Goal: Feedback & Contribution: Contribute content

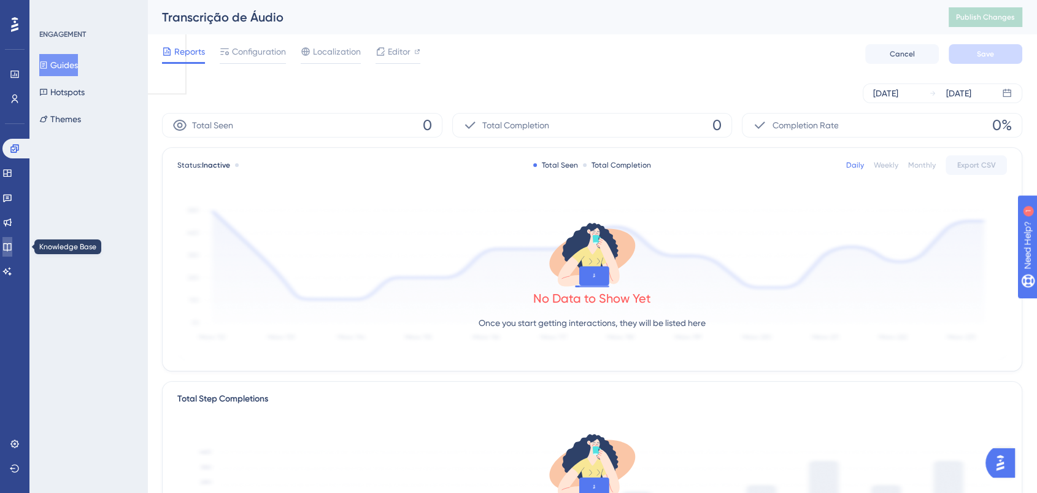
click at [12, 242] on link at bounding box center [7, 247] width 10 height 20
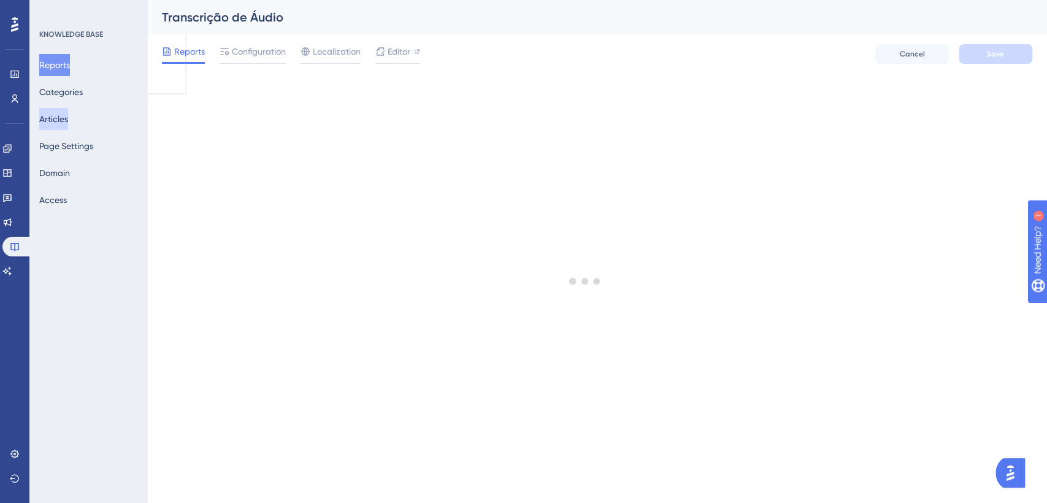
click at [64, 128] on button "Articles" at bounding box center [53, 119] width 29 height 22
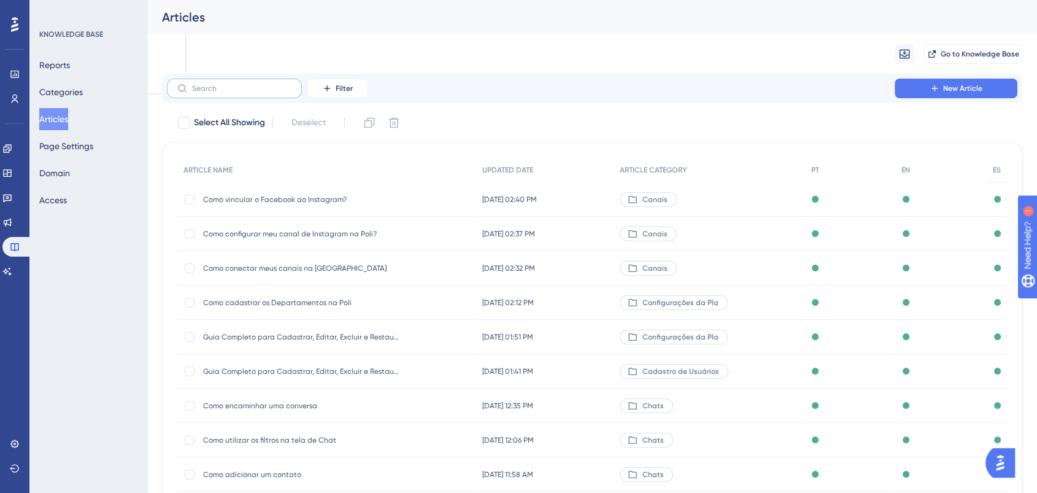
click at [248, 79] on label at bounding box center [234, 89] width 135 height 20
click at [248, 84] on input "text" at bounding box center [241, 88] width 99 height 9
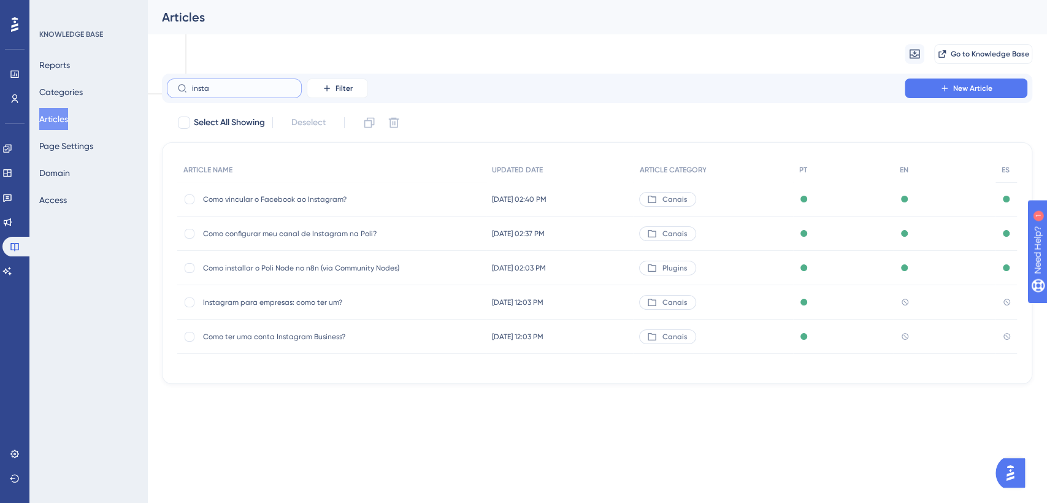
type input "insta"
click at [340, 305] on span "Instagram para empresas: como ter um?" at bounding box center [301, 303] width 196 height 10
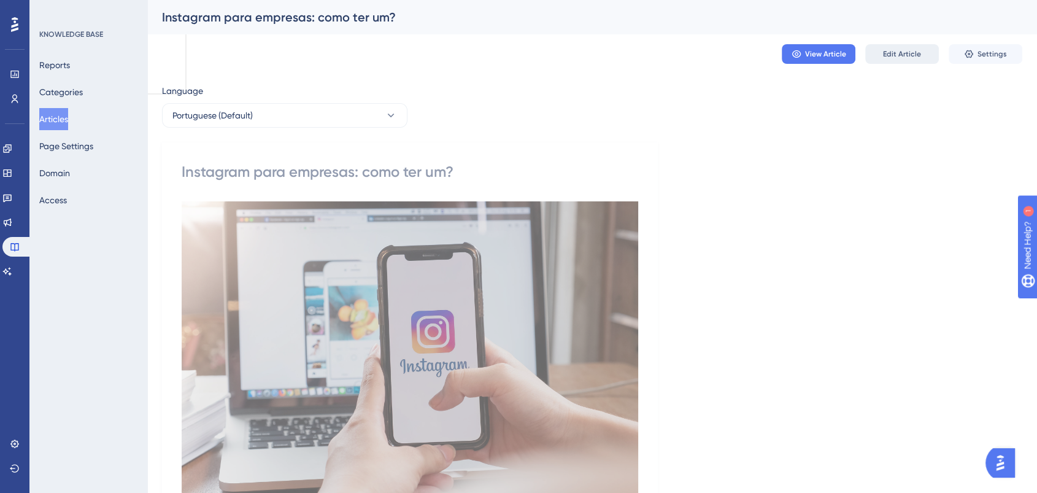
click at [897, 60] on button "Edit Article" at bounding box center [902, 54] width 74 height 20
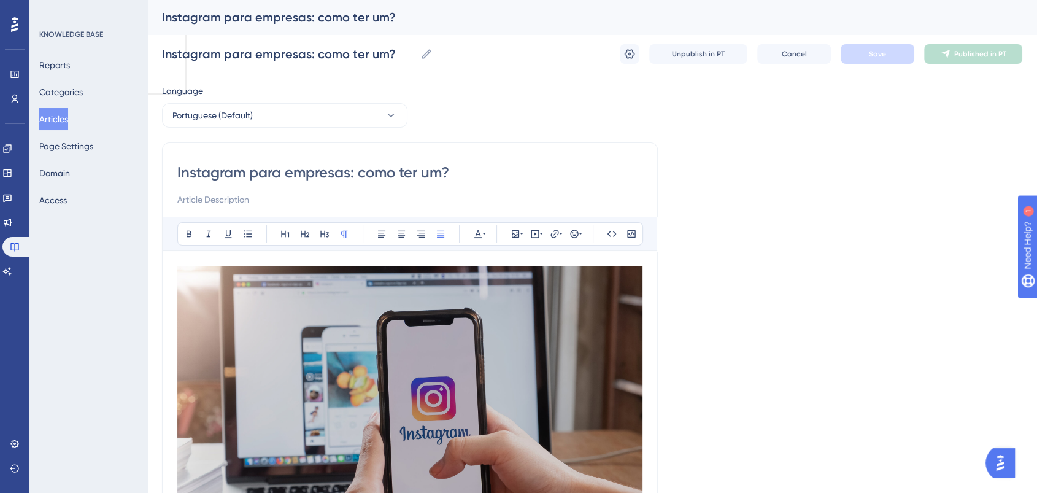
click at [455, 175] on input "Instagram para empresas: como ter um?" at bounding box center [409, 173] width 465 height 20
drag, startPoint x: 457, startPoint y: 176, endPoint x: 350, endPoint y: 173, distance: 106.8
click at [350, 173] on input "Instagram para empresas: como ter um?" at bounding box center [409, 173] width 465 height 20
type input "Instagram para empresas"
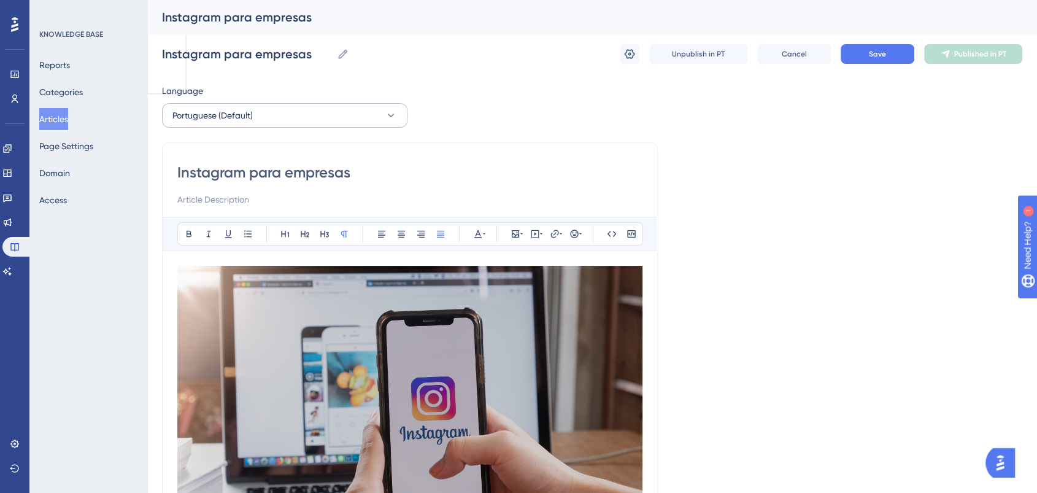
type input "Instagram para empresas"
click at [265, 117] on button "Portuguese (Default)" at bounding box center [284, 115] width 245 height 25
click at [884, 63] on button "Save" at bounding box center [878, 54] width 74 height 20
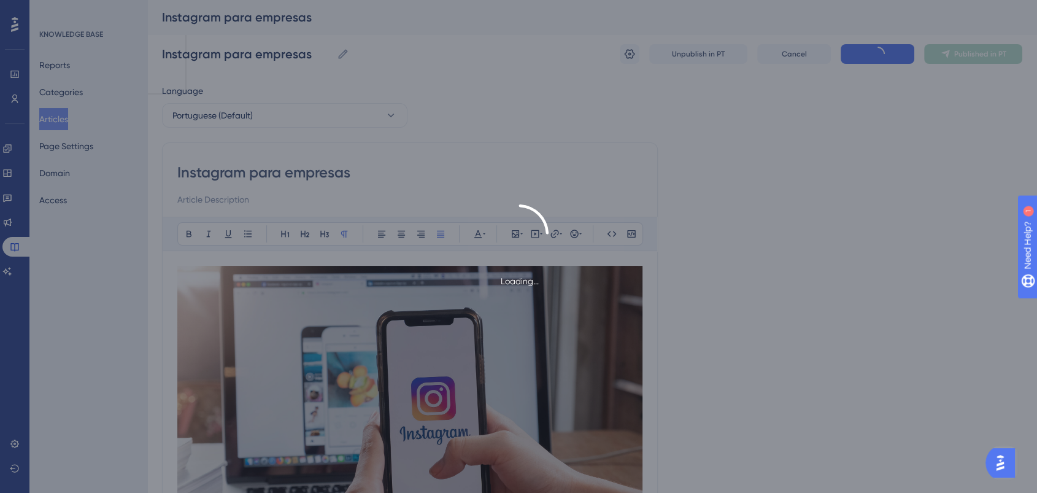
click at [890, 49] on div "Loading..." at bounding box center [518, 246] width 1037 height 493
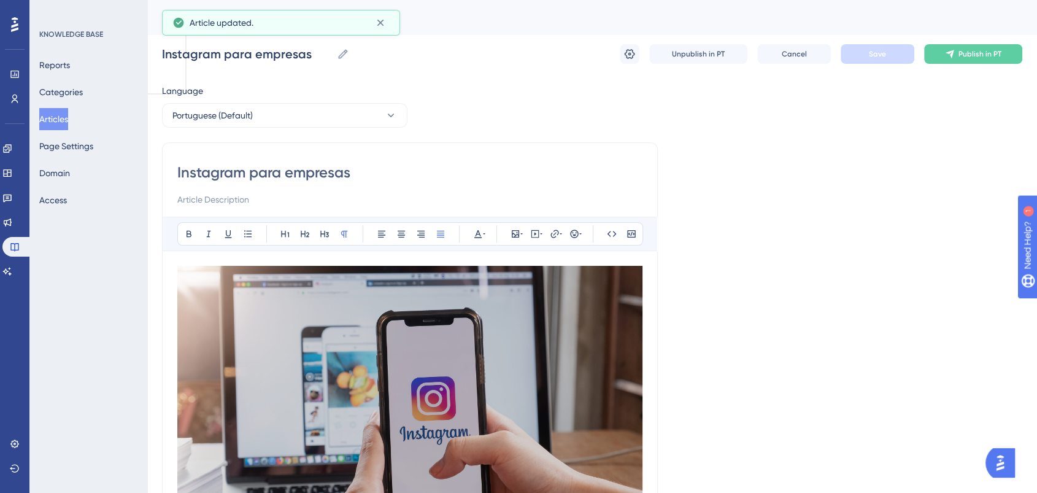
click at [57, 115] on button "Articles" at bounding box center [53, 119] width 29 height 22
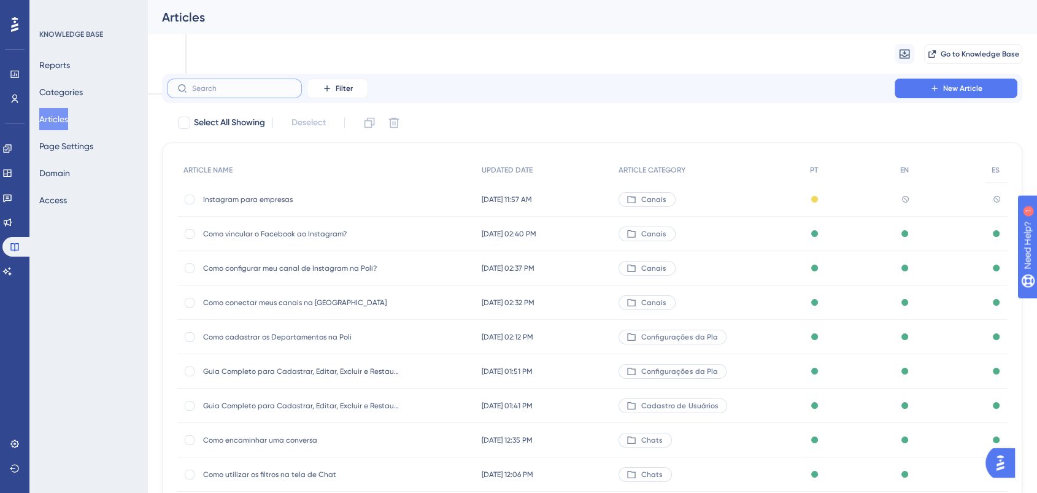
click at [262, 90] on input "text" at bounding box center [241, 88] width 99 height 9
type input "i"
click at [331, 79] on button "Filter" at bounding box center [337, 89] width 61 height 20
click at [364, 205] on div "Category Category" at bounding box center [350, 197] width 50 height 25
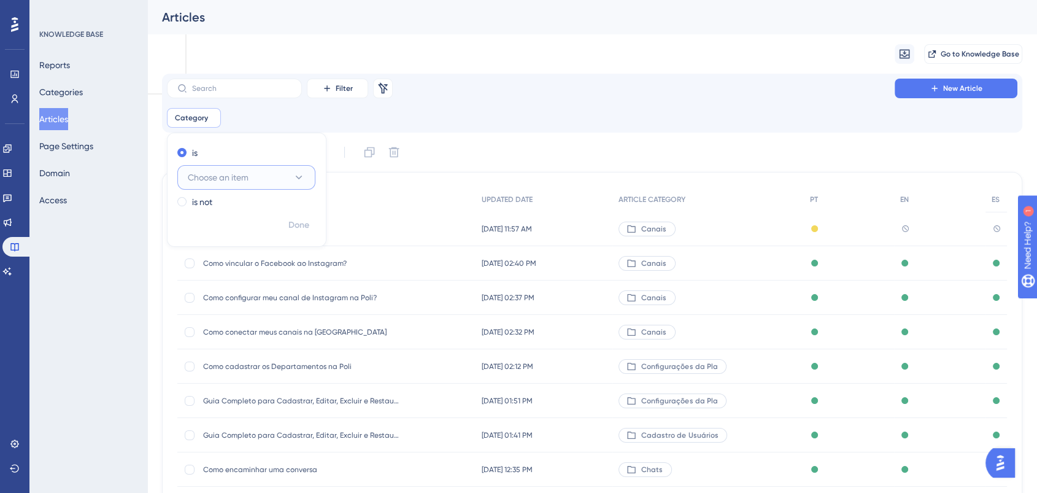
click at [242, 179] on span "Choose an item" at bounding box center [218, 177] width 61 height 15
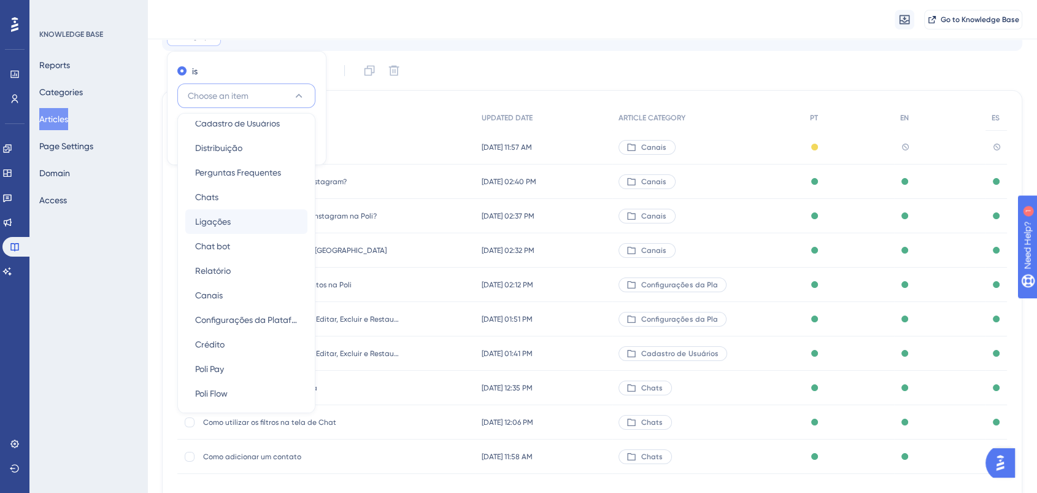
scroll to position [136, 0]
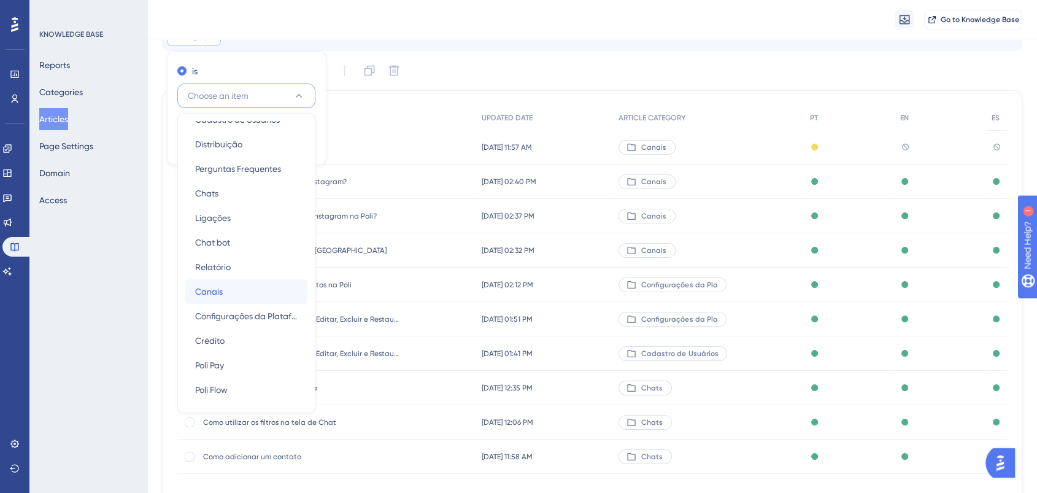
click at [231, 286] on div "Canais Canais" at bounding box center [246, 291] width 102 height 25
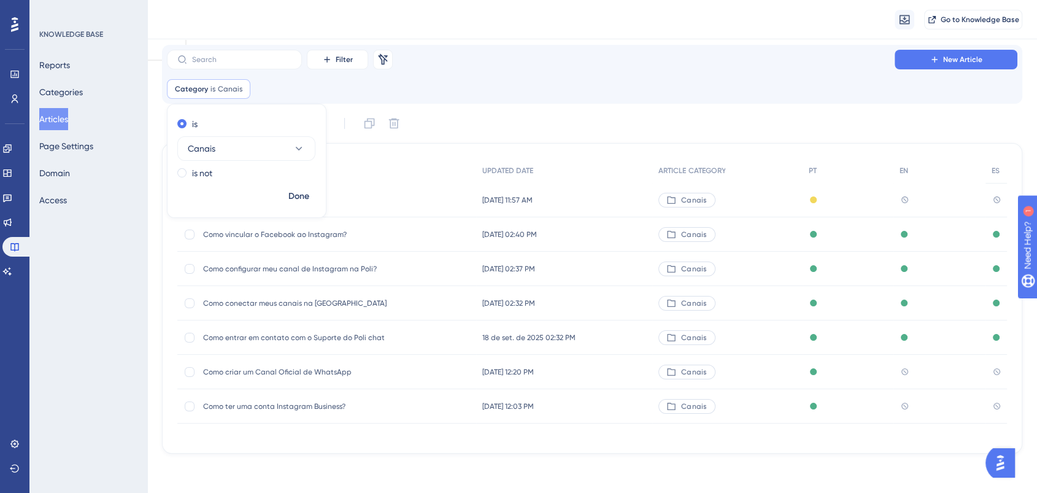
scroll to position [29, 0]
click at [301, 199] on span "Done" at bounding box center [298, 196] width 21 height 15
click at [268, 198] on span "Instagram para empresas" at bounding box center [301, 200] width 196 height 10
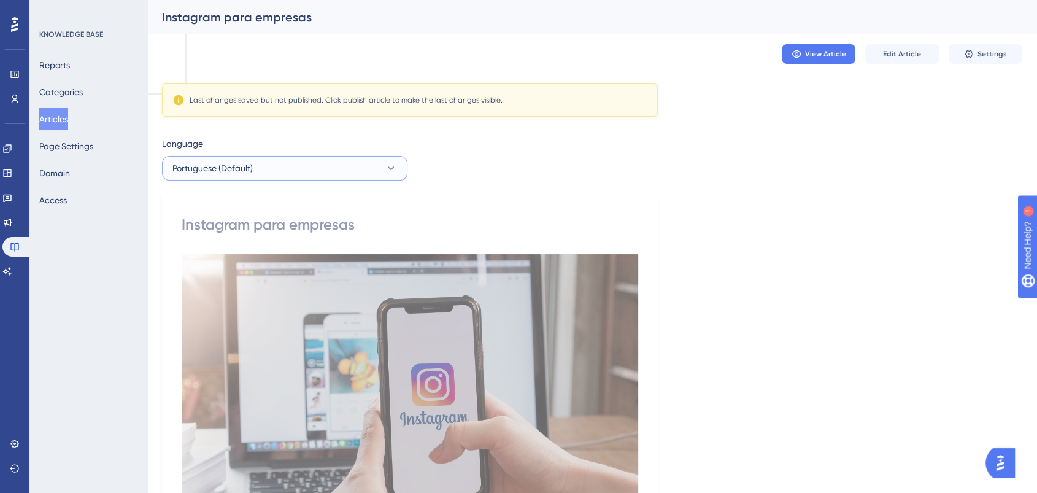
click at [345, 174] on button "Portuguese (Default)" at bounding box center [284, 168] width 245 height 25
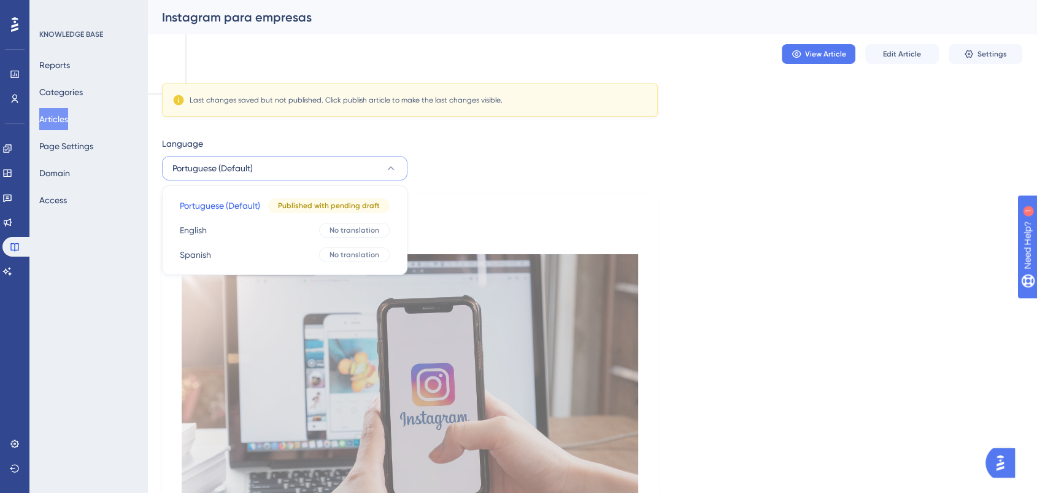
click at [345, 174] on button "Portuguese (Default)" at bounding box center [284, 168] width 245 height 25
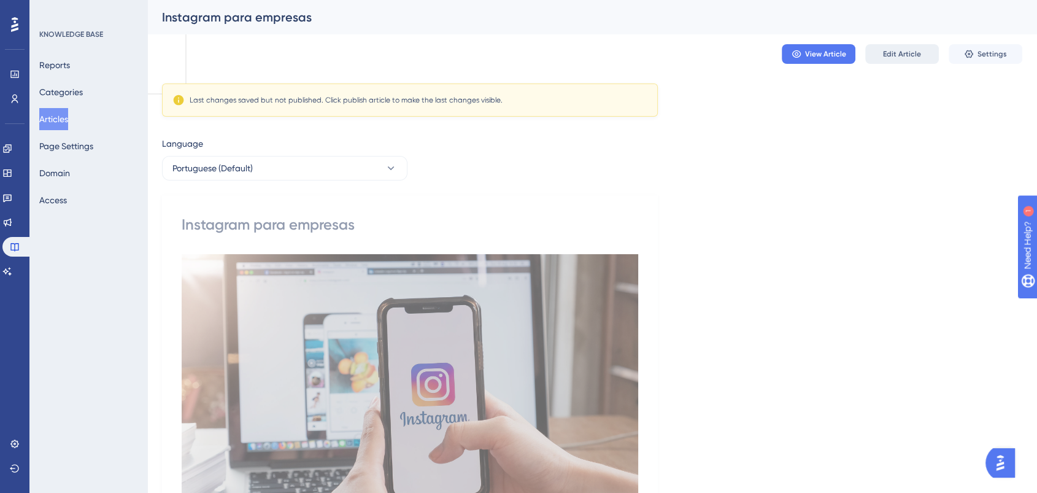
click at [902, 62] on button "Edit Article" at bounding box center [902, 54] width 74 height 20
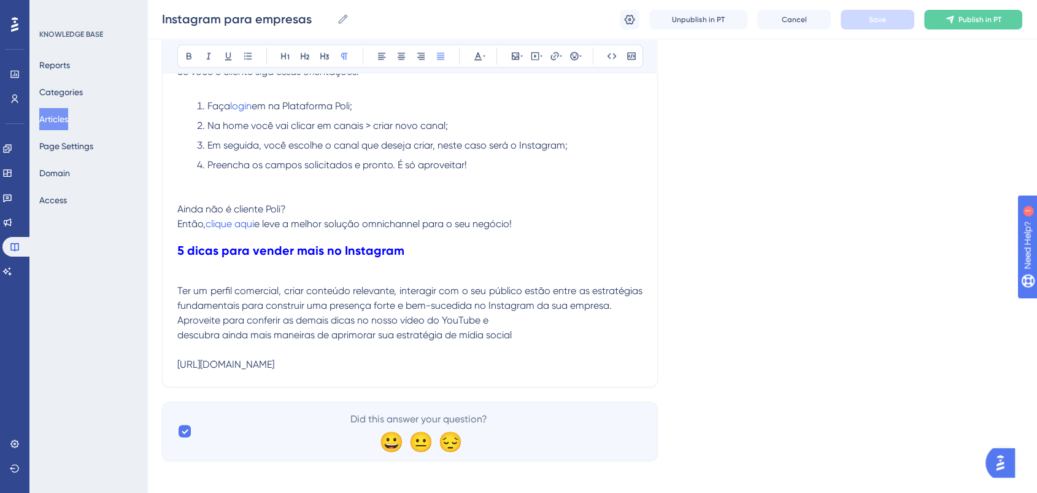
scroll to position [2100, 0]
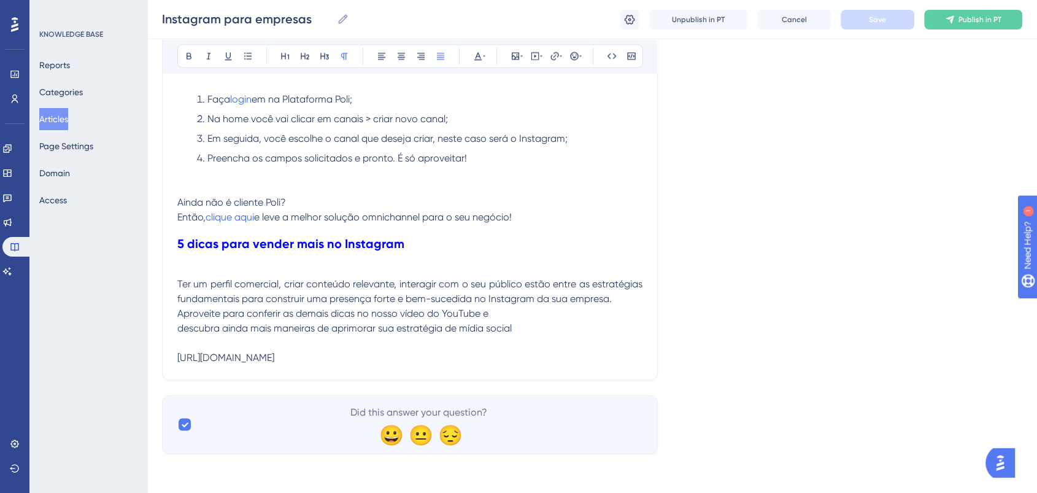
drag, startPoint x: 253, startPoint y: 362, endPoint x: 164, endPoint y: 356, distance: 89.8
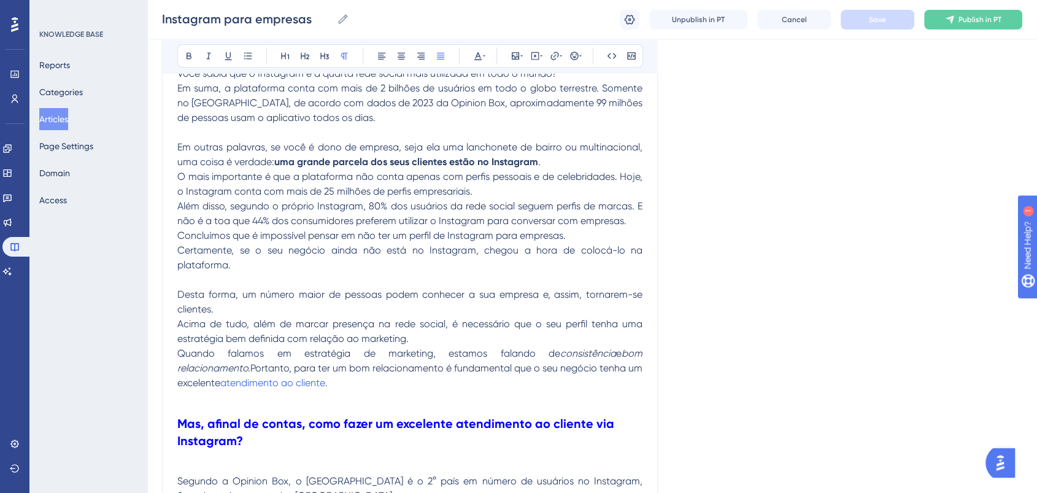
scroll to position [668, 0]
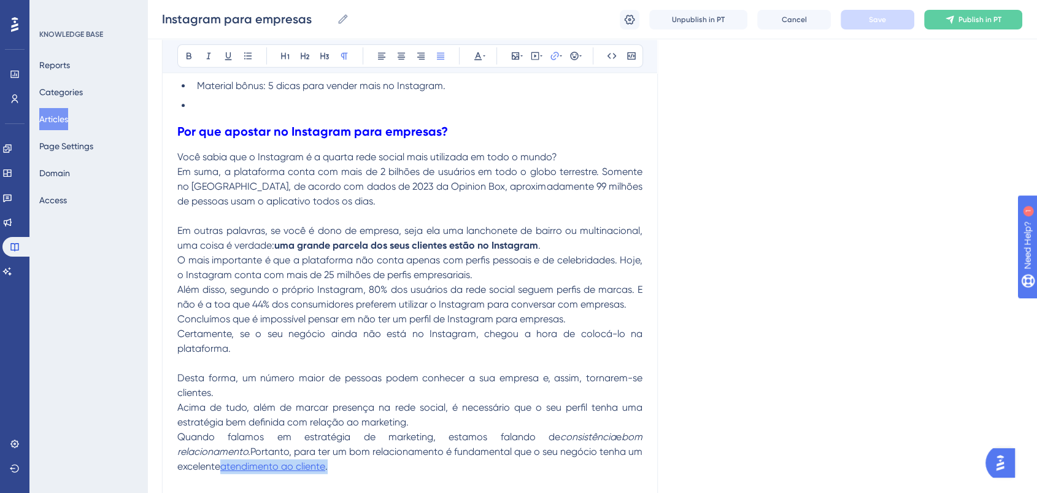
drag, startPoint x: 361, startPoint y: 470, endPoint x: 240, endPoint y: 470, distance: 121.5
click at [240, 470] on p "Quando falamos em estratégia de marketing, estamos falando de consistência e bo…" at bounding box center [409, 452] width 465 height 44
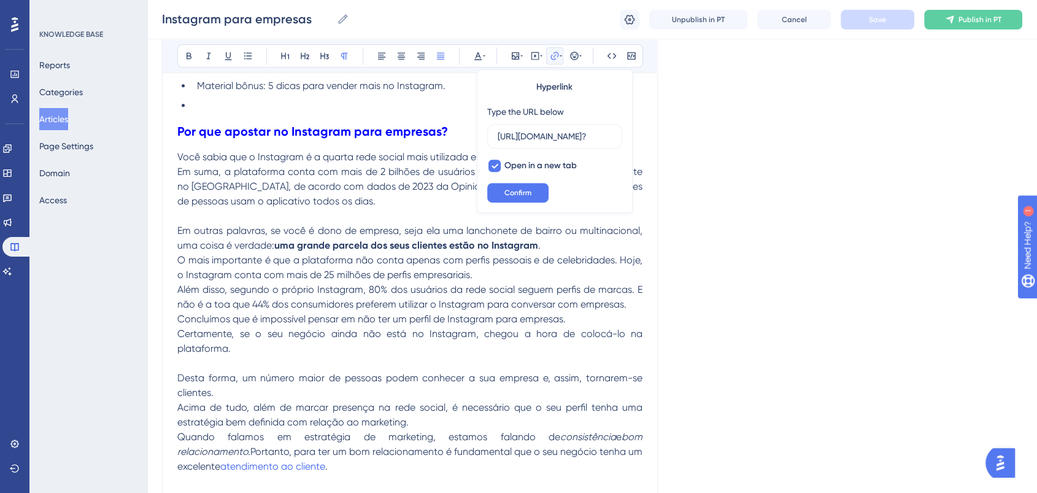
scroll to position [0, 156]
click at [556, 139] on input "https://poli.digital/blog/indicadores-de-atendimento-ao-cliente/?" at bounding box center [555, 135] width 114 height 13
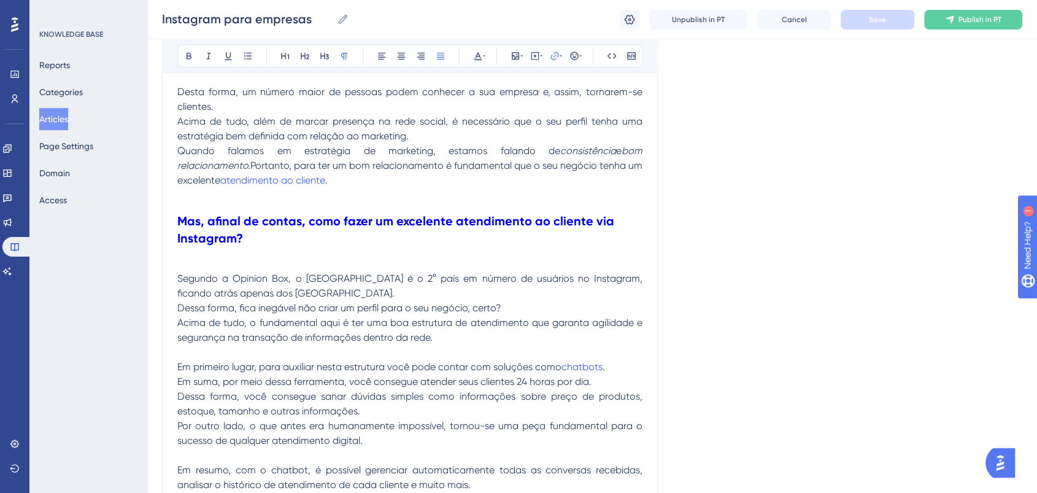
scroll to position [1022, 0]
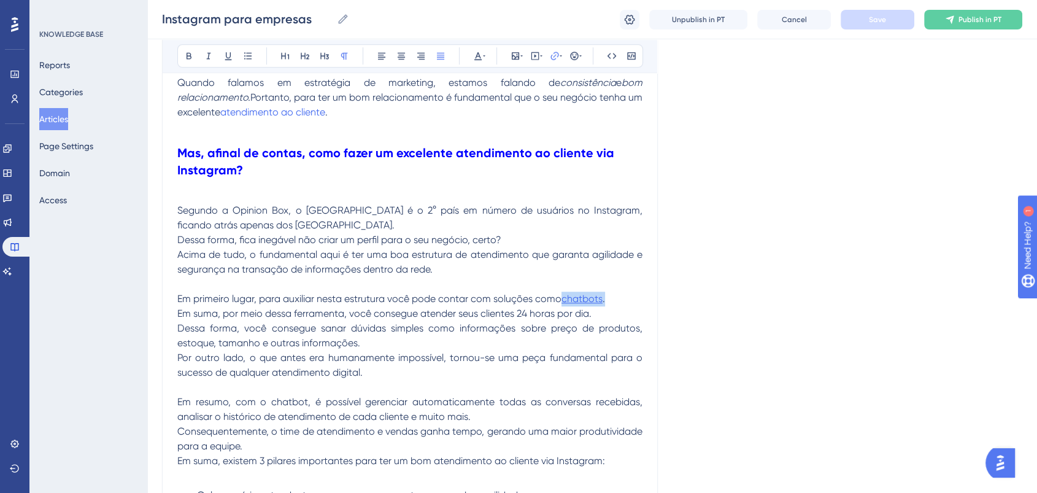
drag, startPoint x: 611, startPoint y: 296, endPoint x: 563, endPoint y: 299, distance: 48.0
click at [563, 299] on p "Em primeiro lugar, para auxiliar nesta estrutura você pode contar com soluções …" at bounding box center [409, 298] width 465 height 15
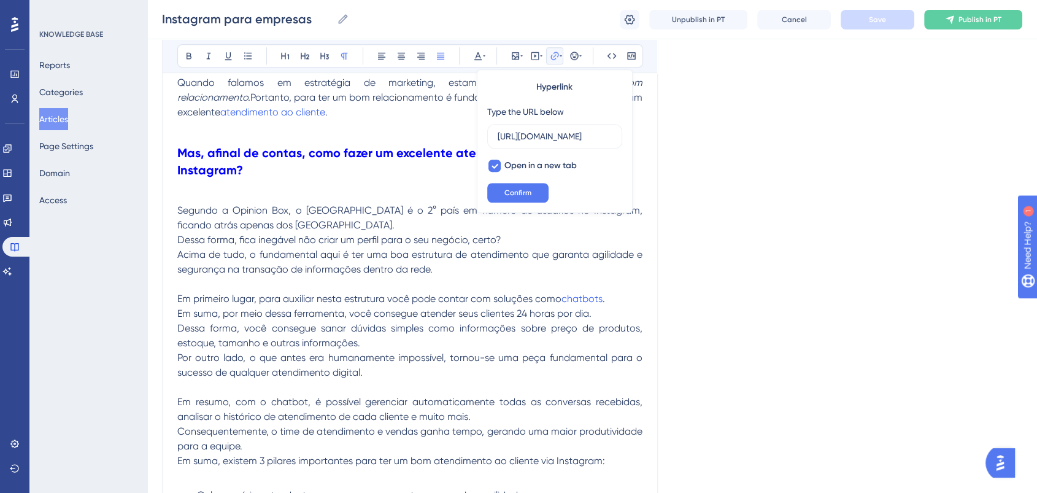
scroll to position [0, 656]
click at [565, 139] on input "https://poli.digital/blog/chatbots-ferramenta-revoluciona-suas-vendas/?utm_sour…" at bounding box center [555, 135] width 114 height 13
click at [372, 185] on h2 "Mas, afinal de contas, como fazer um excelente atendimento ao cliente via Insta…" at bounding box center [409, 161] width 465 height 54
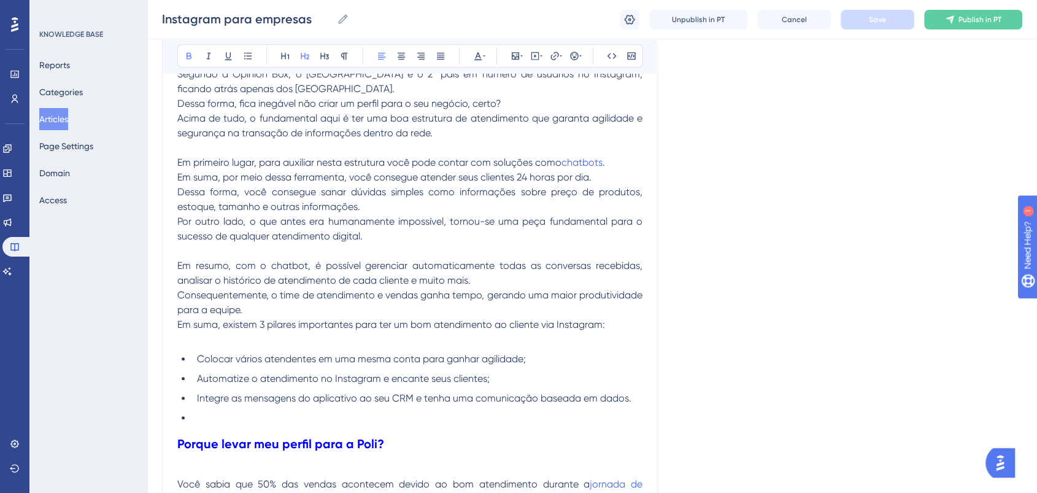
scroll to position [1295, 0]
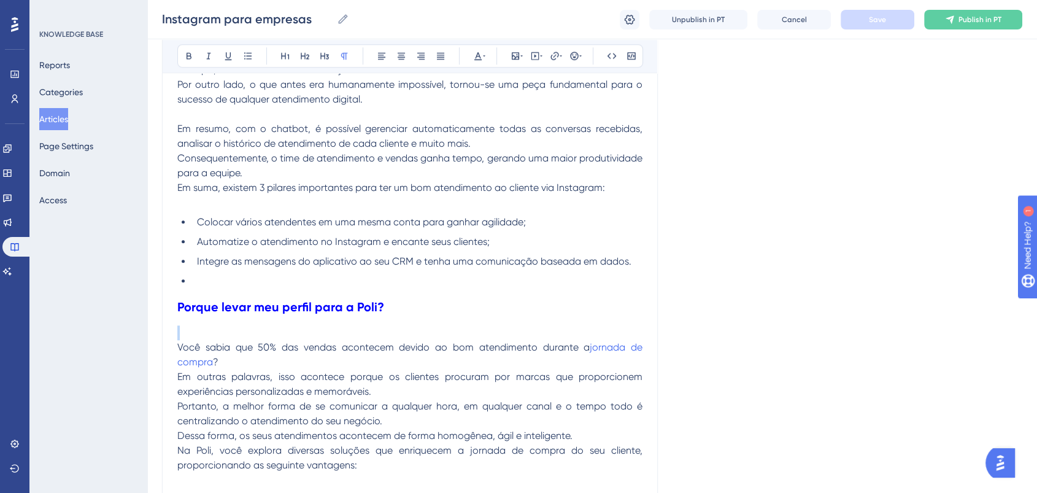
drag, startPoint x: 584, startPoint y: 339, endPoint x: 583, endPoint y: 321, distance: 17.8
click at [583, 321] on div "O seu negócio utiliza o Instagram para empresas? Se a resposta for positiva est…" at bounding box center [409, 67] width 465 height 2204
drag, startPoint x: 593, startPoint y: 349, endPoint x: 621, endPoint y: 366, distance: 32.9
click at [621, 366] on p "Você sabia que 50% das vendas acontecem devido ao bom atendimento durante a jor…" at bounding box center [409, 354] width 465 height 29
click at [555, 52] on icon at bounding box center [554, 56] width 8 height 8
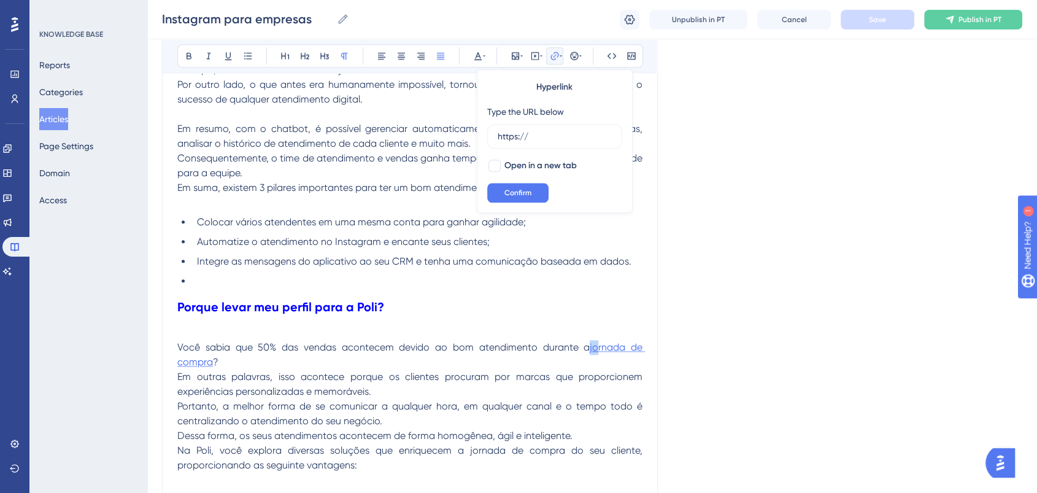
drag, startPoint x: 588, startPoint y: 347, endPoint x: 598, endPoint y: 346, distance: 9.8
click at [598, 346] on p "Você sabia que 50% das vendas acontecem devido ao bom atendimento durante a jor…" at bounding box center [409, 354] width 465 height 29
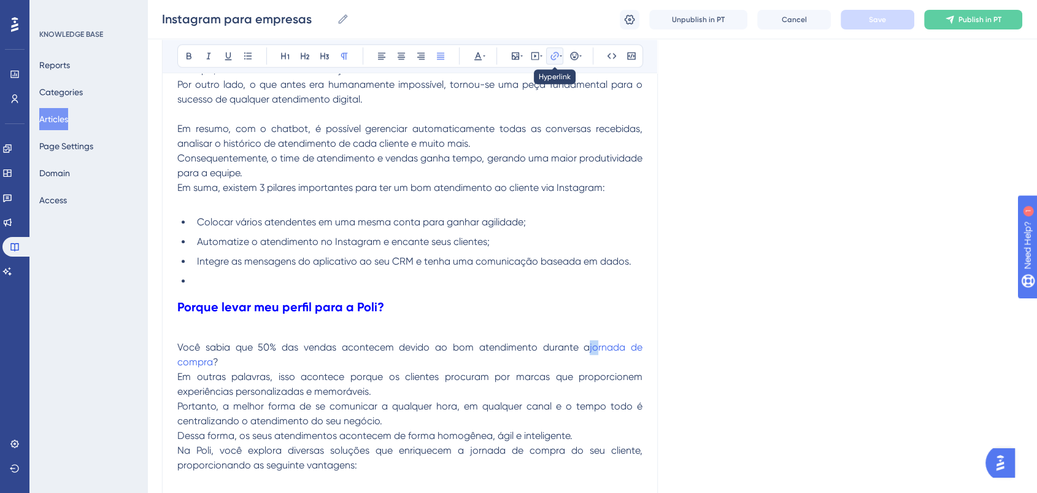
click at [558, 56] on icon at bounding box center [555, 56] width 10 height 10
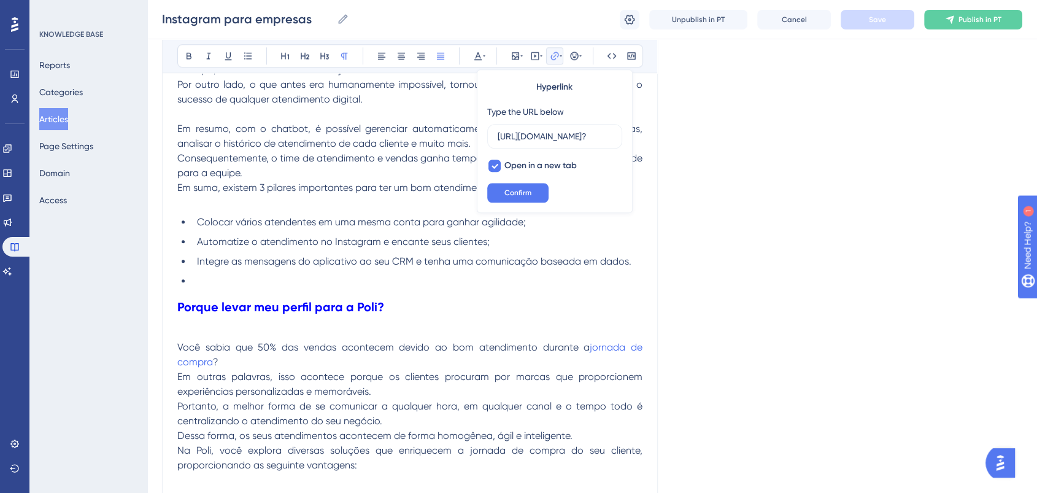
scroll to position [0, 121]
click at [574, 133] on input "https://poli.digital/blog/jornada-de-compra-do-cliente/?" at bounding box center [555, 135] width 114 height 13
click at [340, 162] on span "Consequentemente, o time de atendimento e vendas ganha tempo, gerando uma maior…" at bounding box center [411, 165] width 468 height 26
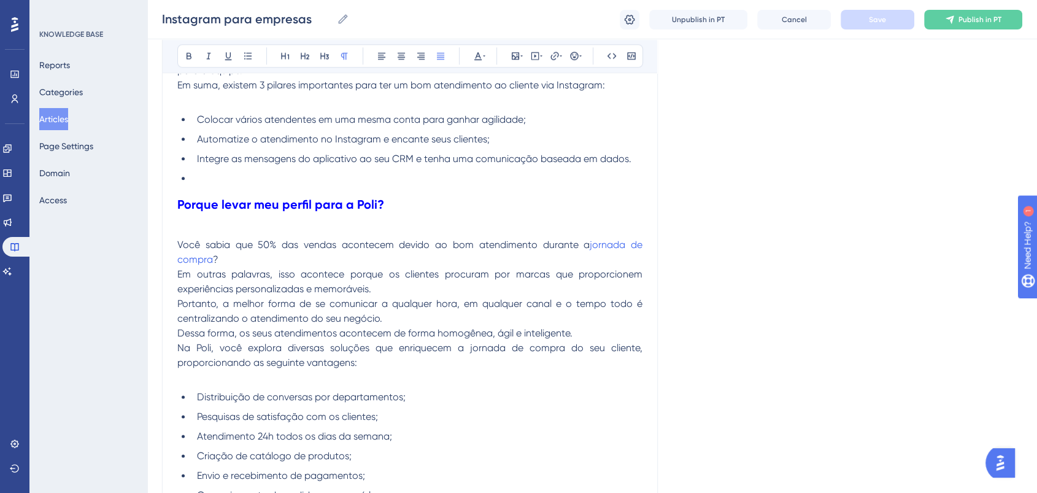
scroll to position [1432, 0]
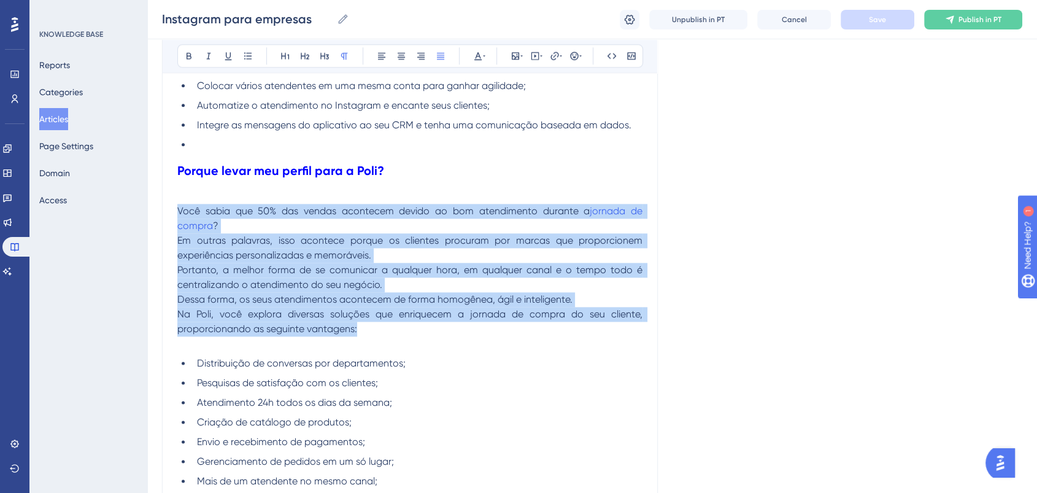
drag, startPoint x: 178, startPoint y: 207, endPoint x: 417, endPoint y: 333, distance: 270.4
copy div "Você sabia que 50% das vendas acontecem devido ao bom atendimento durante a jor…"
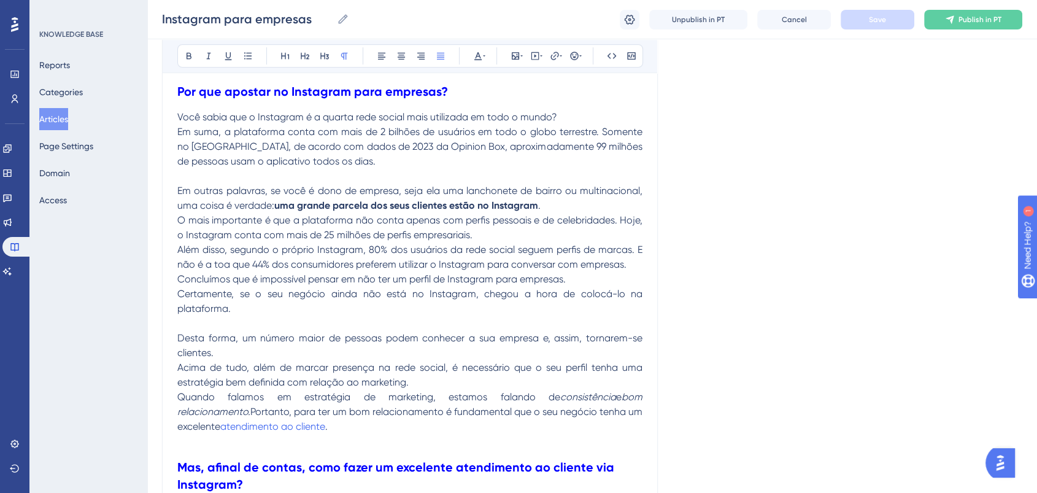
scroll to position [750, 0]
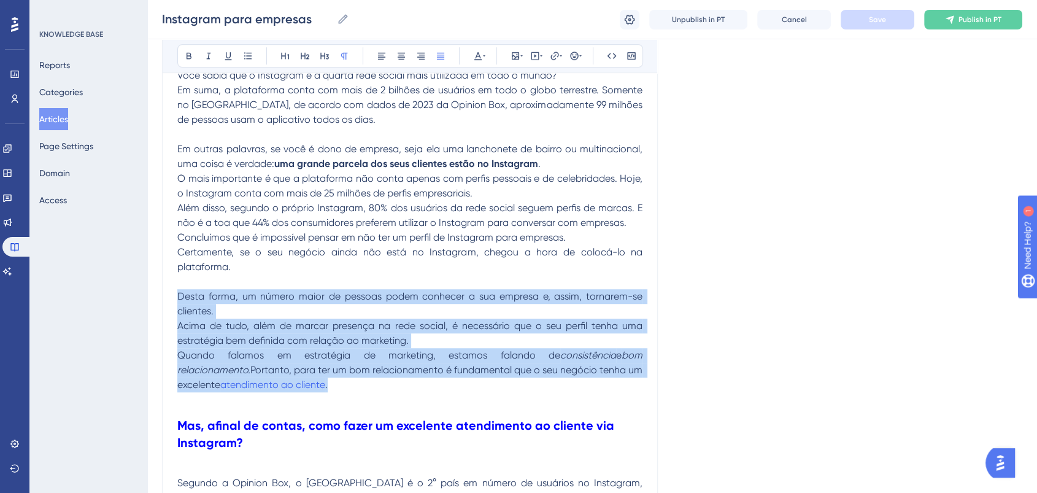
drag, startPoint x: 179, startPoint y: 293, endPoint x: 448, endPoint y: 380, distance: 283.1
copy div "Desta forma, um número maior de pessoas podem conhecer a sua empresa e, assim, …"
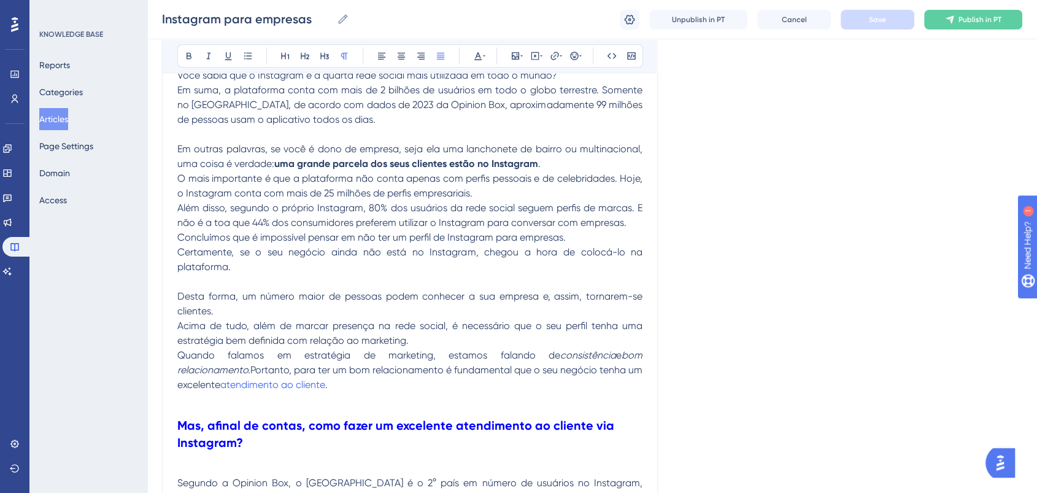
click at [602, 177] on span "O mais importante é que a plataforma não conta apenas com perfis pessoais e de …" at bounding box center [411, 185] width 468 height 26
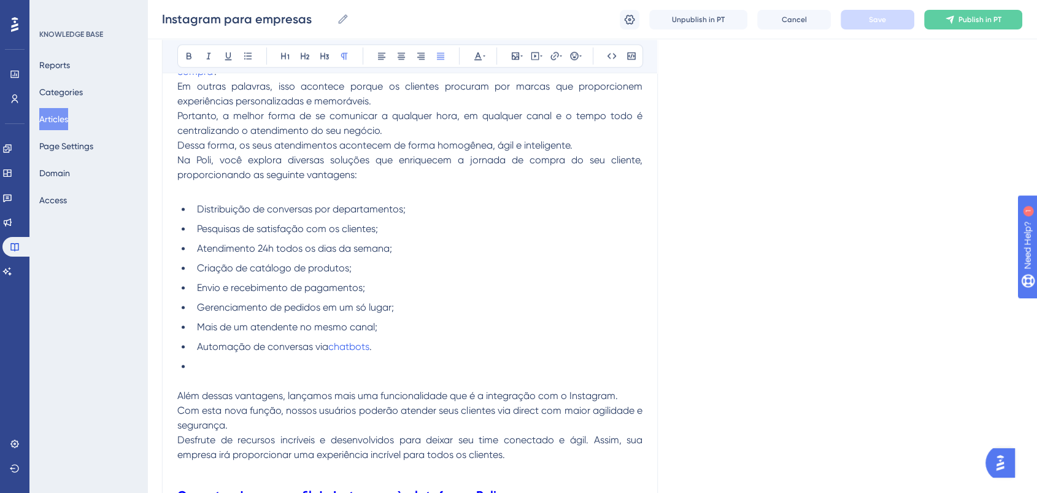
scroll to position [1636, 0]
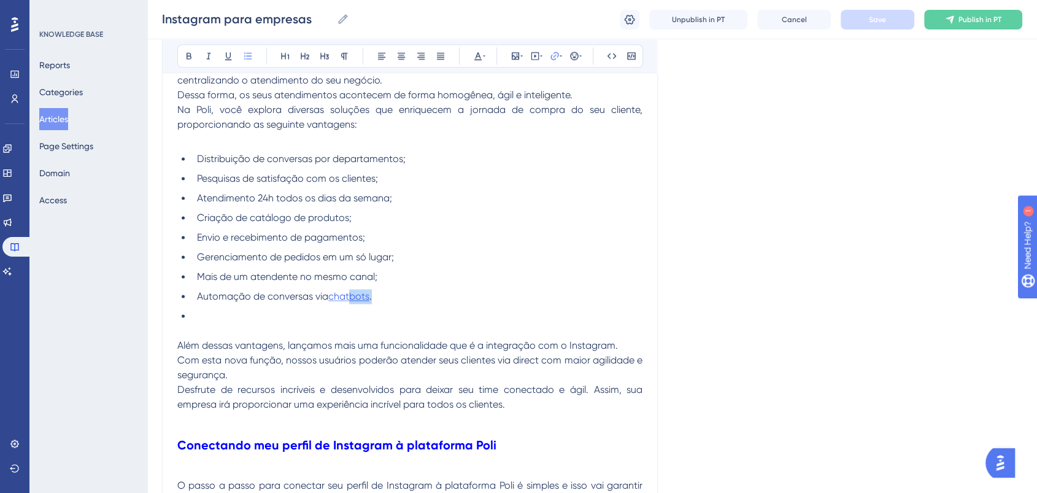
click at [349, 296] on li "Automação de conversas via chatbots ." at bounding box center [417, 296] width 450 height 15
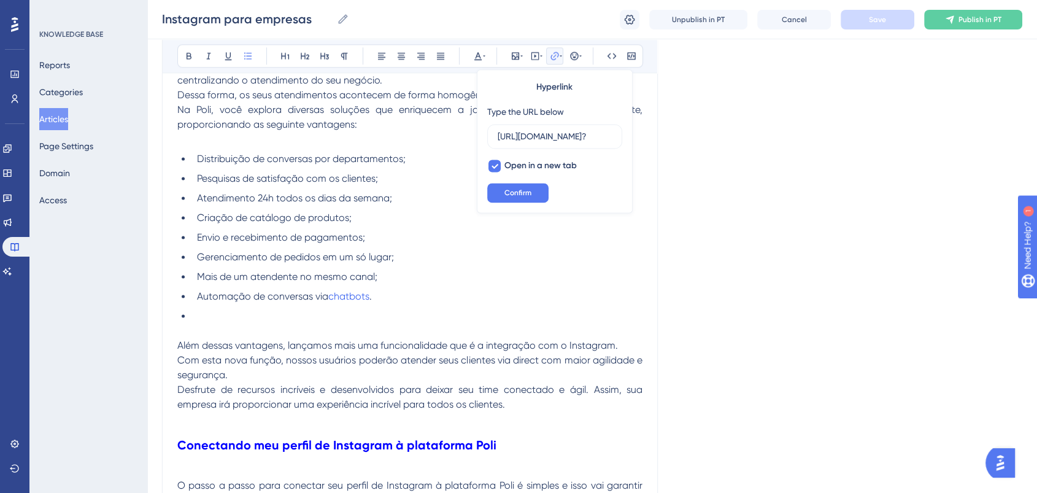
scroll to position [0, 140]
click at [586, 134] on input "https://poli.digital/blog/chatbots-para-pequenas-empresas/?" at bounding box center [555, 135] width 114 height 13
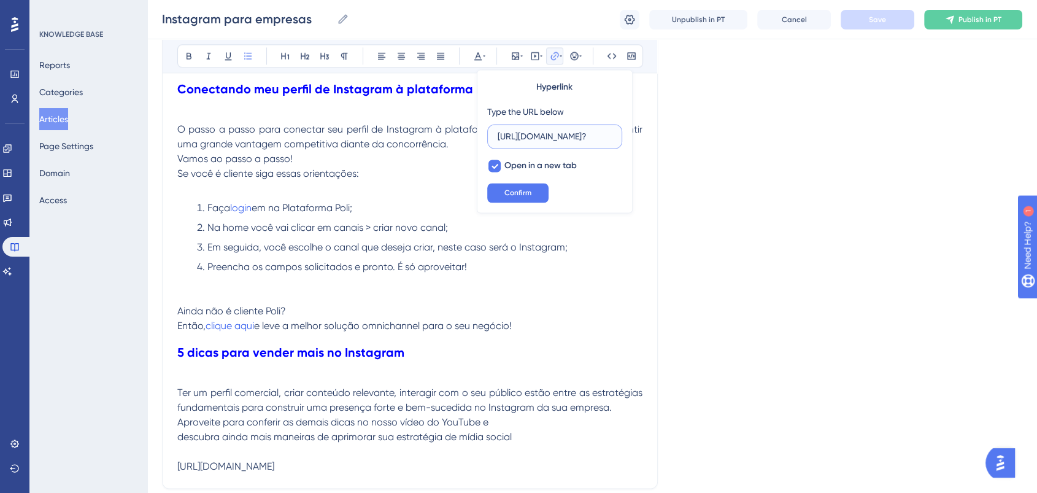
scroll to position [2045, 0]
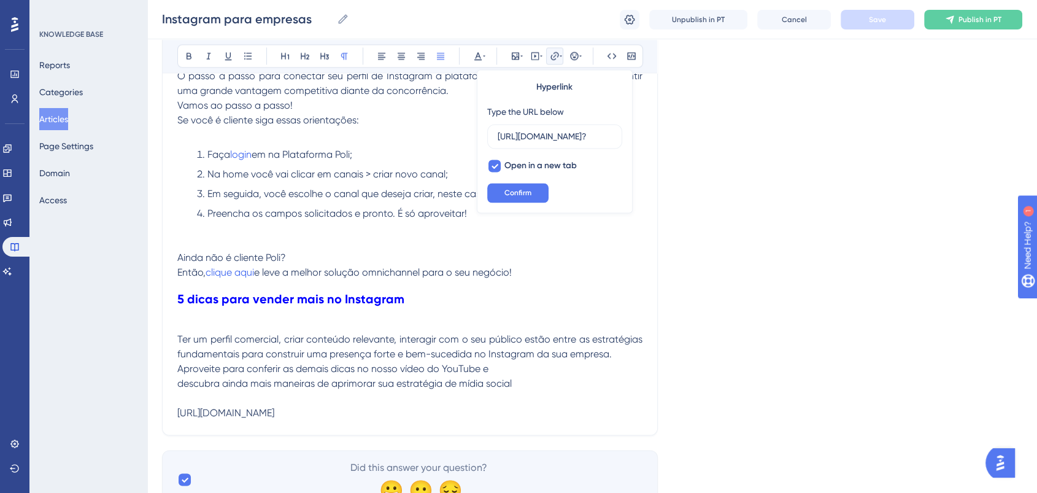
click at [404, 229] on p at bounding box center [409, 228] width 465 height 15
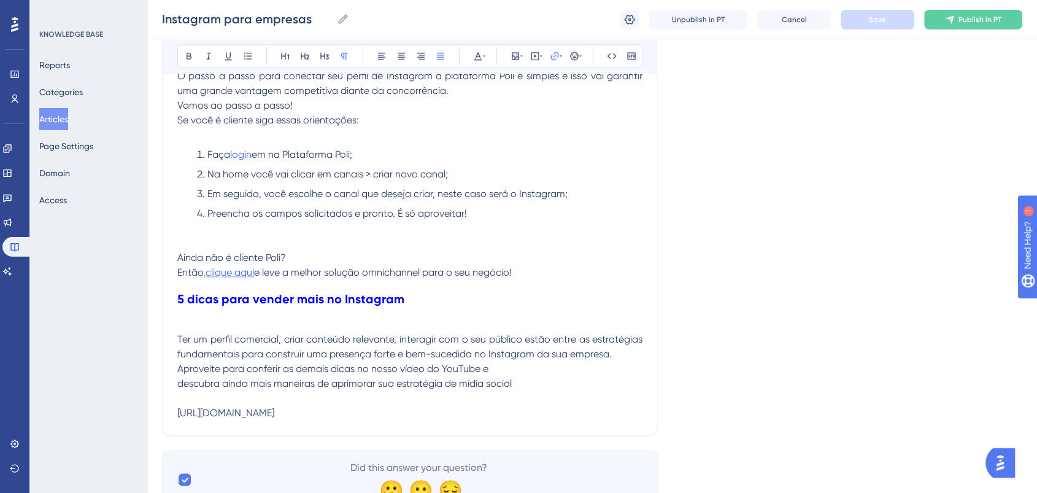
drag, startPoint x: 260, startPoint y: 274, endPoint x: 236, endPoint y: 273, distance: 23.9
click at [236, 273] on p "Então, clique aqui e leve a melhor solução omnichannel para o seu negócio!" at bounding box center [409, 272] width 465 height 15
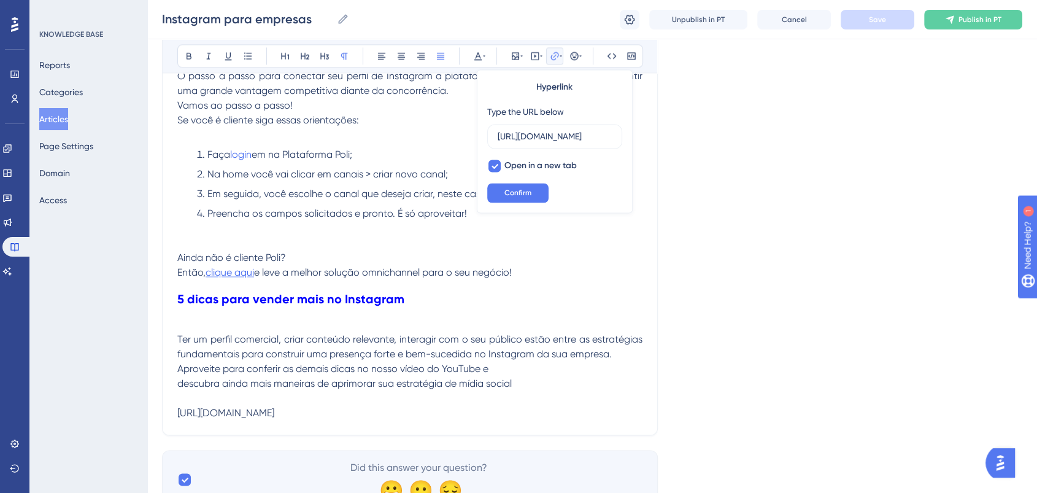
scroll to position [0, 47]
click at [555, 141] on input "https://poli.digital/teste-gratis-poli/?/&" at bounding box center [555, 135] width 114 height 13
click at [603, 243] on p at bounding box center [409, 243] width 465 height 15
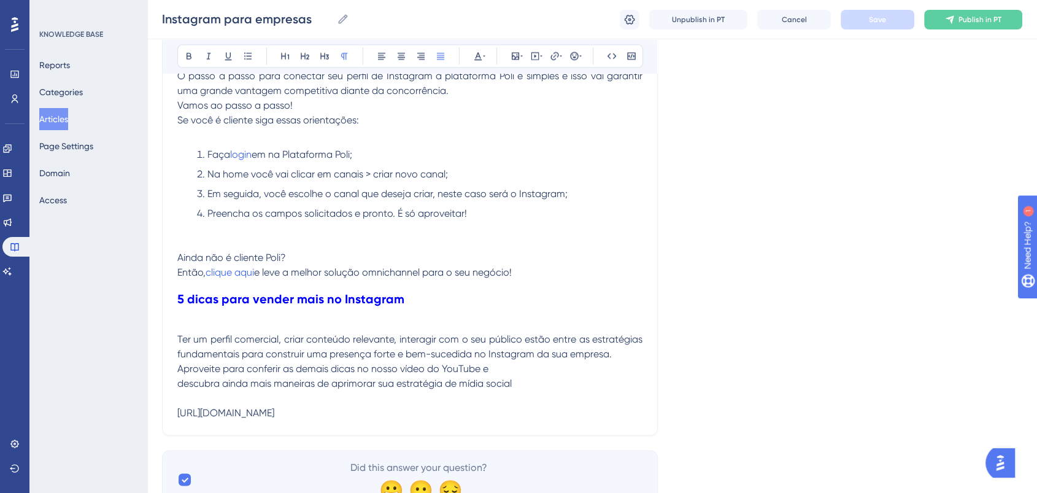
copy span "https://www.youtube.com/watch?v=N7l4OTtdycM"
drag, startPoint x: 453, startPoint y: 407, endPoint x: 142, endPoint y: 364, distance: 313.5
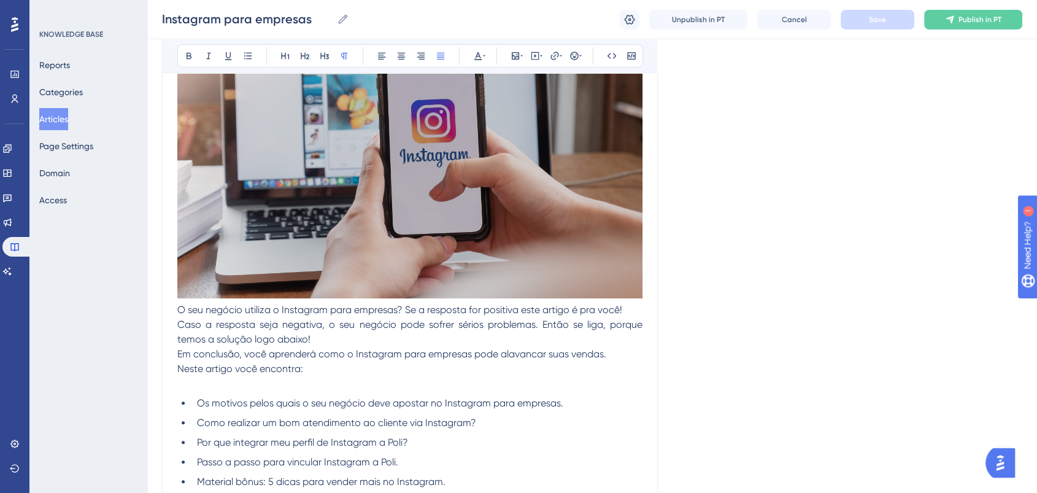
scroll to position [204, 0]
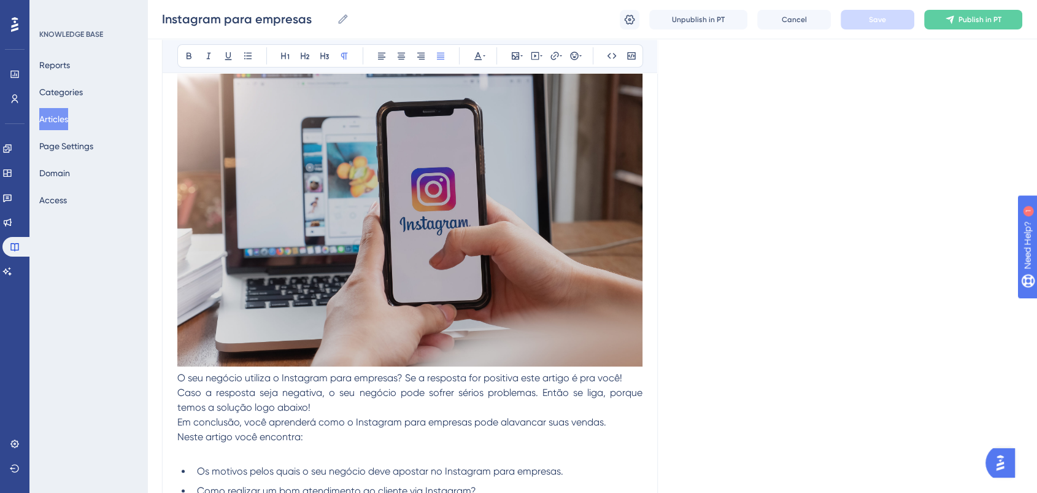
click at [180, 375] on span "O seu negócio utiliza o Instagram para empresas? Se a resposta for positiva est…" at bounding box center [399, 378] width 445 height 12
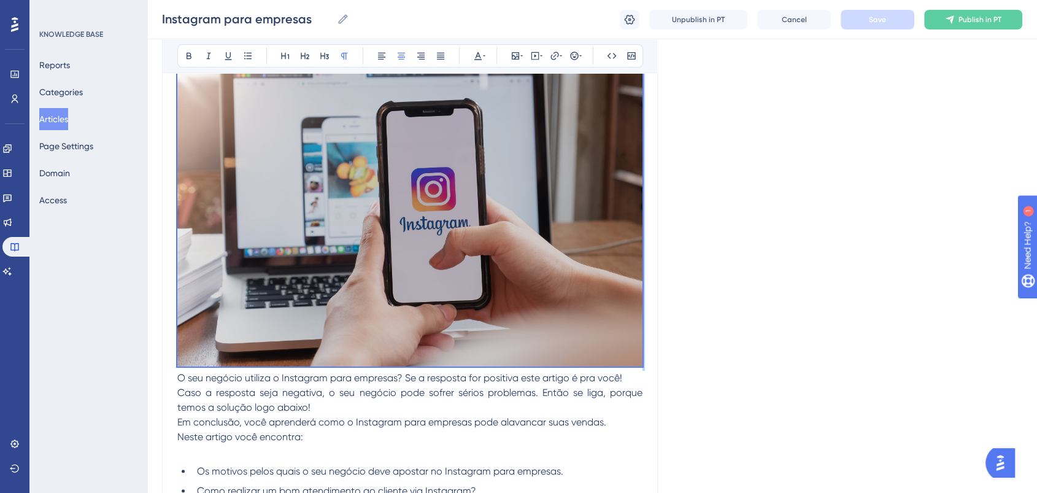
scroll to position [0, 0]
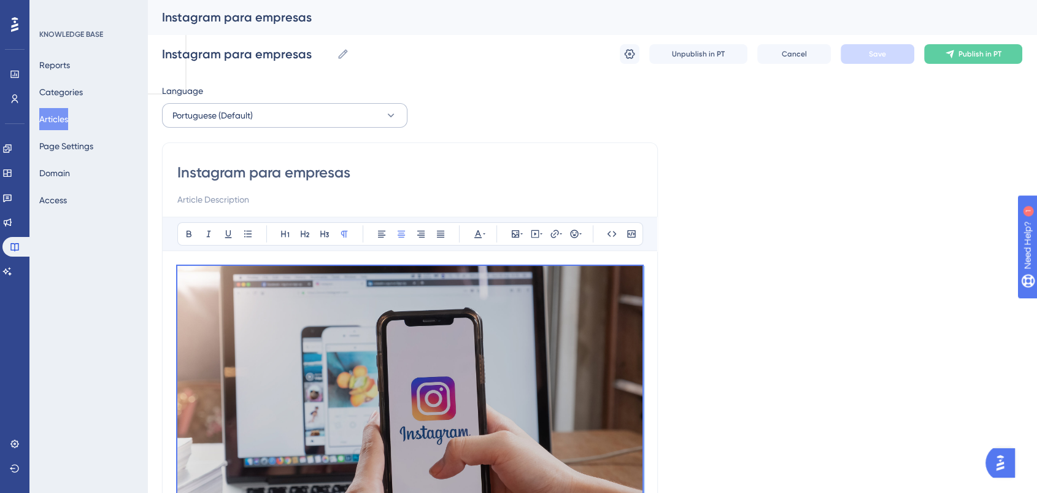
drag, startPoint x: 180, startPoint y: 375, endPoint x: 187, endPoint y: 102, distance: 272.5
copy p
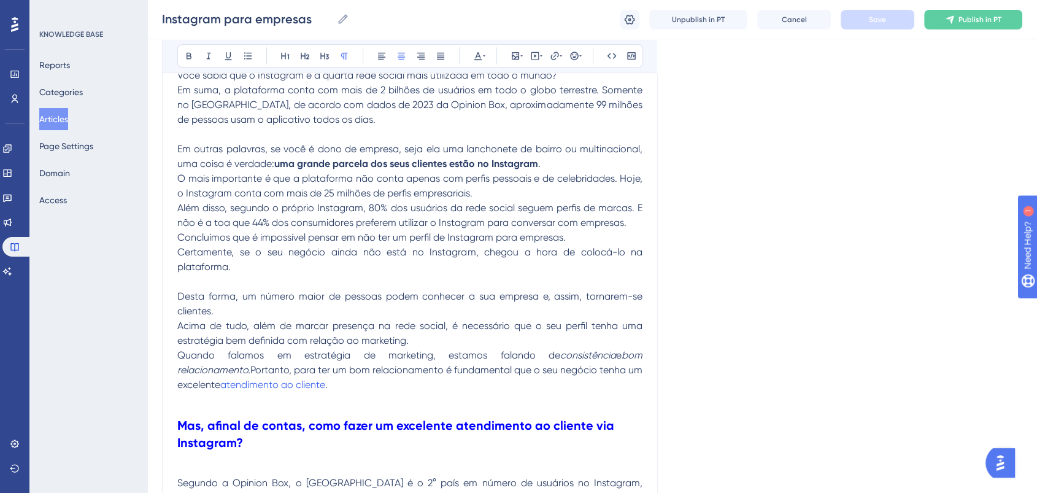
scroll to position [1022, 0]
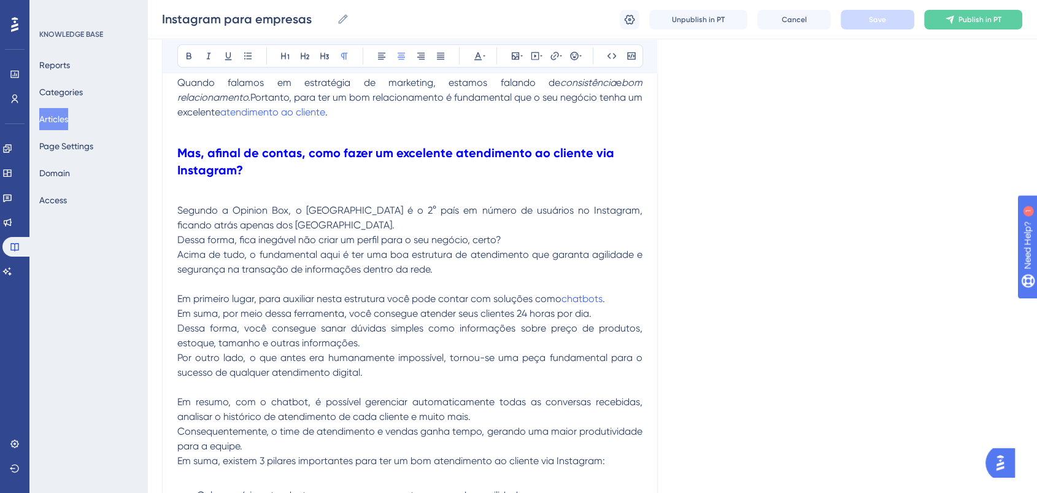
click at [68, 116] on button "Articles" at bounding box center [53, 119] width 29 height 22
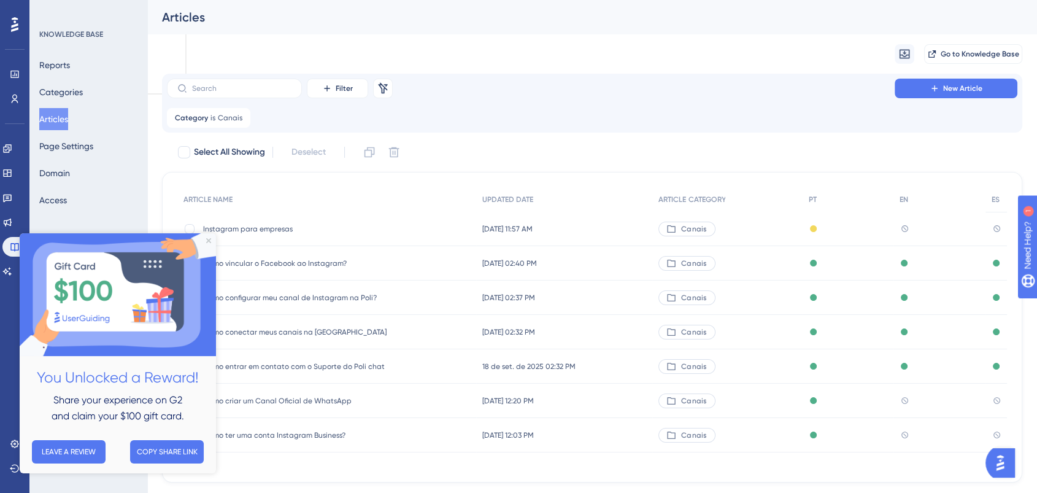
click at [207, 237] on img at bounding box center [118, 294] width 196 height 123
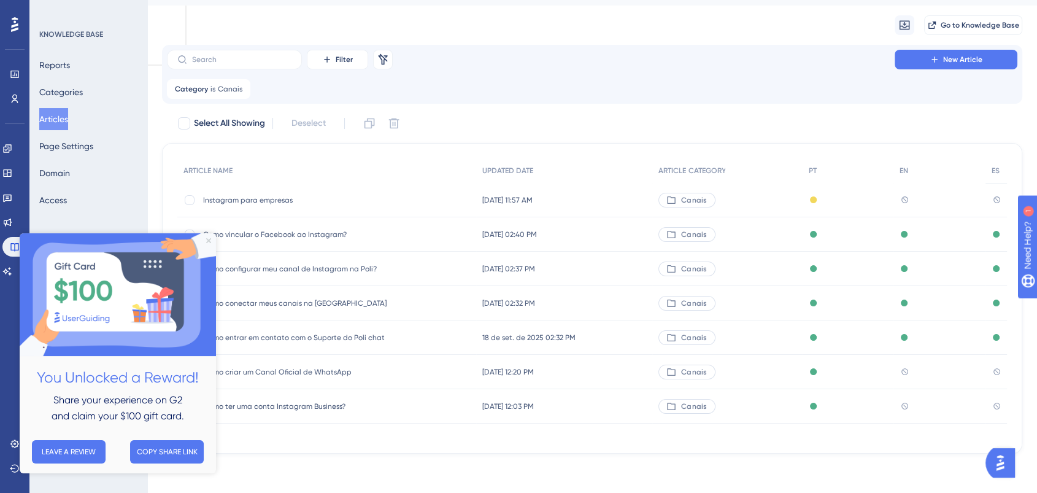
click at [210, 240] on icon "Close Preview" at bounding box center [208, 240] width 5 height 5
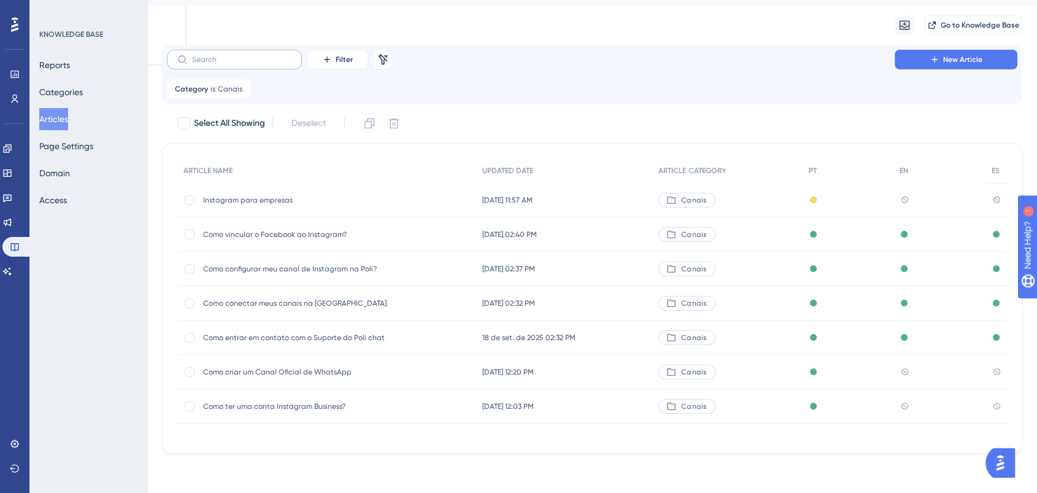
click at [240, 53] on label at bounding box center [234, 60] width 135 height 20
click at [240, 55] on input "text" at bounding box center [241, 59] width 99 height 9
type input "tu"
checkbox input "true"
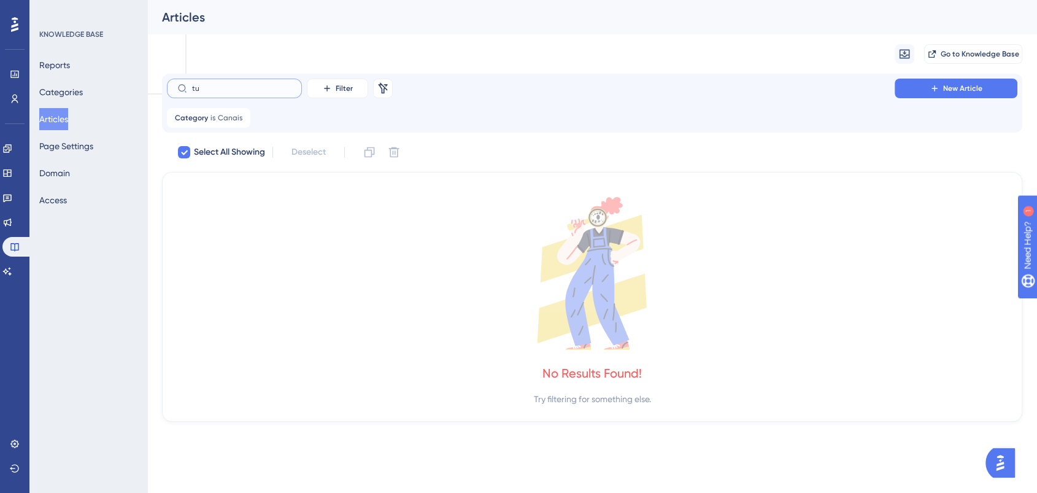
scroll to position [0, 0]
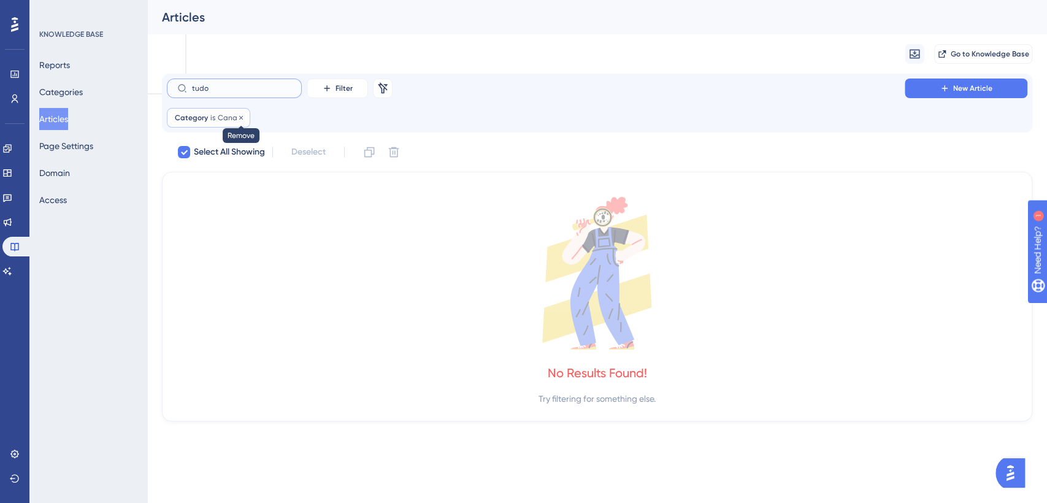
type input "tudo"
click at [239, 115] on icon at bounding box center [240, 117] width 7 height 7
checkbox input "false"
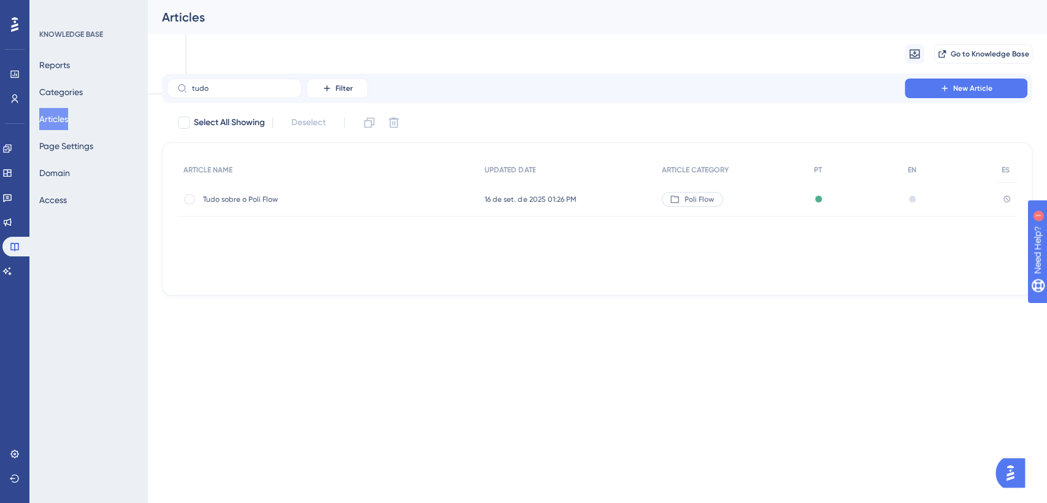
click at [292, 198] on span "Tudo sobre o Poli Flow" at bounding box center [301, 200] width 196 height 10
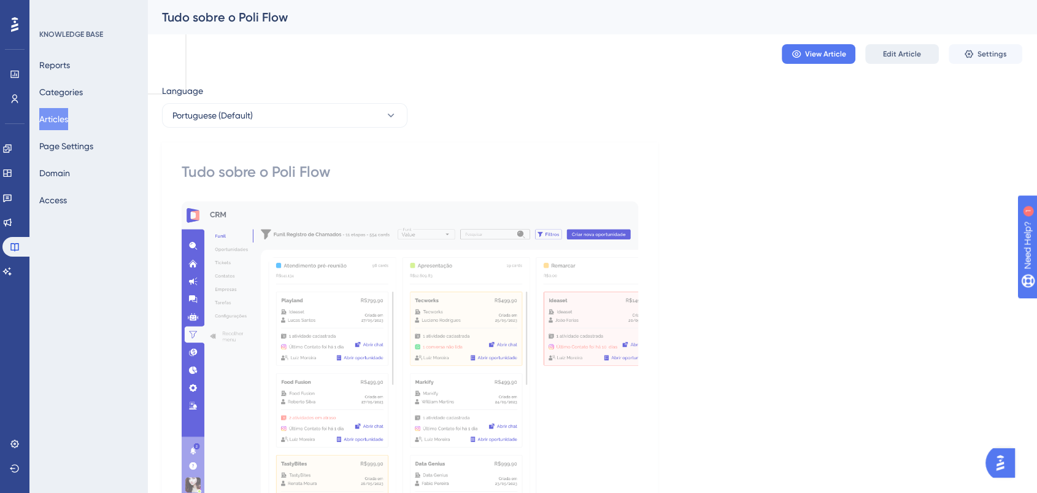
click at [927, 50] on button "Edit Article" at bounding box center [902, 54] width 74 height 20
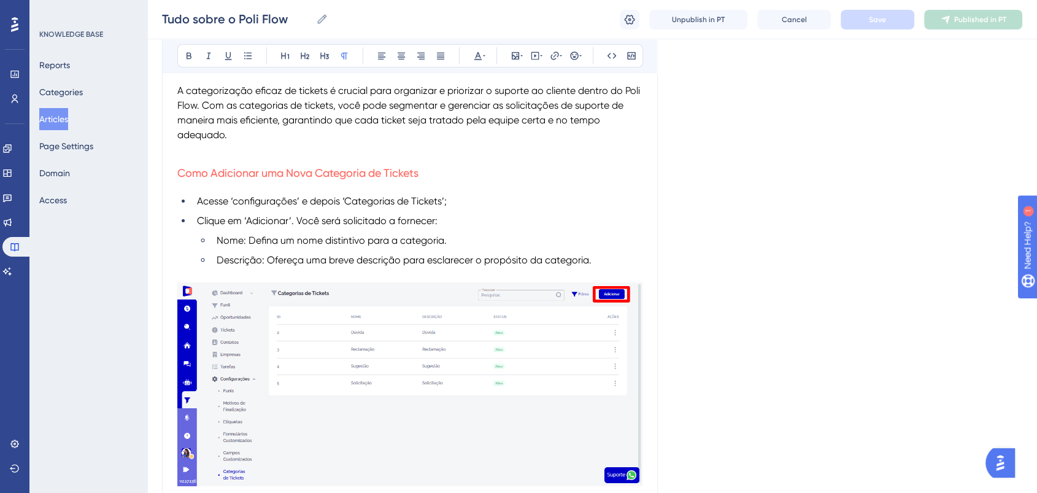
scroll to position [13402, 0]
drag, startPoint x: 396, startPoint y: 184, endPoint x: 388, endPoint y: 184, distance: 8.0
click at [388, 179] on span "Como Adicionar uma Nova Categoria de Tickets" at bounding box center [297, 172] width 241 height 13
click at [482, 56] on icon at bounding box center [478, 56] width 10 height 10
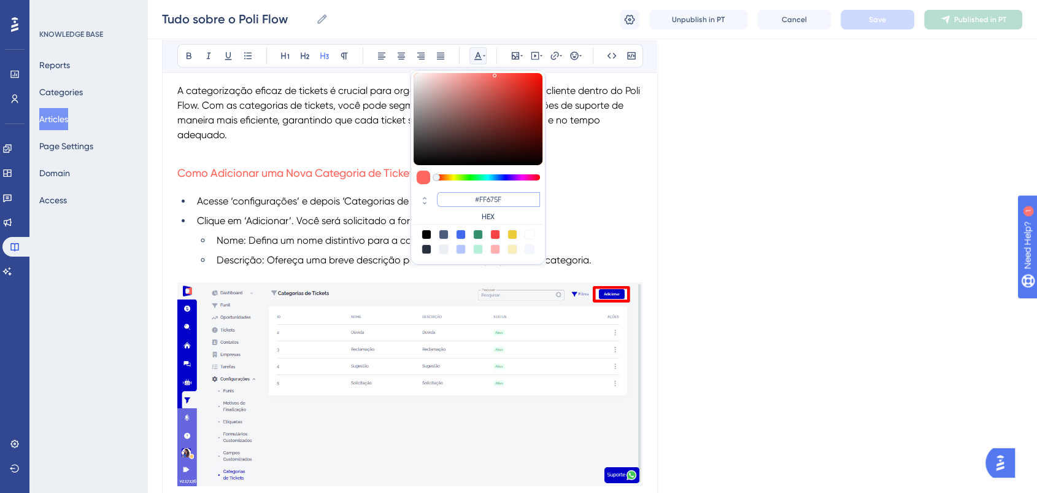
drag, startPoint x: 519, startPoint y: 204, endPoint x: 407, endPoint y: 191, distance: 112.5
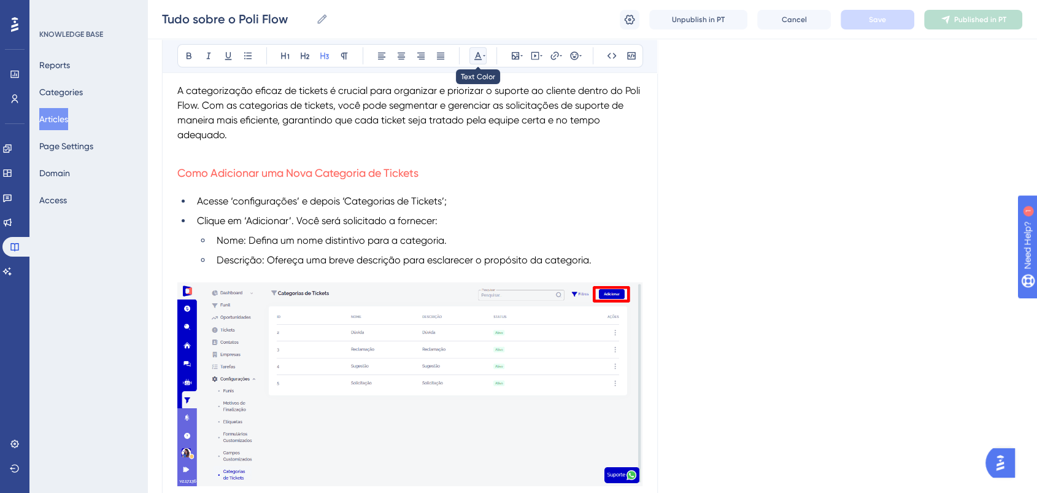
click at [479, 60] on button at bounding box center [477, 55] width 17 height 17
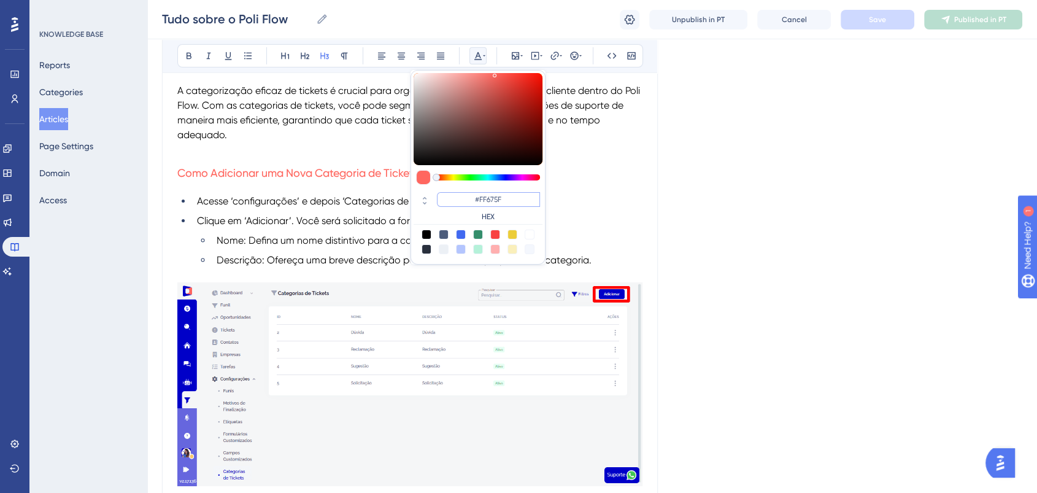
drag, startPoint x: 499, startPoint y: 202, endPoint x: 468, endPoint y: 199, distance: 31.4
click at [468, 199] on input "#FF675F" at bounding box center [488, 199] width 103 height 15
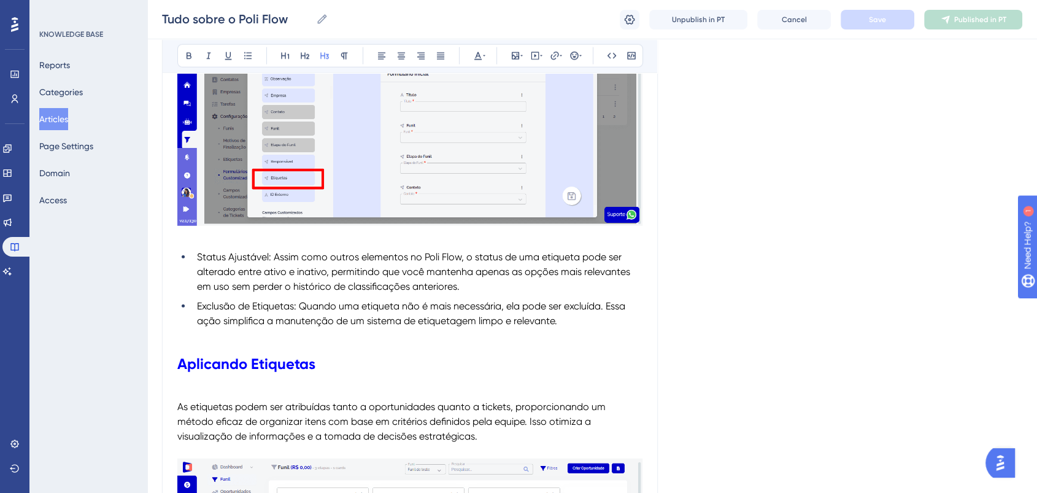
scroll to position [12571, 0]
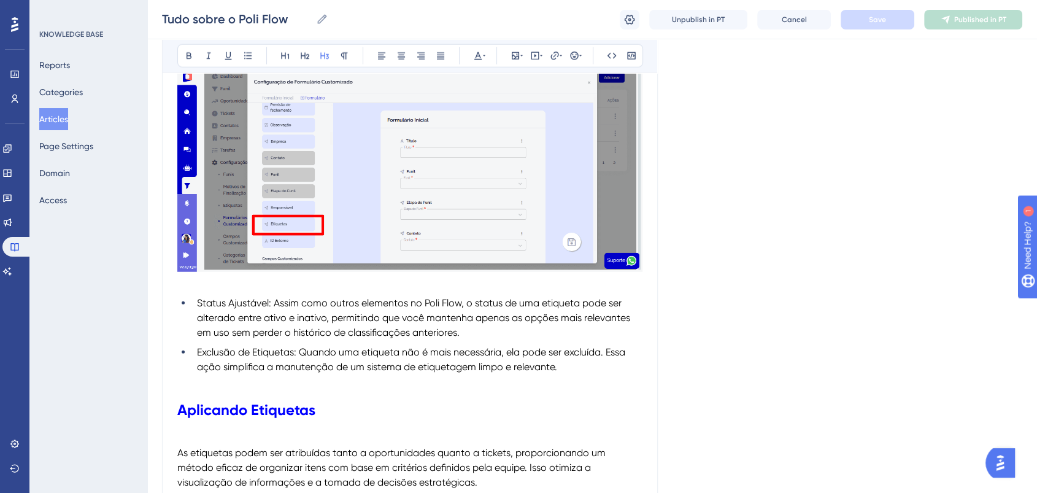
click at [68, 119] on button "Articles" at bounding box center [53, 119] width 29 height 22
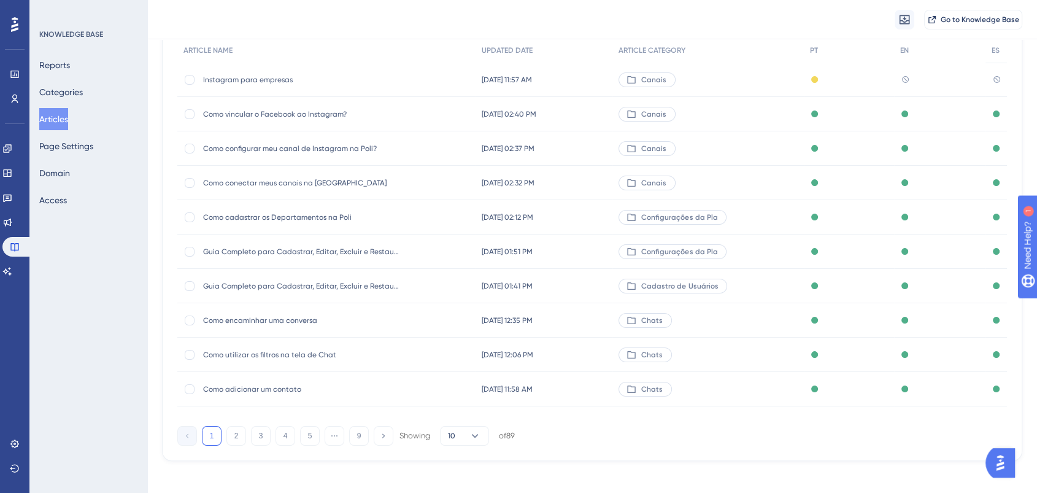
scroll to position [127, 0]
click at [262, 428] on button "3" at bounding box center [261, 433] width 20 height 20
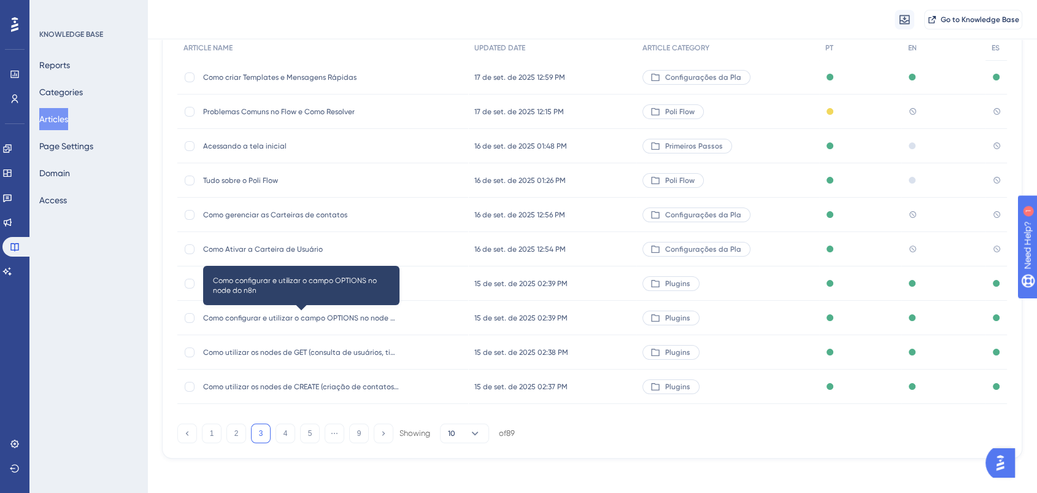
click at [288, 318] on span "Como configurar e utilizar o campo OPTIONS no node do n8n" at bounding box center [301, 318] width 196 height 10
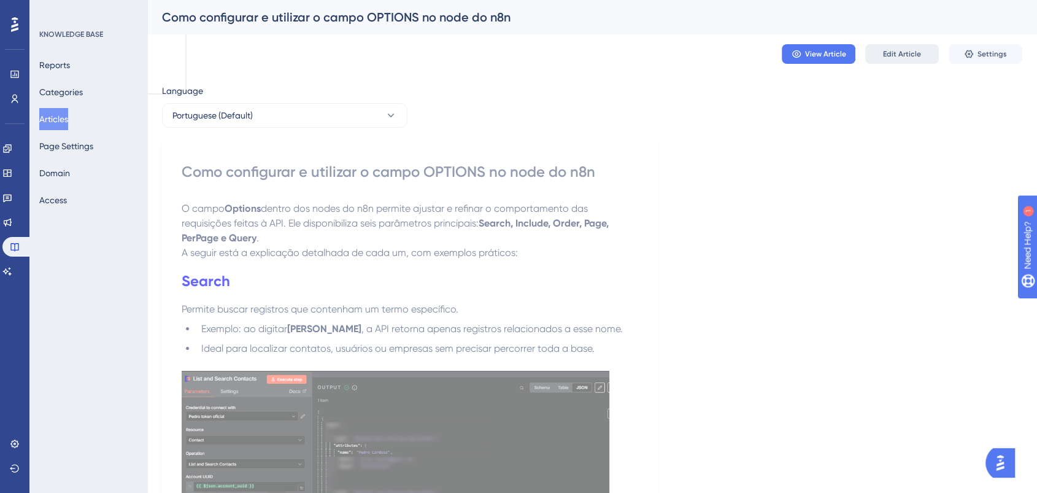
click at [913, 53] on span "Edit Article" at bounding box center [902, 54] width 38 height 10
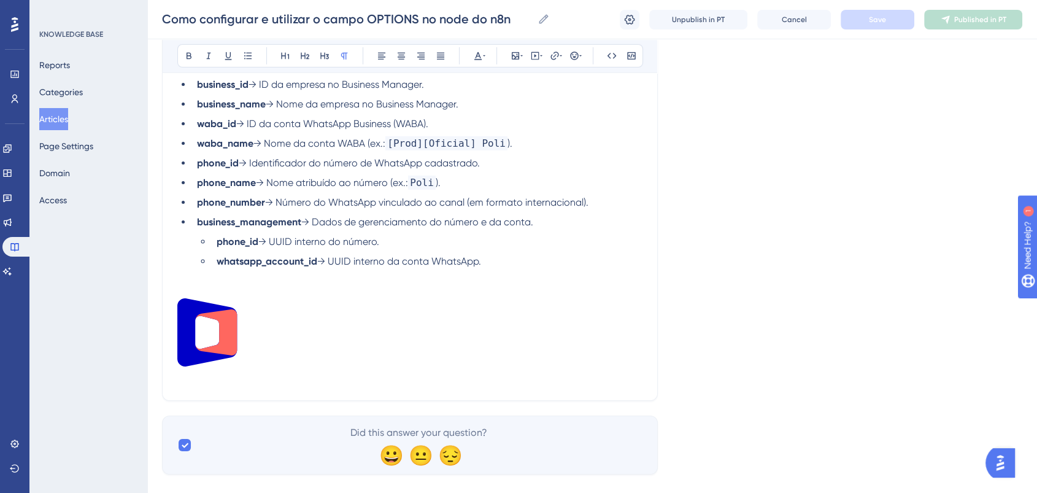
scroll to position [4138, 0]
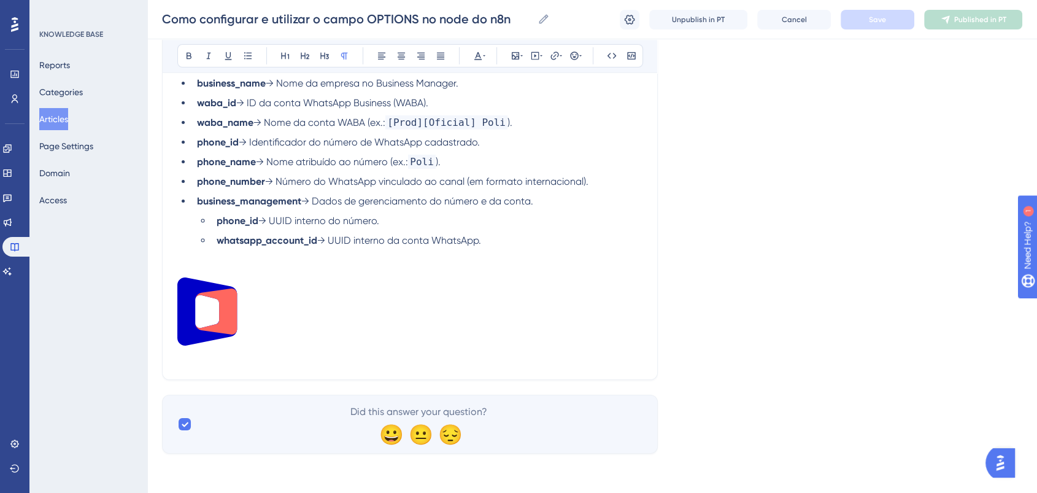
click at [314, 341] on p at bounding box center [409, 313] width 465 height 72
drag, startPoint x: 212, startPoint y: 298, endPoint x: 165, endPoint y: 283, distance: 48.9
copy p
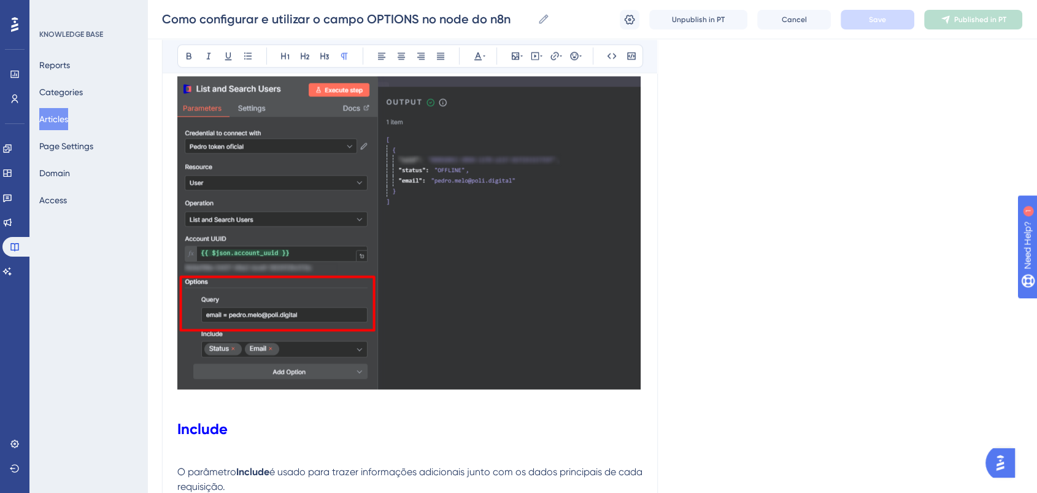
scroll to position [1275, 0]
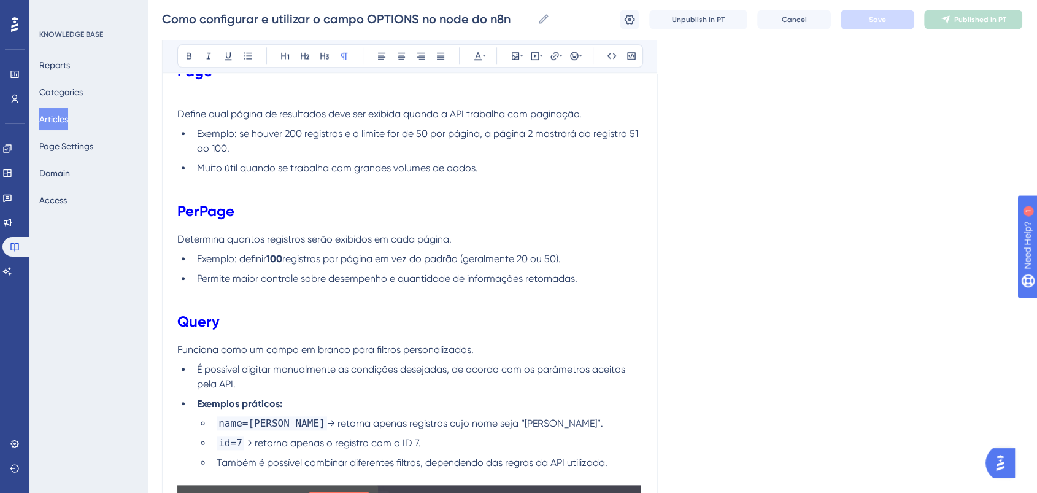
click at [68, 121] on button "Articles" at bounding box center [53, 119] width 29 height 22
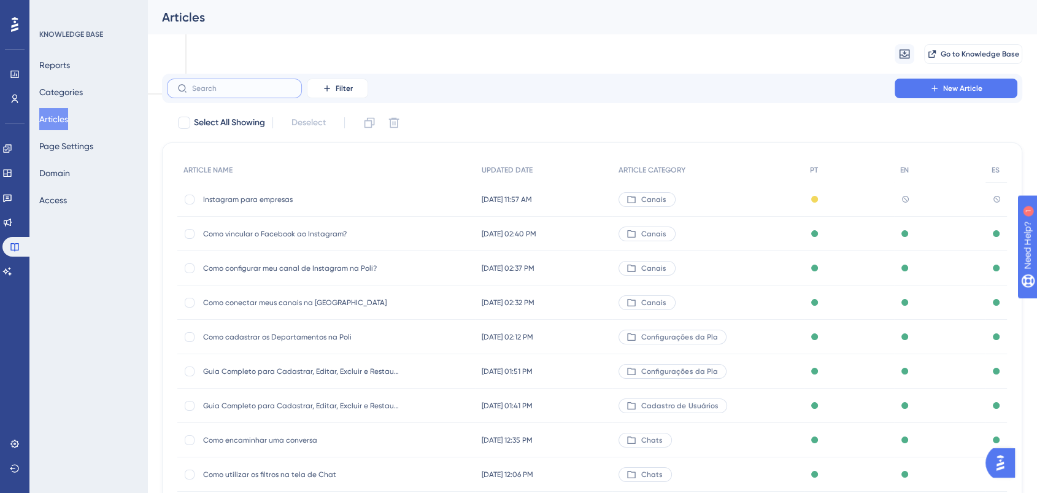
click at [226, 87] on input "text" at bounding box center [241, 88] width 99 height 9
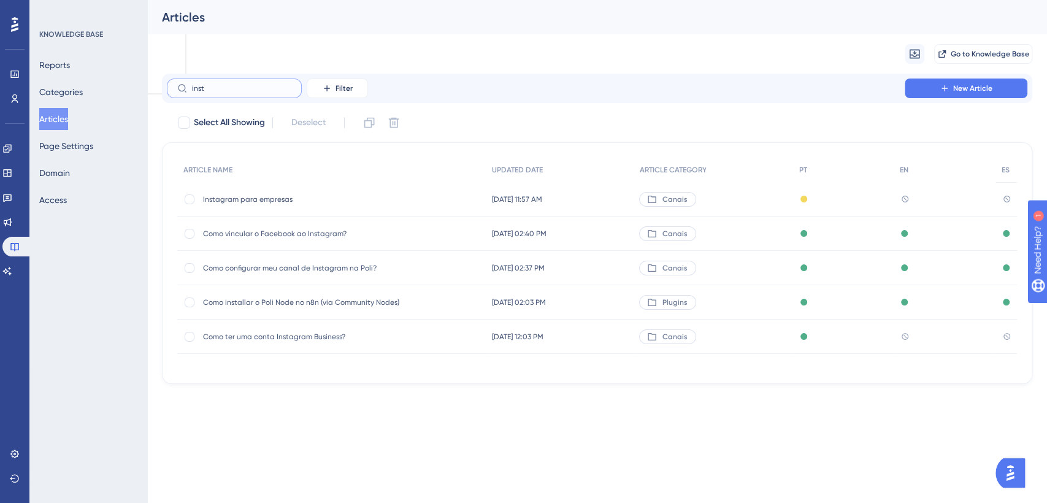
type input "inst"
click at [344, 195] on span "Instagram para empresas" at bounding box center [301, 200] width 196 height 10
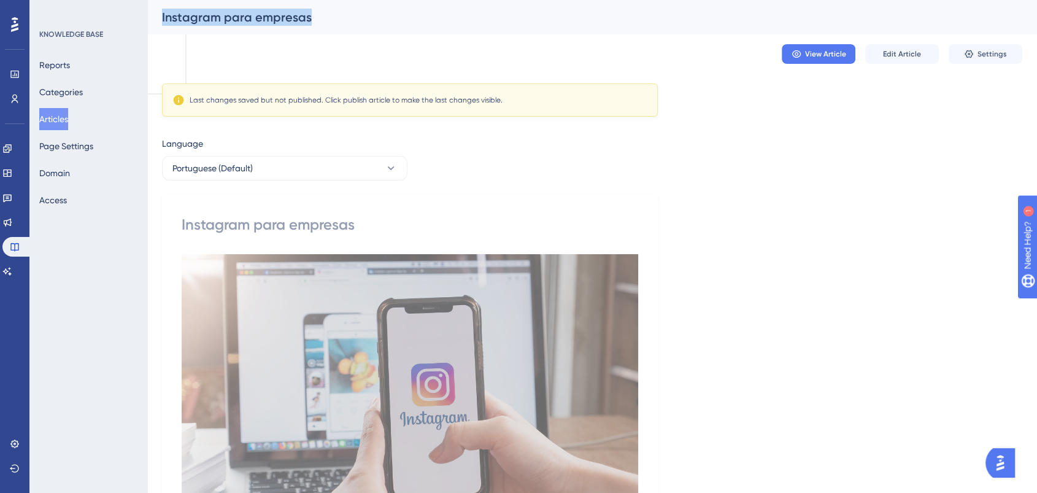
drag, startPoint x: 333, startPoint y: 18, endPoint x: 152, endPoint y: 16, distance: 181.0
click at [152, 16] on div "Instagram para empresas" at bounding box center [592, 17] width 890 height 34
copy div "Instagram para empresas"
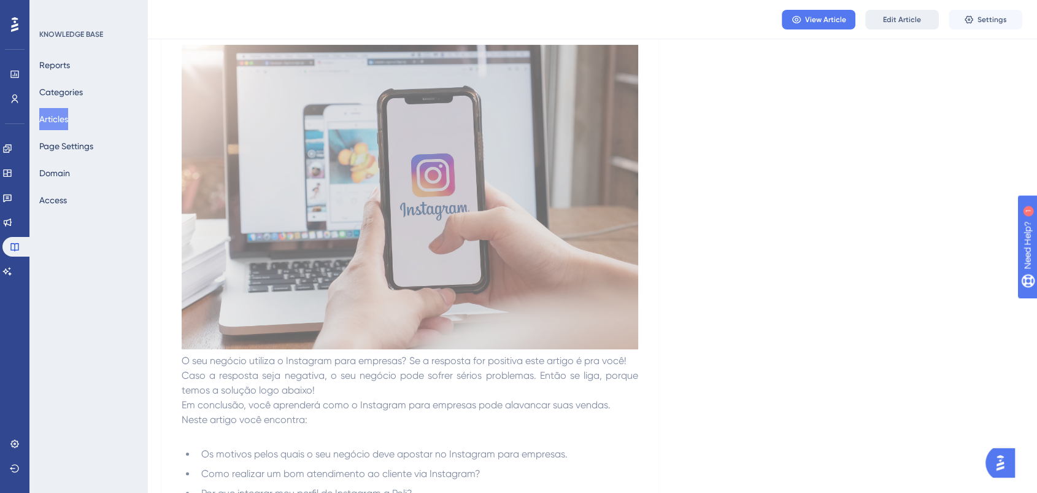
click at [907, 26] on button "Edit Article" at bounding box center [902, 20] width 74 height 20
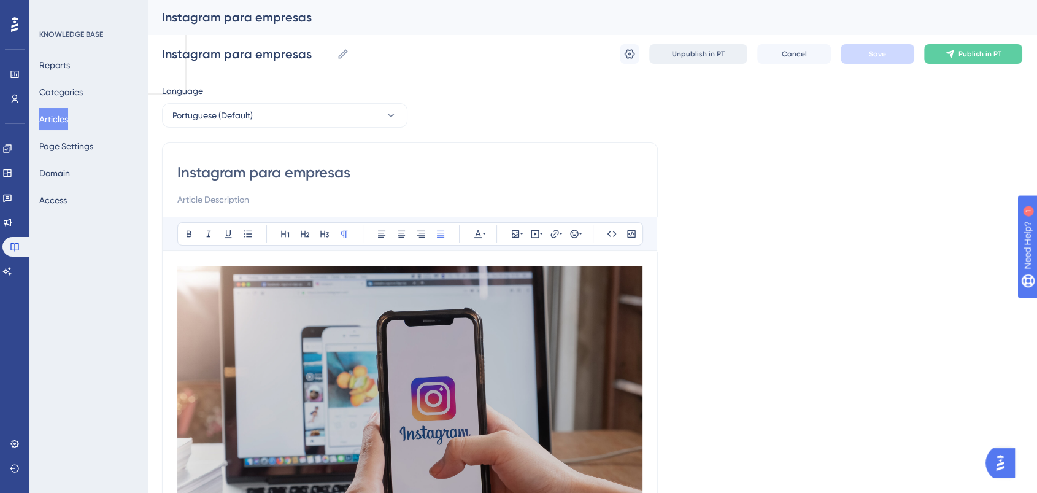
click at [679, 53] on span "Unpublish in PT" at bounding box center [698, 54] width 53 height 10
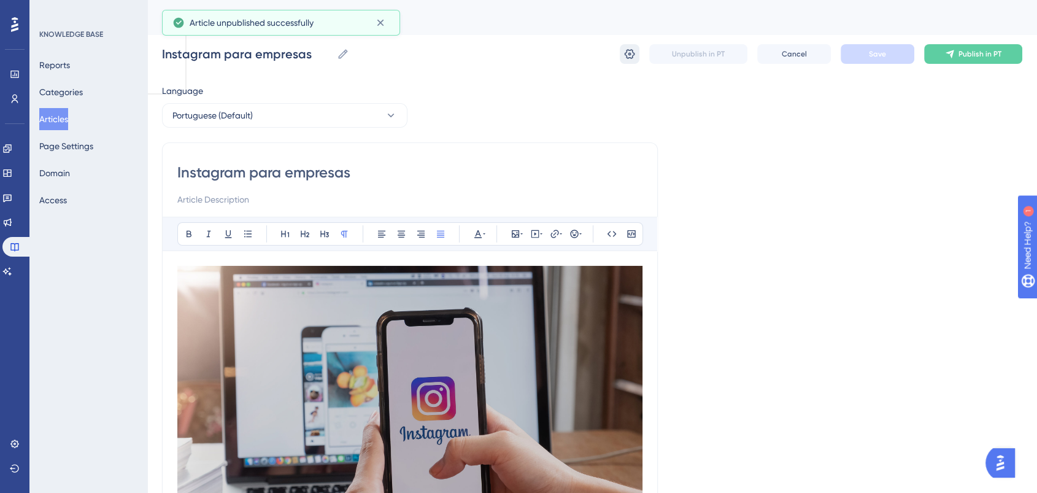
click at [634, 53] on icon at bounding box center [629, 54] width 12 height 12
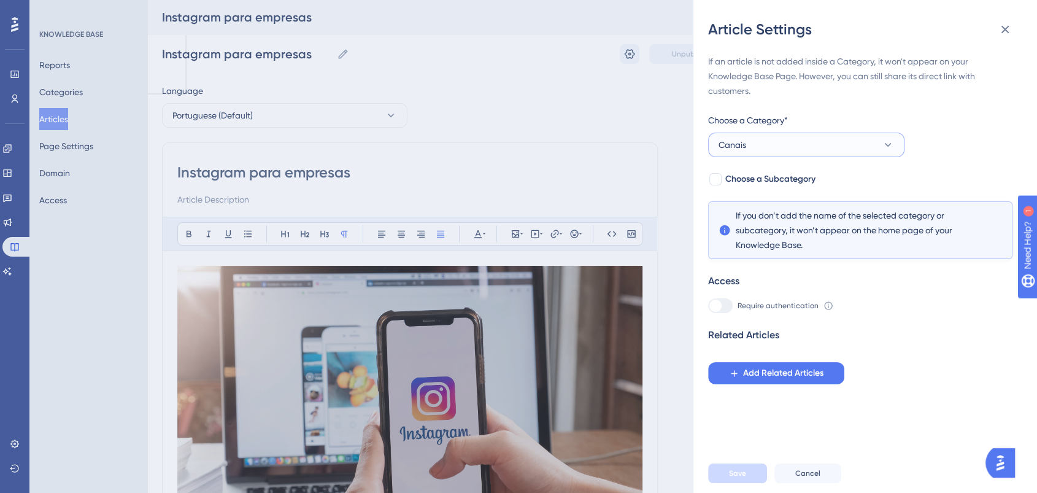
click at [730, 147] on span "Canais" at bounding box center [733, 144] width 28 height 15
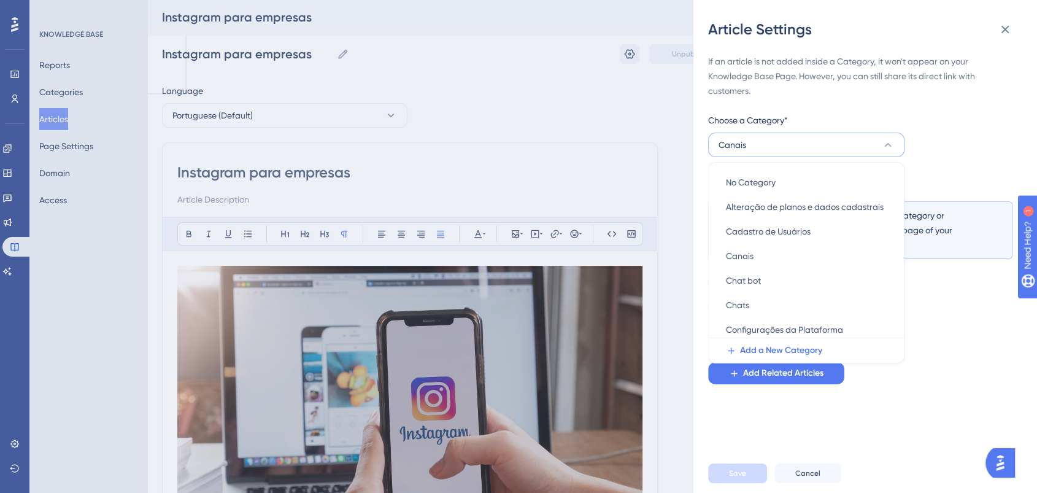
scroll to position [4, 0]
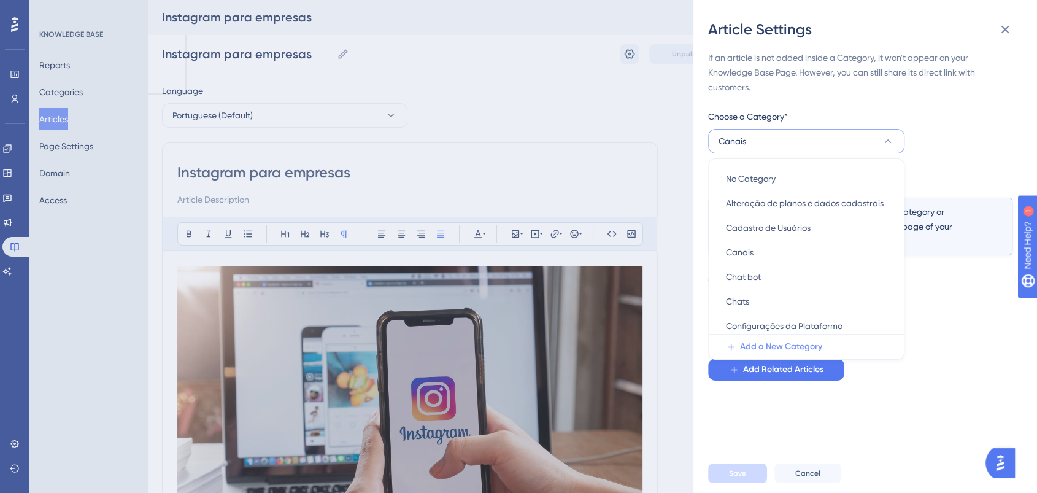
click at [785, 349] on span "Add a New Category" at bounding box center [781, 346] width 82 height 15
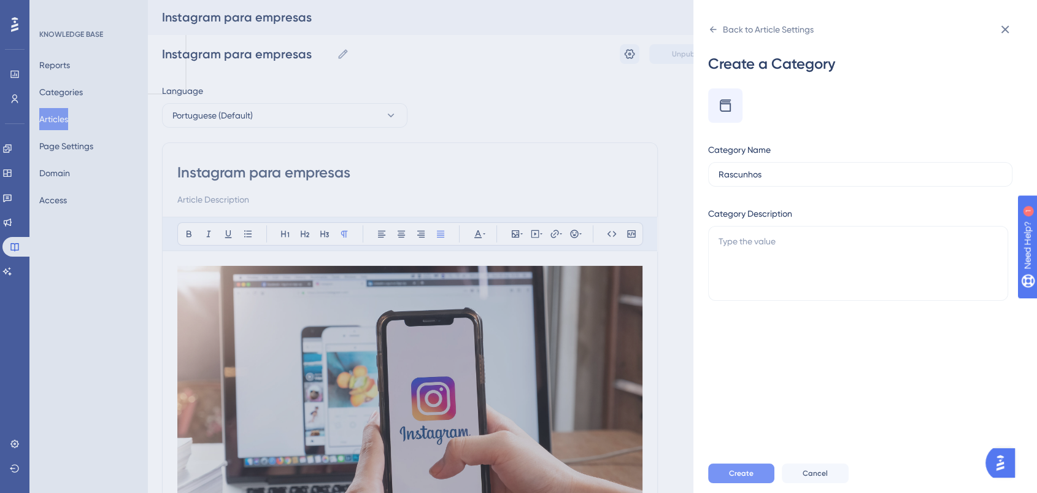
type input "Rascunhos"
click at [754, 478] on button "Create" at bounding box center [741, 473] width 66 height 20
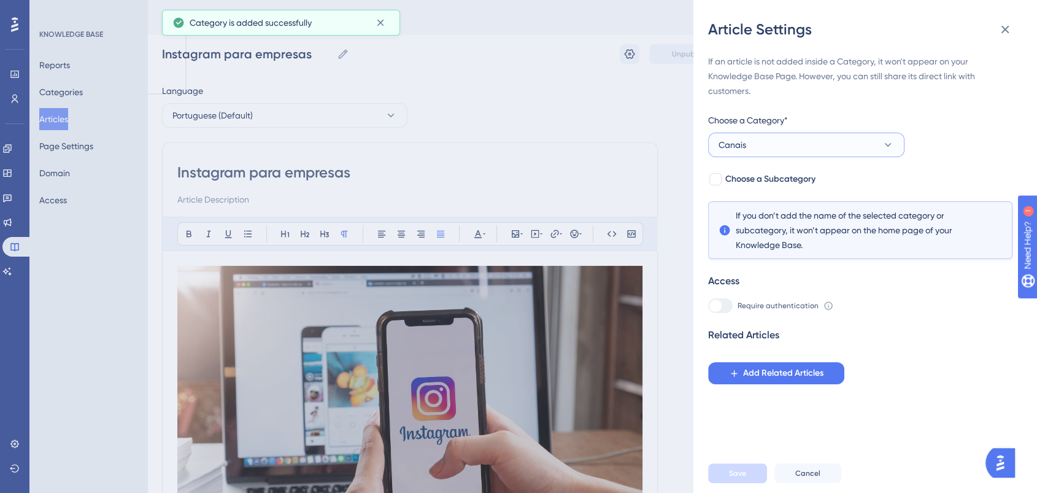
click at [781, 145] on button "Canais" at bounding box center [806, 145] width 196 height 25
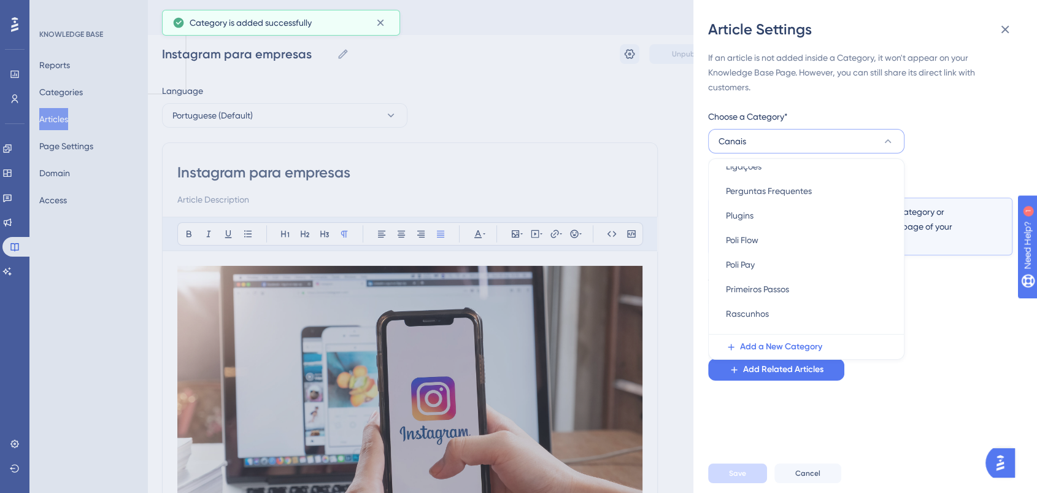
scroll to position [298, 0]
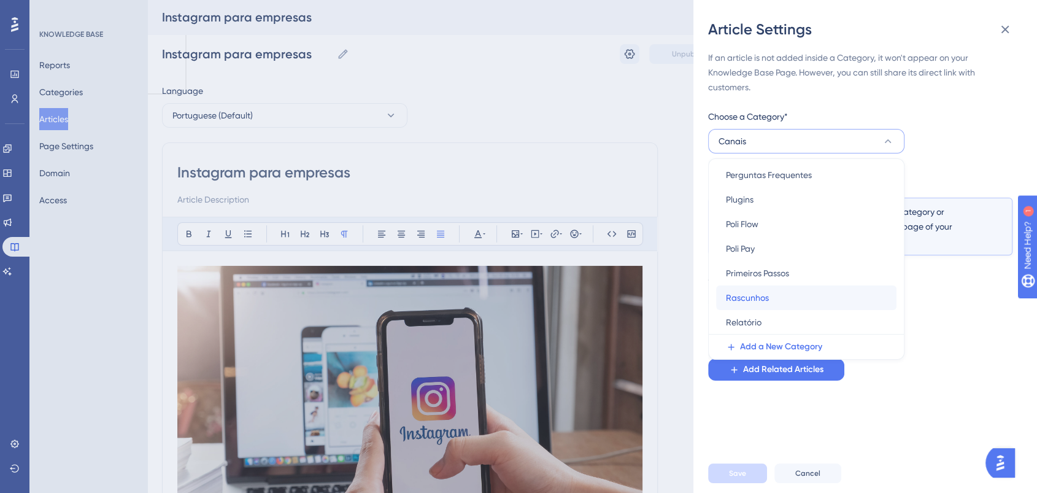
click at [769, 295] on div "Rascunhos Rascunhos" at bounding box center [806, 297] width 161 height 25
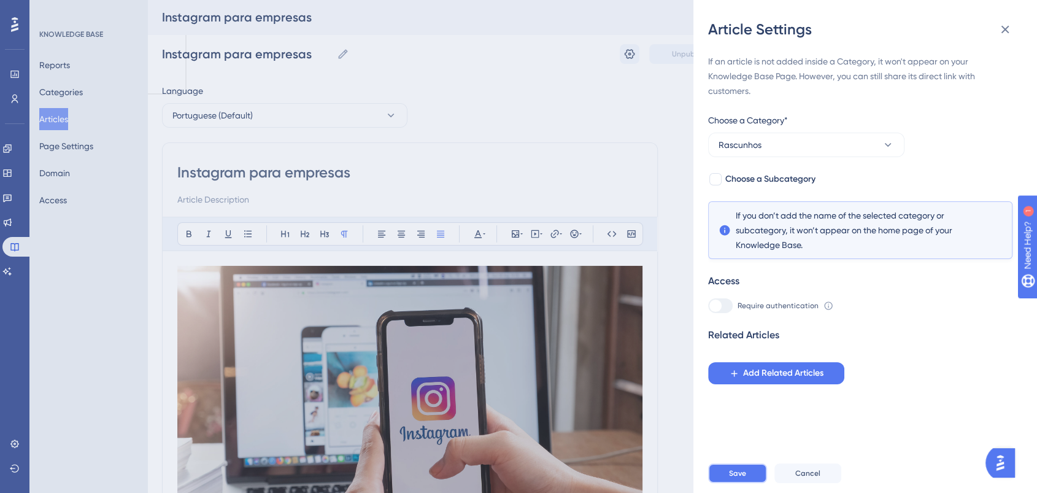
click at [750, 483] on button "Save" at bounding box center [737, 473] width 59 height 20
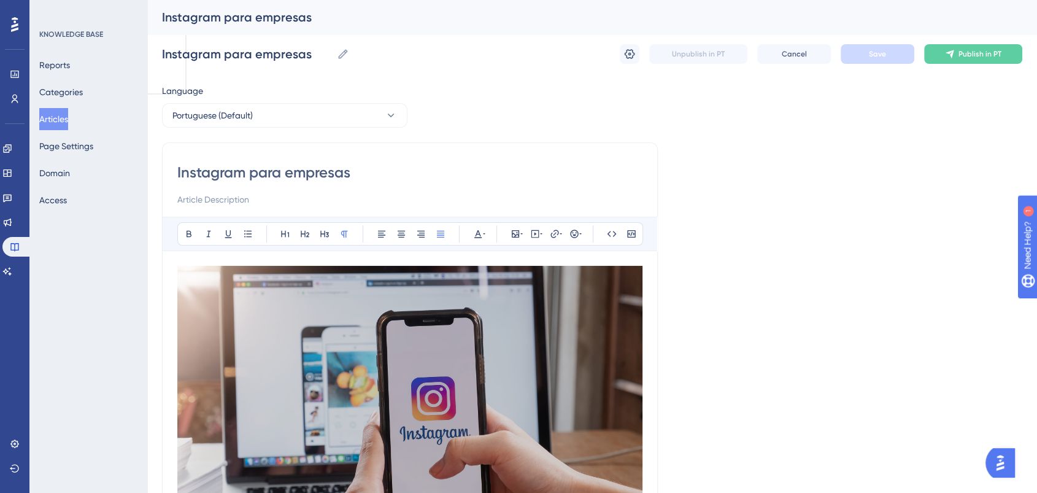
click at [65, 120] on button "Articles" at bounding box center [53, 119] width 29 height 22
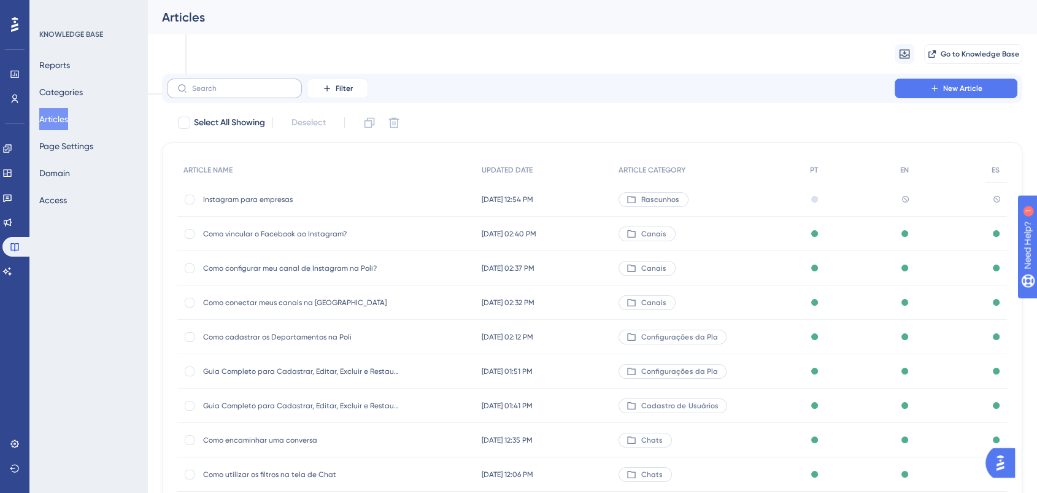
click at [205, 79] on label at bounding box center [234, 89] width 135 height 20
click at [205, 84] on input "text" at bounding box center [241, 88] width 99 height 9
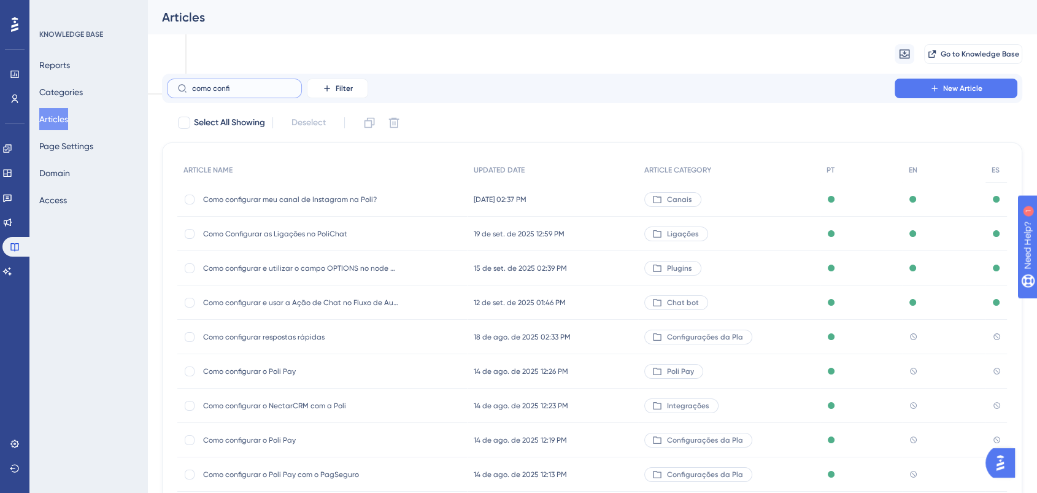
type input "como confi"
click at [366, 203] on span "Como configurar meu canal de Instagram na Poli?" at bounding box center [301, 200] width 196 height 10
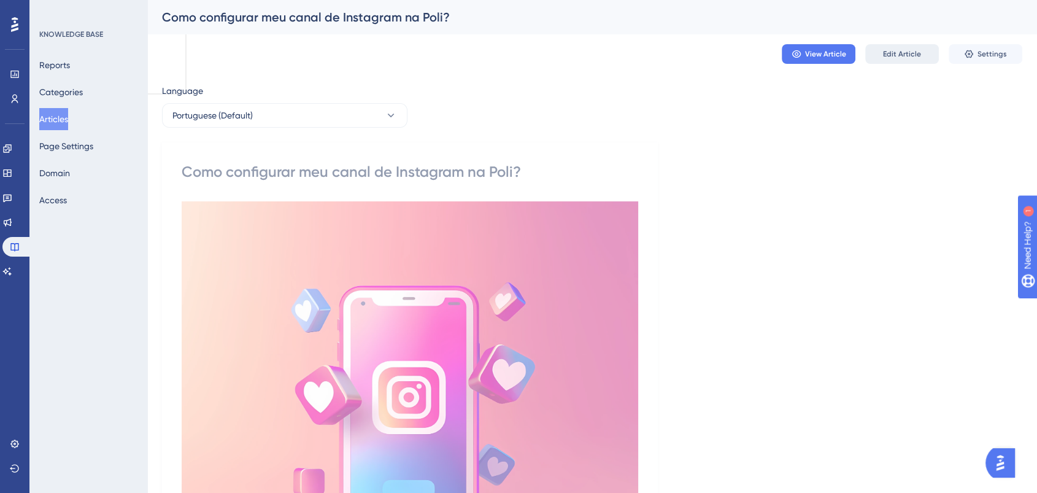
click at [928, 53] on button "Edit Article" at bounding box center [902, 54] width 74 height 20
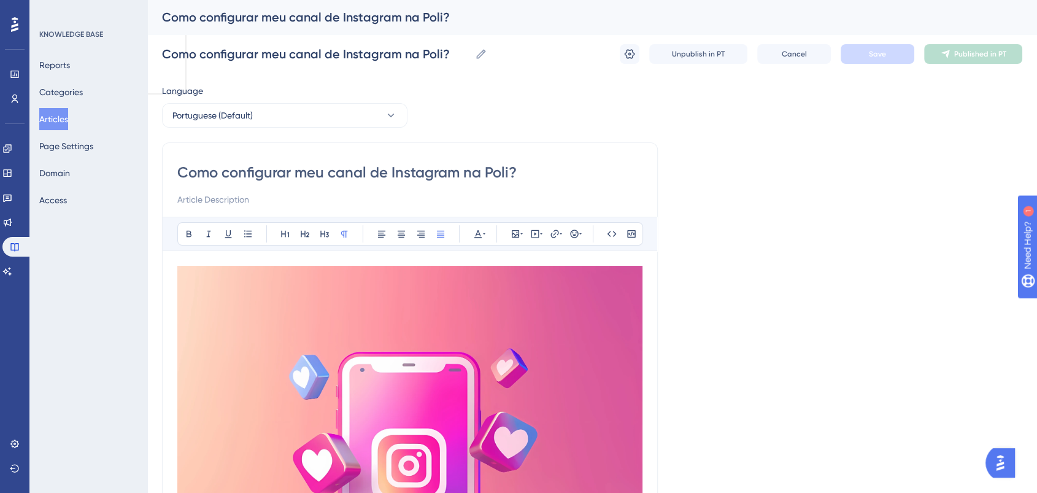
click at [292, 171] on input "Como configurar meu canal de Instagram na Poli?" at bounding box center [409, 173] width 465 height 20
type input "Como configurar e conectar meu canal de Instagram na Poli?"
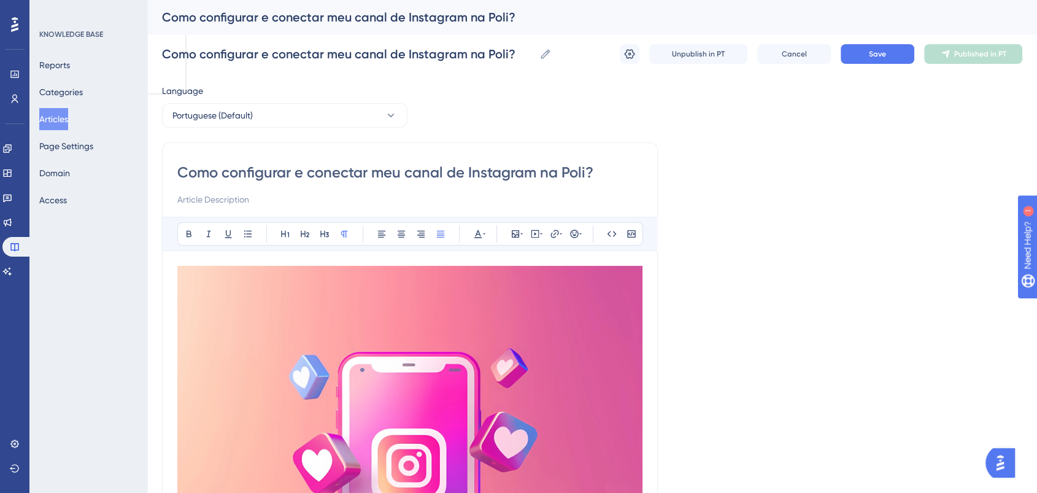
click at [401, 167] on input "Como configurar e conectar meu canal de Instagram na Poli?" at bounding box center [409, 173] width 465 height 20
type input "Como configurar e conectar meu canal de Instagram na Poli?"
click at [884, 56] on span "Save" at bounding box center [877, 54] width 17 height 10
click at [309, 116] on button "Portuguese (Default)" at bounding box center [284, 115] width 245 height 25
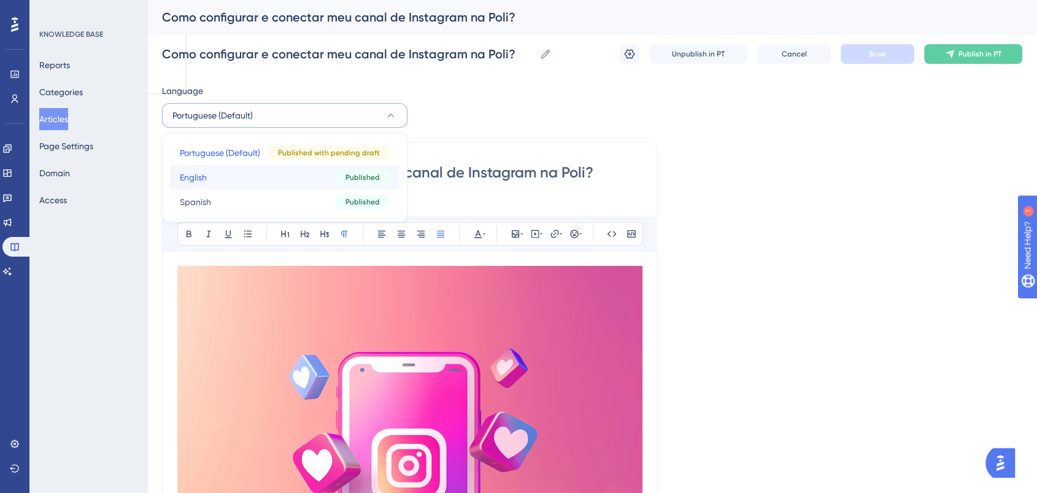
click at [245, 177] on button "English English Published" at bounding box center [284, 177] width 229 height 25
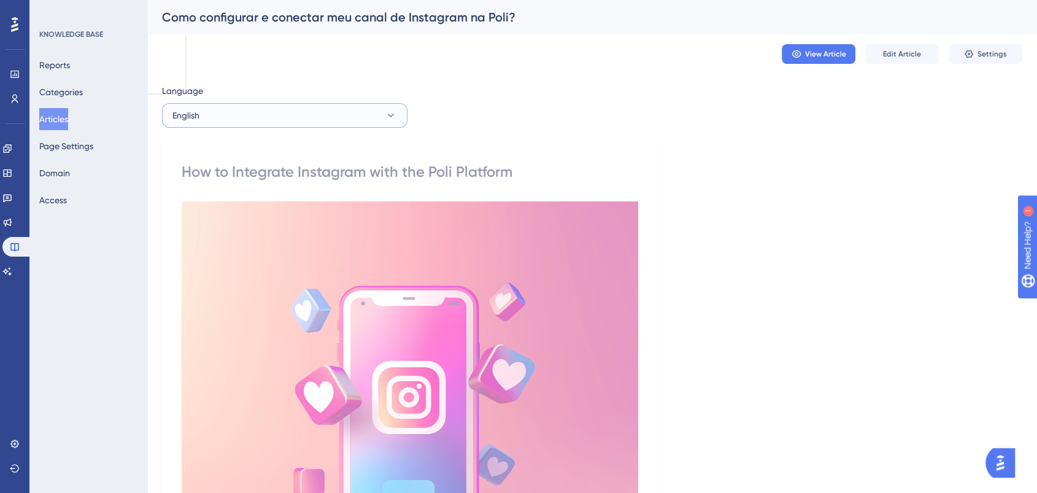
click at [319, 124] on button "English" at bounding box center [284, 115] width 245 height 25
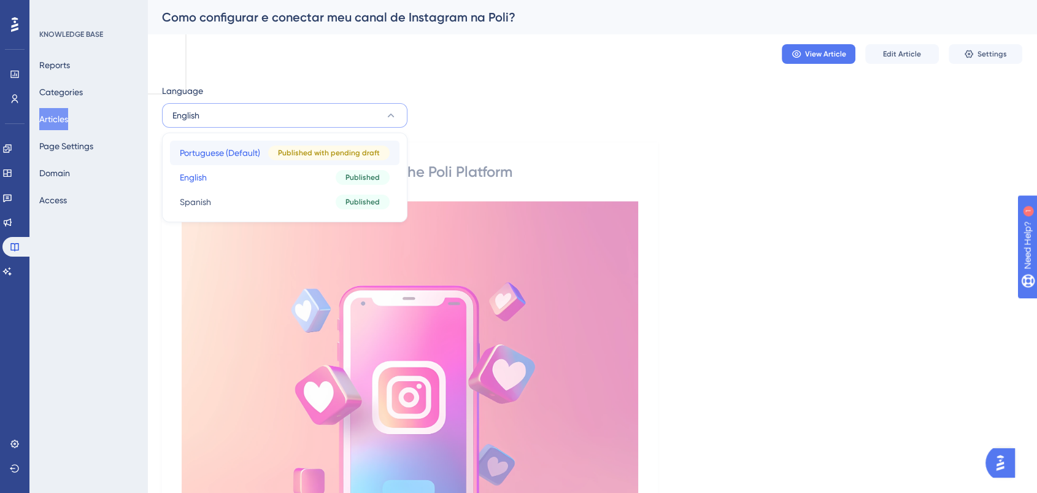
click at [241, 155] on span "Portuguese (Default)" at bounding box center [220, 152] width 80 height 15
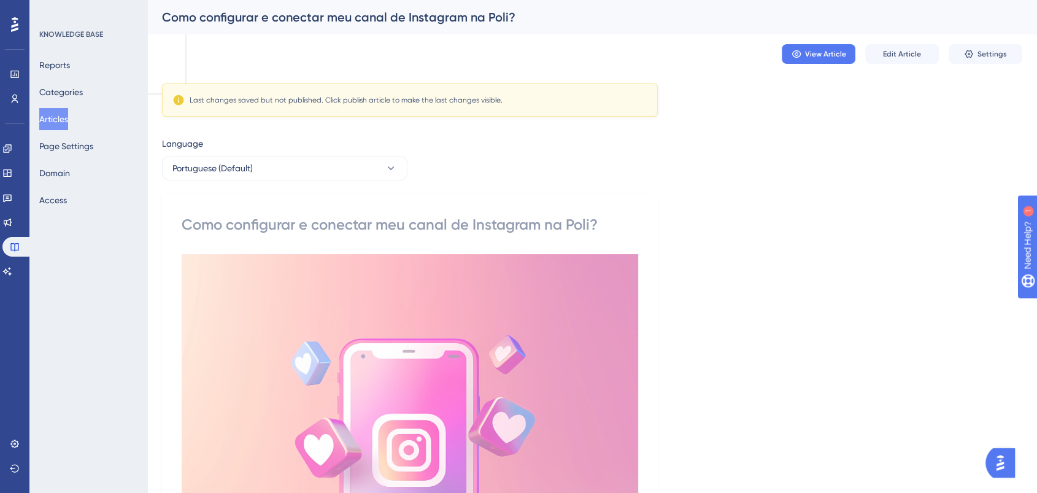
click at [419, 230] on div "Como configurar e conectar meu canal de Instagram na Poli?" at bounding box center [410, 225] width 457 height 20
click at [883, 47] on button "Edit Article" at bounding box center [902, 54] width 74 height 20
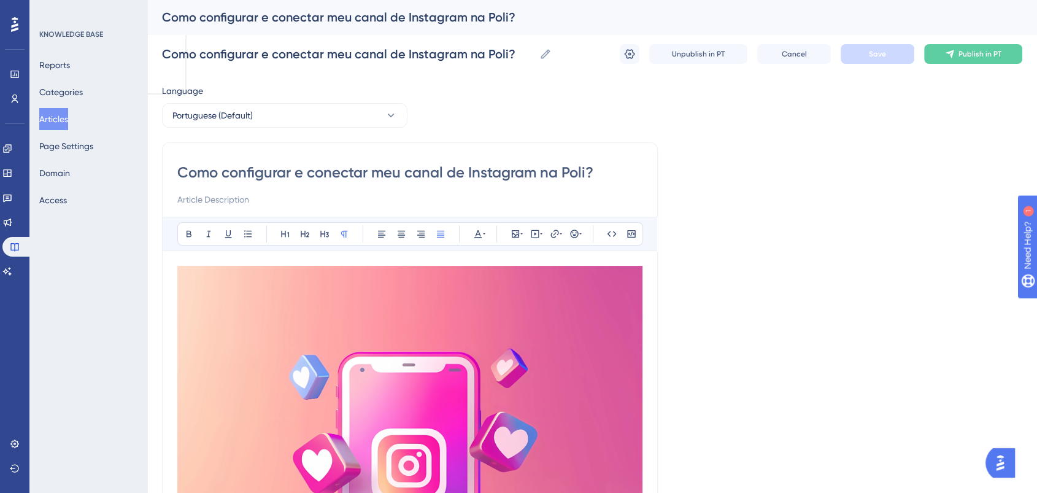
click at [574, 174] on input "Como configurar e conectar meu canal de Instagram na Poli?" at bounding box center [409, 173] width 465 height 20
drag, startPoint x: 604, startPoint y: 178, endPoint x: 42, endPoint y: 177, distance: 562.7
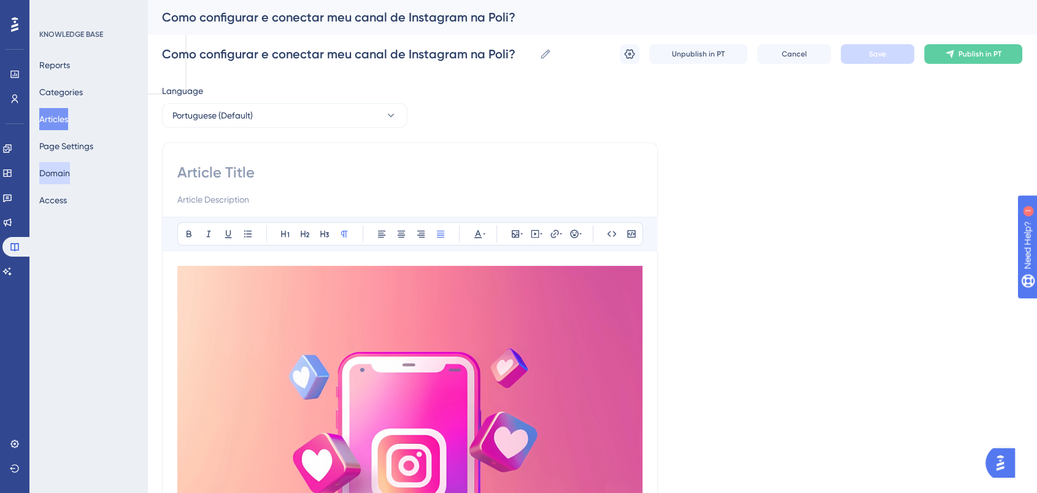
paste input "Integração do Instagram com a Poli: passo a passo de configuração"
type input "Integração do Instagram com a Poli: passo a passo de configuração"
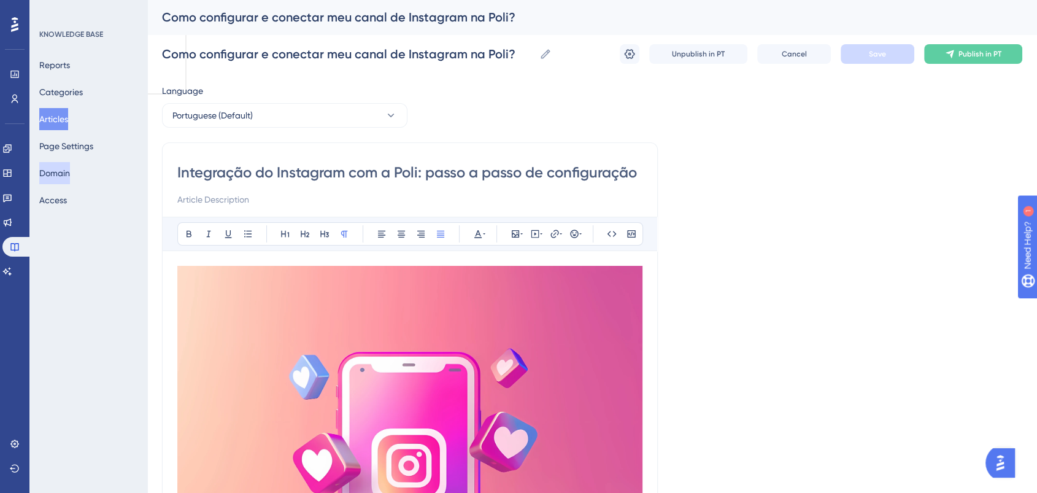
type input "Integração do Instagram com a Poli: passo a passo de configuração"
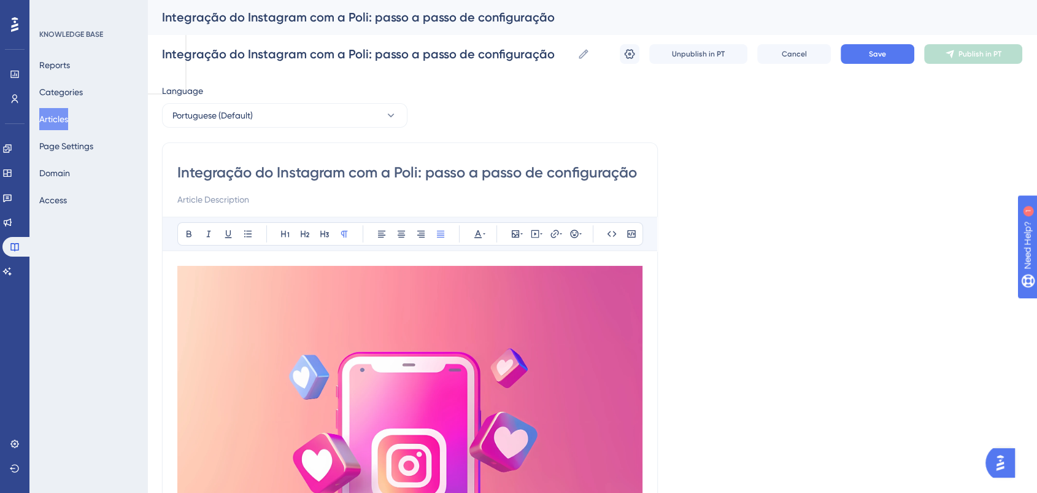
type input "Integração do Instagram com a Poli: passo a passo de configuração"
click at [865, 60] on button "Save" at bounding box center [878, 54] width 74 height 20
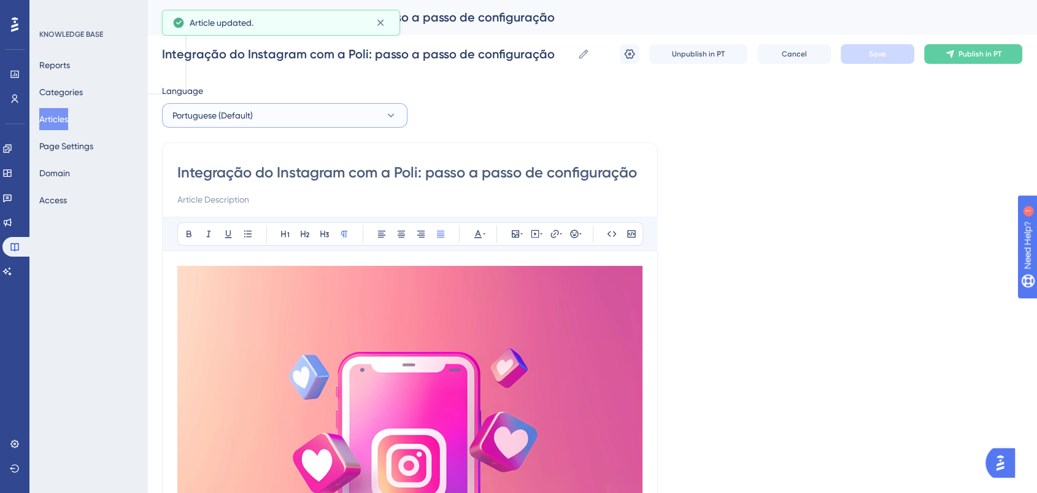
click at [202, 119] on span "Portuguese (Default)" at bounding box center [212, 115] width 80 height 15
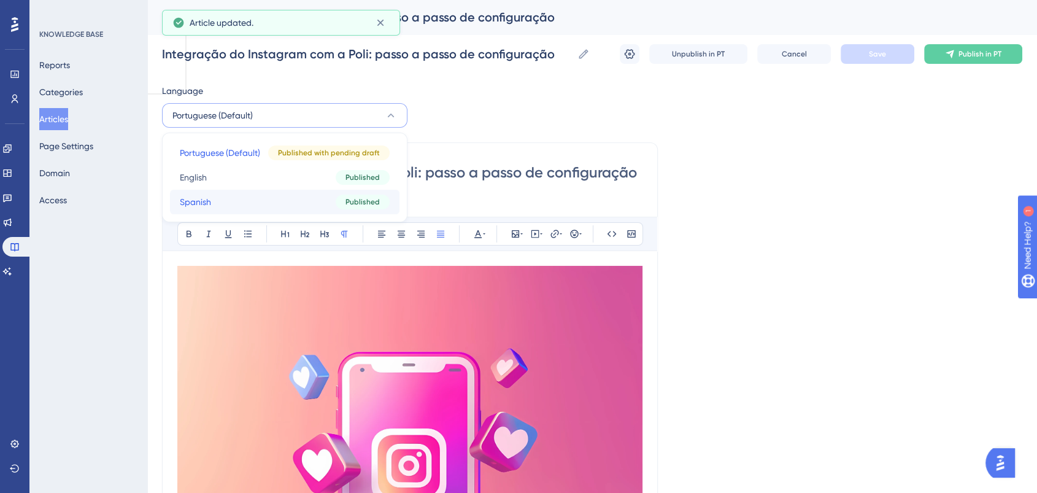
click at [245, 200] on button "Spanish Spanish Published" at bounding box center [284, 202] width 229 height 25
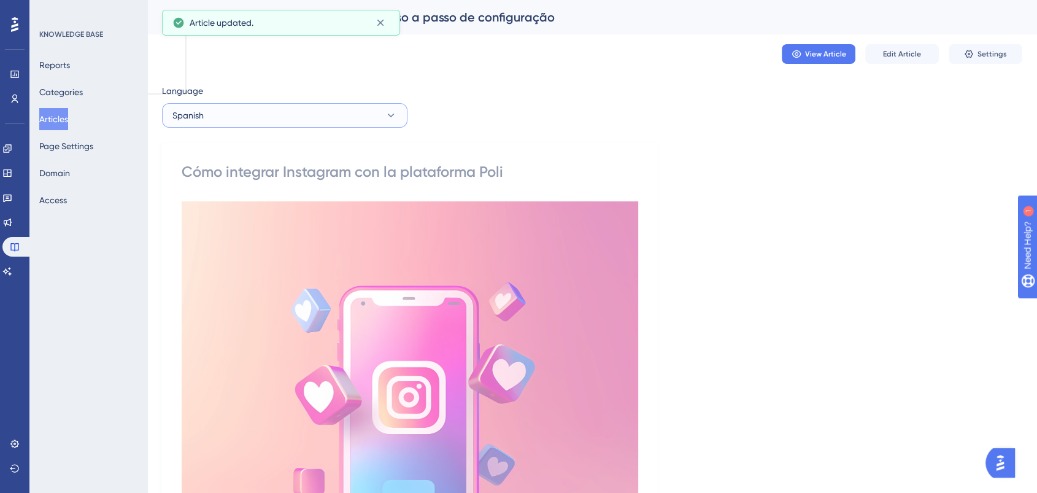
click at [303, 110] on button "Spanish" at bounding box center [284, 115] width 245 height 25
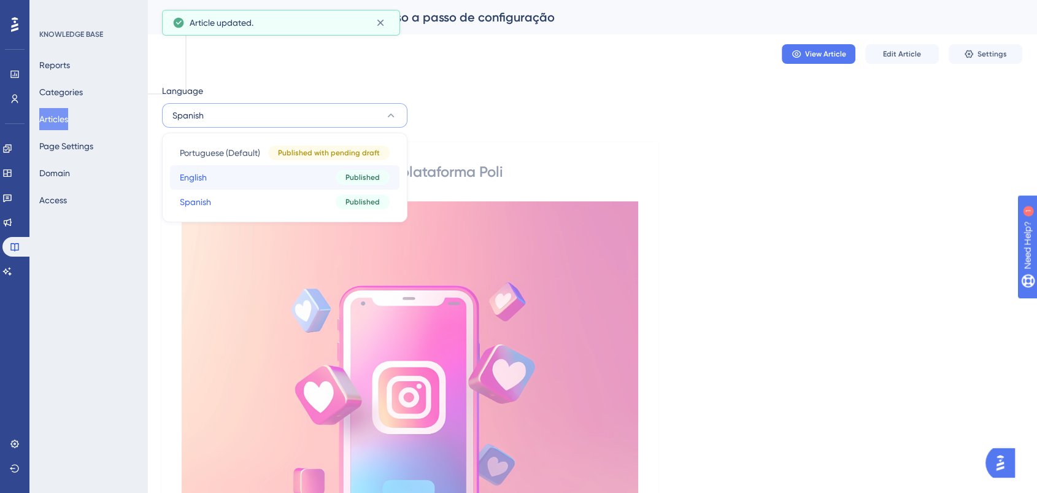
click at [265, 172] on button "English English Published" at bounding box center [284, 177] width 229 height 25
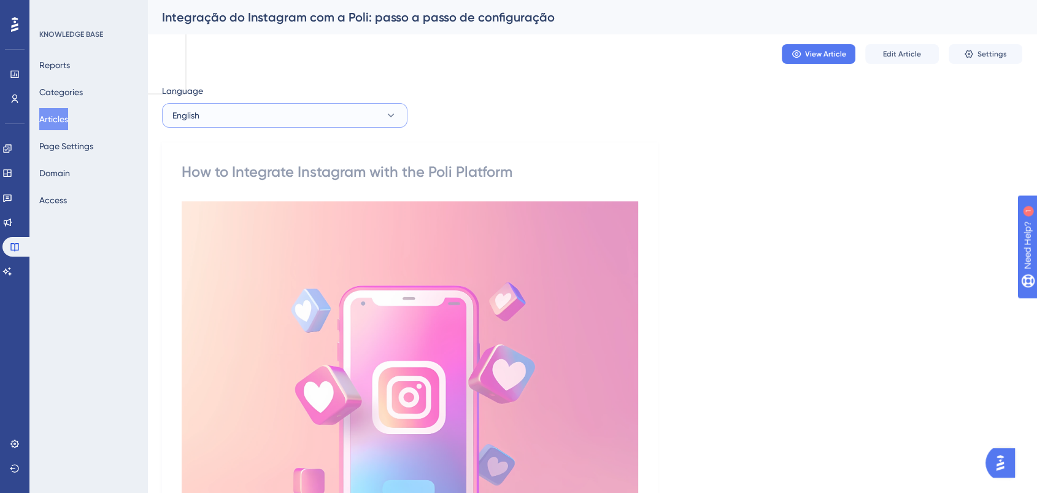
click at [295, 115] on button "English" at bounding box center [284, 115] width 245 height 25
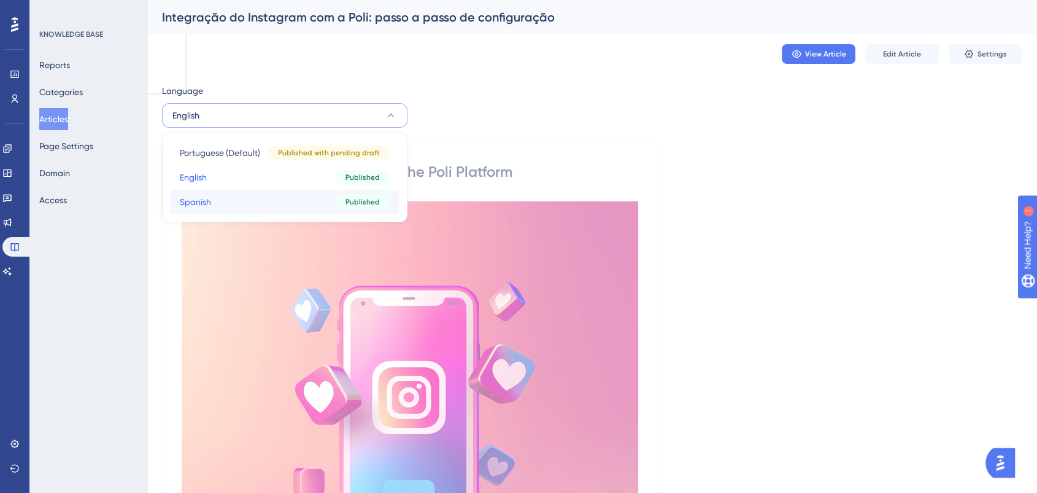
click at [261, 199] on button "Spanish Spanish Published" at bounding box center [284, 202] width 229 height 25
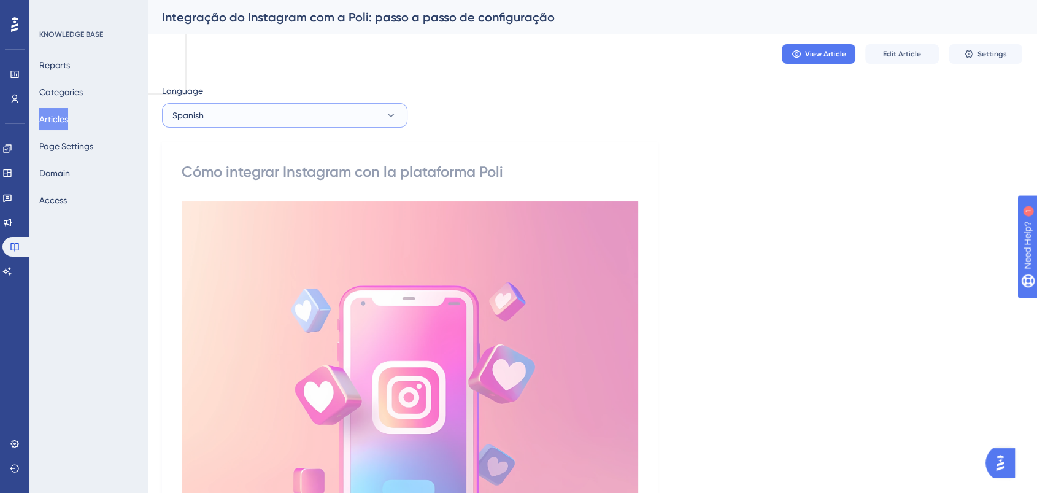
click at [301, 121] on button "Spanish" at bounding box center [284, 115] width 245 height 25
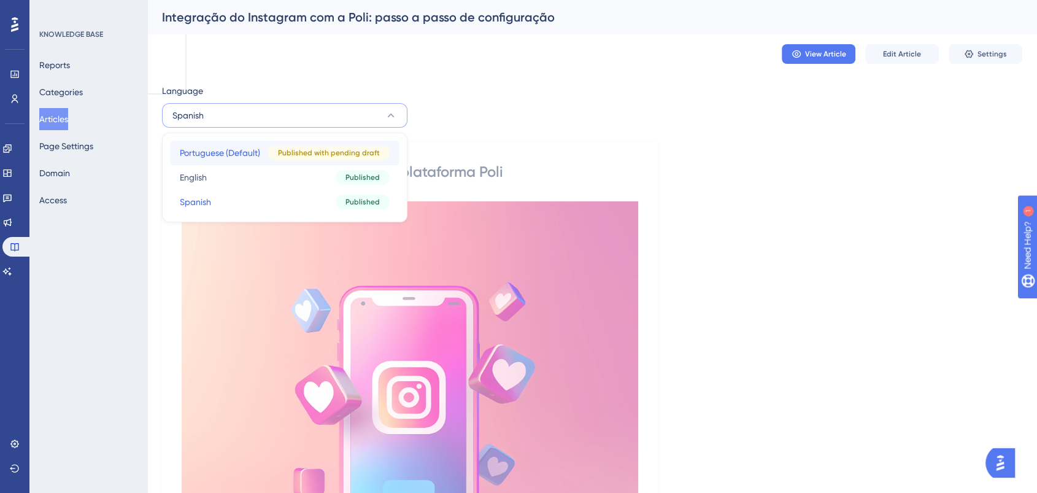
click at [250, 150] on span "Portuguese (Default)" at bounding box center [220, 152] width 80 height 15
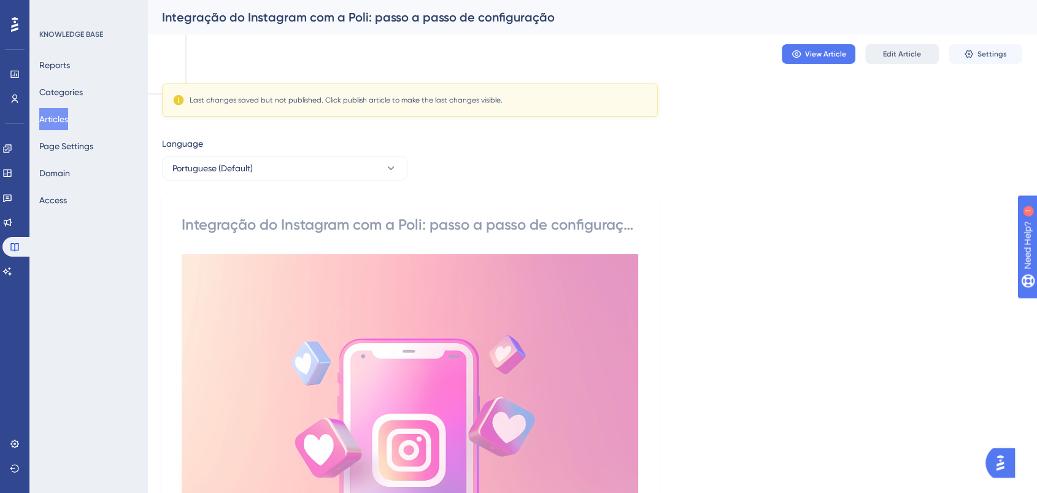
click at [905, 53] on span "Edit Article" at bounding box center [902, 54] width 38 height 10
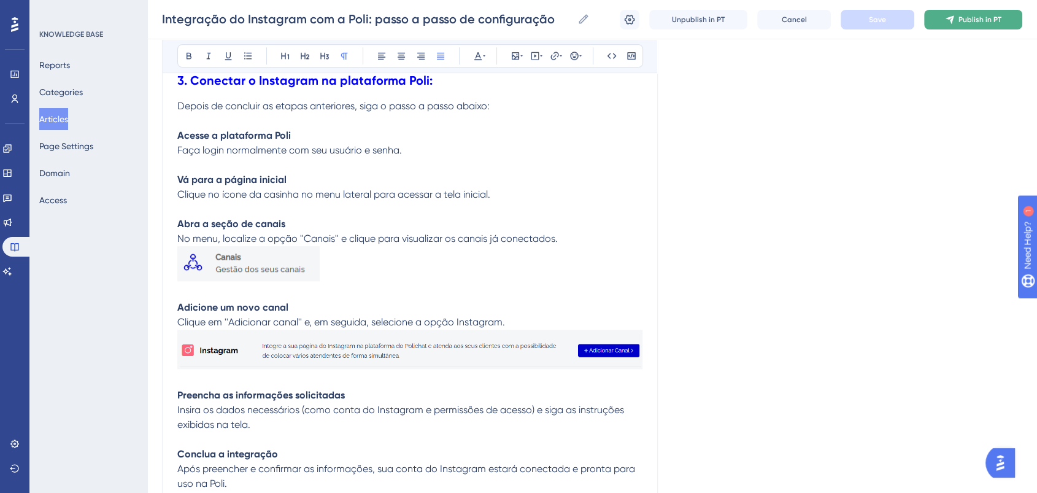
click at [963, 28] on button "Publish in PT" at bounding box center [973, 20] width 98 height 20
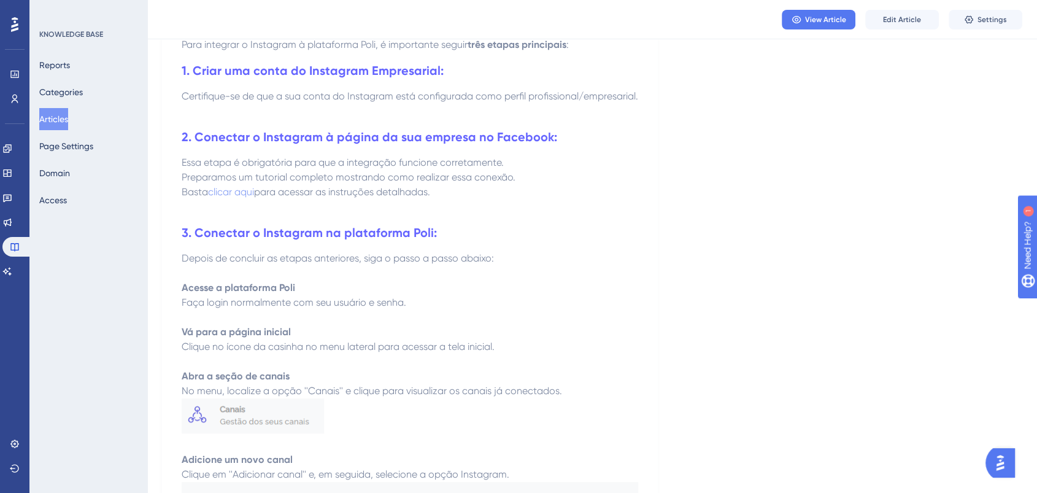
scroll to position [682, 0]
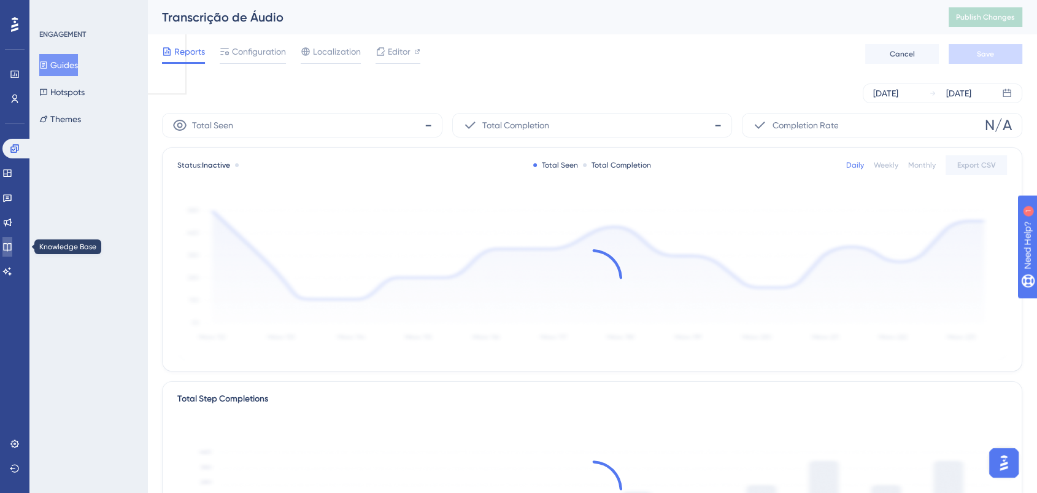
click at [10, 250] on icon at bounding box center [7, 247] width 10 height 10
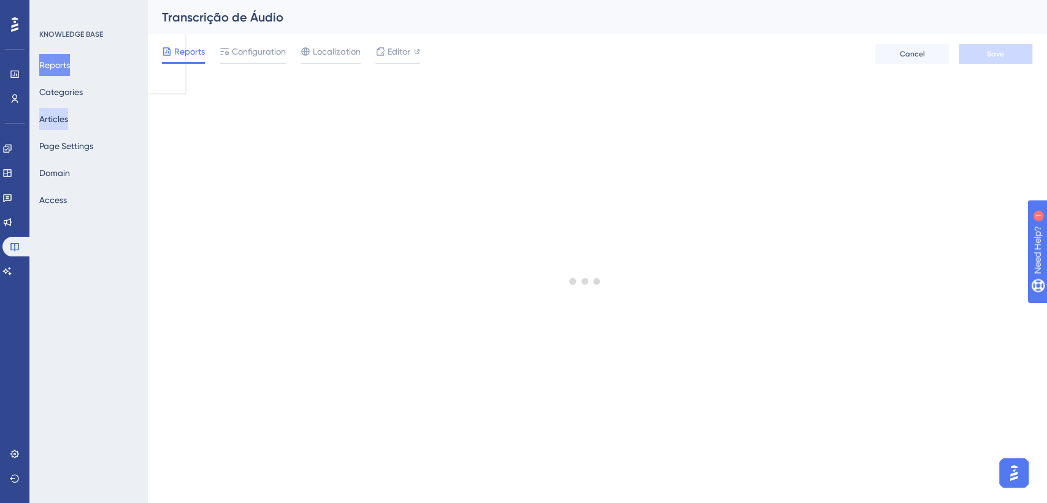
click at [68, 114] on button "Articles" at bounding box center [53, 119] width 29 height 22
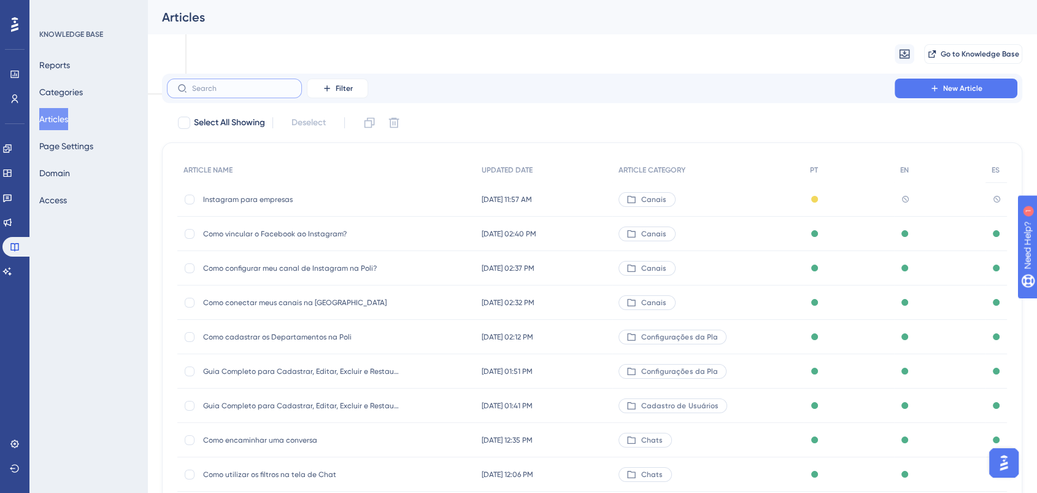
click at [282, 90] on input "text" at bounding box center [241, 88] width 99 height 9
type input "c"
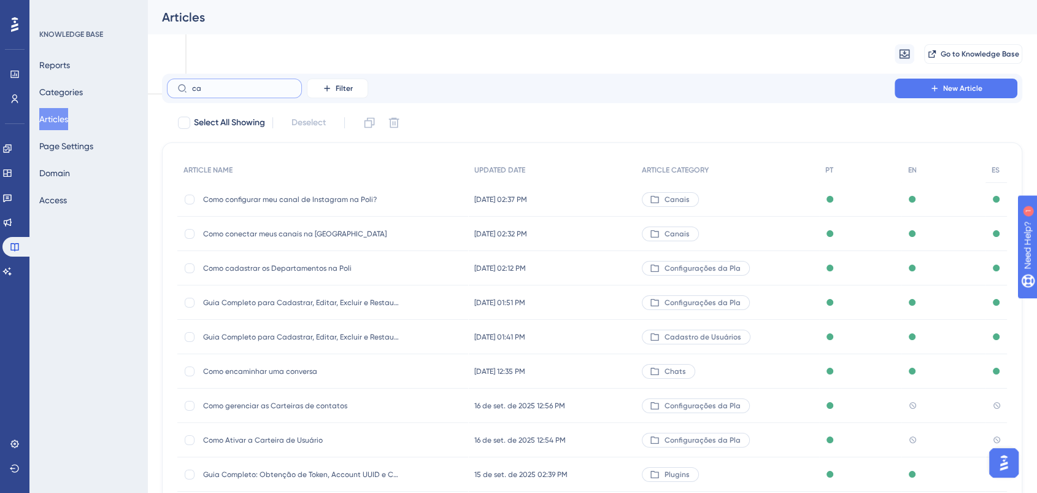
type input "c"
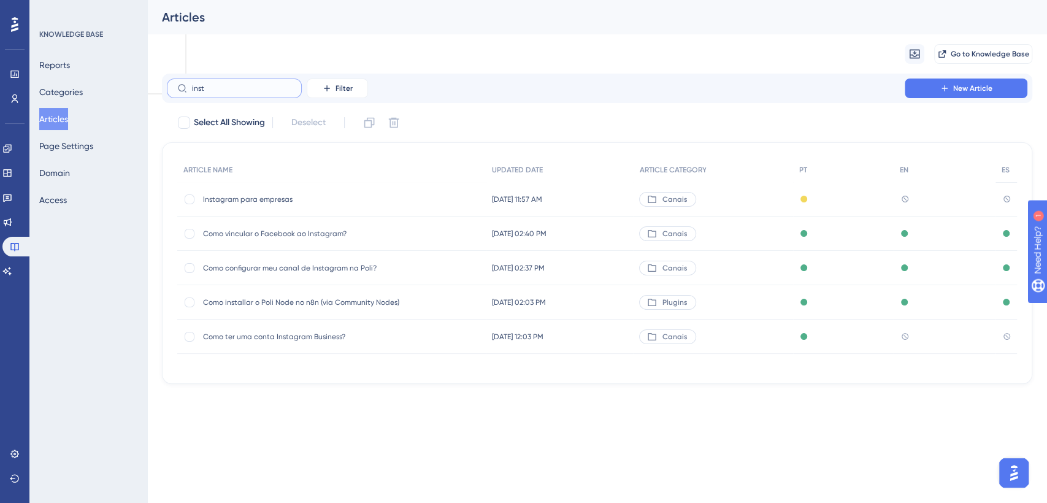
type input "instr"
checkbox input "true"
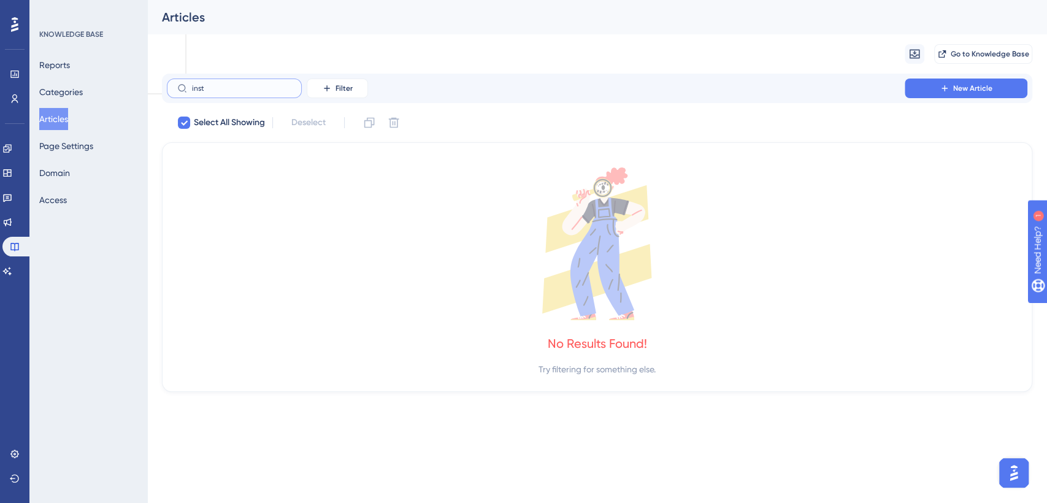
type input "ins"
checkbox input "false"
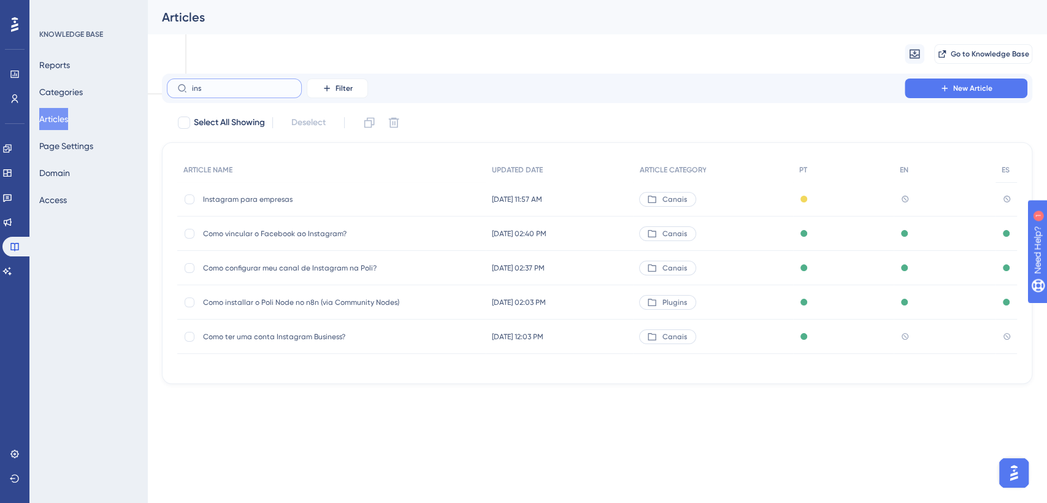
type input "ins"
click at [303, 341] on div "Como ter uma conta Instagram Business? Como ter uma conta Instagram Business?" at bounding box center [301, 337] width 196 height 34
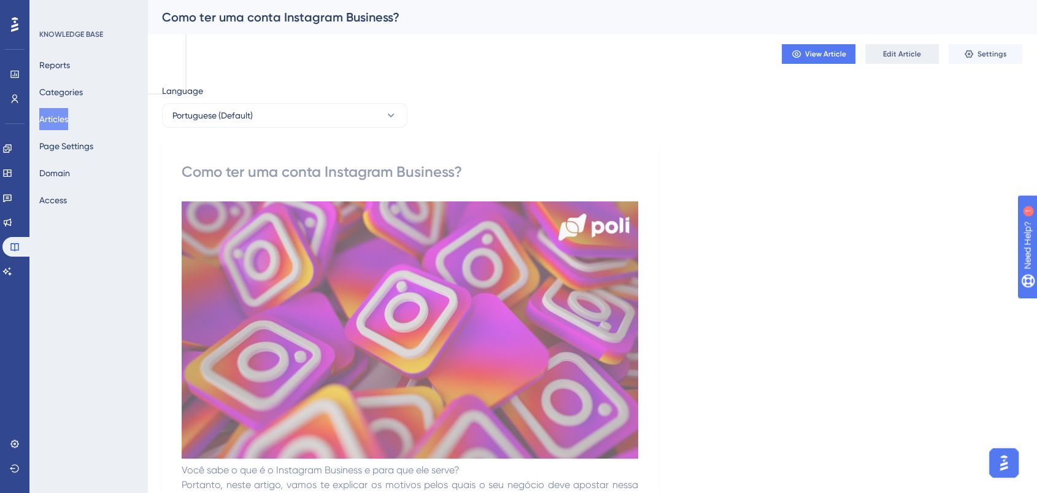
click at [893, 47] on button "Edit Article" at bounding box center [902, 54] width 74 height 20
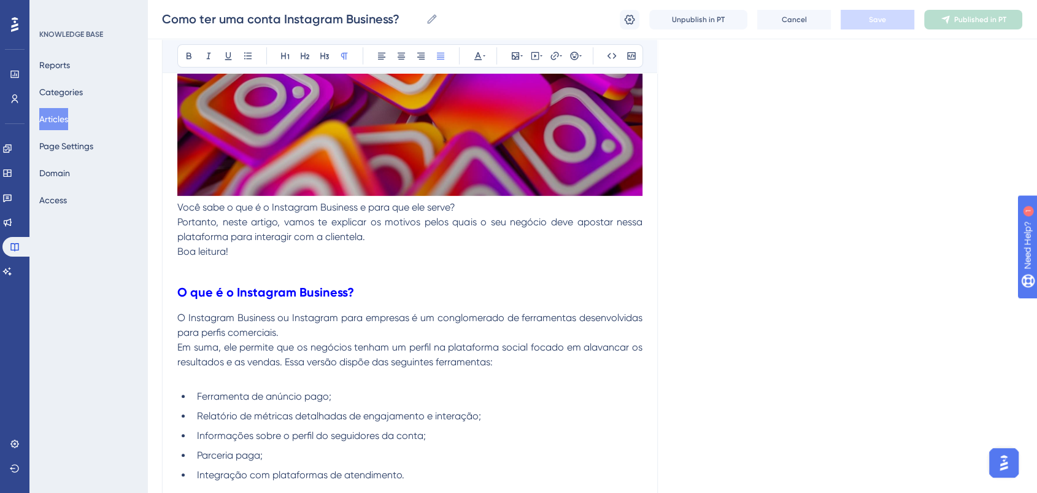
scroll to position [365, 0]
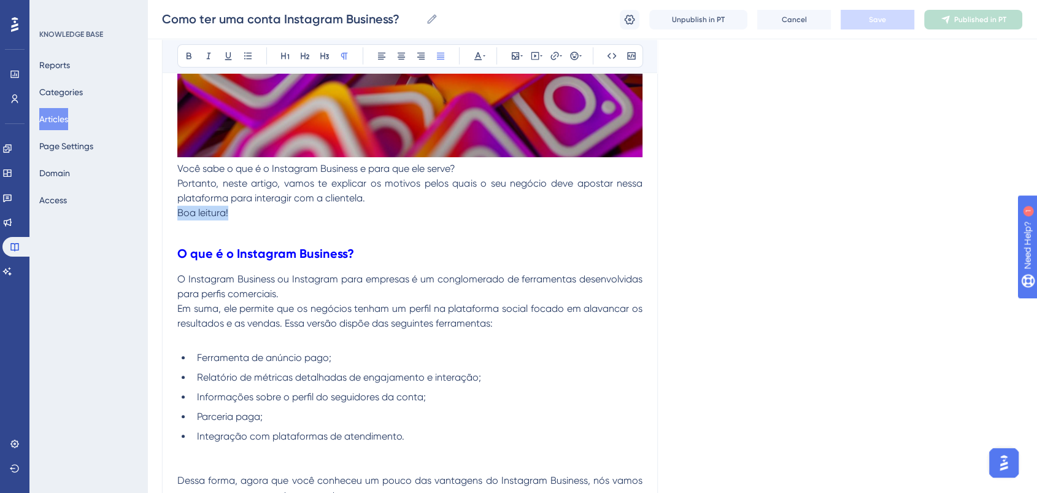
drag, startPoint x: 134, startPoint y: 208, endPoint x: 126, endPoint y: 208, distance: 8.0
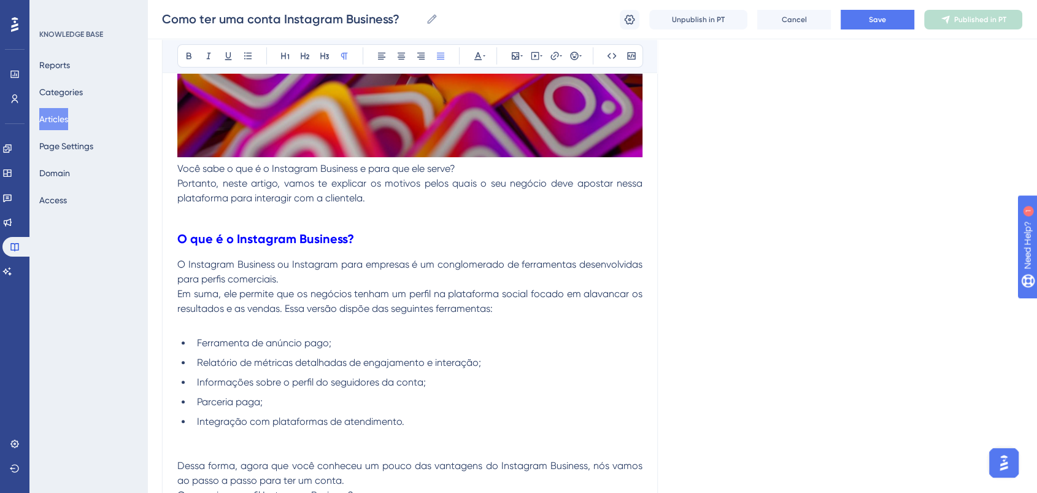
click at [555, 304] on p "Em suma, ele permite que os negócios tenham um perfil na plataforma social foca…" at bounding box center [409, 301] width 465 height 29
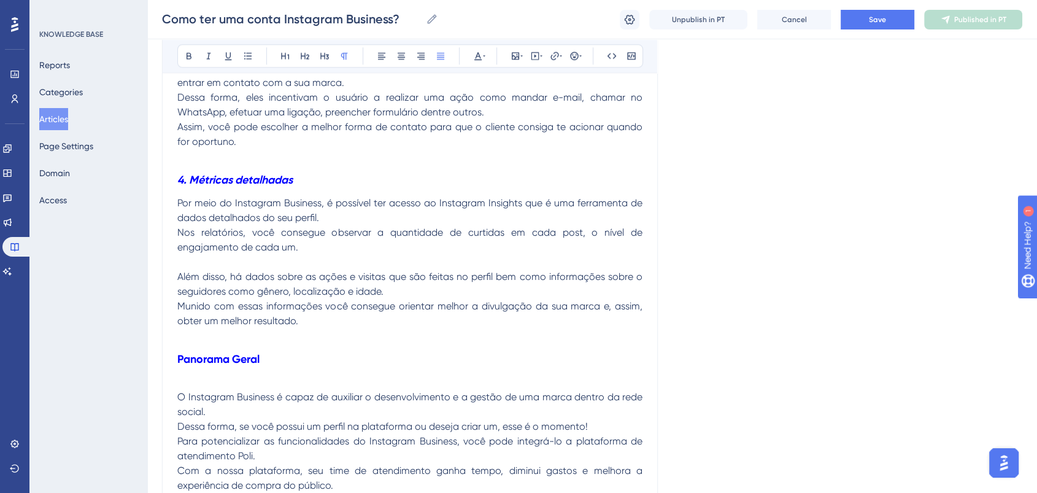
scroll to position [1578, 0]
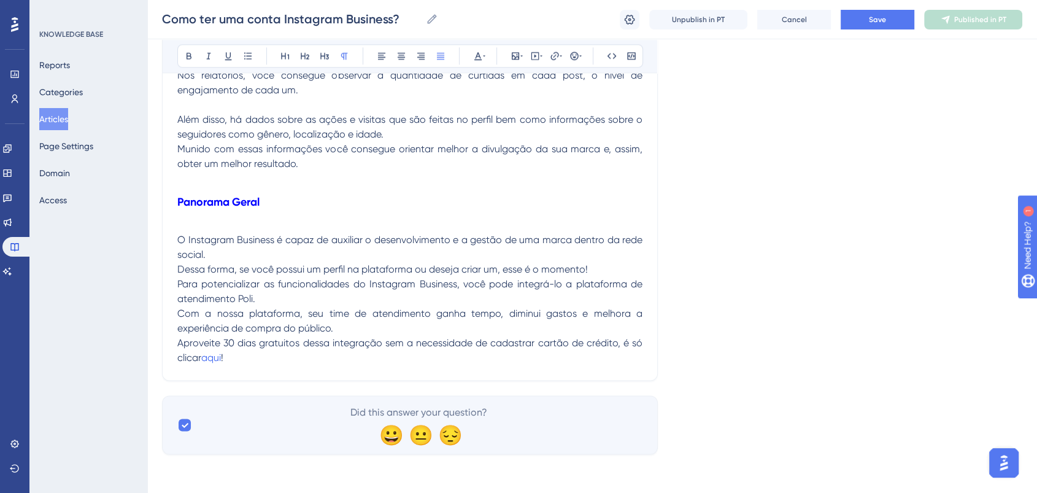
click at [499, 281] on span "Para potencializar as funcionalidades do Instagram Business, você pode integrá-…" at bounding box center [411, 291] width 468 height 26
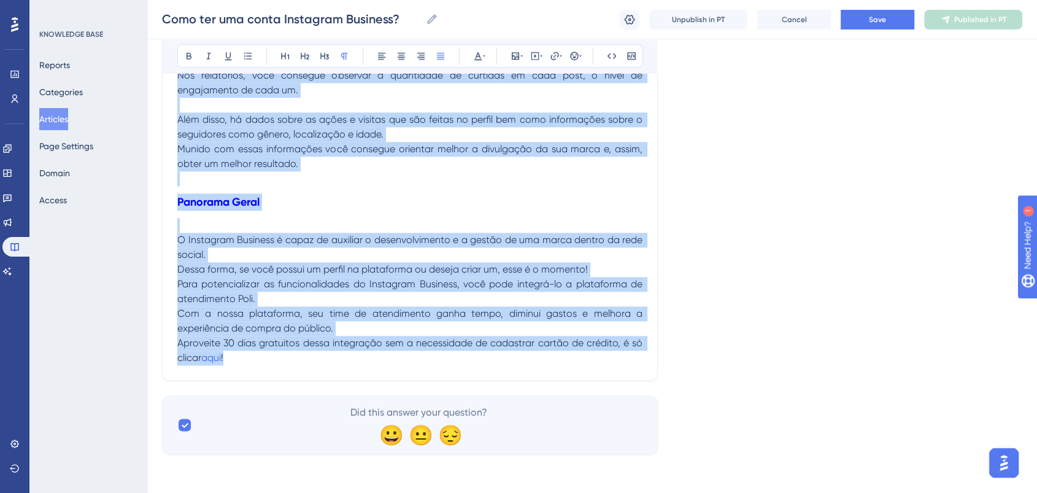
copy div "Você sabe o que é o Instagram Business e para que ele serve? Portanto, neste ar…"
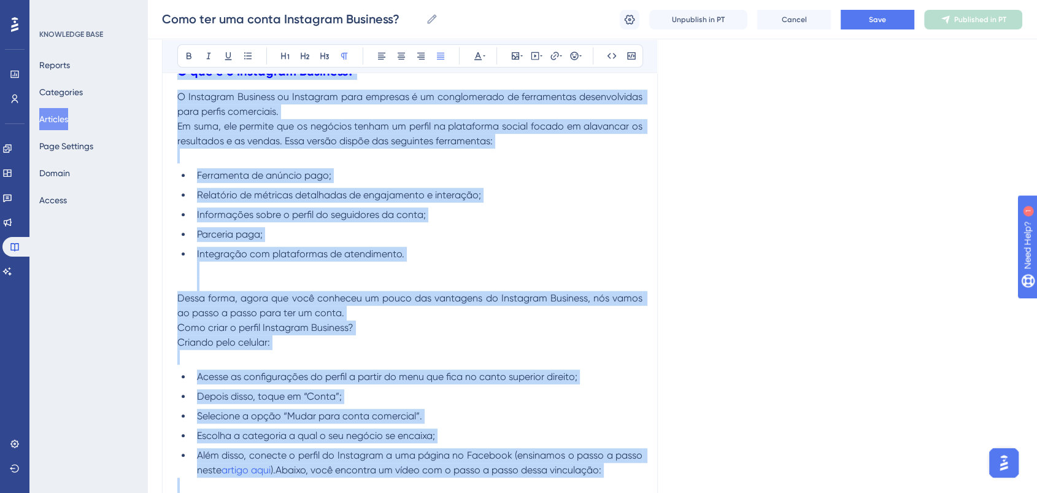
scroll to position [614, 0]
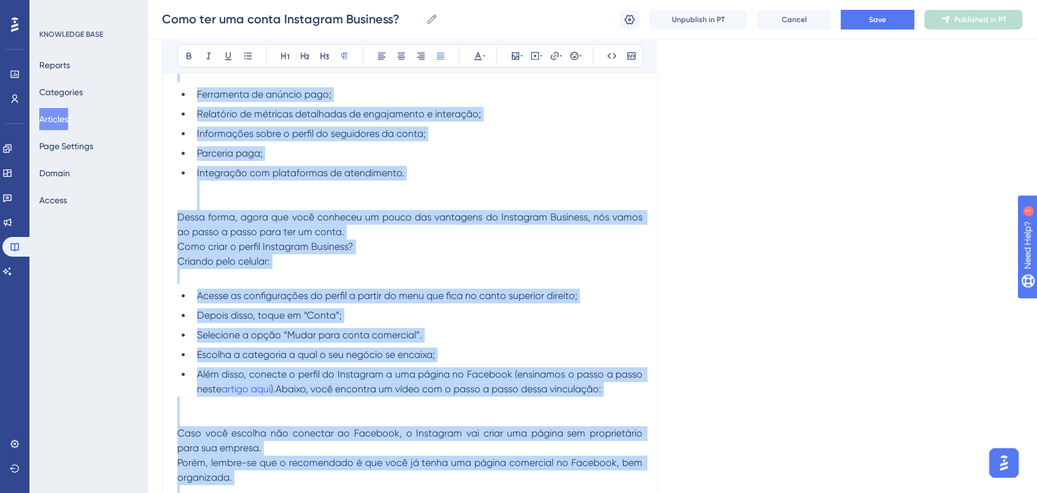
click at [499, 173] on li "Integração com plataformas de atendimento." at bounding box center [417, 188] width 450 height 44
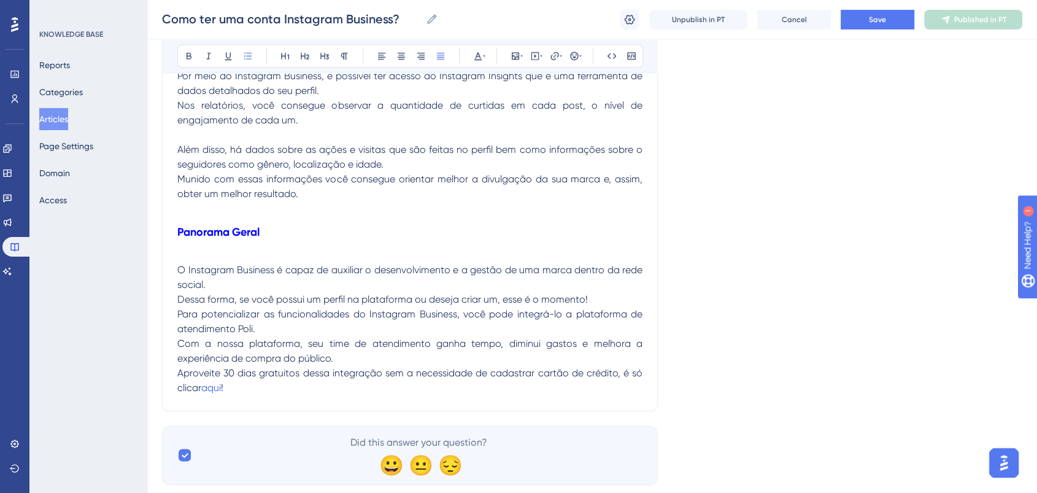
scroll to position [1578, 0]
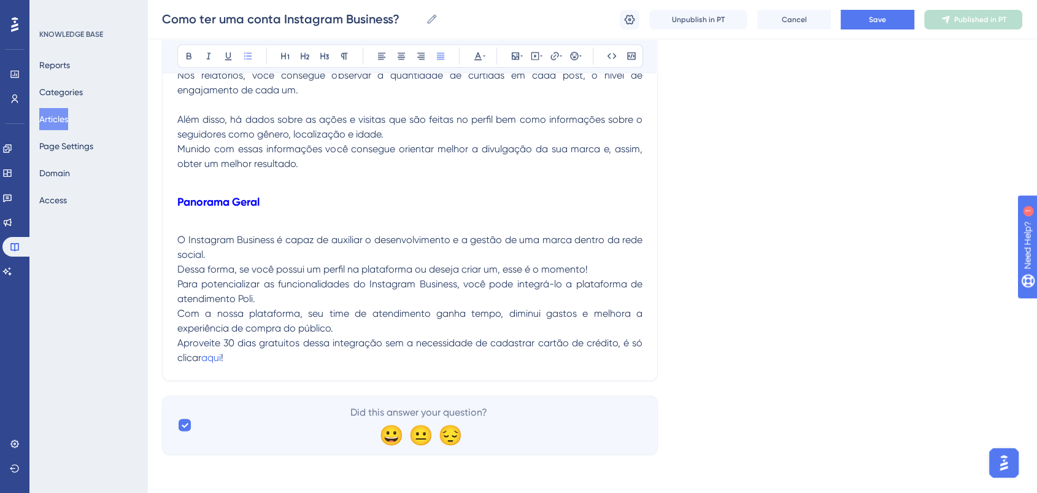
click at [485, 187] on h3 "Panorama Geral" at bounding box center [409, 202] width 465 height 32
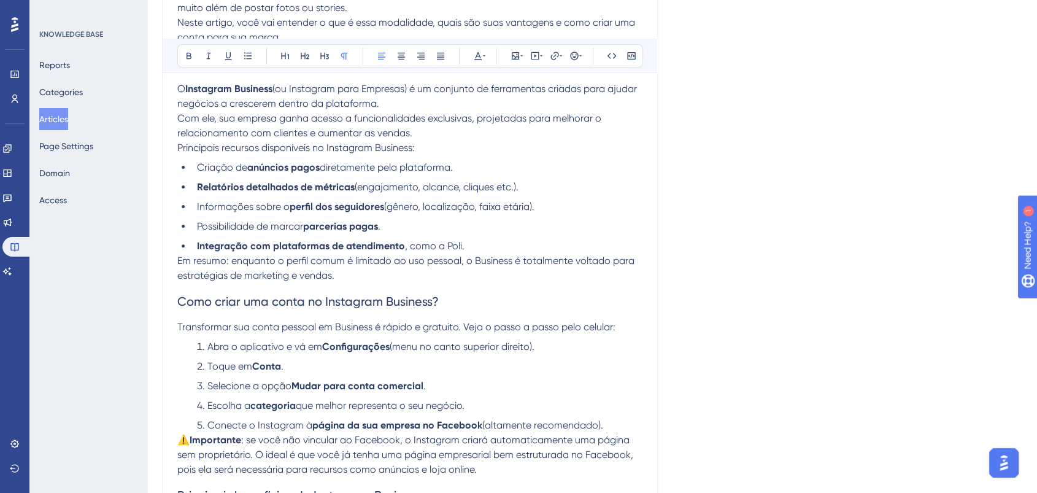
scroll to position [0, 0]
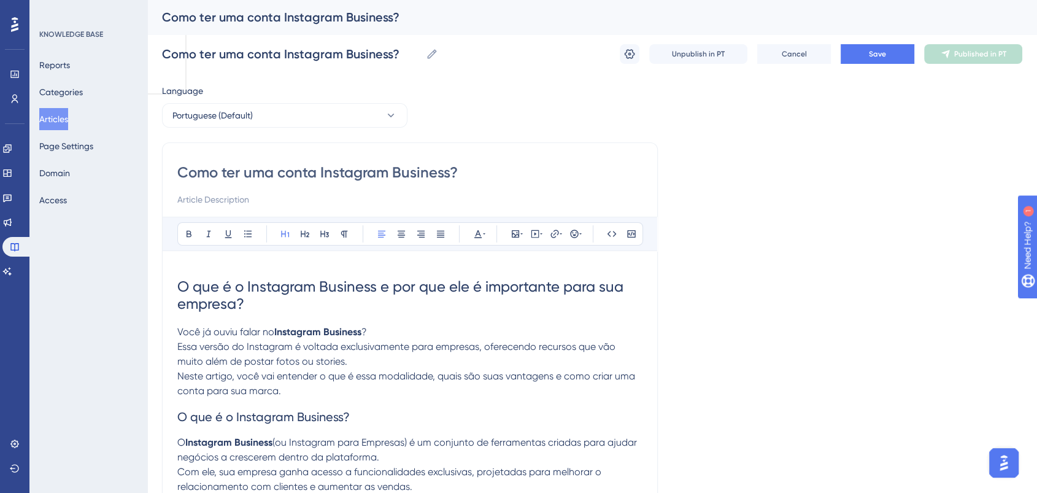
click at [318, 300] on h1 "O que é o Instagram Business e por que ele é importante para sua empresa?" at bounding box center [409, 295] width 465 height 59
click at [306, 308] on h1 "O que é o Instagram Business e por que ele é importante para sua empresa?" at bounding box center [409, 295] width 465 height 59
click at [319, 322] on h1 "O que é o Instagram Business e por que ele é importante para sua empresa?" at bounding box center [409, 295] width 465 height 59
click at [324, 330] on strong "Instagram Business" at bounding box center [317, 332] width 87 height 12
click at [341, 335] on strong "Instagram Business" at bounding box center [317, 332] width 87 height 12
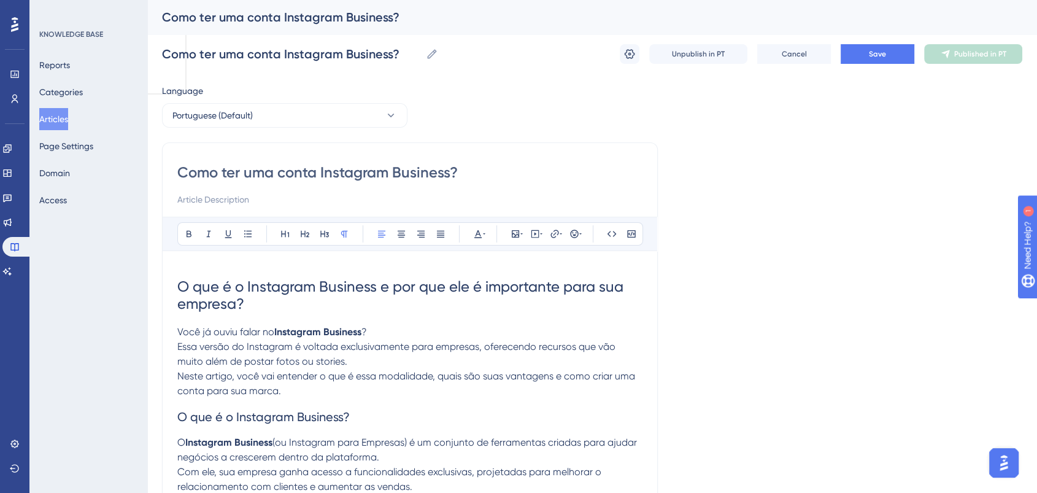
click at [373, 336] on p "Você já ouviu falar no Instagram Business ? Essa versão do Instagram é voltada …" at bounding box center [409, 362] width 465 height 74
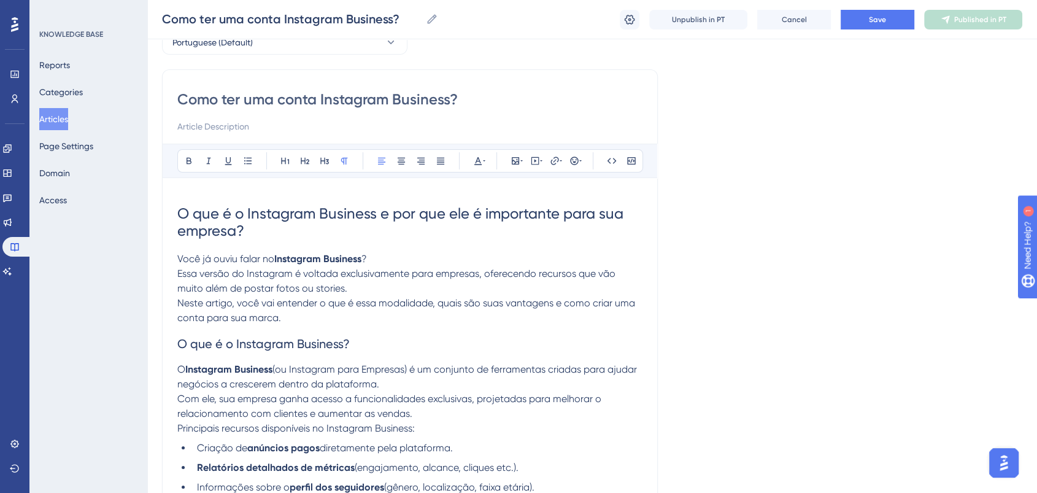
scroll to position [136, 0]
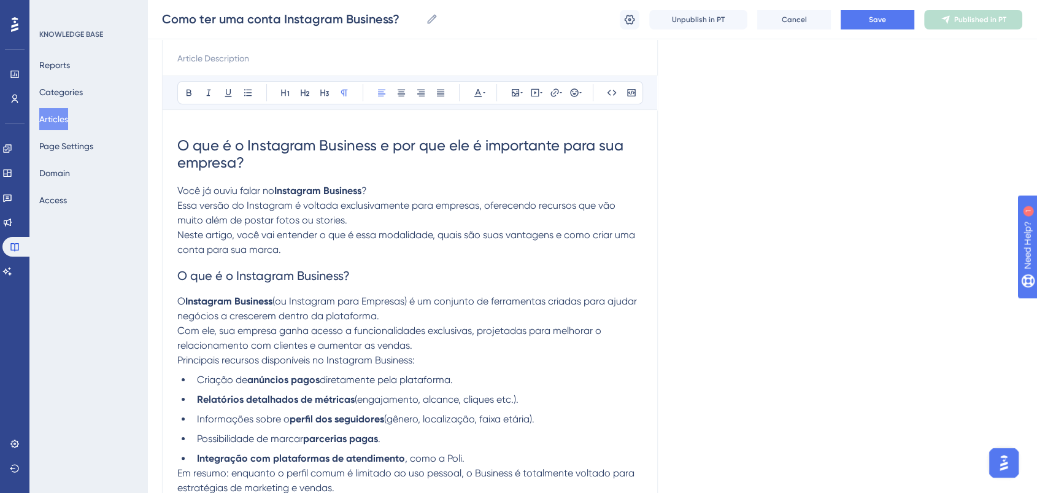
click at [309, 255] on p "Você já ouviu falar no Instagram Business ? Essa versão do Instagram é voltada …" at bounding box center [409, 220] width 465 height 74
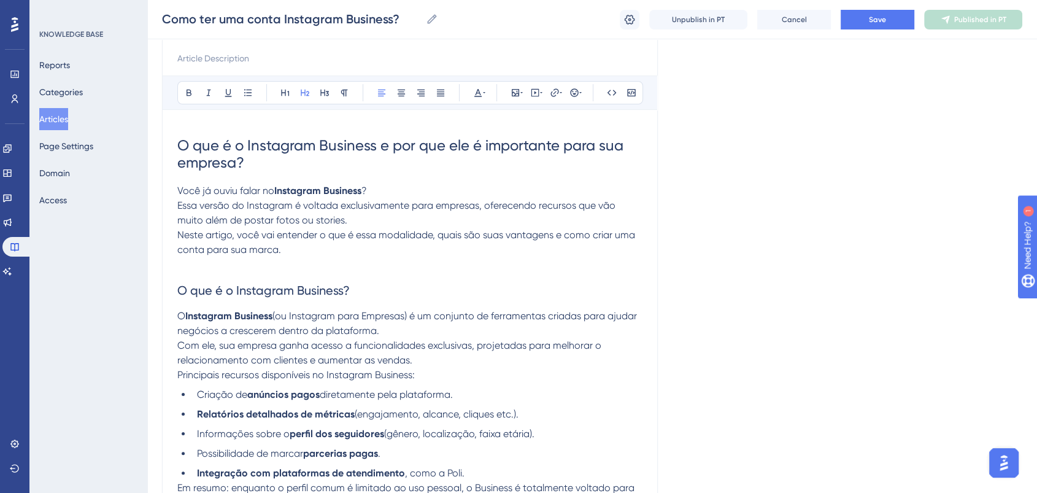
click at [388, 274] on h2 "O que é o Instagram Business?" at bounding box center [409, 290] width 465 height 37
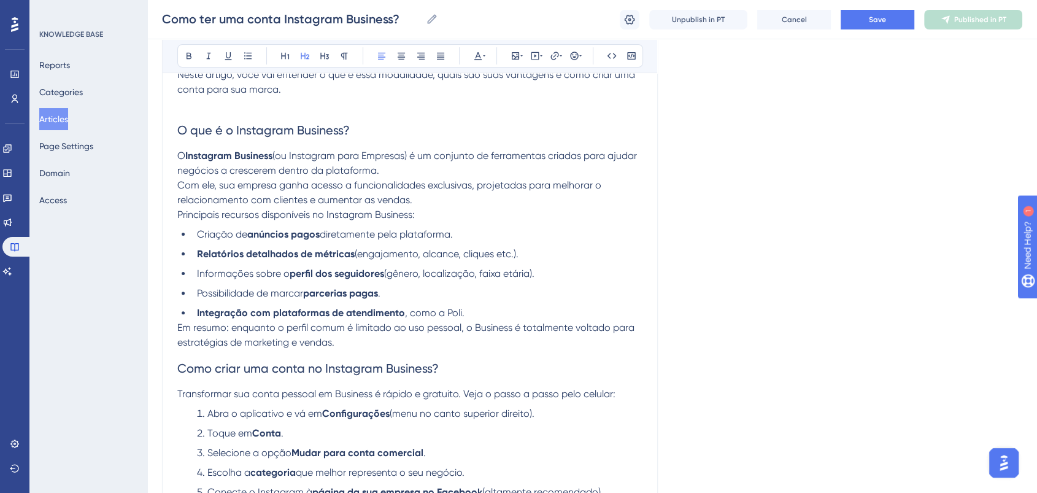
scroll to position [272, 0]
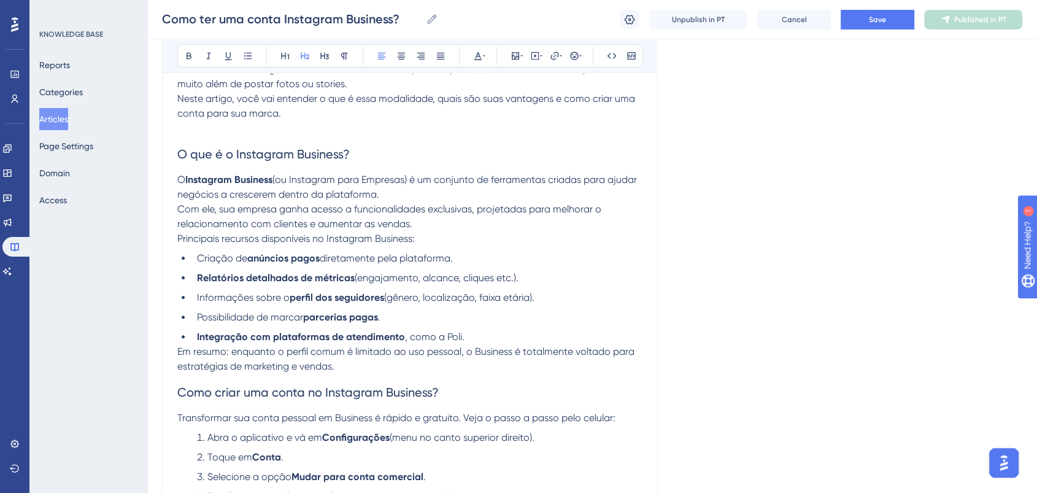
click at [396, 369] on p "Em resumo: enquanto o perfil comum é limitado ao uso pessoal, o Business é tota…" at bounding box center [409, 358] width 465 height 29
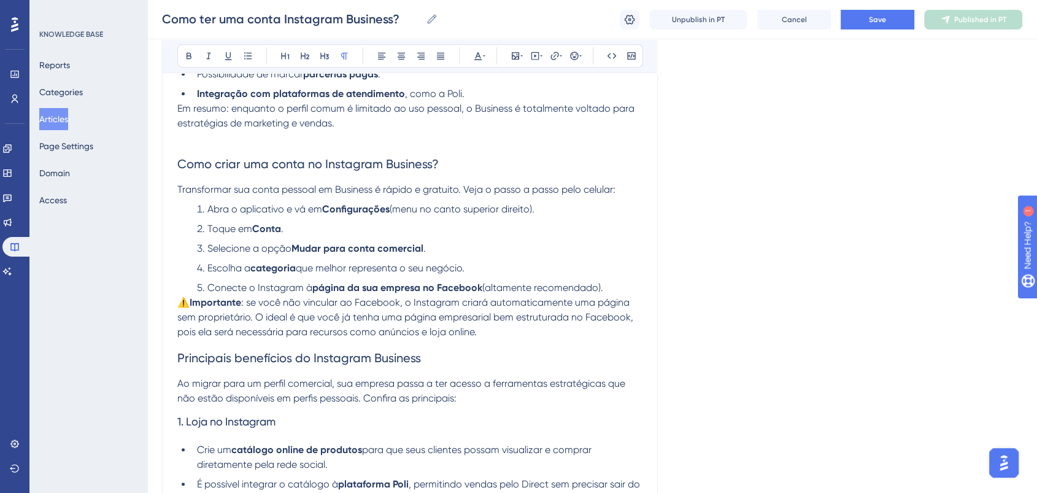
scroll to position [545, 0]
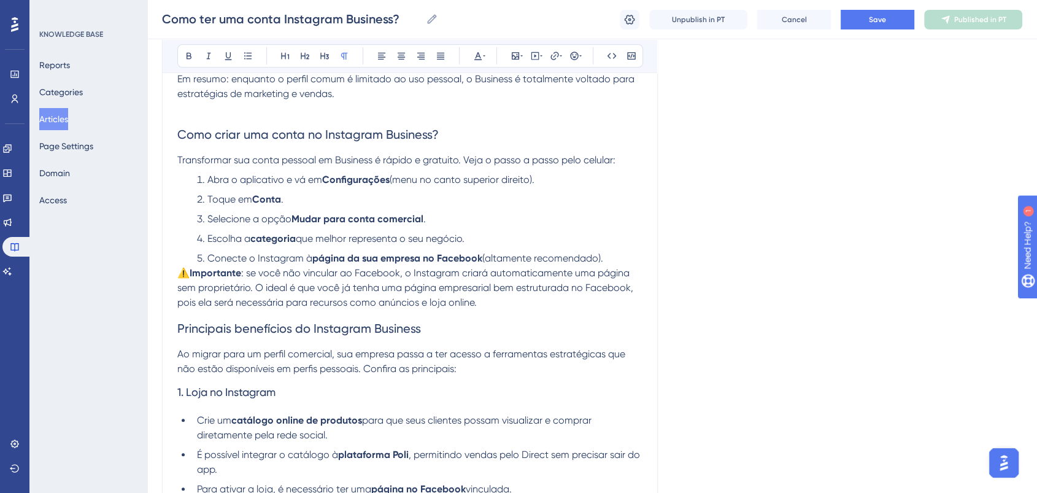
click at [480, 309] on p "⚠️ Importante : se você não vincular ao Facebook, o Instagram criará automatica…" at bounding box center [409, 288] width 465 height 44
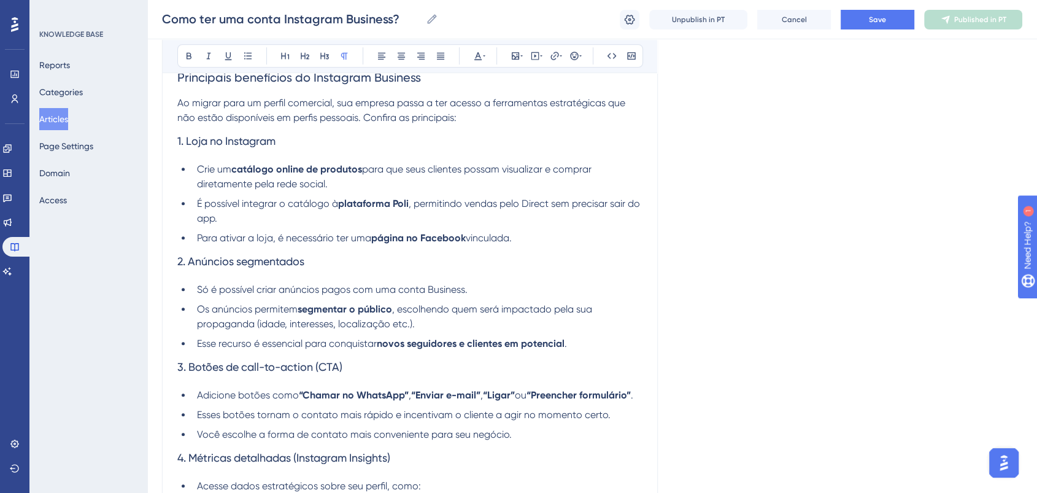
scroll to position [818, 0]
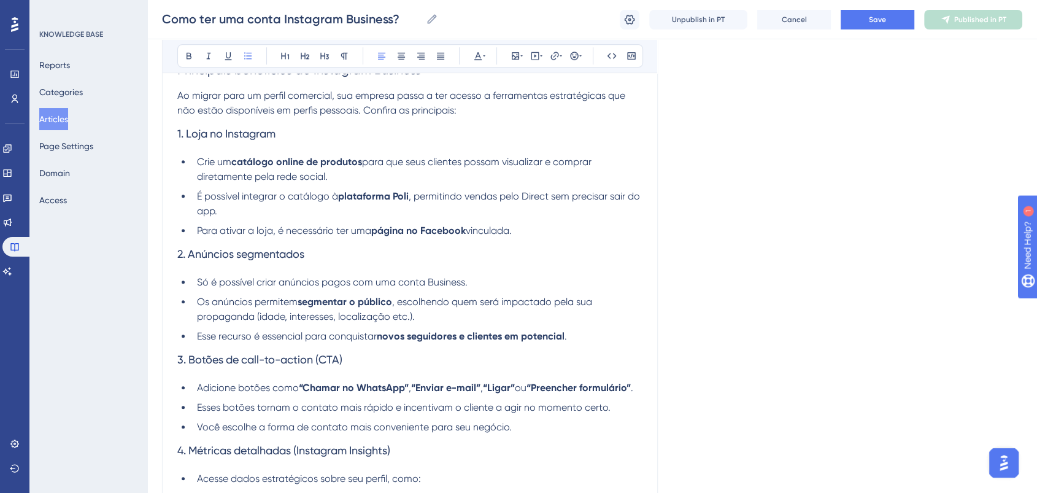
click at [535, 238] on li "Para ativar a loja, é necessário ter uma página no Facebook vinculada." at bounding box center [417, 230] width 450 height 15
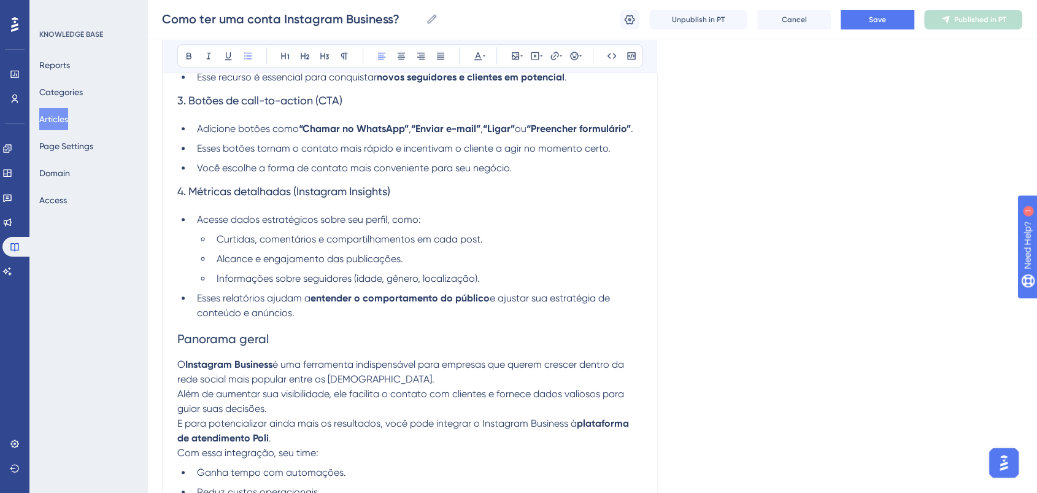
scroll to position [1090, 0]
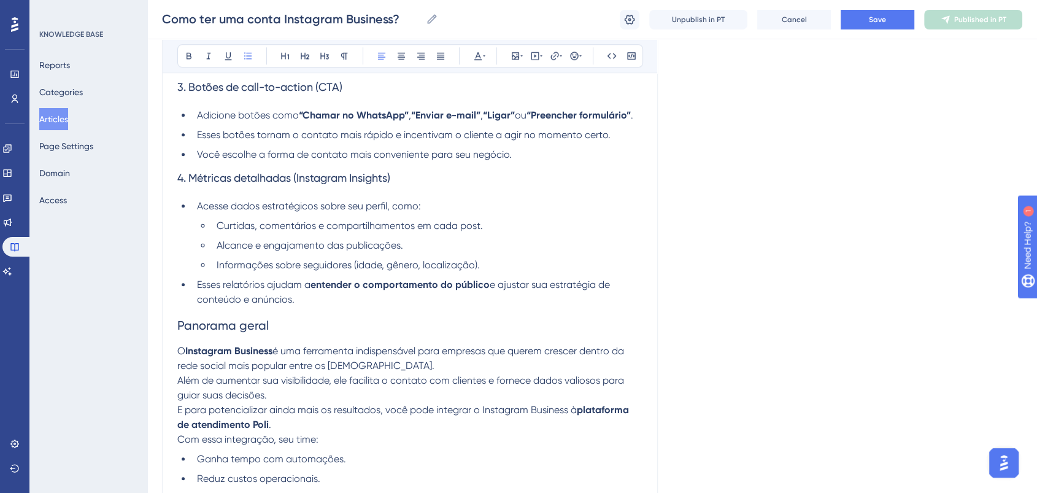
click at [303, 307] on li "Esses relatórios ajudam a entender o comportamento do público e ajustar sua est…" at bounding box center [417, 291] width 450 height 29
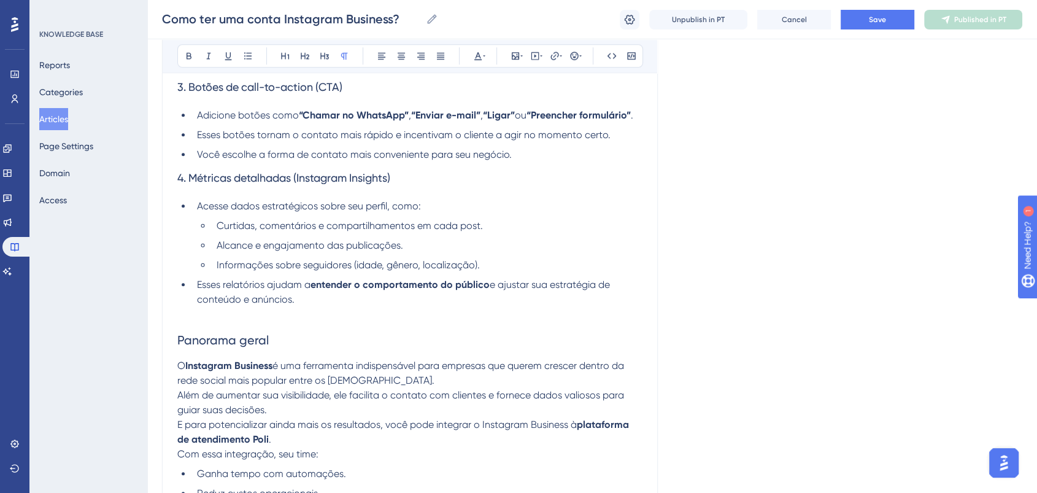
scroll to position [1295, 0]
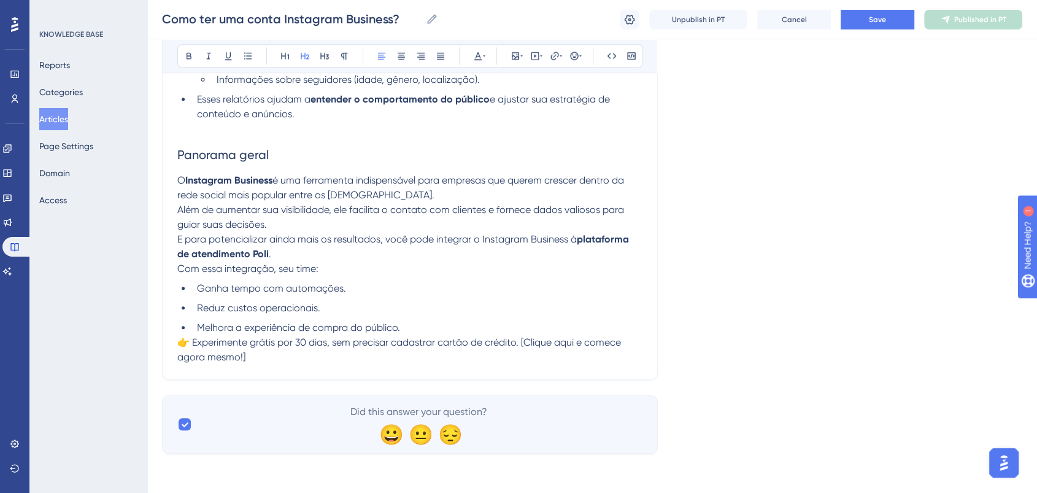
click at [438, 156] on h2 "Panorama geral" at bounding box center [409, 154] width 465 height 37
click at [195, 351] on span "👉 Experimente grátis por 30 dias, sem precisar cadastrar cartão de crédito. [Cl…" at bounding box center [400, 349] width 446 height 26
click at [192, 351] on span "👉 Experimente grátis por 30 dias, sem precisar cadastrar cartão de crédito. [Cl…" at bounding box center [400, 349] width 446 height 26
drag, startPoint x: 260, startPoint y: 347, endPoint x: 145, endPoint y: 347, distance: 114.1
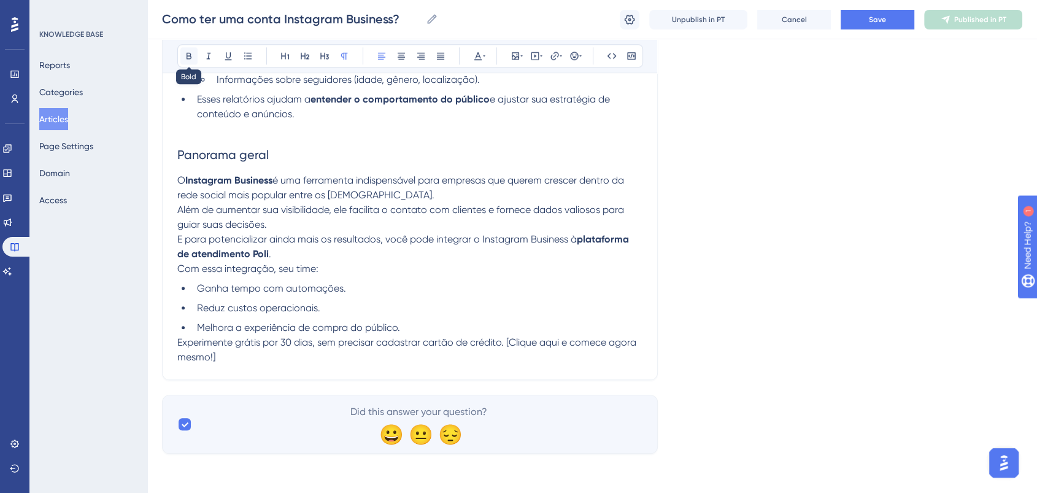
click at [196, 53] on button at bounding box center [188, 55] width 17 height 17
click at [628, 315] on li "Reduz custos operacionais." at bounding box center [417, 308] width 450 height 15
click at [412, 335] on li "Melhora a experiência de compra do público." at bounding box center [417, 327] width 450 height 15
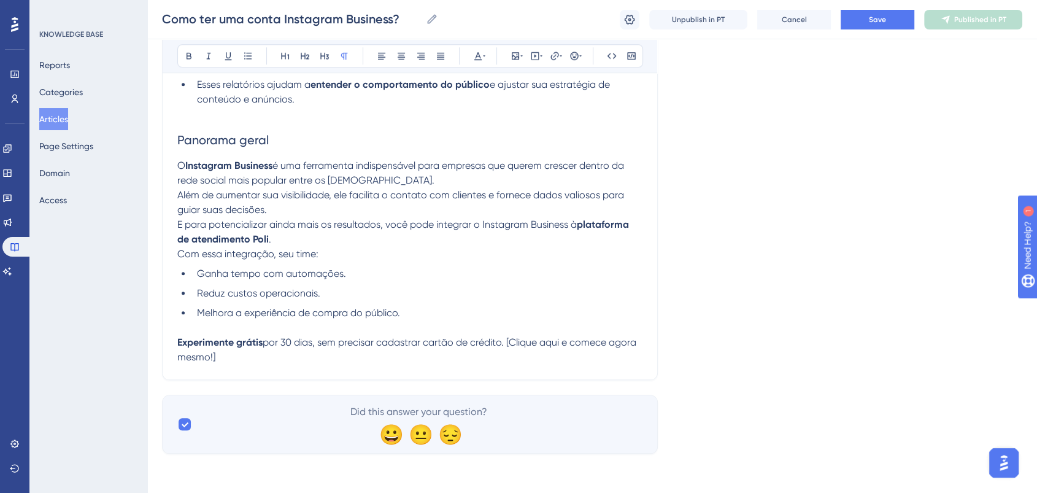
click at [481, 301] on li "Reduz custos operacionais." at bounding box center [417, 293] width 450 height 15
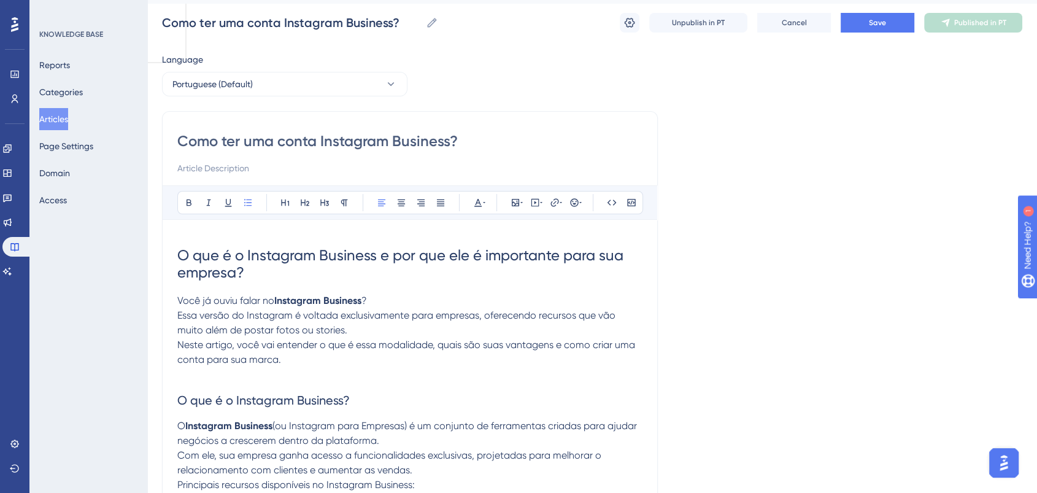
scroll to position [0, 0]
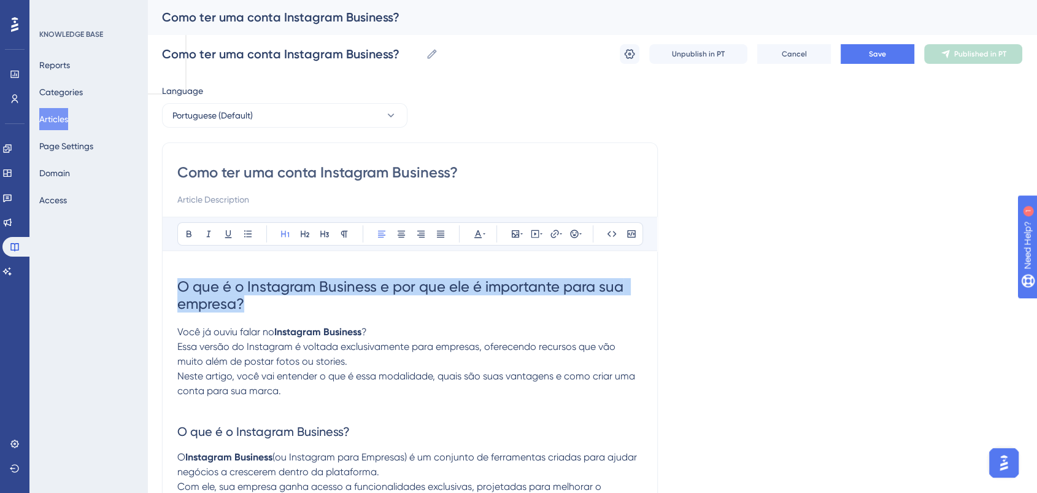
drag, startPoint x: 321, startPoint y: 306, endPoint x: 171, endPoint y: 283, distance: 152.0
click at [476, 229] on icon at bounding box center [478, 234] width 10 height 10
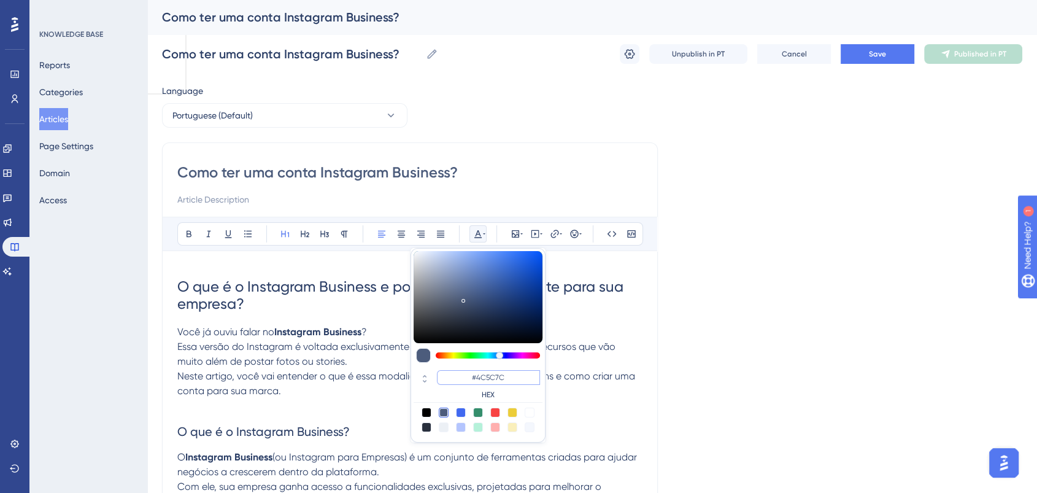
drag, startPoint x: 511, startPoint y: 373, endPoint x: 414, endPoint y: 363, distance: 97.5
click at [414, 363] on div "#4C5C7C HEX" at bounding box center [478, 345] width 135 height 195
type input "#0000FF"
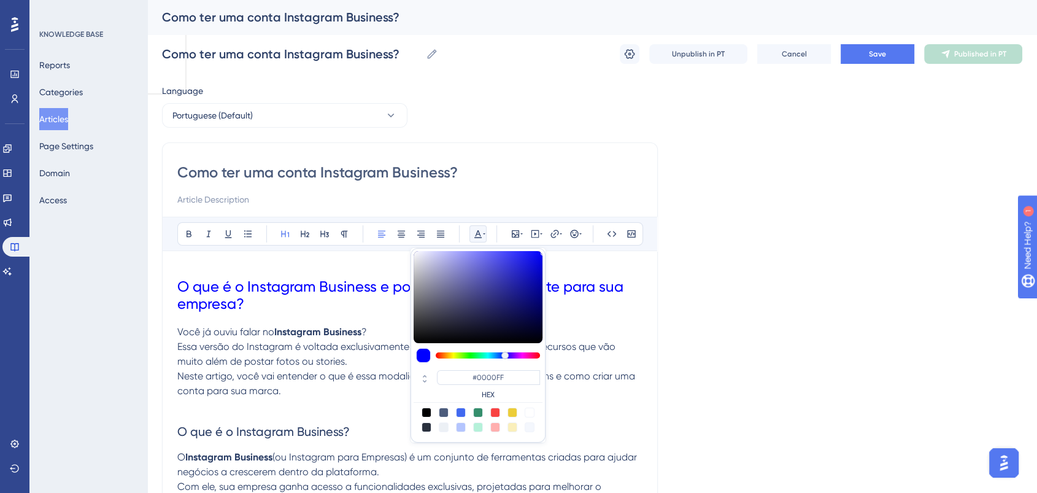
click at [297, 301] on h1 "O que é o Instagram Business e por que ele é importante para sua empresa?" at bounding box center [409, 295] width 465 height 59
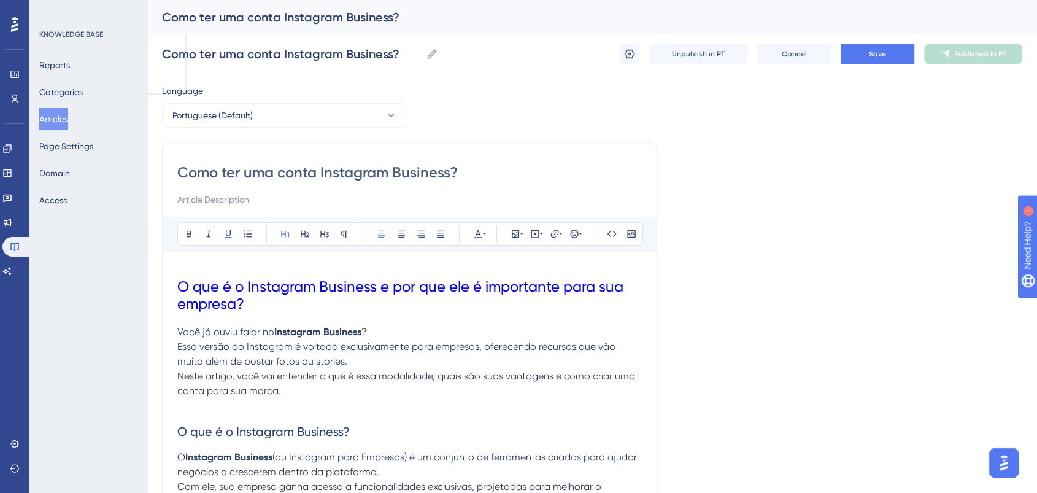
scroll to position [136, 0]
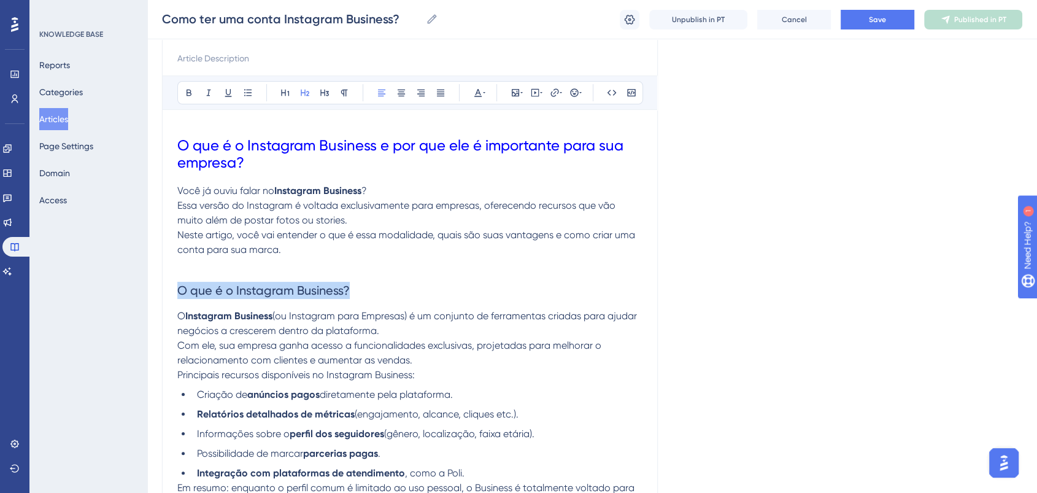
drag, startPoint x: 359, startPoint y: 283, endPoint x: 139, endPoint y: 287, distance: 219.7
click at [480, 90] on icon at bounding box center [478, 93] width 10 height 10
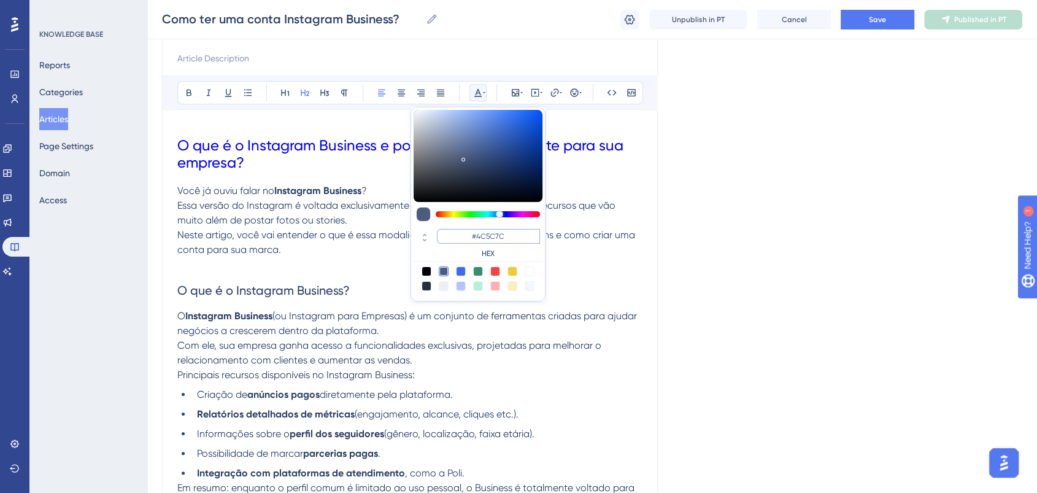
drag, startPoint x: 520, startPoint y: 237, endPoint x: 472, endPoint y: 232, distance: 48.1
click at [472, 232] on input "#4C5C7C" at bounding box center [488, 236] width 103 height 15
paste input "0000FF"
type input "#0000FF"
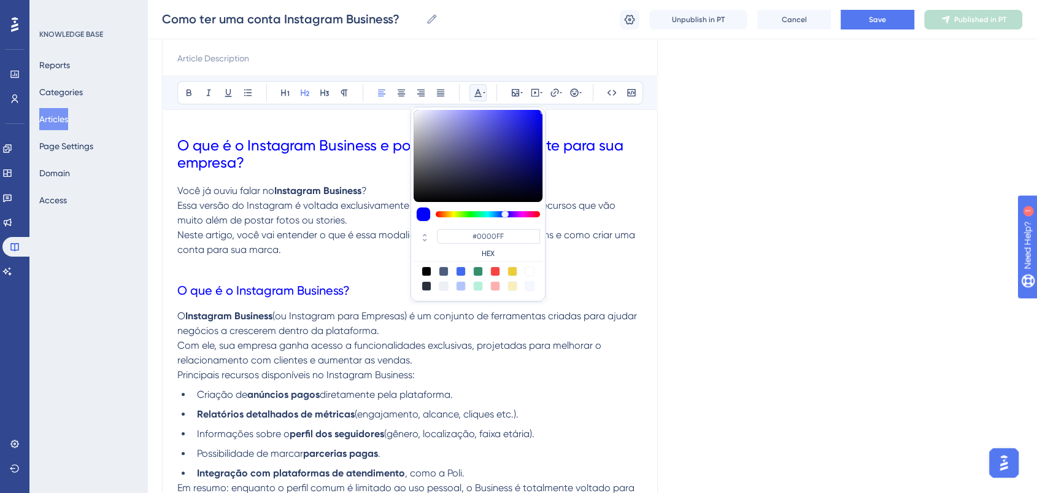
click at [359, 222] on p "Você já ouviu falar no Instagram Business ? Essa versão do Instagram é voltada …" at bounding box center [409, 220] width 465 height 74
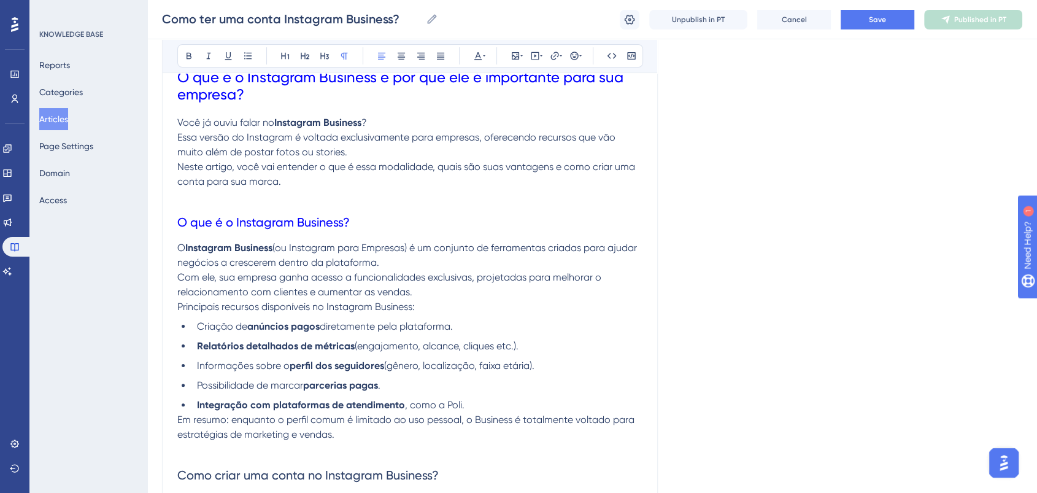
scroll to position [341, 0]
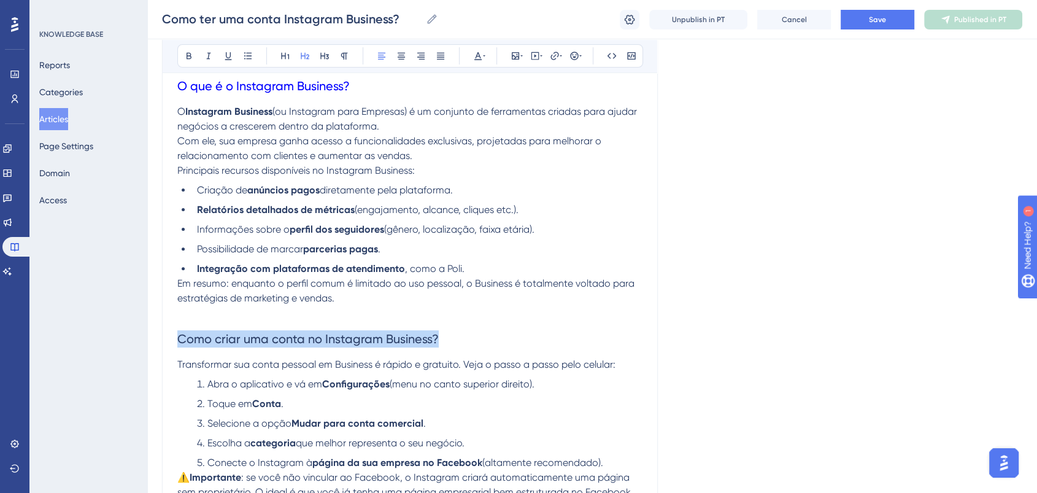
drag, startPoint x: 439, startPoint y: 347, endPoint x: 111, endPoint y: 329, distance: 328.8
click at [476, 55] on icon at bounding box center [478, 56] width 10 height 10
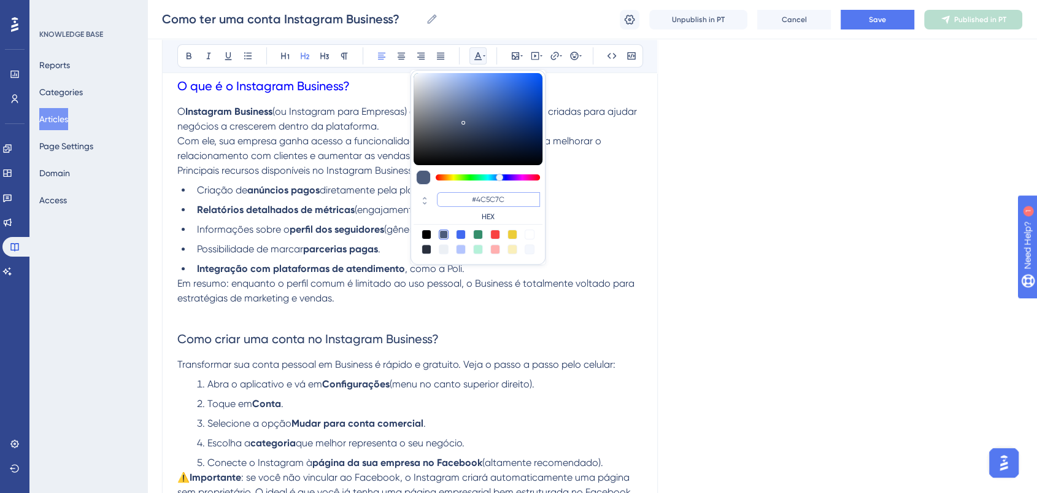
drag, startPoint x: 517, startPoint y: 199, endPoint x: 471, endPoint y: 199, distance: 46.0
click at [471, 199] on input "#4C5C7C" at bounding box center [488, 199] width 103 height 15
paste input "0000FF"
type input "#0000FF"
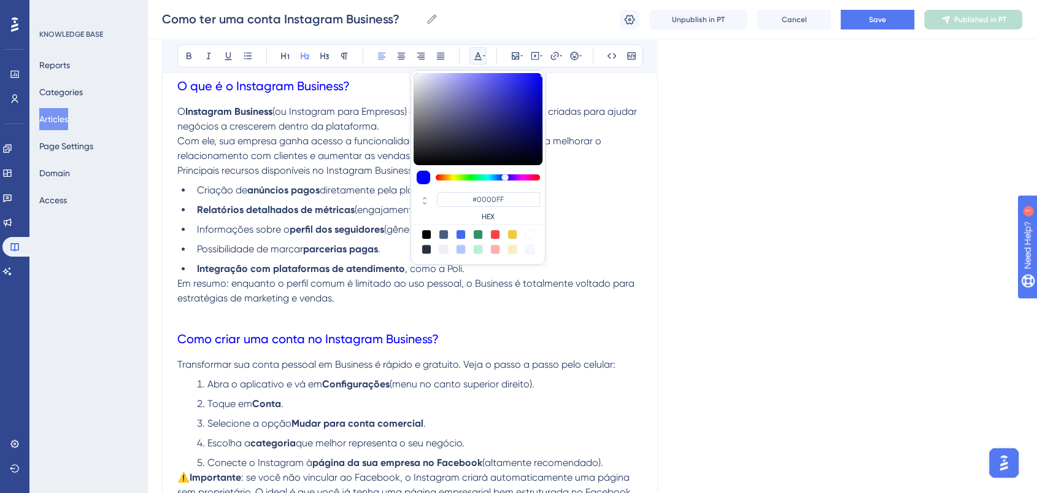
click at [494, 325] on h2 "Como criar uma conta no Instagram Business?" at bounding box center [409, 338] width 465 height 37
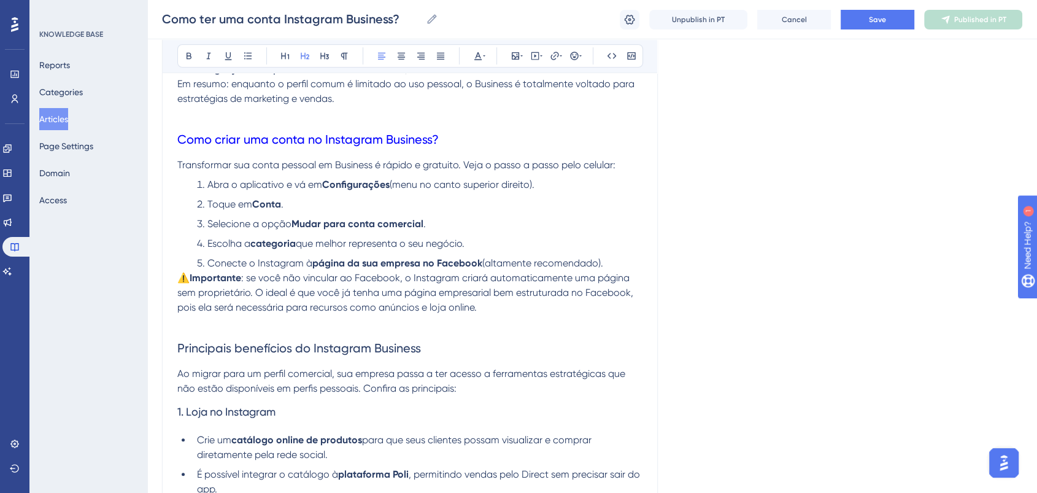
scroll to position [614, 0]
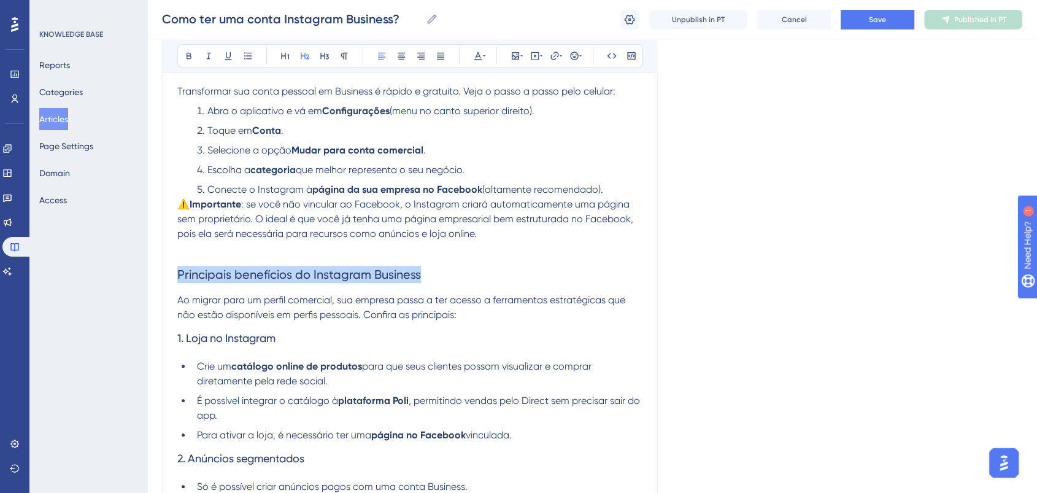
drag, startPoint x: 457, startPoint y: 281, endPoint x: 82, endPoint y: 276, distance: 375.0
click at [147, 276] on div "Performance Users Engagement Widgets Feedback Product Updates Knowledge Base AI…" at bounding box center [592, 268] width 890 height 1764
click at [475, 60] on icon at bounding box center [477, 56] width 7 height 8
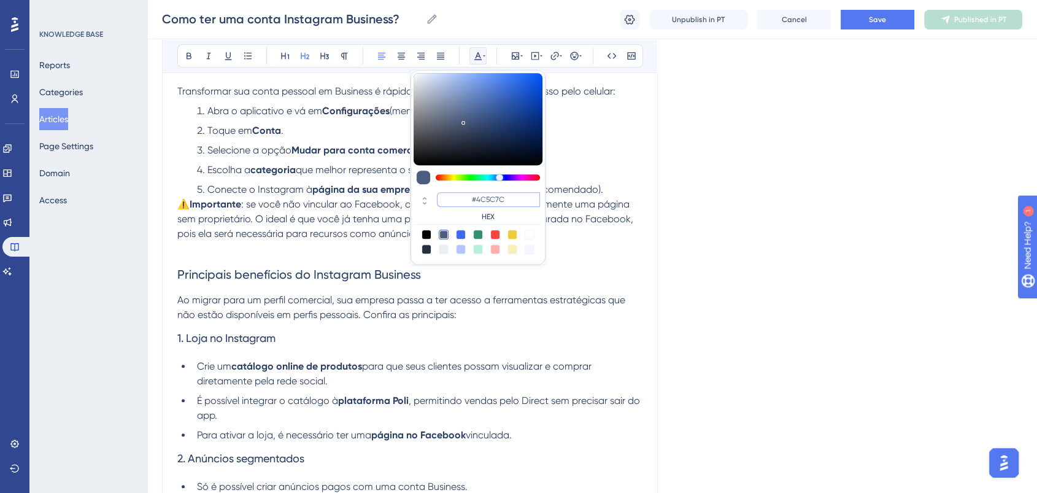
drag, startPoint x: 522, startPoint y: 195, endPoint x: 454, endPoint y: 196, distance: 68.1
click at [454, 196] on input "#4C5C7C" at bounding box center [488, 199] width 103 height 15
paste input "0000FF"
type input "#0000FF"
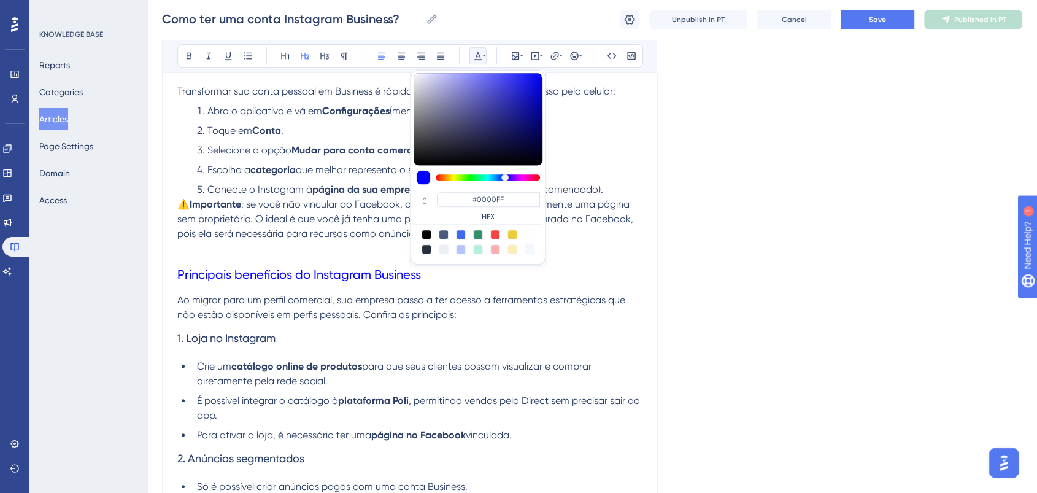
click at [535, 271] on h2 "Principais benefícios do Instagram Business" at bounding box center [409, 274] width 465 height 37
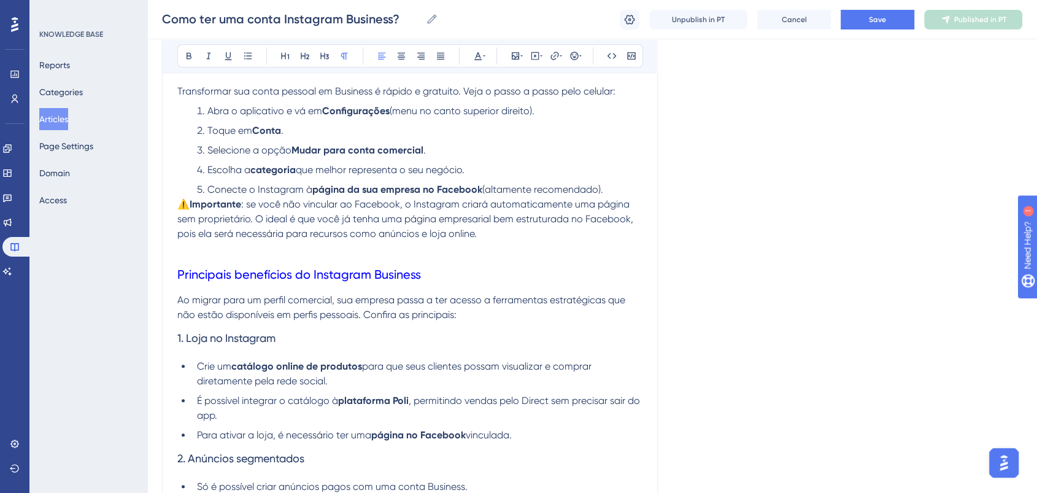
click at [190, 210] on span "⚠️" at bounding box center [183, 204] width 12 height 12
click at [185, 210] on strong "Importante" at bounding box center [206, 204] width 52 height 12
click at [180, 210] on strong "Importante" at bounding box center [206, 204] width 52 height 12
click at [414, 256] on p at bounding box center [409, 248] width 465 height 15
click at [491, 263] on h2 "Principais benefícios do Instagram Business" at bounding box center [409, 274] width 465 height 37
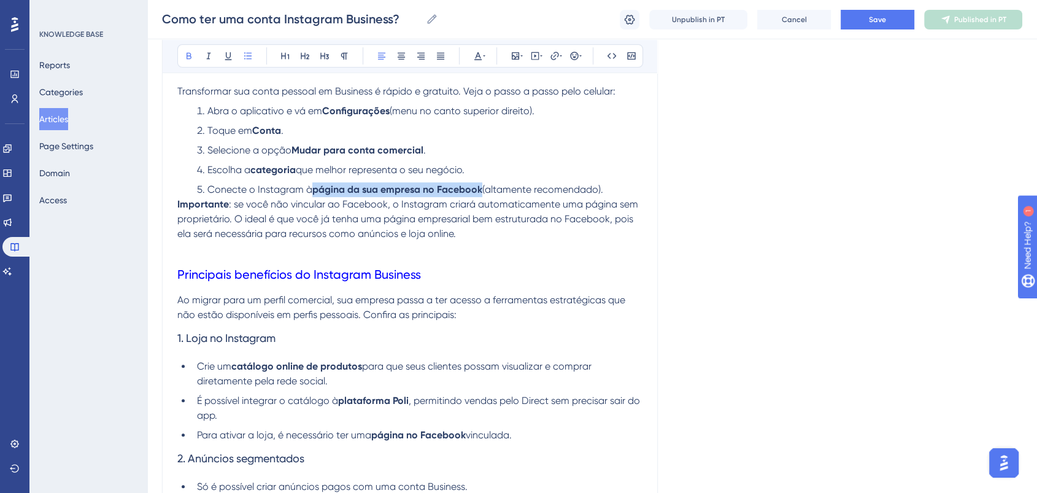
drag, startPoint x: 482, startPoint y: 198, endPoint x: 312, endPoint y: 192, distance: 170.1
click at [312, 192] on li "Conecte o Instagram à página da sua empresa no Facebook (altamente recomendado)." at bounding box center [417, 189] width 450 height 15
click at [186, 52] on icon at bounding box center [189, 56] width 10 height 10
click at [253, 134] on li "Toque em Conta ." at bounding box center [417, 130] width 450 height 15
click at [188, 54] on icon at bounding box center [189, 56] width 10 height 10
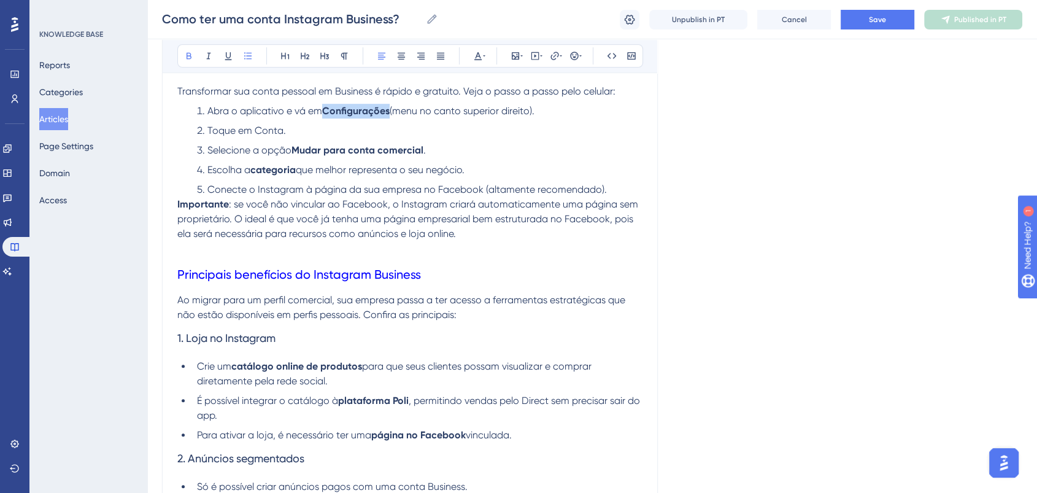
drag, startPoint x: 390, startPoint y: 117, endPoint x: 324, endPoint y: 111, distance: 65.9
click at [324, 111] on li "Abra o aplicativo e vá em Configurações (menu no canto superior direito)." at bounding box center [417, 111] width 450 height 15
click at [191, 55] on icon at bounding box center [189, 56] width 10 height 10
drag, startPoint x: 332, startPoint y: 145, endPoint x: 296, endPoint y: 145, distance: 36.2
click at [296, 145] on ol "Abra o aplicativo e vá em Configurações (menu no canto superior direito). Toque…" at bounding box center [409, 150] width 465 height 93
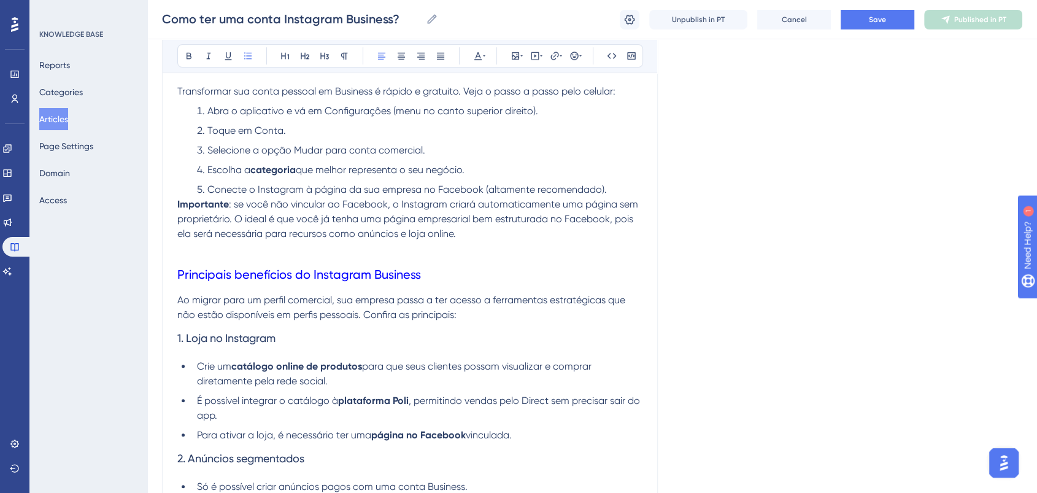
drag, startPoint x: 187, startPoint y: 60, endPoint x: 303, endPoint y: 148, distance: 146.2
click at [189, 61] on button at bounding box center [188, 55] width 17 height 17
drag, startPoint x: 298, startPoint y: 173, endPoint x: 252, endPoint y: 169, distance: 45.6
click at [252, 169] on li "Escolha a categoria que melhor representa o seu negócio." at bounding box center [417, 170] width 450 height 15
click at [188, 51] on icon at bounding box center [189, 56] width 10 height 10
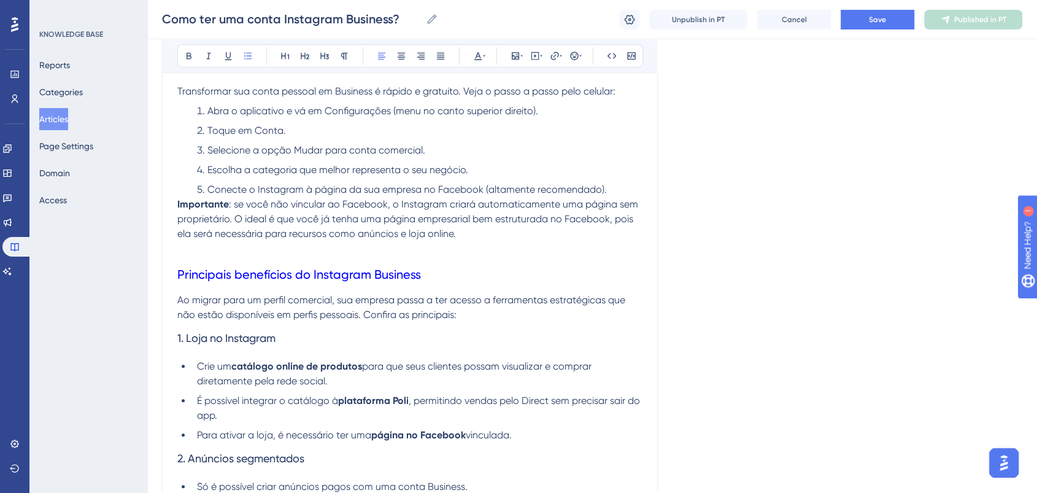
click at [560, 195] on span "Conecte o Instagram à página da sua empresa no Facebook (altamente recomendado)." at bounding box center [406, 189] width 399 height 12
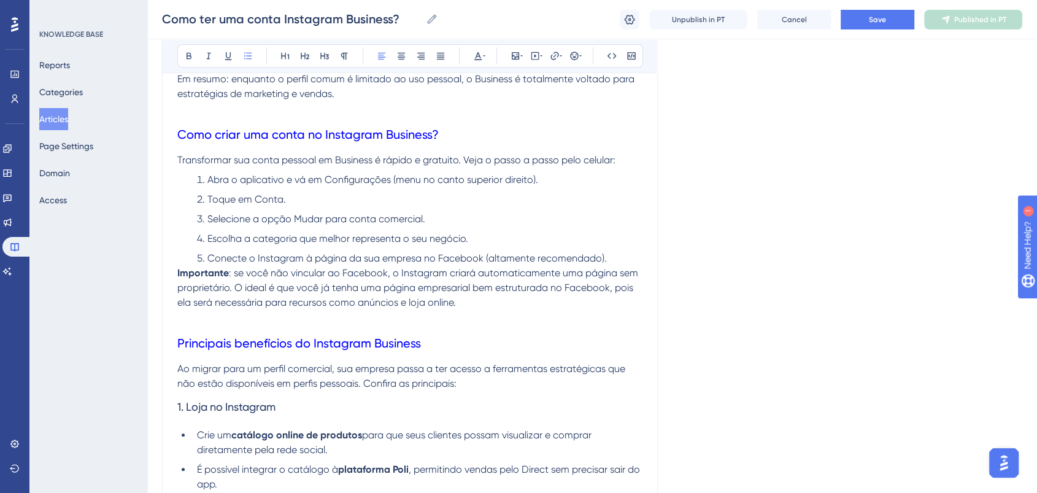
click at [612, 264] on li "Conecte o Instagram à página da sua empresa no Facebook (altamente recomendado)." at bounding box center [417, 258] width 450 height 15
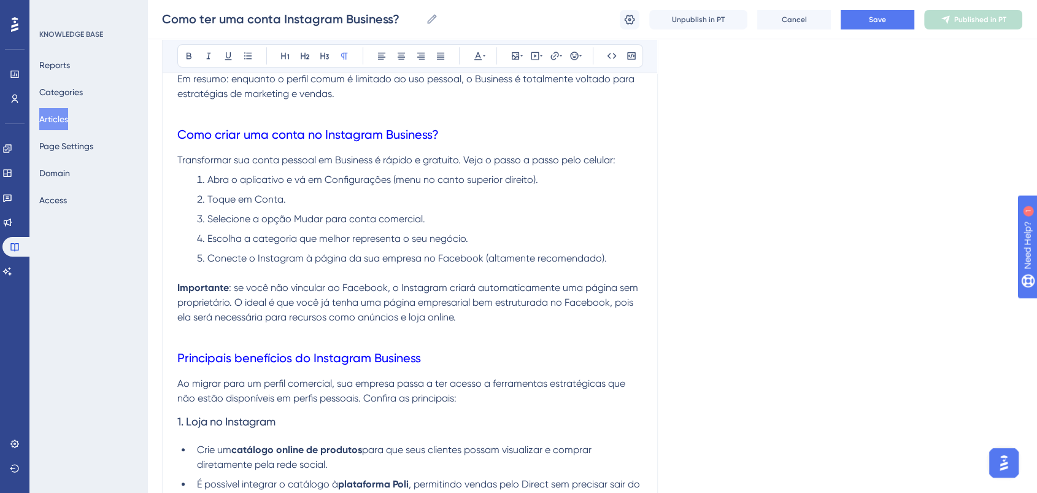
click at [590, 233] on ol "Abra o aplicativo e vá em Configurações (menu no canto superior direito). Toque…" at bounding box center [409, 218] width 465 height 93
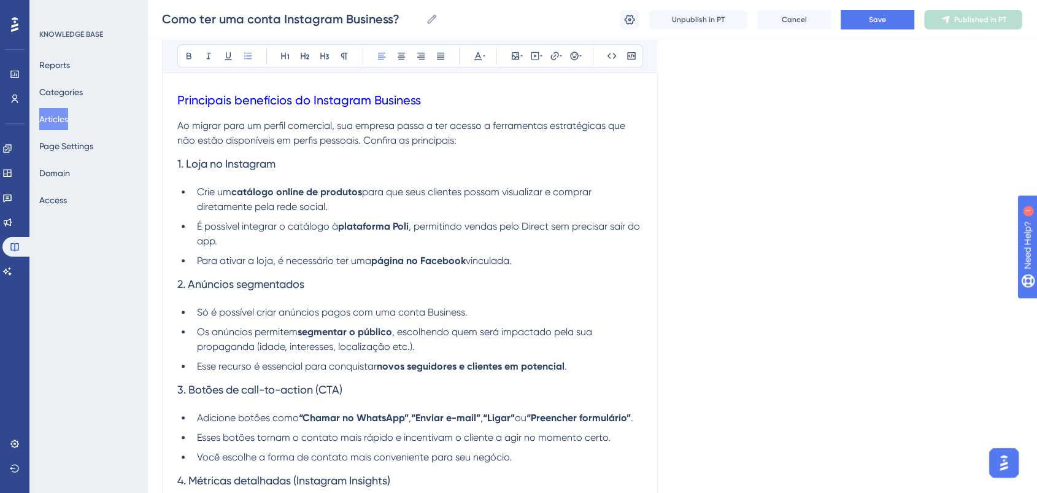
scroll to position [818, 0]
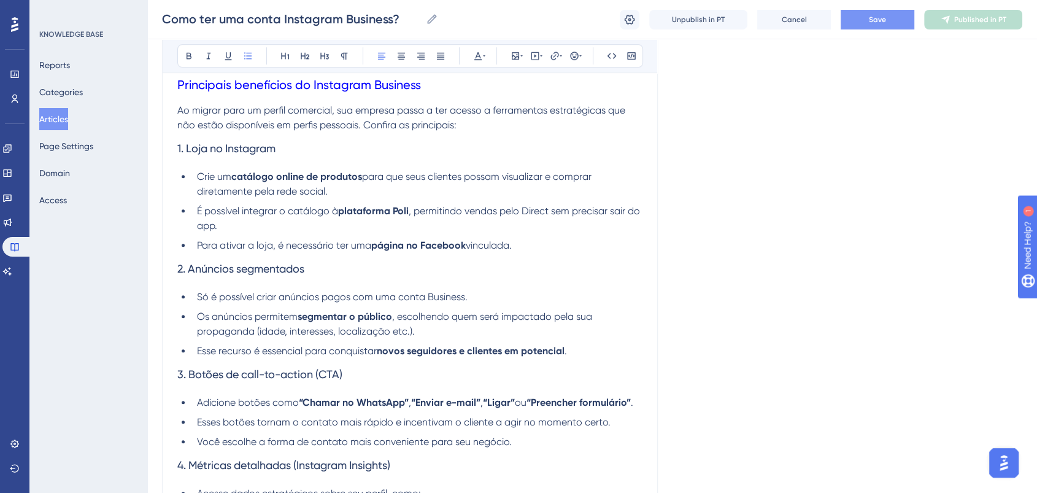
click at [879, 21] on span "Save" at bounding box center [877, 20] width 17 height 10
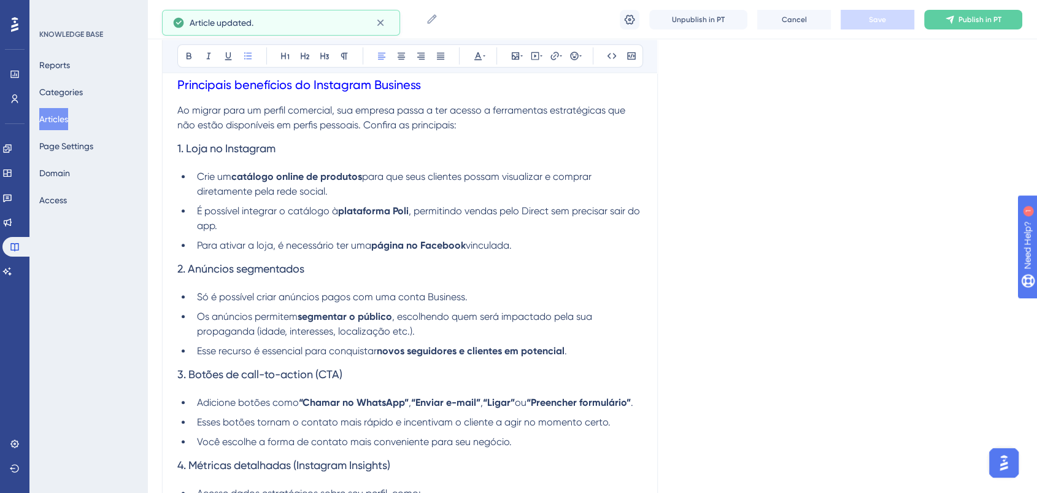
scroll to position [0, 0]
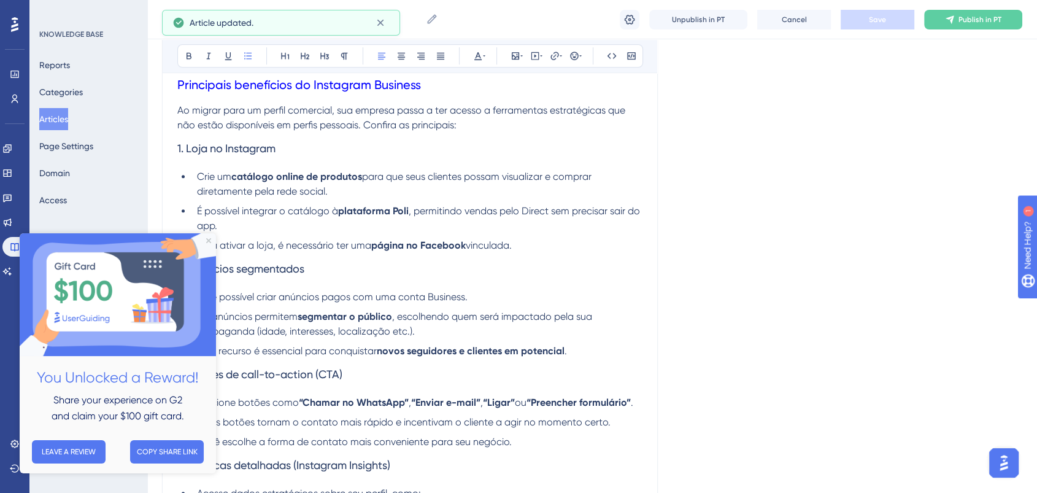
drag, startPoint x: 485, startPoint y: 522, endPoint x: 342, endPoint y: 437, distance: 166.2
click at [216, 233] on html "You Unlocked a Reward! Share your experience on G2 and claim your $100 gift car…" at bounding box center [118, 353] width 196 height 240
drag, startPoint x: 209, startPoint y: 242, endPoint x: 433, endPoint y: 478, distance: 326.0
click at [209, 242] on icon "Close Preview" at bounding box center [208, 240] width 5 height 5
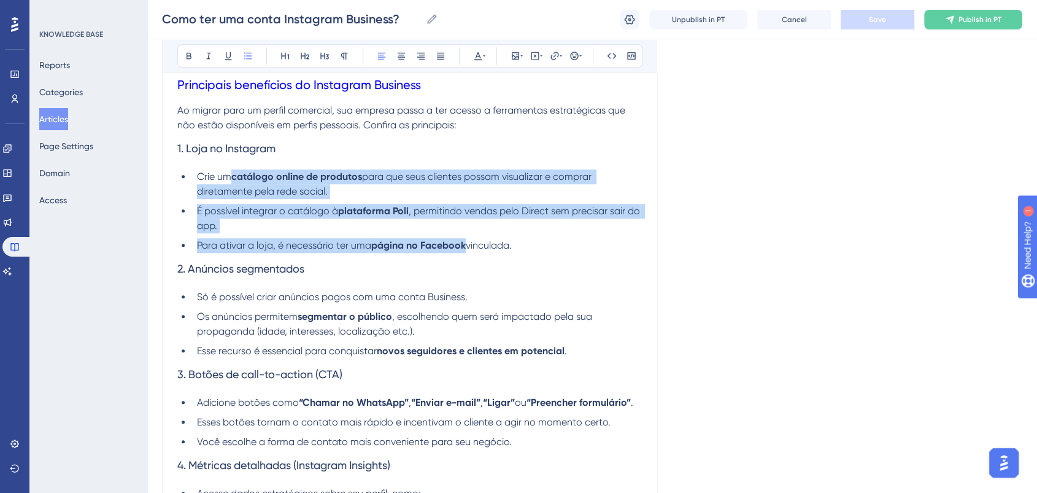
drag, startPoint x: 469, startPoint y: 252, endPoint x: 236, endPoint y: 179, distance: 244.3
click at [236, 179] on ul "Crie um catálogo online de produtos para que seus clientes possam visualizar e …" at bounding box center [409, 210] width 465 height 83
click at [191, 60] on icon at bounding box center [189, 56] width 10 height 10
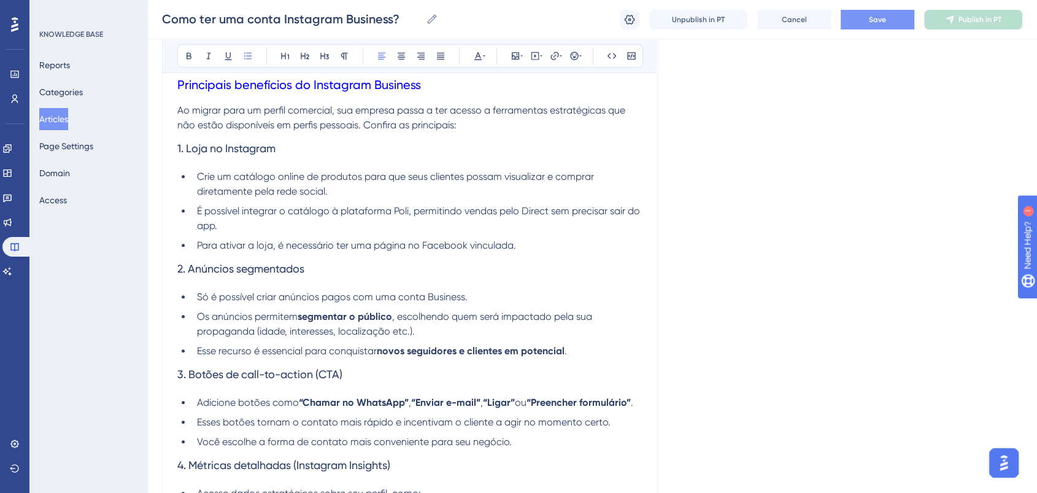
click at [619, 282] on h3 "2. Anúncios segmentados" at bounding box center [409, 269] width 465 height 32
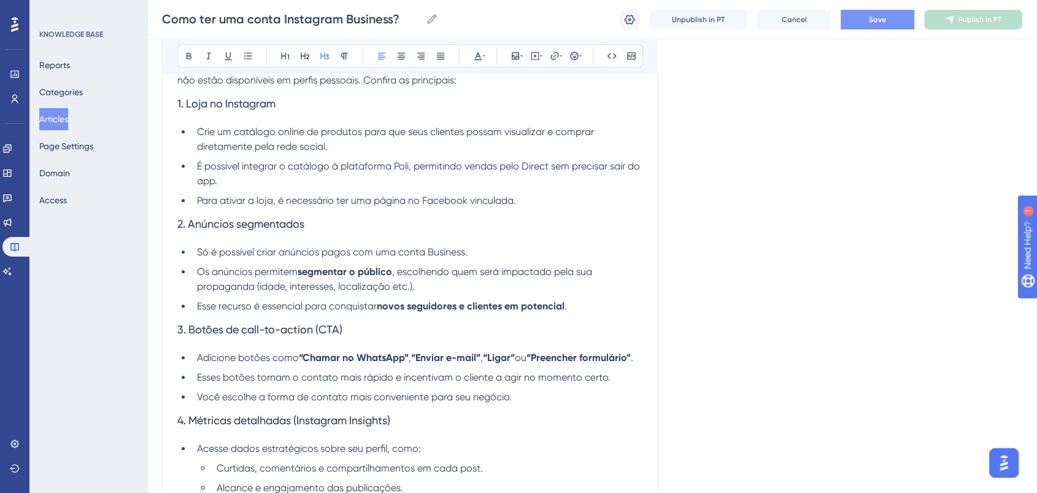
scroll to position [886, 0]
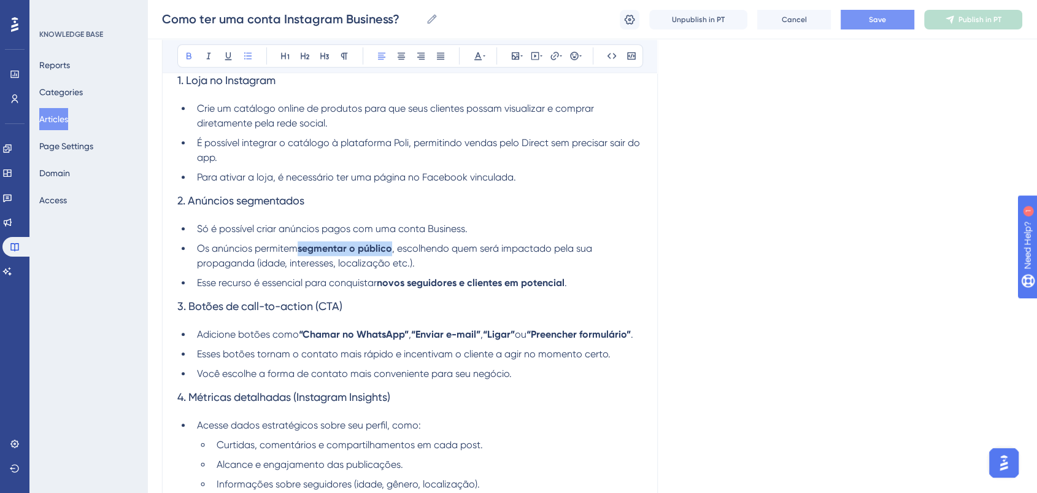
drag, startPoint x: 393, startPoint y: 252, endPoint x: 300, endPoint y: 253, distance: 93.3
click at [300, 253] on li "Os anúncios permitem segmentar o público , escolhendo quem será impactado pela …" at bounding box center [417, 255] width 450 height 29
click at [187, 58] on icon at bounding box center [189, 56] width 5 height 7
click at [464, 277] on ul "Só é possível criar anúncios pagos com uma conta Business. Os anúncios permitem…" at bounding box center [409, 256] width 465 height 69
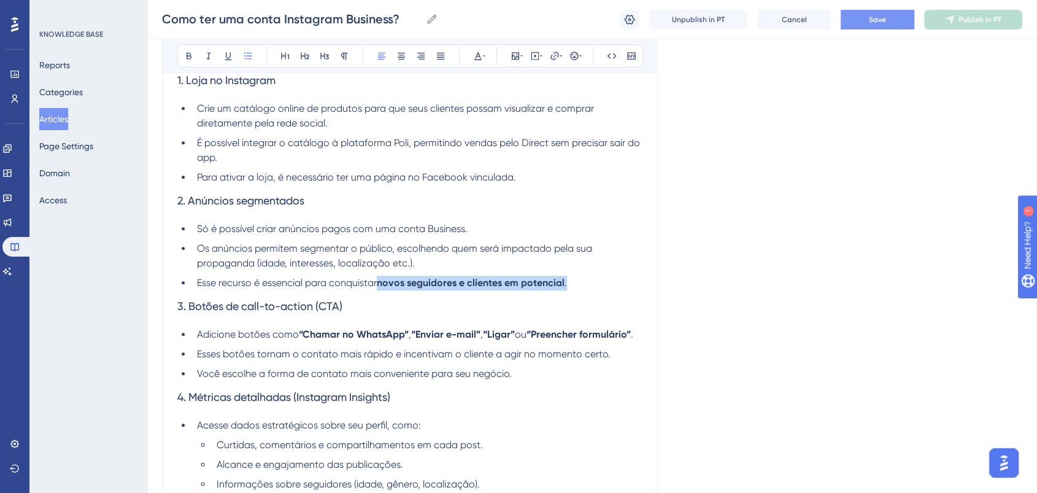
drag, startPoint x: 379, startPoint y: 286, endPoint x: 615, endPoint y: 280, distance: 236.3
click at [615, 280] on li "Esse recurso é essencial para conquistar novos seguidores e clientes em potenci…" at bounding box center [417, 283] width 450 height 15
click at [573, 211] on h3 "2. Anúncios segmentados" at bounding box center [409, 201] width 465 height 32
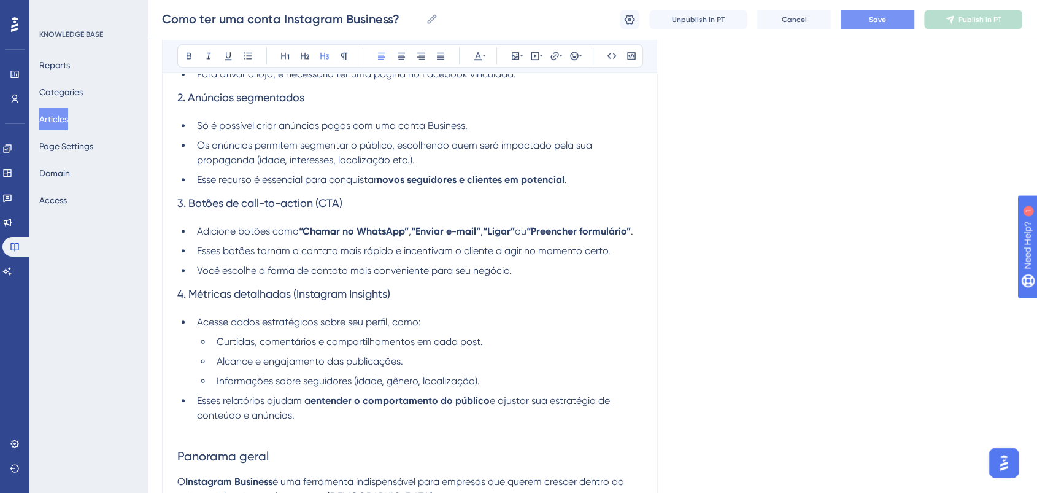
scroll to position [1022, 0]
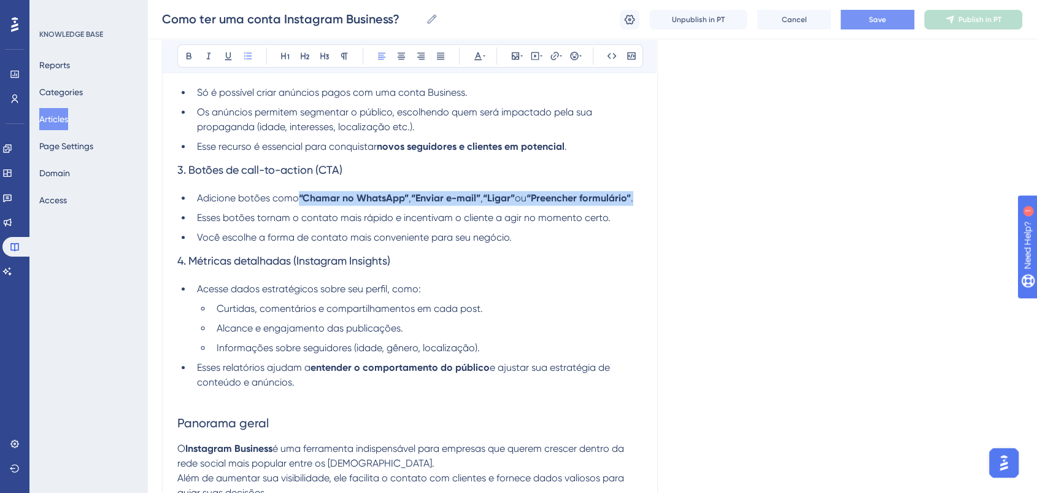
drag, startPoint x: 301, startPoint y: 202, endPoint x: 349, endPoint y: 217, distance: 49.7
click at [349, 206] on li "Adicione botões como “Chamar no WhatsApp” , “Enviar e-mail” , “Ligar” ou “Preen…" at bounding box center [417, 198] width 450 height 15
click at [188, 58] on icon at bounding box center [189, 56] width 5 height 7
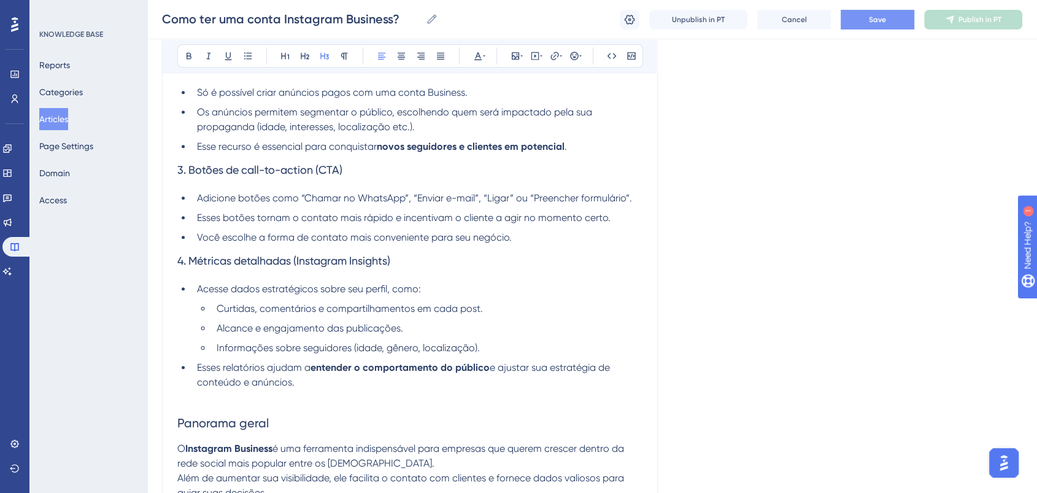
click at [553, 264] on h3 "4. Métricas detalhadas (Instagram Insights)" at bounding box center [409, 261] width 465 height 32
click at [524, 231] on ul "Adicione botões como “Chamar no WhatsApp”, “Enviar e-mail”, “Ligar” ou “Preench…" at bounding box center [409, 218] width 465 height 54
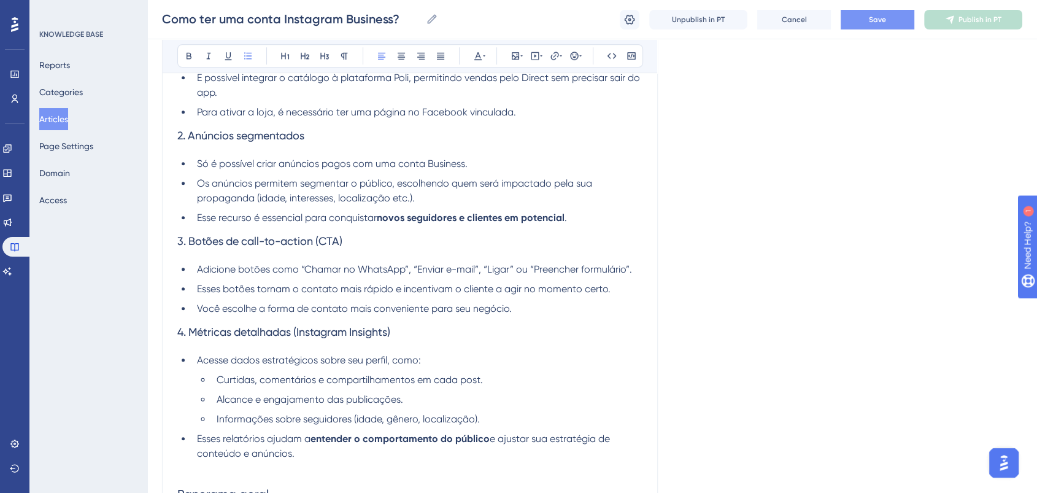
scroll to position [954, 0]
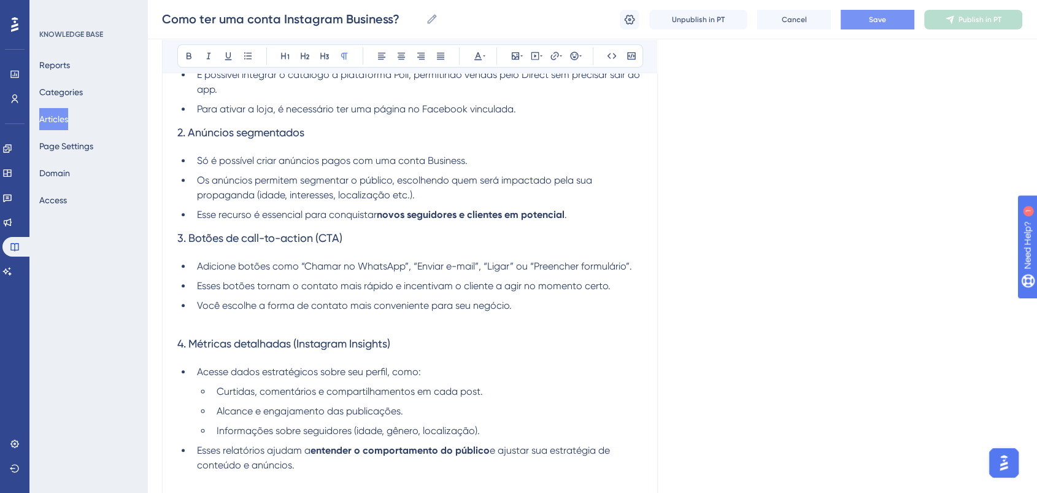
click at [627, 313] on li "Você escolhe a forma de contato mais conveniente para seu negócio." at bounding box center [417, 305] width 450 height 15
click at [580, 220] on li "Esse recurso é essencial para conquistar novos seguidores e clientes em potenci…" at bounding box center [417, 214] width 450 height 15
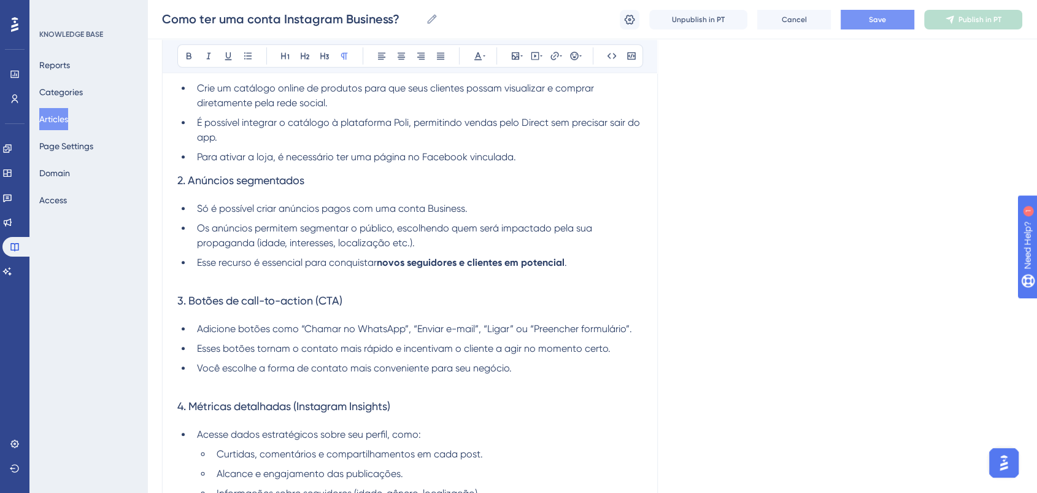
scroll to position [886, 0]
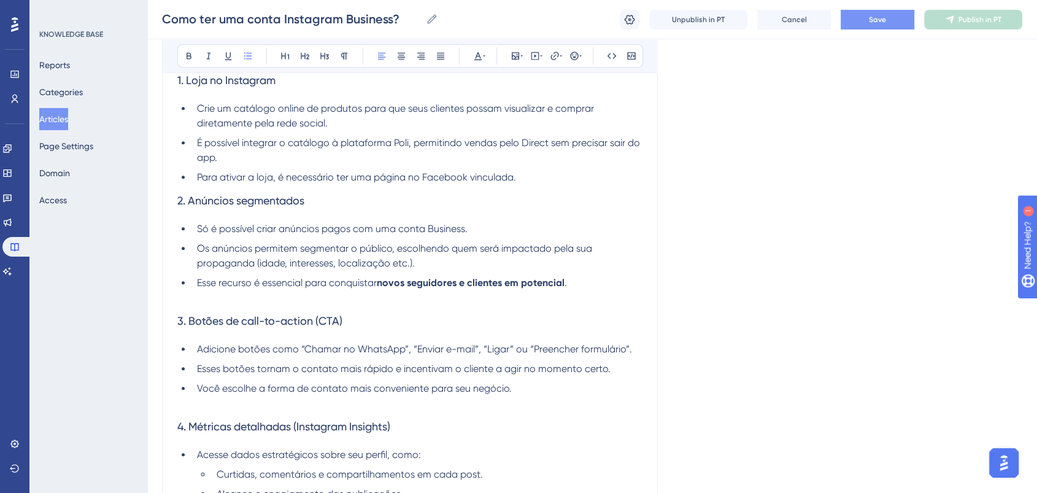
click at [534, 185] on li "Para ativar a loja, é necessário ter uma página no Facebook vinculada." at bounding box center [417, 177] width 450 height 15
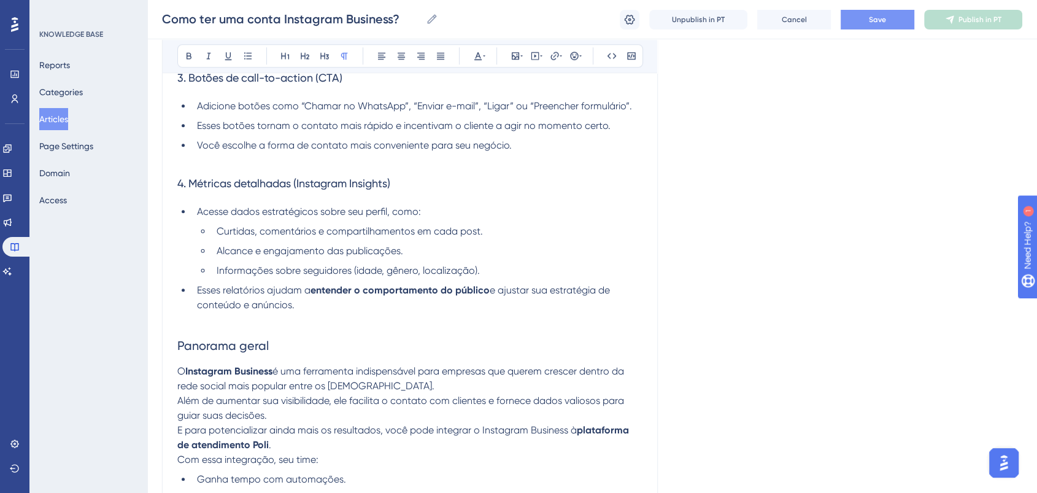
scroll to position [1159, 0]
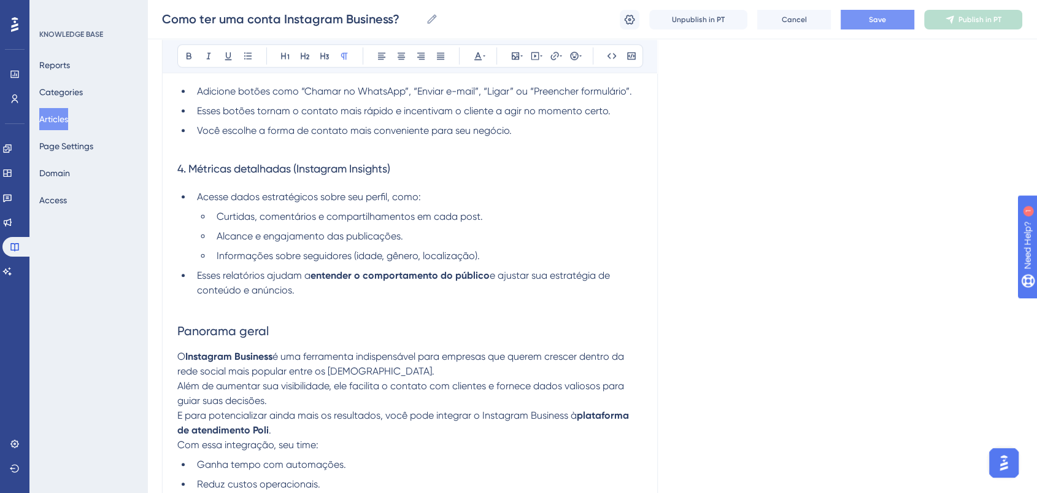
click at [490, 287] on li "Esses relatórios ajudam a entender o comportamento do público e ajustar sua est…" at bounding box center [417, 282] width 450 height 29
drag, startPoint x: 489, startPoint y: 280, endPoint x: 312, endPoint y: 282, distance: 177.3
click at [312, 282] on li "Esses relatórios ajudam a entender o comportamento do público e ajustar sua est…" at bounding box center [417, 282] width 450 height 29
click at [188, 58] on icon at bounding box center [189, 56] width 10 height 10
click at [412, 253] on span "Informações sobre seguidores (idade, gênero, localização)." at bounding box center [348, 256] width 263 height 12
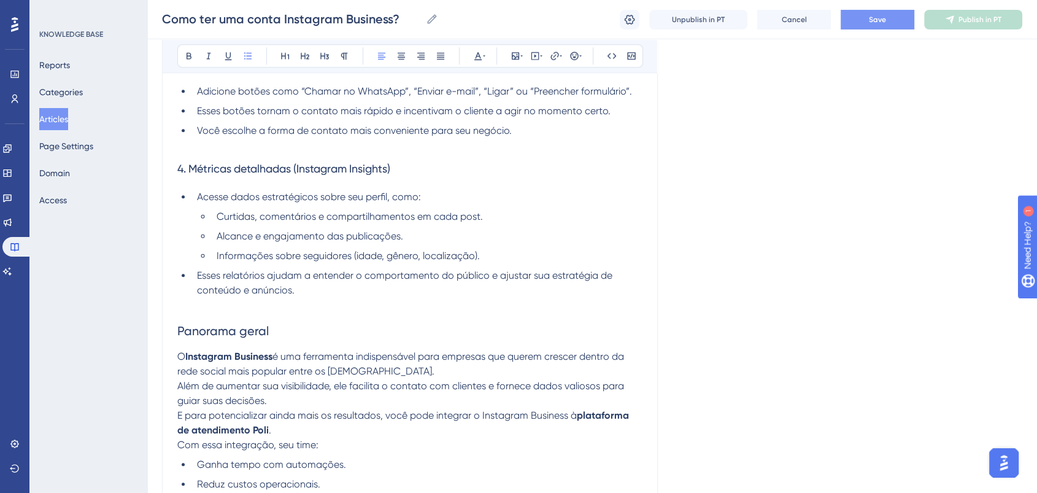
scroll to position [1227, 0]
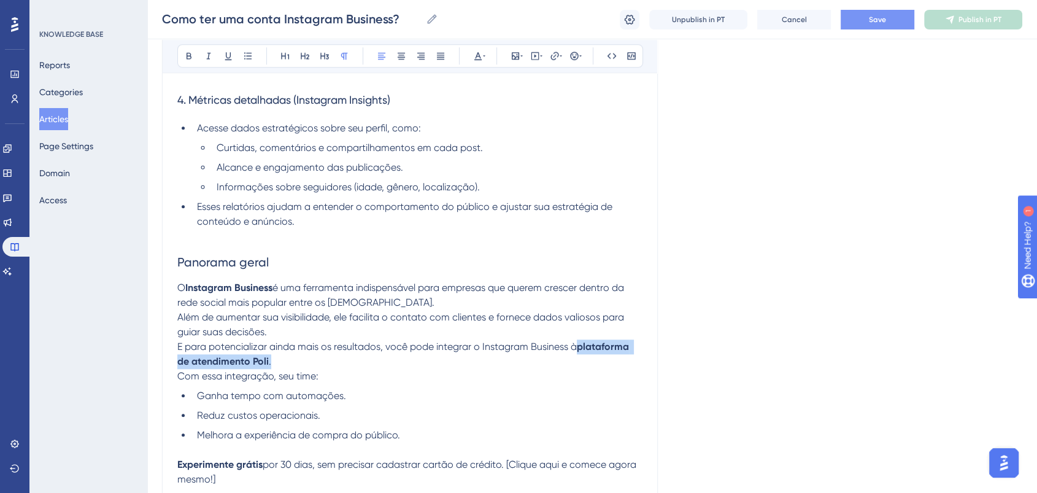
drag, startPoint x: 581, startPoint y: 347, endPoint x: 588, endPoint y: 367, distance: 21.3
click at [588, 367] on p "E para potencializar ainda mais os resultados, você pode integrar o Instagram B…" at bounding box center [409, 361] width 465 height 44
click at [582, 384] on p "E para potencializar ainda mais os resultados, você pode integrar o Instagram B…" at bounding box center [409, 361] width 465 height 44
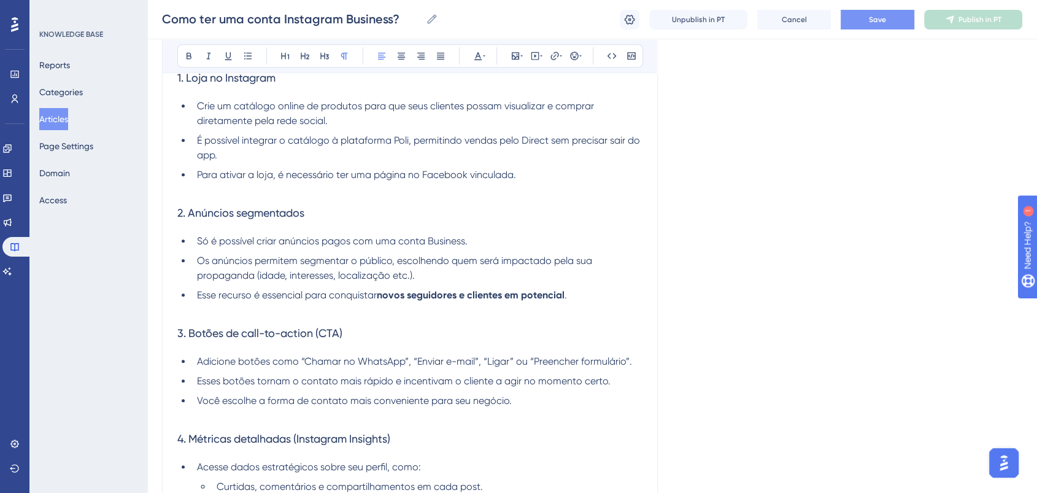
scroll to position [947, 0]
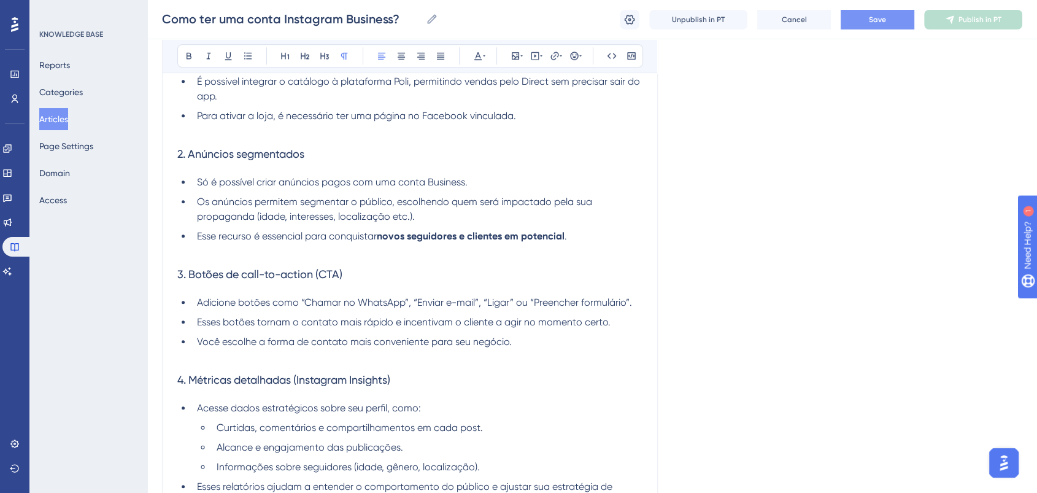
click at [871, 23] on span "Save" at bounding box center [877, 20] width 17 height 10
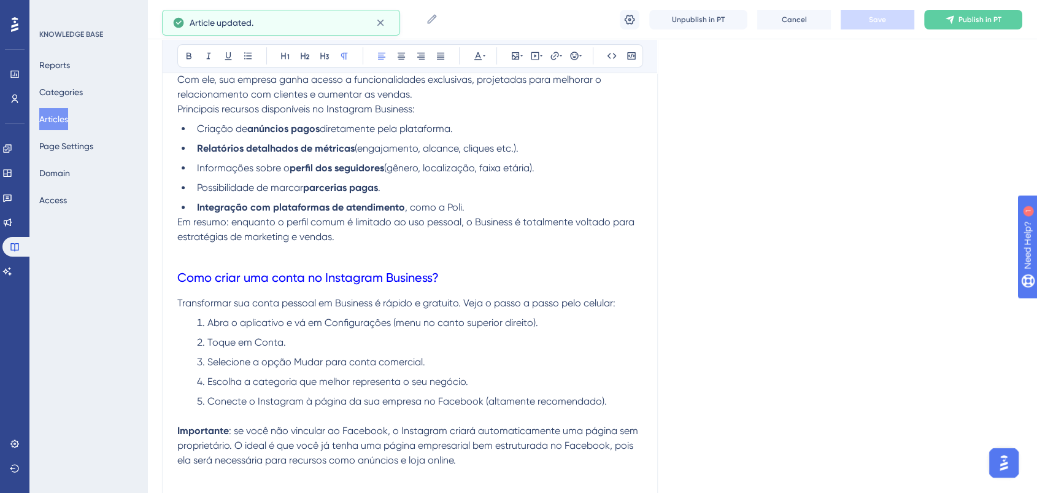
scroll to position [265, 0]
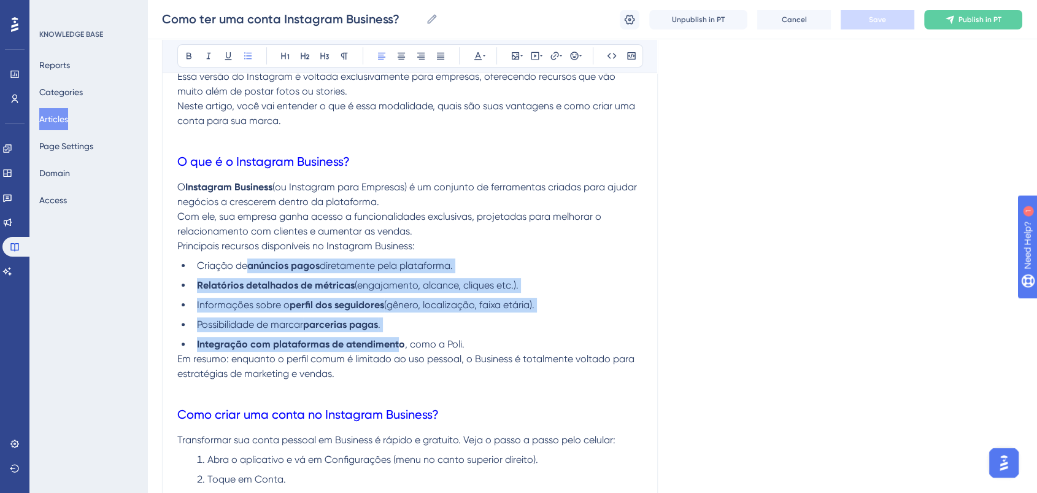
drag, startPoint x: 397, startPoint y: 343, endPoint x: 250, endPoint y: 261, distance: 168.4
click at [250, 261] on ul "Criação de anúncios pagos diretamente pela plataforma. Relatórios detalhados de…" at bounding box center [409, 304] width 465 height 93
click at [188, 54] on icon at bounding box center [189, 56] width 10 height 10
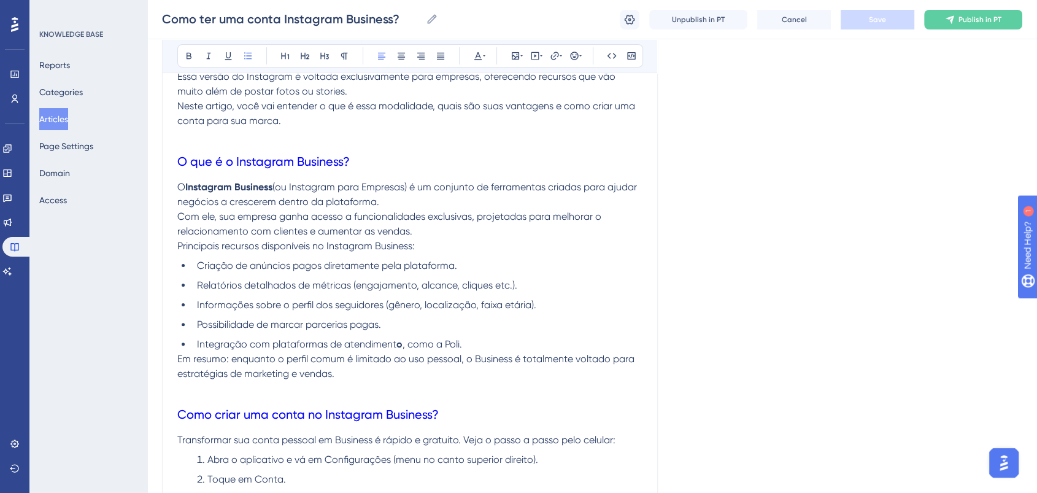
click at [389, 210] on span "Com ele, sua empresa ganha acesso a funcionalidades exclusivas, projetadas para…" at bounding box center [390, 223] width 426 height 26
click at [395, 341] on li "Integração com plataformas de atendiment o , como a Poli." at bounding box center [417, 344] width 450 height 15
click at [193, 60] on icon at bounding box center [189, 56] width 10 height 10
click at [572, 290] on li "Relatórios detalhados de métricas (engajamento, alcance, cliques etc.)." at bounding box center [417, 285] width 450 height 15
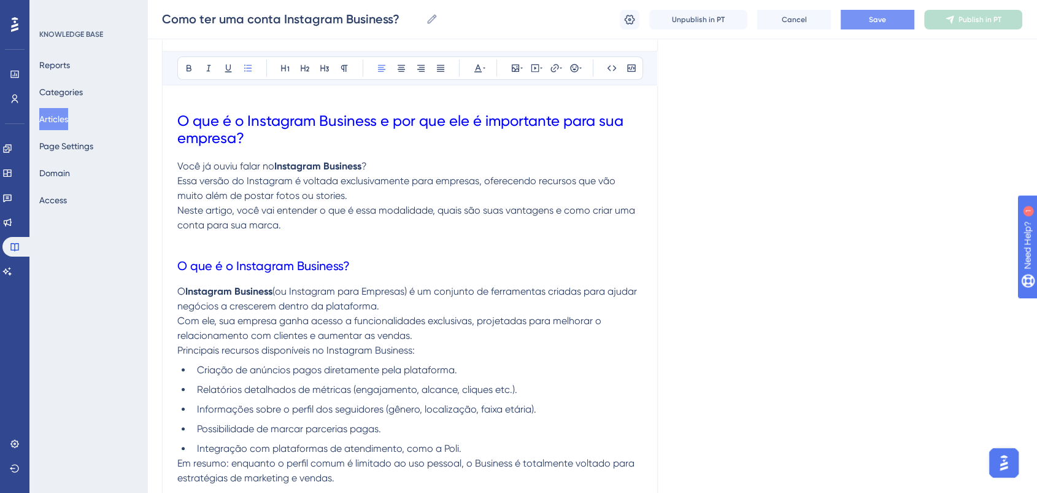
scroll to position [129, 0]
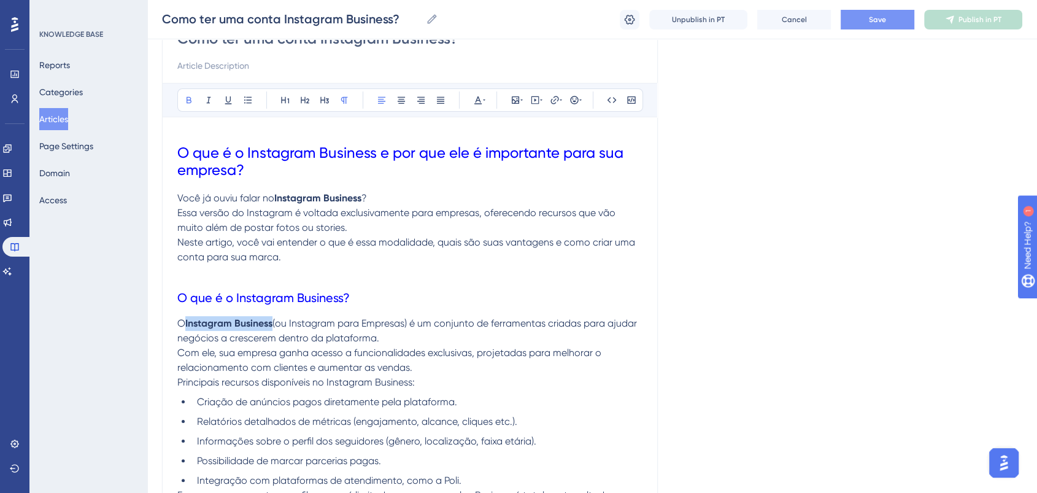
drag, startPoint x: 273, startPoint y: 323, endPoint x: 187, endPoint y: 321, distance: 86.5
click at [187, 321] on p "O Instagram Business (ou Instagram para Empresas) é um conjunto de ferramentas …" at bounding box center [409, 345] width 465 height 59
drag, startPoint x: 191, startPoint y: 94, endPoint x: 250, endPoint y: 136, distance: 71.8
click at [190, 96] on icon at bounding box center [189, 100] width 10 height 10
click at [403, 206] on p "Você já ouviu falar no Instagram Business ? Essa versão do Instagram é voltada …" at bounding box center [409, 228] width 465 height 74
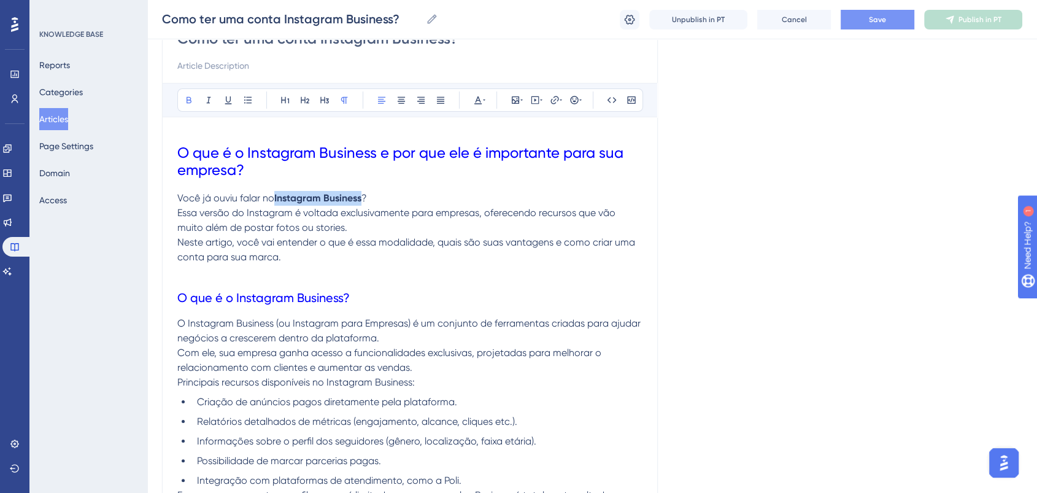
drag, startPoint x: 363, startPoint y: 198, endPoint x: 275, endPoint y: 194, distance: 88.4
click at [275, 194] on p "Você já ouviu falar no Instagram Business ? Essa versão do Instagram é voltada …" at bounding box center [409, 228] width 465 height 74
click at [183, 96] on button at bounding box center [188, 99] width 17 height 17
click at [535, 261] on p "Você já ouviu falar no Instagram Business? Essa versão do Instagram é voltada e…" at bounding box center [409, 228] width 465 height 74
drag, startPoint x: 354, startPoint y: 353, endPoint x: 472, endPoint y: 349, distance: 117.9
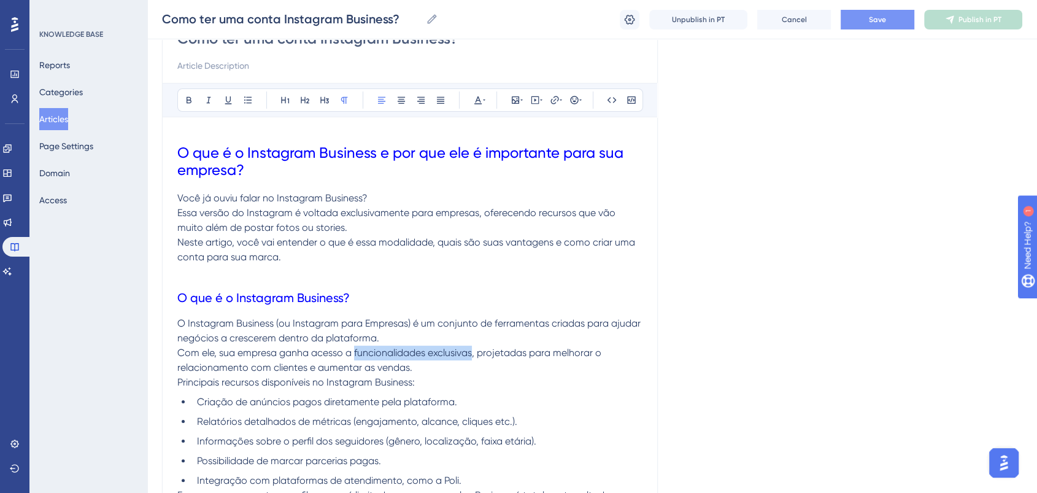
click at [472, 349] on span "Com ele, sua empresa ganha acesso a funcionalidades exclusivas, projetadas para…" at bounding box center [390, 360] width 426 height 26
click at [182, 100] on button at bounding box center [188, 99] width 17 height 17
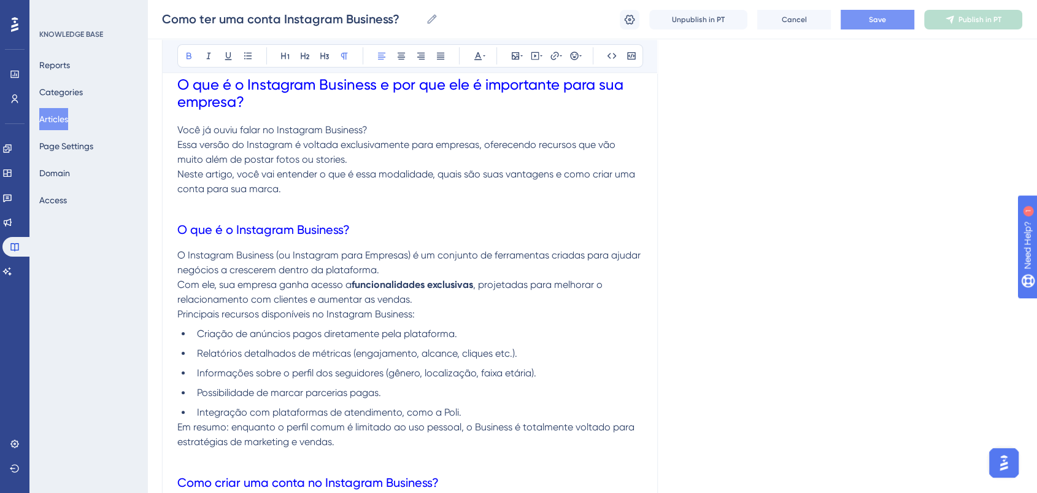
scroll to position [265, 0]
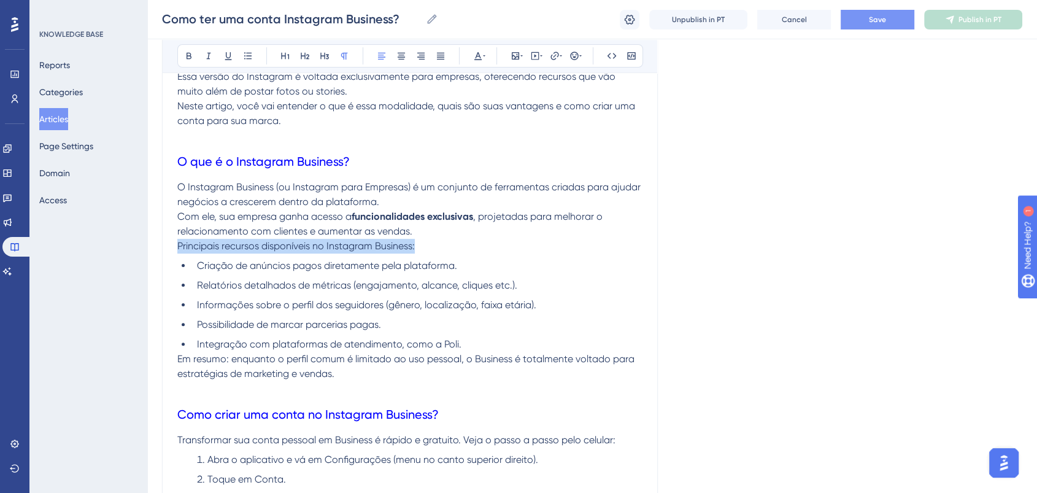
drag, startPoint x: 432, startPoint y: 247, endPoint x: 122, endPoint y: 146, distance: 326.0
click at [188, 54] on icon at bounding box center [189, 56] width 10 height 10
click at [568, 247] on p "Principais recursos disponíveis no Instagram Business:" at bounding box center [409, 246] width 465 height 15
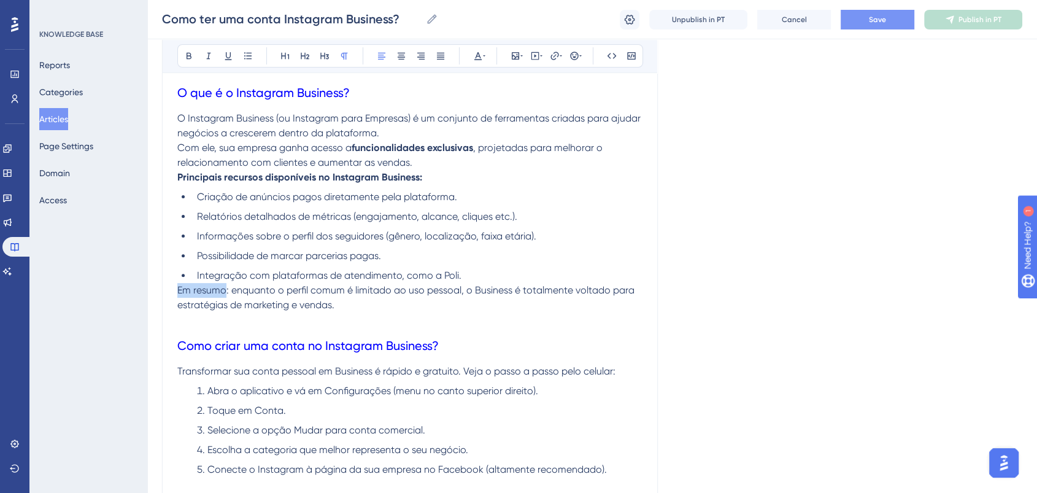
drag, startPoint x: 226, startPoint y: 291, endPoint x: 134, endPoint y: 290, distance: 92.7
click at [194, 59] on button at bounding box center [188, 55] width 17 height 17
click at [558, 217] on li "Relatórios detalhados de métricas (engajamento, alcance, cliques etc.)." at bounding box center [417, 216] width 450 height 15
click at [481, 274] on li "Integração com plataformas de atendimento, como a Poli." at bounding box center [417, 275] width 450 height 15
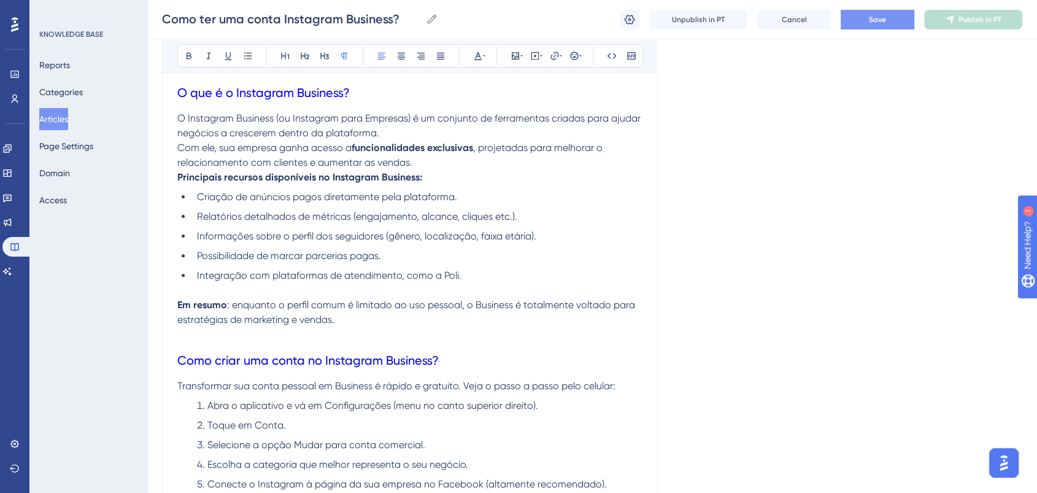
click at [577, 312] on p "Em resumo : enquanto o perfil comum é limitado ao uso pessoal, o Business é tot…" at bounding box center [409, 312] width 465 height 29
click at [587, 326] on p "Em resumo : enquanto o perfil comum é limitado ao uso pessoal, o Business é tot…" at bounding box center [409, 312] width 465 height 29
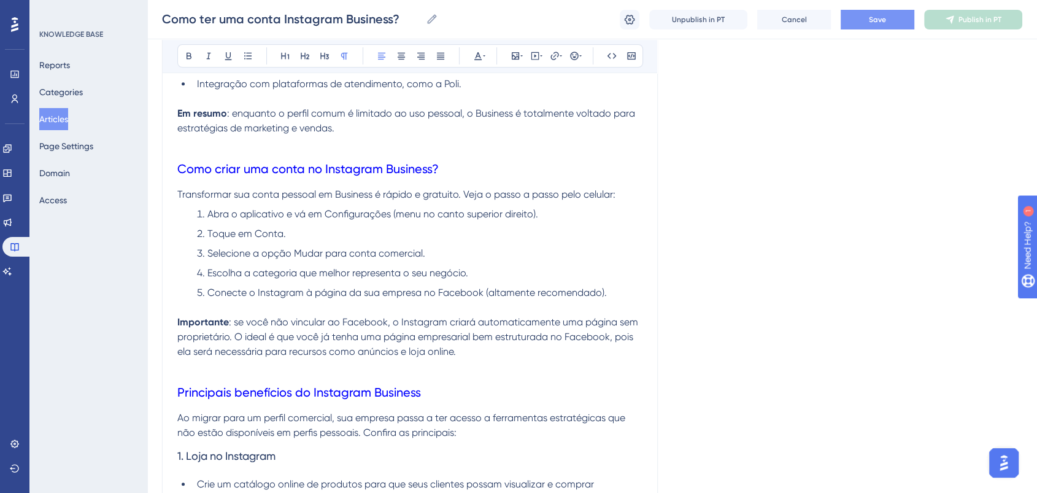
scroll to position [538, 0]
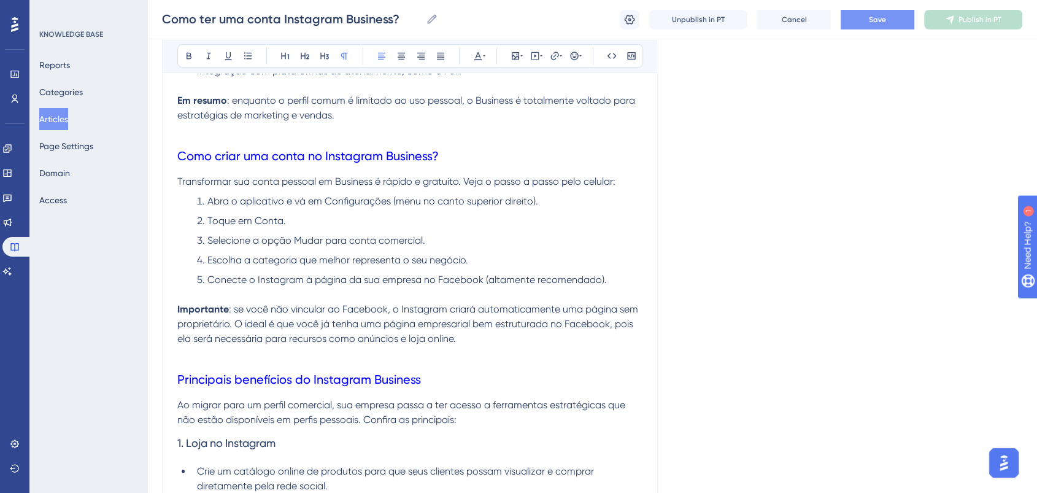
click at [384, 182] on span "Transformar sua conta pessoal em Business é rápido e gratuito. Veja o passo a p…" at bounding box center [396, 181] width 438 height 12
drag, startPoint x: 382, startPoint y: 183, endPoint x: 458, endPoint y: 187, distance: 75.5
click at [458, 187] on span "Transformar sua conta pessoal em Business é rápido e gratuito. Veja o passo a p…" at bounding box center [396, 181] width 438 height 12
click at [182, 55] on button at bounding box center [188, 55] width 17 height 17
click at [603, 255] on li "Escolha a categoria que melhor representa o seu negócio." at bounding box center [417, 260] width 450 height 15
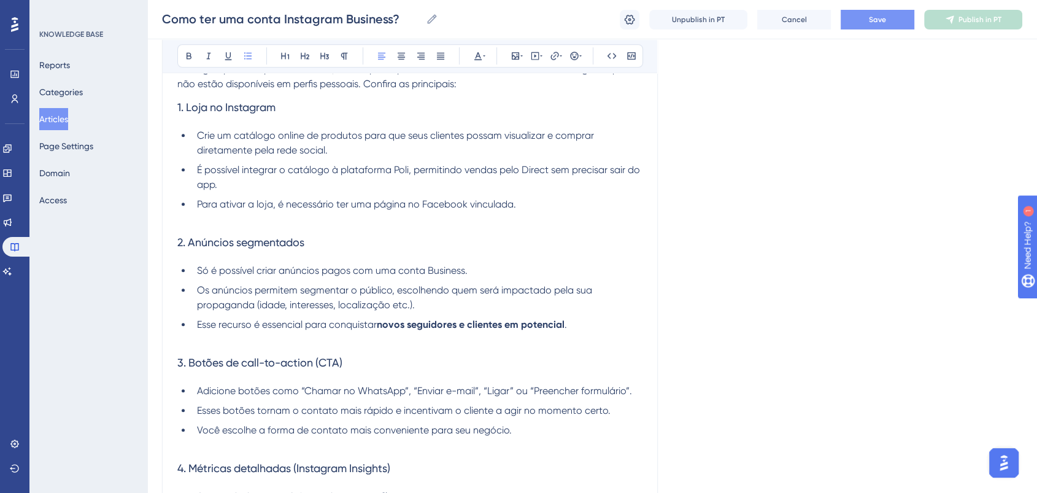
scroll to position [879, 0]
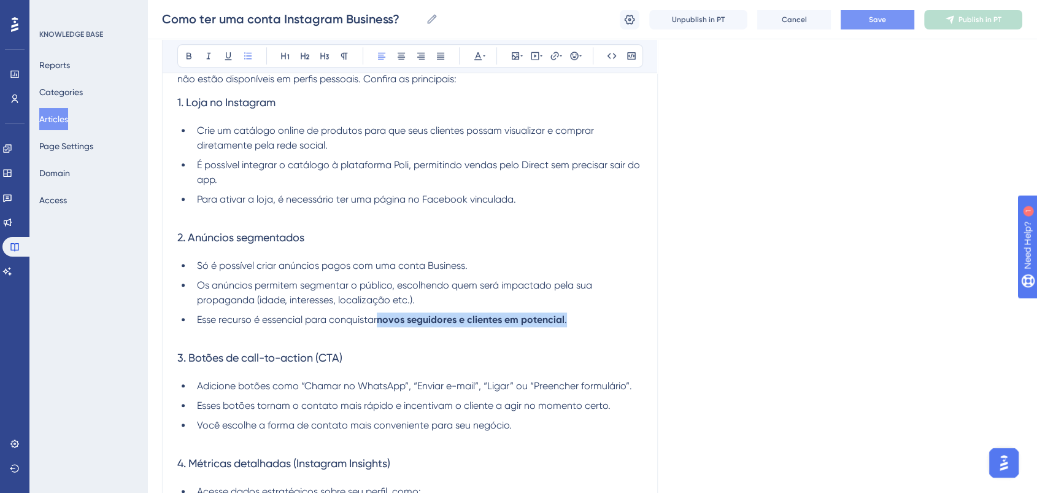
drag, startPoint x: 381, startPoint y: 320, endPoint x: 609, endPoint y: 318, distance: 228.3
click at [610, 318] on li "Esse recurso é essencial para conquistar novos seguidores e clientes em potenci…" at bounding box center [417, 319] width 450 height 15
click at [191, 53] on icon at bounding box center [189, 56] width 10 height 10
click at [627, 231] on h3 "2. Anúncios segmentados" at bounding box center [409, 238] width 465 height 32
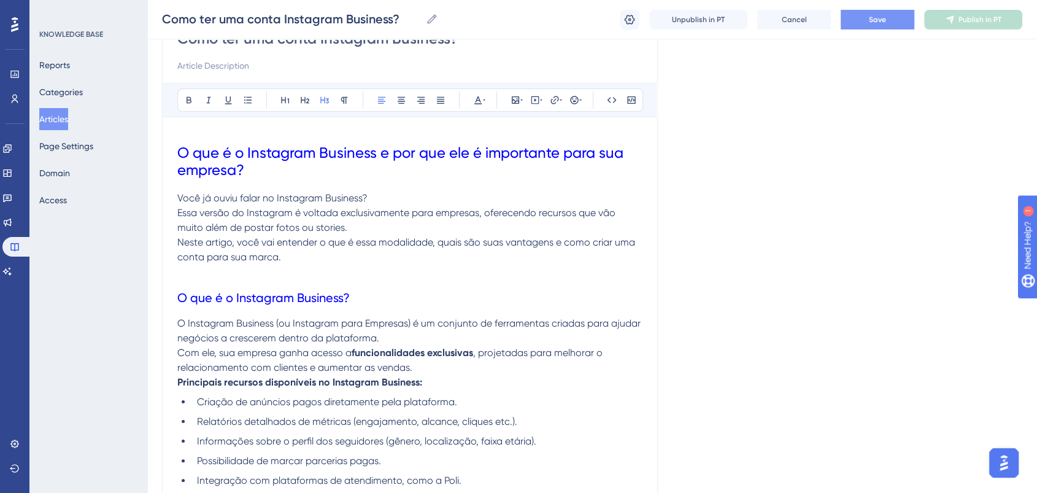
scroll to position [0, 0]
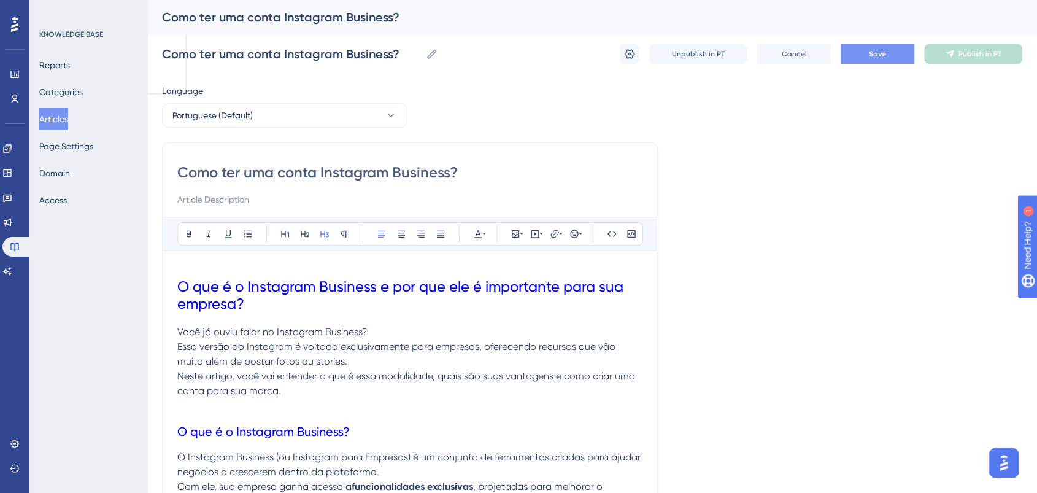
click at [903, 50] on button "Save" at bounding box center [878, 54] width 74 height 20
click at [185, 269] on h1 "O que é o Instagram Business e por que ele é importante para sua empresa?" at bounding box center [409, 295] width 465 height 59
click at [179, 285] on span "O que é o Instagram Business e por que ele é importante para sua empresa?" at bounding box center [402, 295] width 450 height 34
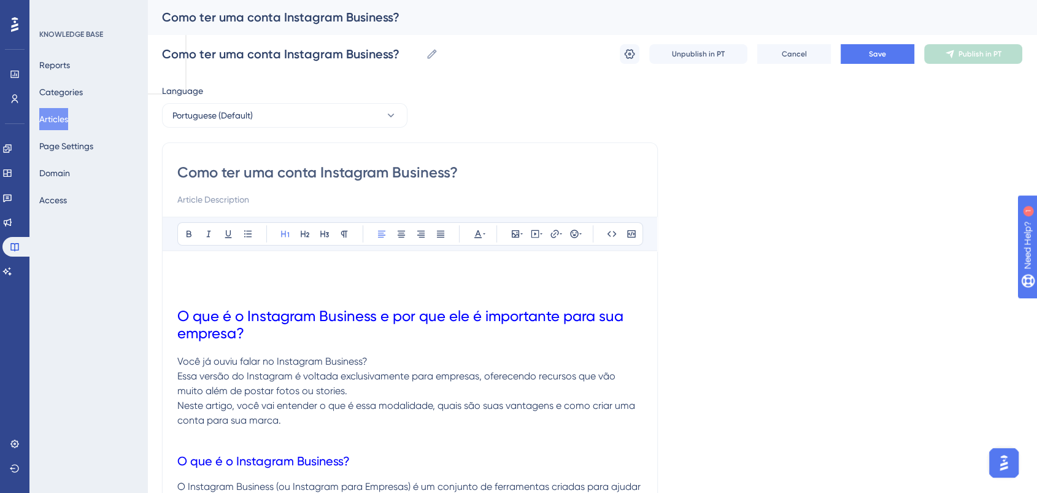
click at [202, 272] on p at bounding box center [409, 273] width 465 height 15
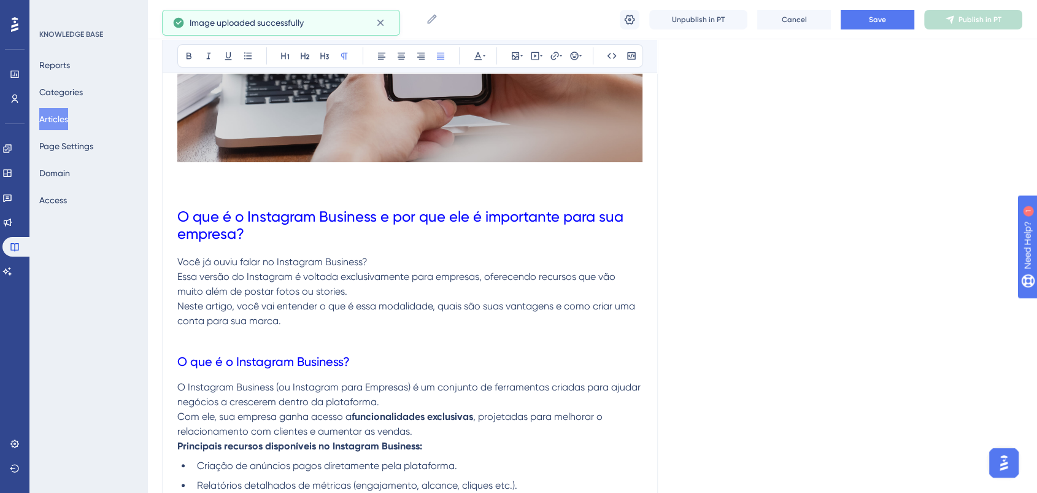
scroll to position [341, 0]
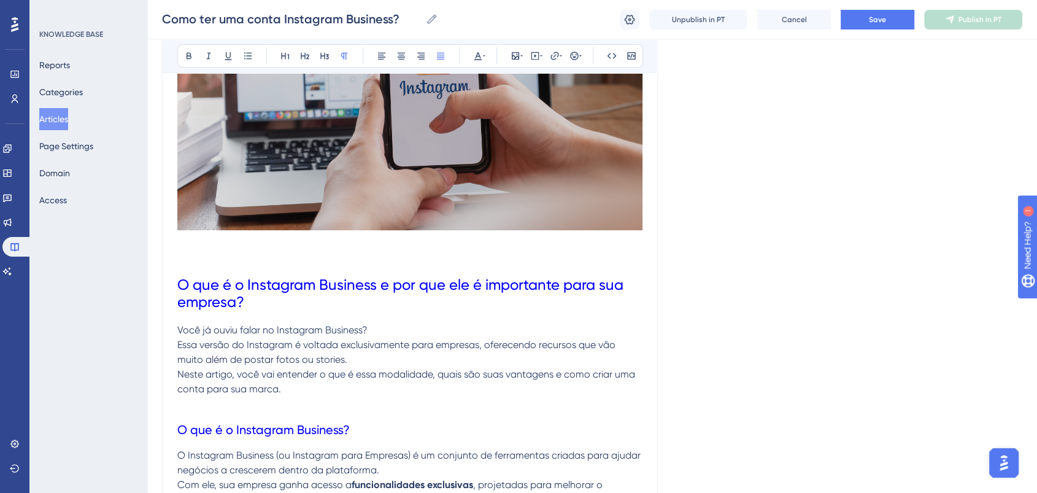
click at [315, 255] on p at bounding box center [409, 256] width 465 height 15
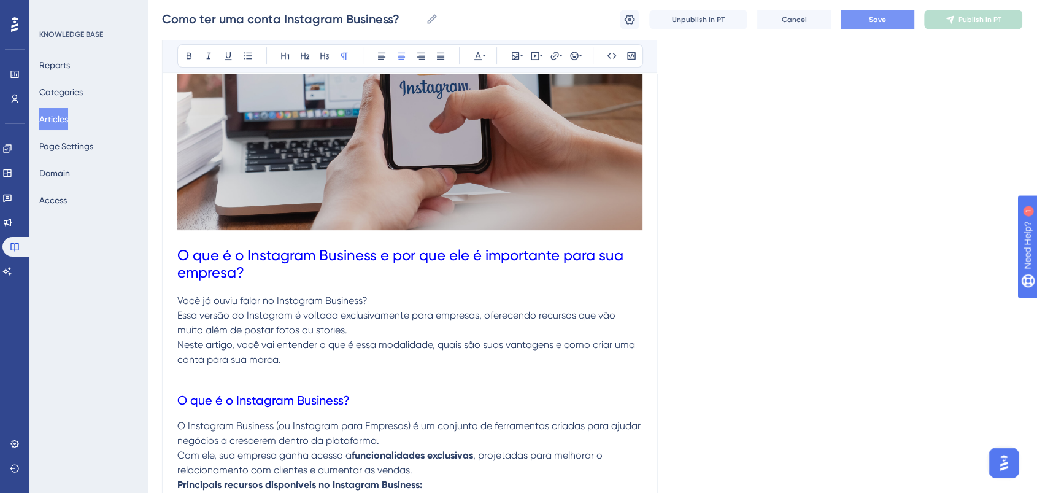
click at [888, 12] on button "Save" at bounding box center [878, 20] width 74 height 20
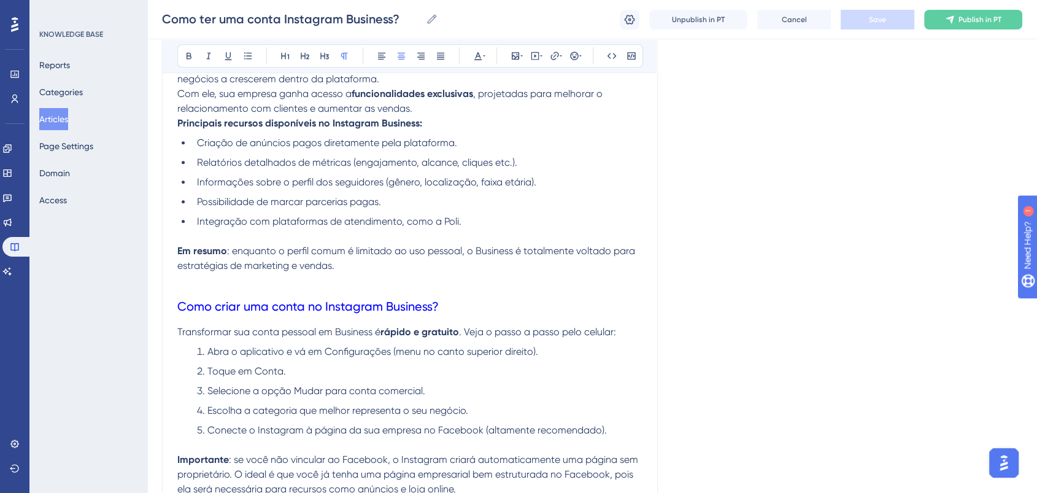
scroll to position [818, 0]
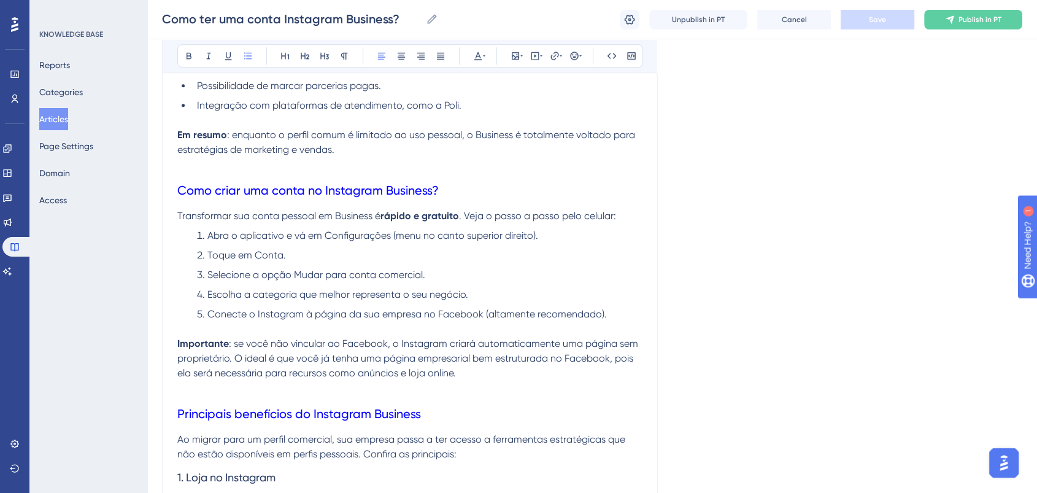
click at [426, 251] on li "Toque em Conta." at bounding box center [417, 255] width 450 height 15
click at [531, 237] on span "Abra o aplicativo e vá em Configurações (menu no canto superior direito)." at bounding box center [372, 235] width 331 height 12
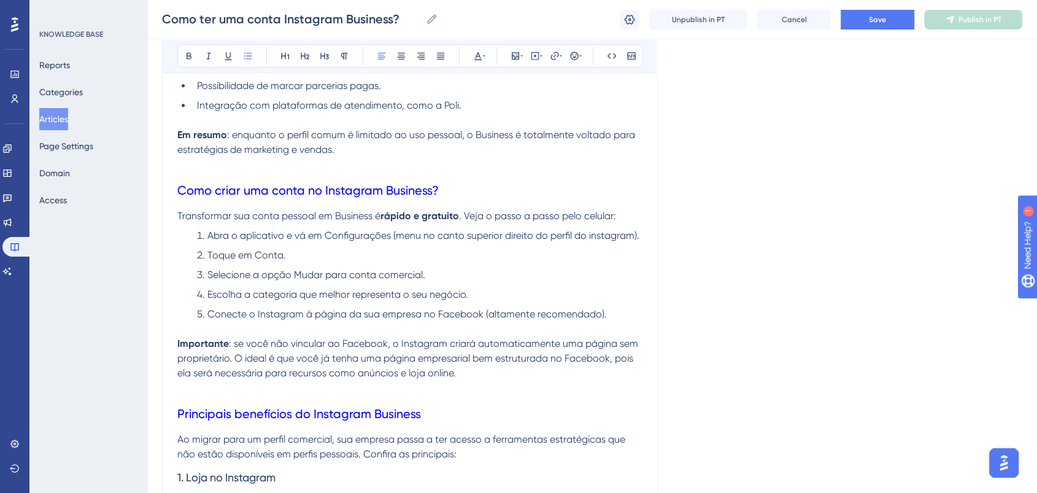
click at [385, 243] on li "Abra o aplicativo e vá em Configurações (menu no canto superior direito do perf…" at bounding box center [417, 235] width 450 height 15
click at [254, 253] on span "Toque em Conta." at bounding box center [246, 255] width 79 height 12
click at [363, 253] on span "Toque em Tipo e ferramentas da Conta." at bounding box center [297, 255] width 180 height 12
click at [420, 252] on li "Toque em Tipo e ferramentas da conta." at bounding box center [417, 255] width 450 height 15
click at [437, 279] on li "Selecione a opção Mudar para conta comercial." at bounding box center [417, 275] width 450 height 15
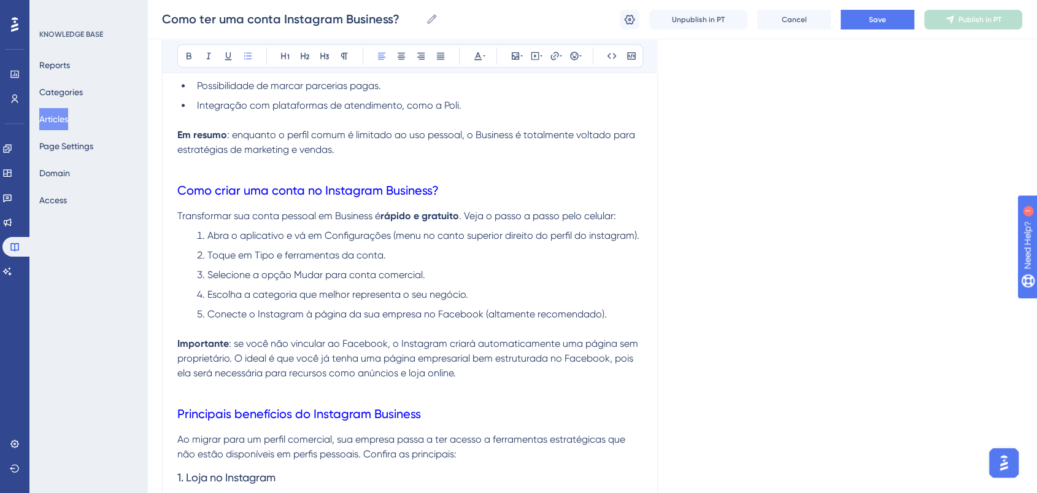
click at [422, 272] on span "Selecione a opção Mudar para conta comercial." at bounding box center [316, 275] width 218 height 12
click at [461, 279] on li "Selecione a opção Mudar para conta profissional." at bounding box center [417, 275] width 450 height 15
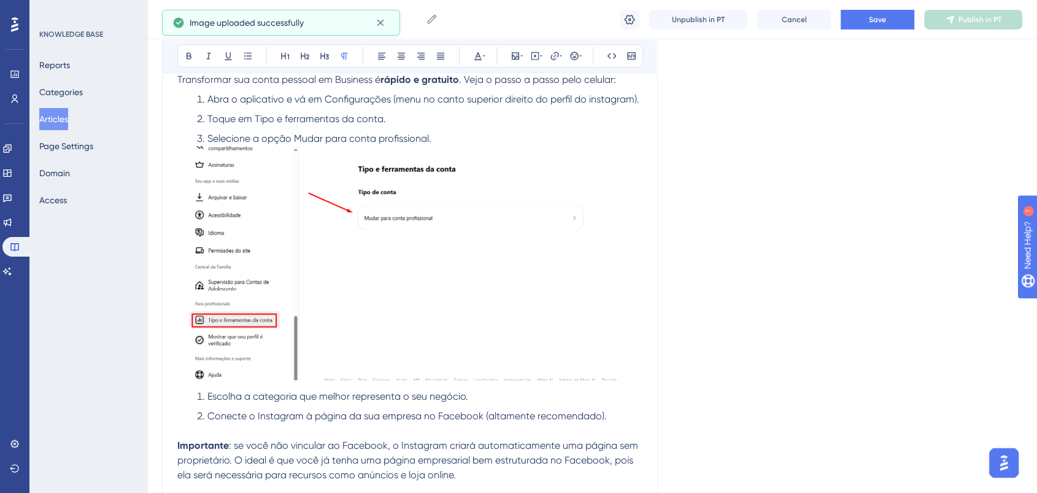
scroll to position [886, 0]
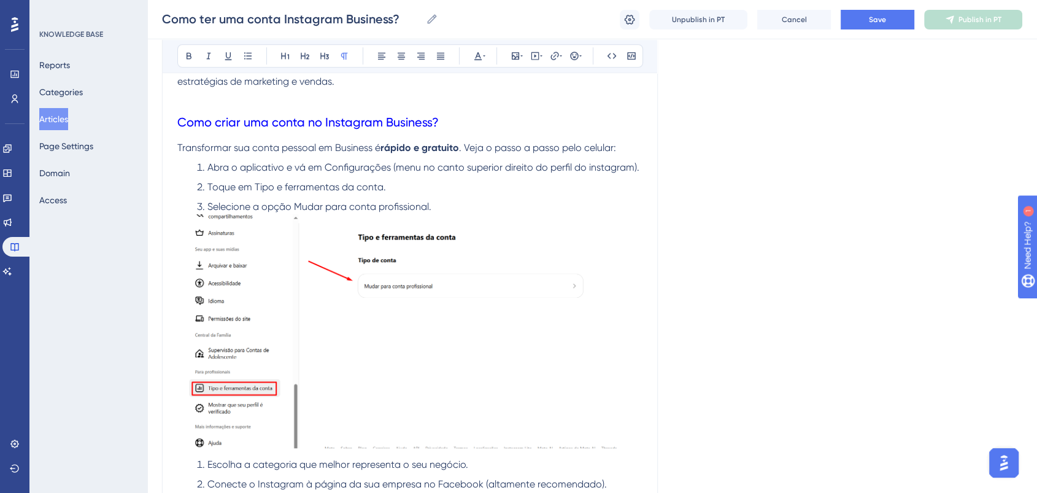
click at [466, 206] on li "Selecione a opção Mudar para conta profissional." at bounding box center [417, 206] width 450 height 15
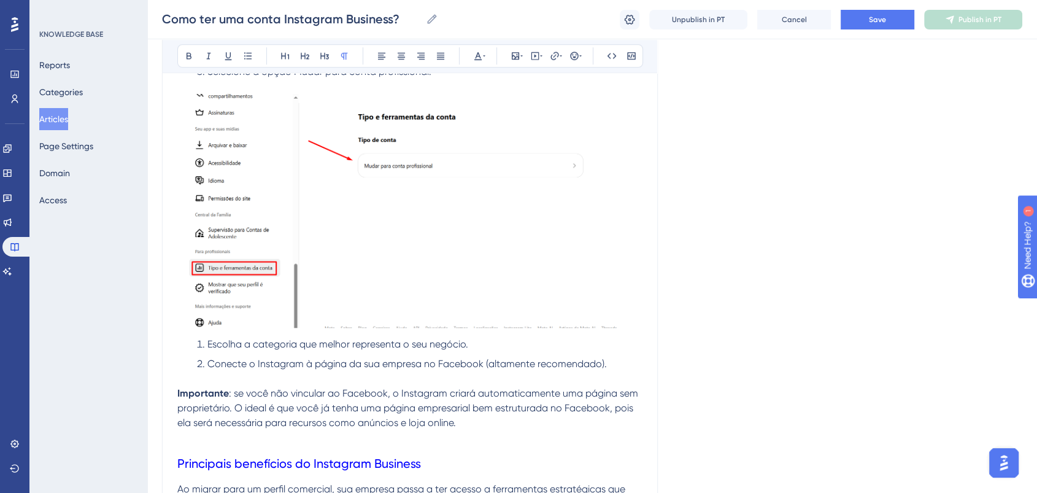
scroll to position [1022, 0]
click at [204, 339] on li "Escolha a categoria que melhor representa o seu negócio." at bounding box center [417, 343] width 450 height 15
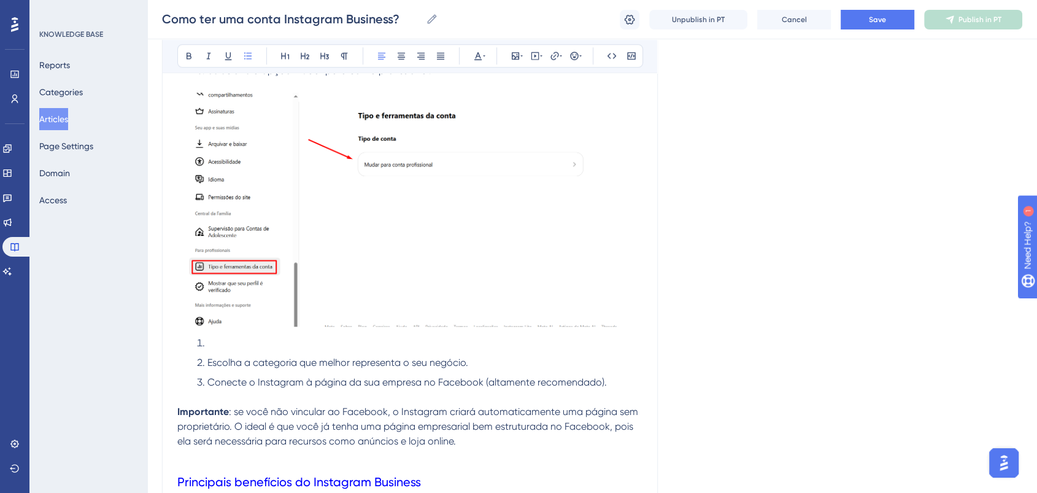
click at [266, 345] on li at bounding box center [417, 343] width 450 height 15
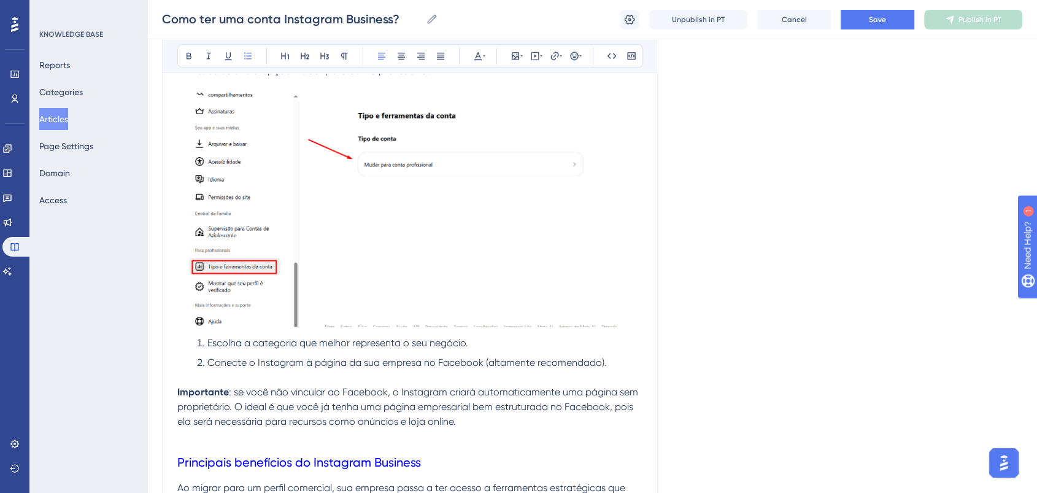
click at [530, 335] on div "O que é o Instagram Business e por que ele é importante para sua empresa? Você …" at bounding box center [409, 255] width 465 height 2035
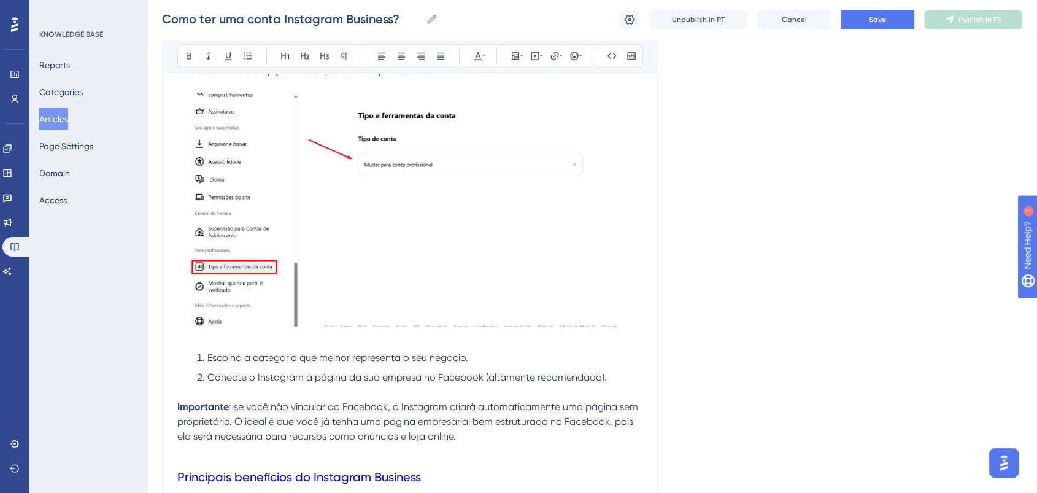
click at [696, 316] on div "Language Portuguese (Default) Como ter uma conta Instagram Business? Bold Itali…" at bounding box center [592, 216] width 860 height 2321
click at [882, 24] on span "Save" at bounding box center [877, 20] width 17 height 10
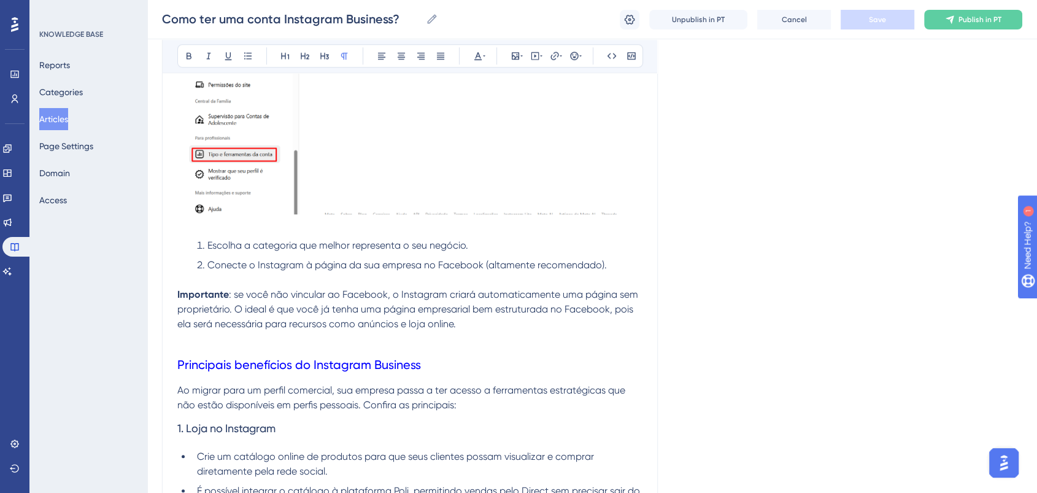
scroll to position [1159, 0]
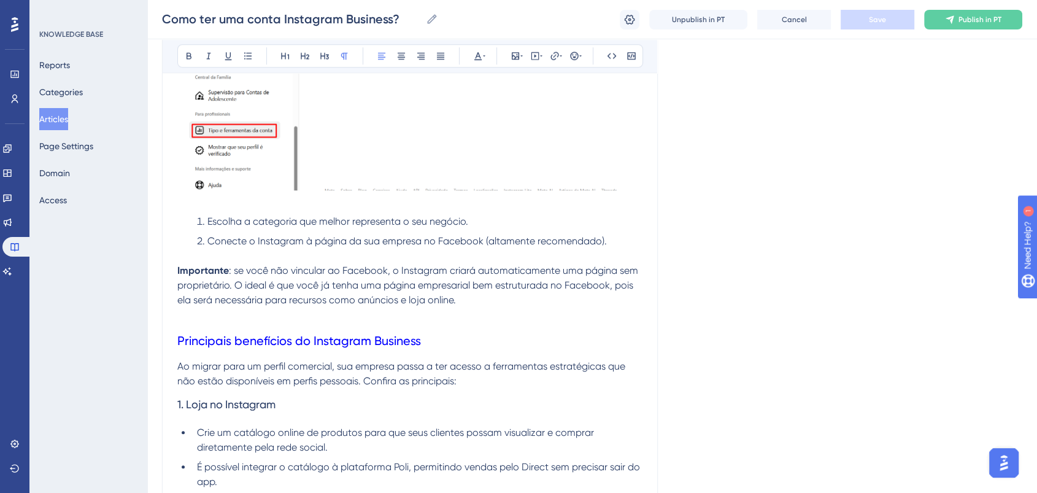
click at [477, 274] on span ": se você não vincular ao Facebook, o Instagram criará automaticamente uma pági…" at bounding box center [408, 284] width 463 height 41
click at [536, 295] on p "Importante : se você não vincular ao Facebook, o Instagram criará automaticamen…" at bounding box center [409, 285] width 465 height 44
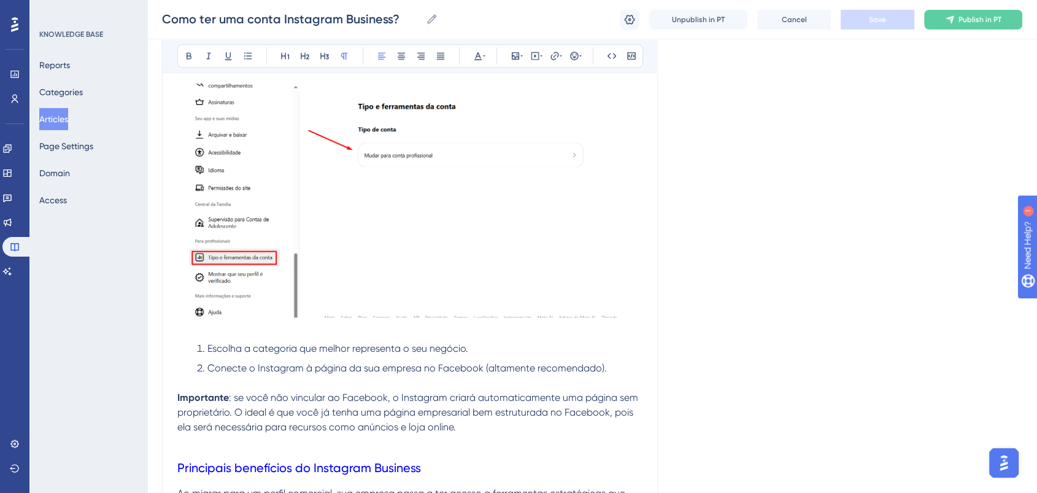
scroll to position [1227, 0]
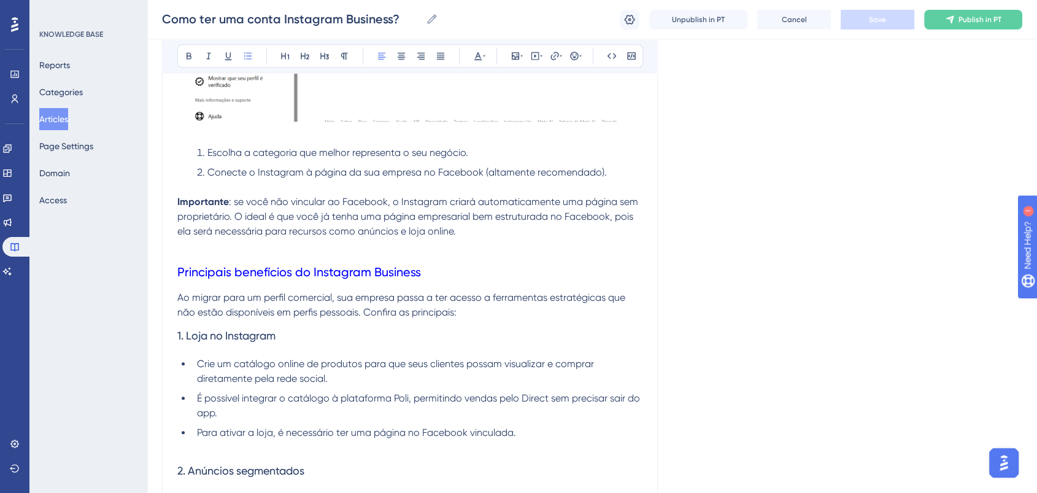
click at [349, 174] on span "Conecte o Instagram à página da sua empresa no Facebook (altamente recomendado)." at bounding box center [406, 172] width 399 height 12
click at [476, 227] on p "Importante : se você não vincular ao Facebook, o Instagram criará automaticamen…" at bounding box center [409, 217] width 465 height 44
click at [486, 237] on span ": se você não vincular ao Facebook, o Instagram criará automaticamente uma pági…" at bounding box center [408, 216] width 463 height 41
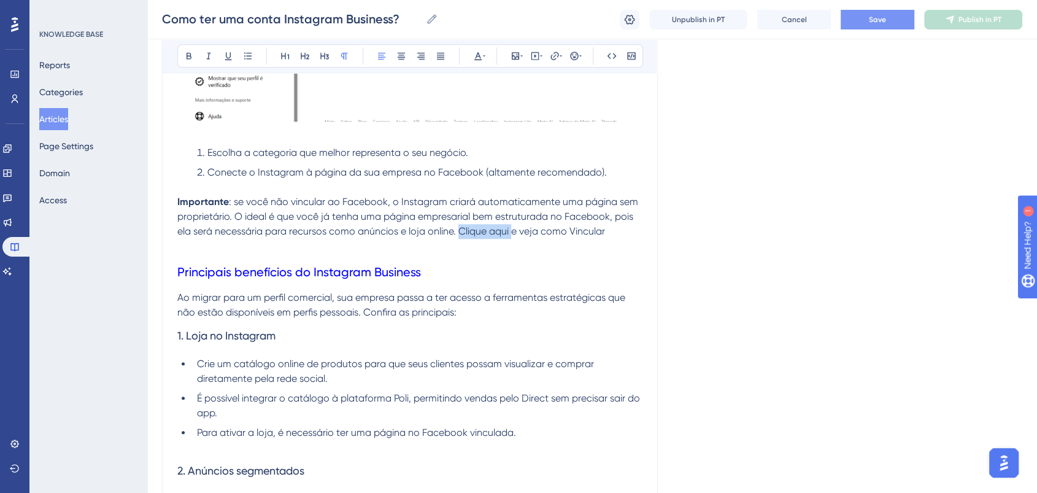
drag, startPoint x: 512, startPoint y: 234, endPoint x: 458, endPoint y: 235, distance: 54.0
click at [458, 235] on span ": se você não vincular ao Facebook, o Instagram criará automaticamente uma pági…" at bounding box center [408, 216] width 463 height 41
click at [557, 54] on icon at bounding box center [555, 56] width 10 height 10
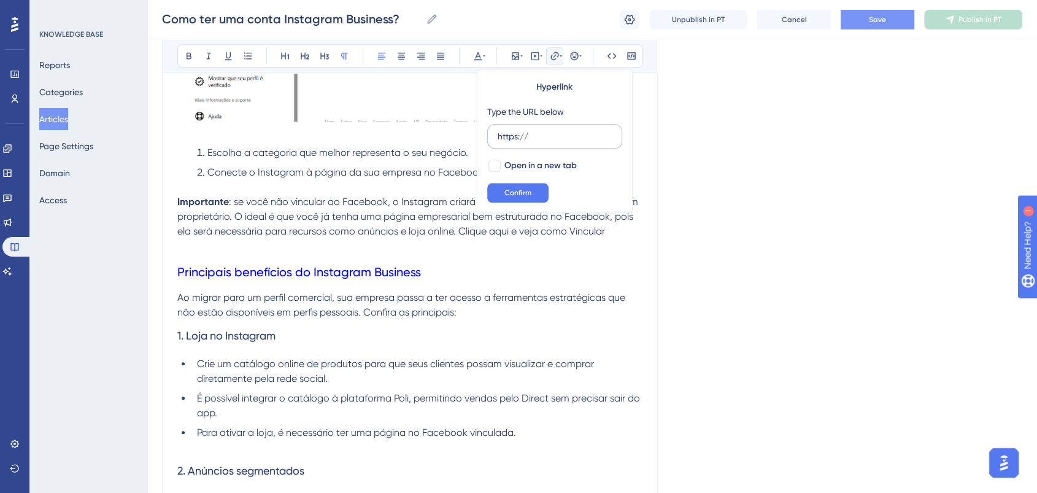
drag, startPoint x: 574, startPoint y: 138, endPoint x: 489, endPoint y: 138, distance: 85.3
click at [489, 138] on label "https://" at bounding box center [554, 136] width 135 height 25
click at [498, 138] on input "https://" at bounding box center [555, 135] width 114 height 13
type input "https://ajuda.poli.digital/pt/articles/16183-como-vincular-o-facebook-ao-instag…"
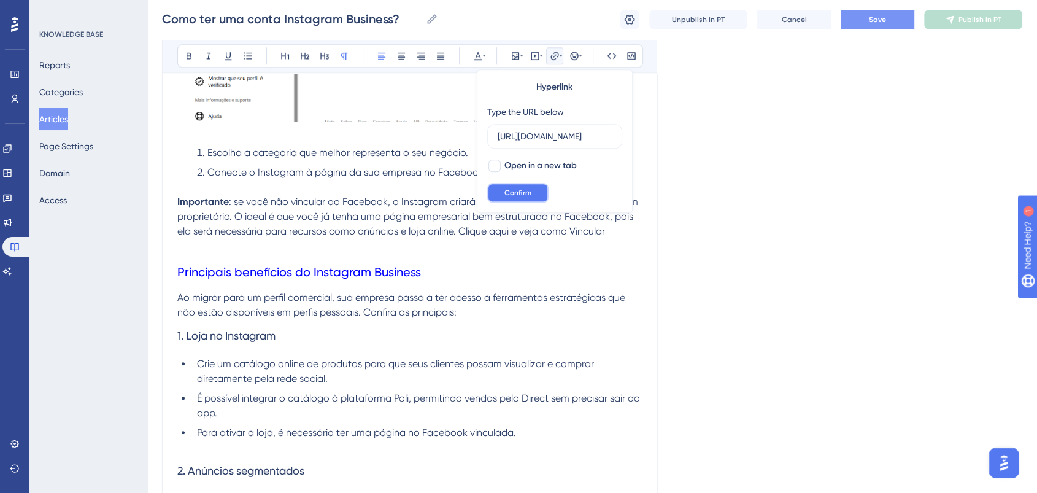
click at [520, 190] on span "Confirm" at bounding box center [517, 193] width 27 height 10
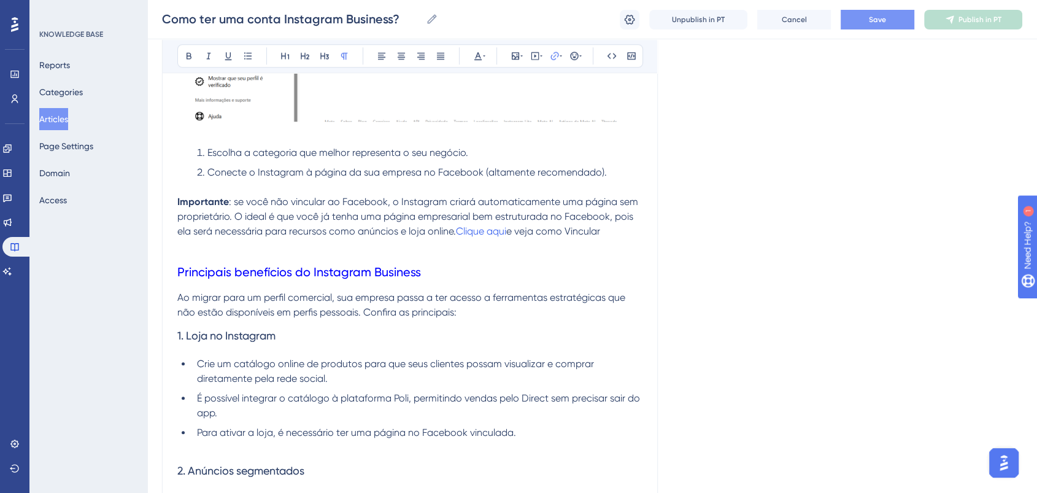
click at [575, 221] on span ": se você não vincular ao Facebook, o Instagram criará automaticamente uma pági…" at bounding box center [408, 216] width 463 height 41
click at [573, 233] on span "e veja como Vincular" at bounding box center [553, 231] width 94 height 12
click at [606, 238] on p "Importante : se você não vincular ao Facebook, o Instagram criará automaticamen…" at bounding box center [409, 217] width 465 height 44
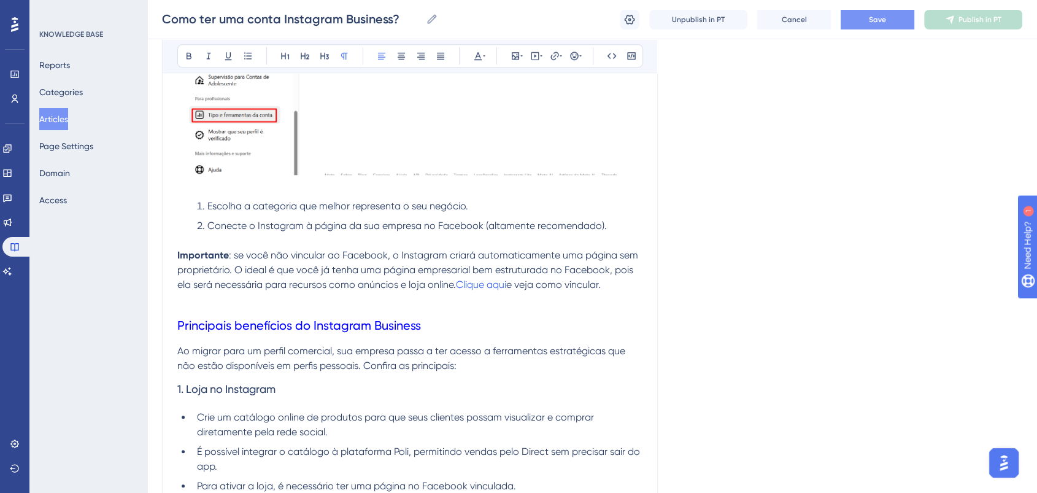
scroll to position [1159, 0]
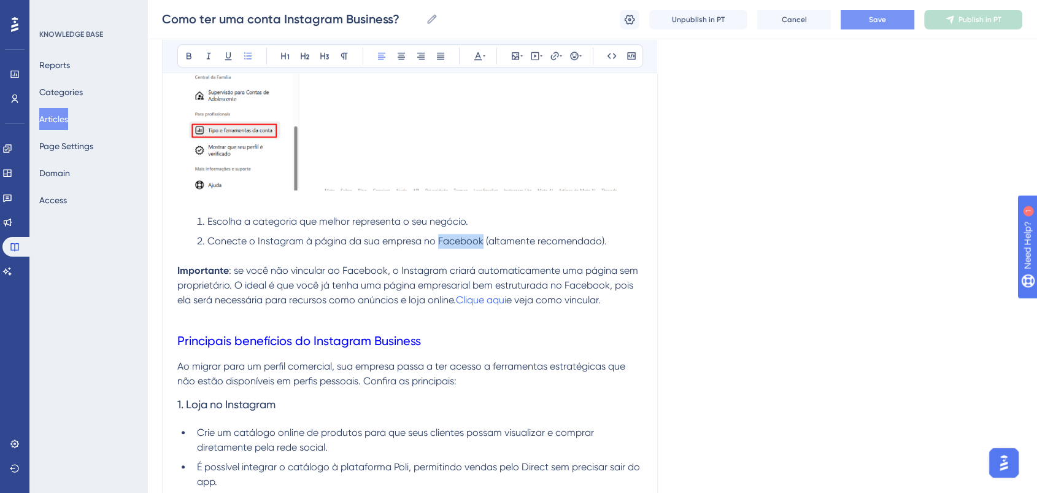
drag, startPoint x: 436, startPoint y: 240, endPoint x: 481, endPoint y: 237, distance: 44.9
click at [481, 237] on span "Conecte o Instagram à página da sua empresa no Facebook (altamente recomendado)." at bounding box center [406, 241] width 399 height 12
click at [555, 53] on icon at bounding box center [555, 56] width 10 height 10
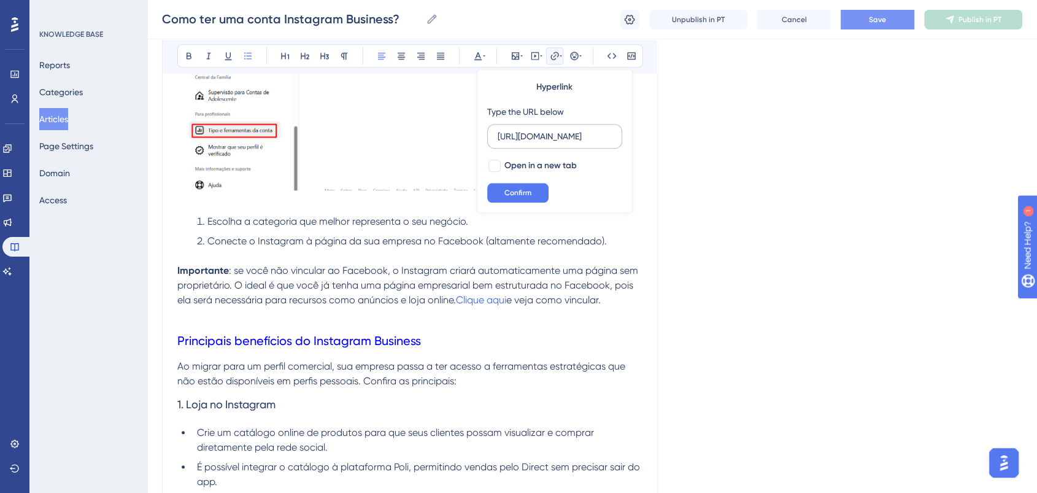
drag, startPoint x: 550, startPoint y: 131, endPoint x: 493, endPoint y: 132, distance: 57.7
click at [493, 132] on label "https://ajuda.poli.digital/pt/articles/16183-como-vincular-o-facebook-ao-instag…" at bounding box center [554, 136] width 135 height 25
click at [498, 132] on input "https://ajuda.poli.digital/pt/articles/16183-como-vincular-o-facebook-ao-instag…" at bounding box center [555, 135] width 114 height 13
type input "https://ajuda.poli.digital/pt/articles/16183-como-vincular-o-facebook-ao-instag…"
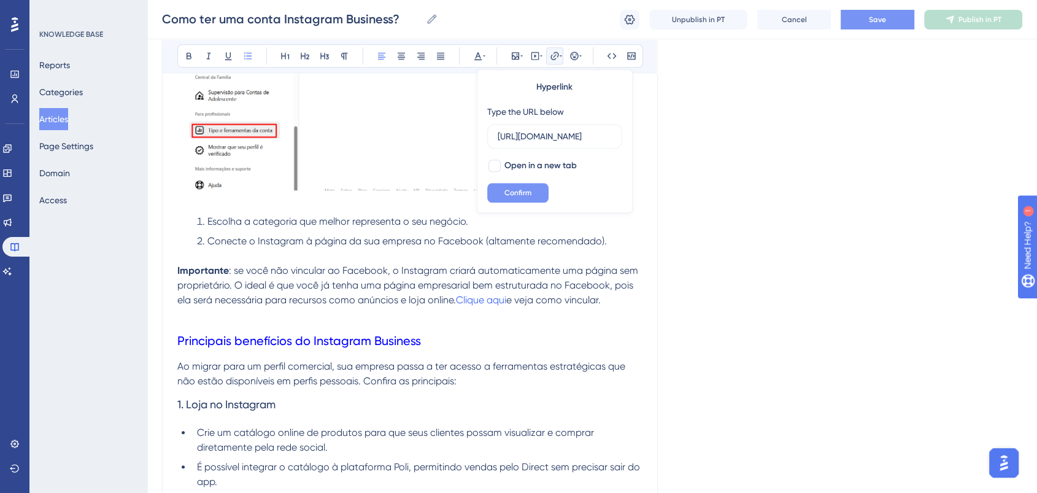
click at [523, 191] on span "Confirm" at bounding box center [517, 193] width 27 height 10
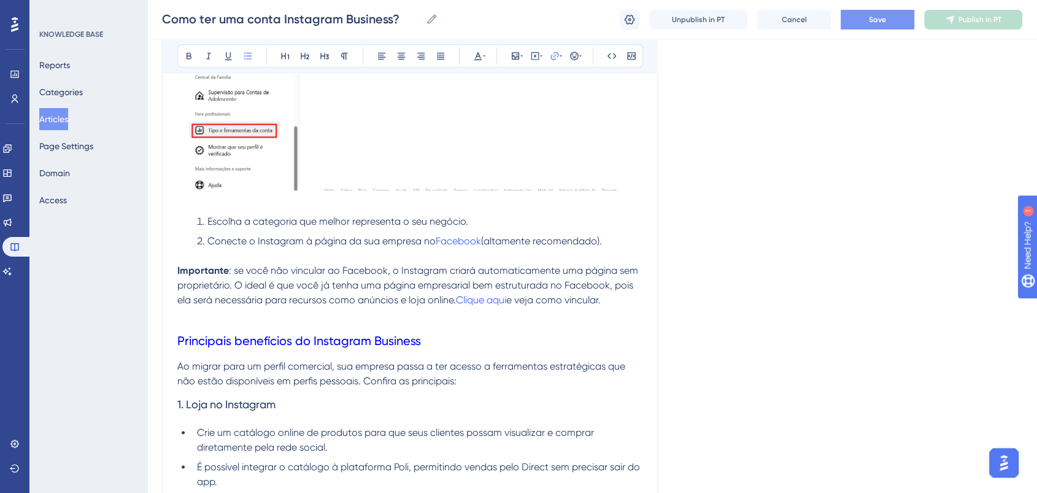
click at [519, 270] on span ": se você não vincular ao Facebook, o Instagram criará automaticamente uma pági…" at bounding box center [408, 284] width 463 height 41
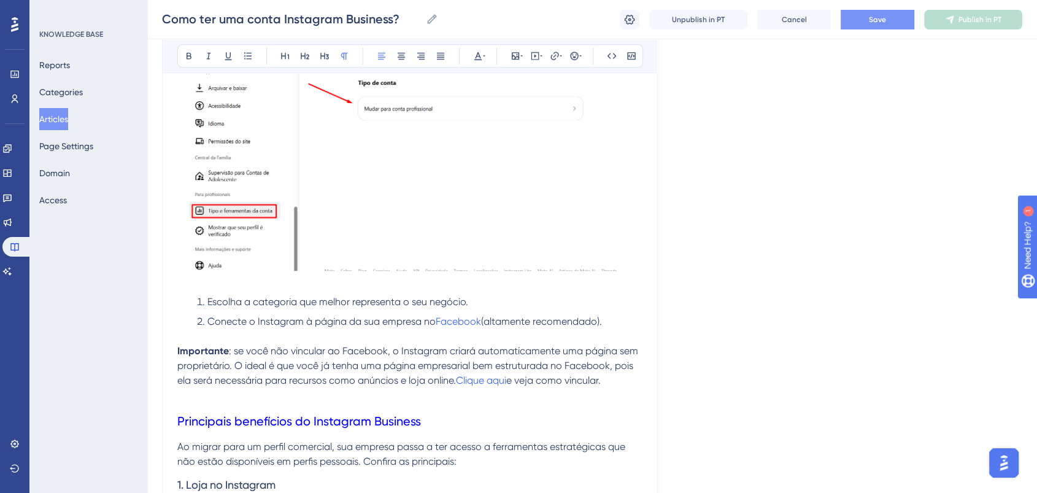
scroll to position [1090, 0]
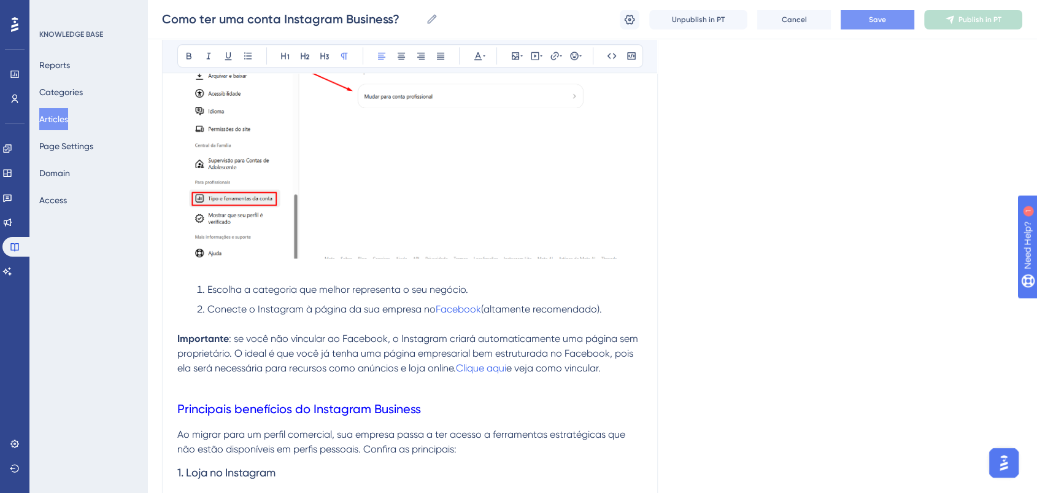
click at [863, 21] on button "Save" at bounding box center [878, 20] width 74 height 20
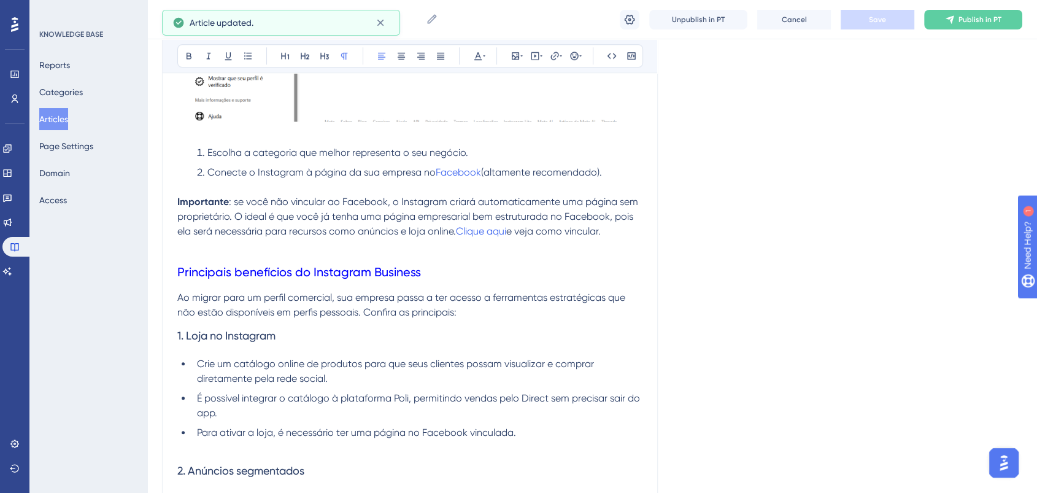
scroll to position [1295, 0]
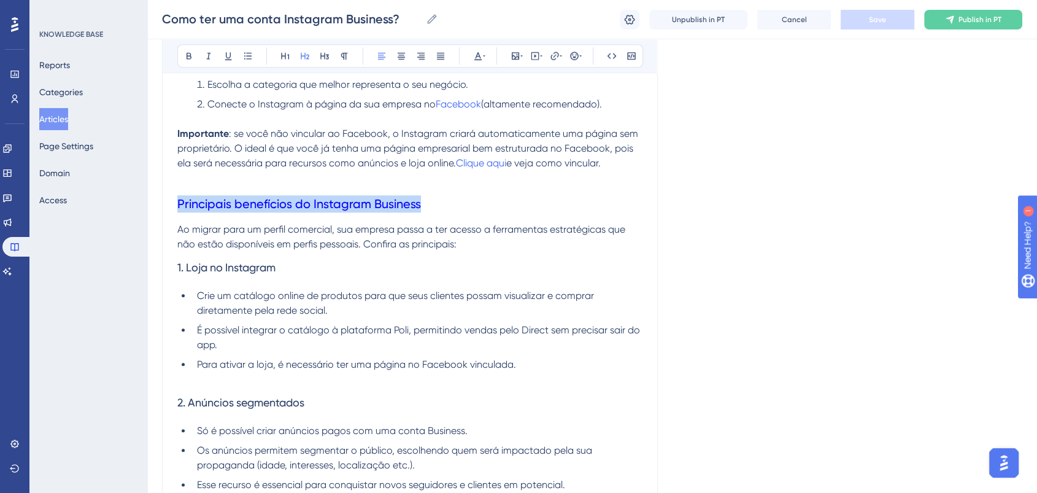
drag, startPoint x: 430, startPoint y: 205, endPoint x: 192, endPoint y: 124, distance: 250.9
click at [187, 53] on icon at bounding box center [189, 56] width 5 height 7
click at [514, 201] on h2 "Principais benefícios do Instagram Business" at bounding box center [409, 203] width 465 height 37
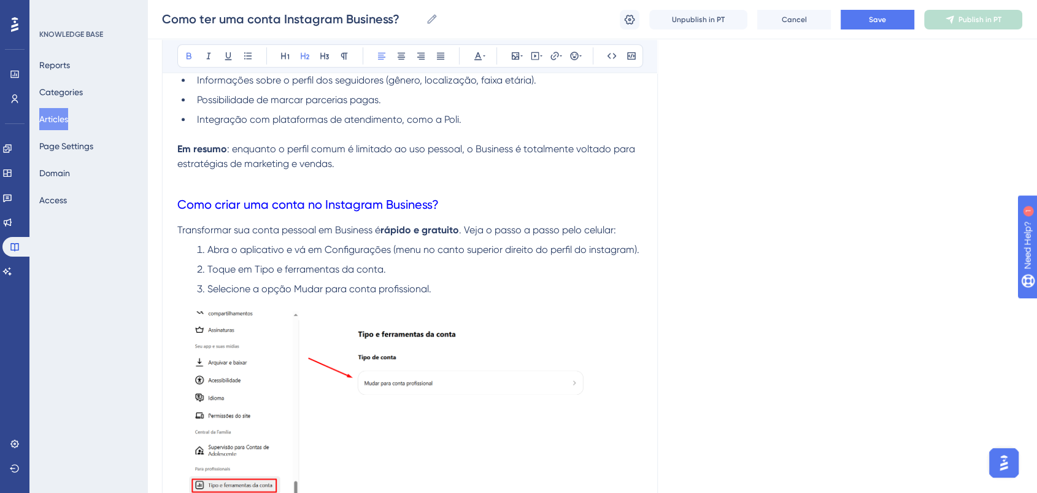
scroll to position [750, 0]
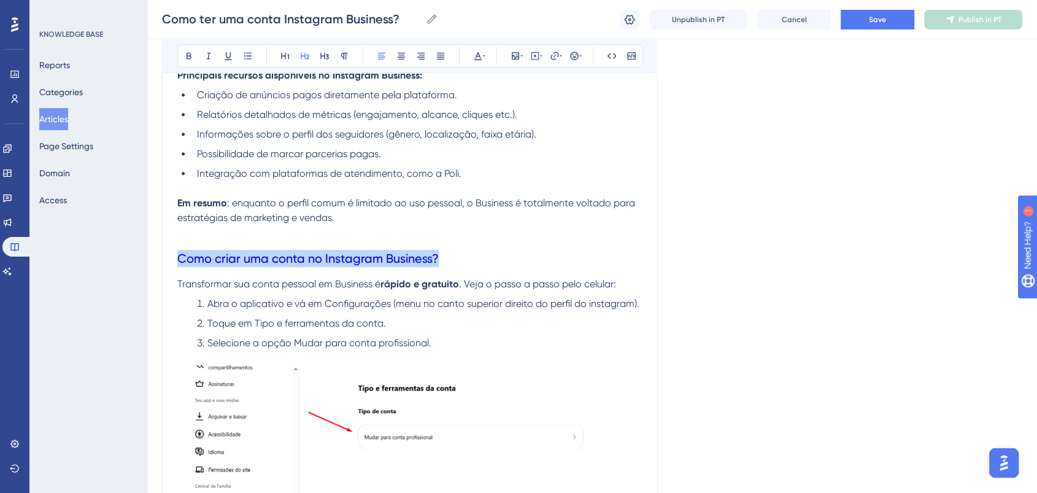
drag, startPoint x: 448, startPoint y: 255, endPoint x: 182, endPoint y: 136, distance: 292.0
click at [147, 258] on div "Performance Users Engagement Widgets Feedback Product Updates Knowledge Base AI…" at bounding box center [592, 459] width 890 height 2419
click at [188, 60] on icon at bounding box center [189, 56] width 10 height 10
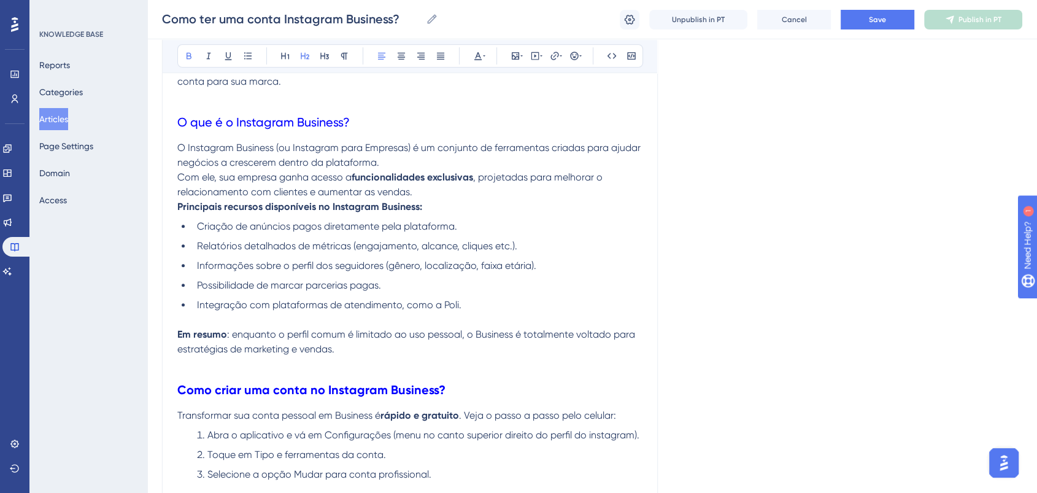
scroll to position [614, 0]
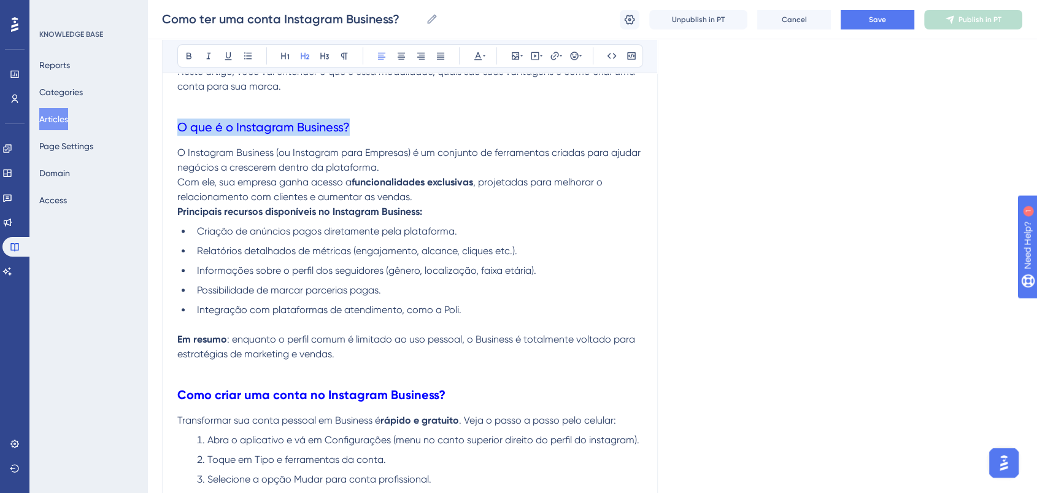
drag, startPoint x: 357, startPoint y: 123, endPoint x: 165, endPoint y: 119, distance: 191.5
click at [190, 53] on icon at bounding box center [189, 56] width 10 height 10
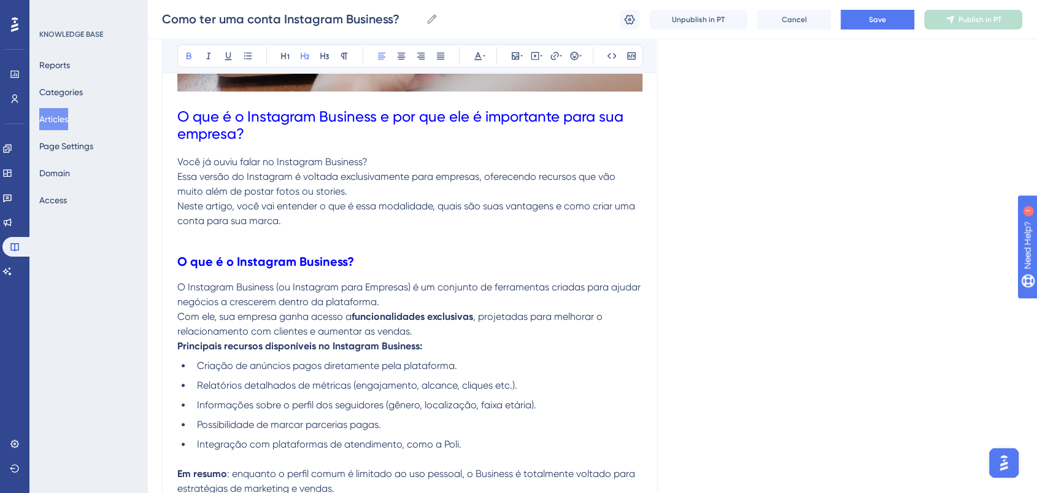
scroll to position [409, 0]
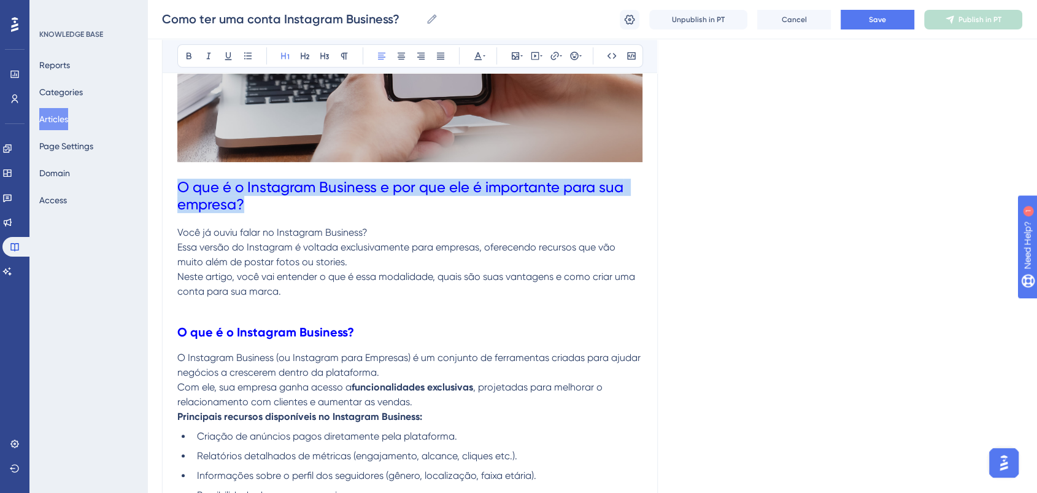
drag, startPoint x: 297, startPoint y: 202, endPoint x: 201, endPoint y: 104, distance: 136.7
click at [187, 56] on icon at bounding box center [189, 56] width 5 height 7
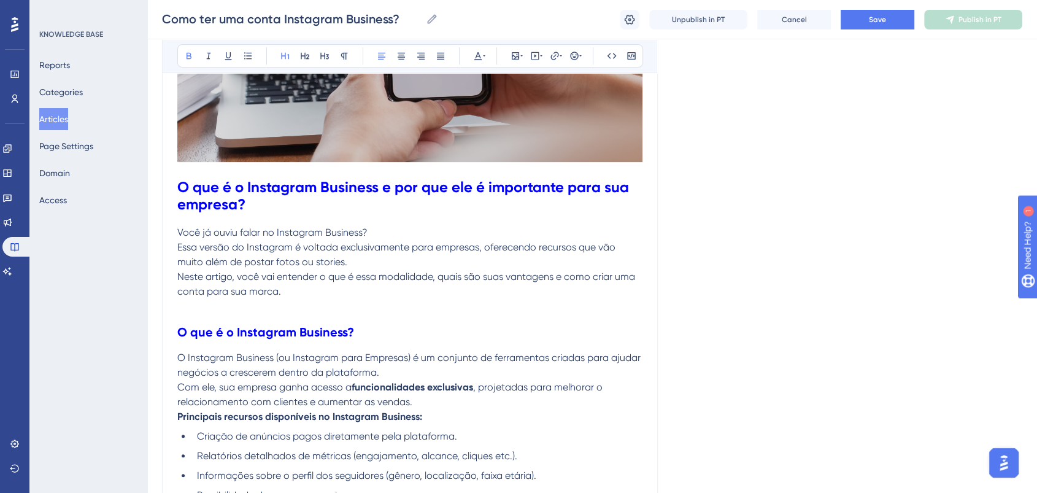
click at [502, 270] on p "Você já ouviu falar no Instagram Business? Essa versão do Instagram é voltada e…" at bounding box center [409, 262] width 465 height 74
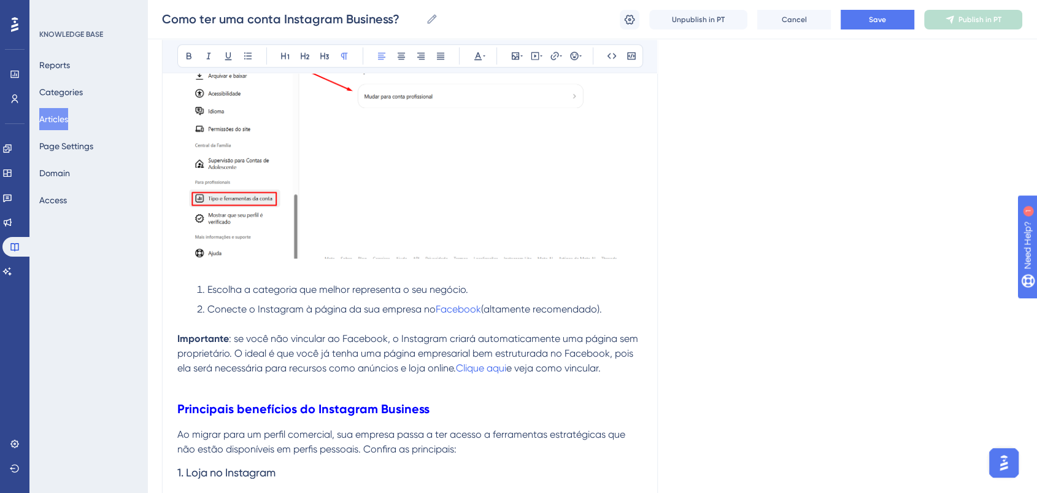
scroll to position [1363, 0]
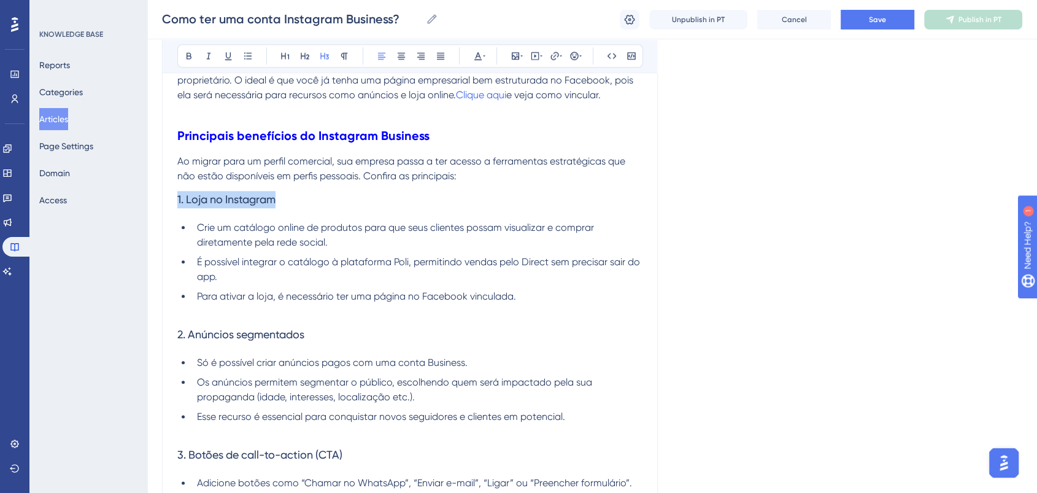
drag, startPoint x: 280, startPoint y: 200, endPoint x: 114, endPoint y: 198, distance: 166.3
click at [479, 54] on icon at bounding box center [478, 56] width 10 height 10
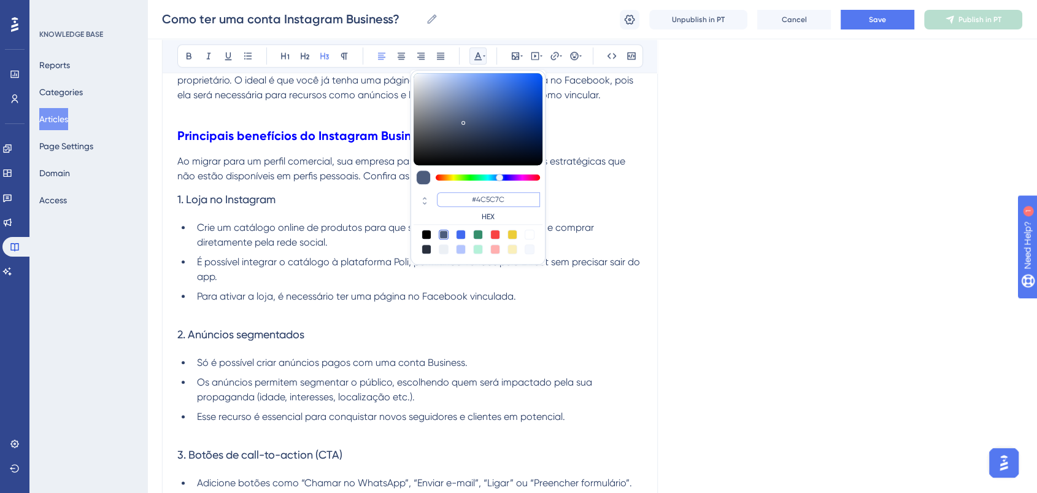
paste input "FF675F"
type input "#FF675F"
drag, startPoint x: 515, startPoint y: 197, endPoint x: 469, endPoint y: 202, distance: 46.3
click at [469, 202] on input "#FF675F" at bounding box center [488, 199] width 103 height 15
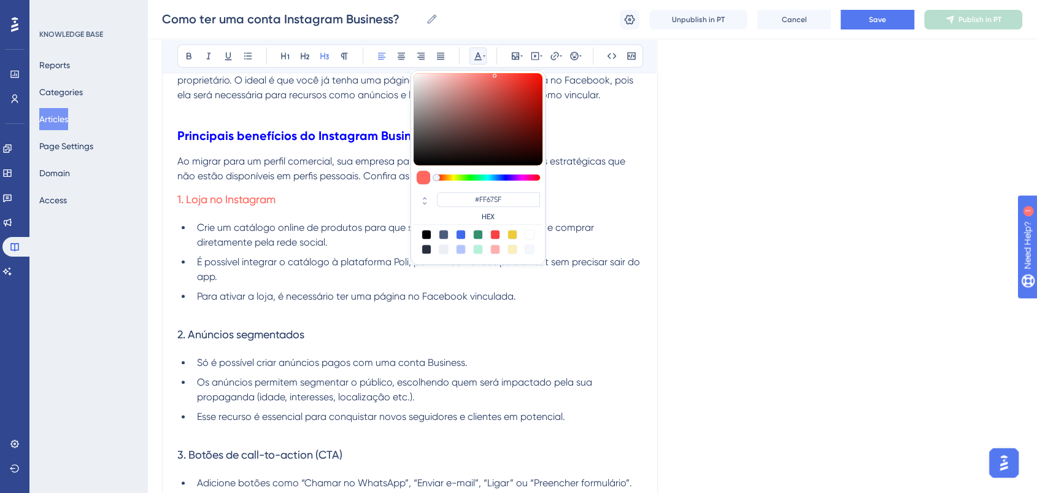
click at [321, 229] on span "Crie um catálogo online de produtos para que seus clientes possam visualizar e …" at bounding box center [396, 235] width 399 height 26
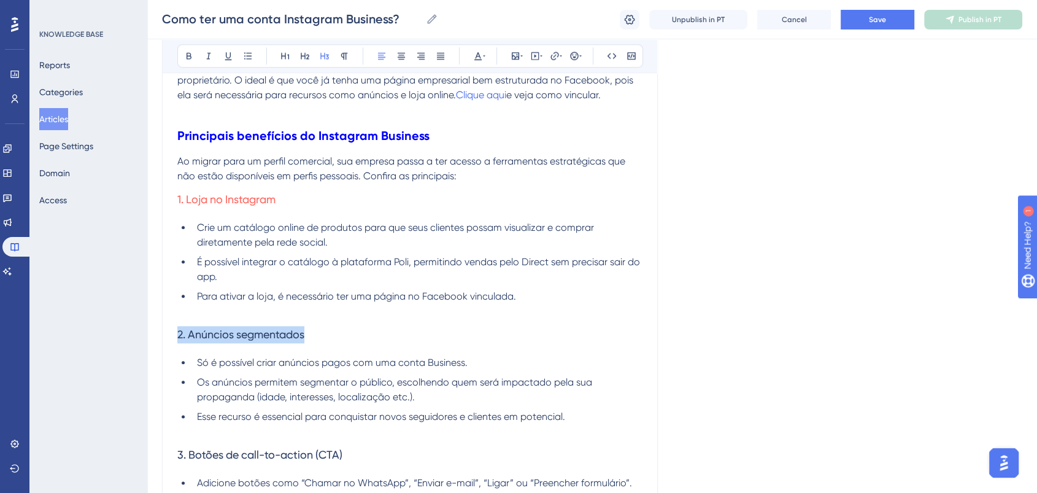
drag, startPoint x: 311, startPoint y: 339, endPoint x: 145, endPoint y: 340, distance: 165.7
click at [479, 54] on icon at bounding box center [478, 56] width 10 height 10
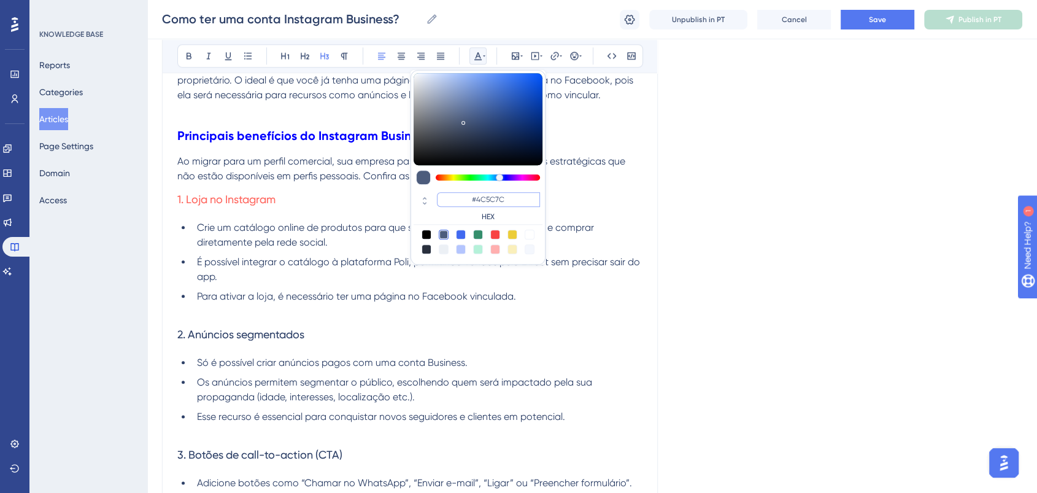
paste input "FF675F"
type input "#FF675F"
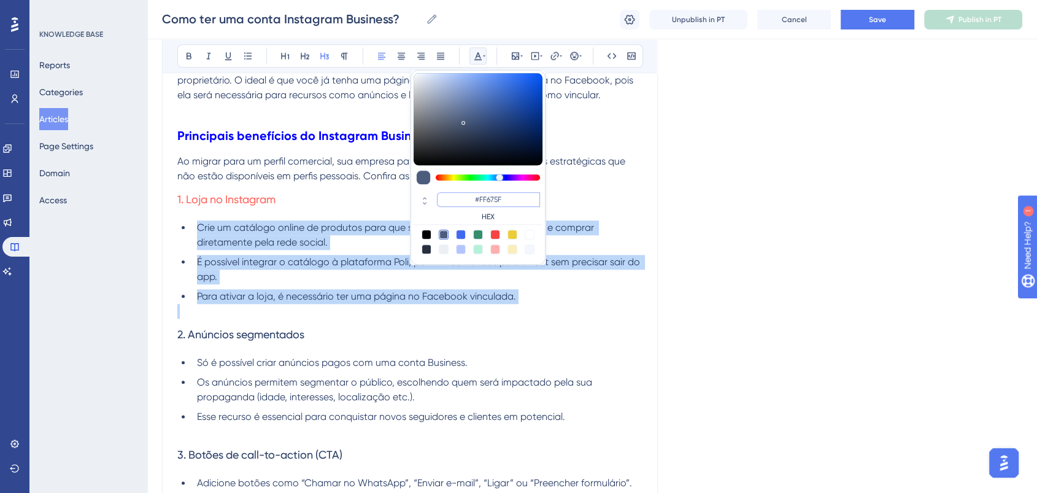
drag, startPoint x: 496, startPoint y: 198, endPoint x: 446, endPoint y: 188, distance: 50.7
click at [446, 190] on div "#FF675F HEX" at bounding box center [478, 207] width 129 height 35
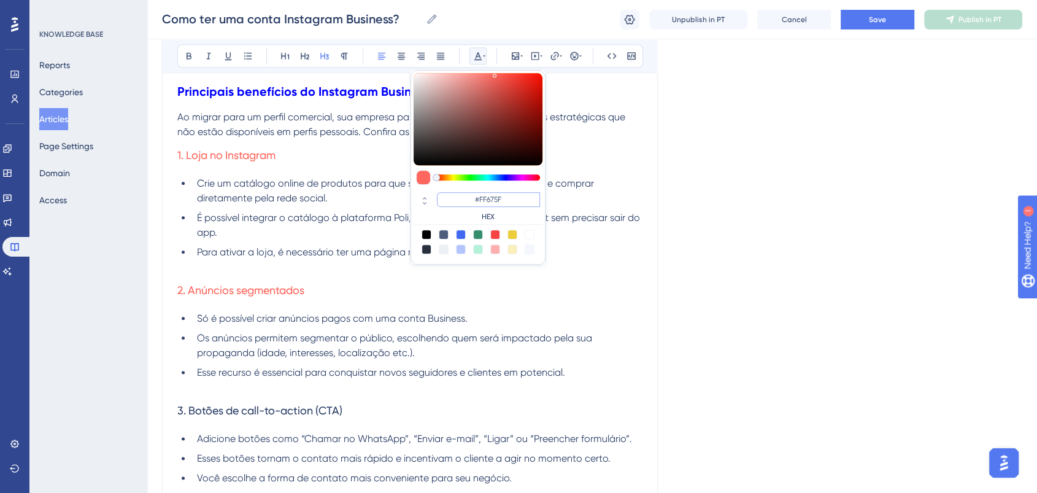
scroll to position [1500, 0]
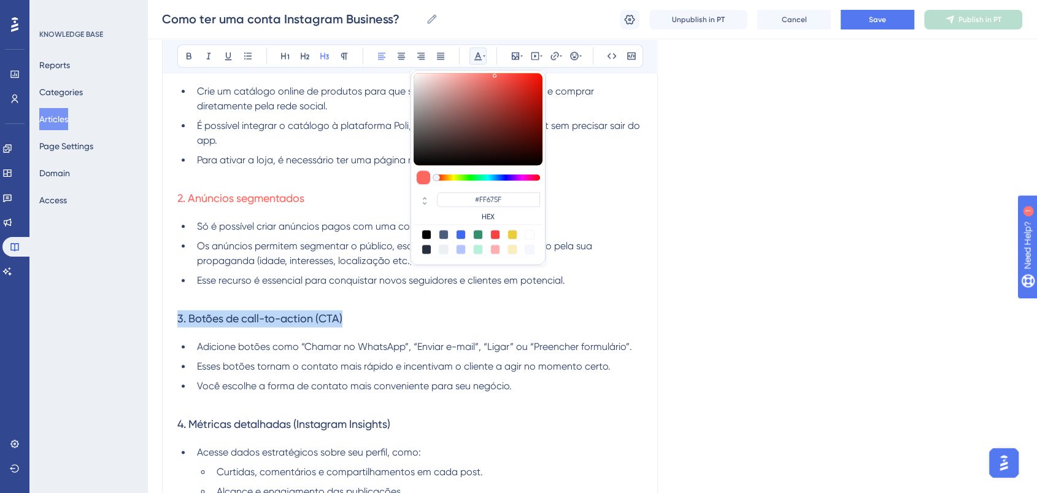
drag, startPoint x: 363, startPoint y: 317, endPoint x: 428, endPoint y: 74, distance: 251.4
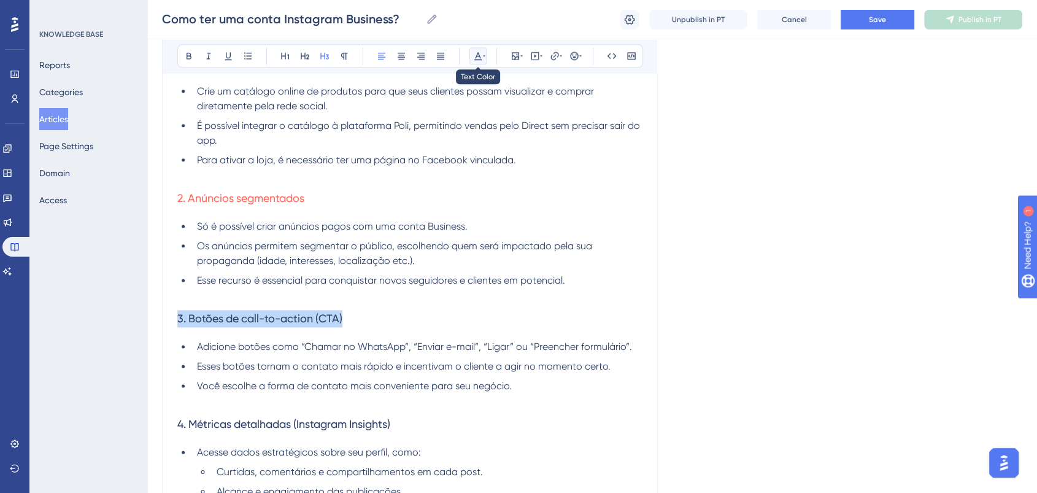
click at [483, 52] on icon at bounding box center [484, 56] width 2 height 10
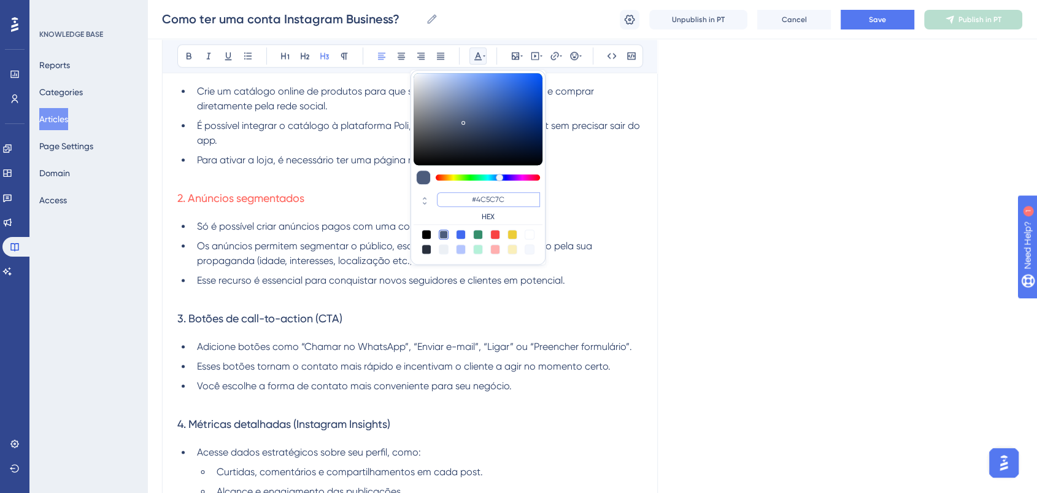
drag, startPoint x: 512, startPoint y: 201, endPoint x: 466, endPoint y: 200, distance: 45.4
click at [466, 200] on input "#4C5C7C" at bounding box center [488, 199] width 103 height 15
paste input "FF675F"
type input "#FF675F"
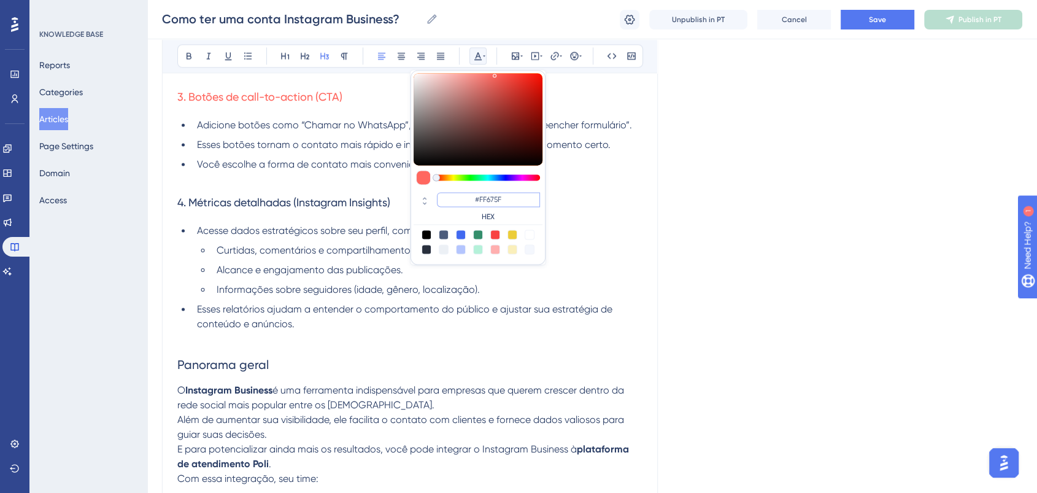
scroll to position [1636, 0]
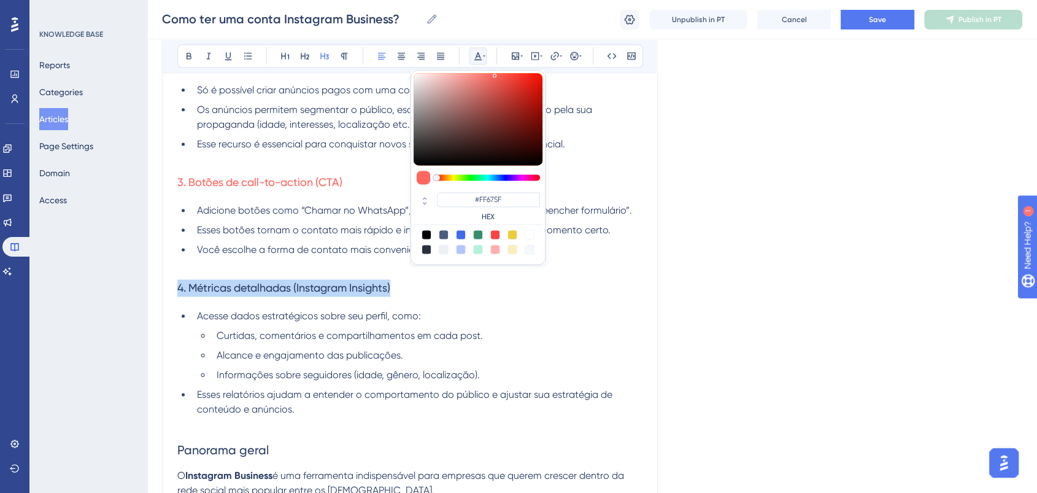
drag, startPoint x: 404, startPoint y: 290, endPoint x: 218, endPoint y: 169, distance: 222.1
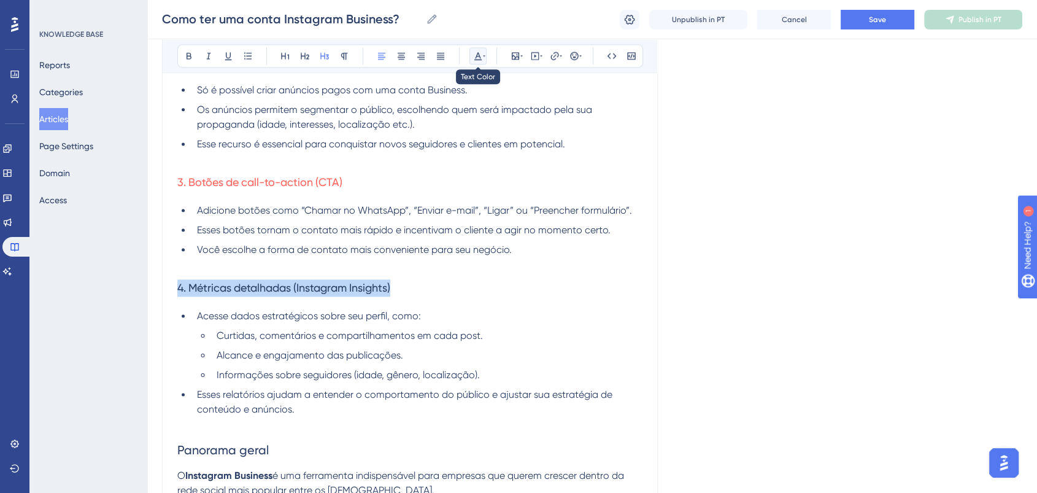
click at [476, 55] on icon at bounding box center [478, 56] width 10 height 10
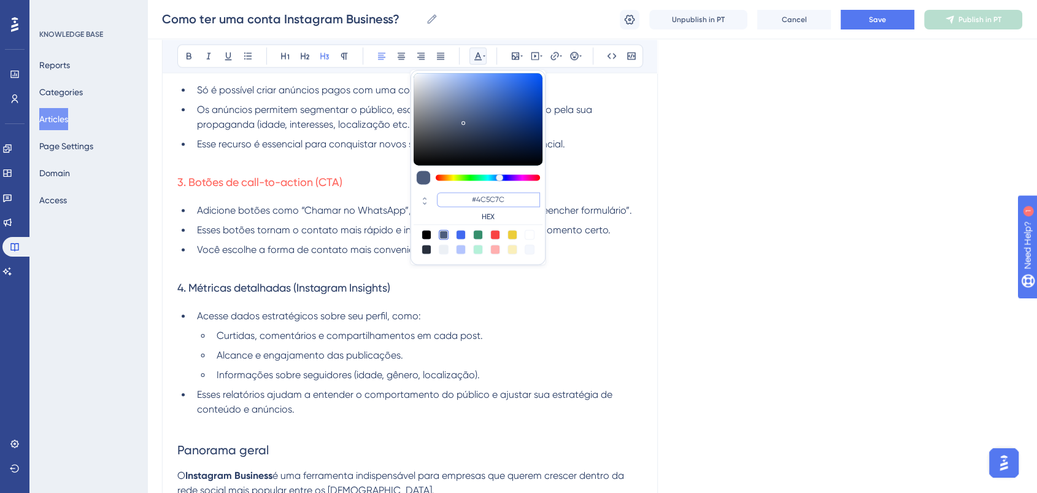
drag, startPoint x: 509, startPoint y: 202, endPoint x: 468, endPoint y: 198, distance: 40.8
click at [468, 198] on input "#4C5C7C" at bounding box center [488, 199] width 103 height 15
paste input "FF675F"
type input "#FF675F"
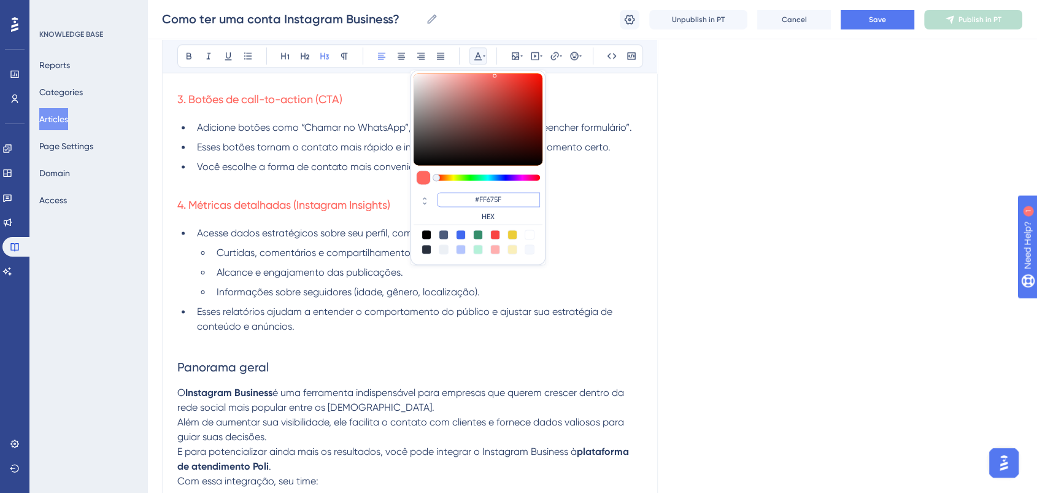
scroll to position [1841, 0]
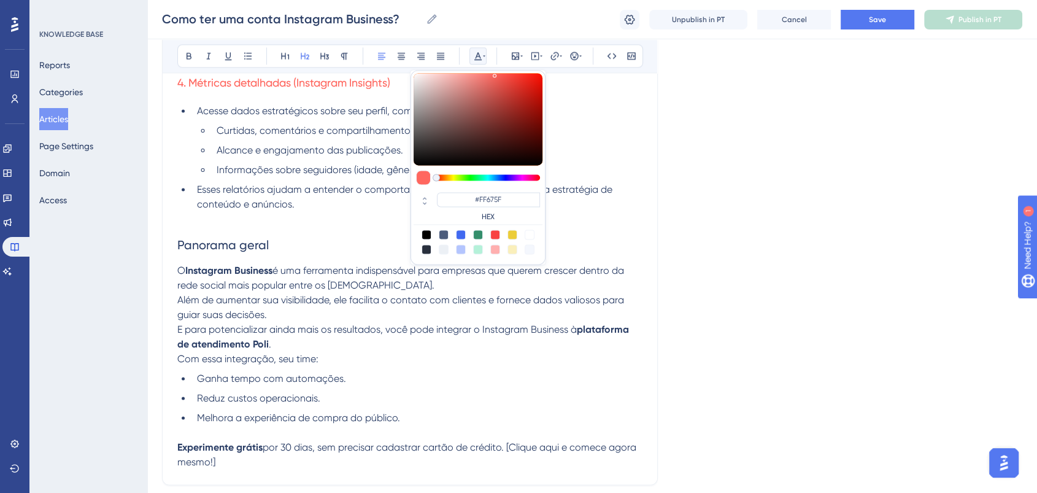
click at [282, 252] on h2 "Panorama geral" at bounding box center [409, 244] width 465 height 37
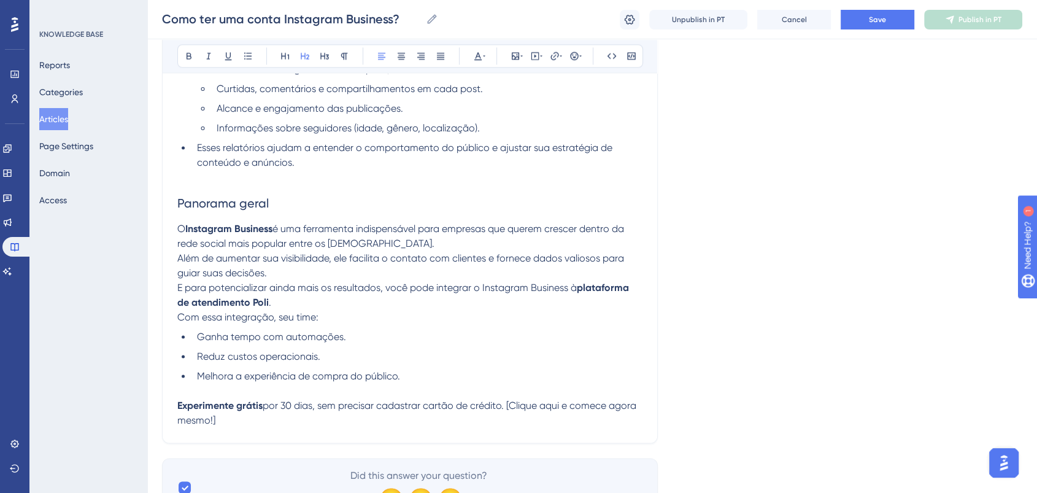
scroll to position [1951, 0]
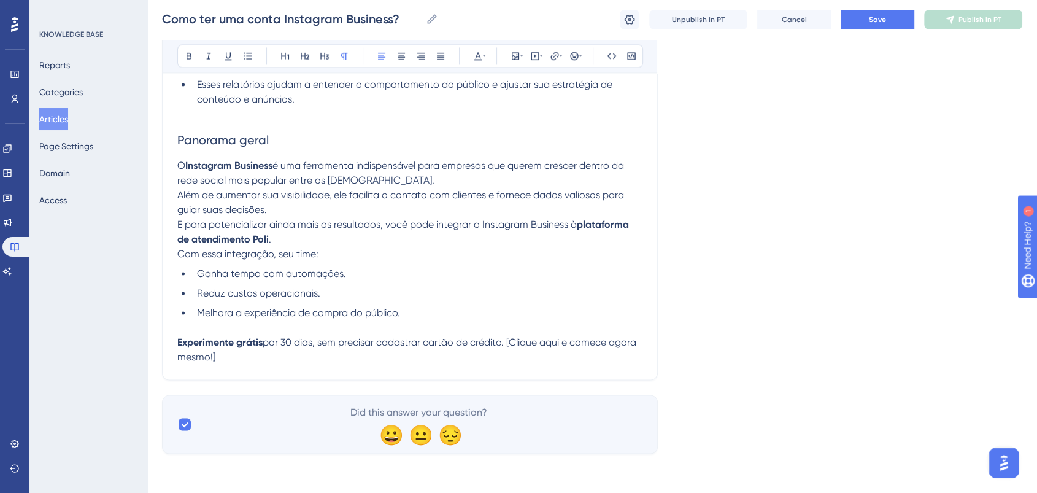
click at [250, 355] on p "Experimente grátis por 30 dias, sem precisar cadastrar cartão de crédito. [Cliq…" at bounding box center [409, 349] width 465 height 29
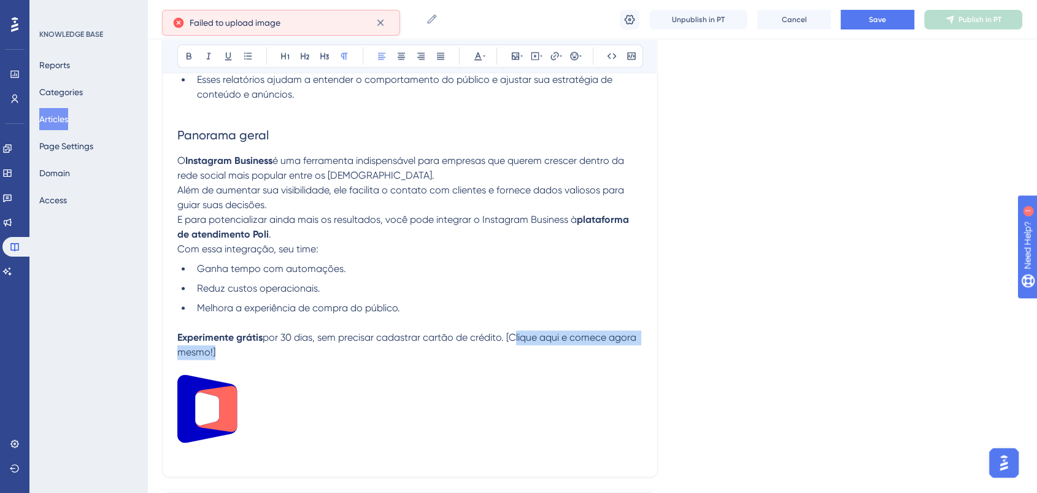
drag, startPoint x: 515, startPoint y: 340, endPoint x: 212, endPoint y: 358, distance: 303.7
click at [212, 358] on span "por 30 dias, sem precisar cadastrar cartão de crédito. [Clique aqui e comece ag…" at bounding box center [407, 344] width 461 height 26
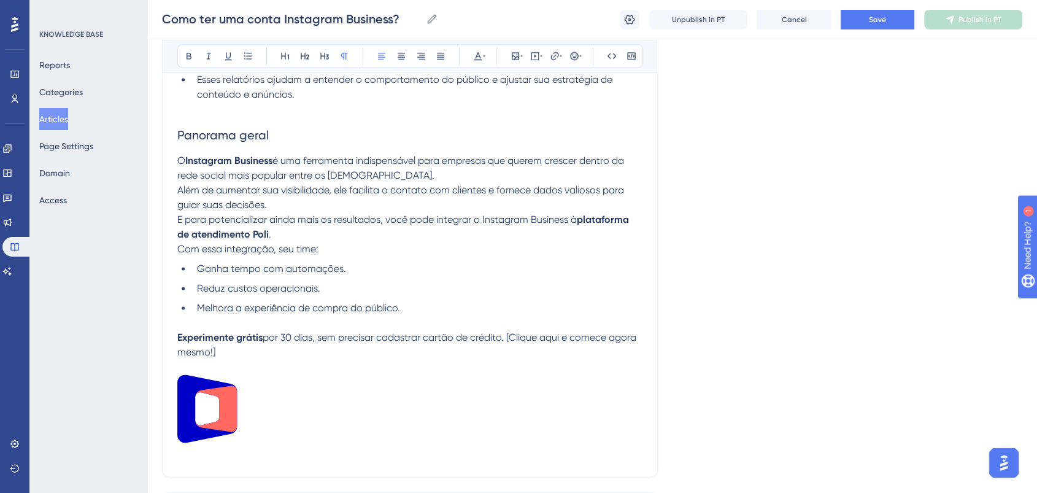
click at [357, 369] on p at bounding box center [409, 367] width 465 height 15
drag, startPoint x: 514, startPoint y: 339, endPoint x: 212, endPoint y: 357, distance: 301.8
click at [212, 357] on span "por 30 dias, sem precisar cadastrar cartão de crédito. [Clique aqui e comece ag…" at bounding box center [407, 344] width 461 height 26
click at [554, 55] on icon at bounding box center [554, 56] width 8 height 8
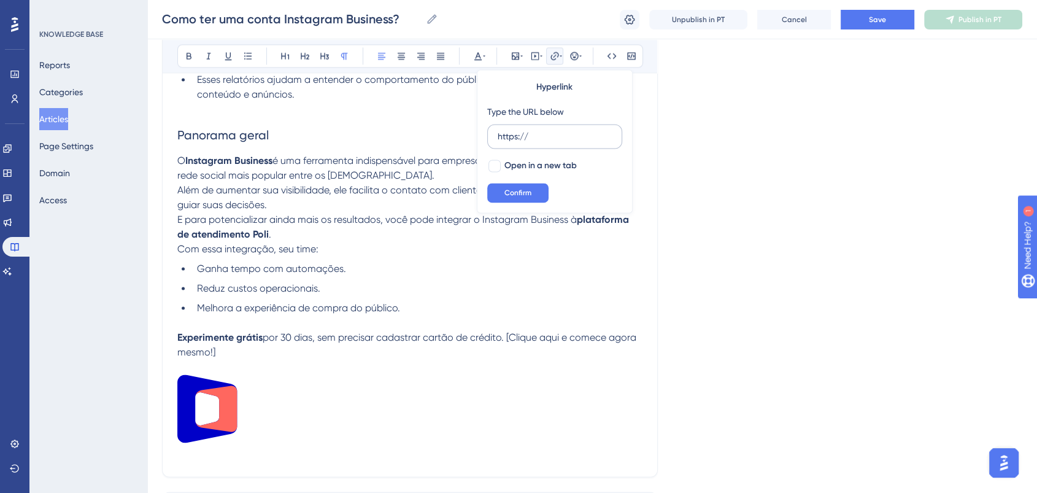
drag, startPoint x: 553, startPoint y: 130, endPoint x: 514, endPoint y: 133, distance: 39.4
click at [483, 134] on div "Hyperlink Type the URL below https:// Open in a new tab Confirm" at bounding box center [555, 141] width 156 height 144
paste input "poli.digital/teste-gratis-poli/?"
drag, startPoint x: 546, startPoint y: 131, endPoint x: 491, endPoint y: 132, distance: 55.2
click at [491, 132] on label "https://poli.digital/teste-gratis-poli/?" at bounding box center [554, 136] width 135 height 25
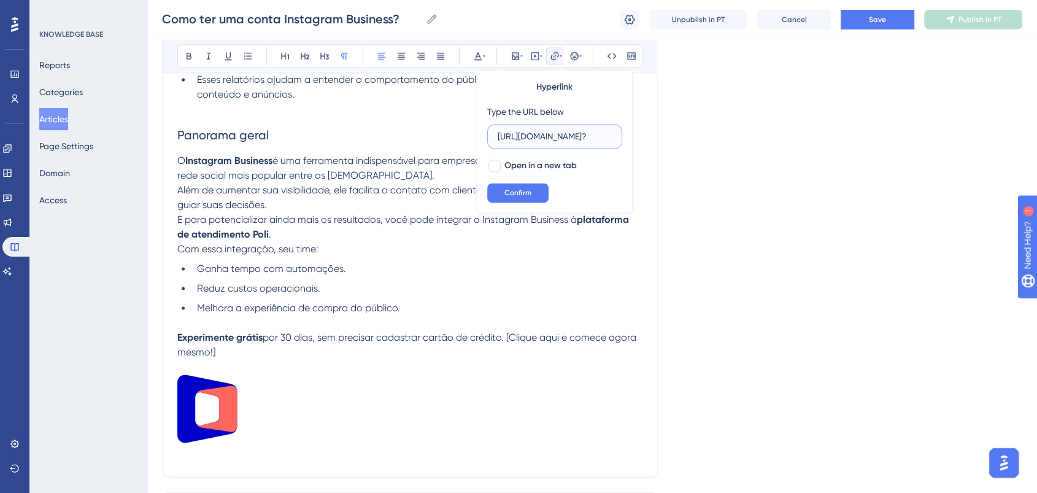
click at [498, 132] on input "https://poli.digital/teste-gratis-poli/?" at bounding box center [555, 135] width 114 height 13
type input "https://poli.digital/teste-gratis-poli/?"
click at [536, 192] on button "Confirm" at bounding box center [517, 193] width 61 height 20
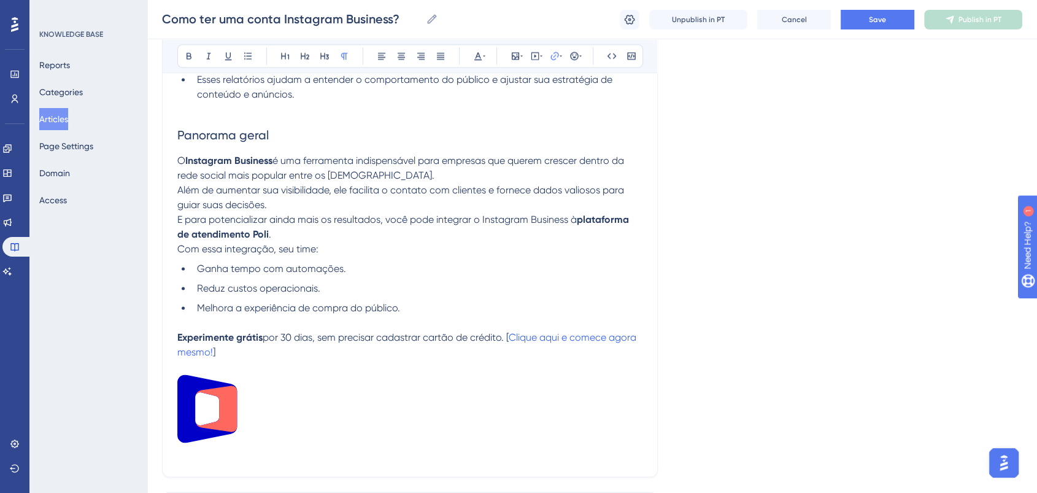
drag, startPoint x: 387, startPoint y: 439, endPoint x: 400, endPoint y: 432, distance: 15.4
click at [388, 439] on p at bounding box center [409, 410] width 465 height 72
click at [509, 336] on span "por 30 dias, sem precisar cadastrar cartão de crédito. [" at bounding box center [386, 337] width 246 height 12
click at [221, 357] on p "Experimente grátis por 30 dias, sem precisar cadastrar cartão de crédito. Cliqu…" at bounding box center [409, 344] width 465 height 29
click at [392, 379] on p at bounding box center [409, 410] width 465 height 72
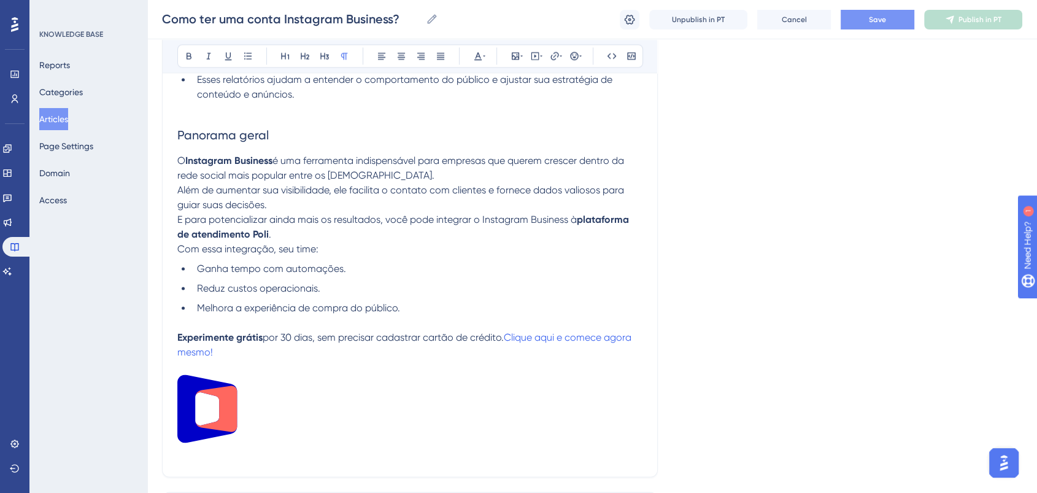
click at [862, 26] on button "Save" at bounding box center [878, 20] width 74 height 20
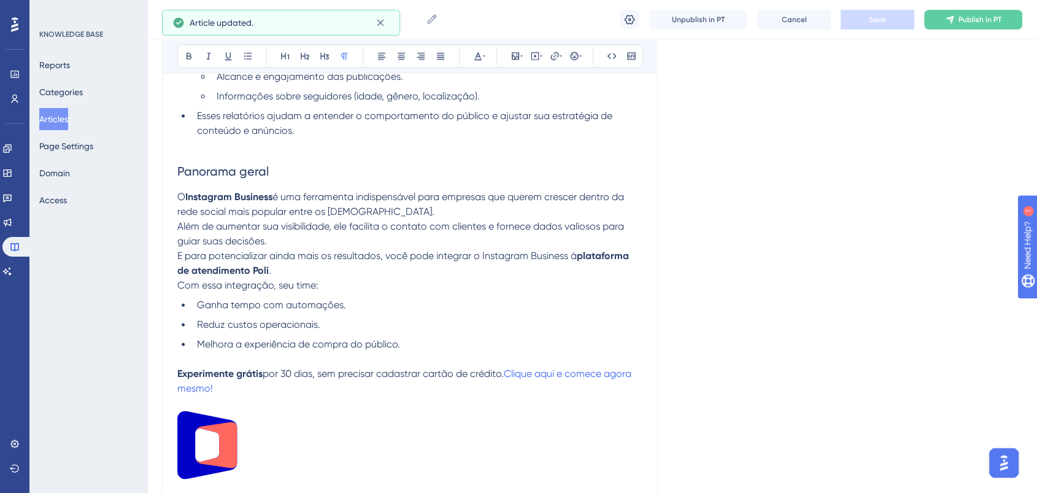
scroll to position [1780, 0]
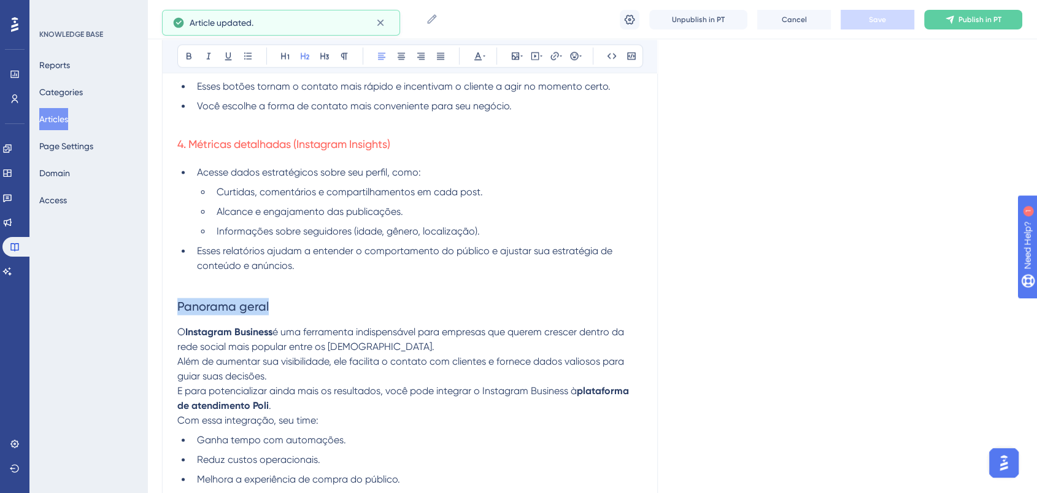
drag, startPoint x: 293, startPoint y: 304, endPoint x: 101, endPoint y: 304, distance: 192.7
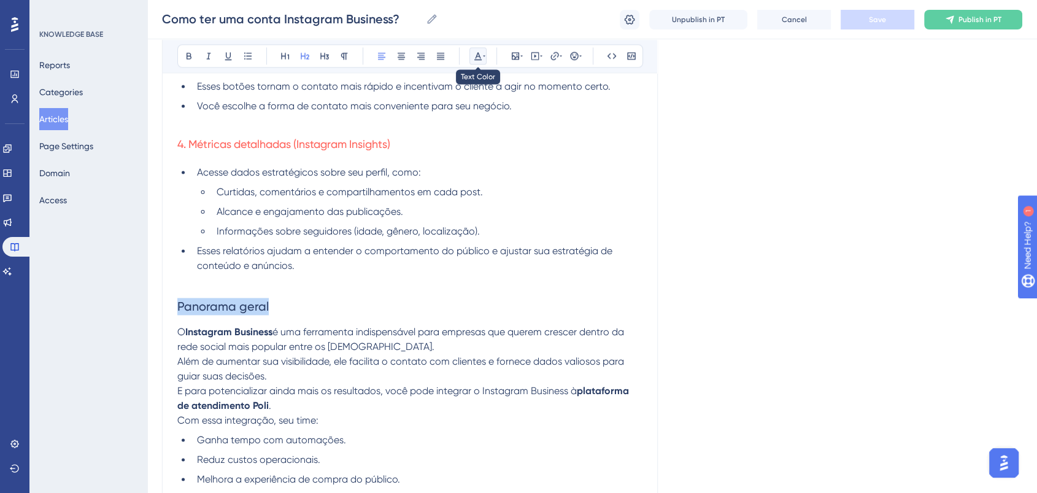
click at [476, 57] on icon at bounding box center [478, 56] width 10 height 10
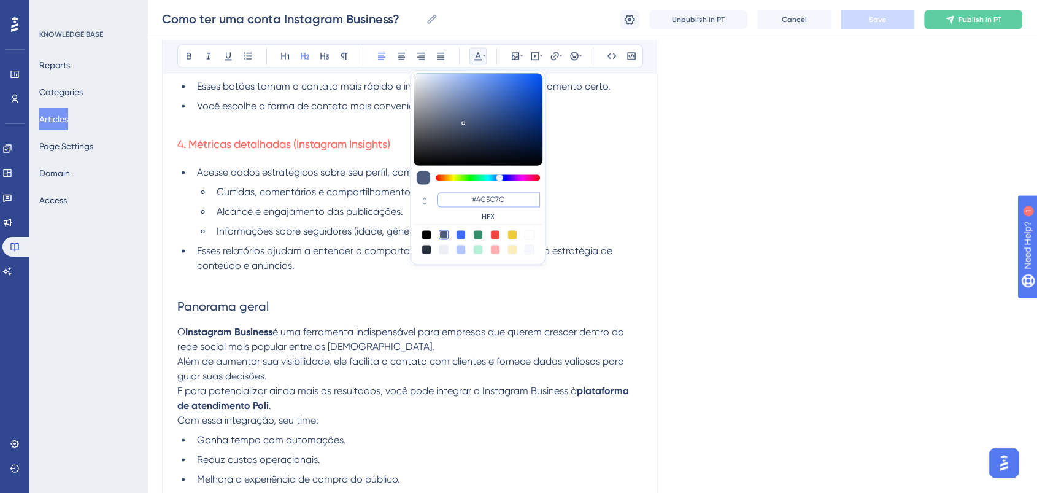
drag, startPoint x: 515, startPoint y: 202, endPoint x: 453, endPoint y: 202, distance: 62.6
click at [453, 202] on input "#4C5C7C" at bounding box center [488, 199] width 103 height 15
type input "#0000FF"
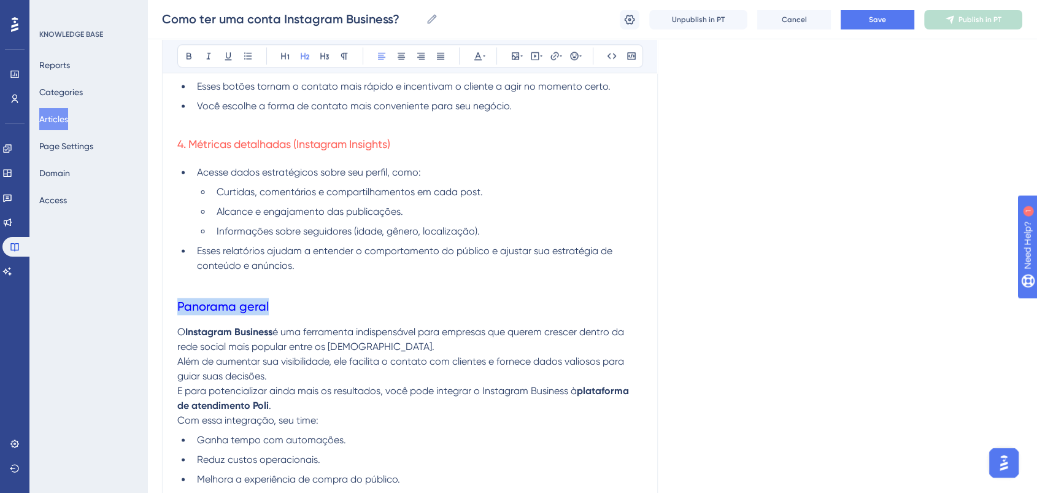
drag, startPoint x: 198, startPoint y: 314, endPoint x: 153, endPoint y: 314, distance: 44.2
click at [191, 55] on icon at bounding box center [189, 56] width 10 height 10
click at [585, 210] on li "Alcance e engajamento das publicações." at bounding box center [427, 211] width 431 height 15
click at [881, 18] on span "Save" at bounding box center [877, 20] width 17 height 10
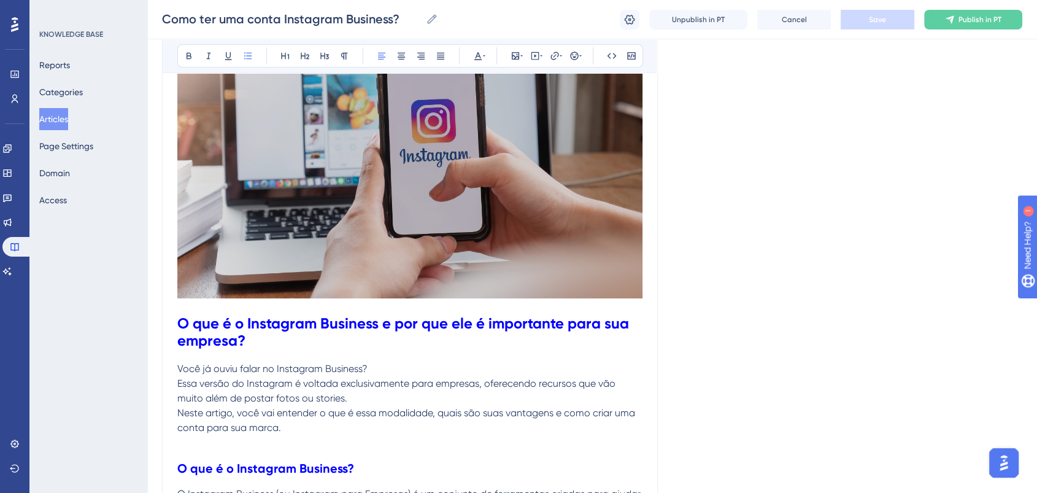
scroll to position [0, 0]
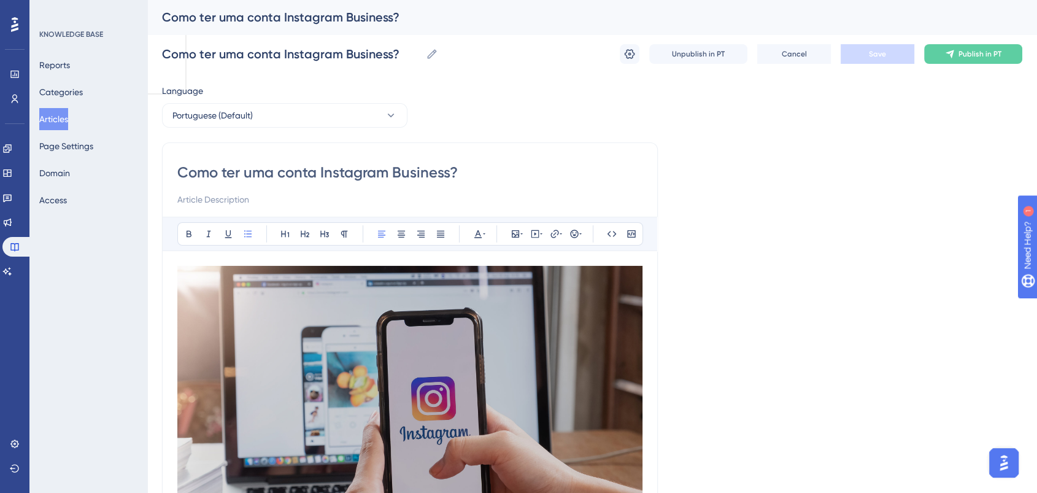
drag, startPoint x: 475, startPoint y: 171, endPoint x: 47, endPoint y: 159, distance: 427.9
drag, startPoint x: 523, startPoint y: 179, endPoint x: 507, endPoint y: 177, distance: 16.7
click at [523, 179] on input "Como ter uma conta Instagram Business?" at bounding box center [409, 173] width 465 height 20
click at [460, 168] on input "Como ter uma conta Instagram Business?" at bounding box center [409, 173] width 465 height 20
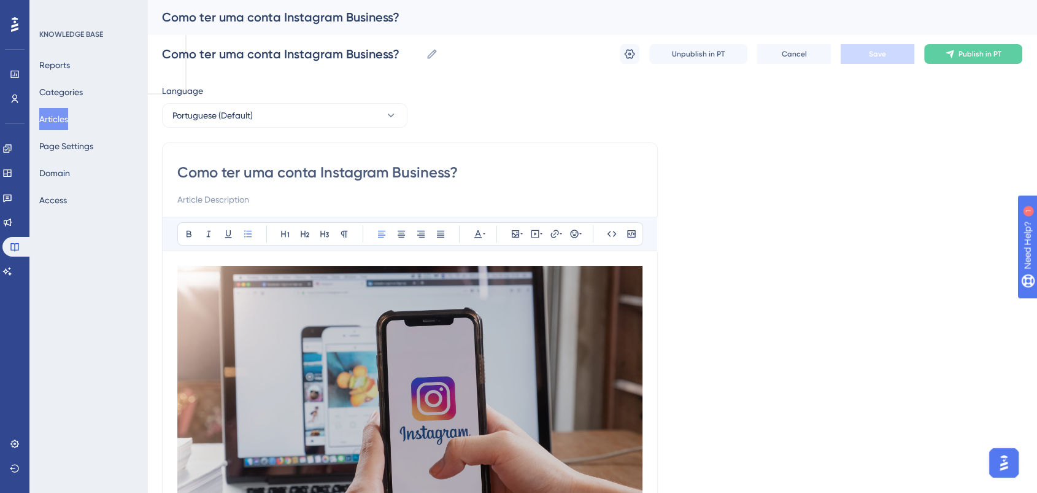
drag, startPoint x: 452, startPoint y: 171, endPoint x: 396, endPoint y: 171, distance: 55.8
click at [396, 171] on input "Como ter uma conta Instagram Business?" at bounding box center [409, 173] width 465 height 20
click at [469, 185] on div "Como ter uma conta Instagram Business?" at bounding box center [409, 185] width 465 height 44
drag, startPoint x: 468, startPoint y: 170, endPoint x: 34, endPoint y: 153, distance: 433.5
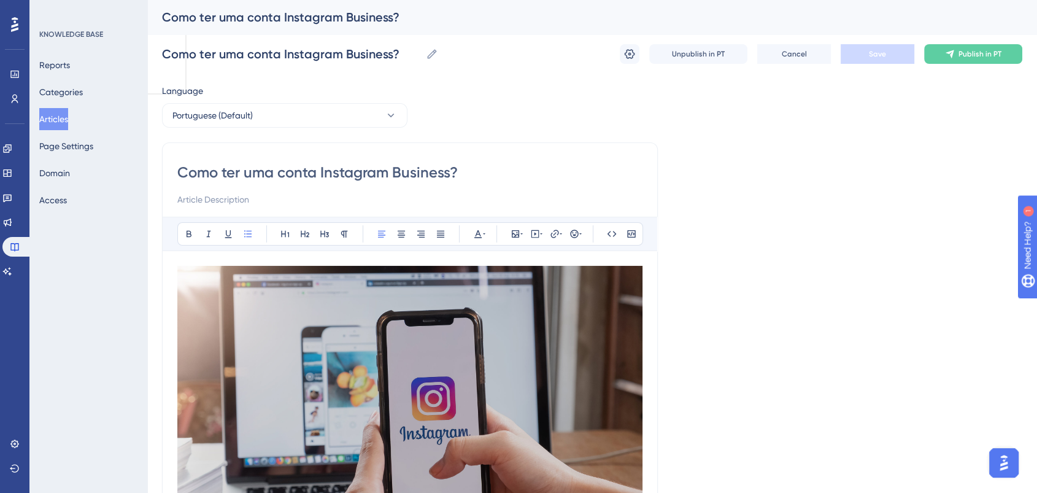
paste input "Instagram Business/Empresa: Como ter um perfil profissional e vender mais"
type input "Instagram Business/Empresa: Como ter um perfil profissional e vender mais"
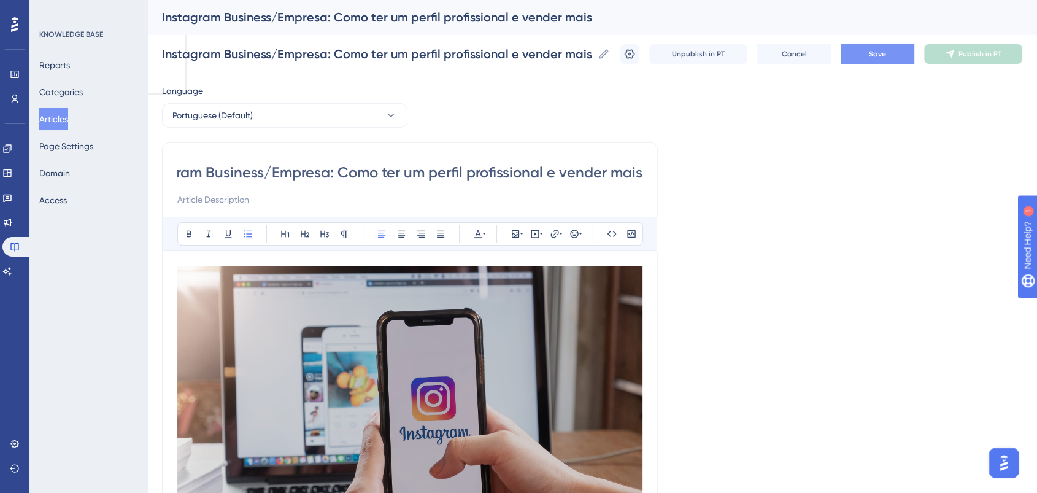
type input "Instagram Business/Empresa: Como ter um perfil profissional e vender mais"
click at [870, 48] on button "Save" at bounding box center [878, 54] width 74 height 20
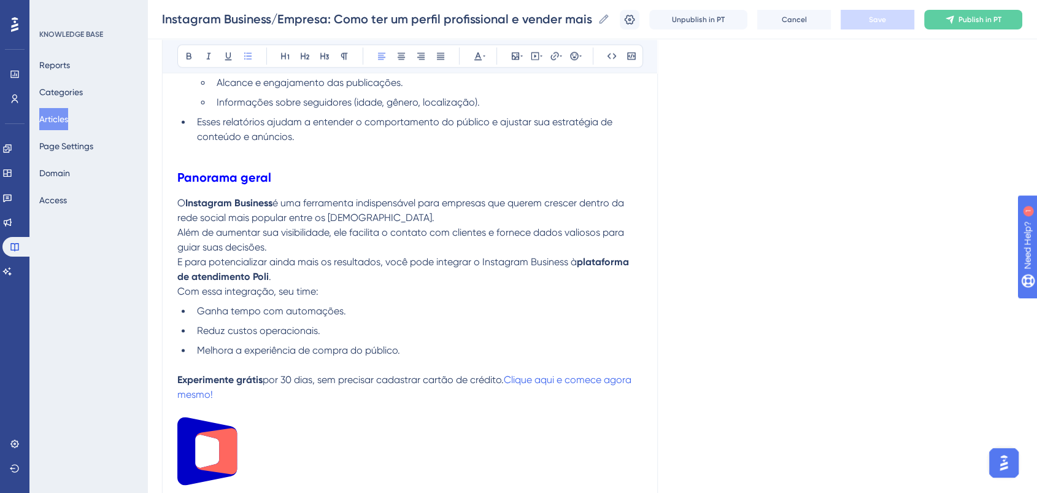
scroll to position [1909, 0]
drag, startPoint x: 578, startPoint y: 261, endPoint x: 590, endPoint y: 272, distance: 15.6
click at [590, 272] on p "E para potencializar ainda mais os resultados, você pode integrar o Instagram B…" at bounding box center [409, 276] width 465 height 44
click at [442, 357] on li "Melhora a experiência de compra do público." at bounding box center [417, 349] width 450 height 15
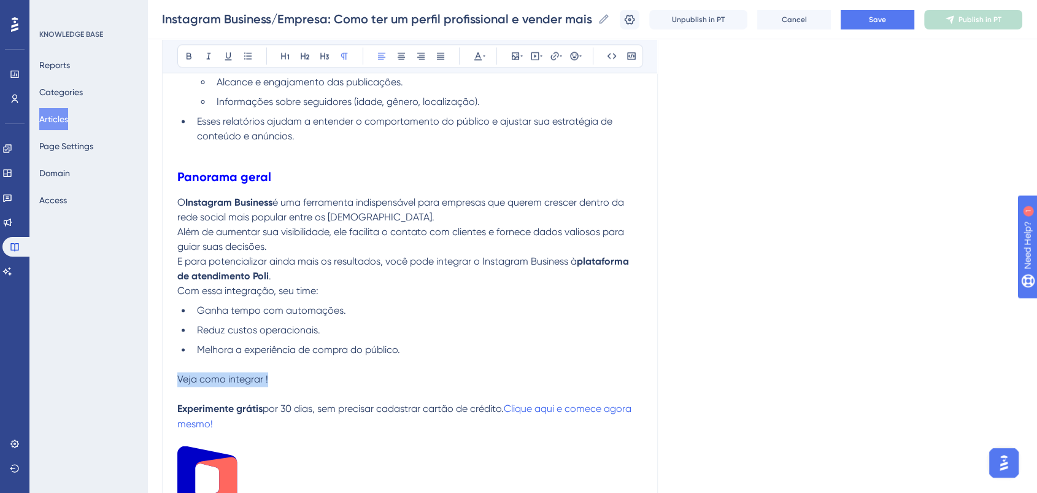
drag, startPoint x: 301, startPoint y: 379, endPoint x: 177, endPoint y: 377, distance: 124.6
click at [550, 53] on icon at bounding box center [555, 56] width 10 height 10
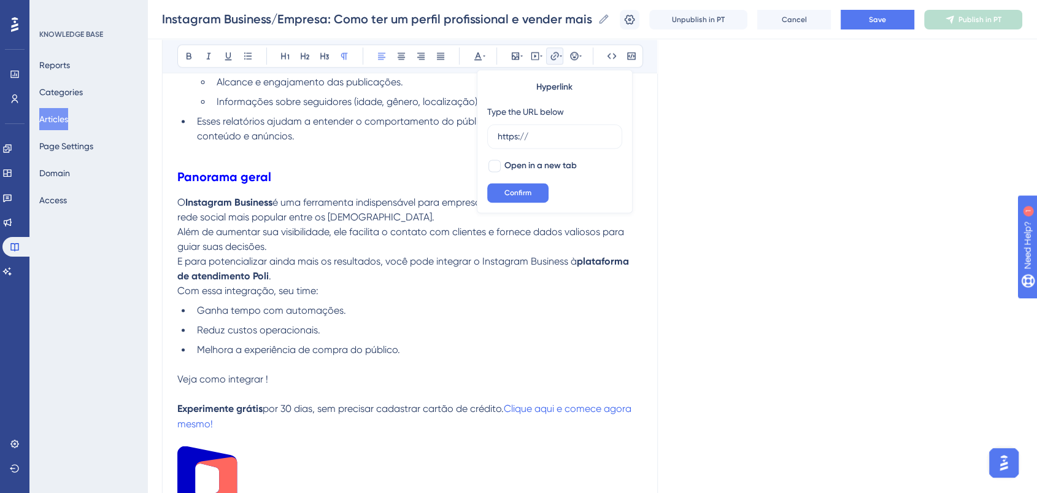
drag, startPoint x: 557, startPoint y: 137, endPoint x: 476, endPoint y: 140, distance: 81.1
click at [477, 140] on div "Hyperlink Type the URL below https:// Open in a new tab Confirm" at bounding box center [555, 141] width 156 height 144
type input "https://ajuda.poli.digital/pt/articles/14871-como-conectar-meus-canais-na-poli"
click at [520, 191] on span "Confirm" at bounding box center [517, 193] width 27 height 10
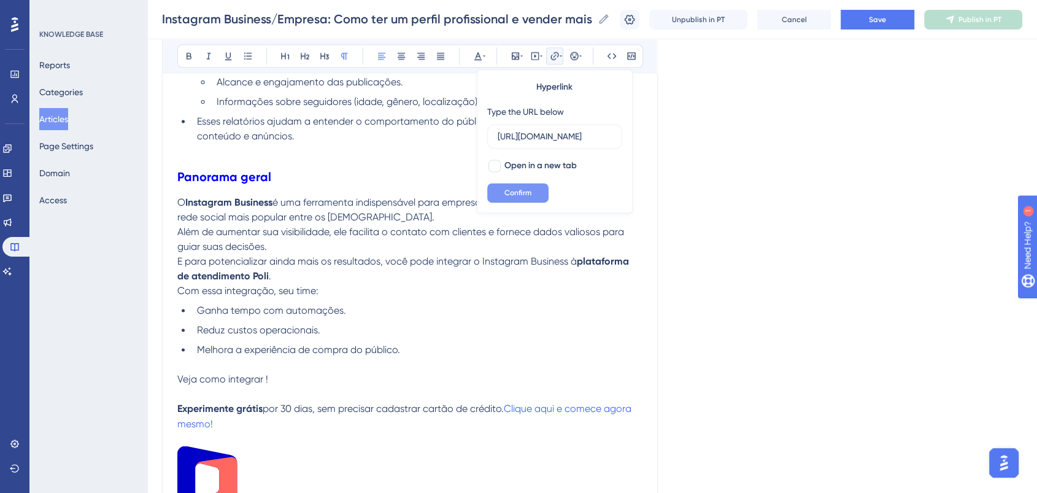
scroll to position [0, 0]
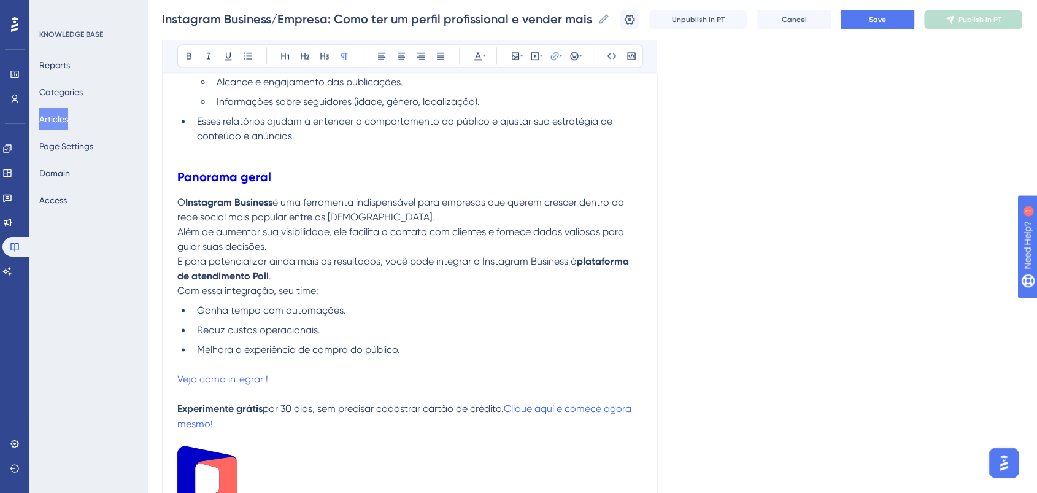
click at [517, 337] on li "Reduz custos operacionais." at bounding box center [417, 330] width 450 height 15
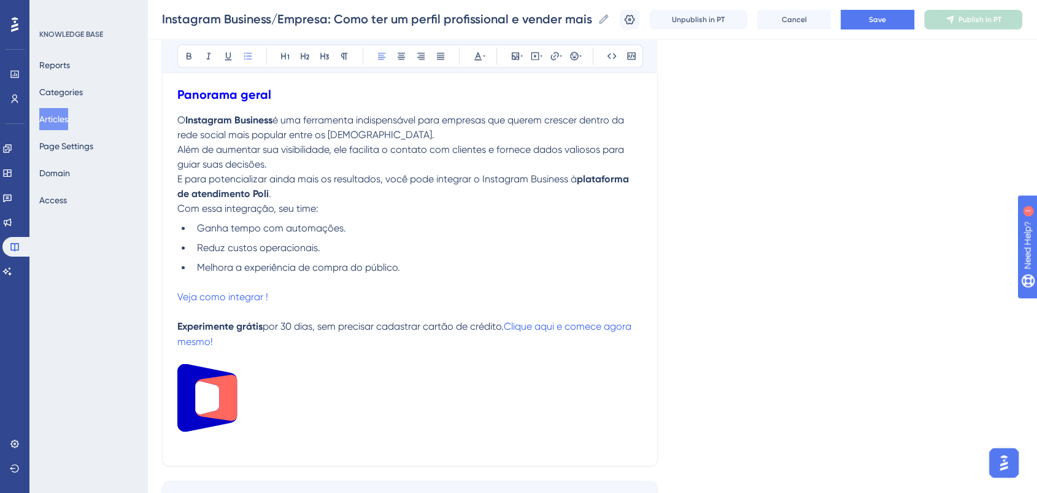
scroll to position [2045, 0]
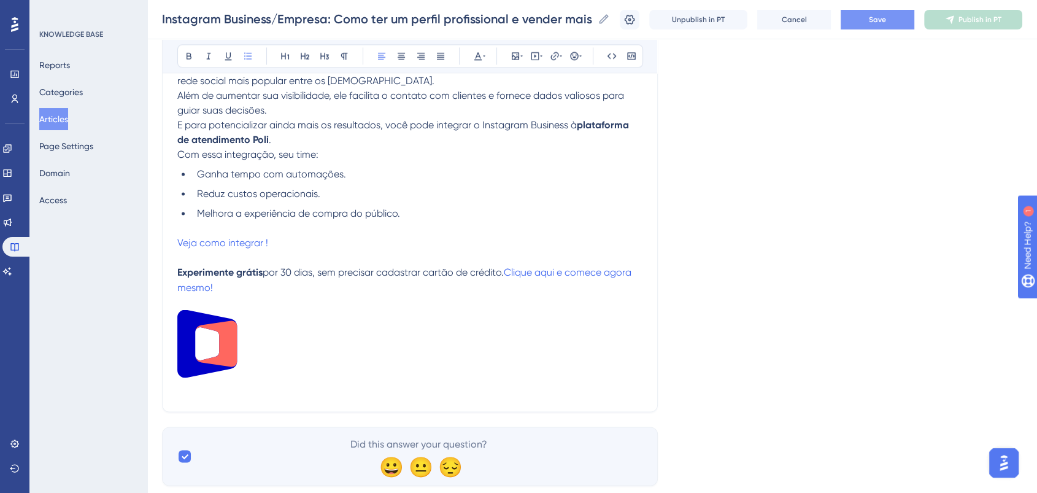
click at [886, 26] on button "Save" at bounding box center [878, 20] width 74 height 20
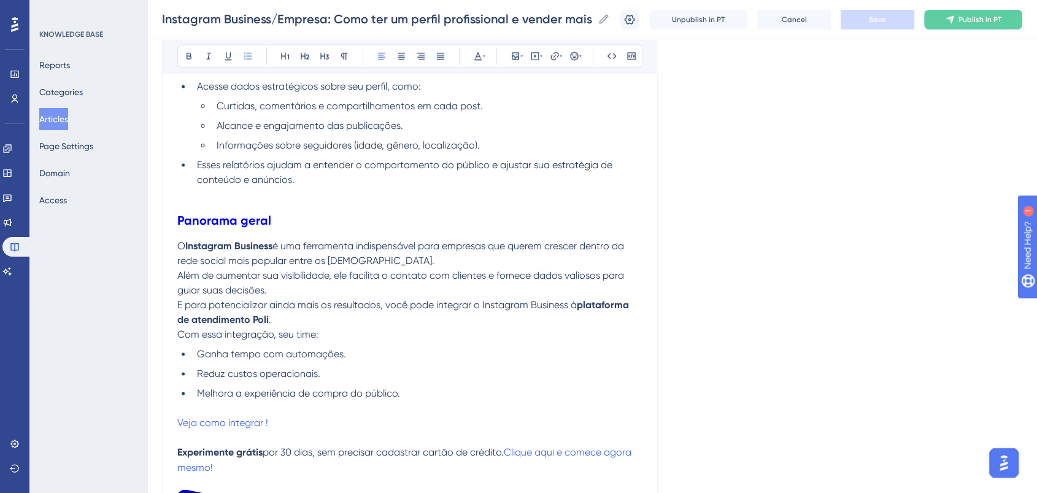
scroll to position [1809, 0]
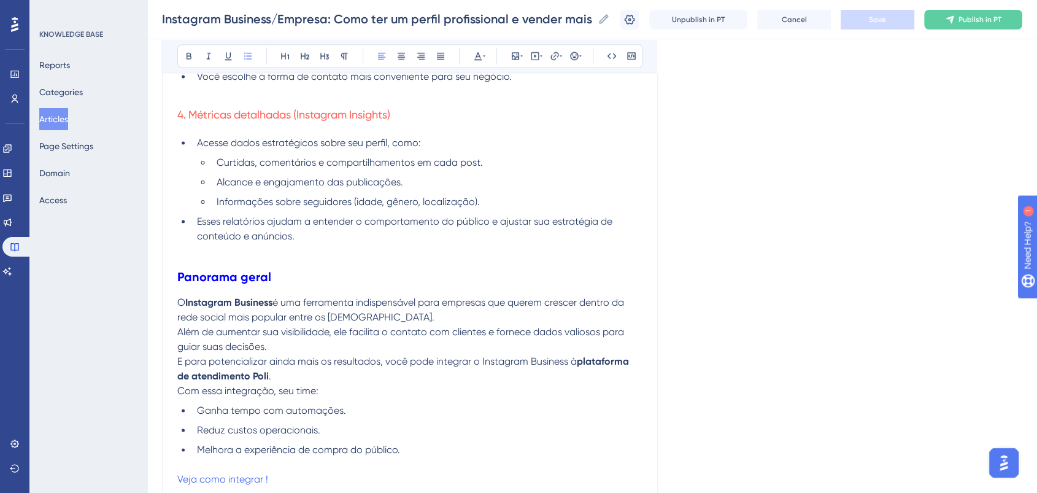
click at [416, 345] on p "O Instagram Business é uma ferramenta indispensável para empresas que querem cr…" at bounding box center [409, 324] width 465 height 59
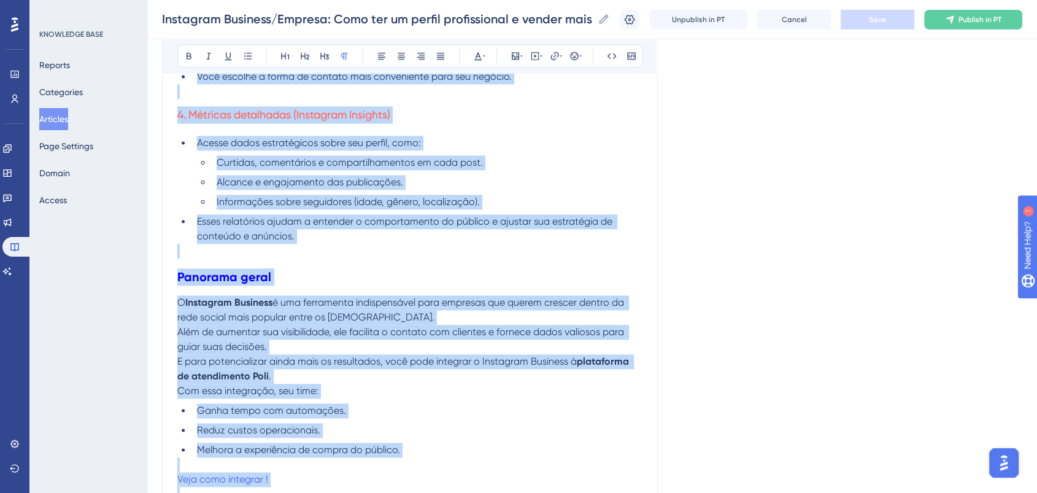
copy div "O que é o Instagram Business e por que ele é importante para sua empresa? Você …"
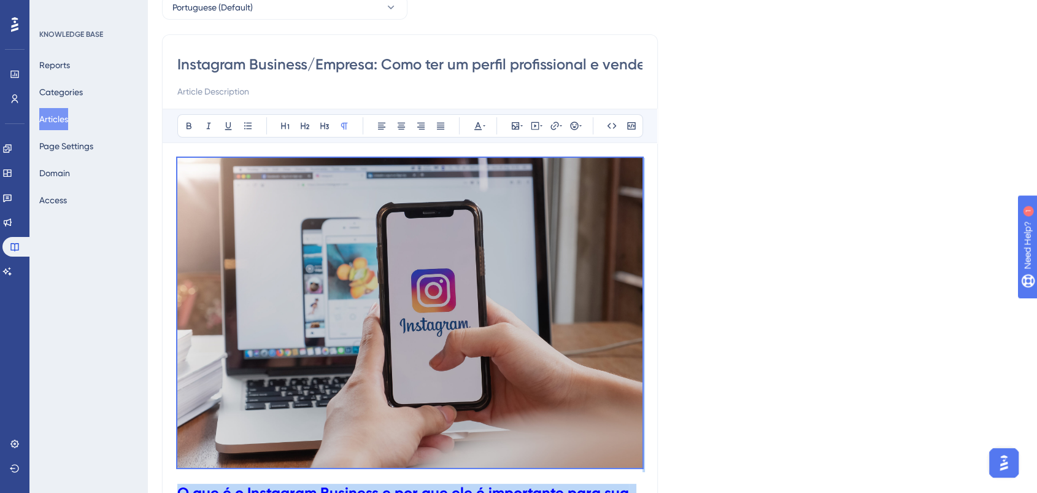
scroll to position [0, 0]
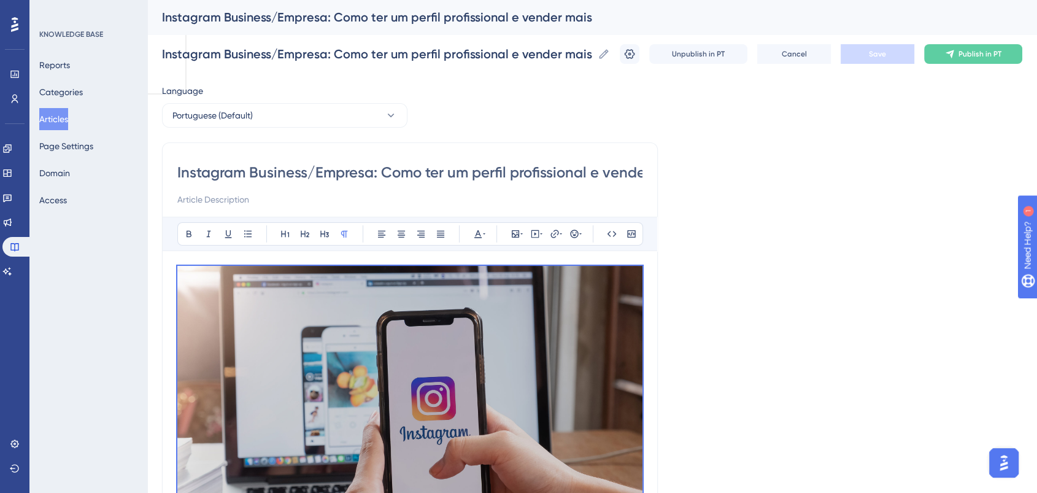
click at [437, 164] on input "Instagram Business/Empresa: Como ter um perfil profissional e vender mais" at bounding box center [409, 173] width 465 height 20
click at [314, 120] on button "Portuguese (Default)" at bounding box center [284, 115] width 245 height 25
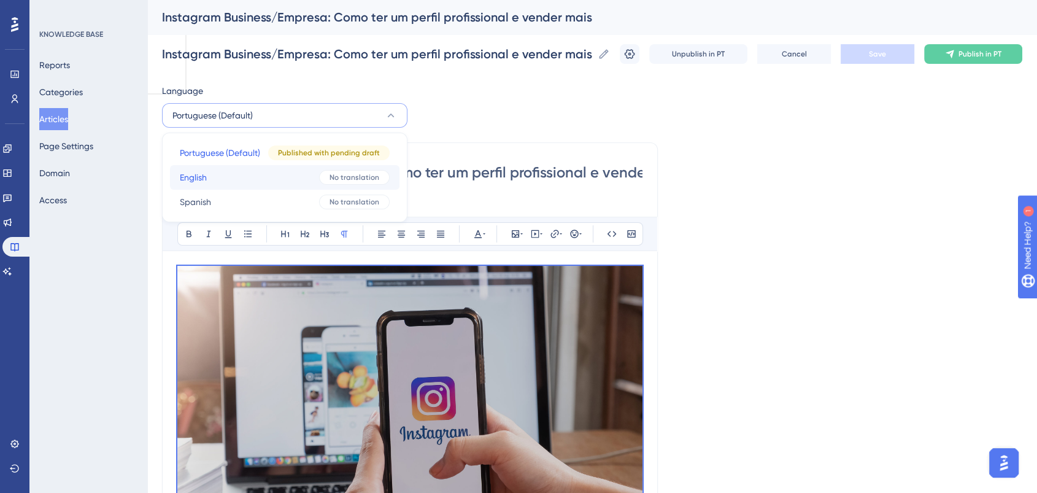
click at [276, 171] on button "English English No translation" at bounding box center [284, 177] width 229 height 25
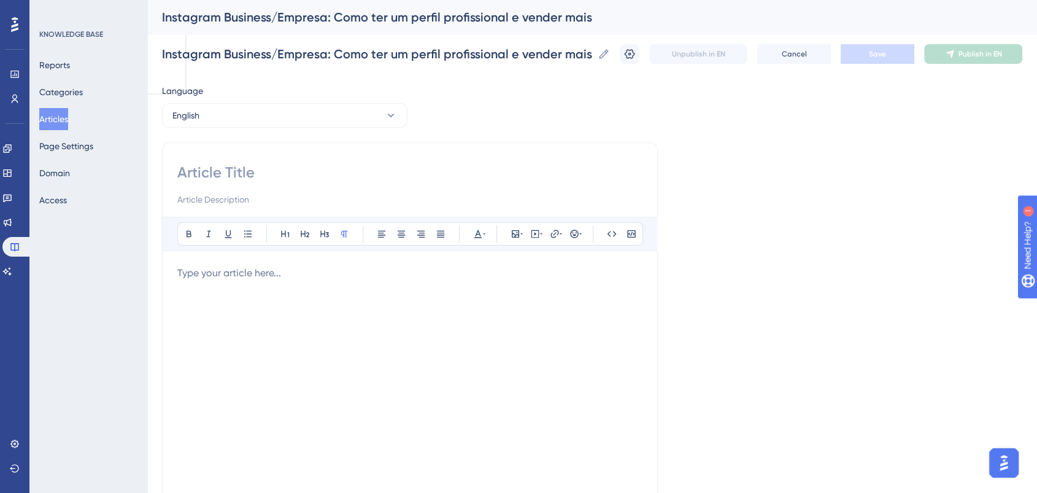
click at [295, 276] on p at bounding box center [409, 273] width 465 height 15
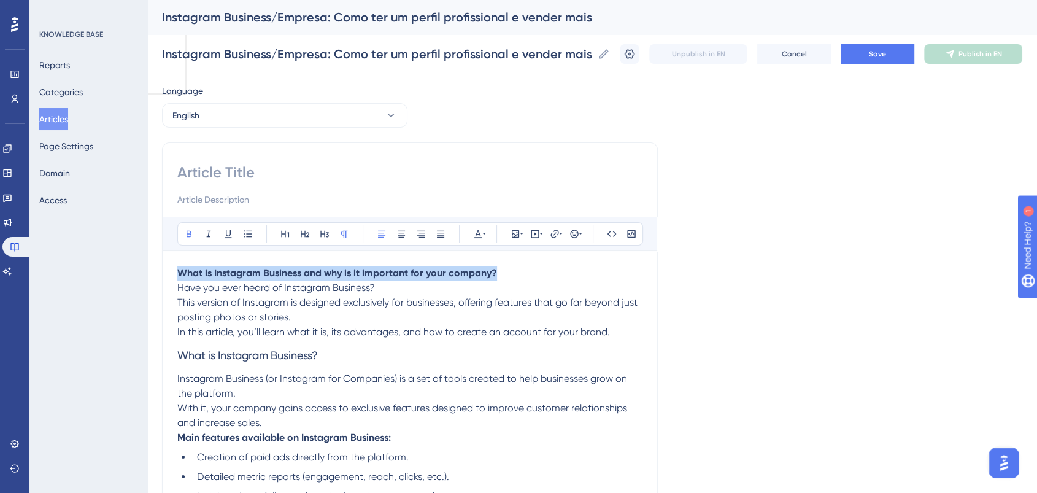
drag, startPoint x: 504, startPoint y: 274, endPoint x: 142, endPoint y: 244, distance: 363.9
copy strong "What is Instagram Business and why is it important for your company?"
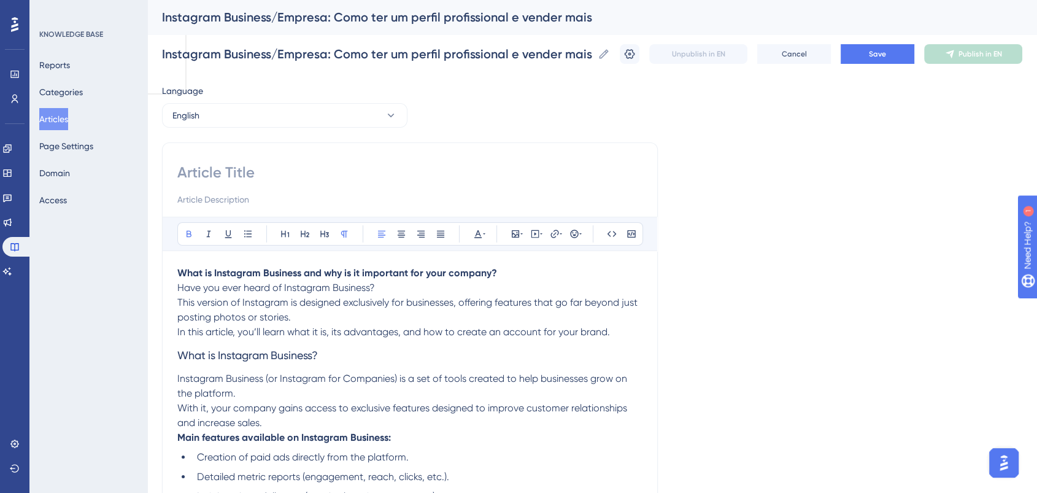
click at [226, 179] on input at bounding box center [409, 173] width 465 height 20
paste input "What is Instagram Business and why is it important for your company?"
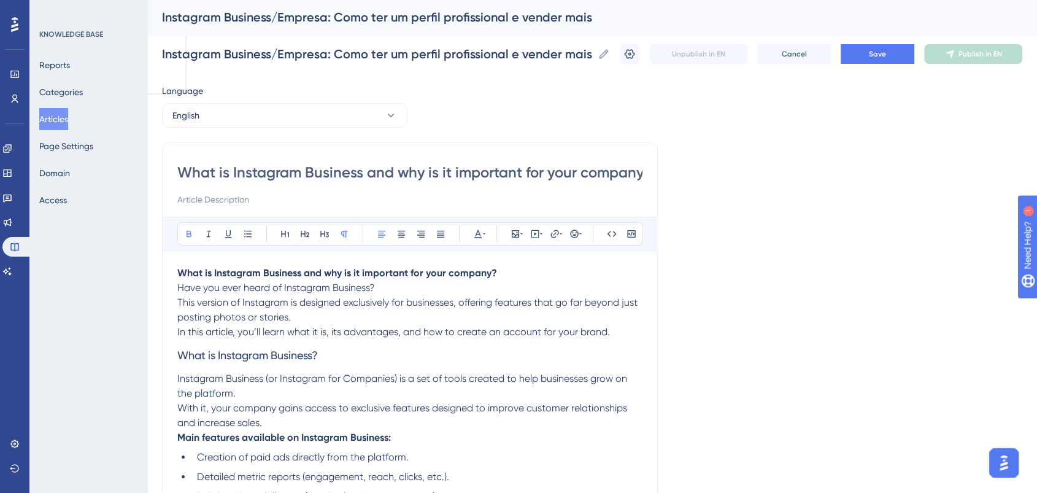
scroll to position [0, 10]
type input "What is Instagram Business and why is it important for your company?"
click at [874, 48] on button "Save" at bounding box center [878, 54] width 74 height 20
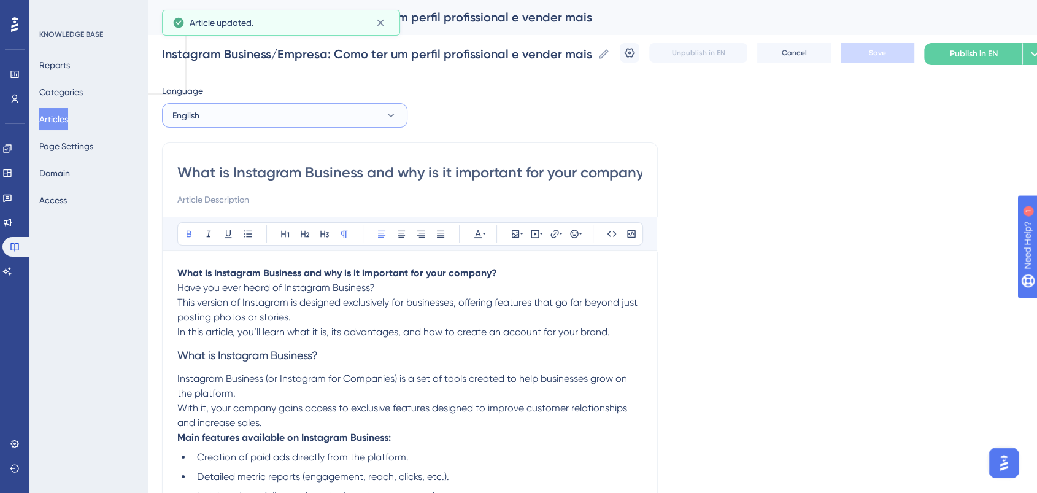
click at [263, 121] on button "English" at bounding box center [284, 115] width 245 height 25
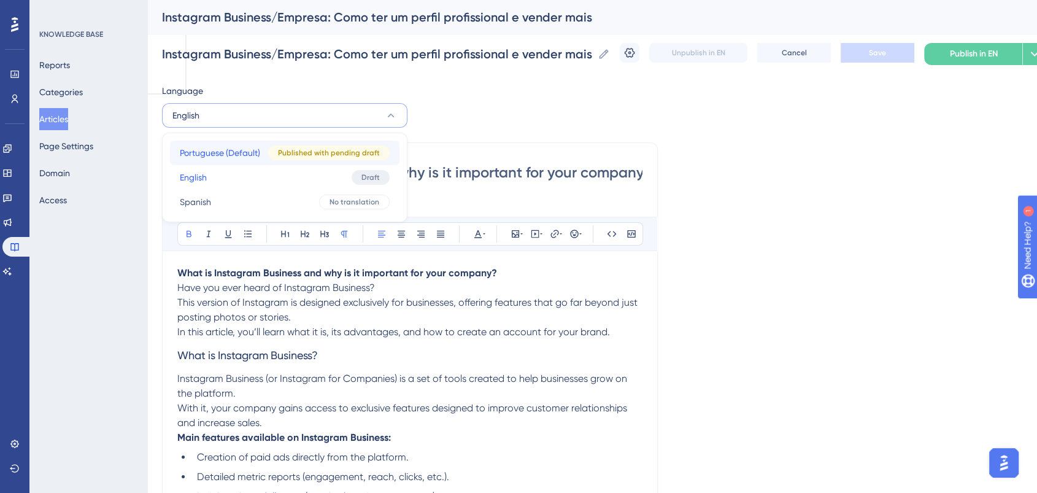
click at [254, 156] on span "Portuguese (Default)" at bounding box center [220, 152] width 80 height 15
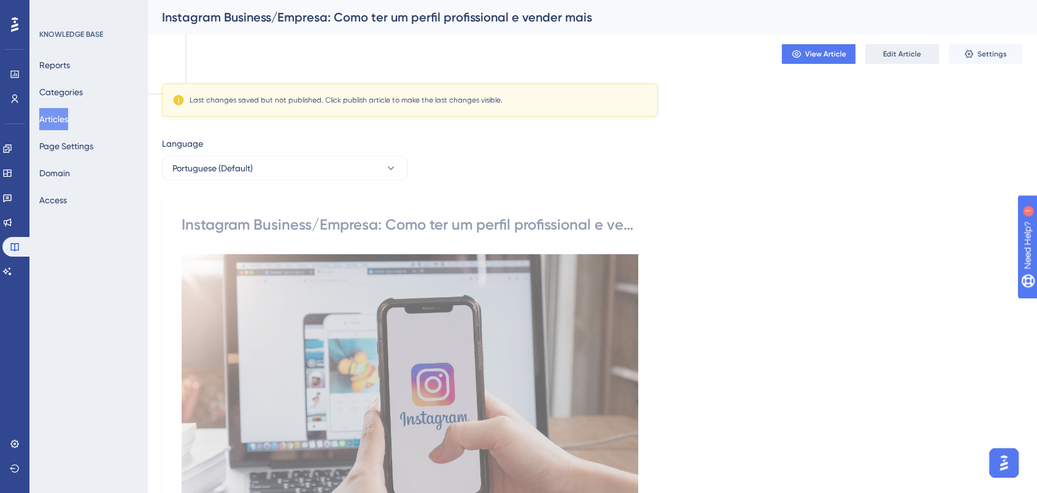
click at [912, 54] on span "Edit Article" at bounding box center [902, 54] width 38 height 10
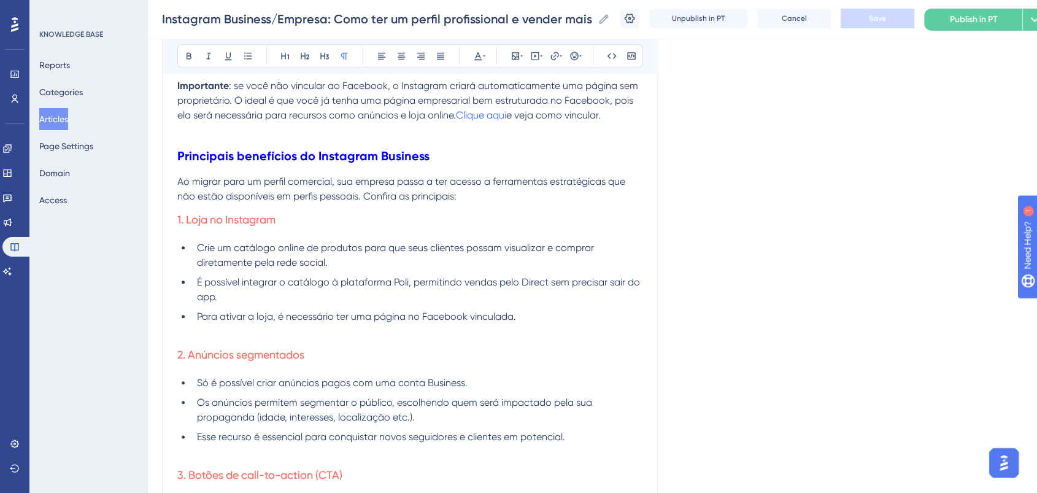
scroll to position [1139, 0]
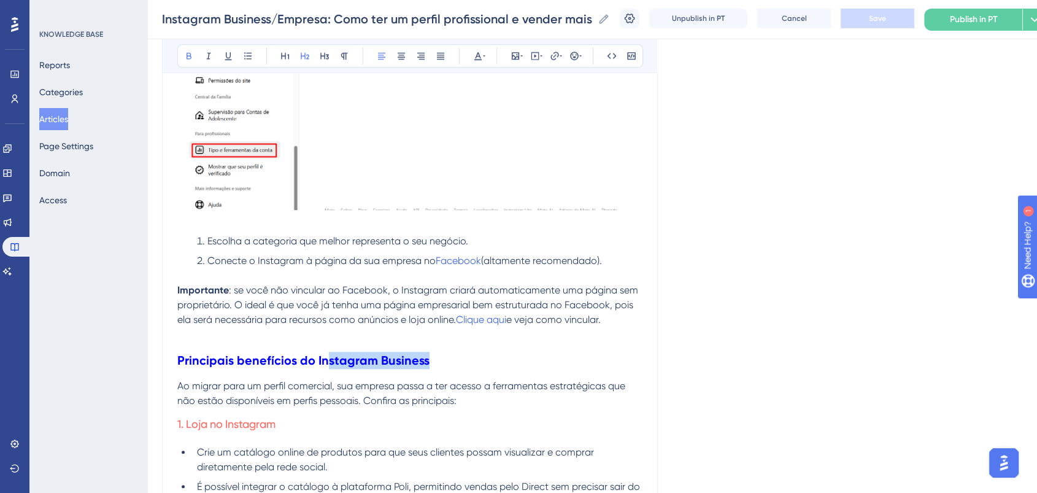
drag, startPoint x: 428, startPoint y: 363, endPoint x: 328, endPoint y: 360, distance: 100.1
click at [328, 360] on h2 "Principais benefícios do Instagram Business" at bounding box center [409, 360] width 465 height 37
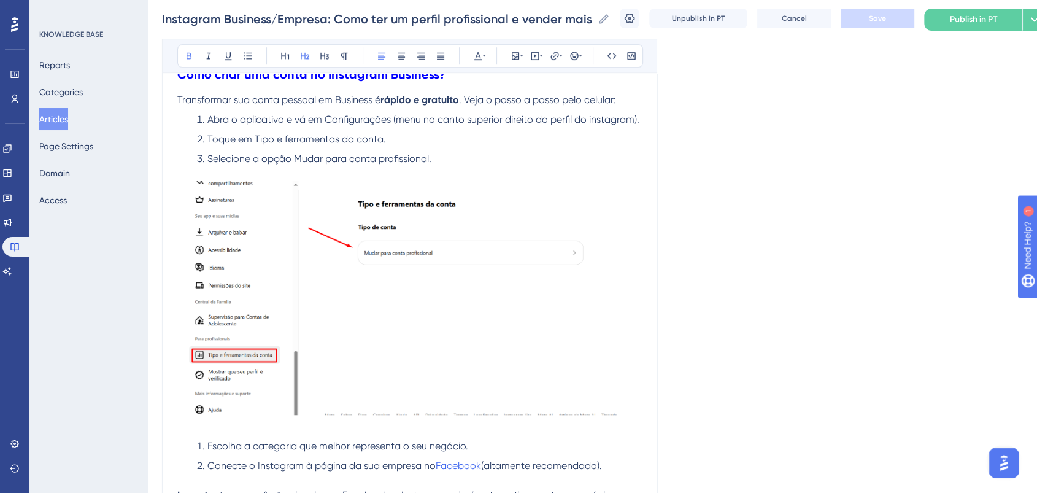
scroll to position [730, 0]
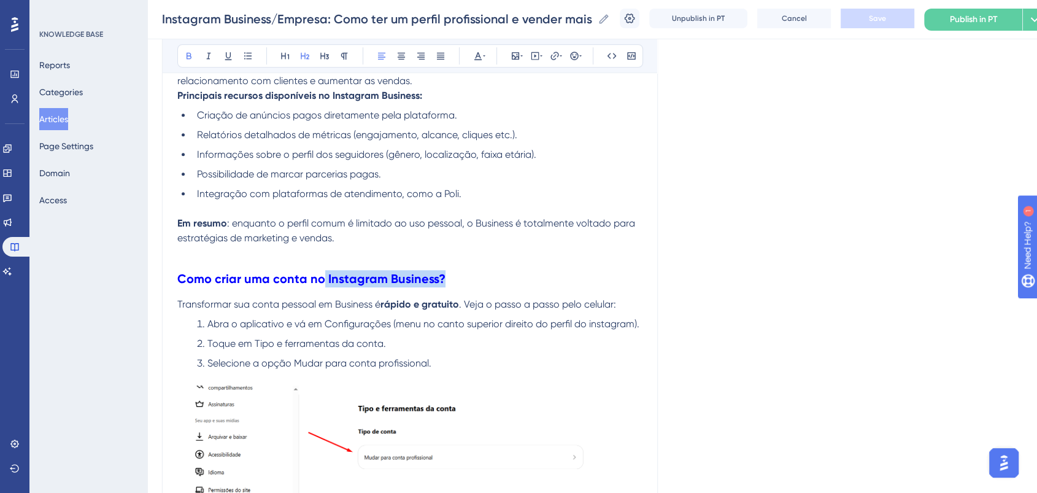
drag, startPoint x: 472, startPoint y: 277, endPoint x: 319, endPoint y: 277, distance: 152.8
click at [319, 277] on h2 "Como criar uma conta no Instagram Business?" at bounding box center [409, 278] width 465 height 37
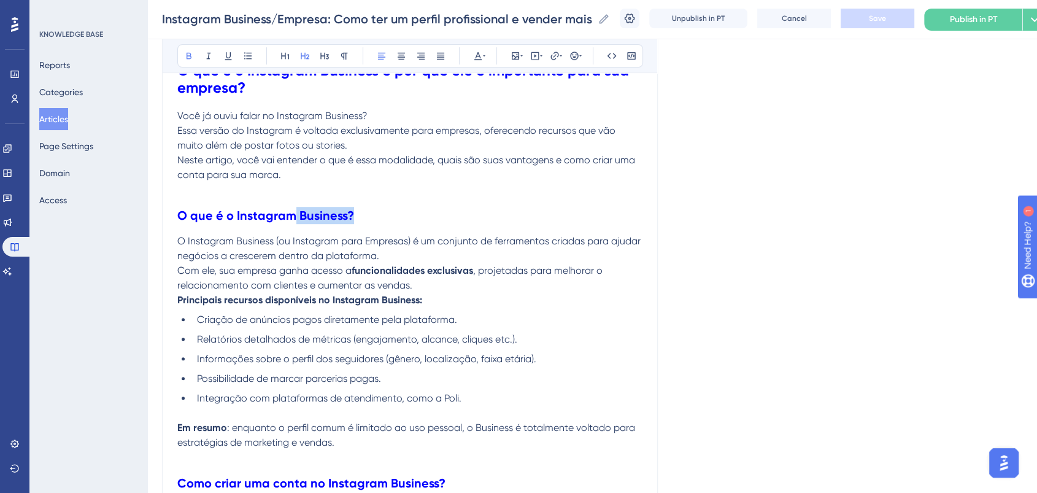
drag, startPoint x: 366, startPoint y: 206, endPoint x: 295, endPoint y: 219, distance: 72.9
click at [295, 219] on h2 "O que é o Instagram Business?" at bounding box center [409, 215] width 465 height 37
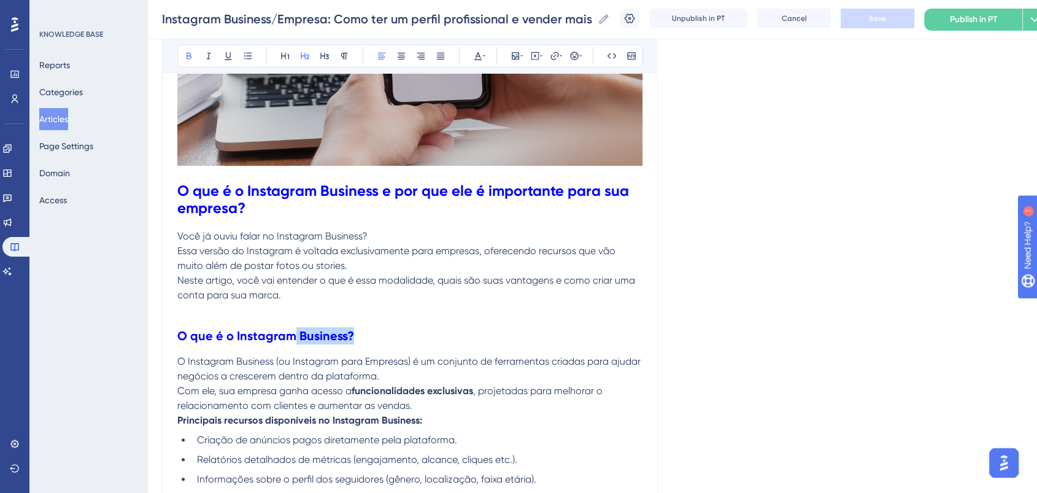
scroll to position [320, 0]
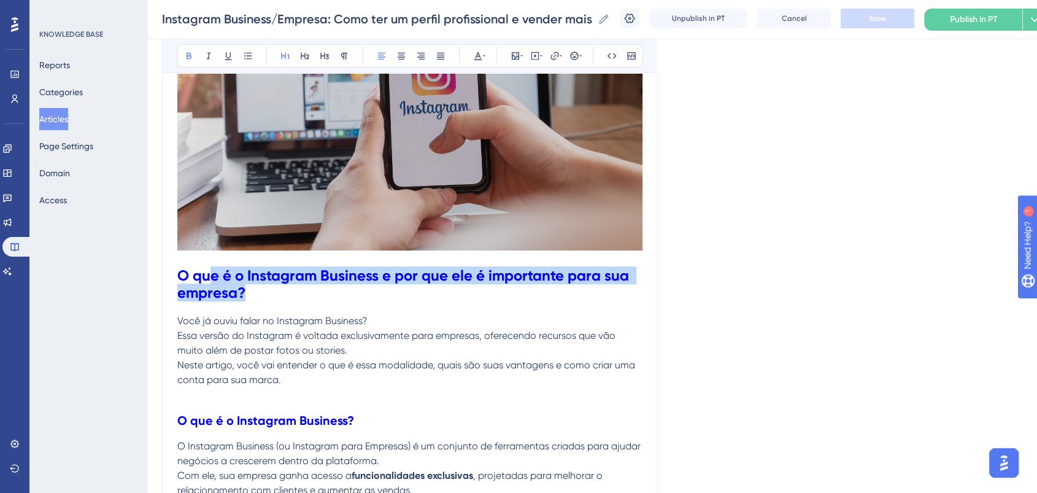
drag, startPoint x: 307, startPoint y: 291, endPoint x: 212, endPoint y: 277, distance: 96.1
click at [212, 277] on h1 "O que é o Instagram Business e por que ele é importante para sua empresa?" at bounding box center [409, 284] width 465 height 59
click at [223, 256] on h1 "O que é o Instagram Business e por que ele é importante para sua empresa?" at bounding box center [409, 284] width 465 height 59
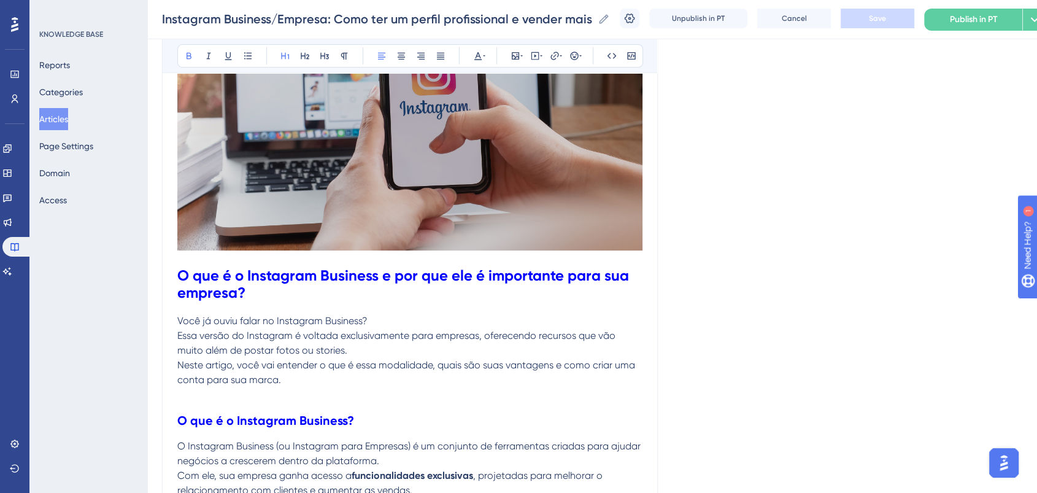
click at [223, 256] on h1 "O que é o Instagram Business e por que ele é importante para sua empresa?" at bounding box center [409, 284] width 465 height 59
click at [180, 264] on h1 "O que é o Instagram Business e por que ele é importante para sua empresa?" at bounding box center [409, 284] width 465 height 59
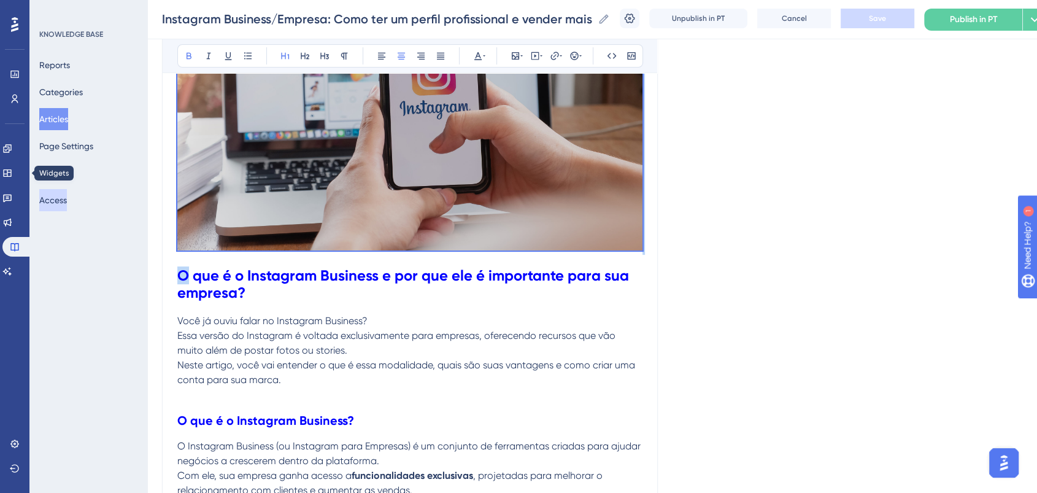
drag, startPoint x: 180, startPoint y: 264, endPoint x: 43, endPoint y: 198, distance: 152.0
click at [191, 276] on strong "O que é o Instagram Business e por que ele é importante para sua empresa?" at bounding box center [404, 283] width 455 height 35
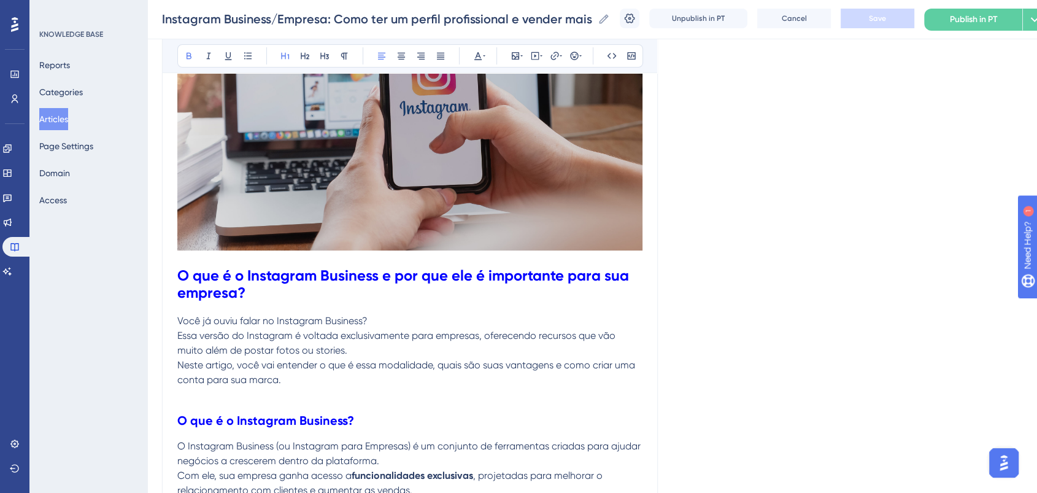
click at [182, 276] on strong "O que é o Instagram Business e por que ele é importante para sua empresa?" at bounding box center [404, 283] width 455 height 35
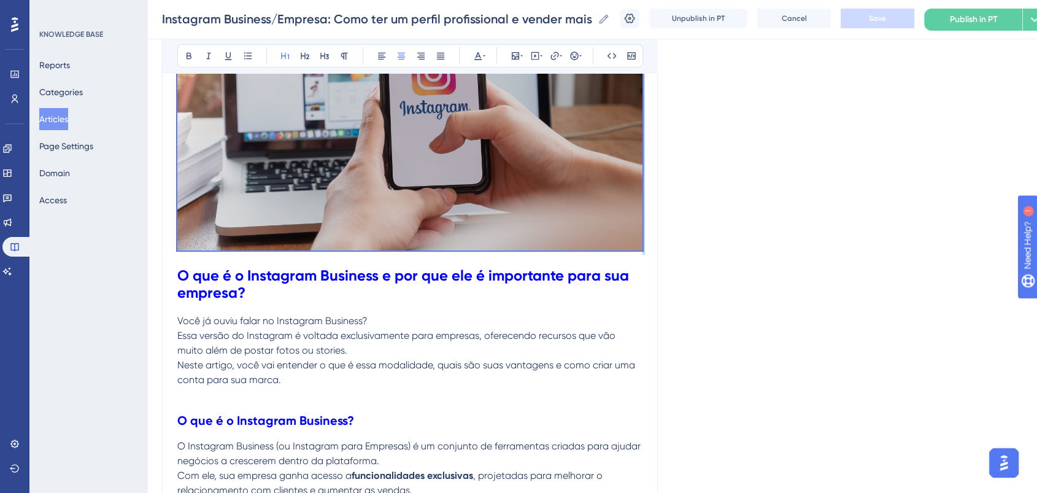
drag, startPoint x: 178, startPoint y: 276, endPoint x: 177, endPoint y: 47, distance: 228.9
copy p
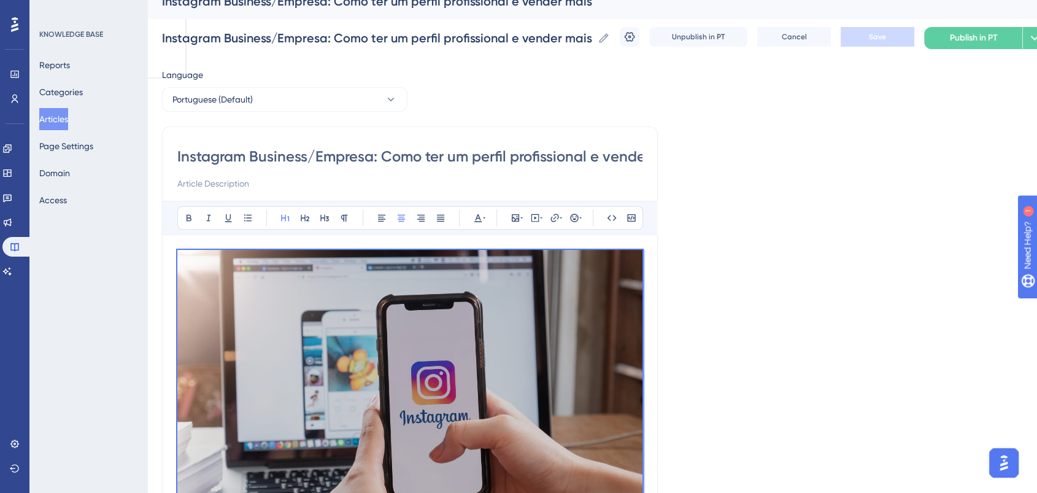
scroll to position [0, 0]
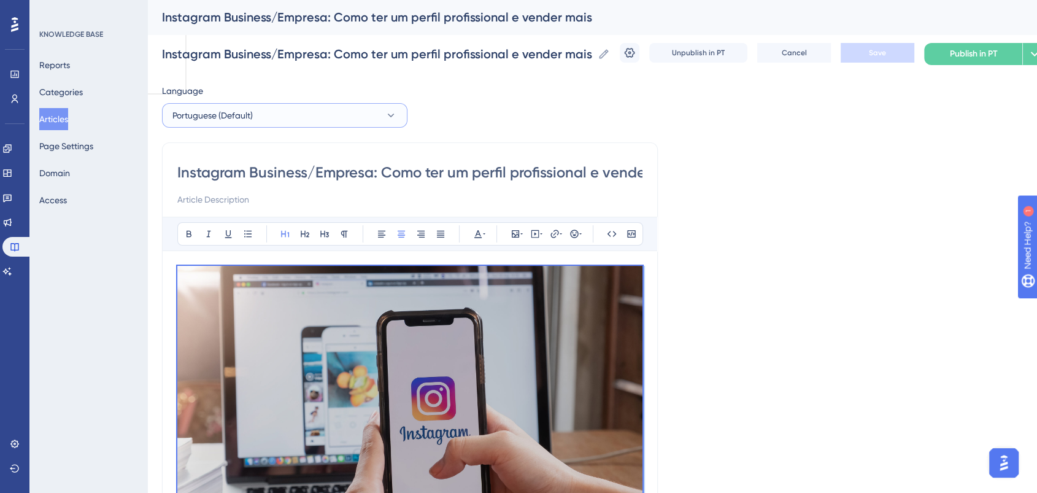
click at [284, 107] on button "Portuguese (Default)" at bounding box center [284, 115] width 245 height 25
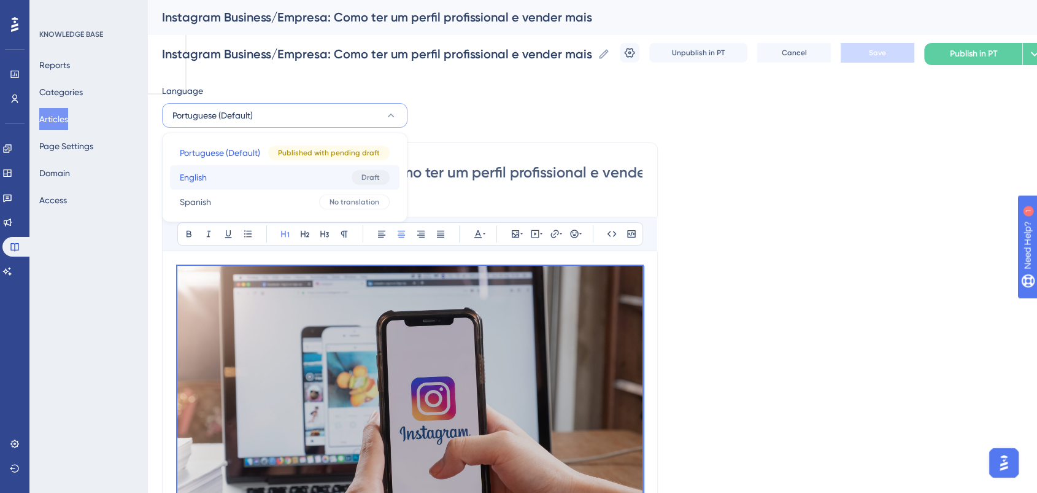
click at [228, 178] on button "English English Draft" at bounding box center [284, 177] width 229 height 25
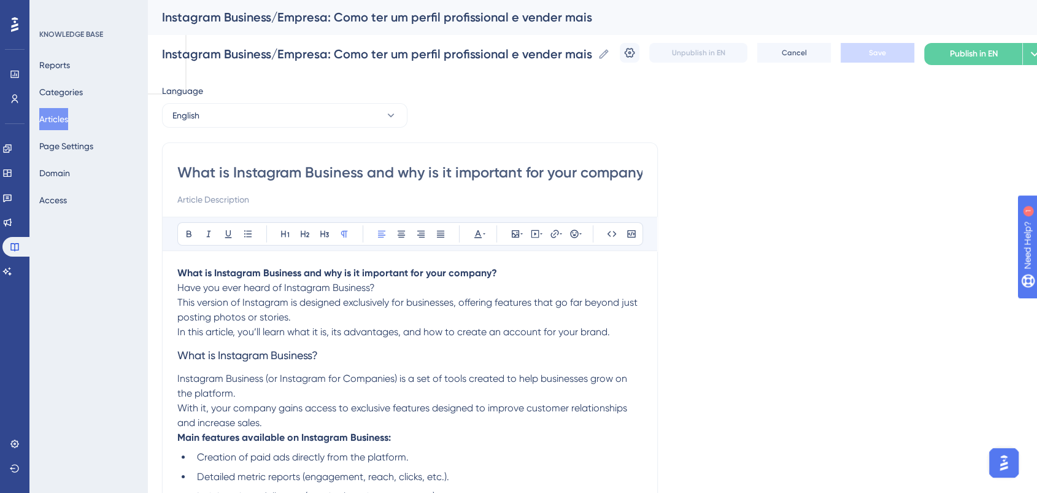
click at [179, 273] on strong "What is Instagram Business and why is it important for your company?" at bounding box center [337, 273] width 320 height 12
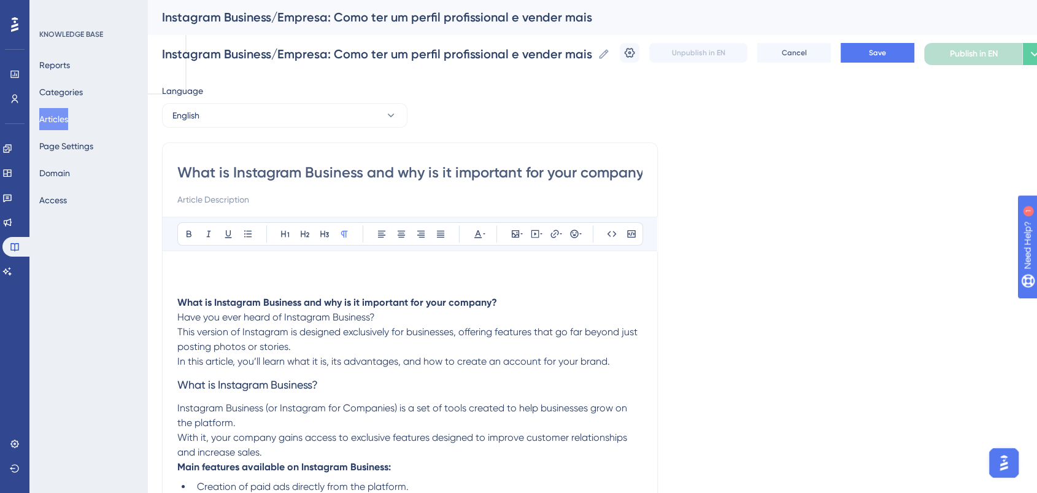
click at [187, 268] on p at bounding box center [409, 273] width 465 height 15
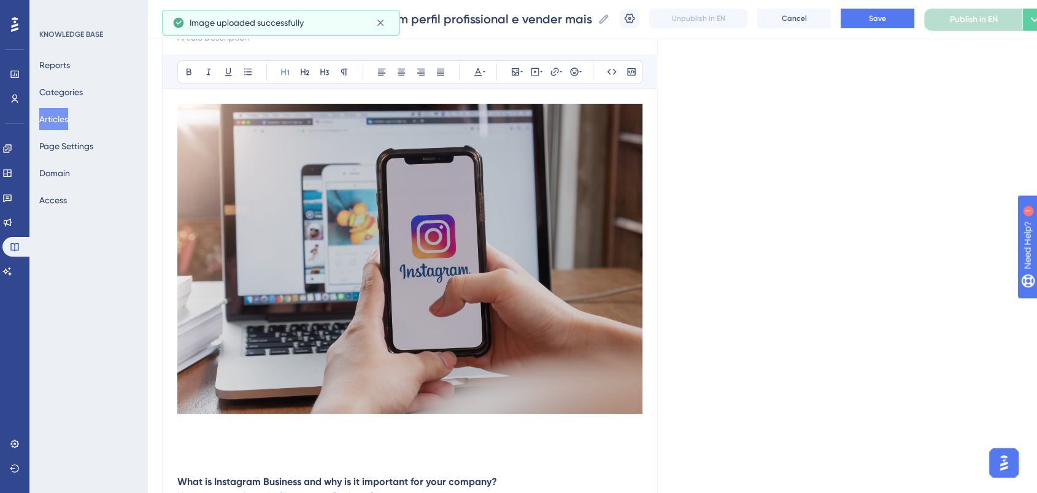
scroll to position [272, 0]
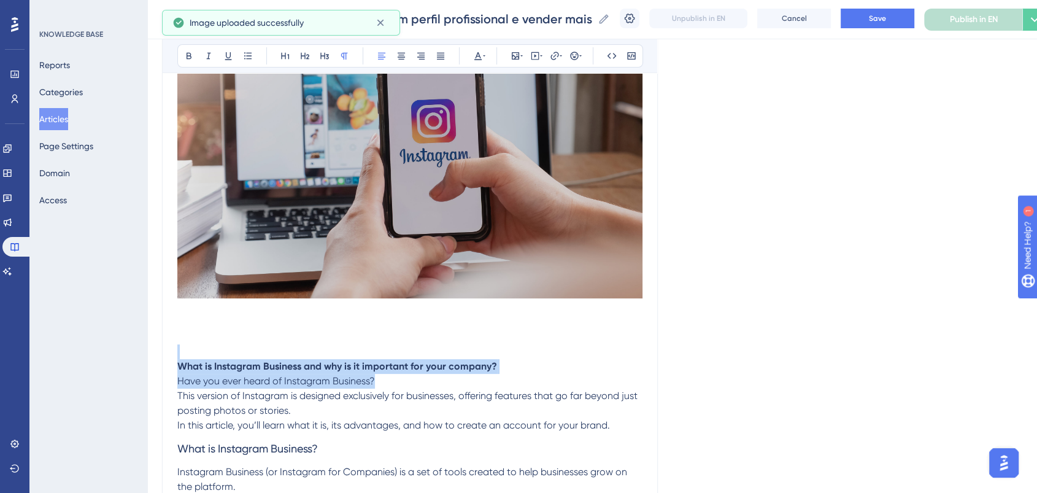
drag, startPoint x: 501, startPoint y: 374, endPoint x: 158, endPoint y: 358, distance: 343.4
click at [198, 364] on strong "What is Instagram Business and why is it important for your company?" at bounding box center [337, 366] width 320 height 12
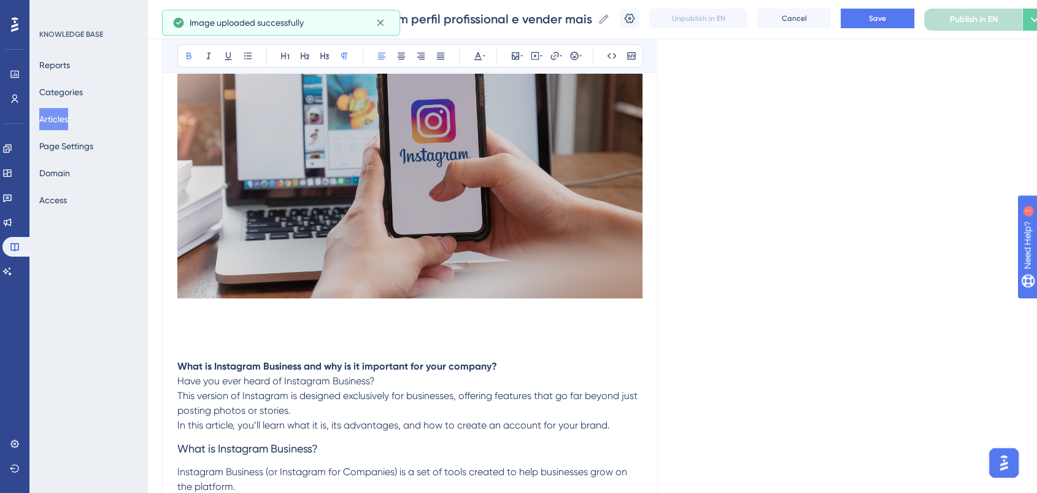
click at [178, 366] on strong "What is Instagram Business and why is it important for your company?" at bounding box center [337, 366] width 320 height 12
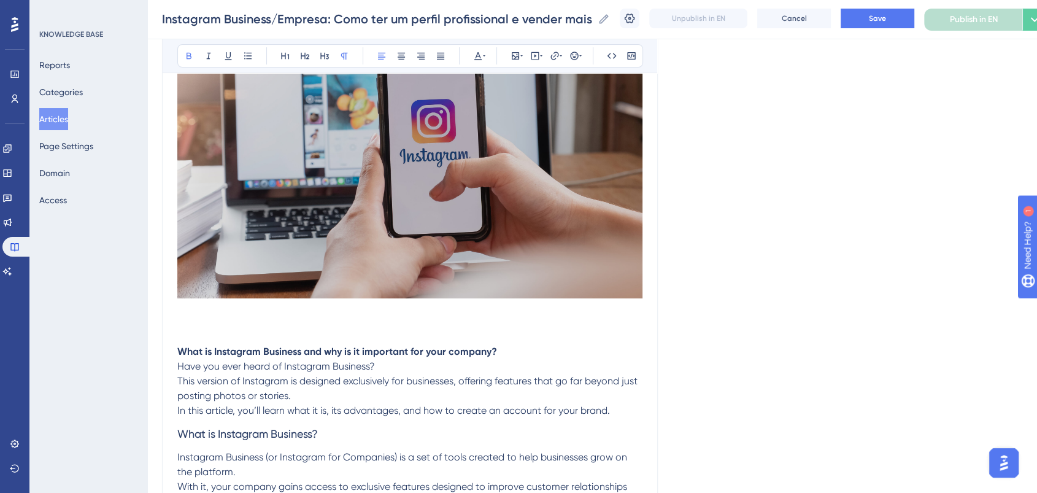
click at [507, 354] on p "What is Instagram Business and why is it important for your company? Have you e…" at bounding box center [409, 381] width 465 height 74
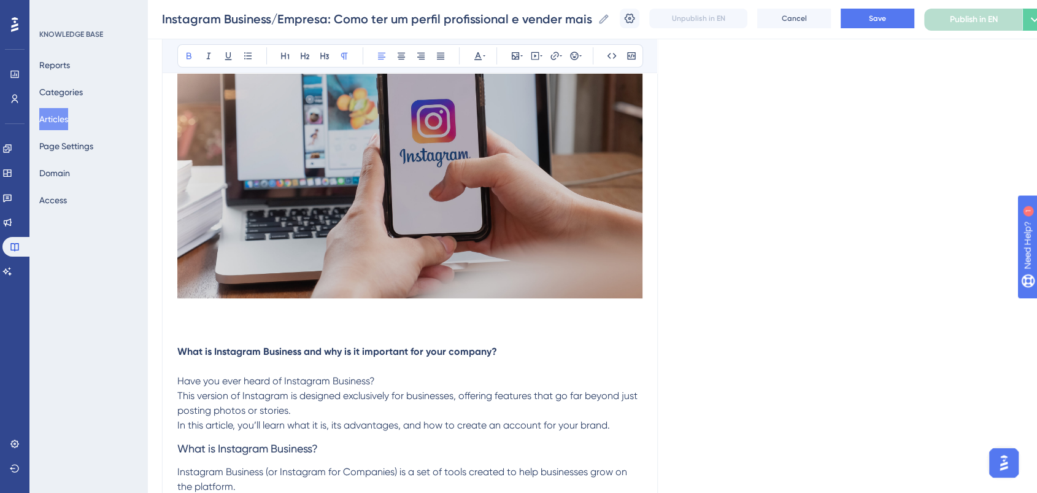
click at [511, 350] on p "What is Instagram Business and why is it important for your company?" at bounding box center [409, 351] width 465 height 15
click at [179, 351] on strong "What is Instagram Business and why is it important for your company?" at bounding box center [337, 351] width 320 height 12
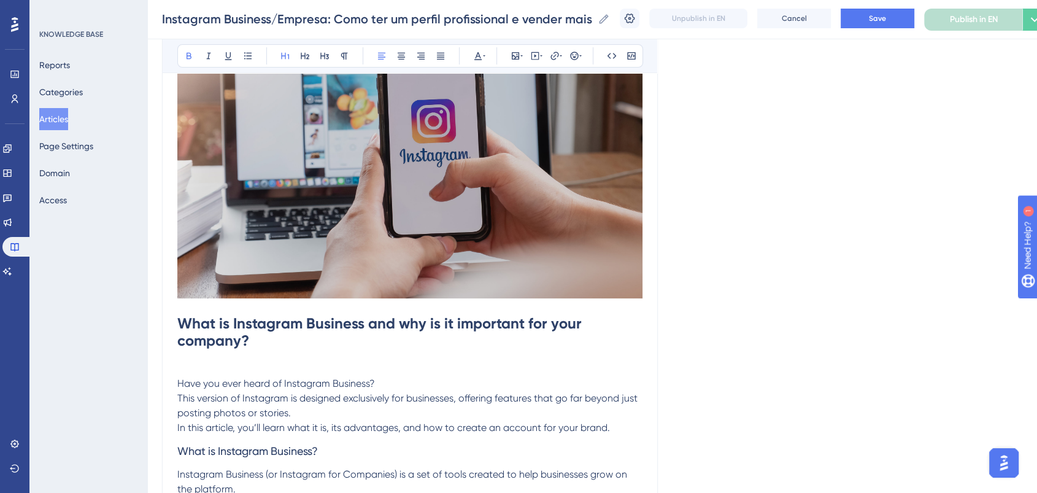
click at [314, 353] on h1 "What is Instagram Business and why is it important for your company?" at bounding box center [409, 332] width 465 height 59
click at [252, 364] on p "Have you ever heard of Instagram Business? This version of Instagram is designe…" at bounding box center [409, 398] width 465 height 74
click at [177, 388] on span "Have you ever heard of Instagram Business?" at bounding box center [276, 383] width 198 height 12
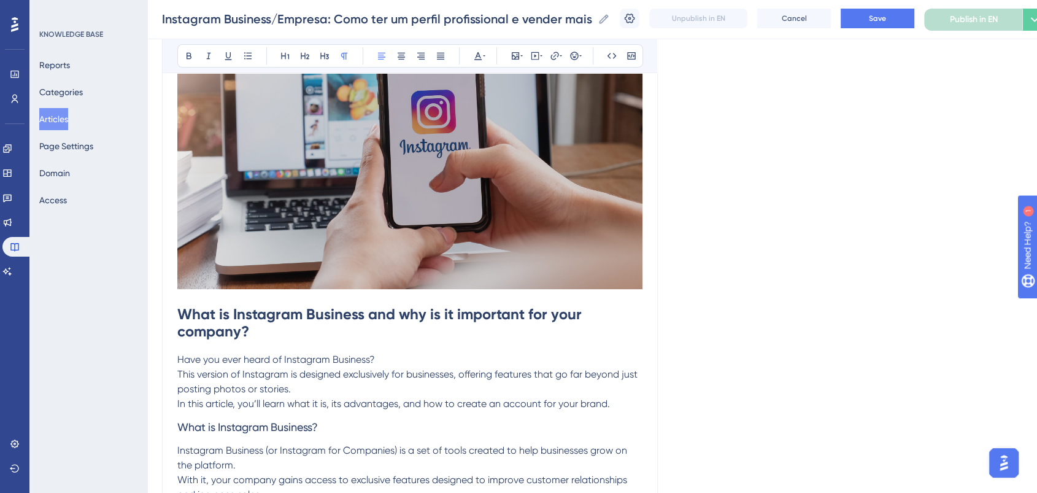
scroll to position [409, 0]
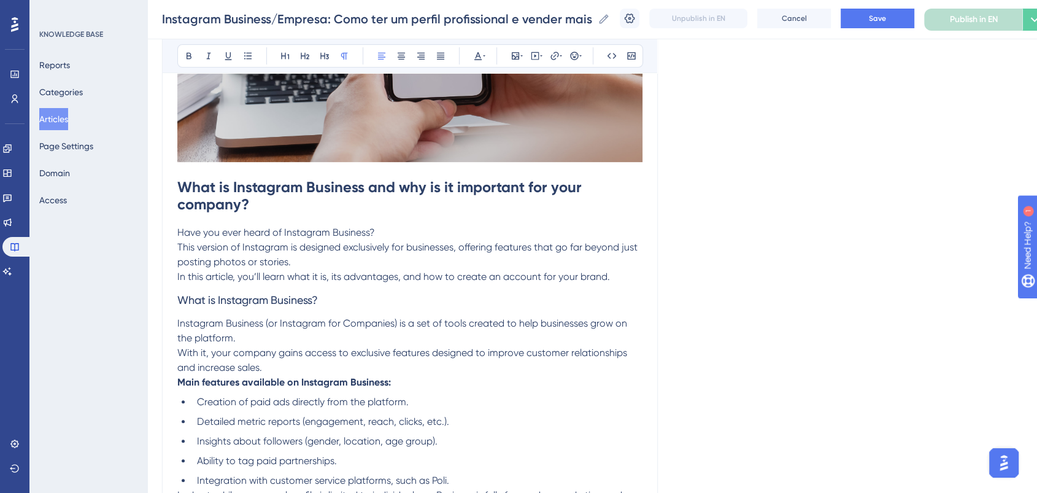
click at [623, 276] on p "Have you ever heard of Instagram Business? This version of Instagram is designe…" at bounding box center [409, 254] width 465 height 59
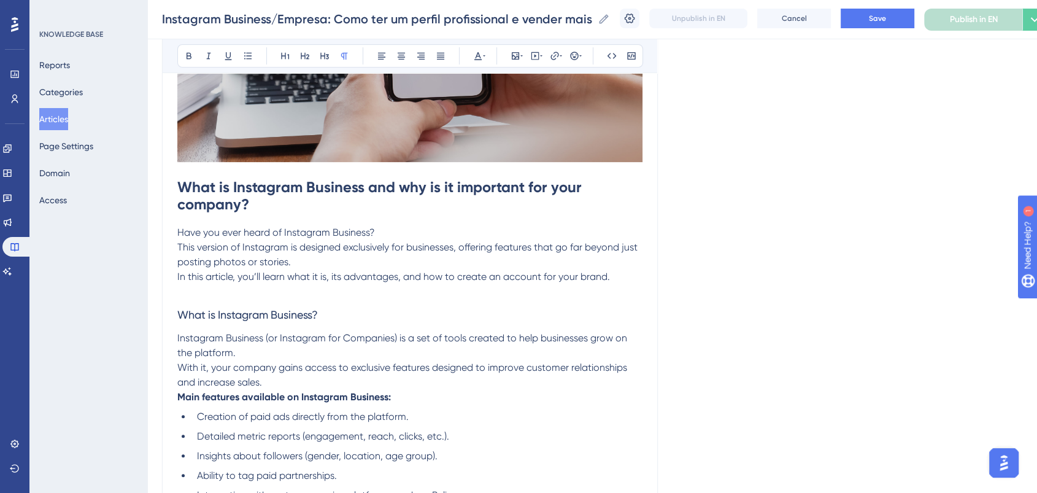
click at [589, 298] on p at bounding box center [409, 291] width 465 height 15
click at [363, 320] on h3 "What is Instagram Business?" at bounding box center [409, 315] width 465 height 32
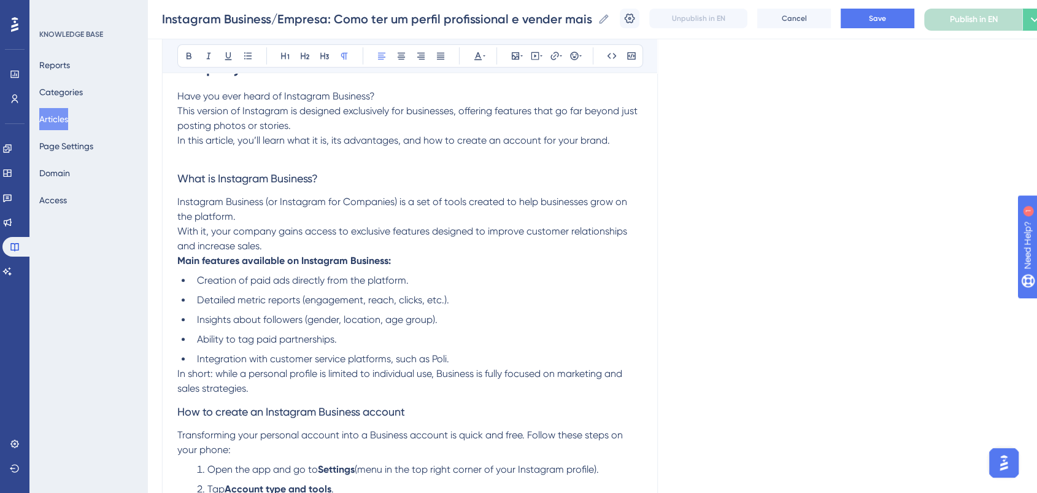
click at [486, 247] on p "Instagram Business (or Instagram for Companies) is a set of tools created to he…" at bounding box center [409, 224] width 465 height 59
click at [482, 241] on p "Instagram Business (or Instagram for Companies) is a set of tools created to he…" at bounding box center [409, 224] width 465 height 59
click at [482, 361] on li "Integration with customer service platforms, such as Poli." at bounding box center [417, 359] width 450 height 15
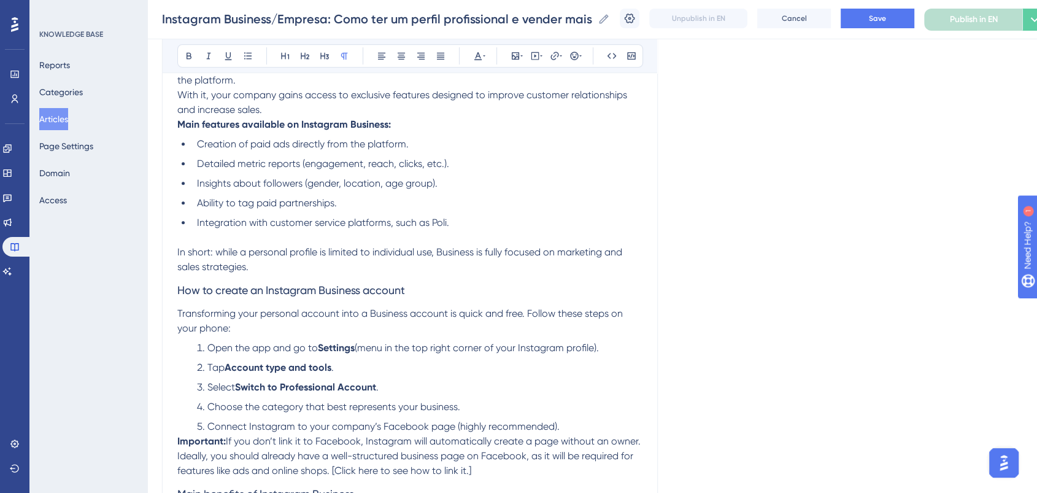
scroll to position [682, 0]
click at [336, 271] on p "In short: while a personal profile is limited to individual use, Business is fu…" at bounding box center [409, 258] width 465 height 29
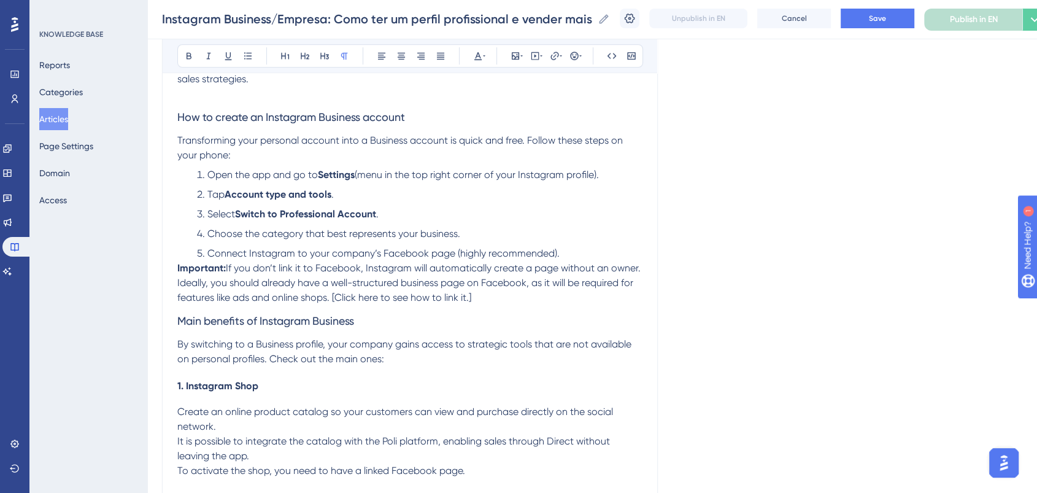
scroll to position [886, 0]
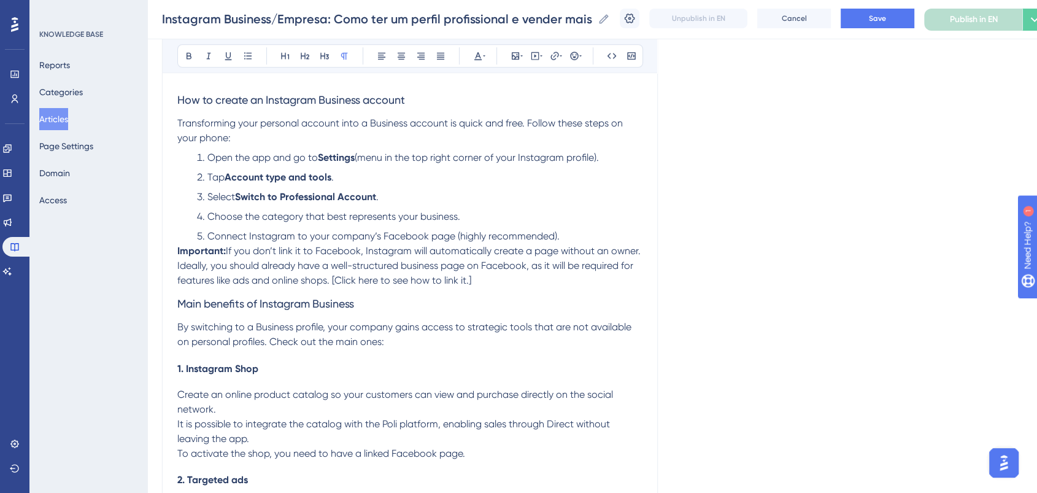
click at [537, 286] on p "Important: If you don’t link it to Facebook, Instagram will automatically creat…" at bounding box center [409, 266] width 465 height 44
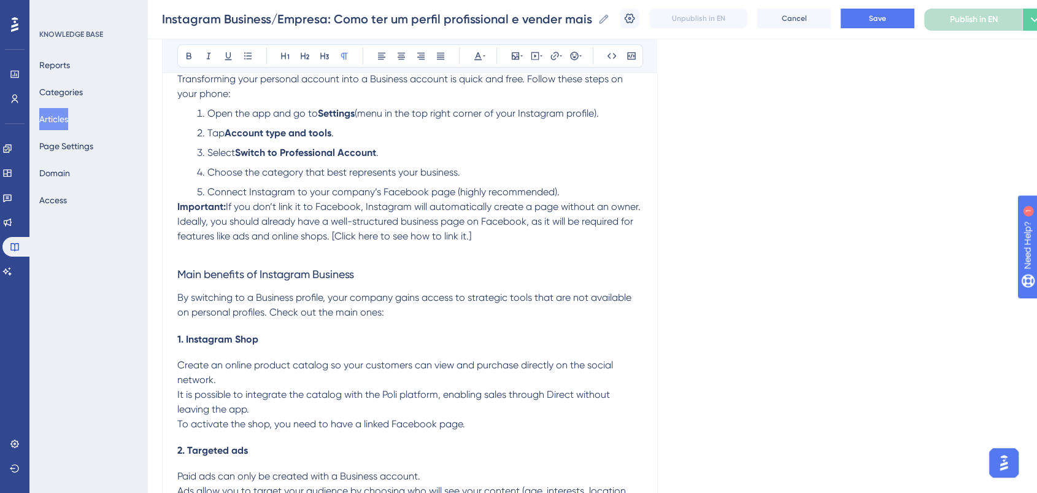
scroll to position [954, 0]
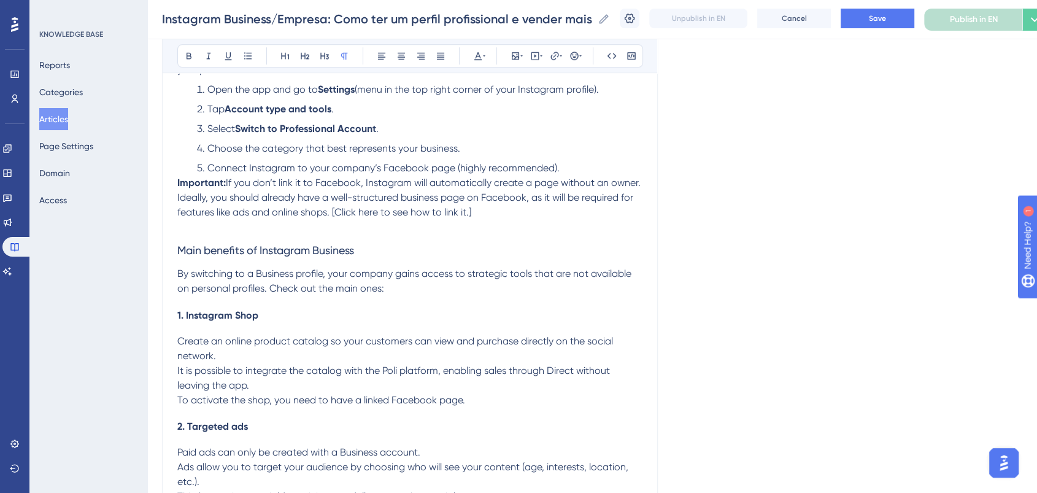
click at [421, 295] on p "By switching to a Business profile, your company gains access to strategic tool…" at bounding box center [409, 280] width 465 height 29
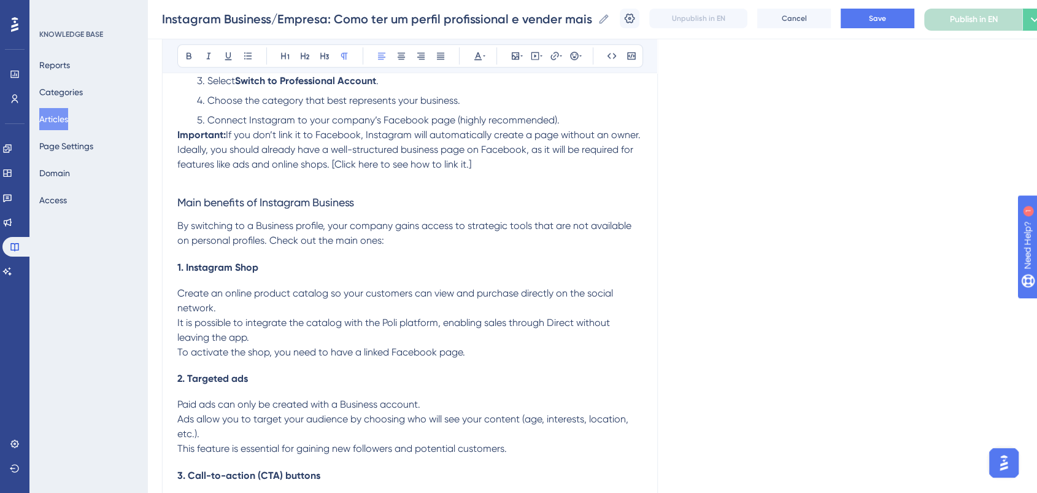
scroll to position [1022, 0]
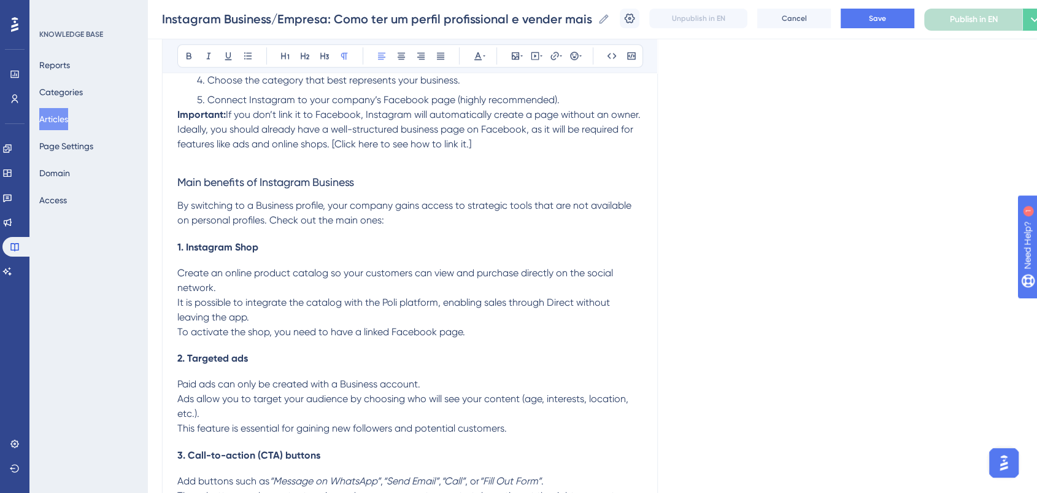
click at [487, 336] on p "Create an online product catalog so your customers can view and purchase direct…" at bounding box center [409, 303] width 465 height 74
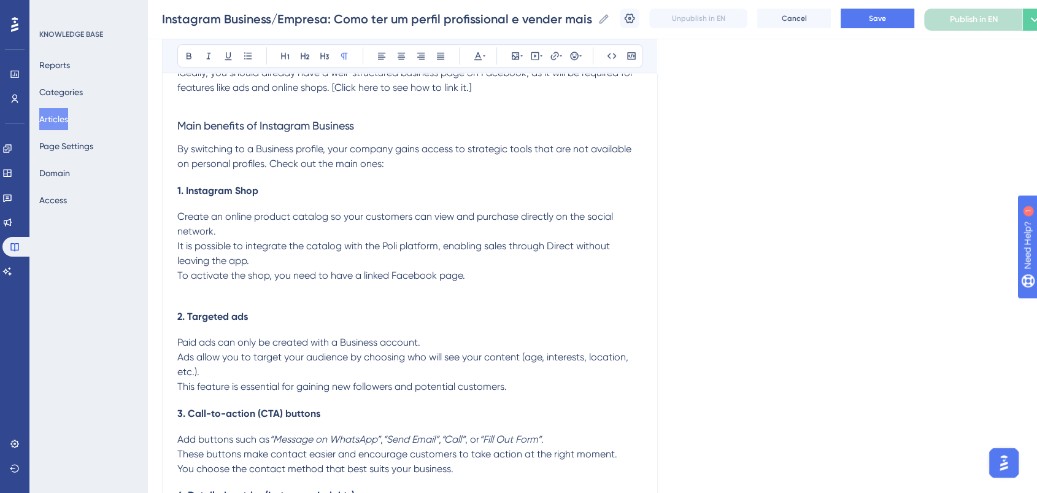
scroll to position [1159, 0]
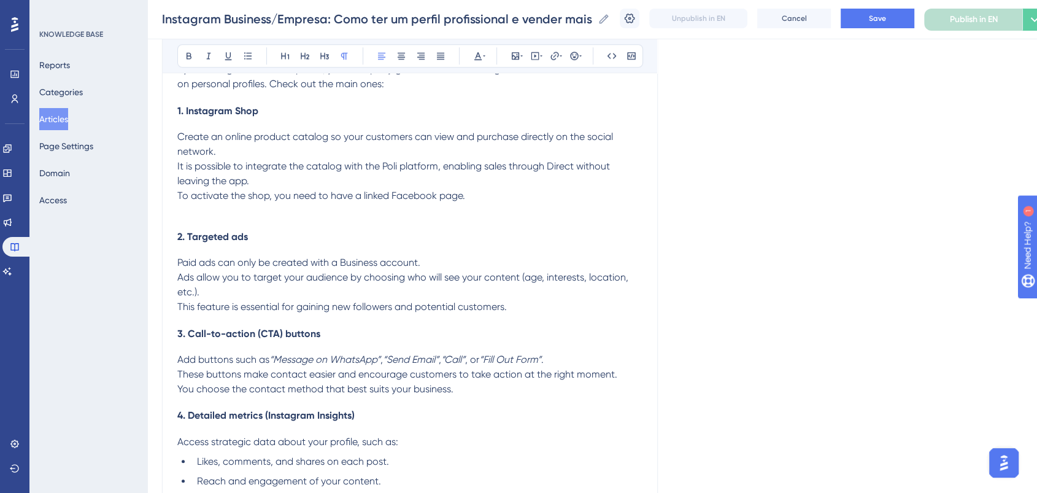
click at [519, 314] on p "Paid ads can only be created with a Business account. Ads allow you to target y…" at bounding box center [409, 284] width 465 height 59
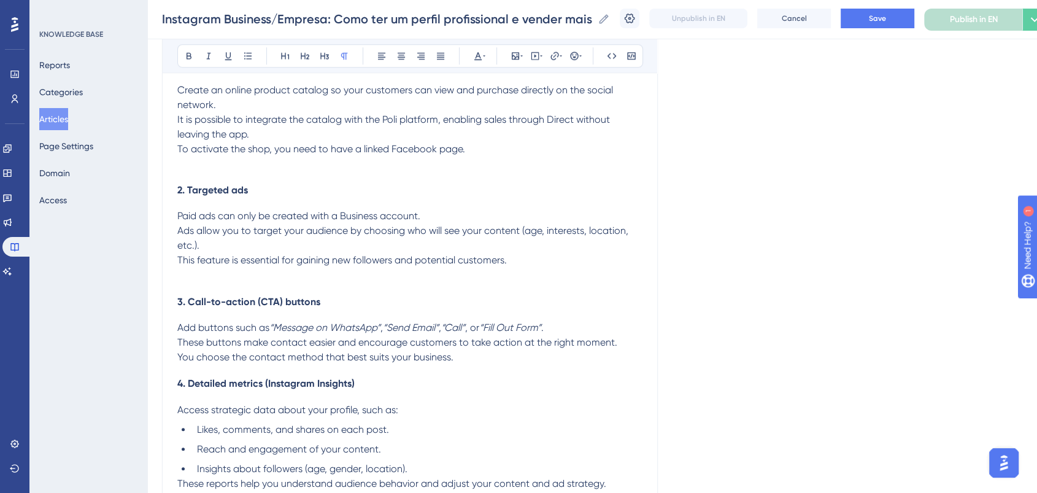
scroll to position [1295, 0]
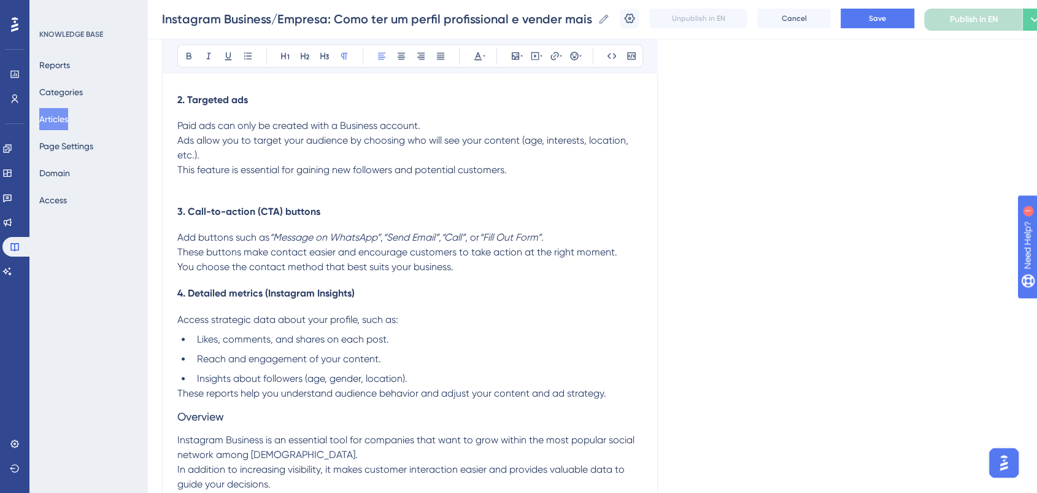
click at [525, 293] on h4 "4. Detailed metrics (Instagram Insights)" at bounding box center [409, 293] width 465 height 12
click at [517, 272] on p "Add buttons such as “Message on WhatsApp” , “Send Email” , “Call” , or “Fill Ou…" at bounding box center [409, 252] width 465 height 44
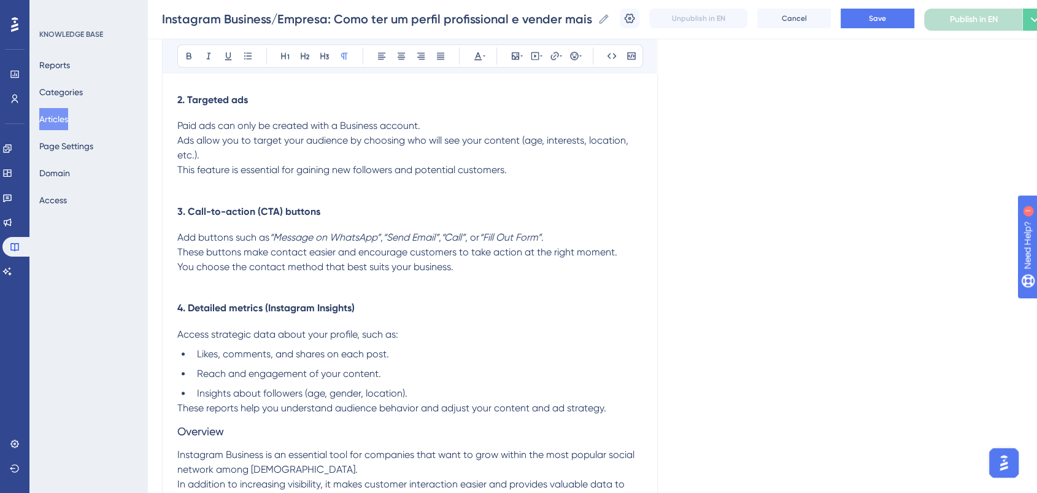
click at [615, 412] on p "These reports help you understand audience behavior and adjust your content and…" at bounding box center [409, 408] width 465 height 15
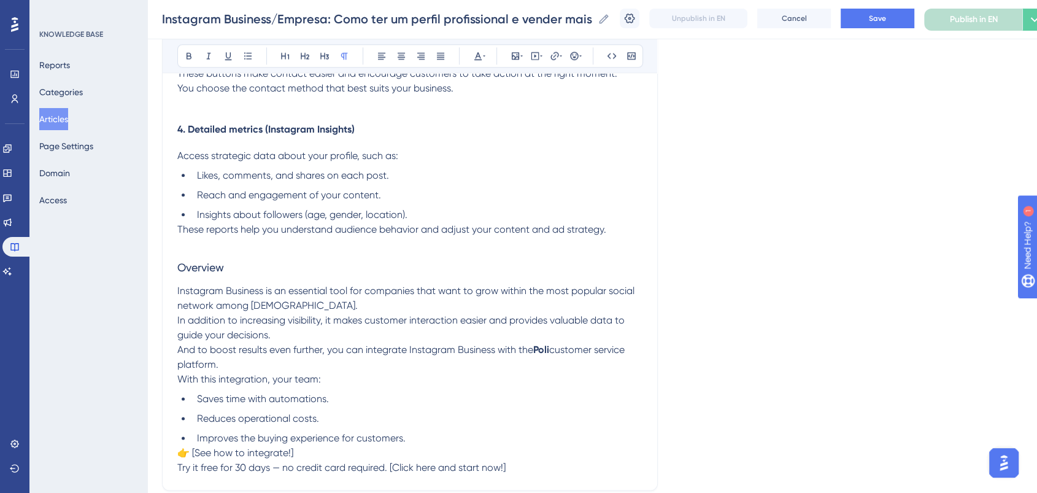
scroll to position [1500, 0]
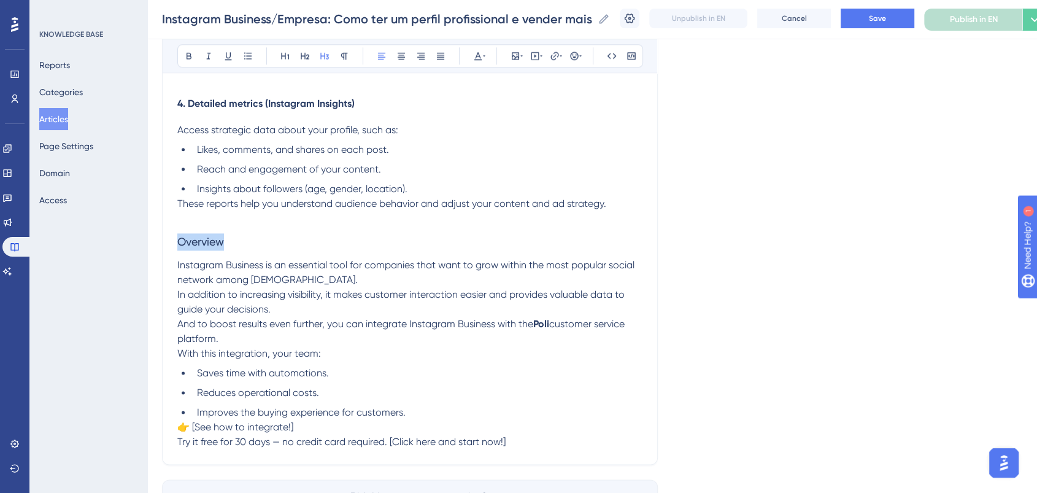
drag, startPoint x: 263, startPoint y: 245, endPoint x: 125, endPoint y: 243, distance: 138.1
click at [190, 61] on button at bounding box center [188, 55] width 17 height 17
click at [447, 237] on h3 "Overview" at bounding box center [409, 242] width 465 height 32
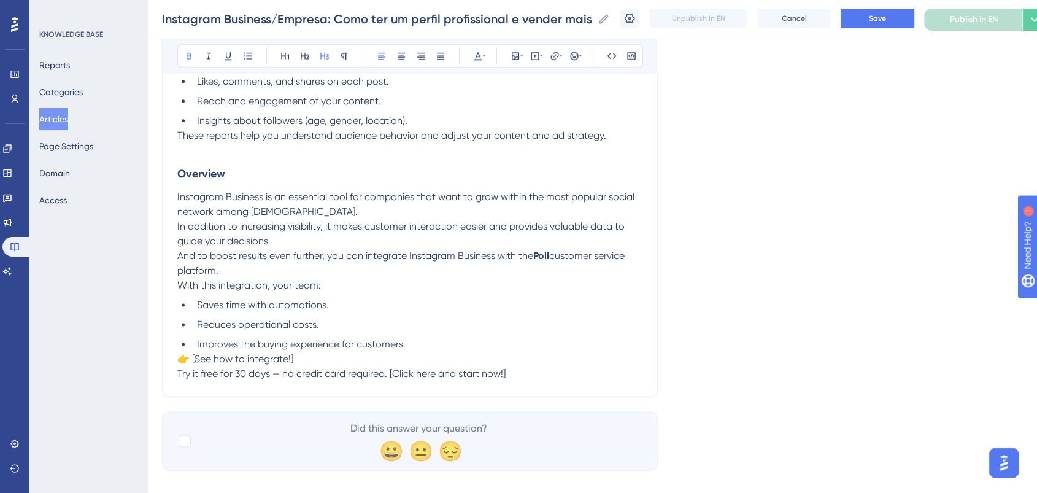
click at [380, 362] on p "👉 [See how to integrate!]" at bounding box center [409, 359] width 465 height 15
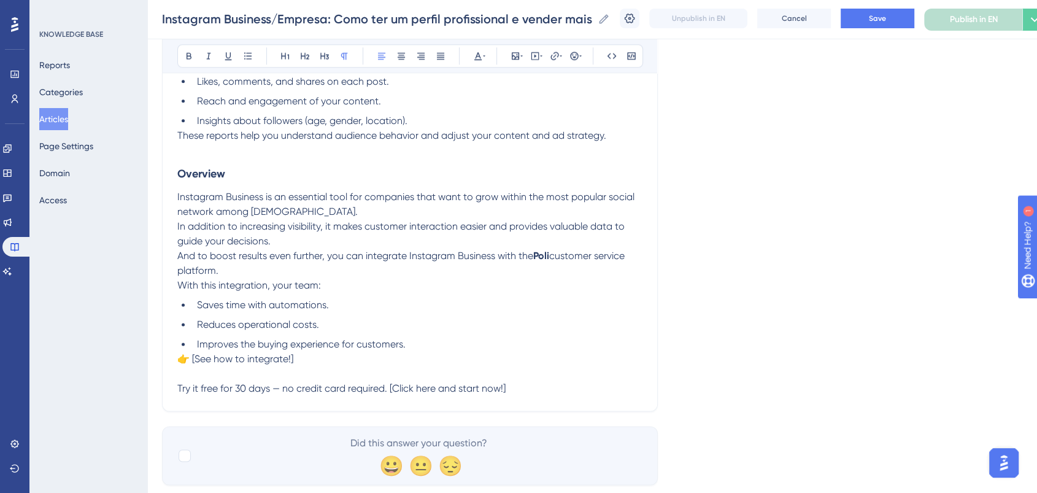
click at [428, 363] on p "👉 [See how to integrate!]" at bounding box center [409, 359] width 465 height 15
click at [431, 352] on li "Improves the buying experience for customers." at bounding box center [417, 344] width 450 height 15
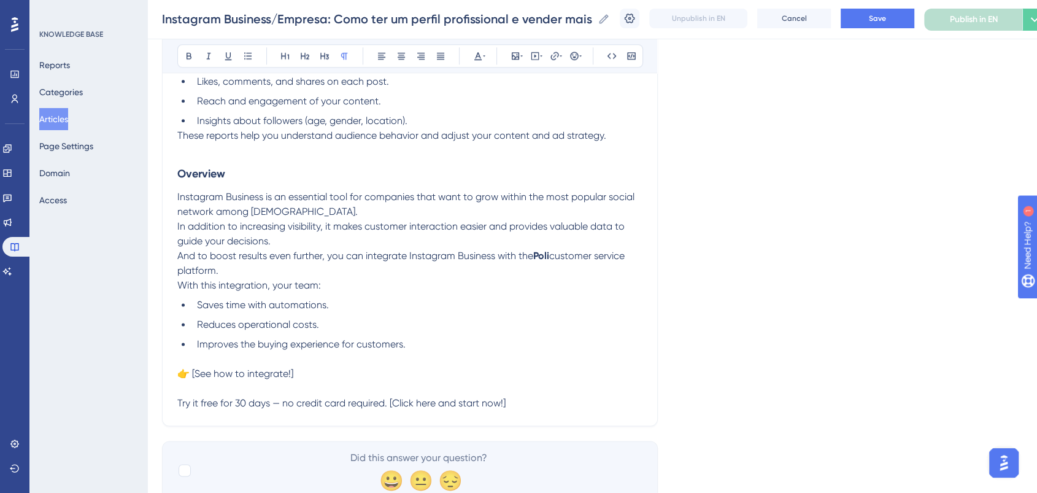
click at [442, 379] on p "👉 [See how to integrate!]" at bounding box center [409, 373] width 465 height 15
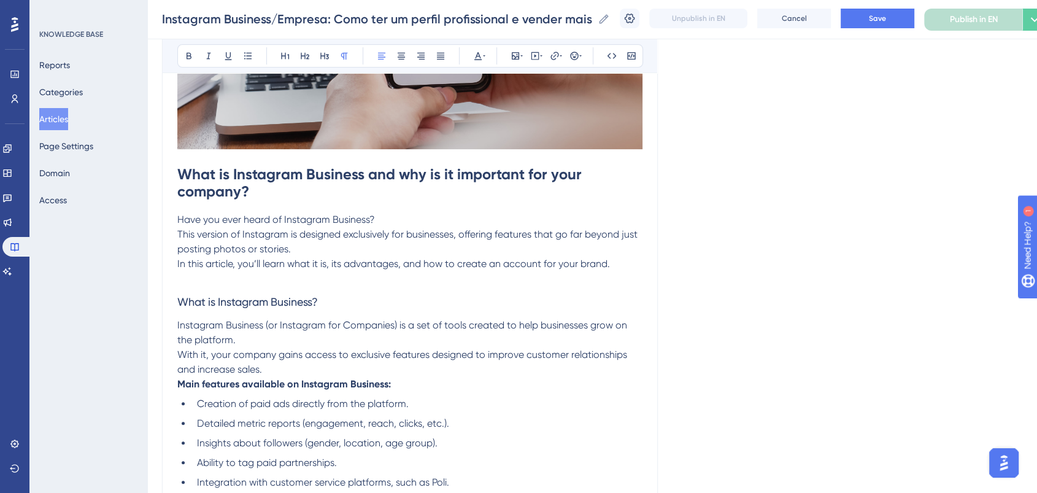
scroll to position [341, 0]
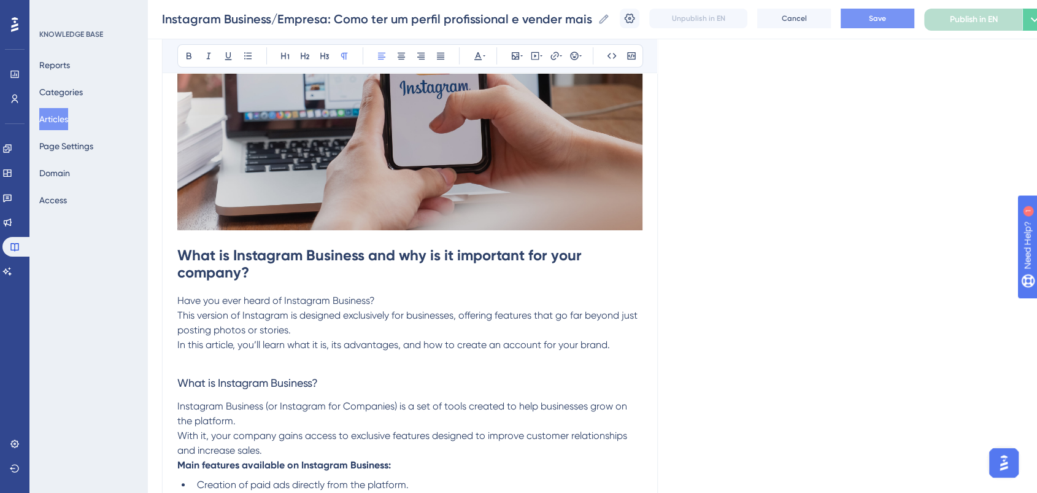
click at [868, 17] on button "Save" at bounding box center [878, 19] width 74 height 20
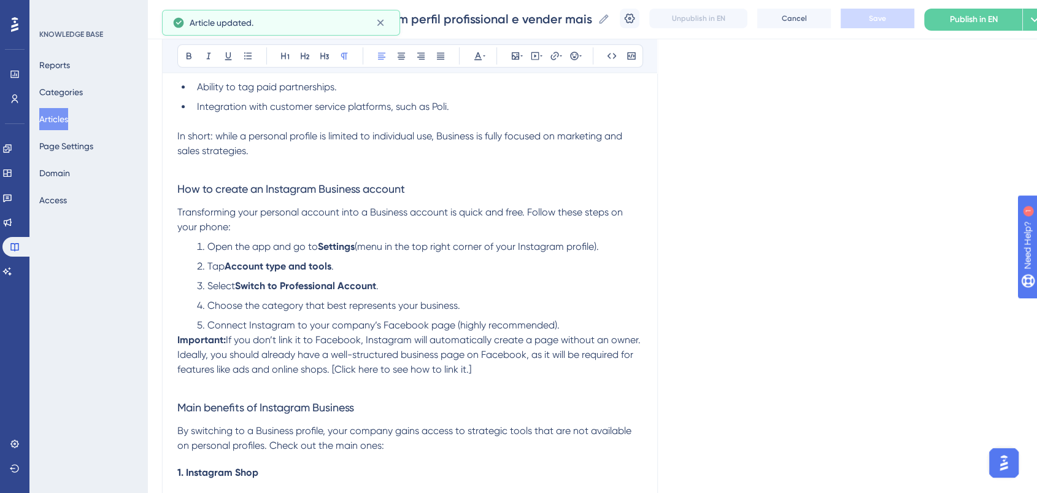
scroll to position [818, 0]
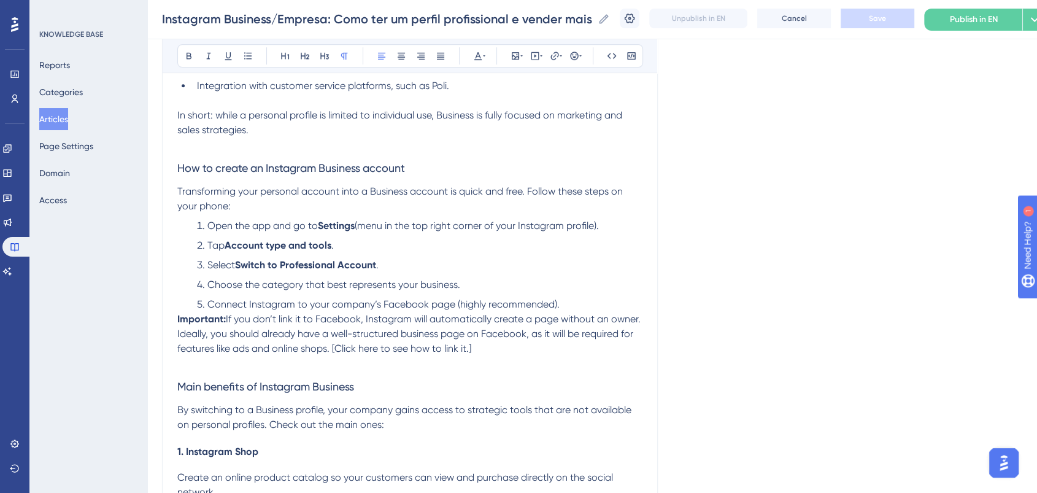
click at [387, 268] on li "Select Switch to Professional Account ." at bounding box center [417, 265] width 450 height 15
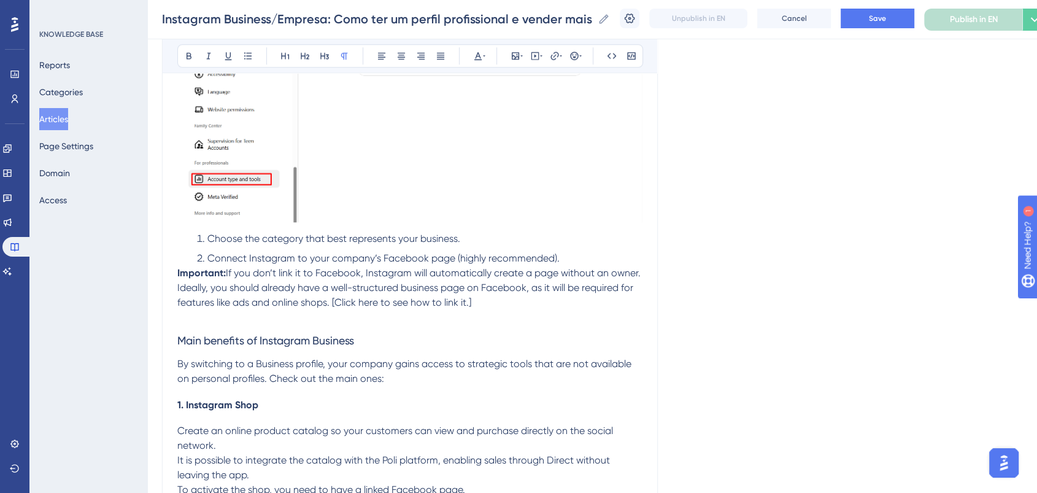
scroll to position [1090, 0]
click at [578, 267] on p "Important: If you don’t link it to Facebook, Instagram will automatically creat…" at bounding box center [409, 287] width 465 height 44
click at [577, 258] on li "Connect Instagram to your company’s Facebook page (highly recommended)." at bounding box center [417, 257] width 450 height 15
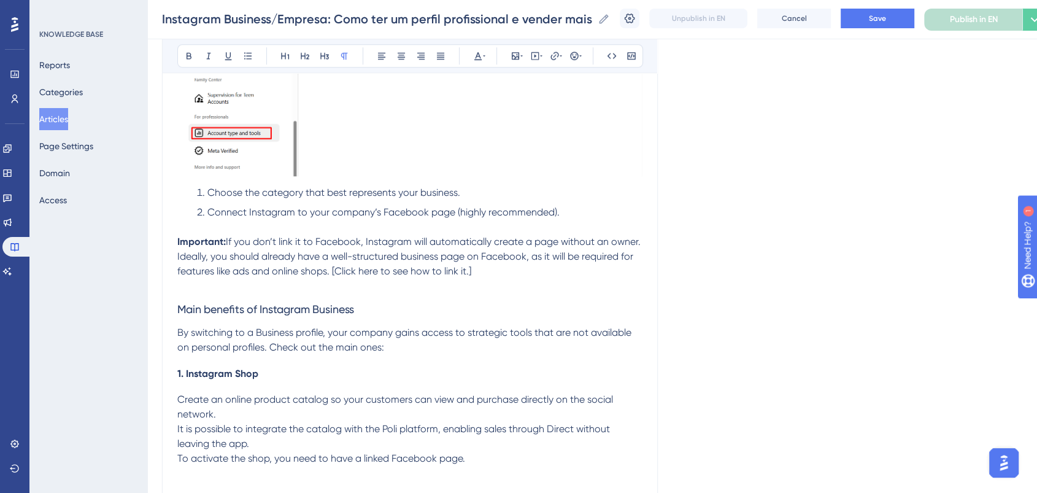
scroll to position [1159, 0]
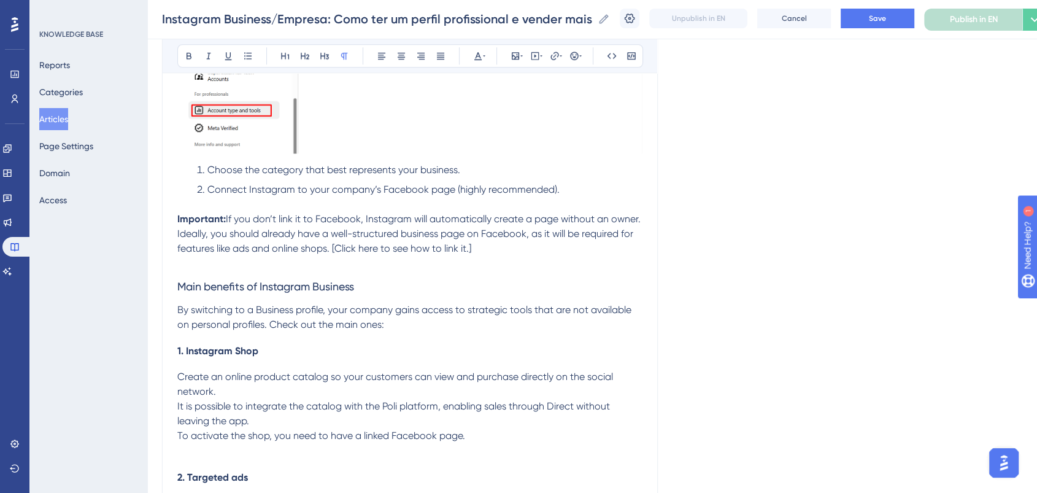
click at [501, 274] on h3 "Main benefits of Instagram Business" at bounding box center [409, 287] width 465 height 32
click at [876, 10] on button "Save" at bounding box center [878, 19] width 74 height 20
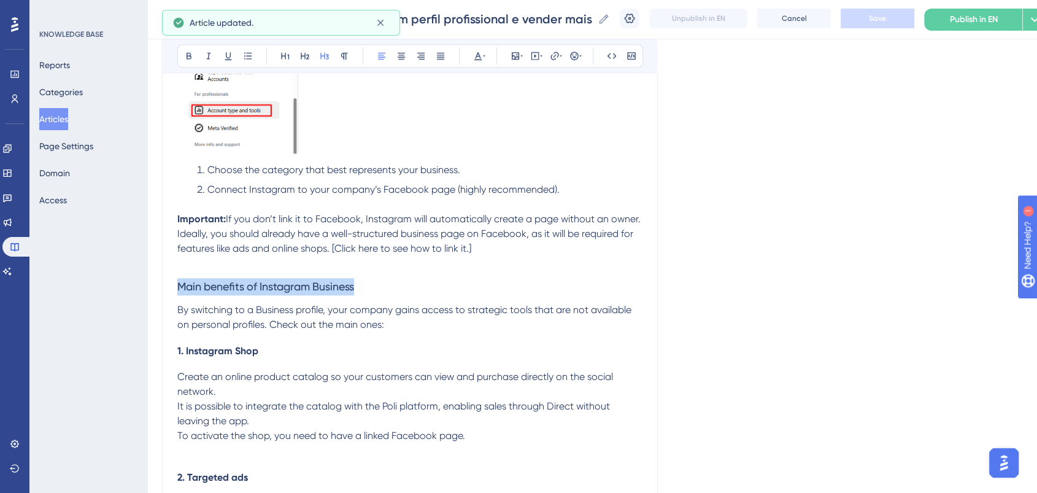
drag, startPoint x: 193, startPoint y: 282, endPoint x: 157, endPoint y: 276, distance: 36.7
click at [157, 276] on div "Performance Users Engagement Widgets Feedback Product Updates Knowledge Base AI…" at bounding box center [592, 4] width 890 height 2327
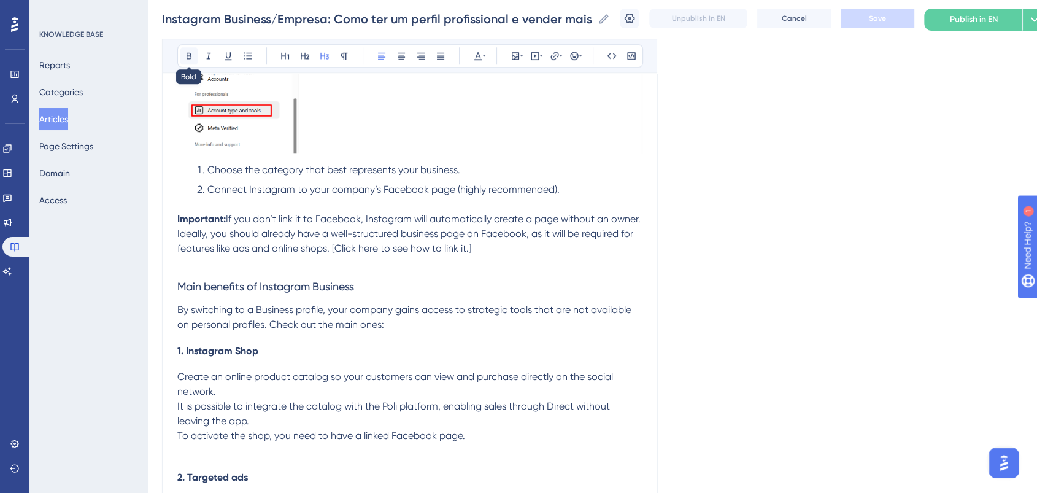
click at [188, 53] on icon at bounding box center [189, 56] width 5 height 7
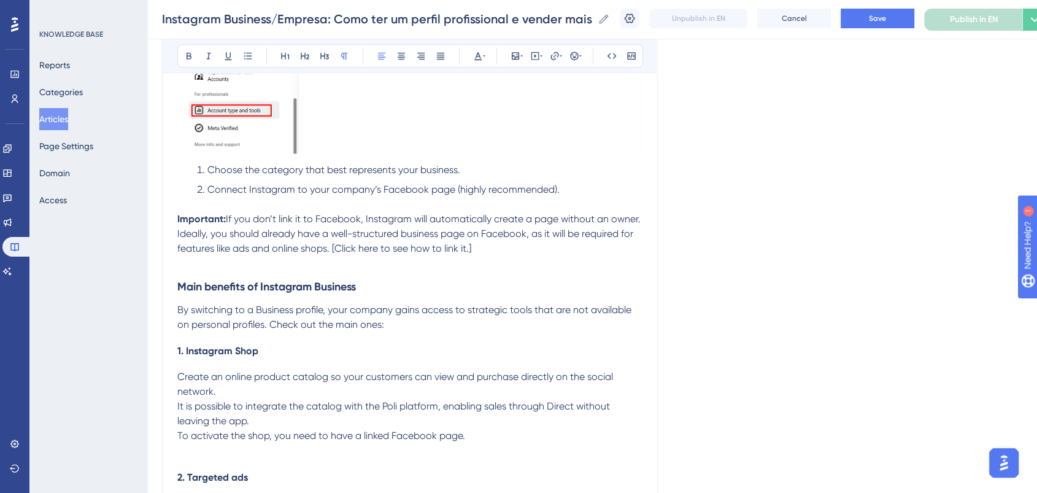
click at [536, 241] on span "If you don’t link it to Facebook, Instagram will automatically create a page wi…" at bounding box center [410, 233] width 466 height 41
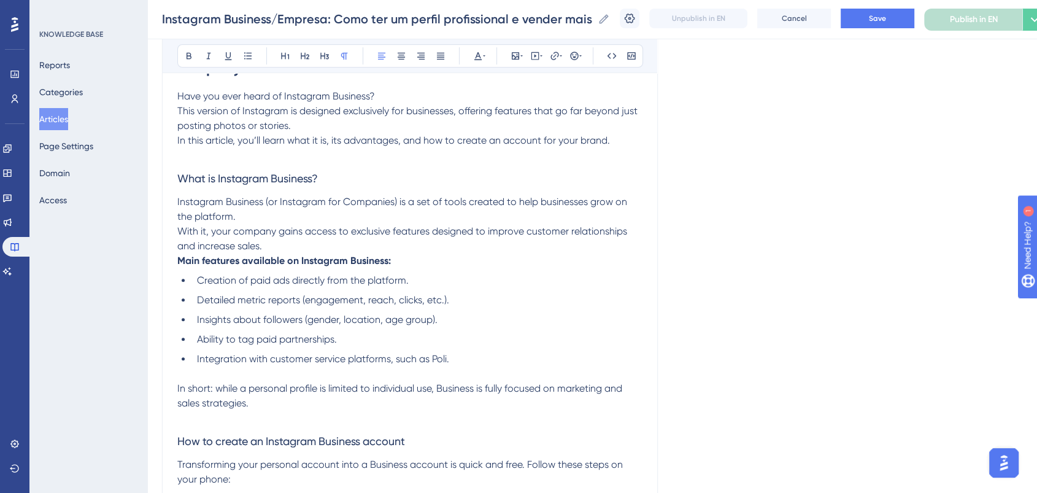
scroll to position [682, 0]
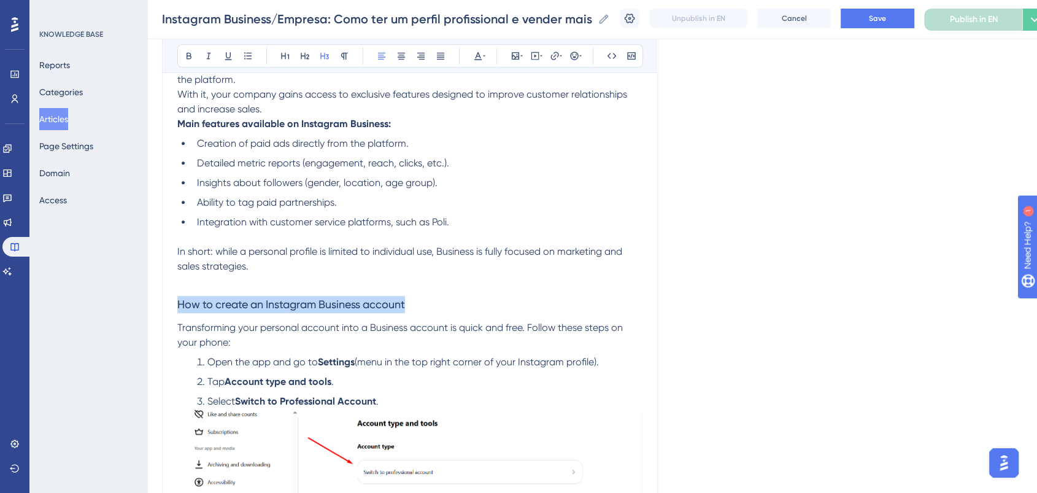
drag, startPoint x: 418, startPoint y: 306, endPoint x: 29, endPoint y: 306, distance: 388.4
click at [147, 306] on div "Performance Users Engagement Widgets Feedback Product Updates Knowledge Base AI…" at bounding box center [592, 481] width 890 height 2327
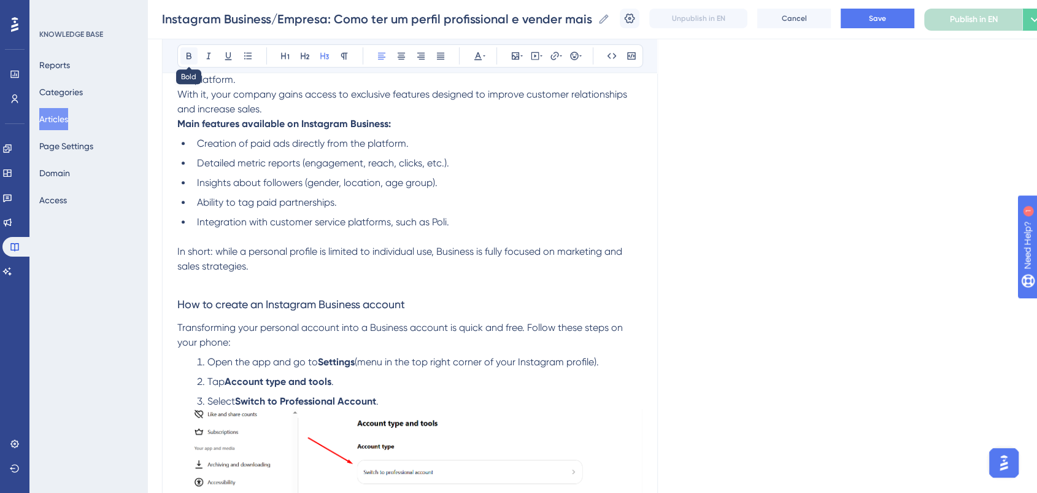
click at [187, 60] on icon at bounding box center [189, 56] width 10 height 10
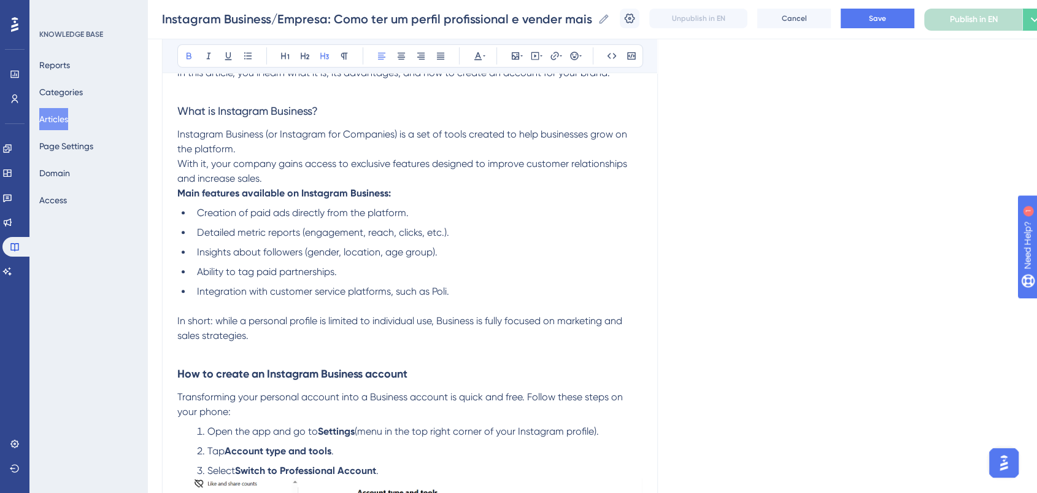
scroll to position [545, 0]
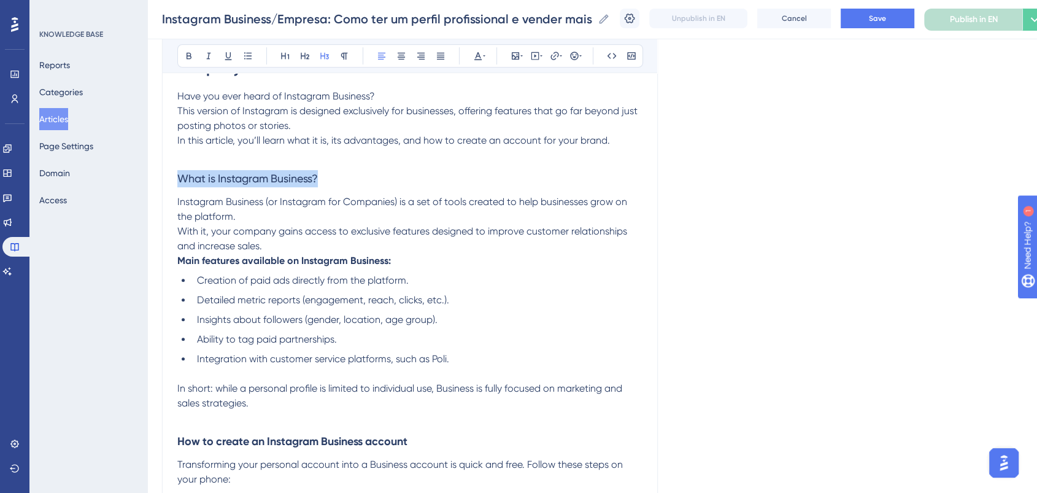
drag, startPoint x: 340, startPoint y: 174, endPoint x: 188, endPoint y: 107, distance: 166.2
click at [186, 61] on button at bounding box center [188, 55] width 17 height 17
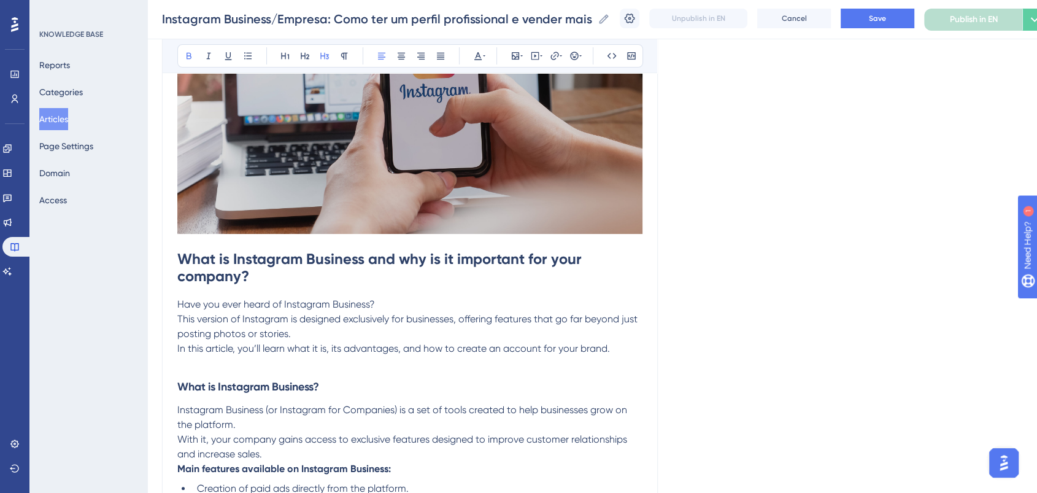
scroll to position [272, 0]
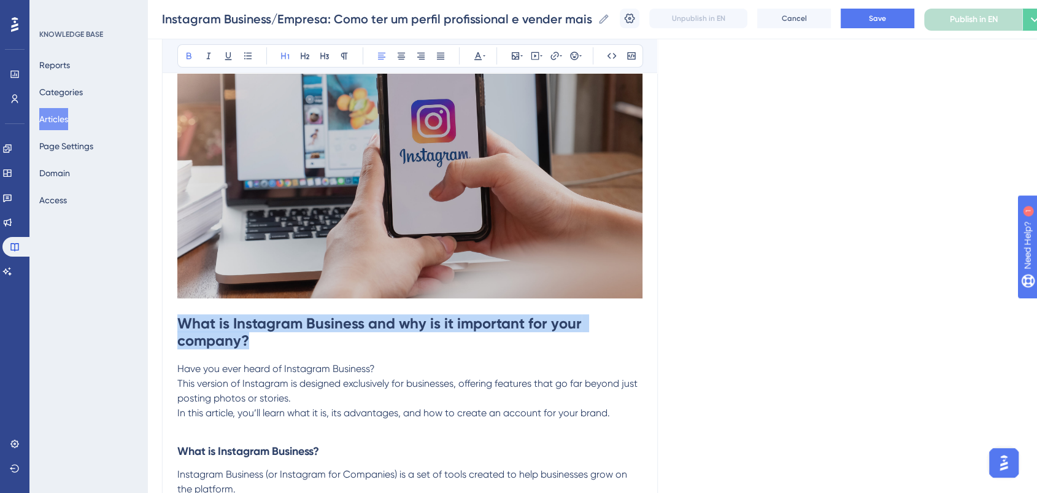
drag, startPoint x: 279, startPoint y: 334, endPoint x: 169, endPoint y: 314, distance: 112.4
click at [475, 56] on icon at bounding box center [478, 56] width 10 height 10
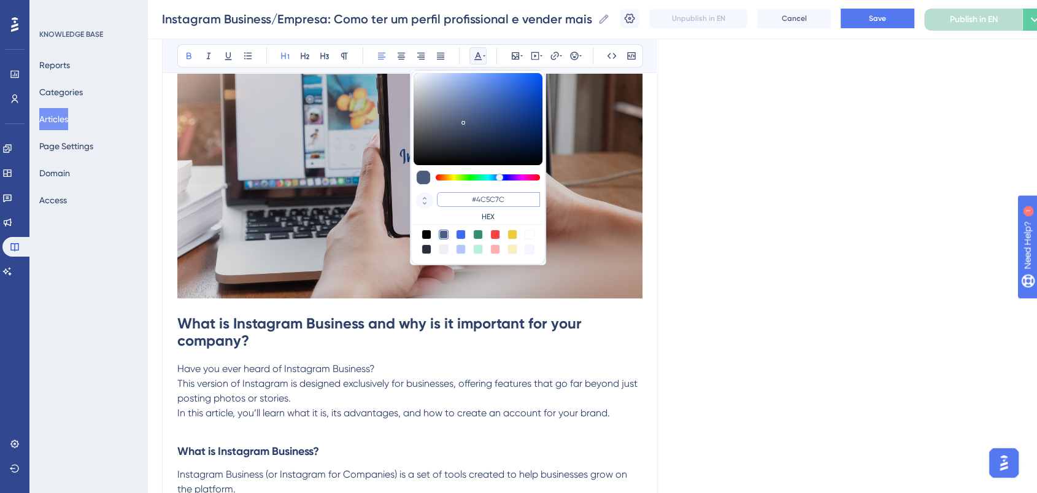
drag, startPoint x: 514, startPoint y: 197, endPoint x: 431, endPoint y: 198, distance: 82.2
click at [431, 198] on div "#4C5C7C HEX" at bounding box center [478, 207] width 129 height 35
type input "#0000FF"
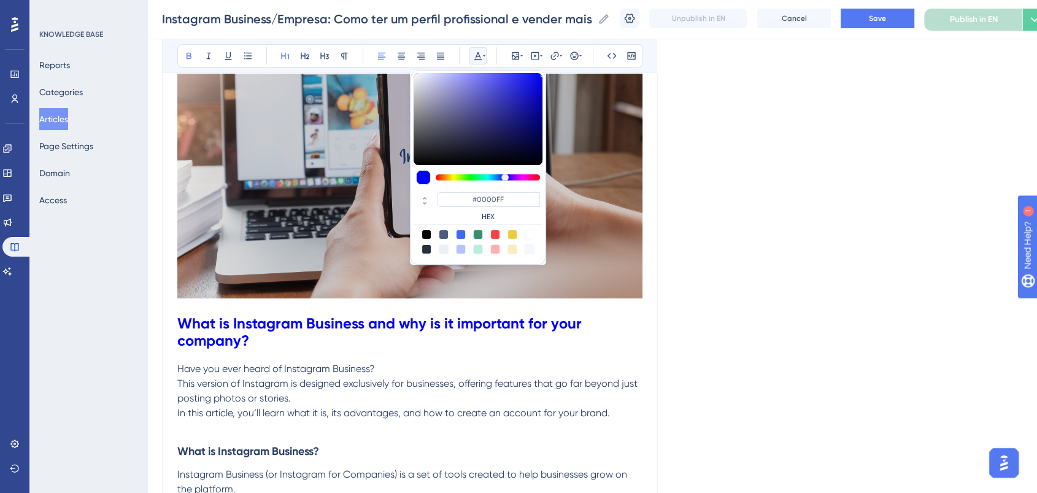
click at [272, 345] on h1 "What is Instagram Business and why is it important for your company?" at bounding box center [409, 332] width 465 height 59
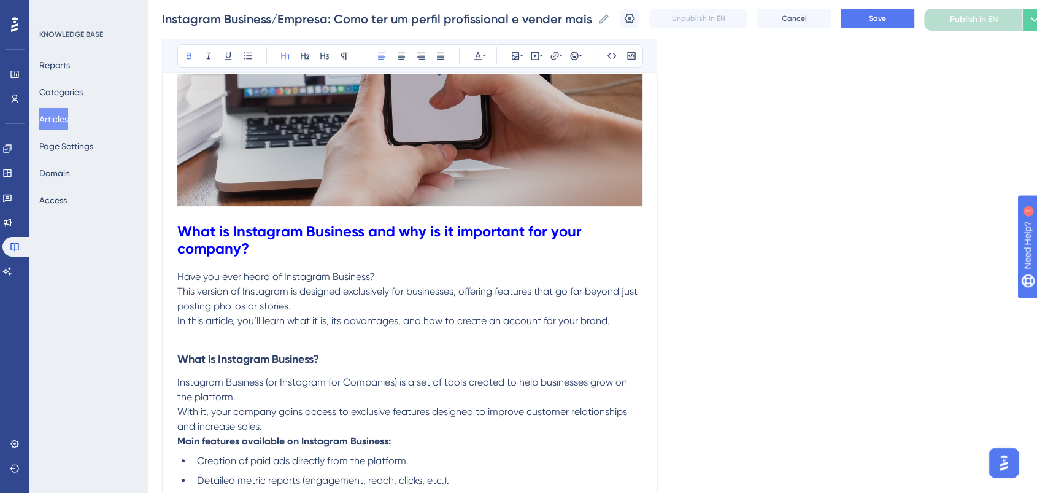
scroll to position [409, 0]
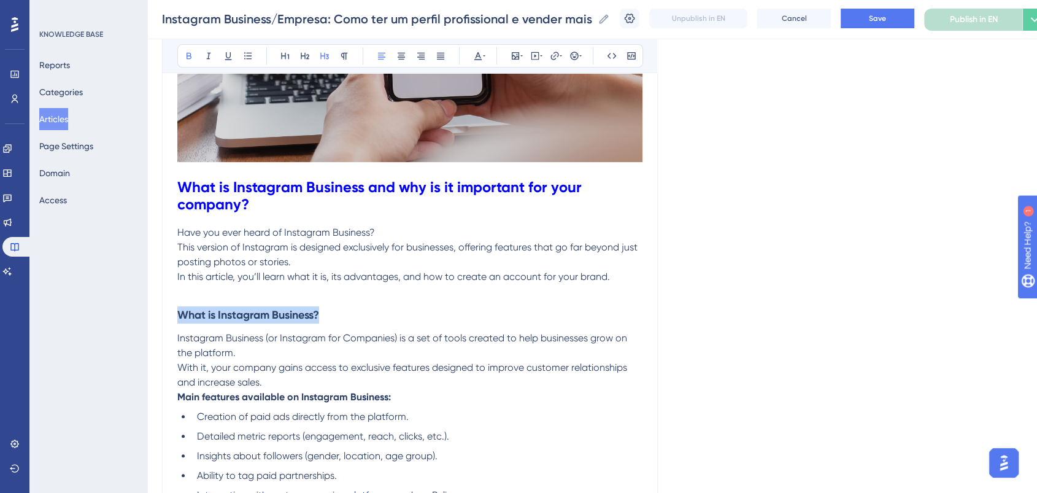
drag, startPoint x: 344, startPoint y: 317, endPoint x: 106, endPoint y: 299, distance: 238.7
drag, startPoint x: 479, startPoint y: 52, endPoint x: 481, endPoint y: 61, distance: 10.0
click at [479, 52] on icon at bounding box center [478, 56] width 10 height 10
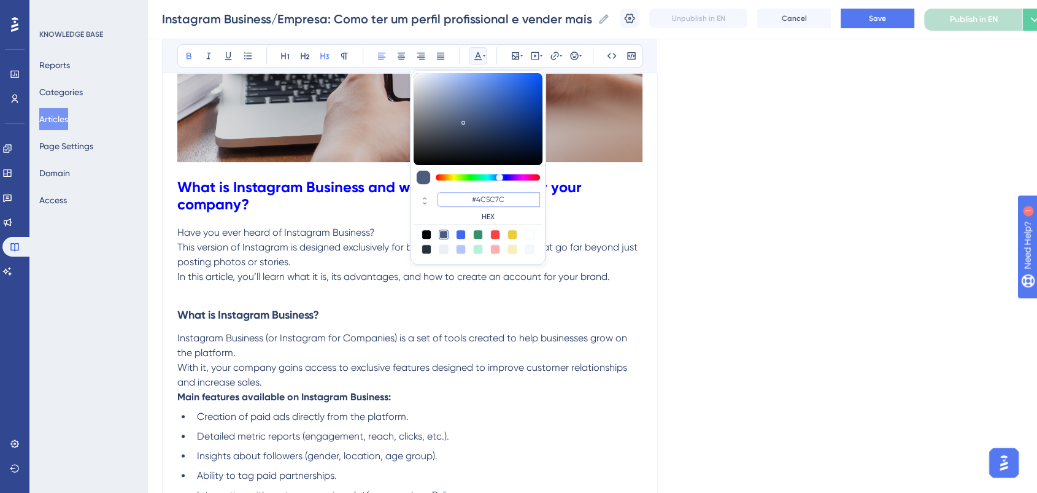
drag, startPoint x: 515, startPoint y: 197, endPoint x: 450, endPoint y: 198, distance: 65.7
click at [450, 198] on input "#4C5C7C" at bounding box center [488, 199] width 103 height 15
paste input "0000FF"
type input "#0000FF"
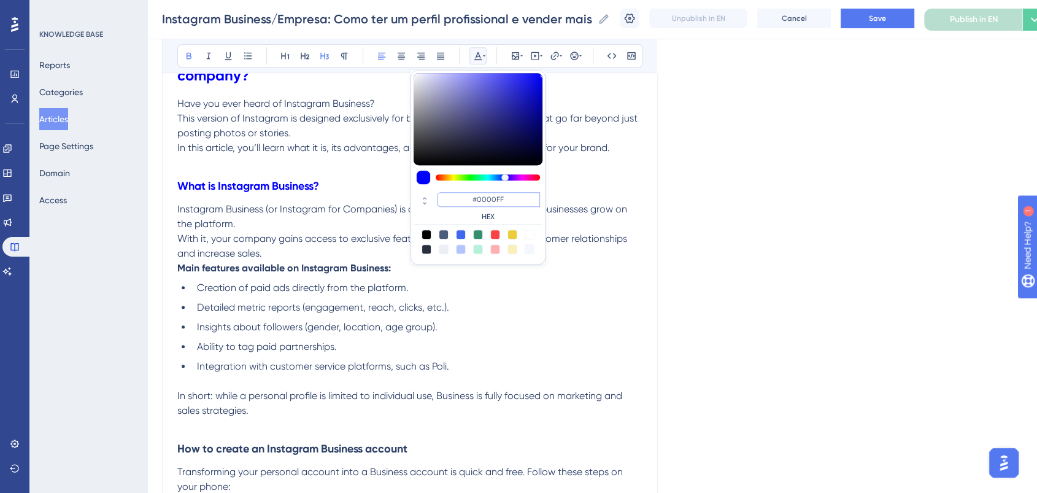
scroll to position [477, 0]
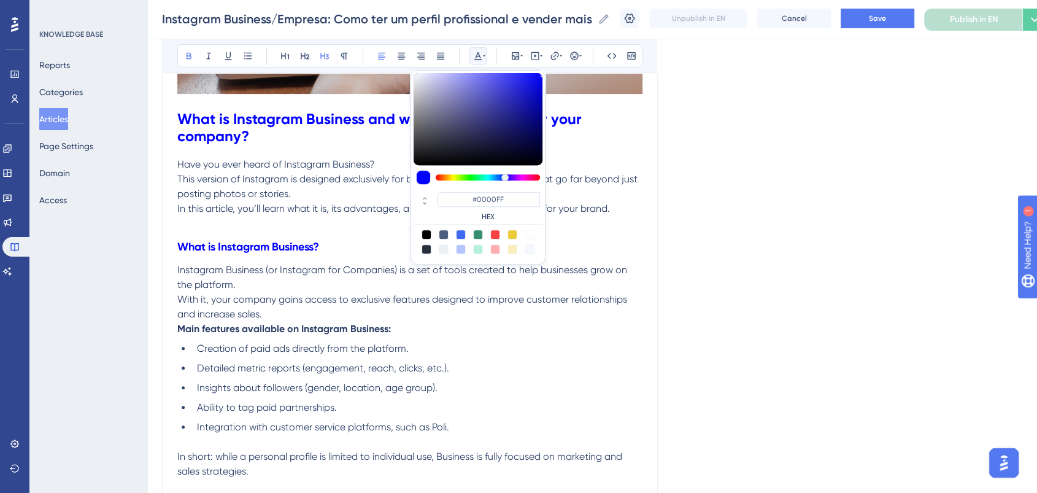
click at [339, 242] on h3 "What is Instagram Business?" at bounding box center [409, 247] width 465 height 32
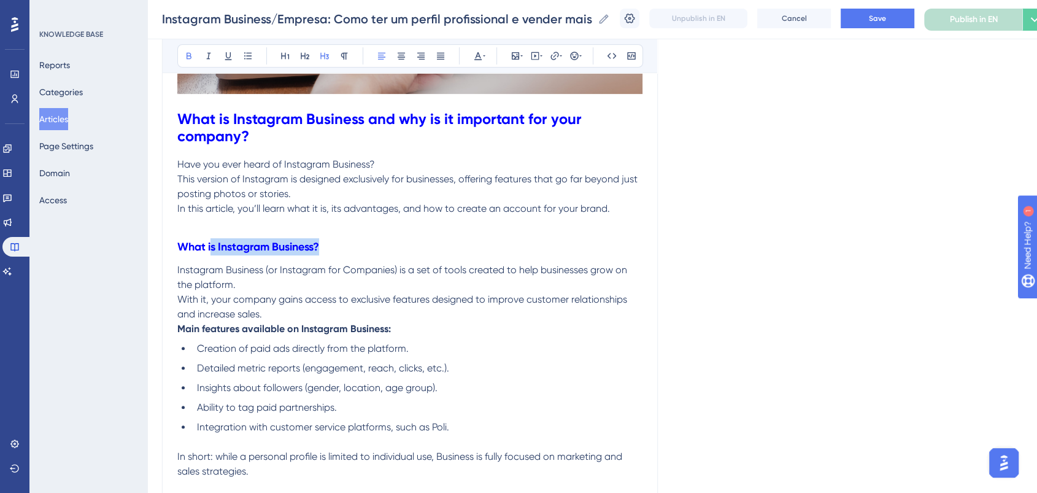
click at [210, 242] on h3 "What is Instagram Business?" at bounding box center [409, 247] width 465 height 32
click at [334, 243] on h3 "What is Instagram Business?" at bounding box center [409, 247] width 465 height 32
drag, startPoint x: 328, startPoint y: 244, endPoint x: 134, endPoint y: 244, distance: 194.5
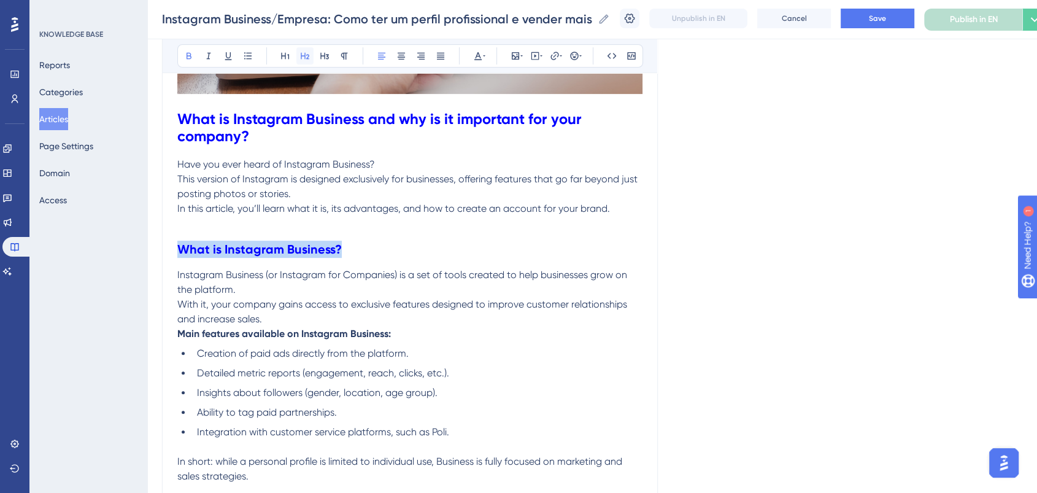
click at [304, 53] on icon at bounding box center [305, 56] width 10 height 10
click at [442, 324] on p "Instagram Business (or Instagram for Companies) is a set of tools created to he…" at bounding box center [409, 297] width 465 height 59
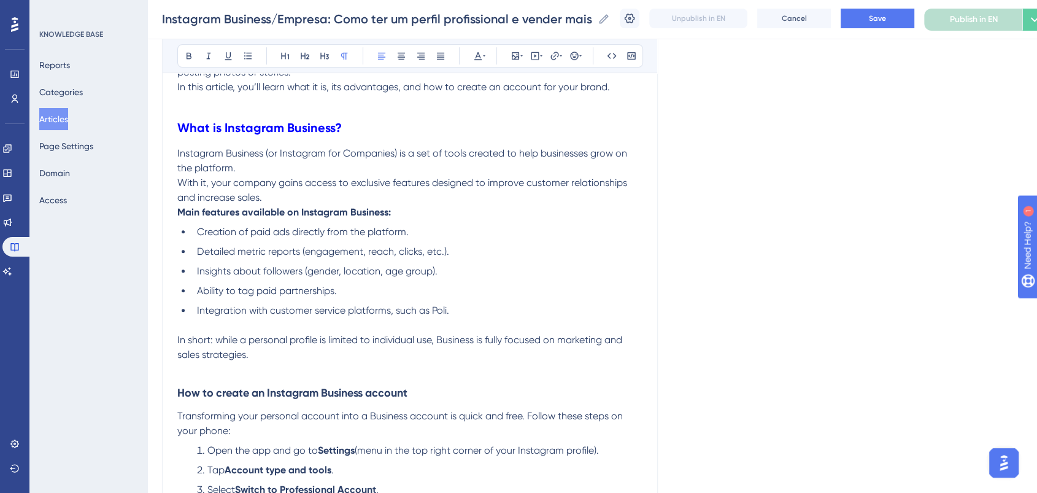
scroll to position [614, 0]
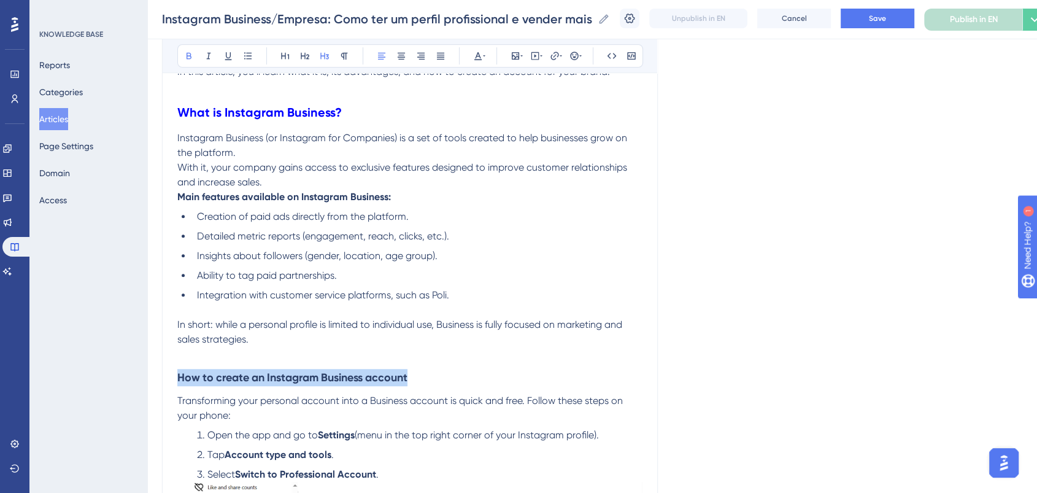
drag, startPoint x: 421, startPoint y: 377, endPoint x: 141, endPoint y: 368, distance: 280.6
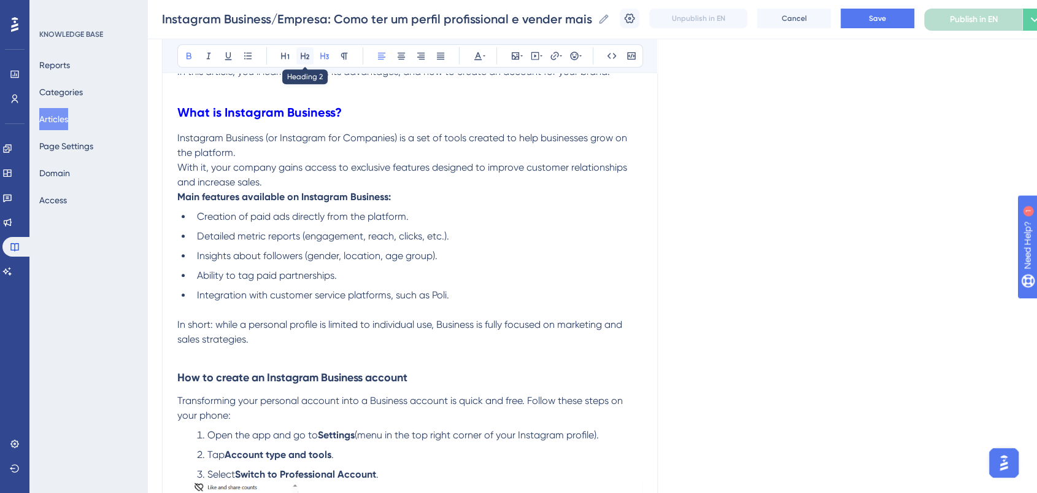
click at [308, 58] on icon at bounding box center [305, 56] width 9 height 7
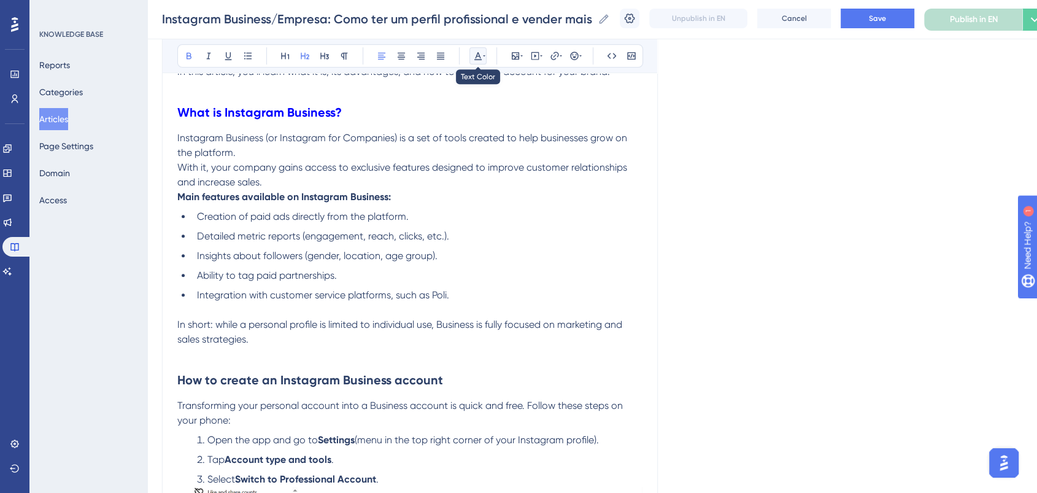
click at [479, 53] on icon at bounding box center [478, 56] width 10 height 10
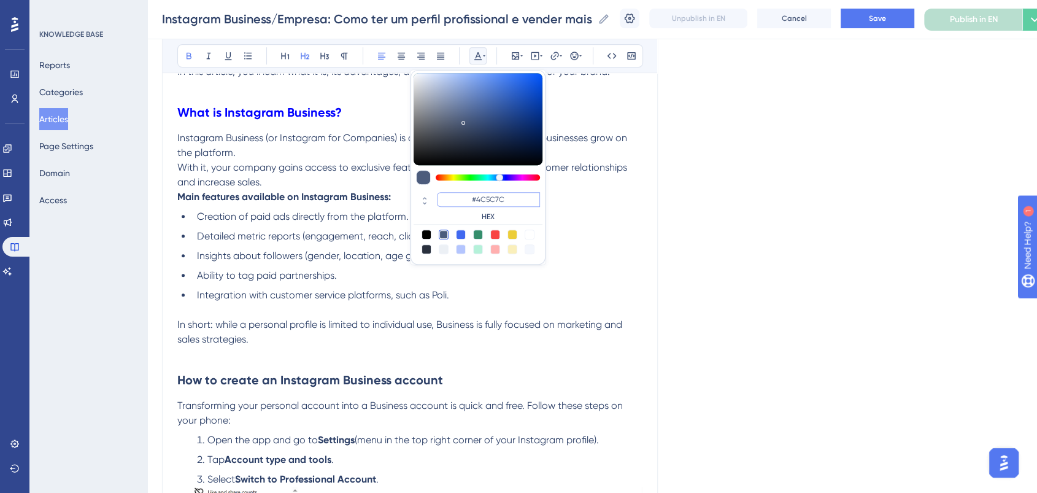
drag, startPoint x: 516, startPoint y: 203, endPoint x: 455, endPoint y: 202, distance: 61.4
click at [455, 202] on input "#4C5C7C" at bounding box center [488, 199] width 103 height 15
paste input "0000FF"
type input "#0000FF"
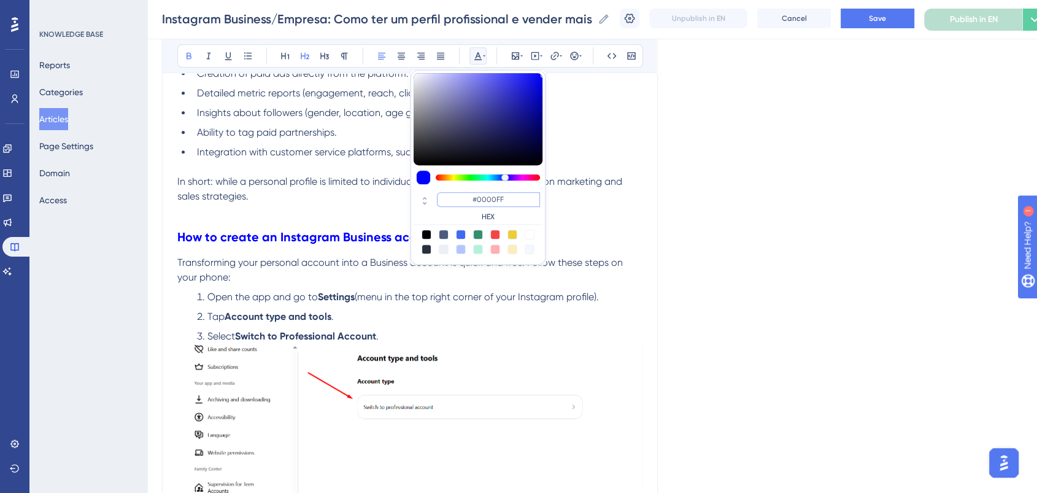
scroll to position [818, 0]
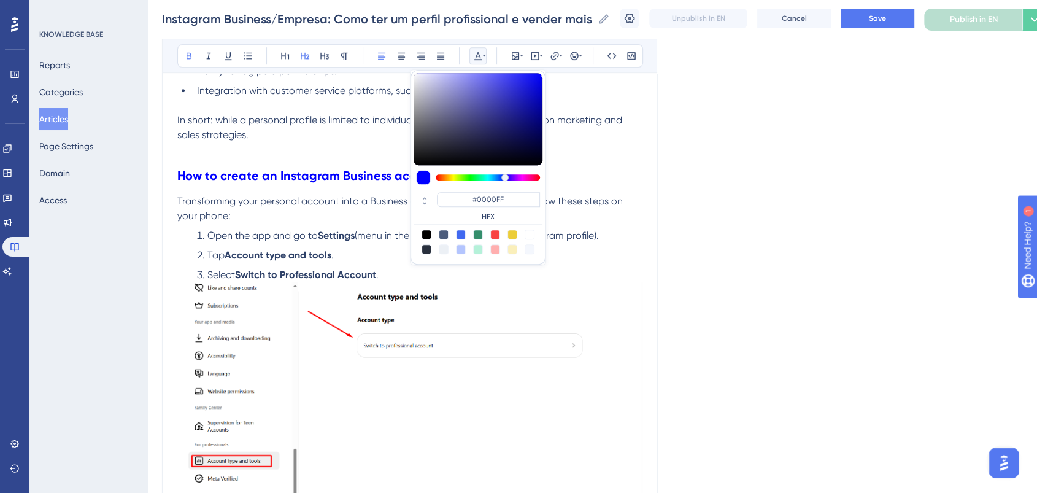
click at [436, 333] on img at bounding box center [409, 392] width 465 height 221
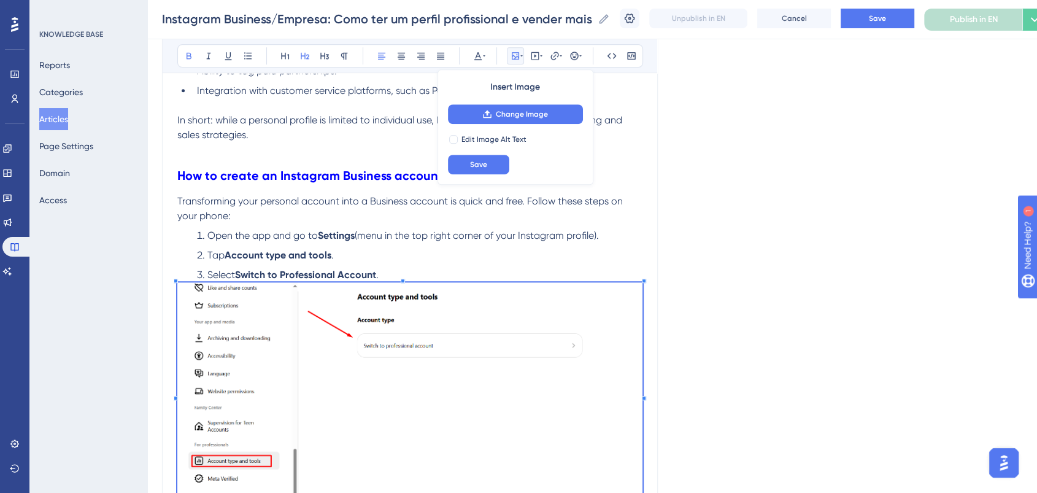
click at [480, 251] on li "Tap Account type and tools ." at bounding box center [417, 255] width 450 height 15
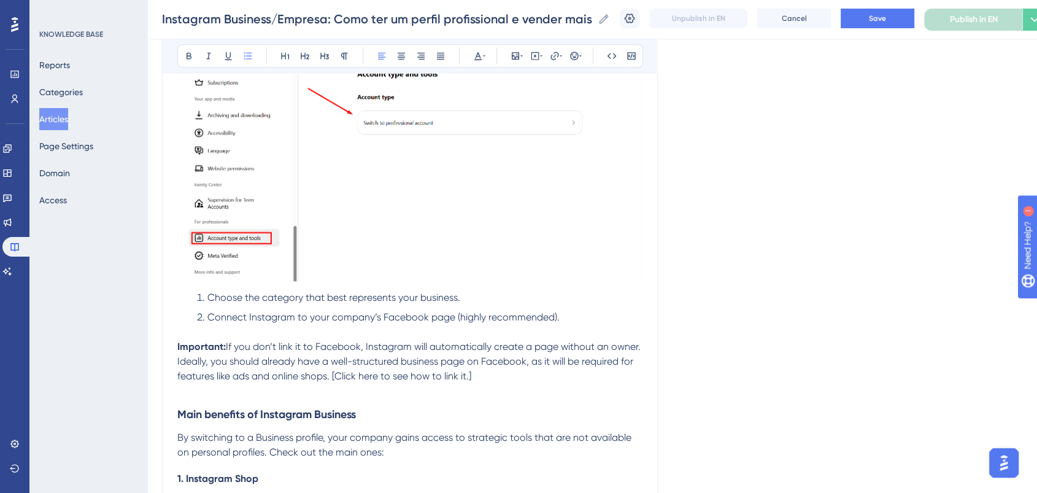
scroll to position [1090, 0]
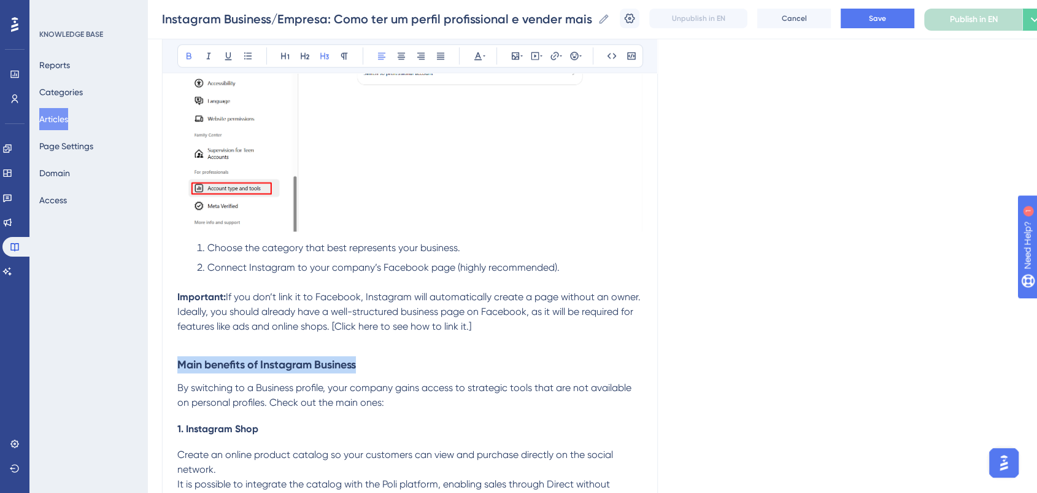
drag, startPoint x: 371, startPoint y: 363, endPoint x: 179, endPoint y: 373, distance: 191.7
click at [179, 373] on h3 "Main benefits of Instagram Business" at bounding box center [409, 365] width 465 height 32
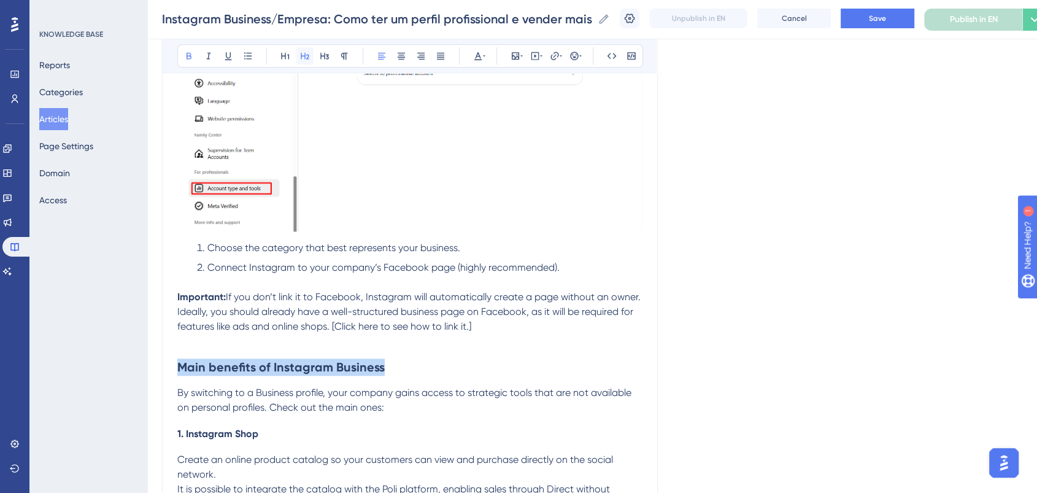
click at [307, 52] on icon at bounding box center [305, 56] width 10 height 10
click at [476, 52] on icon at bounding box center [478, 56] width 10 height 10
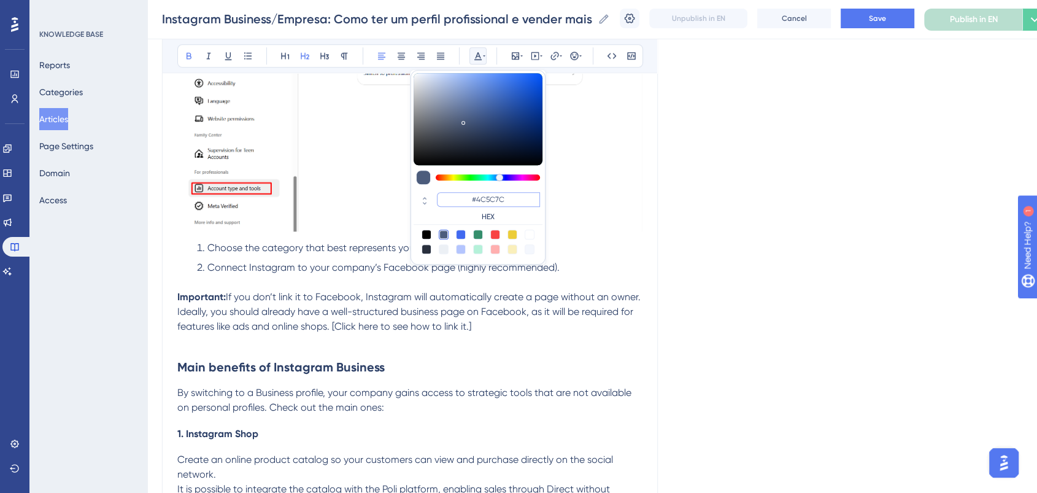
drag, startPoint x: 525, startPoint y: 200, endPoint x: 445, endPoint y: 193, distance: 80.1
click at [445, 193] on input "#4C5C7C" at bounding box center [488, 199] width 103 height 15
paste input "0000FF"
type input "#0000FF"
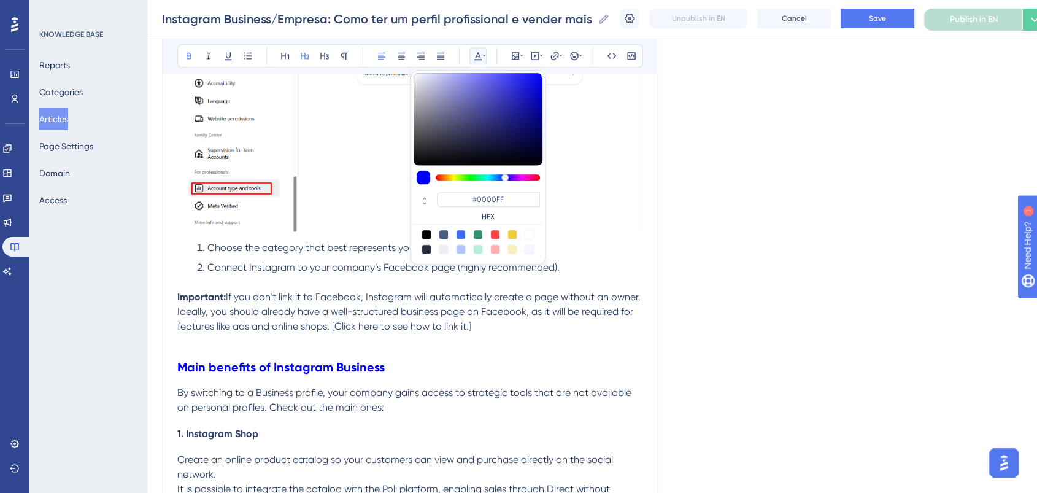
click at [540, 349] on p at bounding box center [409, 341] width 465 height 15
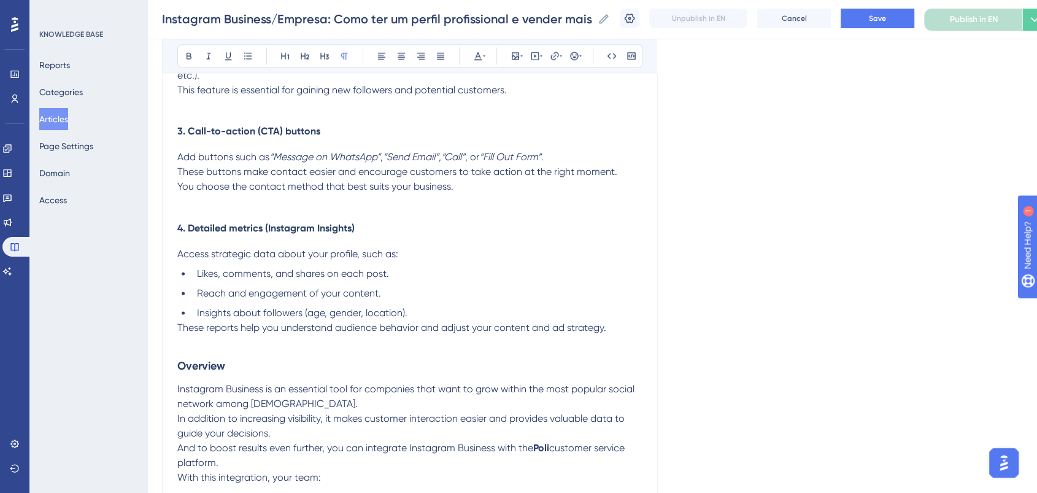
scroll to position [1704, 0]
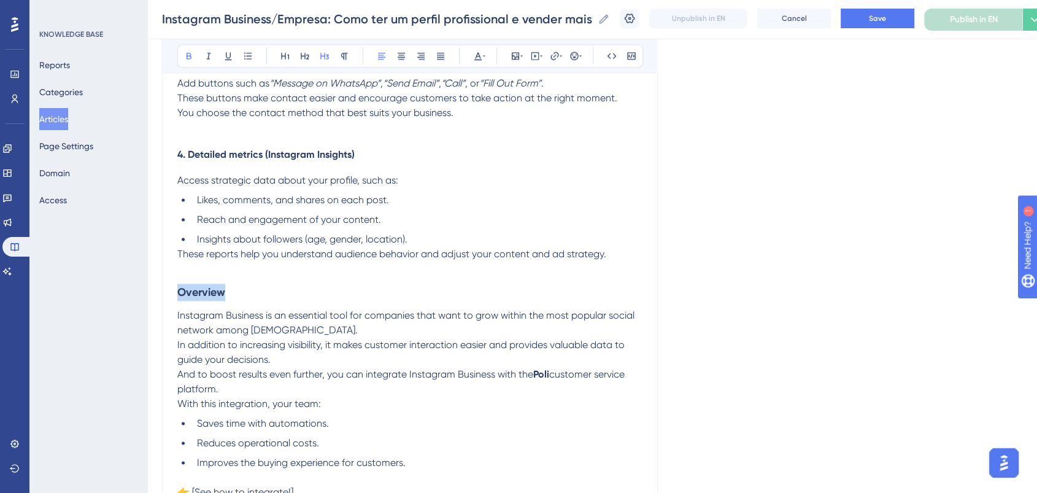
drag, startPoint x: 242, startPoint y: 295, endPoint x: 158, endPoint y: 290, distance: 84.2
click at [307, 56] on icon at bounding box center [305, 56] width 10 height 10
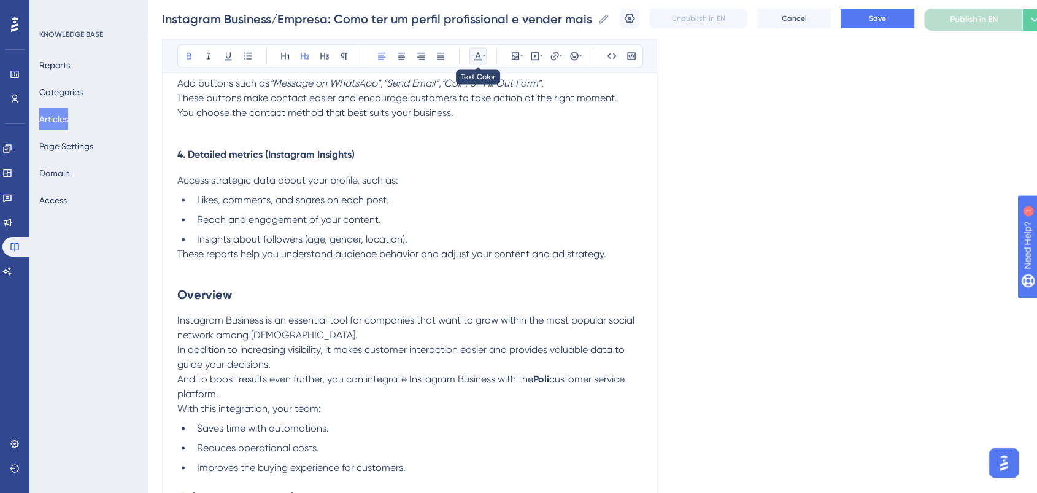
click at [476, 51] on icon at bounding box center [478, 56] width 10 height 10
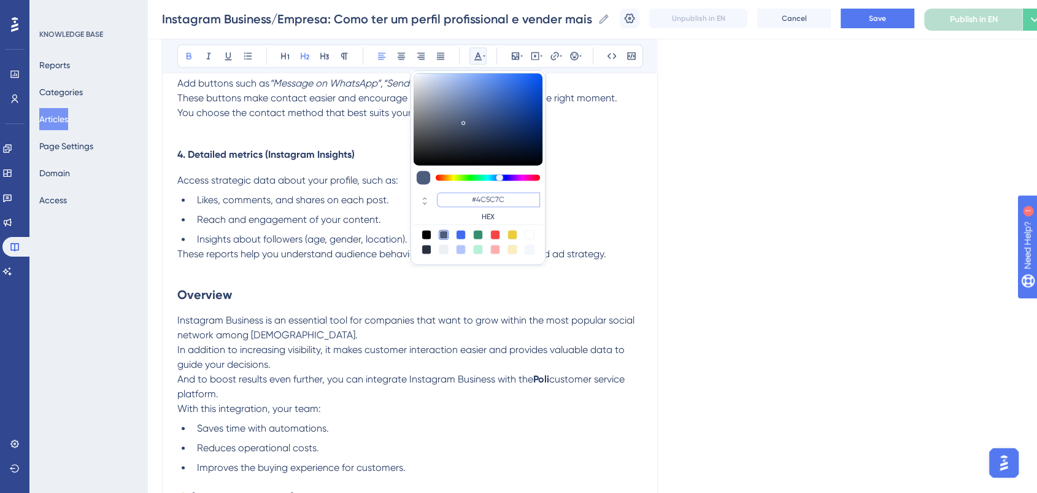
drag, startPoint x: 520, startPoint y: 196, endPoint x: 471, endPoint y: 196, distance: 49.7
click at [471, 196] on input "#4C5C7C" at bounding box center [488, 199] width 103 height 15
paste input "0000FF"
type input "#0000FF"
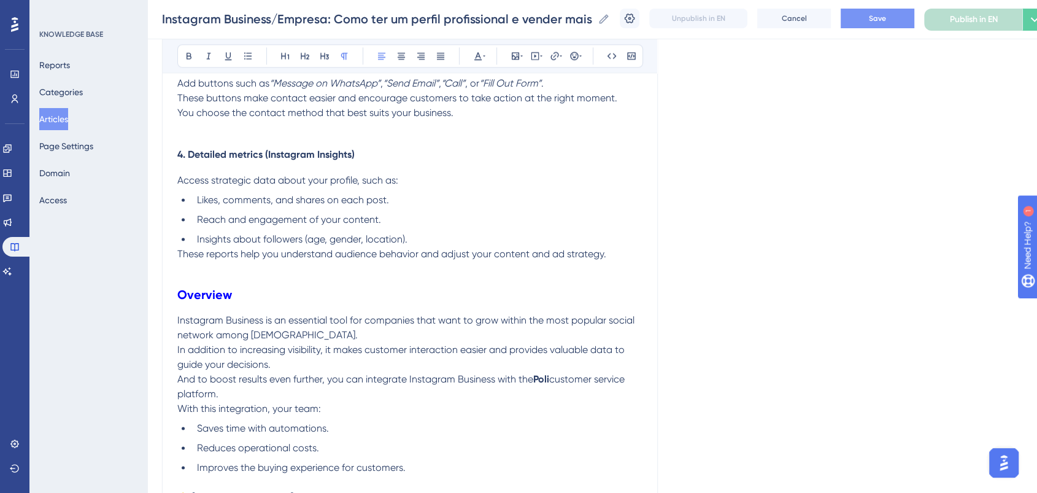
click at [861, 22] on button "Save" at bounding box center [878, 19] width 74 height 20
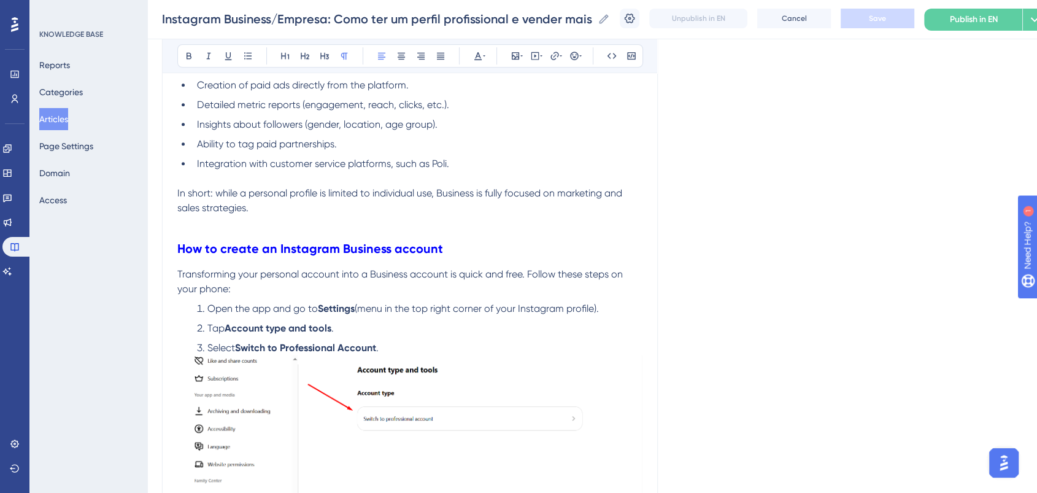
scroll to position [750, 0]
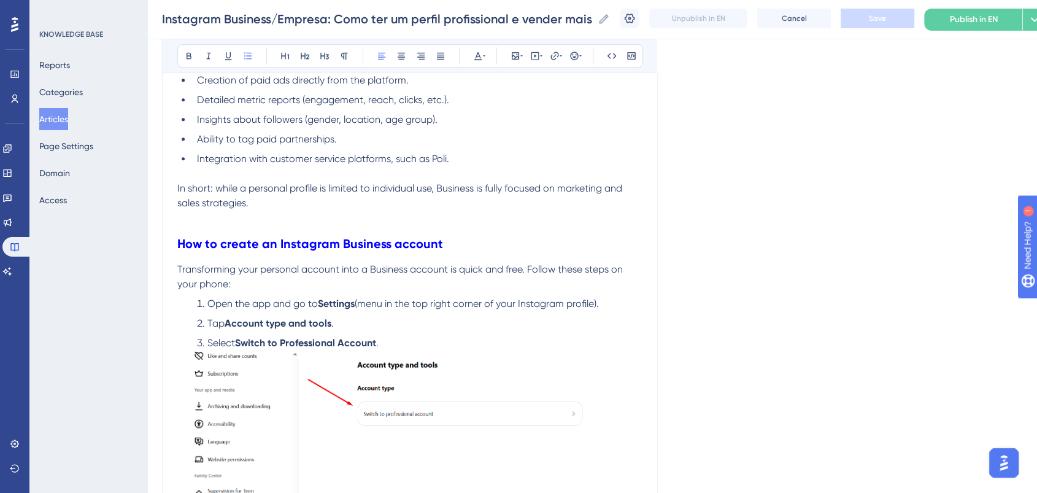
click at [397, 339] on li "Select Switch to Professional Account ." at bounding box center [417, 343] width 450 height 15
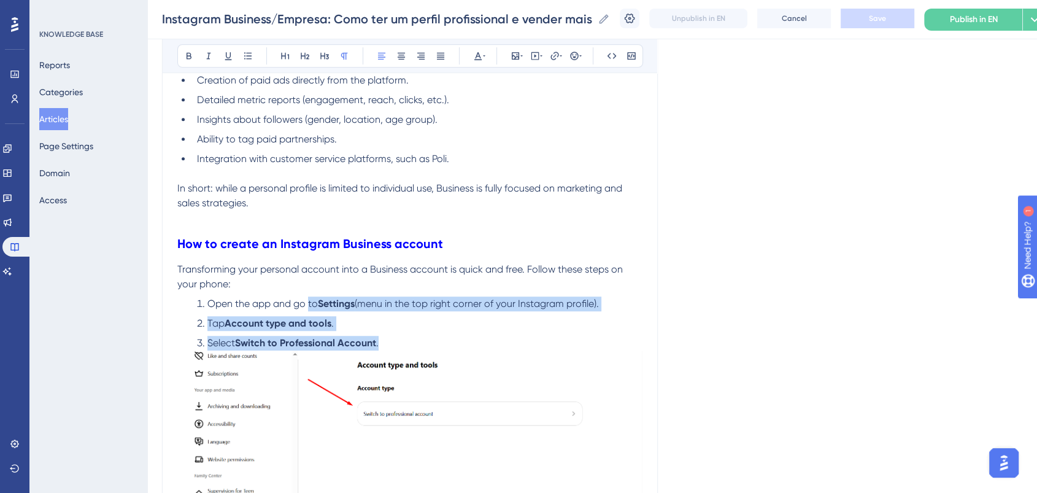
drag, startPoint x: 397, startPoint y: 339, endPoint x: 313, endPoint y: 296, distance: 94.4
click at [313, 296] on div "What is Instagram Business and why is it important for your company? Have you e…" at bounding box center [409, 499] width 465 height 1977
click at [191, 58] on icon at bounding box center [189, 56] width 10 height 10
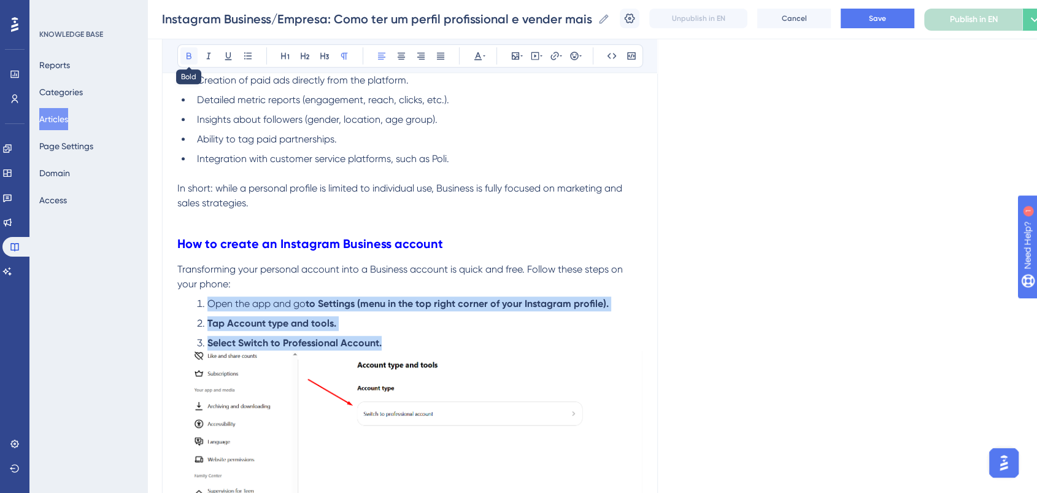
click at [185, 53] on icon at bounding box center [189, 56] width 10 height 10
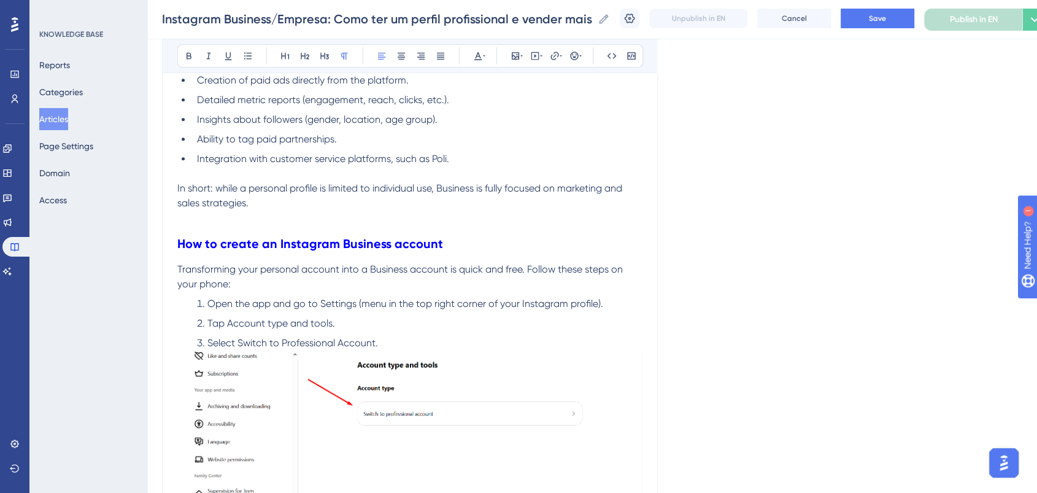
click at [460, 277] on p "Transforming your personal account into a Business account is quick and free. F…" at bounding box center [409, 276] width 465 height 29
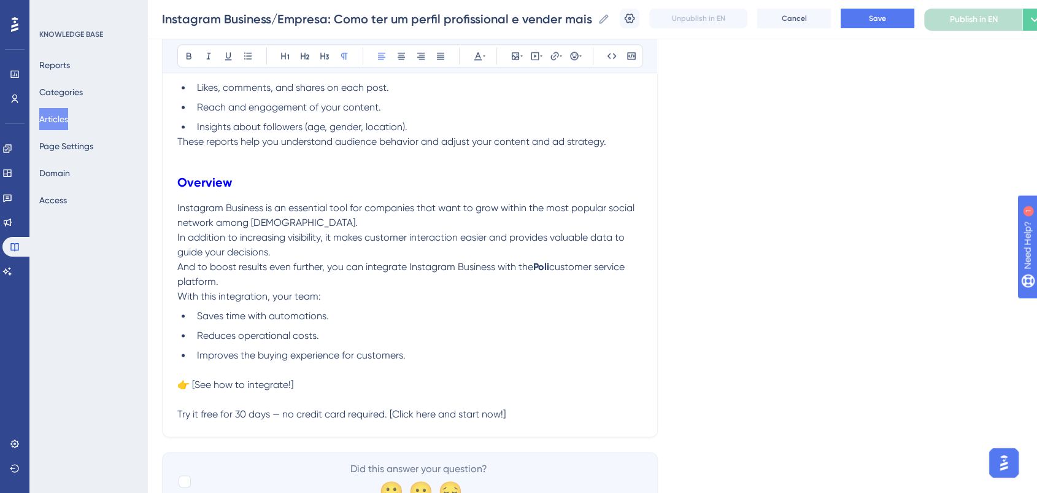
scroll to position [1841, 0]
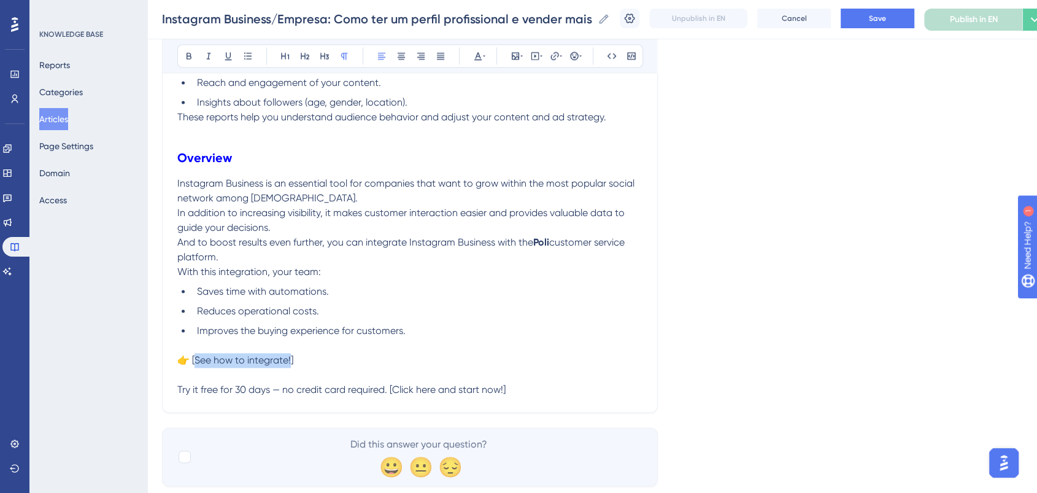
drag, startPoint x: 291, startPoint y: 364, endPoint x: 196, endPoint y: 364, distance: 95.1
click at [196, 364] on span "👉 [See how to integrate!]" at bounding box center [235, 360] width 116 height 12
click at [555, 53] on icon at bounding box center [555, 56] width 10 height 10
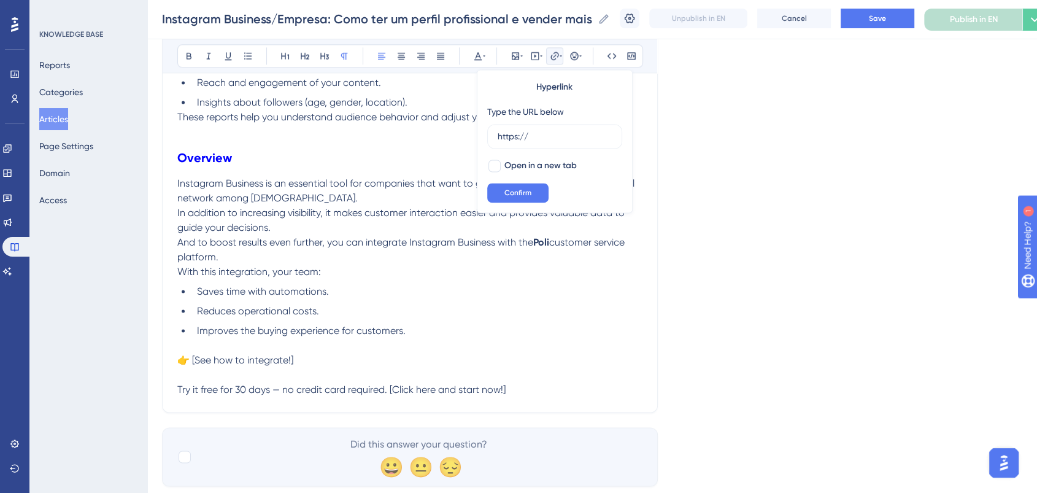
drag, startPoint x: 539, startPoint y: 136, endPoint x: 484, endPoint y: 136, distance: 55.8
click at [484, 136] on div "Hyperlink Type the URL below https:// Open in a new tab Confirm" at bounding box center [555, 141] width 156 height 144
type input "https://ajuda.poli.digital/en/articles/14871-como-conectar-meus-canais-na-poli"
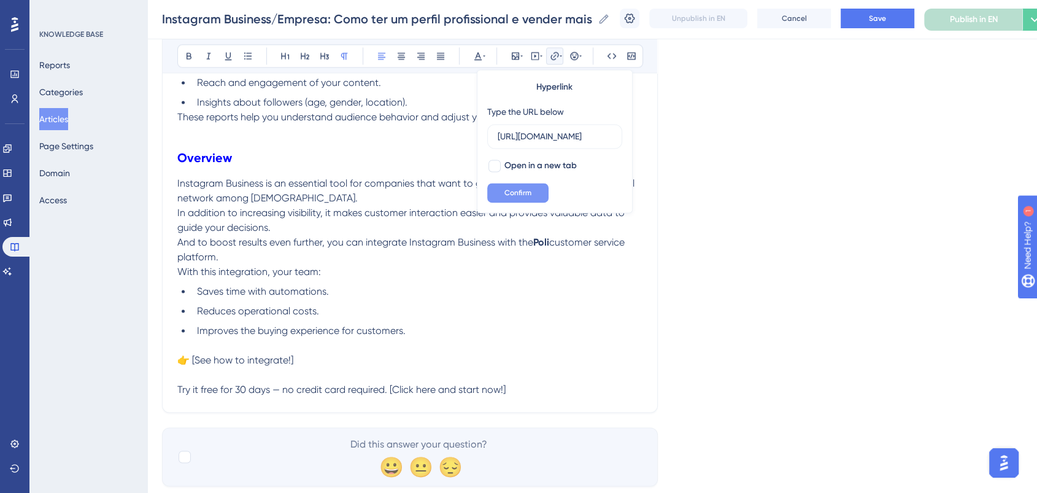
click at [506, 191] on span "Confirm" at bounding box center [517, 193] width 27 height 10
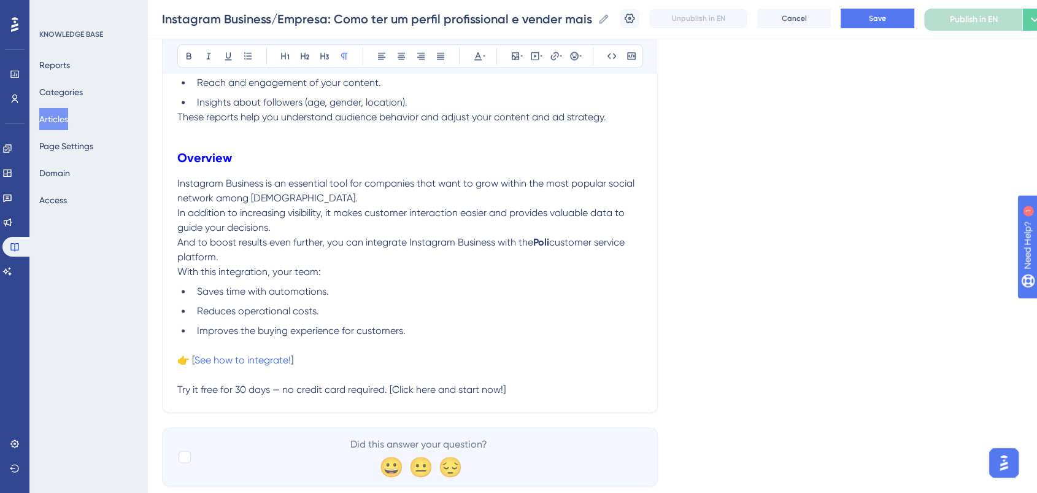
click at [320, 348] on p at bounding box center [409, 345] width 465 height 15
click at [314, 358] on p "👉 [ See how to integrate! ]" at bounding box center [409, 360] width 465 height 15
click at [196, 358] on span "See how to integrate!" at bounding box center [243, 360] width 96 height 12
click at [864, 10] on button "Save" at bounding box center [878, 19] width 74 height 20
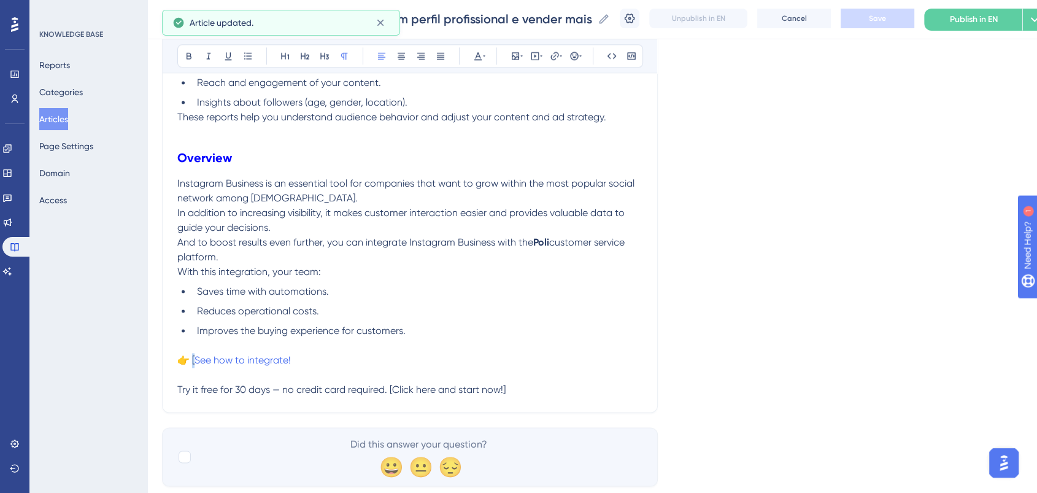
click at [195, 361] on span "👉 [" at bounding box center [185, 360] width 17 height 12
click at [375, 363] on p "👉 See how to integrate!" at bounding box center [409, 360] width 465 height 15
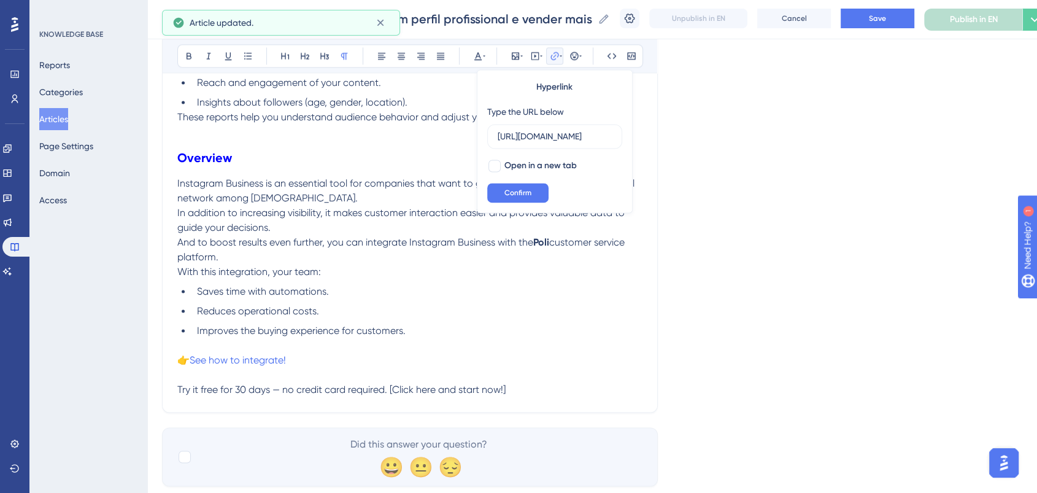
scroll to position [0, 211]
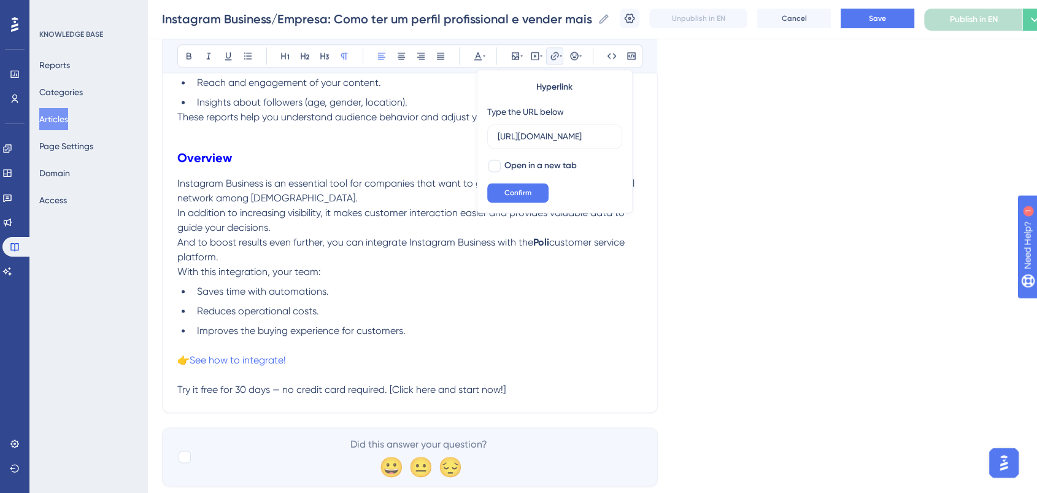
click at [188, 361] on span "👉" at bounding box center [183, 360] width 12 height 12
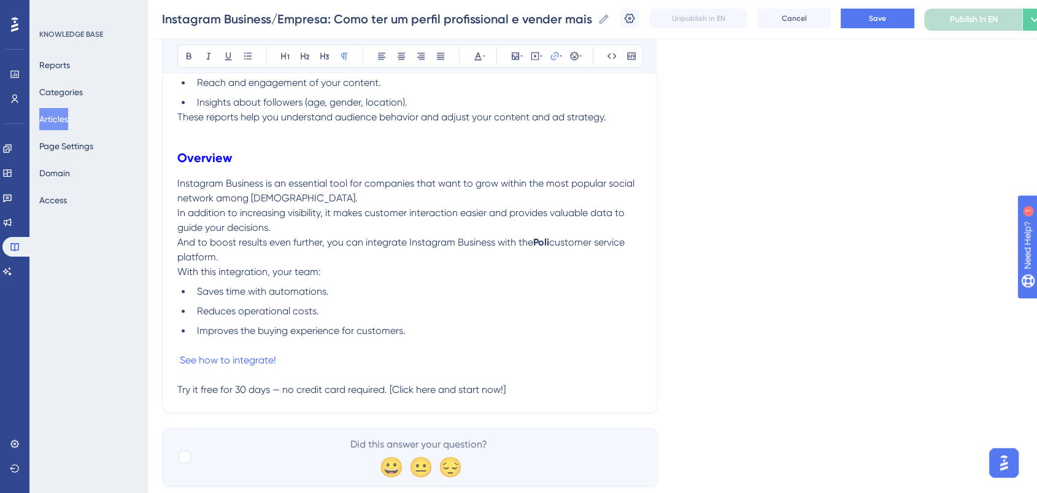
click at [297, 361] on p "See how to integrate!" at bounding box center [409, 360] width 465 height 15
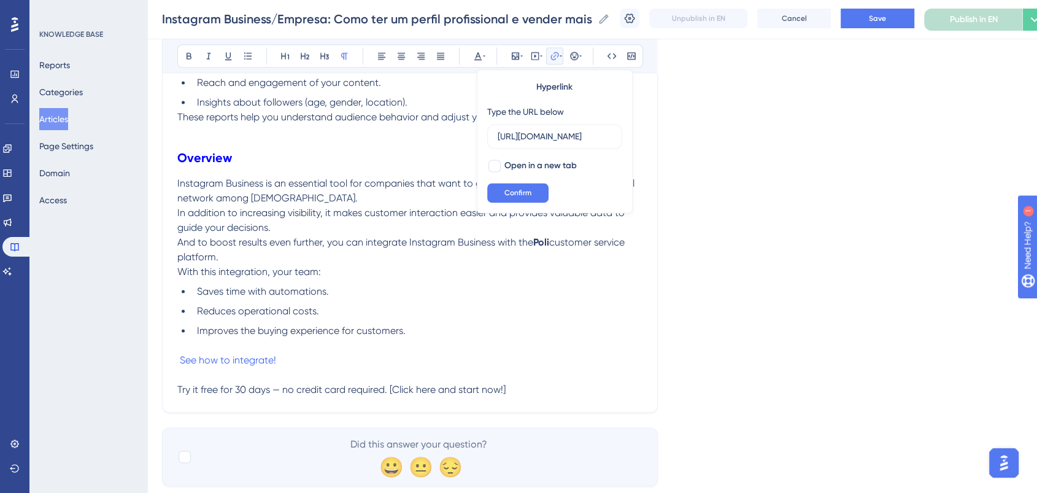
scroll to position [0, 211]
click at [875, 20] on button "Save" at bounding box center [878, 19] width 74 height 20
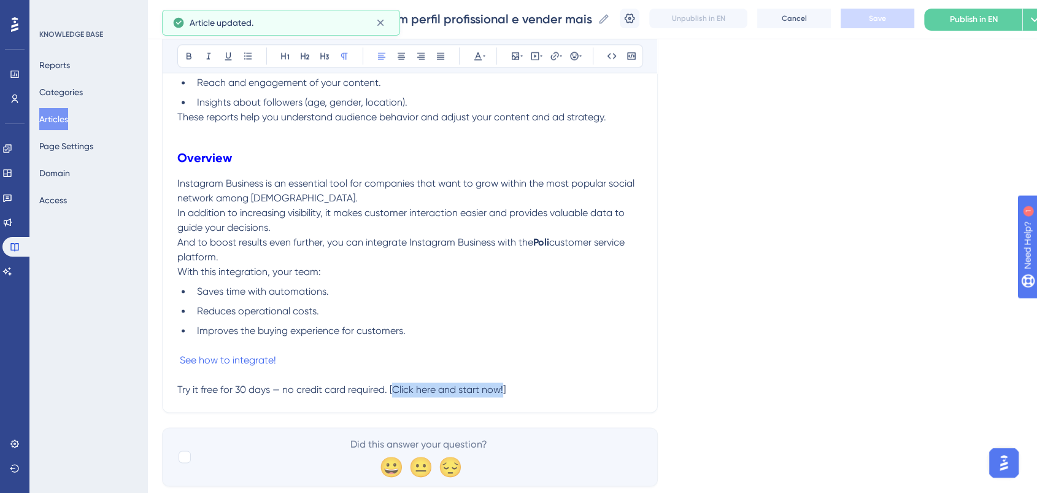
drag, startPoint x: 503, startPoint y: 392, endPoint x: 394, endPoint y: 395, distance: 109.3
click at [394, 395] on span "Try it free for 30 days — no credit card required. [Click here and start now!]" at bounding box center [341, 390] width 328 height 12
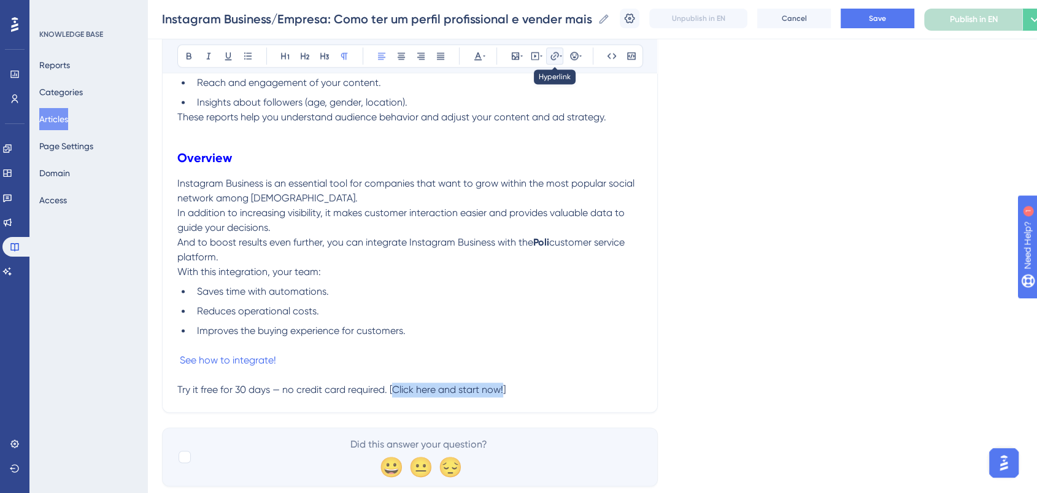
click at [556, 55] on icon at bounding box center [555, 56] width 10 height 10
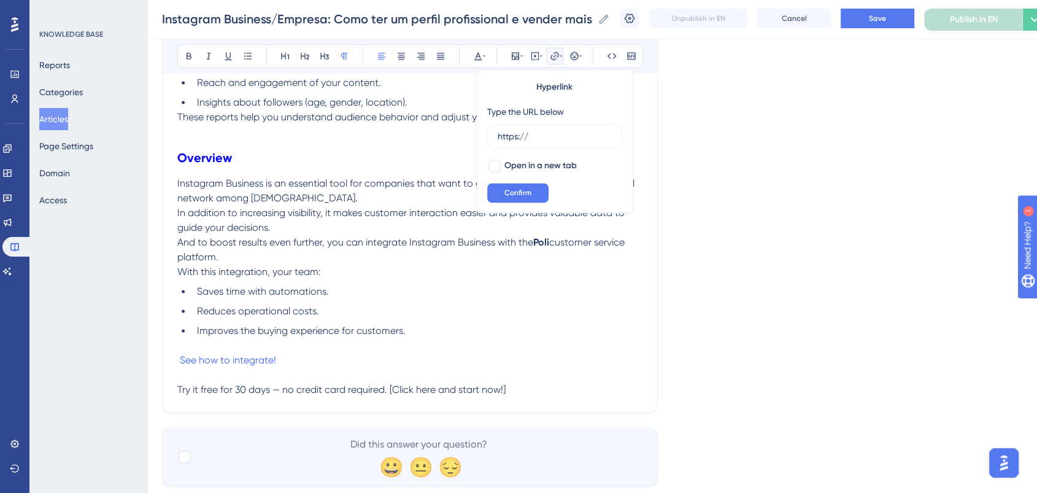
drag, startPoint x: 549, startPoint y: 138, endPoint x: 480, endPoint y: 134, distance: 68.8
click at [480, 134] on div "Hyperlink Type the URL below https:// Open in a new tab Confirm" at bounding box center [555, 141] width 156 height 144
type input "https://poli.digital/teste-gratis-poli/?"
click at [533, 195] on button "Confirm" at bounding box center [517, 193] width 61 height 20
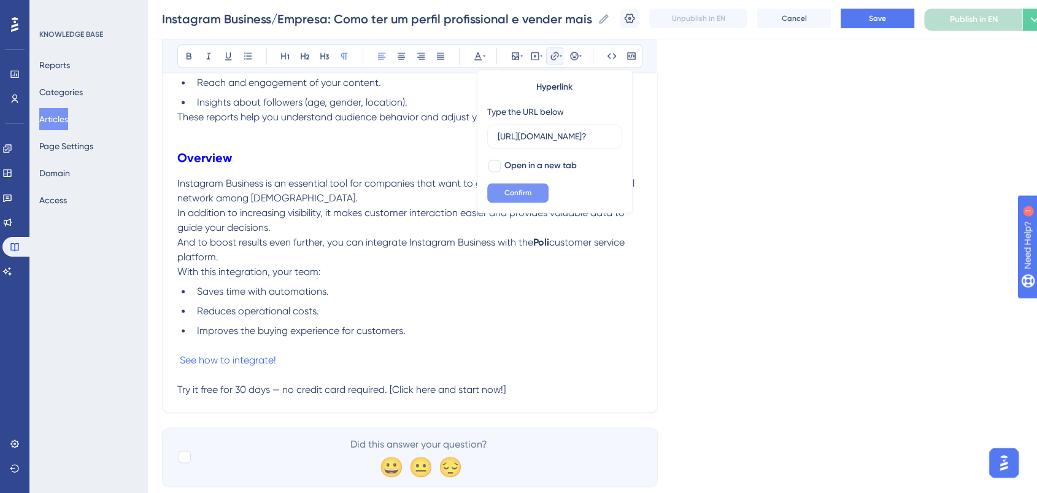
scroll to position [0, 0]
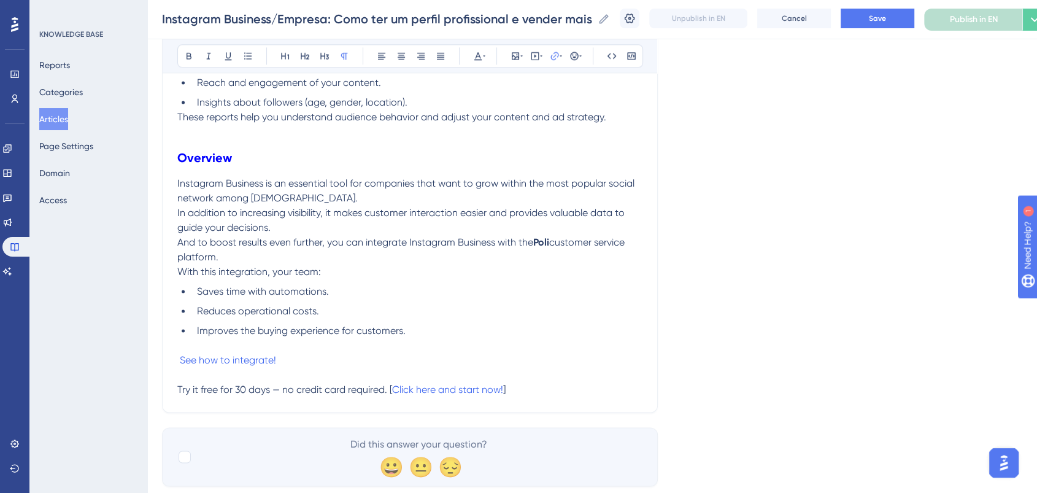
click at [550, 387] on p "Try it free for 30 days — no credit card required. [ Click here and start now! ]" at bounding box center [409, 389] width 465 height 15
click at [391, 388] on span "Try it free for 30 days — no credit card required. [" at bounding box center [284, 390] width 215 height 12
click at [493, 360] on p "See how to integrate!" at bounding box center [409, 360] width 465 height 15
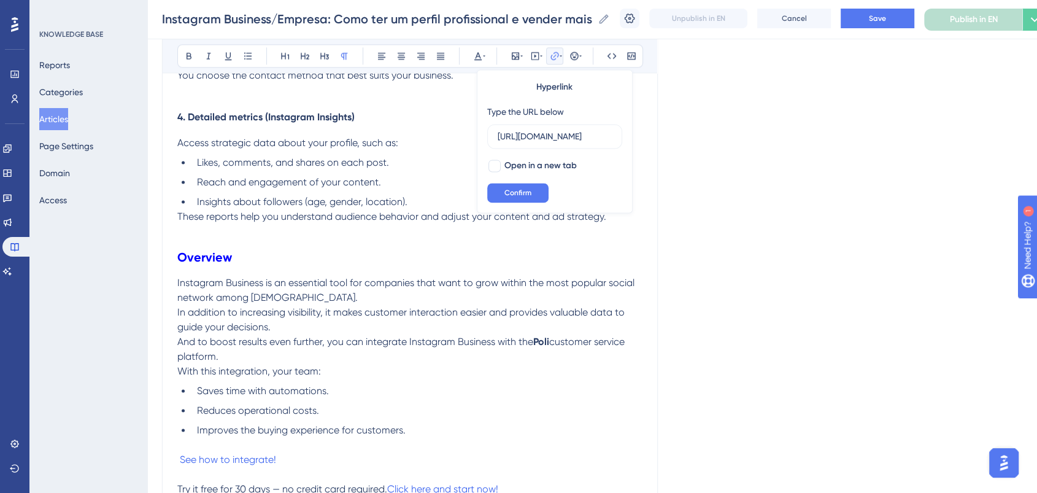
scroll to position [1704, 0]
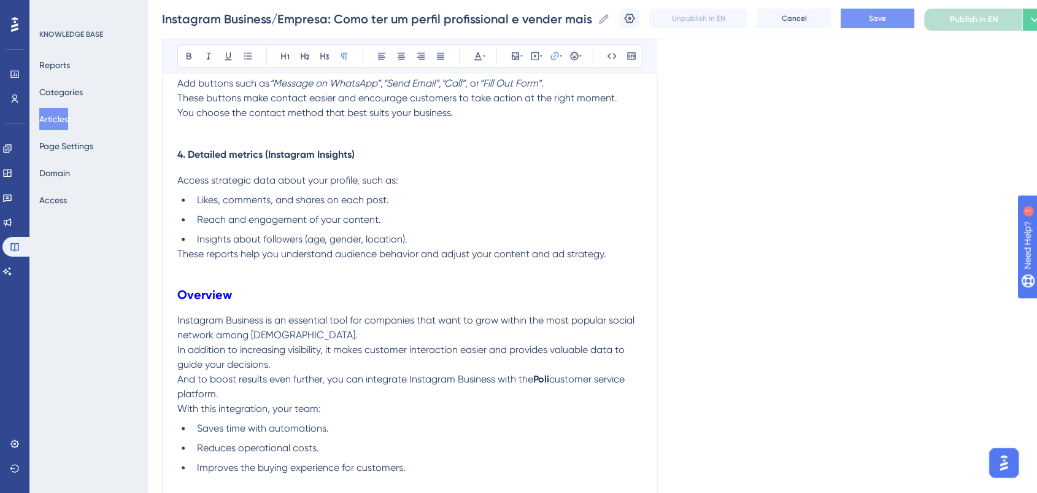
click at [879, 24] on button "Save" at bounding box center [878, 19] width 74 height 20
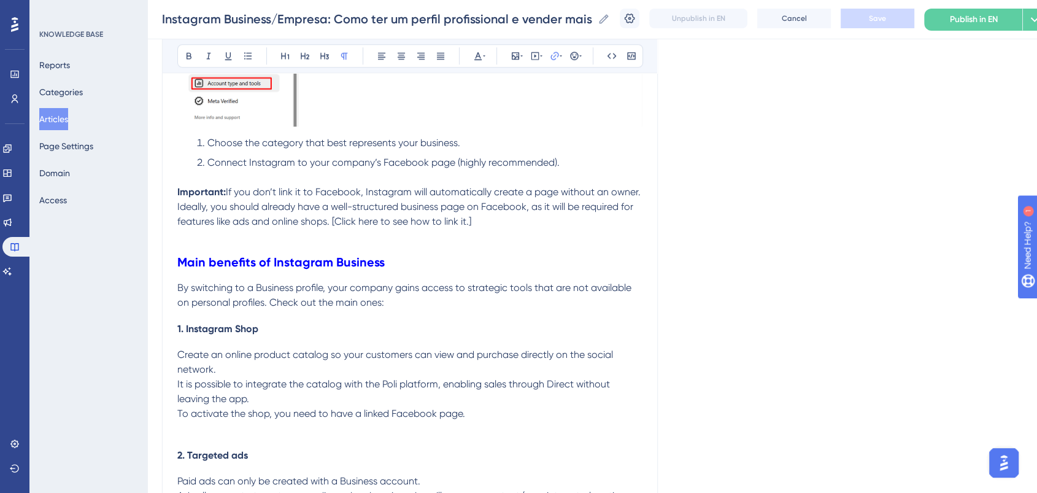
scroll to position [1194, 0]
drag, startPoint x: 272, startPoint y: 330, endPoint x: 154, endPoint y: 326, distance: 117.9
click at [481, 50] on button at bounding box center [477, 55] width 17 height 17
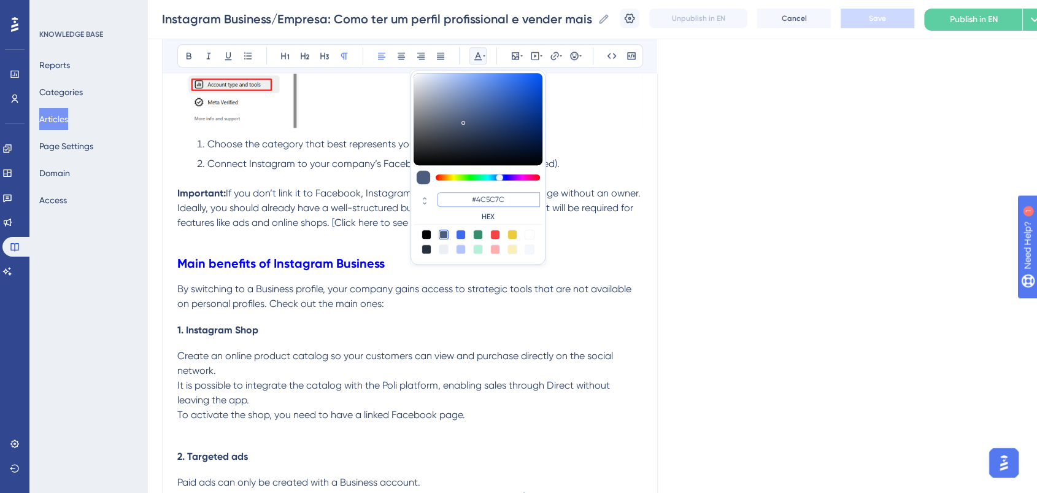
drag, startPoint x: 515, startPoint y: 204, endPoint x: 461, endPoint y: 203, distance: 54.6
click at [461, 203] on input "#4C5C7C" at bounding box center [488, 199] width 103 height 15
paste input "FF675F"
type input "#FF675F"
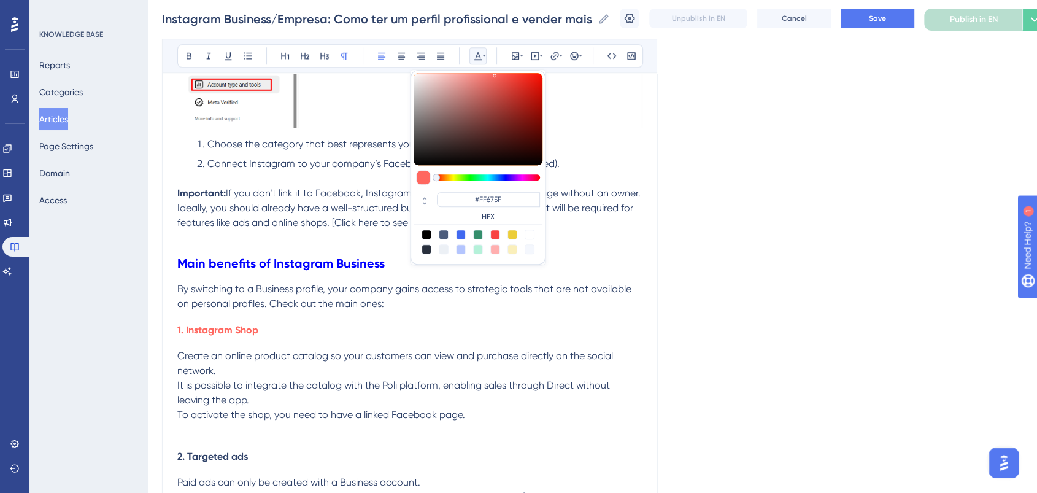
click at [361, 349] on div "What is Instagram Business and why is it important for your company? Have you e…" at bounding box center [409, 55] width 465 height 1977
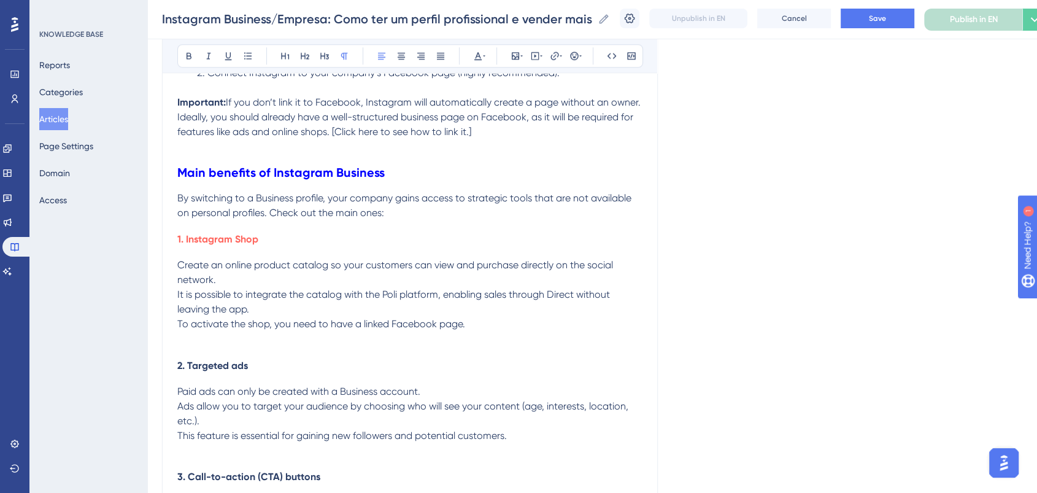
scroll to position [1330, 0]
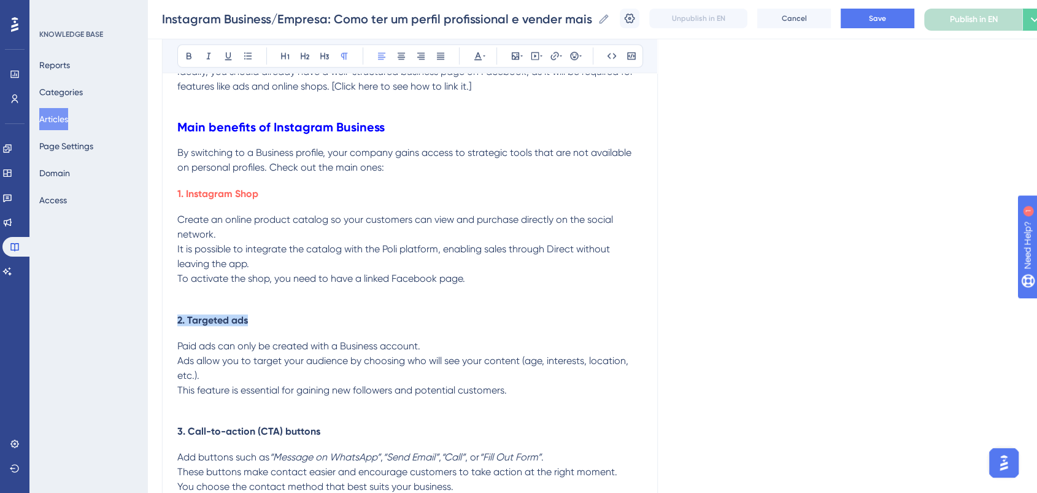
drag, startPoint x: 220, startPoint y: 320, endPoint x: 125, endPoint y: 320, distance: 94.5
click at [477, 51] on icon at bounding box center [478, 56] width 10 height 10
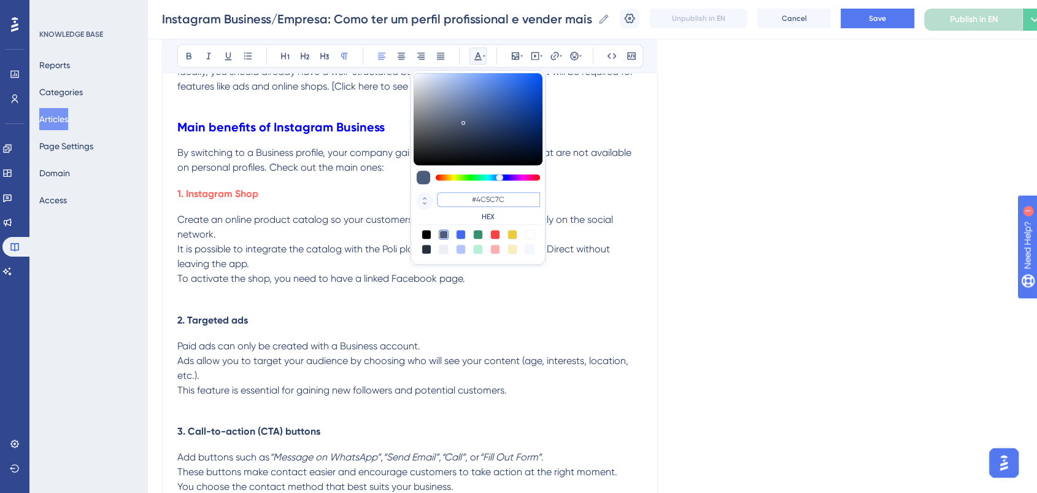
drag, startPoint x: 523, startPoint y: 199, endPoint x: 432, endPoint y: 198, distance: 91.4
click at [432, 198] on div "#4C5C7C HEX" at bounding box center [478, 207] width 129 height 35
paste input "FF675F"
type input "#FF675F"
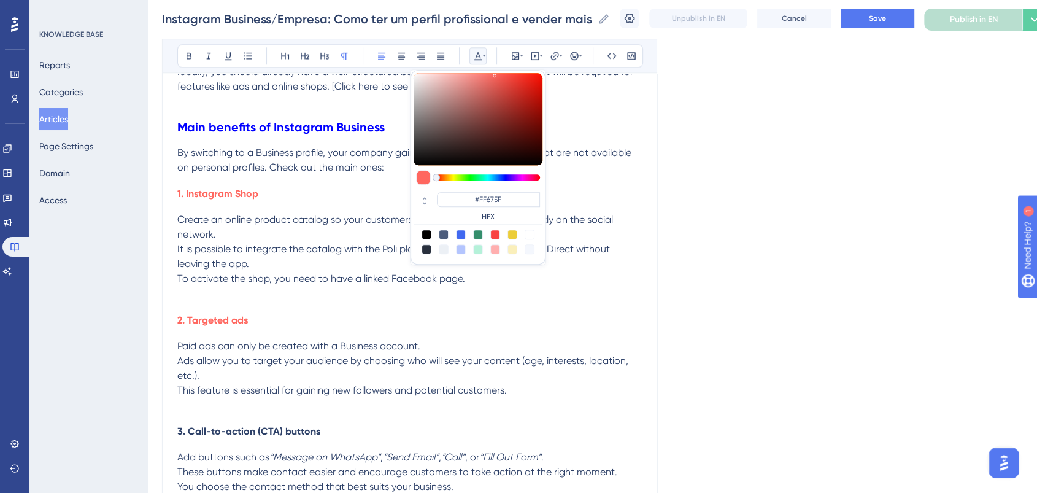
click at [358, 286] on p "Create an online product catalog so your customers can view and purchase direct…" at bounding box center [409, 249] width 465 height 74
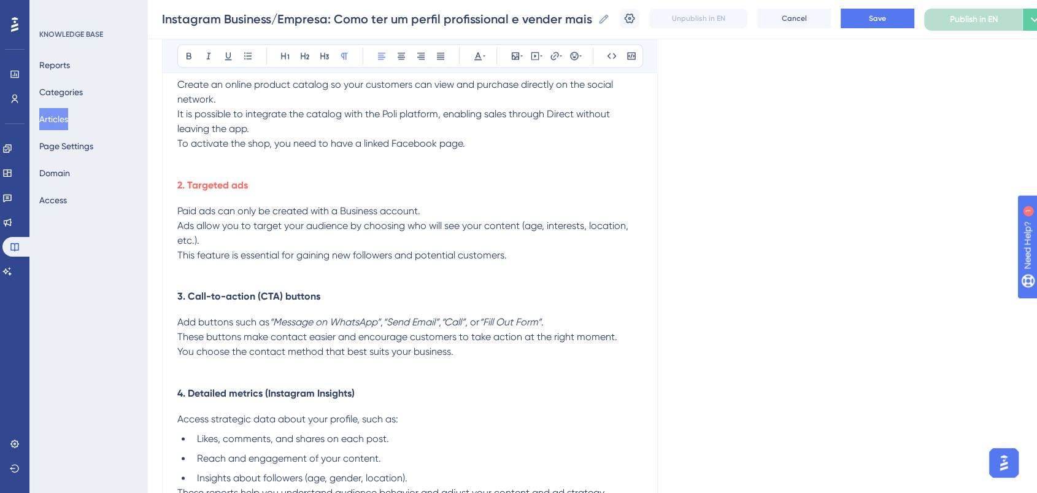
scroll to position [1467, 0]
drag, startPoint x: 341, startPoint y: 291, endPoint x: 79, endPoint y: 280, distance: 262.3
click at [486, 50] on div "Bold Italic Underline Bullet Point Heading 1 Heading 2 Heading 3 Normal Align L…" at bounding box center [410, 55] width 466 height 23
click at [476, 52] on icon at bounding box center [478, 56] width 10 height 10
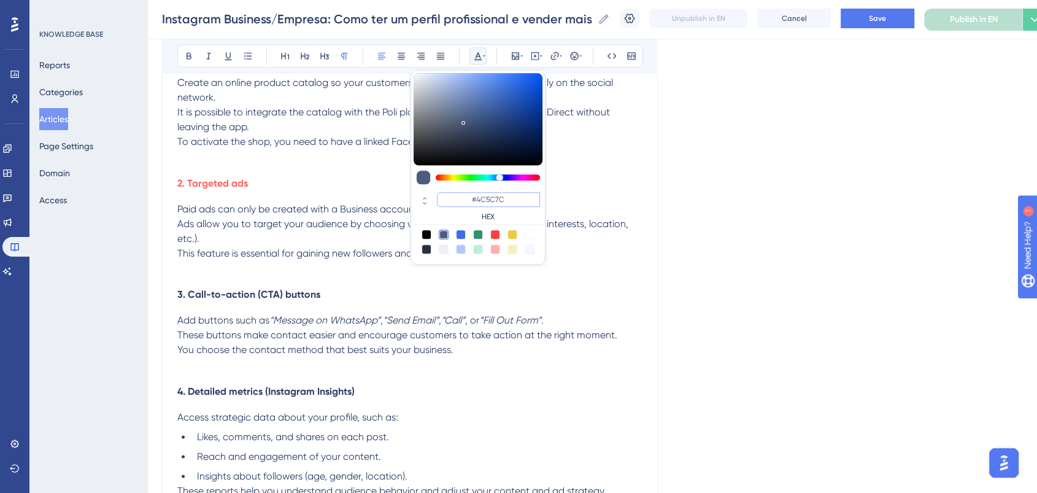
drag, startPoint x: 522, startPoint y: 198, endPoint x: 463, endPoint y: 195, distance: 59.0
click at [463, 195] on input "#4C5C7C" at bounding box center [488, 199] width 103 height 15
paste input "FF675F"
type input "#FF675F"
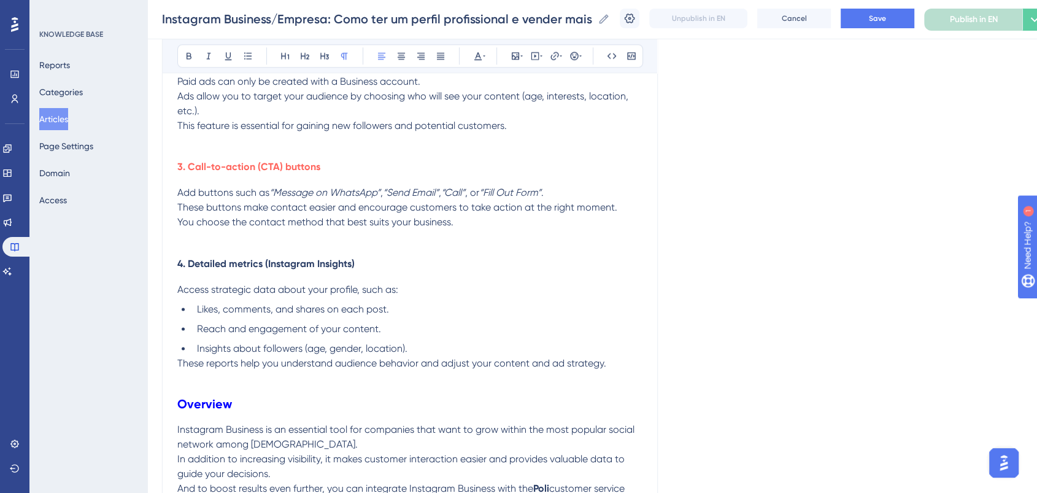
scroll to position [1603, 0]
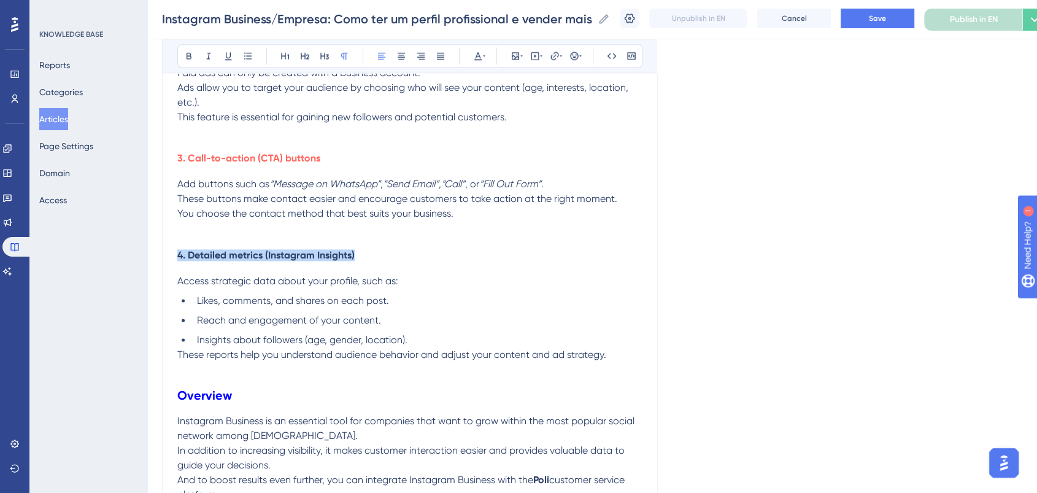
drag, startPoint x: 373, startPoint y: 260, endPoint x: 286, endPoint y: 167, distance: 127.6
click at [476, 50] on button at bounding box center [477, 55] width 17 height 17
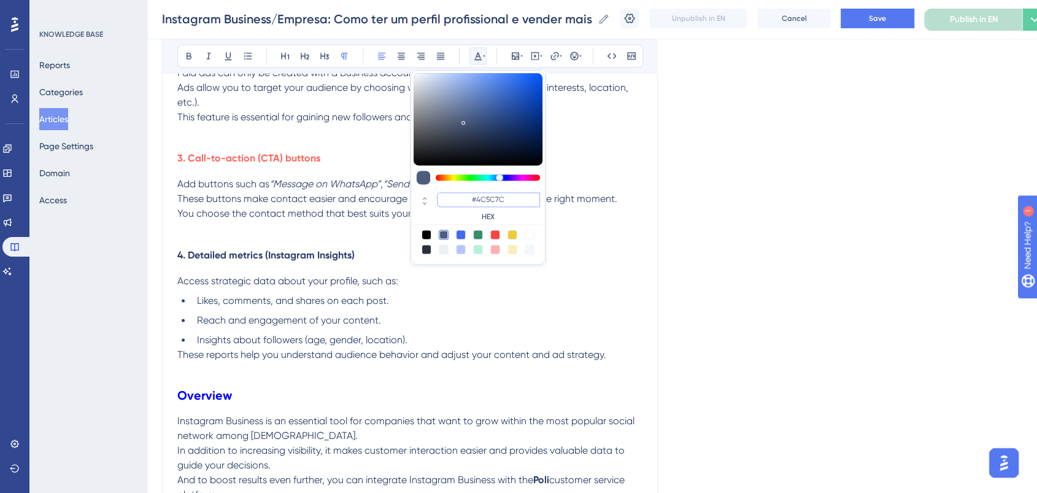
drag, startPoint x: 530, startPoint y: 195, endPoint x: 458, endPoint y: 195, distance: 71.8
click at [458, 195] on input "#4C5C7C" at bounding box center [488, 199] width 103 height 15
paste input "FF675F"
type input "#FF675F"
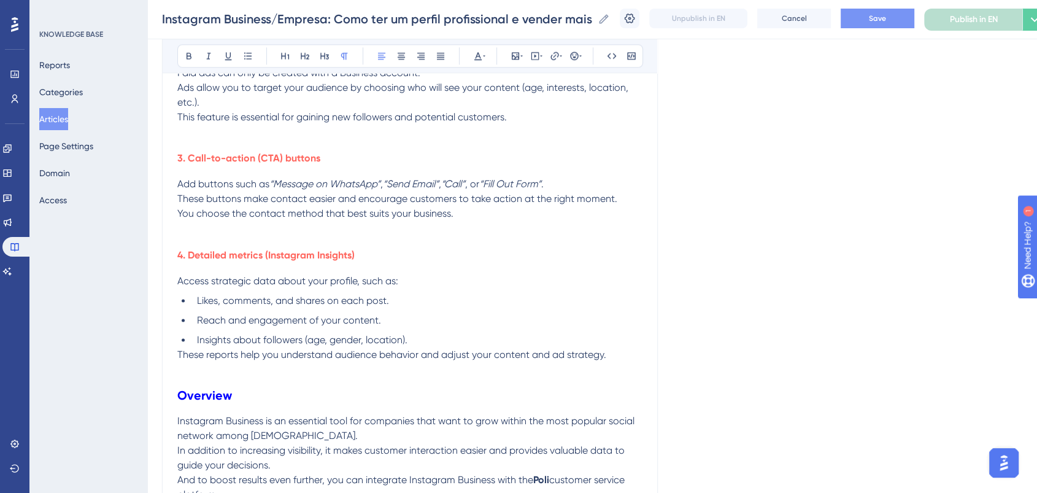
click at [876, 15] on button "Save" at bounding box center [878, 19] width 74 height 20
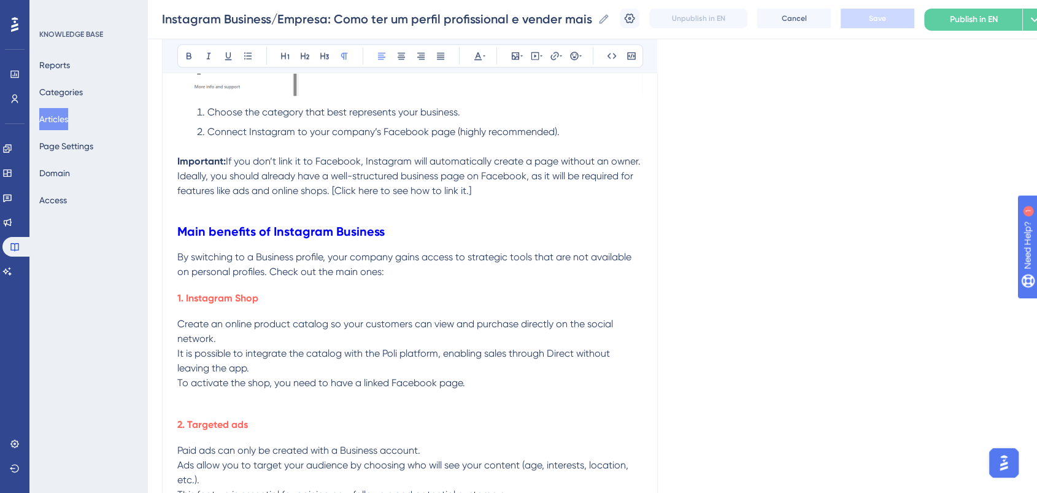
scroll to position [1194, 0]
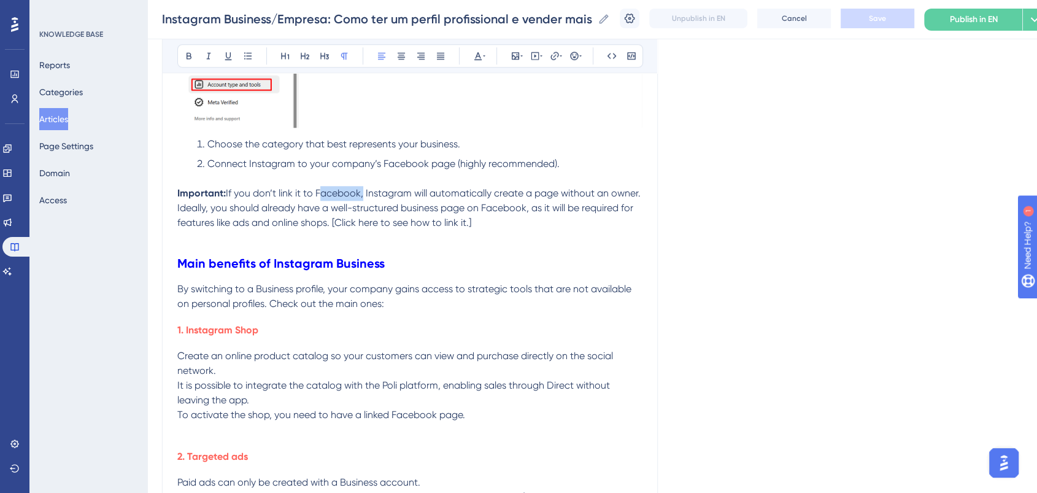
drag, startPoint x: 317, startPoint y: 192, endPoint x: 360, endPoint y: 193, distance: 43.0
click at [360, 193] on span "If you don’t link it to Facebook, Instagram will automatically create a page wi…" at bounding box center [410, 207] width 466 height 41
click at [553, 53] on icon at bounding box center [555, 56] width 10 height 10
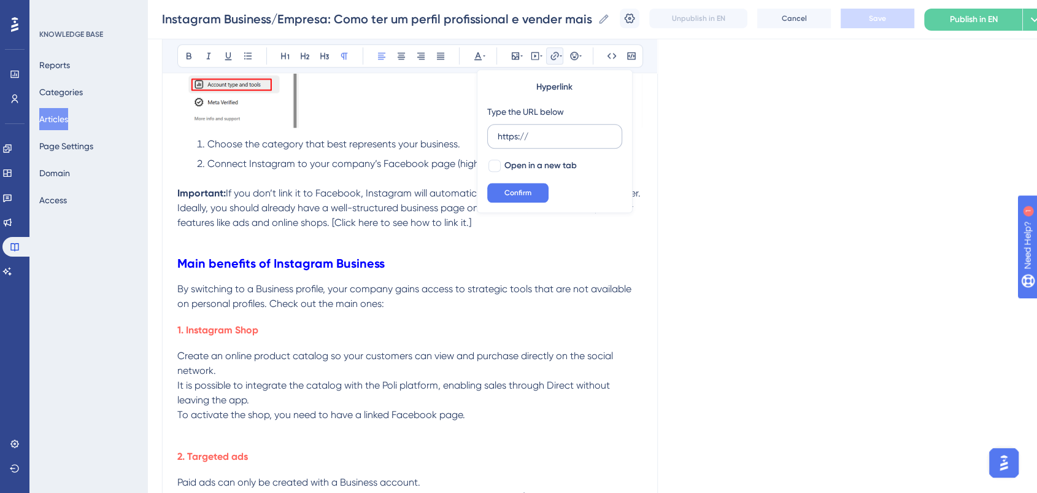
drag, startPoint x: 559, startPoint y: 132, endPoint x: 490, endPoint y: 132, distance: 69.3
click at [490, 132] on label "https://" at bounding box center [554, 136] width 135 height 25
click at [498, 132] on input "https://" at bounding box center [555, 135] width 114 height 13
type input "https://ajuda.poli.digital/en/articles/16183-how-to-link-facebook-to-instagram"
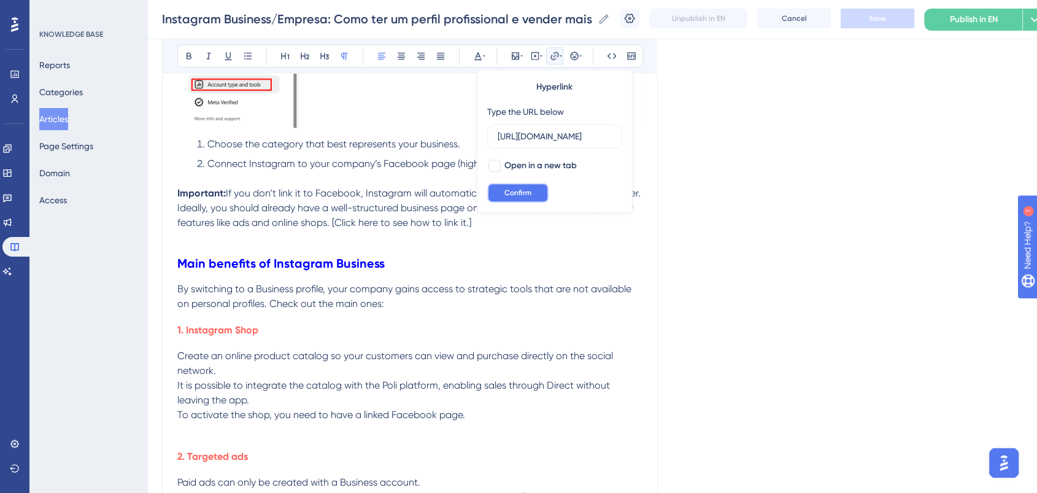
scroll to position [0, 0]
click at [517, 197] on span "Confirm" at bounding box center [517, 193] width 27 height 10
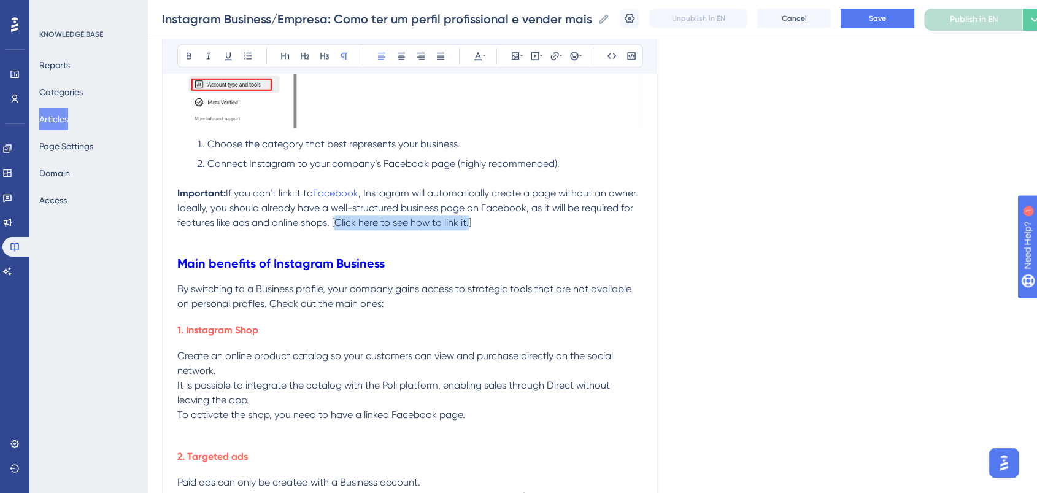
drag, startPoint x: 393, startPoint y: 222, endPoint x: 523, endPoint y: 222, distance: 130.1
click at [523, 222] on span ", Instagram will automatically create a page without an owner. Ideally, you sho…" at bounding box center [408, 207] width 463 height 41
click at [560, 53] on icon at bounding box center [561, 56] width 2 height 10
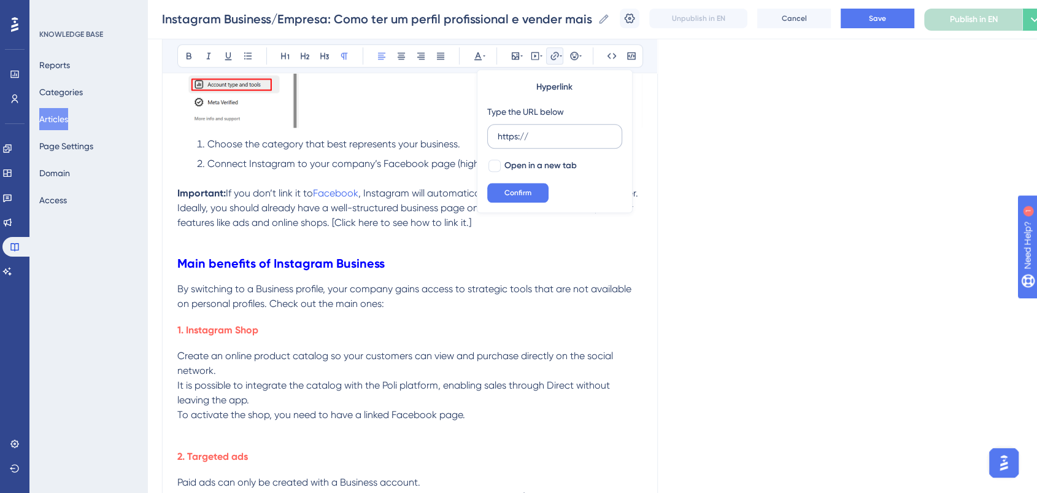
drag, startPoint x: 555, startPoint y: 140, endPoint x: 491, endPoint y: 140, distance: 63.8
click at [490, 137] on label "https://" at bounding box center [554, 136] width 135 height 25
click at [498, 137] on input "https://" at bounding box center [555, 135] width 114 height 13
type input "https://ajuda.poli.digital/en/articles/16183-how-to-link-facebook-to-instagram"
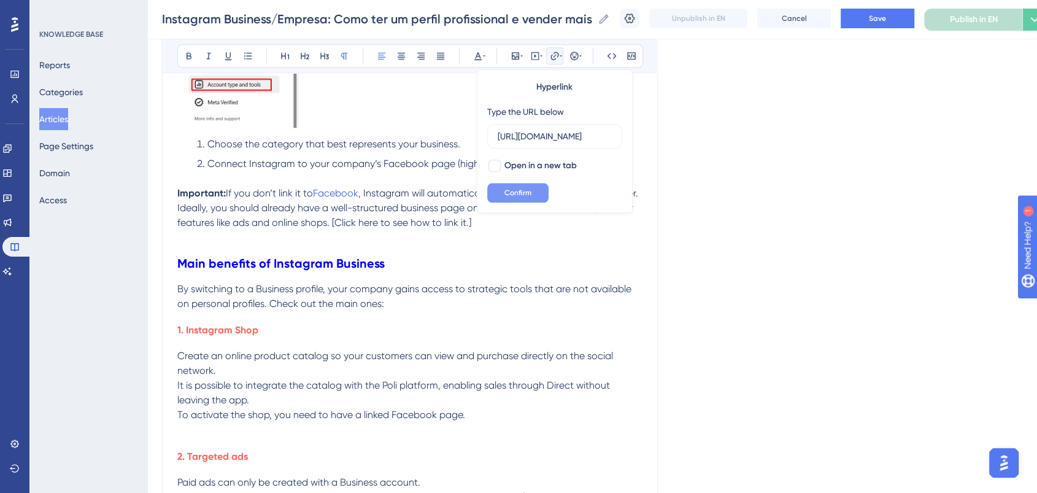
click at [518, 193] on span "Confirm" at bounding box center [517, 193] width 27 height 10
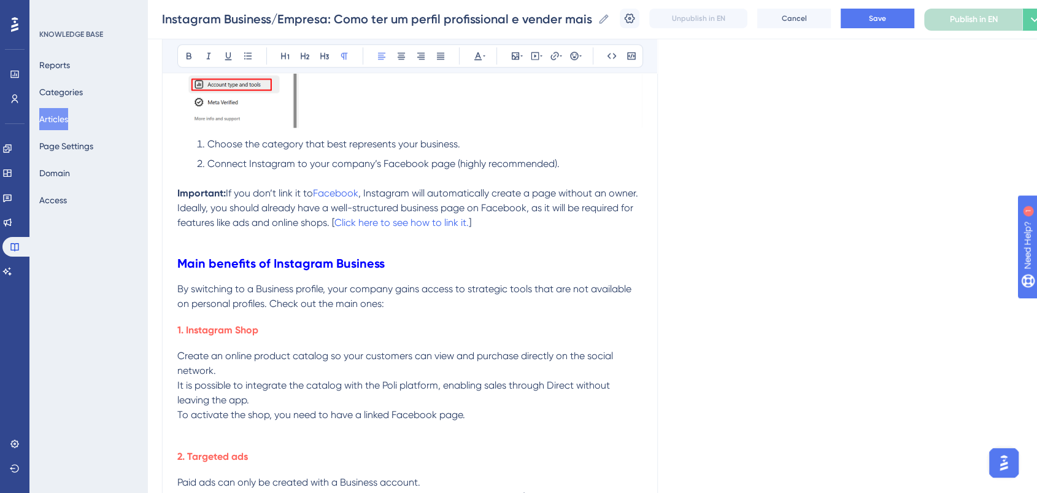
click at [573, 226] on p "Important: If you don’t link it to Facebook , Instagram will automatically crea…" at bounding box center [409, 208] width 465 height 44
click at [388, 216] on p "Important: If you don’t link it to Facebook , Instagram will automatically crea…" at bounding box center [409, 208] width 465 height 44
click at [563, 215] on p "Important: If you don’t link it to Facebook , Instagram will automatically crea…" at bounding box center [409, 208] width 465 height 44
click at [896, 23] on button "Save" at bounding box center [878, 19] width 74 height 20
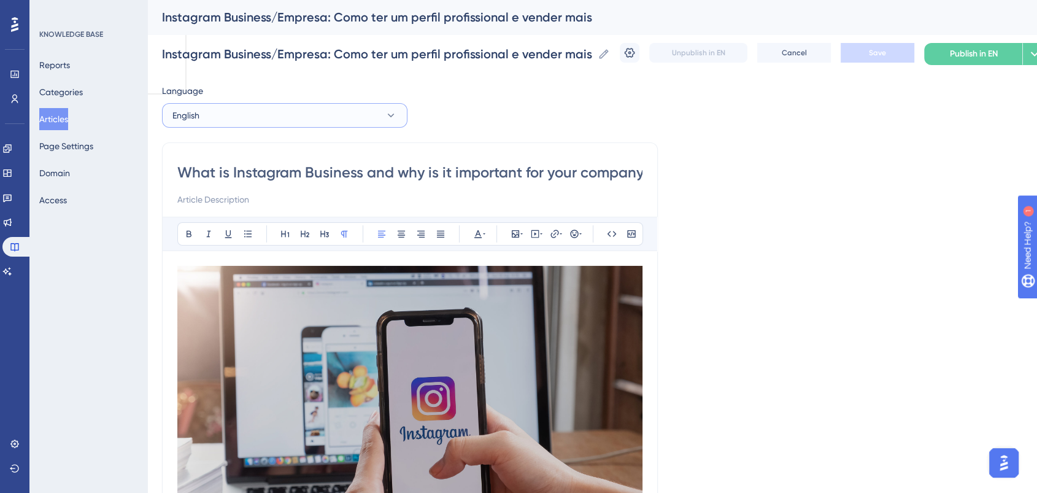
click at [275, 114] on button "English" at bounding box center [284, 115] width 245 height 25
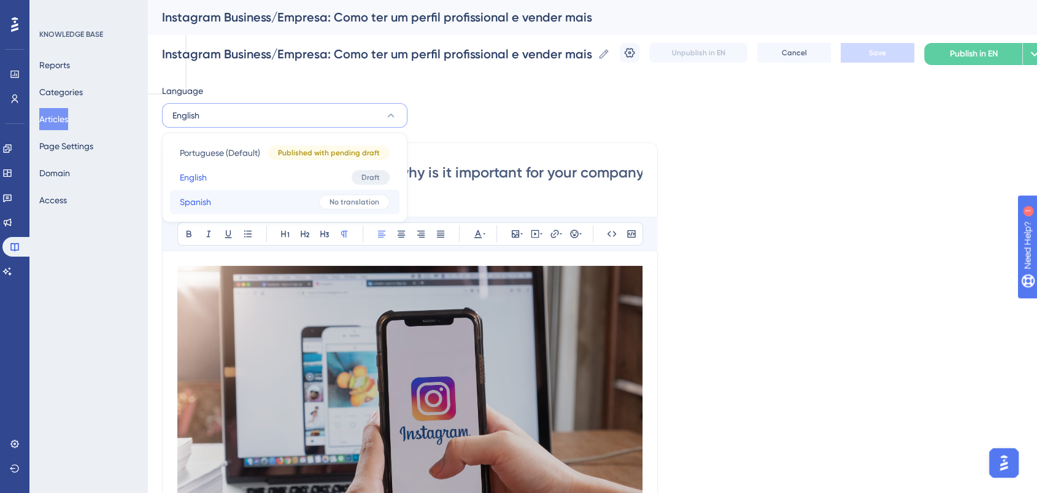
click at [268, 206] on button "Spanish Spanish No translation" at bounding box center [284, 202] width 229 height 25
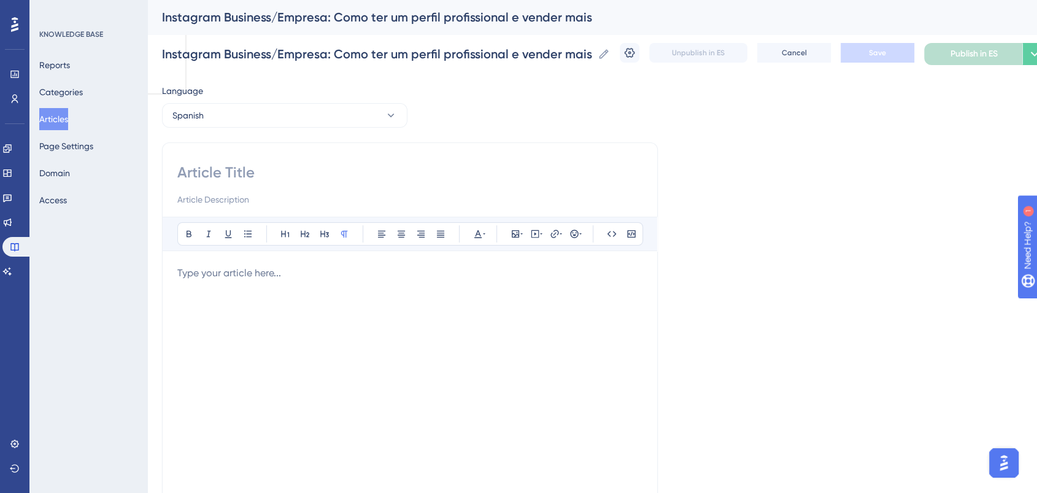
click at [288, 276] on p at bounding box center [409, 273] width 465 height 15
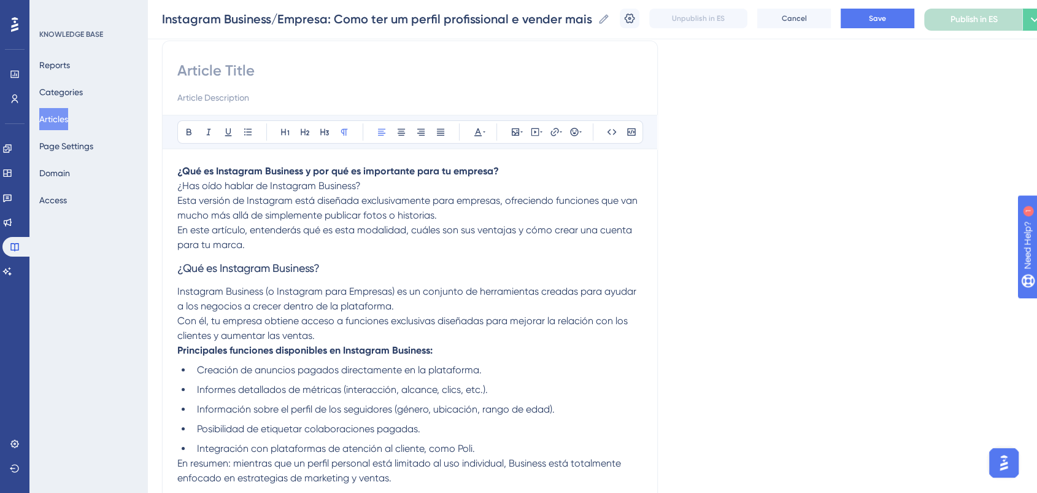
scroll to position [82, 0]
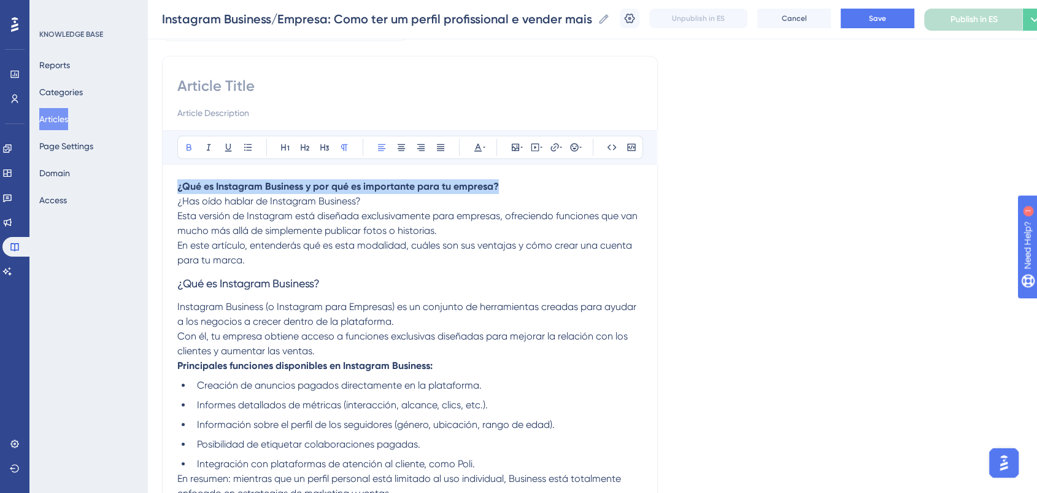
drag, startPoint x: 524, startPoint y: 186, endPoint x: 158, endPoint y: 179, distance: 366.4
copy strong "¿Qué es Instagram Business y por qué es importante para tu empresa?"
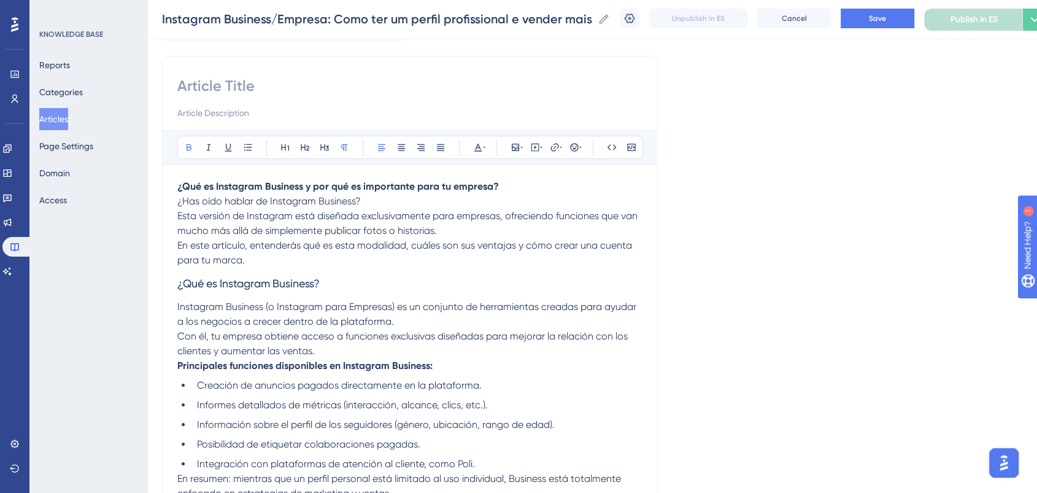
click at [237, 82] on input at bounding box center [409, 86] width 465 height 20
paste input "¿Qué es Instagram Business y por qué es importante para tu empresa?"
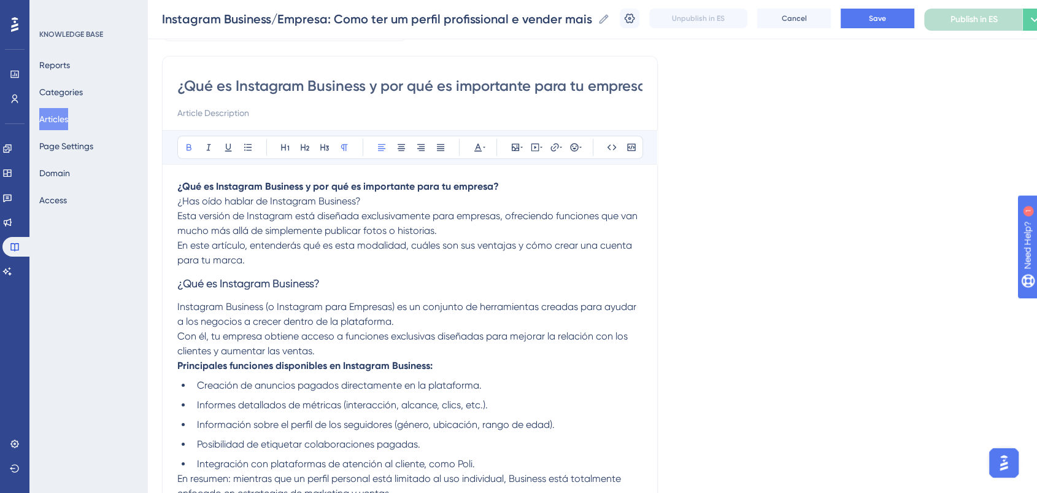
scroll to position [0, 15]
type input "¿Qué es Instagram Business y por qué es importante para tu empresa?"
click at [914, 17] on button "Save" at bounding box center [878, 19] width 74 height 20
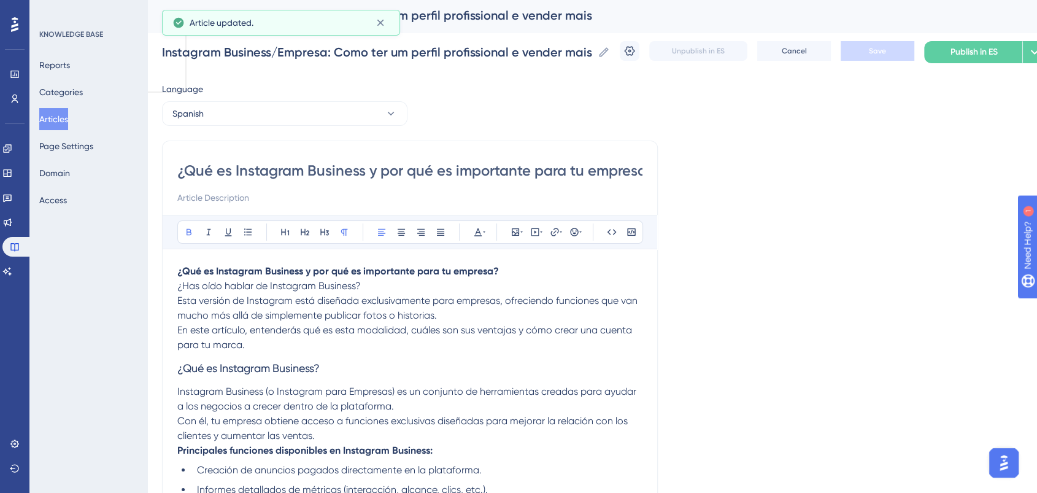
scroll to position [0, 0]
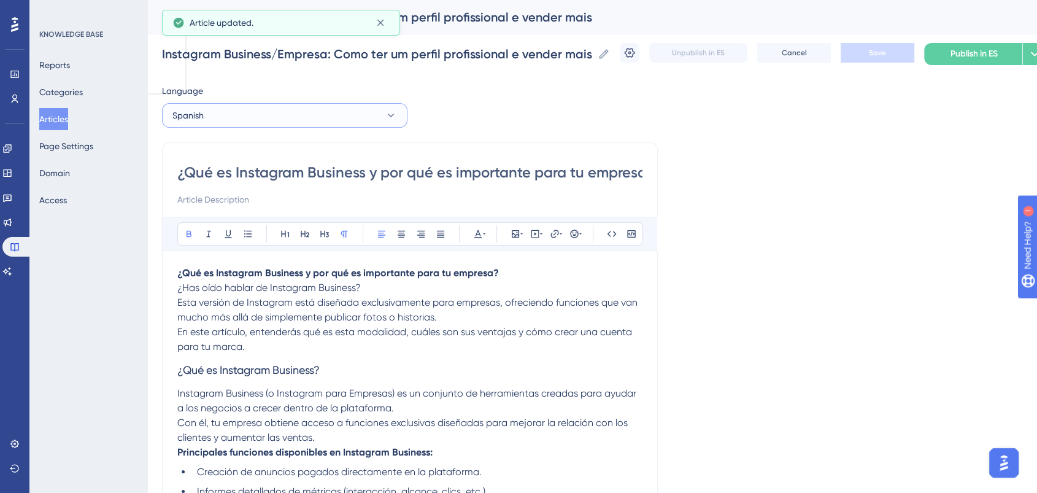
click at [294, 126] on button "Spanish" at bounding box center [284, 115] width 245 height 25
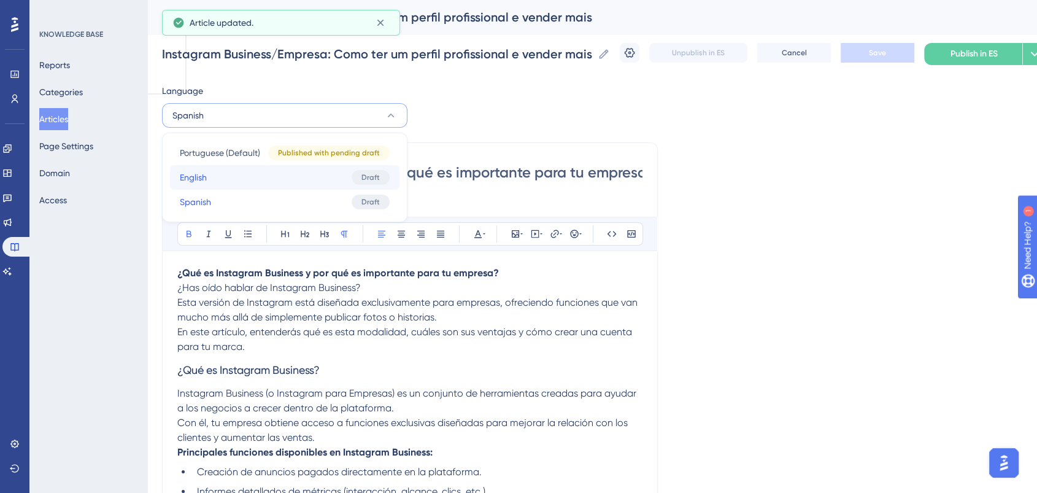
click at [250, 183] on button "English English Draft" at bounding box center [284, 177] width 229 height 25
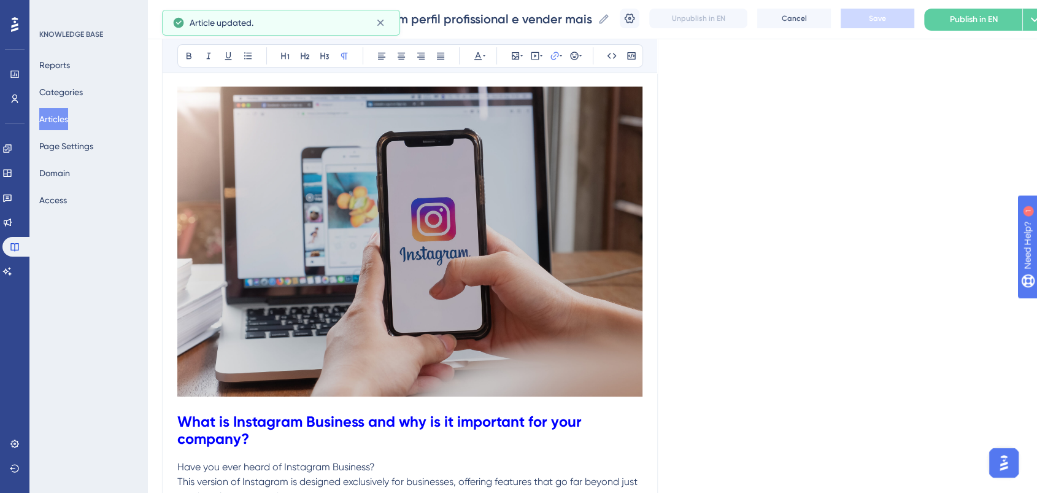
scroll to position [204, 0]
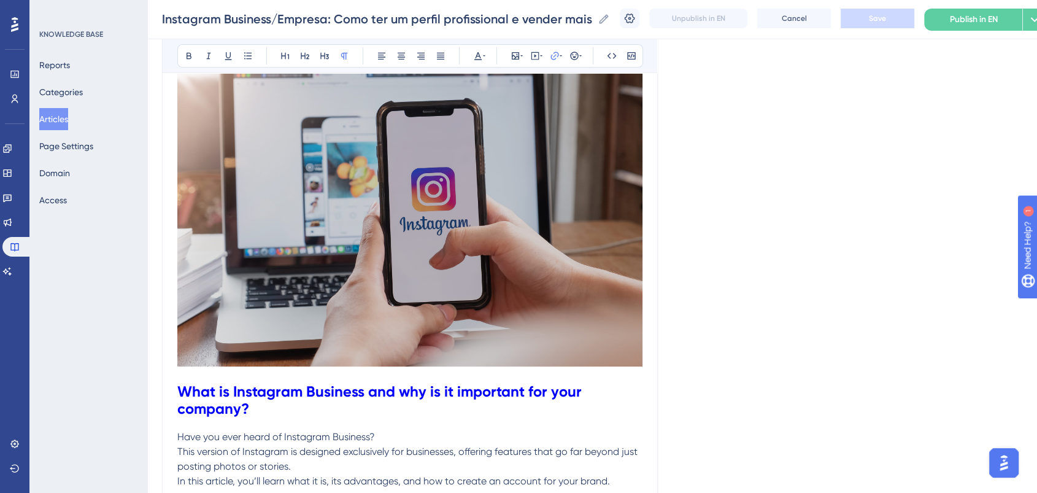
click at [182, 389] on strong "What is Instagram Business and why is it important for your company?" at bounding box center [381, 399] width 408 height 35
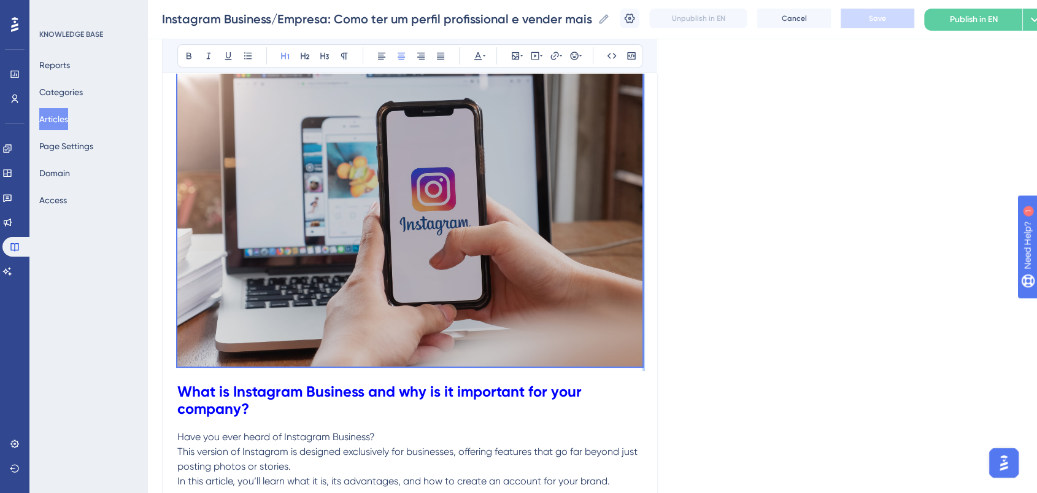
drag, startPoint x: 179, startPoint y: 391, endPoint x: 137, endPoint y: 130, distance: 264.0
copy p
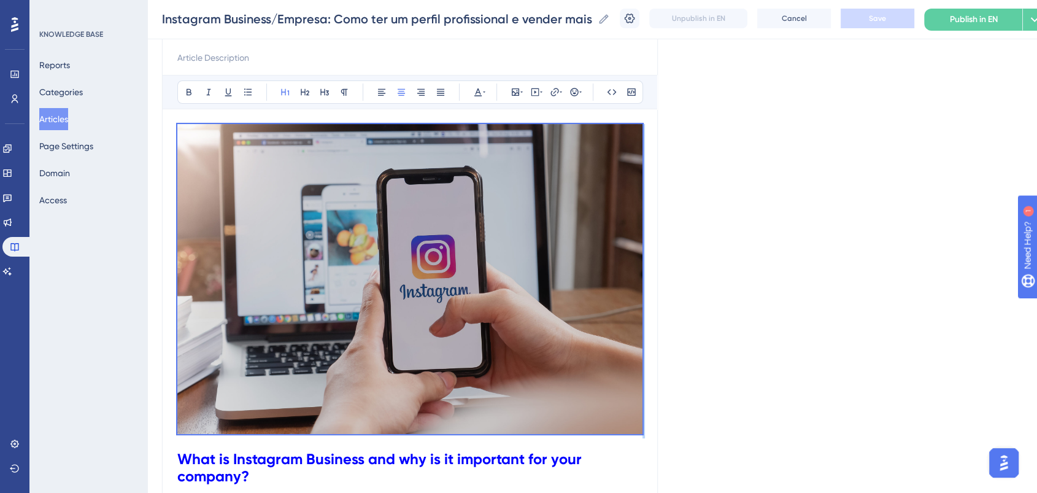
scroll to position [0, 0]
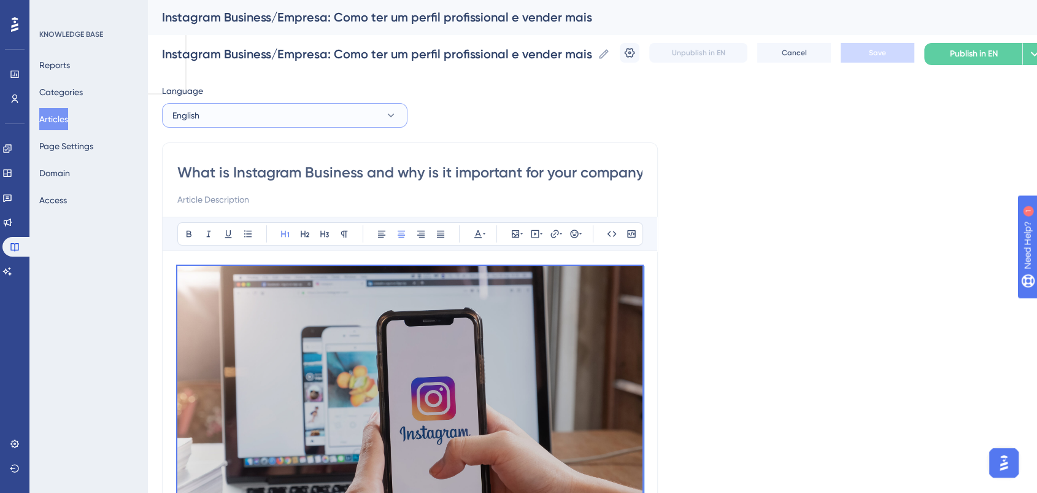
click at [260, 114] on button "English" at bounding box center [284, 115] width 245 height 25
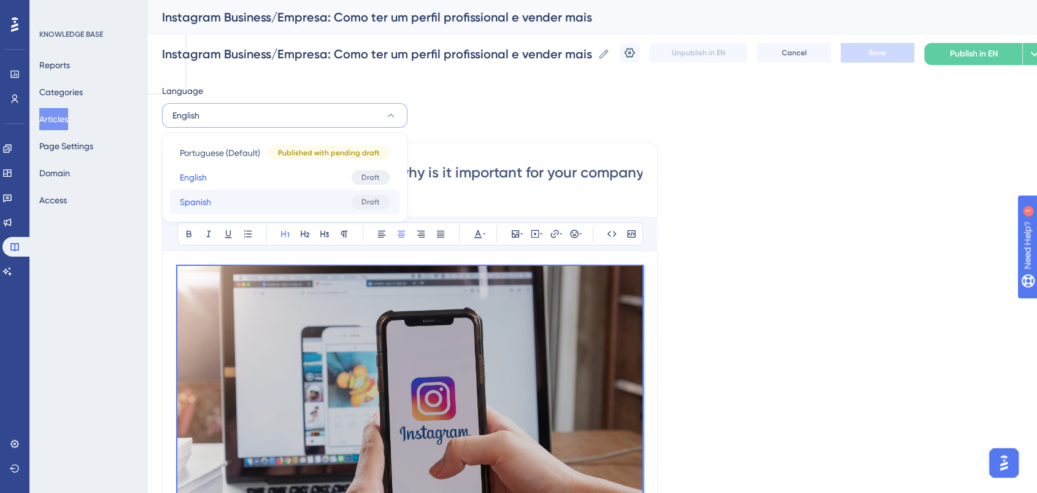
click at [256, 203] on button "Spanish Spanish Draft" at bounding box center [284, 202] width 229 height 25
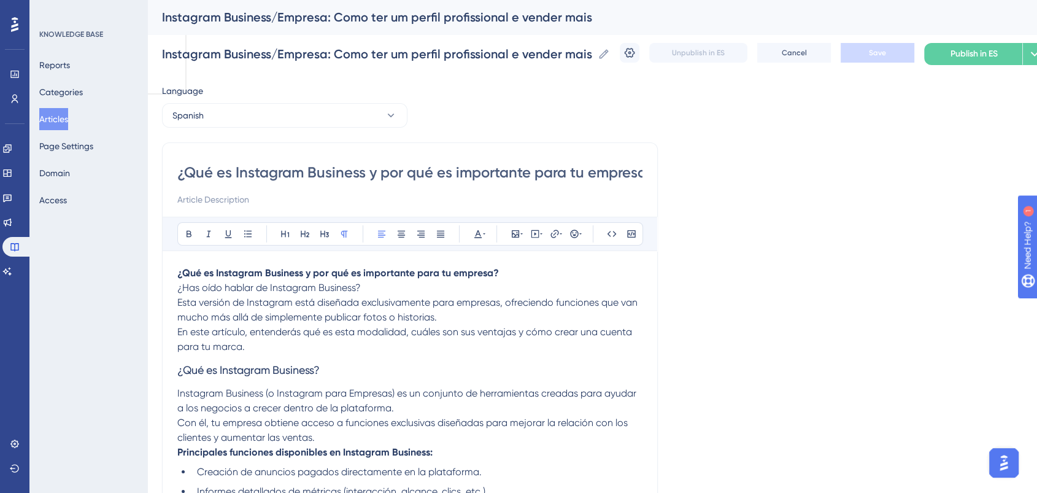
click at [180, 274] on strong "¿Qué es Instagram Business y por qué es importante para tu empresa?" at bounding box center [338, 273] width 322 height 12
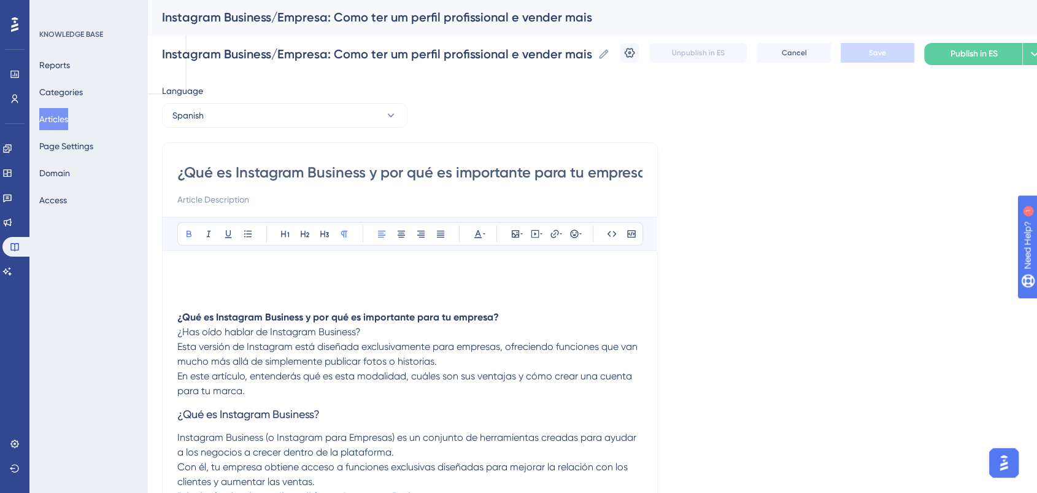
click at [274, 269] on p at bounding box center [409, 273] width 465 height 15
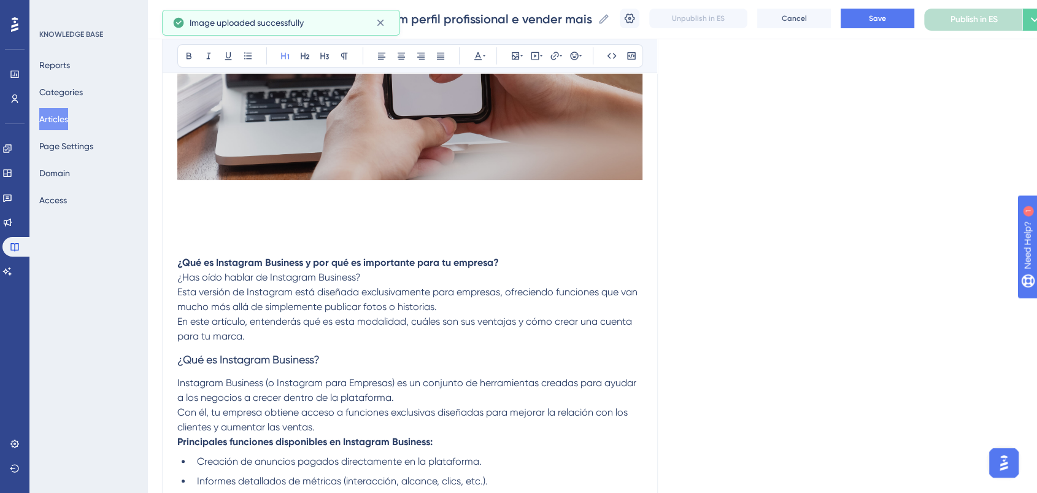
scroll to position [272, 0]
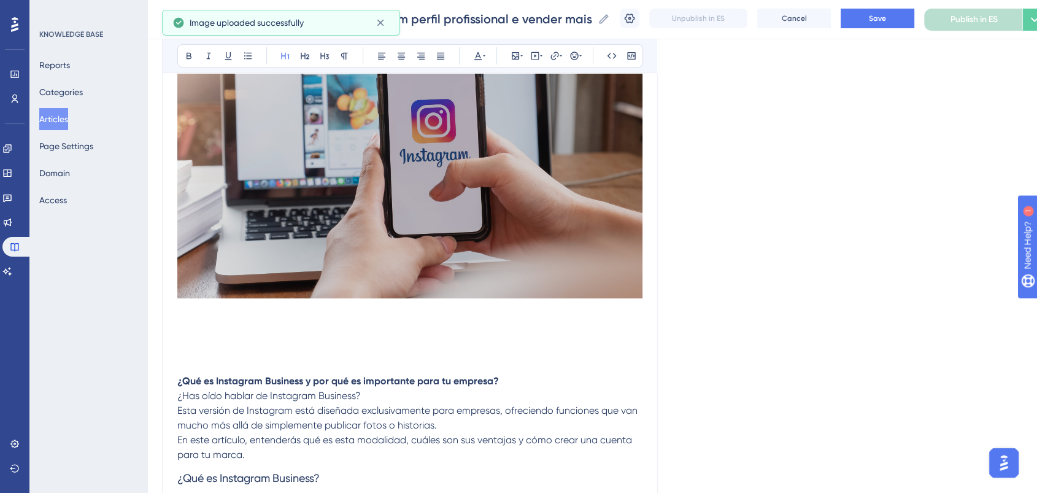
click at [519, 381] on p "¿Qué es Instagram Business y por qué es importante para tu empresa? ¿Has oído h…" at bounding box center [409, 418] width 465 height 88
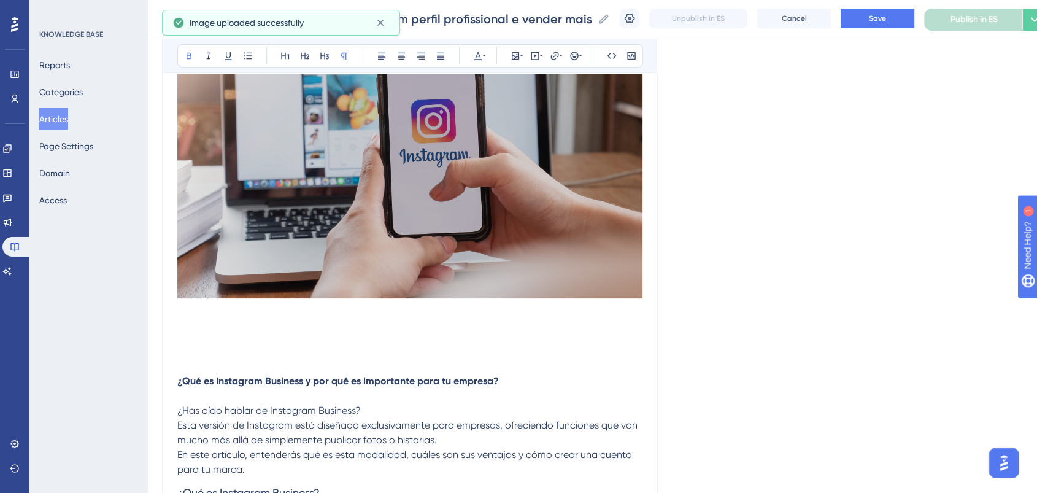
click at [177, 385] on strong "¿Qué es Instagram Business y por qué es importante para tu empresa?" at bounding box center [338, 381] width 322 height 12
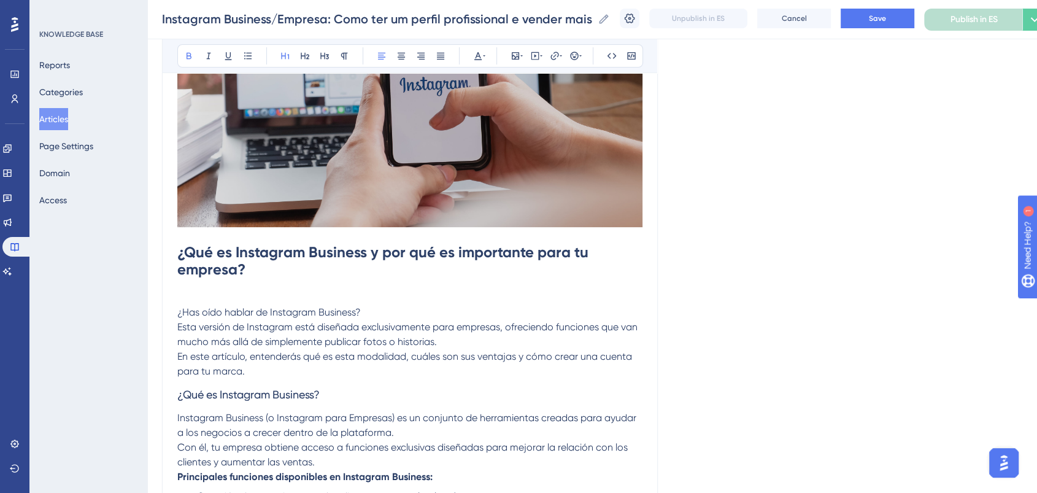
scroll to position [409, 0]
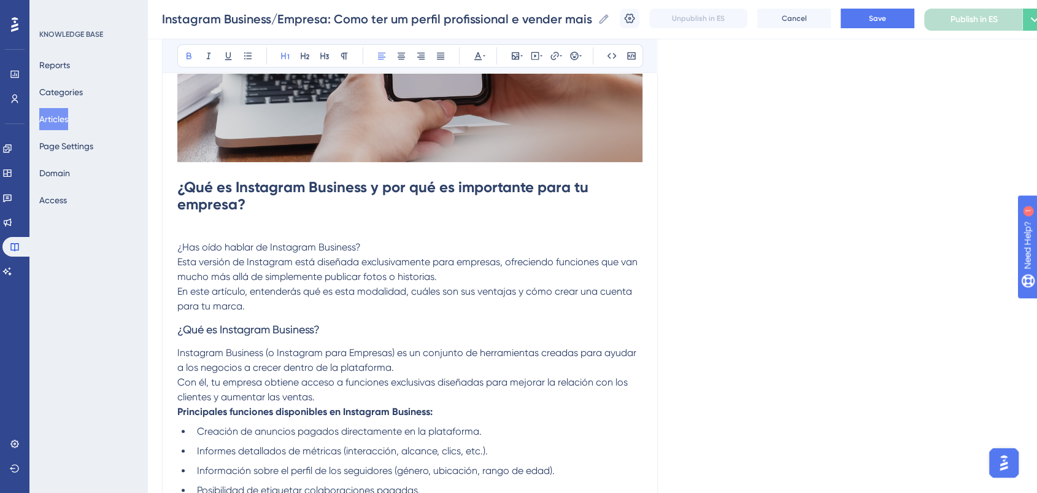
drag, startPoint x: 255, startPoint y: 225, endPoint x: 185, endPoint y: 249, distance: 74.3
click at [252, 225] on p "¿Has oído hablar de Instagram Business? Esta versión de Instagram está diseñada…" at bounding box center [409, 269] width 465 height 88
click at [178, 250] on span "¿Has oído hablar de Instagram Business?" at bounding box center [268, 247] width 183 height 12
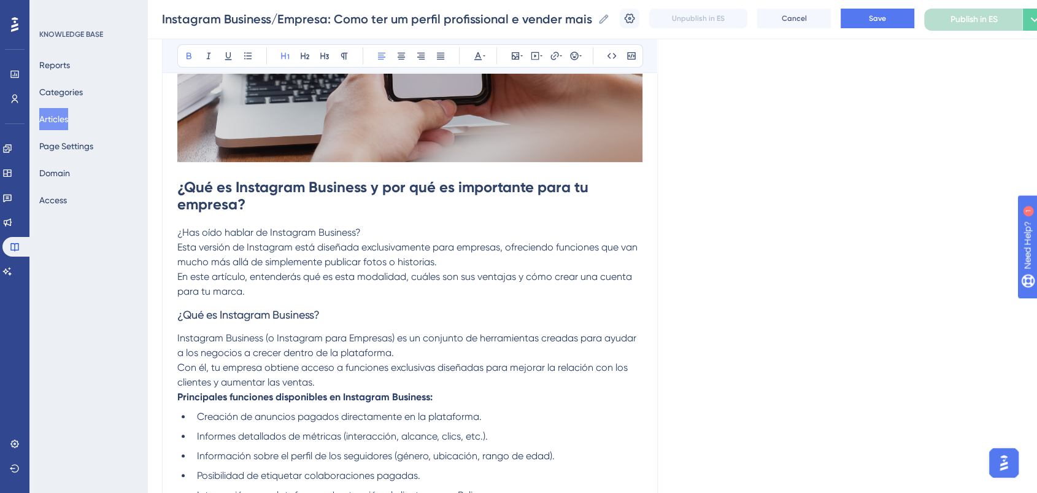
click at [396, 209] on h1 "¿Qué es Instagram Business y por qué es importante para tu empresa?" at bounding box center [409, 195] width 465 height 59
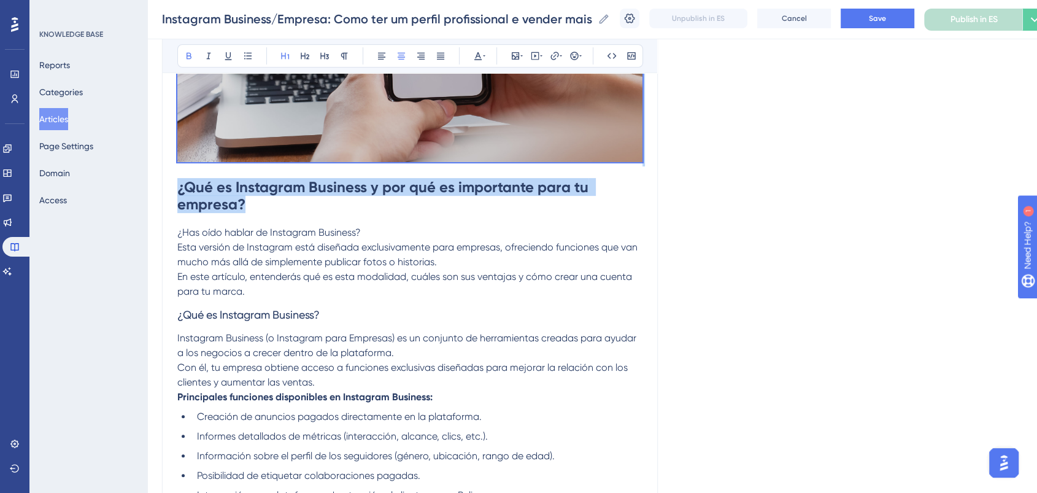
drag, startPoint x: 396, startPoint y: 207, endPoint x: 0, endPoint y: 163, distance: 398.9
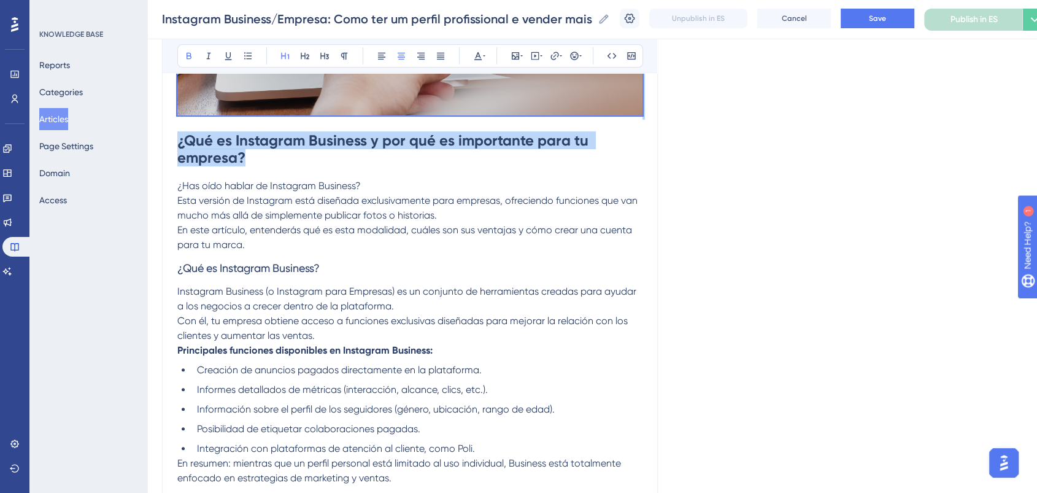
scroll to position [477, 0]
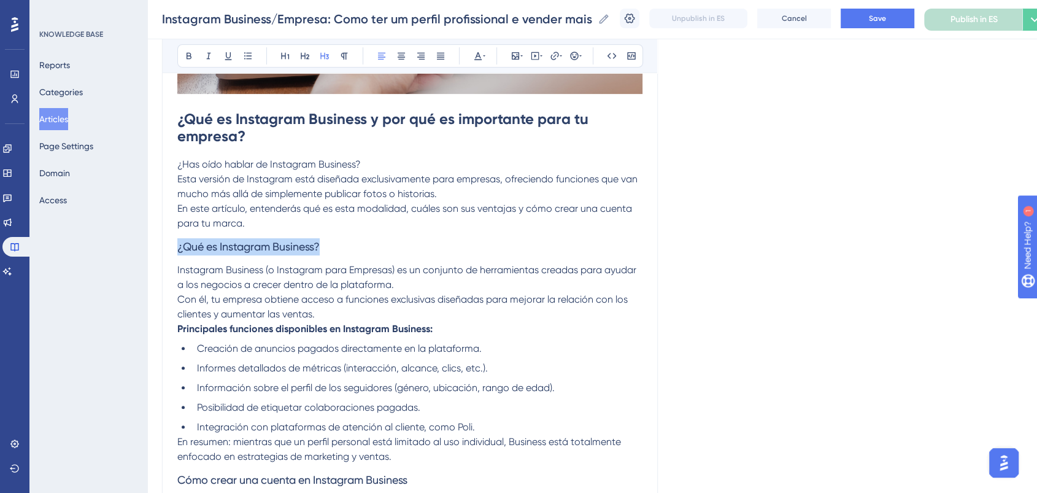
drag, startPoint x: 132, startPoint y: 242, endPoint x: 103, endPoint y: 246, distance: 29.2
click at [305, 60] on button at bounding box center [304, 55] width 17 height 17
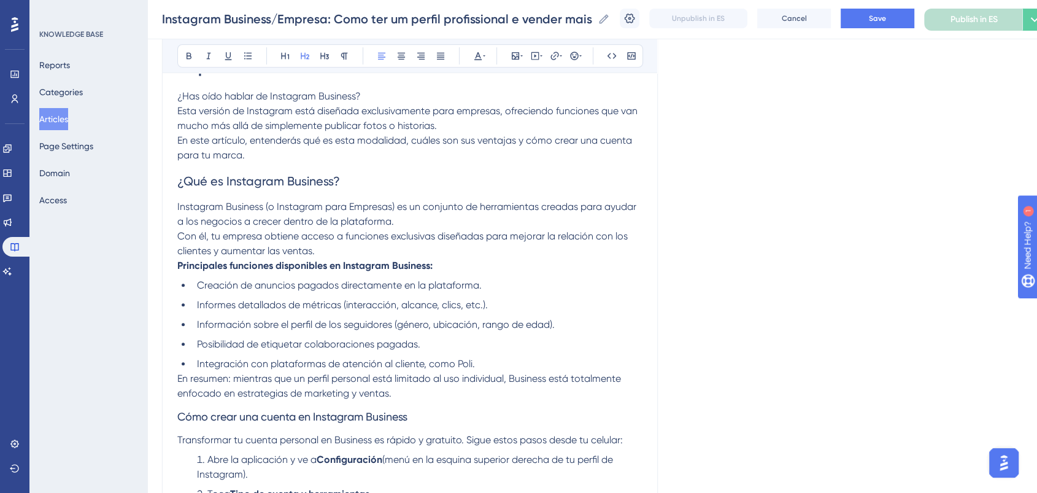
scroll to position [614, 0]
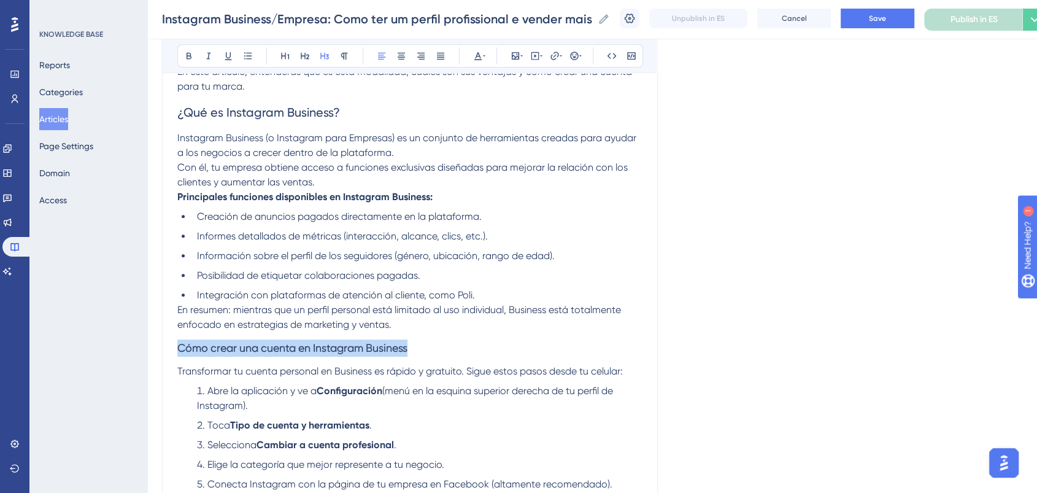
drag, startPoint x: 421, startPoint y: 350, endPoint x: 128, endPoint y: 350, distance: 293.3
click at [147, 350] on div "Performance Users Engagement Widgets Feedback Product Updates Knowledge Base AI…" at bounding box center [592, 387] width 890 height 2003
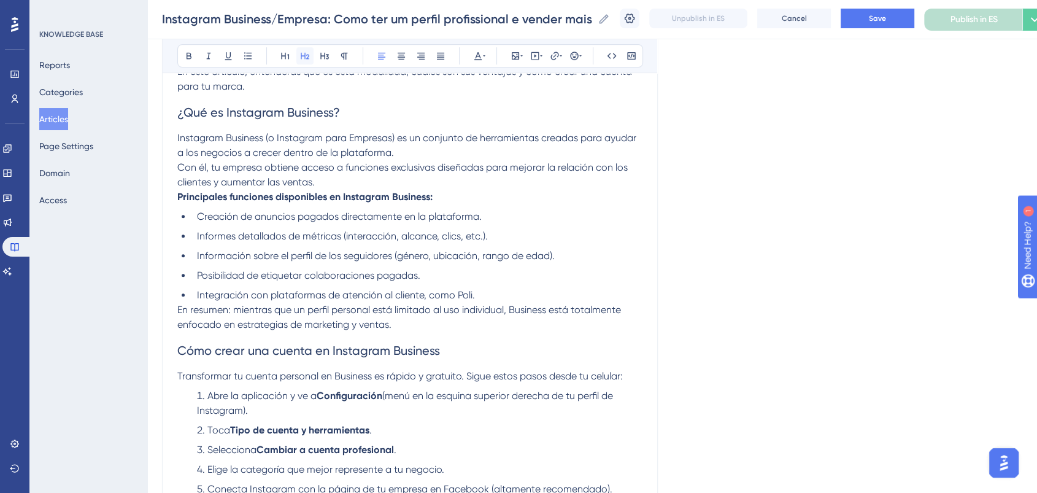
click at [303, 55] on icon at bounding box center [305, 56] width 9 height 7
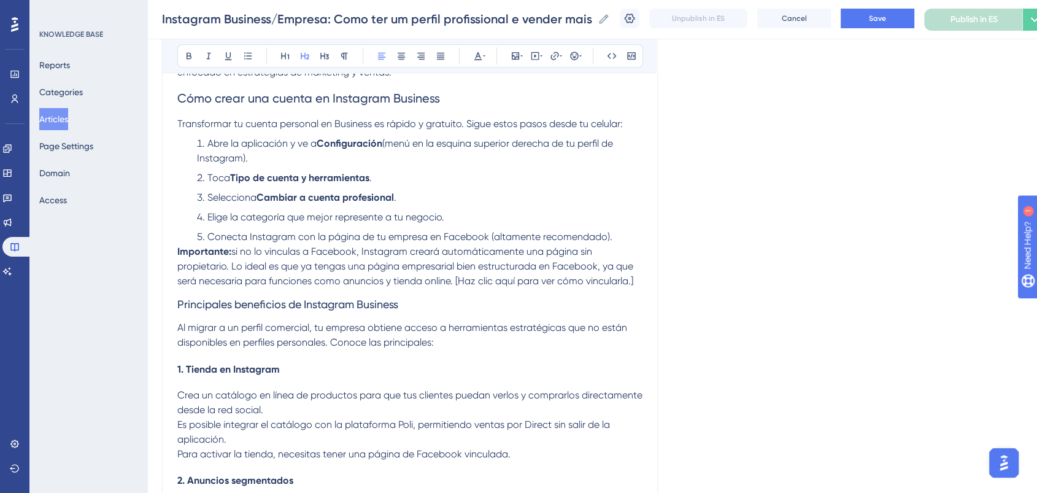
scroll to position [886, 0]
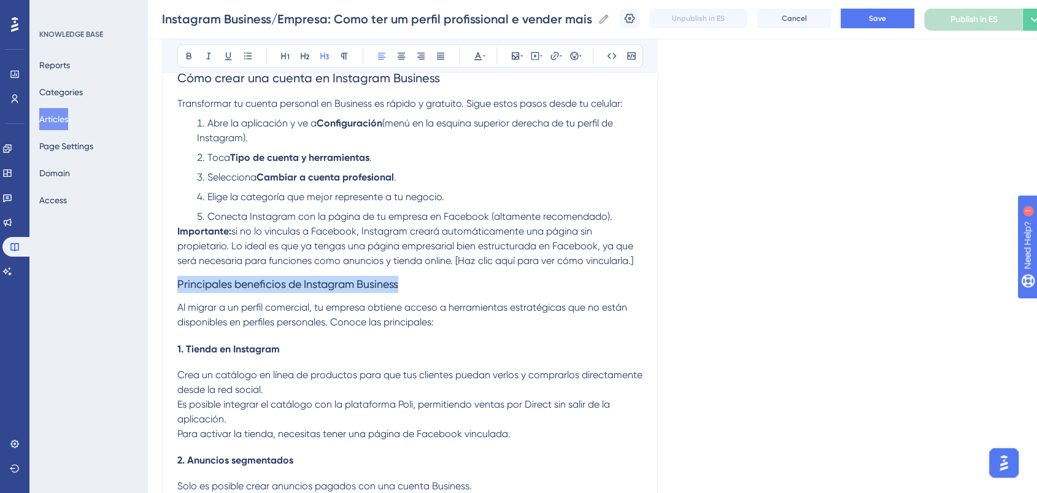
drag, startPoint x: 260, startPoint y: 281, endPoint x: 88, endPoint y: 281, distance: 172.4
click at [147, 281] on div "Performance Users Engagement Widgets Feedback Product Updates Knowledge Base AI…" at bounding box center [592, 118] width 890 height 2008
click at [306, 60] on button at bounding box center [304, 55] width 17 height 17
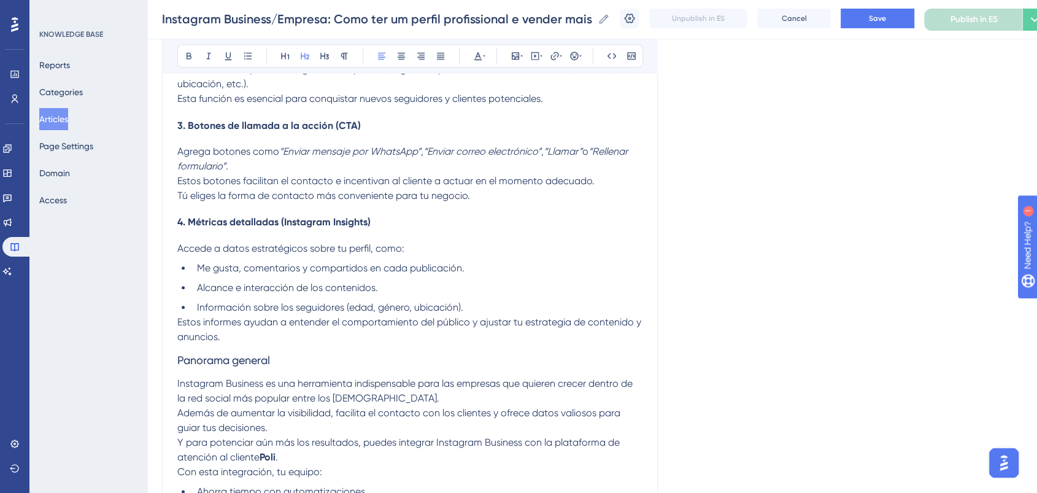
scroll to position [1432, 0]
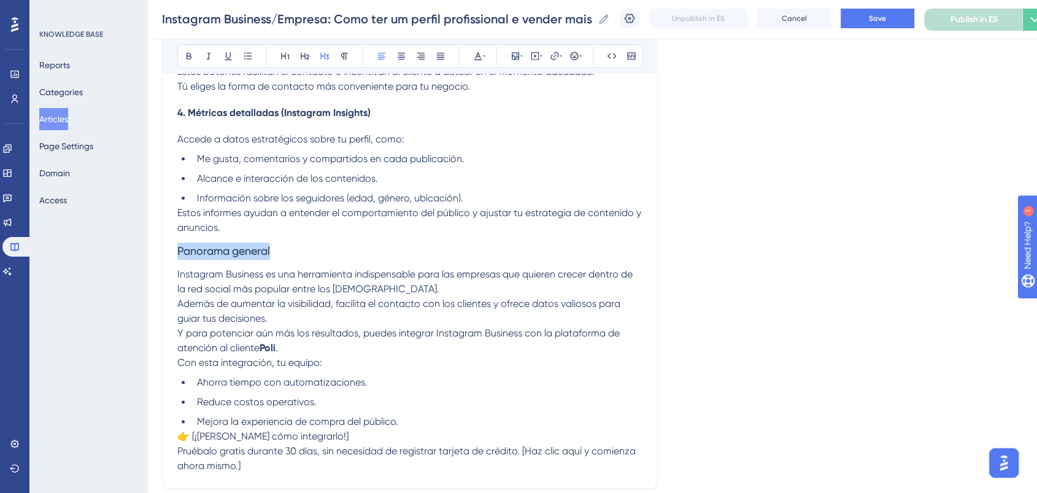
drag, startPoint x: 264, startPoint y: 253, endPoint x: 110, endPoint y: 256, distance: 154.7
click at [305, 51] on icon at bounding box center [305, 56] width 10 height 10
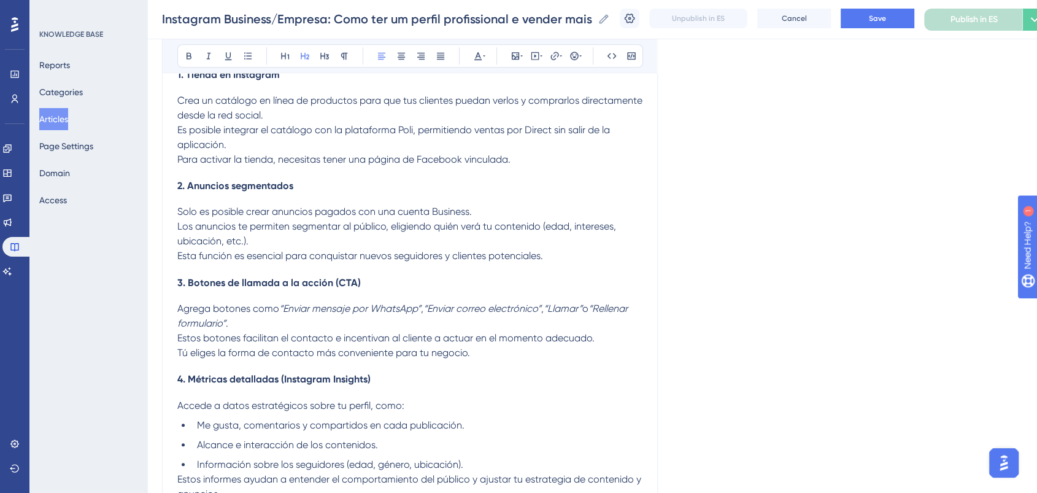
scroll to position [1159, 0]
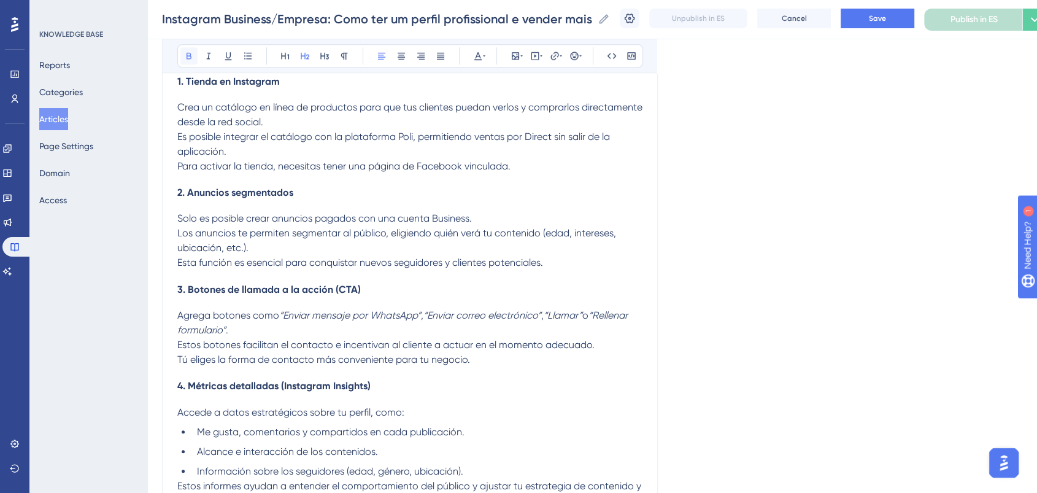
click at [188, 56] on icon at bounding box center [189, 56] width 10 height 10
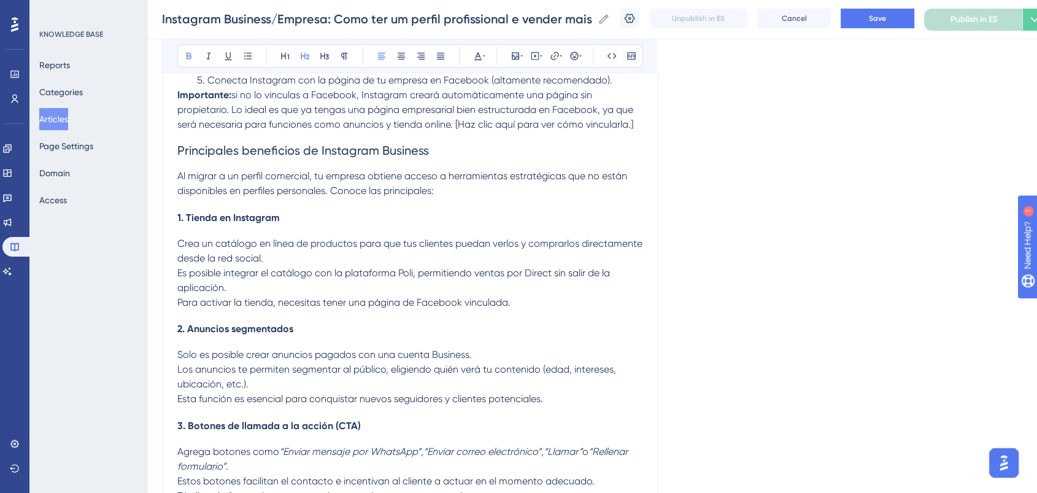
scroll to position [886, 0]
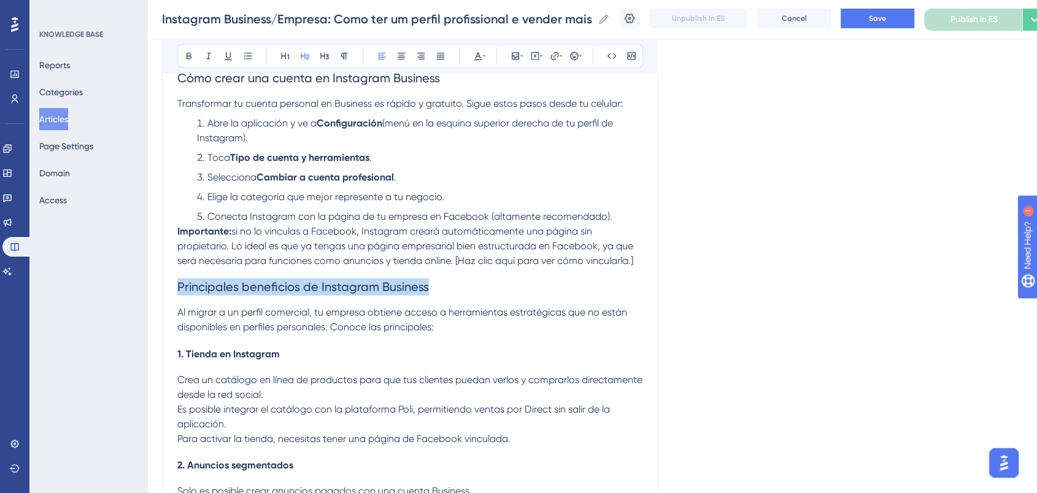
drag, startPoint x: 431, startPoint y: 287, endPoint x: 84, endPoint y: 288, distance: 346.7
click at [147, 288] on div "Performance Users Engagement Widgets Feedback Product Updates Knowledge Base AI…" at bounding box center [592, 123] width 890 height 2018
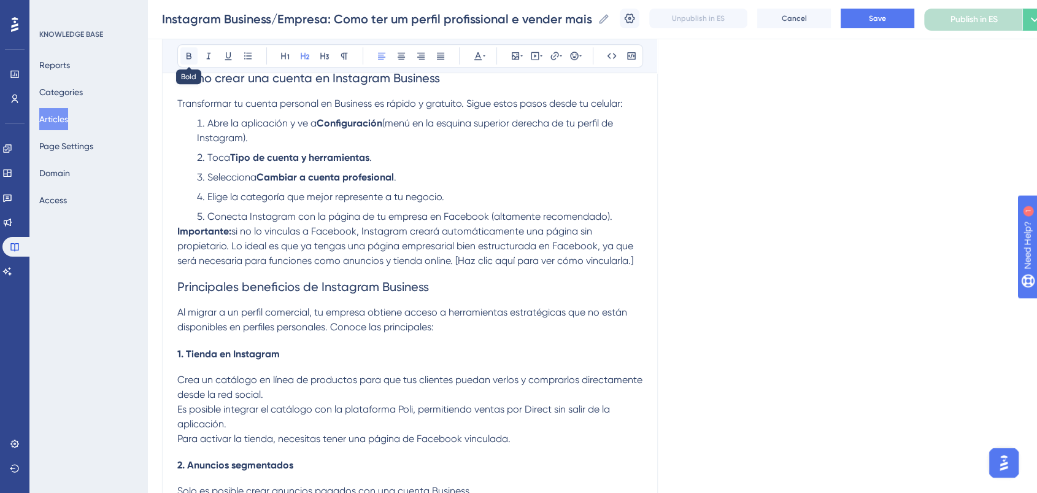
click at [184, 51] on icon at bounding box center [189, 56] width 10 height 10
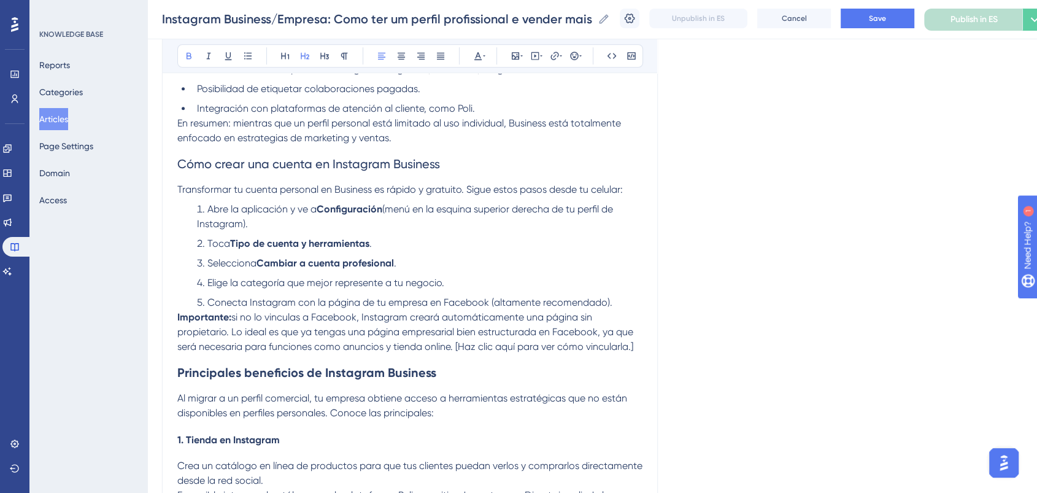
scroll to position [682, 0]
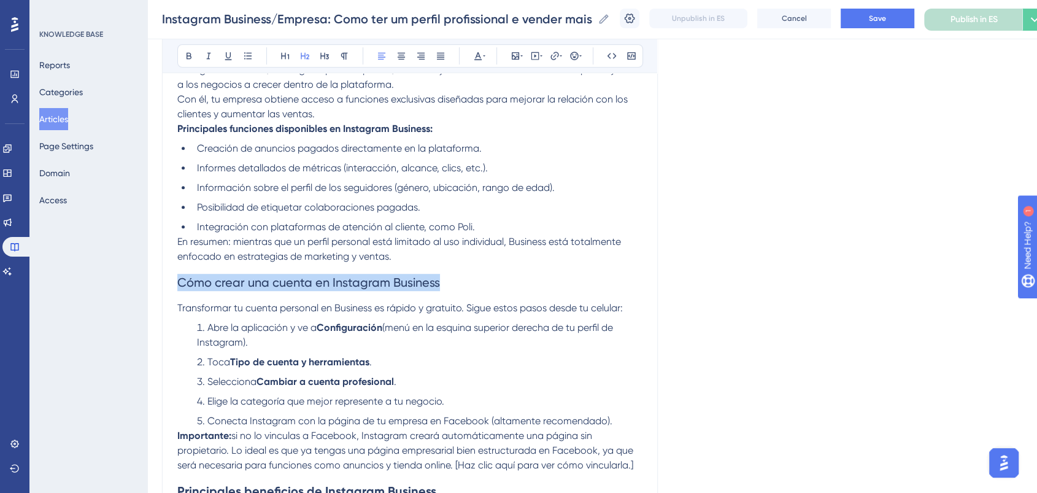
drag, startPoint x: 442, startPoint y: 279, endPoint x: 57, endPoint y: 278, distance: 385.4
click at [147, 278] on div "Performance Users Engagement Widgets Feedback Product Updates Knowledge Base AI…" at bounding box center [592, 327] width 890 height 2018
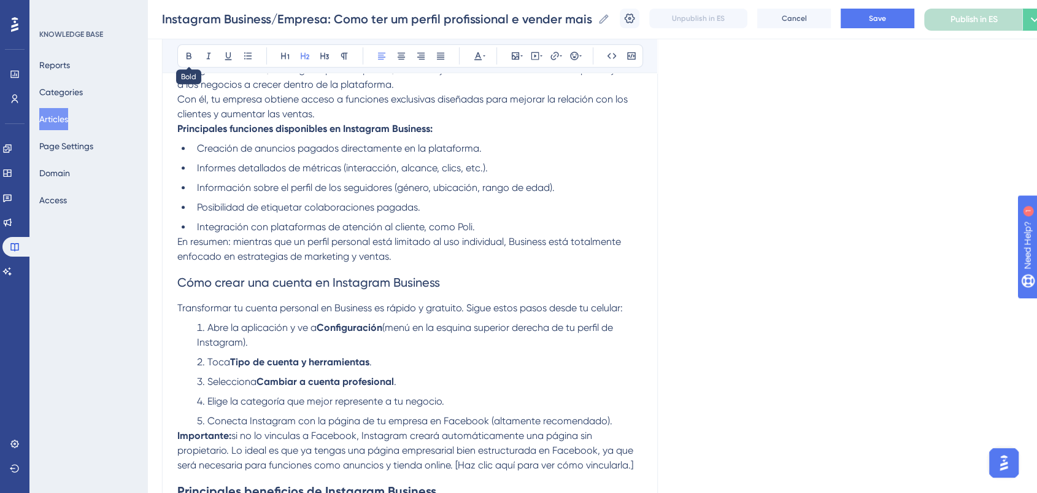
drag, startPoint x: 188, startPoint y: 56, endPoint x: 188, endPoint y: 69, distance: 12.9
click at [188, 56] on icon at bounding box center [189, 56] width 10 height 10
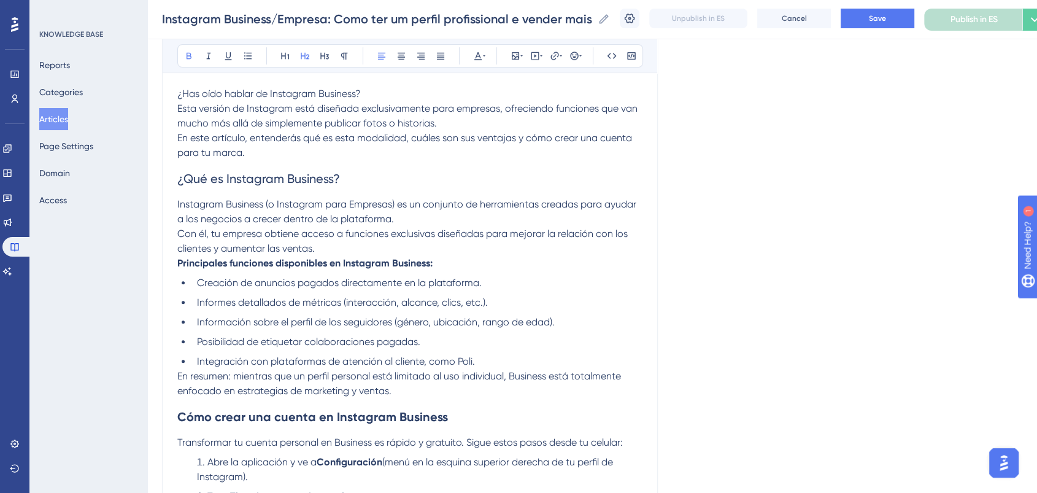
scroll to position [545, 0]
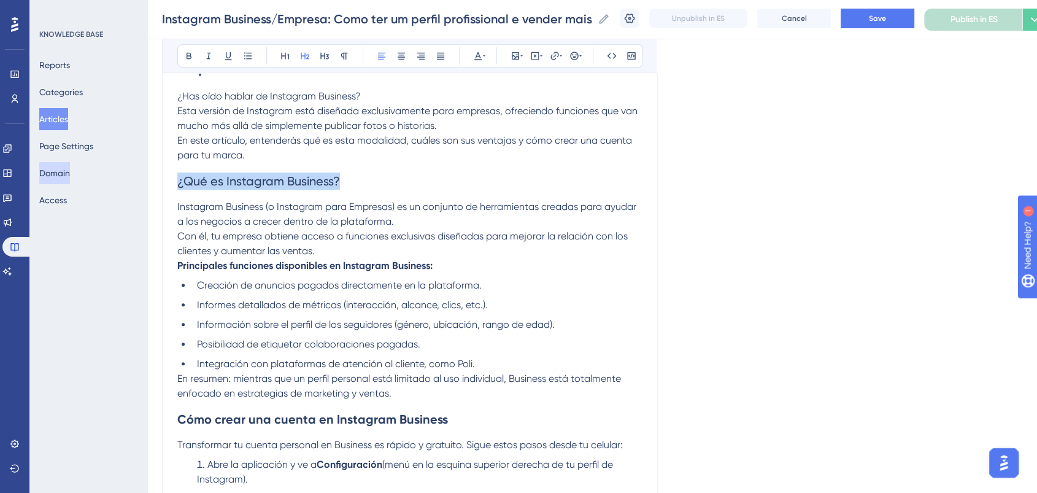
drag, startPoint x: 350, startPoint y: 177, endPoint x: 72, endPoint y: 177, distance: 277.4
click at [147, 177] on div "Performance Users Engagement Widgets Feedback Product Updates Knowledge Base AI…" at bounding box center [592, 464] width 890 height 2018
click at [188, 60] on button at bounding box center [188, 55] width 17 height 17
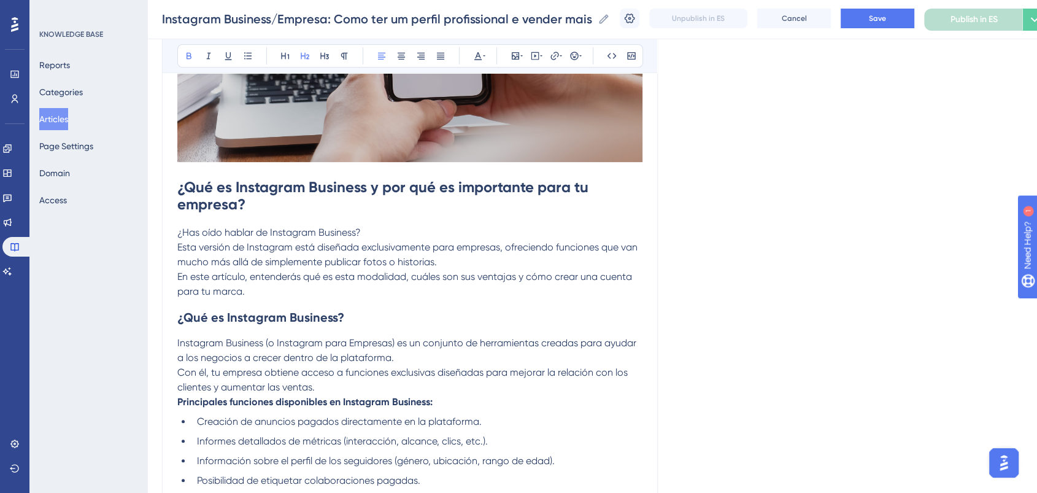
click at [346, 207] on h1 "¿Qué es Instagram Business y por qué es importante para tu empresa?" at bounding box center [409, 195] width 465 height 59
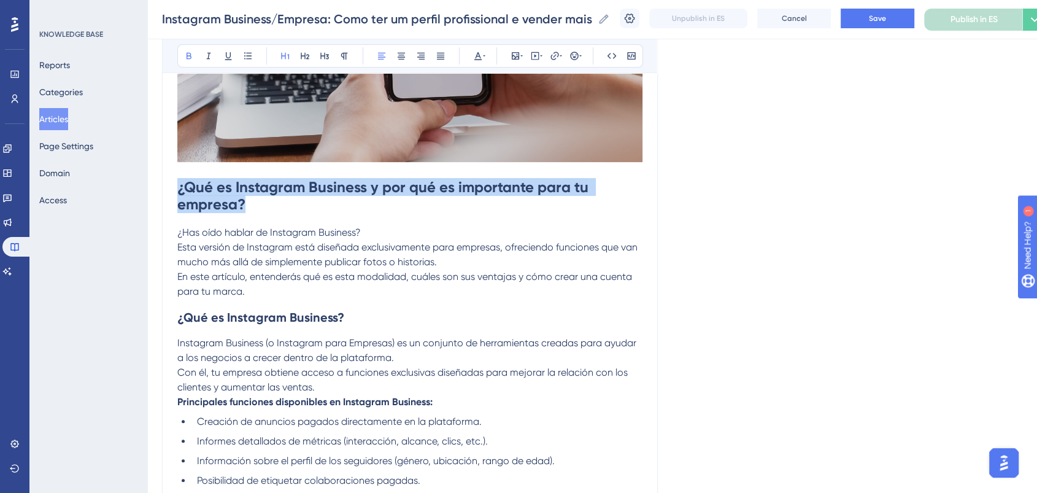
drag, startPoint x: 322, startPoint y: 205, endPoint x: 108, endPoint y: 172, distance: 216.6
click at [477, 51] on icon at bounding box center [478, 56] width 10 height 10
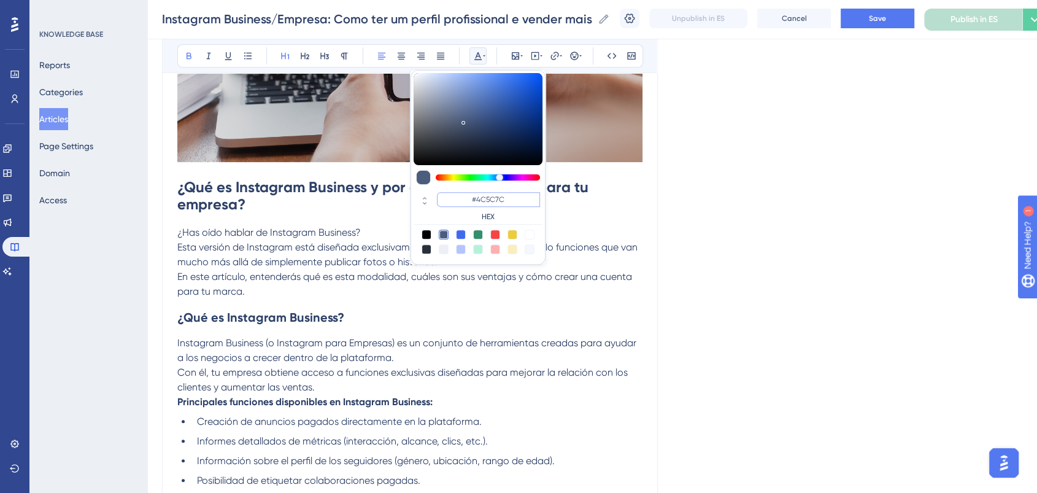
click at [520, 193] on input "#4C5C7C" at bounding box center [488, 199] width 103 height 15
drag, startPoint x: 520, startPoint y: 198, endPoint x: 464, endPoint y: 201, distance: 56.5
click at [464, 201] on input "#4C5C7C" at bounding box center [488, 199] width 103 height 15
type input "#0000FF"
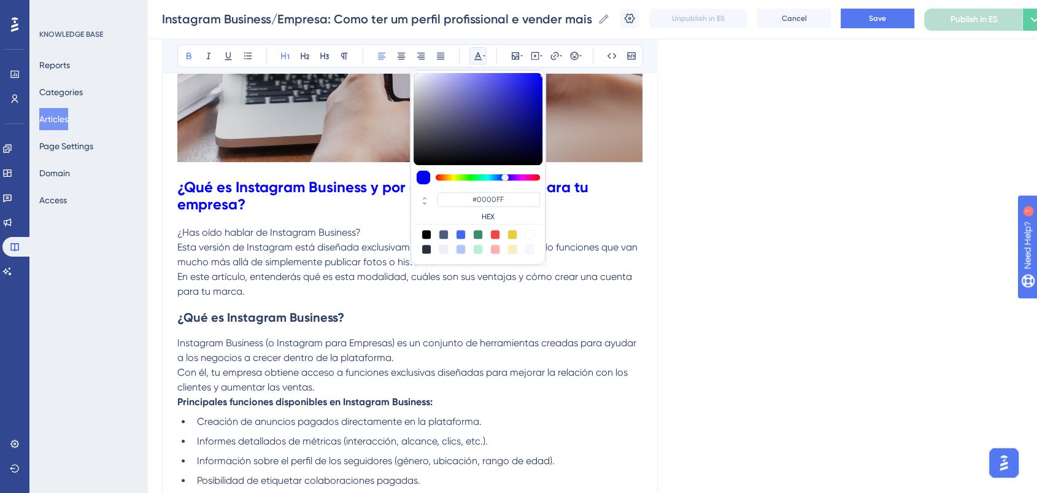
click at [374, 305] on h2 "¿Qué es Instagram Business?" at bounding box center [409, 317] width 465 height 37
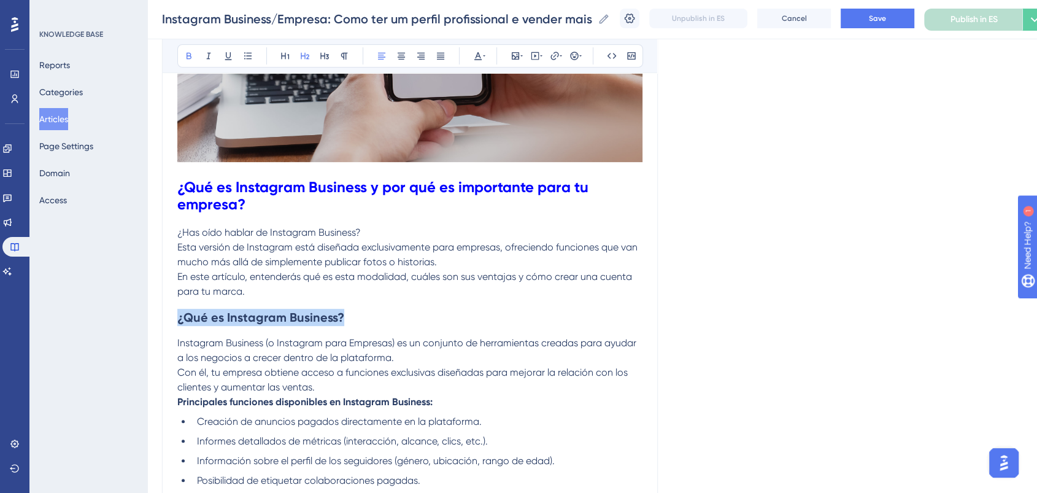
drag, startPoint x: 231, startPoint y: 315, endPoint x: 23, endPoint y: 315, distance: 208.0
drag, startPoint x: 480, startPoint y: 53, endPoint x: 480, endPoint y: 64, distance: 10.4
click at [480, 54] on icon at bounding box center [478, 56] width 10 height 10
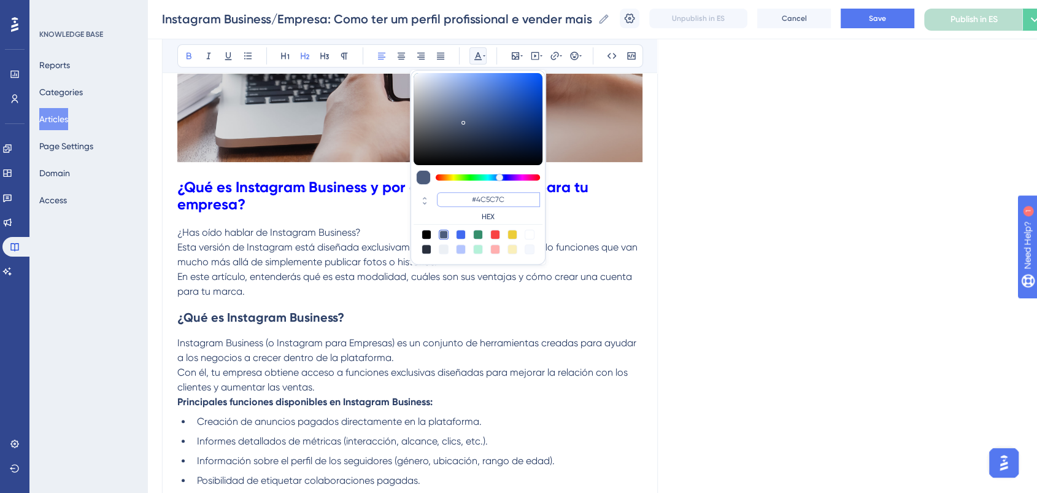
drag, startPoint x: 486, startPoint y: 199, endPoint x: 471, endPoint y: 199, distance: 14.7
click at [471, 199] on input "#4C5C7C" at bounding box center [488, 199] width 103 height 15
paste input "0000FF"
type input "#0000FF"
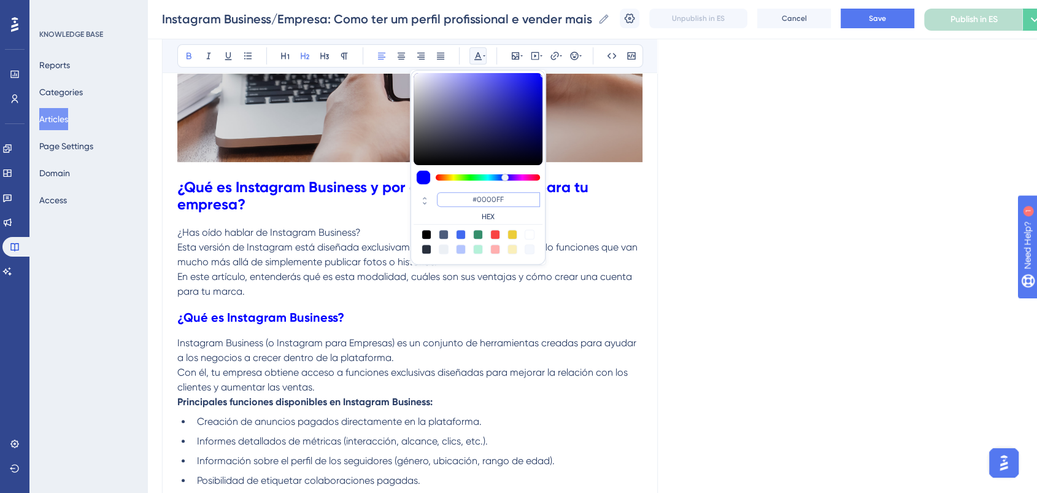
scroll to position [477, 0]
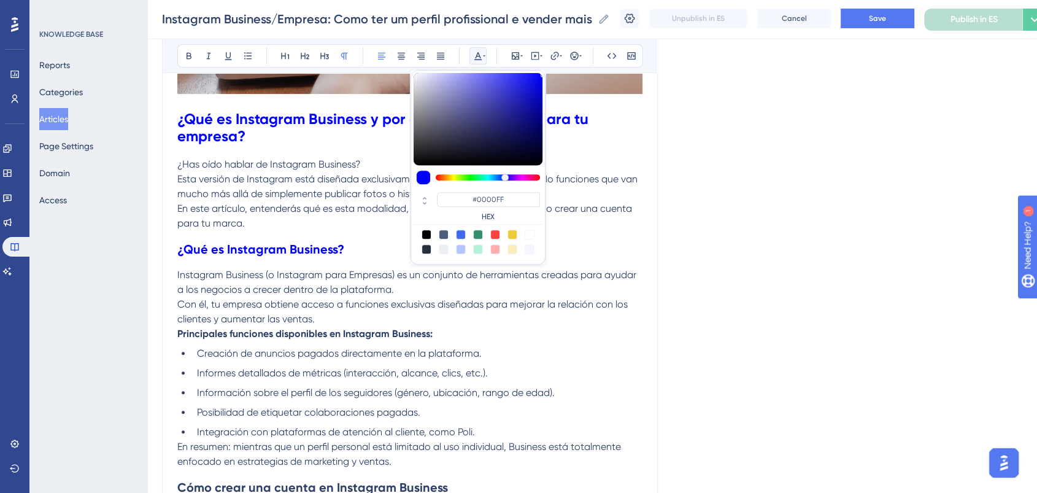
click at [290, 303] on span "Con él, tu empresa obtiene acceso a funciones exclusivas diseñadas para mejorar…" at bounding box center [403, 311] width 453 height 26
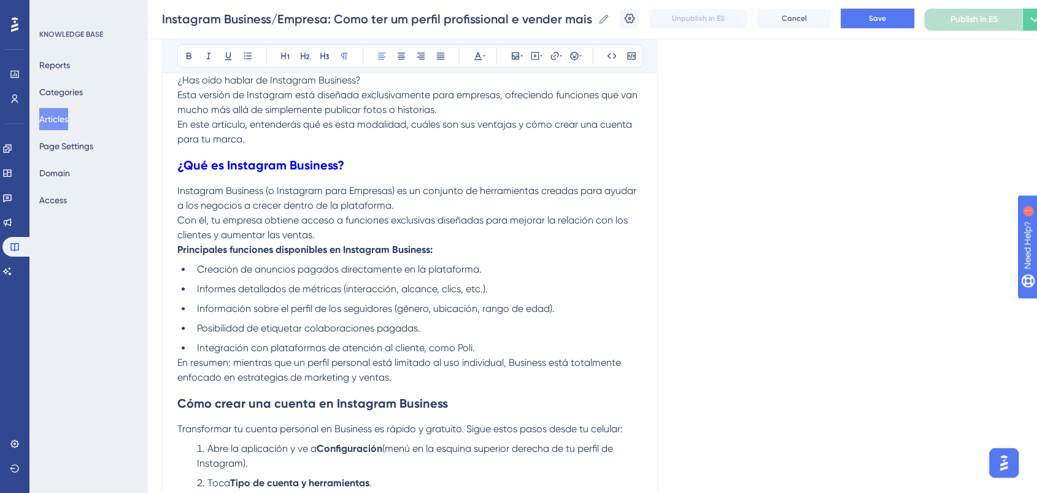
scroll to position [614, 0]
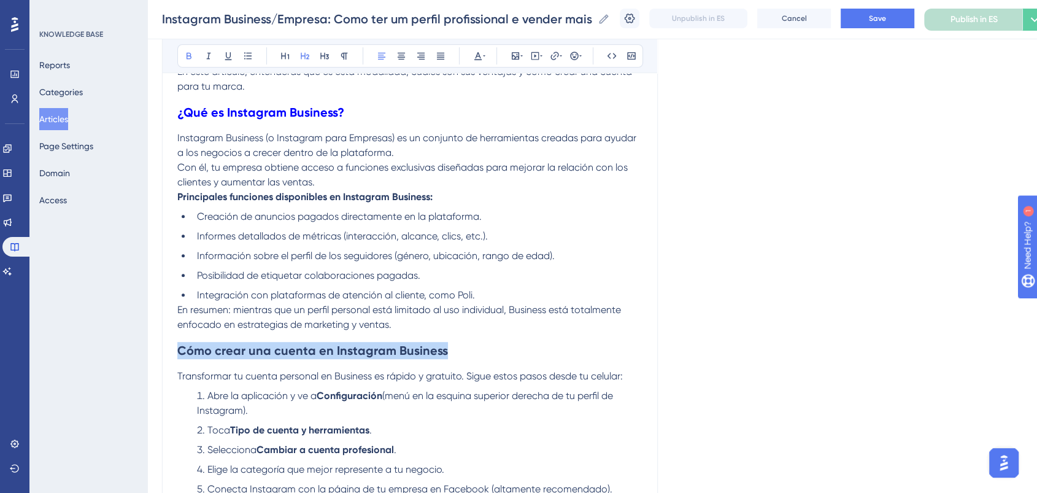
drag, startPoint x: 142, startPoint y: 334, endPoint x: 29, endPoint y: 336, distance: 112.3
click at [147, 336] on div "Performance Users Engagement Widgets Feedback Product Updates Knowledge Base AI…" at bounding box center [592, 395] width 890 height 2018
click at [472, 53] on button at bounding box center [477, 55] width 17 height 17
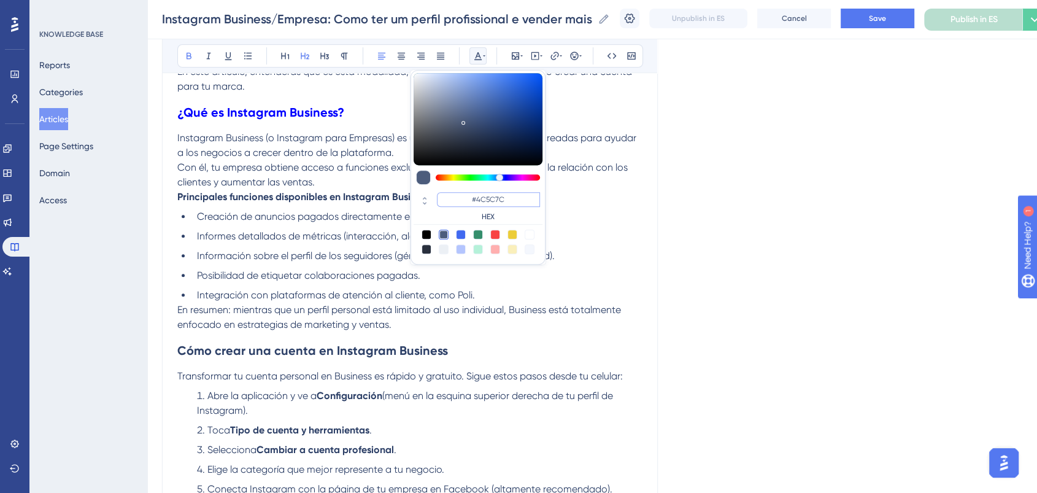
drag, startPoint x: 526, startPoint y: 196, endPoint x: 427, endPoint y: 188, distance: 99.2
click at [427, 188] on div "#4C5C7C HEX" at bounding box center [478, 167] width 135 height 195
paste input "0000FF"
type input "#0000FF"
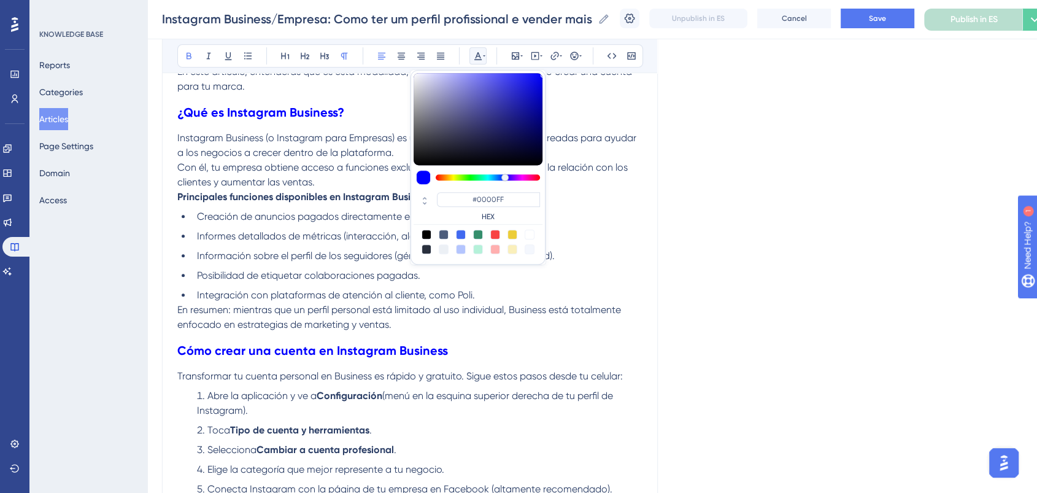
click at [300, 201] on strong "Principales funciones disponibles en Instagram Business:" at bounding box center [304, 197] width 255 height 12
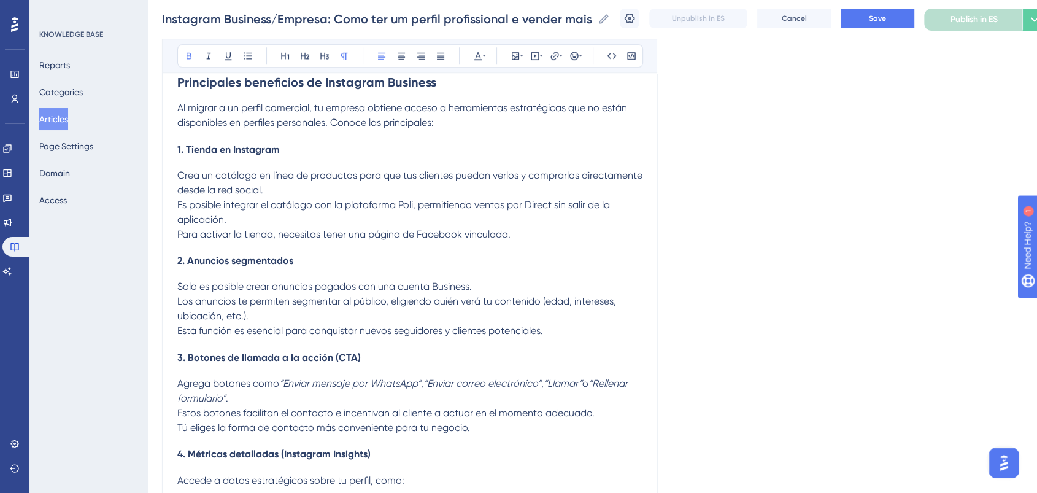
scroll to position [954, 0]
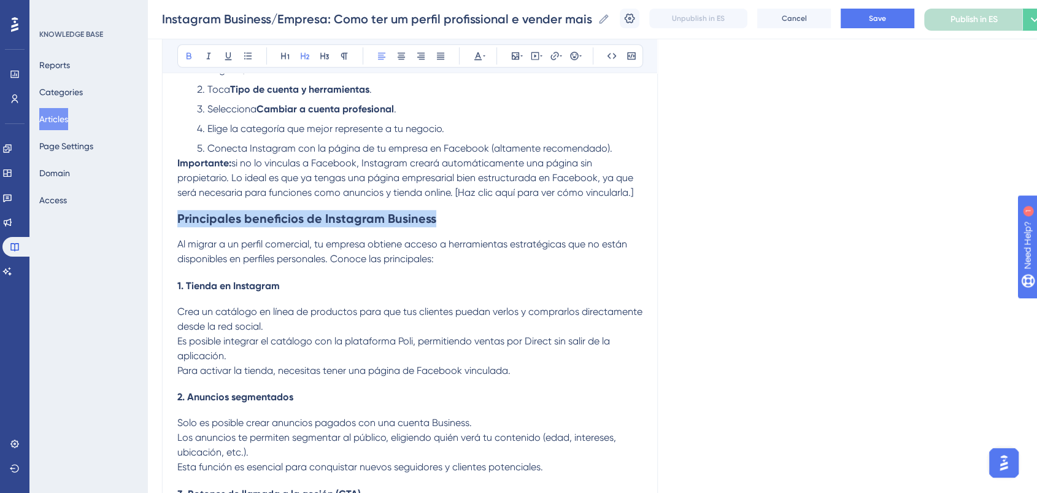
drag, startPoint x: 449, startPoint y: 217, endPoint x: 15, endPoint y: 233, distance: 434.7
click at [147, 233] on div "Performance Users Engagement Widgets Feedback Product Updates Knowledge Base AI…" at bounding box center [592, 55] width 890 height 2018
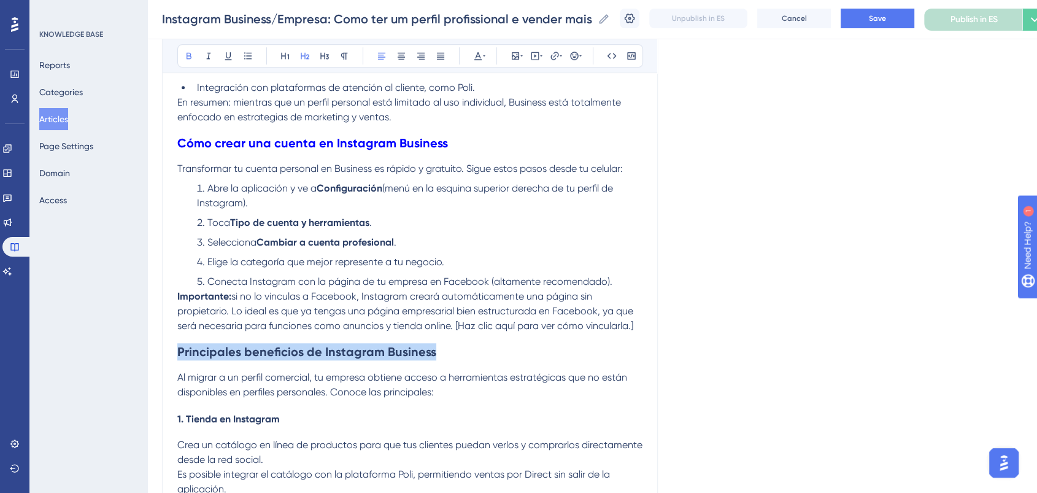
scroll to position [818, 0]
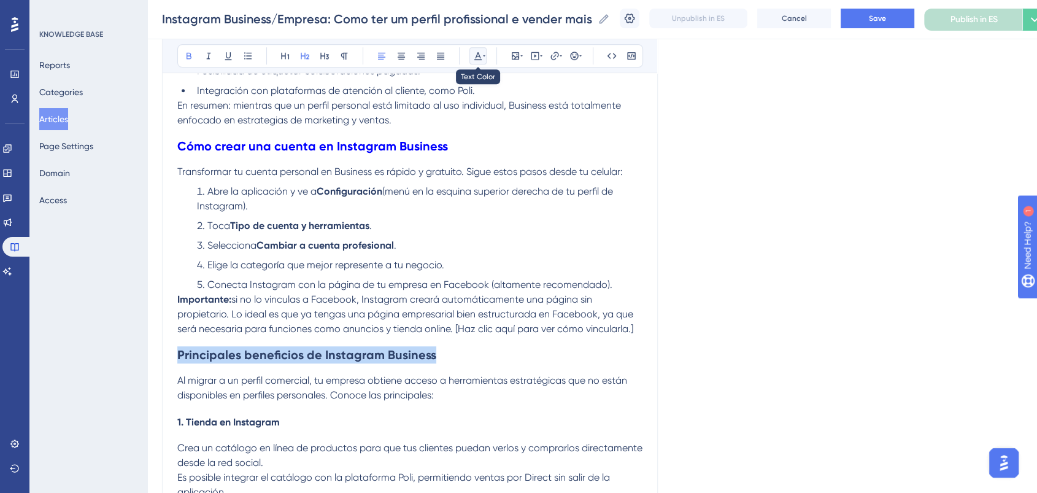
click at [480, 55] on icon at bounding box center [478, 56] width 10 height 10
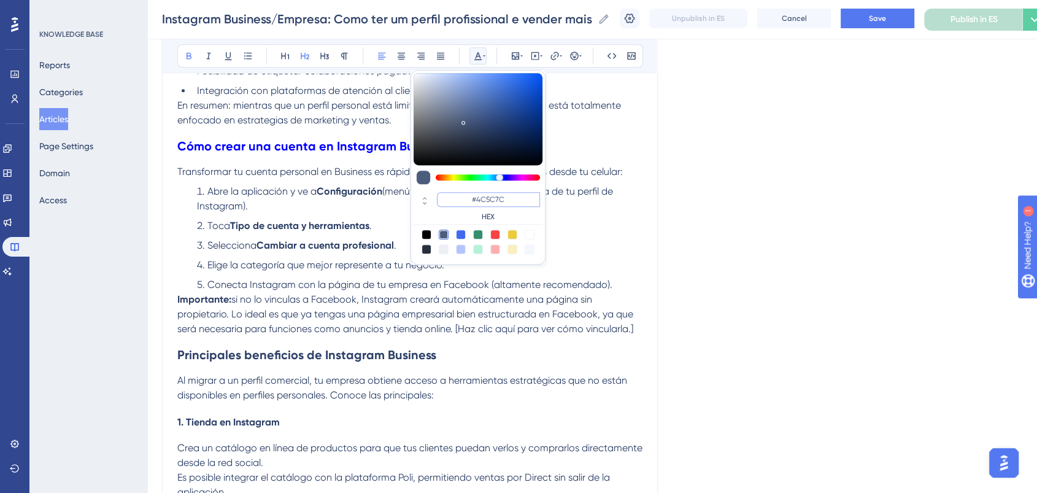
drag, startPoint x: 464, startPoint y: 196, endPoint x: 457, endPoint y: 196, distance: 7.4
click at [457, 196] on input "#4C5C7C" at bounding box center [488, 199] width 103 height 15
paste input "0000FF"
type input "#0000FF"
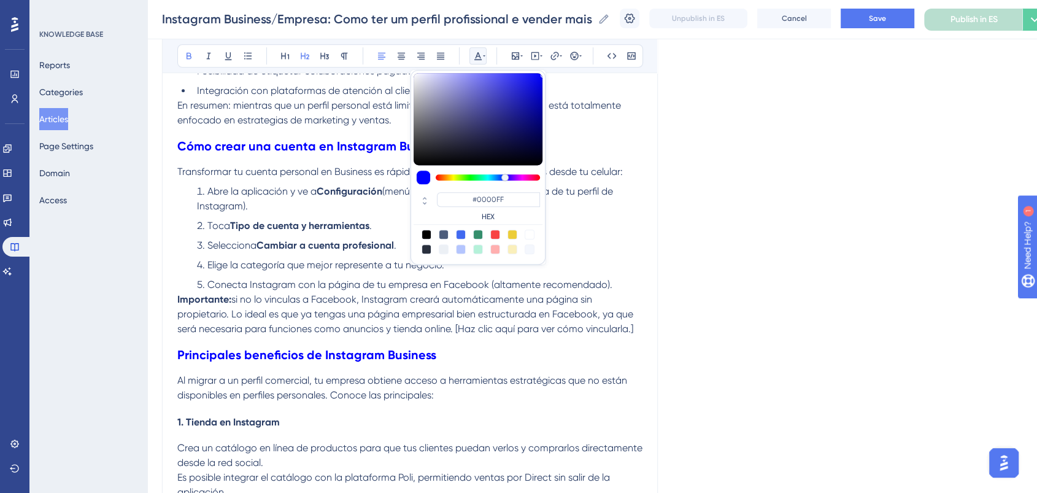
click at [323, 312] on span "si no lo vinculas a Facebook, Instagram creará automáticamente una página sin p…" at bounding box center [406, 313] width 458 height 41
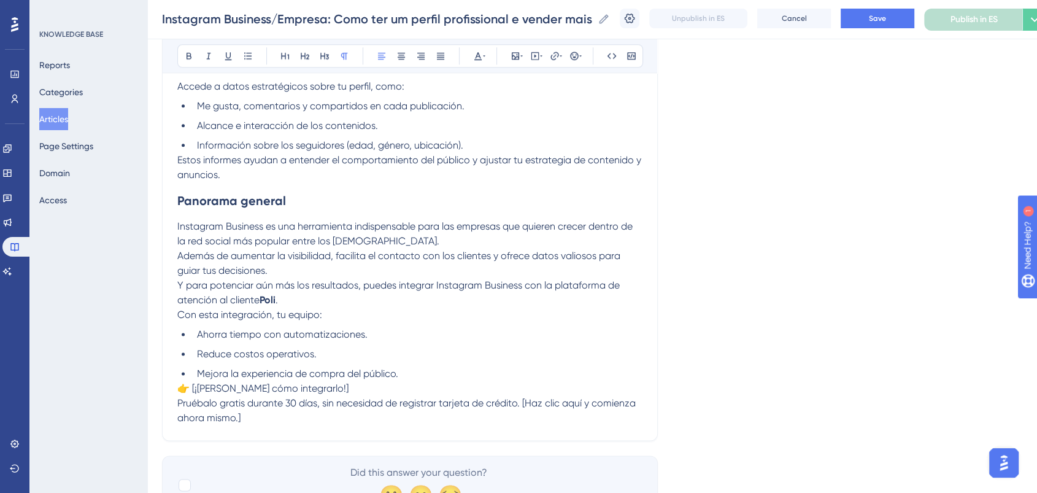
scroll to position [1500, 0]
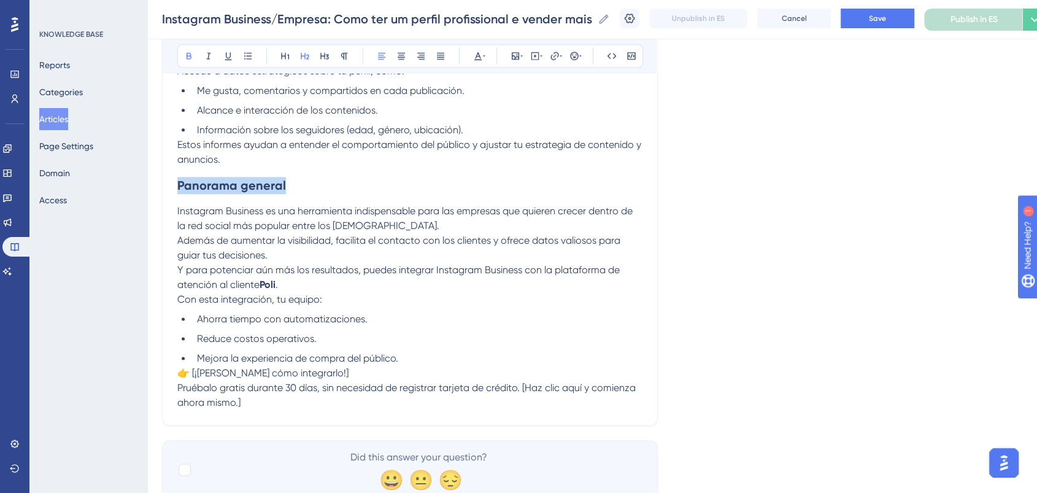
drag, startPoint x: 283, startPoint y: 189, endPoint x: 108, endPoint y: 188, distance: 174.9
click at [480, 59] on icon at bounding box center [477, 56] width 7 height 8
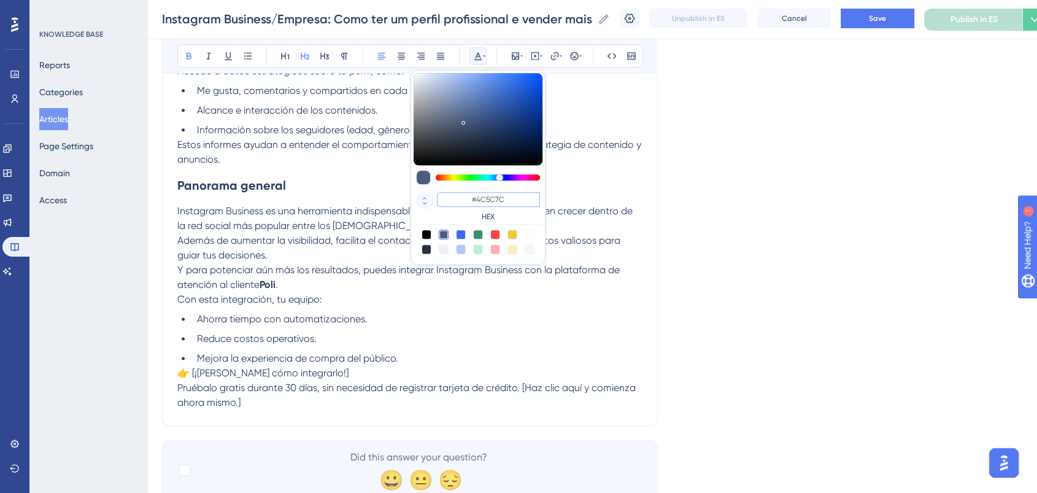
drag, startPoint x: 489, startPoint y: 198, endPoint x: 432, endPoint y: 198, distance: 57.1
click at [432, 198] on div "#4C5C7C HEX" at bounding box center [478, 207] width 129 height 35
paste input "0000FF"
type input "#0000FF"
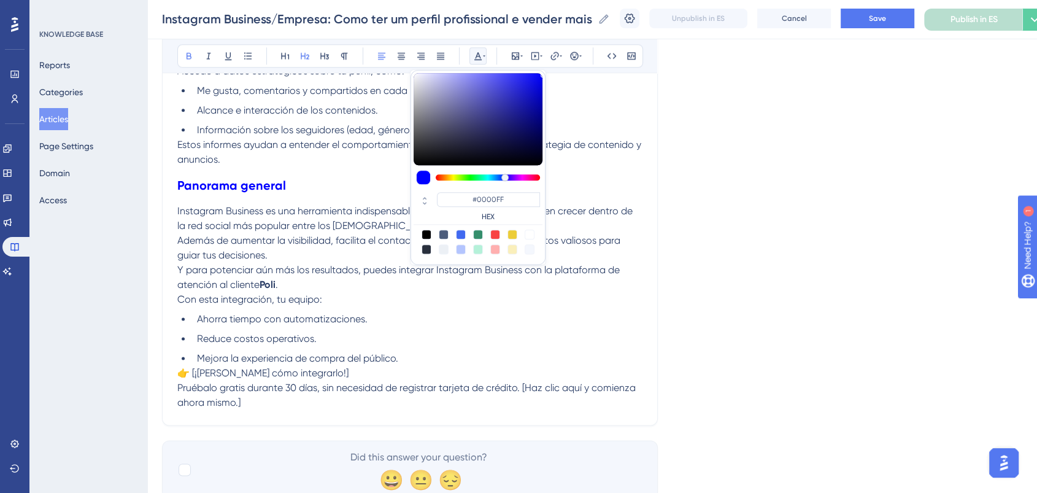
click at [298, 148] on span "Estos informes ayudan a entender el comportamiento del público y ajustar tu est…" at bounding box center [410, 152] width 466 height 26
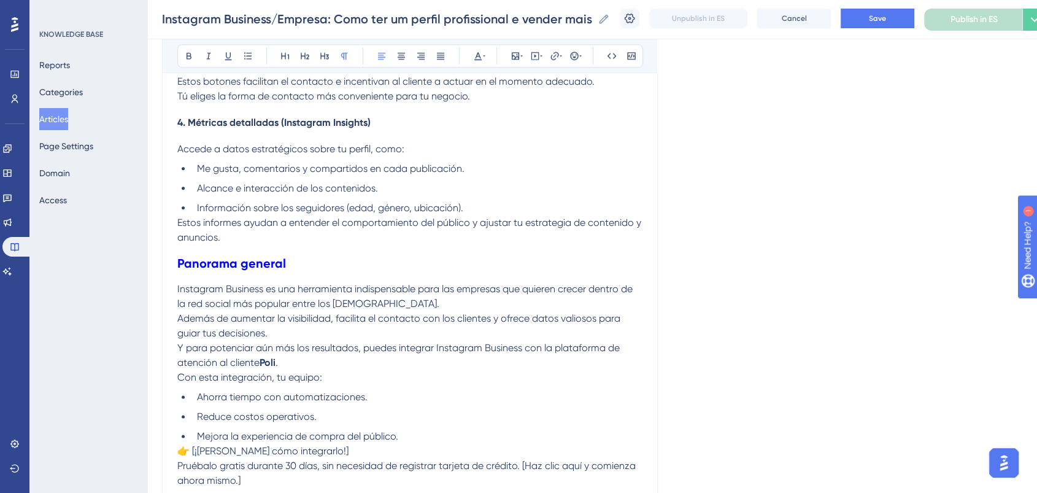
scroll to position [1363, 0]
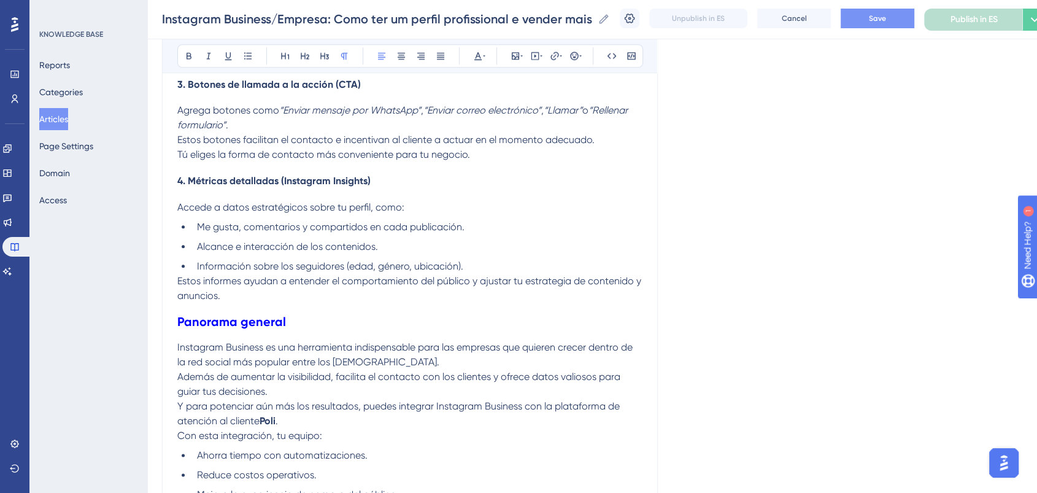
click at [886, 15] on span "Save" at bounding box center [877, 18] width 17 height 10
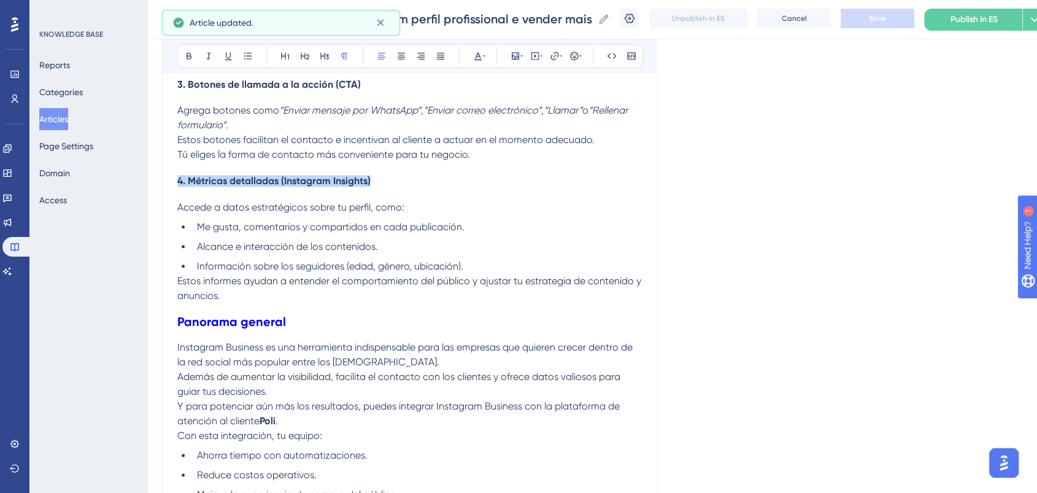
drag, startPoint x: 200, startPoint y: 188, endPoint x: 155, endPoint y: 188, distance: 45.4
click at [472, 60] on button at bounding box center [477, 55] width 17 height 17
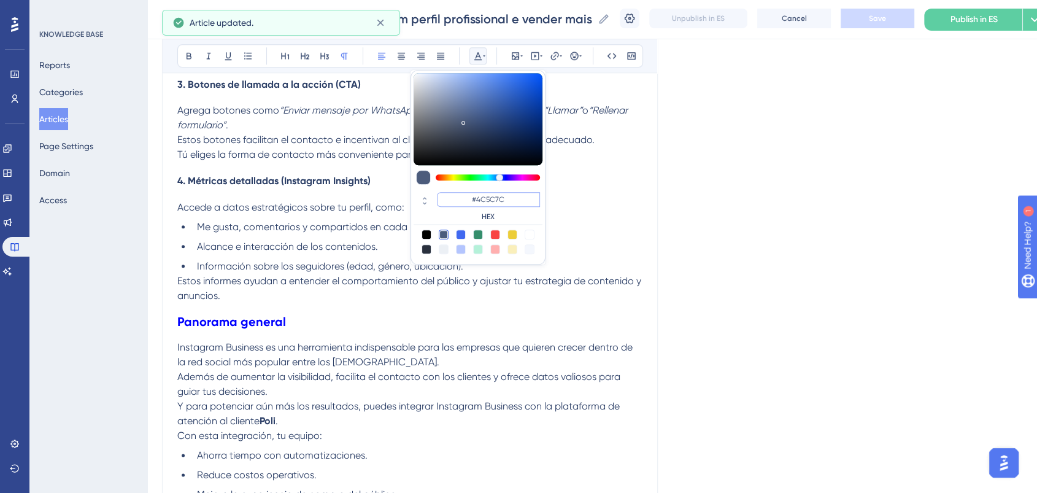
drag, startPoint x: 518, startPoint y: 195, endPoint x: 462, endPoint y: 194, distance: 55.8
click at [462, 194] on input "#4C5C7C" at bounding box center [488, 199] width 103 height 15
paste input "FF675F"
type input "#FF675F"
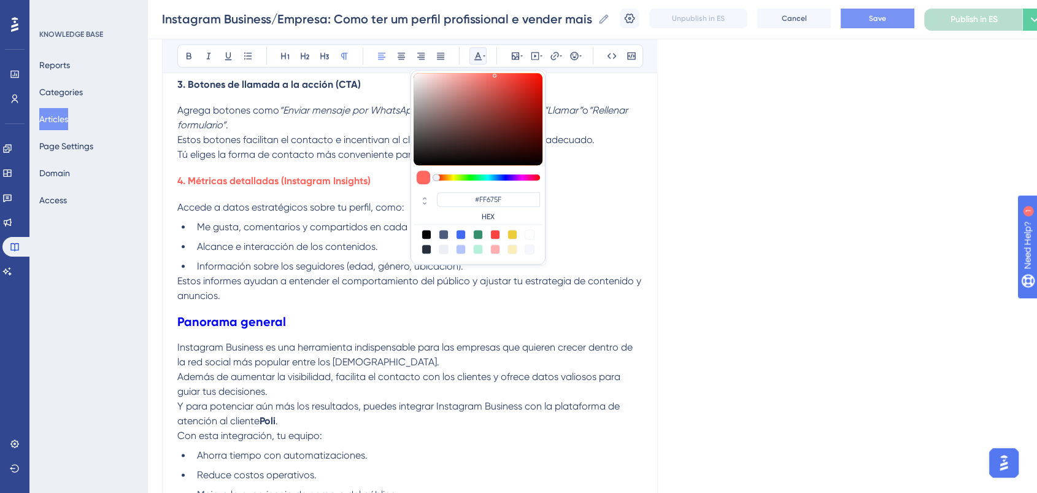
click at [328, 242] on ul "Me gusta, comentarios y compartidos en cada publicación. Alcance e interacción …" at bounding box center [409, 247] width 465 height 54
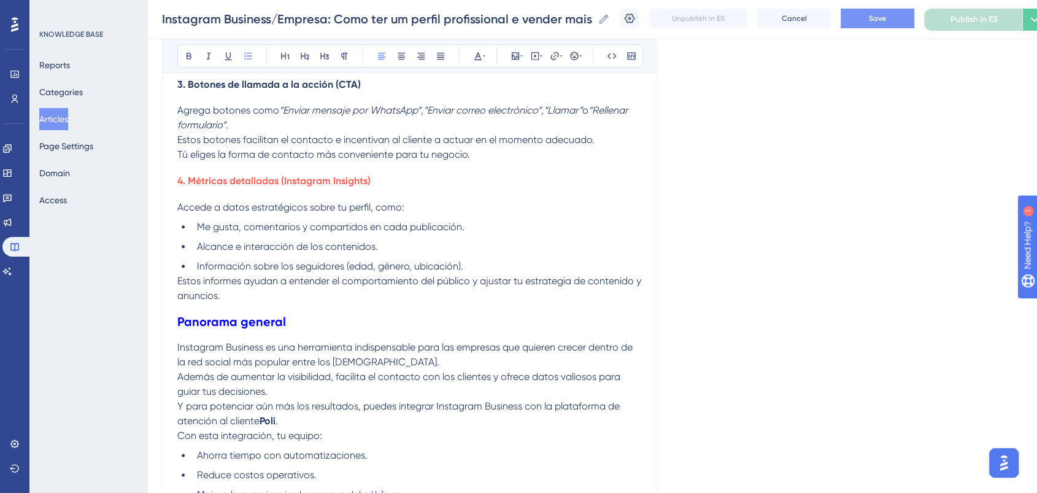
scroll to position [1227, 0]
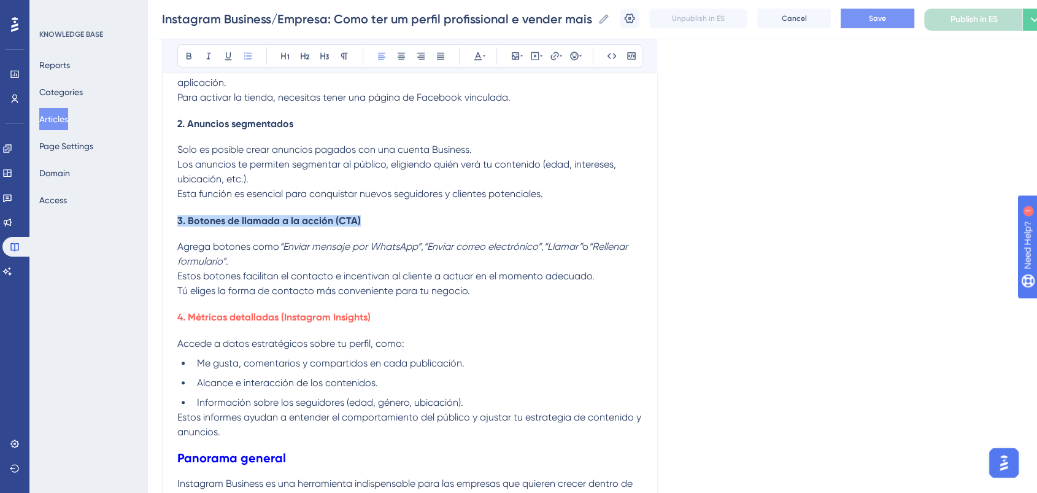
drag, startPoint x: 377, startPoint y: 223, endPoint x: 31, endPoint y: 227, distance: 345.5
click at [474, 51] on icon at bounding box center [478, 56] width 10 height 10
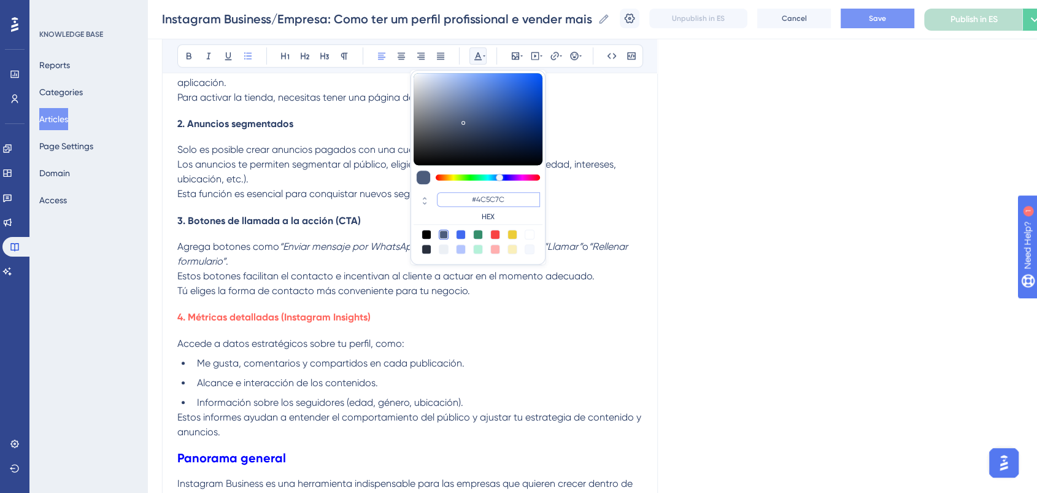
drag, startPoint x: 519, startPoint y: 199, endPoint x: 444, endPoint y: 199, distance: 75.5
click at [444, 199] on input "#4C5C7C" at bounding box center [488, 199] width 103 height 15
paste input "FF675F"
type input "#FF675F"
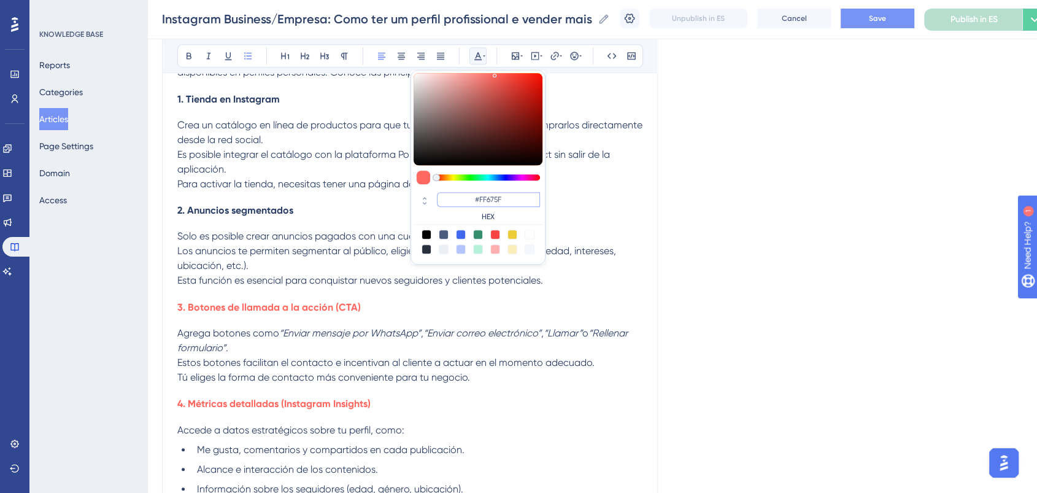
scroll to position [1090, 0]
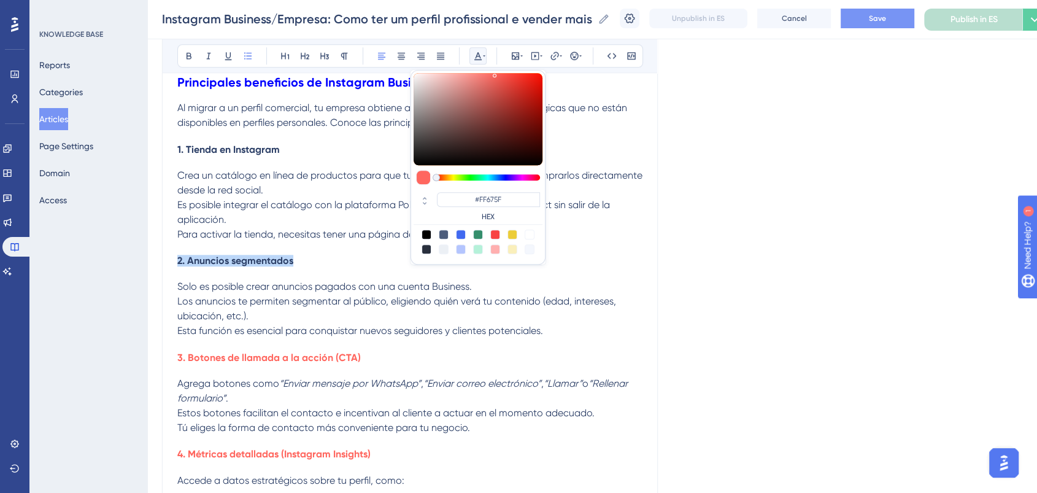
drag, startPoint x: 296, startPoint y: 263, endPoint x: 1, endPoint y: 263, distance: 294.5
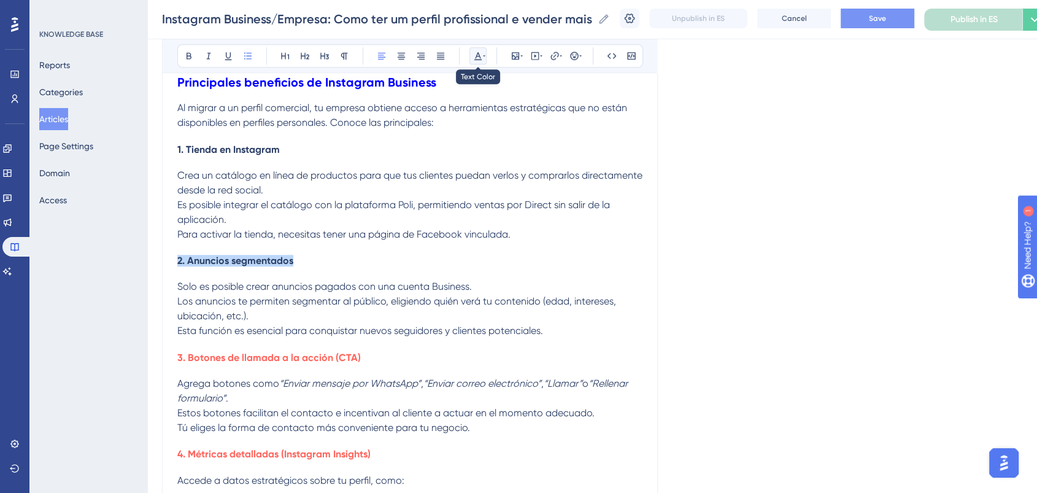
click at [478, 60] on button at bounding box center [477, 55] width 17 height 17
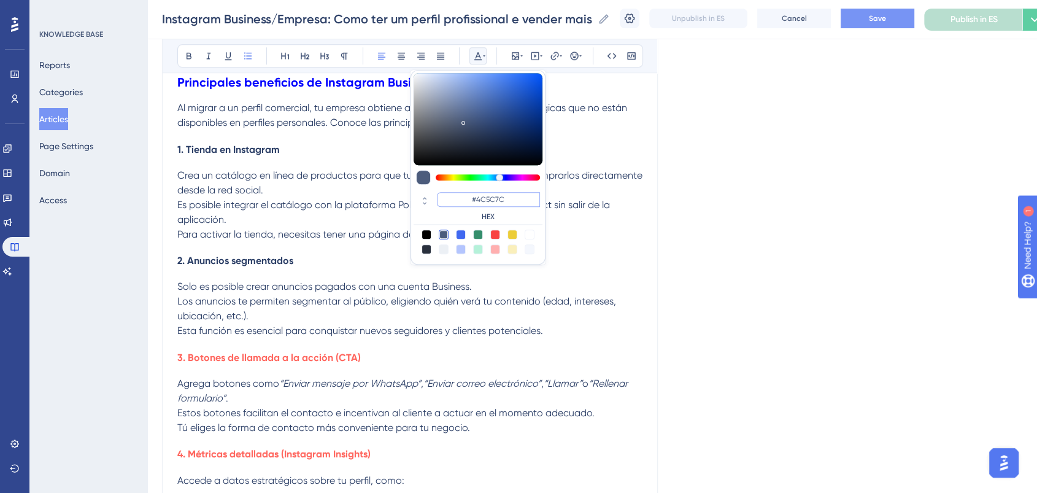
drag, startPoint x: 519, startPoint y: 202, endPoint x: 436, endPoint y: 191, distance: 83.6
click at [437, 192] on div "#4C5C7C HEX" at bounding box center [488, 206] width 103 height 29
paste input "FF675F"
type input "#FF675F"
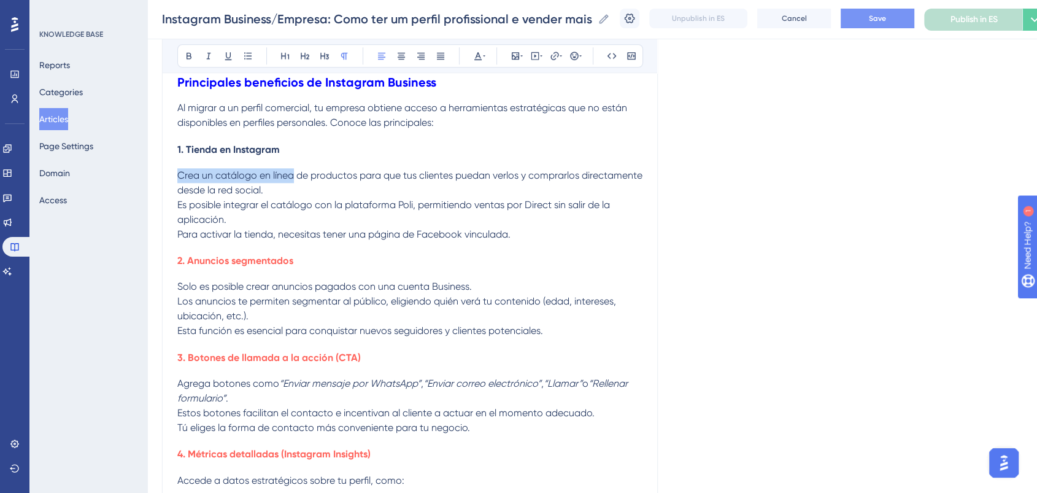
drag, startPoint x: 291, startPoint y: 158, endPoint x: 103, endPoint y: 161, distance: 188.4
click at [332, 150] on h4 "1. Tienda en Instagram" at bounding box center [409, 150] width 465 height 12
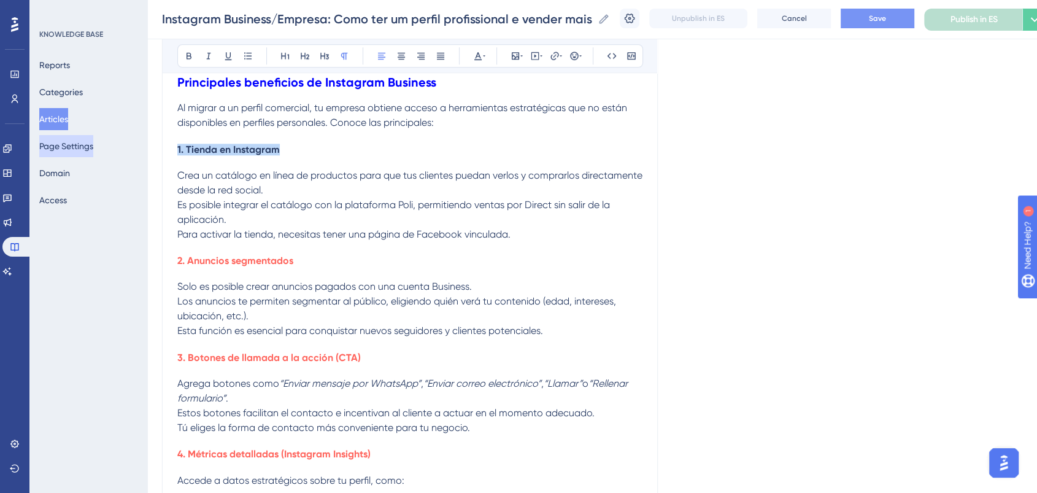
click at [480, 61] on button at bounding box center [477, 55] width 17 height 17
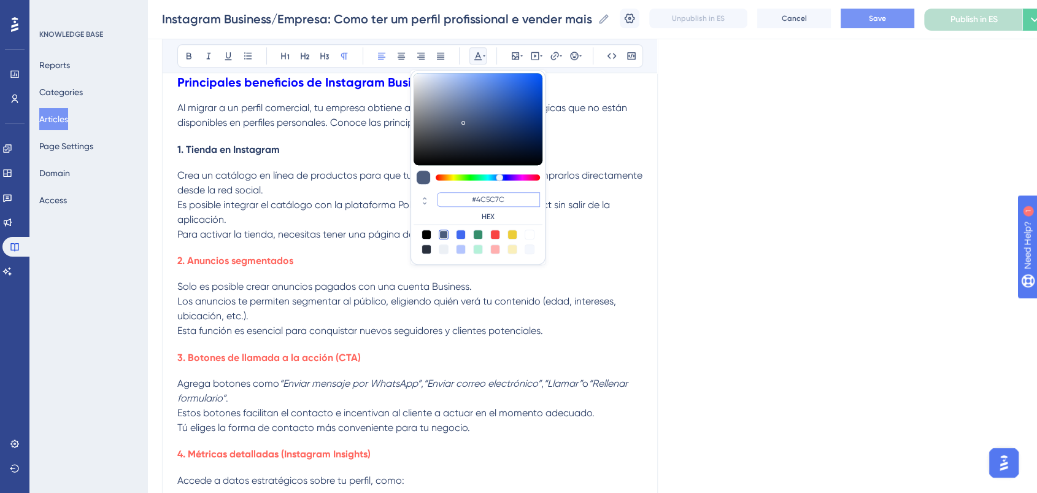
drag, startPoint x: 514, startPoint y: 198, endPoint x: 455, endPoint y: 193, distance: 59.1
click at [455, 193] on input "#4C5C7C" at bounding box center [488, 199] width 103 height 15
paste input "FF675F"
type input "#FF675F"
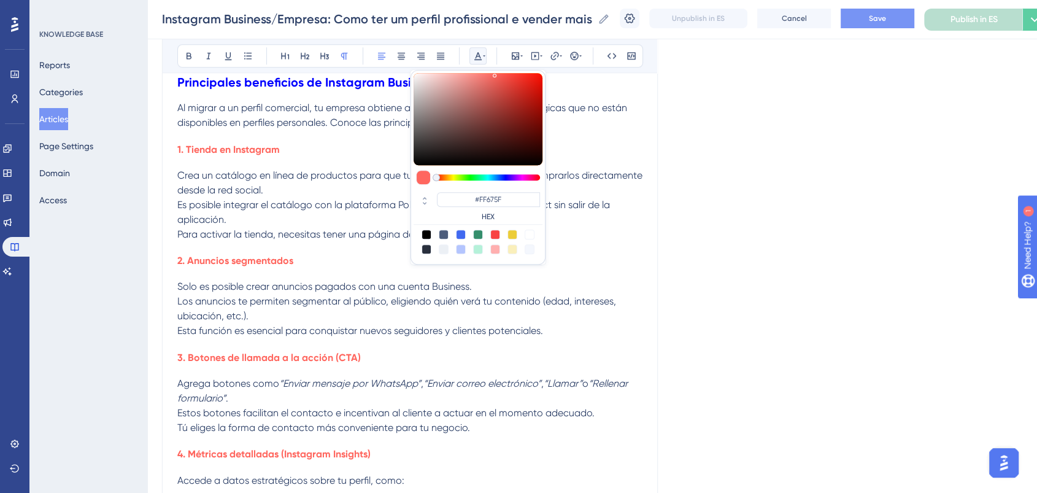
drag, startPoint x: 358, startPoint y: 163, endPoint x: 337, endPoint y: 186, distance: 31.3
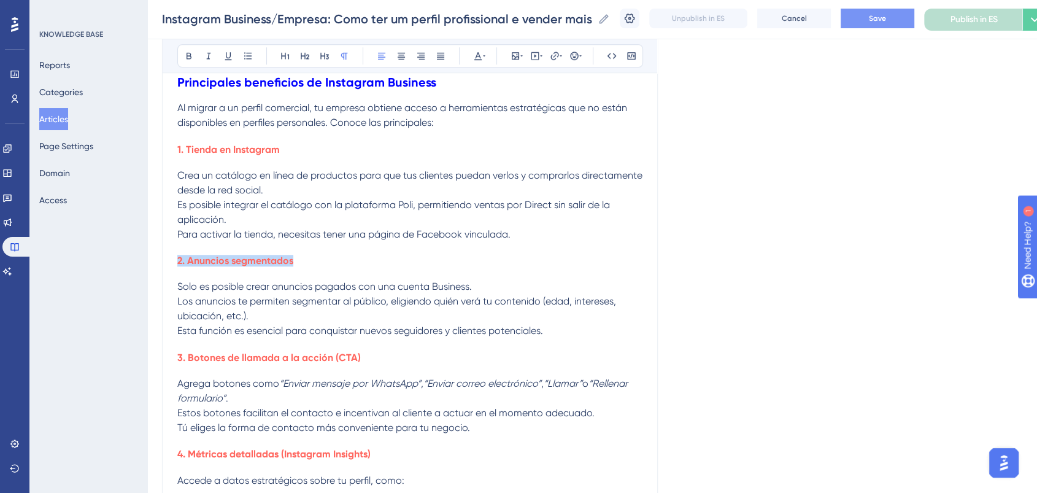
drag, startPoint x: 295, startPoint y: 266, endPoint x: 224, endPoint y: 304, distance: 80.4
drag, startPoint x: 358, startPoint y: 363, endPoint x: 88, endPoint y: 374, distance: 270.2
drag, startPoint x: 340, startPoint y: 355, endPoint x: 218, endPoint y: 363, distance: 122.3
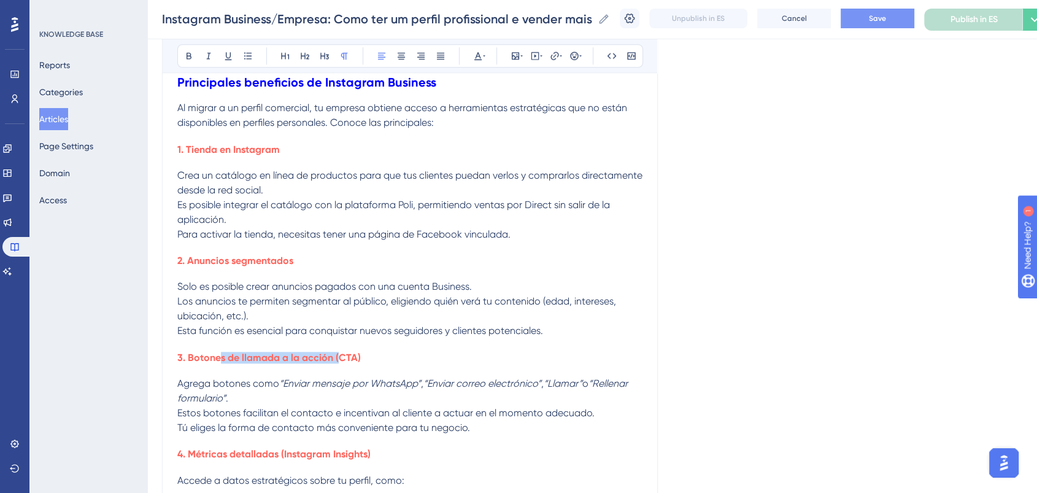
click at [218, 363] on span "3. Botones de llamada a la acción (CTA)" at bounding box center [268, 358] width 183 height 12
drag, startPoint x: 342, startPoint y: 452, endPoint x: 277, endPoint y: 443, distance: 66.3
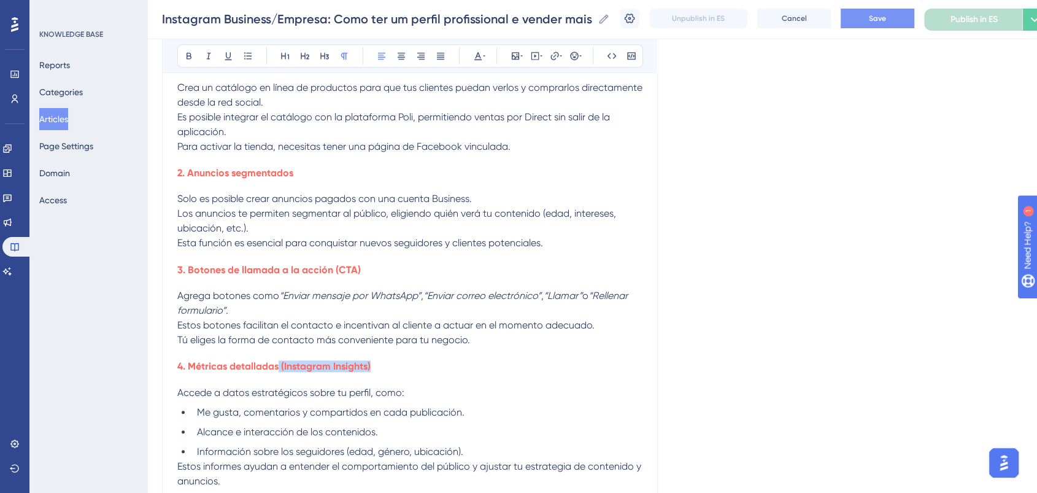
scroll to position [1227, 0]
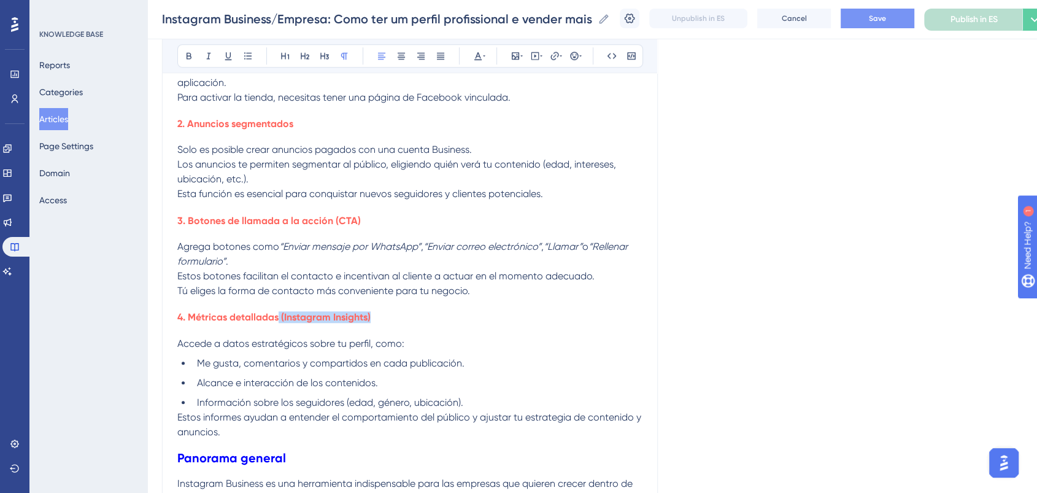
click at [447, 282] on span "Estos botones facilitan el contacto e incentivan al cliente a actuar en el mome…" at bounding box center [385, 276] width 417 height 12
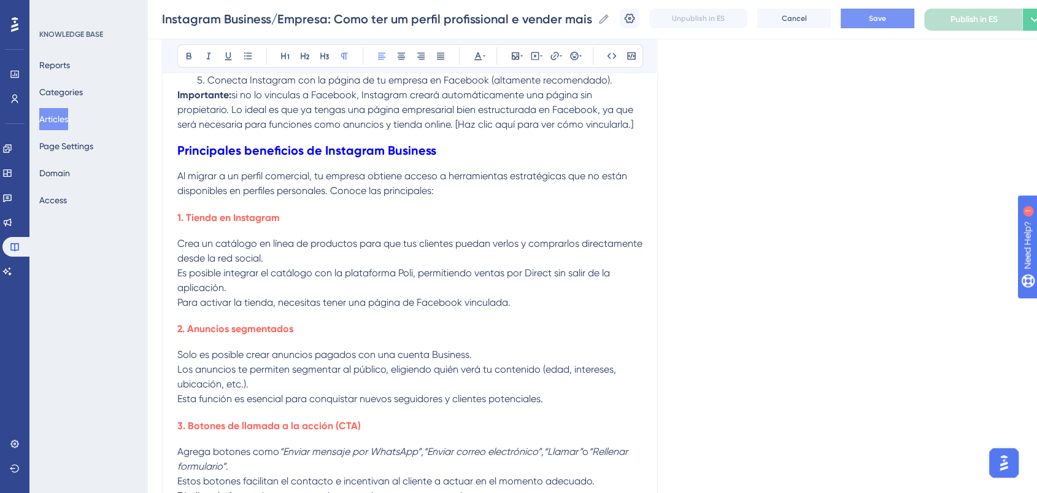
click at [564, 305] on p "Crea un catálogo en línea de productos para que tus clientes puedan verlos y co…" at bounding box center [409, 273] width 465 height 74
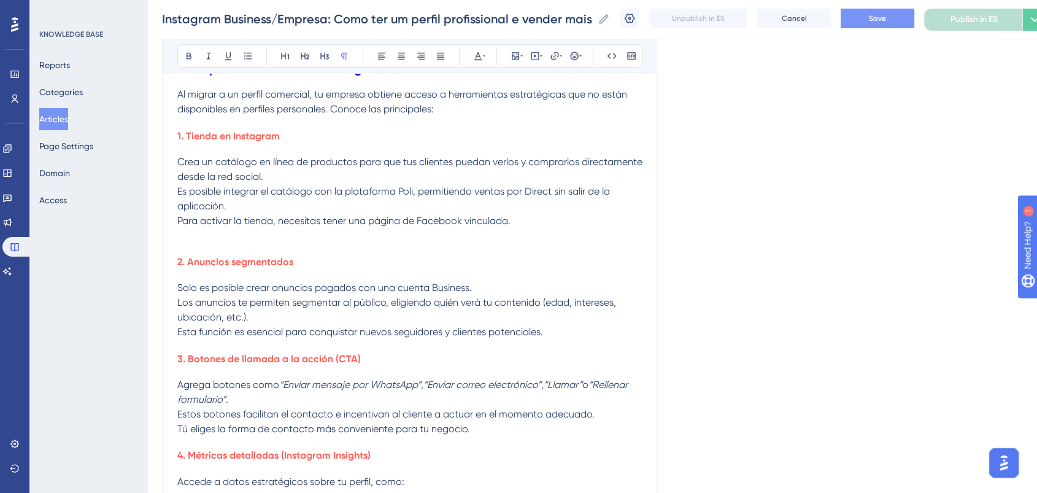
scroll to position [1159, 0]
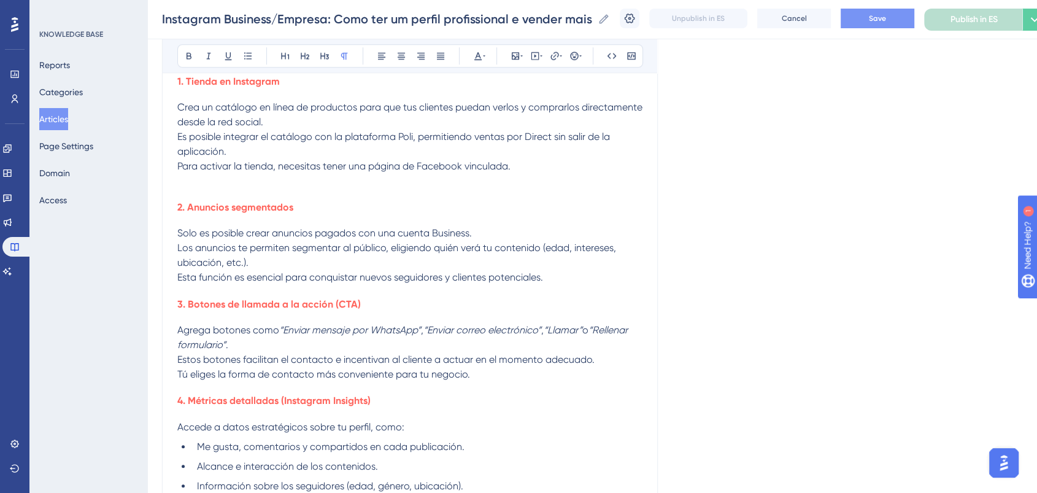
click at [565, 285] on p "Solo es posible crear anuncios pagados con una cuenta Business. Los anuncios te…" at bounding box center [409, 255] width 465 height 59
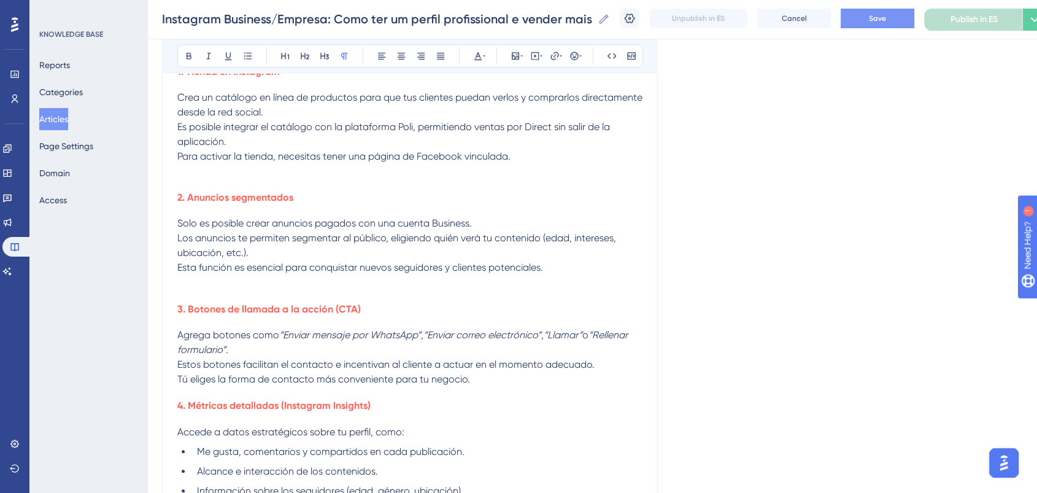
scroll to position [1227, 0]
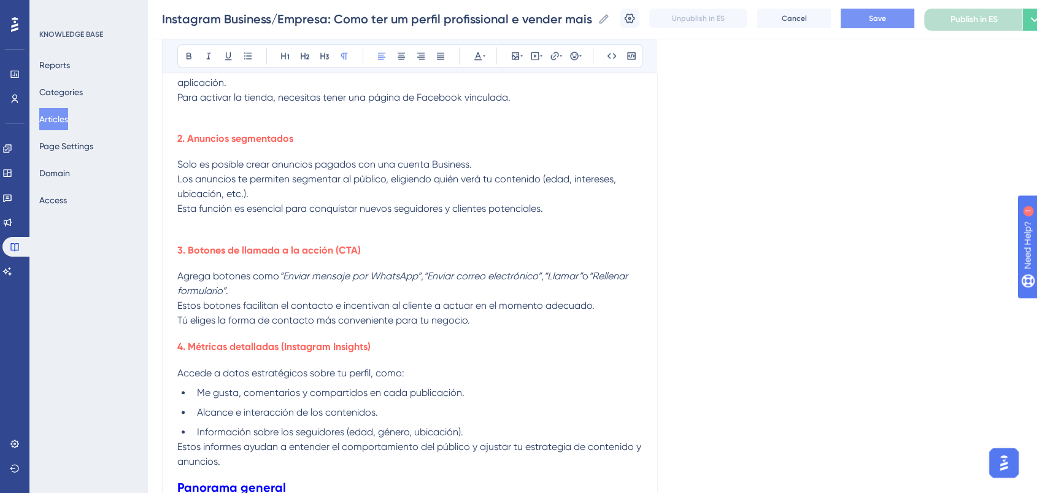
click at [501, 325] on p "Agrega botones como “Enviar mensaje por WhatsApp” , “Enviar correo electrónico”…" at bounding box center [409, 298] width 465 height 59
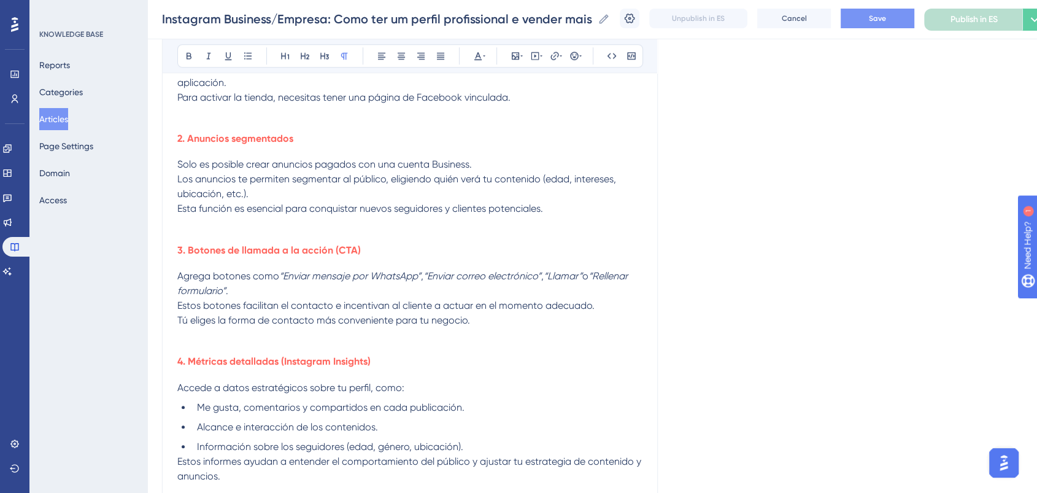
scroll to position [1363, 0]
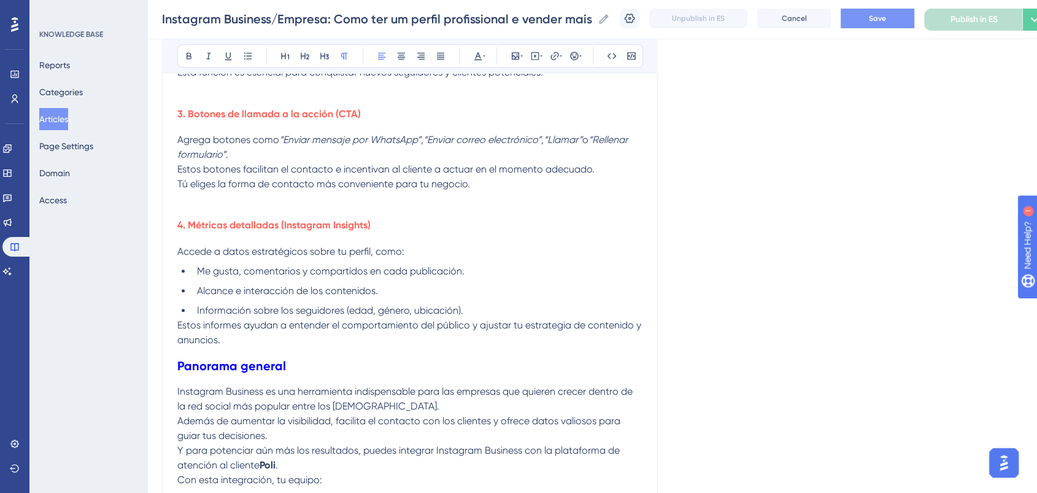
click at [360, 345] on p "Estos informes ayudan a entender el comportamiento del público y ajustar tu est…" at bounding box center [409, 332] width 465 height 29
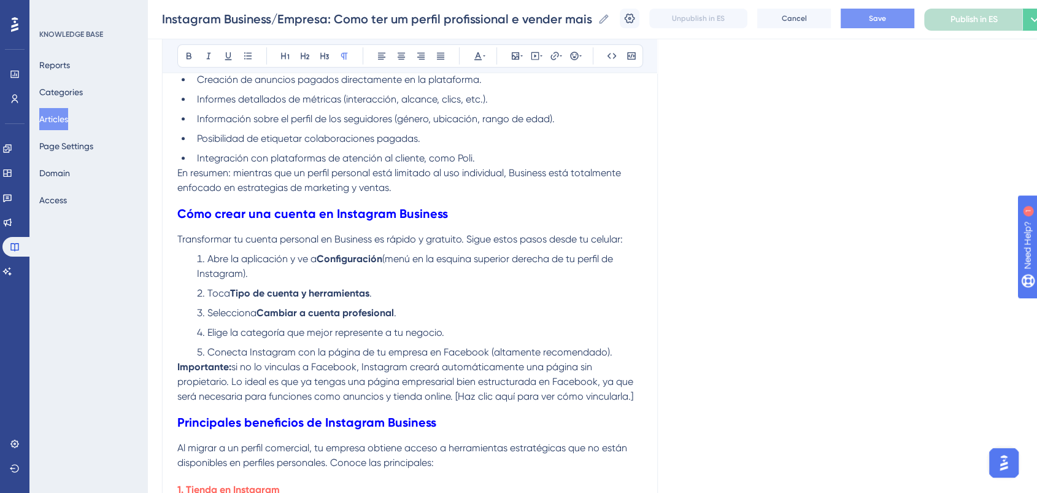
scroll to position [750, 0]
click at [639, 401] on p "Importante: si no lo vinculas a Facebook, Instagram creará automáticamente una …" at bounding box center [409, 382] width 465 height 44
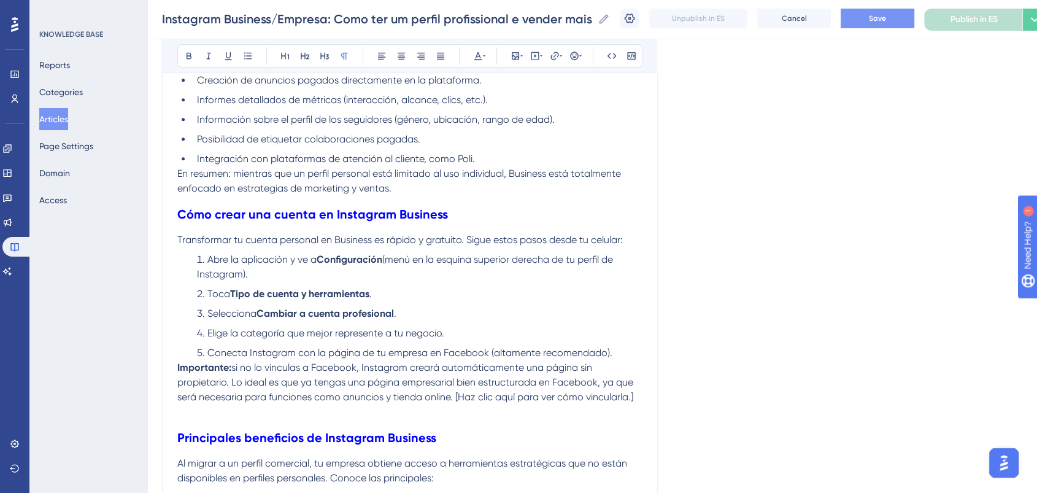
click at [619, 357] on li "Conecta Instagram con la página de tu empresa en Facebook (altamente recomendad…" at bounding box center [417, 352] width 450 height 15
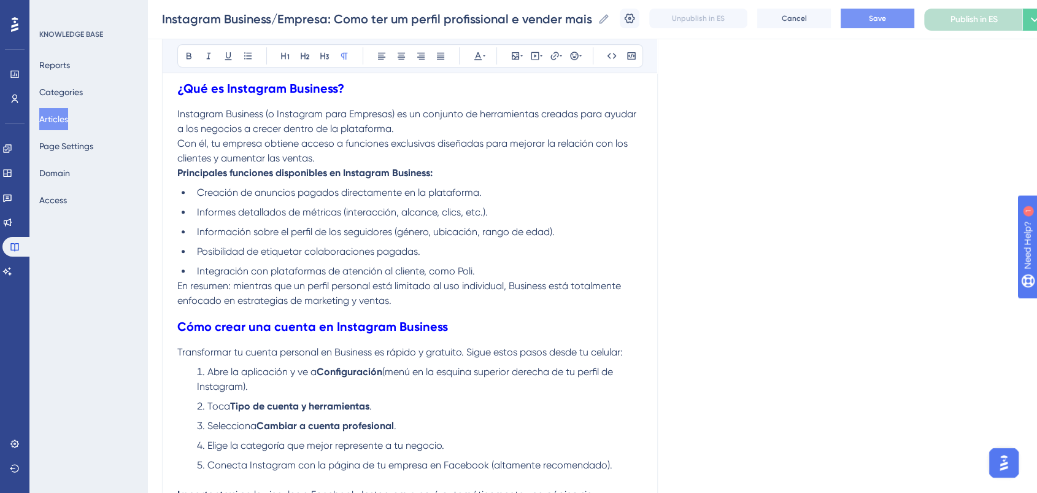
scroll to position [614, 0]
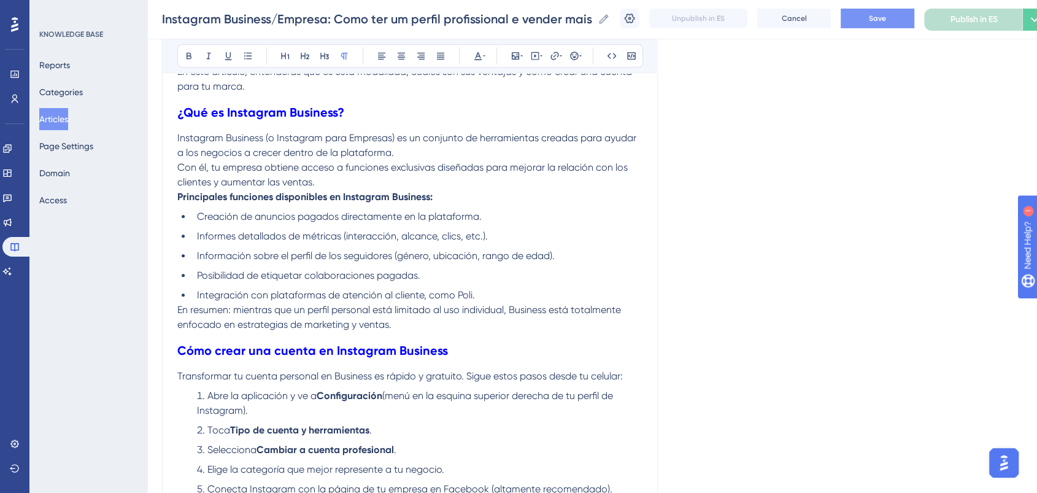
click at [518, 323] on p "En resumen: mientras que un perfil personal está limitado al uso individual, Bu…" at bounding box center [409, 317] width 465 height 29
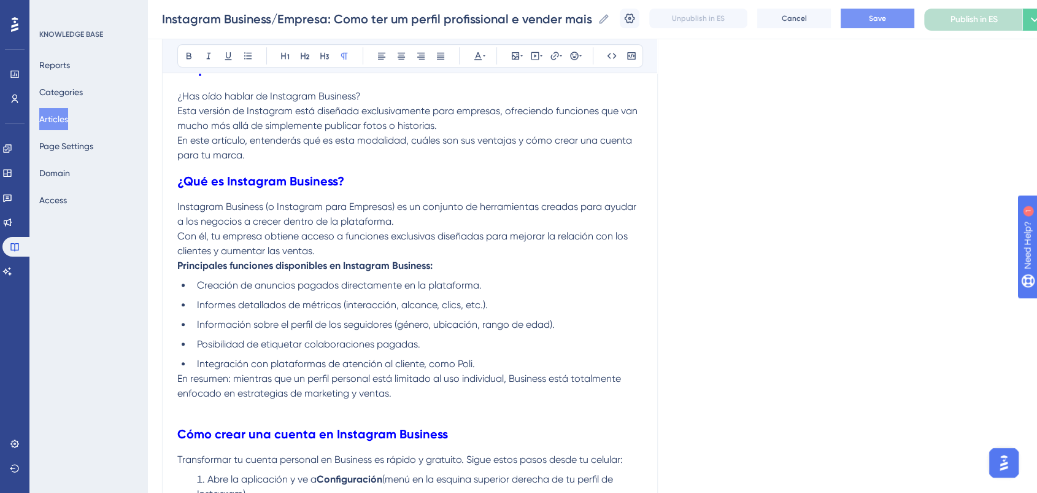
scroll to position [409, 0]
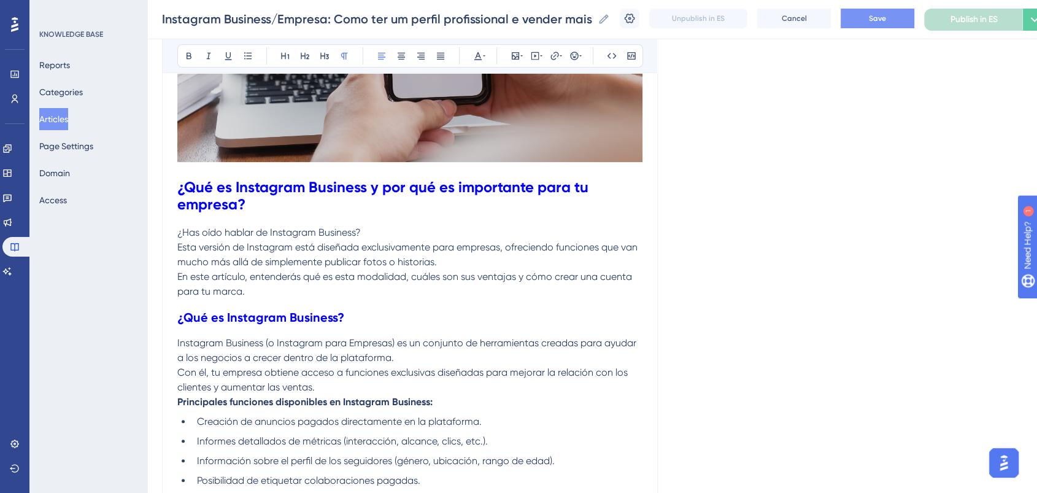
click at [442, 295] on p "¿Has oído hablar de Instagram Business? Esta versión de Instagram está diseñada…" at bounding box center [409, 262] width 465 height 74
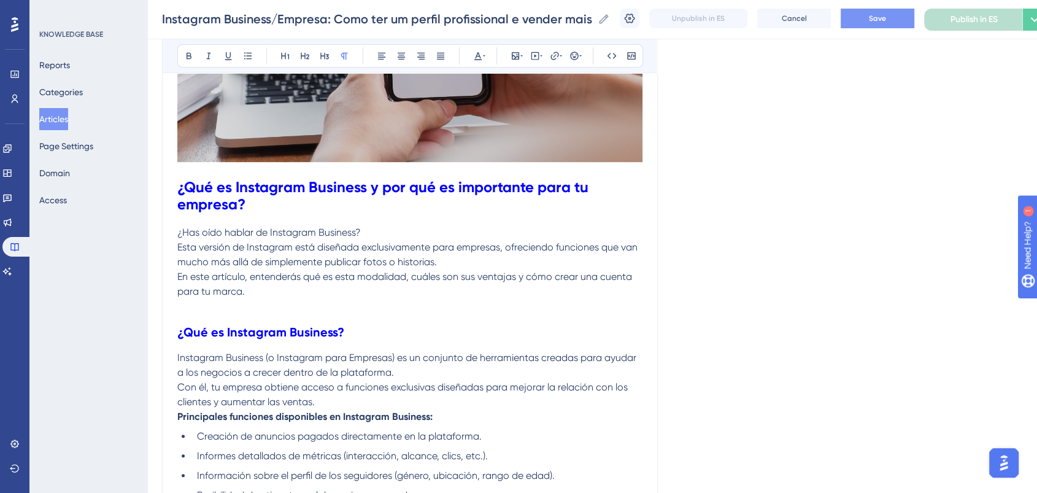
click at [513, 303] on p at bounding box center [409, 306] width 465 height 15
click at [886, 9] on button "Save" at bounding box center [878, 19] width 74 height 20
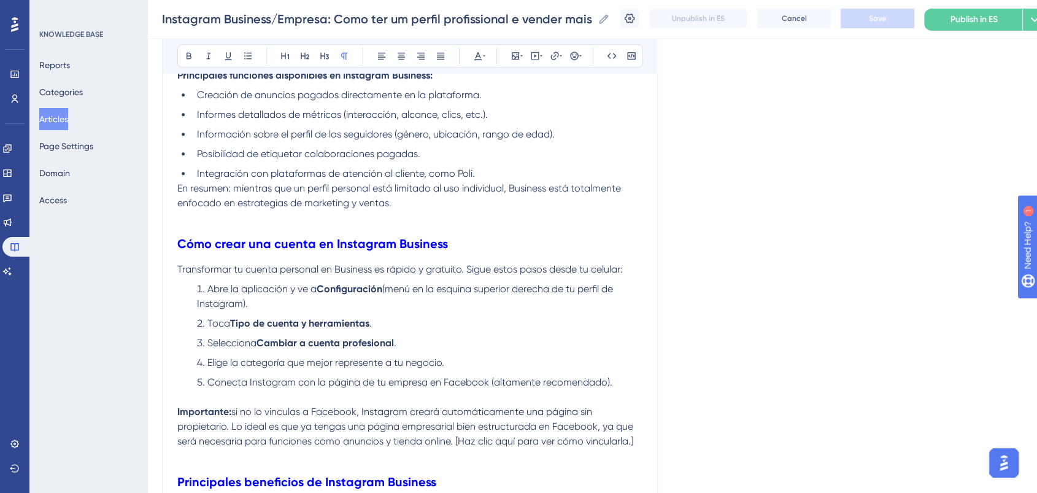
scroll to position [818, 0]
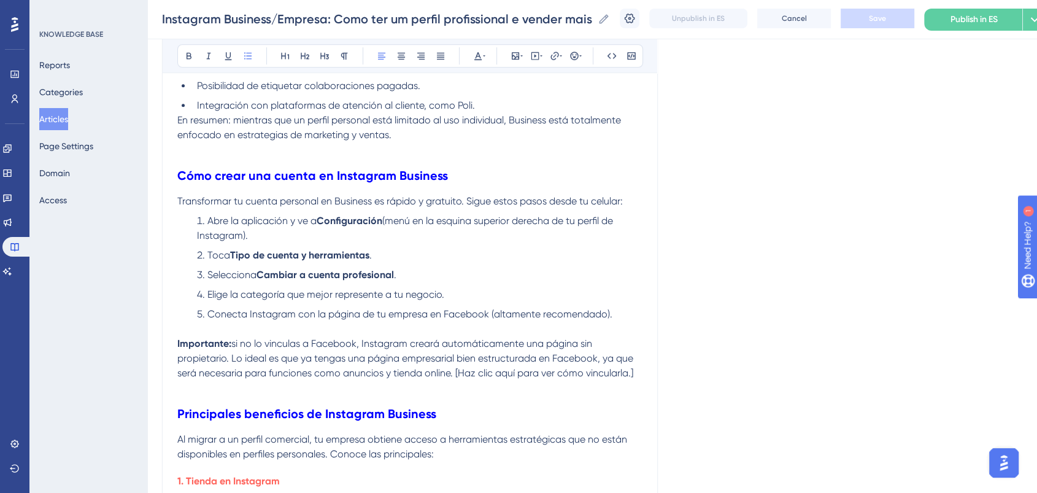
click at [434, 282] on li "Selecciona Cambiar a cuenta profesional ." at bounding box center [417, 275] width 450 height 15
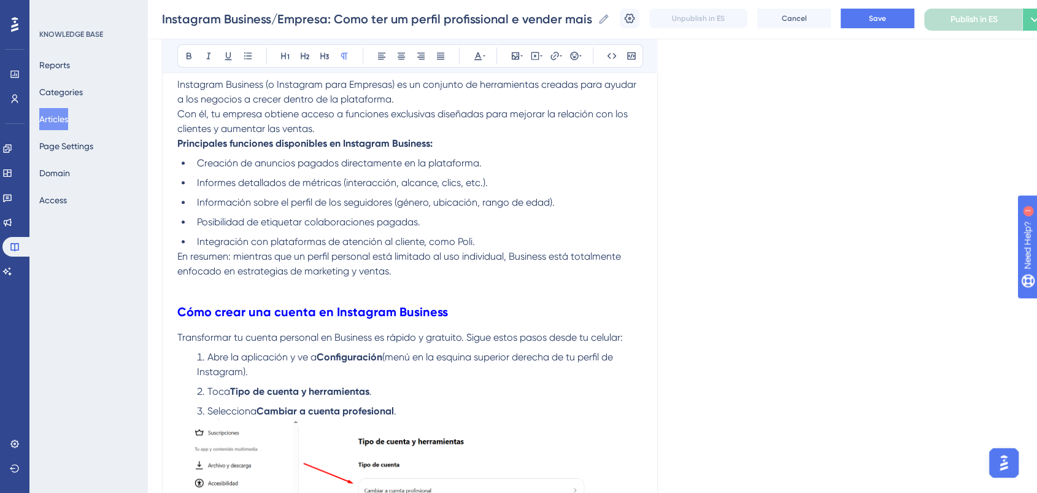
scroll to position [886, 0]
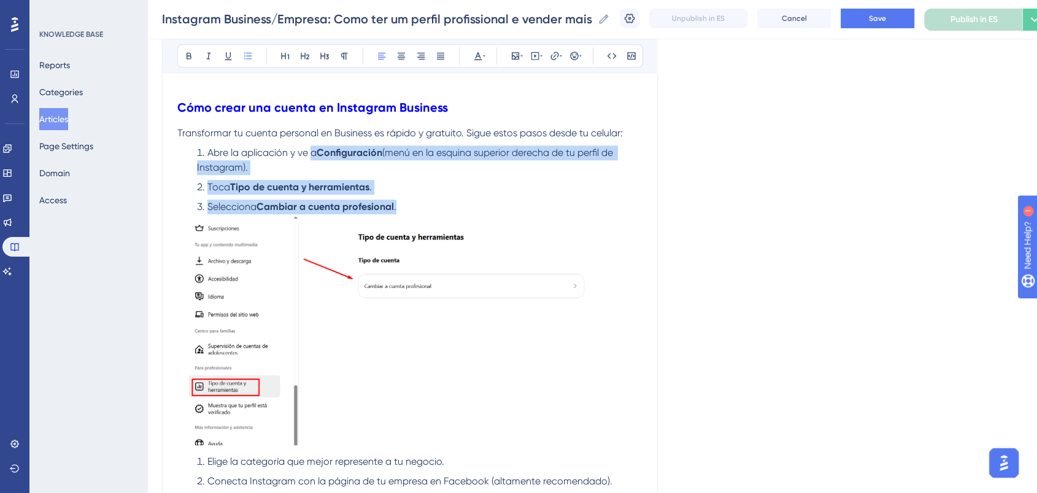
drag, startPoint x: 422, startPoint y: 207, endPoint x: 314, endPoint y: 144, distance: 125.1
click at [314, 144] on div "¿Qué es Instagram Business y por qué es importante para tu empresa? ¿Has oído h…" at bounding box center [409, 375] width 465 height 2001
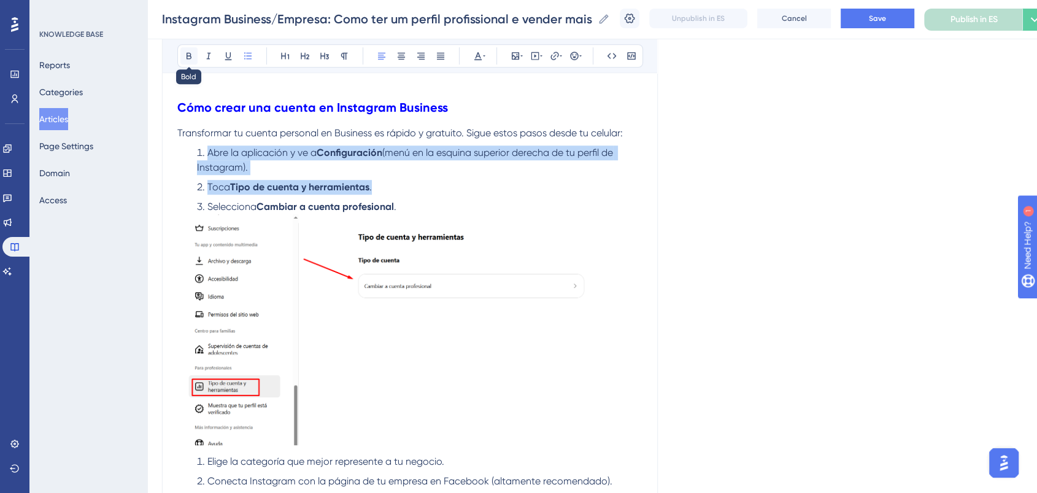
click at [193, 55] on icon at bounding box center [189, 56] width 10 height 10
click at [453, 187] on li "Toca Tipo de cuenta y herramientas." at bounding box center [417, 187] width 450 height 15
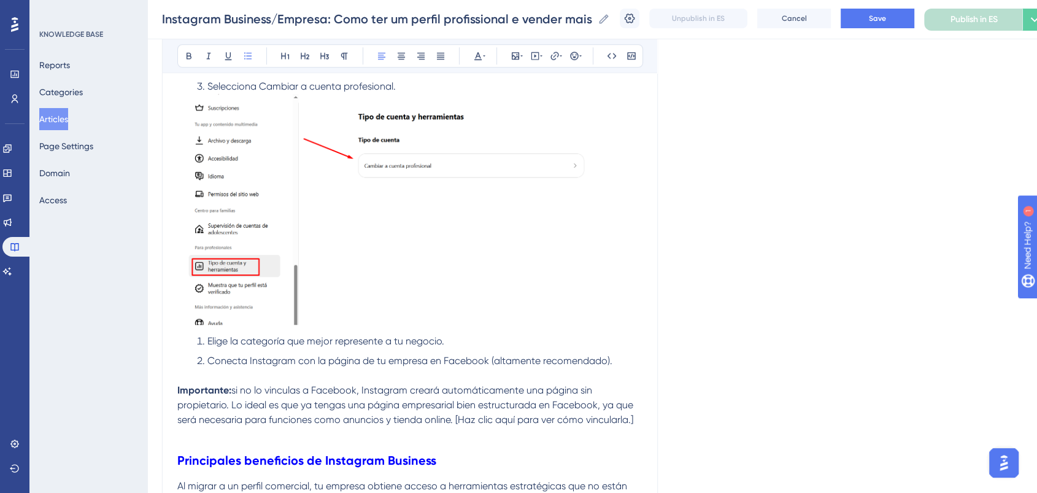
scroll to position [1090, 0]
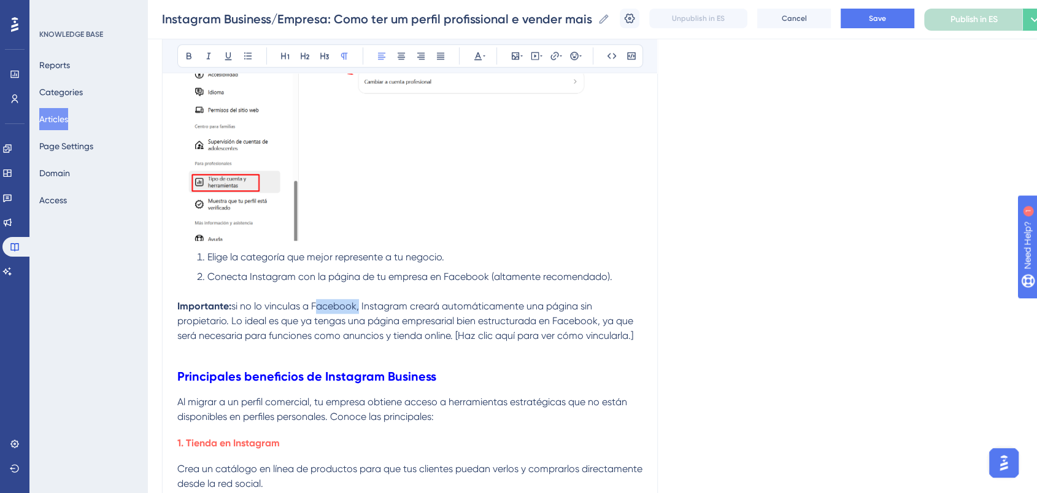
drag, startPoint x: 315, startPoint y: 304, endPoint x: 358, endPoint y: 304, distance: 43.0
click at [358, 304] on span "si no lo vinculas a Facebook, Instagram creará automáticamente una página sin p…" at bounding box center [406, 320] width 458 height 41
click at [556, 53] on icon at bounding box center [555, 56] width 10 height 10
drag, startPoint x: 550, startPoint y: 138, endPoint x: 477, endPoint y: 128, distance: 73.2
click at [477, 128] on div "Hyperlink Type the URL below https:// Open in a new tab Confirm" at bounding box center [555, 141] width 156 height 144
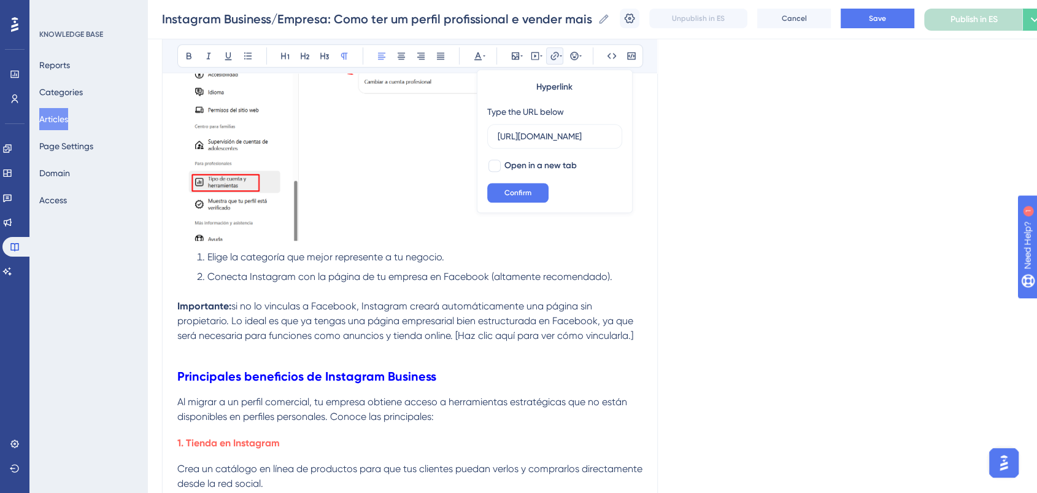
scroll to position [0, 221]
type input "https://ajuda.poli.digital/es/articles/16183-como-vincular-facebook-con-instagr…"
click at [533, 193] on button "Confirm" at bounding box center [517, 193] width 61 height 20
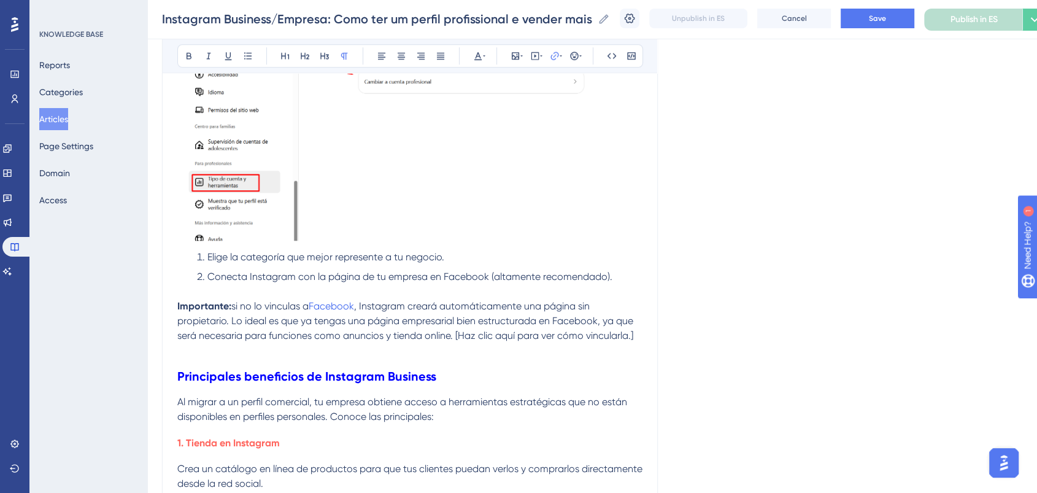
click at [533, 315] on span ", Instagram creará automáticamente una página sin propietario. Lo ideal es que …" at bounding box center [406, 320] width 458 height 41
drag, startPoint x: 460, startPoint y: 334, endPoint x: 631, endPoint y: 335, distance: 171.2
click at [631, 335] on span ", Instagram creará automáticamente una página sin propietario. Lo ideal es que …" at bounding box center [406, 320] width 458 height 41
click at [556, 58] on icon at bounding box center [555, 56] width 10 height 10
drag, startPoint x: 568, startPoint y: 140, endPoint x: 481, endPoint y: 137, distance: 86.6
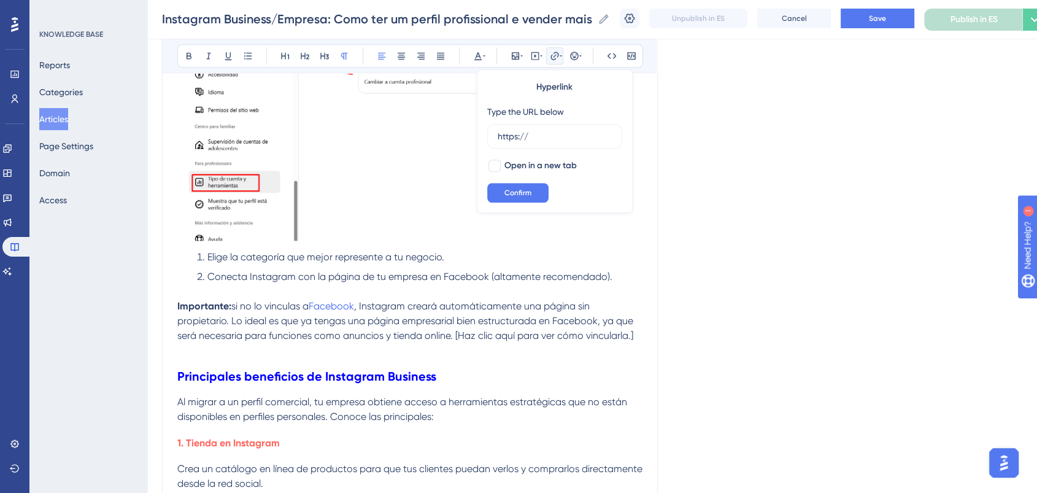
click at [481, 137] on div "Hyperlink Type the URL below https:// Open in a new tab Confirm" at bounding box center [555, 141] width 156 height 144
type input "https://ajuda.poli.digital/es/articles/16183-como-vincular-facebook-con-instagr…"
click at [515, 190] on span "Confirm" at bounding box center [517, 193] width 27 height 10
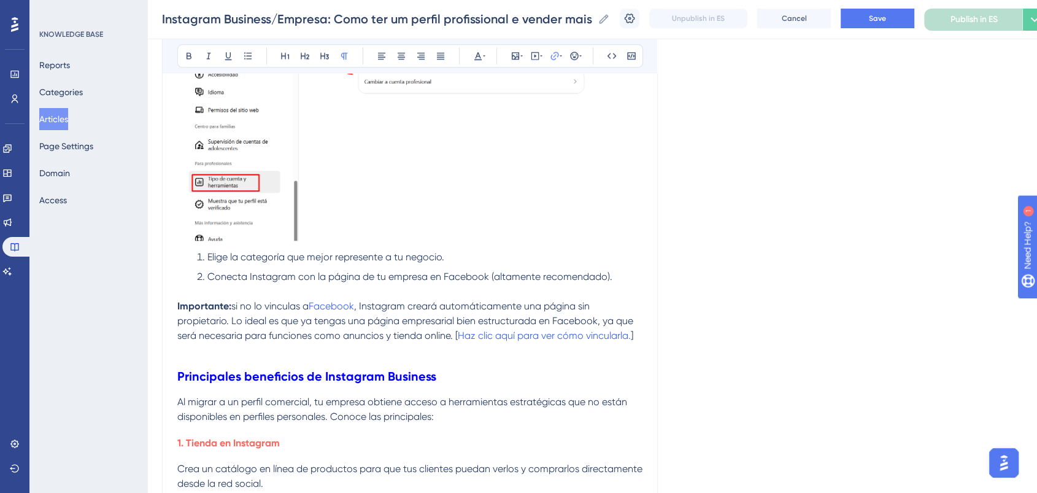
click at [514, 302] on span ", Instagram creará automáticamente una página sin propietario. Lo ideal es que …" at bounding box center [406, 320] width 458 height 41
click at [639, 336] on p "Importante: si no lo vinculas a Facebook , Instagram creará automáticamente una…" at bounding box center [409, 321] width 465 height 44
click at [457, 332] on span ", Instagram creará automáticamente una página sin propietario. Lo ideal es que …" at bounding box center [406, 320] width 458 height 41
click at [601, 306] on p "Importante: si no lo vinculas a Facebook , Instagram creará automáticamente una…" at bounding box center [409, 321] width 465 height 44
click at [884, 26] on button "Save" at bounding box center [878, 19] width 74 height 20
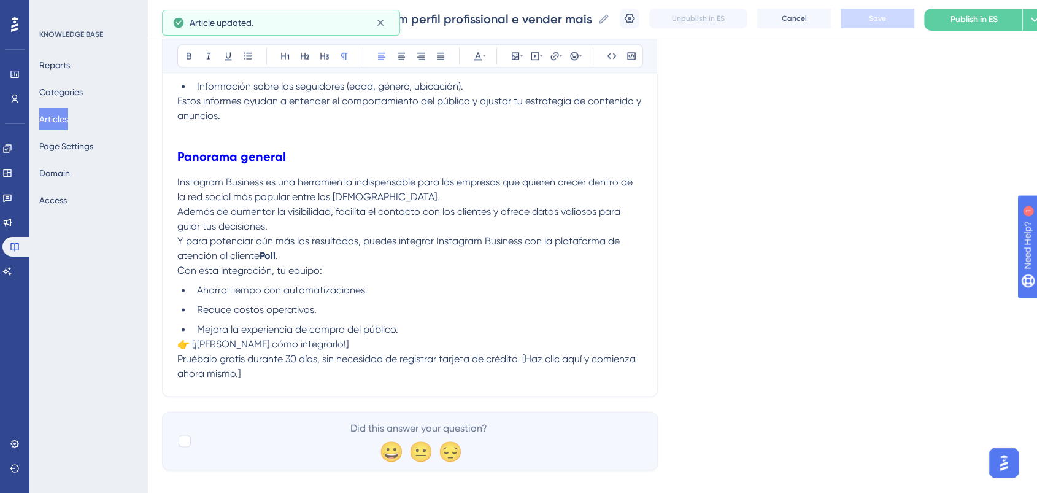
scroll to position [1900, 0]
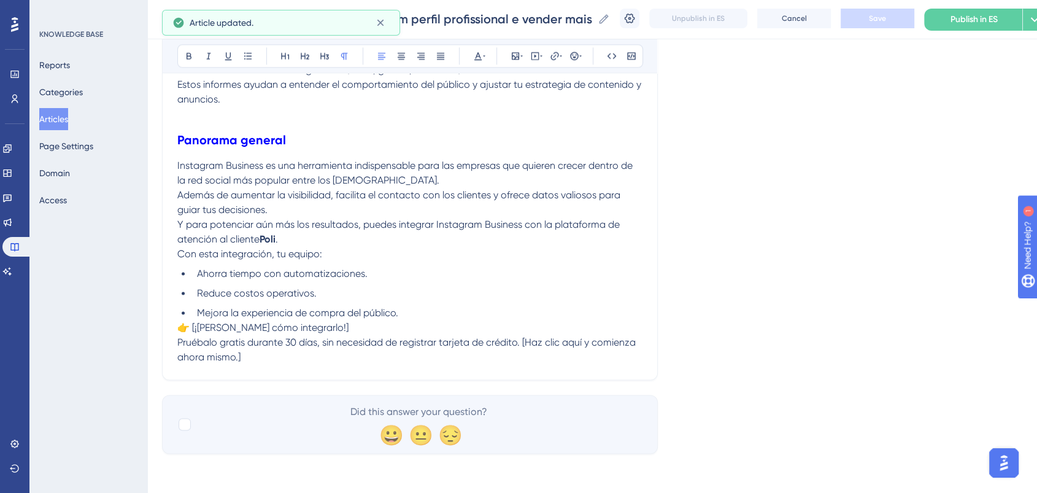
click at [314, 326] on p "👉 [¡Mira cómo integrarlo!]" at bounding box center [409, 327] width 465 height 15
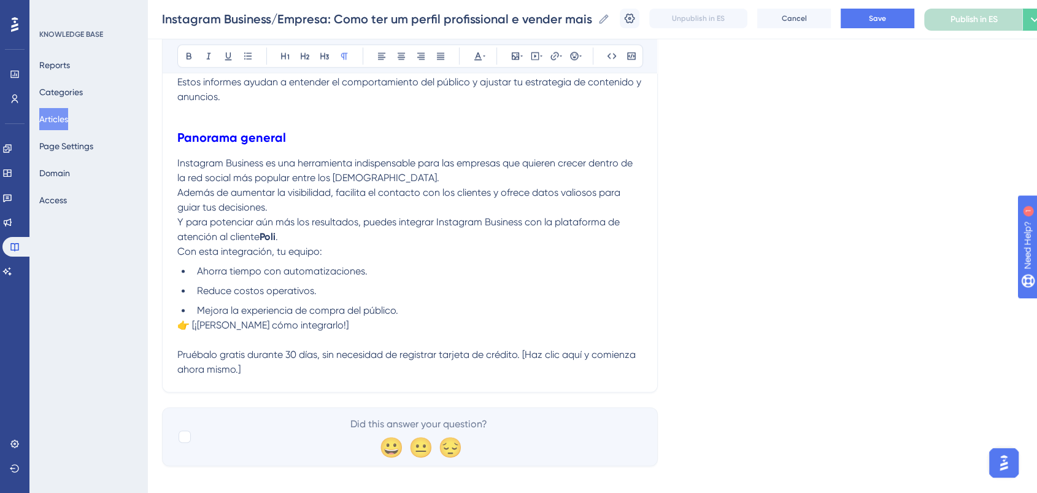
click at [400, 311] on li "Mejora la experiencia de compra del público." at bounding box center [417, 310] width 450 height 15
click at [412, 313] on li "Mejora la experiencia de compra del público." at bounding box center [417, 310] width 450 height 15
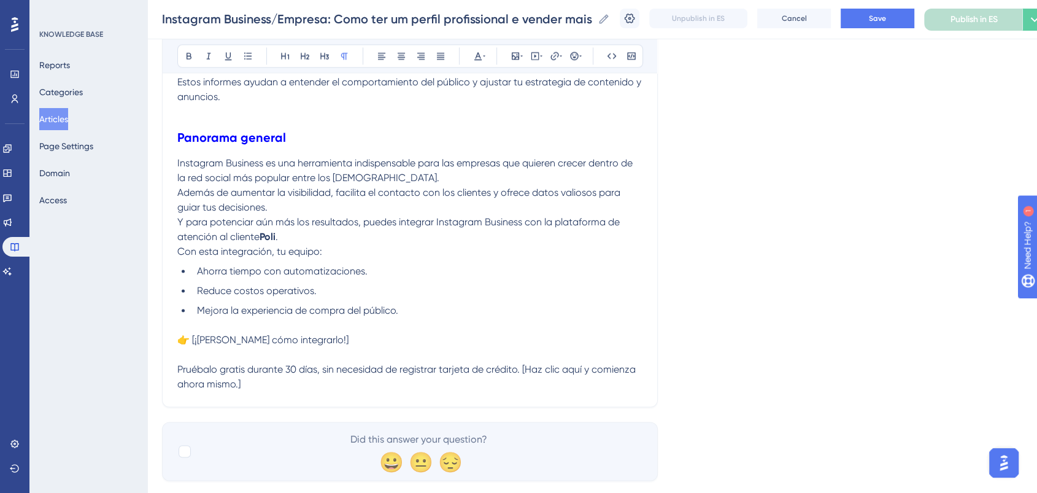
click at [463, 357] on p at bounding box center [409, 354] width 465 height 15
drag, startPoint x: 530, startPoint y: 371, endPoint x: 237, endPoint y: 391, distance: 293.4
click at [237, 390] on span "Pruébalo gratis durante 30 días, sin necesidad de registrar tarjeta de crédito.…" at bounding box center [407, 376] width 461 height 26
click at [555, 58] on icon at bounding box center [555, 56] width 10 height 10
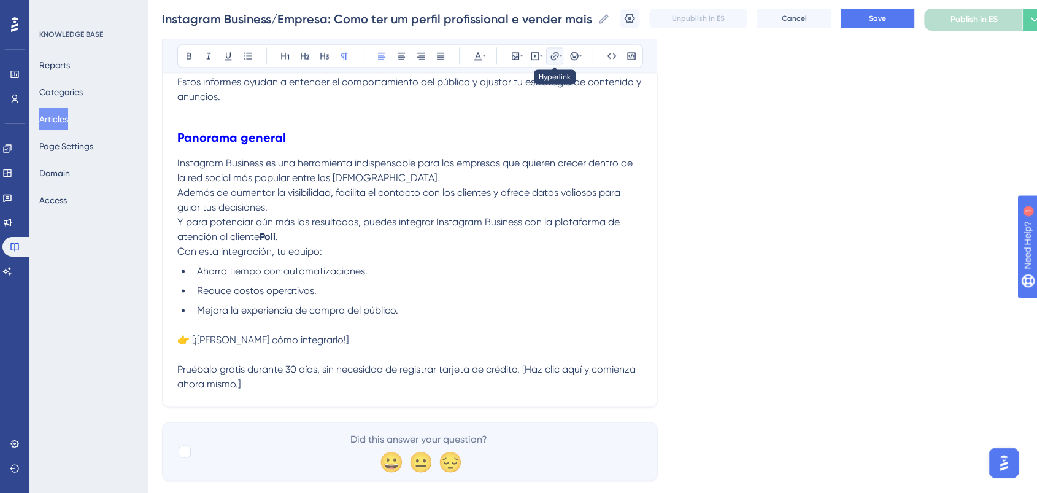
click at [555, 55] on icon at bounding box center [554, 56] width 8 height 8
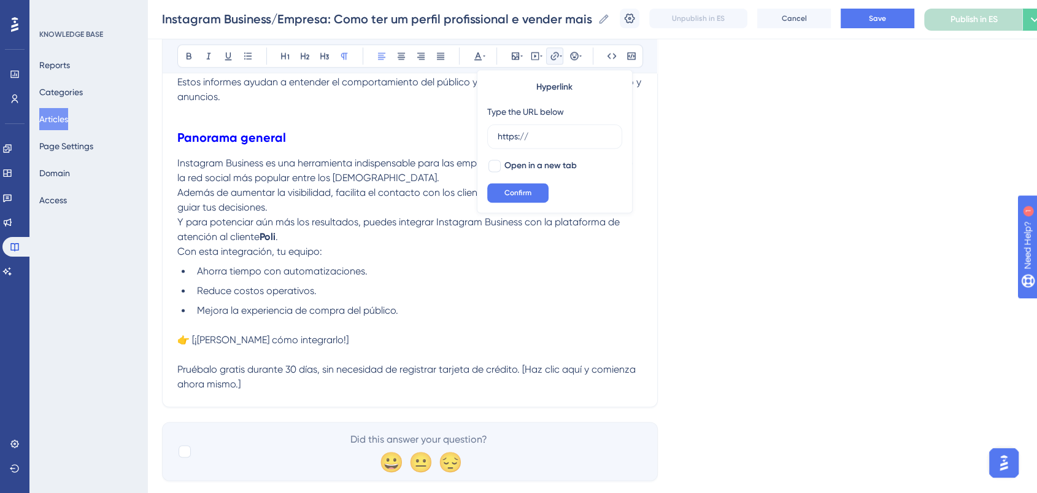
type input "https://poli.digital/teste-gratis-poli/?"
drag, startPoint x: 567, startPoint y: 134, endPoint x: 447, endPoint y: 124, distance: 120.7
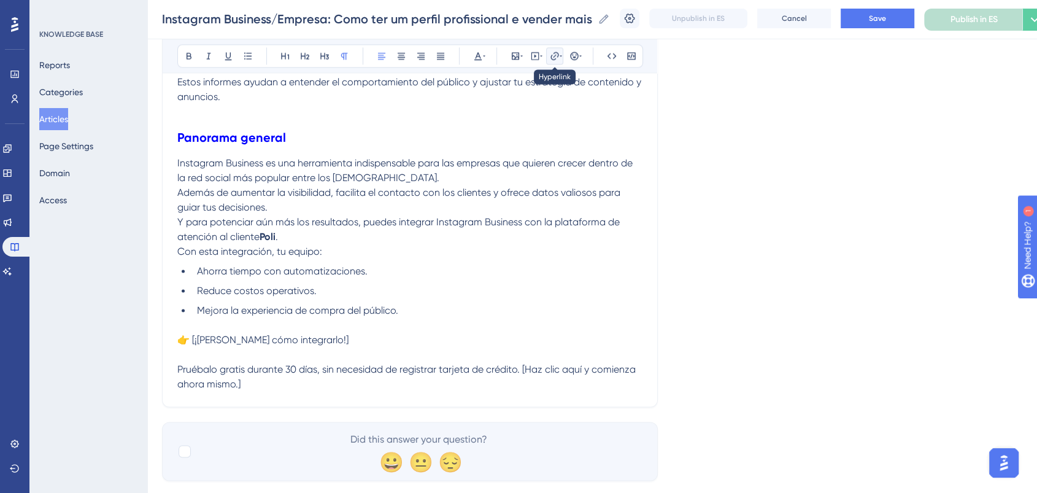
click at [549, 58] on button at bounding box center [554, 55] width 17 height 17
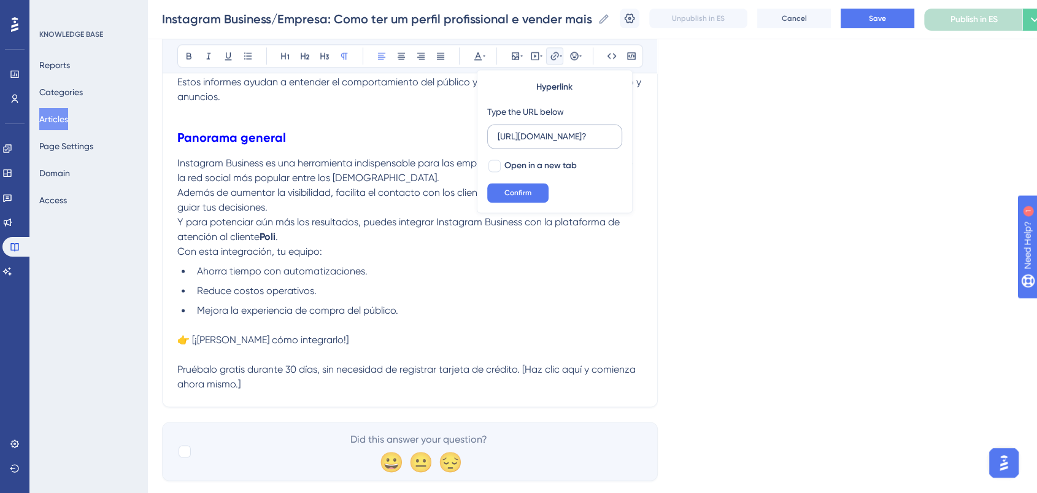
drag, startPoint x: 555, startPoint y: 142, endPoint x: 496, endPoint y: 134, distance: 58.9
click at [498, 134] on input "https://poli.digital/teste-gratis-poli/?" at bounding box center [555, 135] width 114 height 13
type input "https://poli.digital/teste-gratis-poli/?"
click at [520, 196] on span "Confirm" at bounding box center [517, 193] width 27 height 10
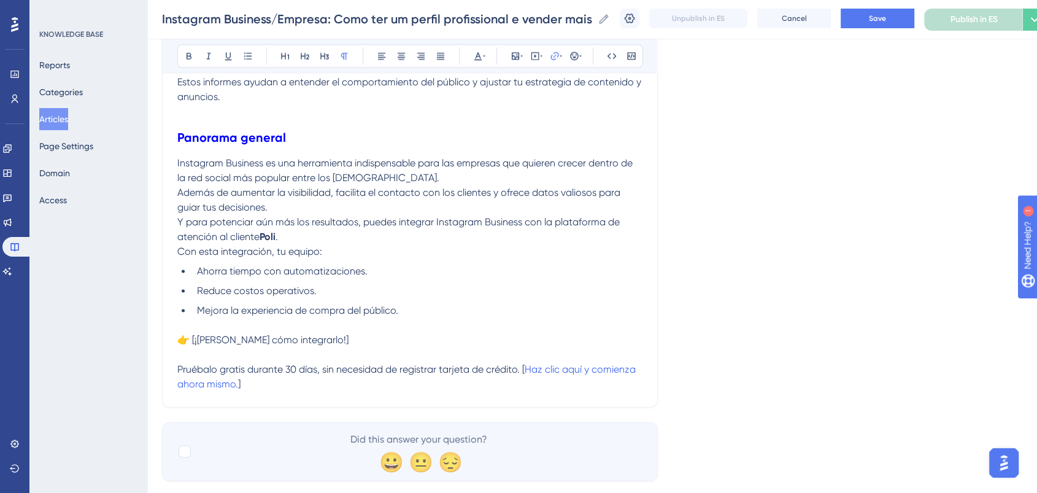
click at [562, 274] on li "Ahorra tiempo con automatizaciones." at bounding box center [417, 271] width 450 height 15
click at [525, 365] on span "Pruébalo gratis durante 30 días, sin necesidad de registrar tarjeta de crédito.…" at bounding box center [350, 369] width 347 height 12
click at [269, 387] on p "Pruébalo gratis durante 30 días, sin necesidad de registrar tarjeta de crédito.…" at bounding box center [409, 376] width 465 height 29
click at [601, 259] on p "Con esta integración, tu equipo:" at bounding box center [409, 251] width 465 height 15
click at [886, 19] on span "Save" at bounding box center [877, 18] width 17 height 10
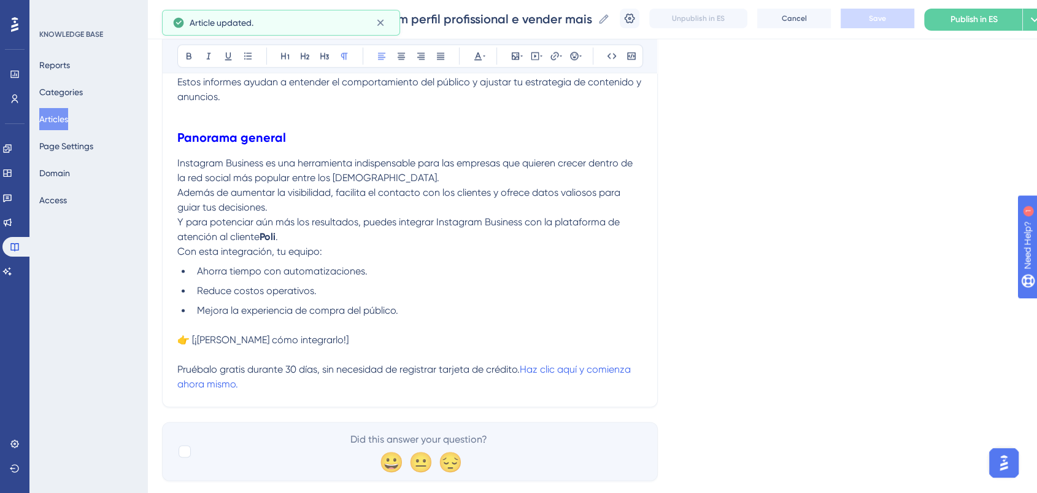
click at [301, 345] on p "👉 [¡Mira cómo integrarlo!]" at bounding box center [409, 340] width 465 height 15
click at [195, 337] on span "👉 [¡Mira cómo integrarlo!" at bounding box center [261, 340] width 169 height 12
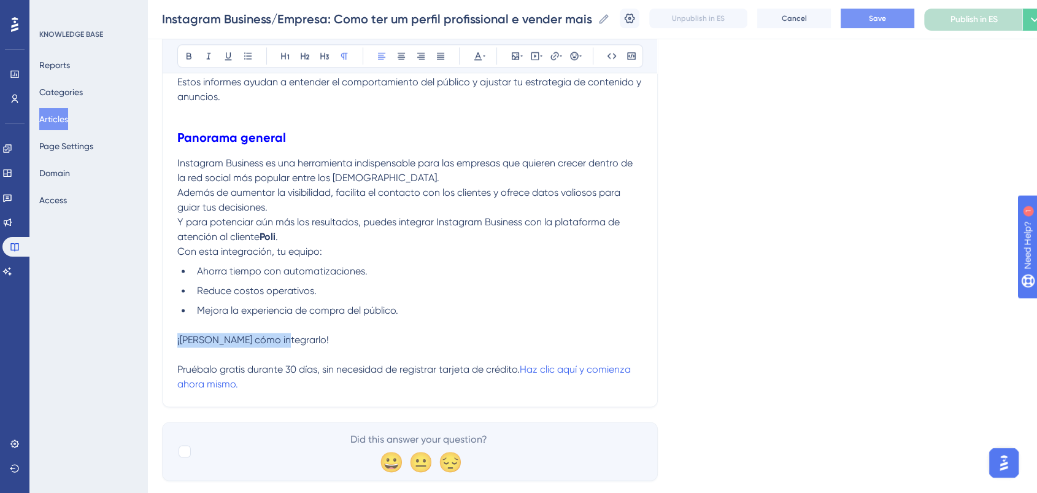
drag, startPoint x: 283, startPoint y: 340, endPoint x: 120, endPoint y: 340, distance: 163.2
click at [553, 54] on icon at bounding box center [555, 56] width 10 height 10
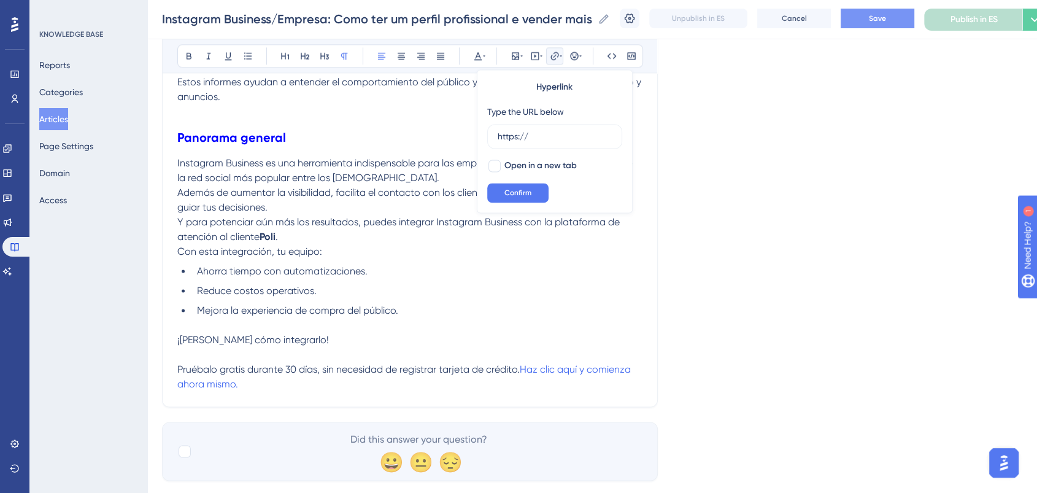
drag, startPoint x: 560, startPoint y: 139, endPoint x: 434, endPoint y: 124, distance: 127.3
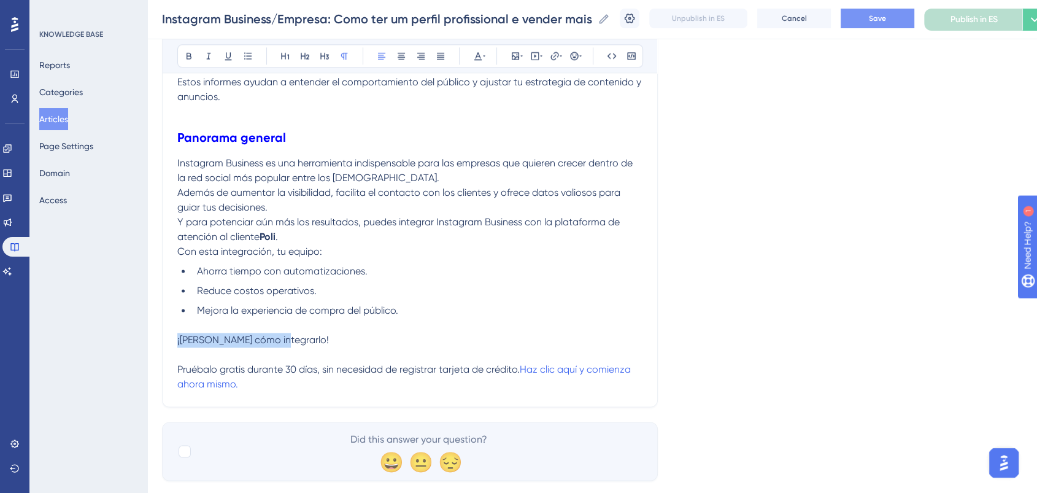
drag, startPoint x: 285, startPoint y: 340, endPoint x: 166, endPoint y: 341, distance: 119.0
click at [550, 58] on icon at bounding box center [554, 56] width 8 height 8
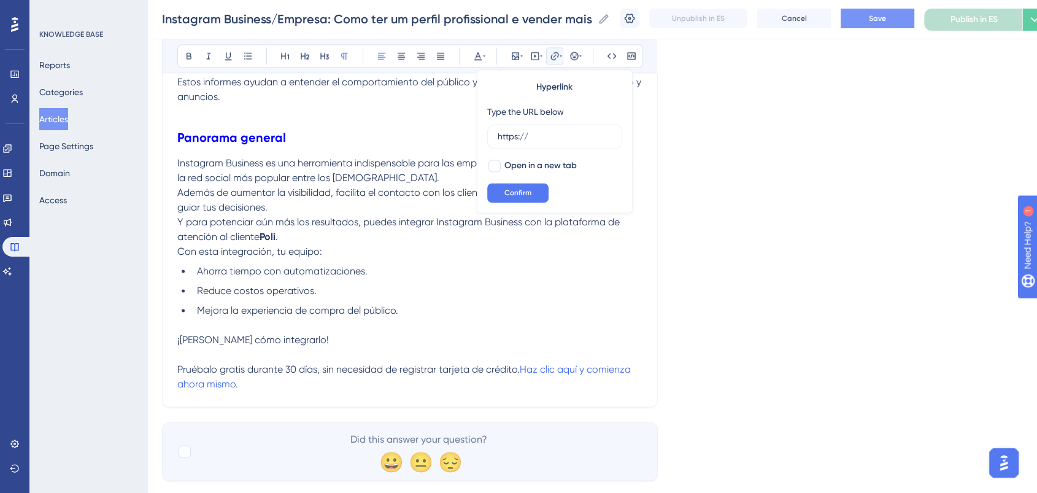
drag, startPoint x: 558, startPoint y: 137, endPoint x: 445, endPoint y: 136, distance: 113.5
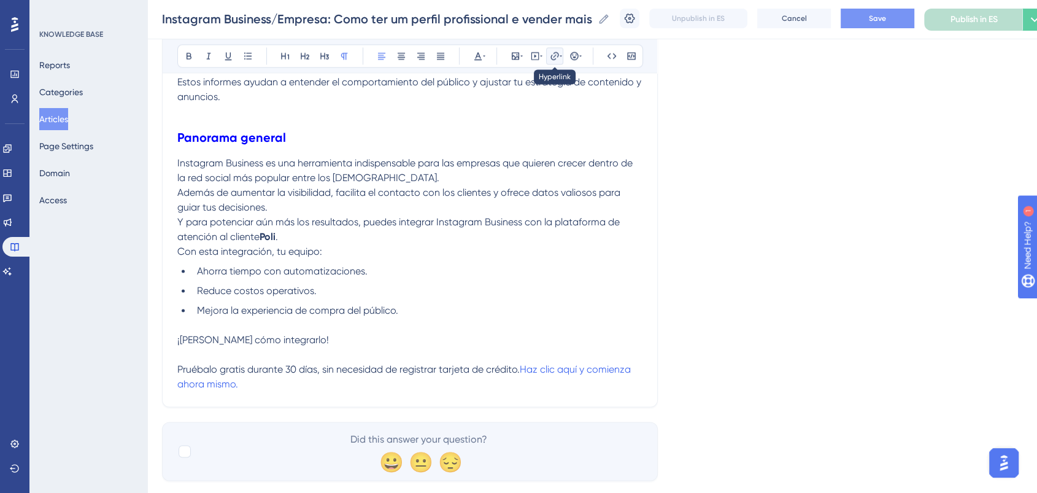
click at [555, 60] on icon at bounding box center [555, 56] width 10 height 10
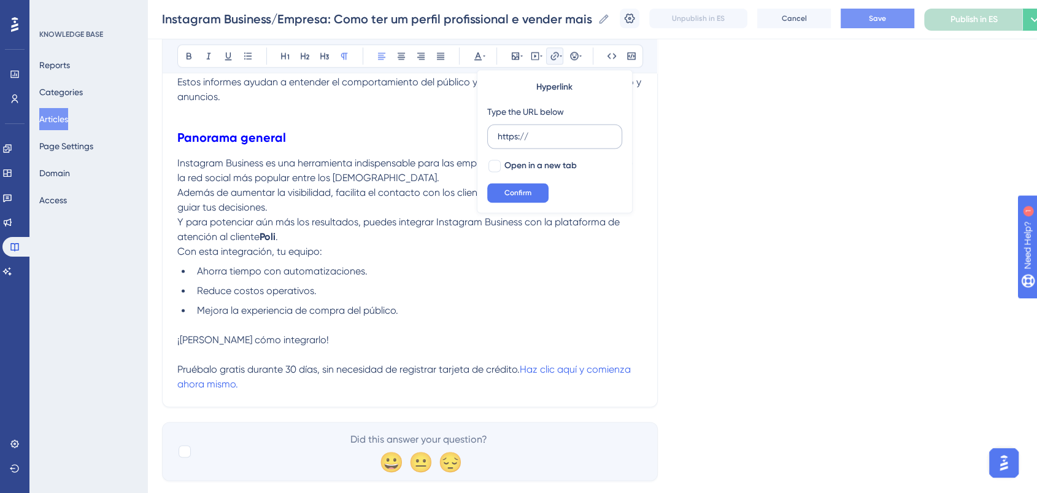
drag, startPoint x: 544, startPoint y: 138, endPoint x: 493, endPoint y: 139, distance: 50.9
click at [493, 139] on label "https://" at bounding box center [554, 136] width 135 height 25
click at [498, 139] on input "https://" at bounding box center [555, 135] width 114 height 13
type input "https://ajuda.poli.digital/es/articles/14872-como-integrar-instagram-con-la-pla…"
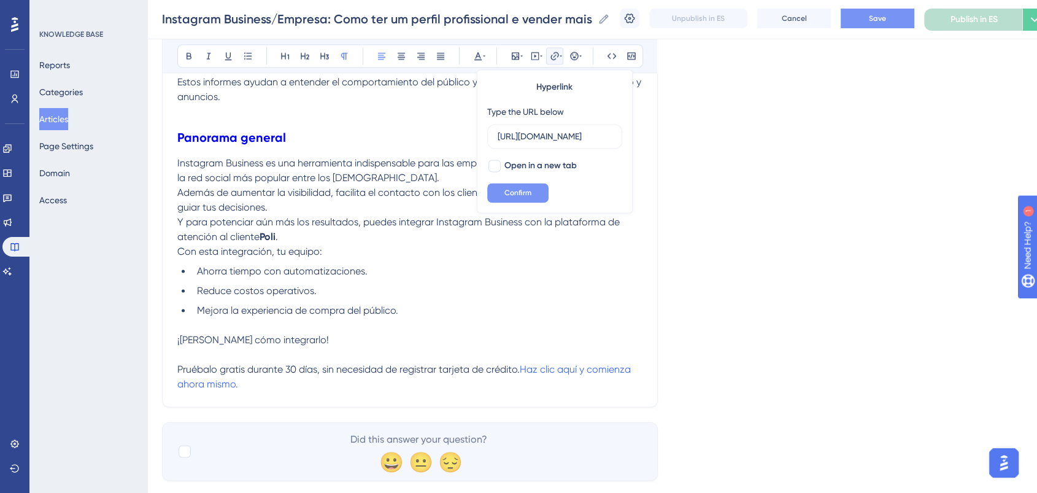
click at [528, 189] on span "Confirm" at bounding box center [517, 193] width 27 height 10
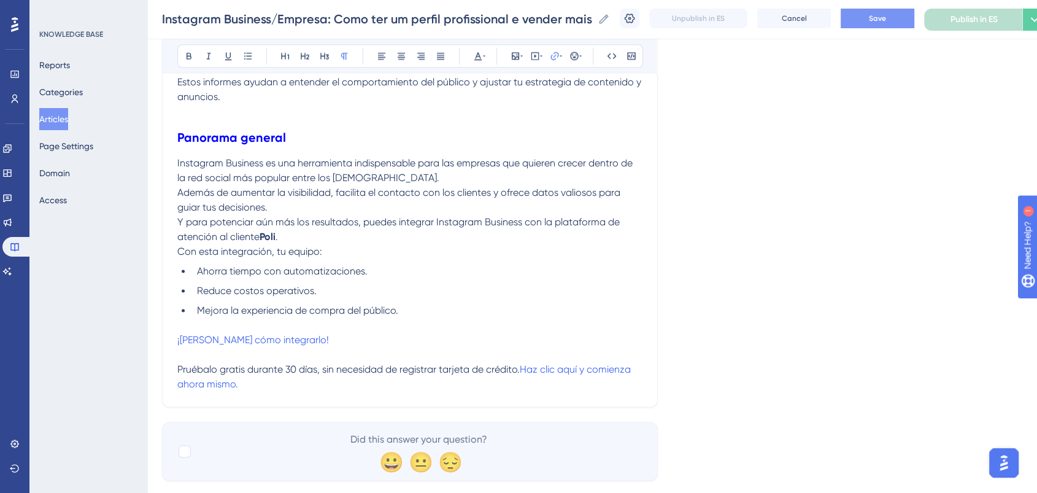
click at [492, 304] on ul "Ahorra tiempo con automatizaciones. Reduce costos operativos. Mejora la experie…" at bounding box center [409, 291] width 465 height 54
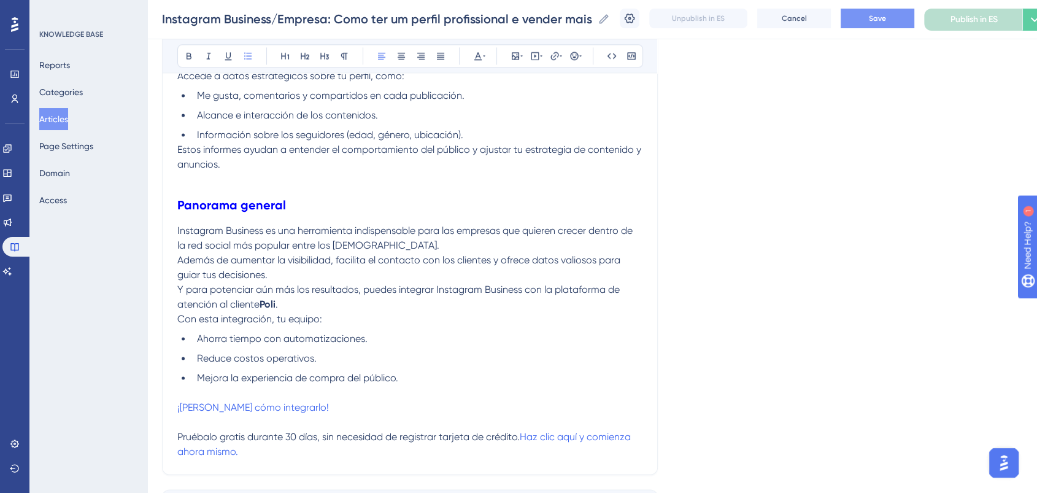
scroll to position [1832, 0]
click at [883, 19] on span "Save" at bounding box center [877, 18] width 17 height 10
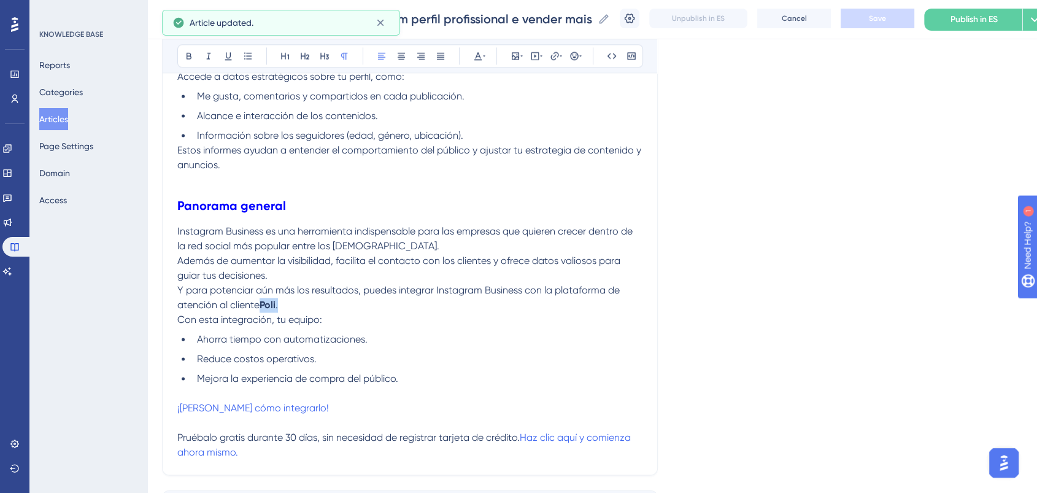
drag, startPoint x: 283, startPoint y: 305, endPoint x: 263, endPoint y: 306, distance: 20.9
click at [263, 306] on p "Y para potenciar aún más los resultados, puedes integrar Instagram Business con…" at bounding box center [409, 297] width 465 height 29
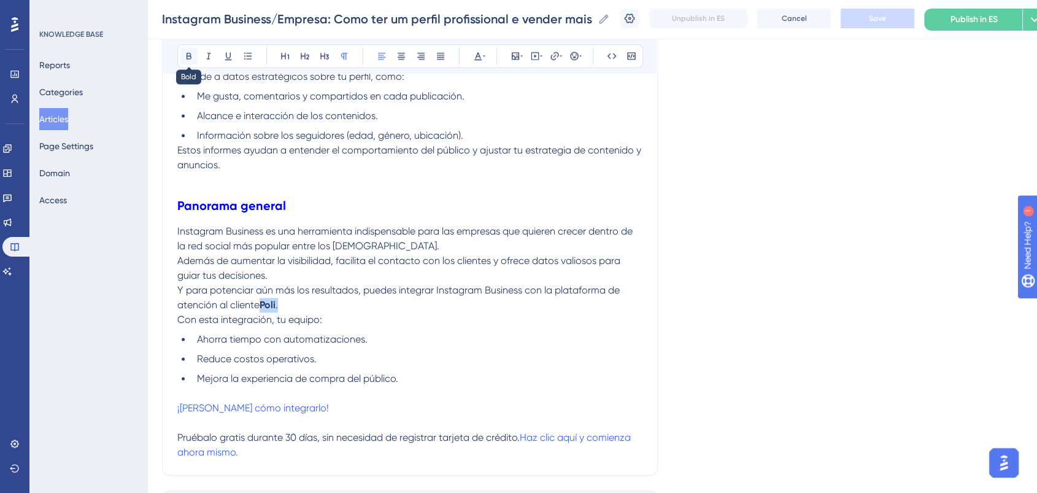
click at [188, 56] on icon at bounding box center [189, 56] width 10 height 10
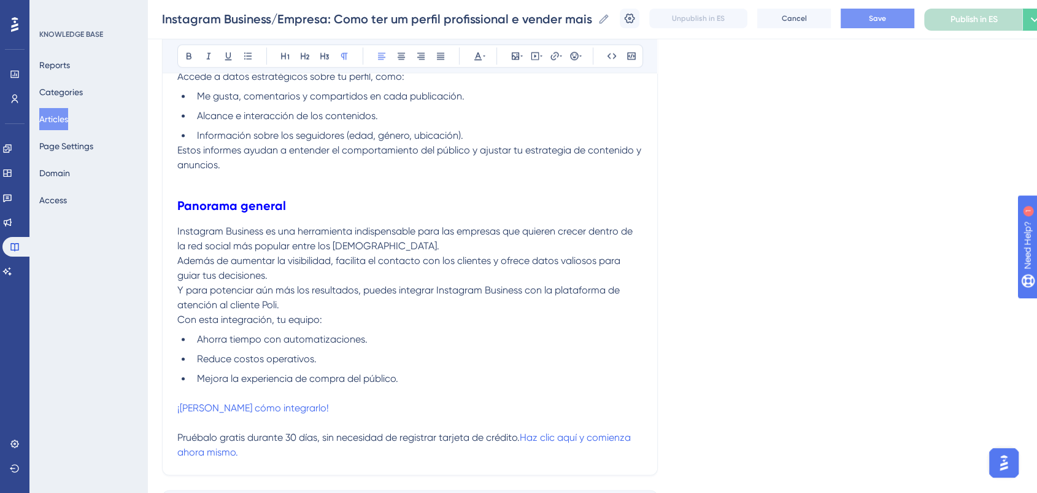
click at [582, 226] on p "Instagram Business es una herramienta indispensable para las empresas que quier…" at bounding box center [409, 253] width 465 height 59
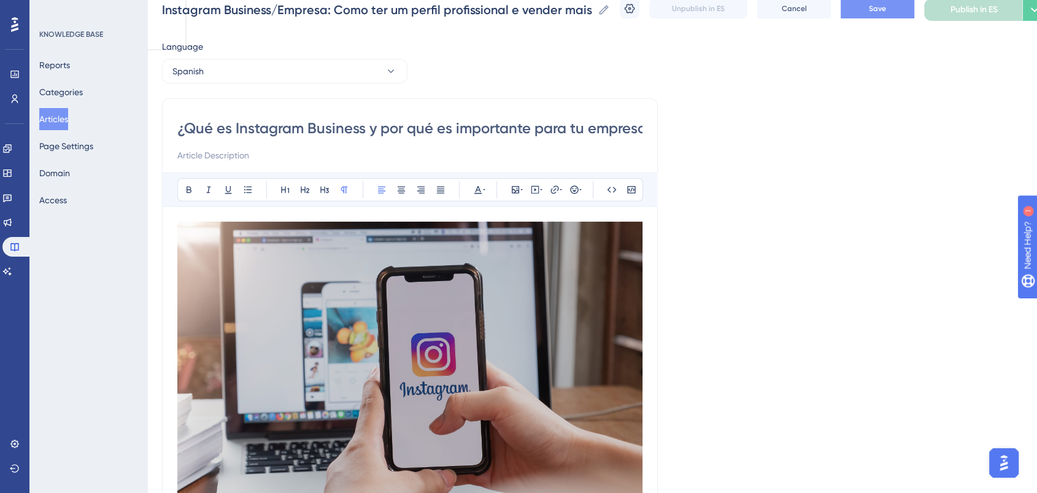
scroll to position [20, 0]
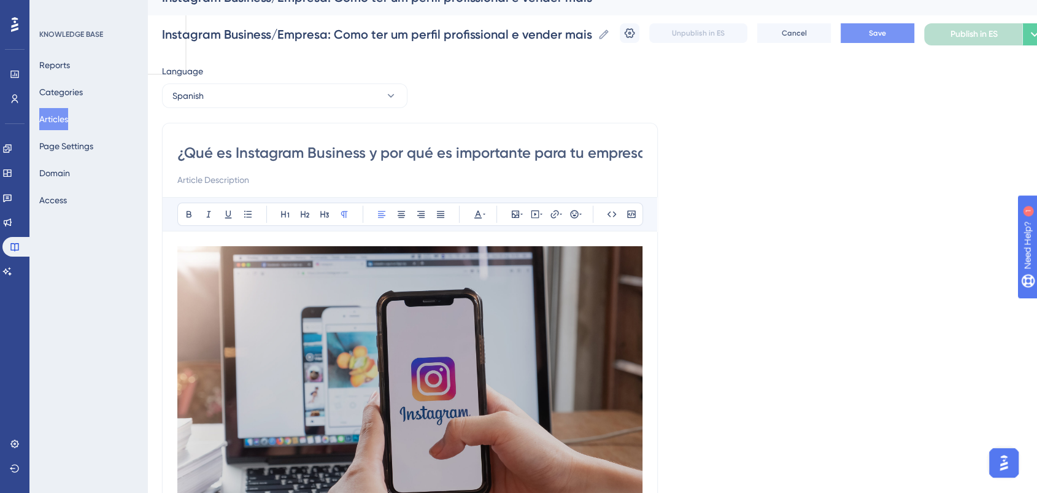
click at [886, 34] on span "Save" at bounding box center [877, 33] width 17 height 10
click at [237, 99] on button "Spanish" at bounding box center [284, 95] width 245 height 25
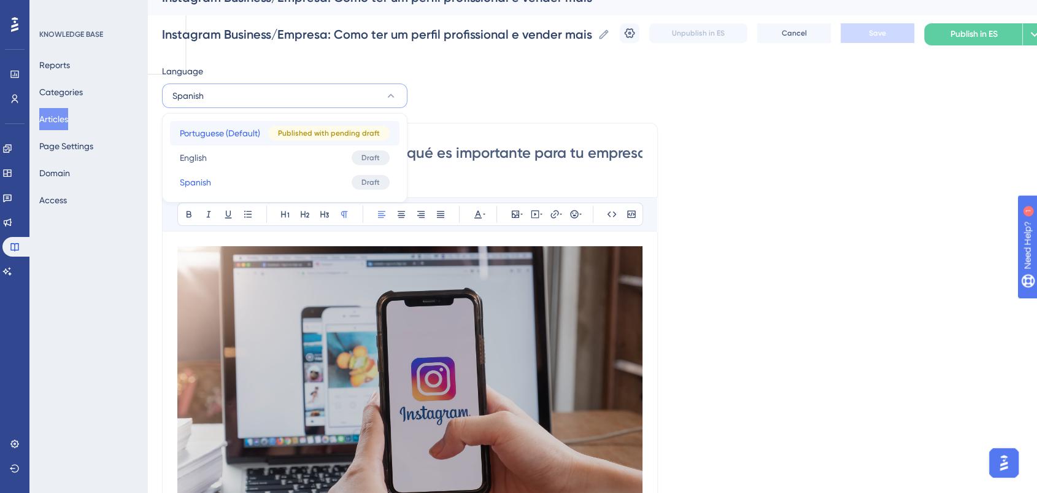
click at [224, 134] on span "Portuguese (Default)" at bounding box center [220, 133] width 80 height 15
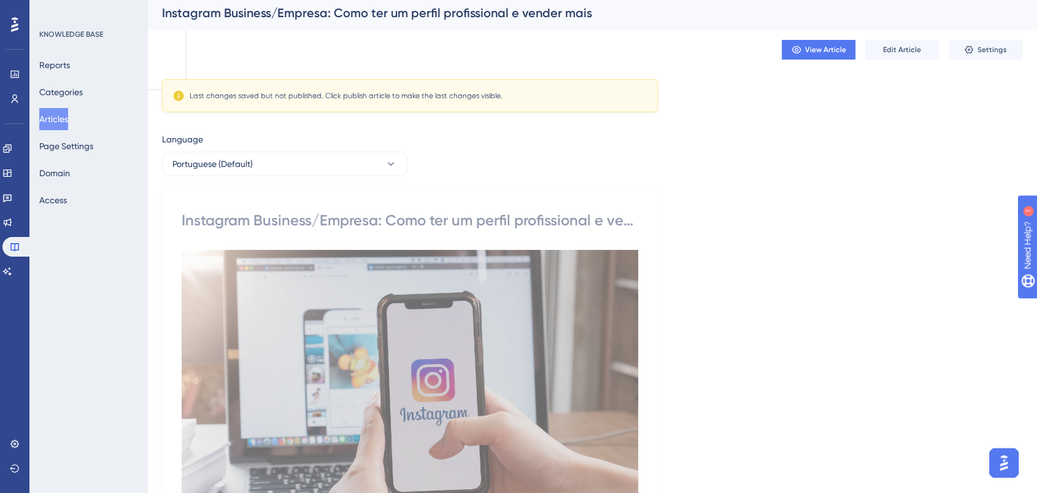
scroll to position [0, 0]
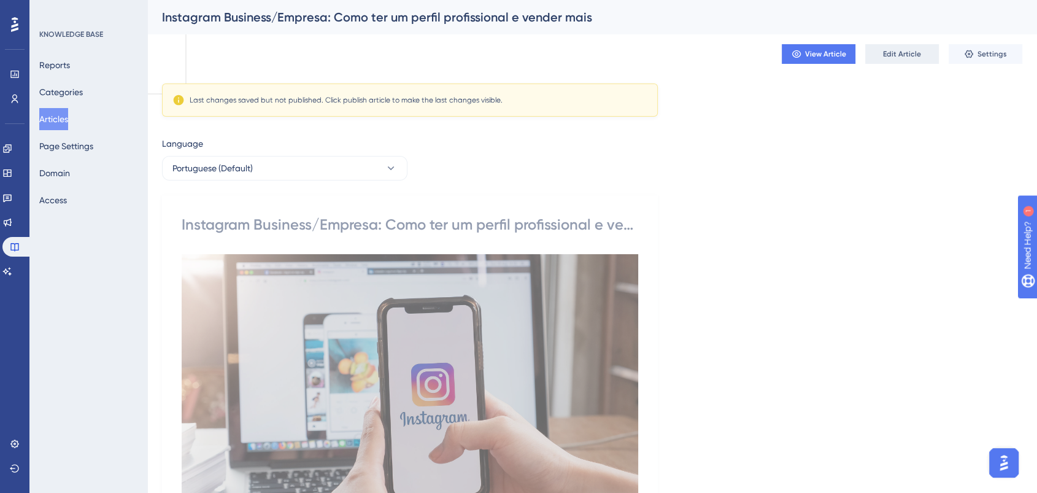
click at [908, 49] on span "Edit Article" at bounding box center [902, 54] width 38 height 10
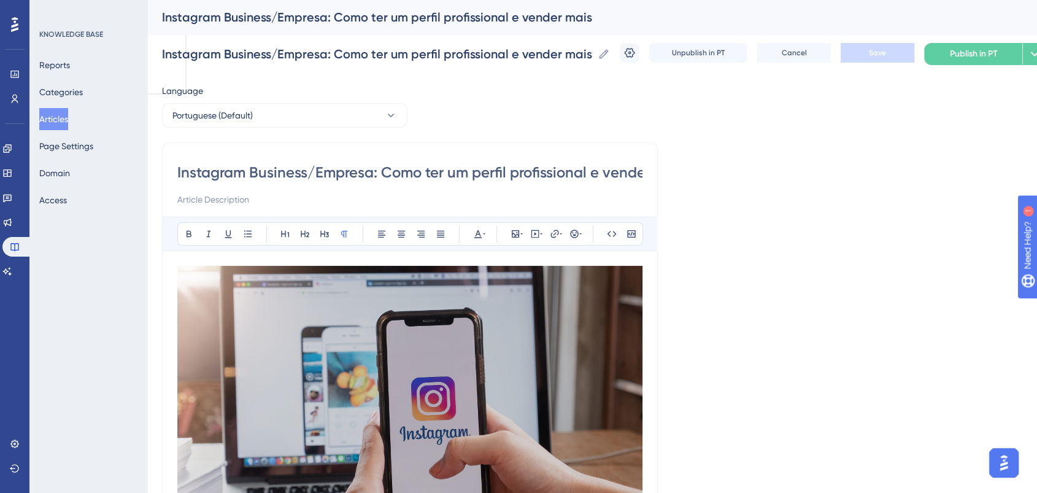
click at [601, 177] on input "Instagram Business/Empresa: Como ter um perfil profissional e vender mais" at bounding box center [409, 173] width 465 height 20
click at [277, 119] on button "Portuguese (Default)" at bounding box center [284, 115] width 245 height 25
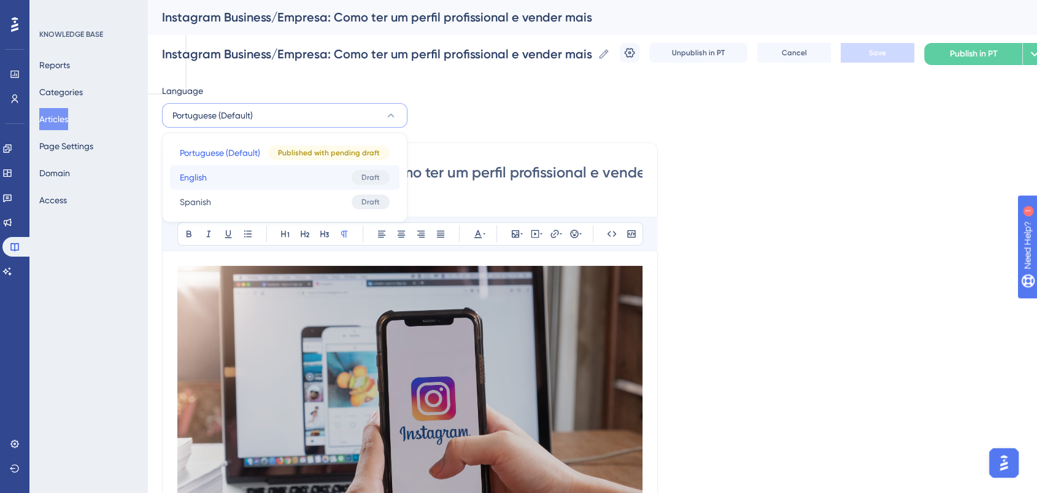
click at [226, 174] on button "English English Draft" at bounding box center [284, 177] width 229 height 25
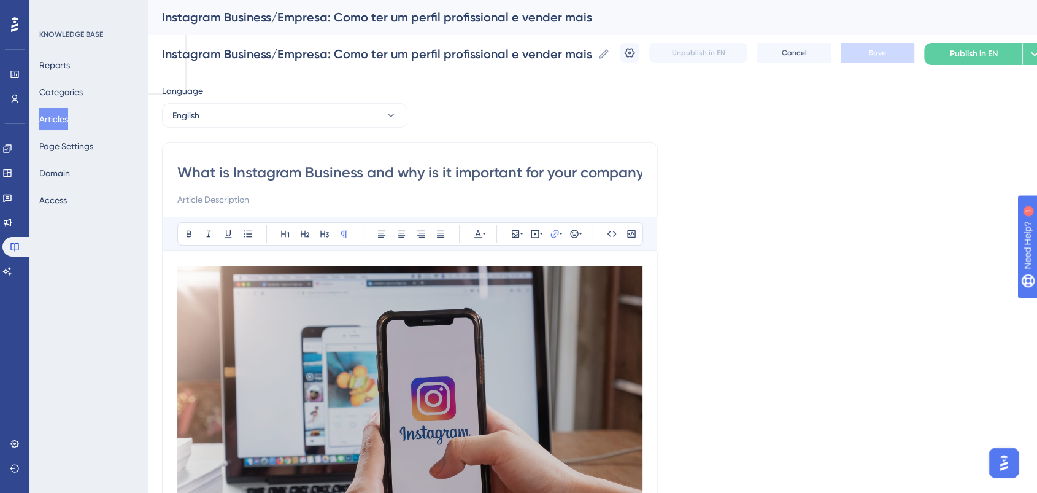
click at [525, 168] on input "What is Instagram Business and why is it important for your company?" at bounding box center [409, 173] width 465 height 20
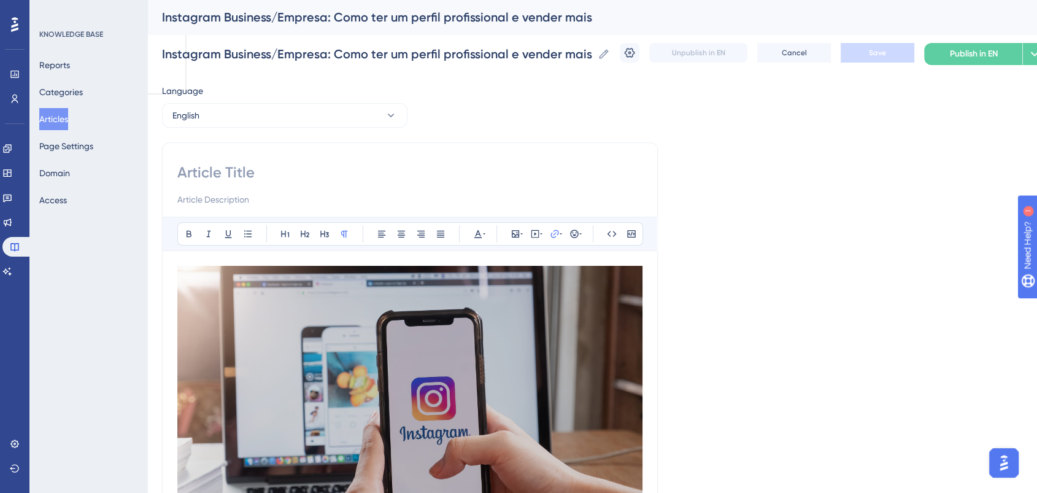
paste input "Instagram Business: How to Build a Professional Profile and Boost Your Sales"
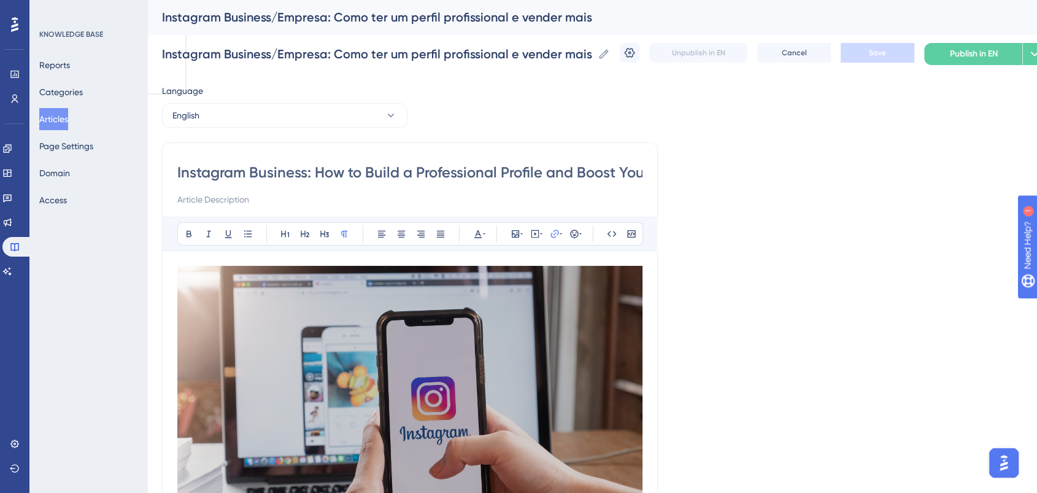
scroll to position [0, 47]
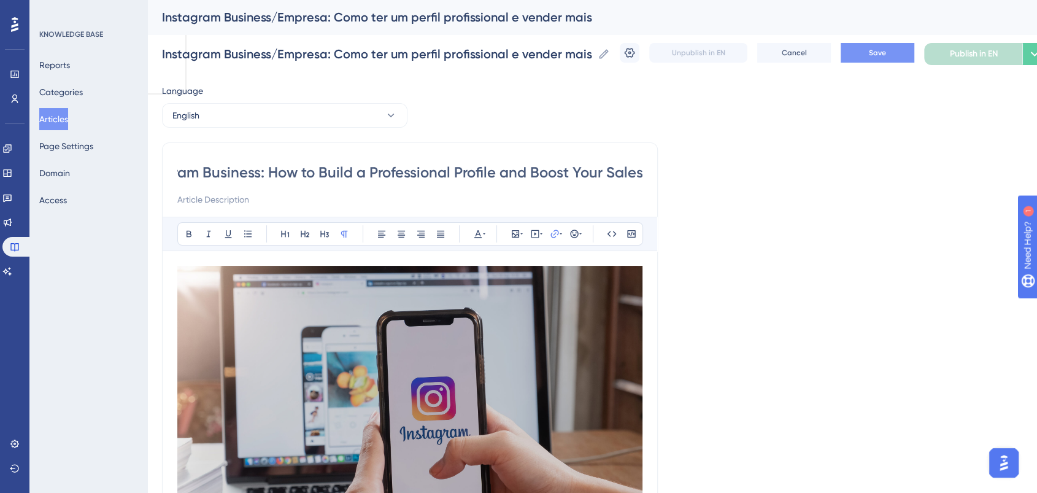
type input "Instagram Business: How to Build a Professional Profile and Boost Your Sales"
click at [886, 48] on span "Save" at bounding box center [877, 53] width 17 height 10
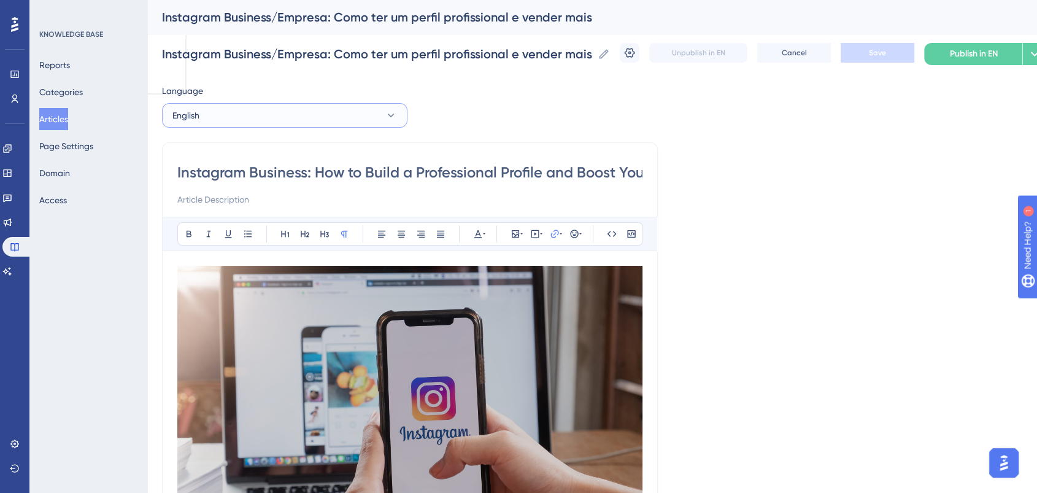
click at [285, 121] on button "English" at bounding box center [284, 115] width 245 height 25
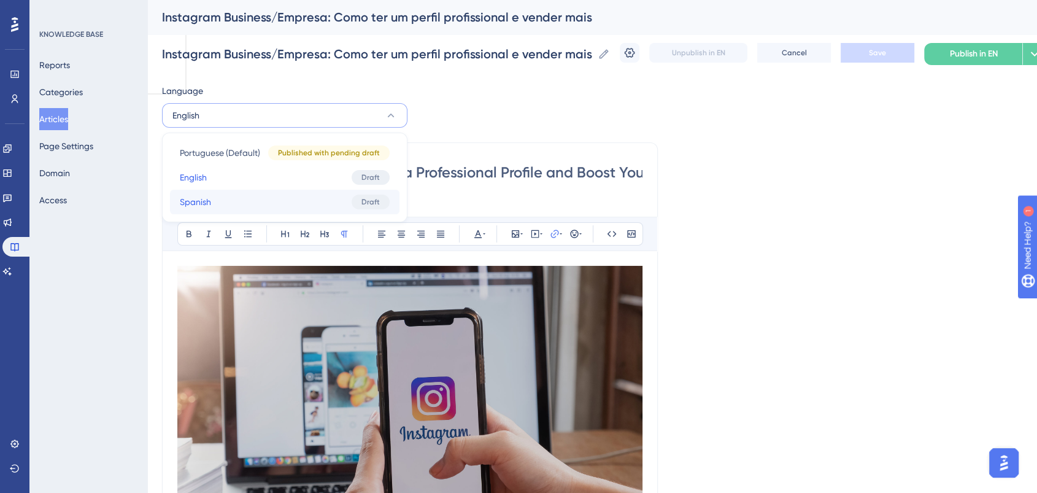
click at [253, 202] on button "Spanish Spanish Draft" at bounding box center [284, 202] width 229 height 25
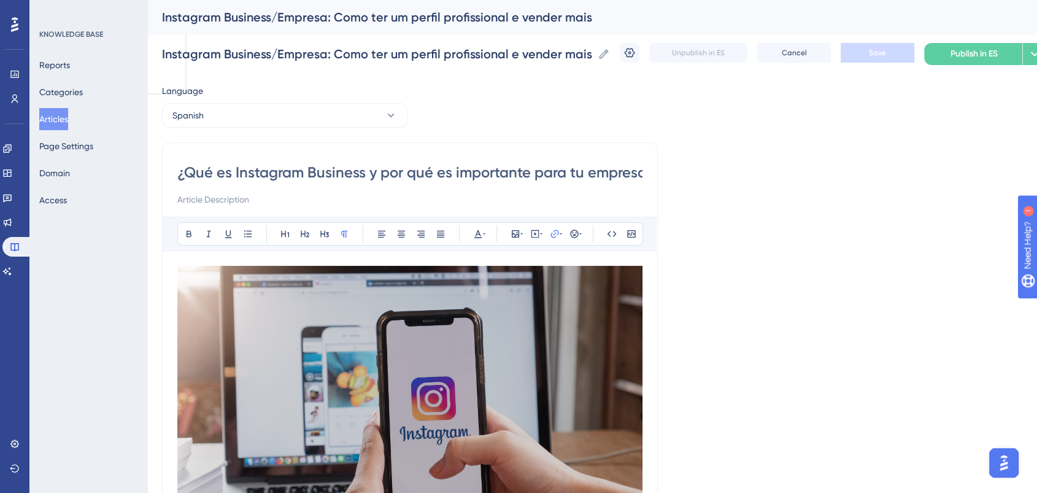
click at [355, 175] on input "¿Qué es Instagram Business y por qué es importante para tu empresa?" at bounding box center [409, 173] width 465 height 20
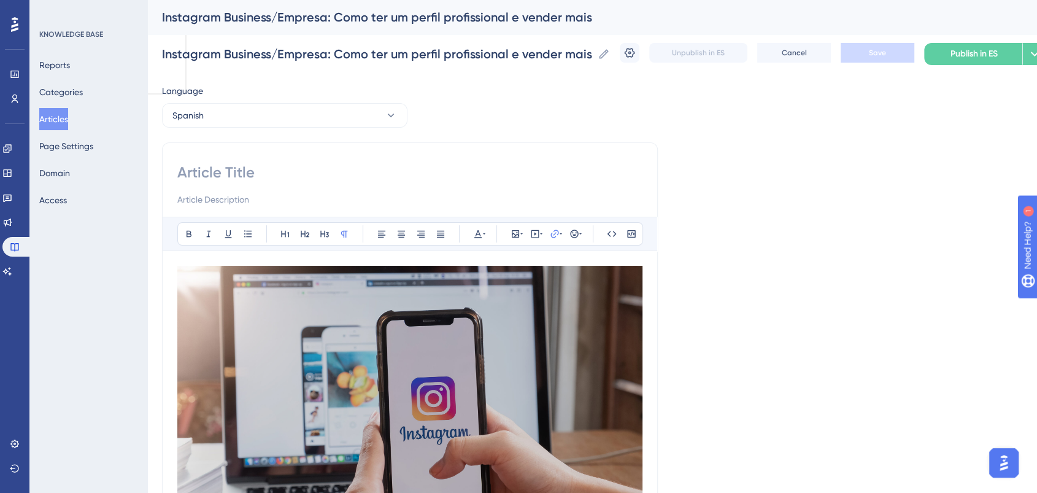
paste input "Instagram Business: Cómo tener un perfil profesional y vender más"
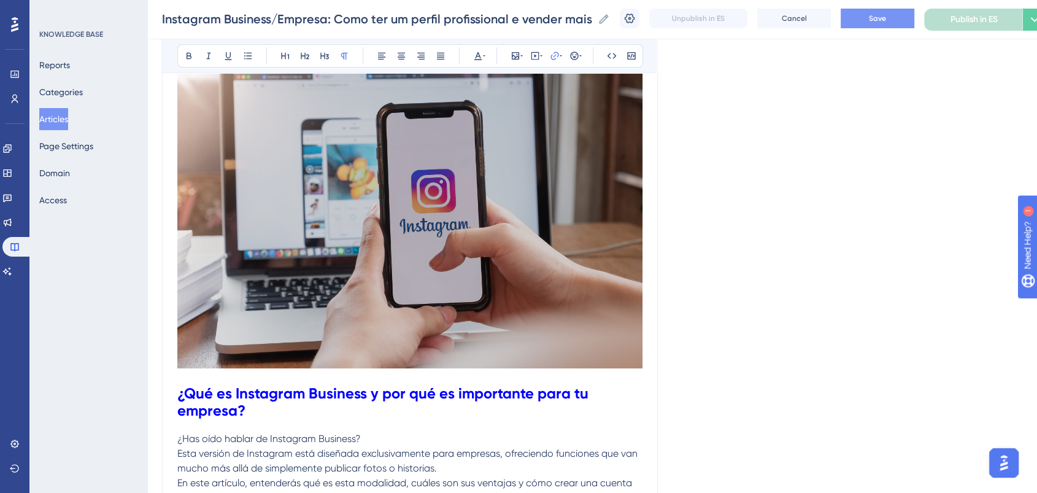
scroll to position [204, 0]
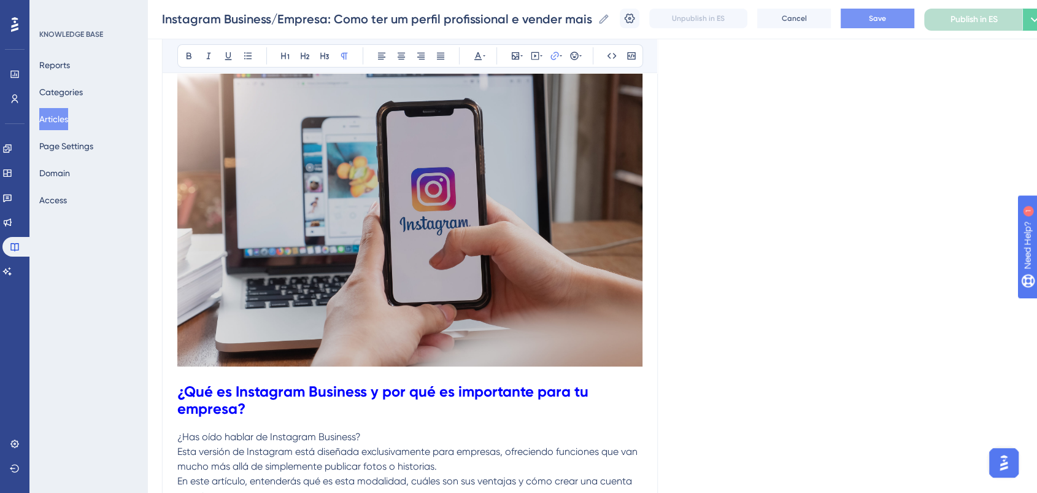
type input "Instagram Business: Cómo tener un perfil profesional y vender más"
click at [894, 12] on button "Save" at bounding box center [878, 19] width 74 height 20
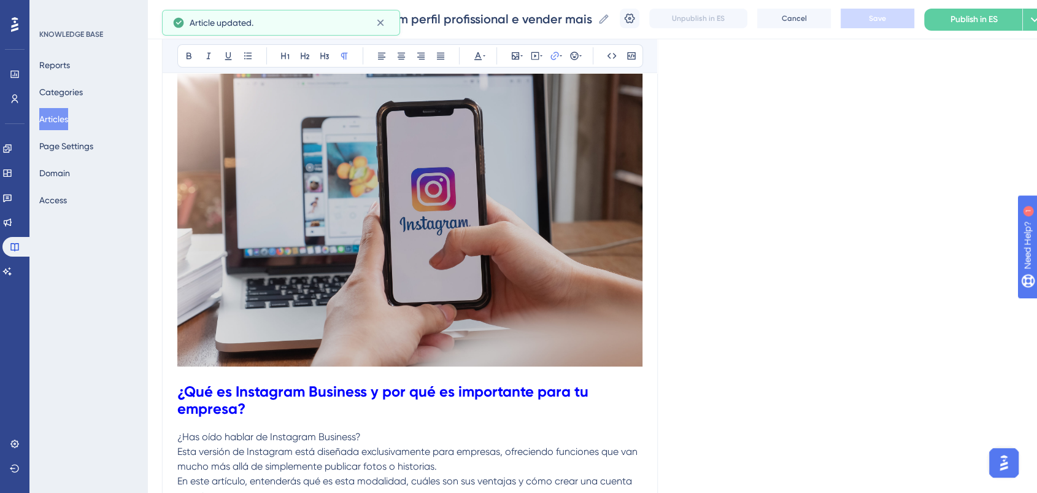
scroll to position [0, 0]
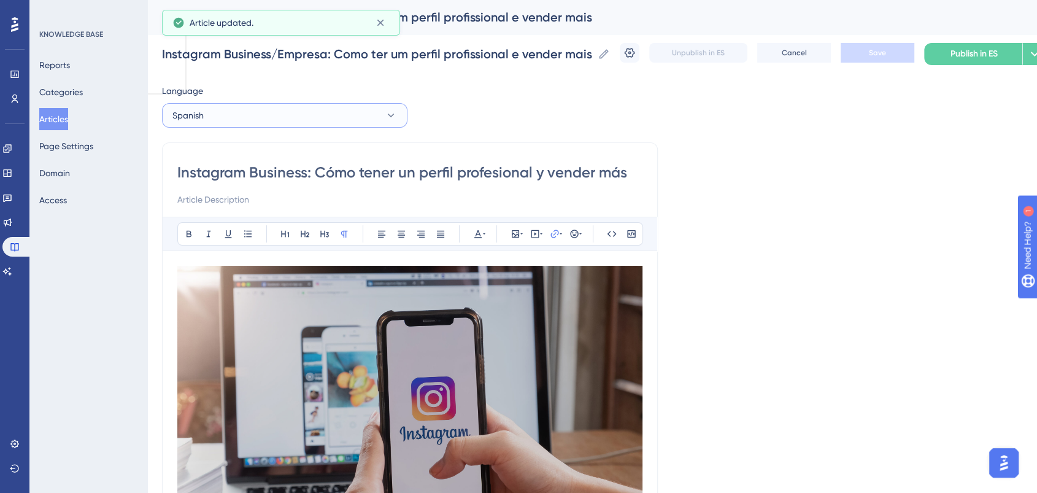
click at [298, 110] on button "Spanish" at bounding box center [284, 115] width 245 height 25
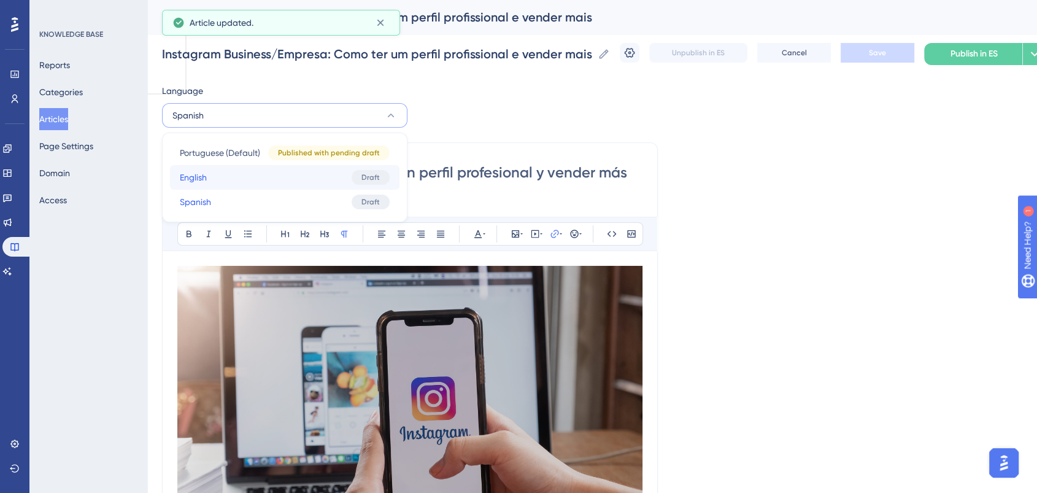
click at [288, 171] on button "English English Draft" at bounding box center [284, 177] width 229 height 25
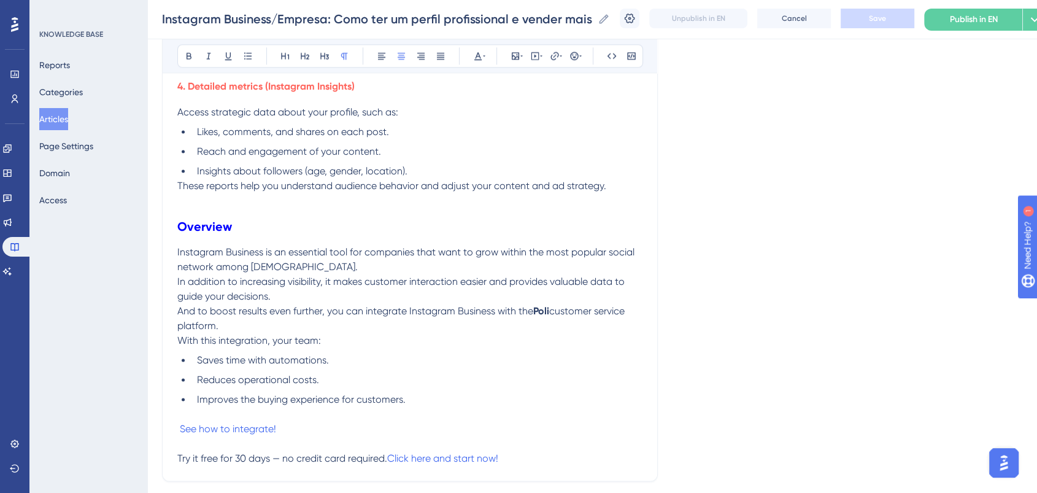
scroll to position [1876, 0]
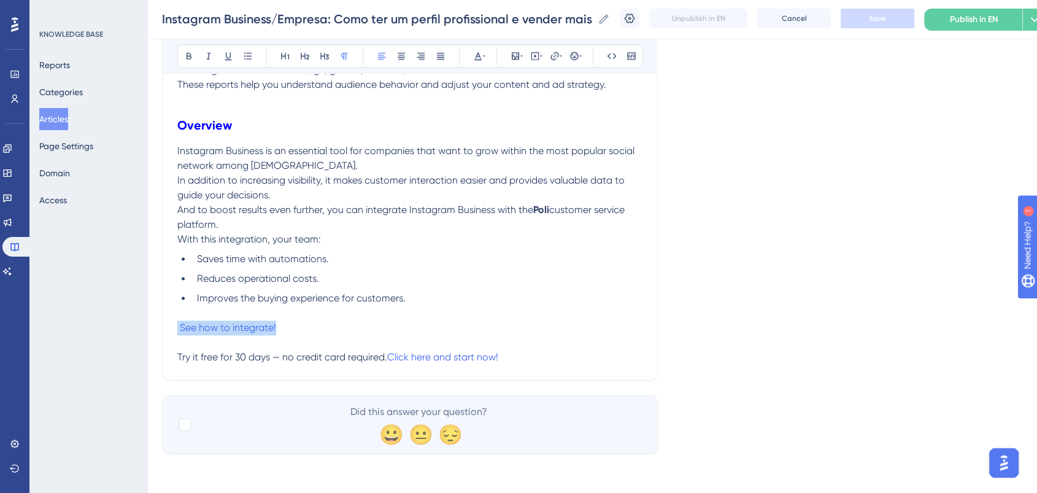
drag, startPoint x: 296, startPoint y: 328, endPoint x: 140, endPoint y: 326, distance: 156.5
click at [339, 320] on p "See how to integrate!" at bounding box center [409, 327] width 465 height 15
drag, startPoint x: 228, startPoint y: 317, endPoint x: 181, endPoint y: 326, distance: 47.5
click at [181, 326] on p "See how to integrate!" at bounding box center [409, 327] width 465 height 15
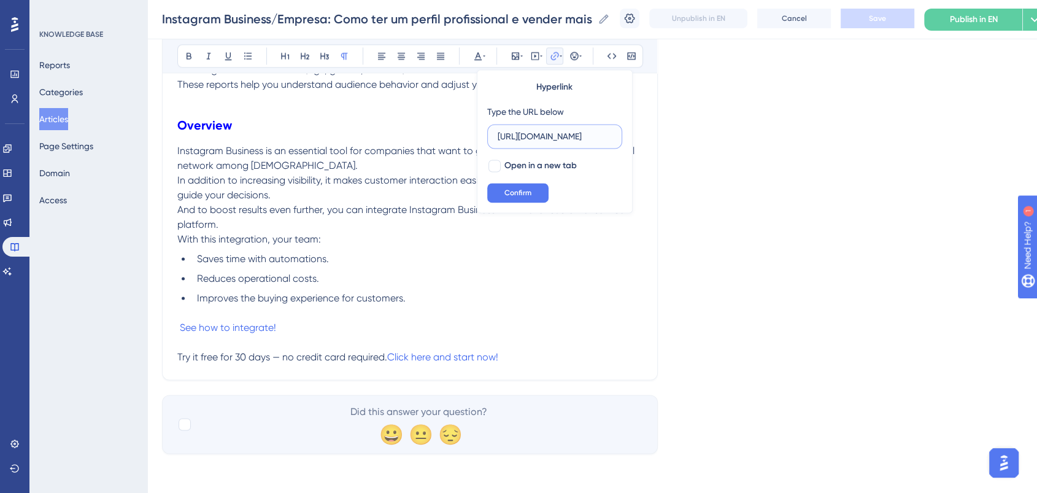
scroll to position [0, 211]
click at [585, 135] on input "https://ajuda.poli.digital/en/articles/14871-como-conectar-meus-canais-na-poli" at bounding box center [555, 135] width 114 height 13
paste input "https://ajuda.poli.digital/en/articles/14872"
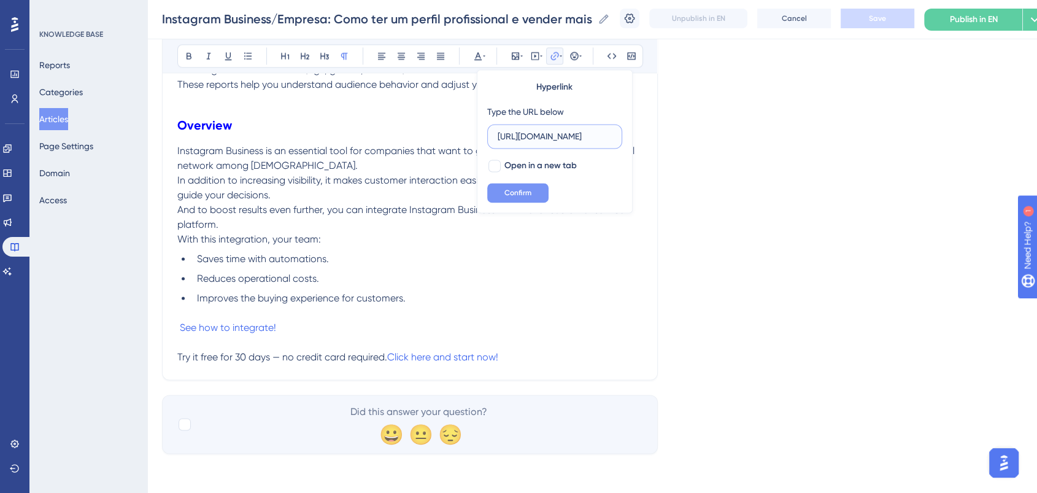
type input "https://ajuda.poli.digital/en/articles/14872"
click at [515, 195] on span "Confirm" at bounding box center [517, 193] width 27 height 10
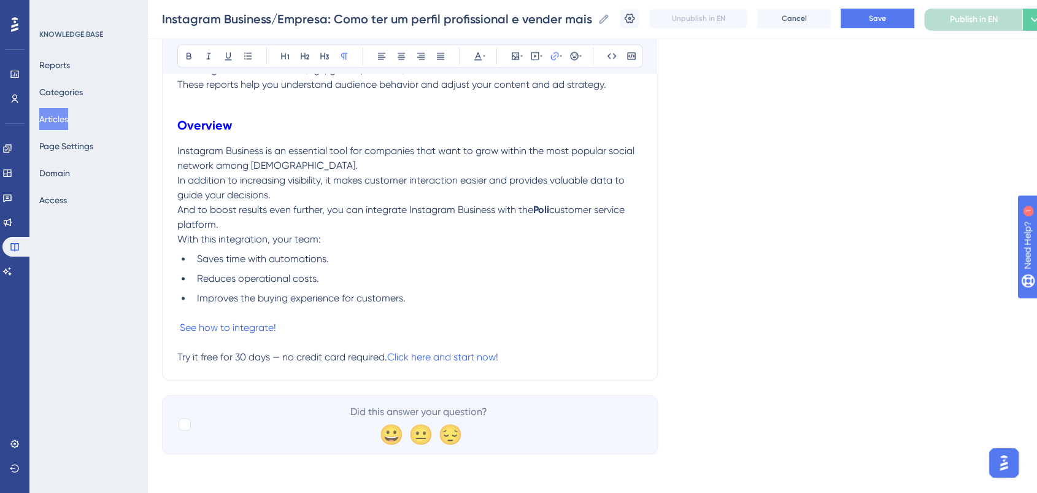
click at [406, 303] on li "Improves the buying experience for customers." at bounding box center [417, 298] width 450 height 15
click at [901, 15] on button "Save" at bounding box center [878, 19] width 74 height 20
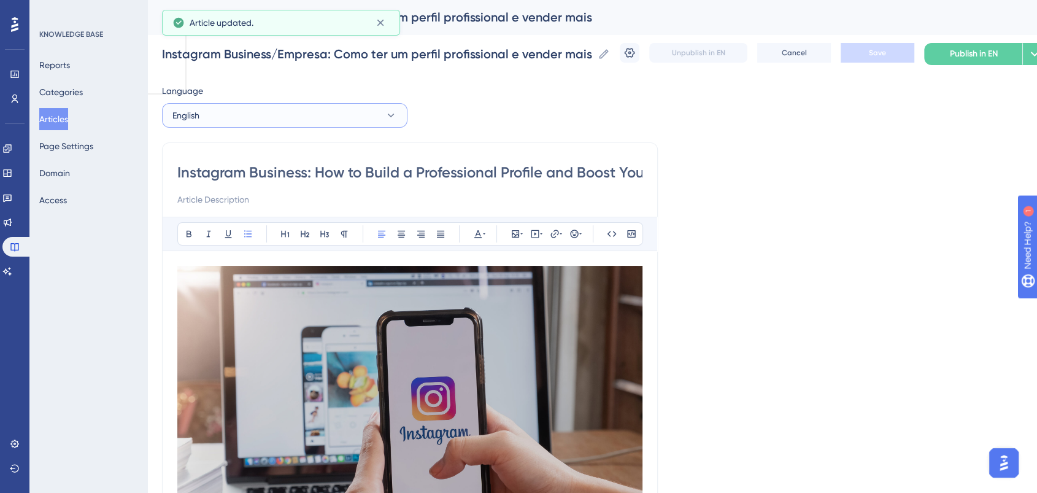
click at [316, 123] on button "English" at bounding box center [284, 115] width 245 height 25
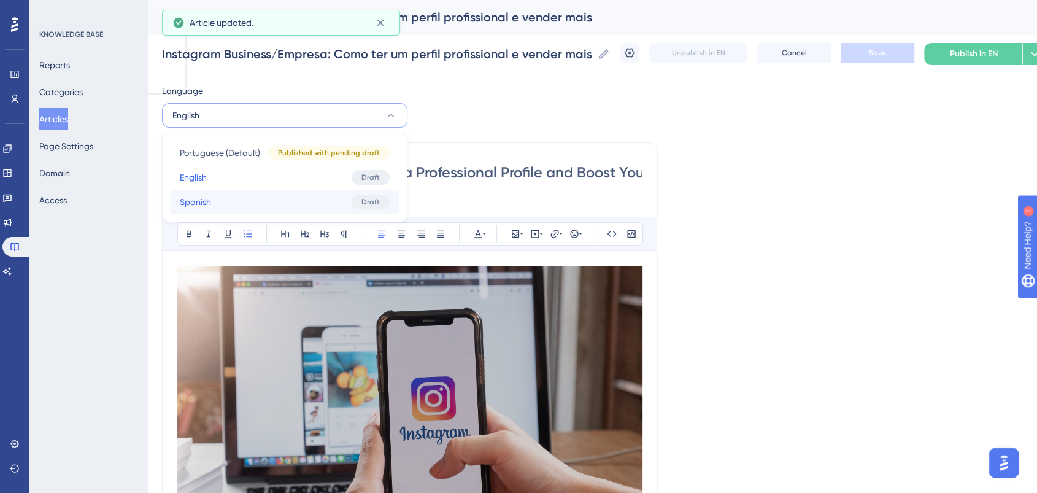
click at [269, 199] on button "Spanish Spanish Draft" at bounding box center [284, 202] width 229 height 25
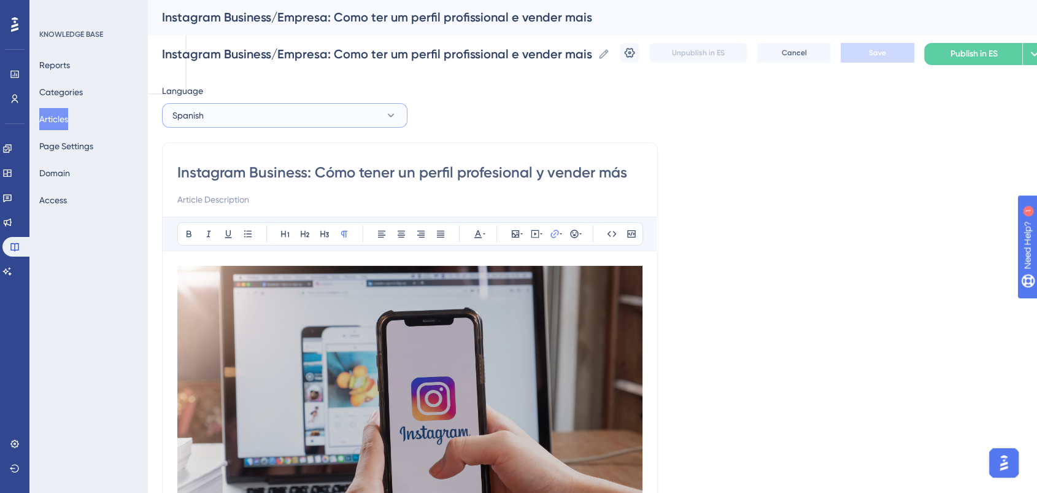
click at [285, 112] on button "Spanish" at bounding box center [284, 115] width 245 height 25
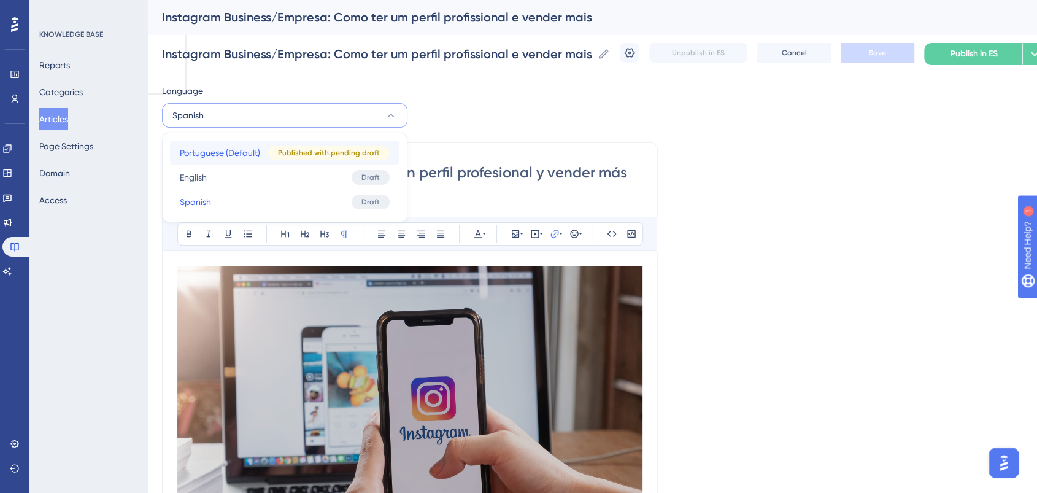
click at [196, 153] on span "Portuguese (Default)" at bounding box center [220, 152] width 80 height 15
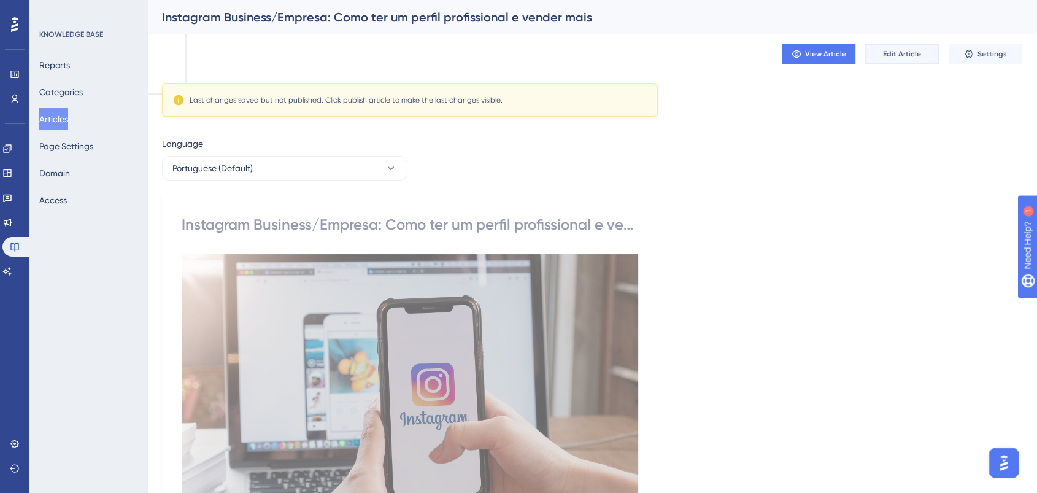
click at [887, 49] on span "Edit Article" at bounding box center [902, 54] width 38 height 10
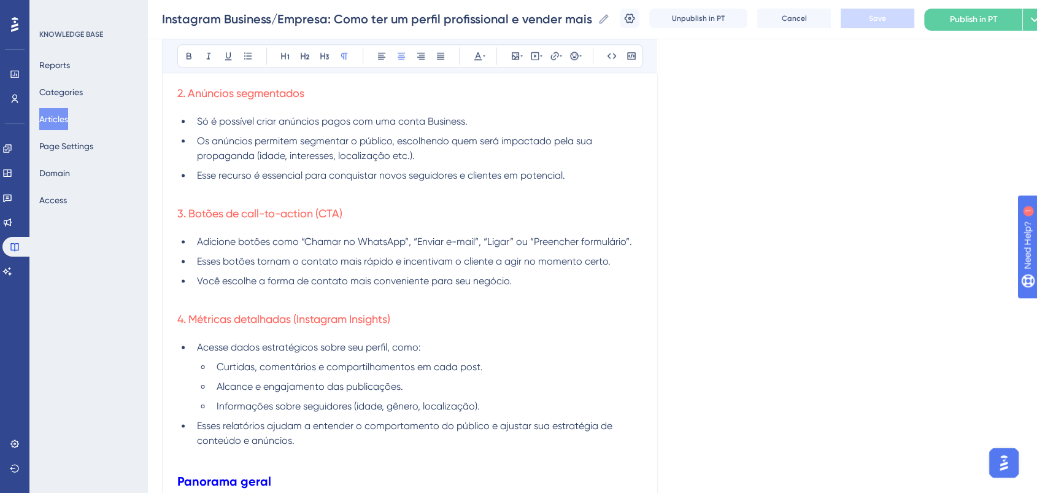
scroll to position [2013, 0]
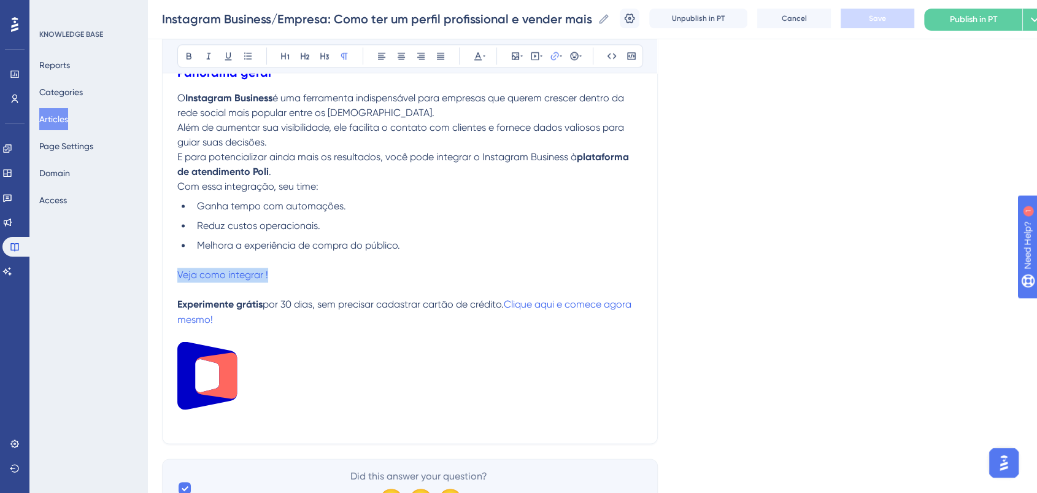
drag, startPoint x: 283, startPoint y: 276, endPoint x: 164, endPoint y: 276, distance: 118.4
click at [551, 53] on icon at bounding box center [555, 56] width 10 height 10
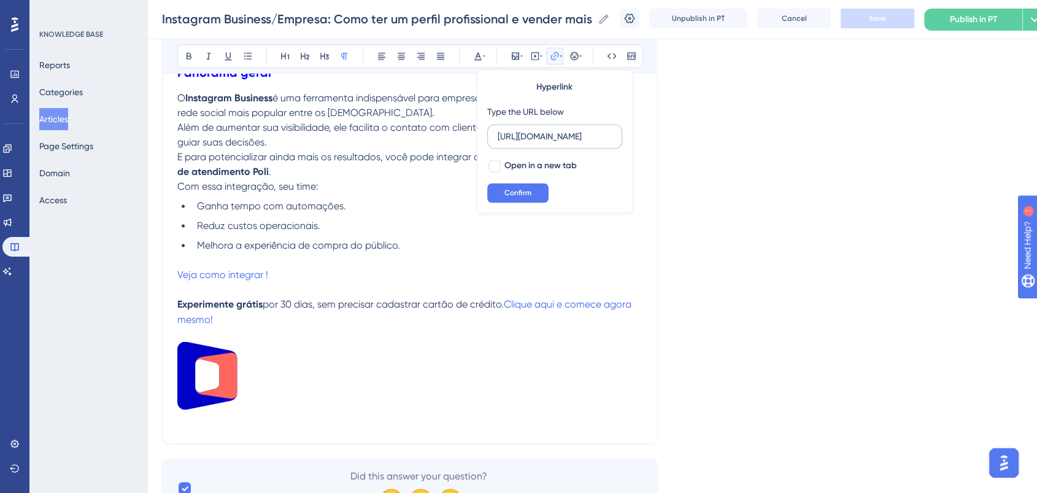
scroll to position [0, 210]
click at [564, 142] on input "https://ajuda.poli.digital/pt/articles/14871-como-conectar-meus-canais-na-poli" at bounding box center [555, 135] width 114 height 13
type input "https://ajuda.poli.digital/pt/articles/14872"
click at [529, 186] on button "Confirm" at bounding box center [517, 193] width 61 height 20
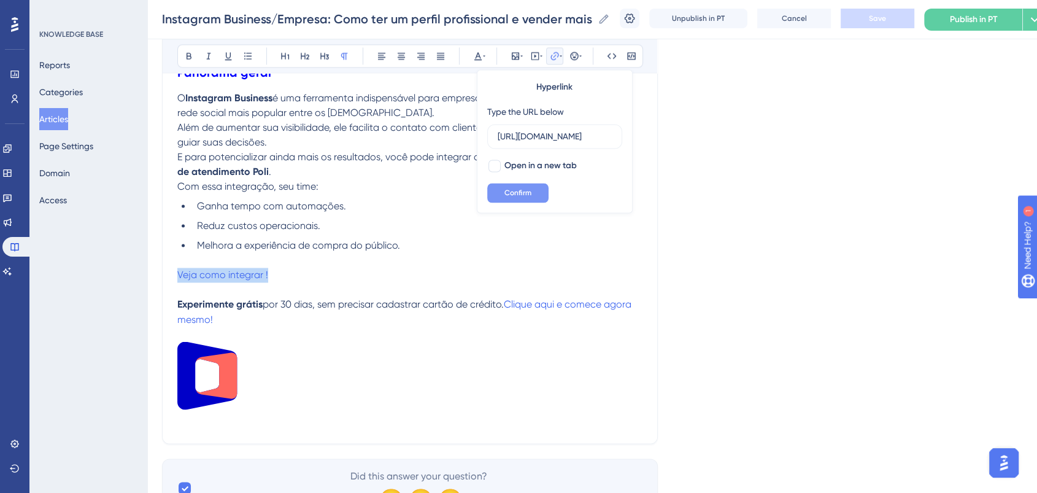
scroll to position [0, 0]
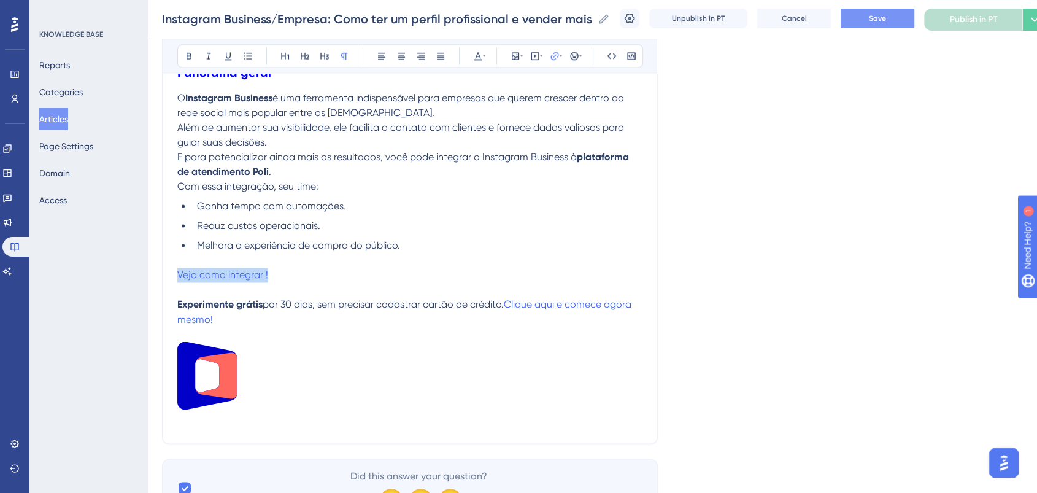
click at [886, 20] on span "Save" at bounding box center [877, 18] width 17 height 10
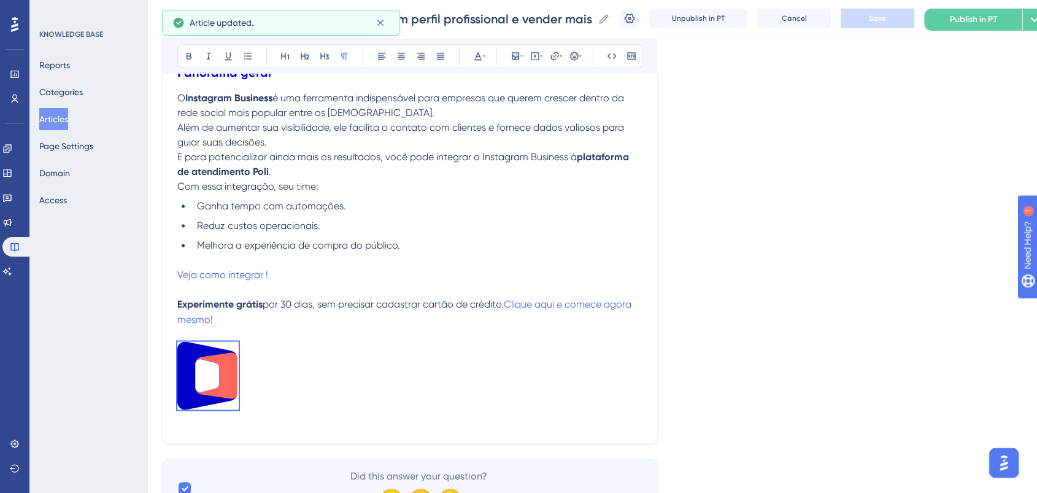
drag, startPoint x: 290, startPoint y: 390, endPoint x: 102, endPoint y: 365, distance: 188.8
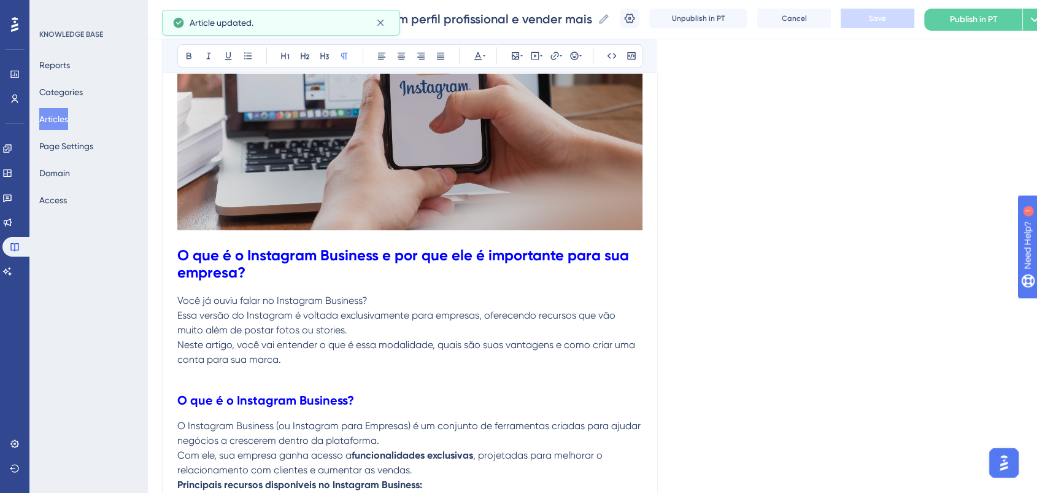
scroll to position [36, 0]
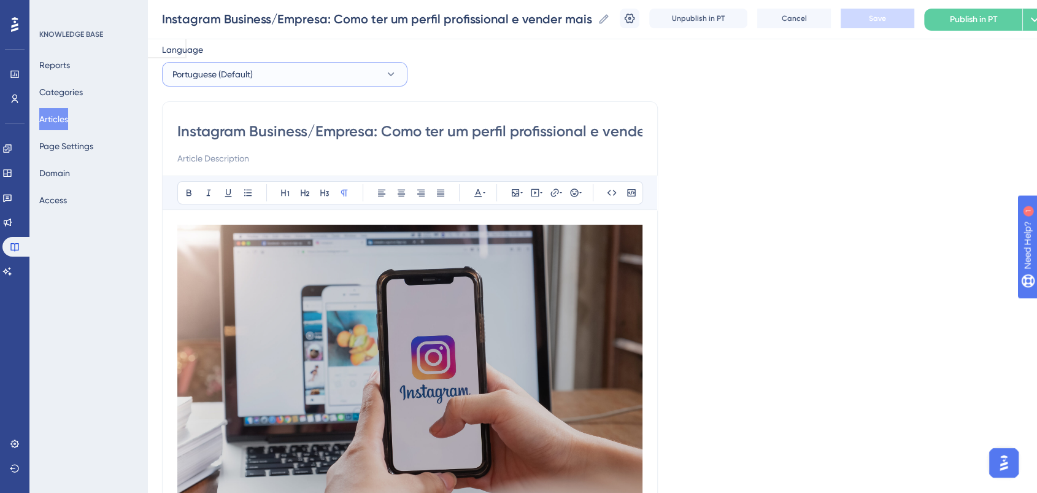
click at [265, 72] on button "Portuguese (Default)" at bounding box center [284, 74] width 245 height 25
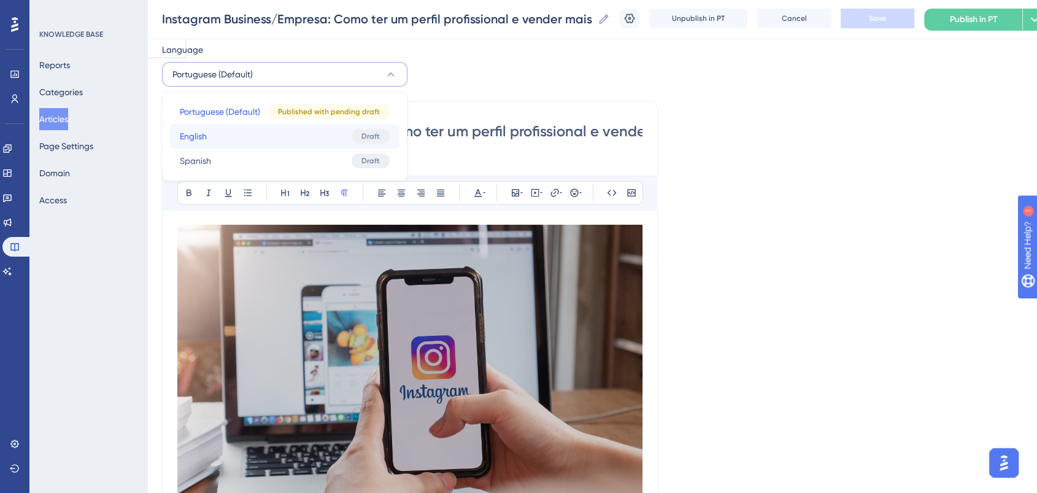
click at [239, 132] on button "English English Draft" at bounding box center [284, 136] width 229 height 25
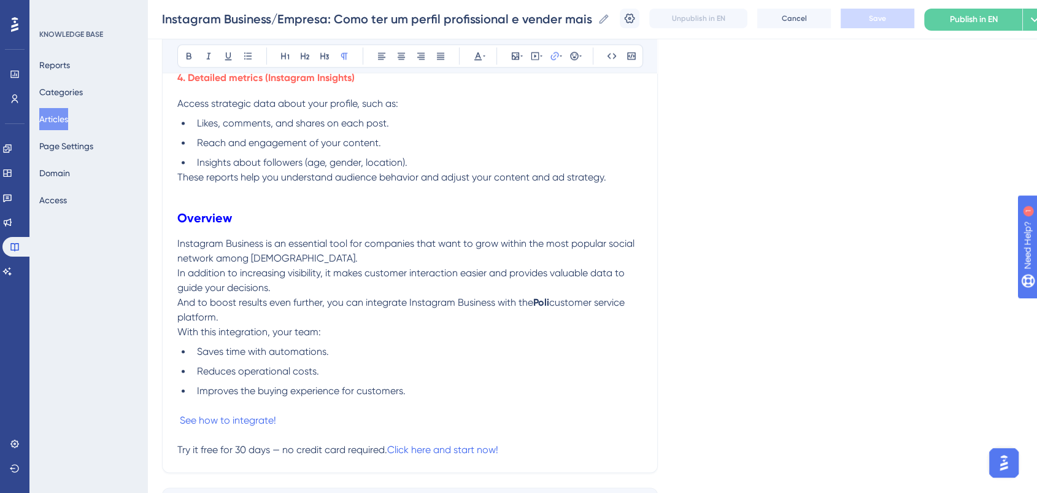
scroll to position [1876, 0]
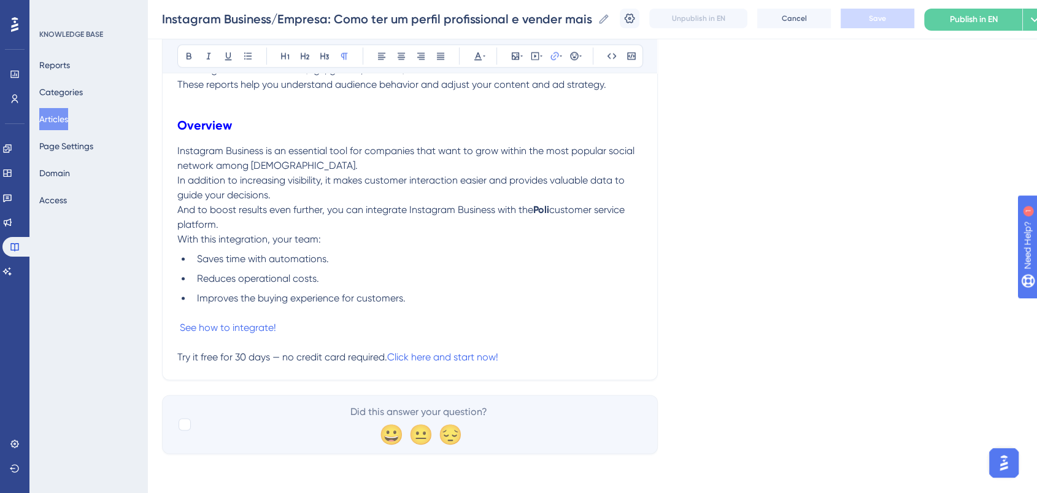
click at [509, 353] on p "Try it free for 30 days — no credit card required. Click here and start now!" at bounding box center [409, 357] width 465 height 15
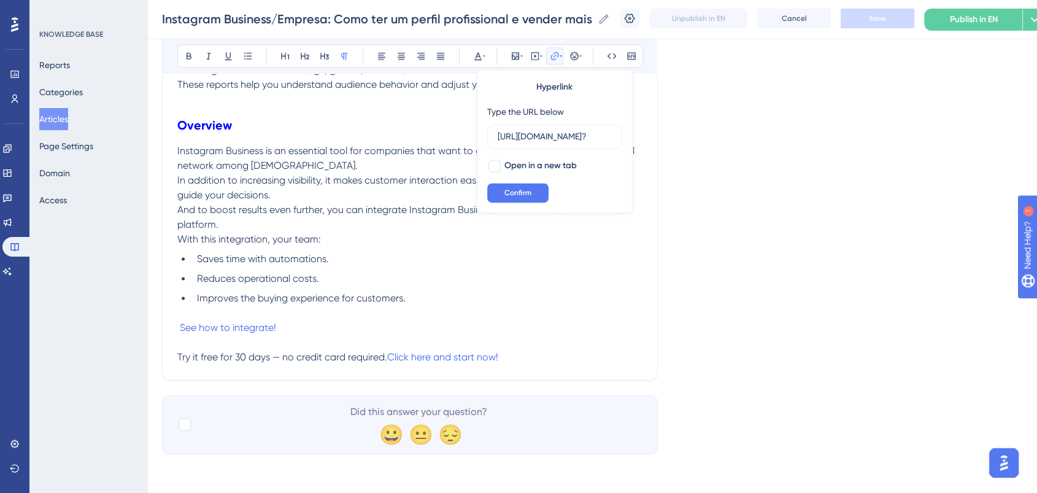
scroll to position [0, 37]
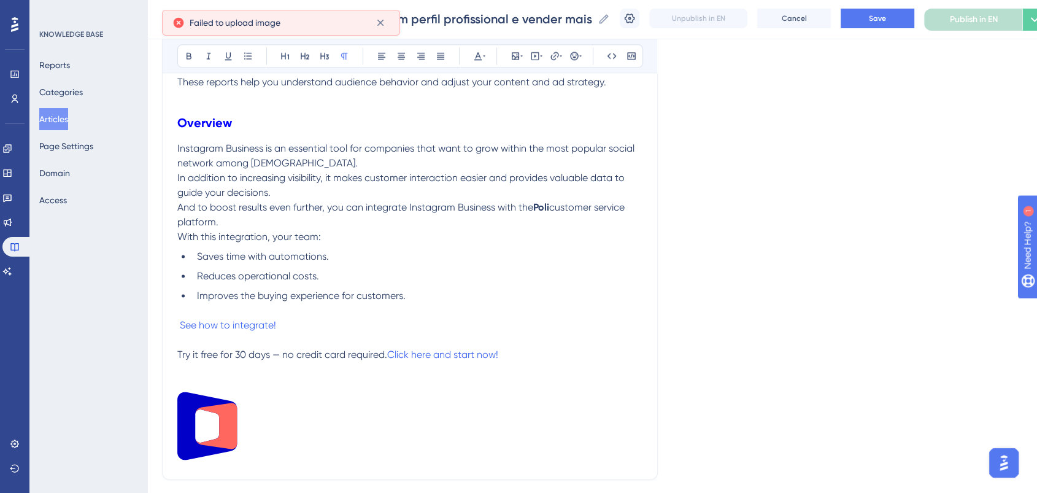
click at [475, 278] on li "Reduces operational costs." at bounding box center [417, 276] width 450 height 15
click at [903, 17] on button "Save" at bounding box center [878, 19] width 74 height 20
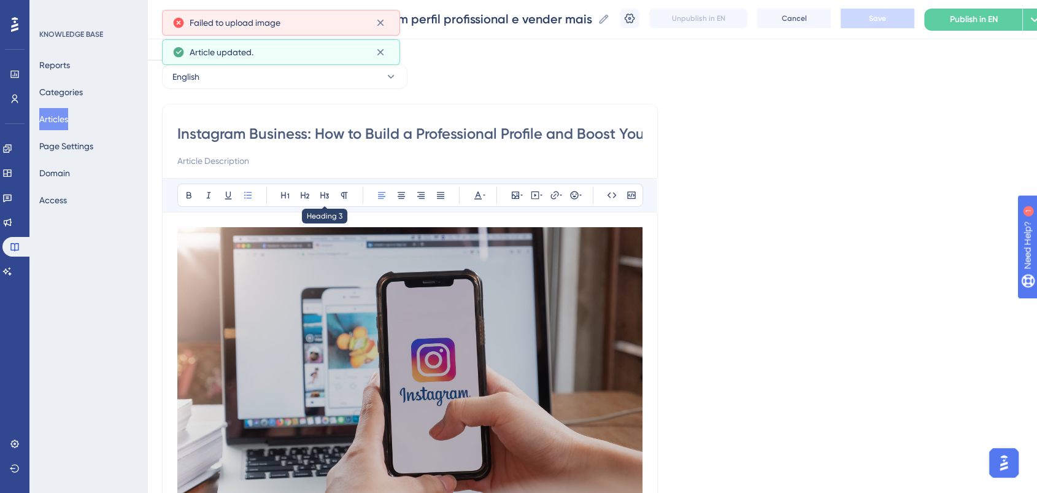
scroll to position [0, 0]
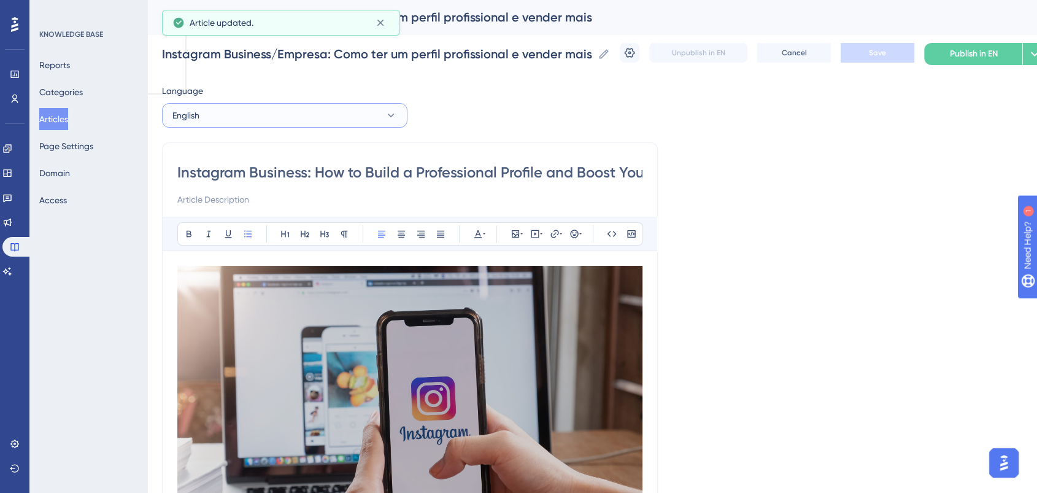
click at [311, 119] on button "English" at bounding box center [284, 115] width 245 height 25
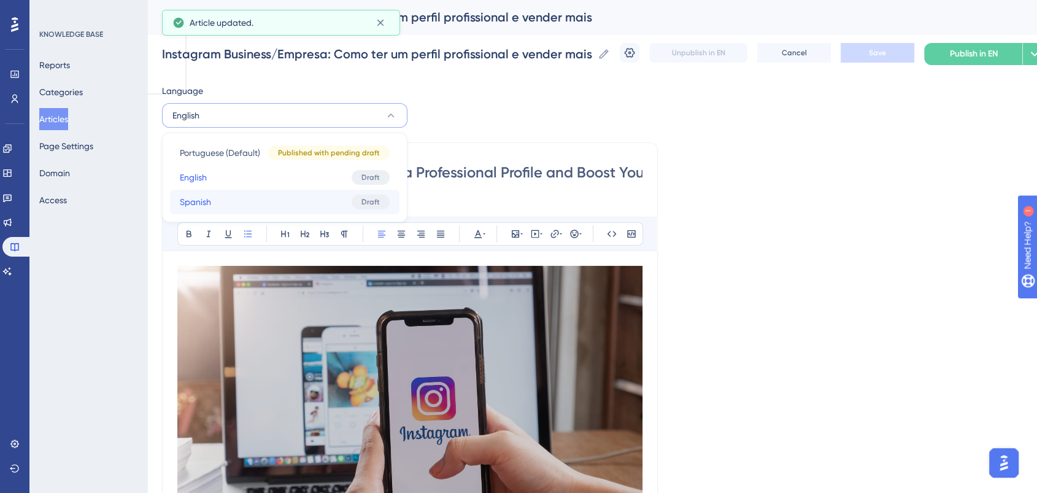
click at [262, 195] on button "Spanish Spanish Draft" at bounding box center [284, 202] width 229 height 25
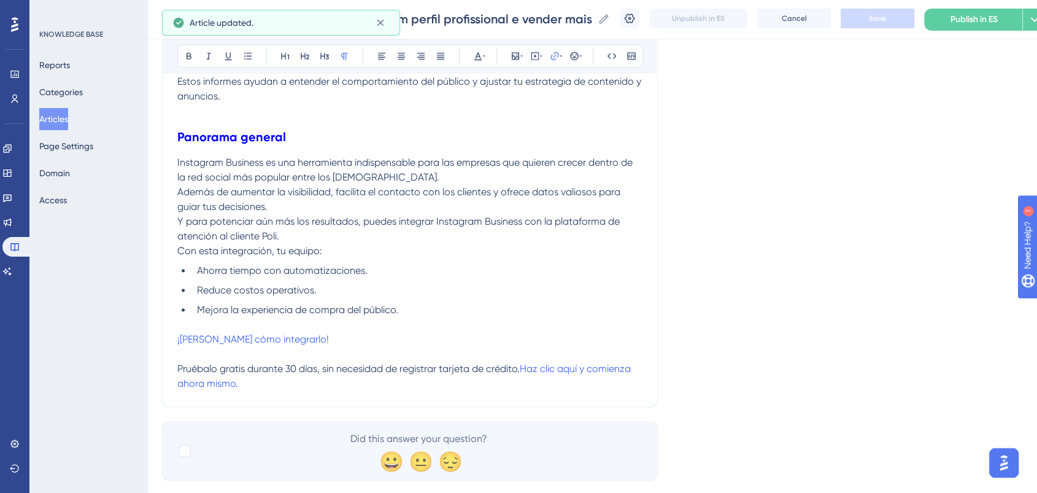
scroll to position [1929, 0]
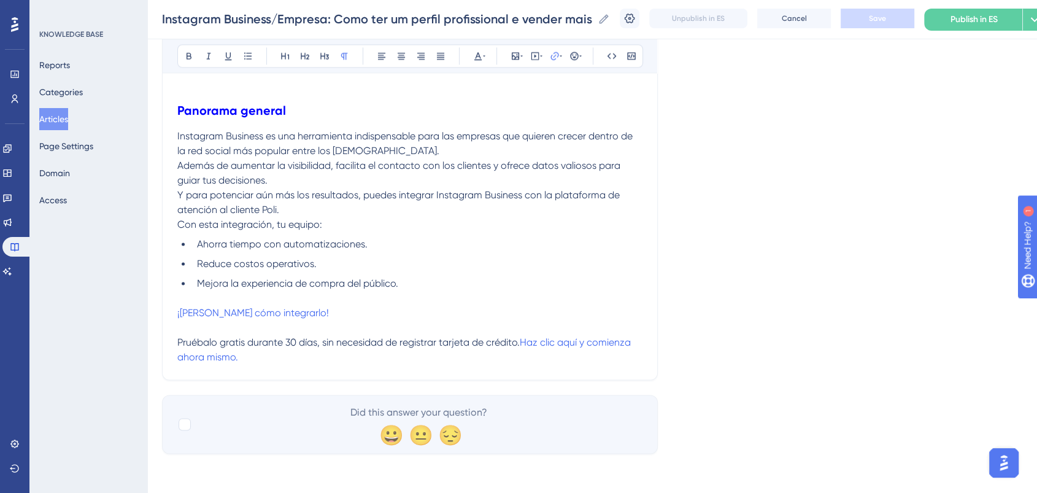
click at [305, 351] on p "Pruébalo gratis durante 30 días, sin necesidad de registrar tarjeta de crédito.…" at bounding box center [409, 349] width 465 height 29
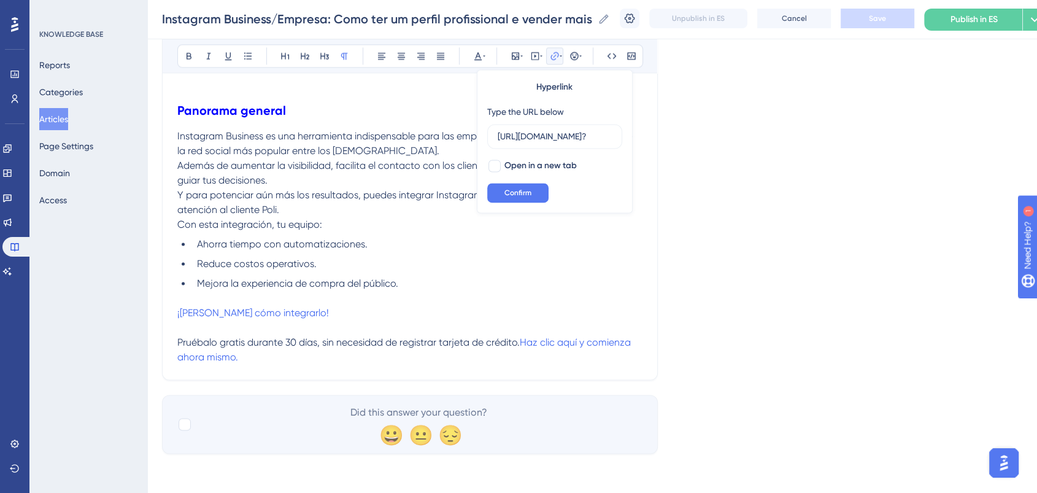
scroll to position [0, 37]
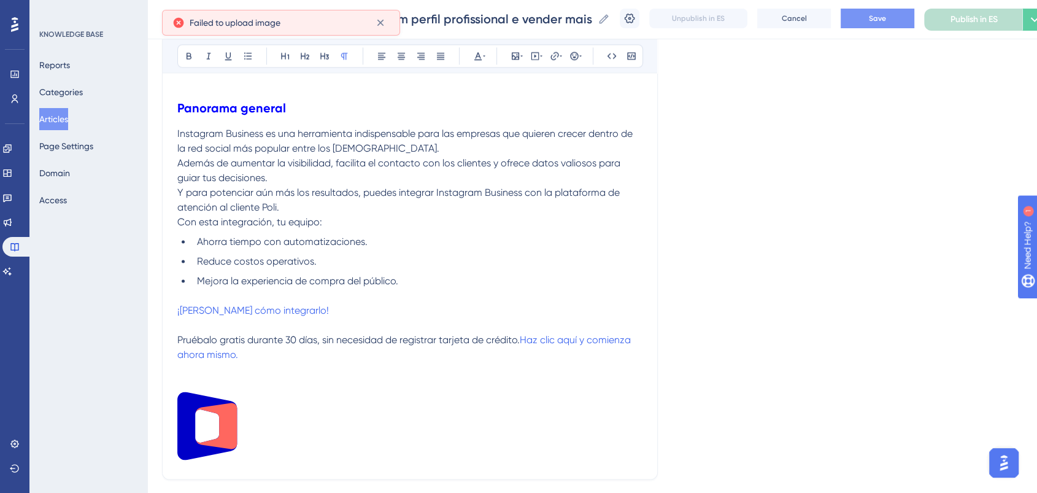
click at [901, 21] on button "Save" at bounding box center [878, 19] width 74 height 20
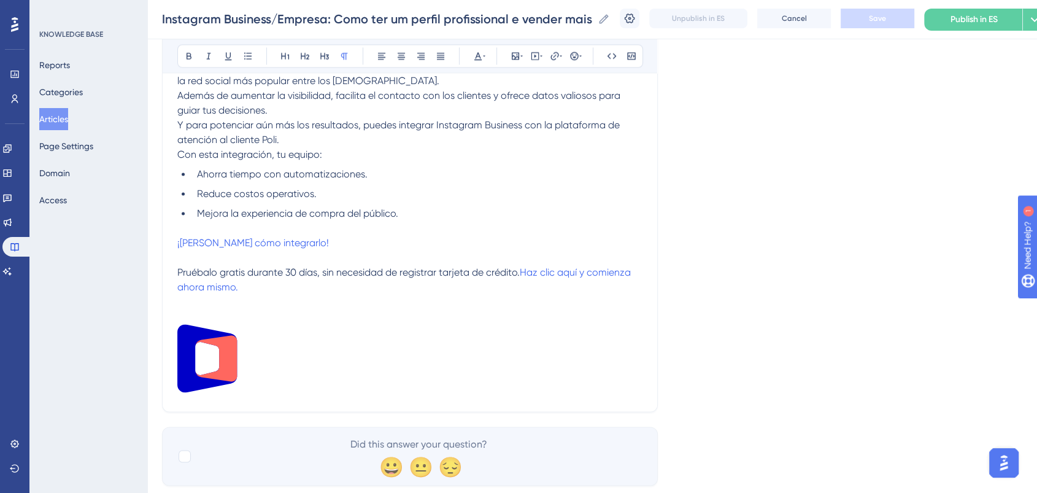
scroll to position [1997, 0]
click at [980, 16] on span "Publish in ES" at bounding box center [974, 19] width 47 height 15
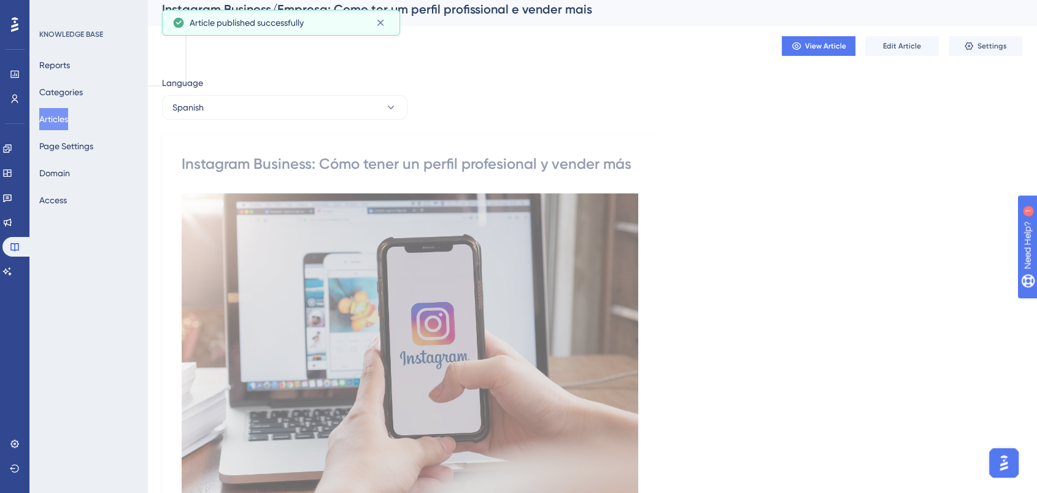
scroll to position [0, 0]
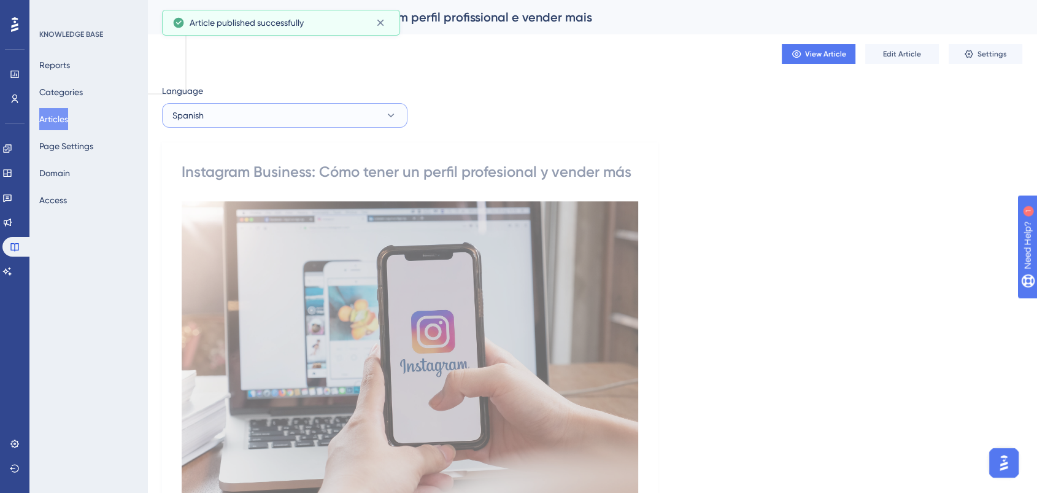
click at [336, 117] on button "Spanish" at bounding box center [284, 115] width 245 height 25
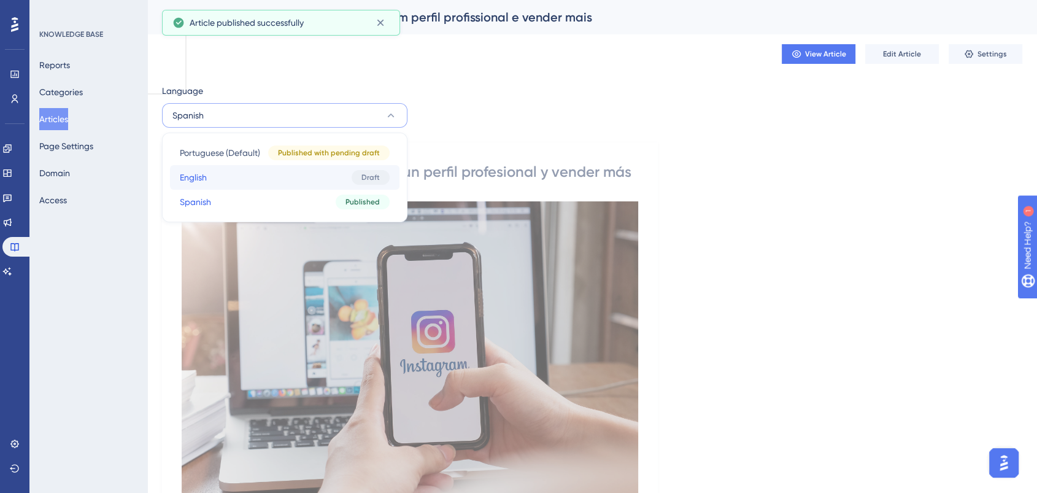
click at [258, 175] on button "English English Draft" at bounding box center [284, 177] width 229 height 25
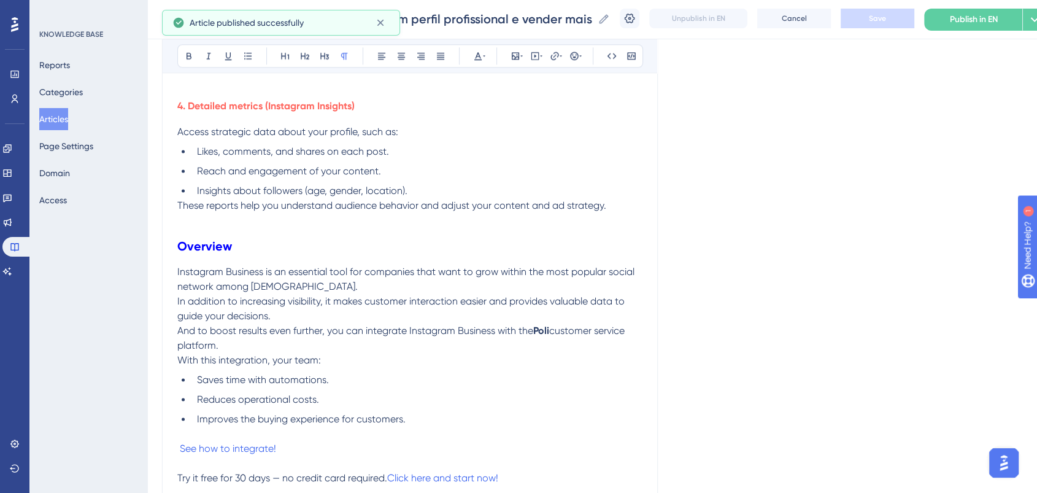
scroll to position [1978, 0]
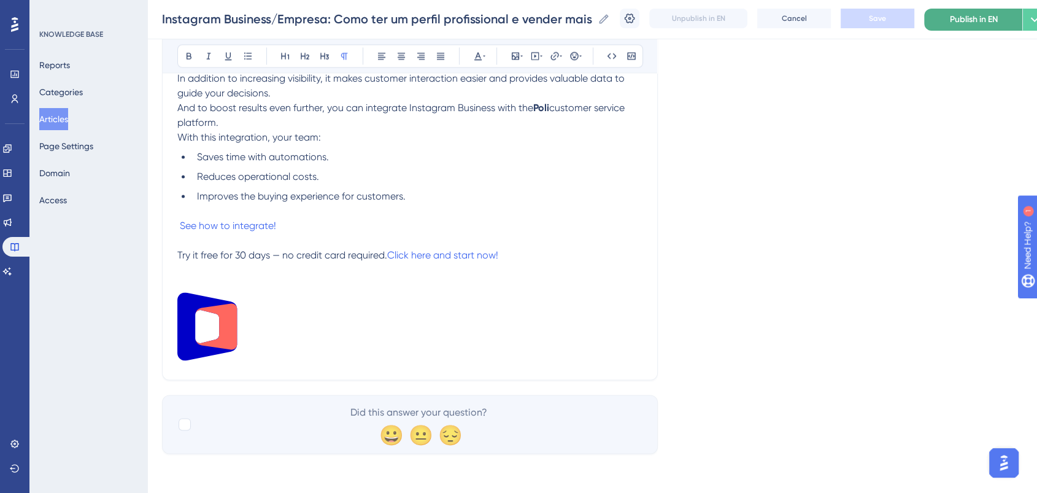
click at [998, 20] on span "Publish in EN" at bounding box center [974, 19] width 48 height 15
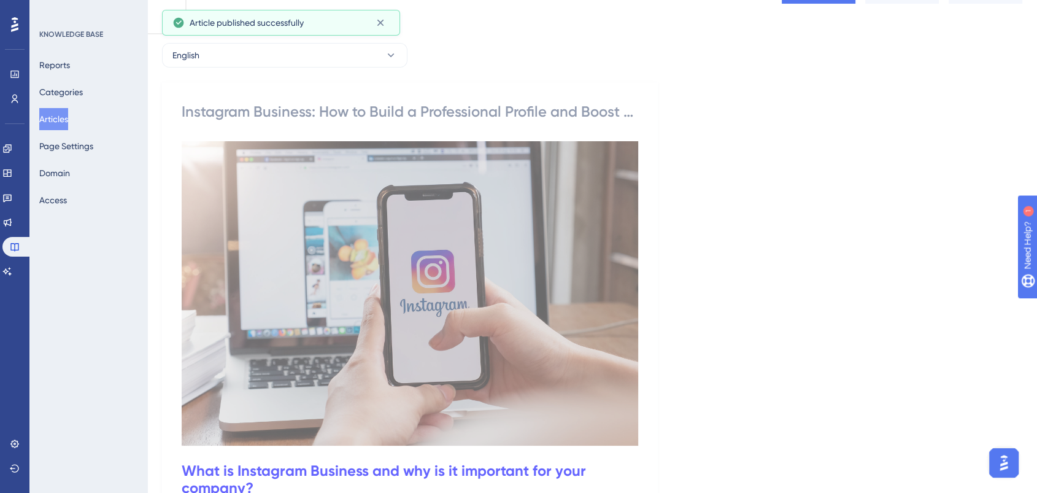
scroll to position [0, 0]
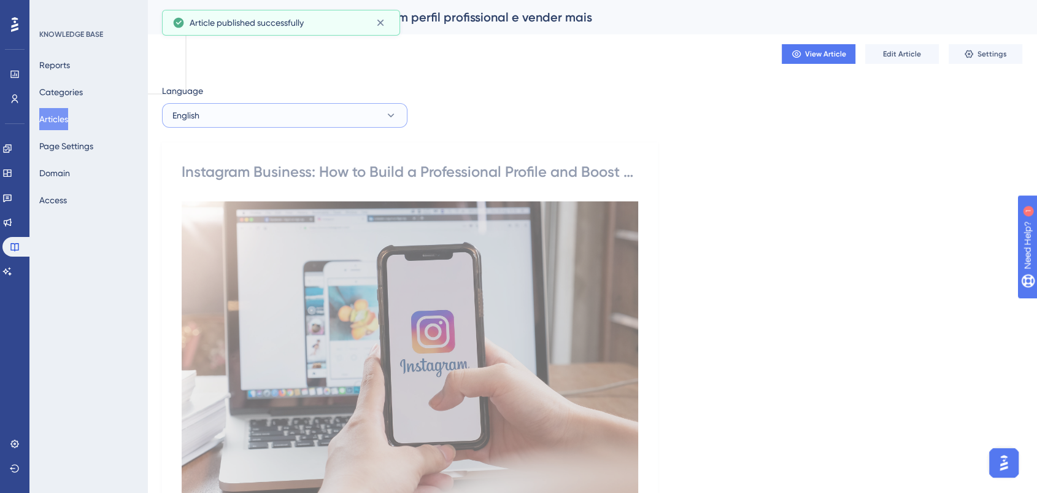
click at [344, 111] on button "English" at bounding box center [284, 115] width 245 height 25
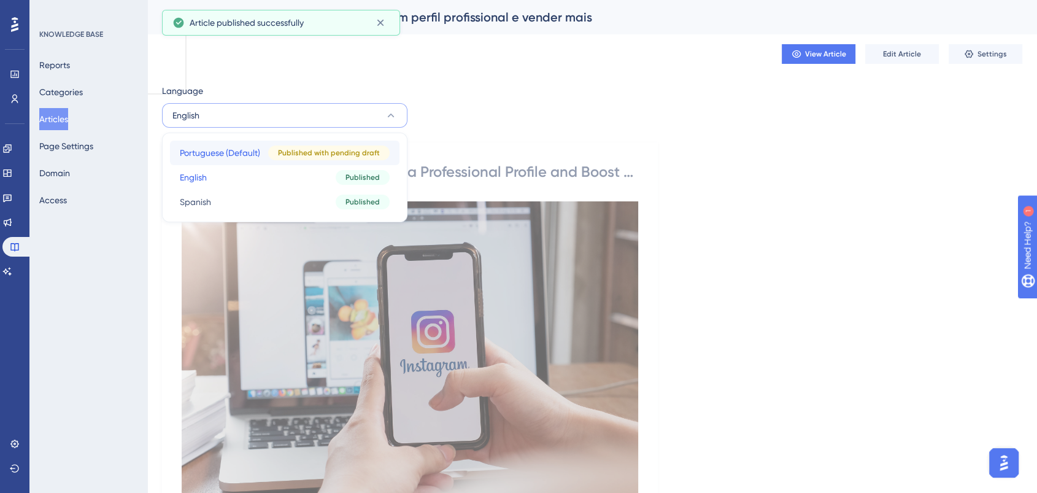
click at [299, 150] on span "Published with pending draft" at bounding box center [329, 153] width 102 height 10
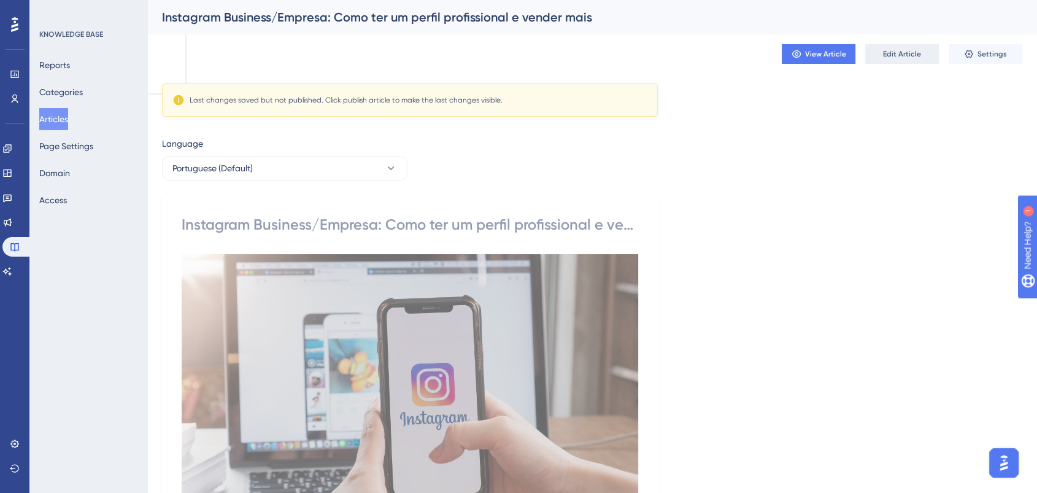
click at [888, 58] on span "Edit Article" at bounding box center [902, 54] width 38 height 10
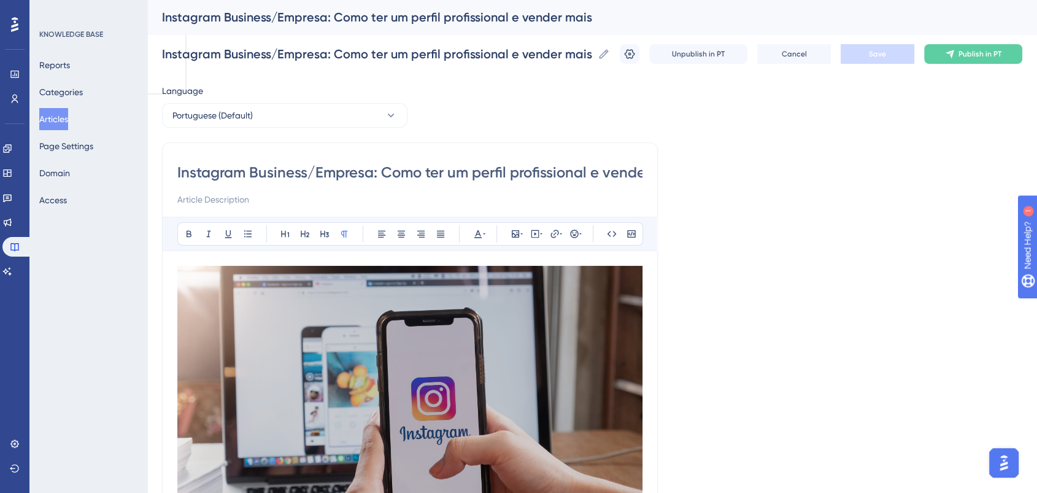
scroll to position [1889, 0]
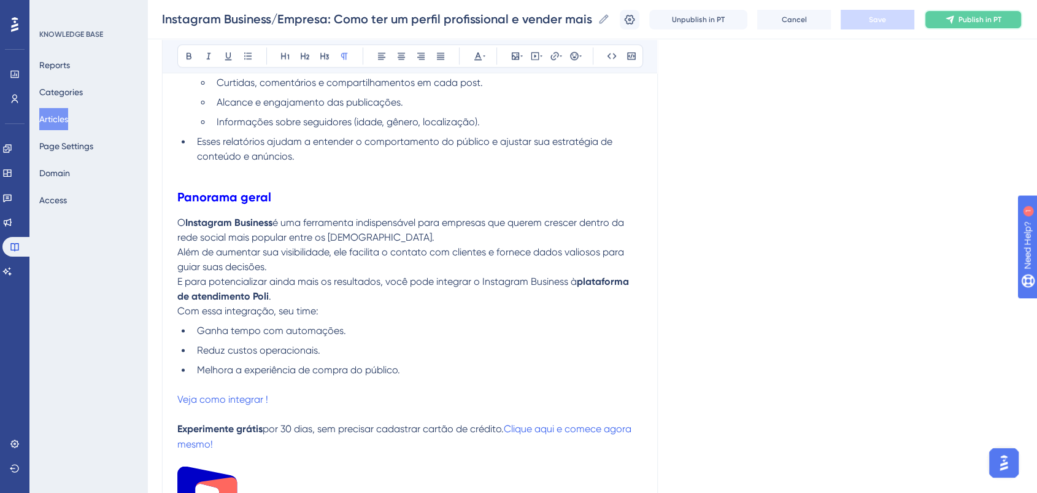
click at [979, 18] on span "Publish in PT" at bounding box center [979, 20] width 43 height 10
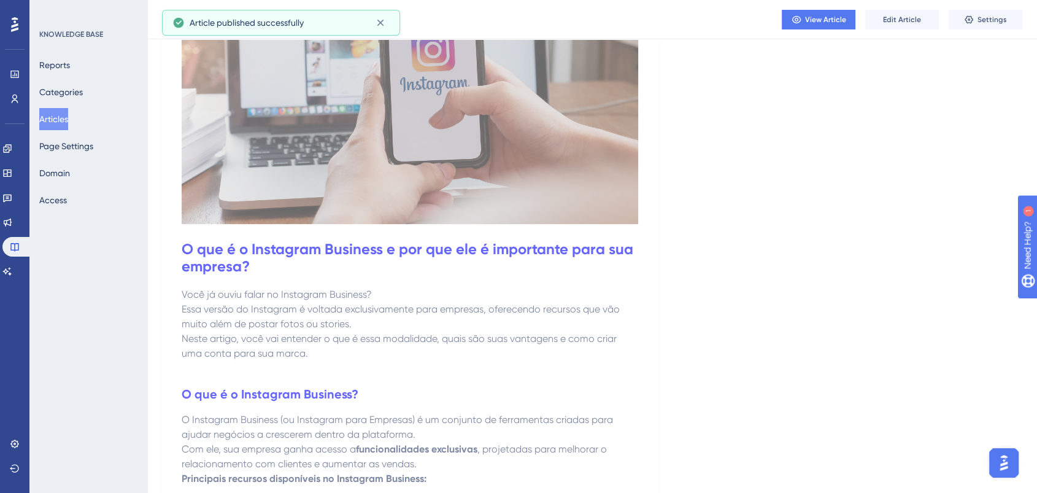
scroll to position [0, 0]
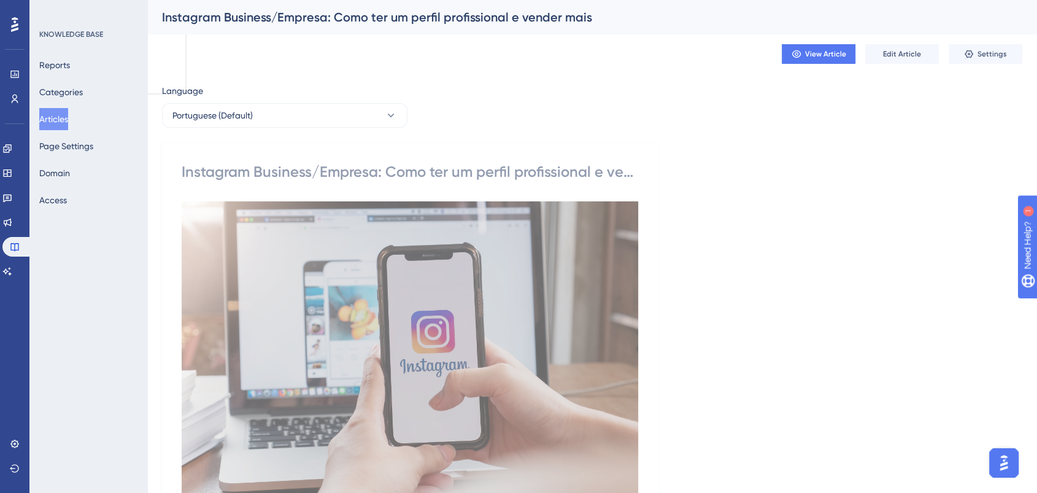
click at [895, 55] on span "Edit Article" at bounding box center [902, 54] width 38 height 10
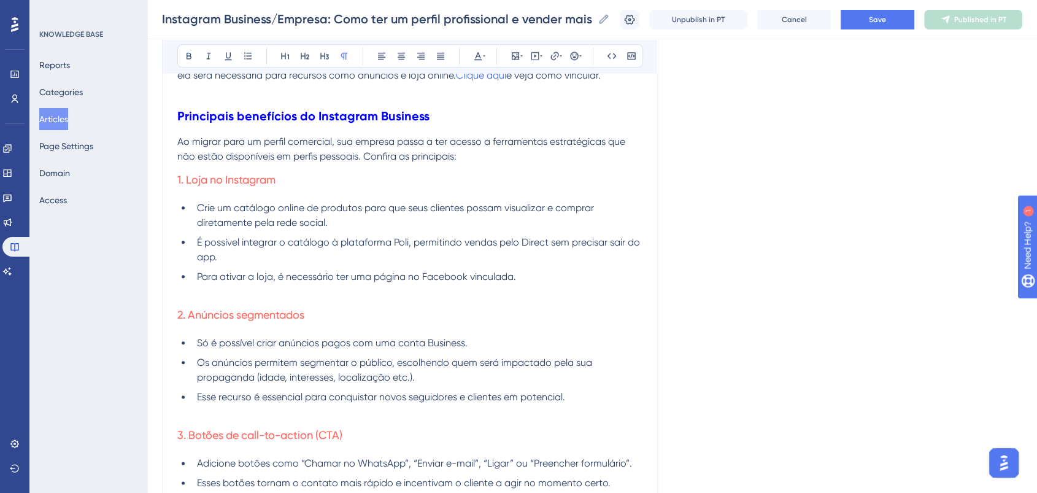
scroll to position [1002, 0]
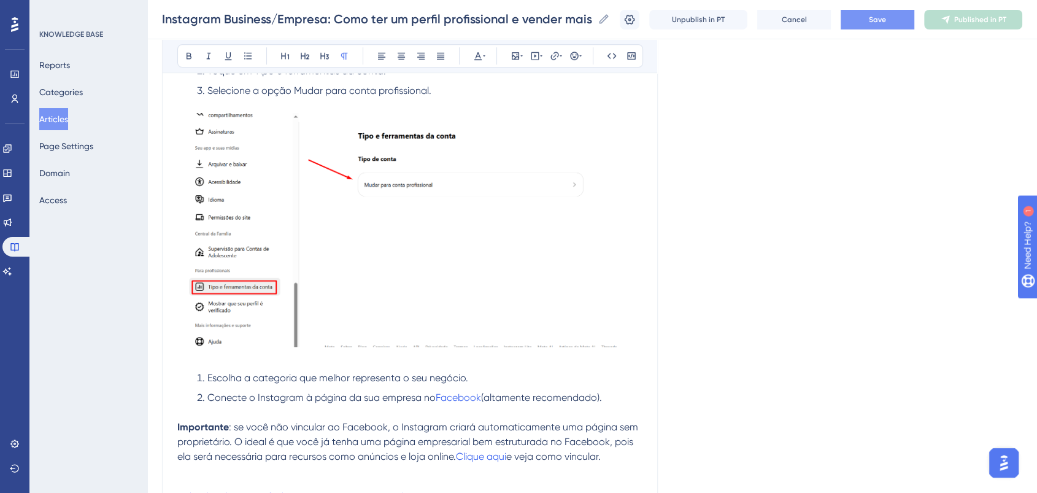
click at [897, 10] on button "Save" at bounding box center [878, 20] width 74 height 20
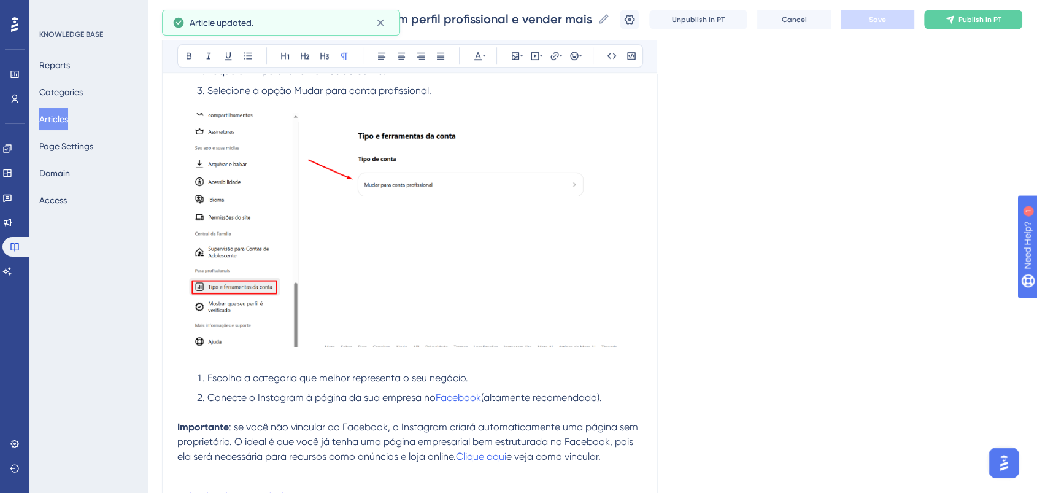
click at [970, 19] on span "Publish in PT" at bounding box center [979, 20] width 43 height 10
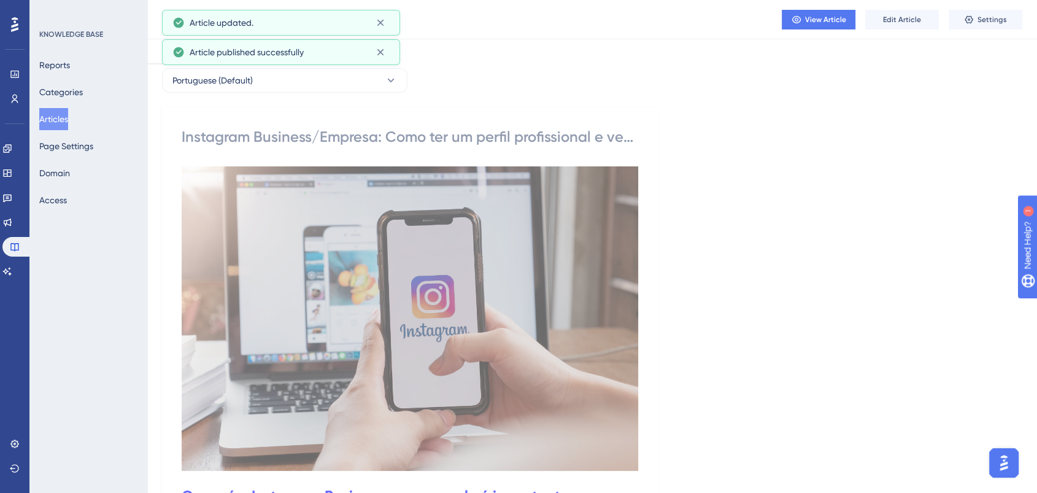
scroll to position [0, 0]
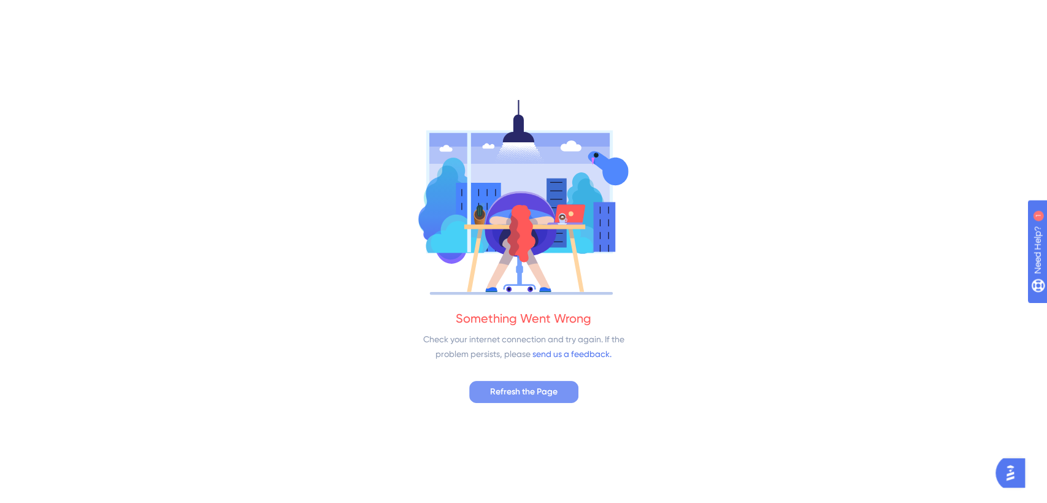
click at [569, 389] on button "Refresh the Page" at bounding box center [523, 392] width 109 height 22
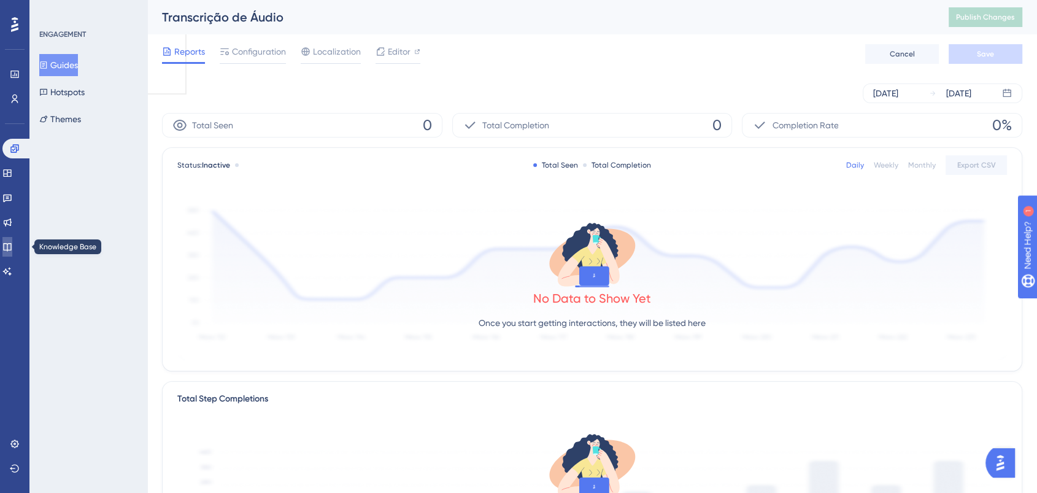
click at [11, 247] on icon at bounding box center [7, 247] width 8 height 8
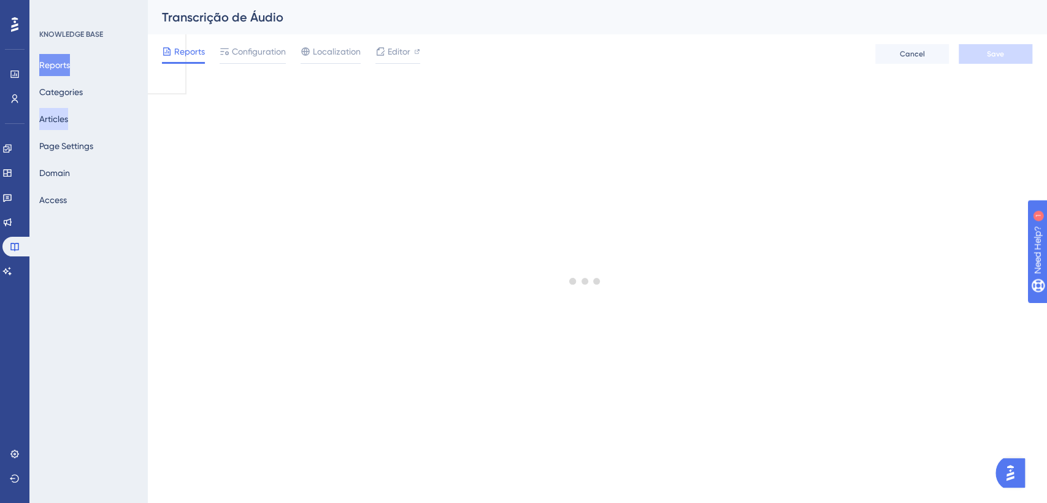
click at [67, 120] on button "Articles" at bounding box center [53, 119] width 29 height 22
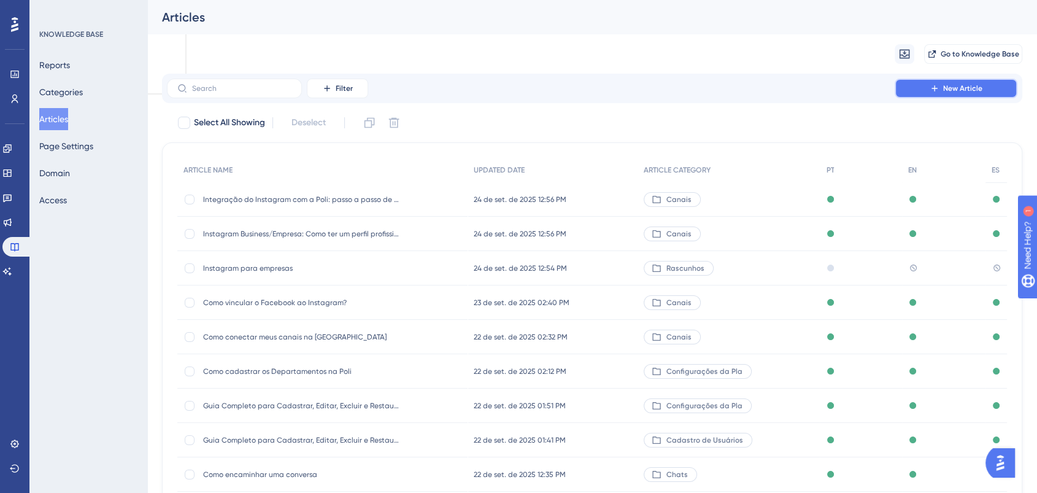
click at [964, 87] on span "New Article" at bounding box center [962, 88] width 39 height 10
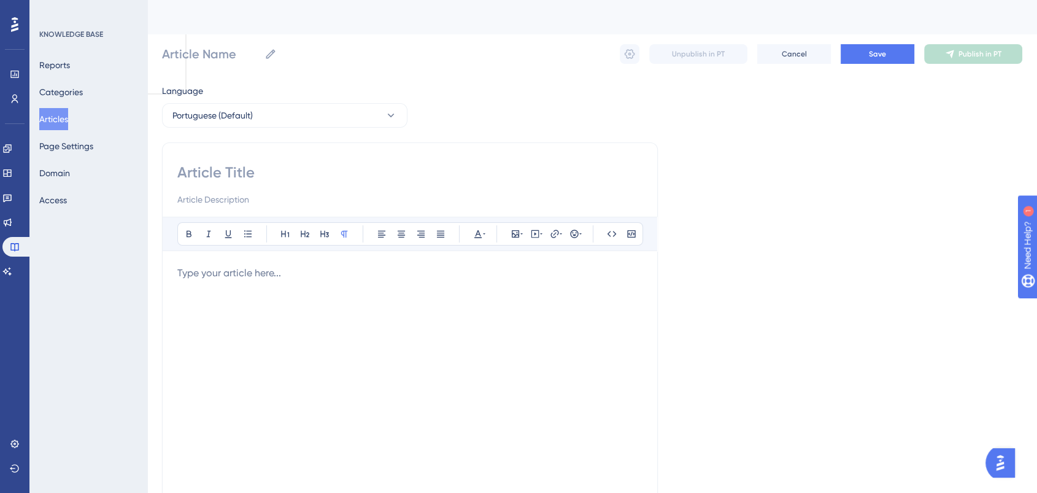
click at [248, 276] on p at bounding box center [409, 273] width 465 height 15
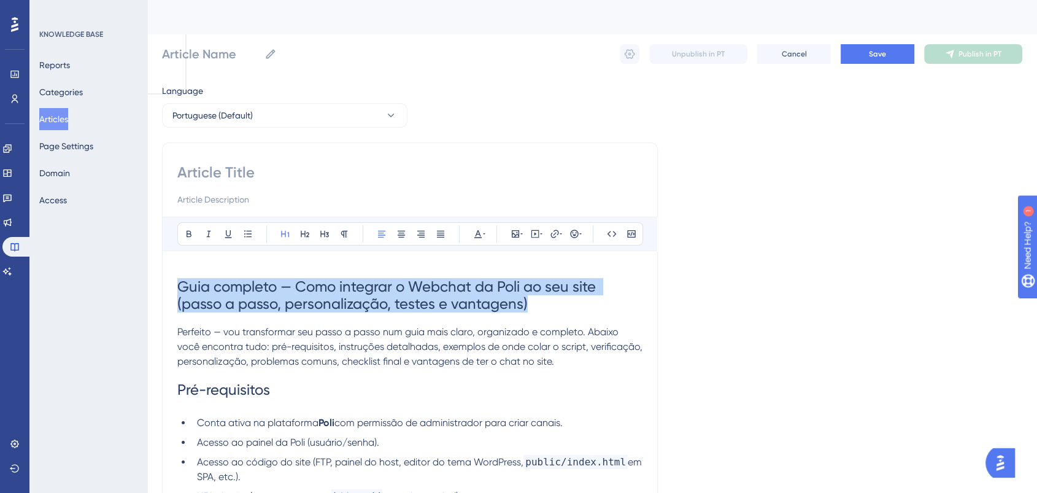
drag, startPoint x: 538, startPoint y: 299, endPoint x: 162, endPoint y: 256, distance: 377.9
click at [301, 278] on span "Guia completo — Como integrar o Webchat da Poli ao seu site (passo a passo, per…" at bounding box center [388, 295] width 422 height 34
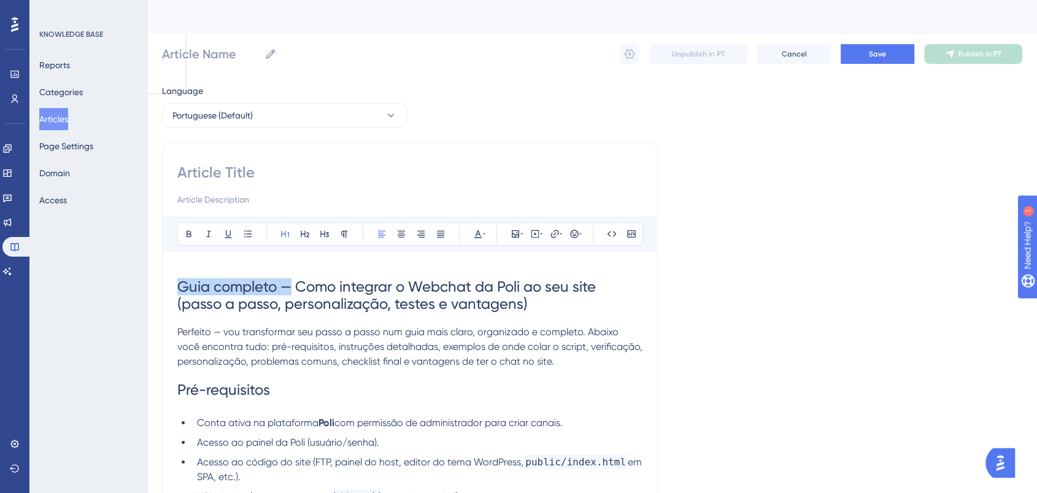
drag, startPoint x: 292, startPoint y: 282, endPoint x: 171, endPoint y: 282, distance: 120.9
click at [461, 294] on span "Como integrar o Webchat da Poli ao seu site (passo a passo, personalização, tes…" at bounding box center [383, 295] width 412 height 34
drag, startPoint x: 206, startPoint y: 270, endPoint x: 192, endPoint y: 271, distance: 13.5
click at [204, 271] on h1 "Como integrar o Webchat da Poli ao seu site (passo a passo, personalização, tes…" at bounding box center [409, 295] width 465 height 59
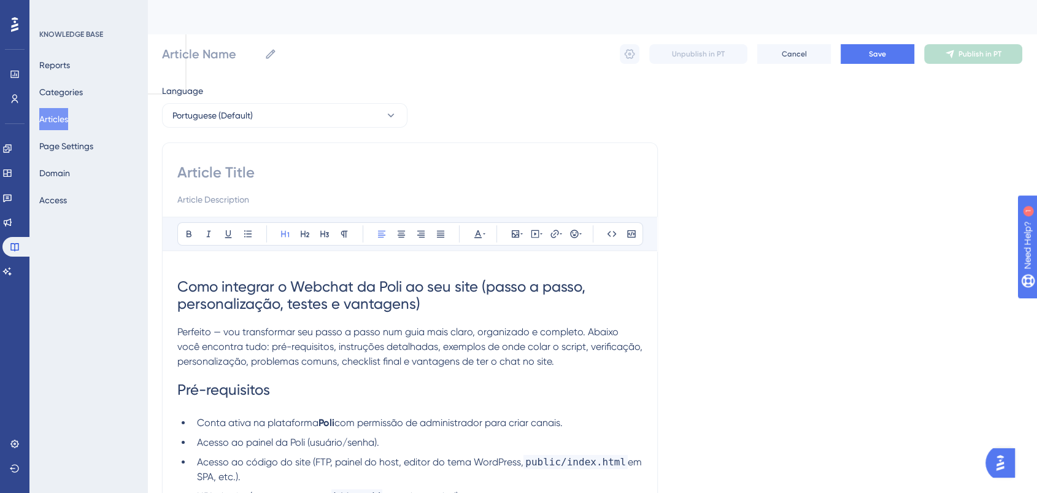
click at [183, 280] on span "Como integrar o Webchat da Poli ao seu site (passo a passo, personalização, tes…" at bounding box center [383, 295] width 412 height 34
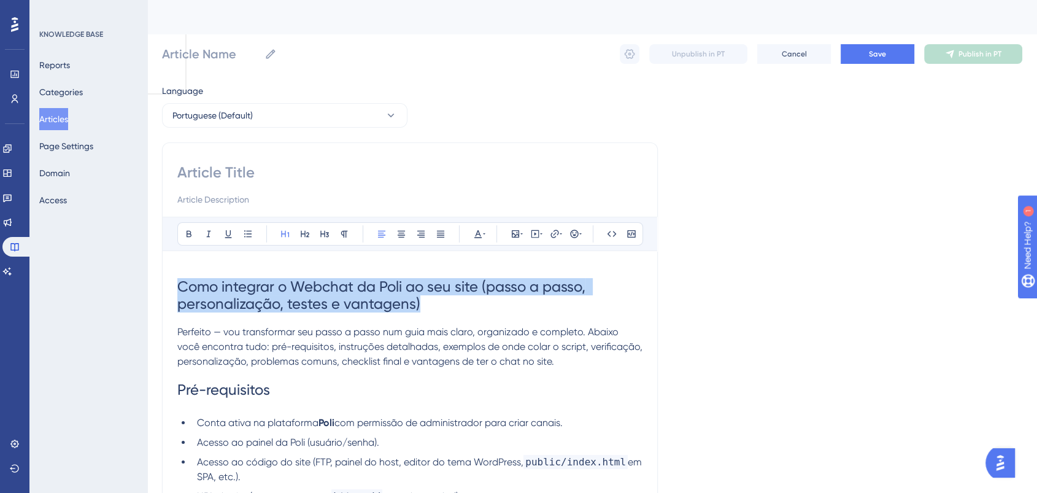
drag, startPoint x: 472, startPoint y: 305, endPoint x: 146, endPoint y: 289, distance: 326.8
copy span "Como integrar o Webchat da Poli ao seu site (passo a passo, personalização, tes…"
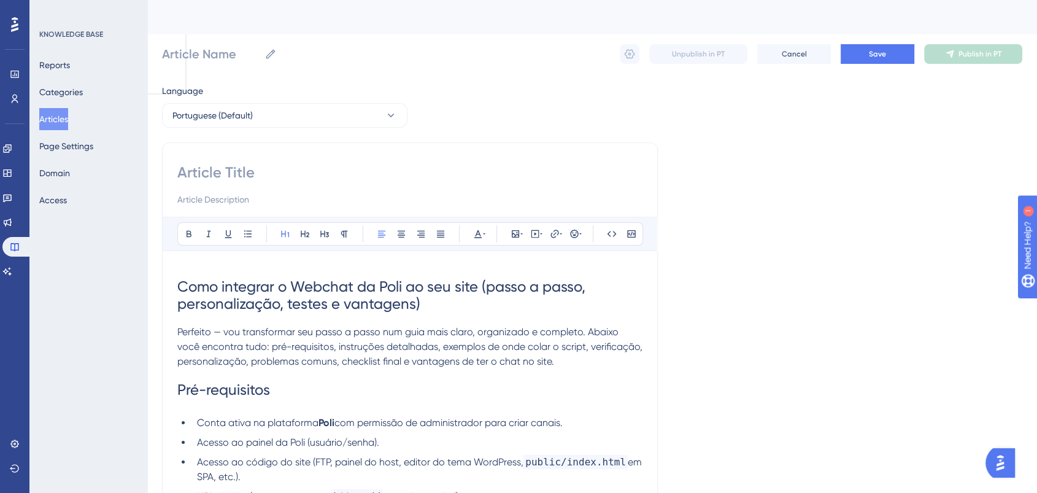
click at [222, 168] on input at bounding box center [409, 173] width 465 height 20
paste input "Como integrar o Webchat da Poli ao seu site (passo a passo, personalização, tes…"
type input "Como integrar o Webchat da Poli ao seu site (passo a passo, personalização, tes…"
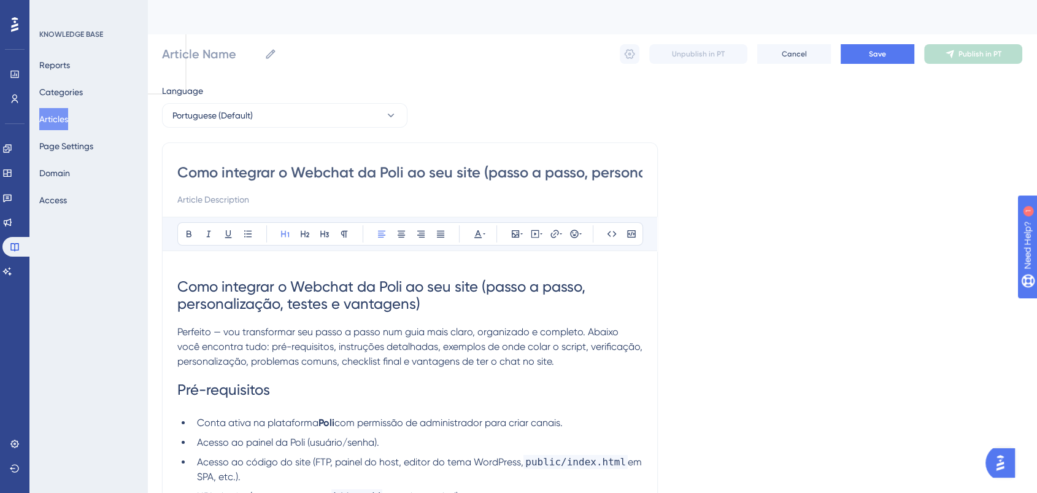
scroll to position [0, 195]
type input "Como integrar o Webchat da Poli ao seu site (passo a passo, personalização, tes…"
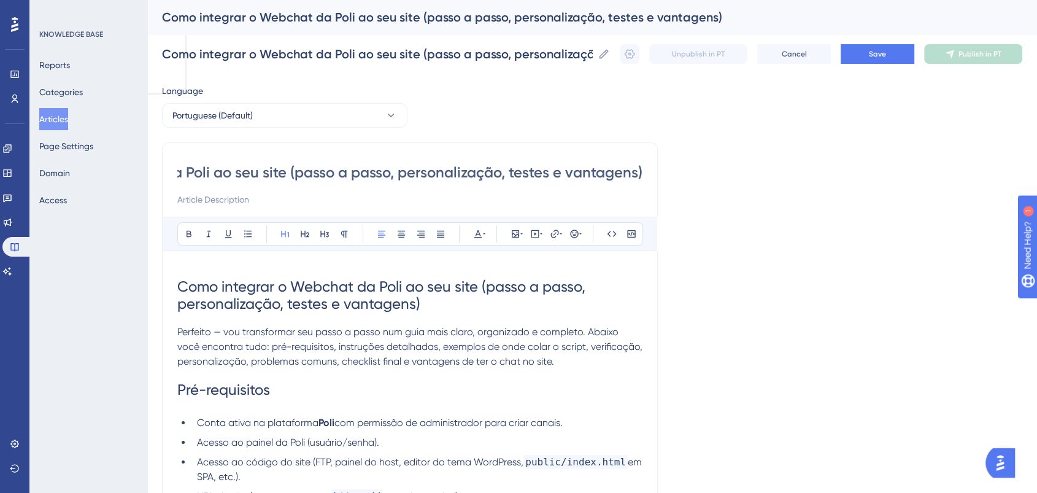
type input "Como integrar o Webchat da Poli ao seu site (passo a passo, personalização, tes…"
click at [441, 310] on h1 "Como integrar o Webchat da Poli ao seu site (passo a passo, personalização, tes…" at bounding box center [409, 295] width 465 height 59
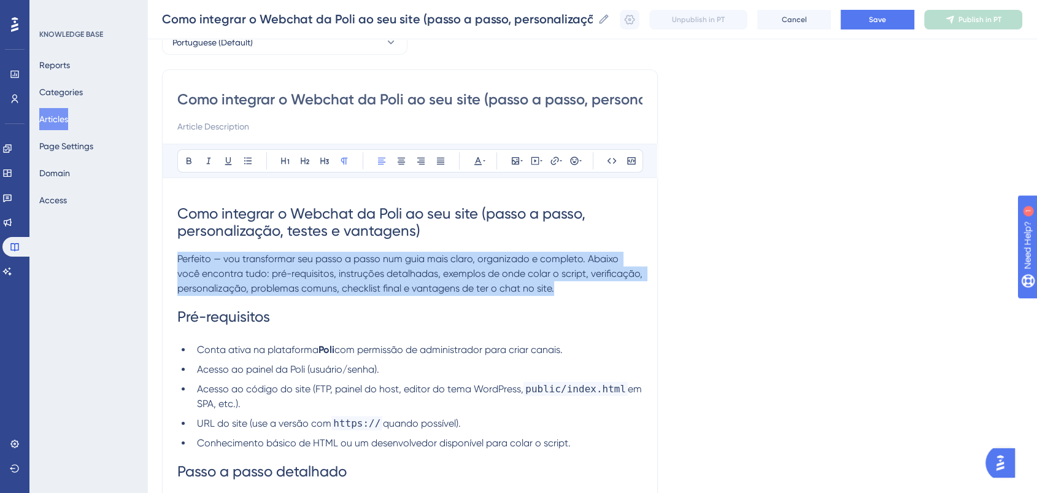
drag, startPoint x: 560, startPoint y: 291, endPoint x: 175, endPoint y: 258, distance: 386.2
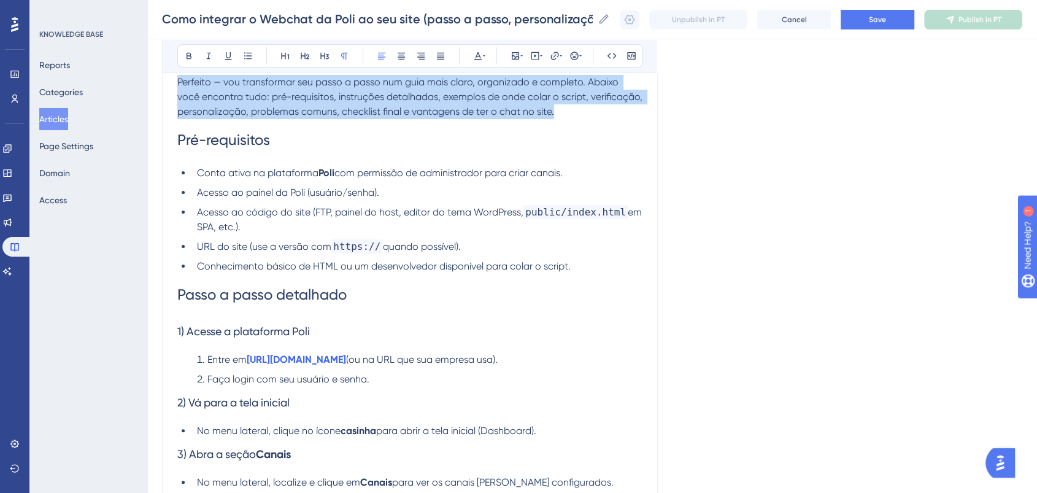
scroll to position [272, 0]
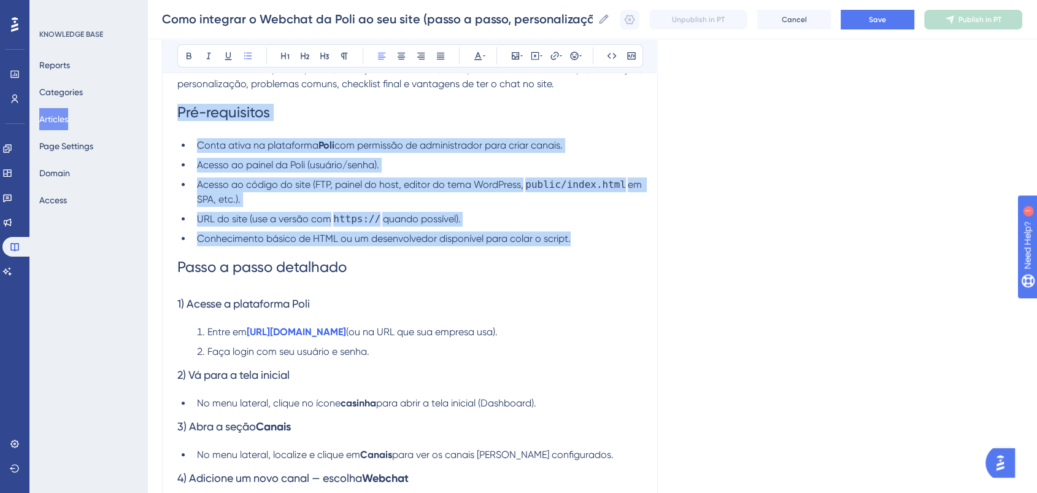
drag, startPoint x: 576, startPoint y: 238, endPoint x: 145, endPoint y: 104, distance: 451.6
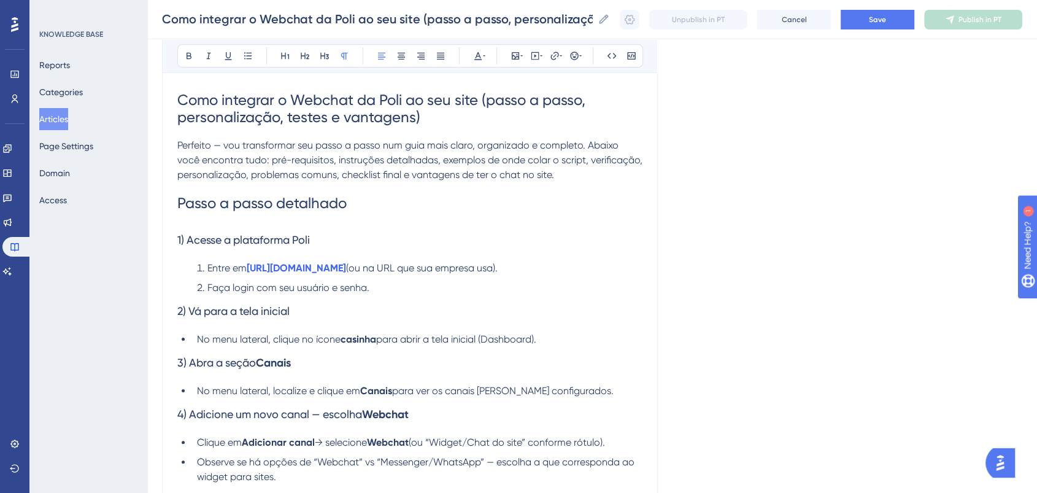
scroll to position [136, 0]
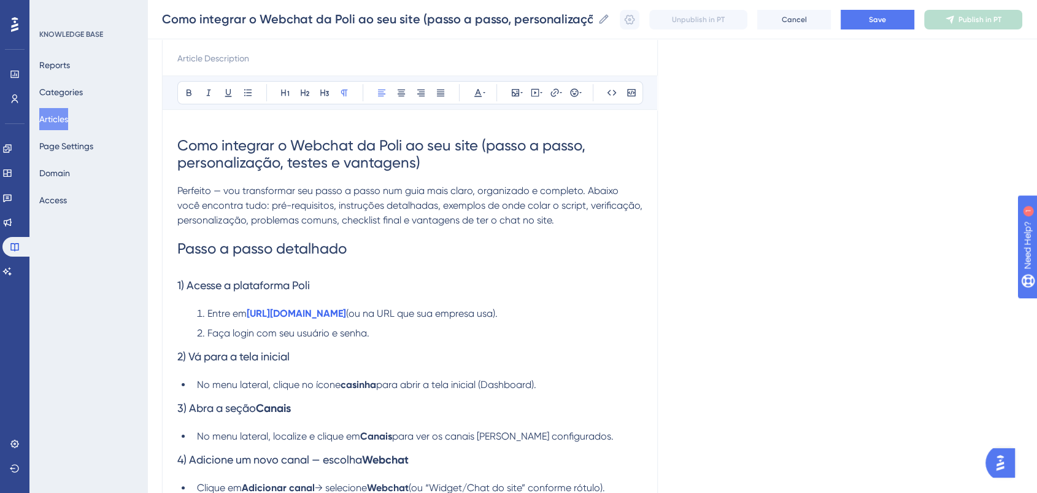
click at [299, 269] on h3 "1) Acesse a plataforma Poli" at bounding box center [409, 285] width 465 height 32
click at [295, 256] on h1 "Passo a passo detalhado" at bounding box center [409, 249] width 465 height 42
click at [210, 269] on h3 "1) Acesse a plataforma Poli" at bounding box center [409, 285] width 465 height 32
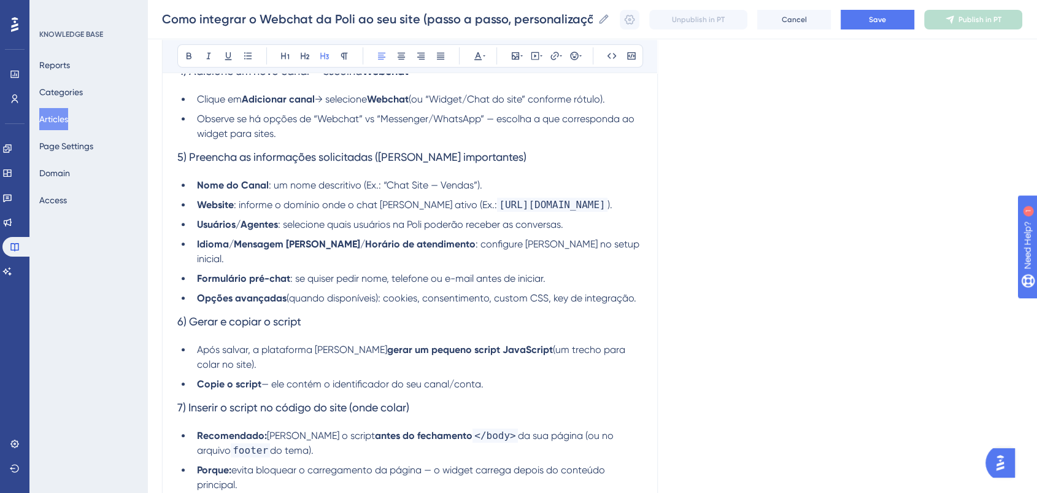
scroll to position [545, 0]
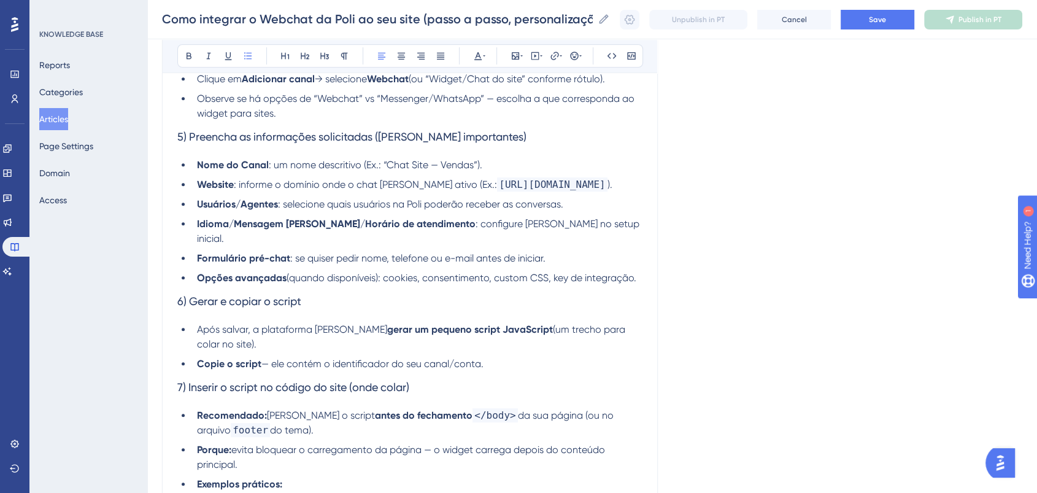
drag, startPoint x: 464, startPoint y: 234, endPoint x: 210, endPoint y: 247, distance: 254.4
click at [210, 247] on ul "Nome do Canal : um nome descritivo (Ex.: “Chat Site — Vendas”). Website : infor…" at bounding box center [409, 222] width 465 height 128
drag, startPoint x: 401, startPoint y: 96, endPoint x: 403, endPoint y: 1, distance: 95.1
click at [401, 94] on span "Observe se há opções de “Webchat” vs “Messenger/WhatsApp” — escolha a que corre…" at bounding box center [417, 106] width 440 height 26
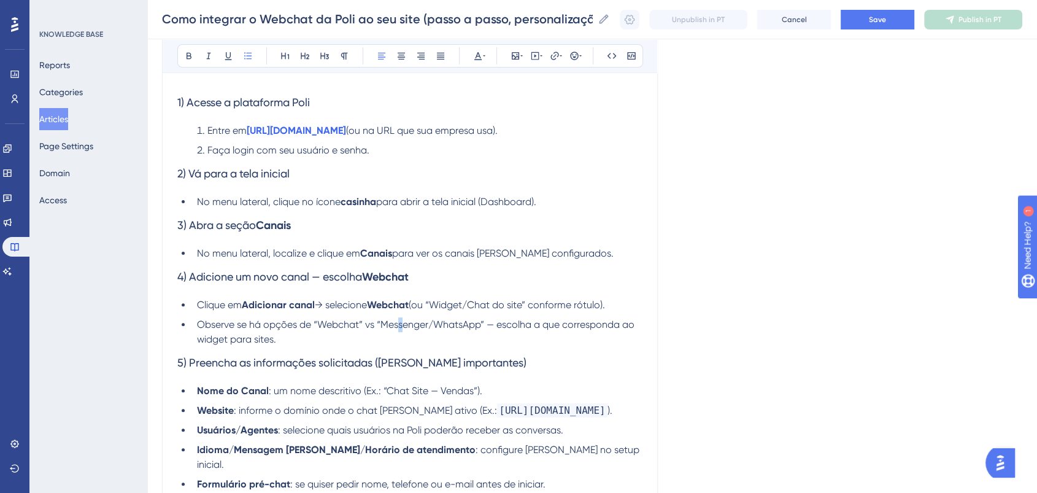
scroll to position [341, 0]
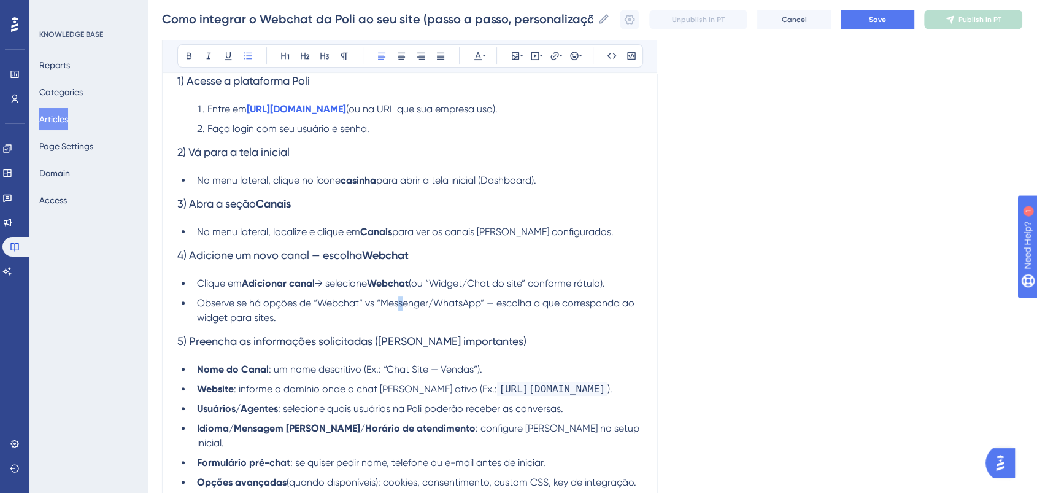
drag, startPoint x: 623, startPoint y: 278, endPoint x: 416, endPoint y: 281, distance: 207.4
click at [416, 281] on li "Clique em Adicionar canal → selecione Webchat (ou “Widget/Chat do site” conform…" at bounding box center [417, 283] width 450 height 15
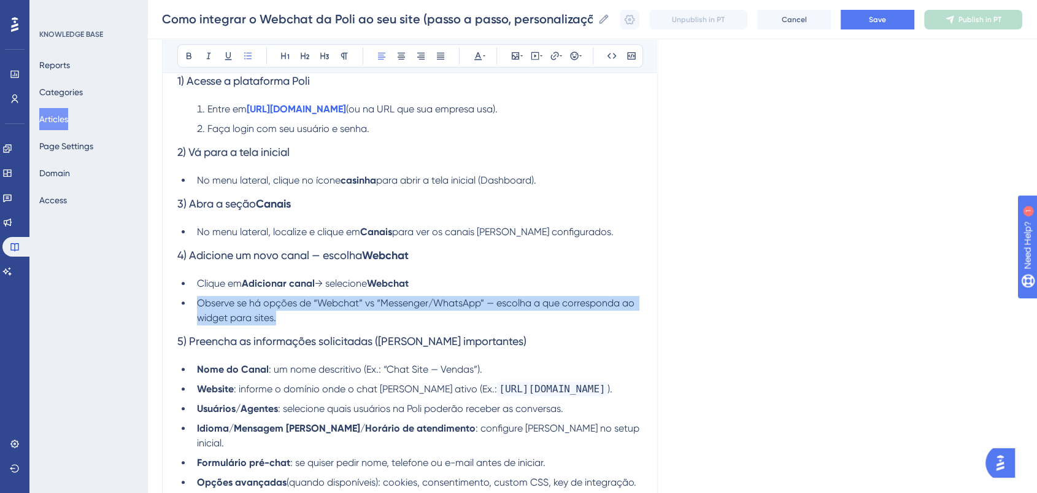
drag, startPoint x: 196, startPoint y: 301, endPoint x: 326, endPoint y: 324, distance: 132.2
click at [326, 324] on li "Observe se há opções de “Webchat” vs “Messenger/WhatsApp” — escolha a que corre…" at bounding box center [417, 310] width 450 height 29
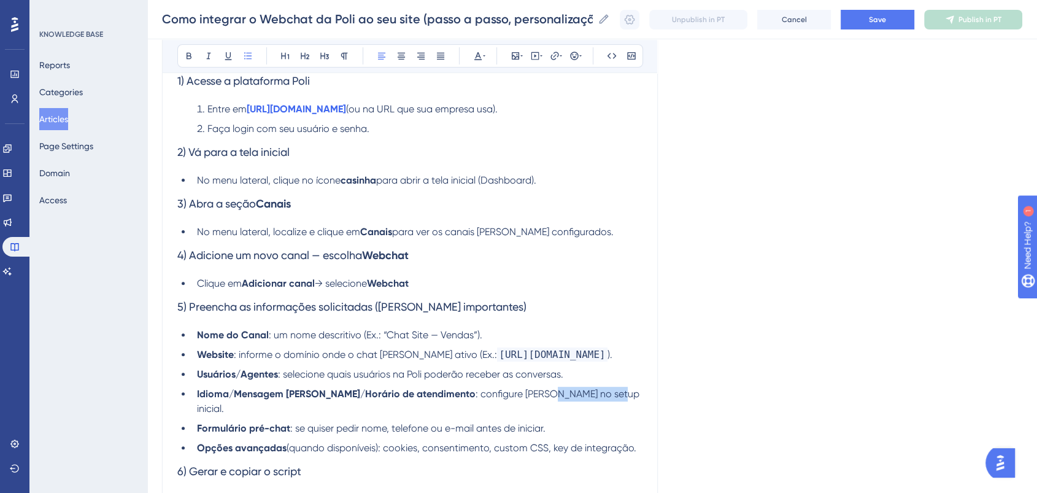
drag, startPoint x: 620, startPoint y: 395, endPoint x: 558, endPoint y: 398, distance: 62.7
click at [558, 398] on li "Idioma / Mensagem de boas-vindas / Horário de atendimento : configure já no set…" at bounding box center [417, 401] width 450 height 29
drag, startPoint x: 196, startPoint y: 393, endPoint x: 638, endPoint y: 441, distance: 443.9
click at [638, 441] on ul "Nome do Canal : um nome descritivo (Ex.: “Chat Site — Vendas”). Website : infor…" at bounding box center [409, 392] width 465 height 128
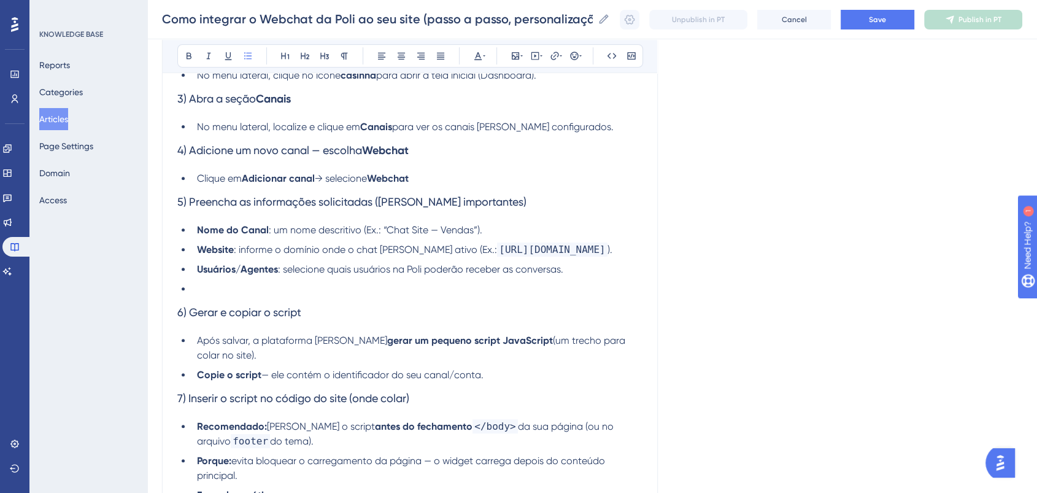
scroll to position [477, 0]
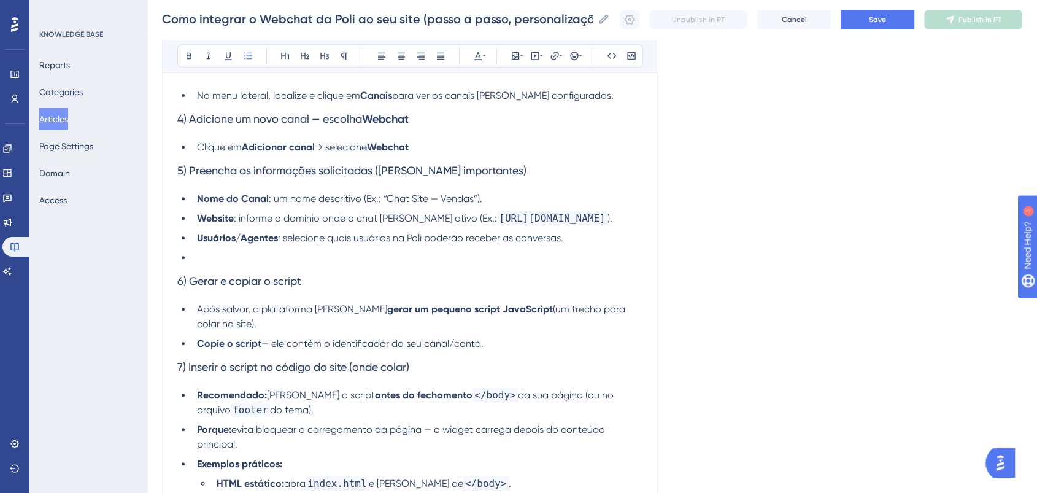
click at [358, 322] on li "Após salvar, a plataforma deverá gerar um pequeno script JavaScript (um trecho …" at bounding box center [417, 316] width 450 height 29
click at [360, 327] on li "Após salvar, a plataforma deverá gerar um pequeno script JavaScript (um trecho …" at bounding box center [417, 316] width 450 height 29
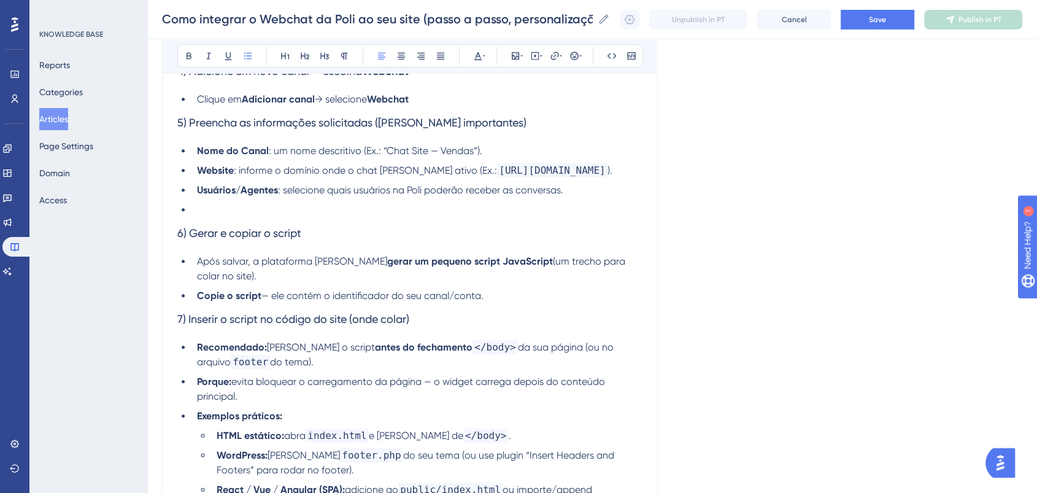
scroll to position [545, 0]
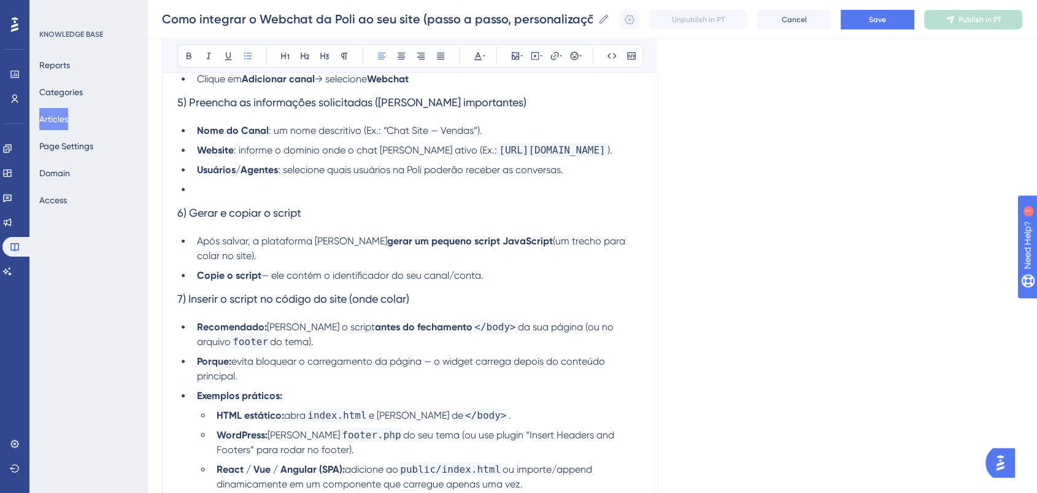
click at [495, 279] on li "Copie o script — ele contém o identificador do seu canal/conta." at bounding box center [417, 275] width 450 height 15
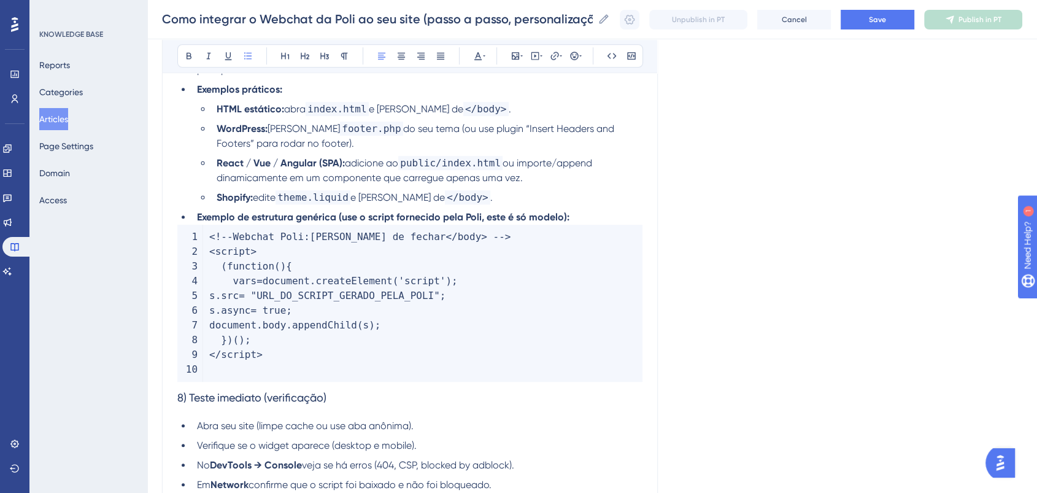
scroll to position [954, 0]
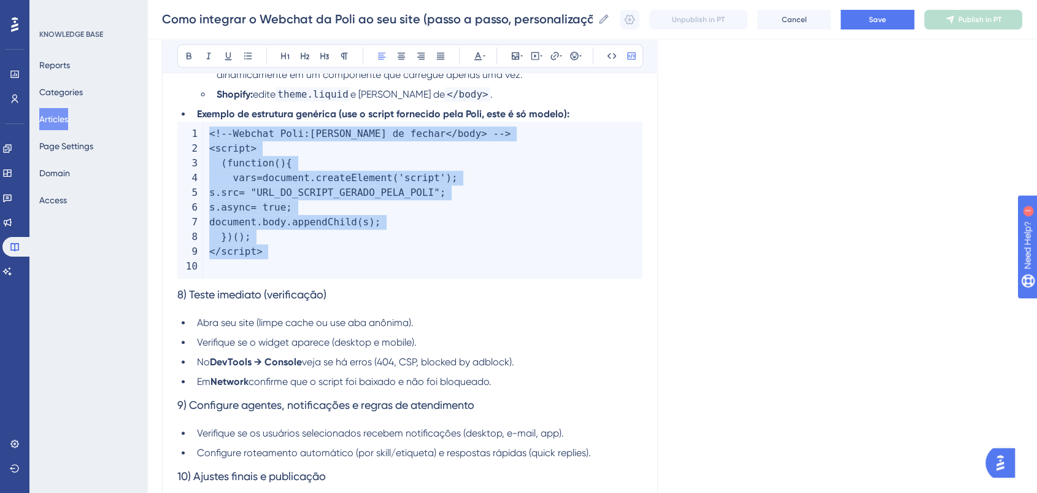
drag, startPoint x: 360, startPoint y: 282, endPoint x: 204, endPoint y: 136, distance: 214.0
click at [204, 136] on code "< ! -- Webchat Poli : cole antes de fechar < / body > -- > < script > ( functio…" at bounding box center [409, 199] width 465 height 157
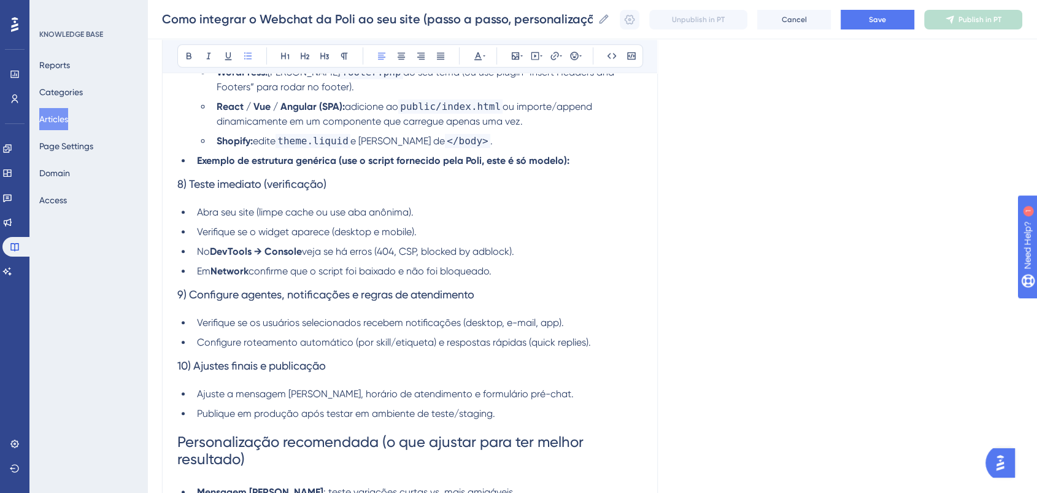
scroll to position [886, 0]
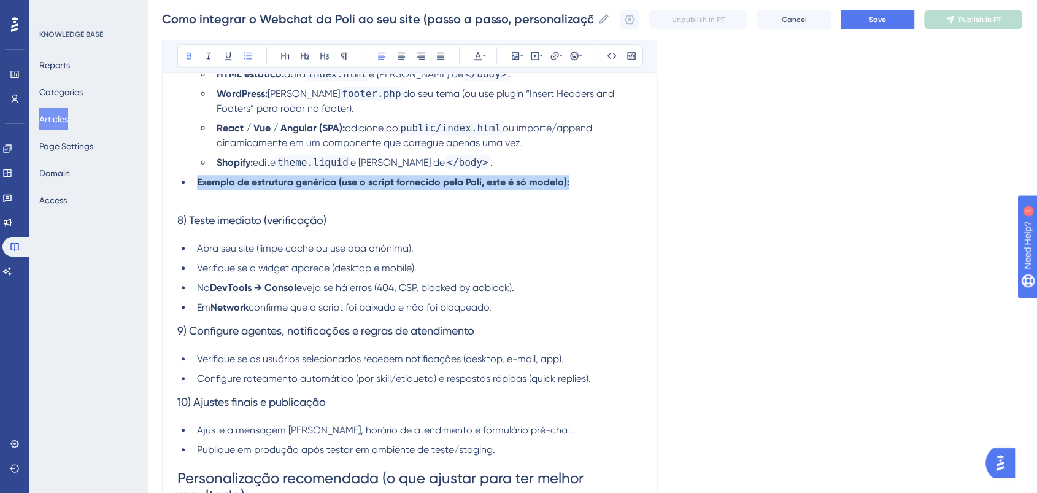
drag, startPoint x: 299, startPoint y: 194, endPoint x: 177, endPoint y: 182, distance: 123.3
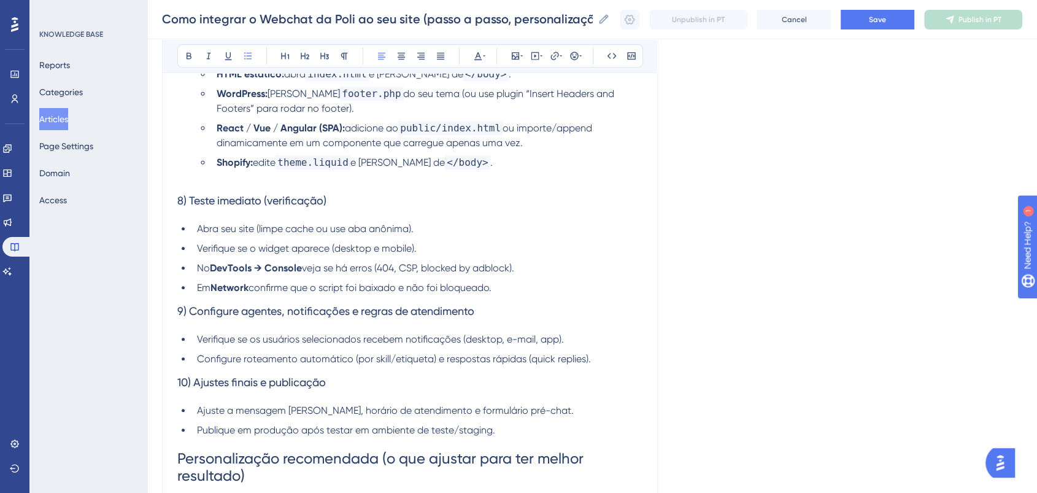
click at [487, 274] on span "veja se há erros (404, CSP, blocked by adblock)." at bounding box center [408, 268] width 212 height 12
drag, startPoint x: 524, startPoint y: 291, endPoint x: 159, endPoint y: 271, distance: 365.7
click at [159, 271] on div "Performance Users Engagement Widgets Feedback Product Updates Knowledge Base AI…" at bounding box center [592, 485] width 890 height 2743
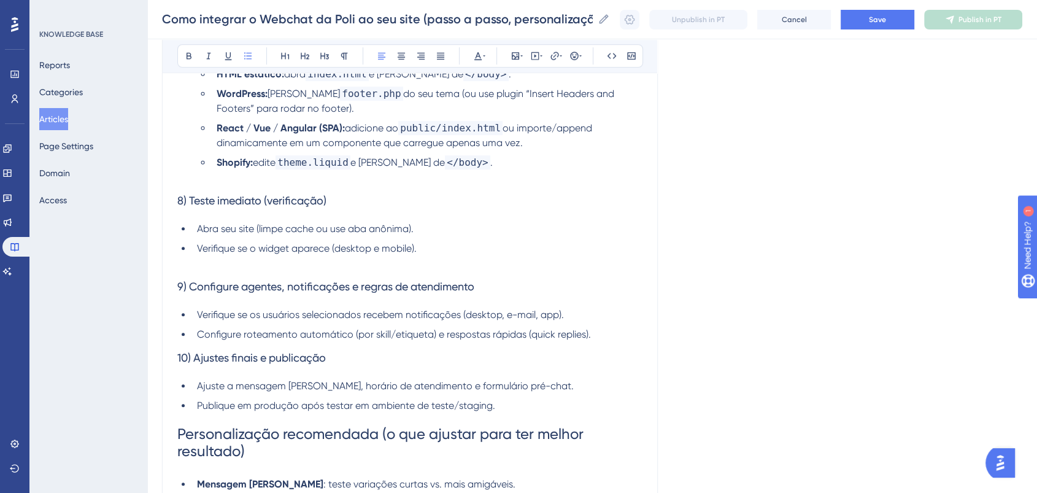
click at [466, 254] on li "Verifique se o widget aparece (desktop e mobile)." at bounding box center [417, 248] width 450 height 15
click at [603, 341] on li "Configure roteamento automático (por skill/etiqueta) e respostas rápidas (quick…" at bounding box center [417, 334] width 450 height 15
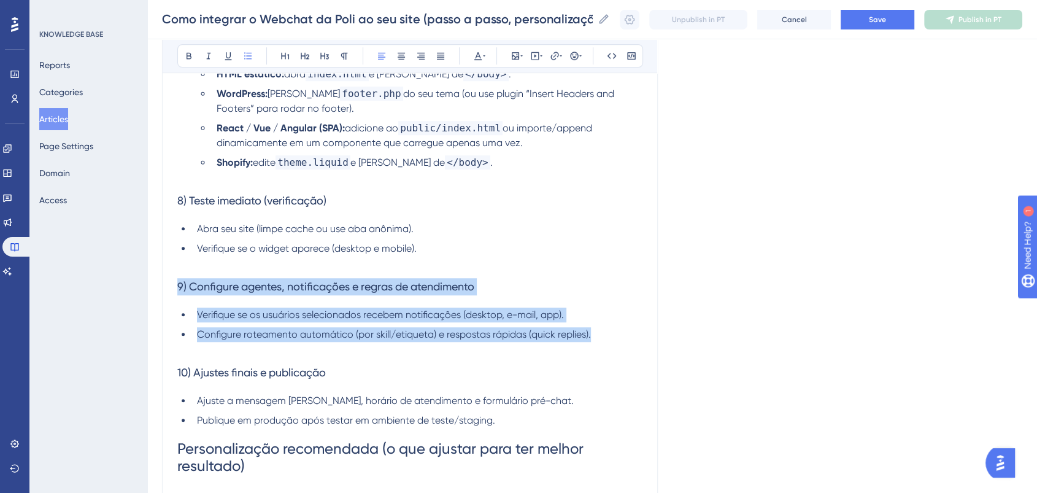
drag, startPoint x: 603, startPoint y: 341, endPoint x: 169, endPoint y: 288, distance: 437.0
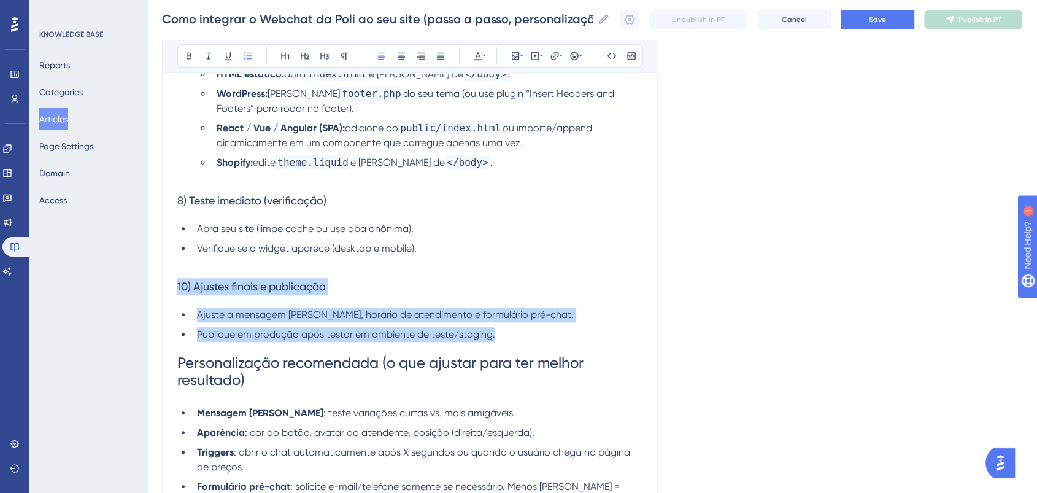
drag, startPoint x: 495, startPoint y: 335, endPoint x: 171, endPoint y: 293, distance: 327.3
click at [171, 293] on div "Como integrar o Webchat da Poli ao seu site (passo a passo, personalização, tes…" at bounding box center [410, 459] width 496 height 2416
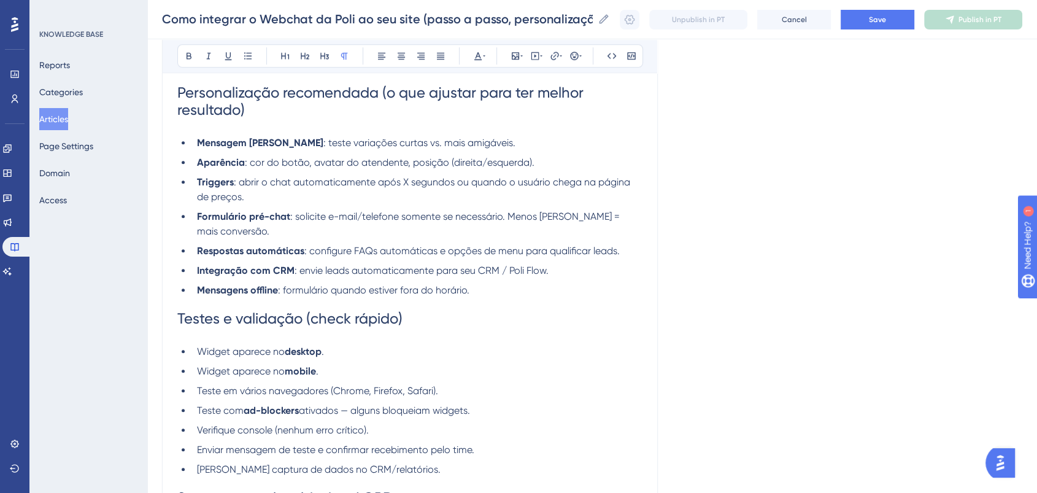
scroll to position [1090, 0]
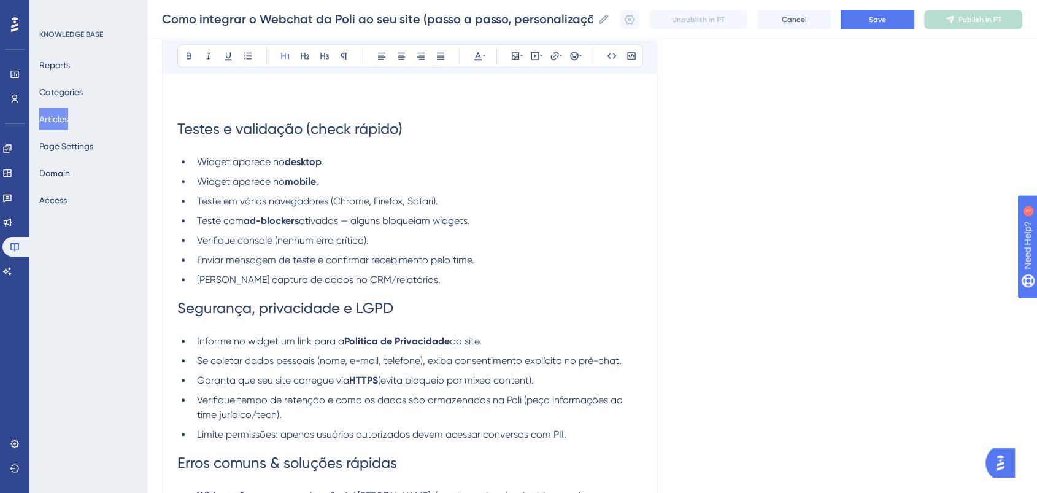
drag, startPoint x: 511, startPoint y: 291, endPoint x: 161, endPoint y: 100, distance: 397.9
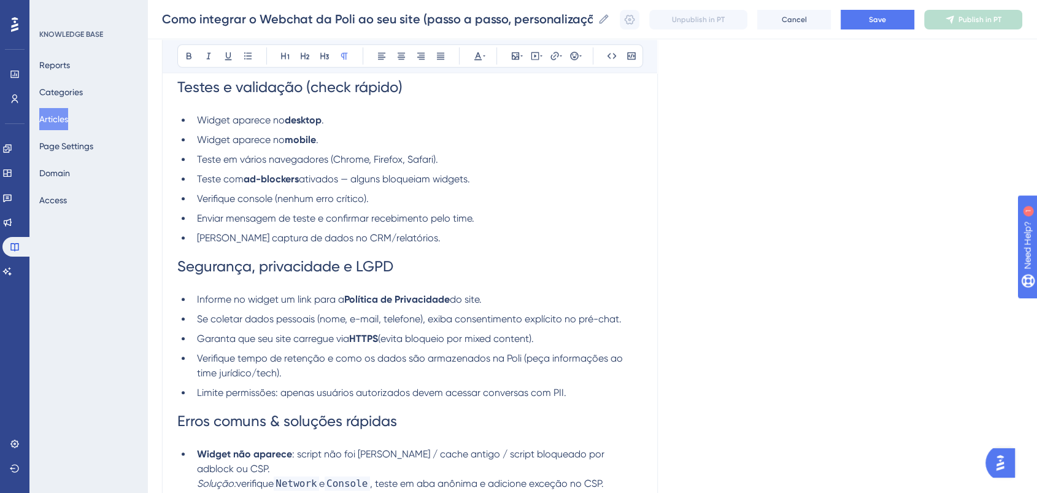
scroll to position [1022, 0]
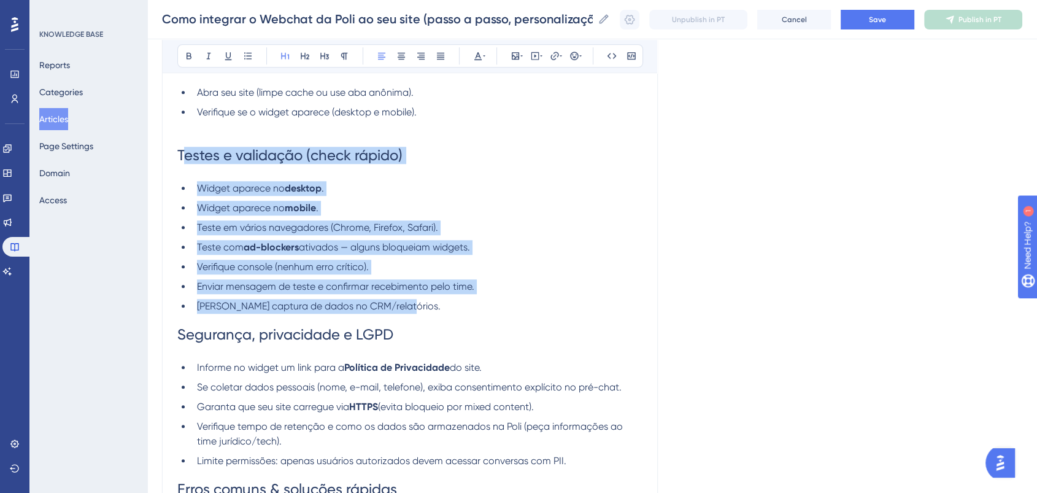
drag, startPoint x: 185, startPoint y: 153, endPoint x: 465, endPoint y: 317, distance: 324.2
click at [465, 317] on div "Como integrar o Webchat da Poli ao seu site (passo a passo, personalização, tes…" at bounding box center [409, 228] width 465 height 1981
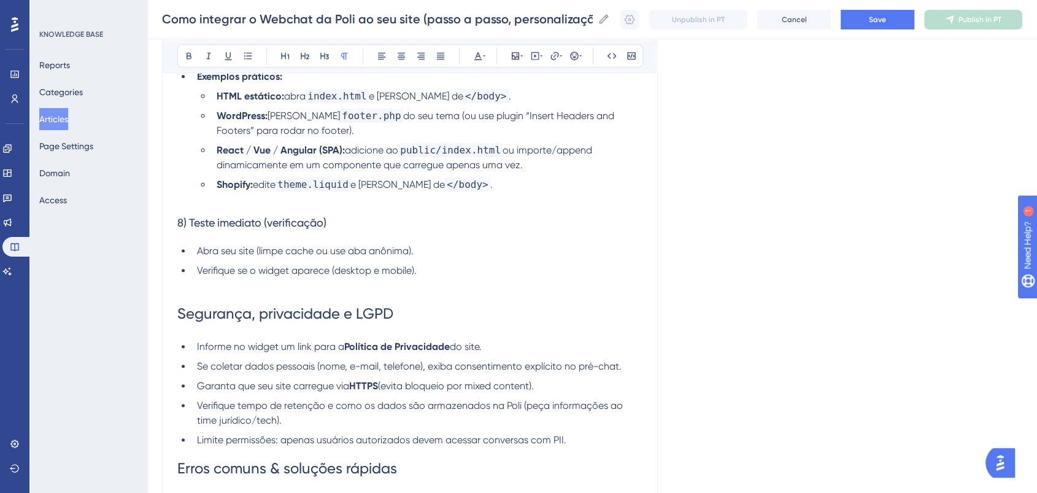
scroll to position [886, 0]
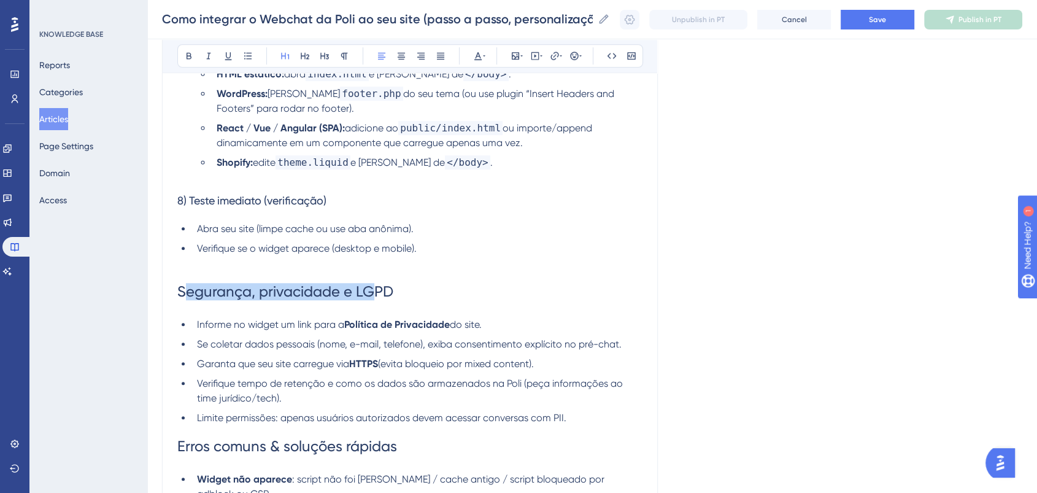
drag, startPoint x: 182, startPoint y: 283, endPoint x: 437, endPoint y: 282, distance: 255.3
click at [417, 282] on h1 "Segurança, privacidade e LGPD" at bounding box center [409, 292] width 465 height 42
click at [437, 282] on h1 "Segurança, privacidade e LGPD" at bounding box center [409, 292] width 465 height 42
click at [440, 286] on h1 "Segurança, privacidade e LGPD" at bounding box center [409, 292] width 465 height 42
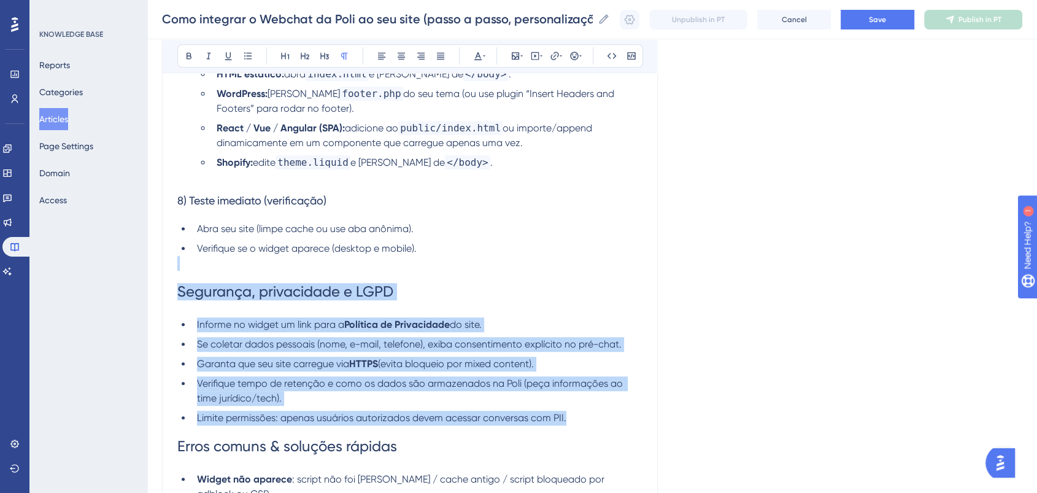
drag, startPoint x: 377, startPoint y: 276, endPoint x: 644, endPoint y: 423, distance: 305.4
click at [644, 423] on div "Como integrar o Webchat da Poli ao seu site (passo a passo, personalização, tes…" at bounding box center [410, 221] width 496 height 1940
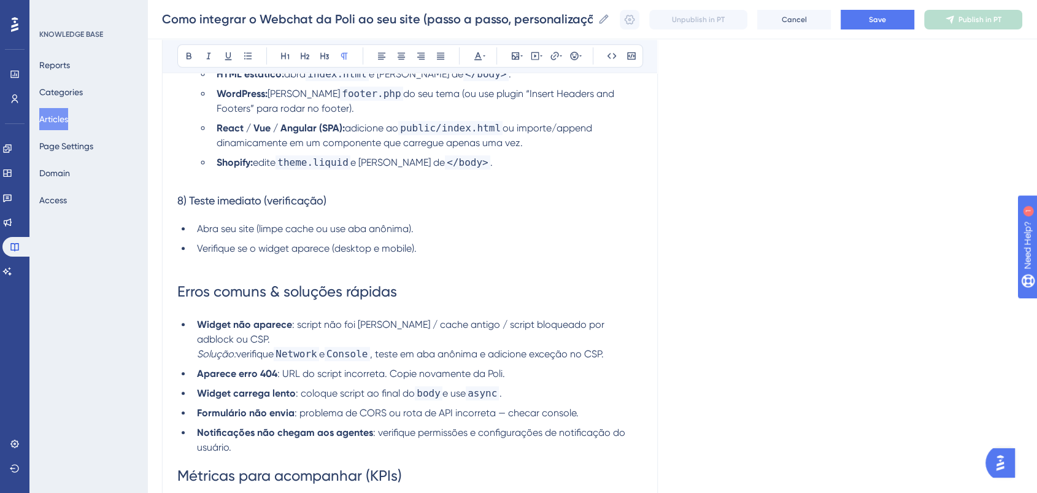
click at [174, 281] on div "Como integrar o Webchat da Poli ao seu site (passo a passo, personalização, tes…" at bounding box center [410, 144] width 496 height 1786
click at [176, 283] on div "Como integrar o Webchat da Poli ao seu site (passo a passo, personalização, tes…" at bounding box center [410, 144] width 496 height 1786
drag, startPoint x: 185, startPoint y: 283, endPoint x: 249, endPoint y: 315, distance: 71.3
click at [249, 312] on h1 "Erros comuns & soluções rápidas" at bounding box center [409, 292] width 465 height 42
click at [486, 306] on h1 "Erros comuns & soluções rápidas" at bounding box center [409, 292] width 465 height 42
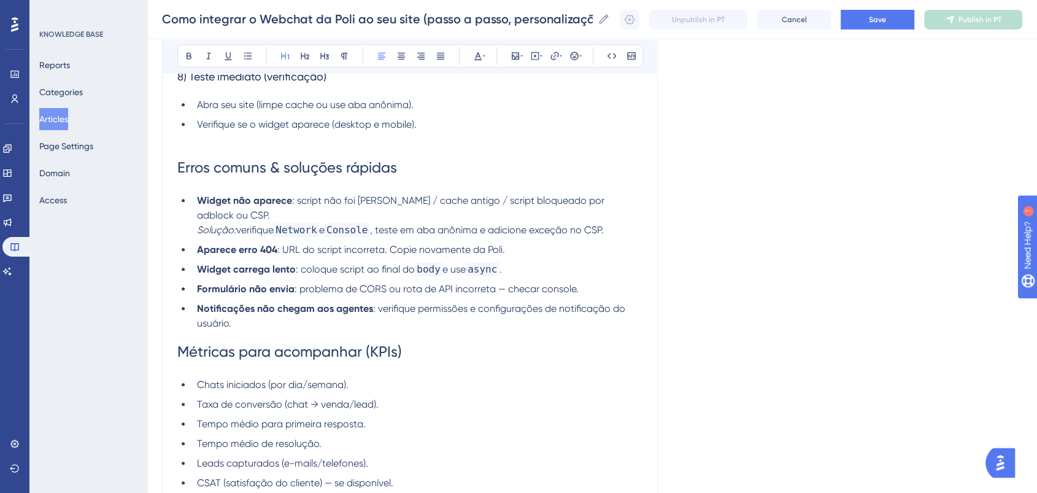
scroll to position [1090, 0]
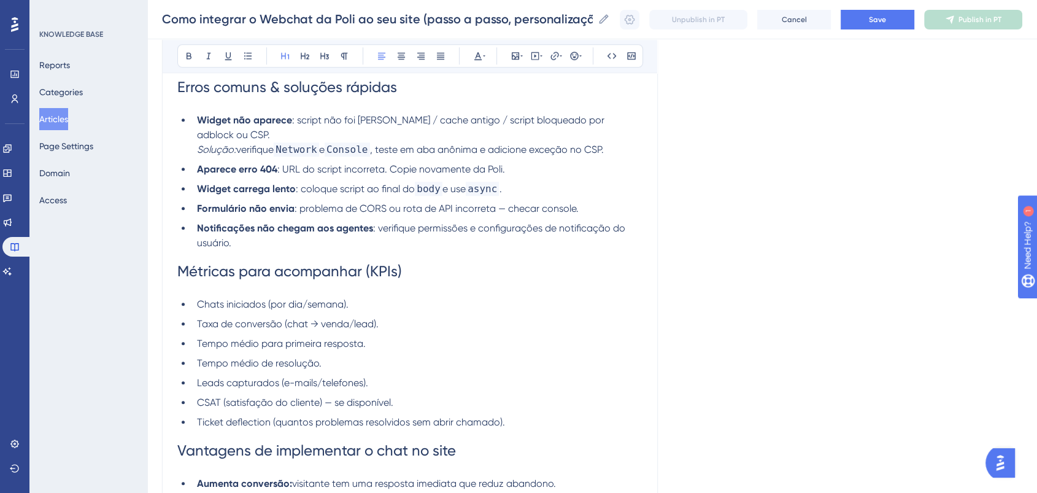
drag, startPoint x: 177, startPoint y: 260, endPoint x: 633, endPoint y: 421, distance: 483.1
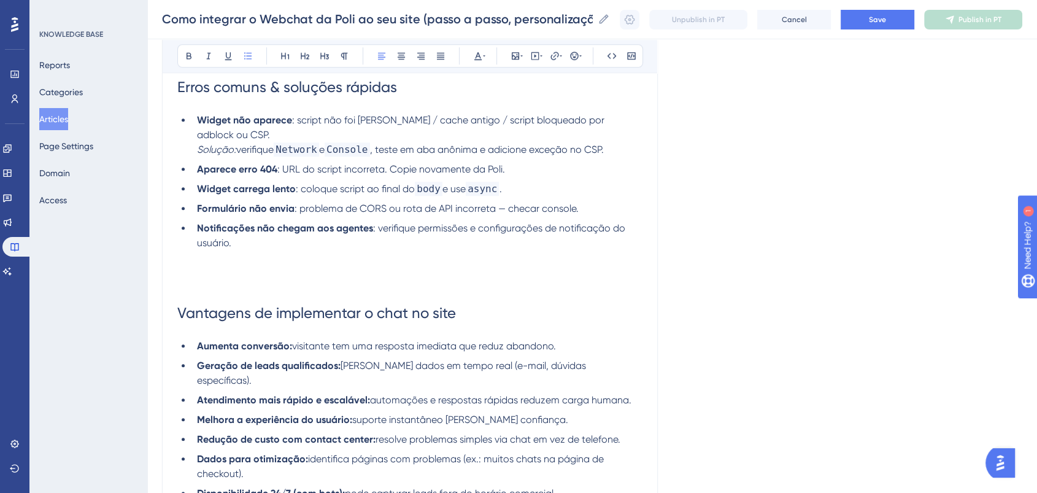
click at [255, 280] on h1 at bounding box center [409, 271] width 465 height 42
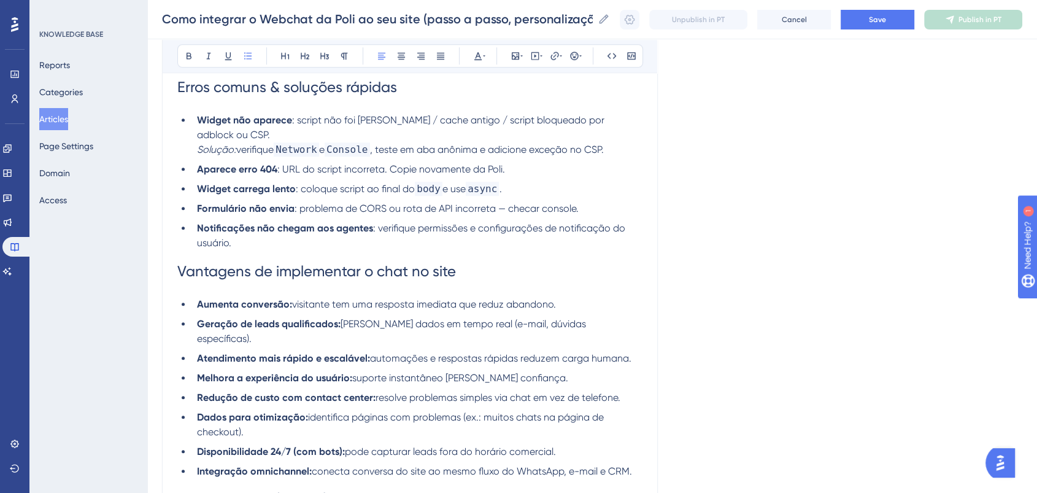
scroll to position [1159, 0]
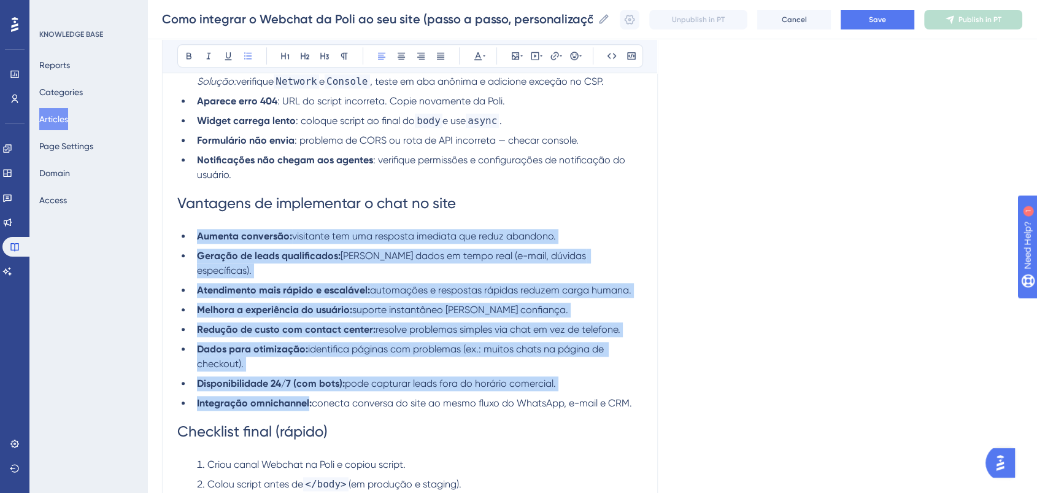
drag, startPoint x: 309, startPoint y: 387, endPoint x: 218, endPoint y: 136, distance: 266.1
click at [191, 51] on icon at bounding box center [189, 56] width 10 height 10
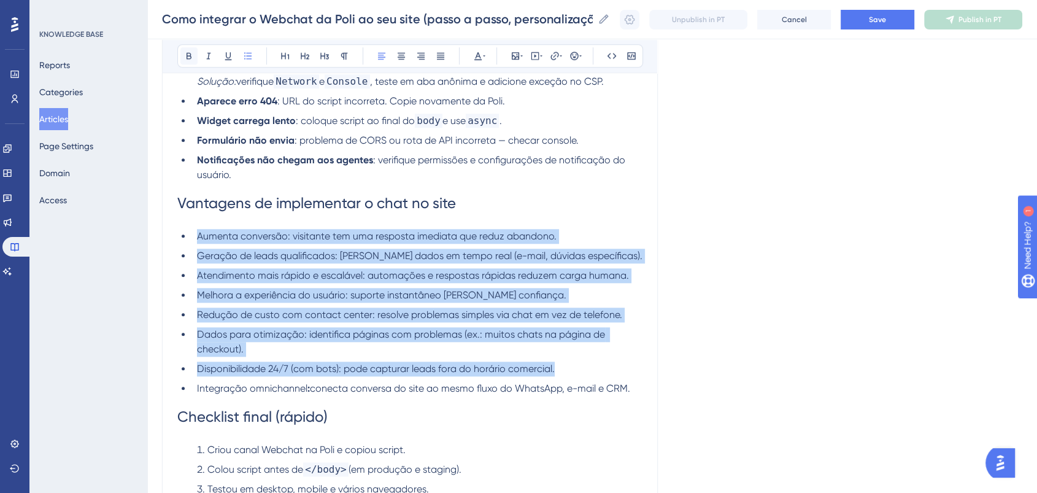
click at [191, 51] on icon at bounding box center [189, 56] width 10 height 10
click at [450, 276] on span "Atendimento mais rápido e escalável: automações e respostas rápidas reduzem car…" at bounding box center [413, 275] width 432 height 12
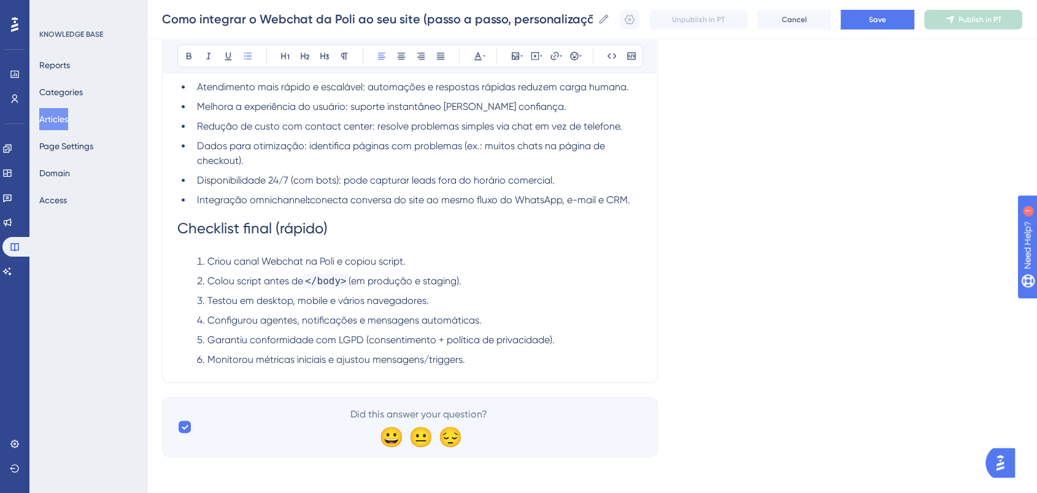
scroll to position [1348, 0]
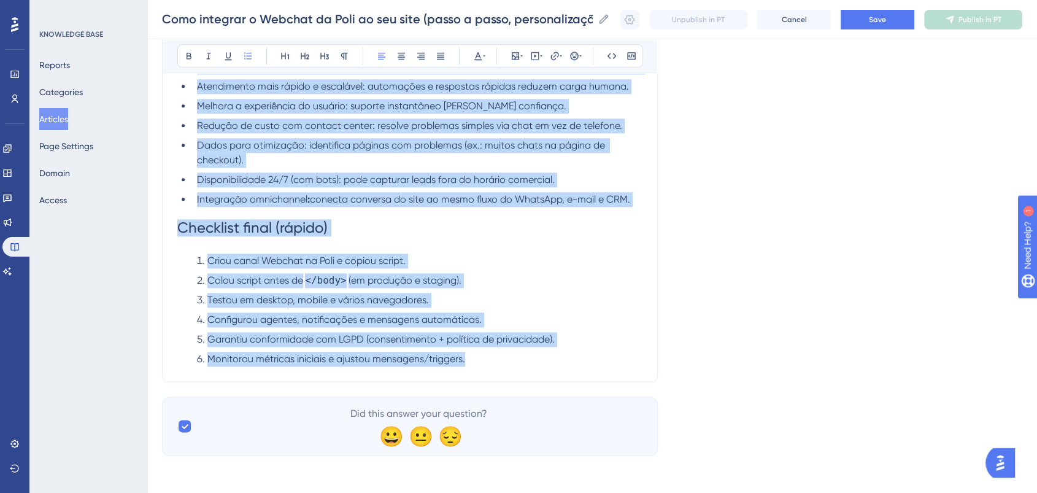
drag, startPoint x: 412, startPoint y: 307, endPoint x: 525, endPoint y: 360, distance: 124.9
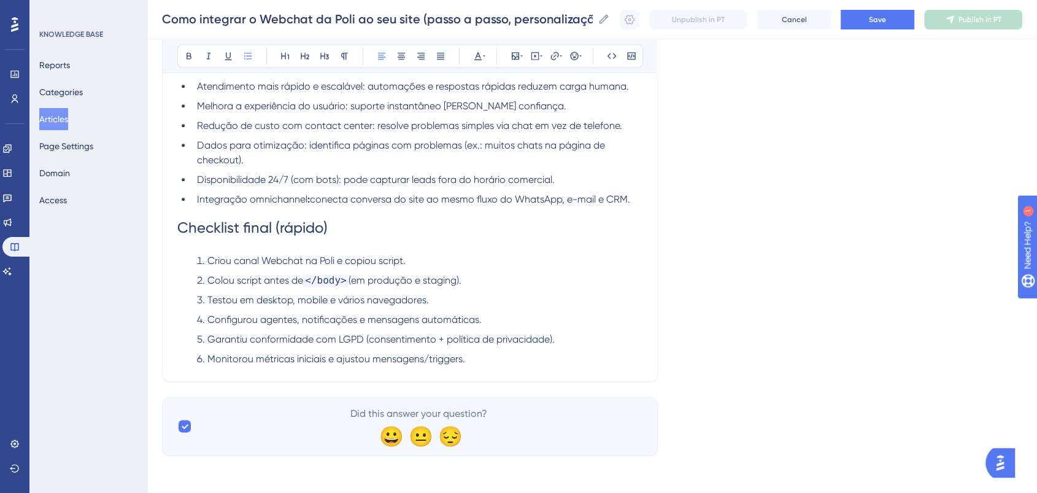
click at [525, 360] on li "Monitorou métricas iniciais e ajustou mensagens/triggers." at bounding box center [417, 359] width 450 height 15
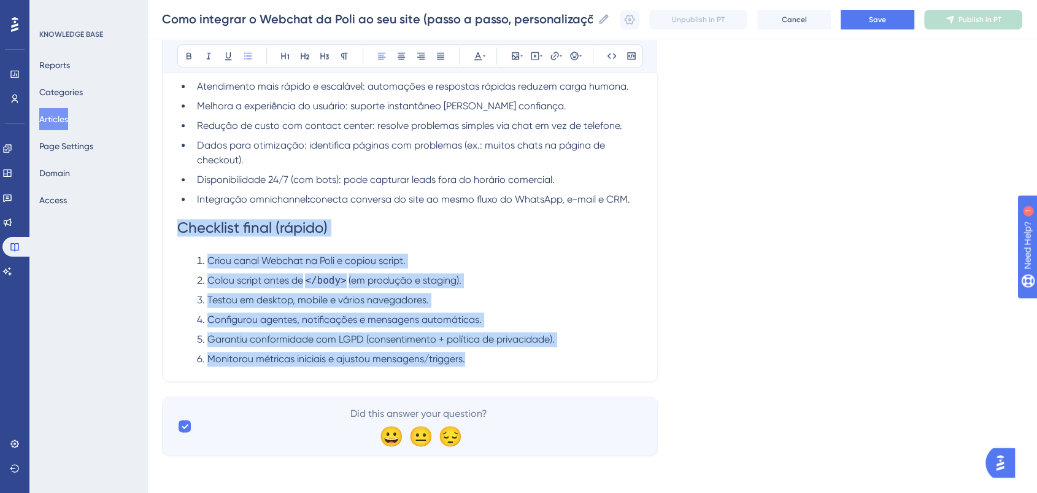
drag, startPoint x: 520, startPoint y: 354, endPoint x: 120, endPoint y: 220, distance: 421.9
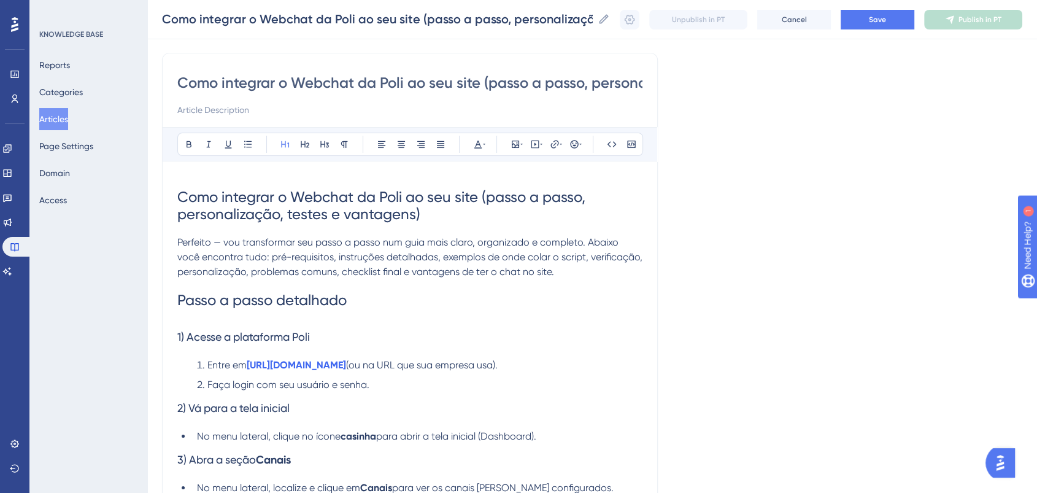
scroll to position [138, 0]
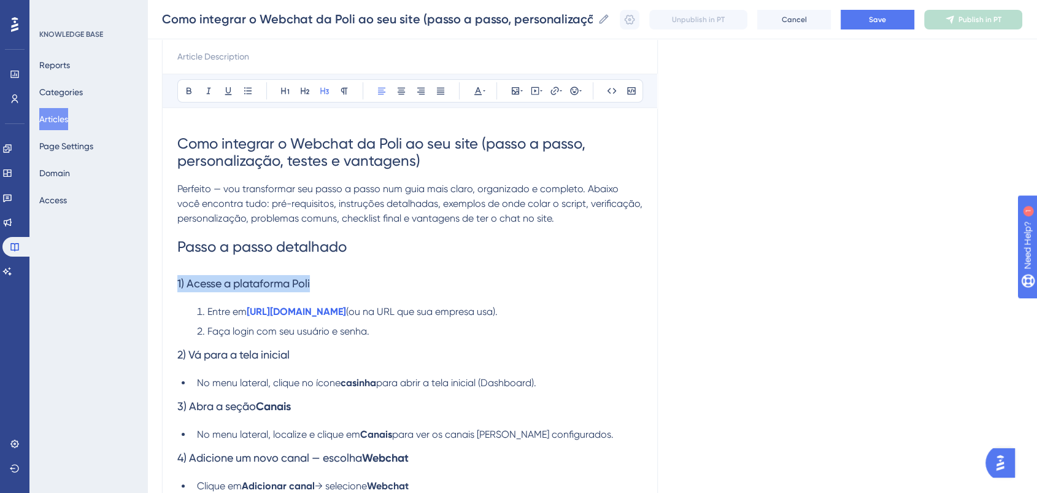
drag, startPoint x: 317, startPoint y: 285, endPoint x: 0, endPoint y: 292, distance: 317.3
click at [344, 86] on icon at bounding box center [344, 91] width 10 height 10
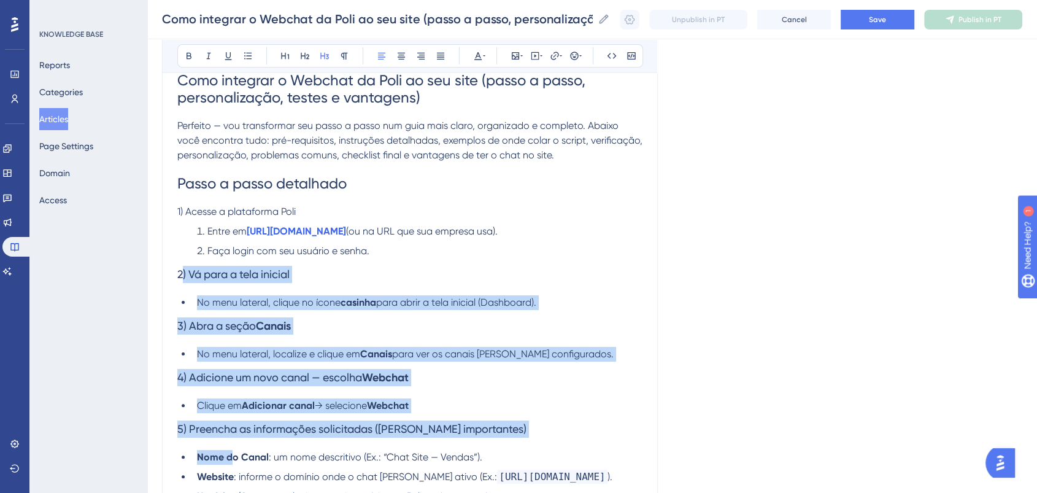
scroll to position [343, 0]
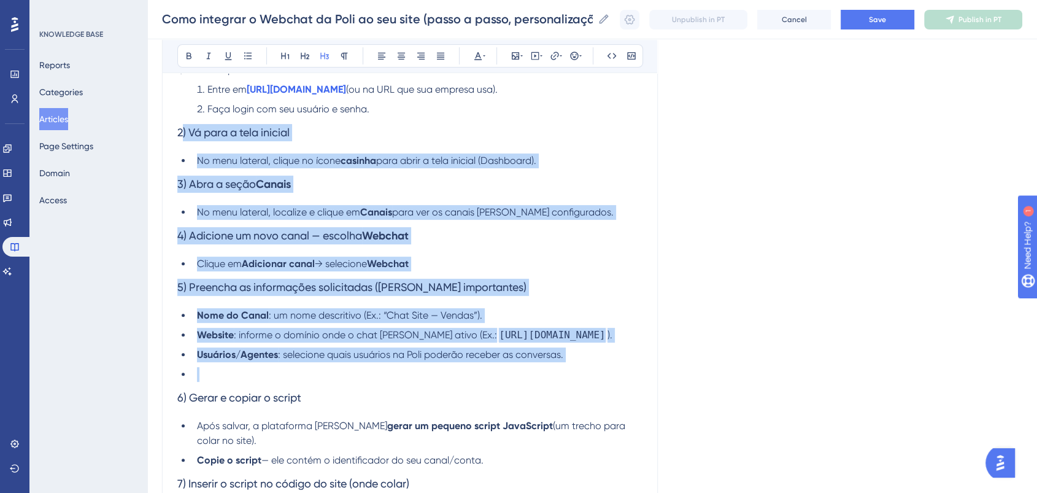
drag, startPoint x: 211, startPoint y: 334, endPoint x: 522, endPoint y: 366, distance: 312.7
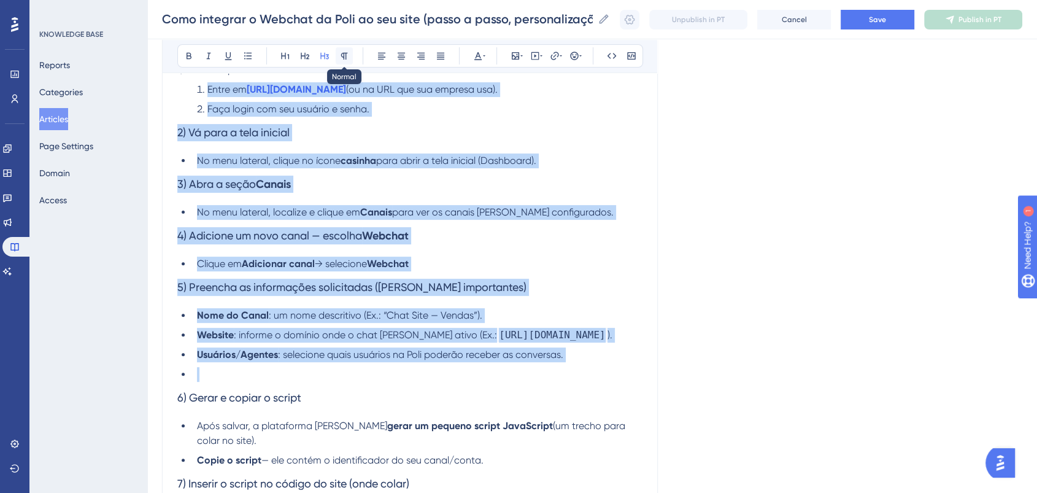
click at [346, 61] on button at bounding box center [344, 55] width 17 height 17
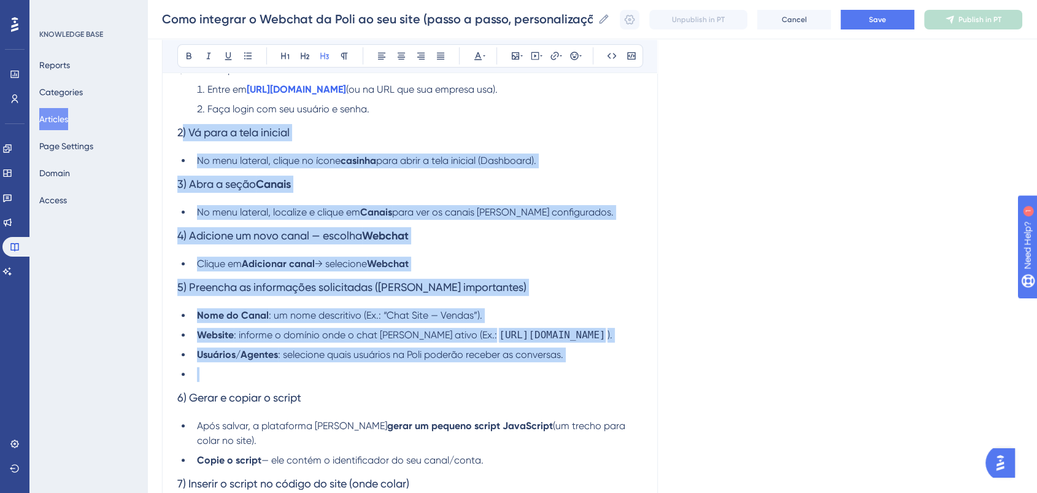
click at [342, 225] on h3 "4) Adicione um novo canal — escolha Webchat" at bounding box center [409, 236] width 465 height 32
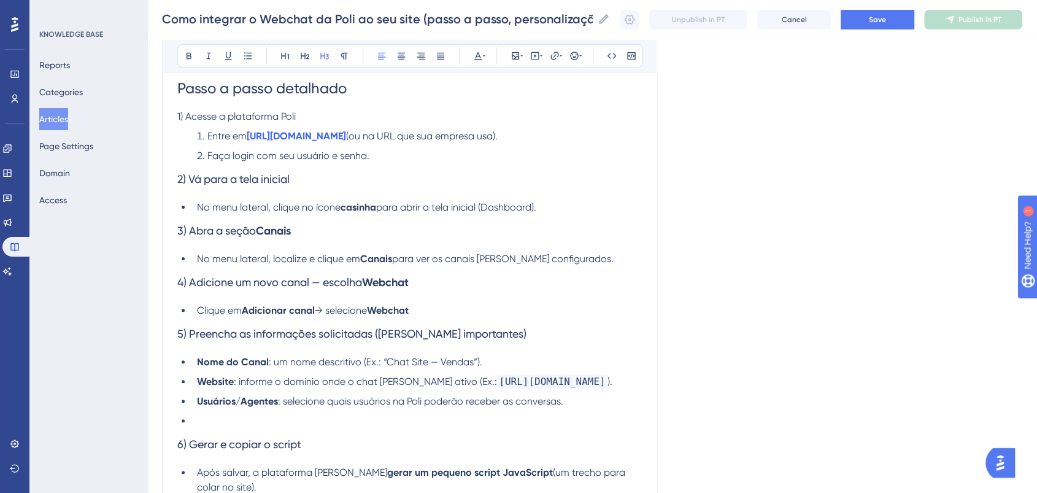
scroll to position [275, 0]
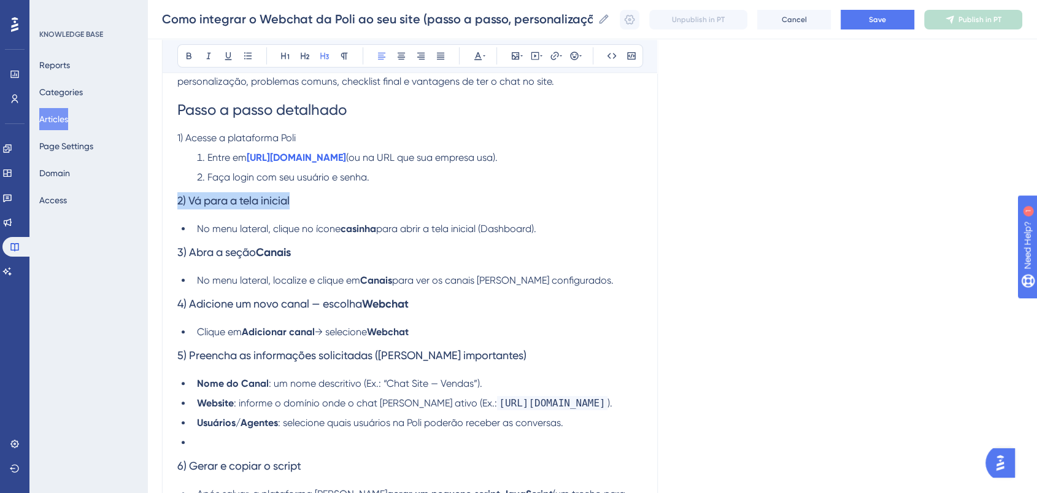
drag, startPoint x: 313, startPoint y: 202, endPoint x: 0, endPoint y: 195, distance: 313.0
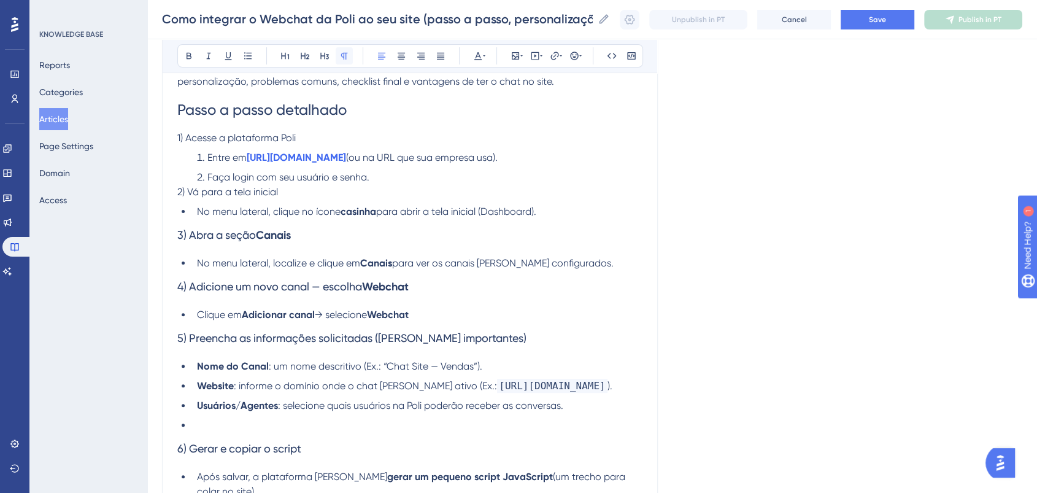
click at [349, 54] on button at bounding box center [344, 55] width 17 height 17
drag, startPoint x: 293, startPoint y: 236, endPoint x: 92, endPoint y: 244, distance: 200.8
drag, startPoint x: 314, startPoint y: 235, endPoint x: 171, endPoint y: 235, distance: 143.0
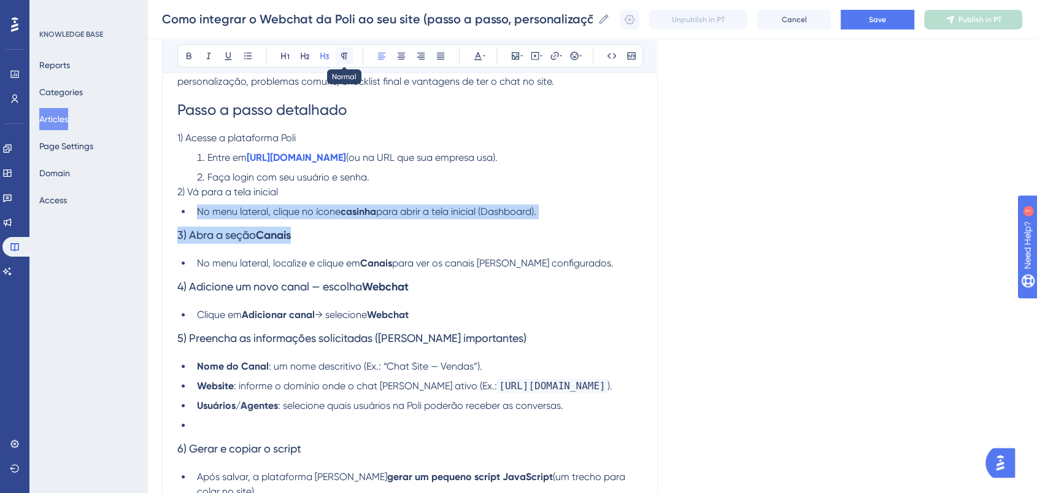
click at [339, 54] on icon at bounding box center [344, 56] width 10 height 10
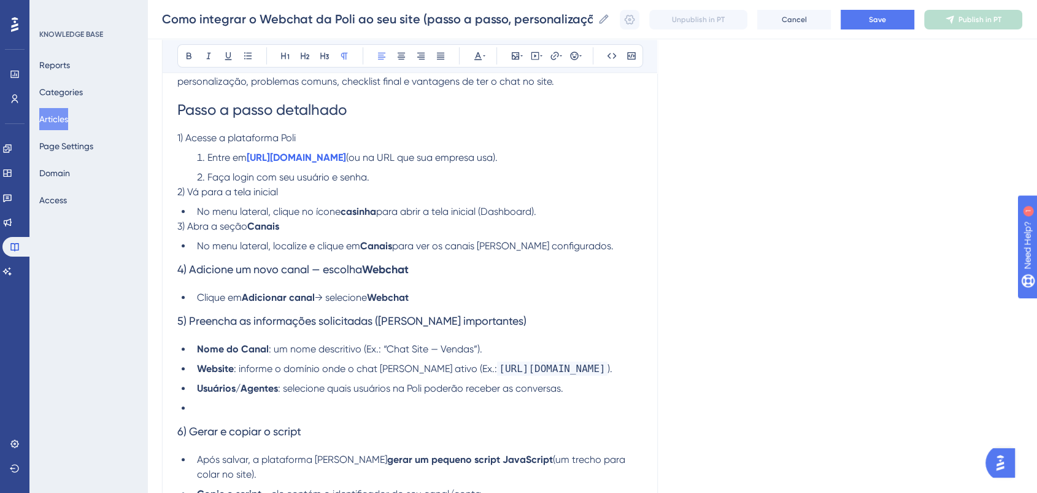
click at [322, 210] on span "No menu lateral, clique no ícone" at bounding box center [269, 212] width 144 height 12
drag, startPoint x: 432, startPoint y: 274, endPoint x: 153, endPoint y: 268, distance: 278.6
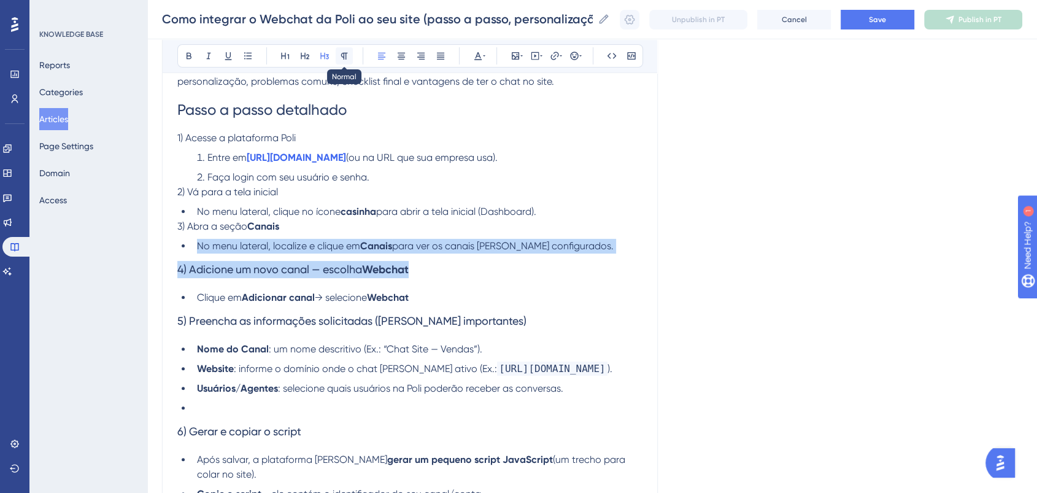
click at [349, 57] on icon at bounding box center [344, 56] width 10 height 10
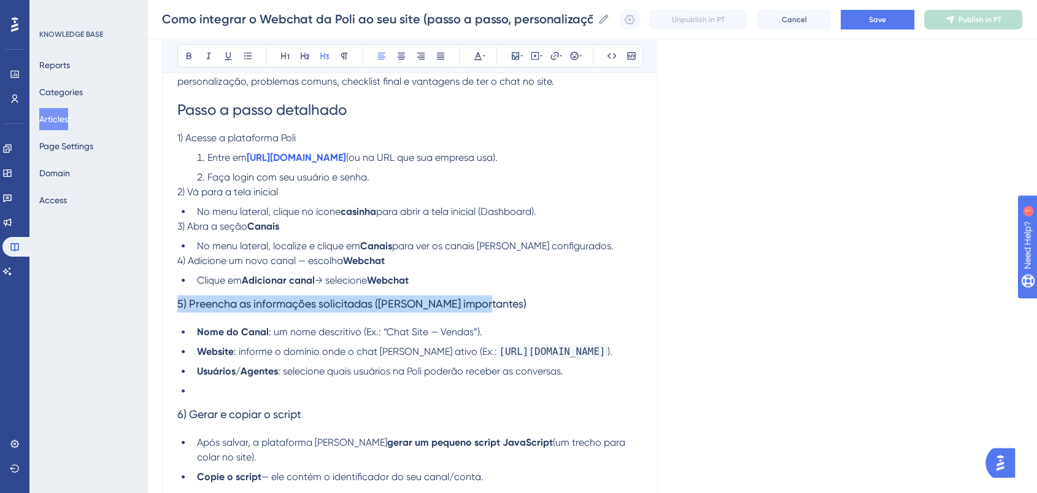
drag, startPoint x: 497, startPoint y: 306, endPoint x: 169, endPoint y: 310, distance: 327.7
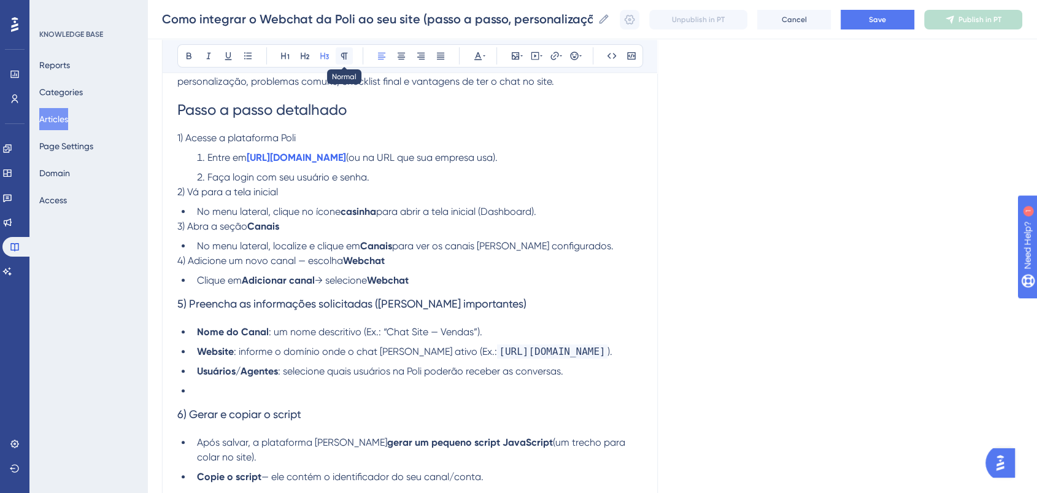
click at [349, 58] on button at bounding box center [344, 55] width 17 height 17
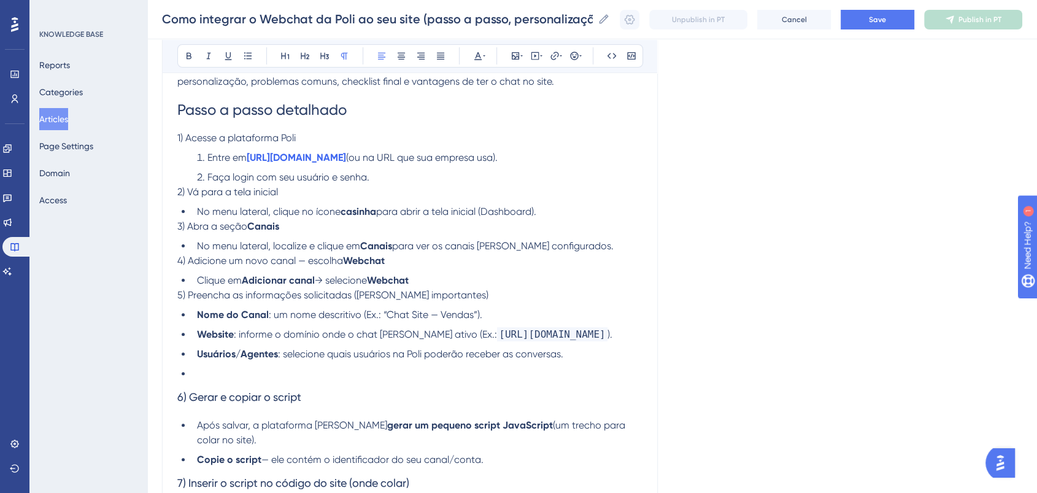
click at [556, 280] on li "Clique em Adicionar canal → selecione Webchat" at bounding box center [417, 280] width 450 height 15
click at [242, 381] on li at bounding box center [417, 373] width 450 height 15
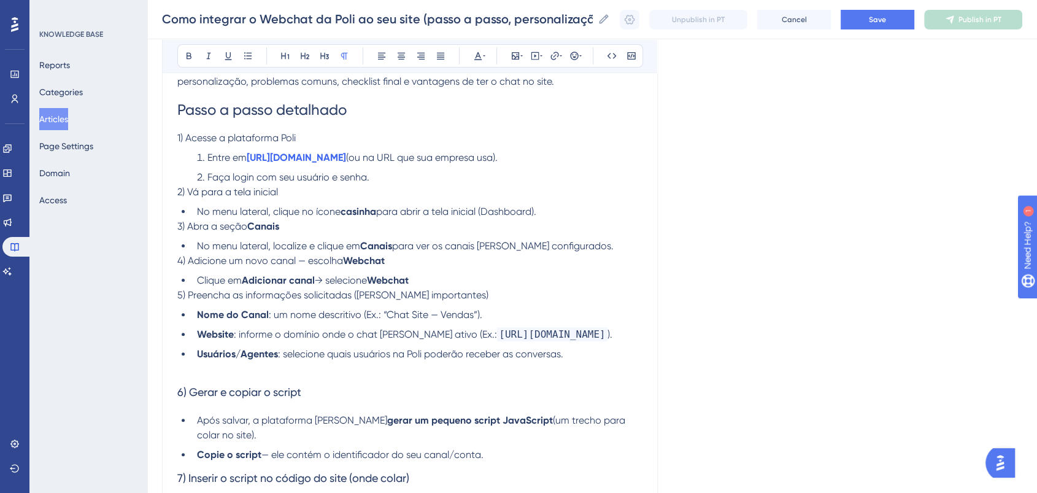
click at [472, 288] on li "Clique em Adicionar canal → selecione Webchat" at bounding box center [417, 280] width 450 height 15
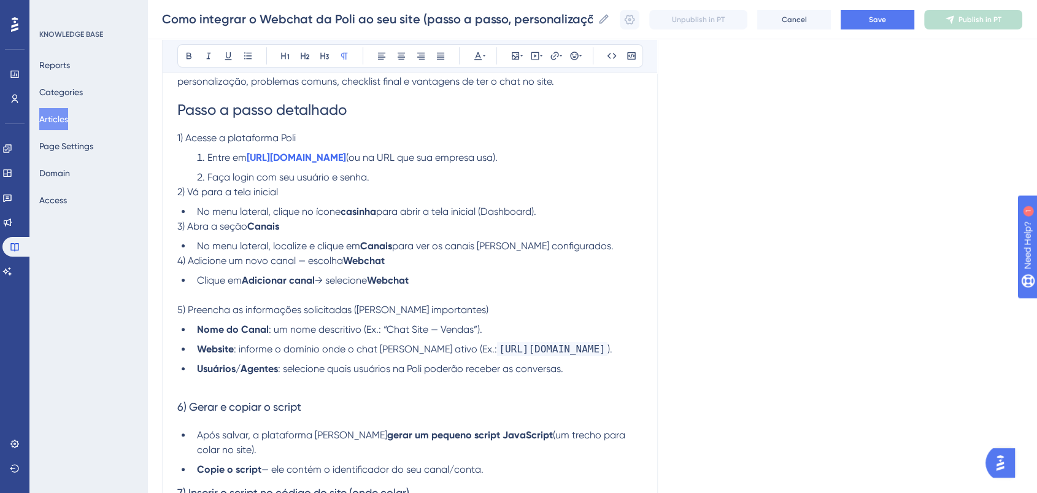
click at [566, 249] on li "No menu lateral, localize e clique em Canais para ver os canais já configurados." at bounding box center [417, 246] width 450 height 15
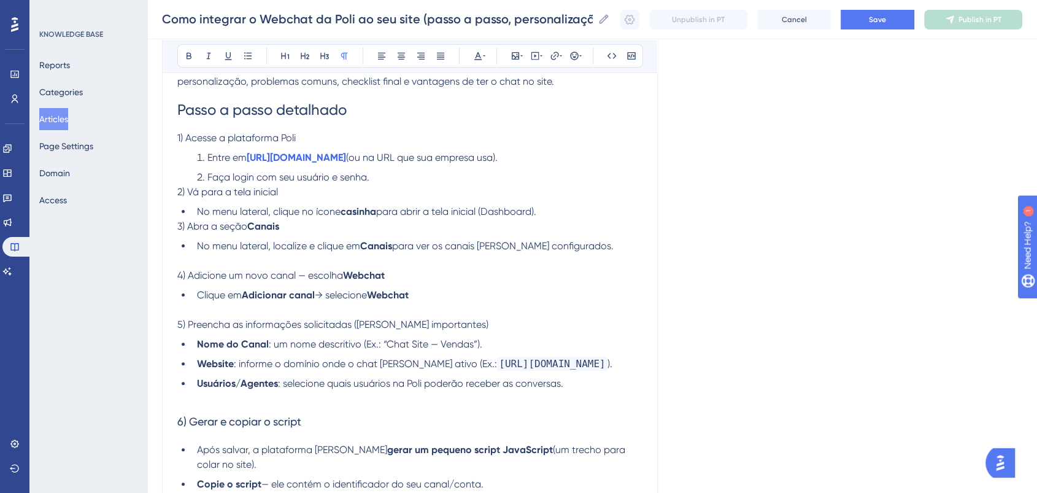
click at [557, 209] on li "No menu lateral, clique no ícone casinha para abrir a tela inicial (Dashboard)." at bounding box center [417, 211] width 450 height 15
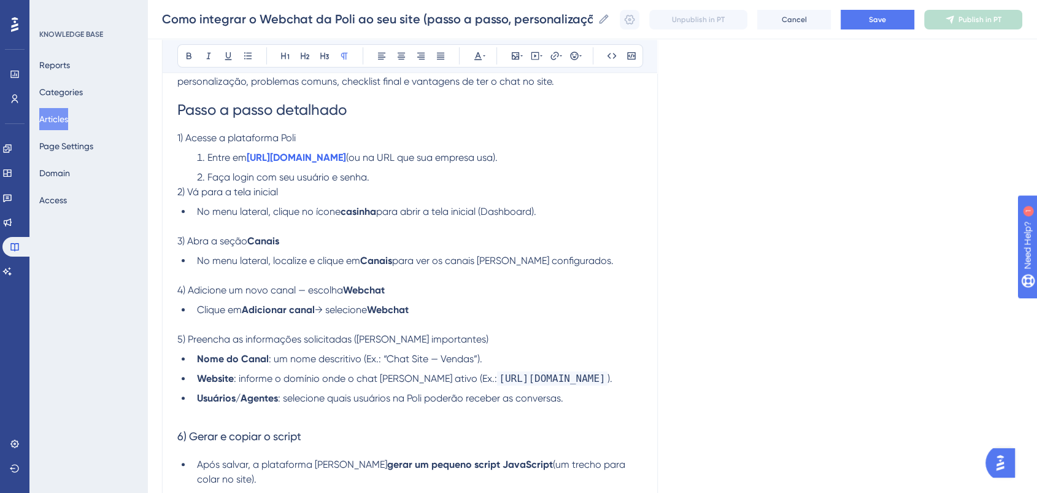
click at [418, 177] on li "Faça login com seu usuário e senha." at bounding box center [417, 177] width 450 height 15
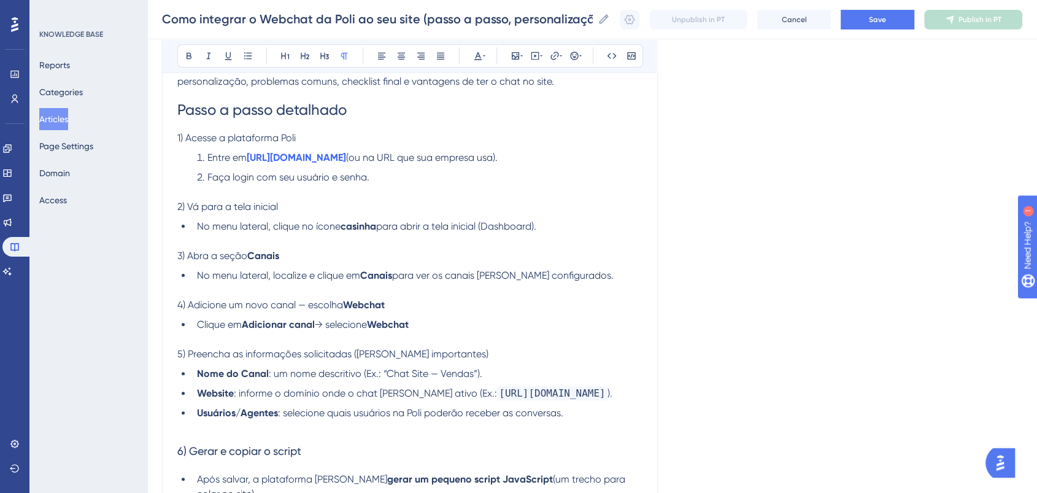
click at [527, 190] on p at bounding box center [409, 192] width 465 height 15
drag, startPoint x: 408, startPoint y: 307, endPoint x: 346, endPoint y: 310, distance: 62.1
click at [346, 310] on p "4) Adicione um novo canal — escolha Webchat" at bounding box center [409, 305] width 465 height 15
click at [185, 52] on icon at bounding box center [189, 56] width 10 height 10
drag, startPoint x: 394, startPoint y: 273, endPoint x: 365, endPoint y: 273, distance: 28.8
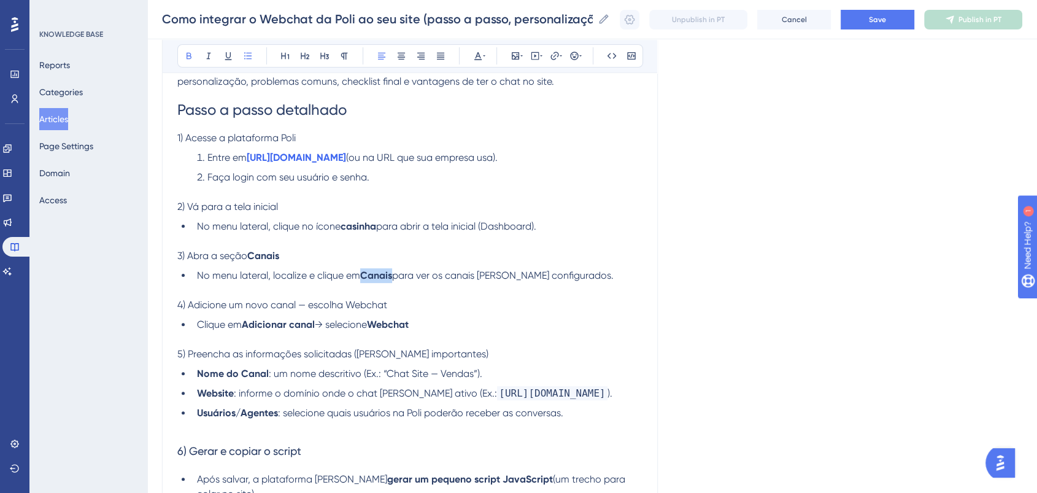
click at [365, 273] on strong "Canais" at bounding box center [376, 275] width 32 height 12
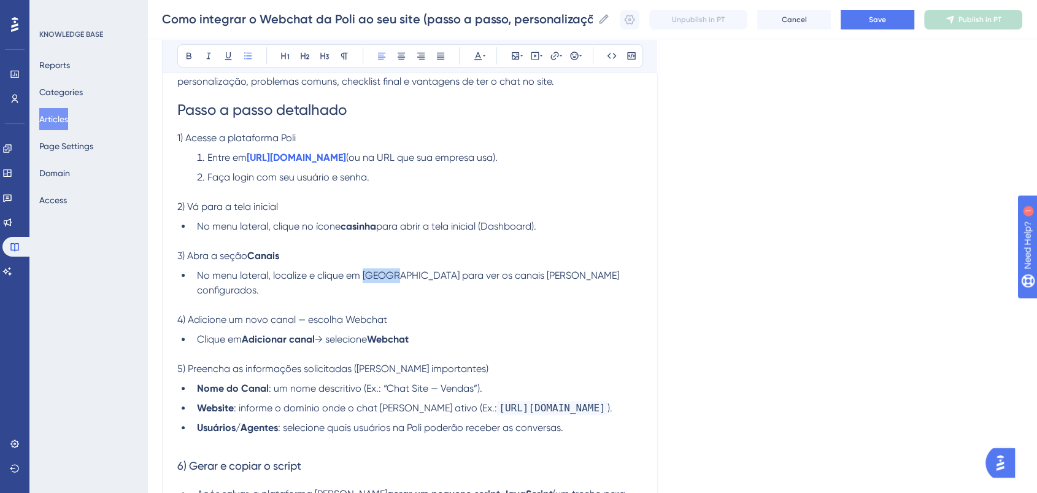
drag, startPoint x: 190, startPoint y: 55, endPoint x: 432, endPoint y: 256, distance: 315.1
click at [189, 55] on icon at bounding box center [189, 56] width 10 height 10
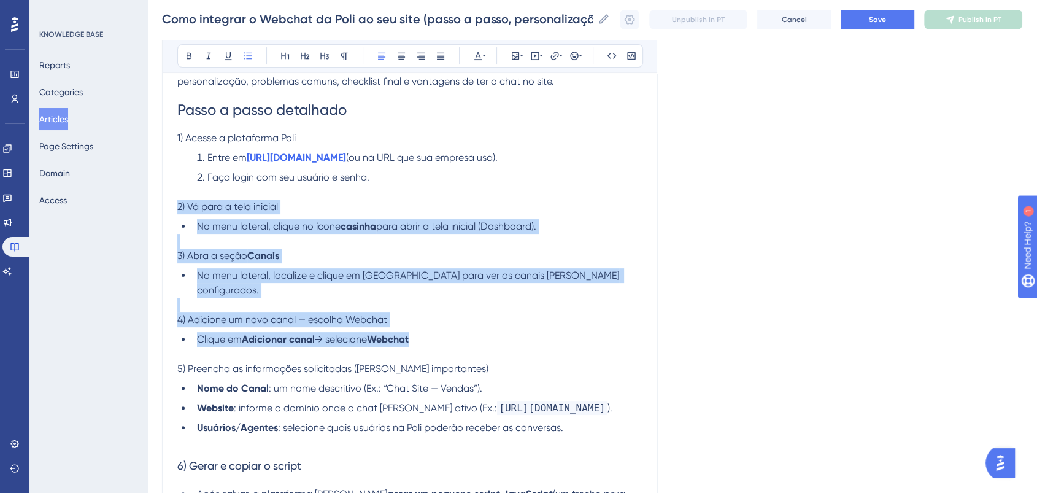
drag, startPoint x: 453, startPoint y: 316, endPoint x: 208, endPoint y: 100, distance: 326.5
click at [183, 48] on button at bounding box center [188, 55] width 17 height 17
click at [437, 220] on span "No menu lateral, clique no ícone casinha para abrir a tela inicial (Dashboard)." at bounding box center [369, 226] width 344 height 12
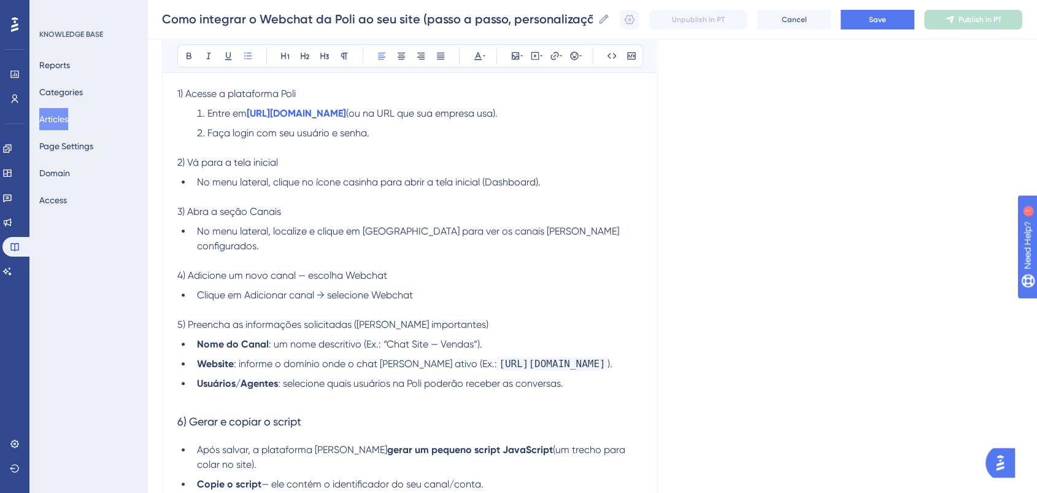
scroll to position [343, 0]
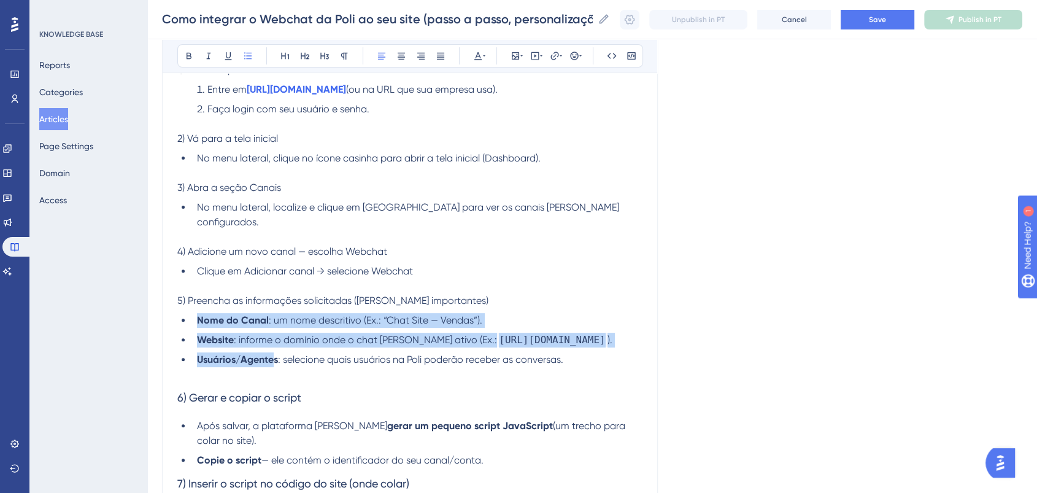
drag, startPoint x: 276, startPoint y: 344, endPoint x: 196, endPoint y: 303, distance: 89.5
click at [196, 313] on ul "Nome do Canal : um nome descritivo (Ex.: “Chat Site — Vendas”). Website : infor…" at bounding box center [409, 340] width 465 height 54
click at [186, 63] on button at bounding box center [188, 55] width 17 height 17
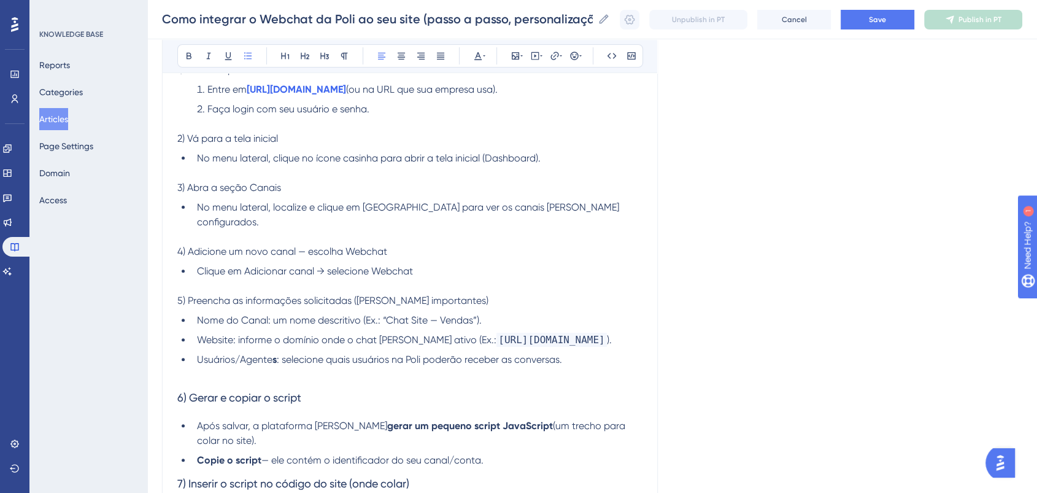
click at [515, 334] on ul "Nome do Canal: um nome descritivo (Ex.: “Chat Site — Vendas”). Website: informe…" at bounding box center [409, 340] width 465 height 54
click at [465, 367] on p at bounding box center [409, 374] width 465 height 15
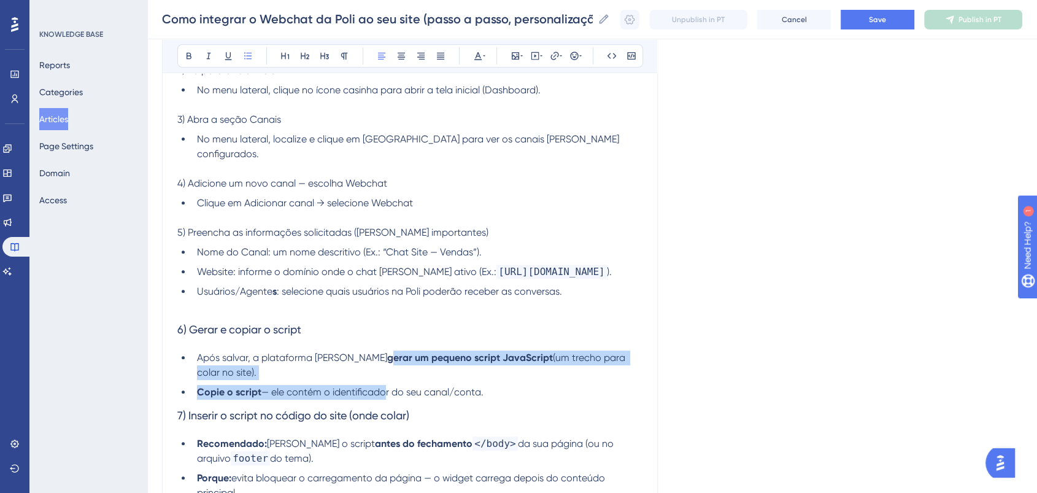
drag, startPoint x: 352, startPoint y: 343, endPoint x: 380, endPoint y: 380, distance: 46.9
click at [380, 380] on ul "Após salvar, a plataforma deverá gerar um pequeno script JavaScript (um trecho …" at bounding box center [409, 374] width 465 height 49
click at [189, 53] on icon at bounding box center [189, 56] width 5 height 7
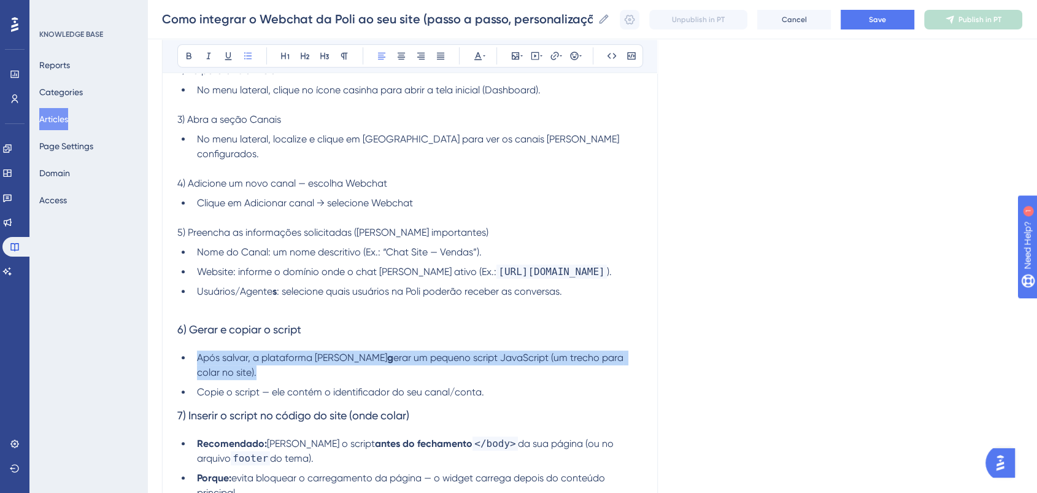
drag, startPoint x: 461, startPoint y: 336, endPoint x: 365, endPoint y: 345, distance: 96.2
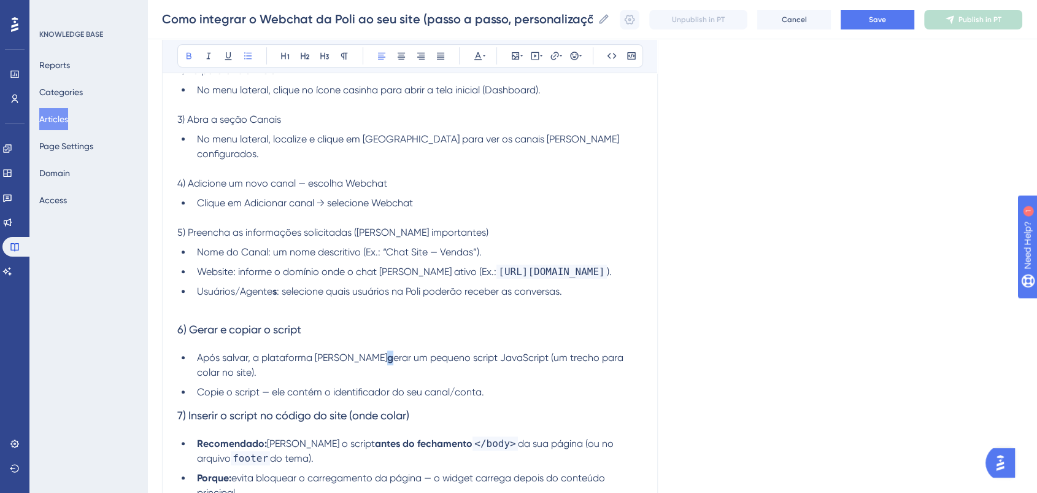
click at [387, 352] on strong "g" at bounding box center [390, 358] width 6 height 12
click at [185, 62] on button at bounding box center [188, 55] width 17 height 17
click at [560, 284] on li "Usuários/Agente s : selecione quais usuários na Poli poderão receber as convers…" at bounding box center [417, 291] width 450 height 15
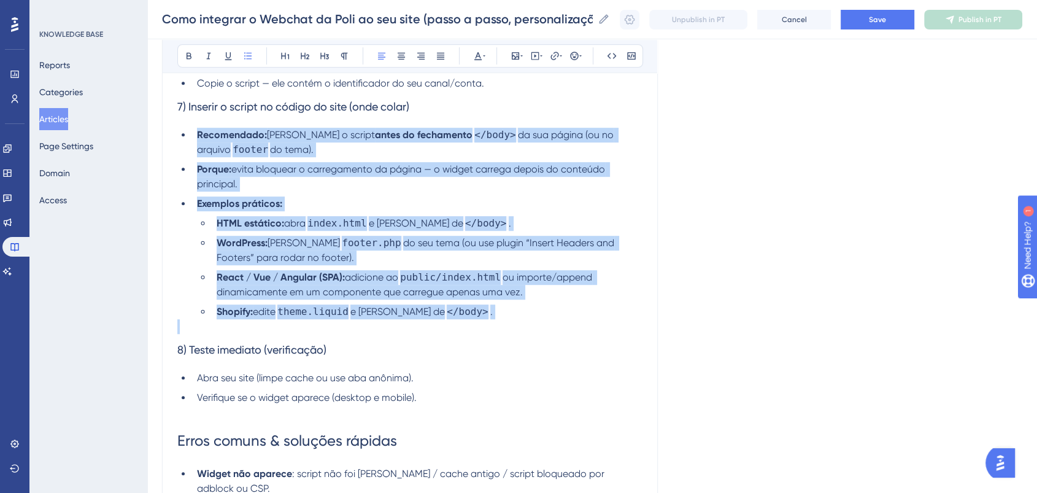
scroll to position [752, 0]
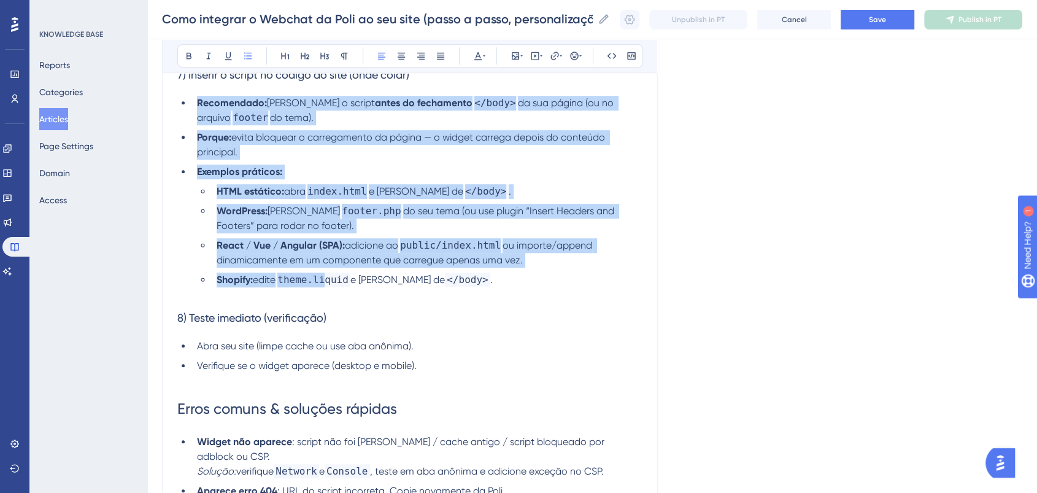
drag, startPoint x: 198, startPoint y: 292, endPoint x: 326, endPoint y: 268, distance: 130.0
click at [326, 268] on ul "Recomendado: cole o script antes do fechamento </body> da sua página (ou no arq…" at bounding box center [409, 191] width 465 height 191
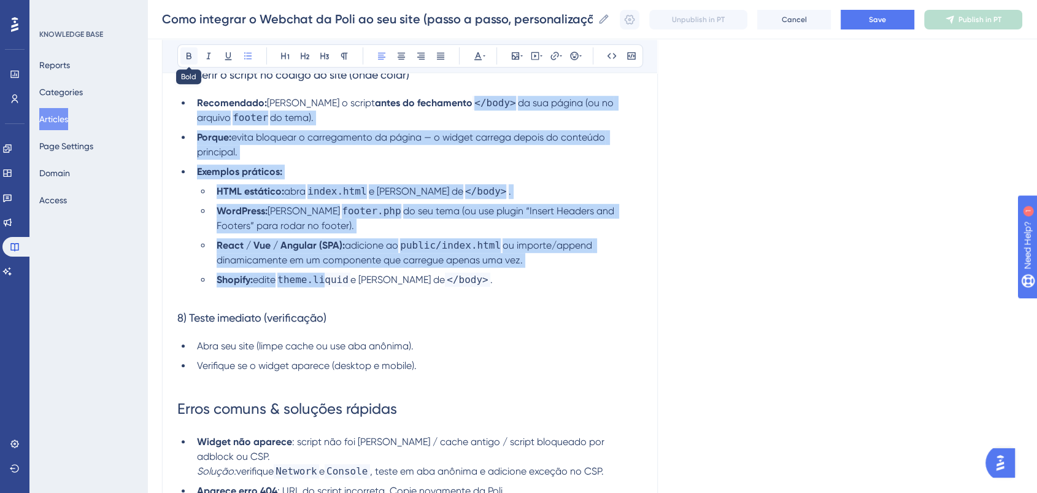
click at [187, 58] on icon at bounding box center [189, 56] width 5 height 7
click at [495, 205] on span "do seu tema (ou use plugin “Insert Headers and Footers” para rodar no footer)." at bounding box center [417, 218] width 401 height 26
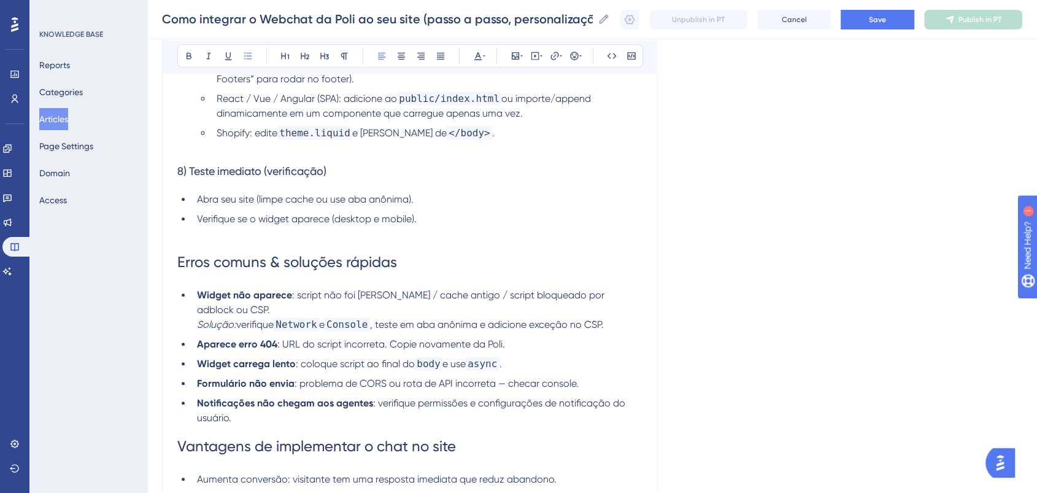
scroll to position [957, 0]
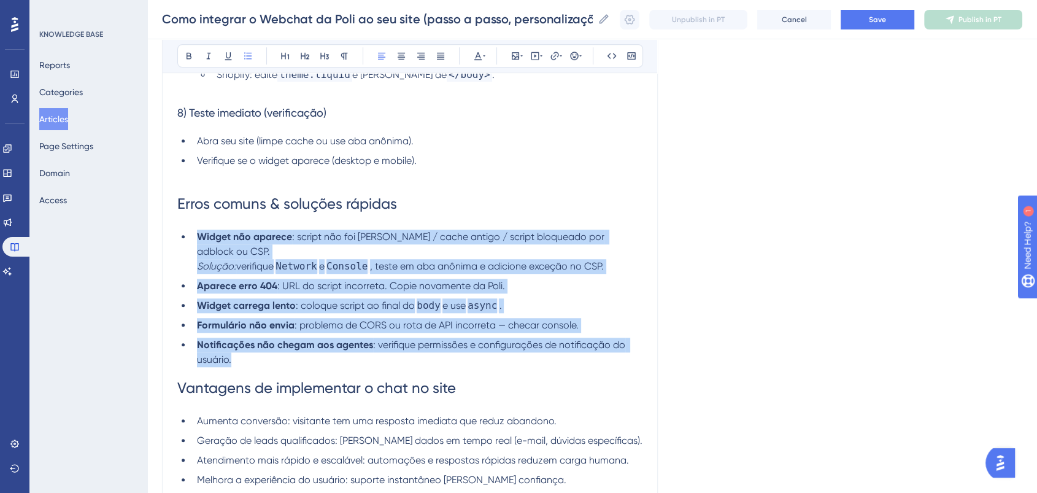
drag, startPoint x: 281, startPoint y: 279, endPoint x: 223, endPoint y: 126, distance: 164.1
click at [393, 337] on ul "Widget não aparece : script não foi colado / cache antigo / script bloqueado po…" at bounding box center [409, 297] width 465 height 137
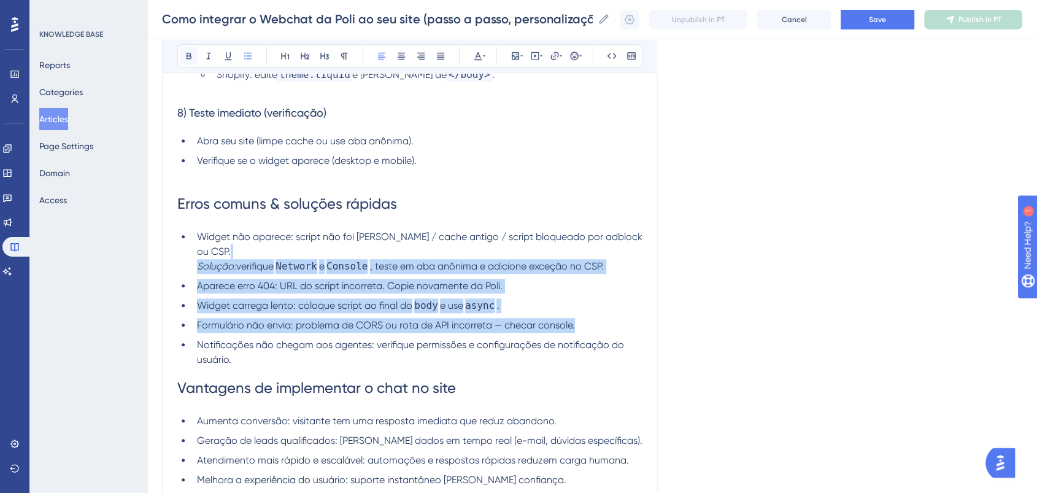
click at [193, 63] on button at bounding box center [188, 55] width 17 height 17
click at [598, 289] on ul "Widget não aparece: script não foi colado / cache antigo / script bloqueado por…" at bounding box center [409, 297] width 465 height 137
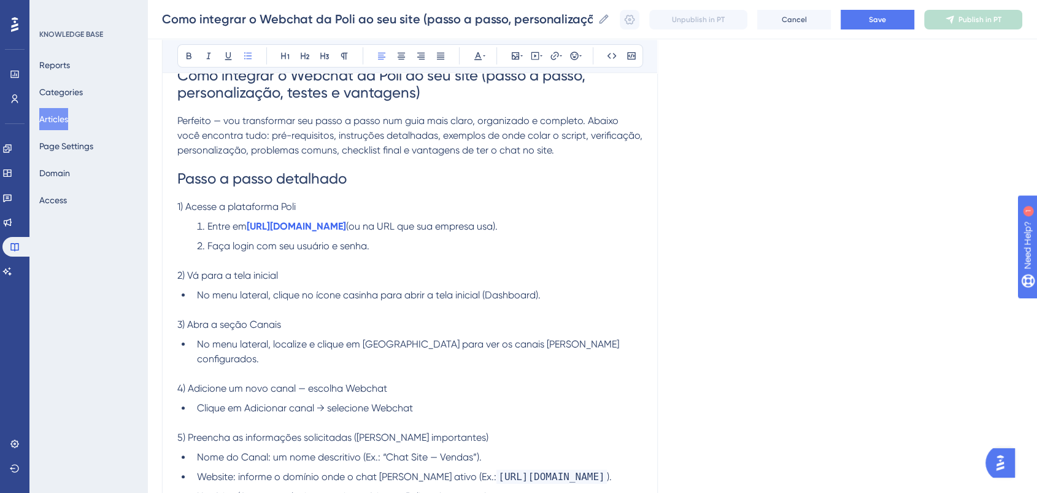
scroll to position [70, 0]
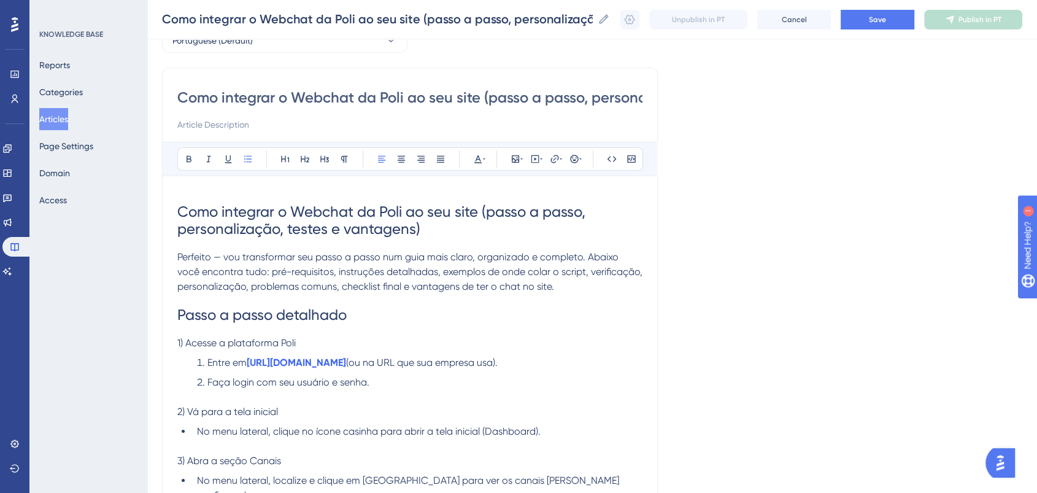
drag, startPoint x: 544, startPoint y: 369, endPoint x: 355, endPoint y: 353, distance: 189.1
click at [448, 338] on p "1) Acesse a plataforma Poli" at bounding box center [409, 343] width 465 height 15
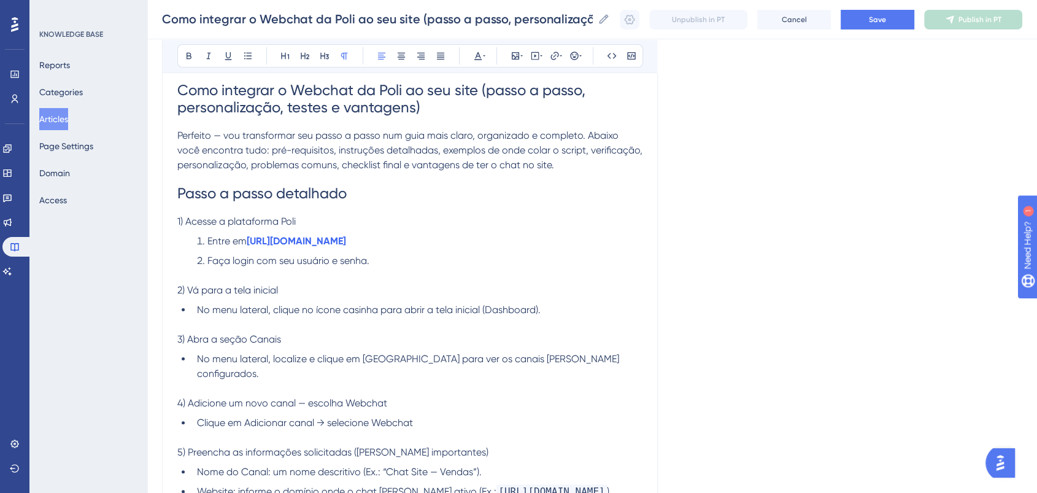
scroll to position [206, 0]
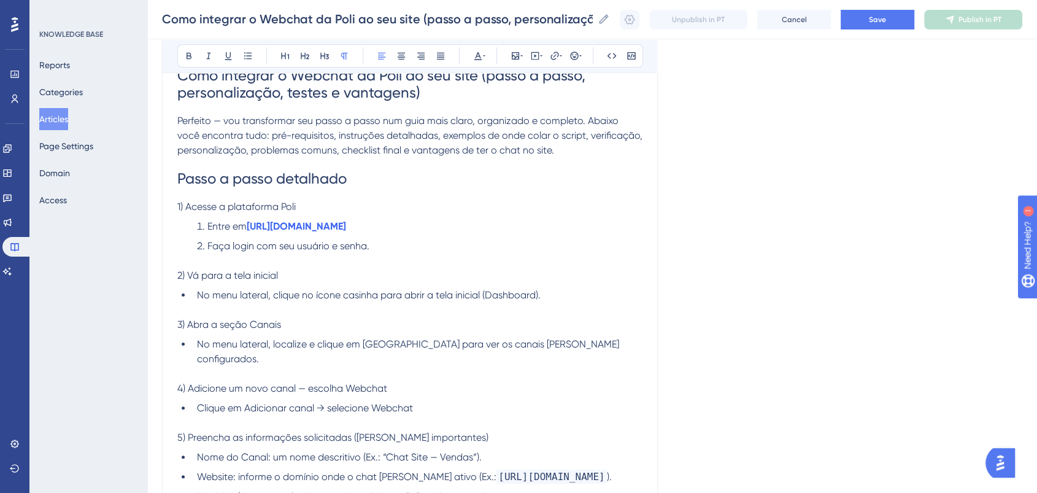
click at [456, 401] on li "Clique em Adicionar canal → selecione Webchat" at bounding box center [417, 408] width 450 height 15
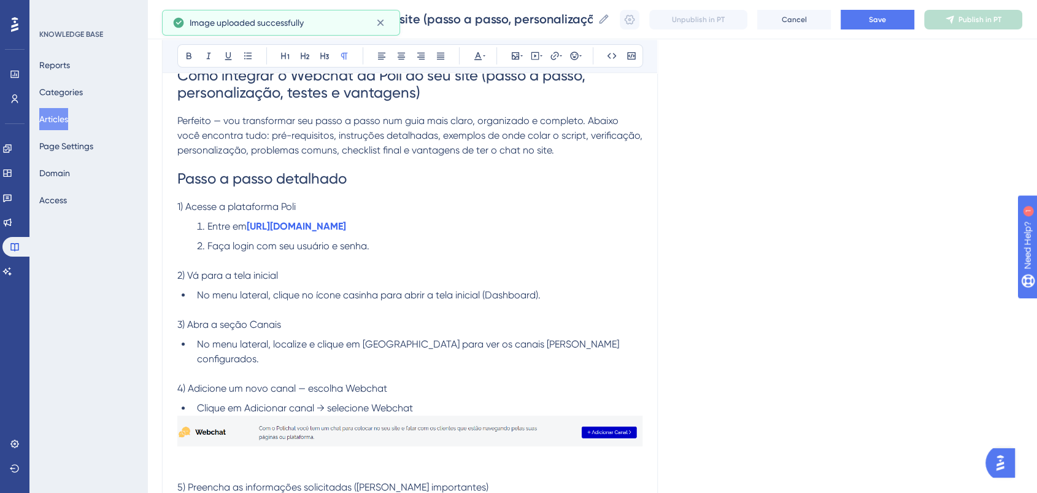
scroll to position [343, 0]
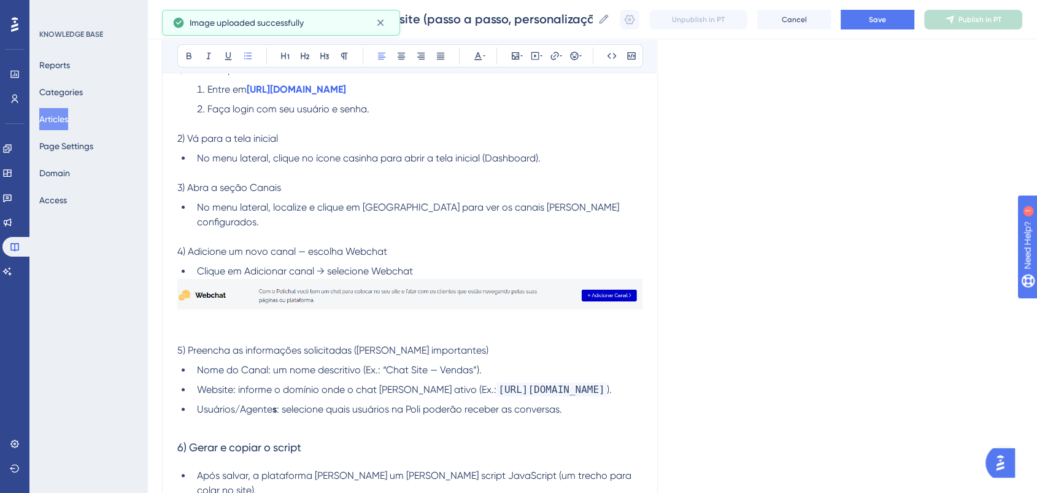
click at [572, 205] on li "No menu lateral, localize e clique em Canais para ver os canais já configurados." at bounding box center [417, 214] width 450 height 29
click at [574, 206] on li "No menu lateral, localize e clique em Canais para ver os canais já configurados." at bounding box center [417, 214] width 450 height 29
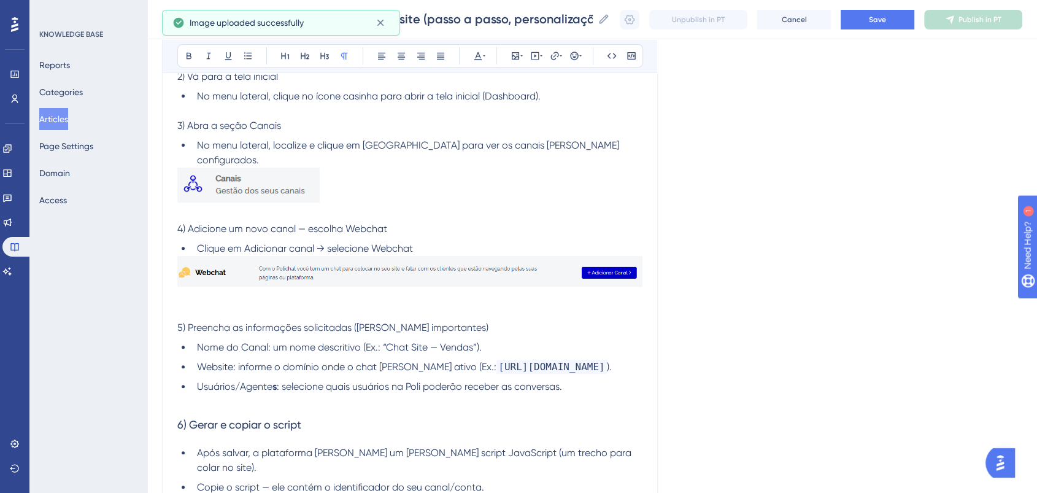
scroll to position [479, 0]
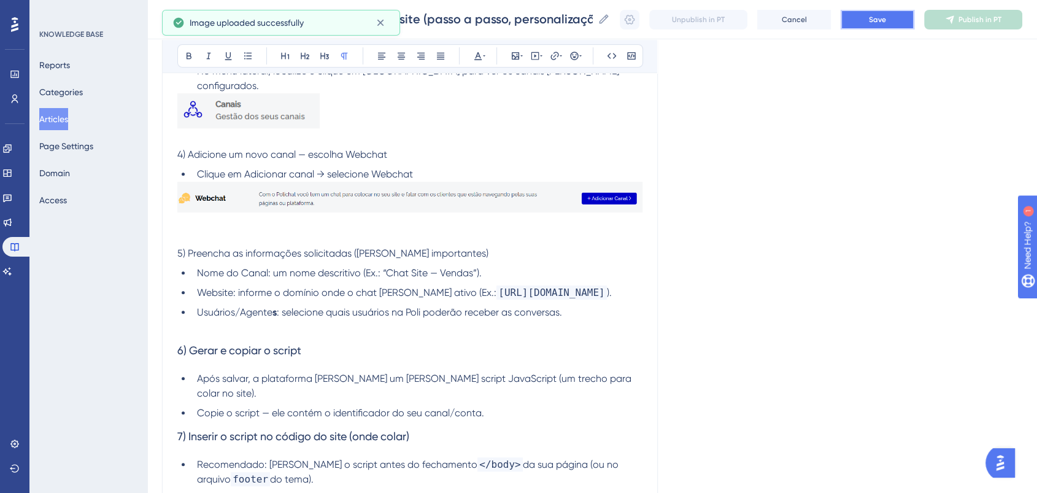
click at [886, 23] on span "Save" at bounding box center [877, 20] width 17 height 10
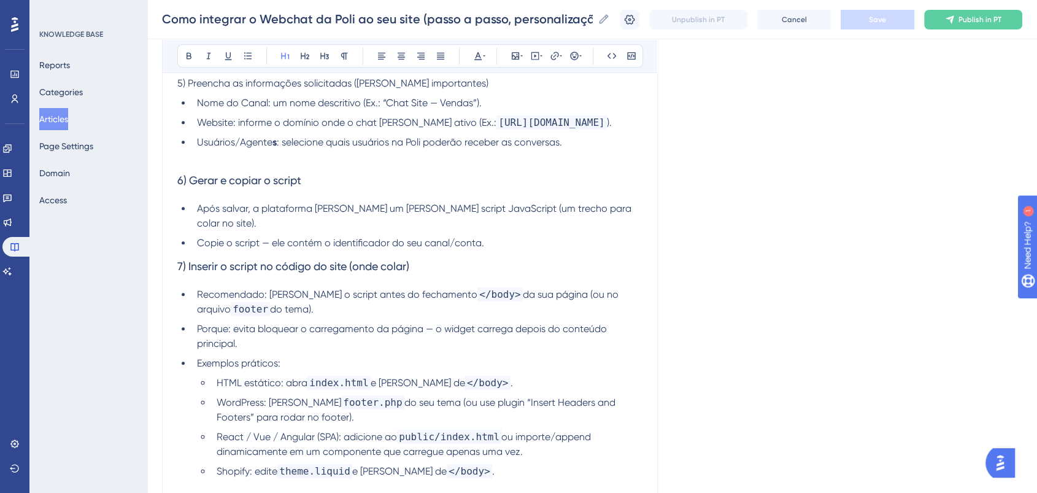
scroll to position [581, 0]
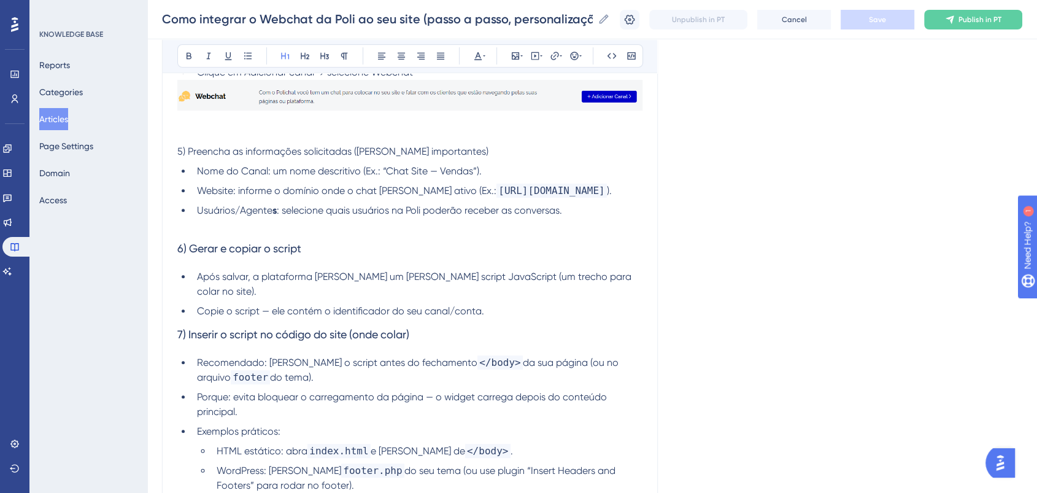
click at [532, 304] on li "Copie o script — ele contém o identificador do seu canal/conta." at bounding box center [417, 311] width 450 height 15
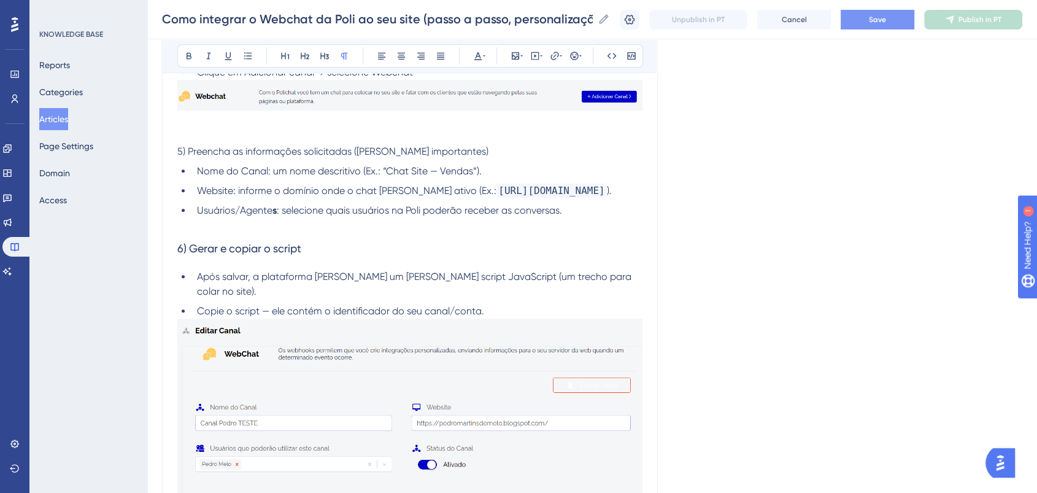
click at [509, 304] on li "Copie o script — ele contém o identificador do seu canal/conta." at bounding box center [417, 311] width 450 height 15
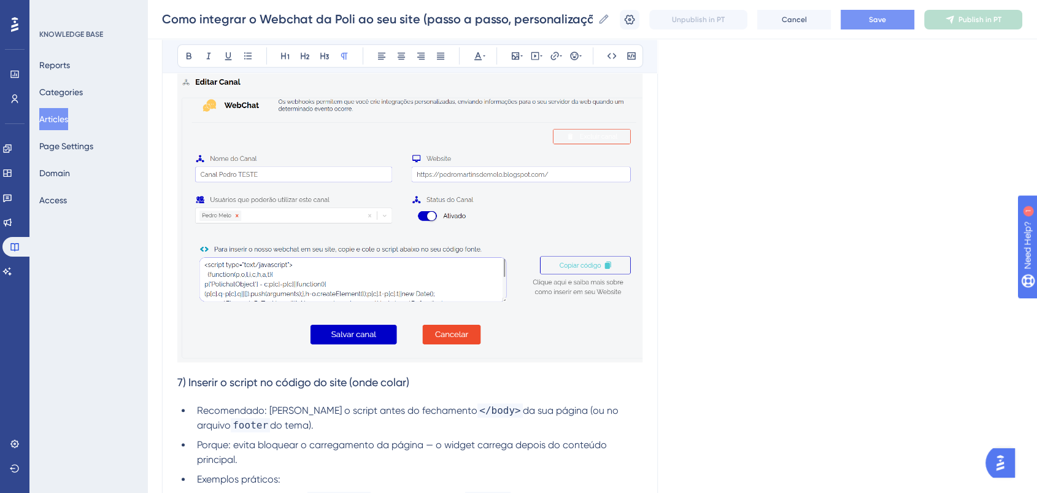
scroll to position [854, 0]
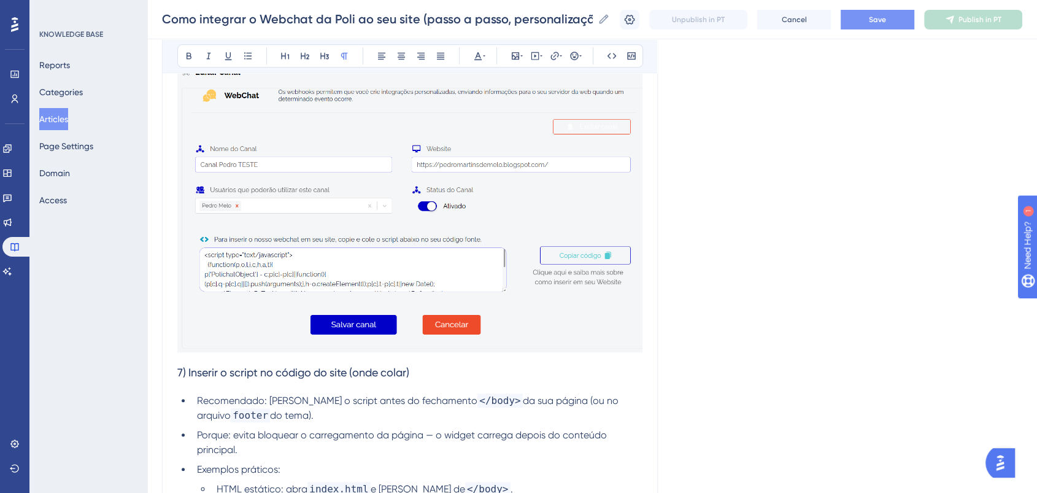
click at [457, 357] on h3 "7) Inserir o script no código do site (onde colar)" at bounding box center [409, 373] width 465 height 32
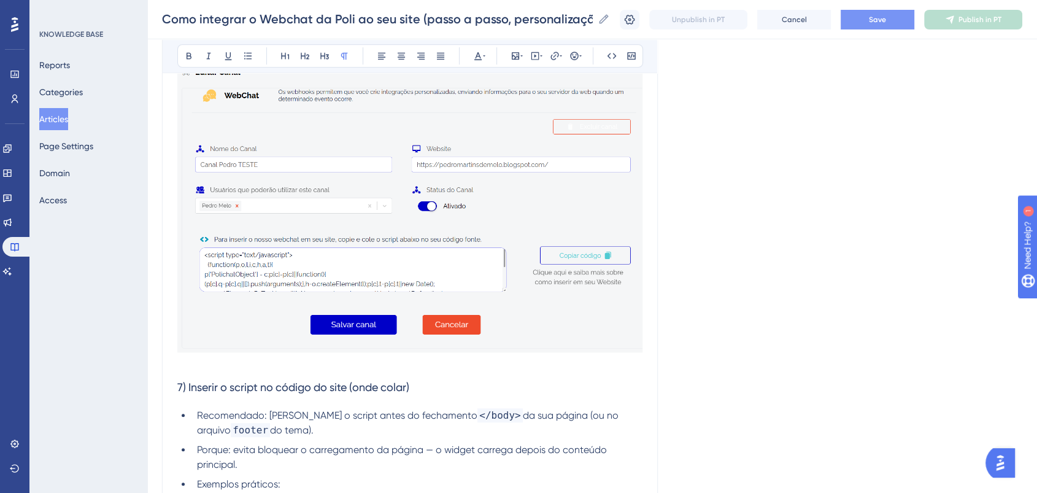
click at [393, 357] on p at bounding box center [409, 364] width 465 height 15
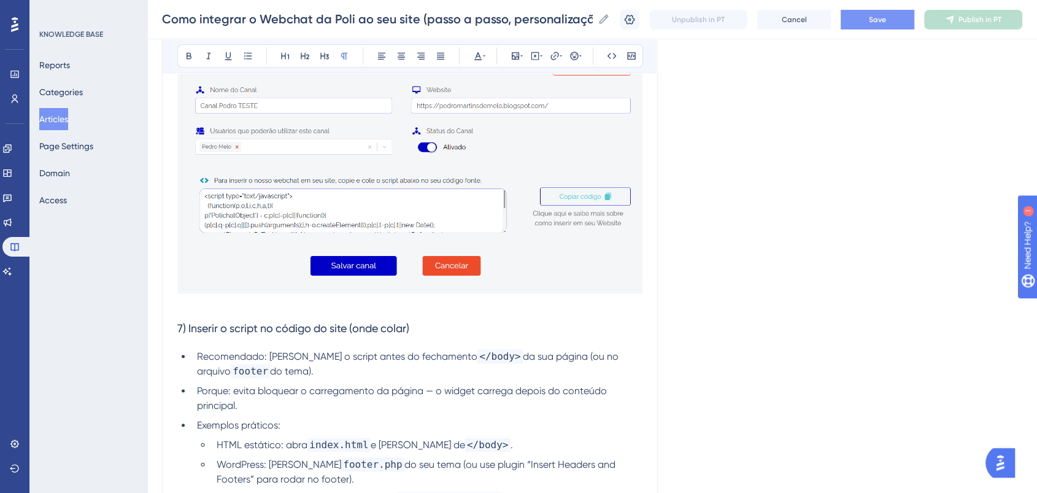
scroll to position [785, 0]
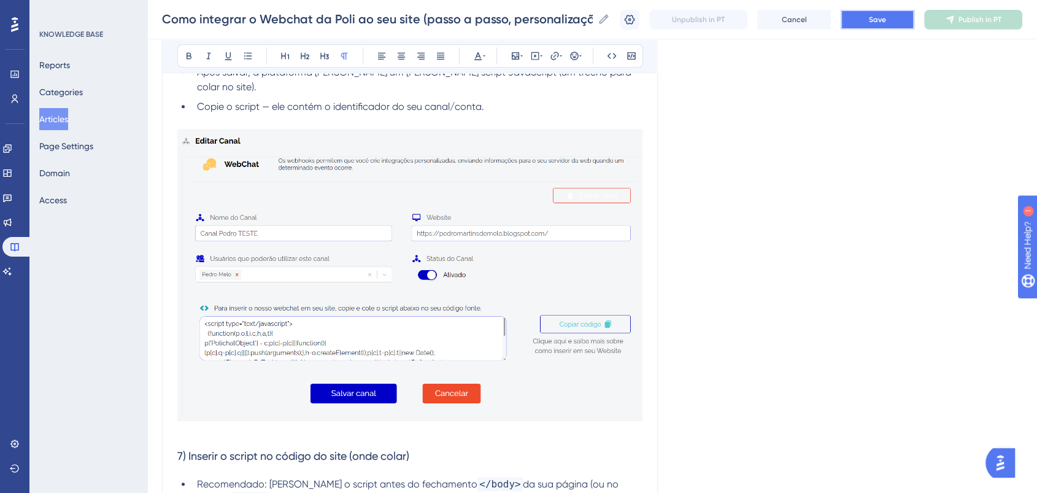
click at [860, 25] on button "Save" at bounding box center [878, 20] width 74 height 20
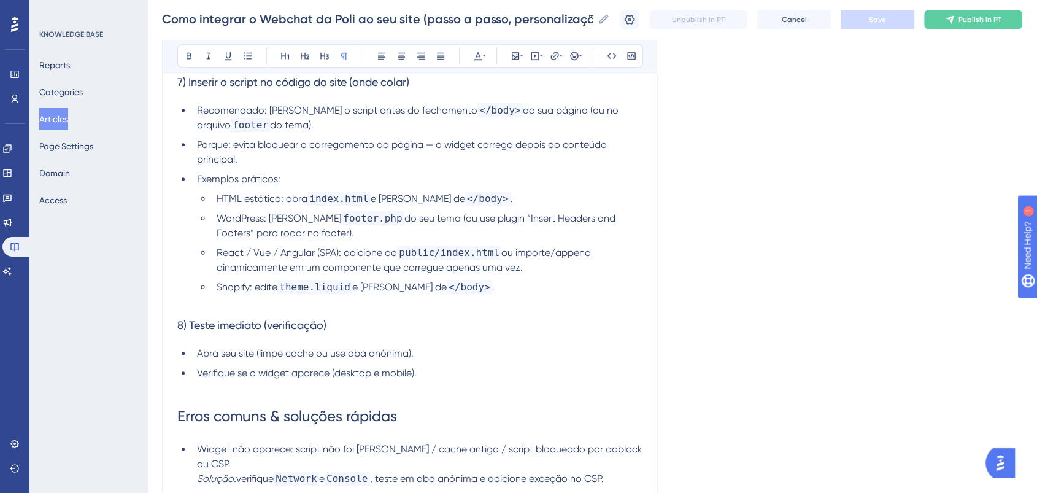
scroll to position [1127, 0]
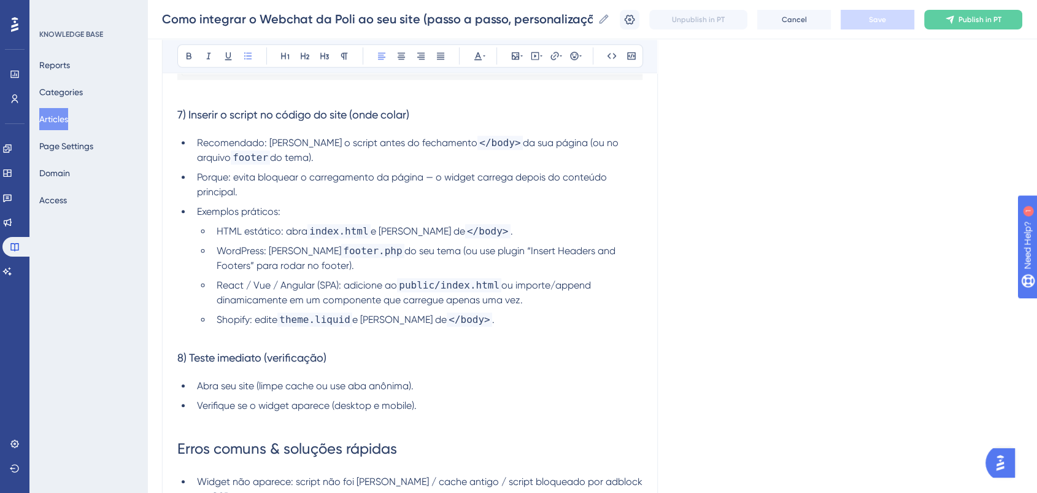
click at [492, 312] on li "Shopify: edite theme.liquid e cole antes de </body> ." at bounding box center [427, 319] width 431 height 15
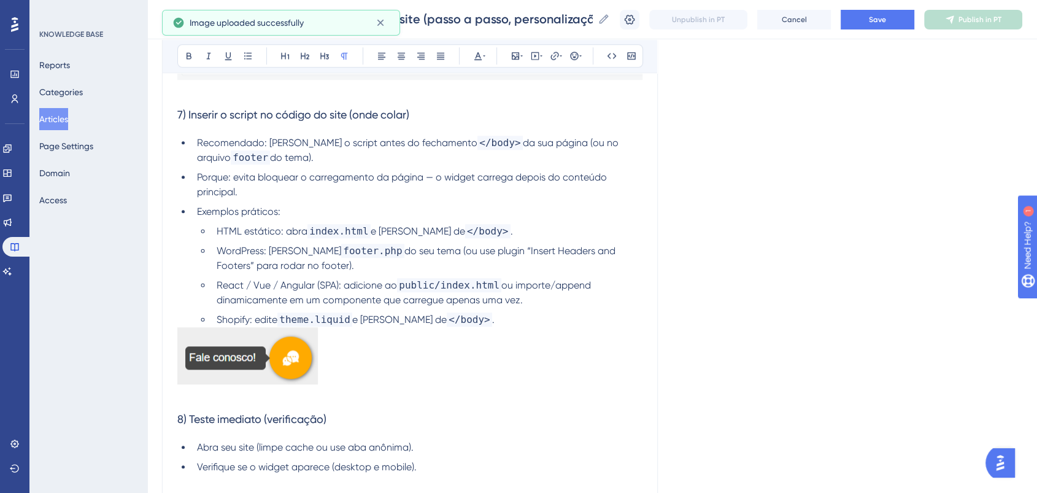
click at [553, 283] on li "React / Vue / Angular (SPA): adicione ao public/index.html ou importe/append di…" at bounding box center [427, 292] width 431 height 29
click at [508, 312] on li "Shopify: edite theme.liquid e cole antes de </body> ." at bounding box center [427, 319] width 431 height 15
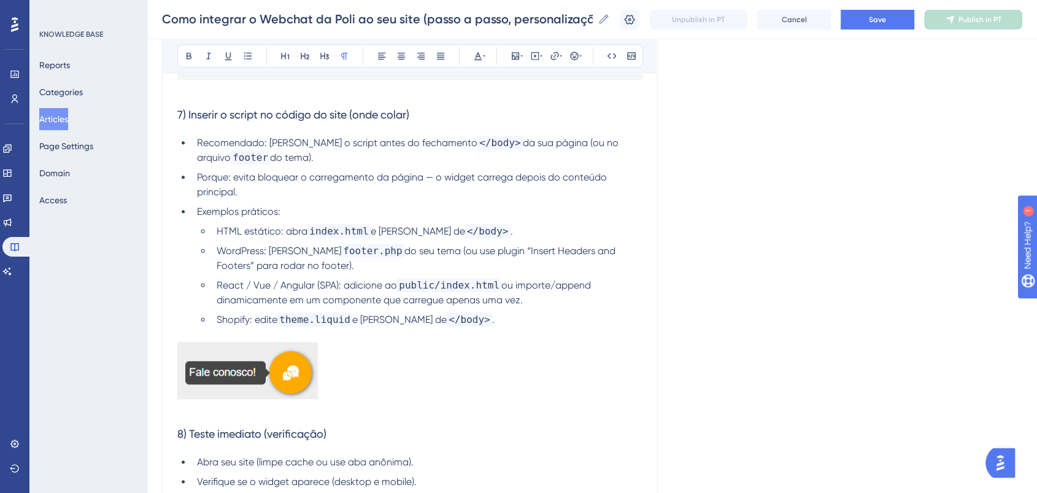
click at [519, 297] on ul "HTML estático: abra index.html e cole antes de </body> . WordPress: cole em foo…" at bounding box center [419, 275] width 445 height 103
click at [352, 350] on p at bounding box center [409, 372] width 465 height 61
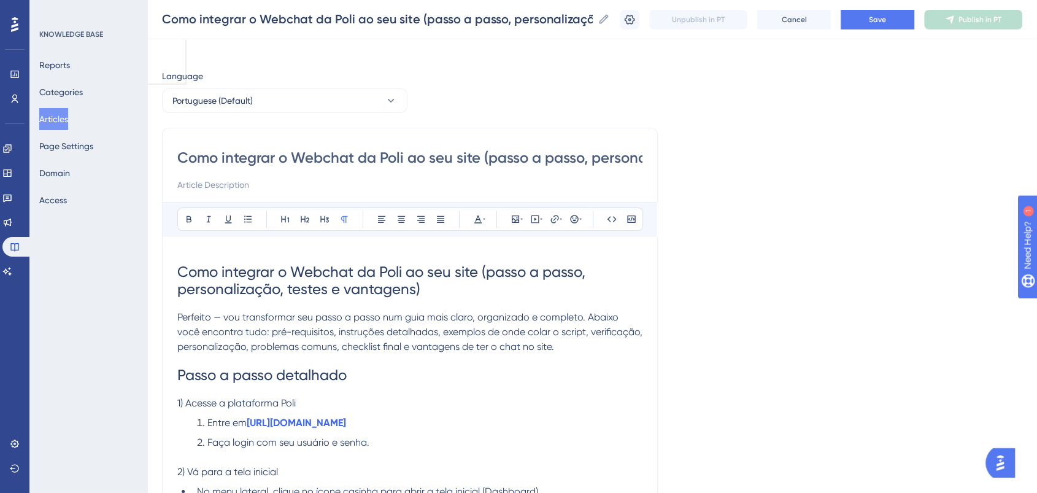
scroll to position [0, 0]
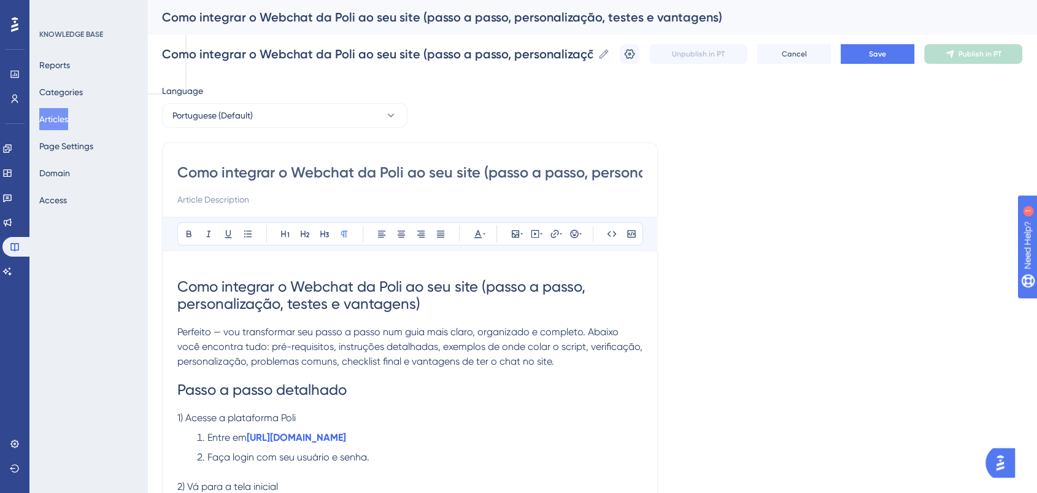
click at [904, 40] on div "Como integrar o Webchat da Poli ao seu site (passo a passo, personalização, tes…" at bounding box center [592, 53] width 860 height 39
click at [904, 49] on button "Save" at bounding box center [878, 54] width 74 height 20
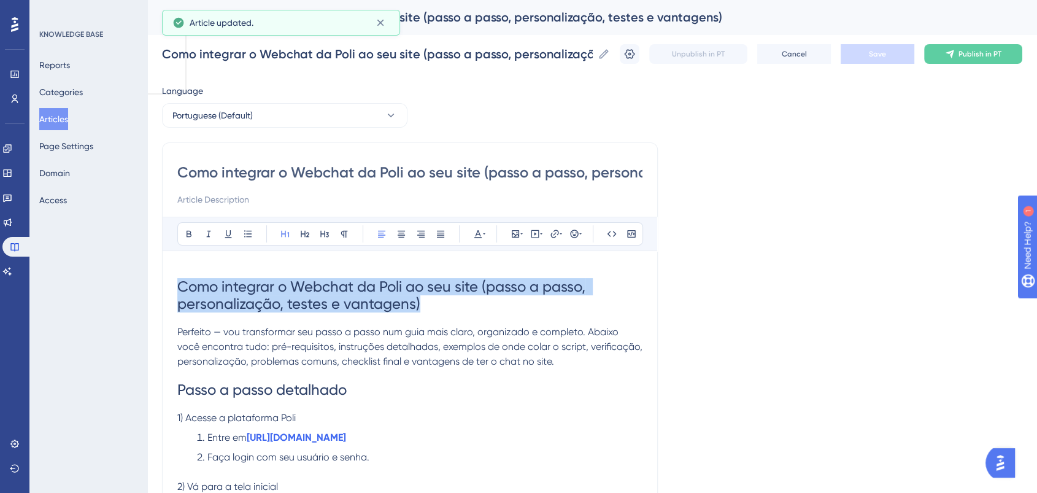
drag, startPoint x: 449, startPoint y: 309, endPoint x: 87, endPoint y: 238, distance: 369.0
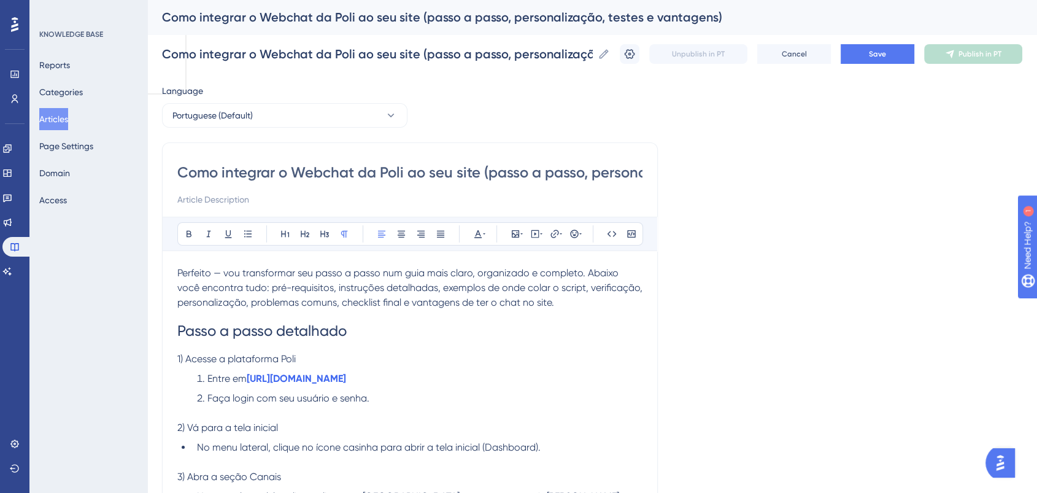
click at [225, 274] on span "Perfeito — vou transformar seu passo a passo num guia mais claro, organizado e …" at bounding box center [411, 287] width 468 height 41
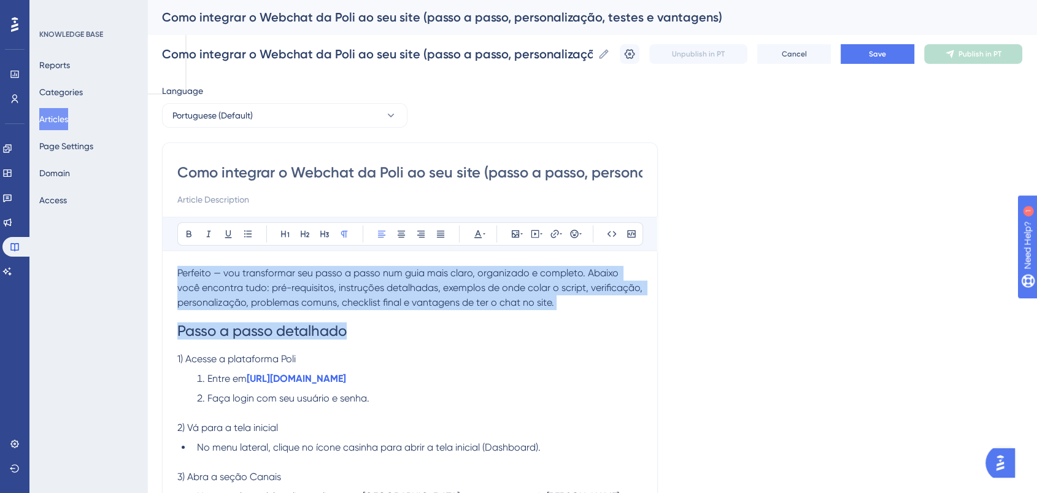
drag, startPoint x: 177, startPoint y: 271, endPoint x: 573, endPoint y: 314, distance: 398.7
click at [574, 312] on h1 "Passo a passo detalhado" at bounding box center [409, 331] width 465 height 42
drag, startPoint x: 572, startPoint y: 299, endPoint x: 165, endPoint y: 242, distance: 410.9
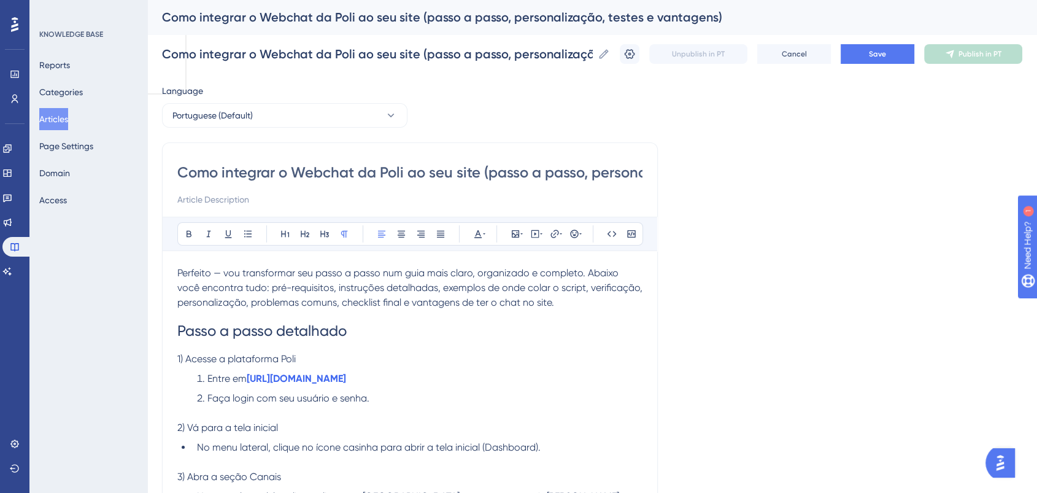
click at [604, 306] on p "Perfeito — vou transformar seu passo a passo num guia mais claro, organizado e …" at bounding box center [409, 288] width 465 height 44
drag, startPoint x: 247, startPoint y: 287, endPoint x: 307, endPoint y: 287, distance: 60.1
click at [307, 287] on span "Perfeito — vou transformar seu passo a passo num guia mais claro, organizado e …" at bounding box center [411, 287] width 468 height 41
click at [358, 289] on span "Perfeito — vou transformar seu passo a passo num guia mais claro, organizado e …" at bounding box center [399, 287] width 444 height 41
click at [535, 285] on span "Perfeito — vou transformar seu passo a passo num guia mais claro, organizado e …" at bounding box center [399, 287] width 444 height 41
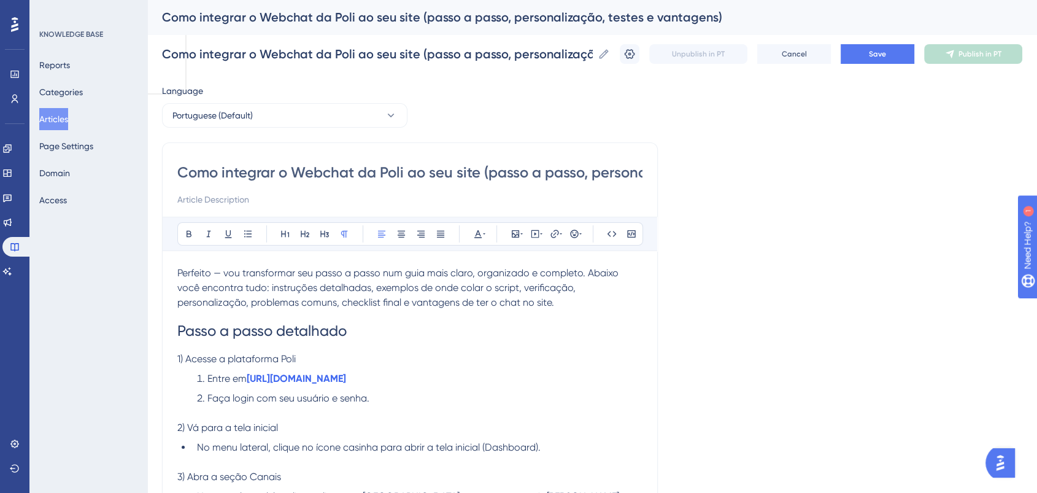
click at [557, 286] on span "Perfeito — vou transformar seu passo a passo num guia mais claro, organizado e …" at bounding box center [399, 287] width 444 height 41
drag, startPoint x: 556, startPoint y: 288, endPoint x: 622, endPoint y: 294, distance: 66.6
click at [622, 294] on p "Perfeito — vou transformar seu passo a passo num guia mais claro, organizado e …" at bounding box center [409, 288] width 465 height 44
click at [628, 288] on span "Perfeito — vou transformar seu passo a passo num guia mais claro, organizado e …" at bounding box center [402, 287] width 451 height 41
drag, startPoint x: 240, startPoint y: 301, endPoint x: 214, endPoint y: 301, distance: 26.4
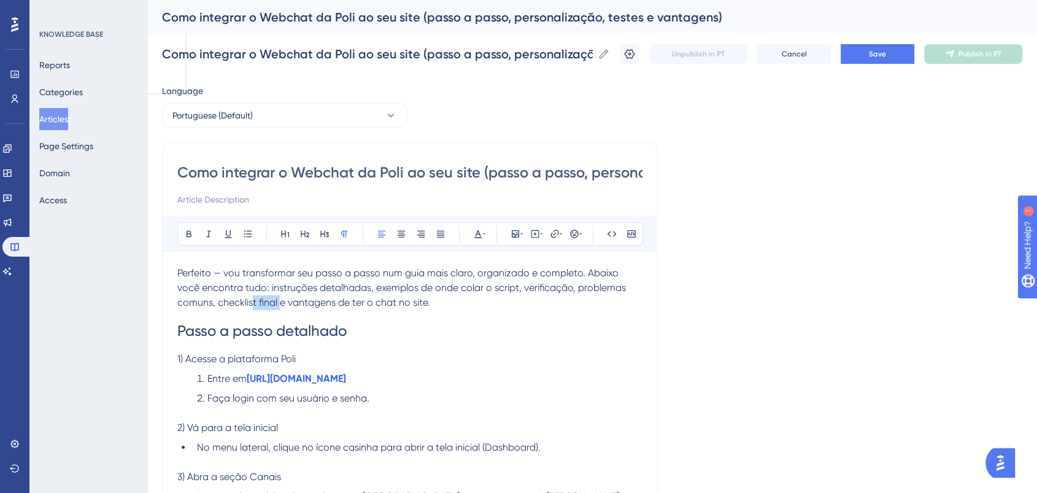
click at [214, 301] on span "Perfeito — vou transformar seu passo a passo num guia mais claro, organizado e …" at bounding box center [402, 287] width 451 height 41
click at [234, 310] on h1 "Passo a passo detalhado" at bounding box center [409, 331] width 465 height 42
drag, startPoint x: 239, startPoint y: 297, endPoint x: 114, endPoint y: 304, distance: 126.0
click at [326, 295] on p "Perfeito — vou transformar seu passo a passo num guia mais claro, organizado e …" at bounding box center [409, 288] width 465 height 44
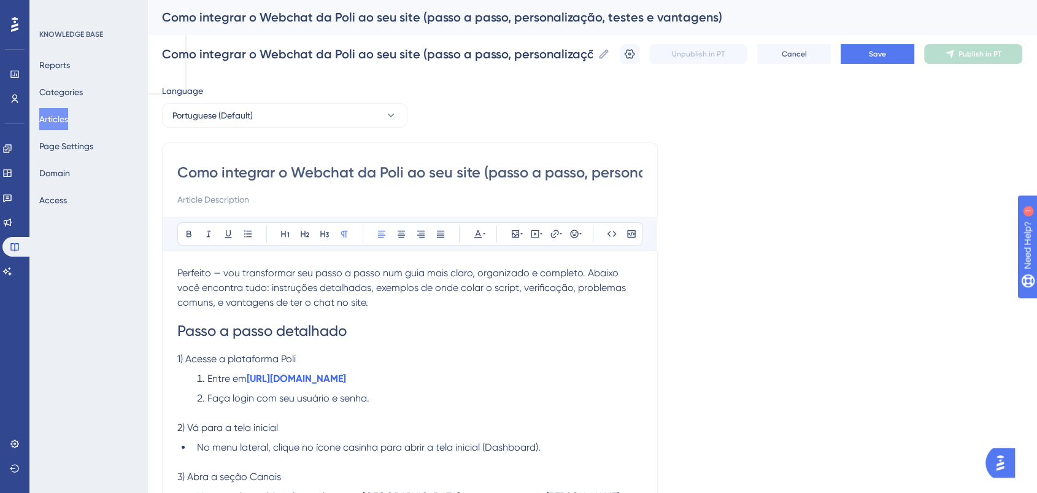
click at [364, 310] on h1 "Passo a passo detalhado" at bounding box center [409, 331] width 465 height 42
click at [870, 52] on button "Save" at bounding box center [878, 54] width 74 height 20
click at [177, 276] on span "Perfeito — vou transformar seu passo a passo num guia mais claro, organizado e …" at bounding box center [402, 287] width 451 height 41
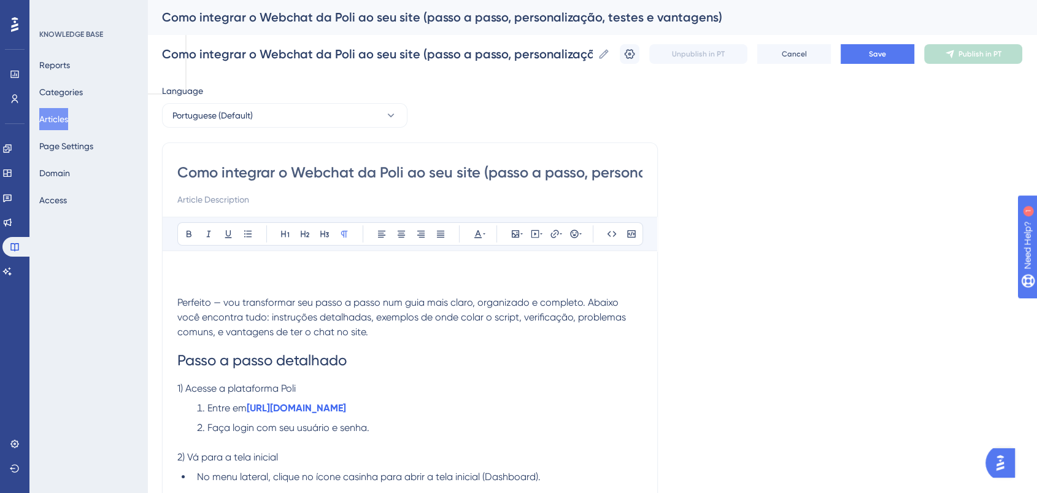
click at [196, 266] on p at bounding box center [409, 273] width 465 height 15
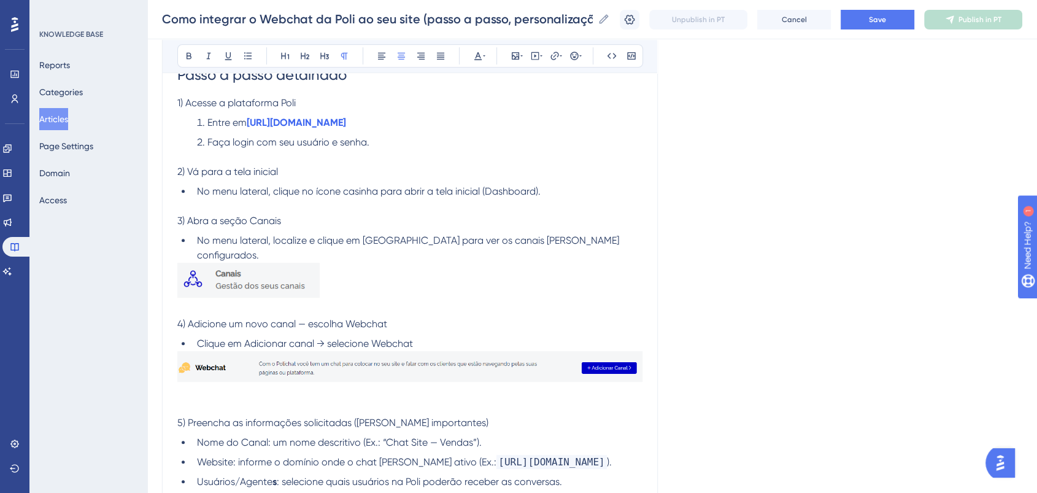
scroll to position [477, 0]
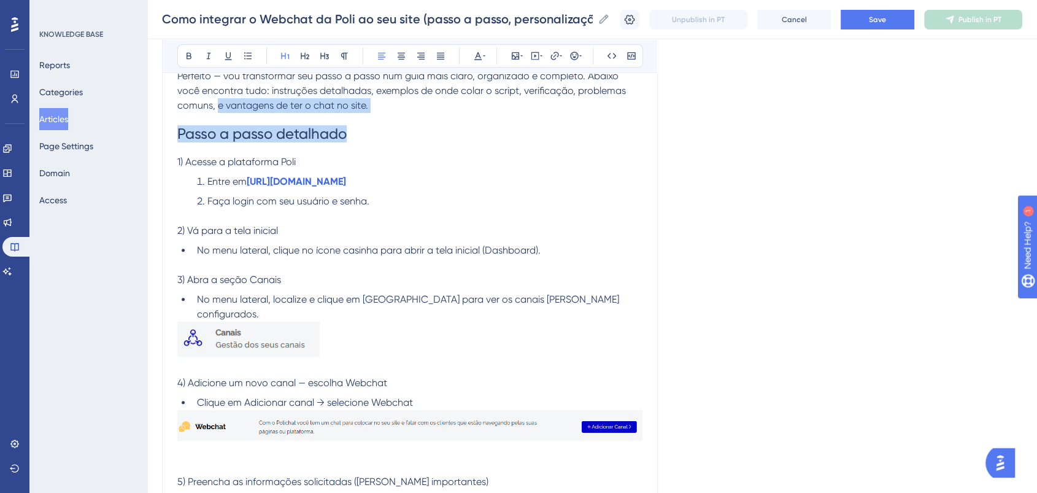
drag, startPoint x: 326, startPoint y: 135, endPoint x: 125, endPoint y: 109, distance: 202.9
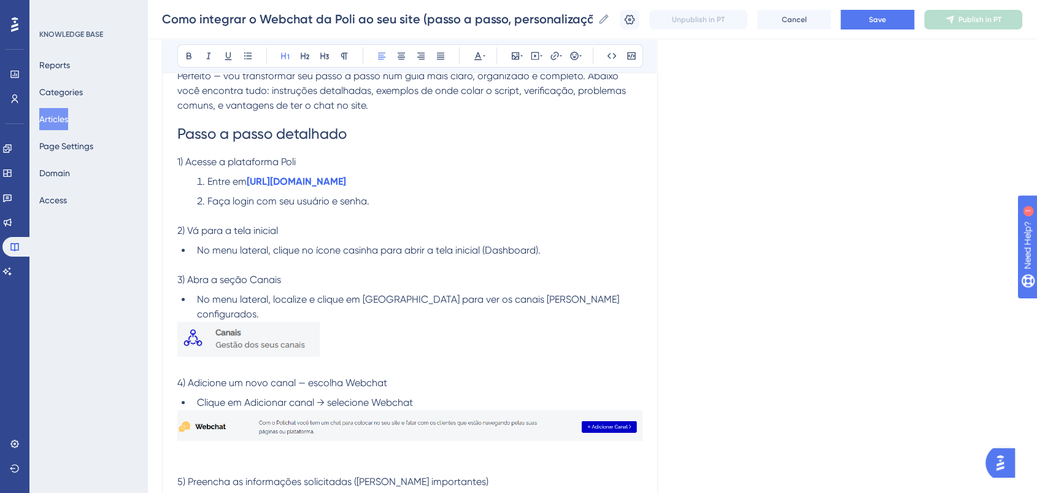
drag, startPoint x: 178, startPoint y: 126, endPoint x: 438, endPoint y: 131, distance: 260.2
click at [438, 131] on h1 "Passo a passo detalhado" at bounding box center [409, 134] width 465 height 42
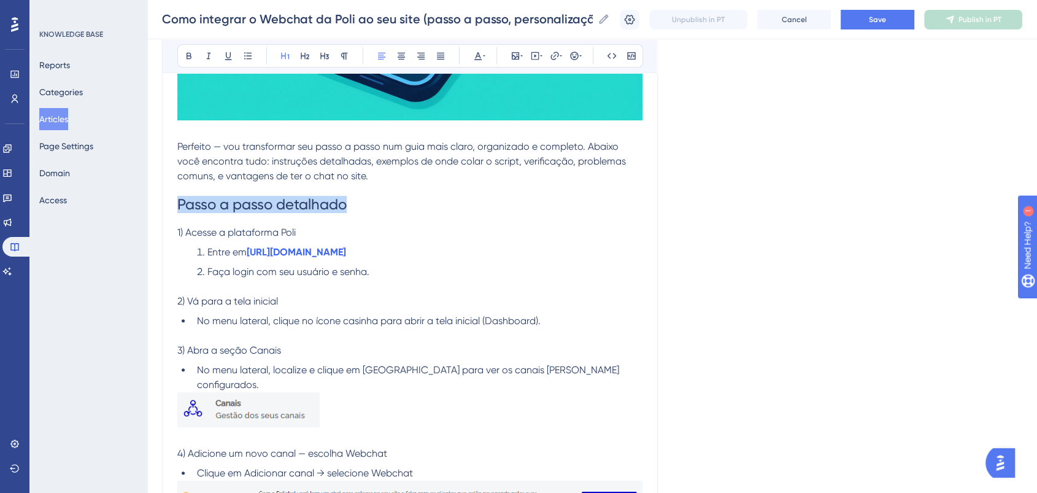
scroll to position [341, 0]
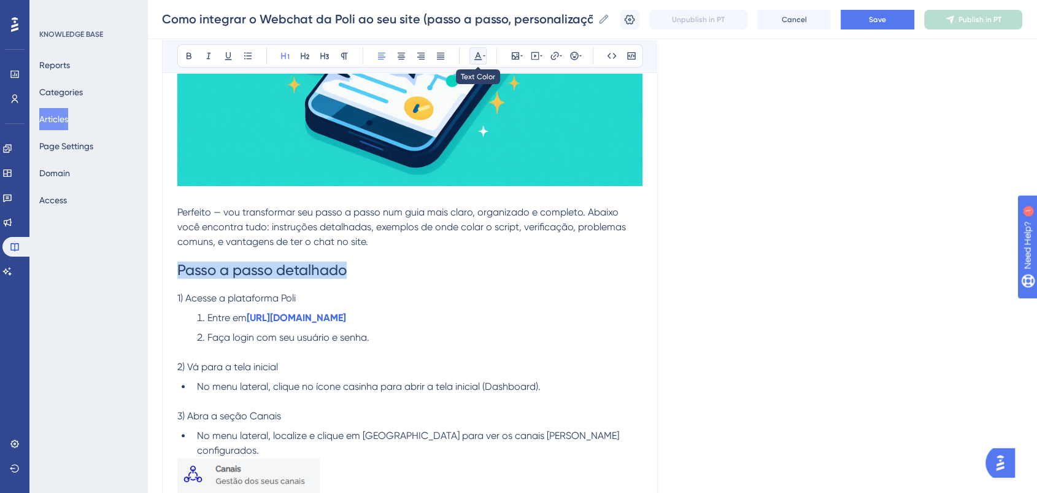
click at [474, 53] on icon at bounding box center [478, 56] width 10 height 10
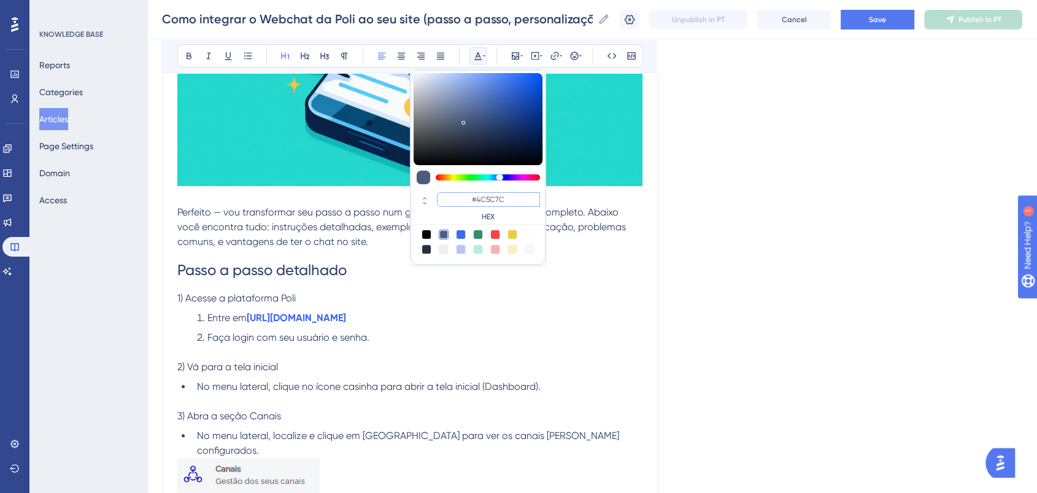
drag, startPoint x: 520, startPoint y: 201, endPoint x: 438, endPoint y: 201, distance: 82.2
click at [438, 201] on input "#4C5C7C" at bounding box center [488, 199] width 103 height 15
type input "#0000FF"
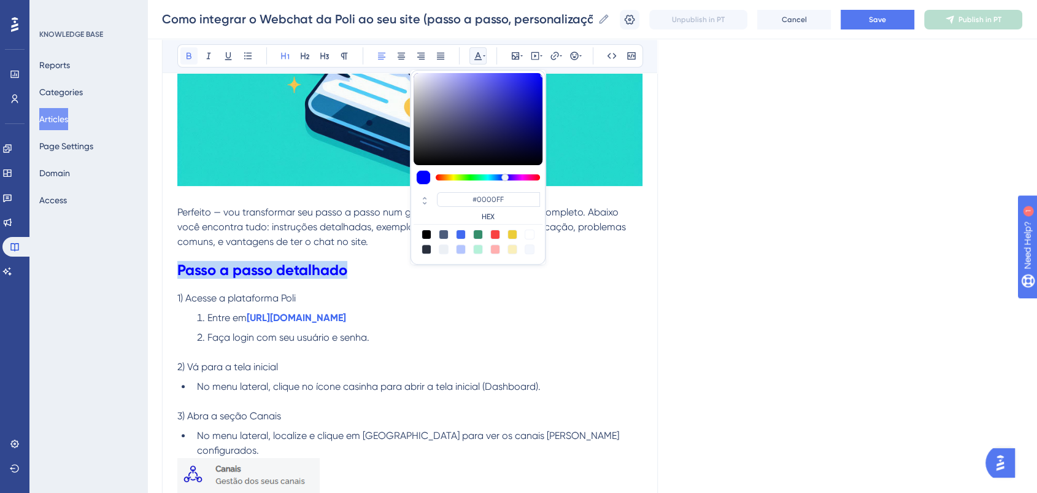
click at [189, 53] on icon at bounding box center [189, 56] width 10 height 10
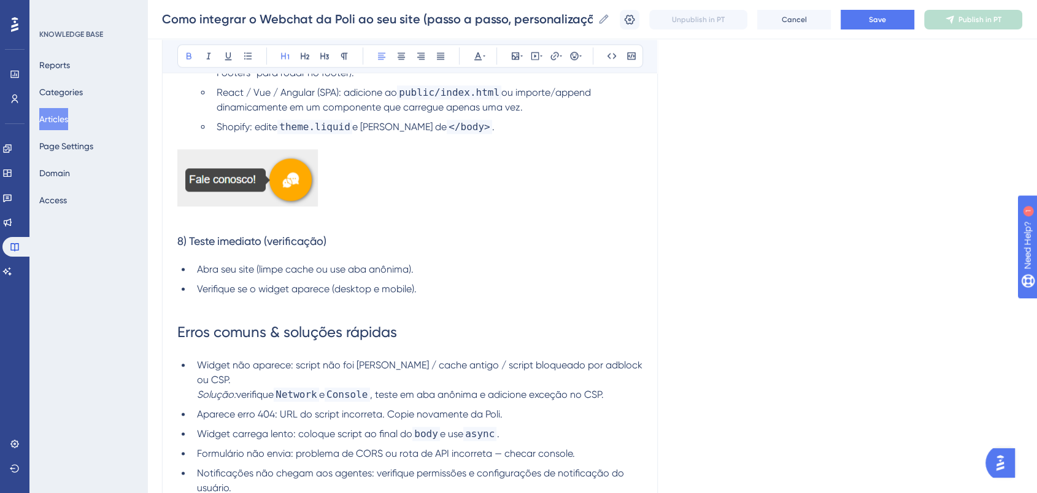
scroll to position [1636, 0]
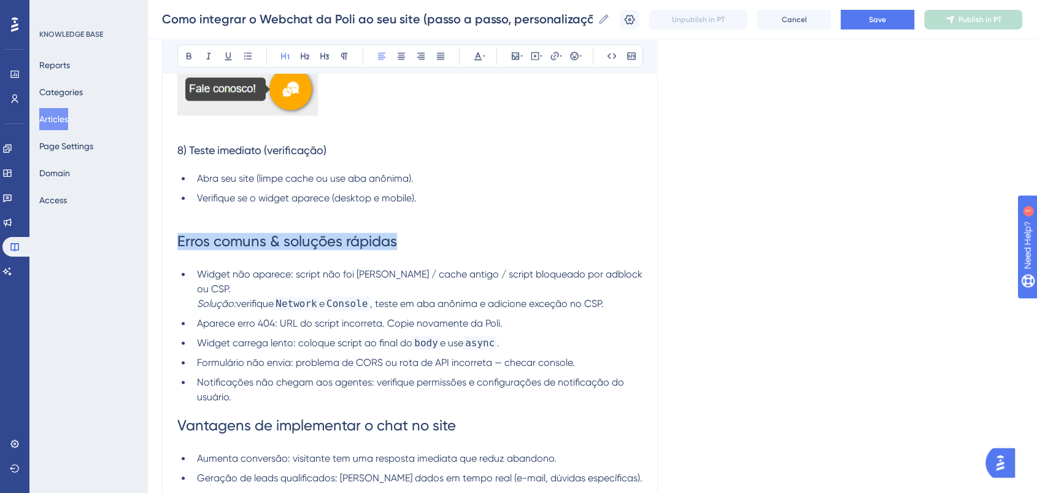
drag, startPoint x: 402, startPoint y: 224, endPoint x: 145, endPoint y: 220, distance: 256.5
click at [476, 56] on icon at bounding box center [478, 56] width 10 height 10
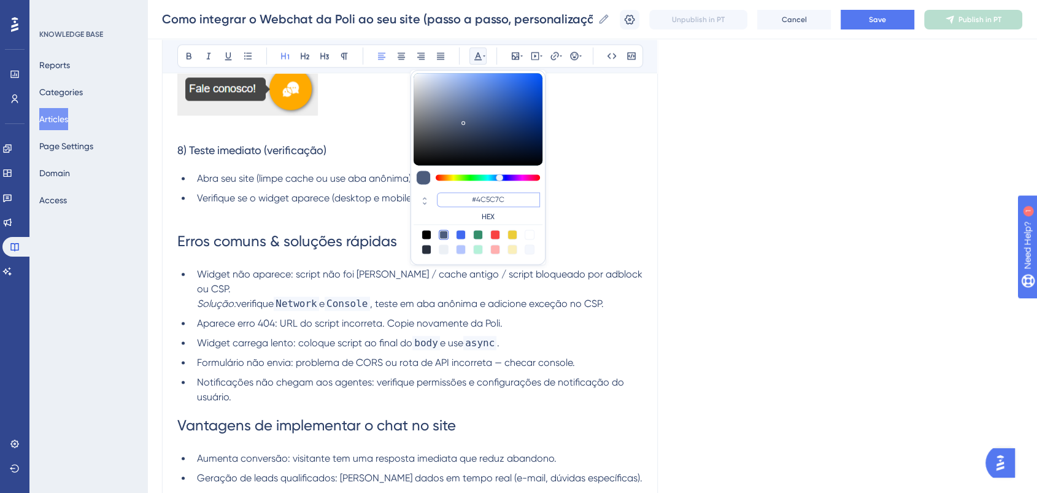
drag, startPoint x: 519, startPoint y: 199, endPoint x: 447, endPoint y: 202, distance: 71.2
click at [447, 202] on input "#4C5C7C" at bounding box center [488, 199] width 103 height 15
paste input "0000FF"
type input "#0000FF"
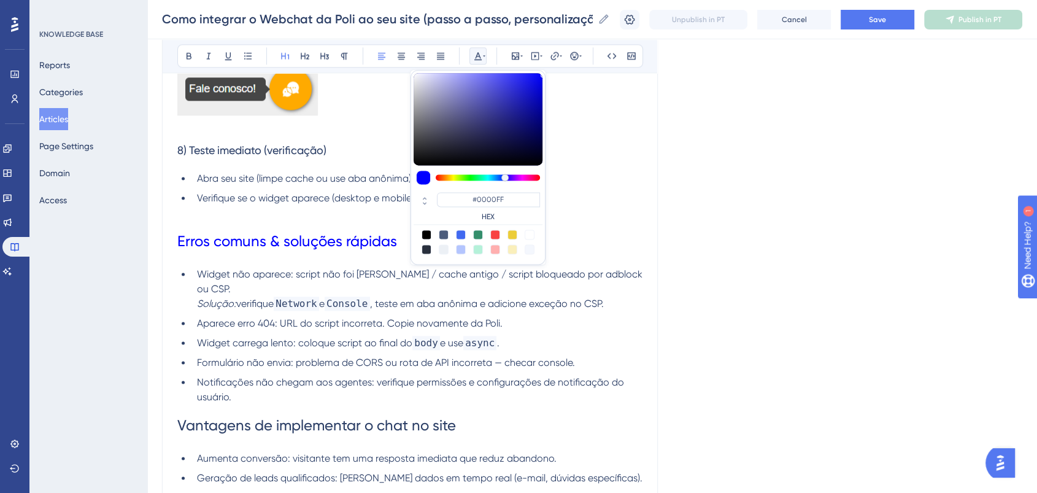
click at [368, 220] on h1 "Erros comuns & soluções rápidas" at bounding box center [409, 241] width 465 height 42
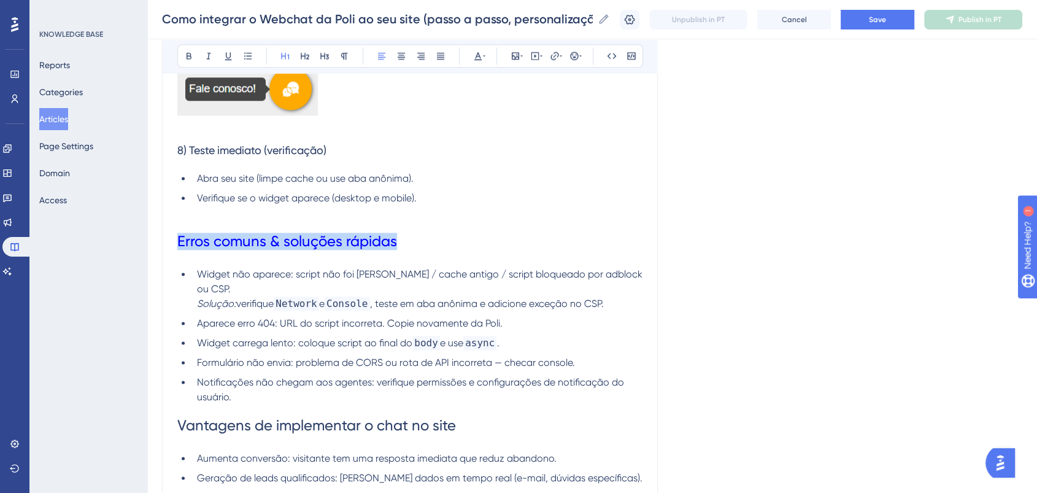
drag, startPoint x: 407, startPoint y: 226, endPoint x: 42, endPoint y: 215, distance: 365.3
click at [189, 59] on icon at bounding box center [189, 56] width 10 height 10
click at [495, 220] on h1 "Erros comuns & soluções rápidas" at bounding box center [409, 241] width 465 height 42
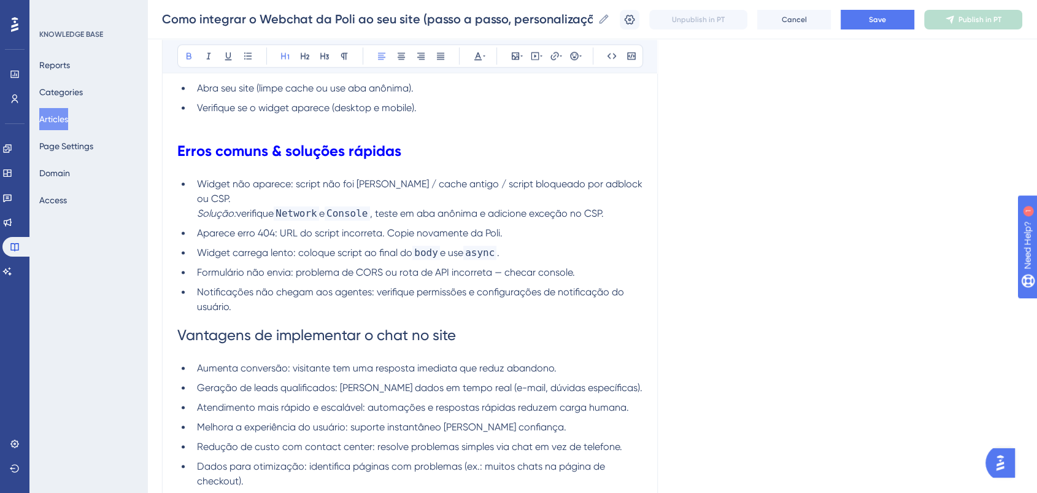
scroll to position [1841, 0]
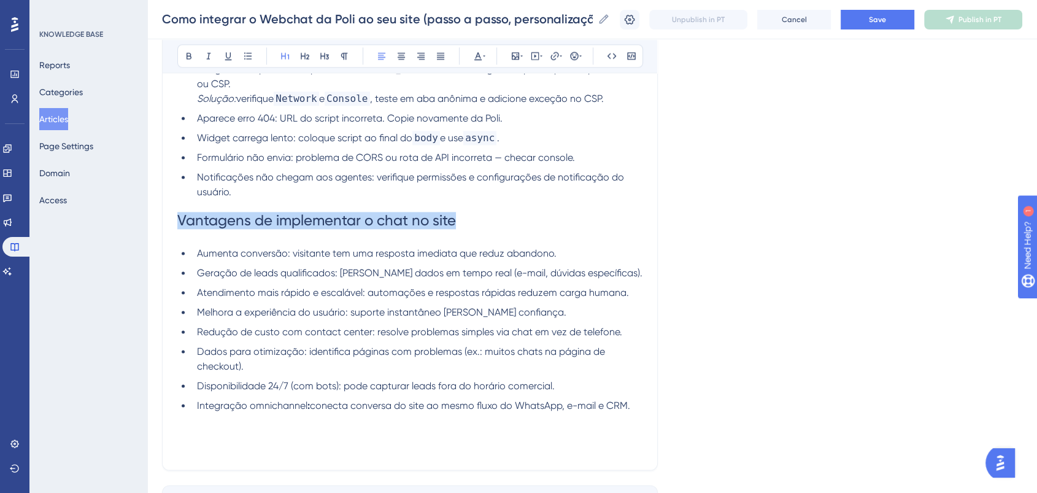
drag, startPoint x: 478, startPoint y: 190, endPoint x: 109, endPoint y: 193, distance: 369.4
click at [472, 48] on button at bounding box center [477, 55] width 17 height 17
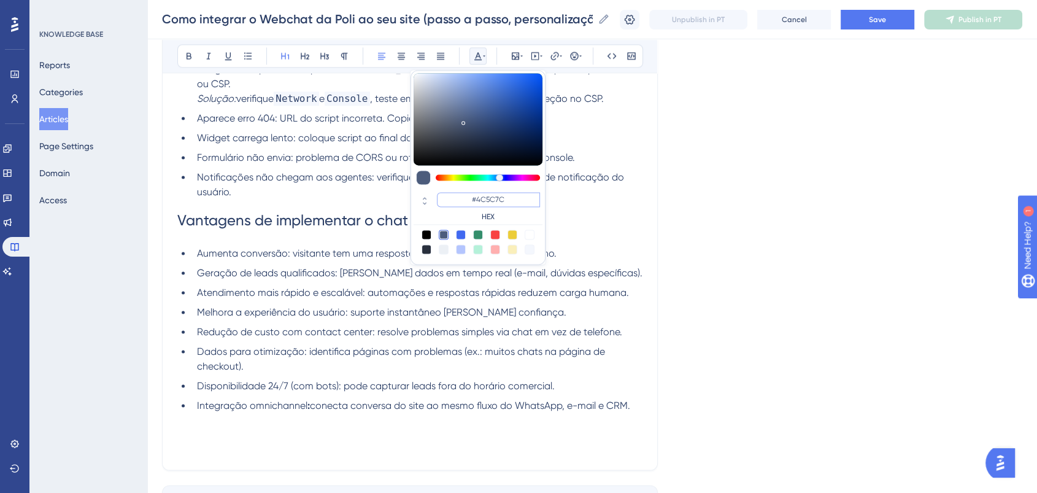
paste input "0000FF"
type input "#0000FF"
drag, startPoint x: 512, startPoint y: 195, endPoint x: 458, endPoint y: 196, distance: 54.0
click at [458, 196] on input "#0000FF" at bounding box center [488, 199] width 103 height 15
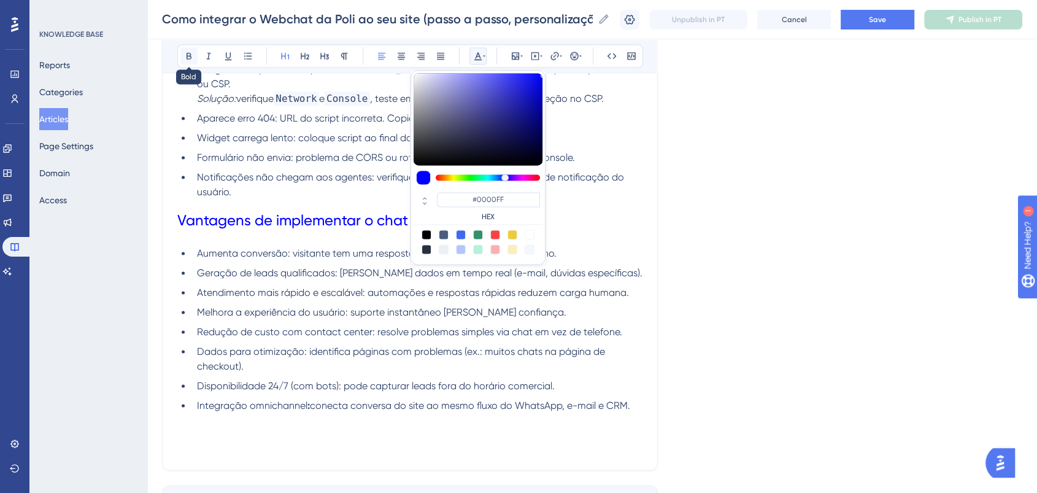
click at [187, 64] on button at bounding box center [188, 55] width 17 height 17
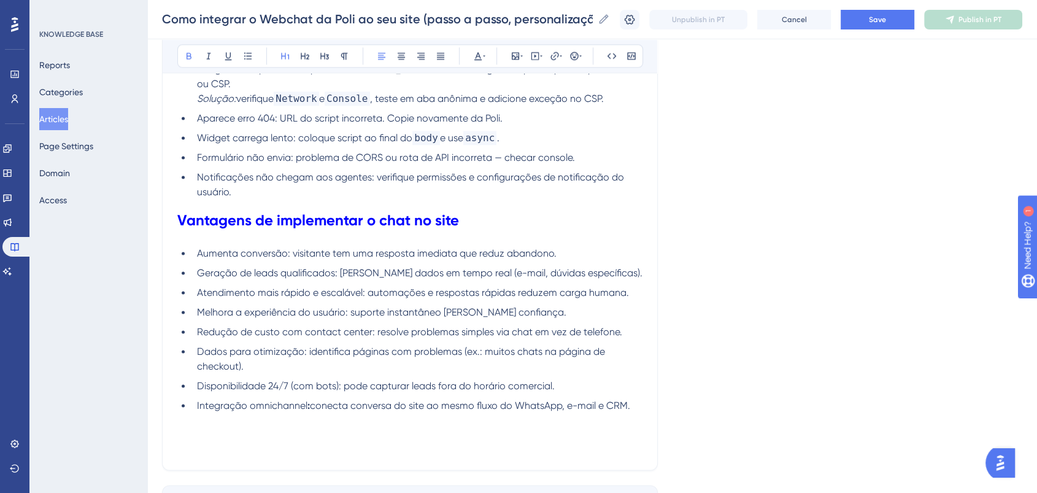
click at [482, 199] on h1 "Vantagens de implementar o chat no site" at bounding box center [409, 220] width 465 height 42
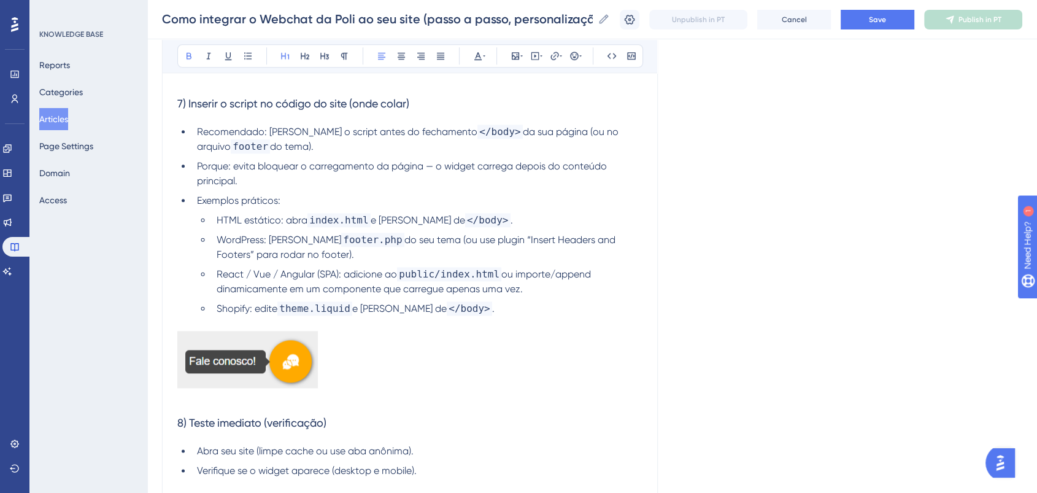
scroll to position [1500, 0]
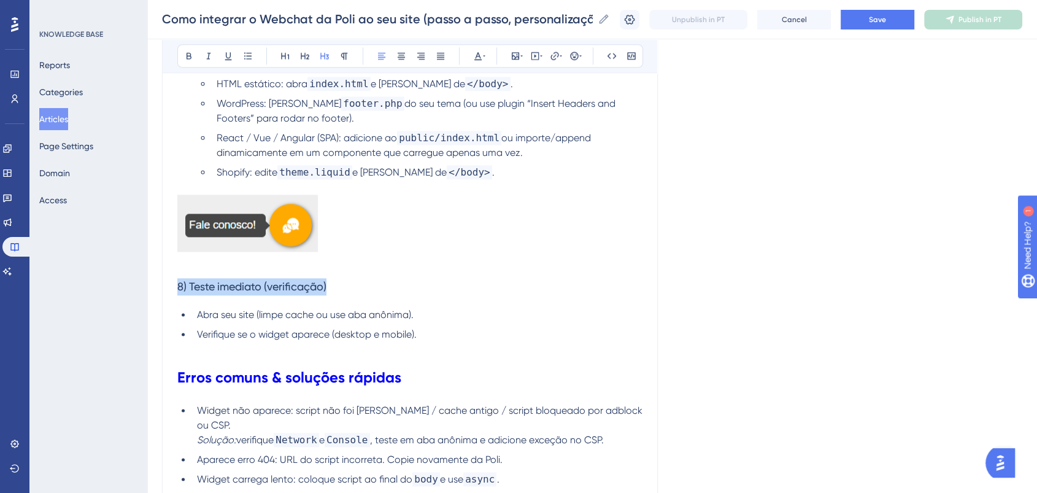
drag, startPoint x: 337, startPoint y: 271, endPoint x: 117, endPoint y: 274, distance: 220.3
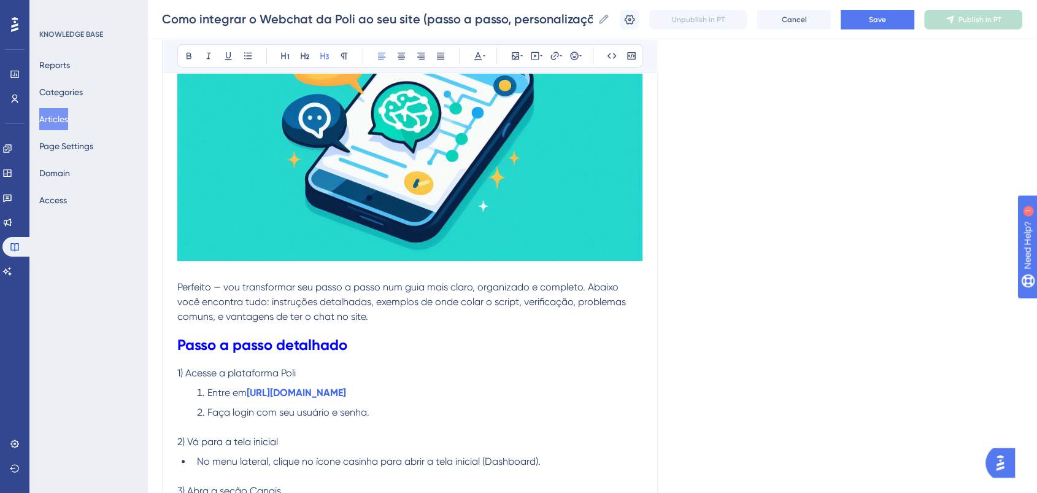
scroll to position [341, 0]
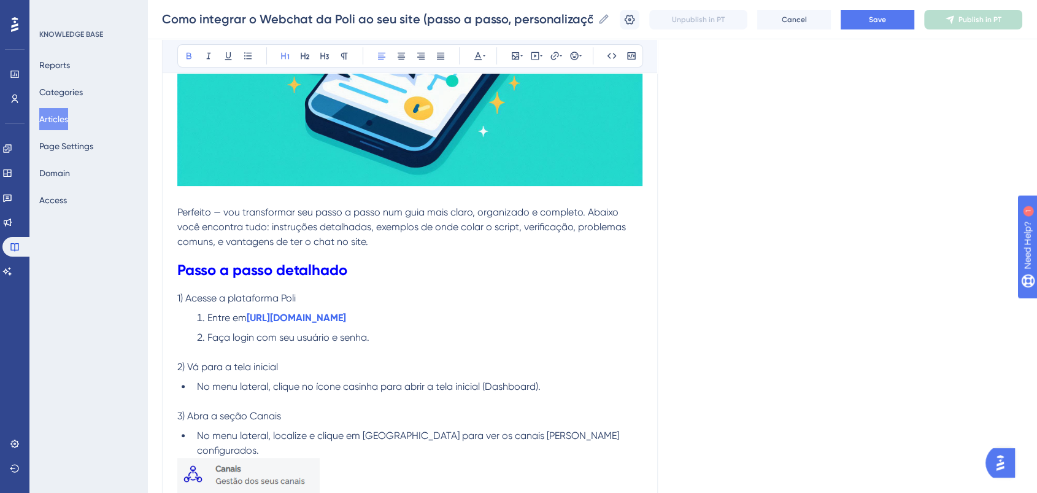
click at [489, 288] on h1 "Passo a passo detalhado" at bounding box center [409, 270] width 465 height 42
drag, startPoint x: 369, startPoint y: 318, endPoint x: 205, endPoint y: 317, distance: 164.5
click at [205, 317] on li "Entre em https://app.poli.digital" at bounding box center [417, 317] width 450 height 15
click at [445, 292] on p "1) Acesse a plataforma Poli" at bounding box center [409, 298] width 465 height 15
drag, startPoint x: 388, startPoint y: 316, endPoint x: 247, endPoint y: 314, distance: 140.5
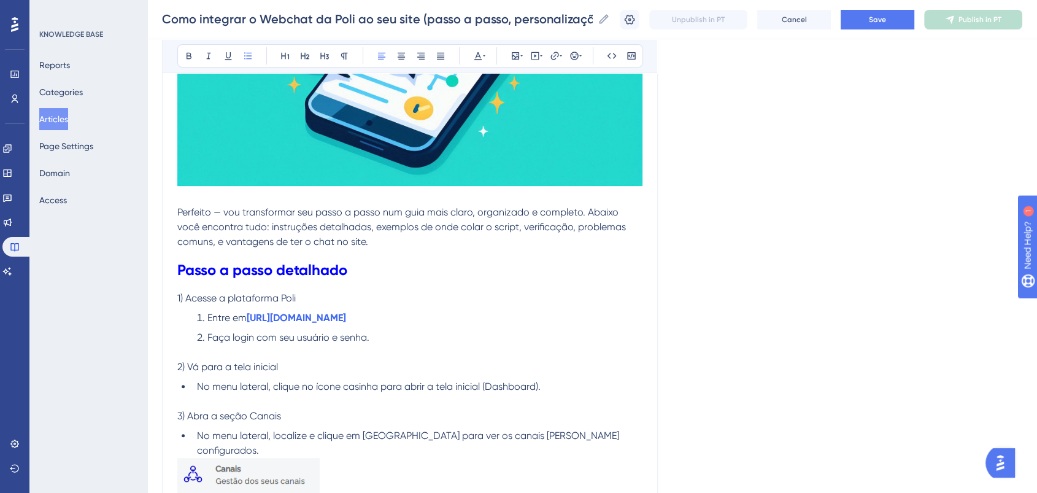
click at [247, 314] on li "Entre em https://app.poli.digital" at bounding box center [417, 317] width 450 height 15
click at [350, 266] on h1 "Passo a passo detalhado" at bounding box center [409, 270] width 465 height 42
click at [309, 317] on li "Entre na plataforma" at bounding box center [417, 317] width 450 height 15
drag, startPoint x: 309, startPoint y: 317, endPoint x: 233, endPoint y: 320, distance: 75.5
click at [233, 320] on li "Entre na plataforma." at bounding box center [417, 317] width 450 height 15
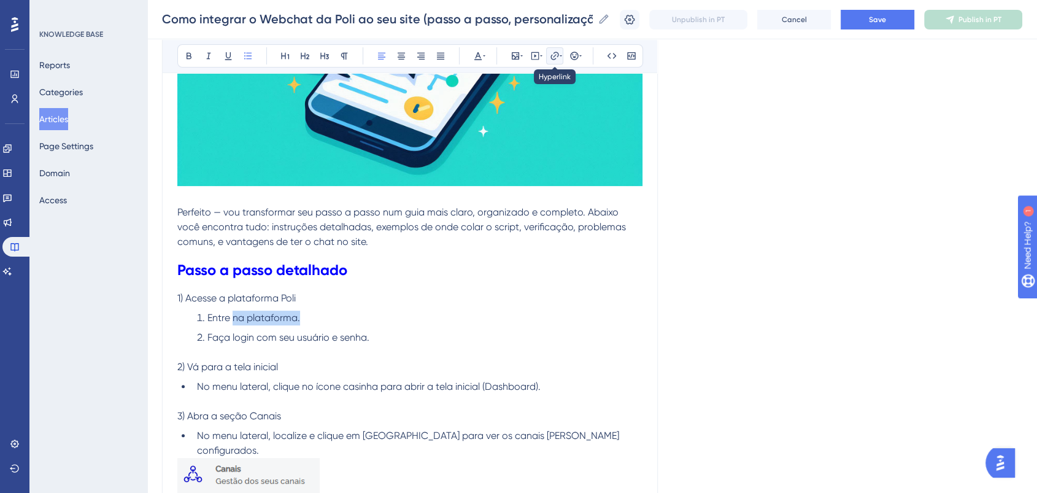
click at [558, 55] on icon at bounding box center [554, 56] width 8 height 8
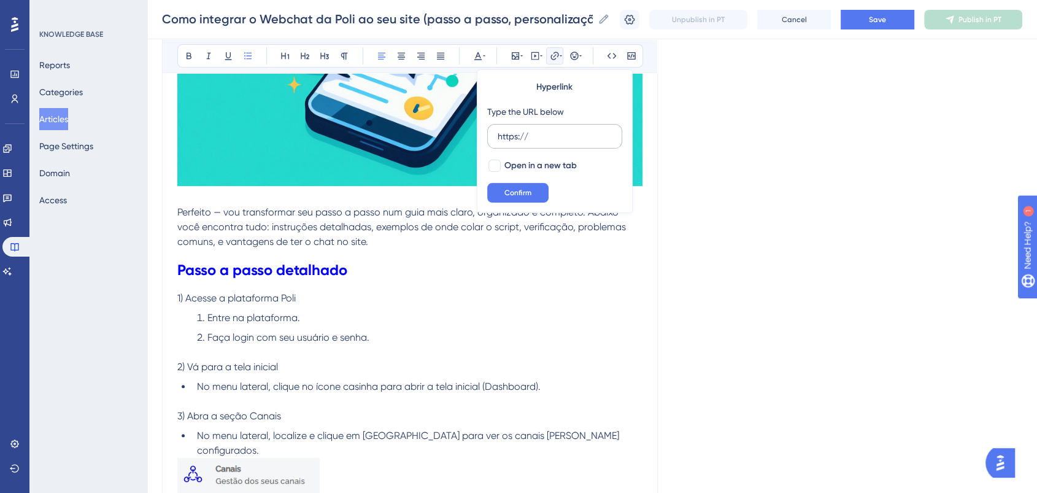
drag, startPoint x: 549, startPoint y: 138, endPoint x: 492, endPoint y: 131, distance: 57.5
click at [492, 131] on label "https://" at bounding box center [554, 136] width 135 height 25
click at [498, 131] on input "https://" at bounding box center [555, 135] width 114 height 13
type input "https://app.poli.digital/home"
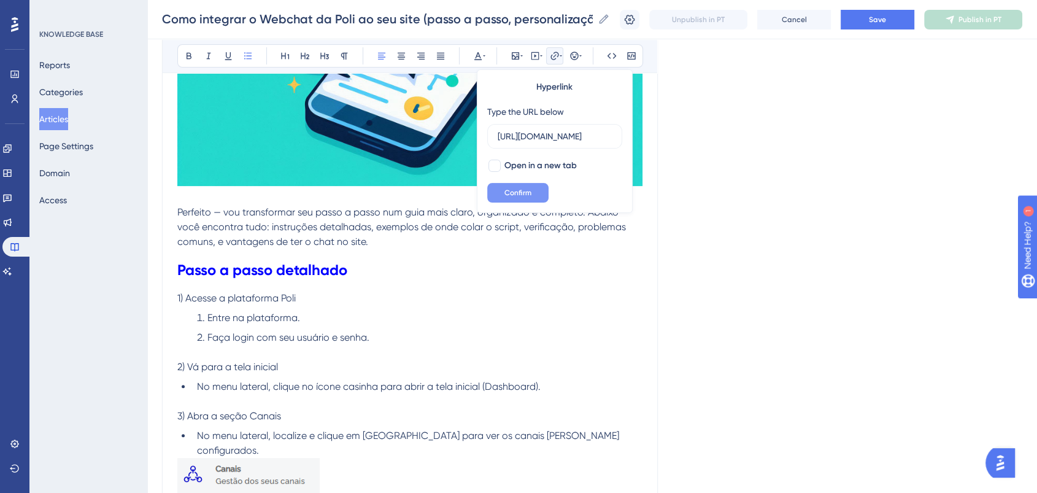
click at [533, 190] on button "Confirm" at bounding box center [517, 193] width 61 height 20
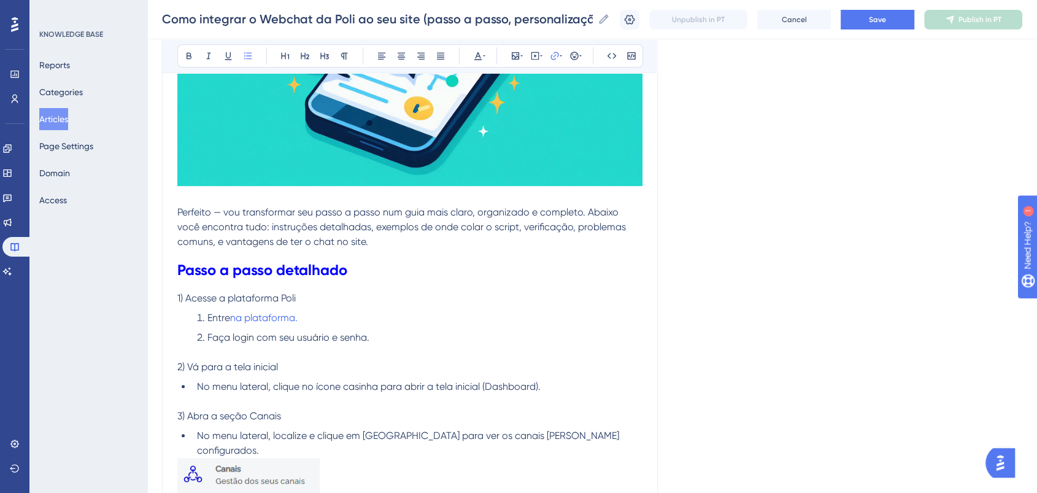
click at [444, 304] on p "1) Acesse a plataforma Poli" at bounding box center [409, 298] width 465 height 15
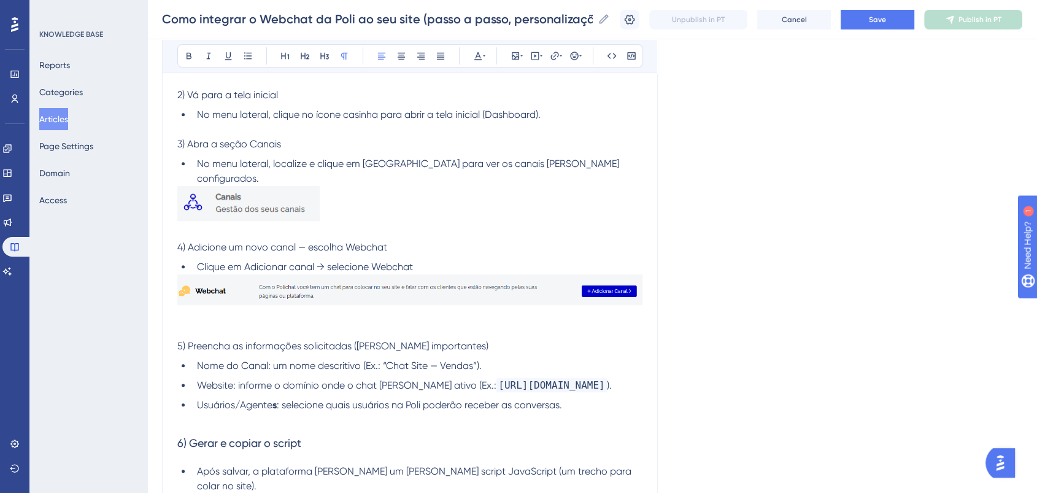
scroll to position [614, 0]
drag, startPoint x: 278, startPoint y: 384, endPoint x: 270, endPoint y: 384, distance: 8.0
click at [270, 396] on li "Usuários/Agente s : selecione quais usuários na Poli poderão receber as convers…" at bounding box center [417, 403] width 450 height 15
click at [187, 60] on icon at bounding box center [189, 56] width 10 height 10
click at [634, 411] on p at bounding box center [409, 418] width 465 height 15
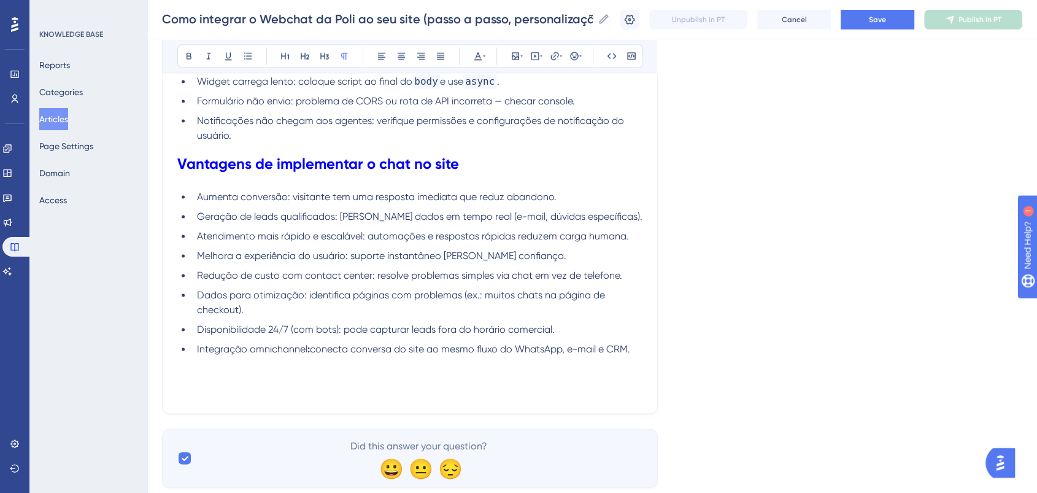
scroll to position [1905, 0]
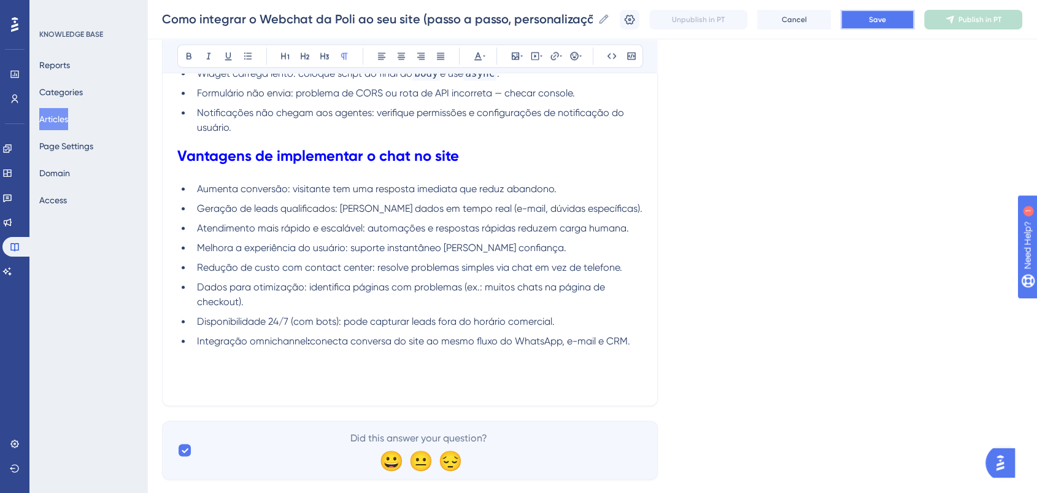
click at [886, 17] on span "Save" at bounding box center [877, 20] width 17 height 10
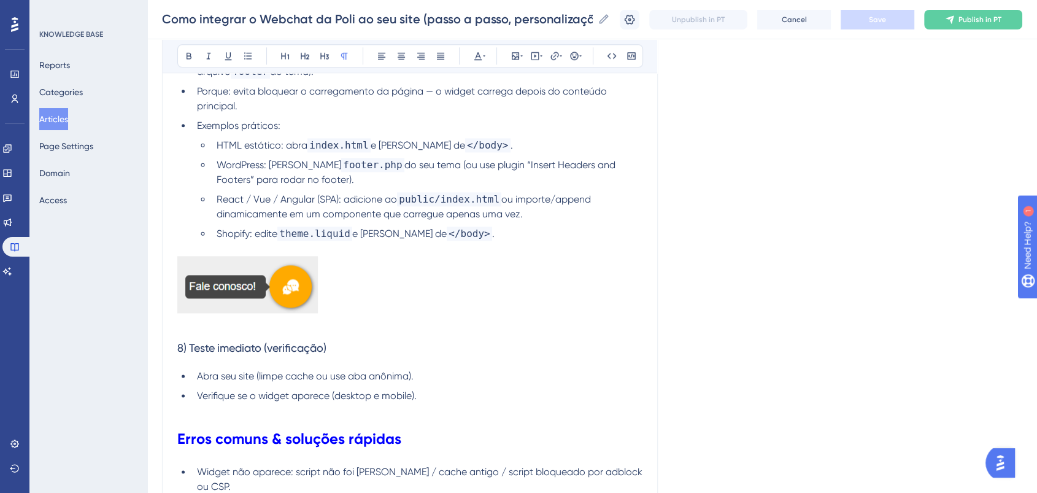
scroll to position [1497, 0]
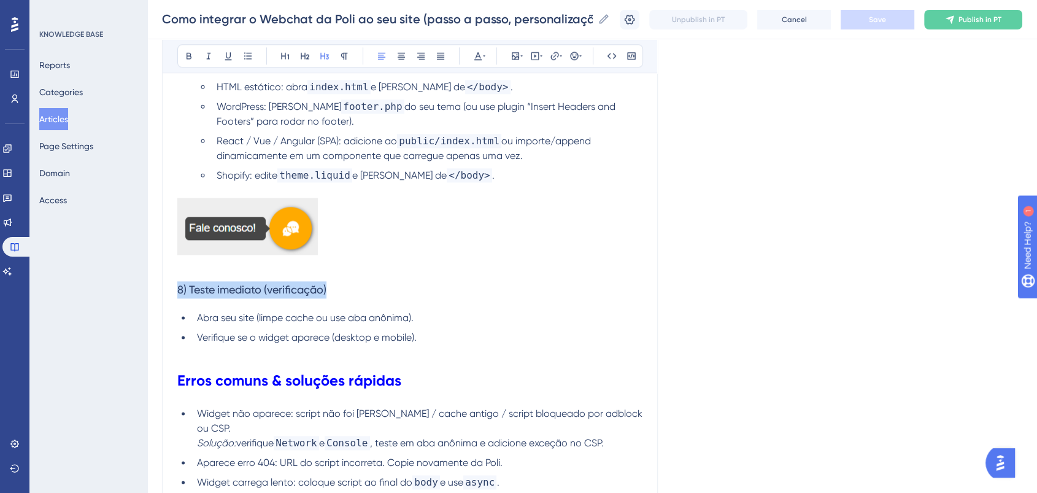
drag, startPoint x: 368, startPoint y: 262, endPoint x: 175, endPoint y: 280, distance: 192.9
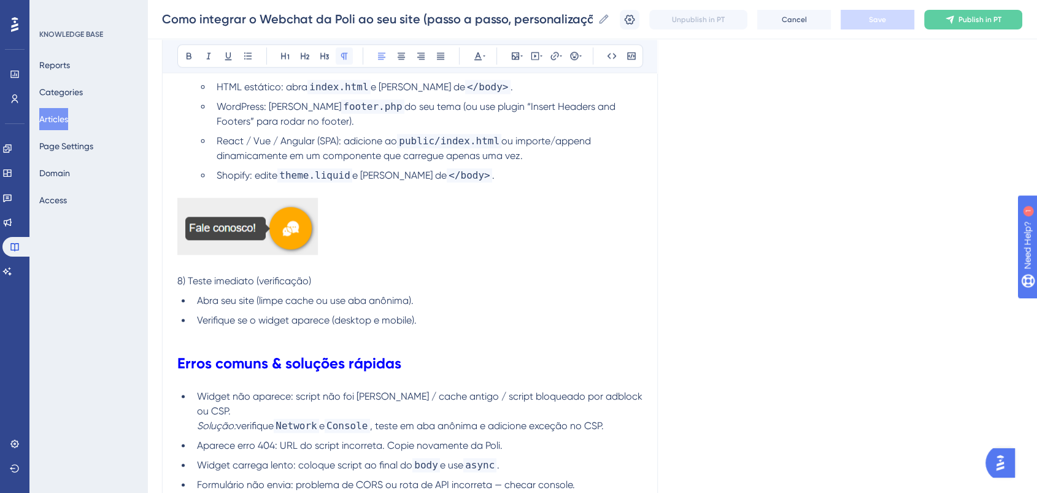
click at [345, 55] on icon at bounding box center [344, 56] width 7 height 7
click at [453, 218] on p at bounding box center [409, 228] width 465 height 61
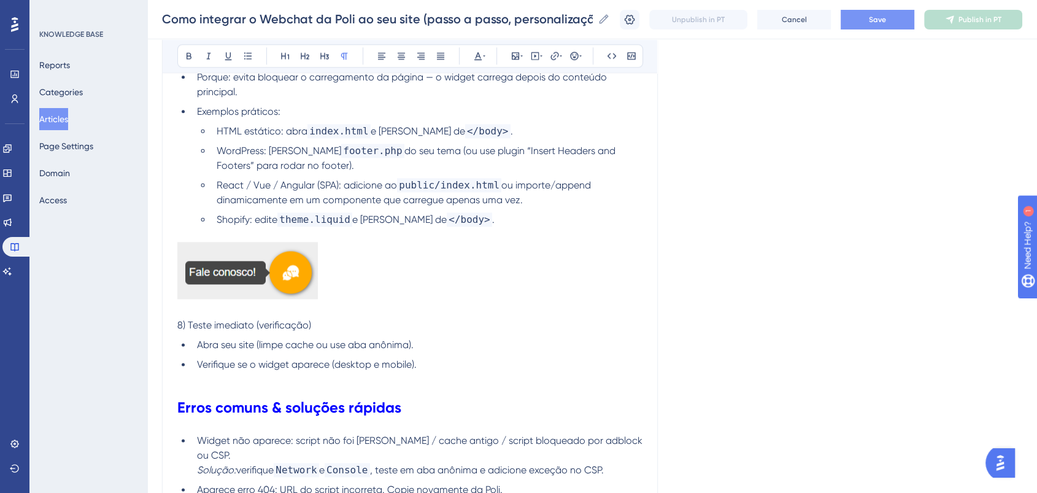
scroll to position [1429, 0]
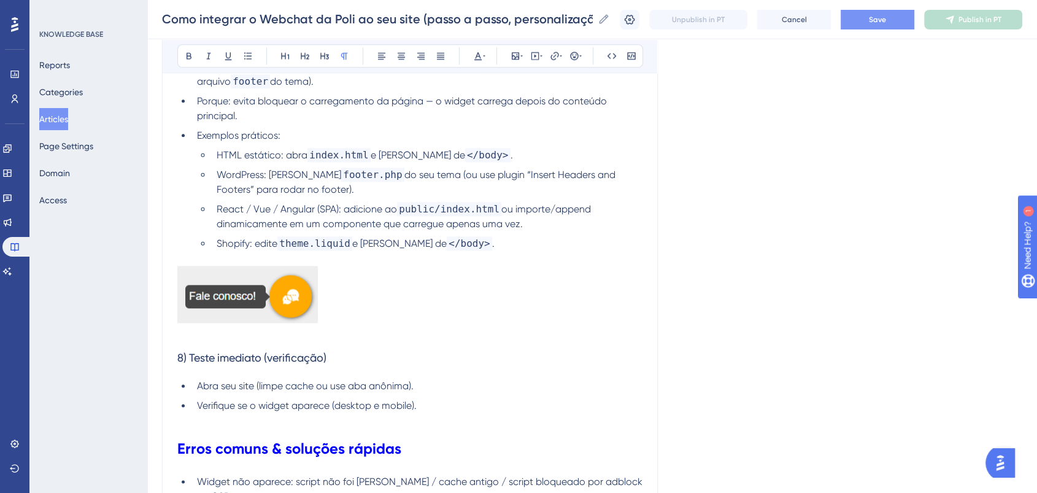
click at [466, 251] on p at bounding box center [409, 258] width 465 height 15
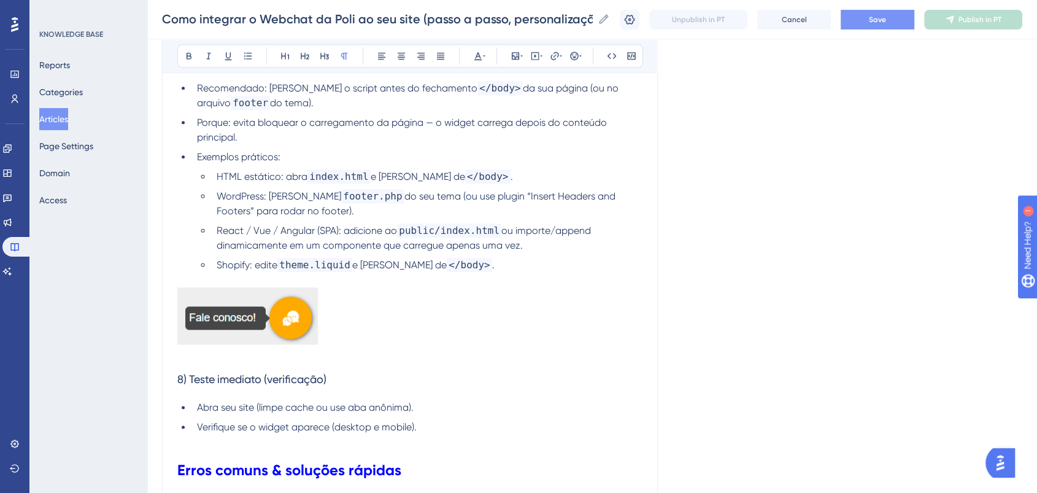
scroll to position [1155, 0]
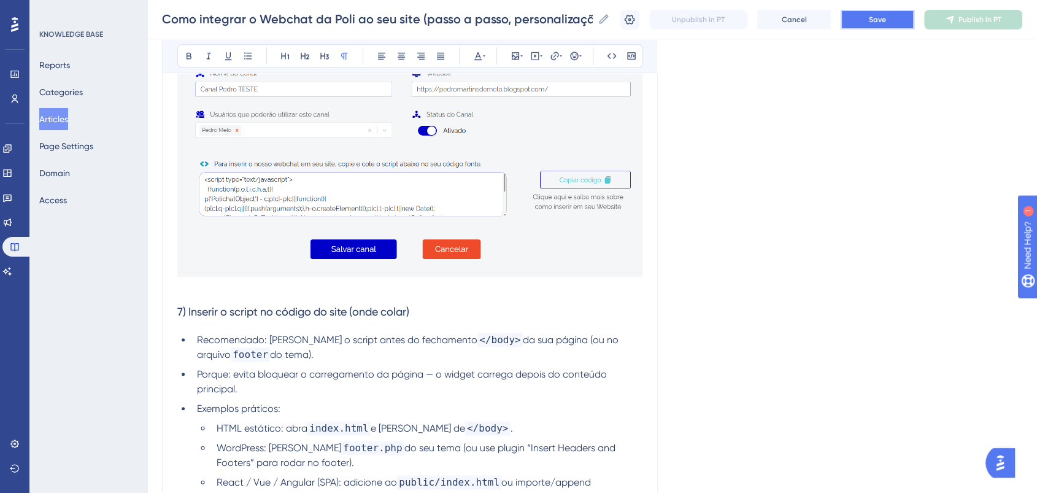
click at [886, 21] on span "Save" at bounding box center [877, 20] width 17 height 10
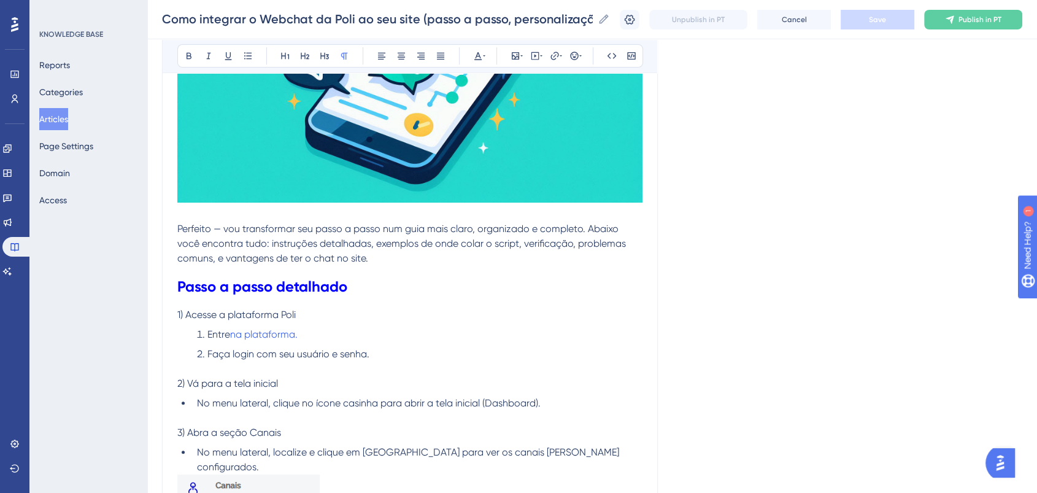
scroll to position [474, 0]
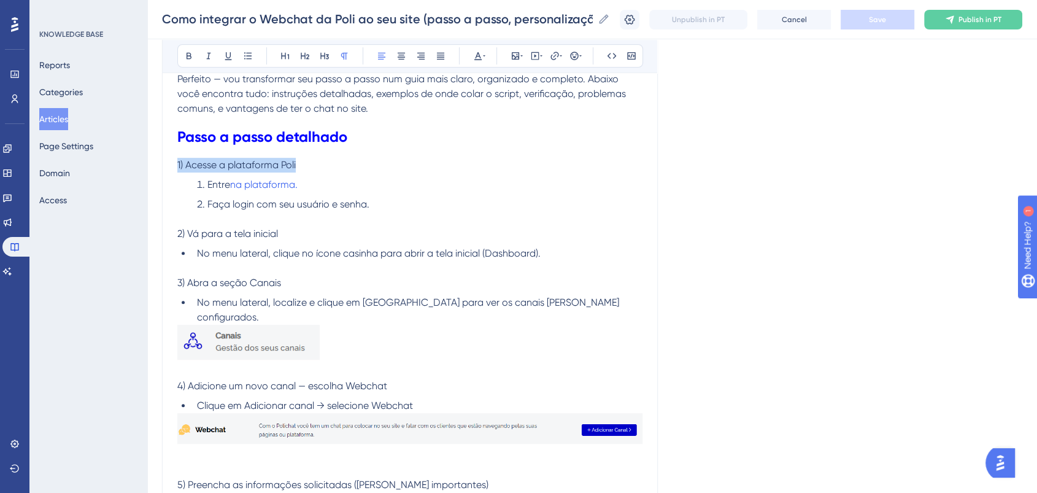
drag, startPoint x: 303, startPoint y: 166, endPoint x: 136, endPoint y: 166, distance: 166.9
click at [453, 212] on p at bounding box center [409, 219] width 465 height 15
drag, startPoint x: 290, startPoint y: 236, endPoint x: 160, endPoint y: 229, distance: 130.3
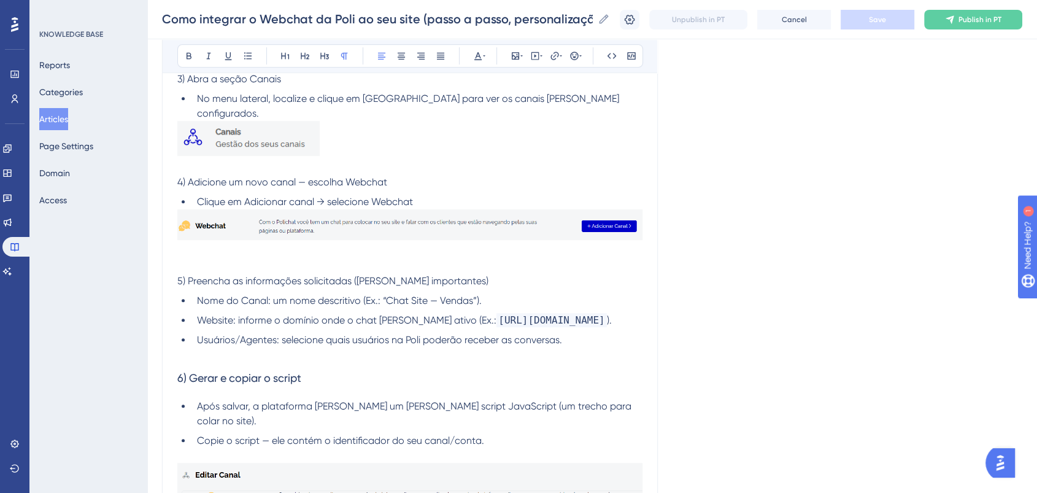
scroll to position [678, 0]
drag, startPoint x: 270, startPoint y: 358, endPoint x: 175, endPoint y: 344, distance: 95.5
click at [274, 371] on span "6) Gerar e copiar o script" at bounding box center [239, 377] width 124 height 13
drag, startPoint x: 163, startPoint y: 368, endPoint x: 151, endPoint y: 364, distance: 12.8
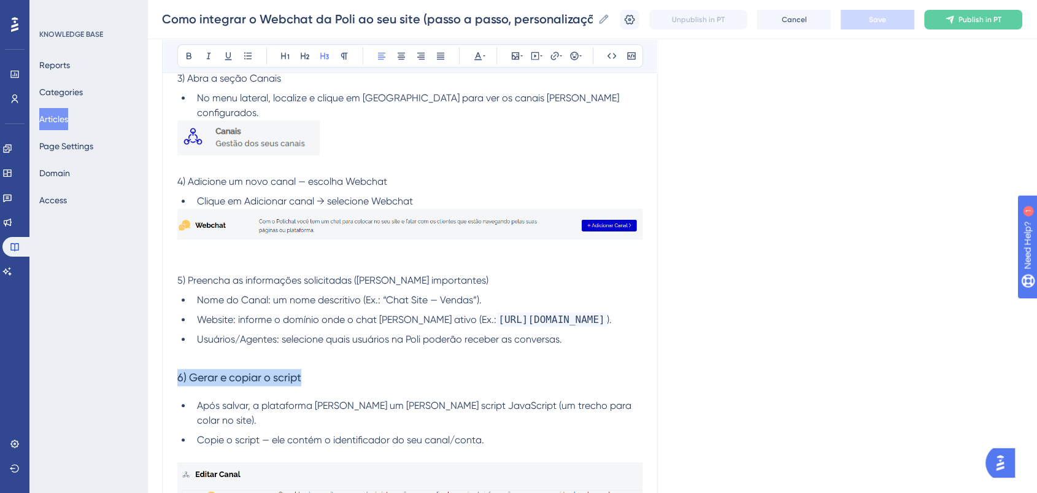
click at [349, 59] on button at bounding box center [344, 55] width 17 height 17
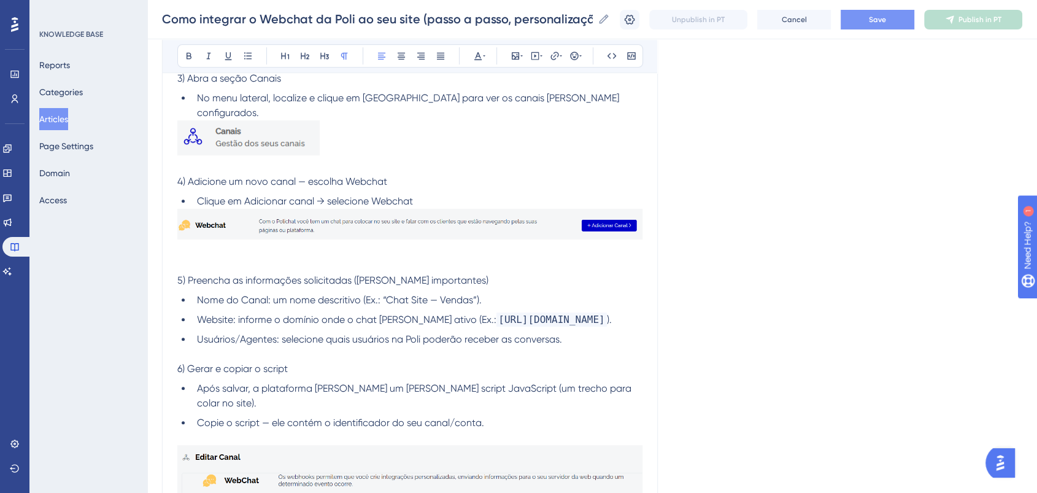
click at [485, 293] on li "Nome do Canal: um nome descritivo (Ex.: “Chat Site — Vendas”)." at bounding box center [417, 300] width 450 height 15
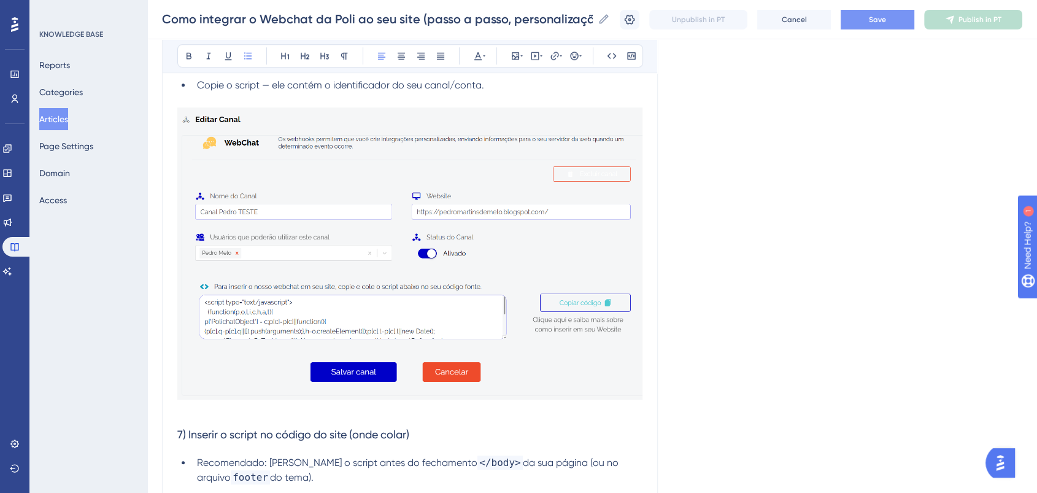
scroll to position [1155, 0]
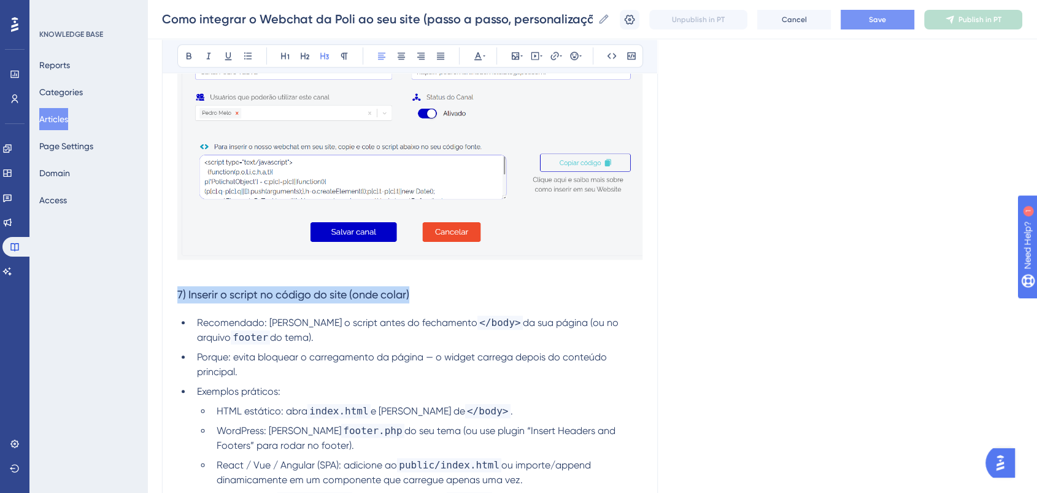
drag, startPoint x: 432, startPoint y: 276, endPoint x: 153, endPoint y: 266, distance: 279.4
click at [153, 266] on div "Performance Users Engagement Widgets Feedback Product Updates Knowledge Base AI…" at bounding box center [592, 38] width 890 height 2387
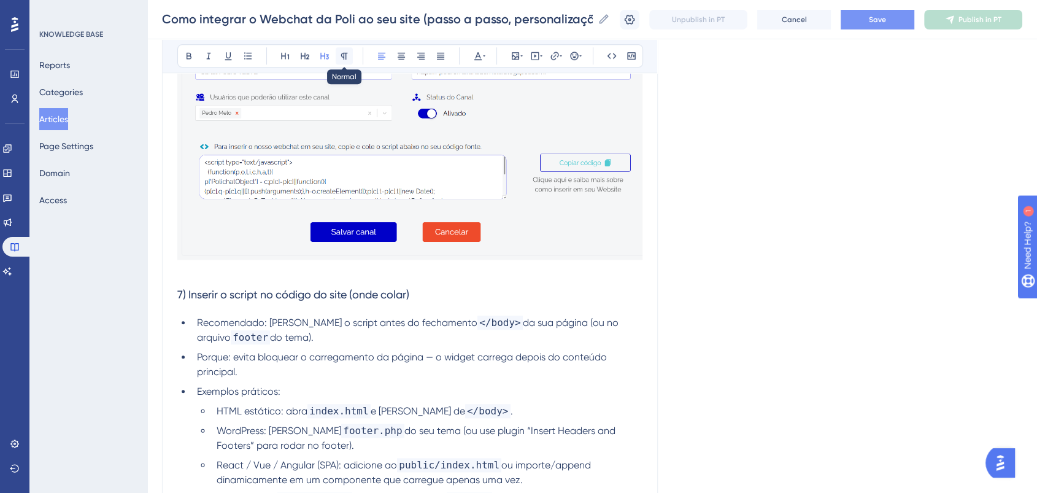
click at [339, 53] on icon at bounding box center [344, 56] width 10 height 10
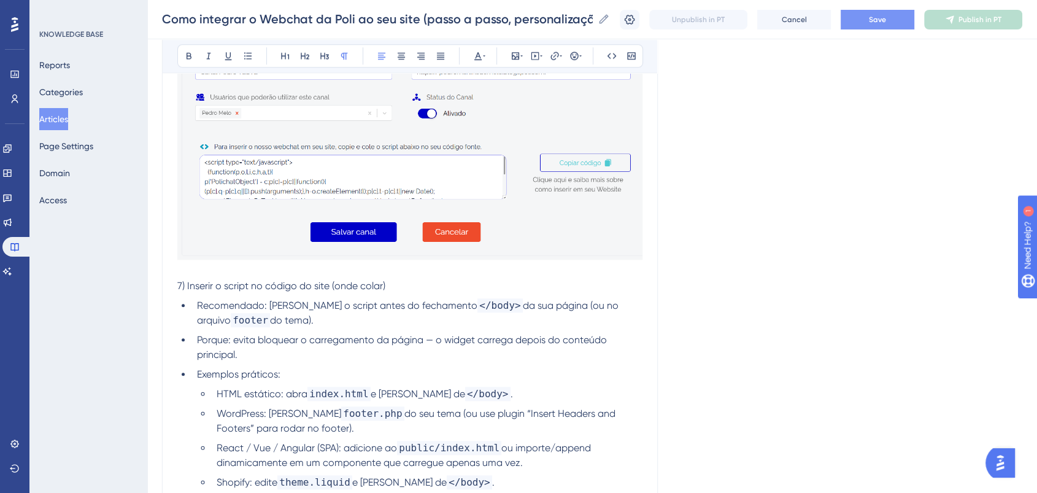
click at [523, 264] on p at bounding box center [409, 271] width 465 height 15
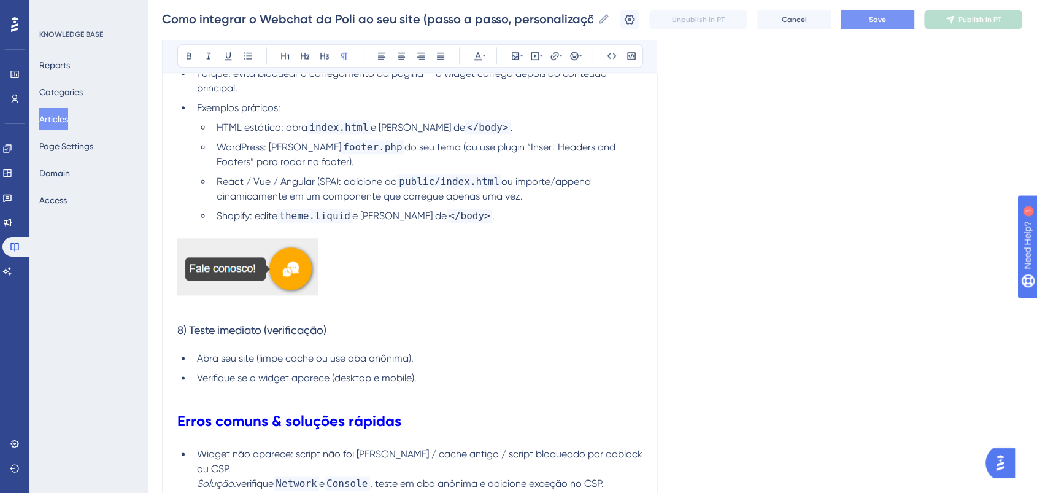
scroll to position [1429, 0]
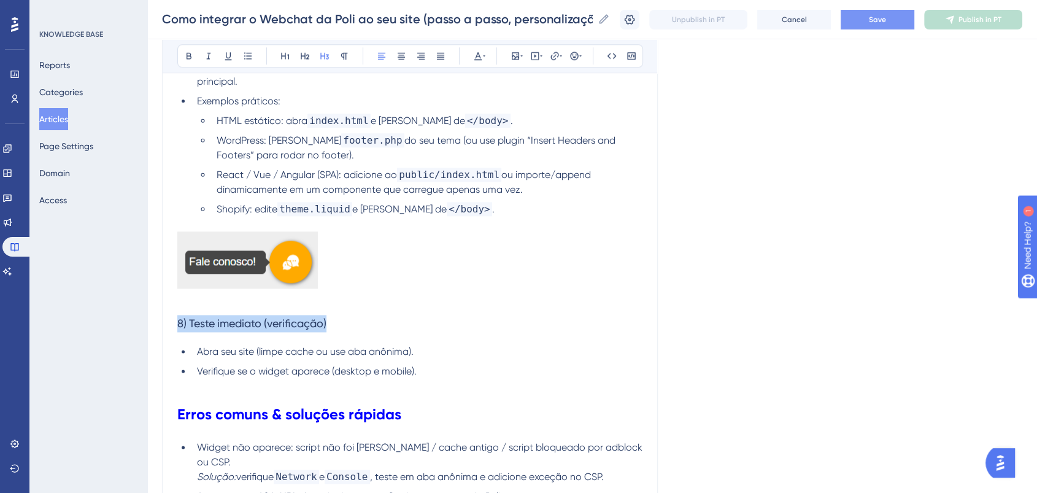
drag, startPoint x: 344, startPoint y: 313, endPoint x: 168, endPoint y: 319, distance: 175.6
click at [347, 61] on button at bounding box center [344, 55] width 17 height 17
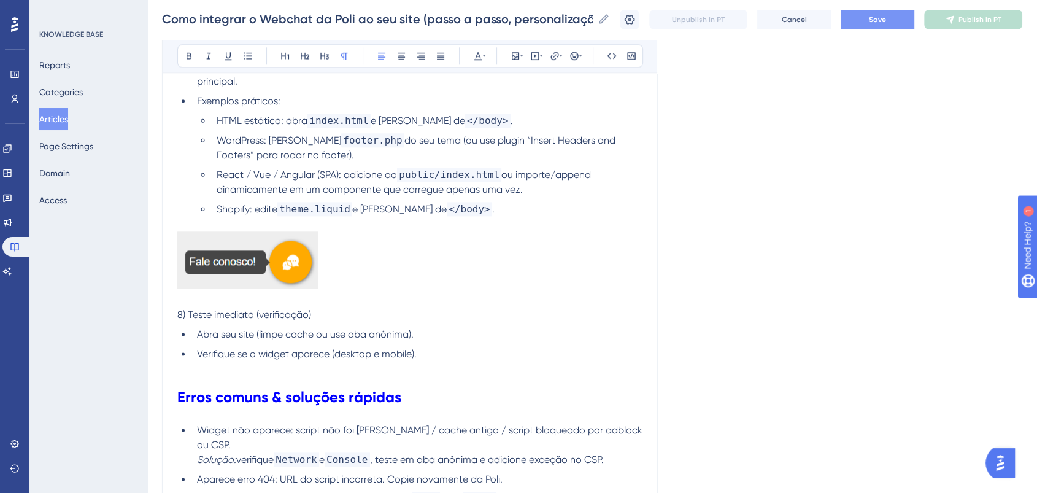
click at [506, 232] on p at bounding box center [409, 261] width 465 height 61
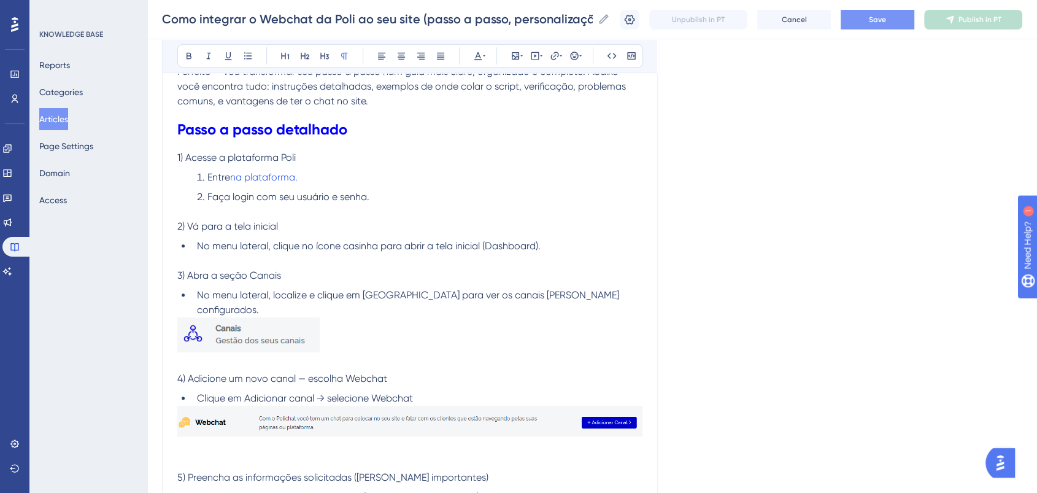
scroll to position [406, 0]
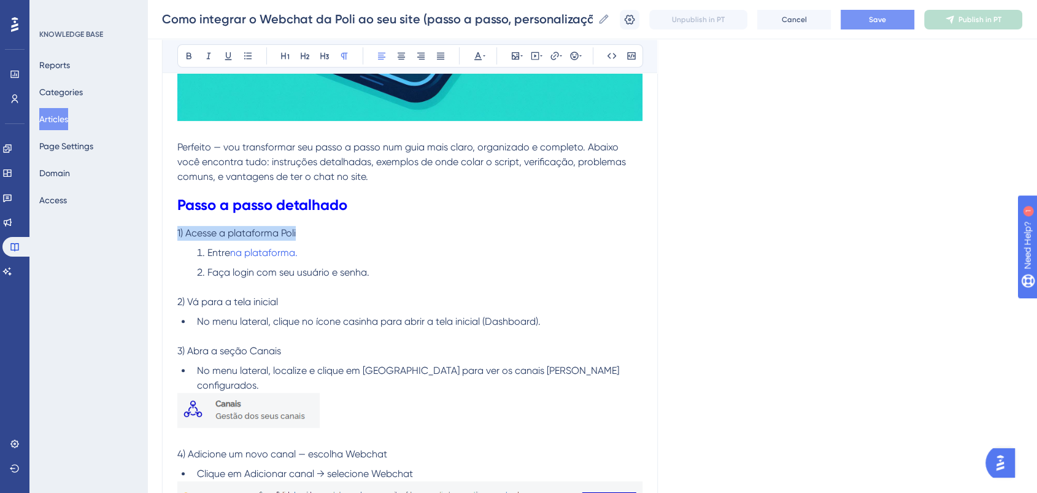
drag, startPoint x: 303, startPoint y: 234, endPoint x: 126, endPoint y: 237, distance: 176.1
click at [191, 51] on icon at bounding box center [189, 56] width 10 height 10
click at [415, 166] on span "Perfeito — vou transformar seu passo a passo num guia mais claro, organizado e …" at bounding box center [402, 161] width 451 height 41
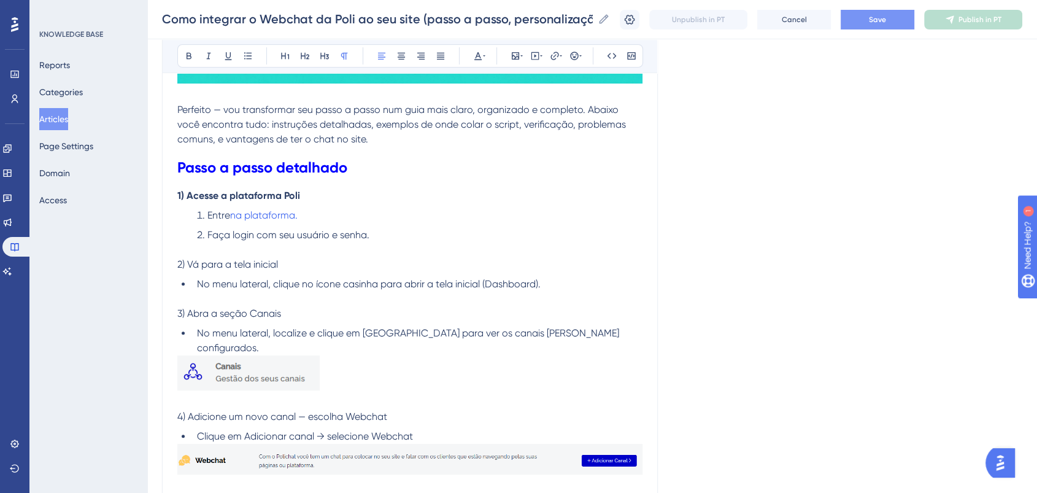
scroll to position [474, 0]
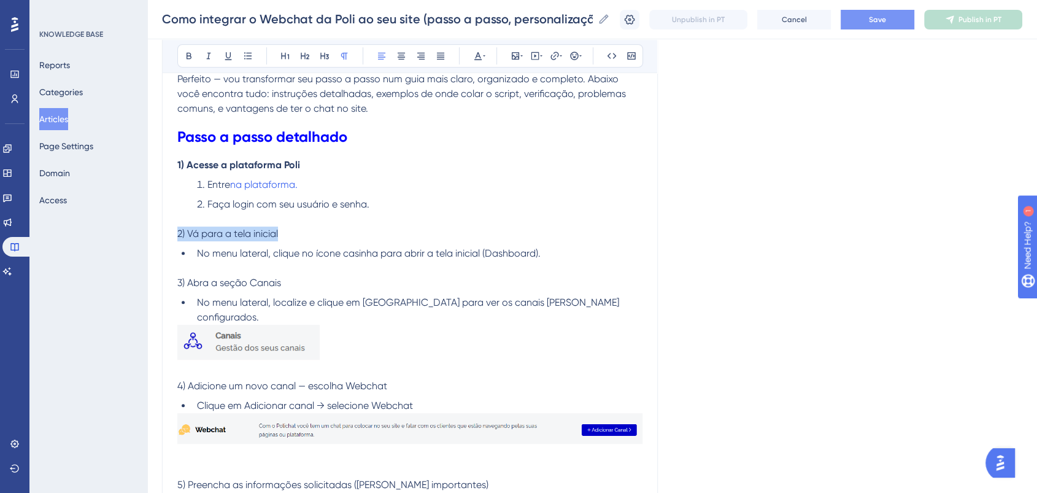
drag, startPoint x: 299, startPoint y: 228, endPoint x: 91, endPoint y: 230, distance: 208.0
click at [195, 56] on button at bounding box center [188, 55] width 17 height 17
click at [506, 183] on li "Entre na plataforma." at bounding box center [417, 184] width 450 height 15
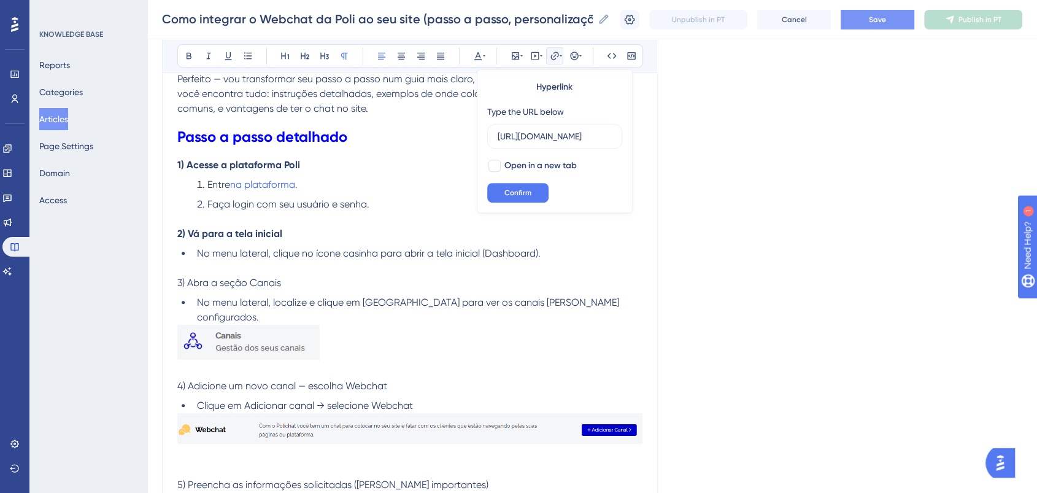
scroll to position [0, 0]
drag, startPoint x: 305, startPoint y: 276, endPoint x: 126, endPoint y: 262, distance: 179.1
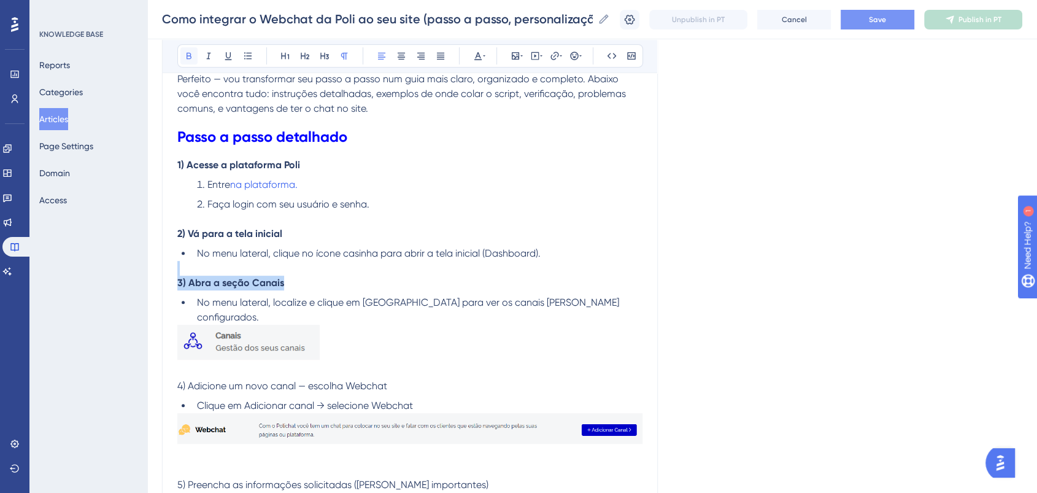
click at [187, 60] on icon at bounding box center [189, 56] width 10 height 10
click at [473, 191] on li "Entre na plataforma." at bounding box center [417, 184] width 450 height 15
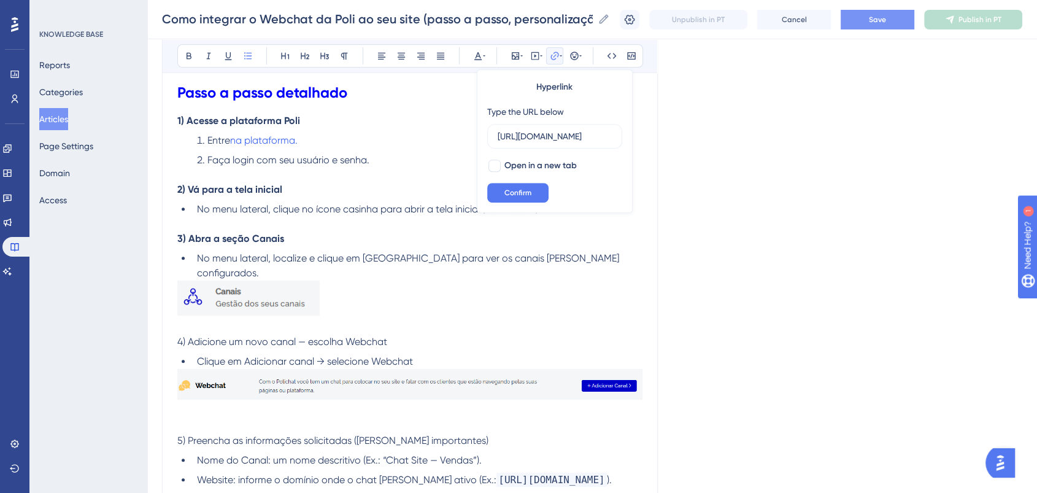
scroll to position [542, 0]
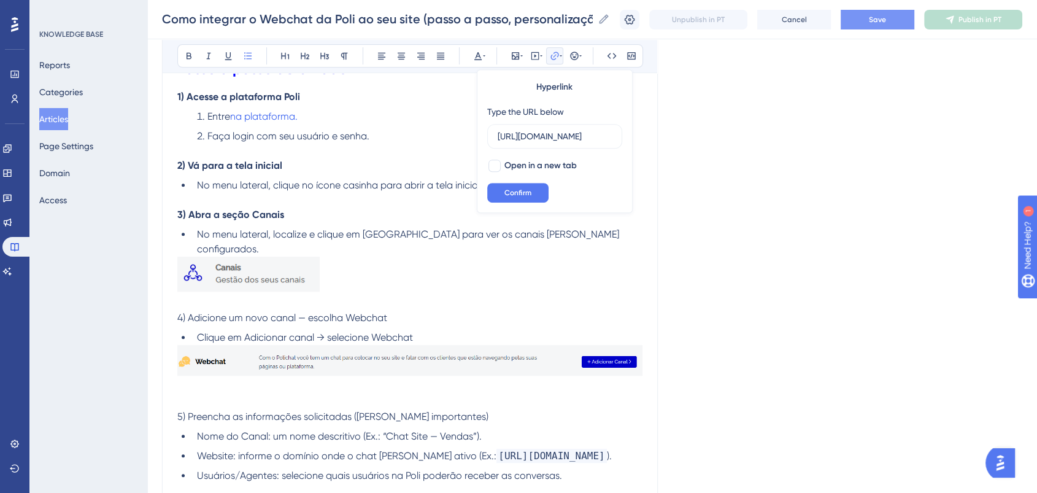
click at [345, 189] on span "No menu lateral, clique no ícone casinha para abrir a tela inicial (Dashboard)." at bounding box center [369, 185] width 344 height 12
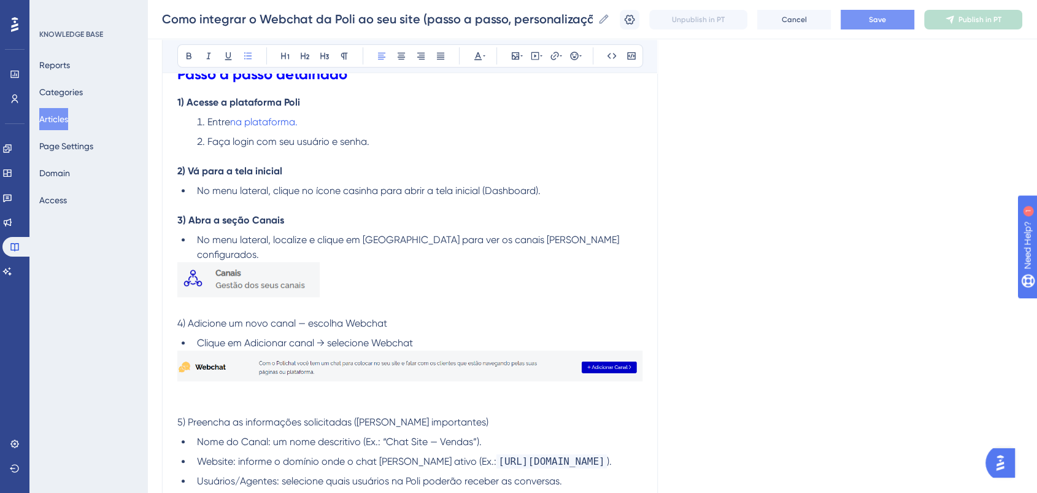
scroll to position [610, 0]
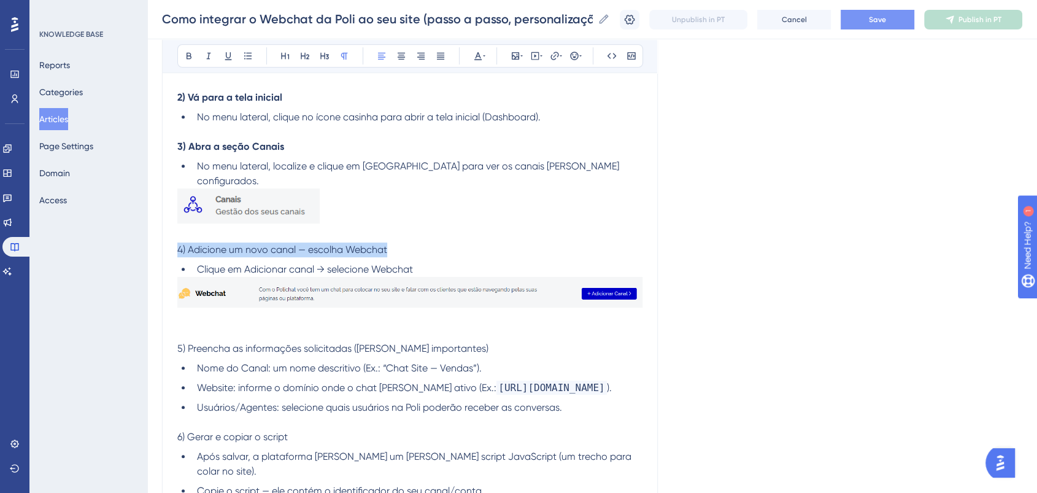
drag, startPoint x: 398, startPoint y: 232, endPoint x: 55, endPoint y: 235, distance: 342.4
click at [180, 56] on button at bounding box center [188, 55] width 17 height 17
click at [542, 228] on p at bounding box center [409, 235] width 465 height 15
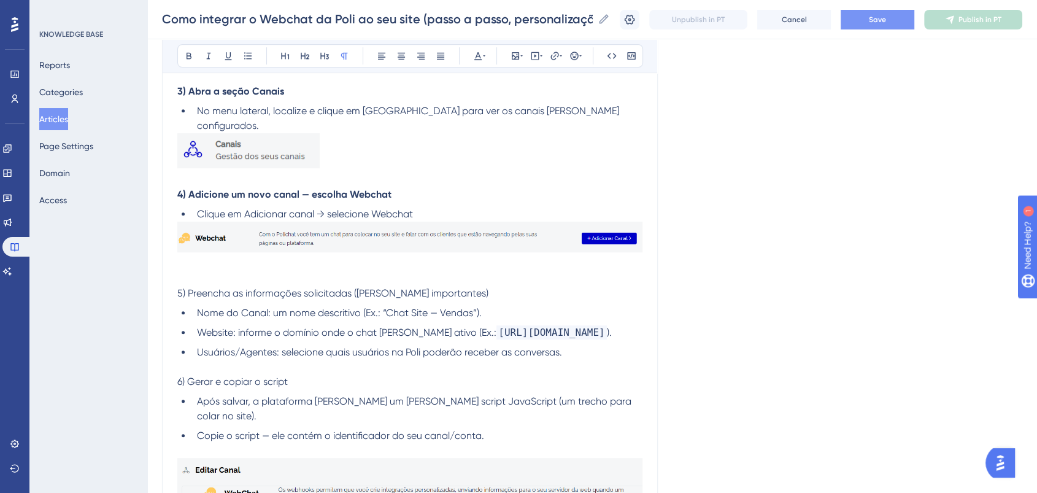
scroll to position [746, 0]
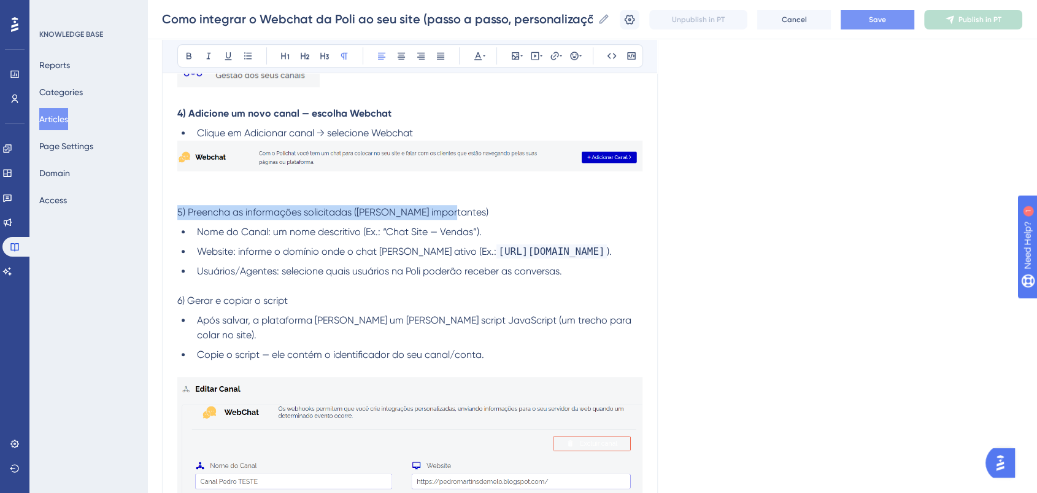
drag, startPoint x: 469, startPoint y: 195, endPoint x: 207, endPoint y: 131, distance: 269.8
click at [147, 198] on div "Performance Users Engagement Widgets Feedback Product Updates Knowledge Base AI…" at bounding box center [592, 430] width 890 height 2353
click at [193, 60] on icon at bounding box center [189, 56] width 10 height 10
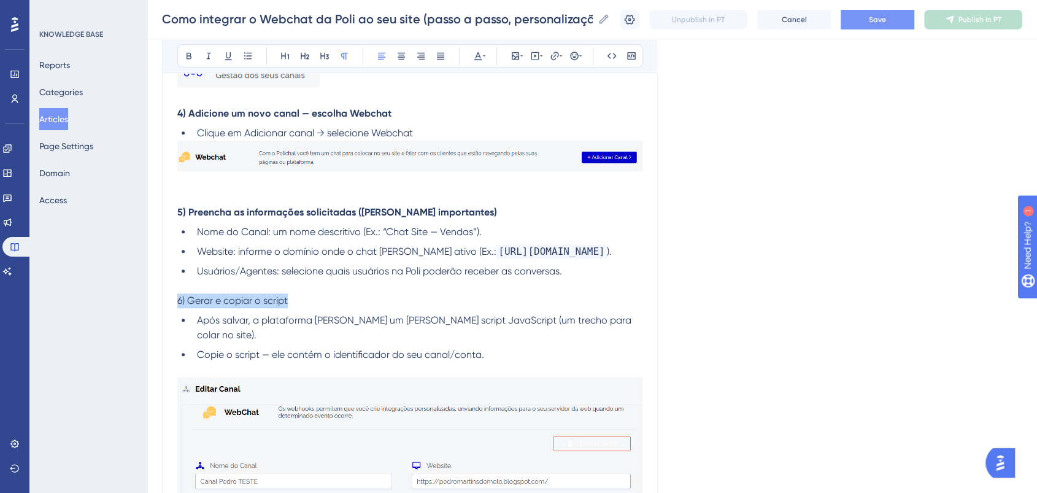
drag, startPoint x: 303, startPoint y: 289, endPoint x: 120, endPoint y: 247, distance: 188.2
click at [147, 289] on div "Performance Users Engagement Widgets Feedback Product Updates Knowledge Base AI…" at bounding box center [592, 430] width 890 height 2353
click at [190, 55] on icon at bounding box center [189, 56] width 5 height 7
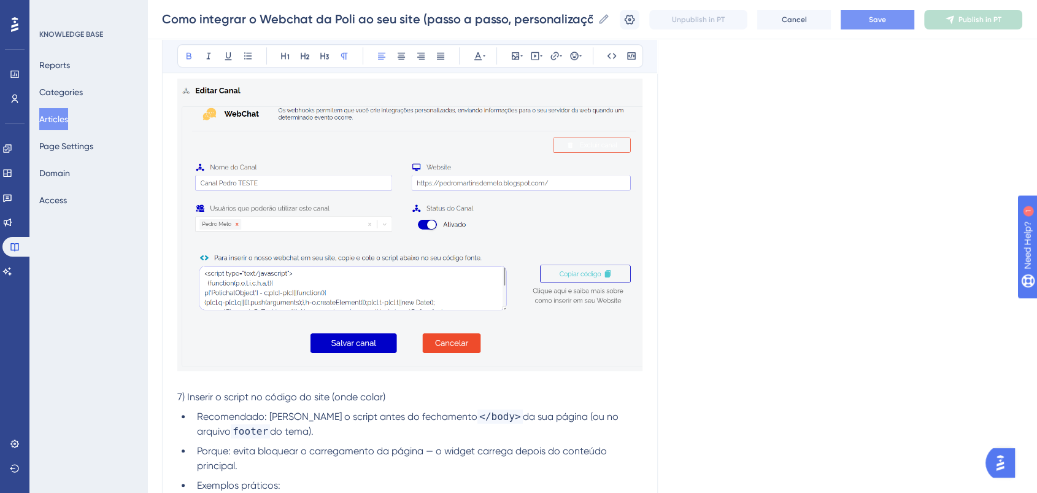
scroll to position [1087, 0]
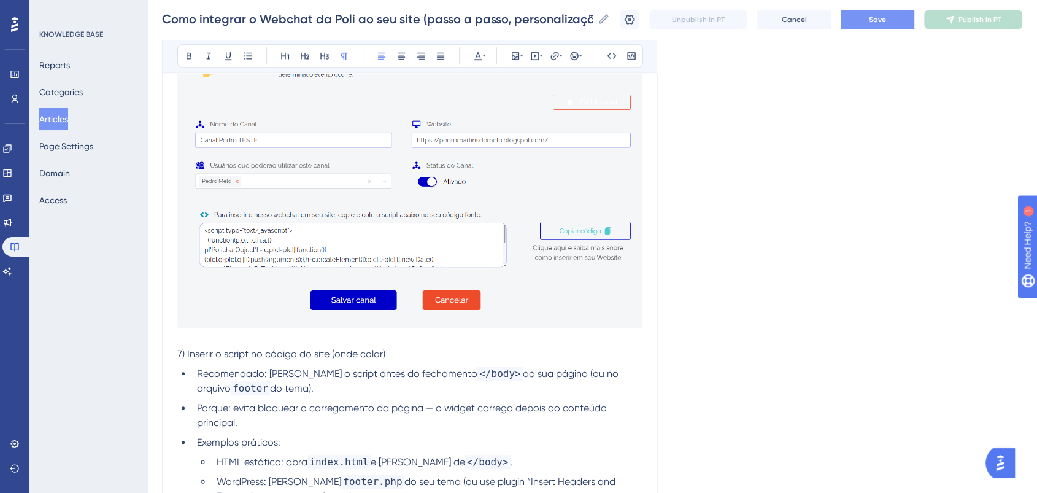
drag, startPoint x: 403, startPoint y: 343, endPoint x: 137, endPoint y: 350, distance: 265.2
click at [147, 350] on div "Performance Users Engagement Widgets Feedback Product Updates Knowledge Base AI…" at bounding box center [592, 89] width 890 height 2353
click at [385, 348] on span "7) Inserir o script no código do site (onde colar)" at bounding box center [281, 354] width 208 height 12
drag, startPoint x: 389, startPoint y: 340, endPoint x: 145, endPoint y: 344, distance: 244.3
click at [147, 344] on div "Performance Users Engagement Widgets Feedback Product Updates Knowledge Base AI…" at bounding box center [592, 89] width 890 height 2353
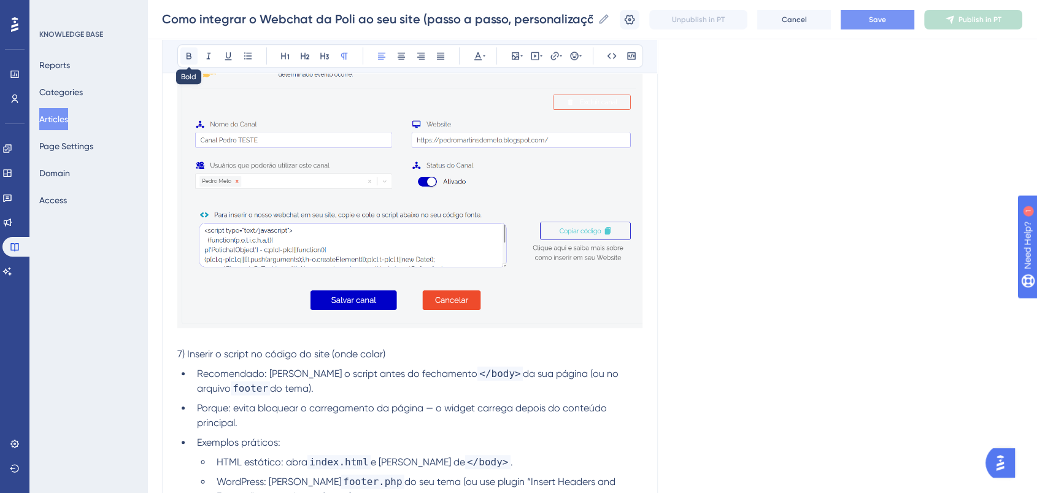
click at [182, 56] on button at bounding box center [188, 55] width 17 height 17
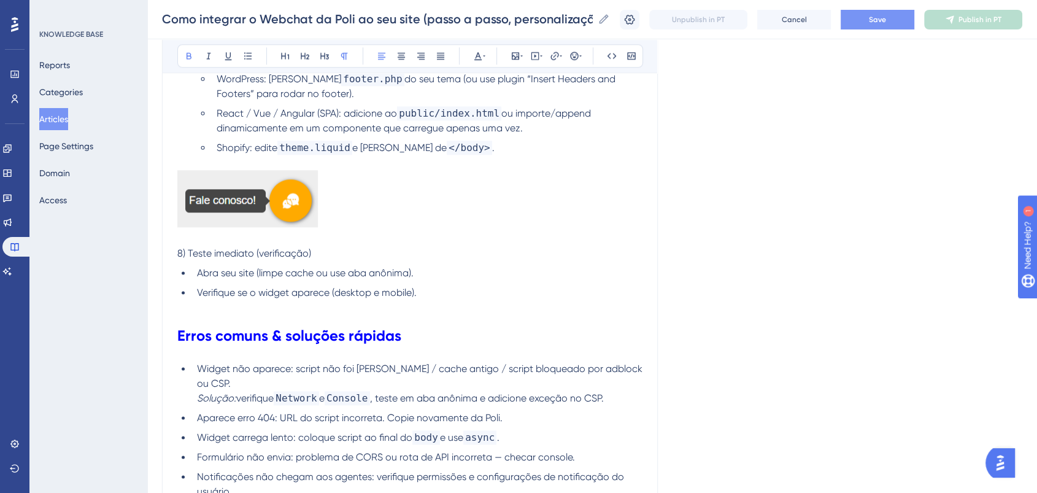
scroll to position [1497, 0]
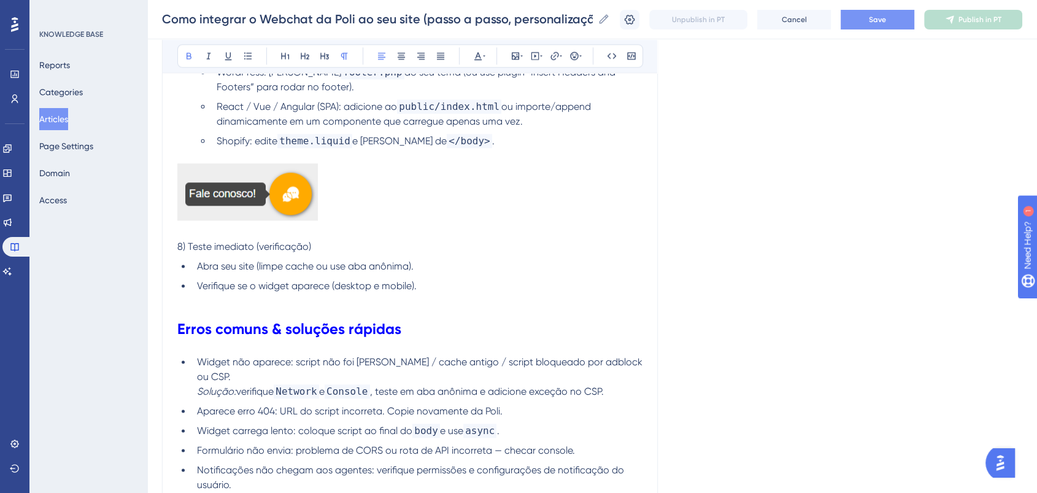
drag, startPoint x: 334, startPoint y: 247, endPoint x: 330, endPoint y: 241, distance: 6.6
click at [323, 239] on p "8) Teste imediato (verificação)" at bounding box center [409, 246] width 465 height 15
drag, startPoint x: 304, startPoint y: 237, endPoint x: 173, endPoint y: 236, distance: 131.3
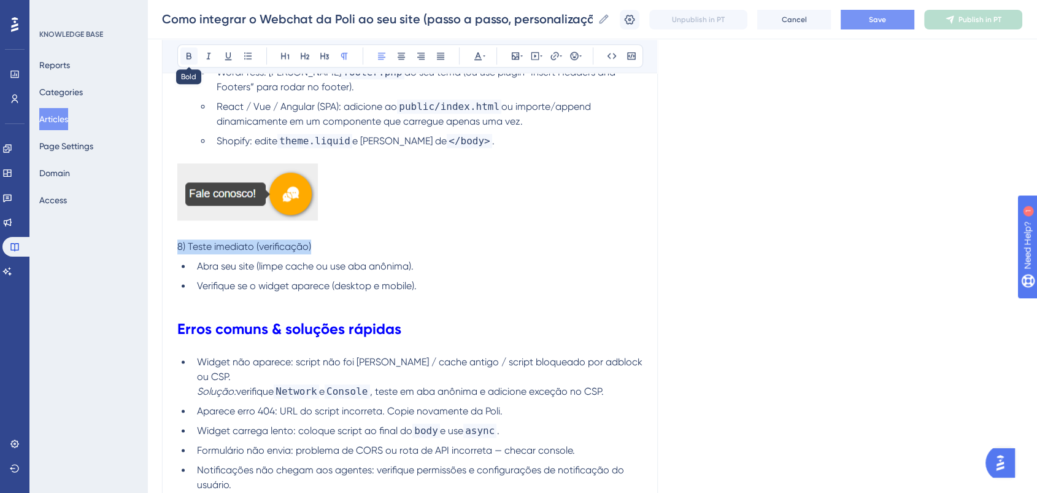
click at [194, 53] on button at bounding box center [188, 55] width 17 height 17
click at [464, 187] on p at bounding box center [409, 193] width 465 height 61
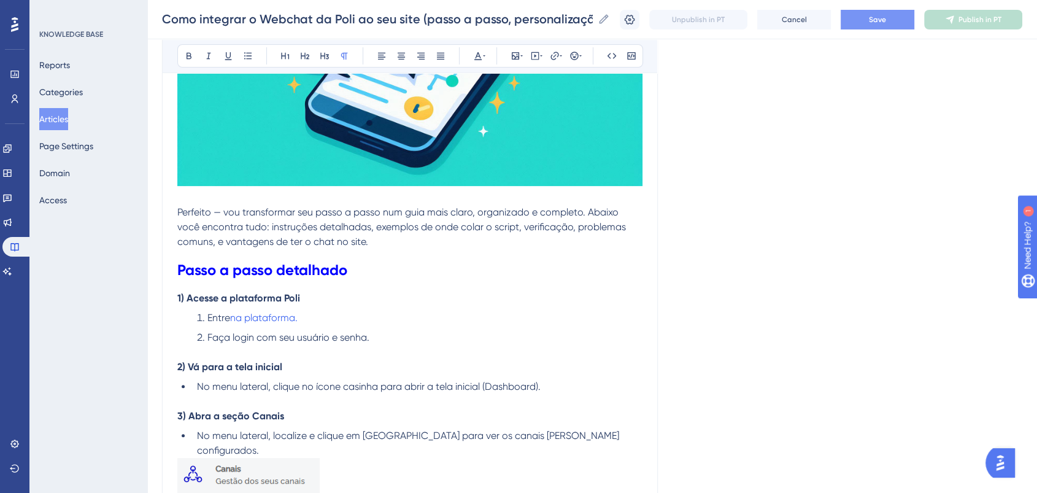
scroll to position [337, 0]
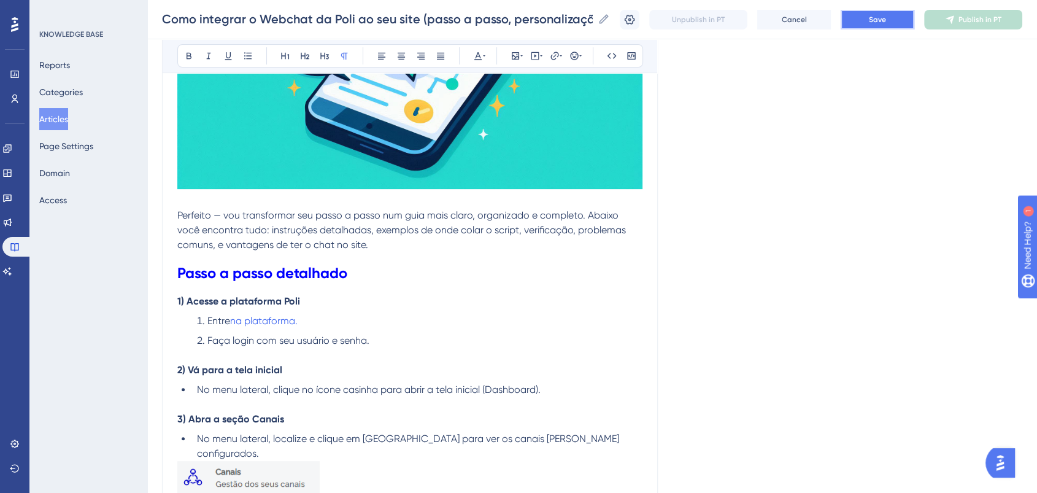
click at [879, 16] on span "Save" at bounding box center [877, 20] width 17 height 10
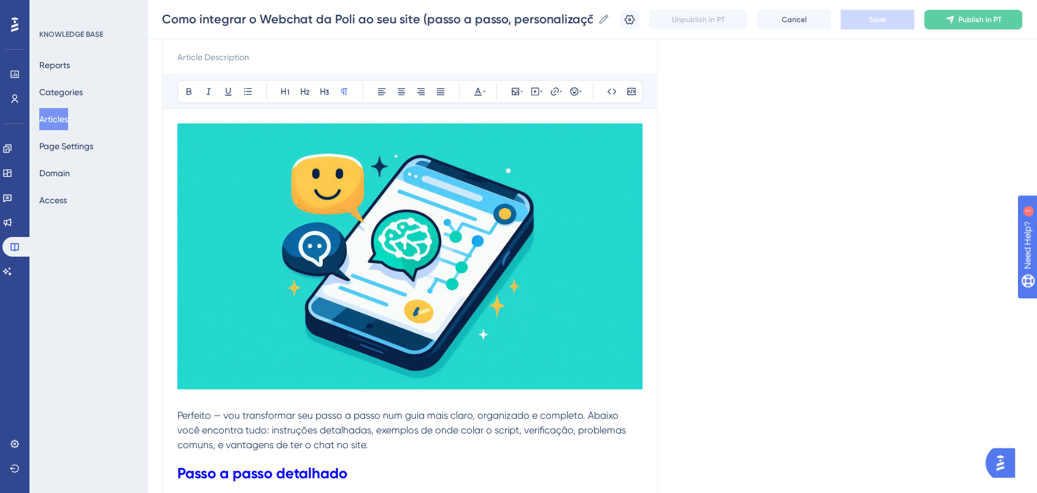
scroll to position [136, 0]
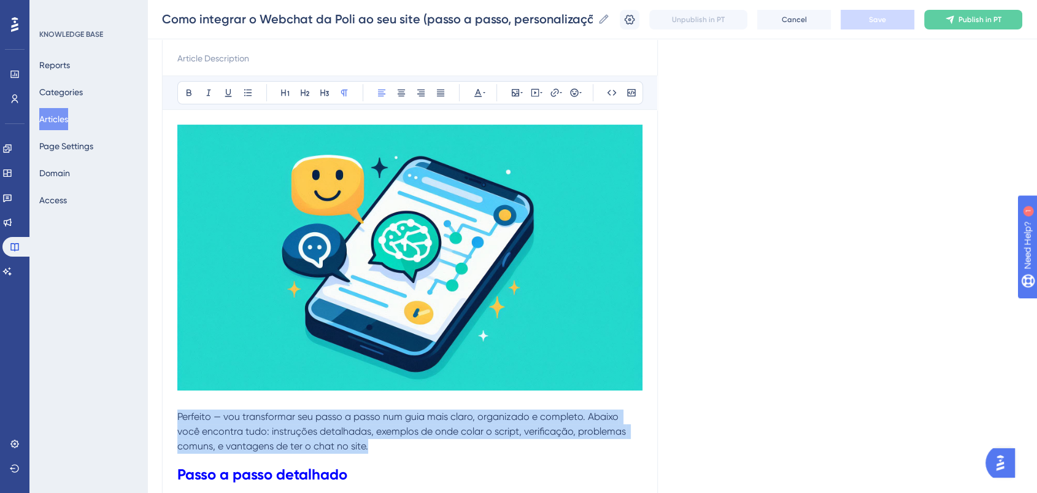
drag, startPoint x: 337, startPoint y: 439, endPoint x: 174, endPoint y: 411, distance: 165.8
copy span "Perfeito — vou transformar seu passo a passo num guia mais claro, organizado e …"
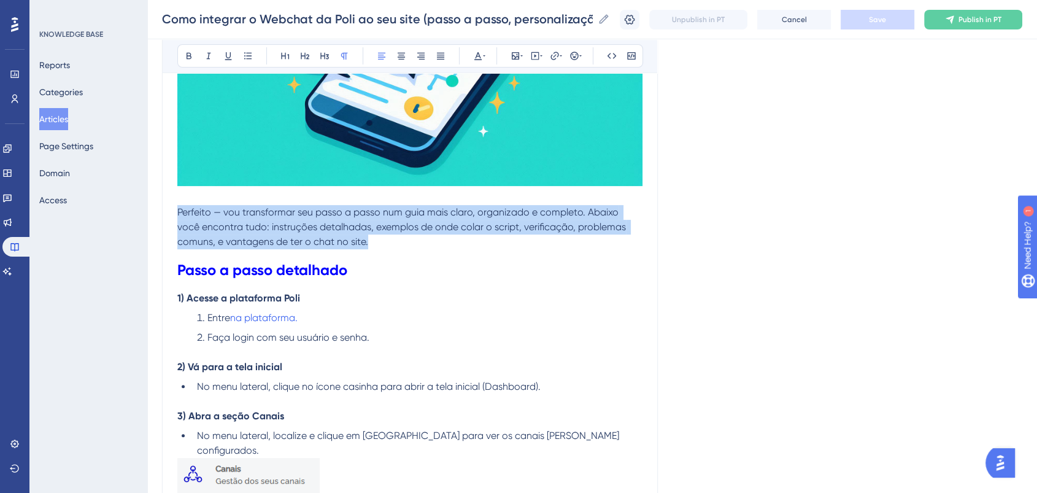
click at [336, 217] on p "Perfeito — vou transformar seu passo a passo num guia mais claro, organizado e …" at bounding box center [409, 227] width 465 height 44
drag, startPoint x: 314, startPoint y: 234, endPoint x: 172, endPoint y: 207, distance: 144.9
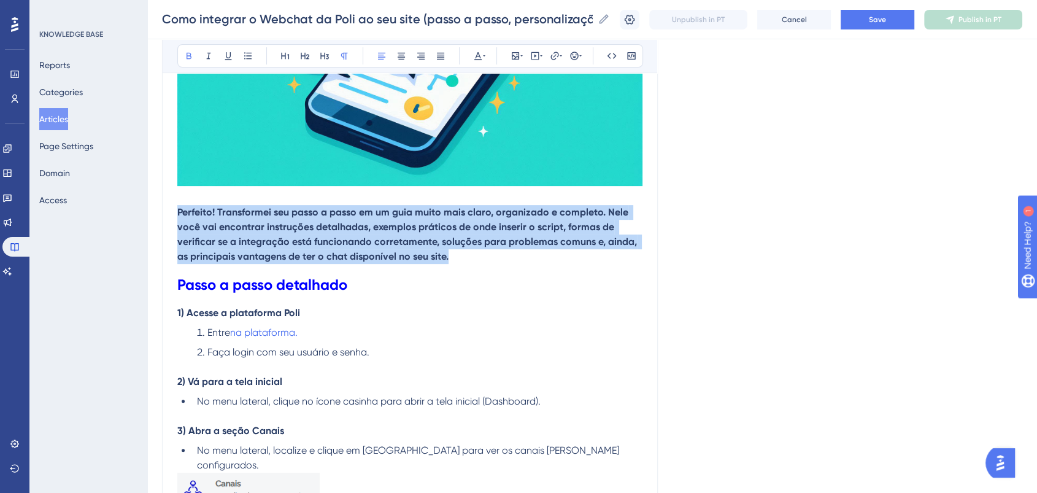
drag, startPoint x: 481, startPoint y: 258, endPoint x: 117, endPoint y: 212, distance: 366.9
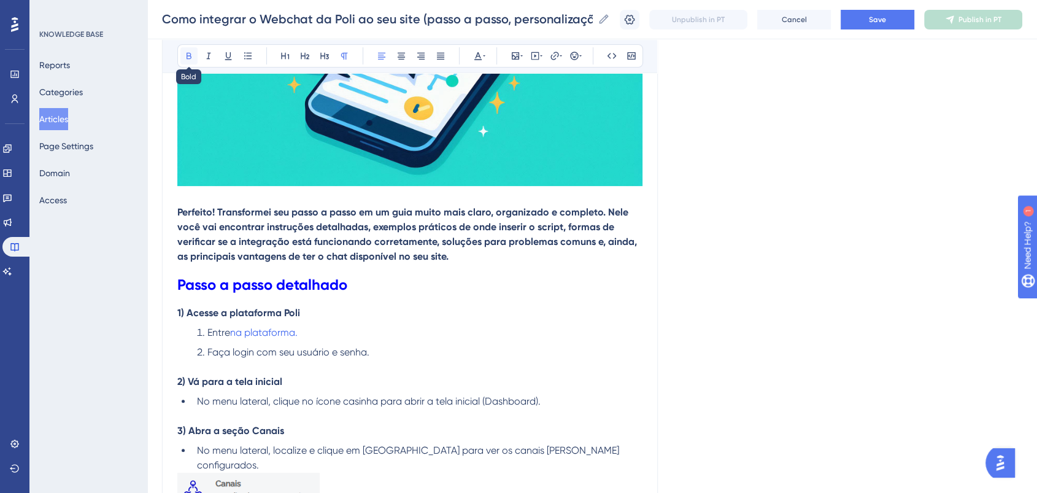
click at [189, 56] on icon at bounding box center [189, 56] width 10 height 10
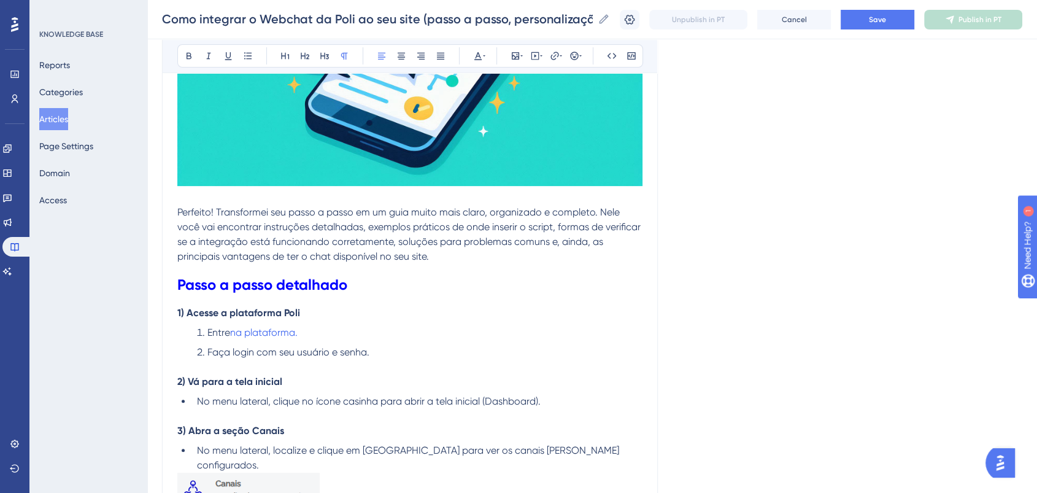
click at [426, 234] on span "Perfeito! Transformei seu passo a passo em um guia muito mais claro, organizado…" at bounding box center [410, 234] width 466 height 56
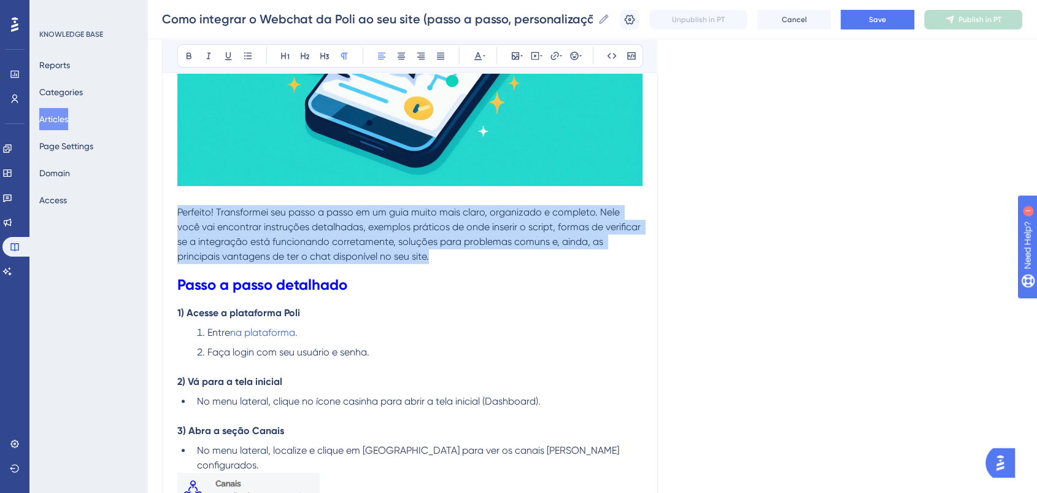
drag, startPoint x: 400, startPoint y: 258, endPoint x: 177, endPoint y: 207, distance: 229.1
click at [177, 207] on p "Perfeito! Transformei seu passo a passo em um guia muito mais claro, organizado…" at bounding box center [409, 234] width 465 height 59
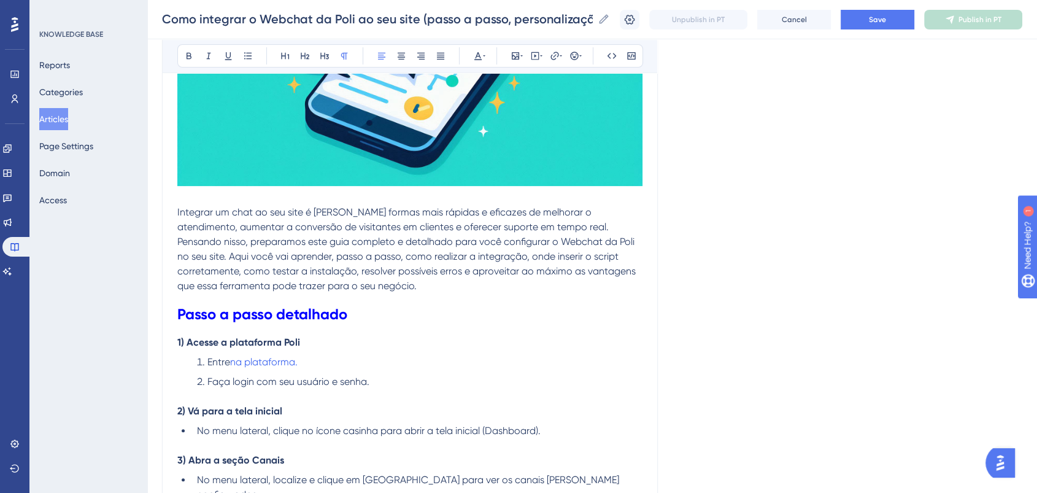
click at [353, 257] on span "Integrar um chat ao seu site é uma das formas mais rápidas e eficazes de melhor…" at bounding box center [407, 248] width 461 height 85
click at [369, 288] on p "Integrar um chat ao seu site é uma das formas mais rápidas e eficazes de melhor…" at bounding box center [409, 249] width 465 height 88
click at [886, 17] on span "Save" at bounding box center [877, 20] width 17 height 10
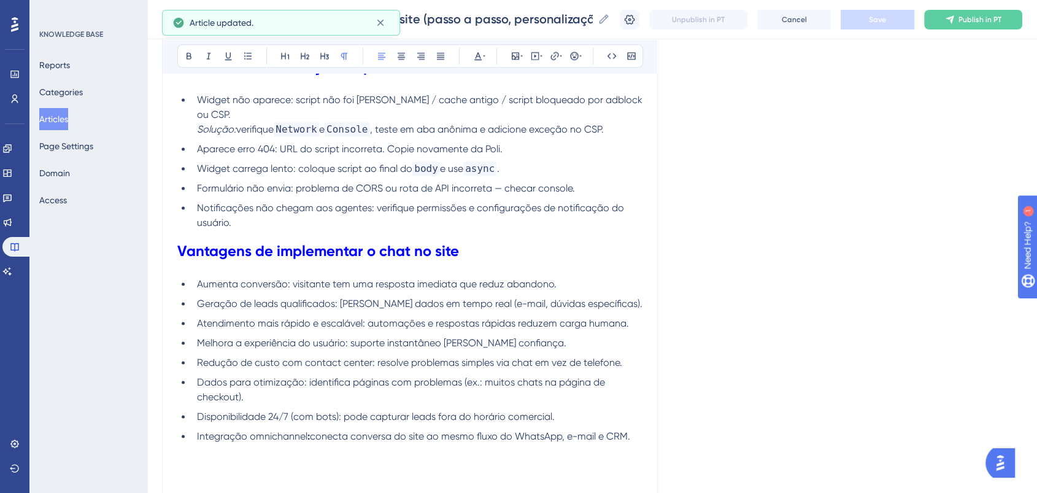
scroll to position [1902, 0]
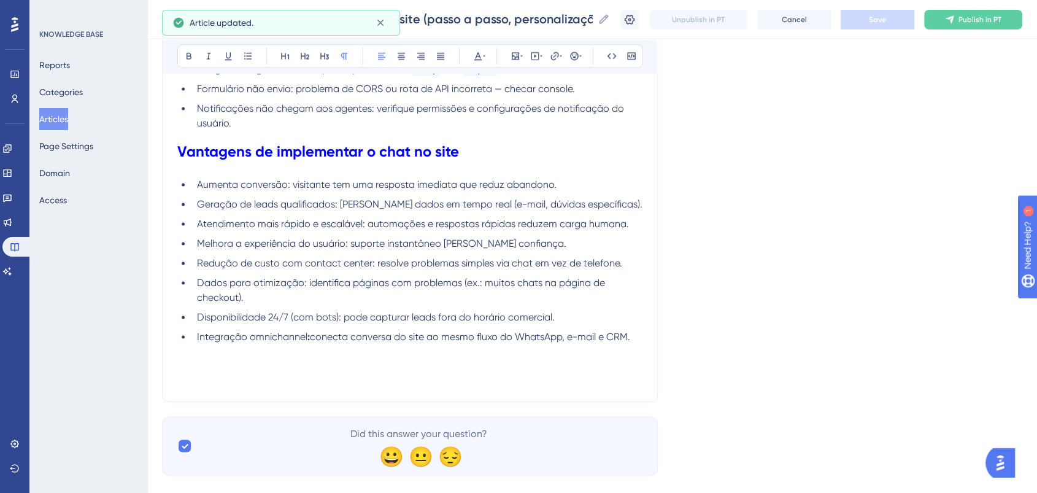
click at [455, 276] on li "Dados para otimização: identifica páginas com problemas (ex.: muitos chats na p…" at bounding box center [417, 290] width 450 height 29
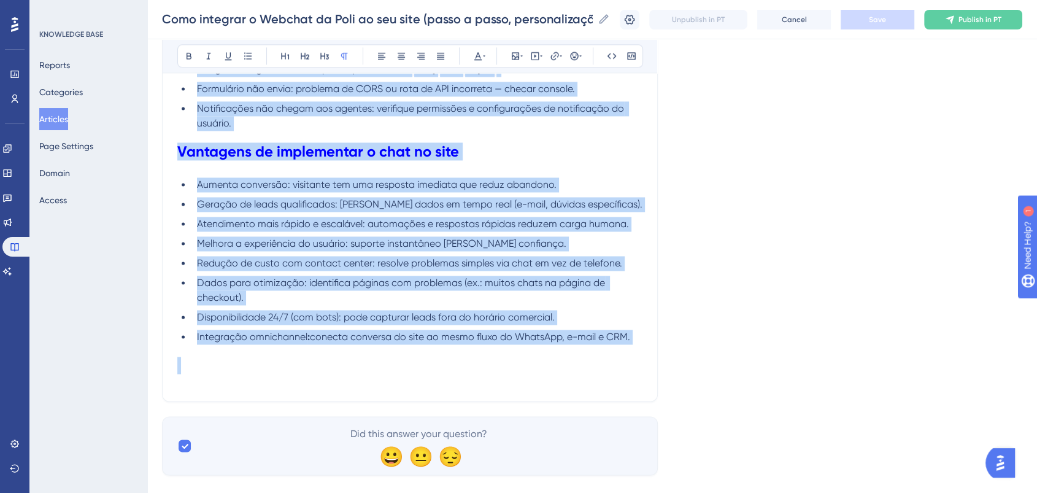
copy div "Integrar um chat ao seu site é uma das formas mais rápidas e eficazes de melhor…"
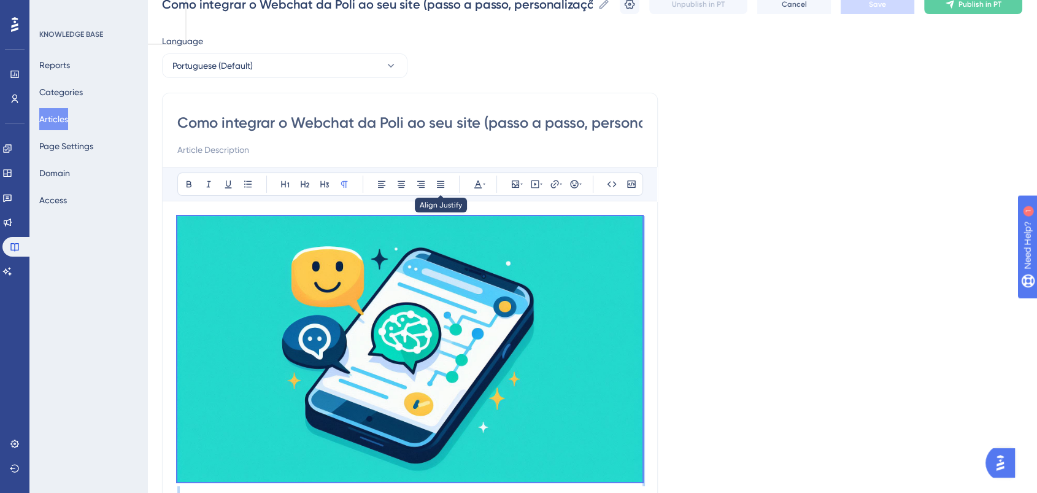
scroll to position [0, 0]
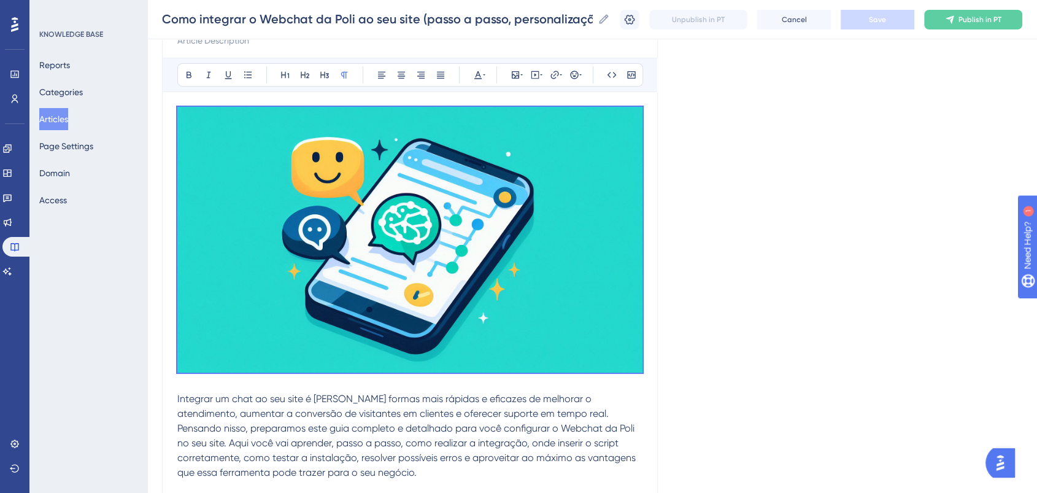
scroll to position [204, 0]
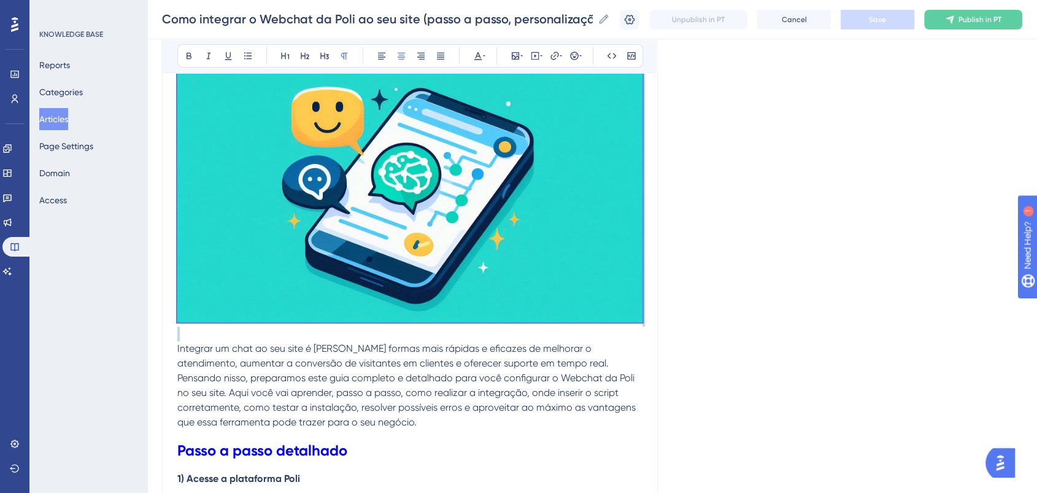
drag, startPoint x: 190, startPoint y: 333, endPoint x: 145, endPoint y: 44, distance: 292.0
copy p
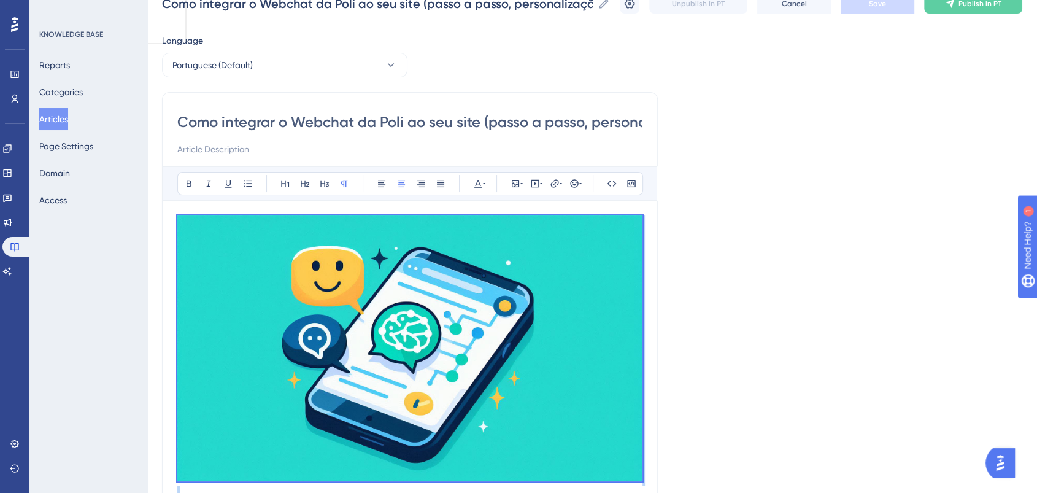
scroll to position [0, 0]
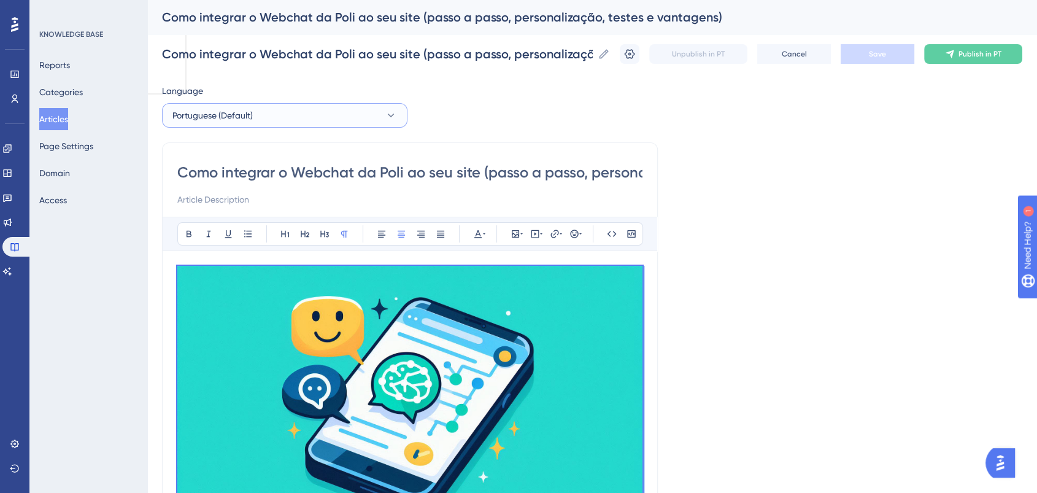
click at [249, 116] on span "Portuguese (Default)" at bounding box center [212, 115] width 80 height 15
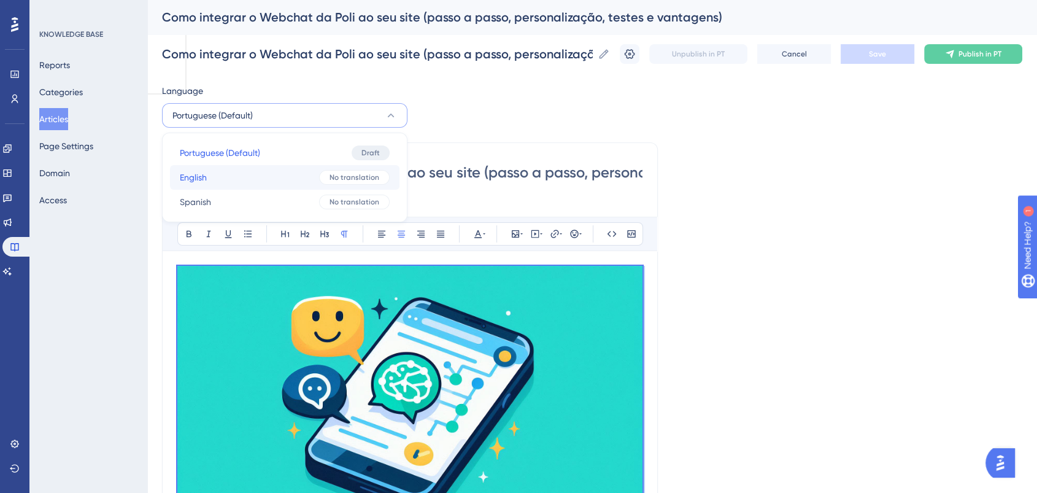
click at [242, 176] on button "English English No translation" at bounding box center [284, 177] width 229 height 25
checkbox input "false"
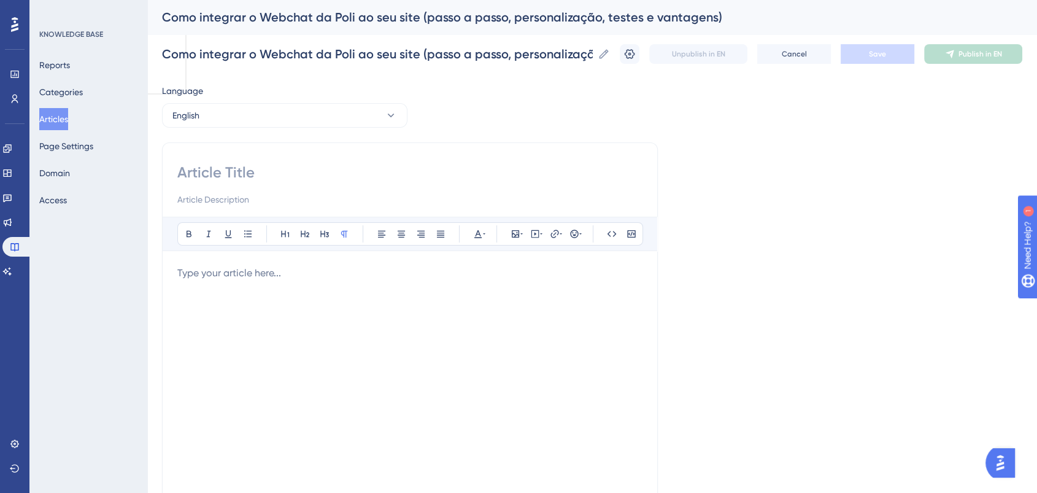
click at [249, 283] on div at bounding box center [409, 401] width 465 height 270
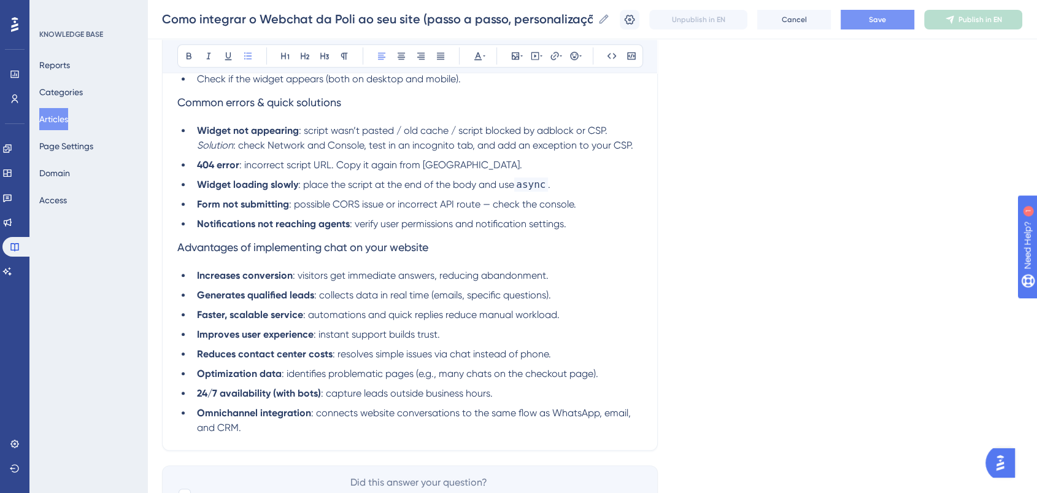
scroll to position [1178, 0]
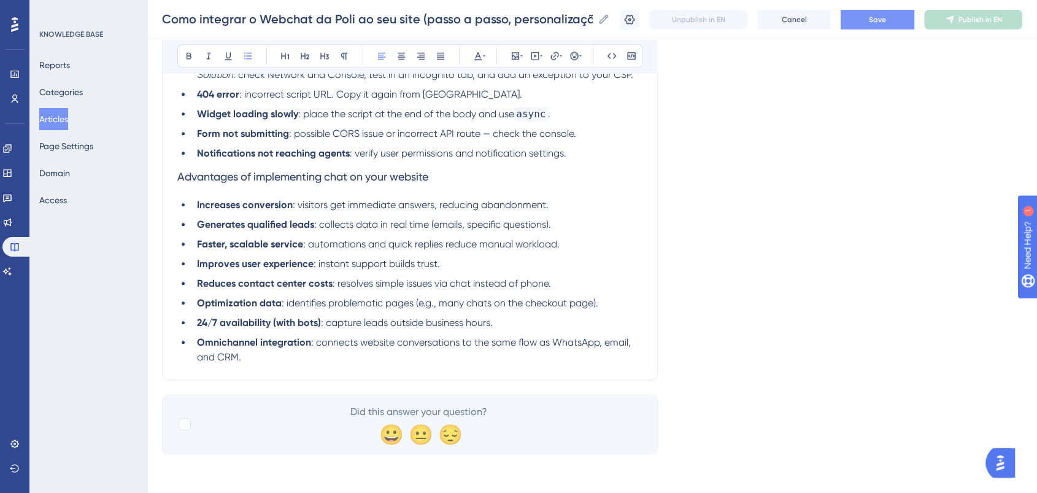
click at [378, 251] on ul "Increases conversion : visitors get immediate answers, reducing abandonment. Ge…" at bounding box center [409, 281] width 465 height 167
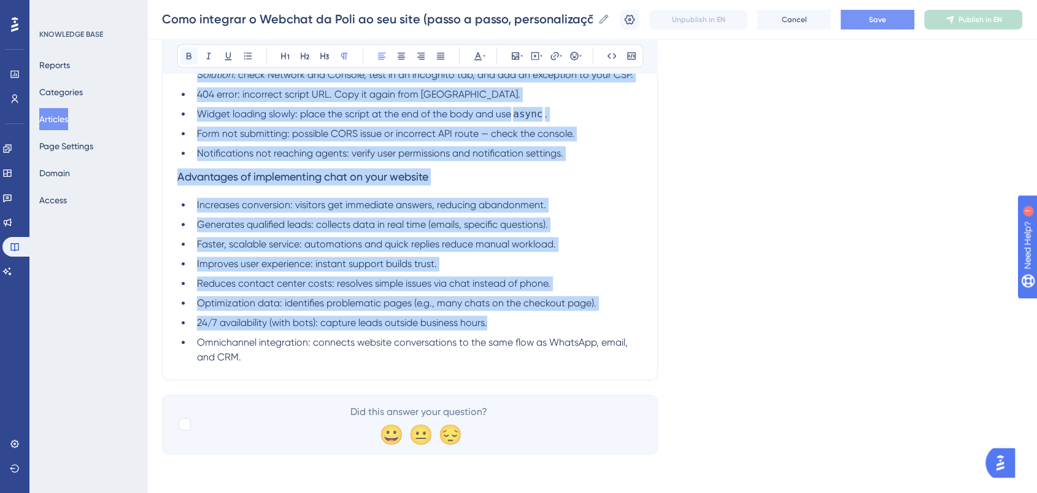
click at [190, 56] on icon at bounding box center [189, 56] width 5 height 7
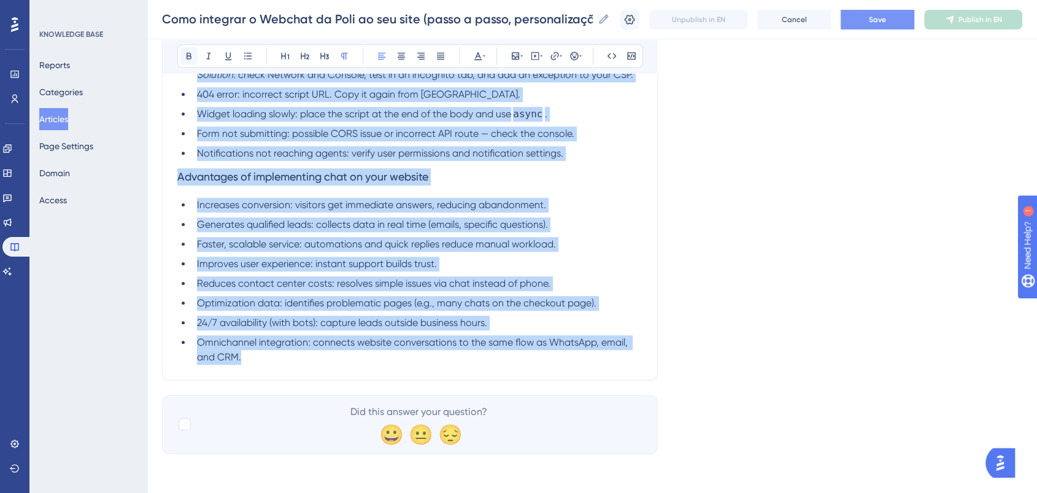
scroll to position [1162, 0]
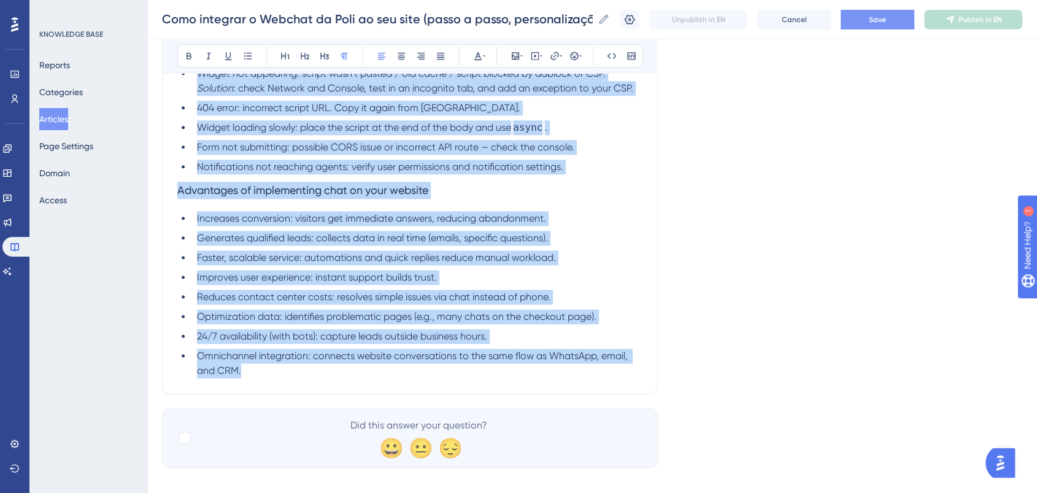
click at [471, 217] on ul "Increases conversion: visitors get immediate answers, reducing abandonment. Gen…" at bounding box center [409, 294] width 465 height 167
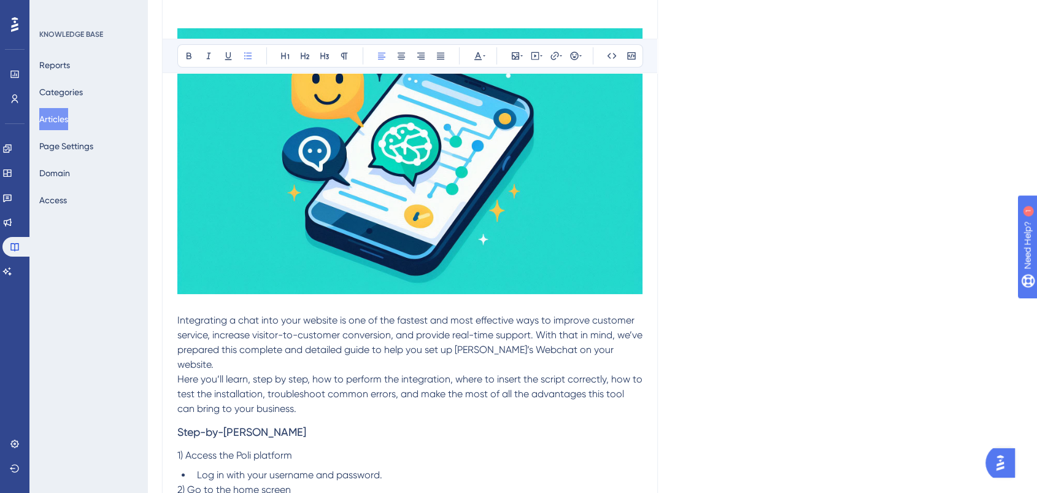
scroll to position [341, 0]
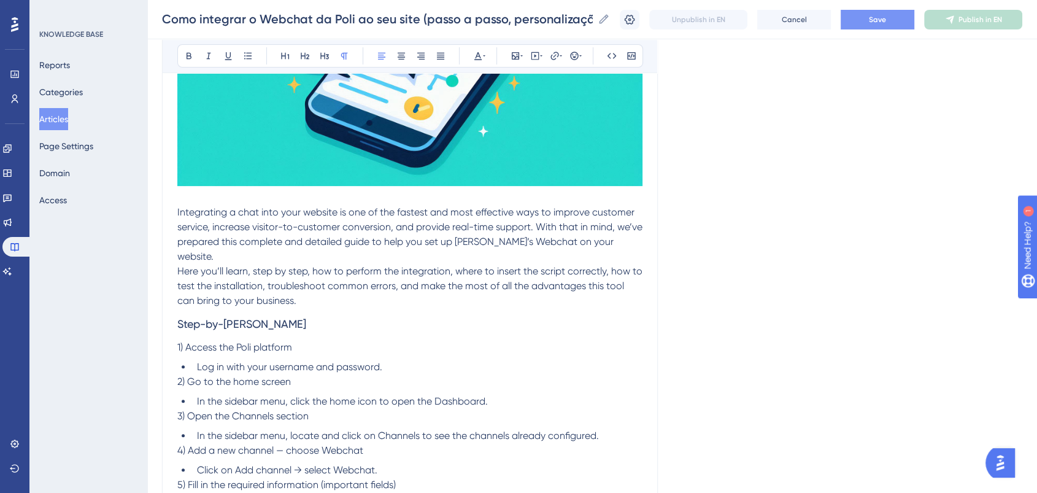
click at [305, 283] on p "Here you’ll learn, step by step, how to perform the integration, where to inser…" at bounding box center [409, 286] width 465 height 44
drag, startPoint x: 295, startPoint y: 309, endPoint x: 173, endPoint y: 312, distance: 121.5
click at [307, 61] on button at bounding box center [304, 55] width 17 height 17
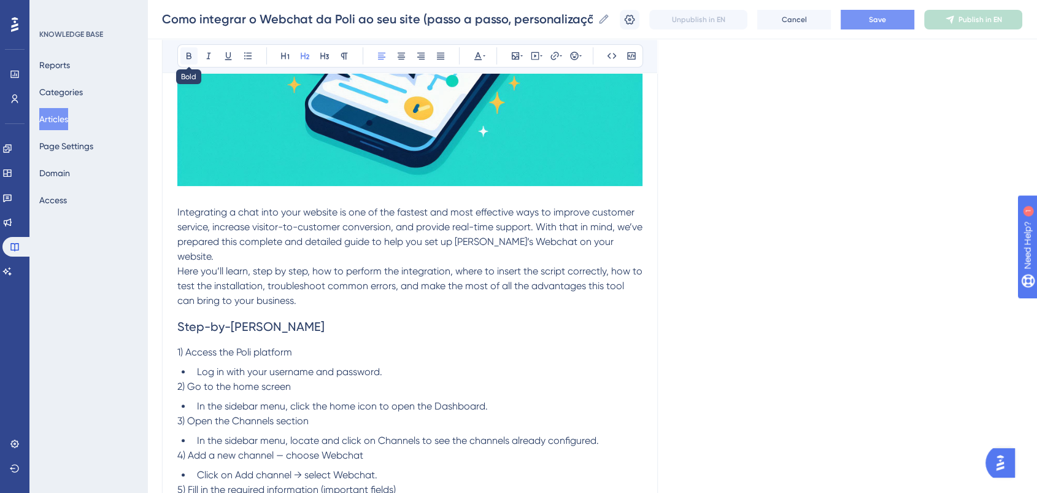
click at [192, 51] on icon at bounding box center [189, 56] width 10 height 10
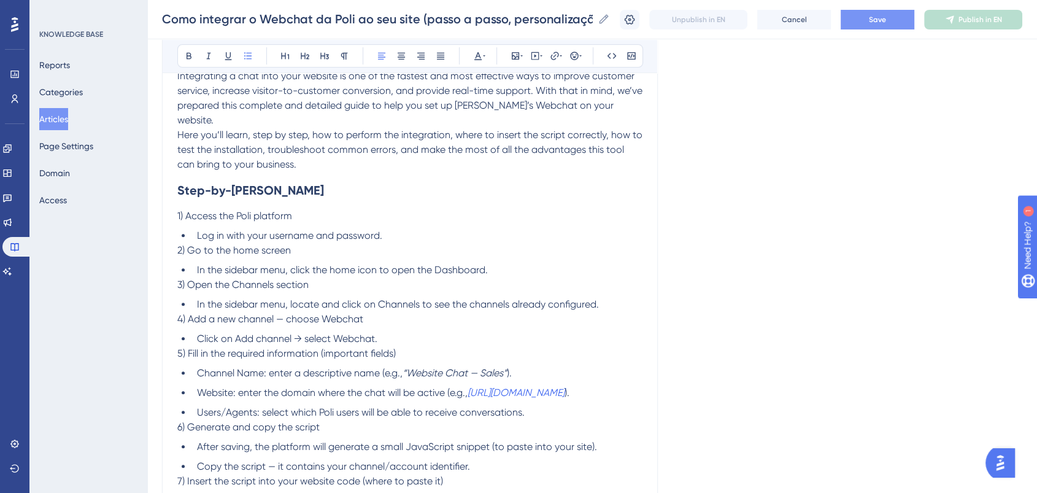
click at [344, 210] on div "Integrating a chat into your website is one of the fastest and most effective w…" at bounding box center [409, 426] width 465 height 1284
click at [260, 209] on p "1) Access the Poli platform" at bounding box center [409, 216] width 465 height 15
click at [377, 177] on h2 "Step-by-step guide" at bounding box center [409, 190] width 465 height 37
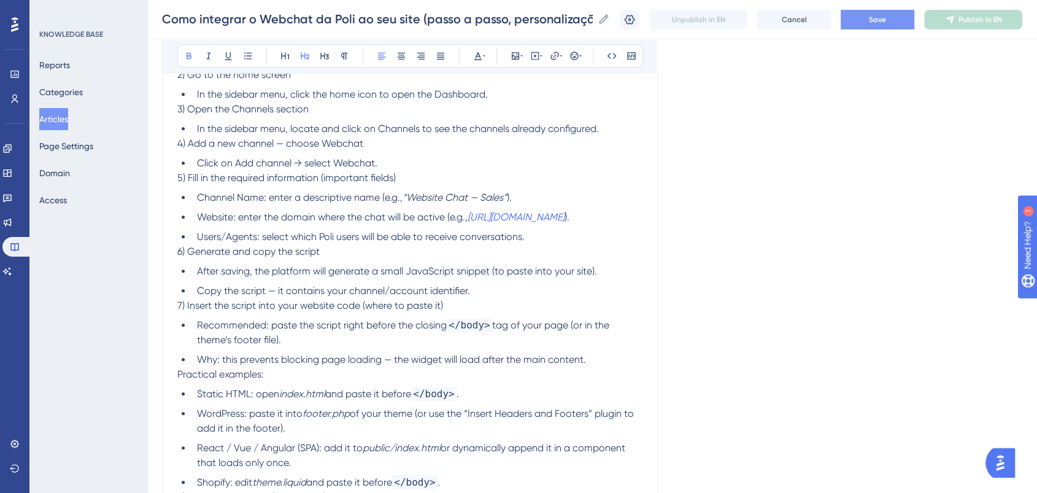
scroll to position [750, 0]
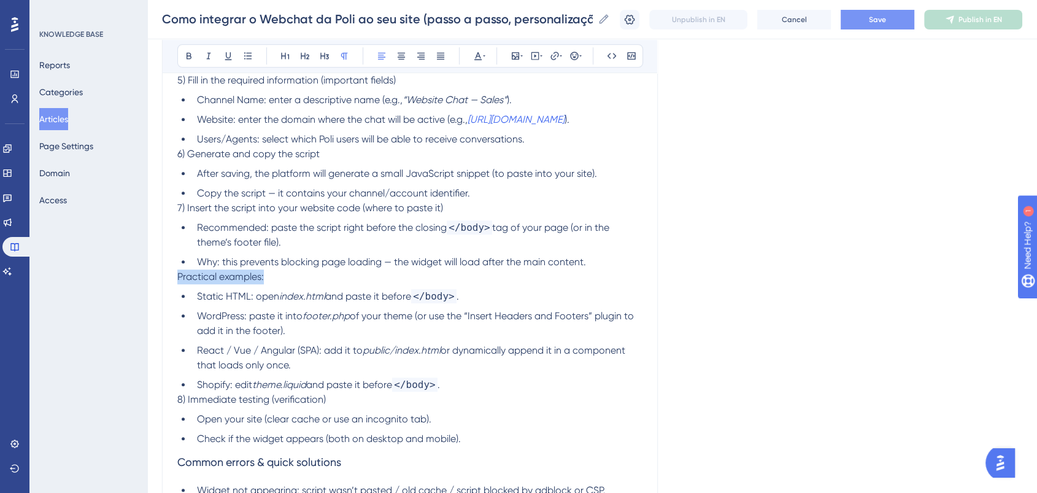
drag, startPoint x: 282, startPoint y: 263, endPoint x: 165, endPoint y: 258, distance: 117.3
click at [165, 258] on div "Bold Italic Underline Bullet Point Heading 1 Heading 2 Heading 3 Normal Align L…" at bounding box center [410, 99] width 496 height 1422
click at [255, 256] on span "Why: this prevents blocking page loading — the widget will load after the main …" at bounding box center [391, 262] width 389 height 12
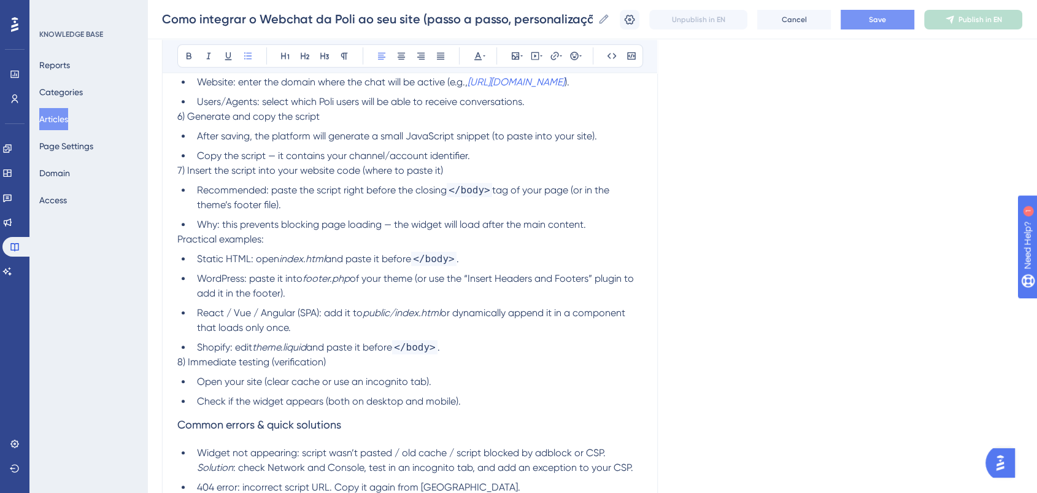
scroll to position [818, 0]
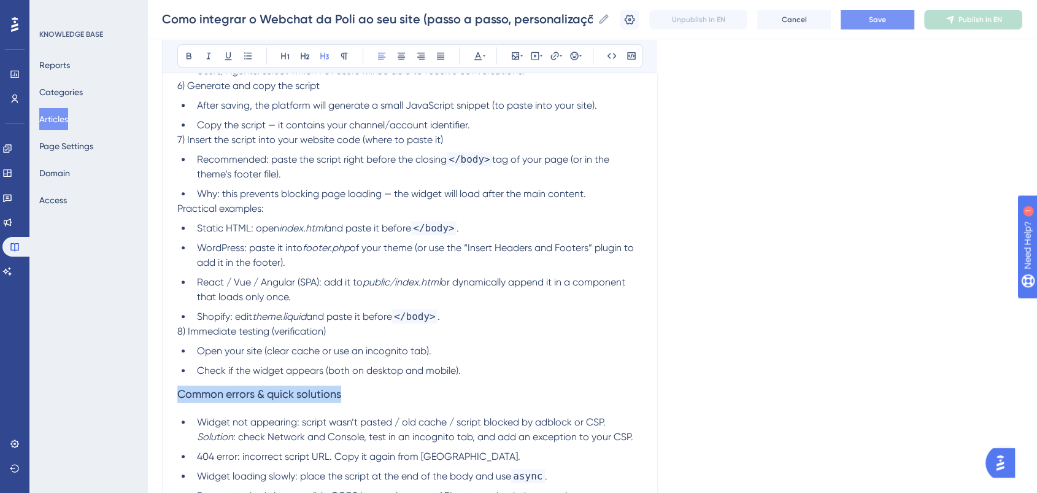
drag, startPoint x: 339, startPoint y: 379, endPoint x: 176, endPoint y: 372, distance: 162.8
click at [176, 372] on div "Bold Italic Underline Bullet Point Heading 1 Heading 2 Heading 3 Normal Align L…" at bounding box center [410, 30] width 496 height 1422
click at [188, 55] on icon at bounding box center [189, 56] width 10 height 10
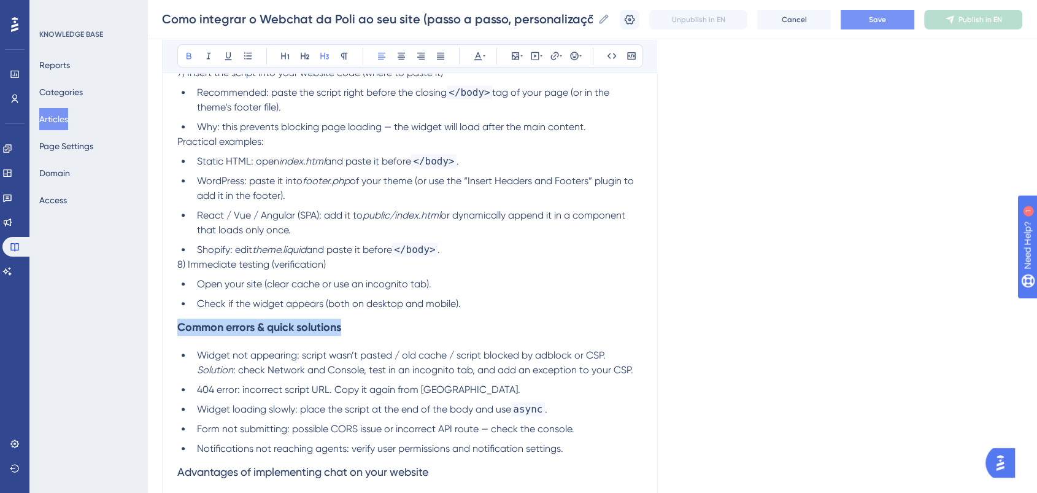
scroll to position [1022, 0]
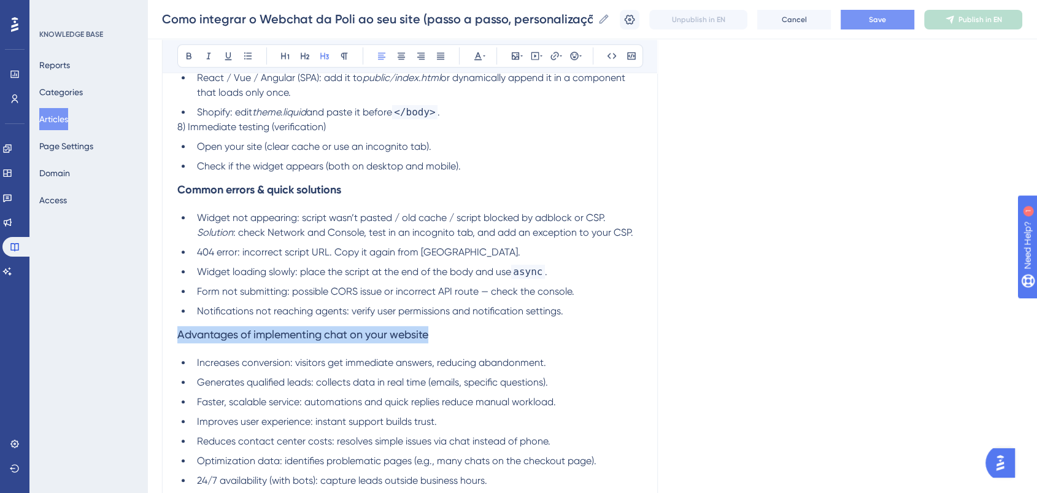
drag, startPoint x: 438, startPoint y: 320, endPoint x: 94, endPoint y: 326, distance: 343.7
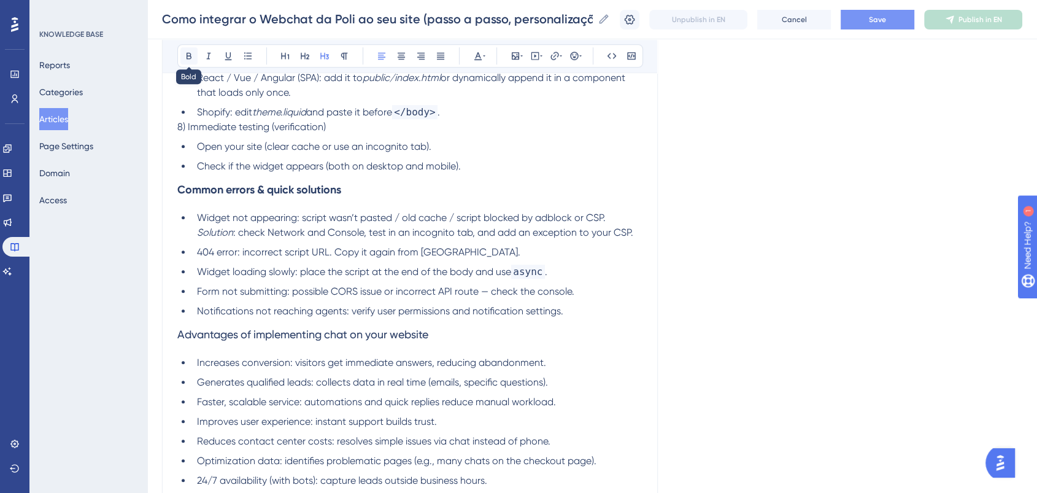
click at [191, 51] on icon at bounding box center [189, 56] width 10 height 10
click at [474, 266] on span "Widget loading slowly: place the script at the end of the body and use" at bounding box center [354, 272] width 314 height 12
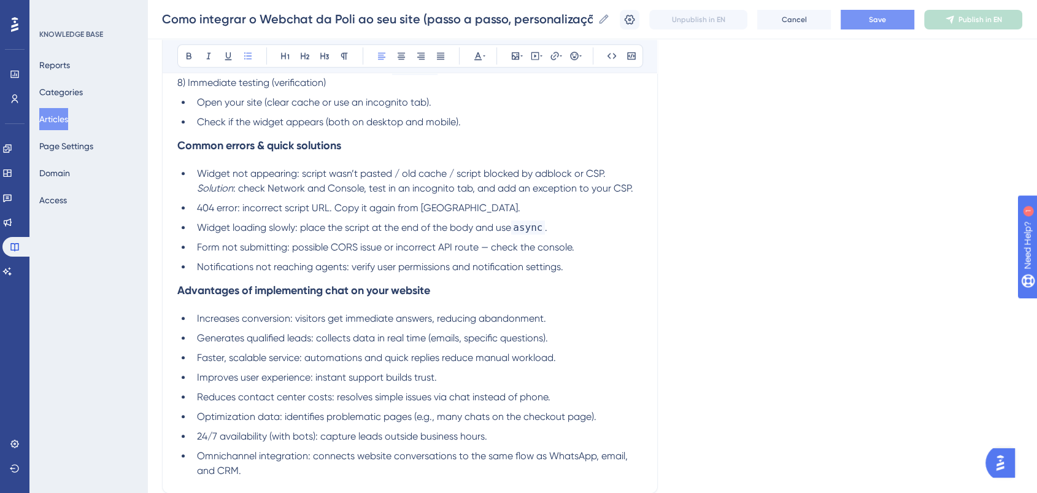
scroll to position [1090, 0]
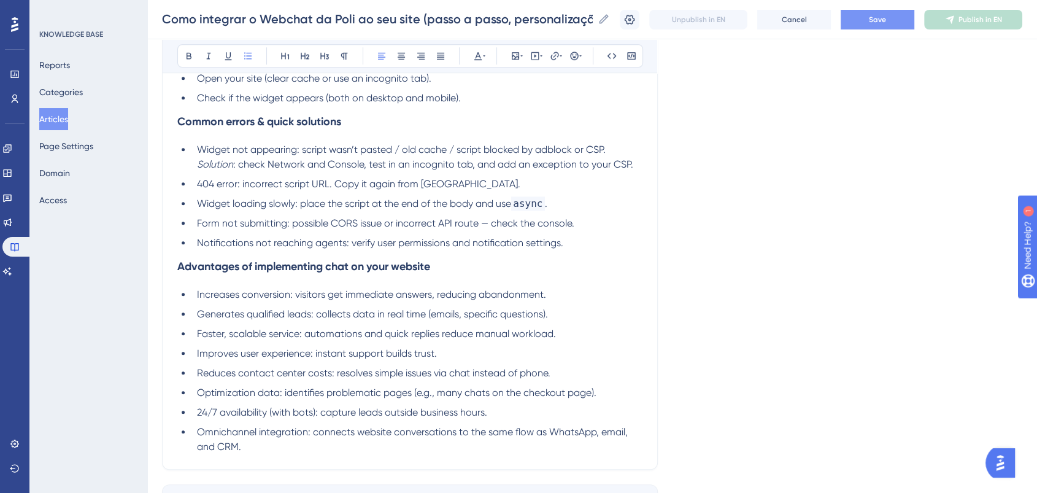
click at [572, 236] on li "Notifications not reaching agents: verify user permissions and notification set…" at bounding box center [417, 243] width 450 height 15
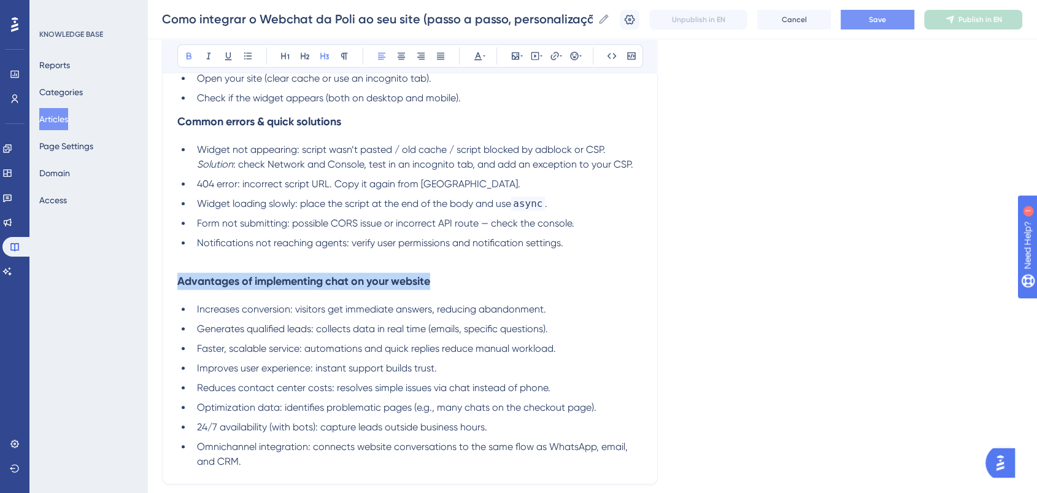
drag, startPoint x: 388, startPoint y: 266, endPoint x: 107, endPoint y: 264, distance: 280.4
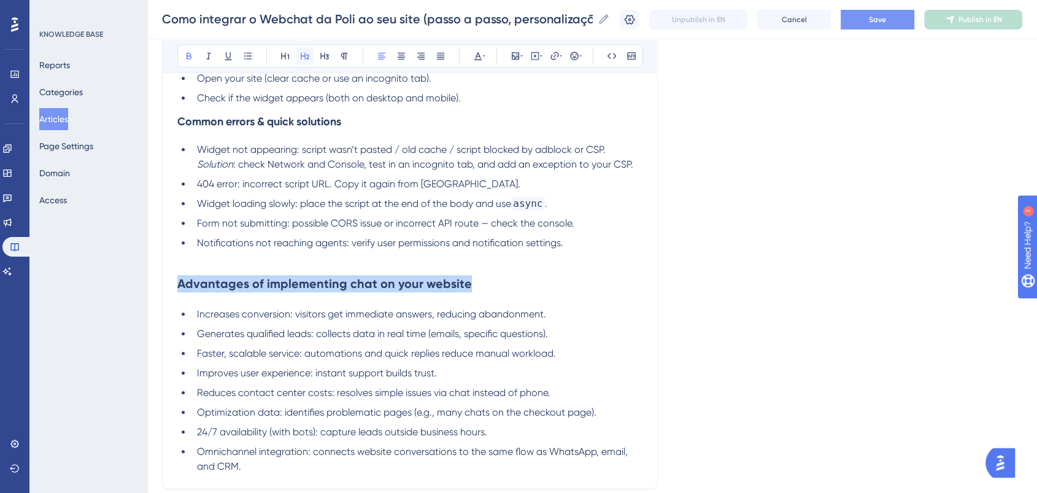
click at [305, 58] on icon at bounding box center [305, 56] width 10 height 10
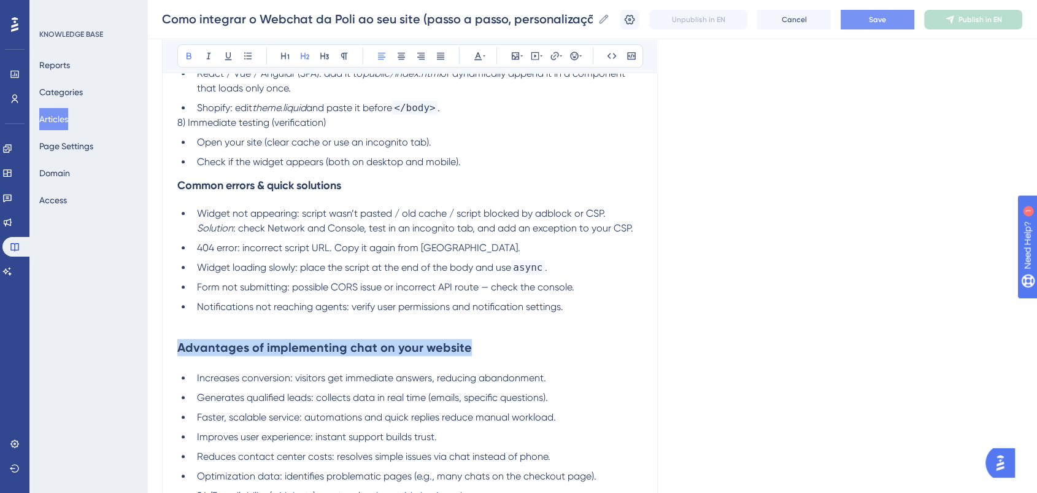
scroll to position [954, 0]
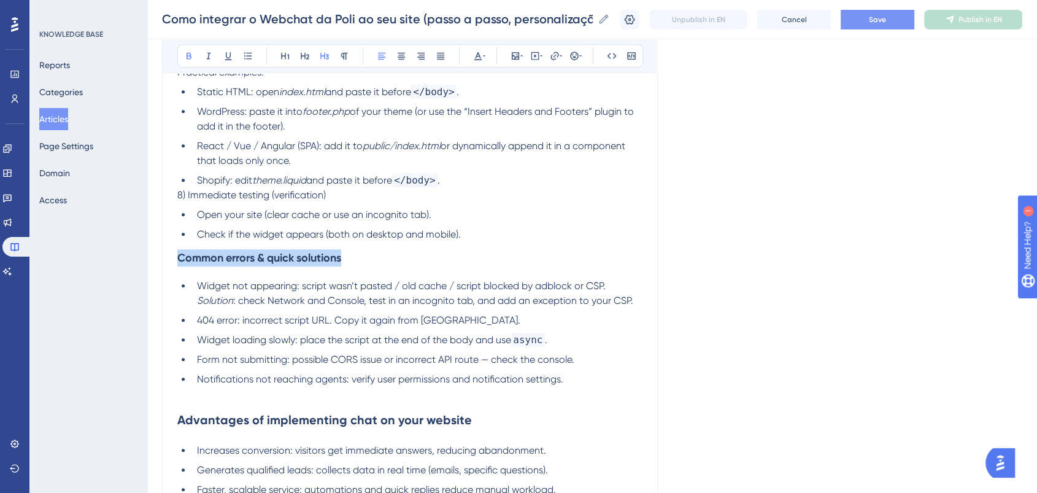
drag, startPoint x: 358, startPoint y: 247, endPoint x: 152, endPoint y: 246, distance: 206.2
click at [307, 55] on icon at bounding box center [305, 56] width 10 height 10
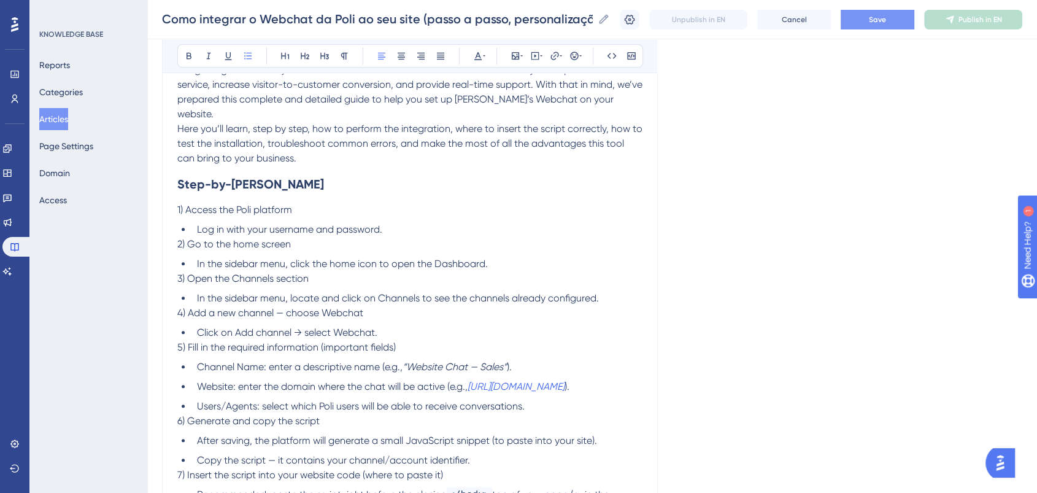
scroll to position [409, 0]
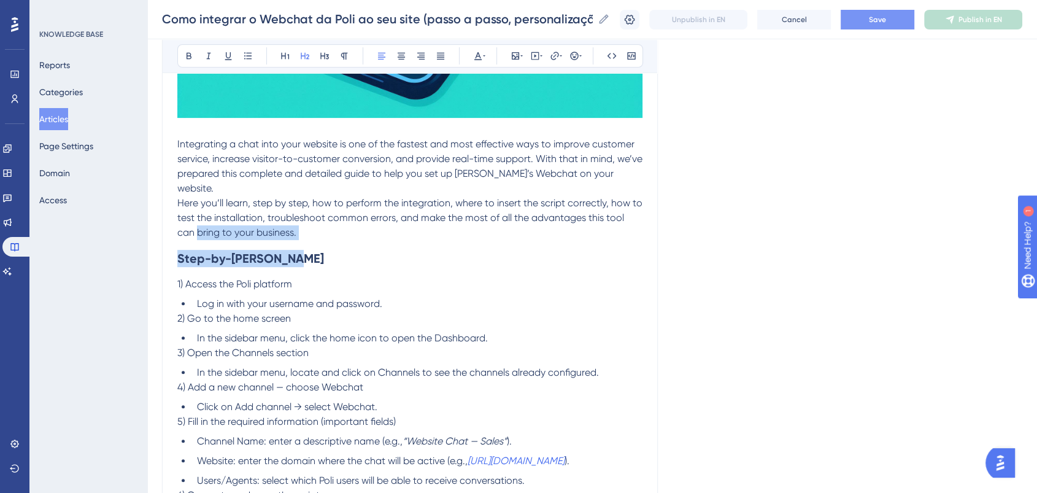
drag, startPoint x: 300, startPoint y: 242, endPoint x: 59, endPoint y: 223, distance: 241.9
click at [147, 223] on div "Performance Users Engagement Widgets Feedback Product Updates Knowledge Base AI…" at bounding box center [592, 430] width 890 height 1678
click at [278, 252] on h2 "Step-by-step guide" at bounding box center [409, 258] width 465 height 37
drag, startPoint x: 297, startPoint y: 245, endPoint x: 142, endPoint y: 240, distance: 155.3
click at [147, 240] on div "Performance Users Engagement Widgets Feedback Product Updates Knowledge Base AI…" at bounding box center [592, 430] width 890 height 1678
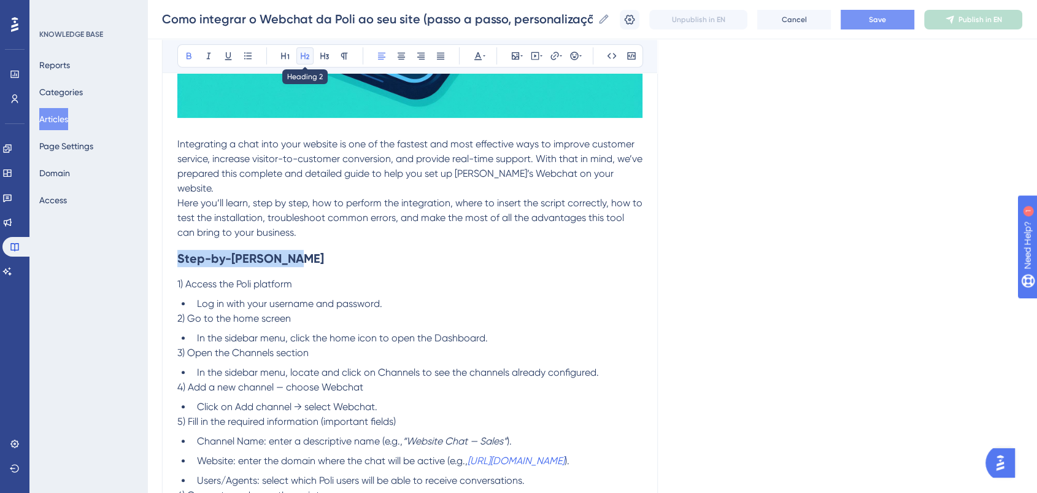
click at [304, 58] on icon at bounding box center [305, 56] width 10 height 10
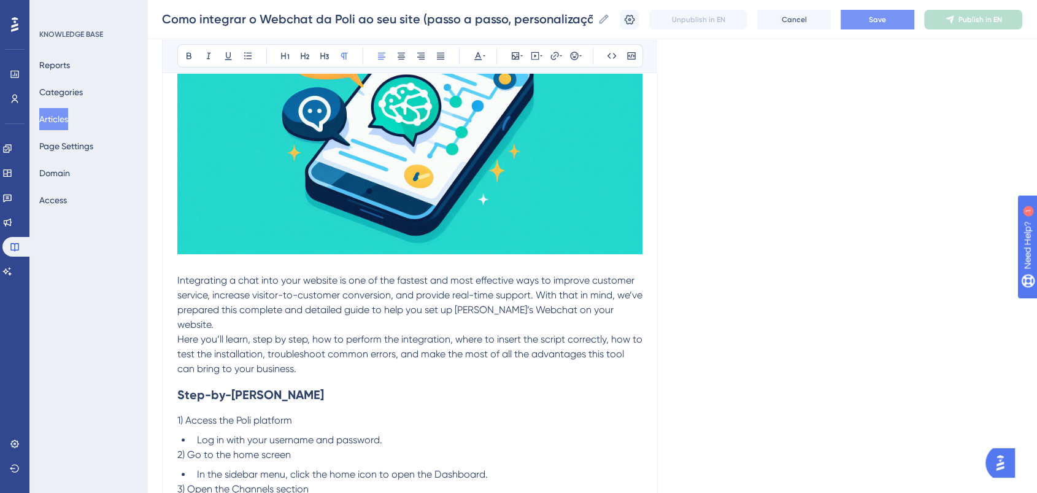
click at [387, 345] on p "Here you’ll learn, step by step, how to perform the integration, where to inser…" at bounding box center [409, 354] width 465 height 44
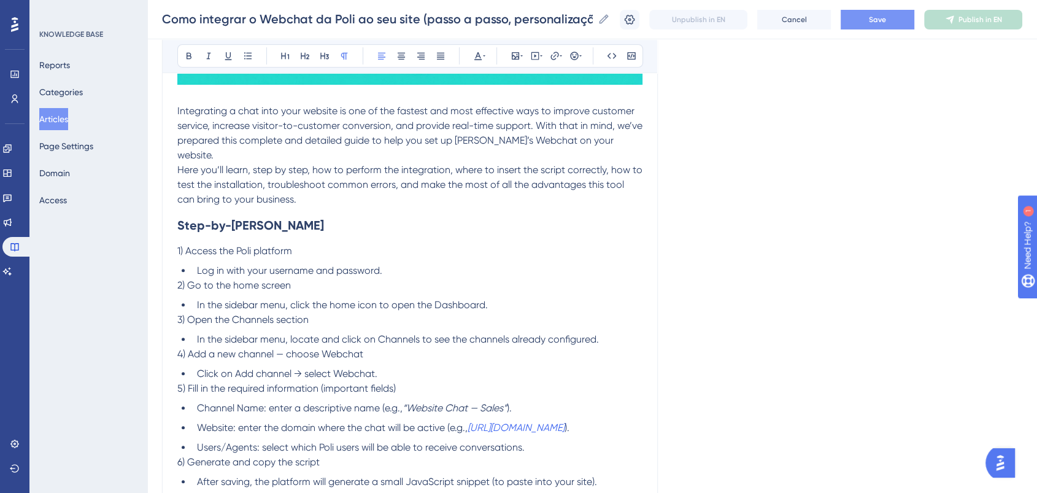
scroll to position [477, 0]
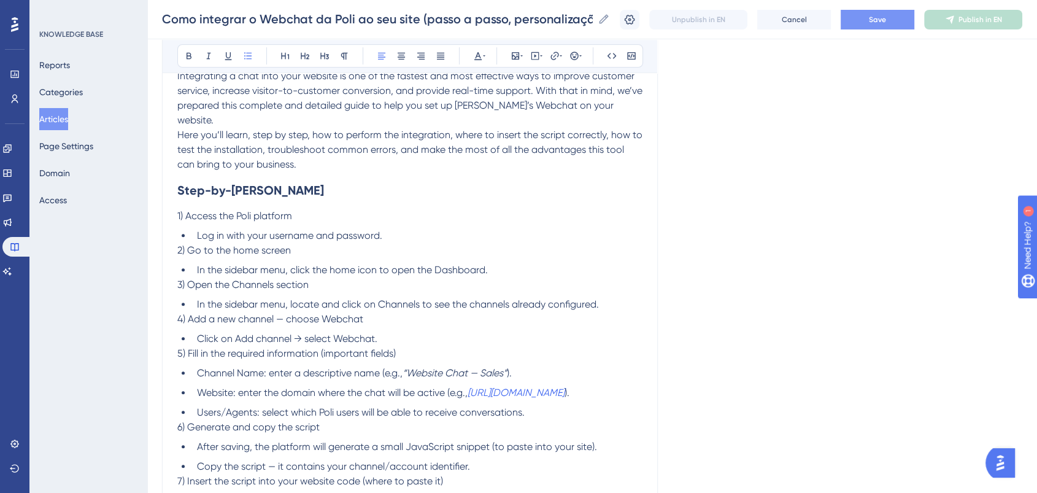
click at [389, 228] on li "Log in with your username and password." at bounding box center [417, 235] width 450 height 15
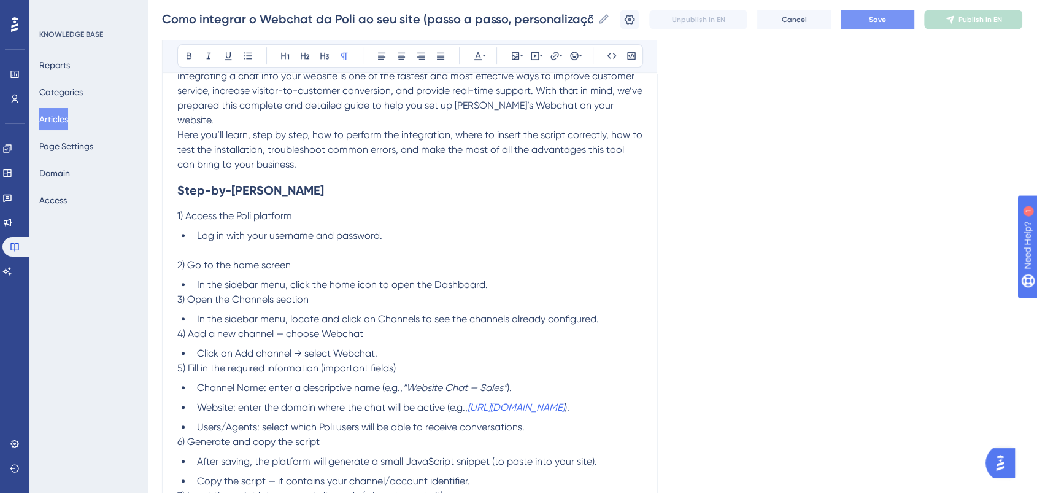
click at [506, 277] on li "In the sidebar menu, click the home icon to open the Dashboard." at bounding box center [417, 284] width 450 height 15
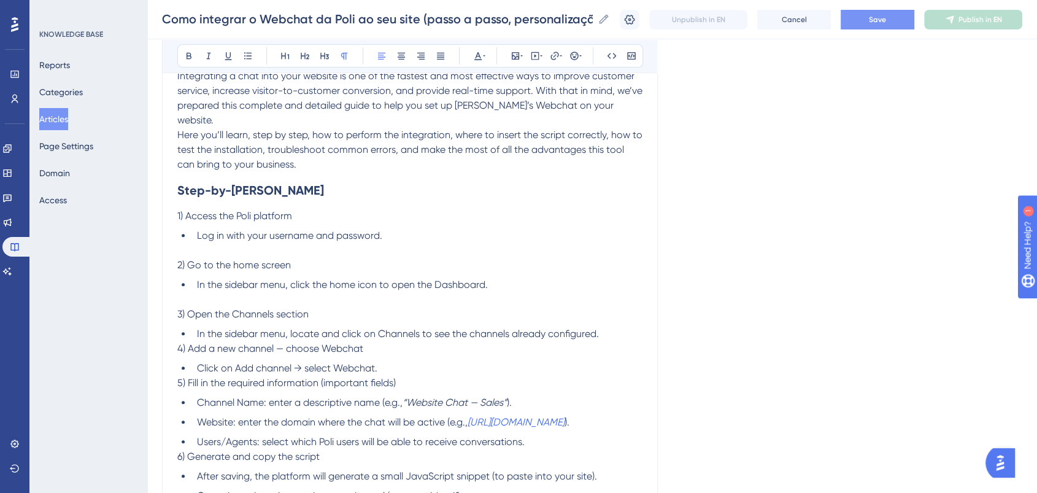
click at [412, 341] on p "4) Add a new channel — choose Webchat" at bounding box center [409, 348] width 465 height 15
click at [605, 326] on li "In the sidebar menu, locate and click on Channels to see the channels already c…" at bounding box center [417, 333] width 450 height 15
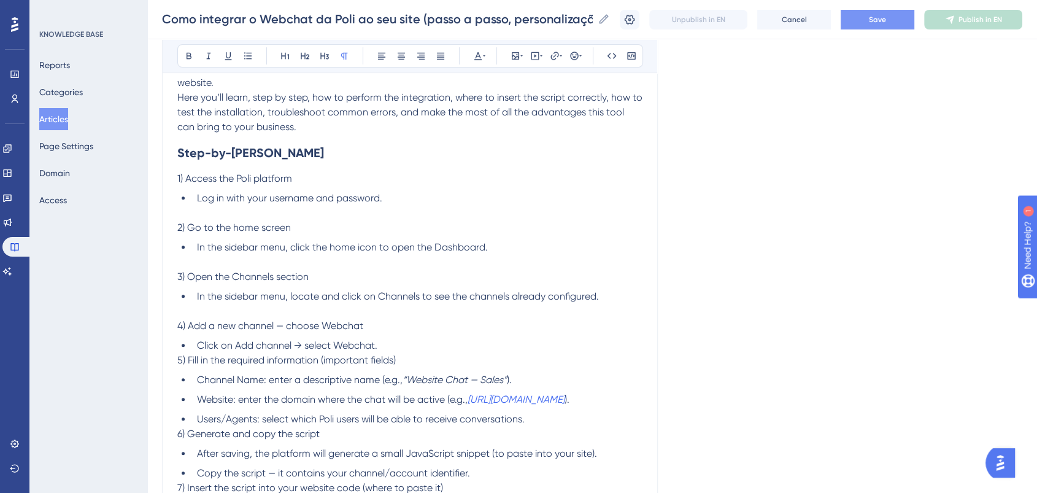
scroll to position [545, 0]
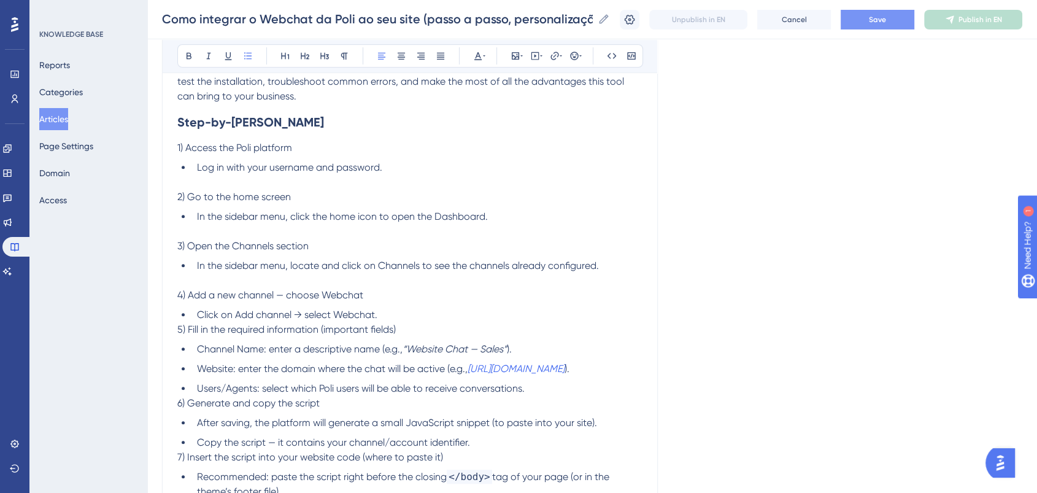
click at [418, 307] on li "Click on Add channel → select Webchat." at bounding box center [417, 314] width 450 height 15
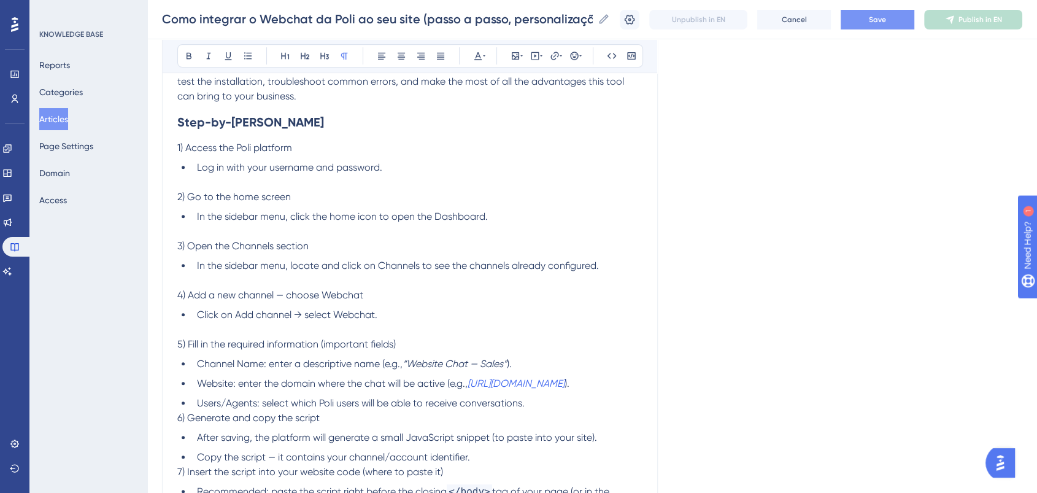
click at [559, 396] on li "Users/Agents: select which Poli users will be able to receive conversations." at bounding box center [417, 403] width 450 height 15
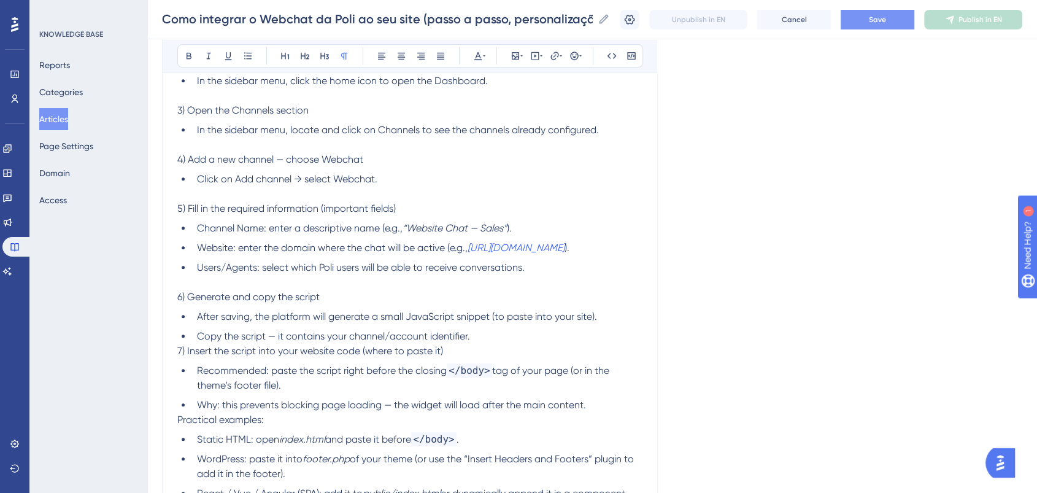
scroll to position [682, 0]
click at [502, 328] on li "Copy the script — it contains your channel/account identifier." at bounding box center [417, 335] width 450 height 15
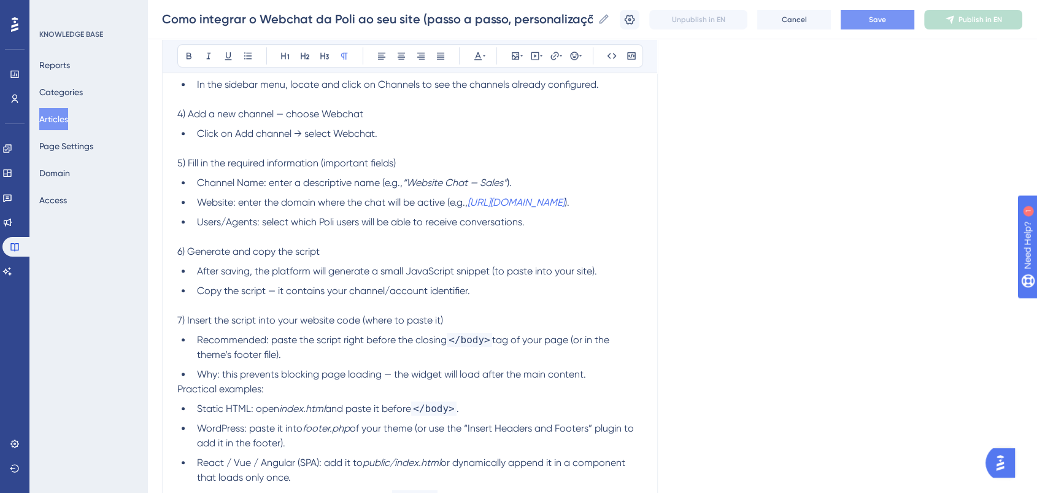
scroll to position [750, 0]
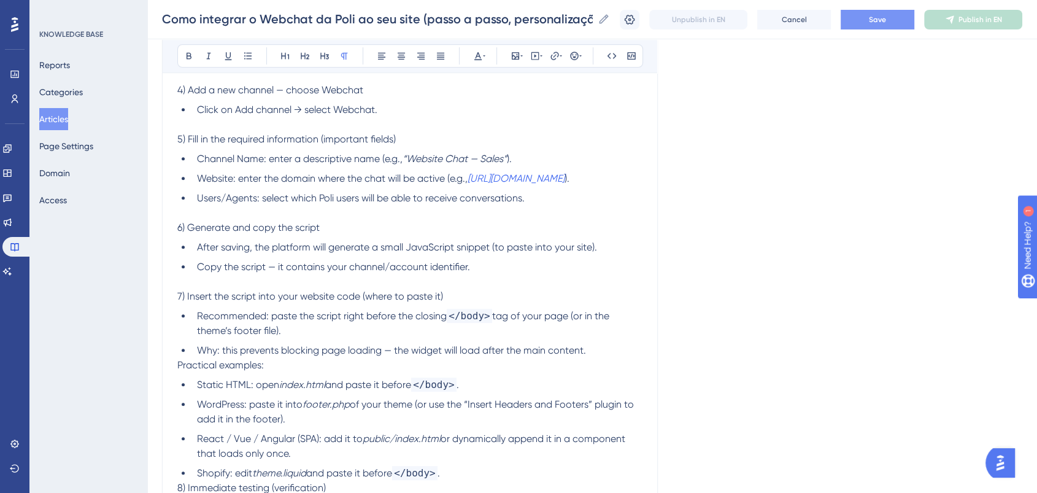
click at [598, 343] on li "Why: this prevents blocking page loading — the widget will load after the main …" at bounding box center [417, 350] width 450 height 15
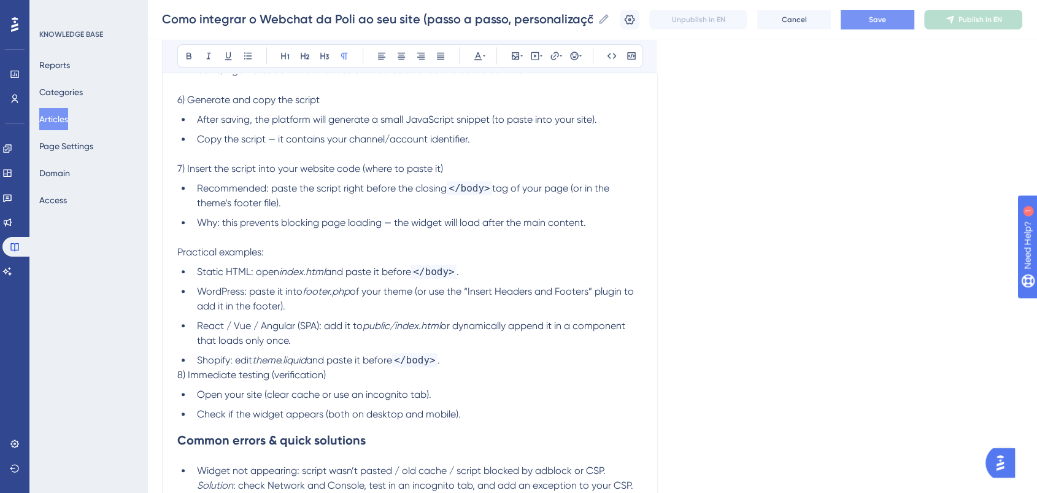
scroll to position [886, 0]
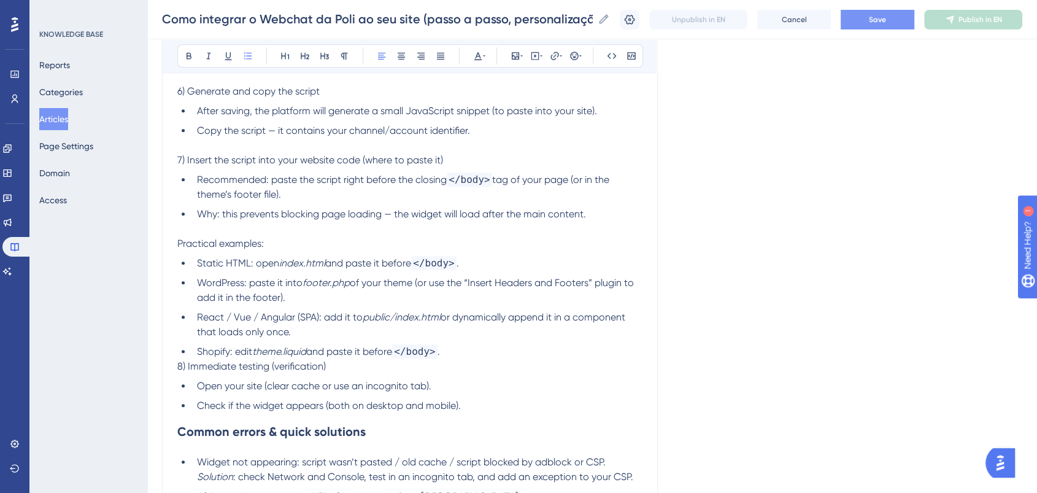
click at [490, 328] on ul "Static HTML: open index.html and paste it before </body> . WordPress: paste it …" at bounding box center [409, 307] width 465 height 103
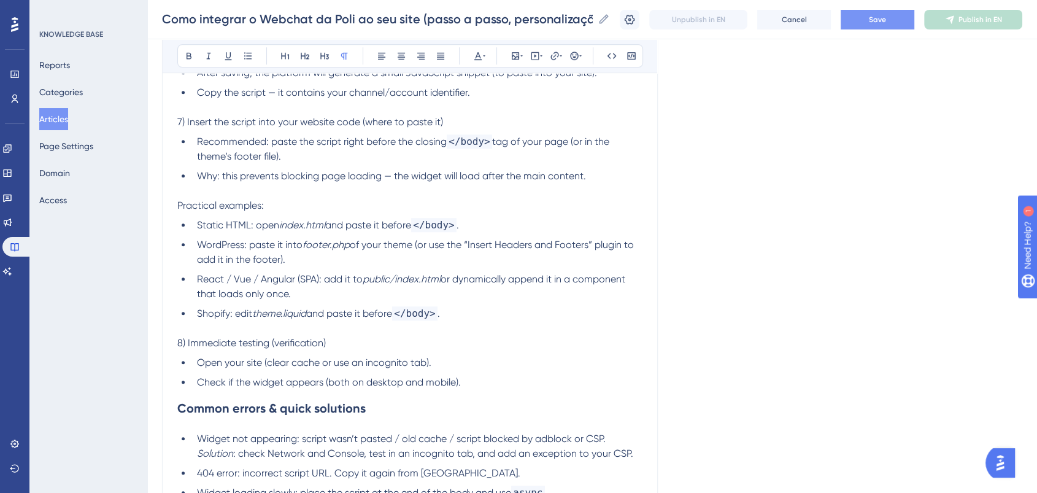
scroll to position [954, 0]
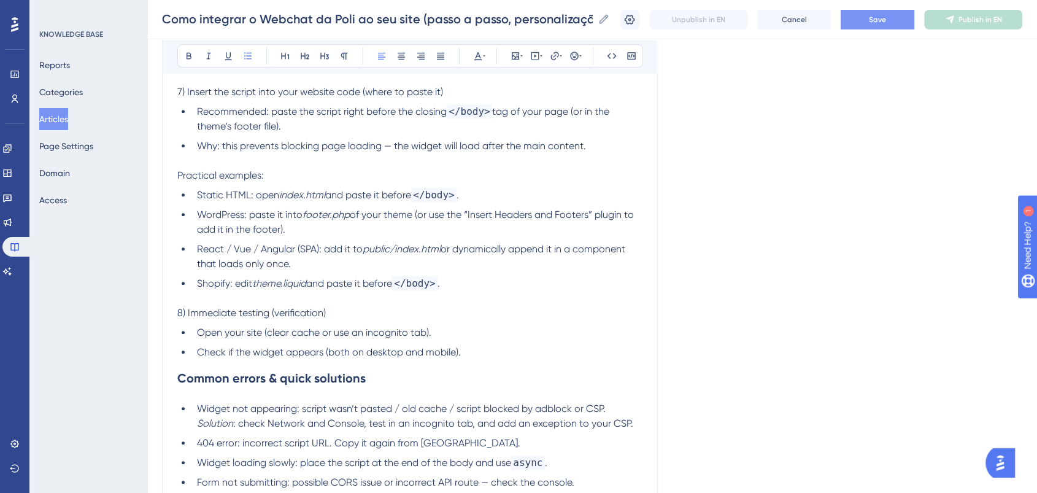
click at [478, 345] on li "Check if the widget appears (both on desktop and mobile)." at bounding box center [417, 352] width 450 height 15
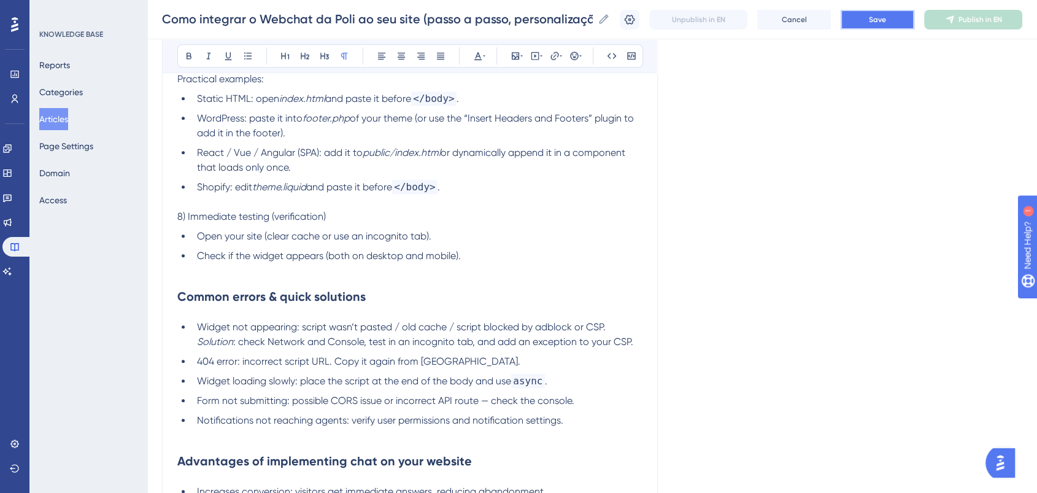
click at [880, 18] on span "Save" at bounding box center [877, 20] width 17 height 10
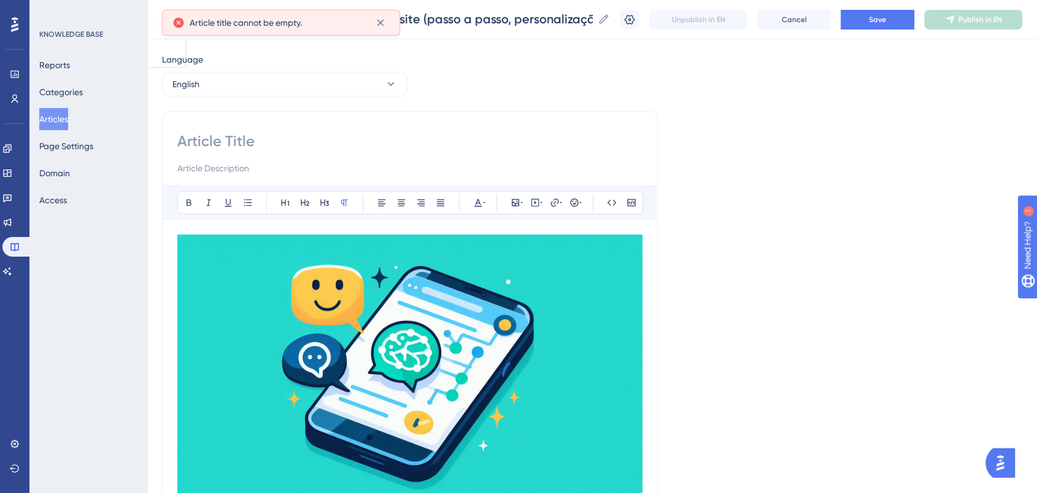
scroll to position [0, 0]
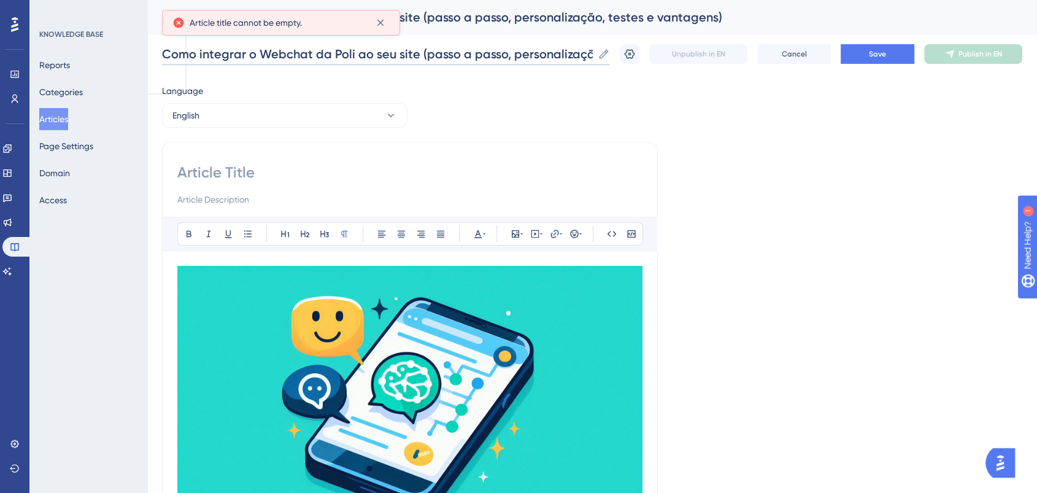
click at [427, 58] on input "Como integrar o Webchat da Poli ao seu site (passo a passo, personalização, tes…" at bounding box center [377, 53] width 431 height 17
click at [290, 168] on input at bounding box center [409, 173] width 465 height 20
paste input "How to Integrate Poli Webchat into Your Website (Step-by-Step Guide, Customizat…"
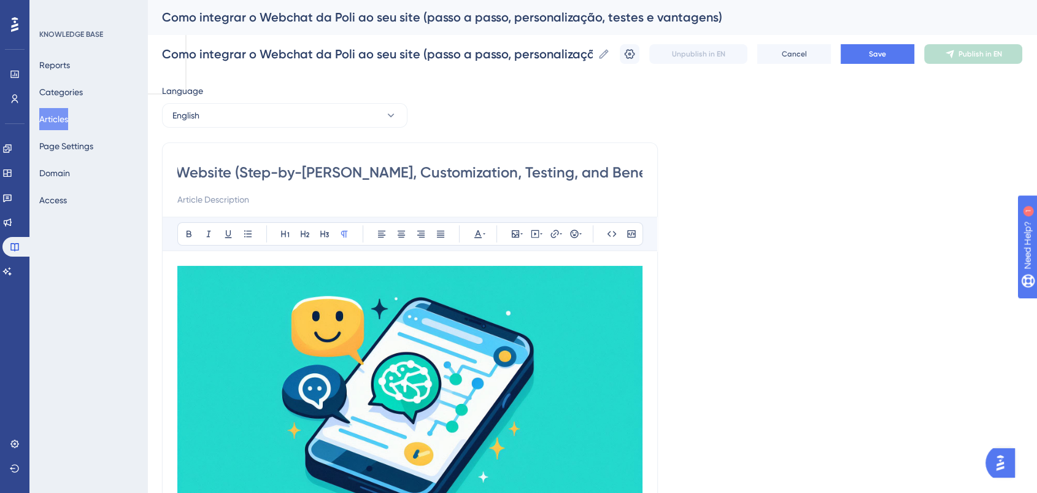
scroll to position [0, 270]
click at [193, 171] on input "How to Integrate Poli Webchat into Your Website (Step-by-Step Guide, Customizat…" at bounding box center [409, 173] width 465 height 20
type input "How to Integrate Poli Webchat into Your Website (Step-by-Step Guide, Customizat…"
click at [909, 59] on button "Save" at bounding box center [878, 54] width 74 height 20
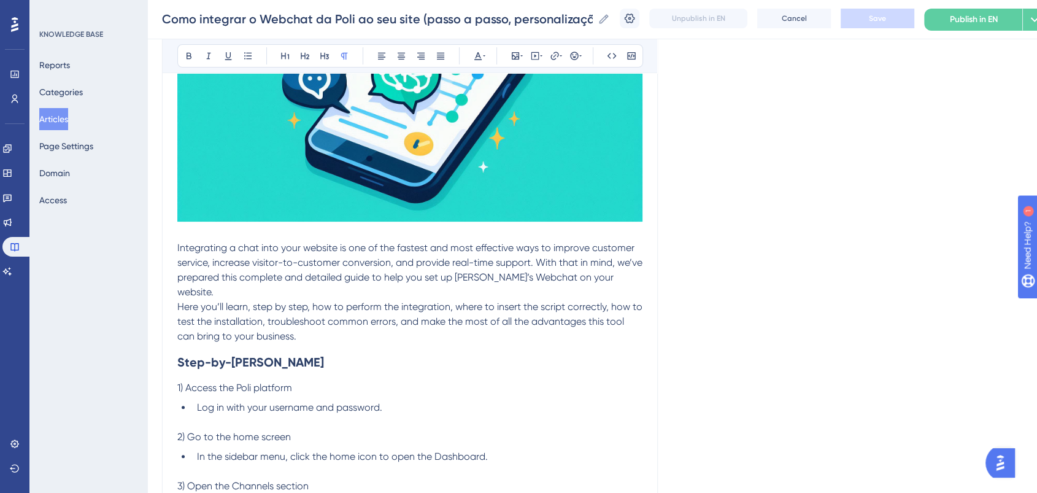
scroll to position [272, 0]
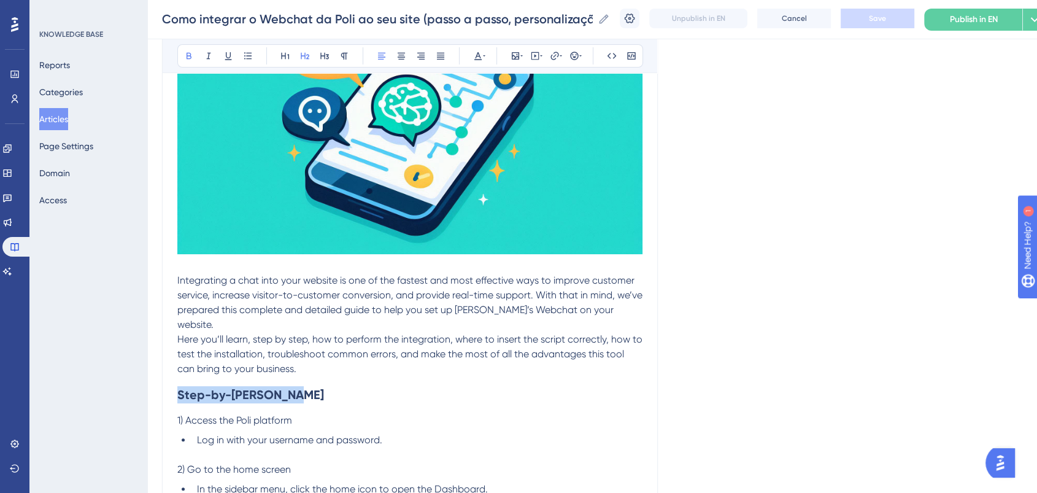
drag, startPoint x: 125, startPoint y: 382, endPoint x: 110, endPoint y: 382, distance: 15.3
click at [477, 48] on button at bounding box center [477, 55] width 17 height 17
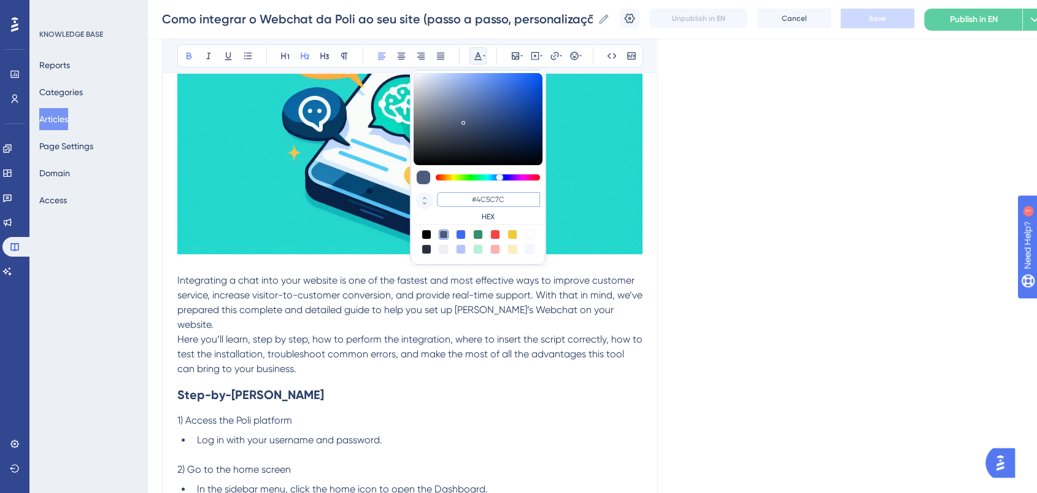
drag, startPoint x: 511, startPoint y: 198, endPoint x: 428, endPoint y: 199, distance: 82.9
click at [427, 199] on div "#4C5C7C HEX" at bounding box center [478, 207] width 129 height 35
type input "#0000FF"
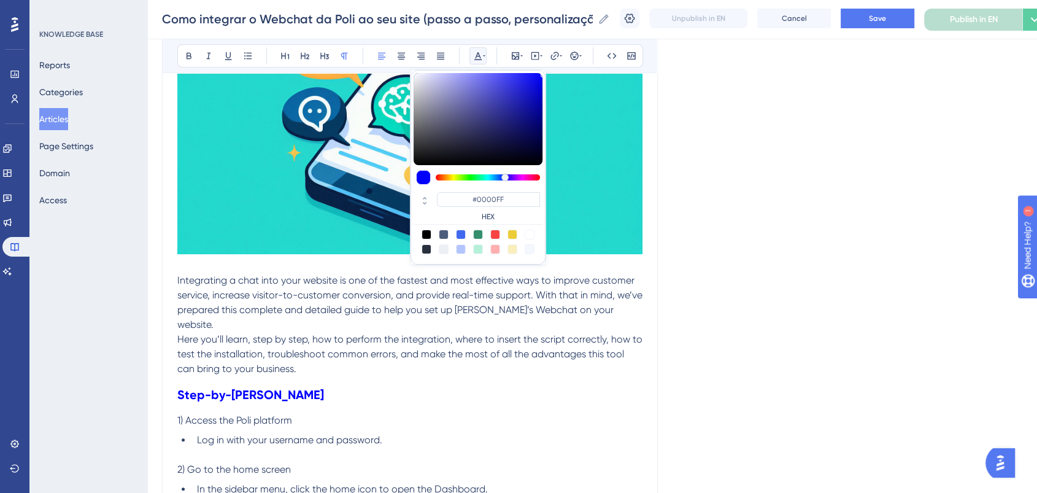
click at [423, 335] on span "Here you’ll learn, step by step, how to perform the integration, where to inser…" at bounding box center [411, 353] width 468 height 41
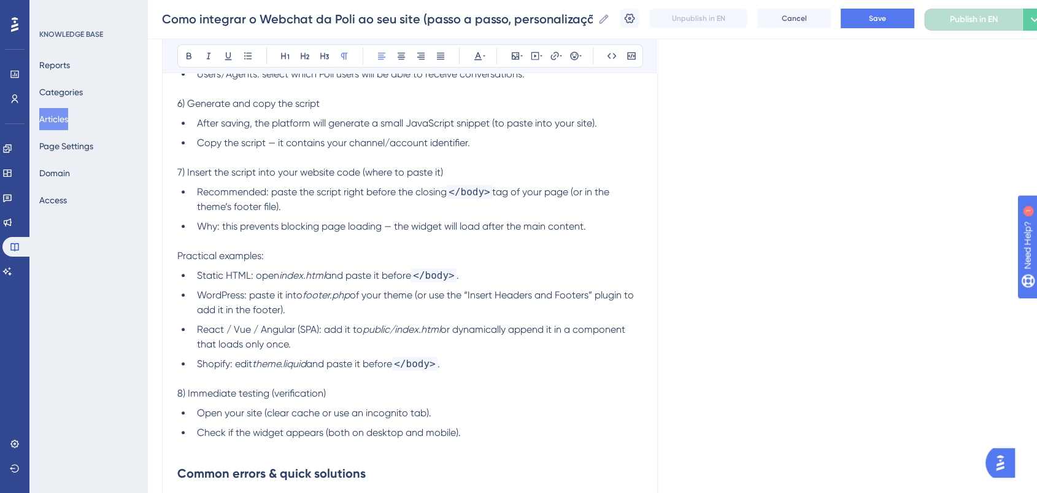
scroll to position [954, 0]
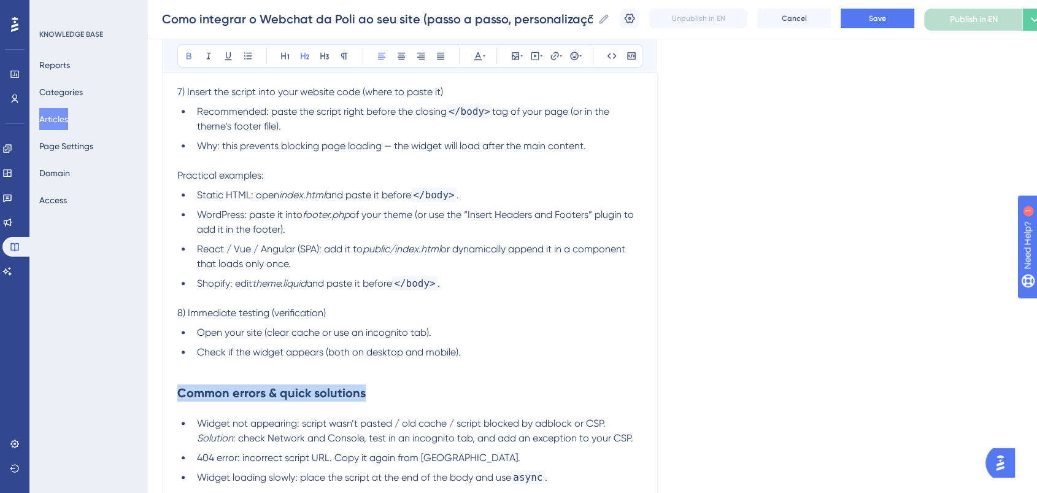
drag, startPoint x: 379, startPoint y: 379, endPoint x: 81, endPoint y: 388, distance: 297.7
click at [480, 52] on icon at bounding box center [478, 56] width 10 height 10
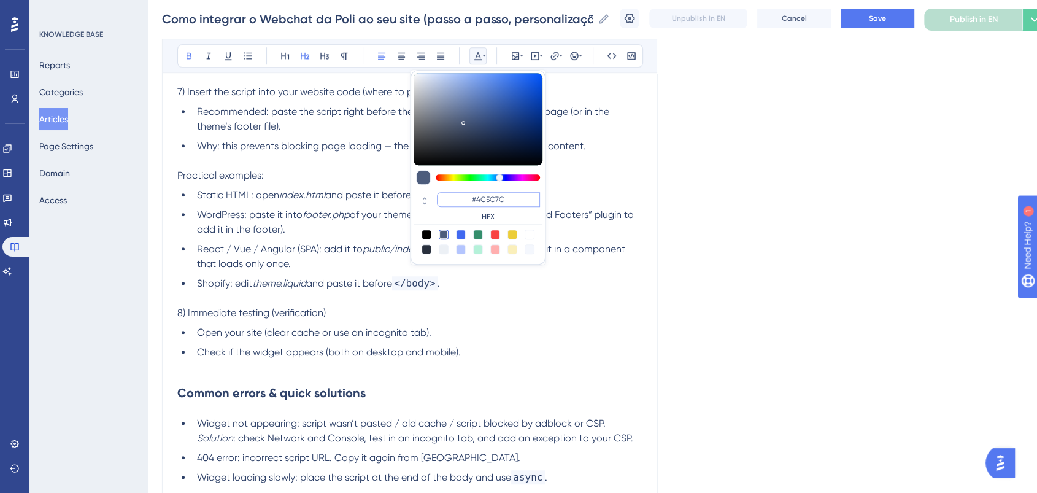
drag, startPoint x: 520, startPoint y: 196, endPoint x: 447, endPoint y: 196, distance: 73.6
click at [447, 196] on input "#4C5C7C" at bounding box center [488, 199] width 103 height 15
paste input "0000FF"
type input "#0000FF"
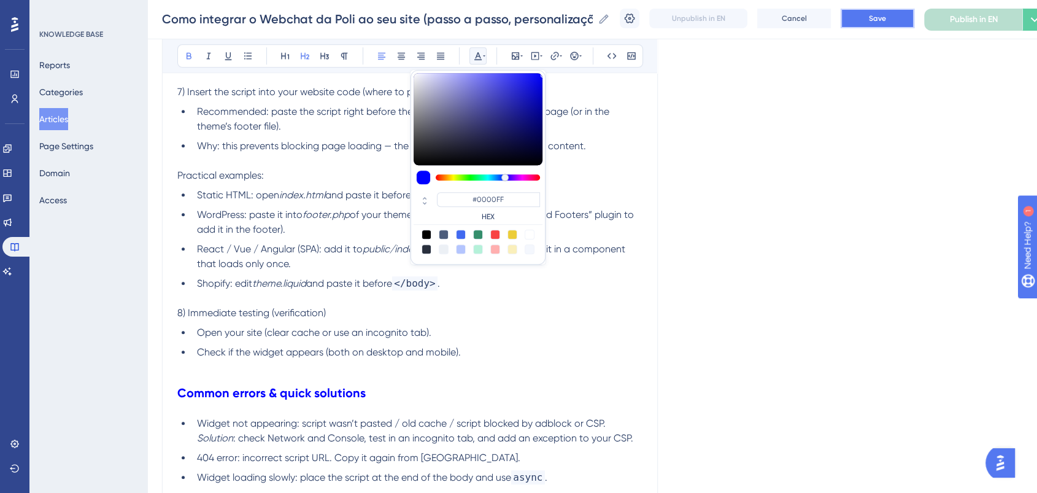
click at [879, 19] on span "Save" at bounding box center [877, 18] width 17 height 10
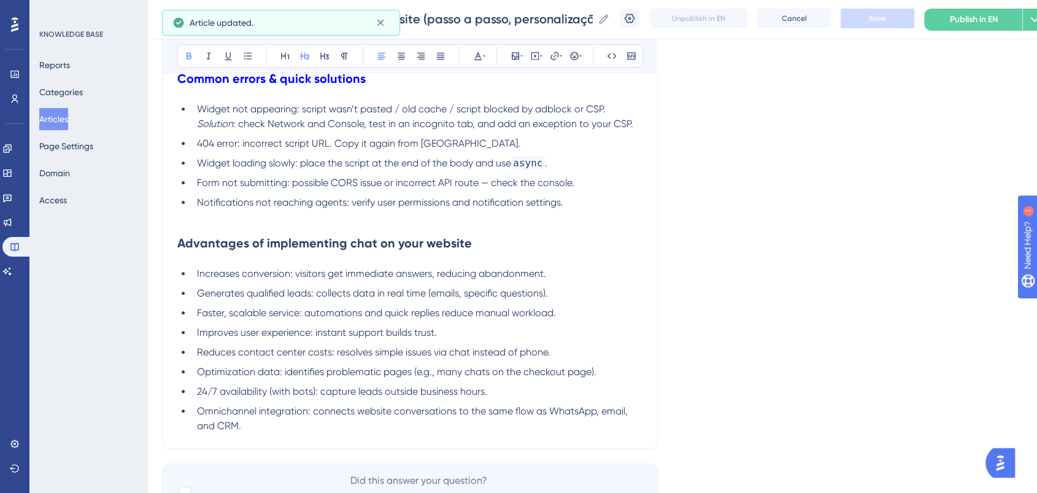
scroll to position [1295, 0]
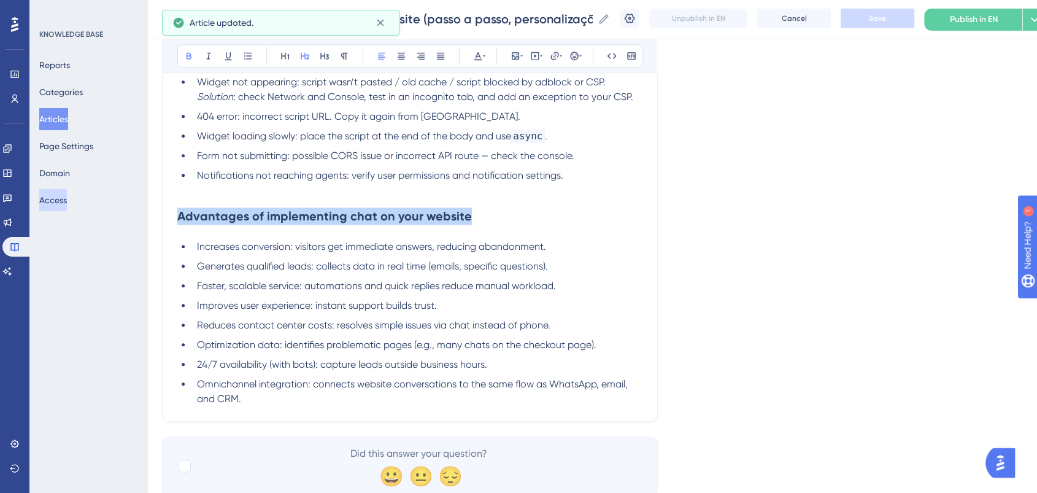
drag, startPoint x: 489, startPoint y: 205, endPoint x: 56, endPoint y: 207, distance: 433.2
click at [473, 51] on icon at bounding box center [478, 56] width 10 height 10
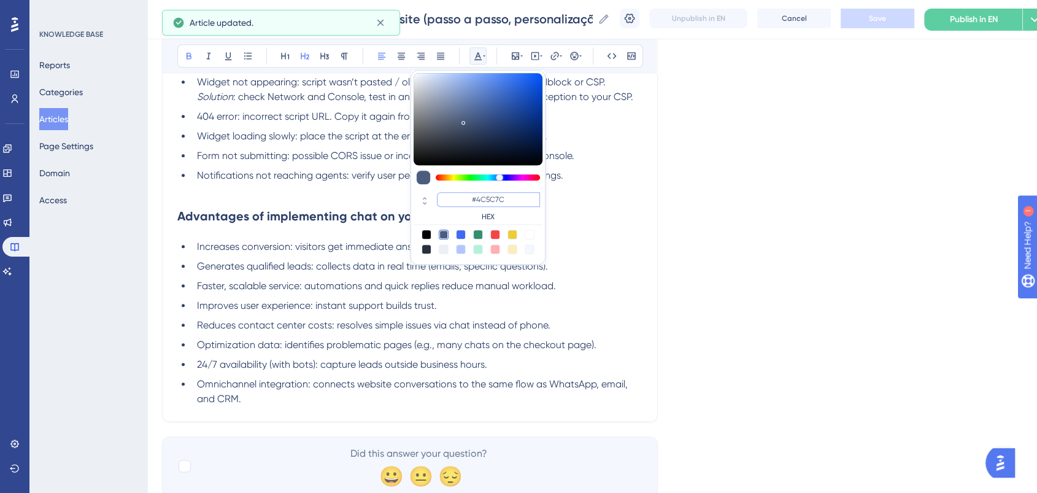
drag, startPoint x: 515, startPoint y: 197, endPoint x: 462, endPoint y: 197, distance: 53.4
click at [462, 197] on input "#4C5C7C" at bounding box center [488, 199] width 103 height 15
paste input "0000FF"
type input "#0000FF"
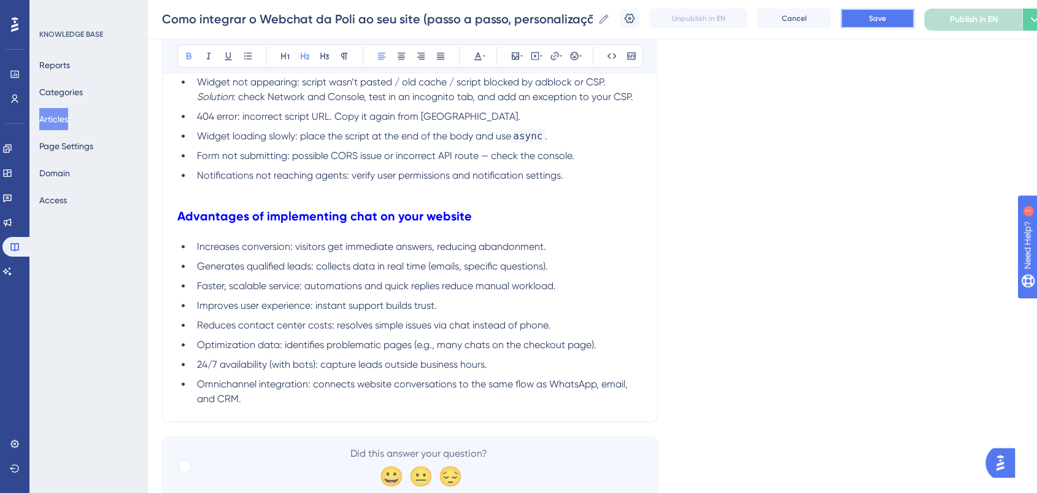
click at [914, 11] on button "Save" at bounding box center [878, 19] width 74 height 20
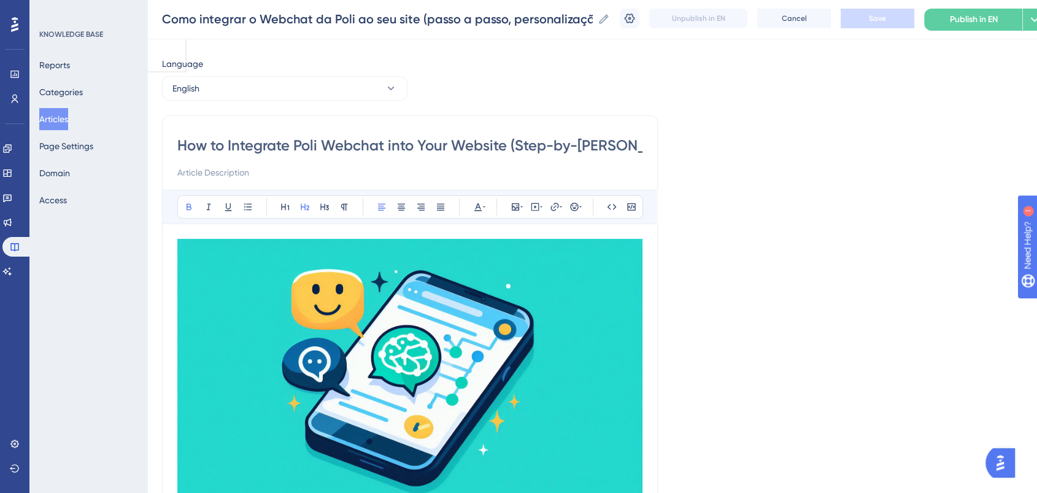
scroll to position [0, 0]
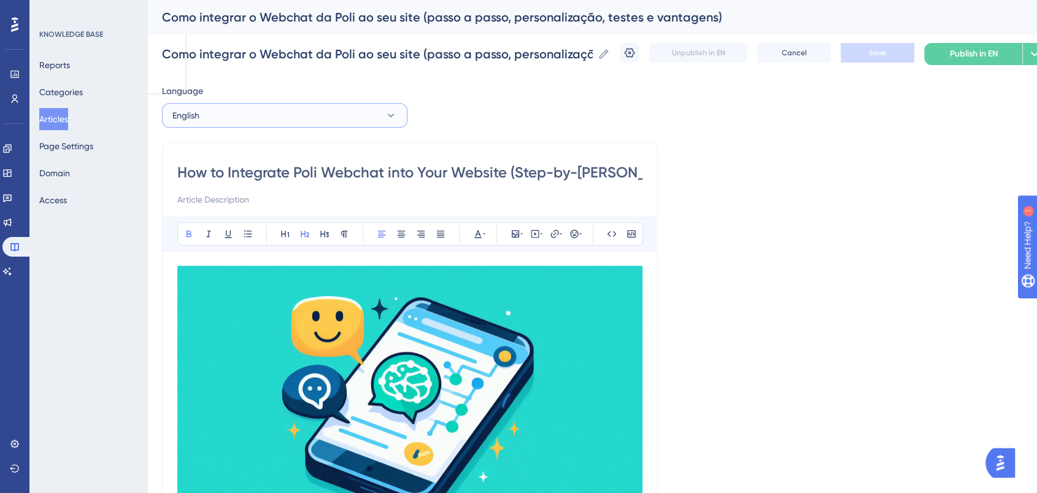
click at [229, 120] on button "English" at bounding box center [284, 115] width 245 height 25
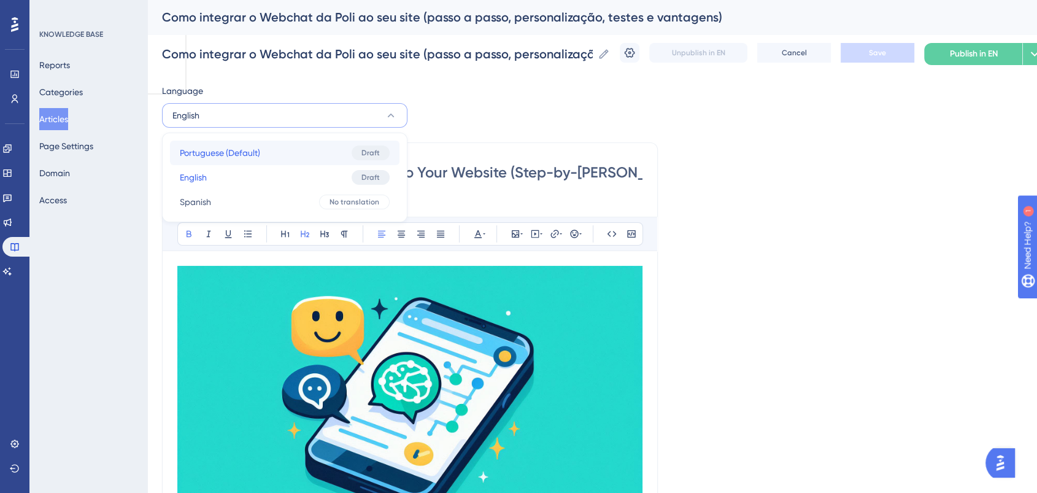
click at [235, 148] on span "Portuguese (Default)" at bounding box center [220, 152] width 80 height 15
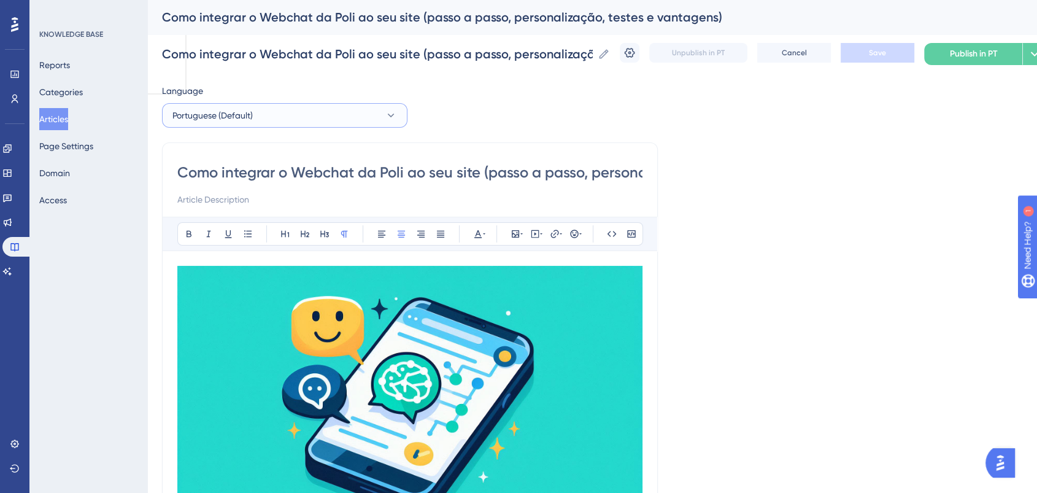
click at [235, 125] on button "Portuguese (Default)" at bounding box center [284, 115] width 245 height 25
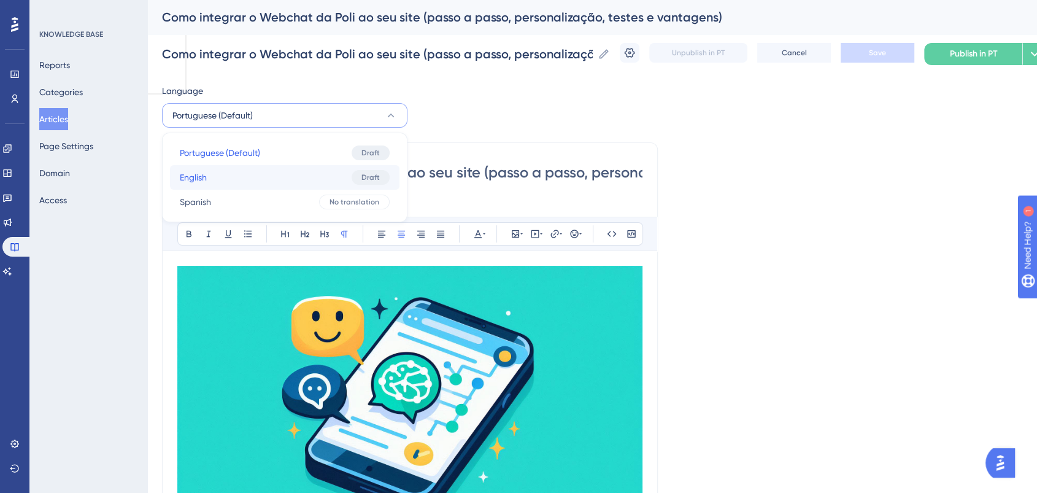
click at [205, 179] on span "English" at bounding box center [193, 177] width 27 height 15
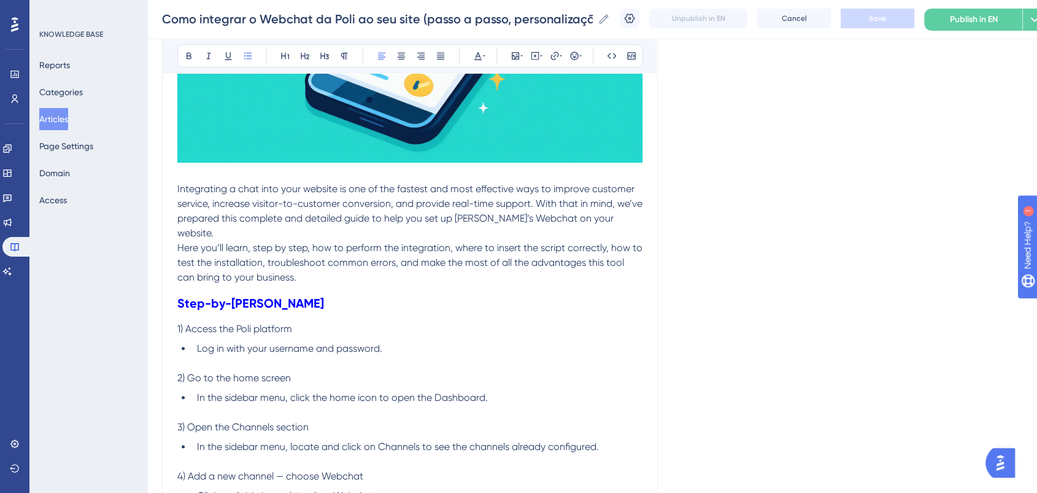
scroll to position [388, 0]
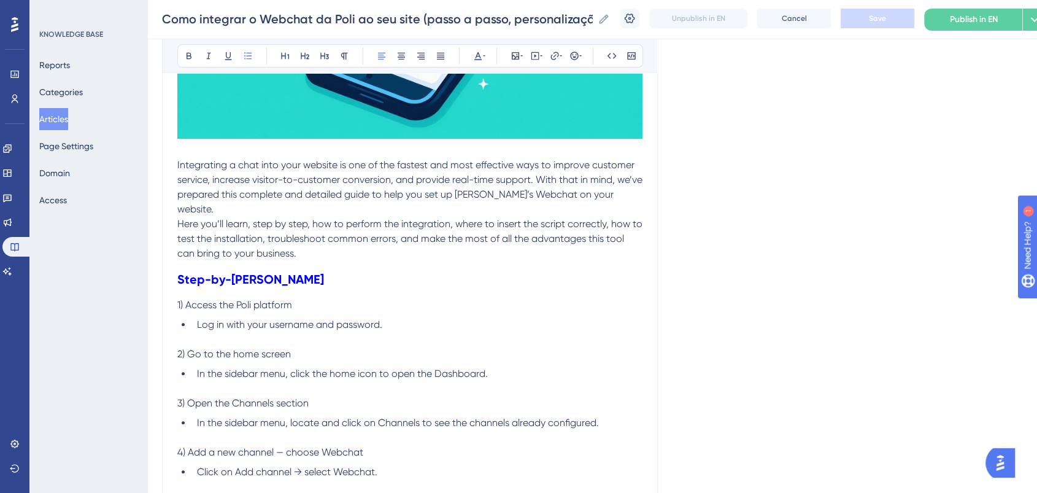
click at [610, 415] on li "In the sidebar menu, locate and click on Channels to see the channels already c…" at bounding box center [417, 422] width 450 height 15
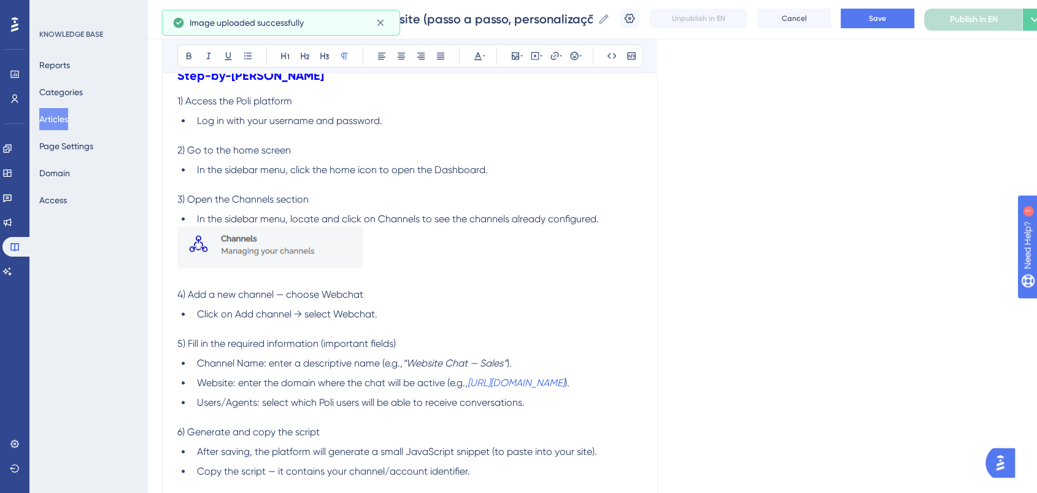
scroll to position [592, 0]
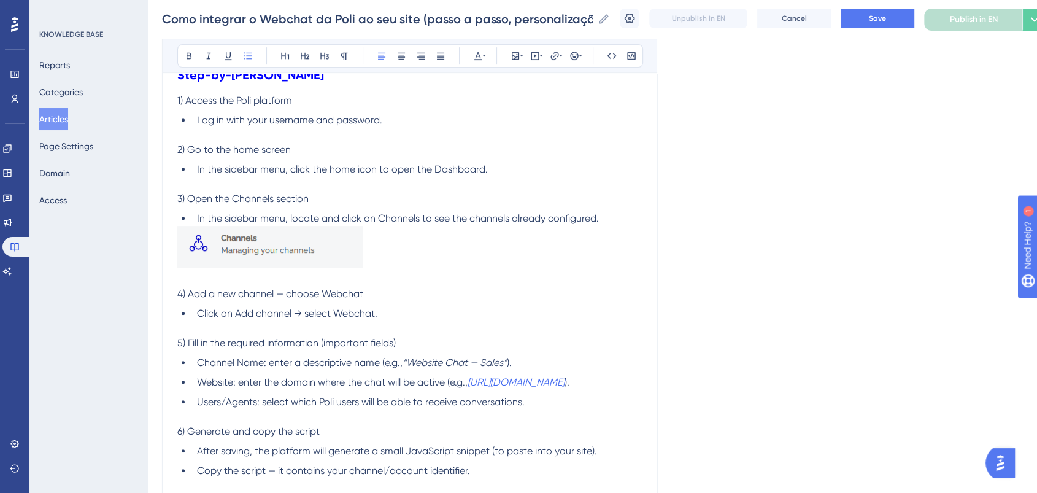
click at [388, 306] on li "Click on Add channel → select Webchat." at bounding box center [417, 313] width 450 height 15
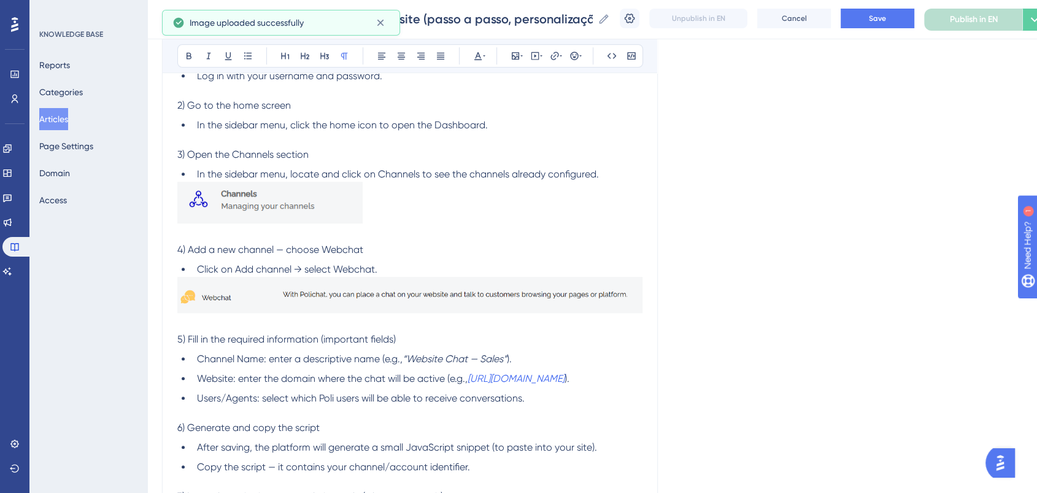
scroll to position [728, 0]
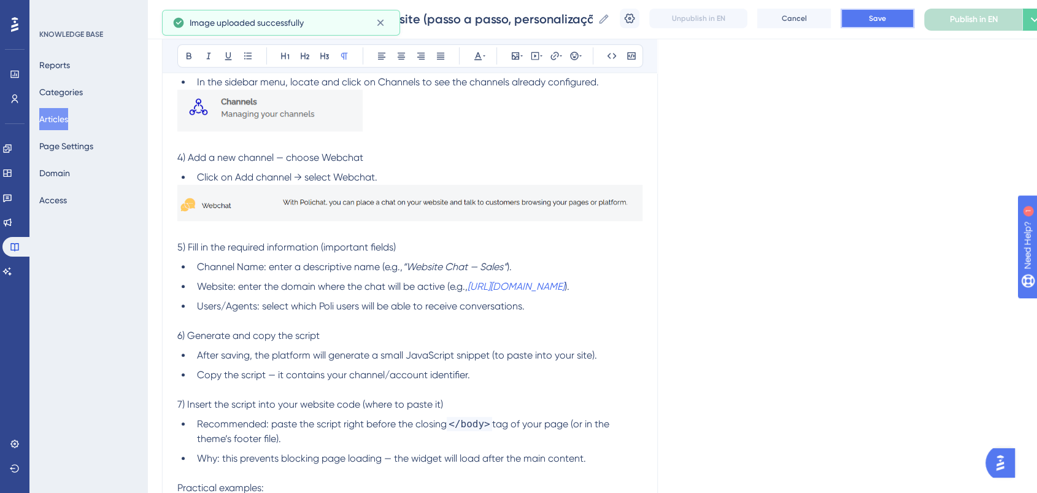
click at [886, 22] on span "Save" at bounding box center [877, 18] width 17 height 10
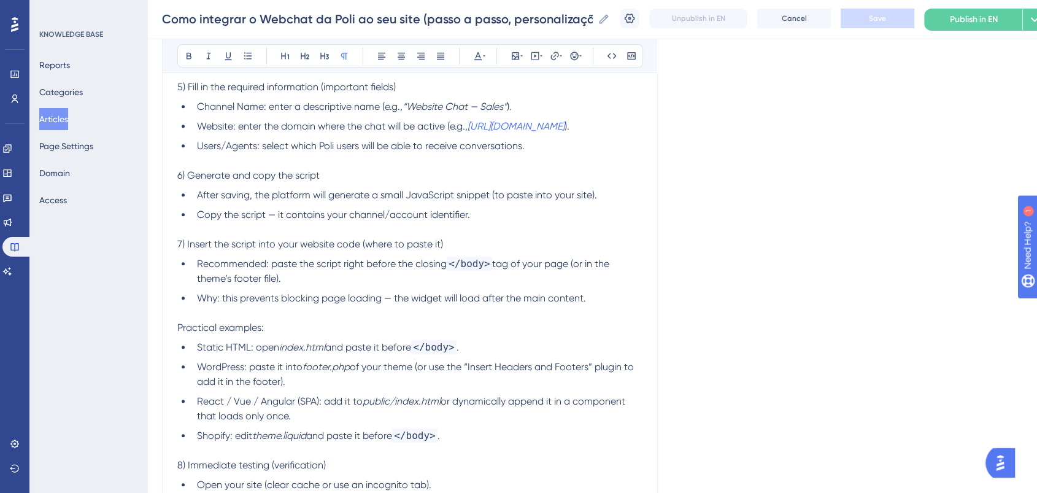
scroll to position [865, 0]
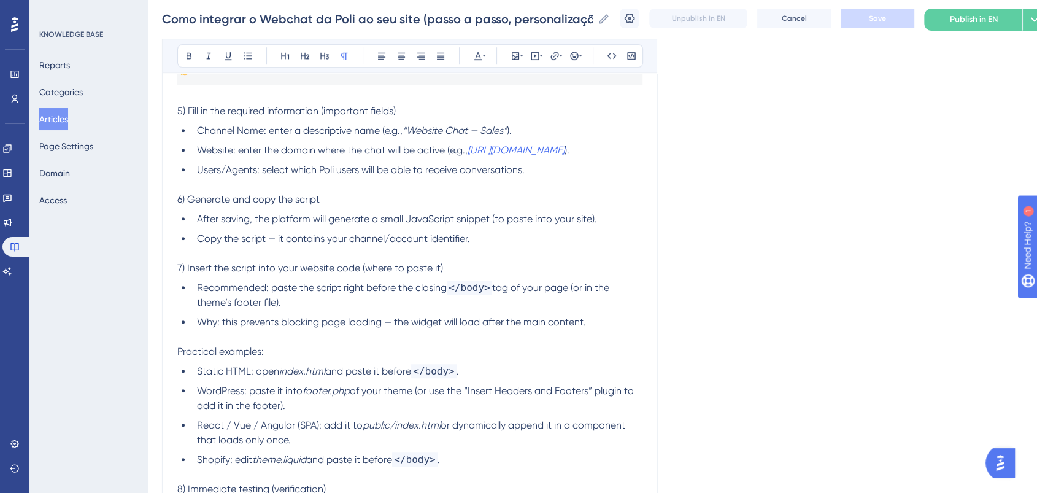
click at [514, 231] on li "Copy the script — it contains your channel/account identifier." at bounding box center [417, 238] width 450 height 15
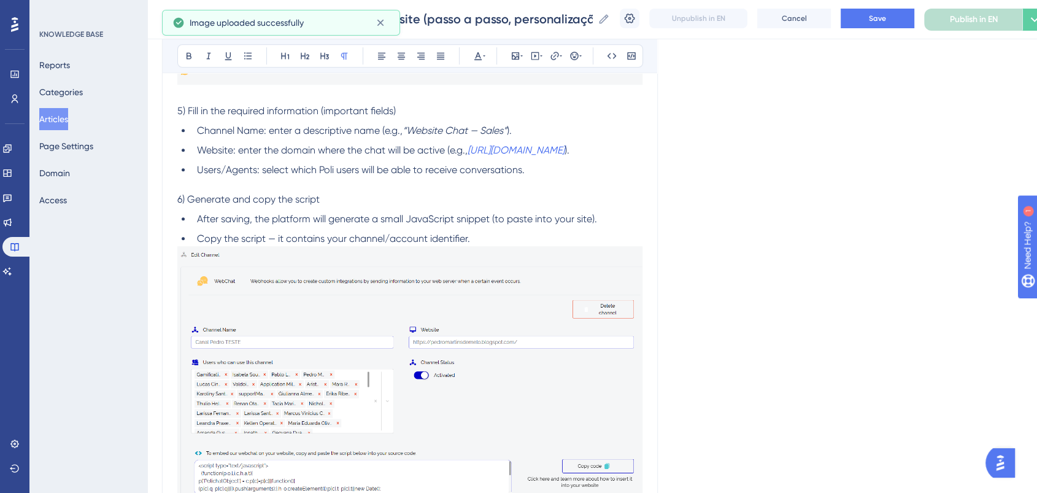
click at [522, 231] on li "Copy the script — it contains your channel/account identifier." at bounding box center [417, 238] width 450 height 15
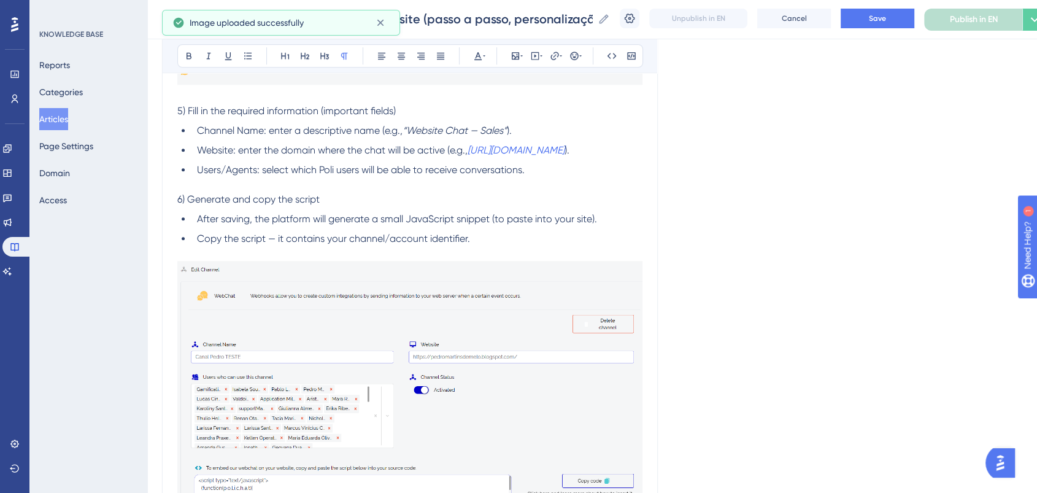
scroll to position [1001, 0]
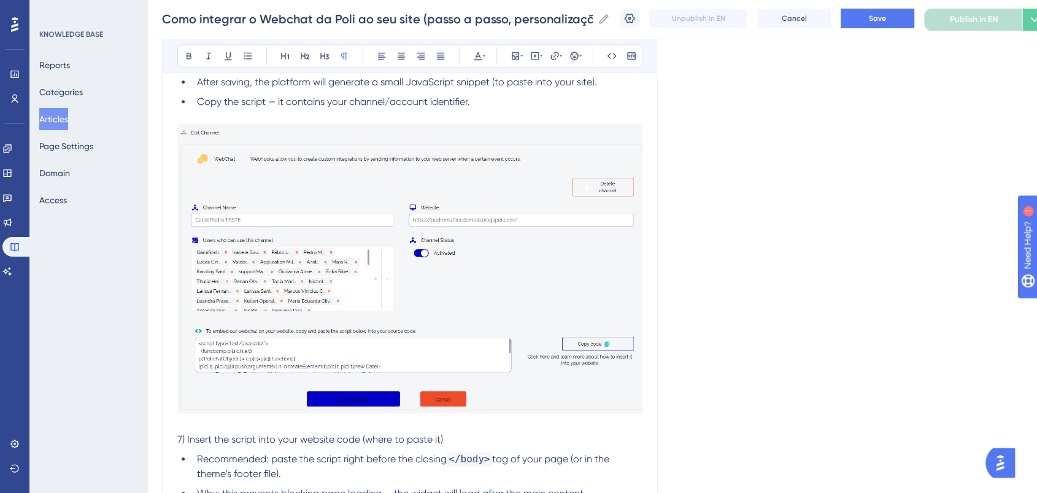
click at [478, 432] on p "7) Insert the script into your website code (where to paste it)" at bounding box center [409, 439] width 465 height 15
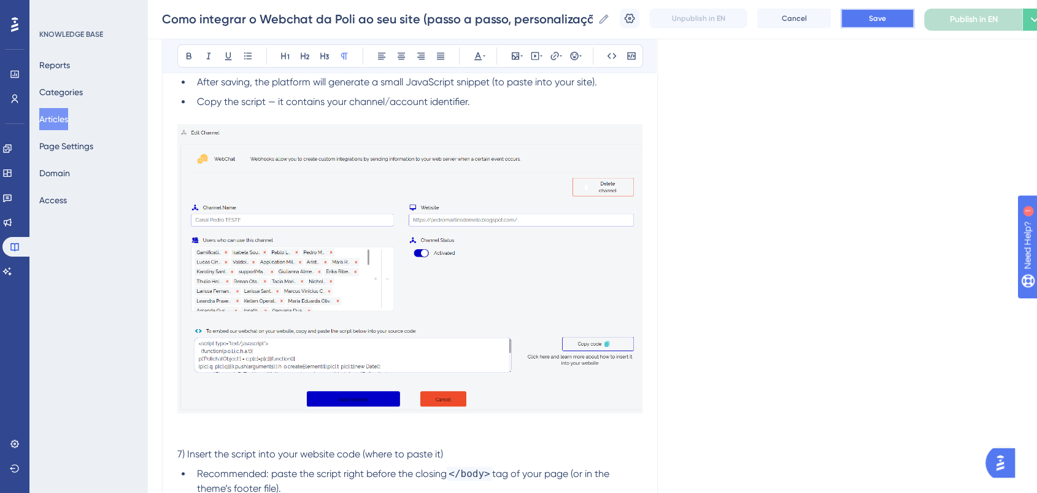
click at [887, 12] on button "Save" at bounding box center [878, 19] width 74 height 20
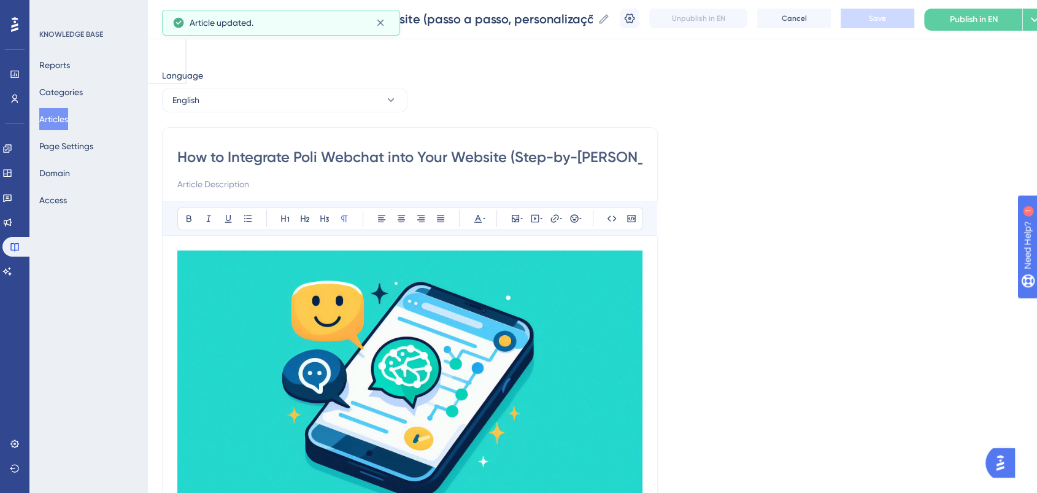
scroll to position [0, 0]
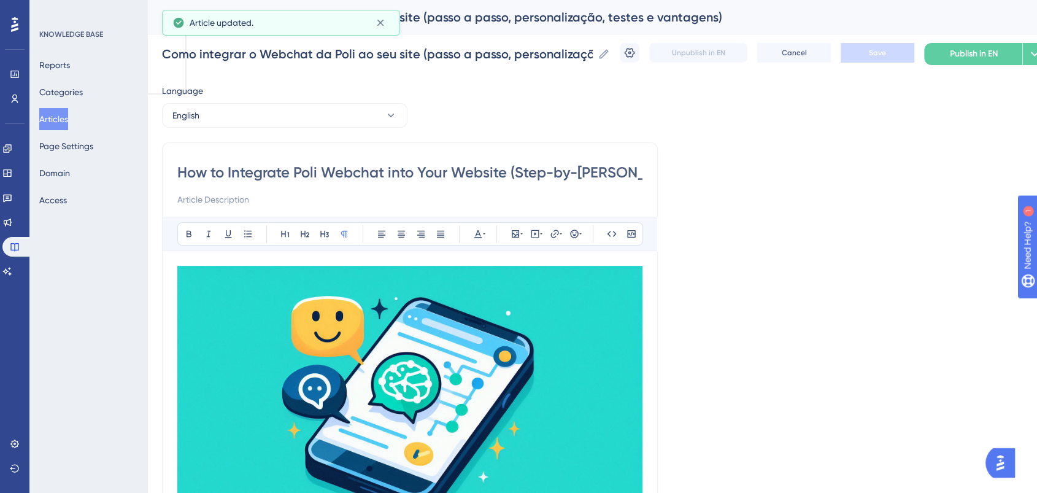
click at [306, 102] on div "Language" at bounding box center [284, 93] width 245 height 20
click at [296, 116] on button "English" at bounding box center [284, 115] width 245 height 25
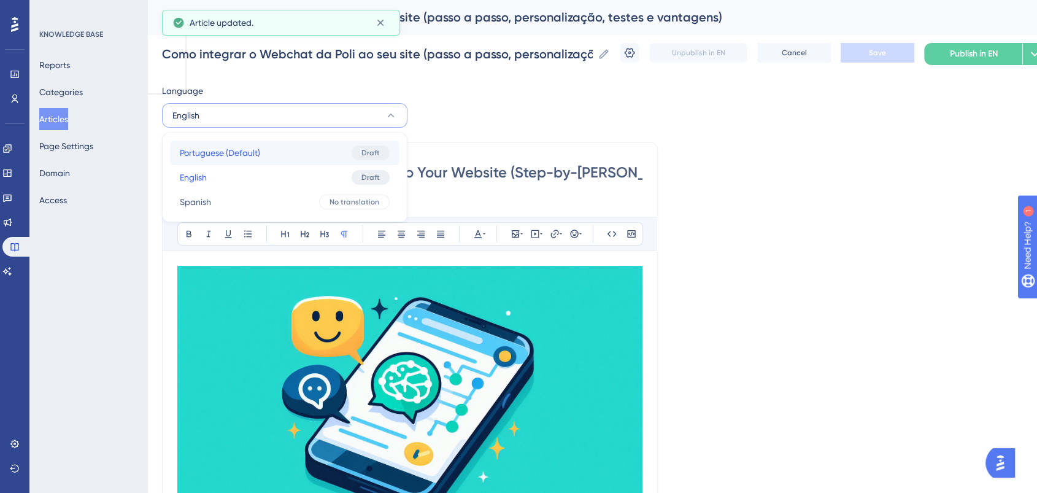
click at [248, 156] on span "Portuguese (Default)" at bounding box center [220, 152] width 80 height 15
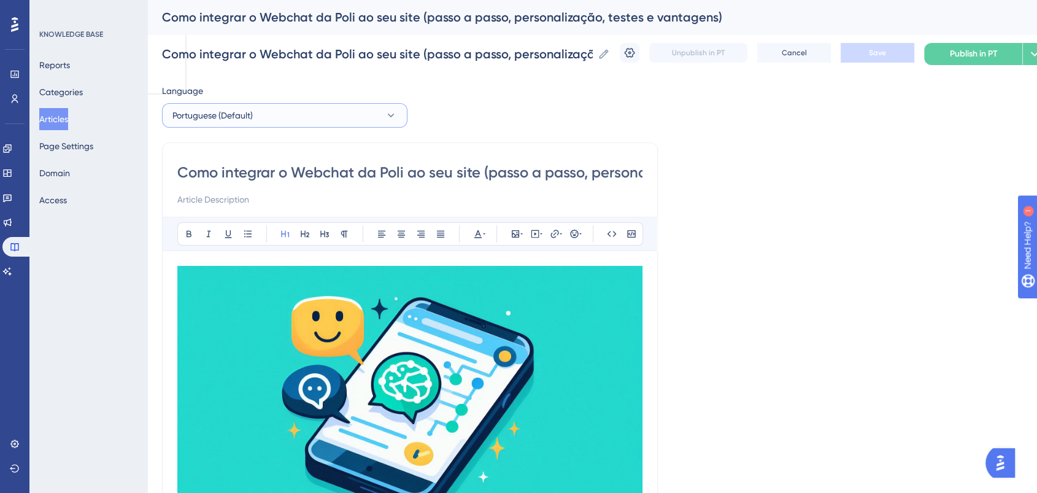
click at [285, 122] on button "Portuguese (Default)" at bounding box center [284, 115] width 245 height 25
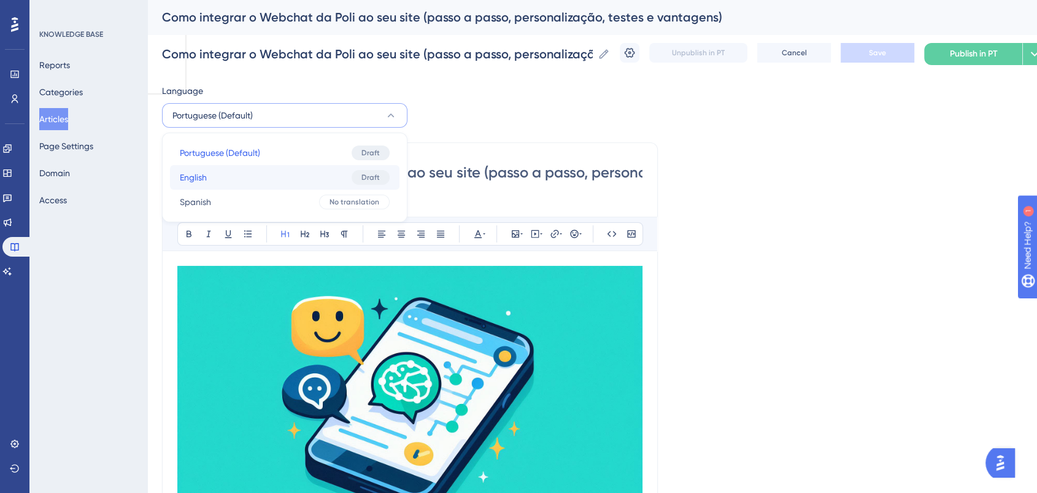
click at [211, 180] on button "English English Draft" at bounding box center [284, 177] width 229 height 25
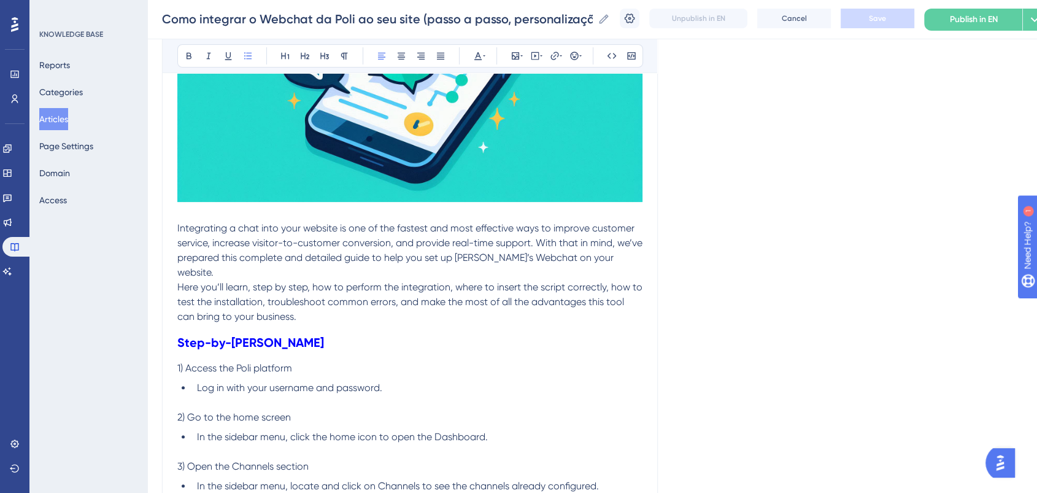
scroll to position [461, 0]
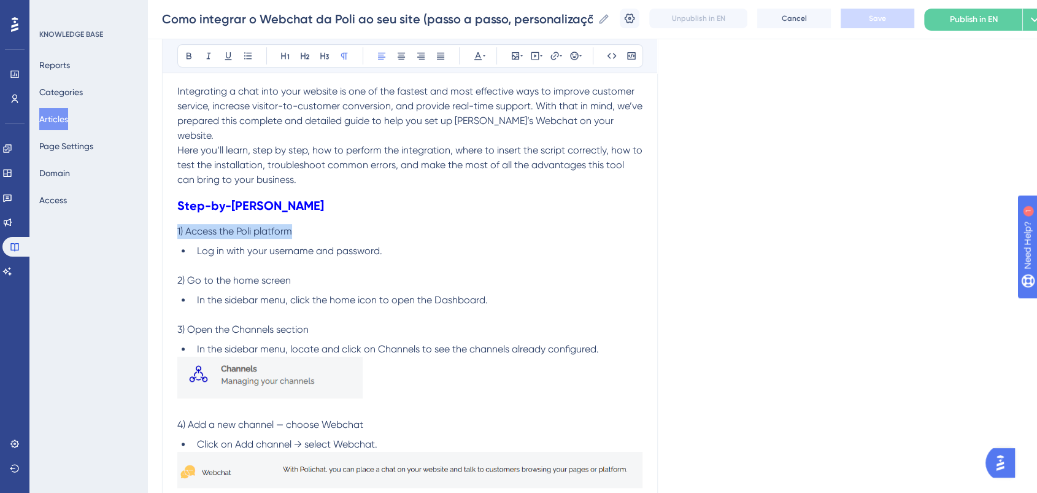
drag, startPoint x: 317, startPoint y: 217, endPoint x: 175, endPoint y: 218, distance: 141.8
click at [189, 50] on button at bounding box center [188, 55] width 17 height 17
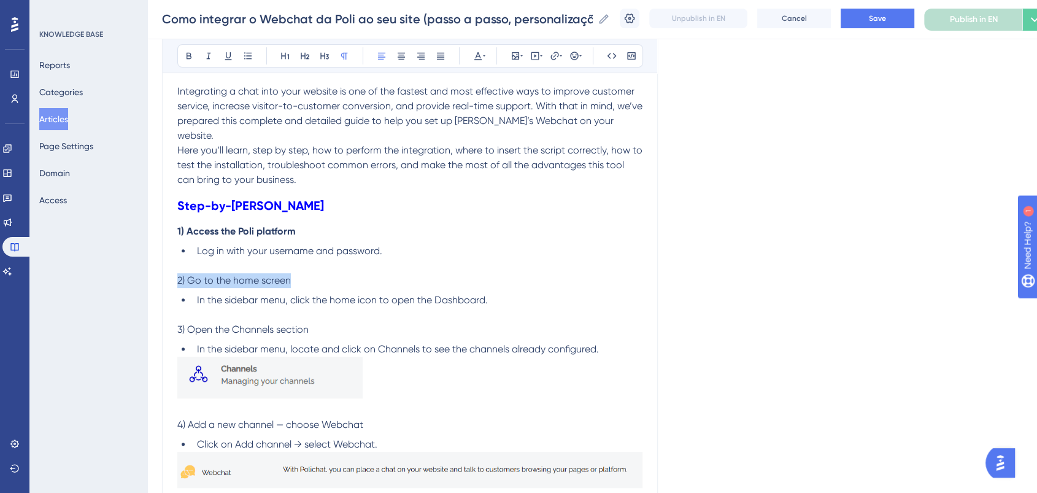
drag, startPoint x: 324, startPoint y: 262, endPoint x: 177, endPoint y: 266, distance: 147.3
click at [188, 53] on icon at bounding box center [189, 56] width 10 height 10
drag, startPoint x: 301, startPoint y: 188, endPoint x: 122, endPoint y: 176, distance: 179.6
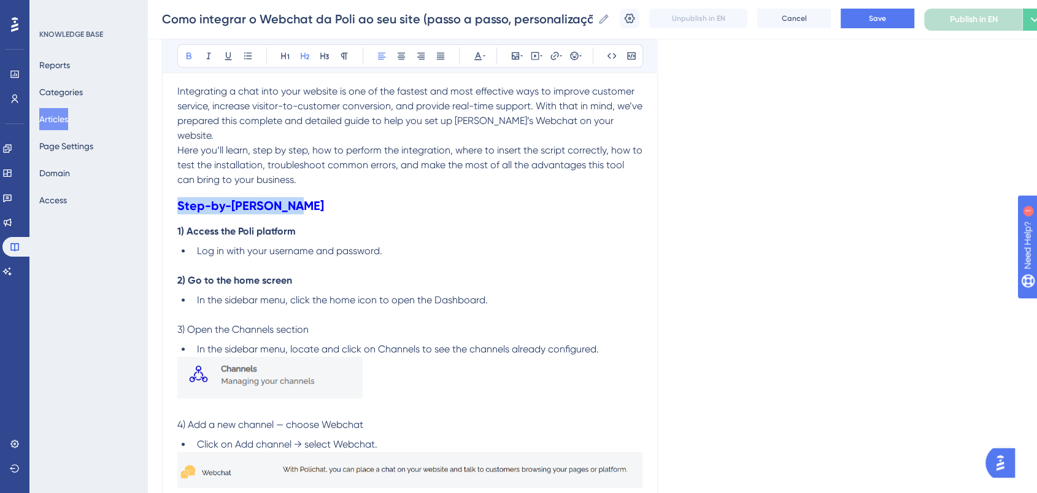
click at [476, 187] on h2 "Step-by-step guide" at bounding box center [409, 205] width 465 height 37
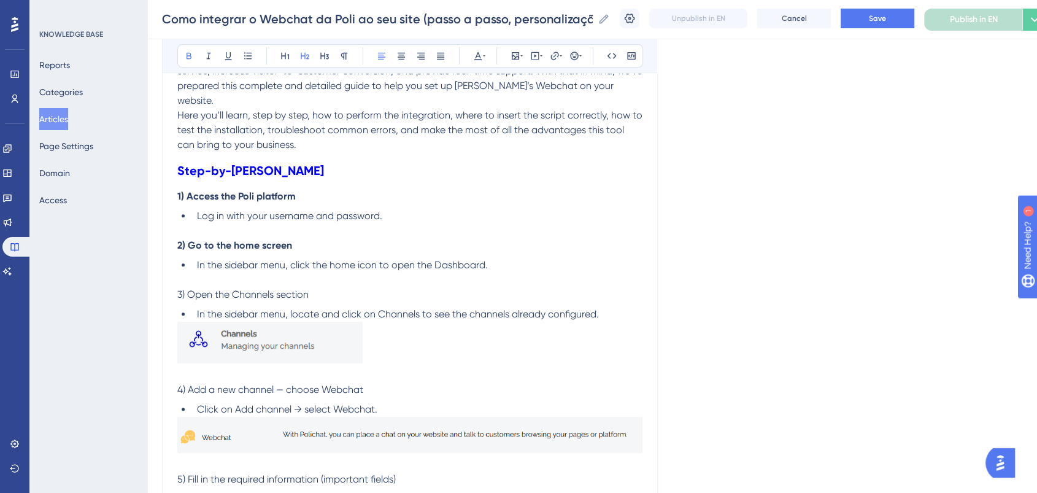
scroll to position [530, 0]
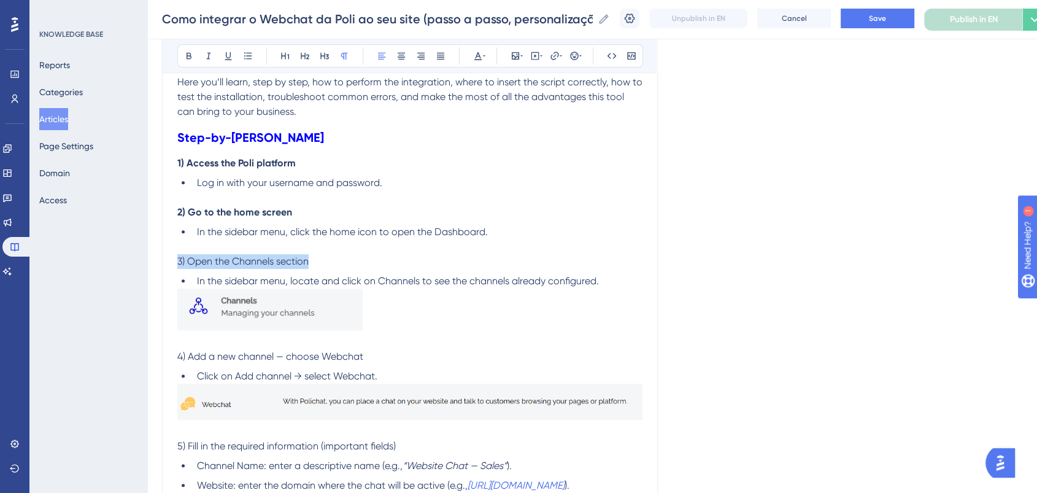
drag, startPoint x: 323, startPoint y: 243, endPoint x: 162, endPoint y: 247, distance: 160.8
click at [187, 63] on button at bounding box center [188, 55] width 17 height 17
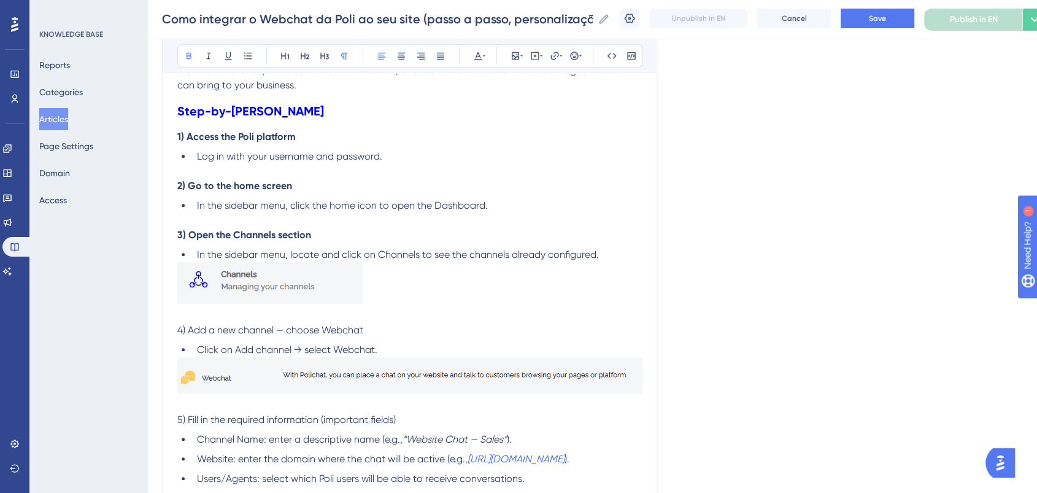
scroll to position [598, 0]
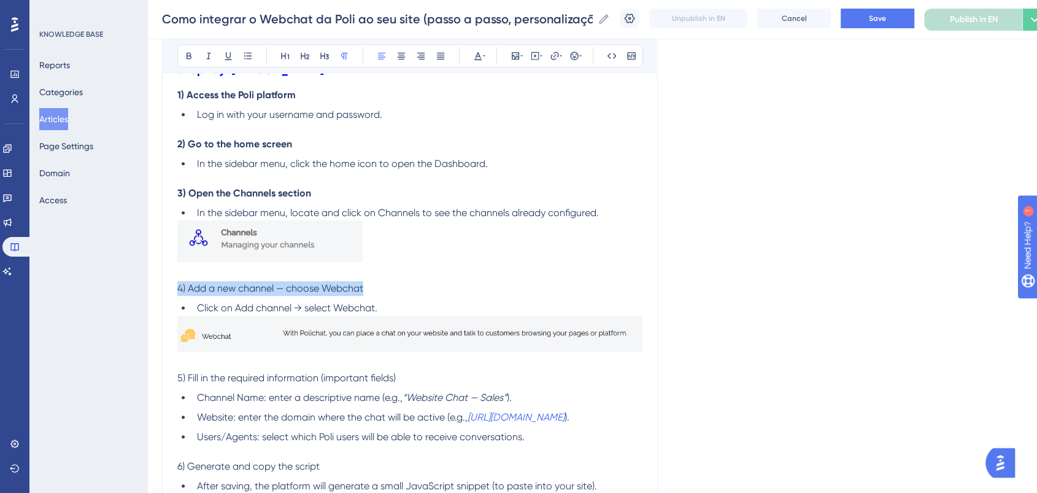
drag, startPoint x: 317, startPoint y: 275, endPoint x: 168, endPoint y: 275, distance: 148.5
click at [190, 53] on icon at bounding box center [189, 56] width 5 height 7
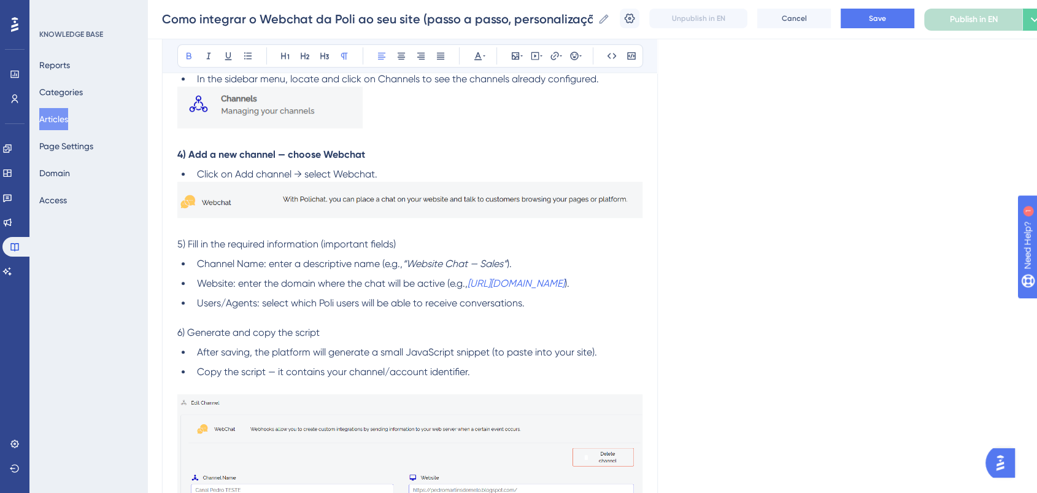
scroll to position [734, 0]
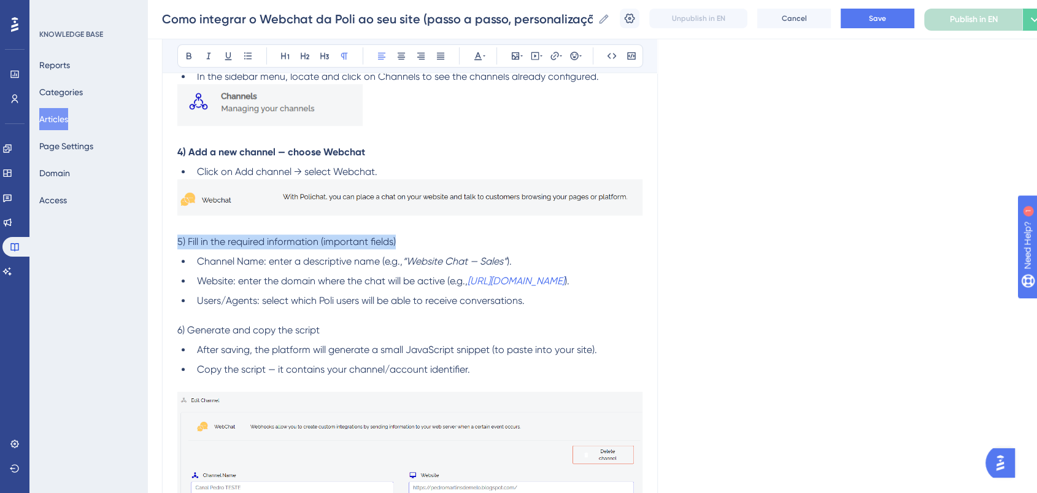
drag, startPoint x: 414, startPoint y: 227, endPoint x: 97, endPoint y: 233, distance: 317.3
click at [147, 233] on div "Performance Users Engagement Widgets Feedback Product Updates Knowledge Base AI…" at bounding box center [592, 375] width 890 height 2219
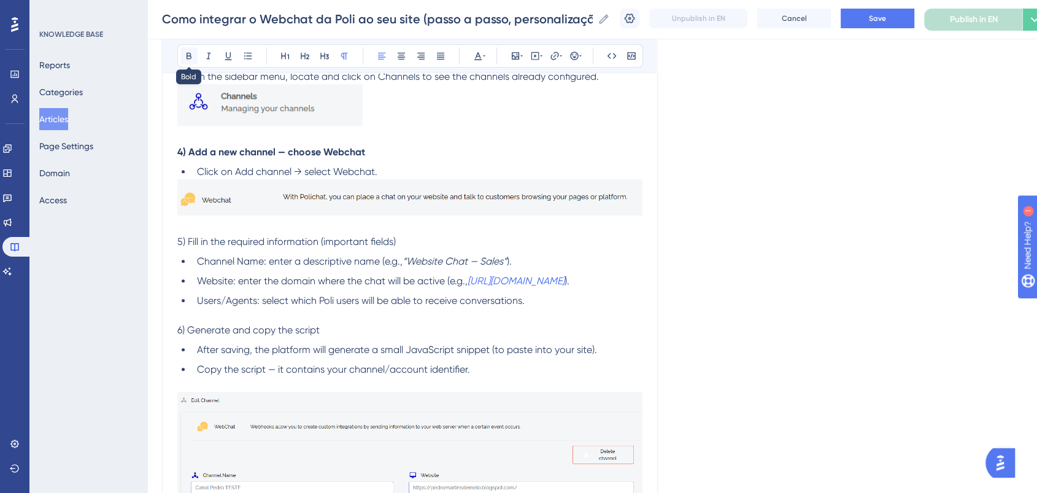
click at [187, 51] on icon at bounding box center [189, 56] width 10 height 10
drag, startPoint x: 385, startPoint y: 314, endPoint x: 173, endPoint y: 314, distance: 211.7
click at [173, 314] on div "How to Integrate Poli Webchat into Your Website (Step-by-Step Guide, Customizat…" at bounding box center [410, 398] width 496 height 1989
click at [182, 53] on button at bounding box center [188, 55] width 17 height 17
click at [496, 323] on p "6) Generate and copy the script" at bounding box center [409, 330] width 465 height 15
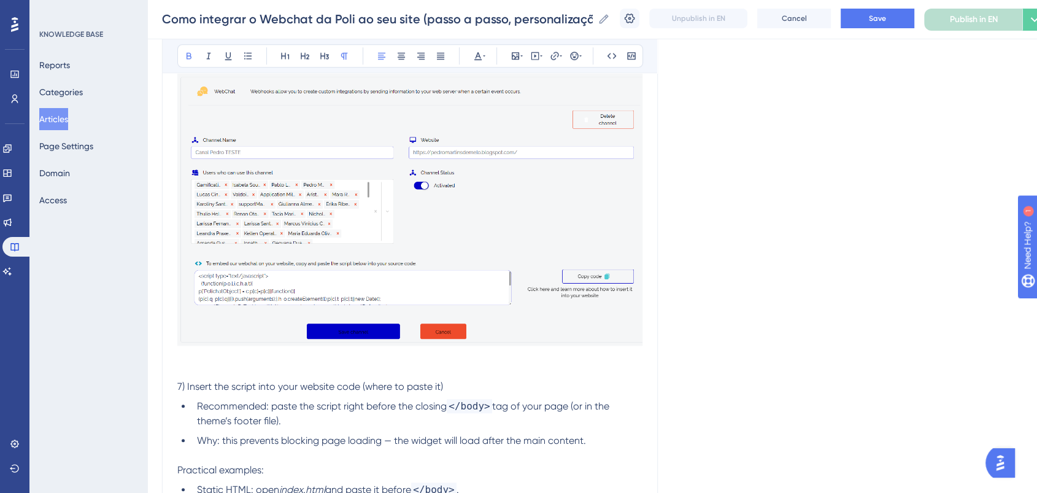
scroll to position [1143, 0]
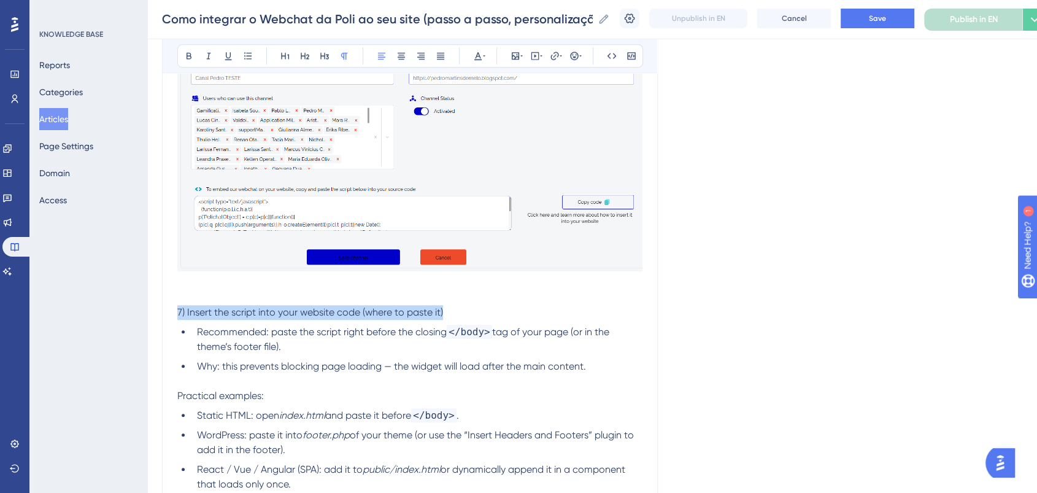
drag, startPoint x: 457, startPoint y: 301, endPoint x: 133, endPoint y: 301, distance: 324.0
click at [188, 55] on icon at bounding box center [189, 56] width 10 height 10
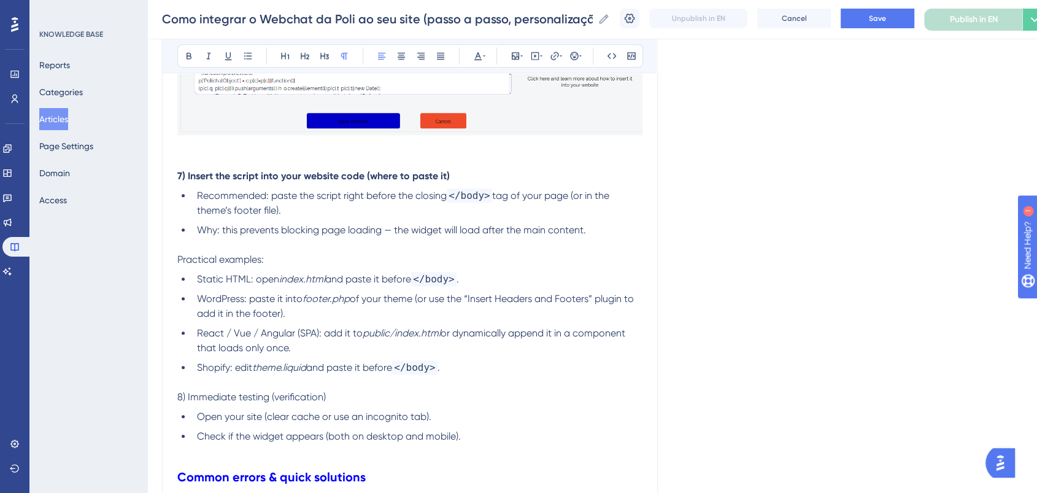
click at [285, 252] on p "Practical examples:" at bounding box center [409, 259] width 465 height 15
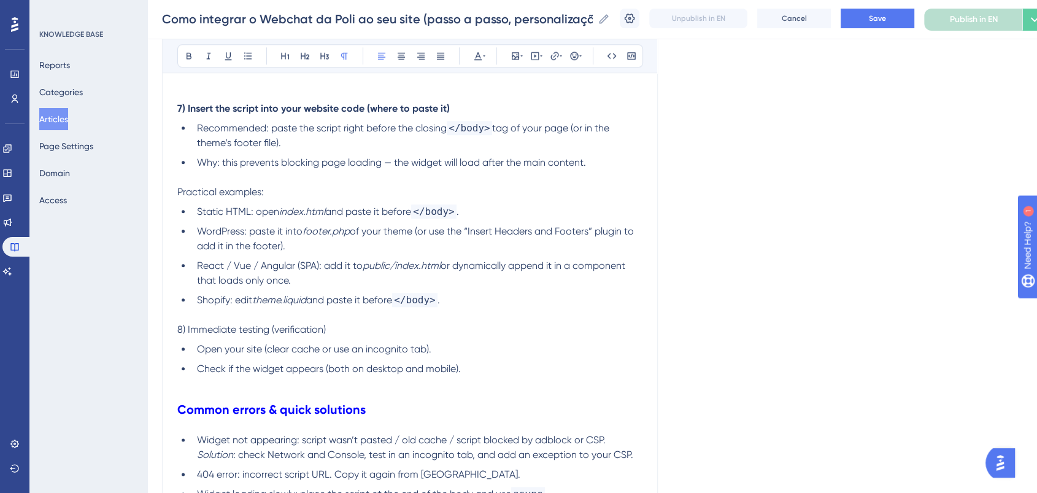
scroll to position [1348, 0]
drag, startPoint x: 335, startPoint y: 320, endPoint x: 115, endPoint y: 321, distance: 219.7
click at [186, 58] on icon at bounding box center [189, 56] width 10 height 10
click at [466, 259] on span "or dynamically append it in a component that loads only once." at bounding box center [412, 272] width 431 height 26
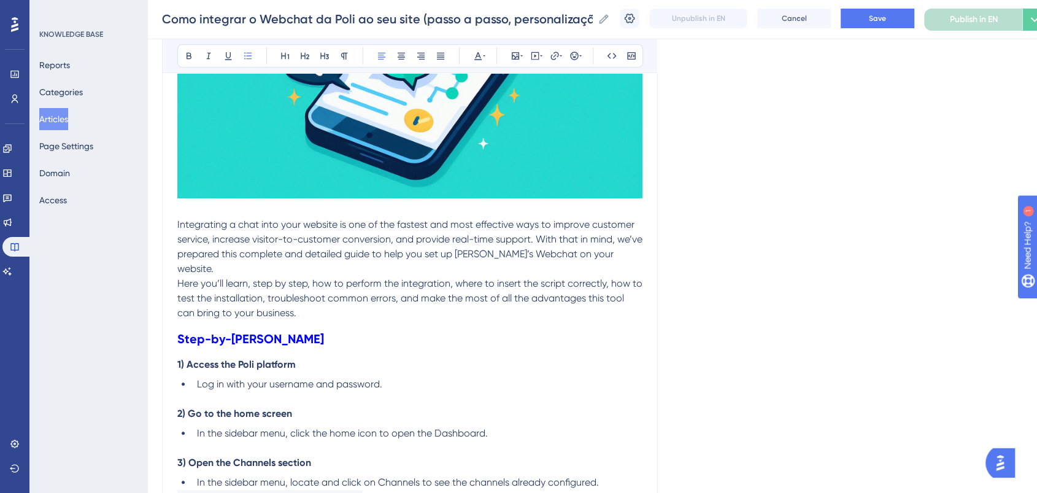
scroll to position [325, 0]
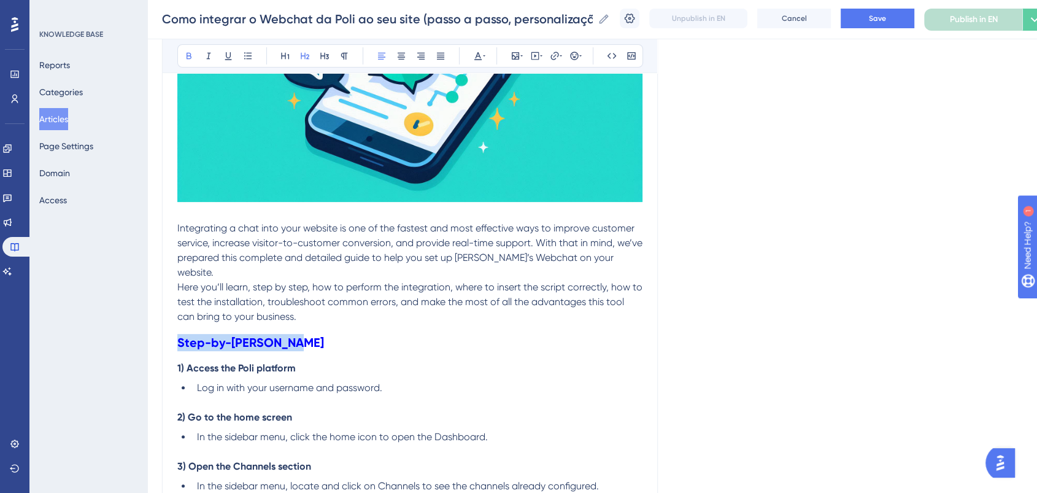
drag, startPoint x: 304, startPoint y: 323, endPoint x: 174, endPoint y: 325, distance: 130.1
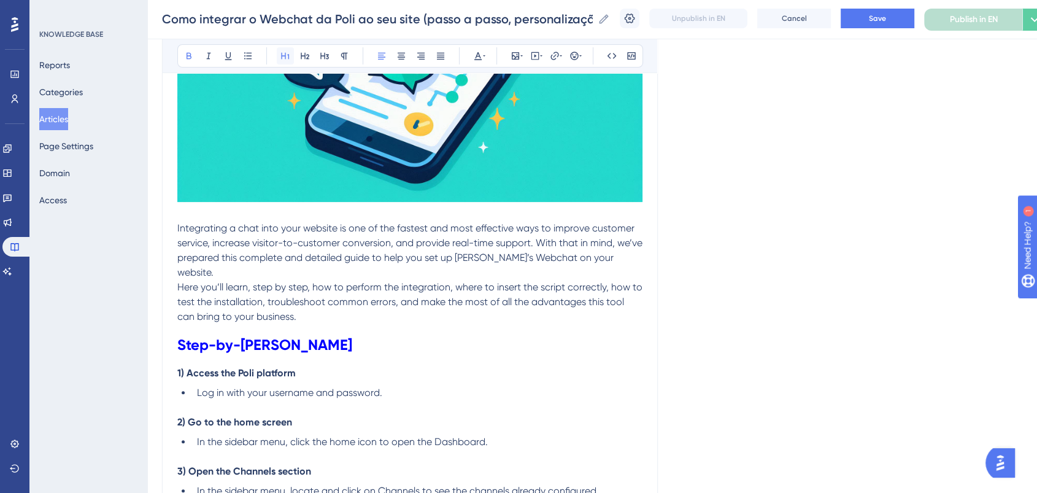
click at [288, 58] on icon at bounding box center [285, 56] width 8 height 7
click at [467, 345] on h1 "Step-by-step guide" at bounding box center [409, 345] width 465 height 42
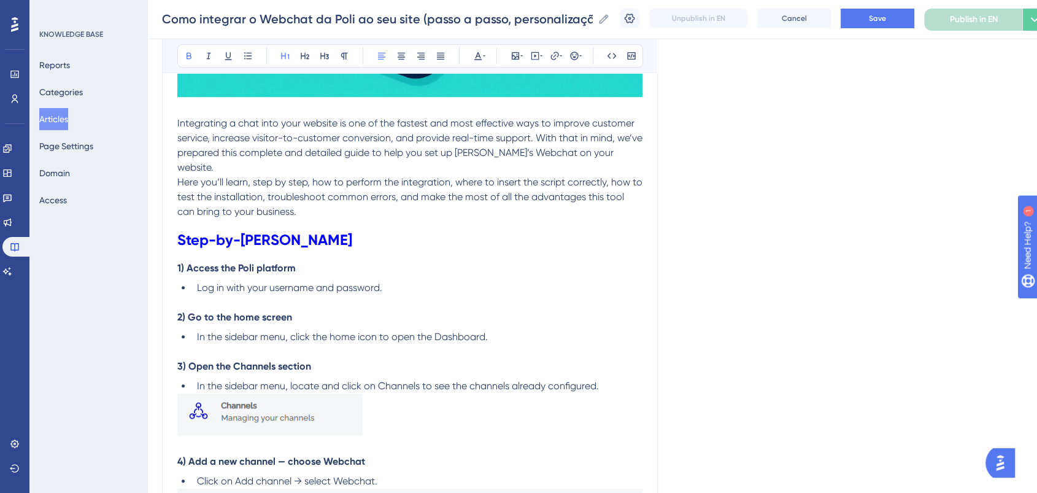
scroll to position [461, 0]
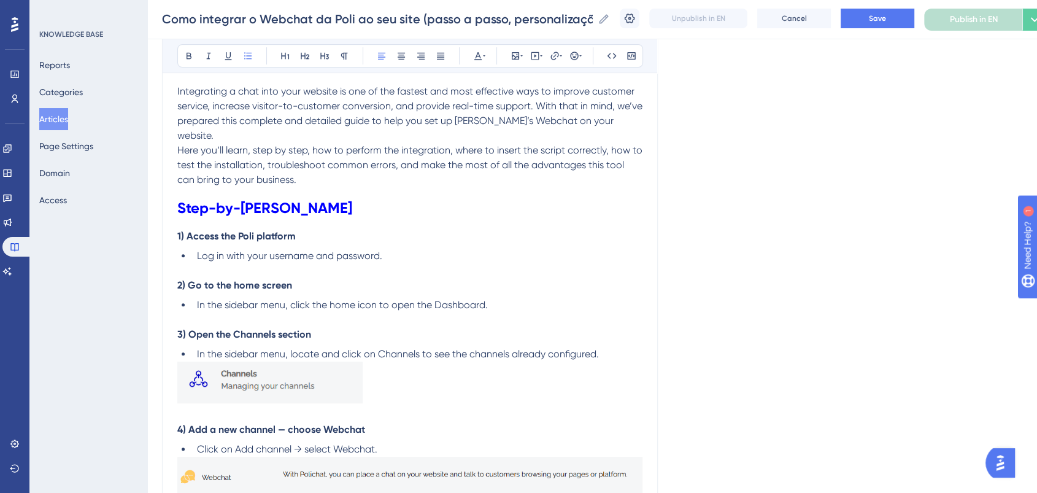
click at [406, 249] on li "Log in with your username and password." at bounding box center [417, 256] width 450 height 15
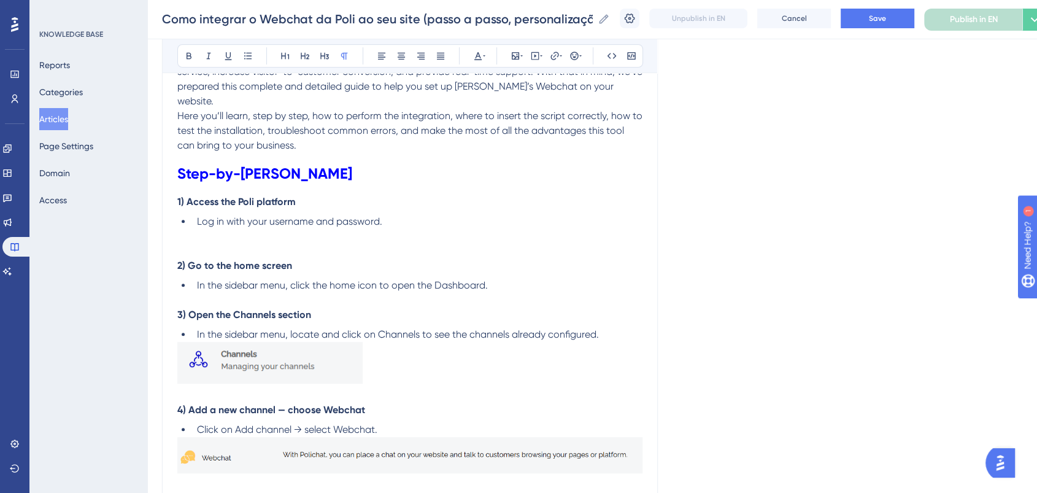
scroll to position [530, 0]
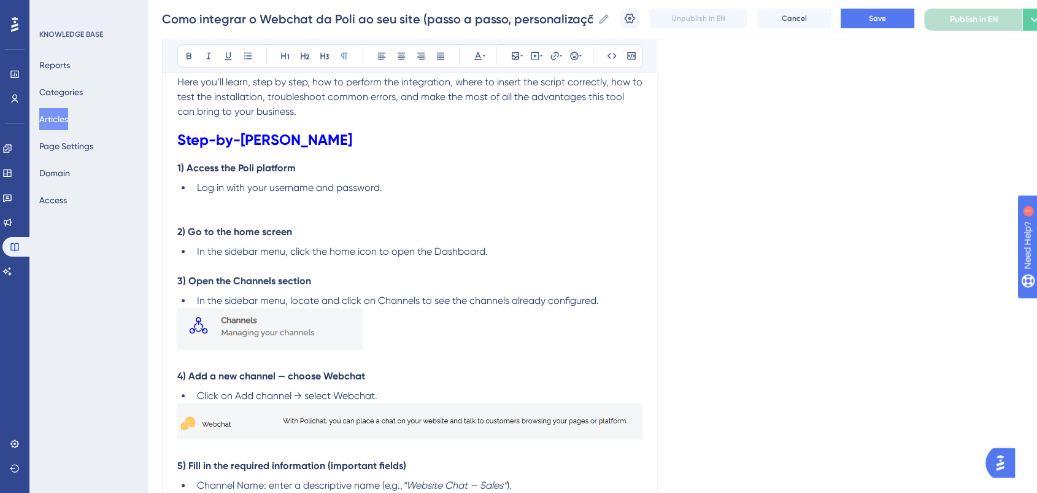
click at [499, 259] on p at bounding box center [409, 266] width 465 height 15
click at [349, 210] on p at bounding box center [409, 217] width 465 height 15
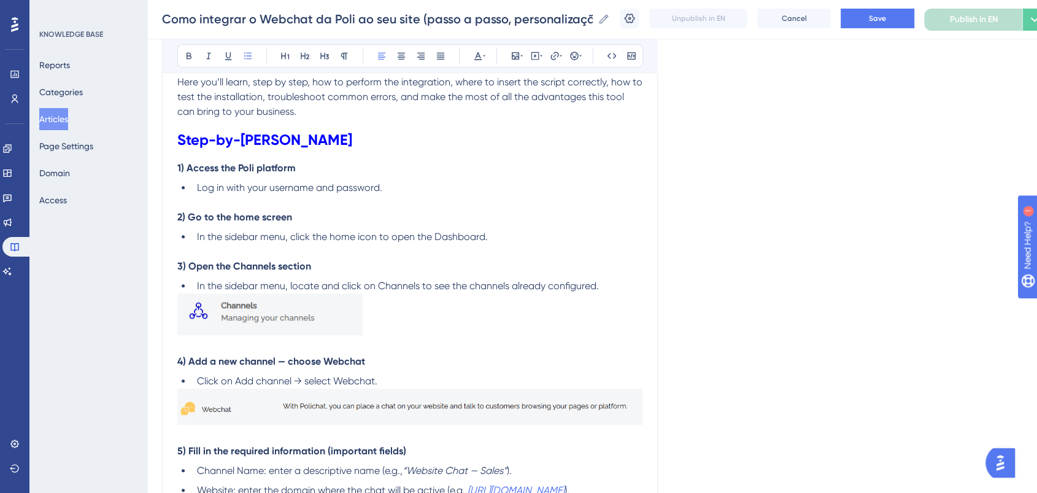
click at [617, 279] on li "In the sidebar menu, locate and click on Channels to see the channels already c…" at bounding box center [417, 286] width 450 height 15
click at [611, 279] on li "In the sidebar menu, locate and click on Channels to see the channels already c…" at bounding box center [417, 286] width 450 height 15
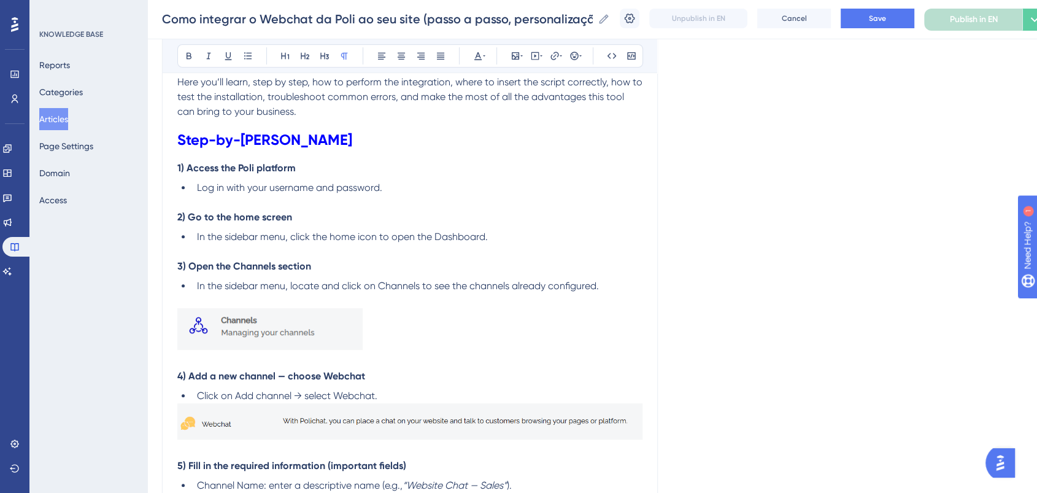
click at [528, 312] on p at bounding box center [409, 331] width 465 height 46
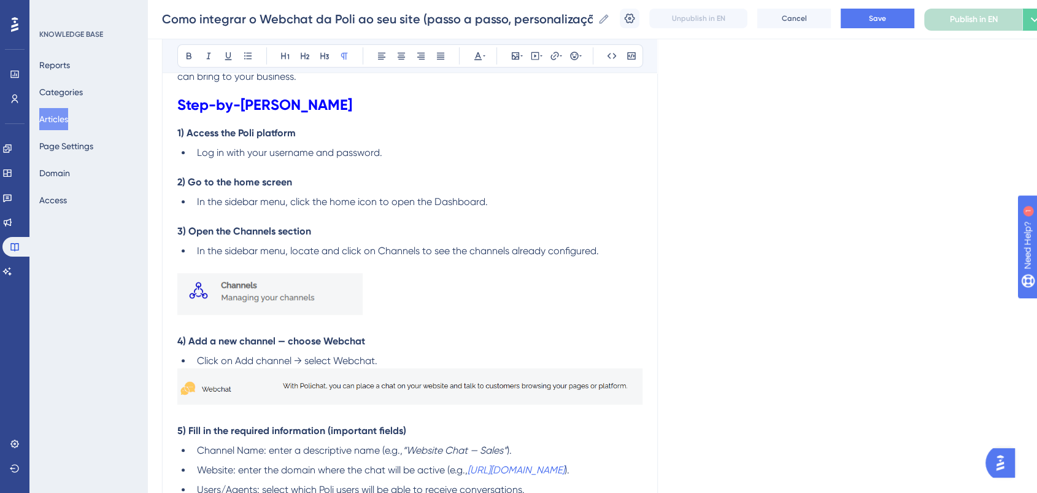
scroll to position [598, 0]
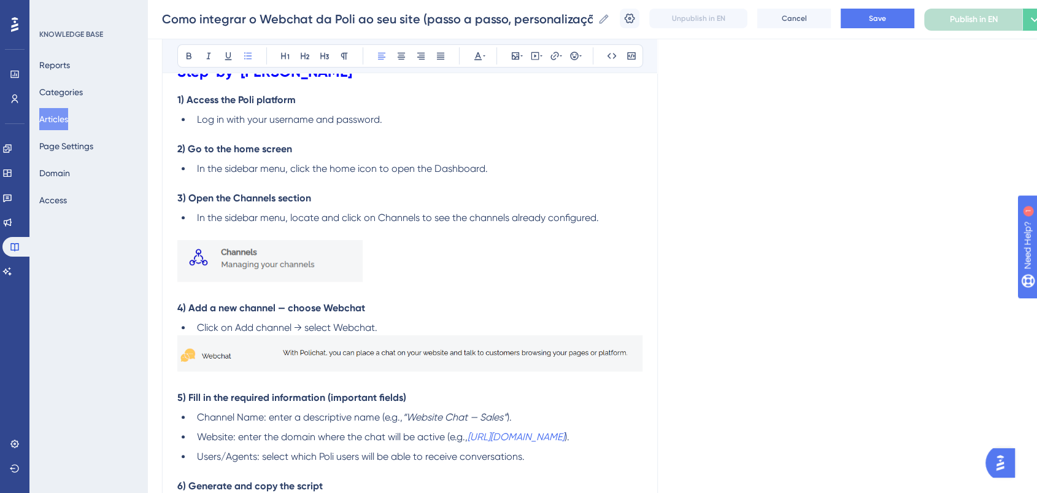
click at [431, 320] on li "Click on Add channel → select Webchat." at bounding box center [417, 327] width 450 height 15
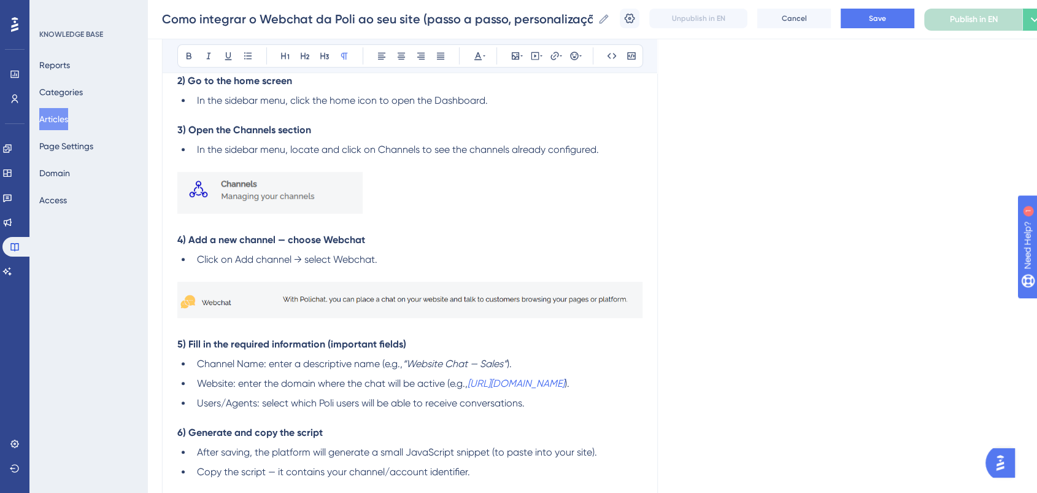
scroll to position [734, 0]
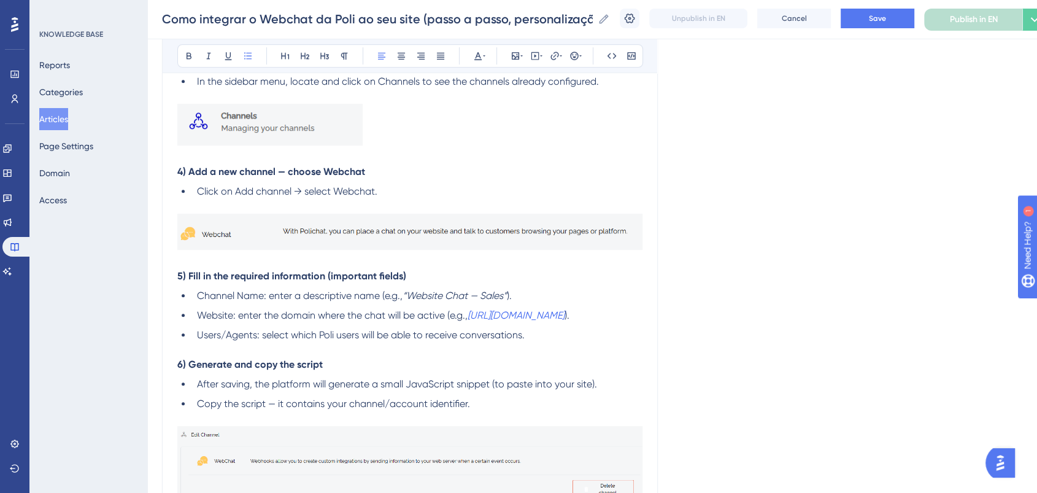
click at [536, 328] on li "Users/Agents: select which Poli users will be able to receive conversations." at bounding box center [417, 335] width 450 height 15
click at [519, 396] on li "Copy the script — it contains your channel/account identifier." at bounding box center [417, 403] width 450 height 15
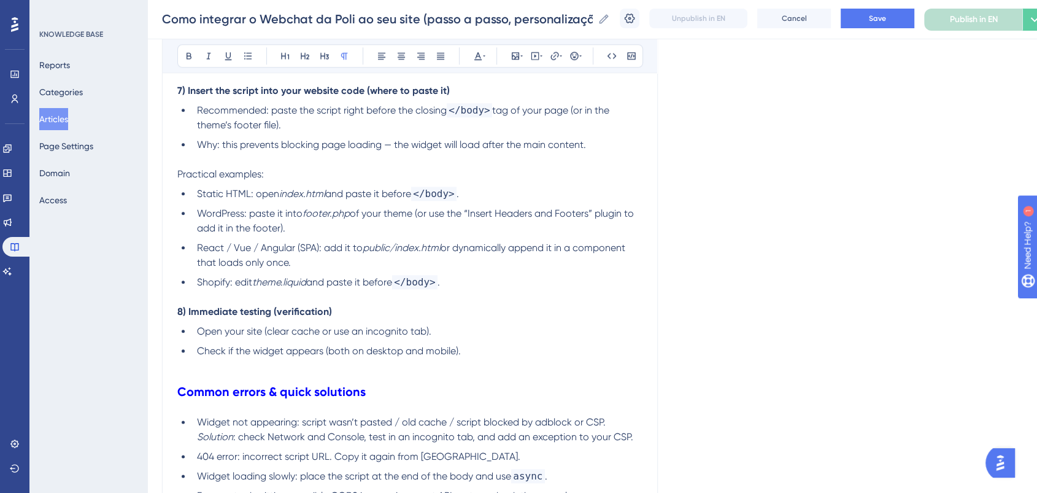
scroll to position [1416, 0]
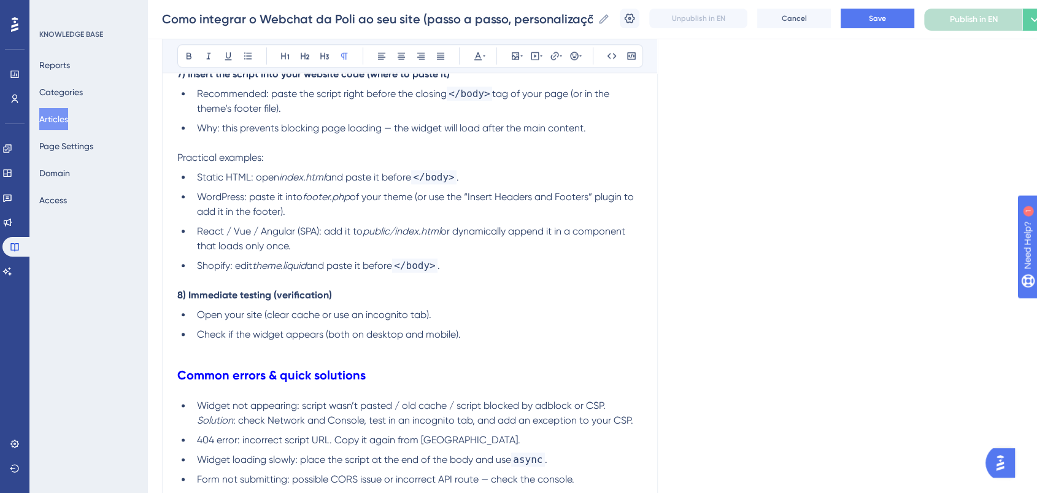
click at [262, 136] on p at bounding box center [409, 143] width 465 height 15
click at [450, 273] on p at bounding box center [409, 280] width 465 height 15
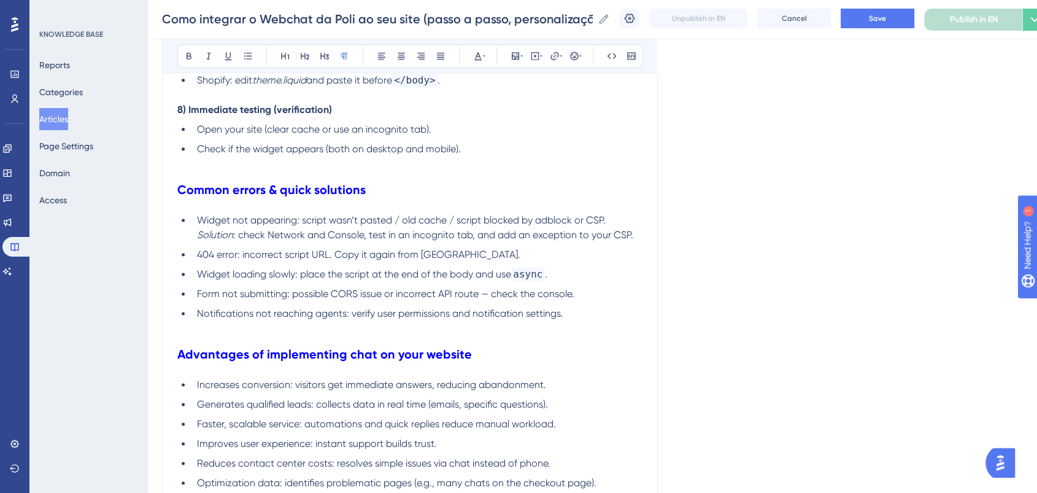
scroll to position [1757, 0]
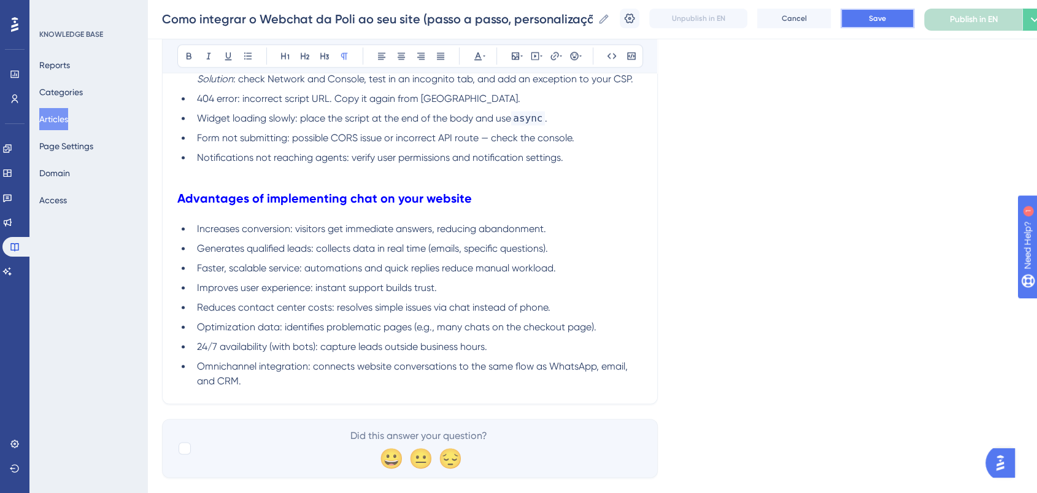
click at [910, 9] on button "Save" at bounding box center [878, 19] width 74 height 20
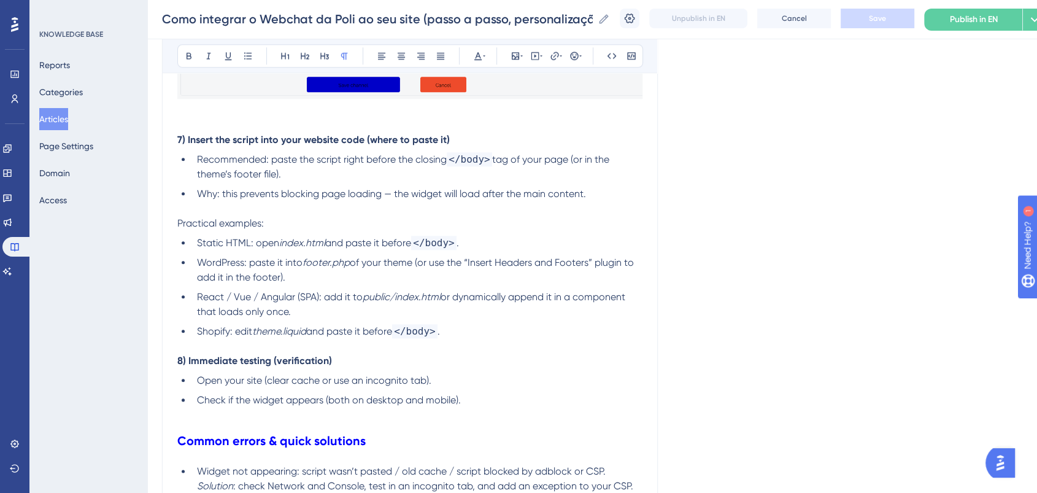
scroll to position [1484, 0]
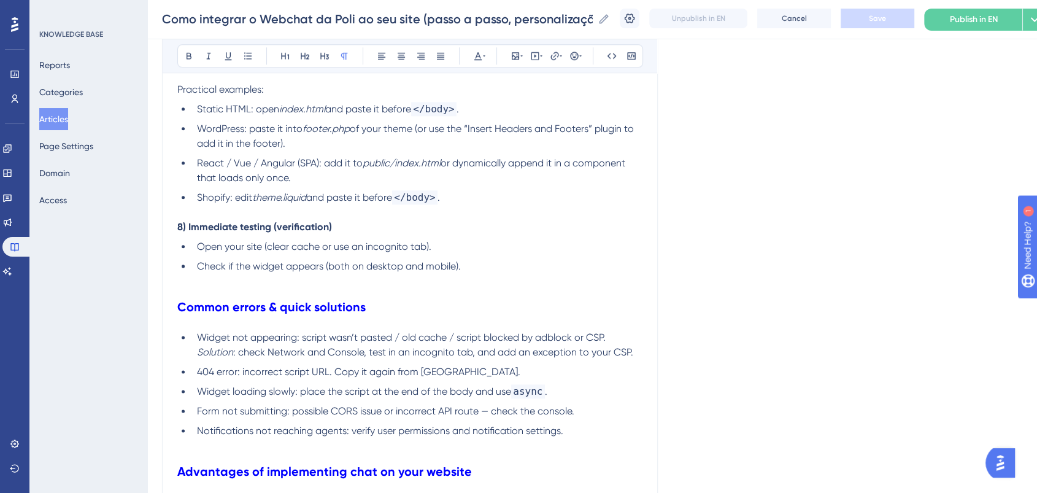
click at [485, 259] on li "Check if the widget appears (both on desktop and mobile)." at bounding box center [417, 266] width 450 height 15
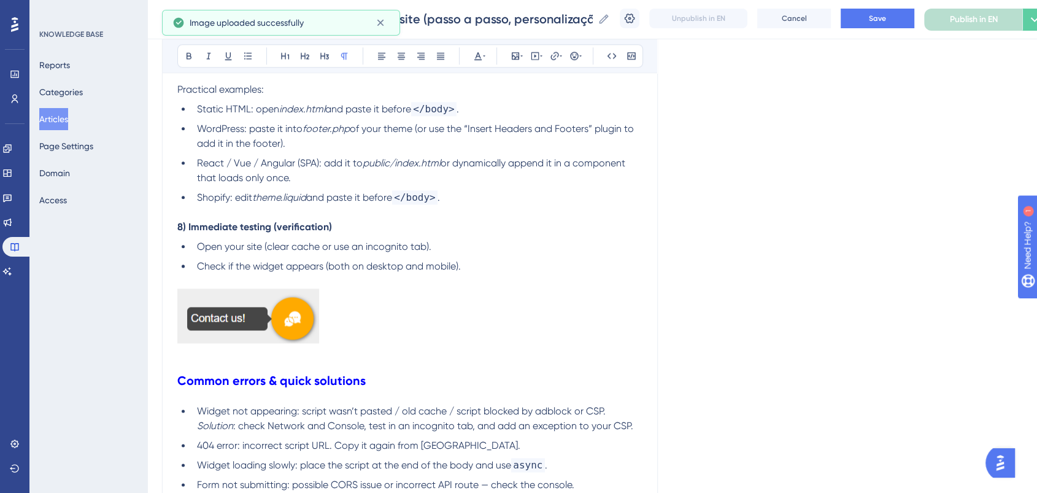
click at [573, 288] on p at bounding box center [409, 317] width 465 height 59
click at [893, 12] on button "Save" at bounding box center [878, 19] width 74 height 20
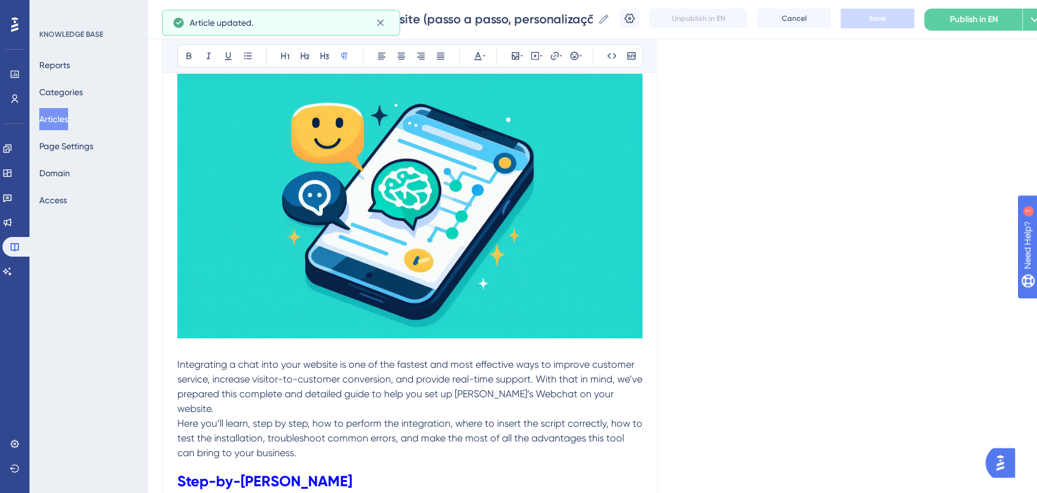
scroll to position [0, 0]
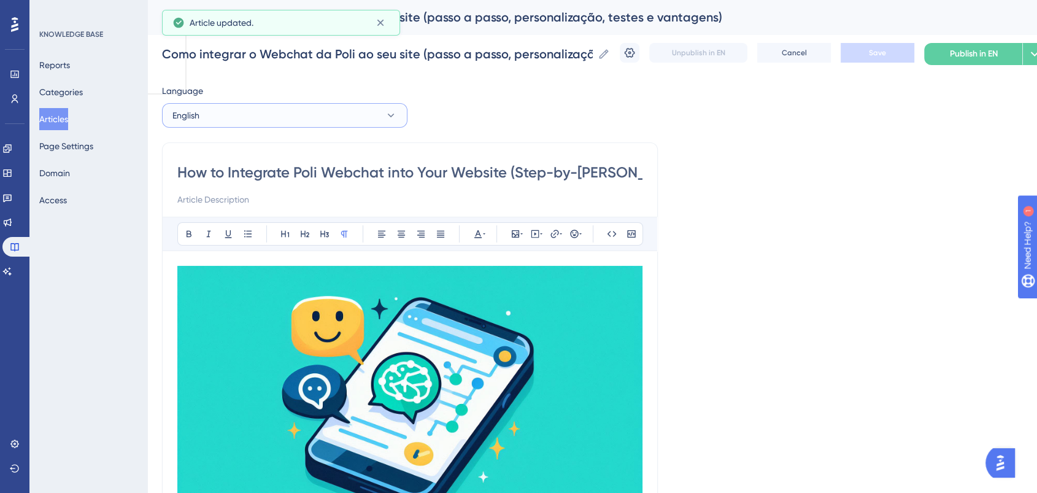
click at [218, 123] on button "English" at bounding box center [284, 115] width 245 height 25
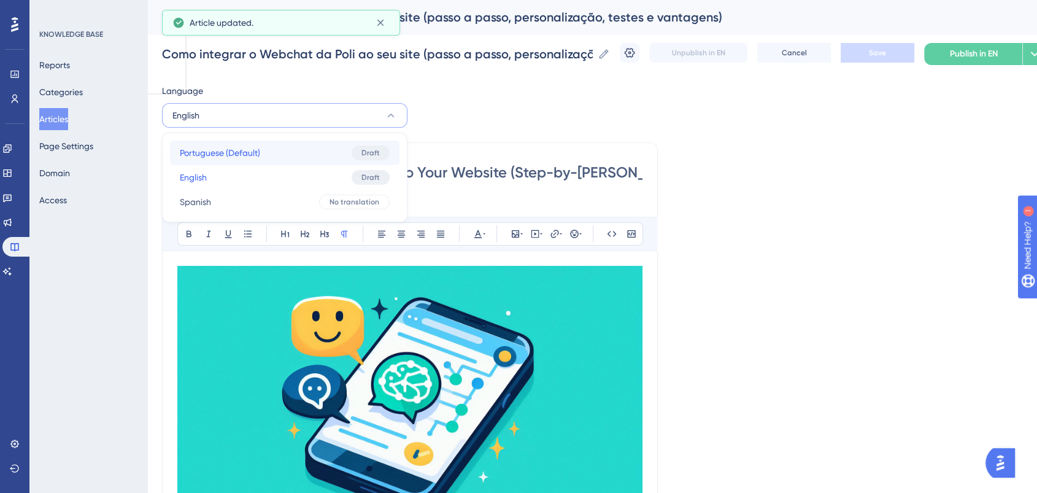
click at [199, 158] on span "Portuguese (Default)" at bounding box center [220, 152] width 80 height 15
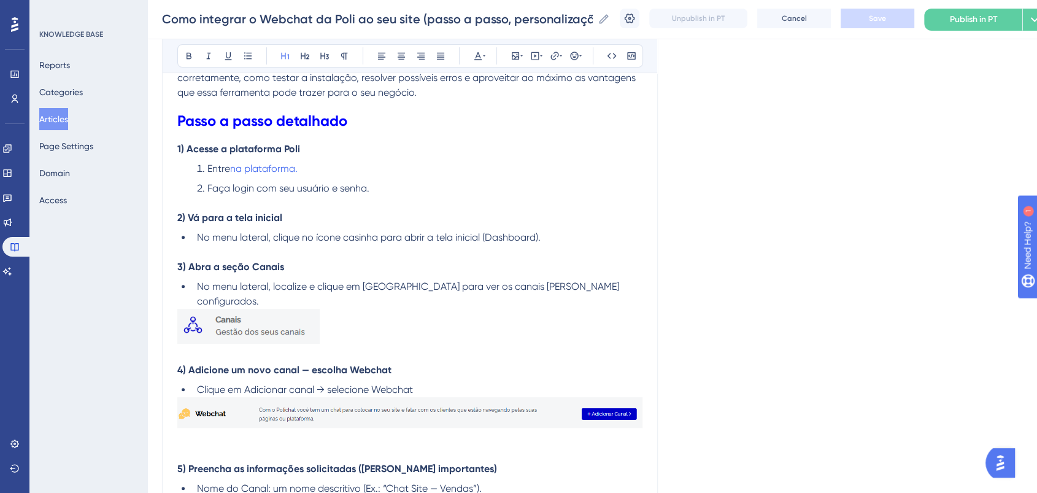
scroll to position [463, 0]
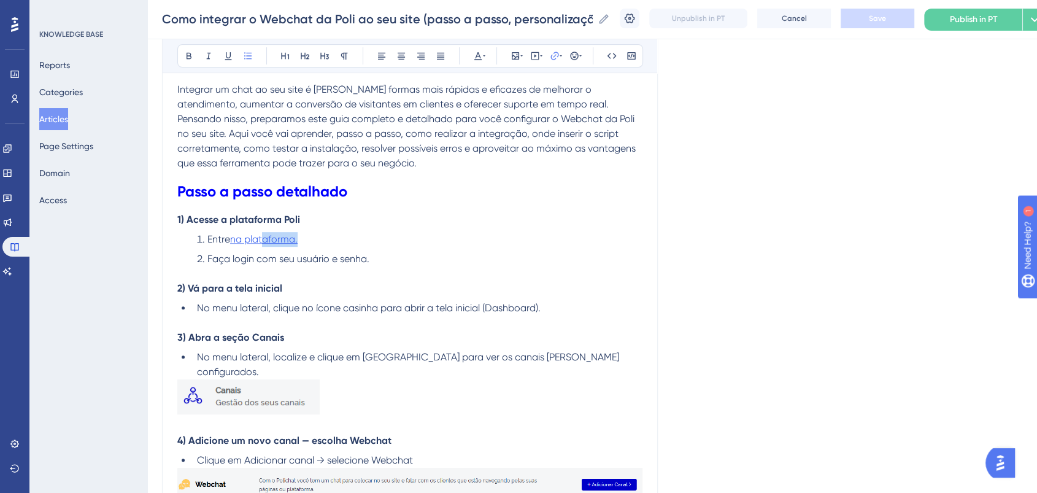
drag, startPoint x: 315, startPoint y: 234, endPoint x: 266, endPoint y: 242, distance: 49.1
click at [266, 242] on li "Entre na plataforma." at bounding box center [417, 239] width 450 height 15
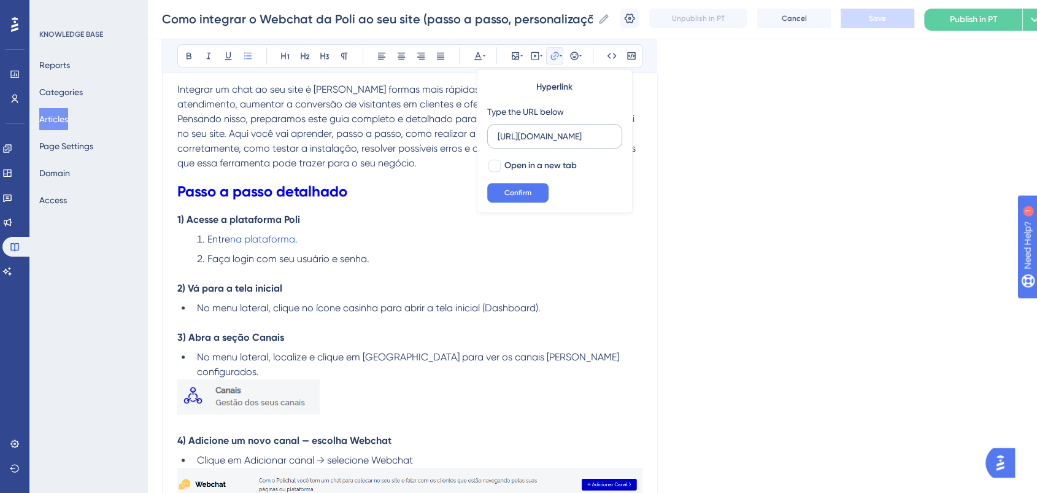
click at [555, 126] on label "https://app.poli.digital/home" at bounding box center [554, 136] width 135 height 25
click at [555, 129] on input "https://app.poli.digital/home" at bounding box center [555, 135] width 114 height 13
click at [401, 202] on h1 "Passo a passo detalhado" at bounding box center [409, 192] width 465 height 42
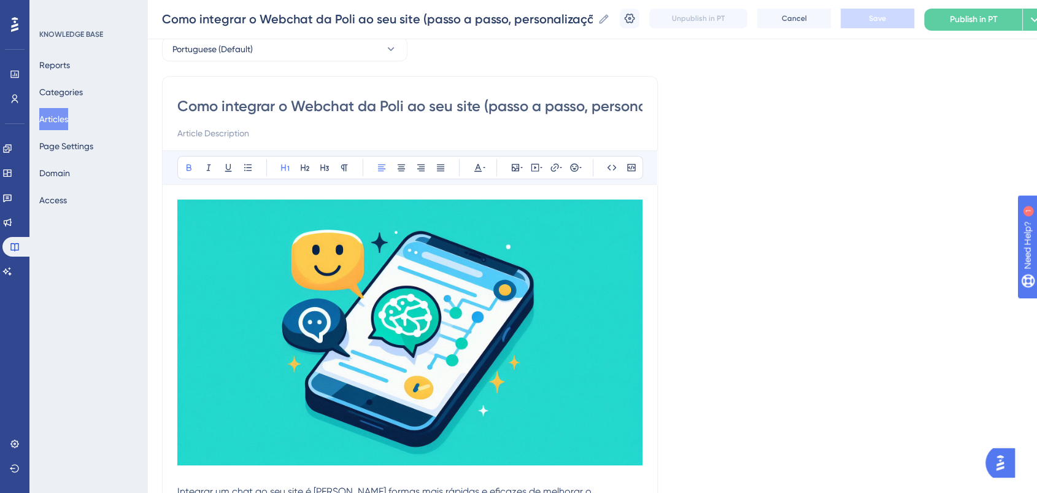
scroll to position [0, 0]
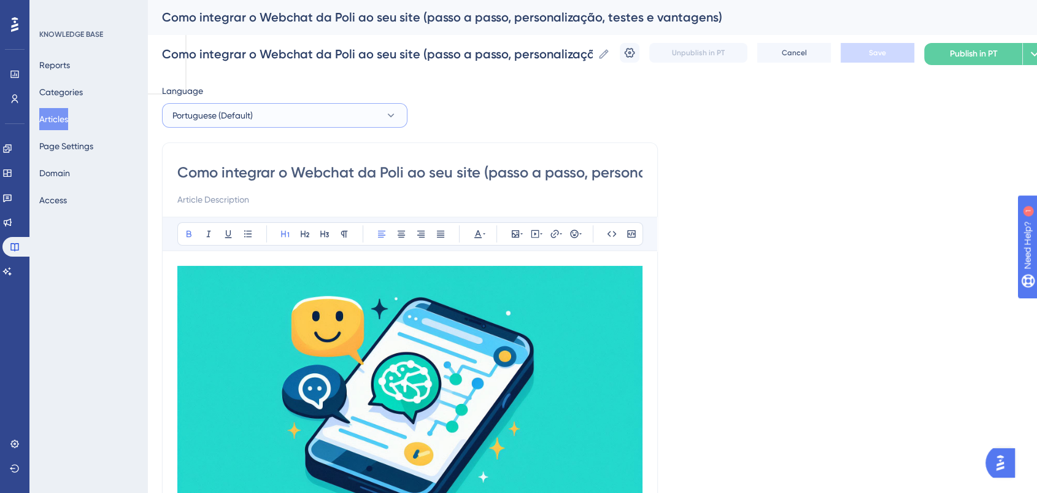
click at [358, 114] on button "Portuguese (Default)" at bounding box center [284, 115] width 245 height 25
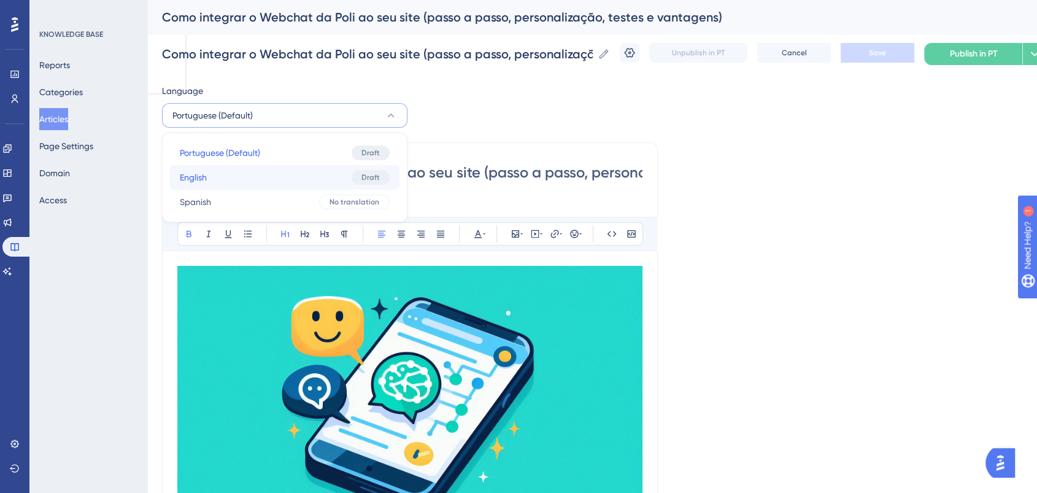
click at [284, 183] on button "English English Draft" at bounding box center [284, 177] width 229 height 25
checkbox input "false"
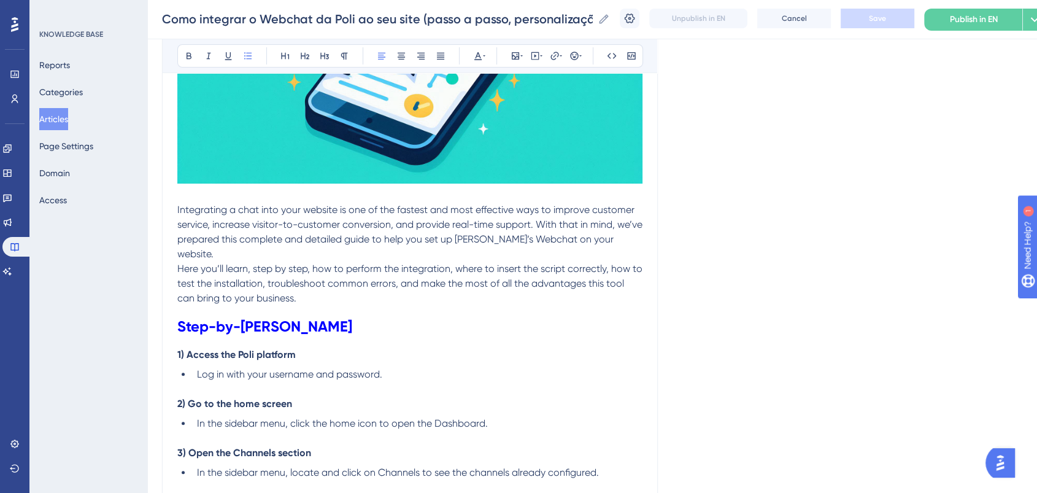
scroll to position [393, 0]
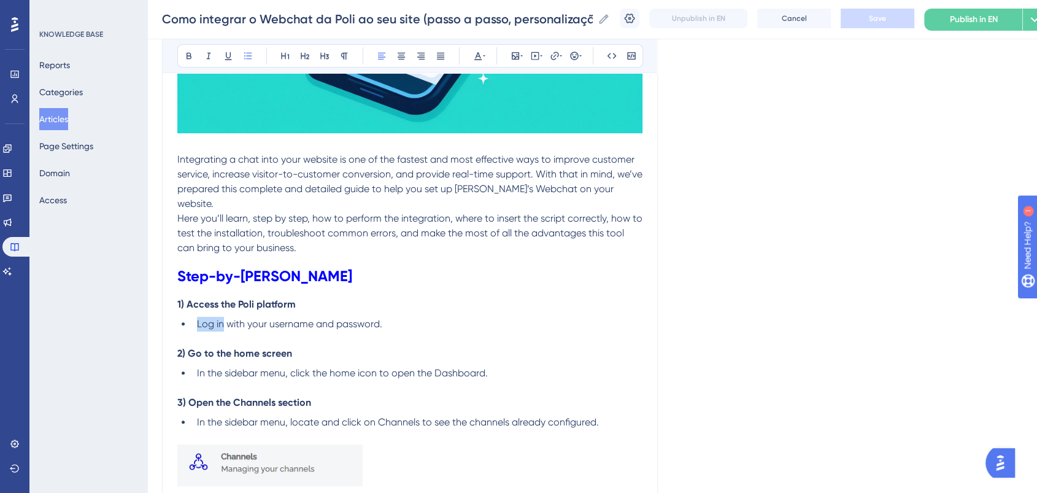
drag, startPoint x: 225, startPoint y: 306, endPoint x: 195, endPoint y: 312, distance: 30.0
click at [195, 317] on li "Log in with your username and password." at bounding box center [417, 324] width 450 height 15
click at [550, 58] on icon at bounding box center [555, 56] width 10 height 10
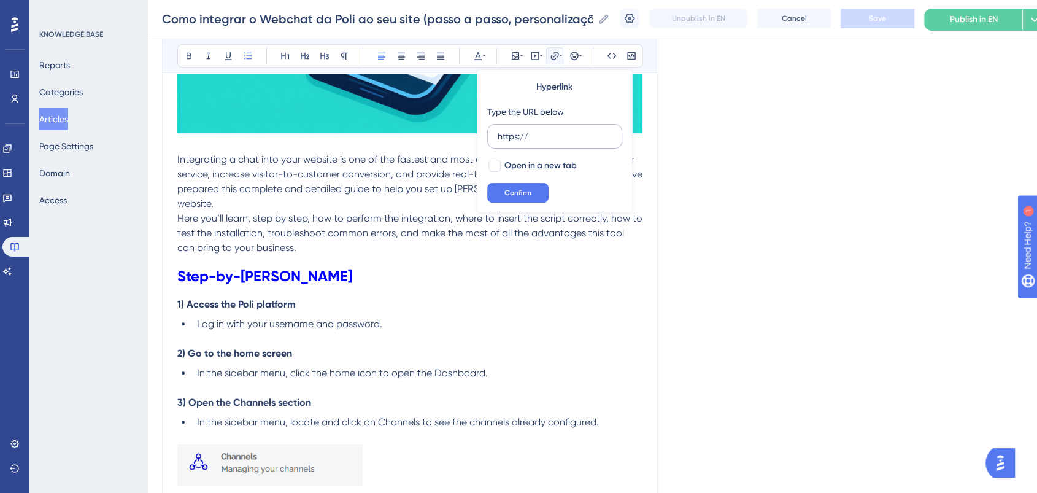
drag, startPoint x: 525, startPoint y: 133, endPoint x: 495, endPoint y: 130, distance: 30.2
click at [495, 130] on label "https://" at bounding box center [554, 136] width 135 height 25
click at [498, 130] on input "https://" at bounding box center [555, 135] width 114 height 13
type input "https://app.poli.digital/home"
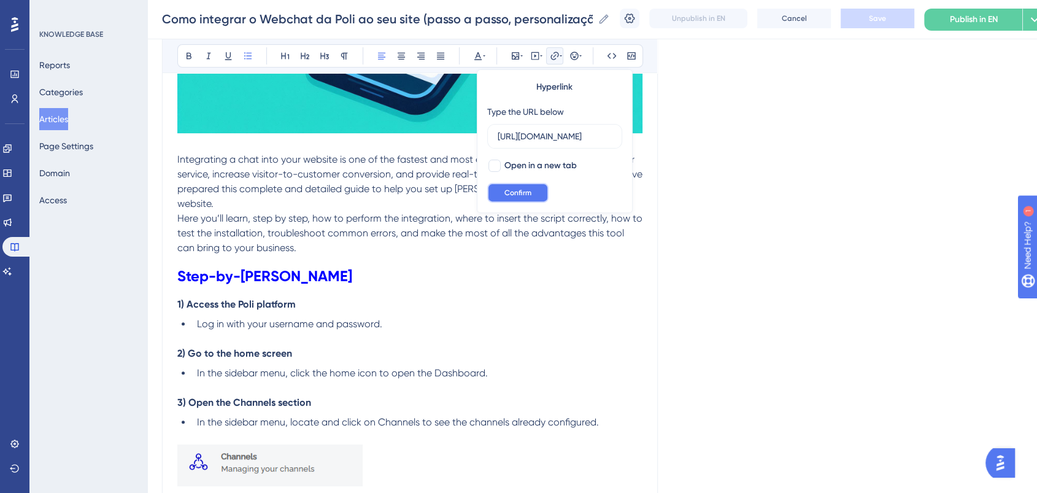
click at [523, 191] on span "Confirm" at bounding box center [517, 193] width 27 height 10
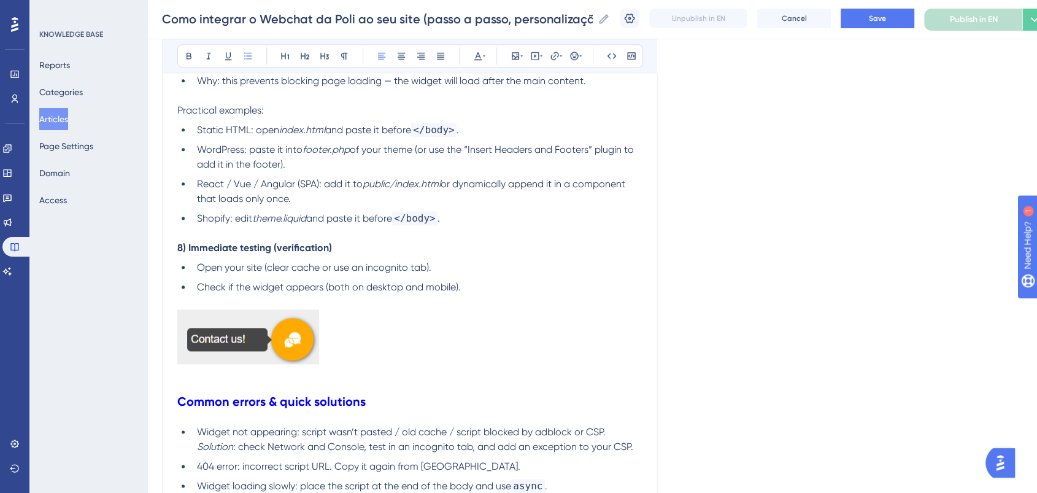
scroll to position [1484, 0]
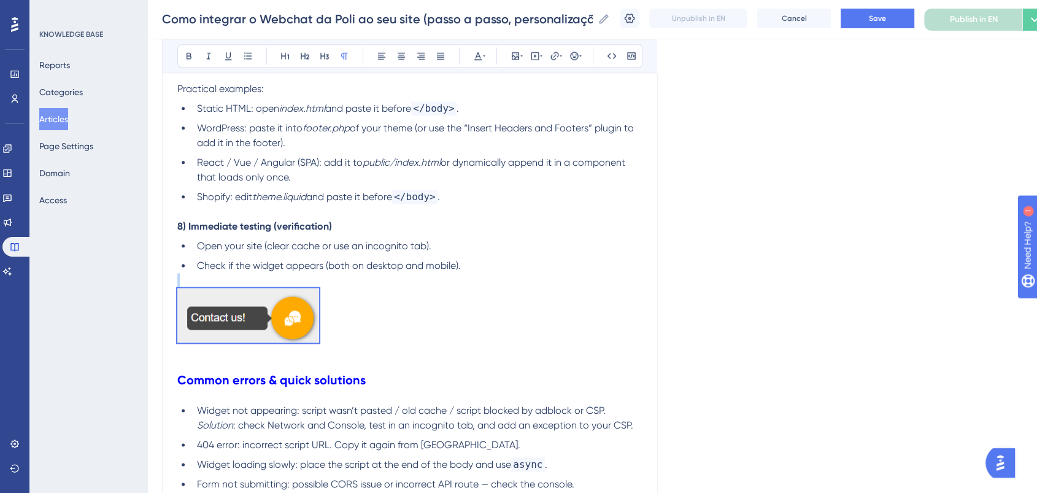
copy br
drag, startPoint x: 354, startPoint y: 309, endPoint x: 168, endPoint y: 274, distance: 189.2
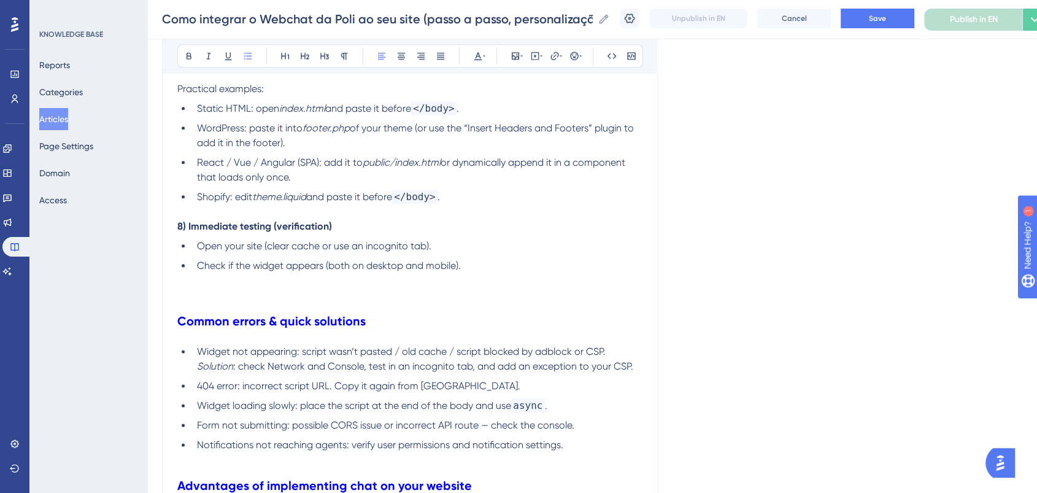
click at [469, 190] on li "Shopify: edit theme.liquid and paste it before </body> ." at bounding box center [417, 197] width 450 height 15
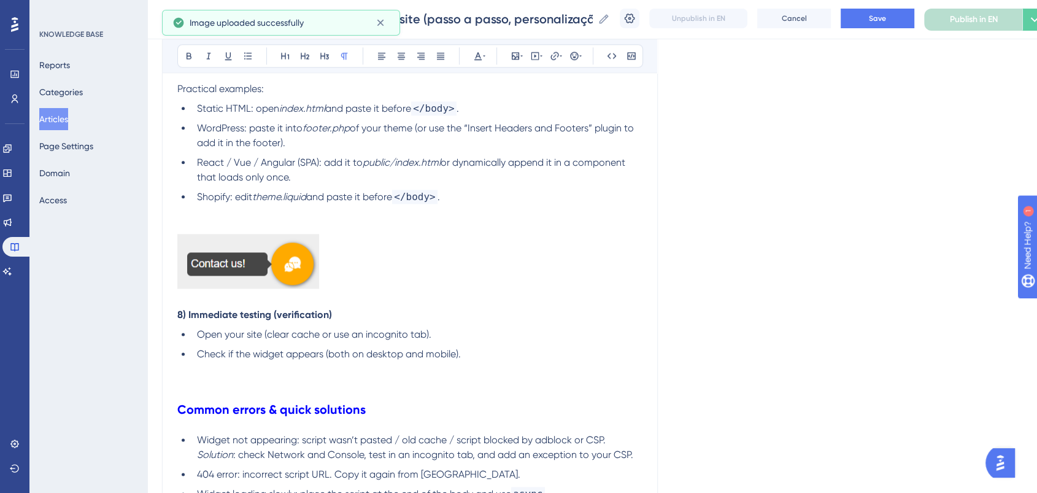
click at [339, 376] on p at bounding box center [409, 383] width 465 height 15
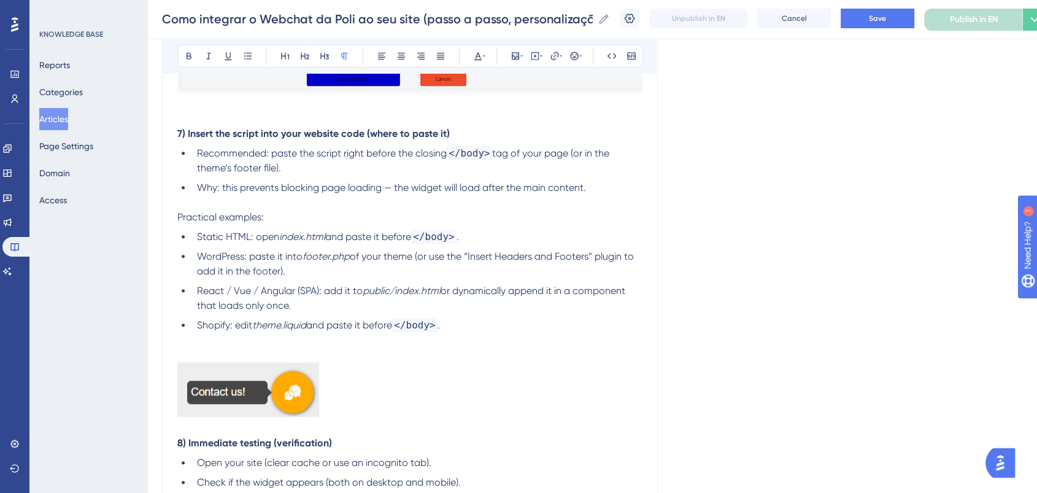
scroll to position [1348, 0]
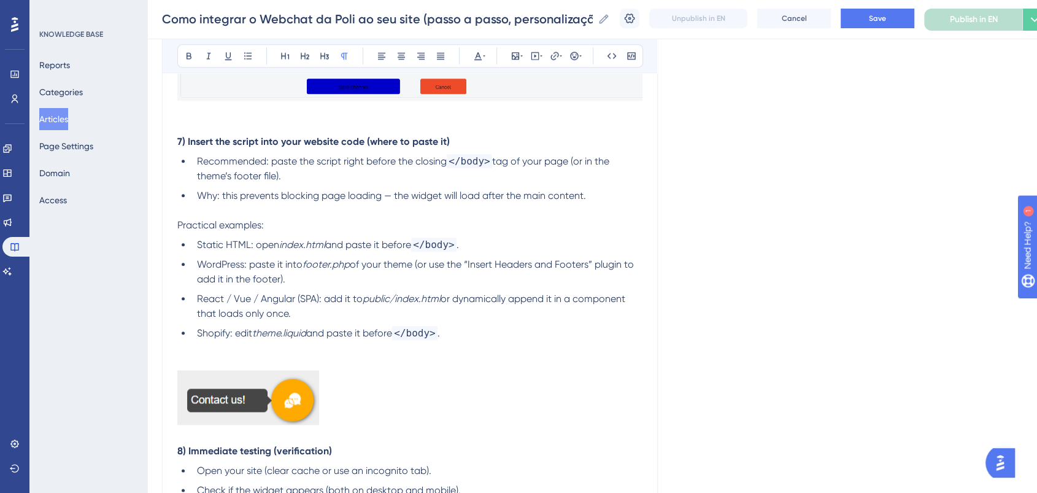
click at [358, 370] on p at bounding box center [409, 399] width 465 height 59
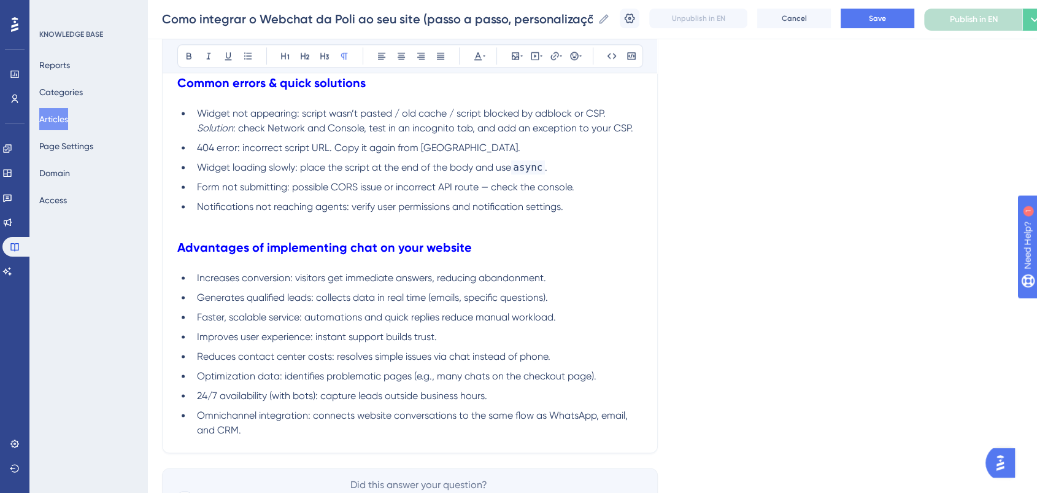
scroll to position [1816, 0]
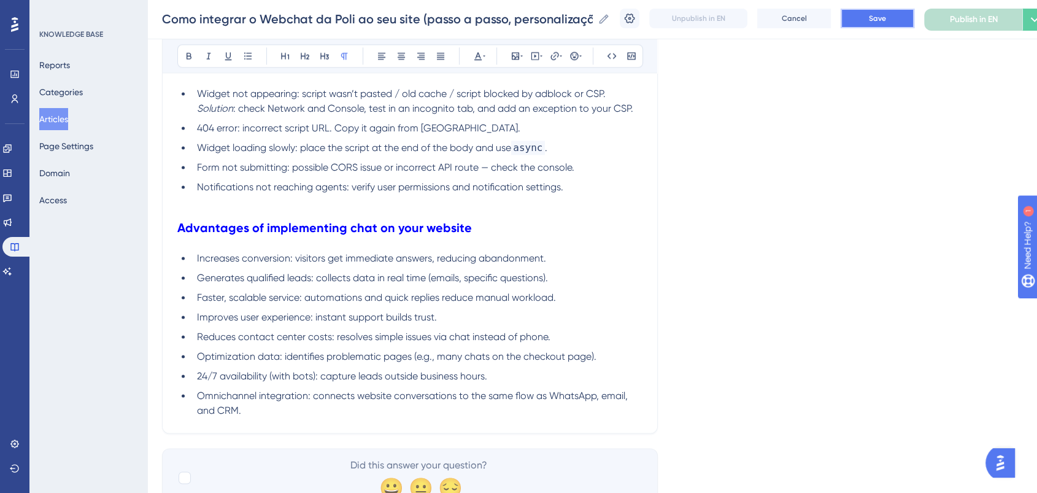
click at [899, 14] on button "Save" at bounding box center [878, 19] width 74 height 20
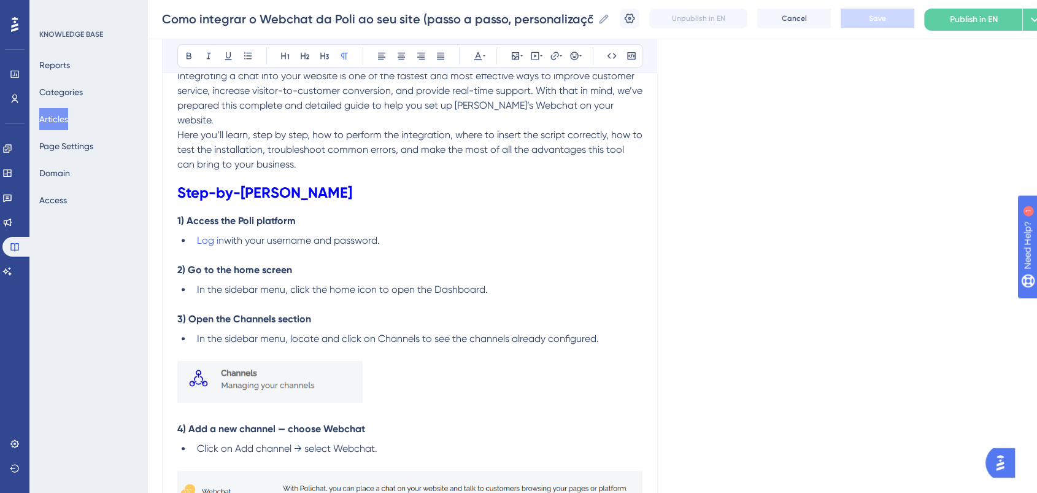
scroll to position [0, 0]
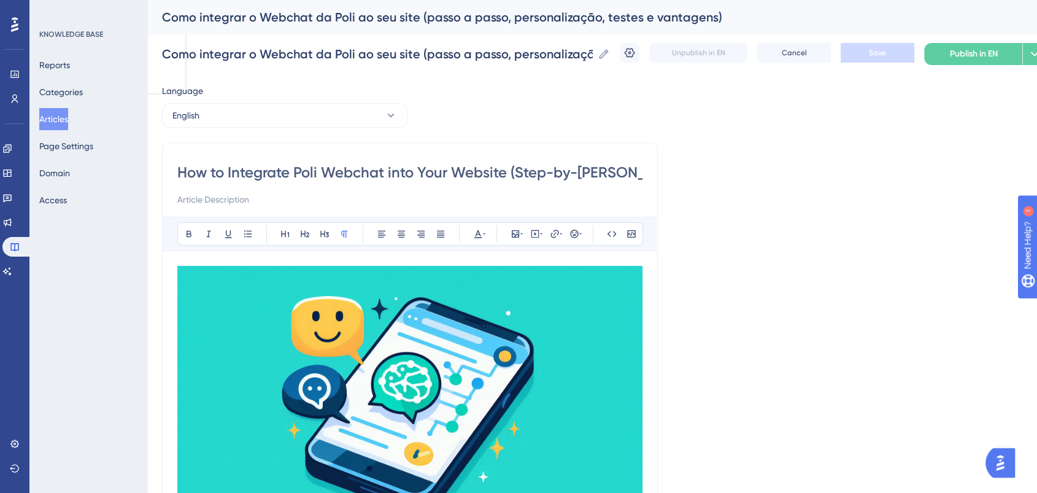
click at [318, 168] on input "How to Integrate Poli Webchat into Your Website (Step-by-Step Guide, Customizat…" at bounding box center [409, 173] width 465 height 20
click at [334, 114] on button "English" at bounding box center [284, 115] width 245 height 25
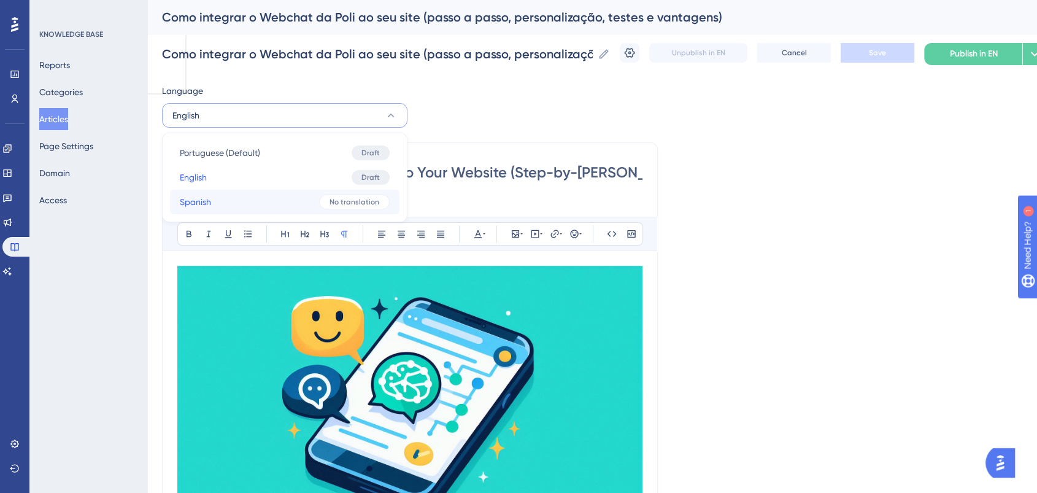
click at [283, 202] on button "Spanish Spanish No translation" at bounding box center [284, 202] width 229 height 25
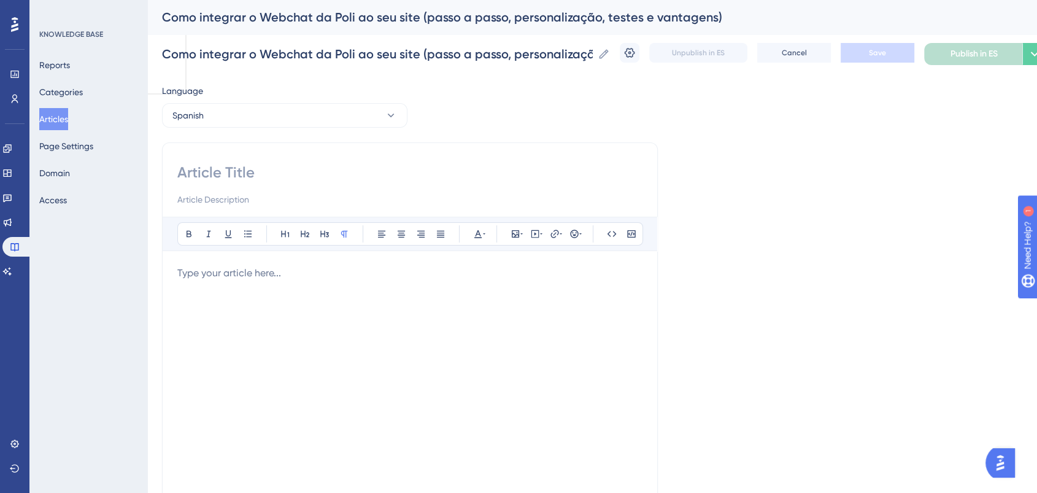
click at [236, 181] on input at bounding box center [409, 173] width 465 height 20
paste input "Cómo integrar el Webchat de Poli en tu sitio web (guía paso a paso, personaliza…"
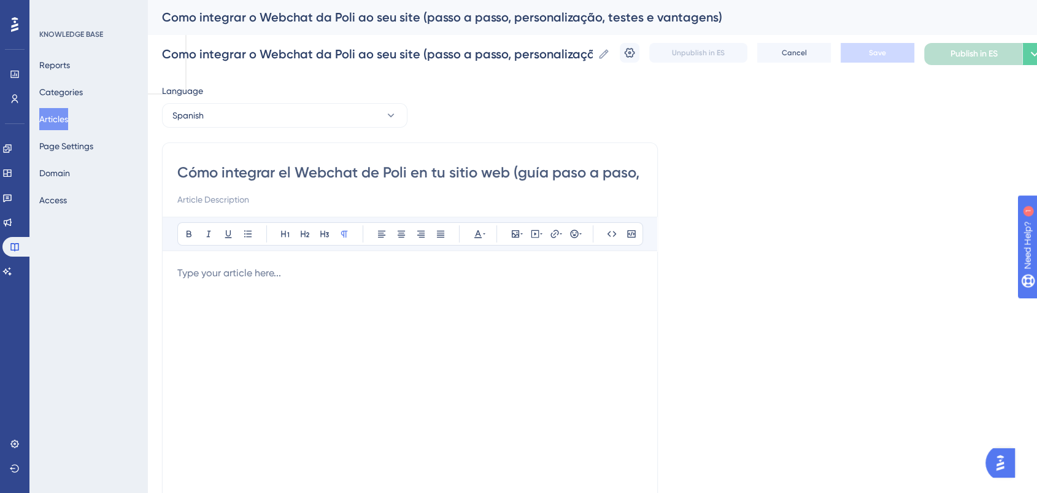
scroll to position [0, 250]
type input "Cómo integrar el Webchat de Poli en tu sitio web (guía paso a paso, personaliza…"
click at [904, 54] on button "Save" at bounding box center [878, 53] width 74 height 20
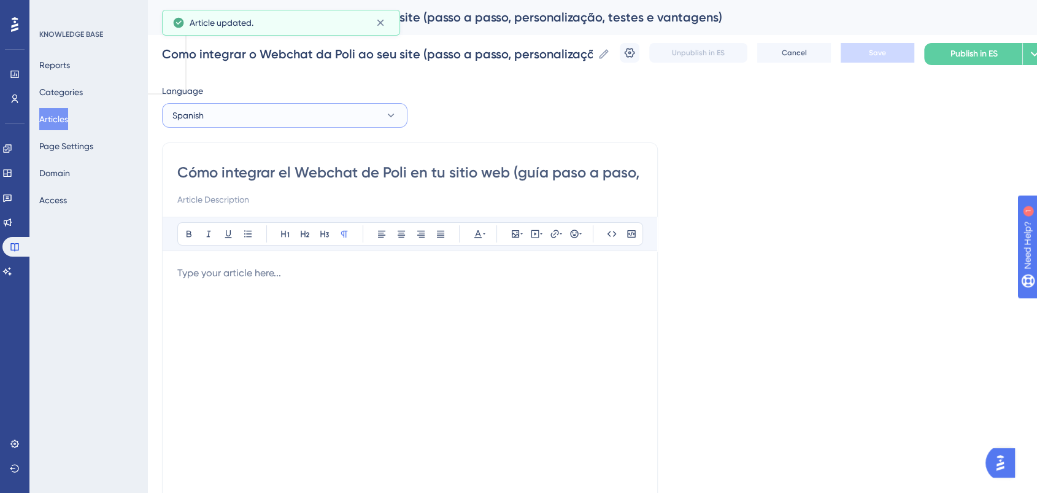
click at [288, 110] on button "Spanish" at bounding box center [284, 115] width 245 height 25
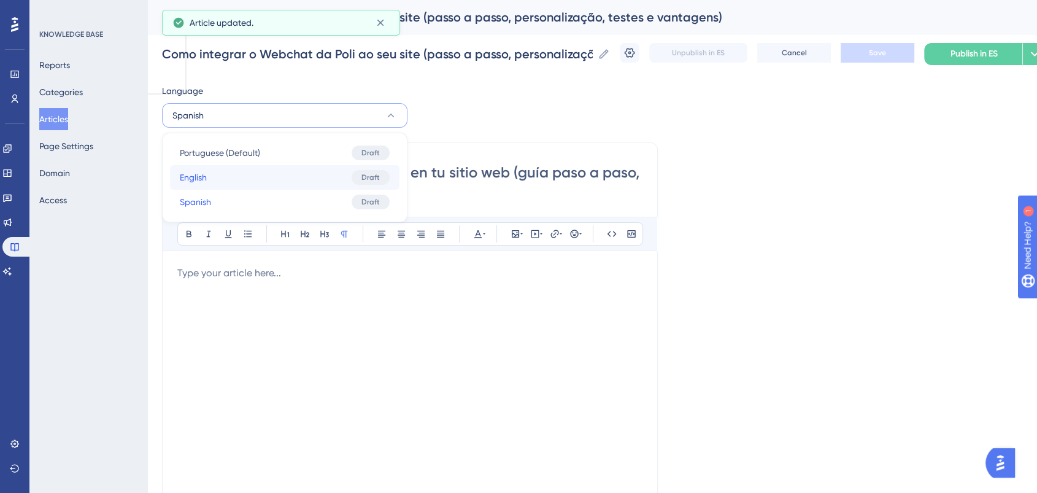
click at [196, 179] on span "English" at bounding box center [193, 177] width 27 height 15
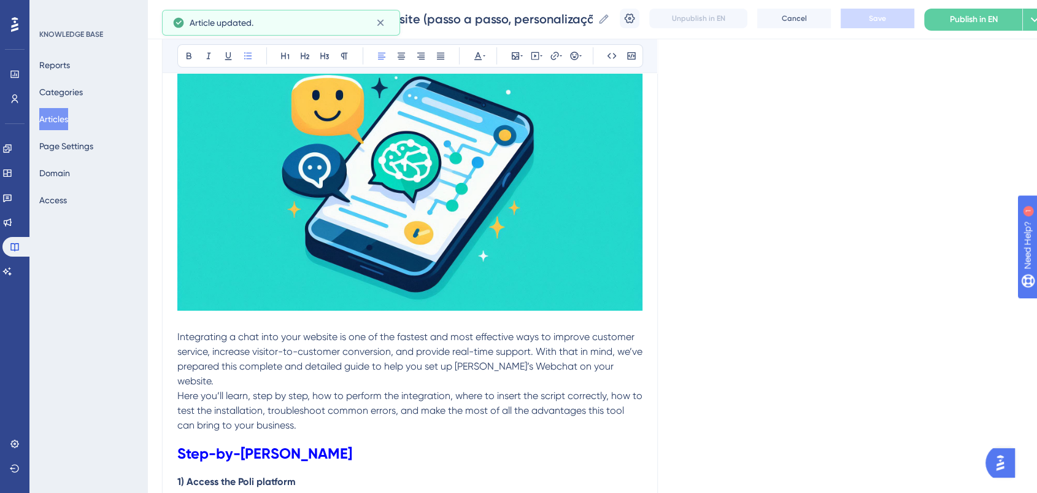
scroll to position [112, 0]
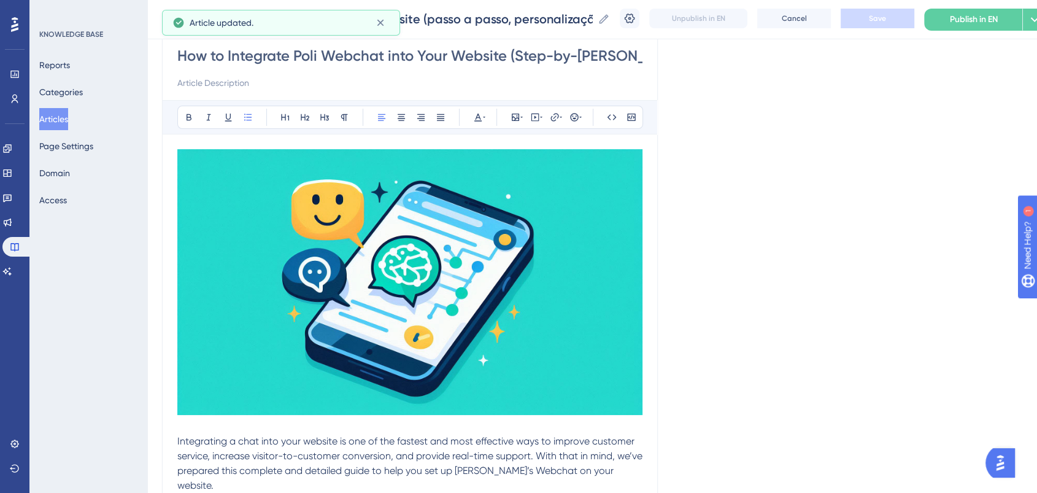
click at [184, 427] on p at bounding box center [409, 426] width 465 height 15
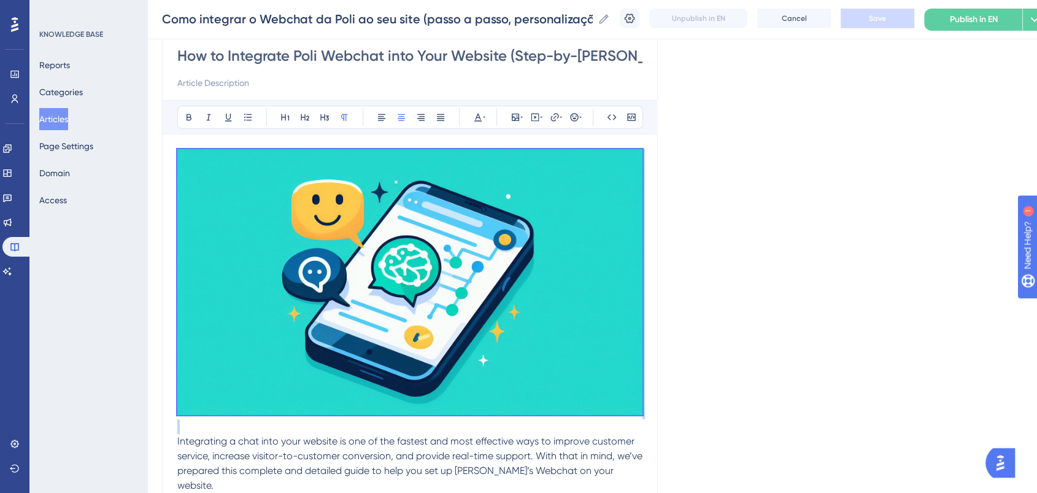
drag, startPoint x: 184, startPoint y: 427, endPoint x: 142, endPoint y: 47, distance: 382.2
copy p
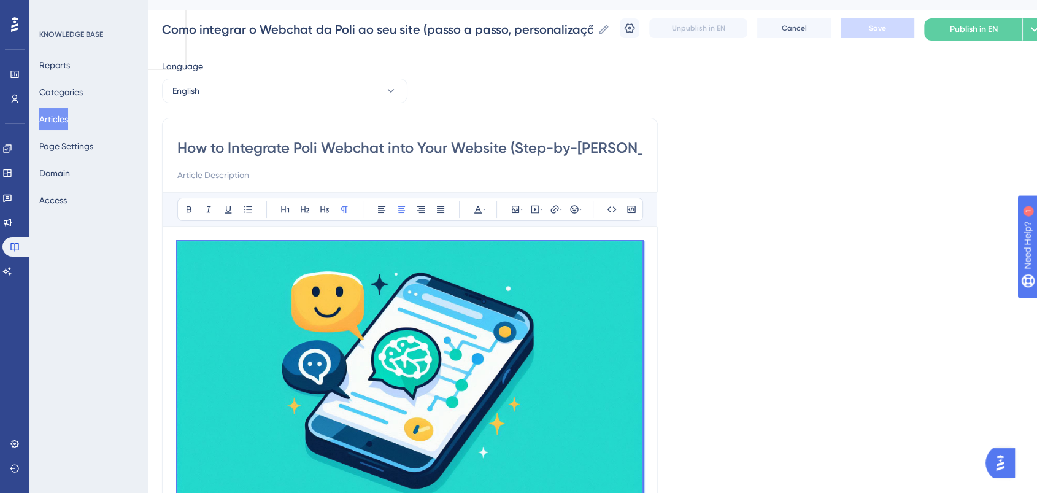
scroll to position [0, 0]
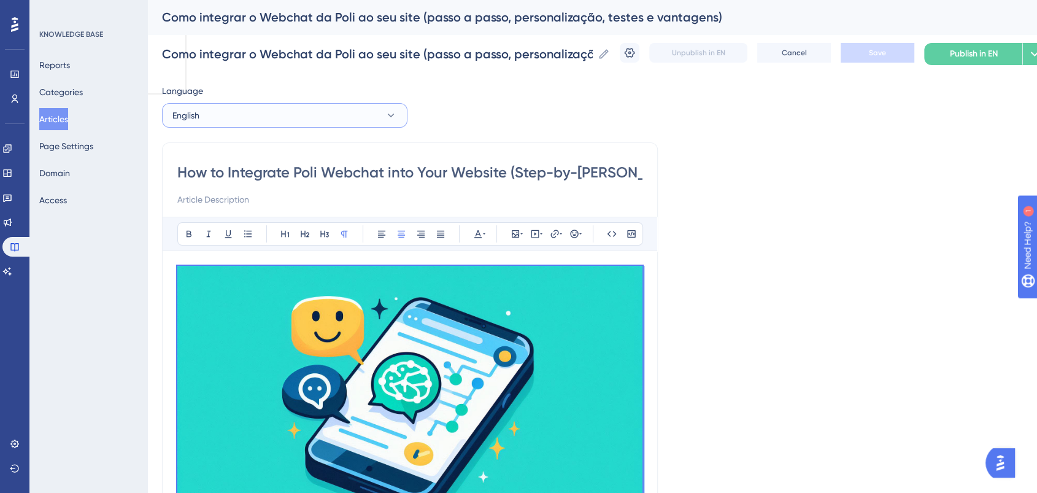
click at [258, 109] on button "English" at bounding box center [284, 115] width 245 height 25
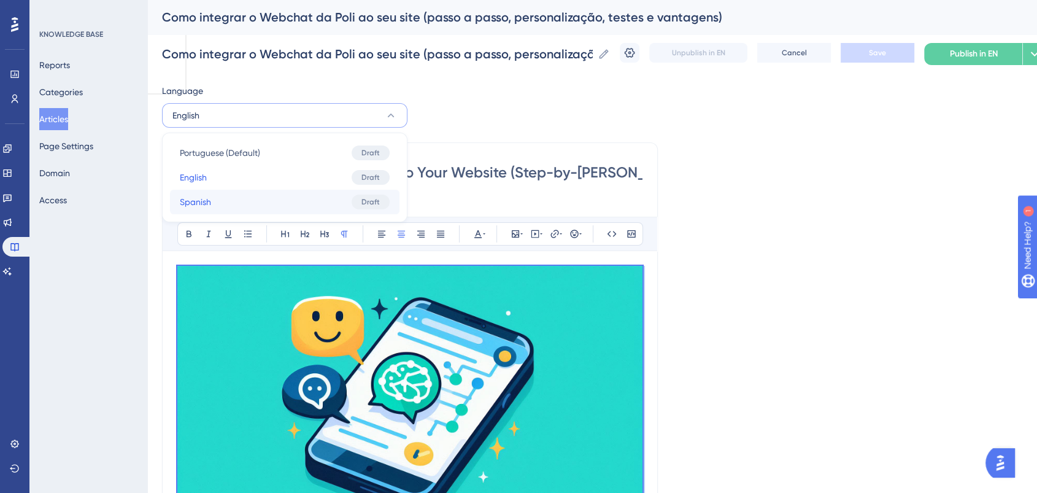
click at [234, 196] on button "Spanish Spanish Draft" at bounding box center [284, 202] width 229 height 25
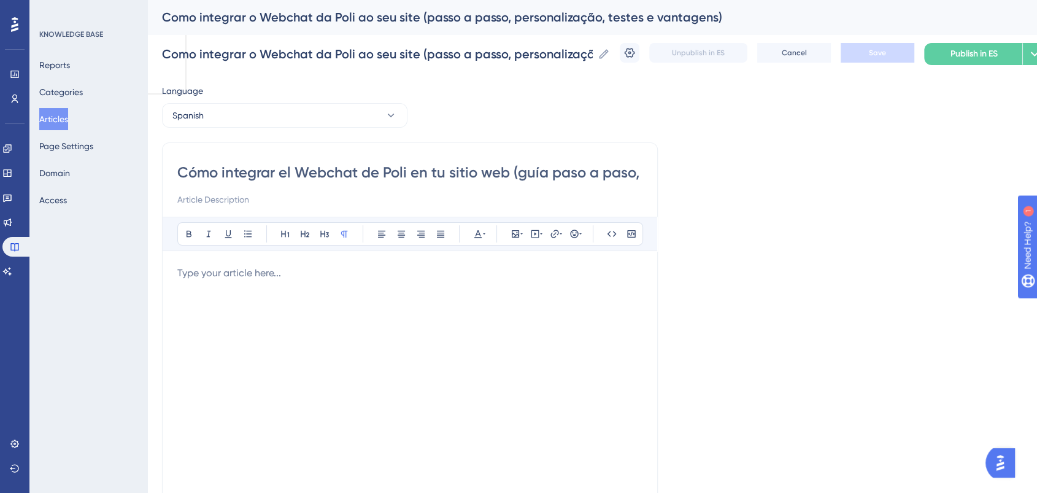
click at [231, 274] on p at bounding box center [409, 273] width 465 height 15
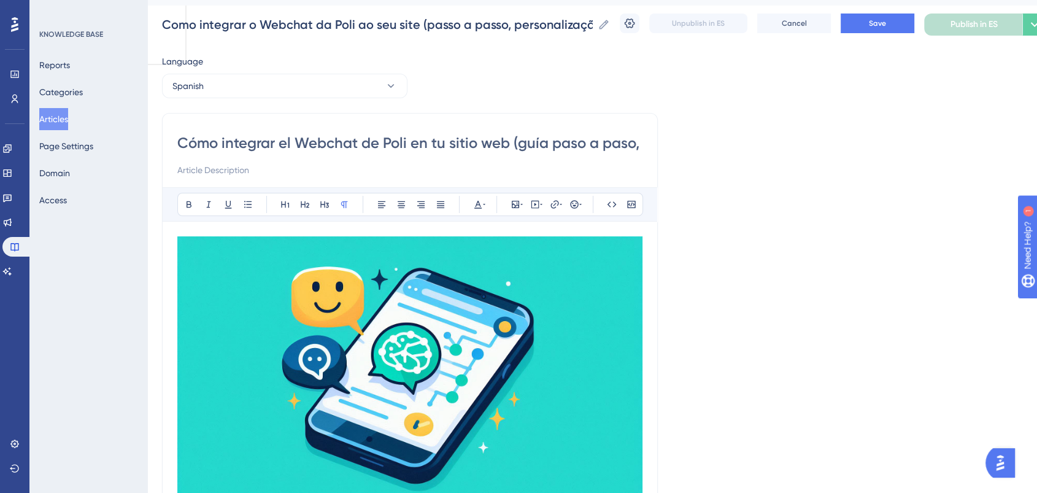
scroll to position [180, 0]
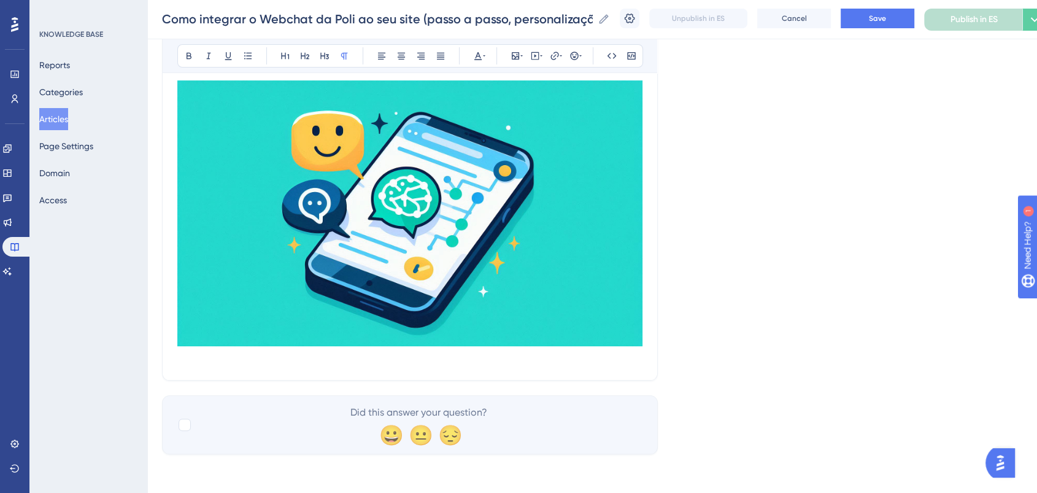
click at [244, 361] on p at bounding box center [409, 357] width 465 height 15
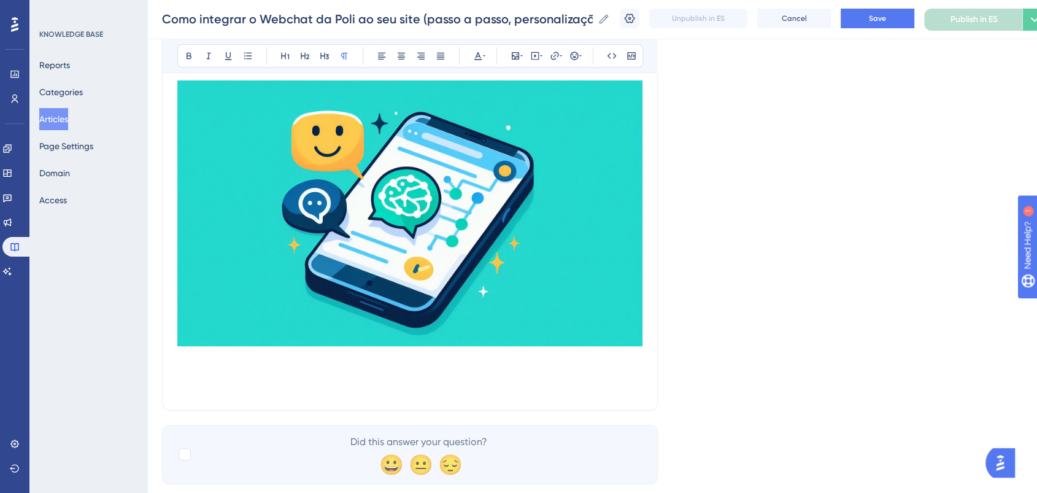
scroll to position [1185, 0]
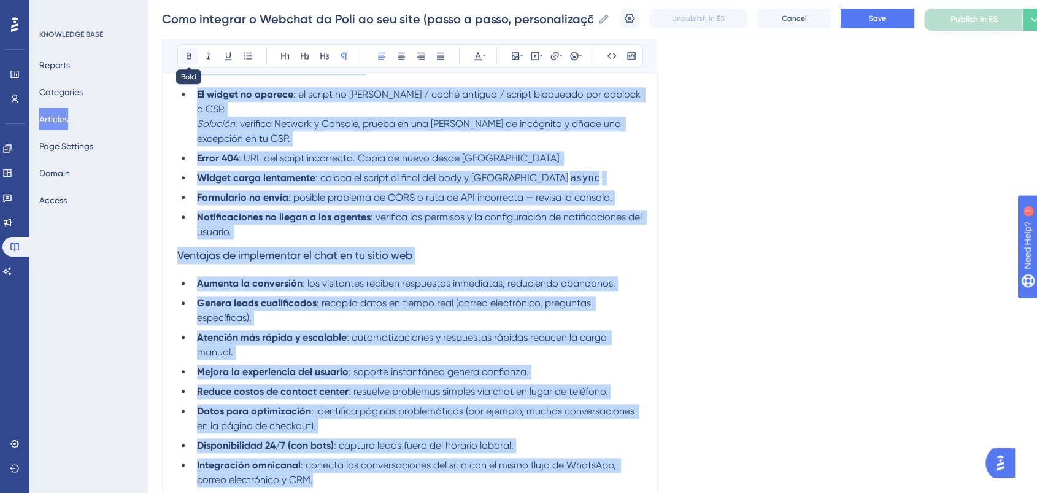
click at [185, 56] on icon at bounding box center [189, 56] width 10 height 10
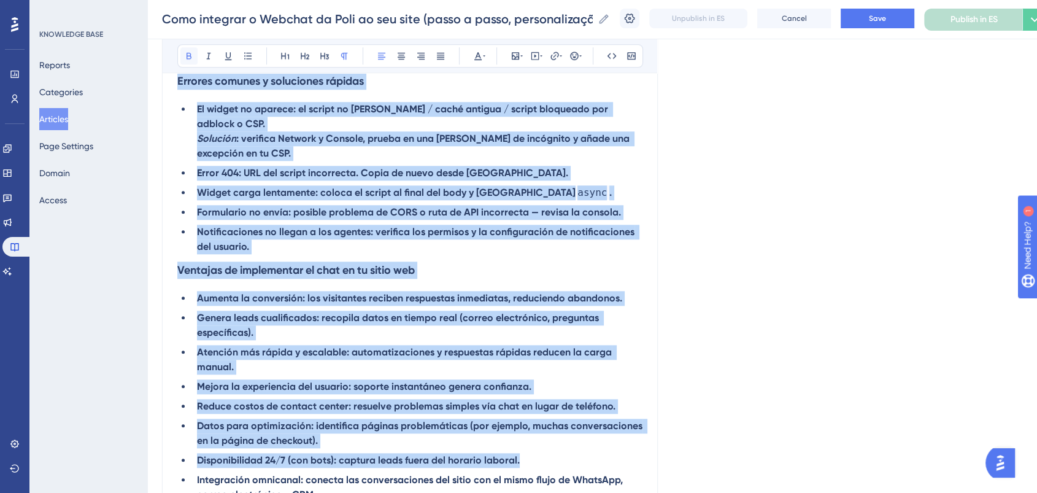
click at [185, 56] on icon at bounding box center [189, 56] width 10 height 10
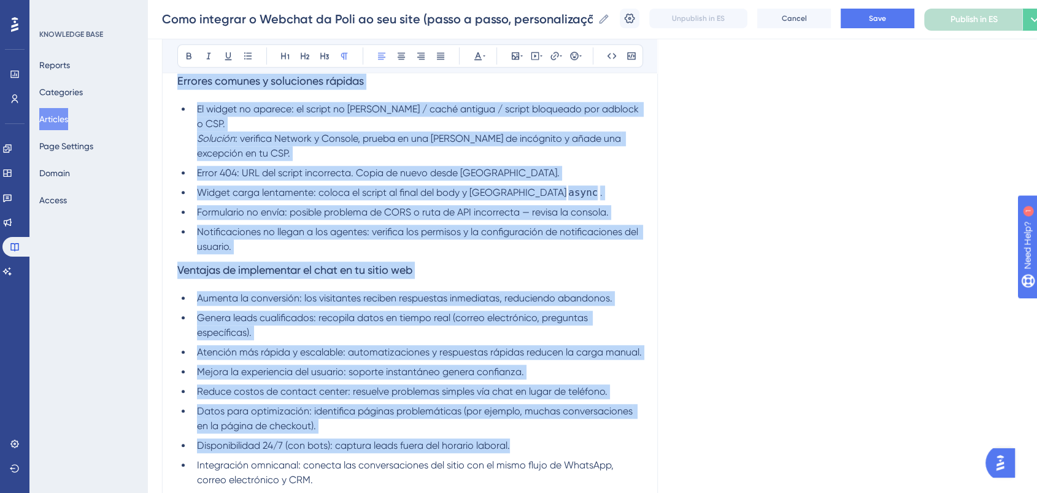
click at [503, 254] on h3 "Ventajas de implementar el chat en tu sitio web" at bounding box center [409, 270] width 465 height 32
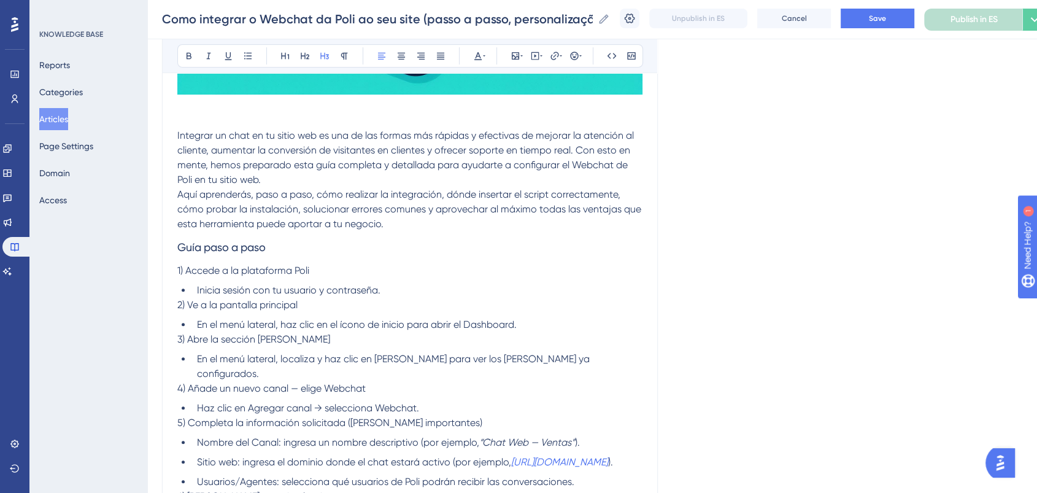
scroll to position [435, 0]
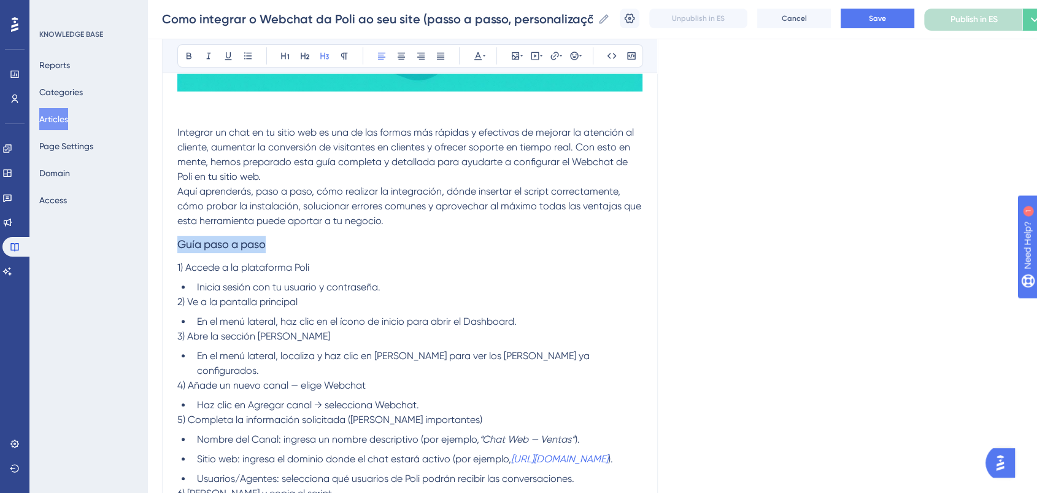
drag, startPoint x: 293, startPoint y: 236, endPoint x: 137, endPoint y: 236, distance: 156.5
click at [147, 236] on div "Performance Users Engagement Widgets Feedback Product Updates Knowledge Base AI…" at bounding box center [592, 455] width 890 height 1781
click at [285, 47] on button at bounding box center [285, 55] width 17 height 17
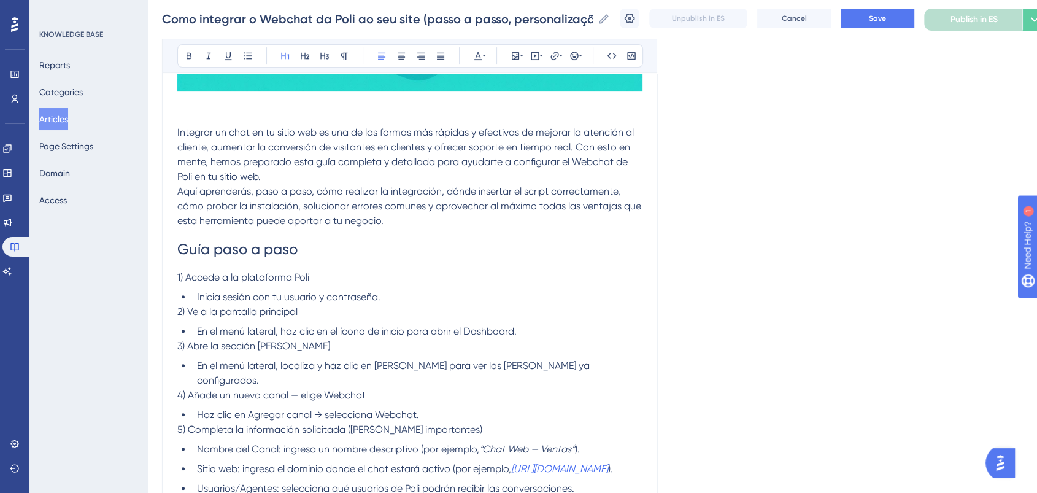
click at [501, 336] on span "En el menú lateral, haz clic en el ícono de inicio para abrir el Dashboard." at bounding box center [357, 331] width 320 height 12
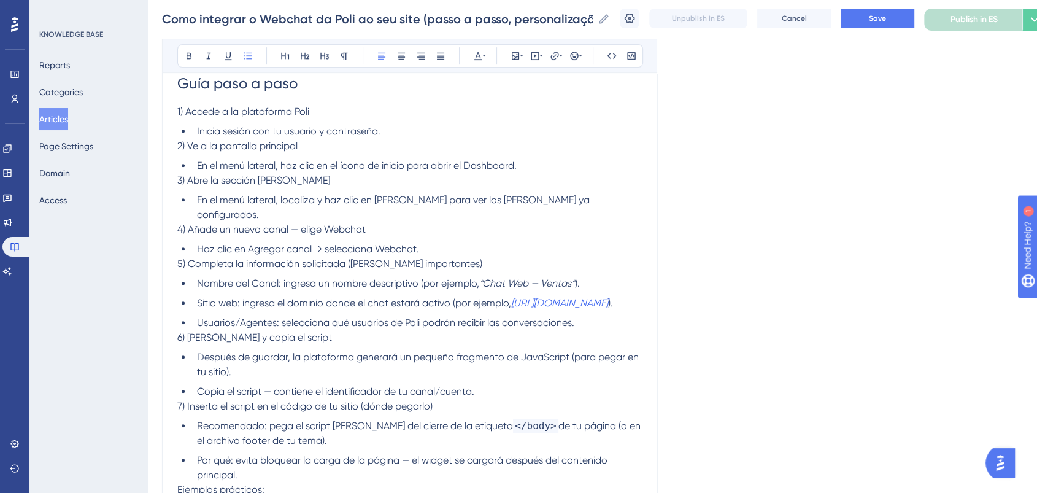
scroll to position [639, 0]
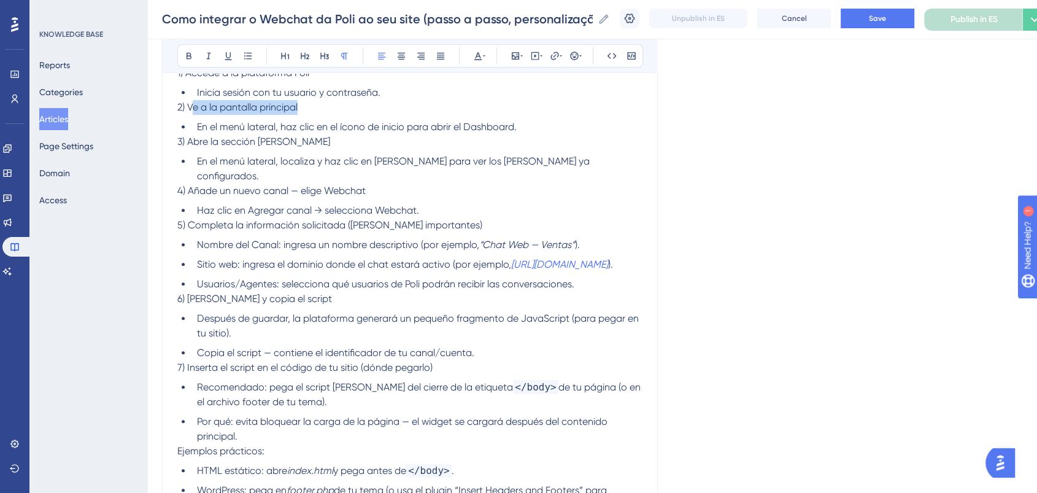
drag, startPoint x: 303, startPoint y: 113, endPoint x: 193, endPoint y: 104, distance: 109.6
click at [193, 104] on p "2) Ve a la pantalla principal" at bounding box center [409, 107] width 465 height 15
click at [457, 155] on span "En el menú lateral, localiza y haz clic en Canales para ver los canales ya conf…" at bounding box center [394, 168] width 395 height 26
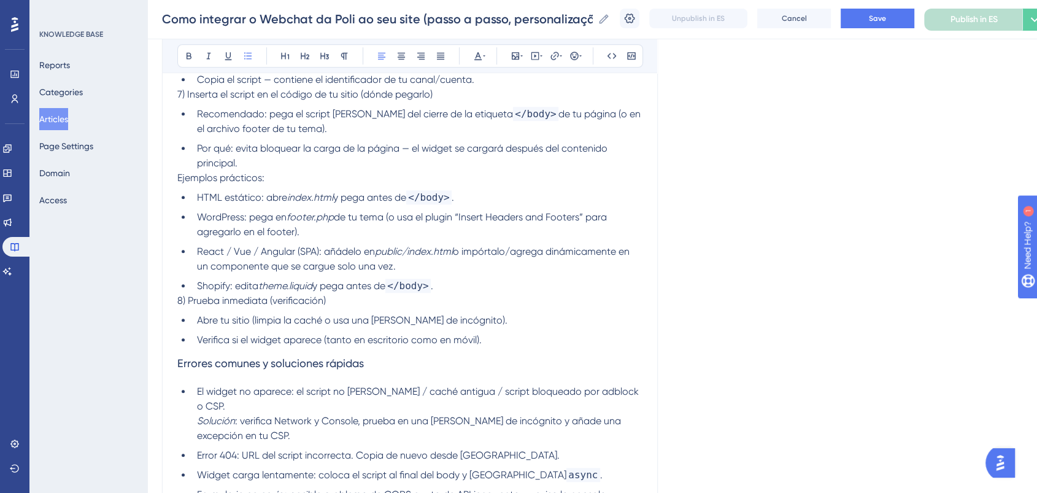
scroll to position [981, 0]
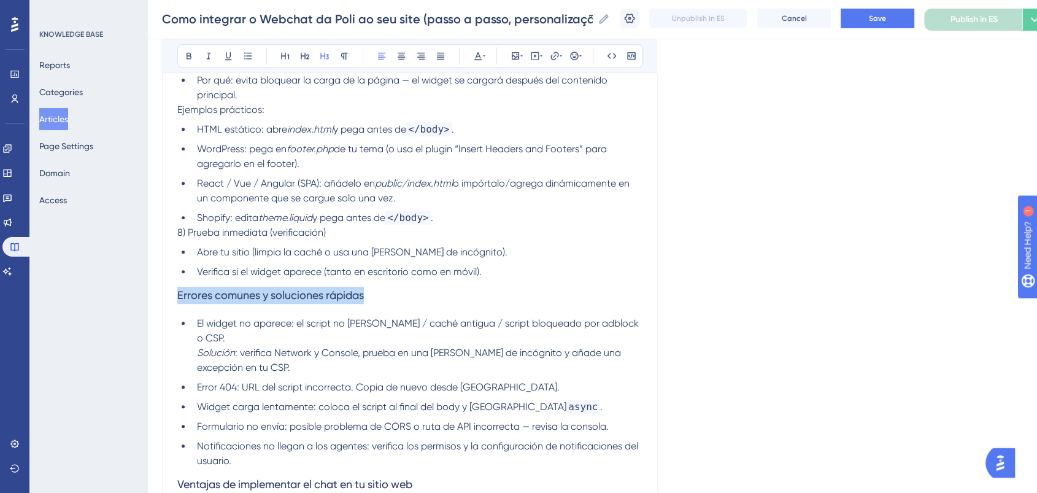
drag, startPoint x: 383, startPoint y: 291, endPoint x: 132, endPoint y: 296, distance: 251.0
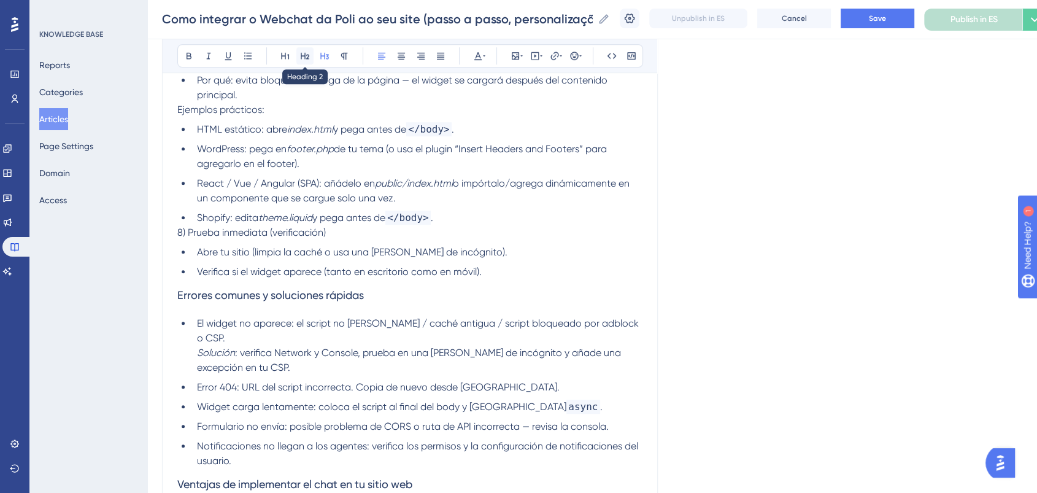
click at [301, 54] on icon at bounding box center [305, 56] width 9 height 7
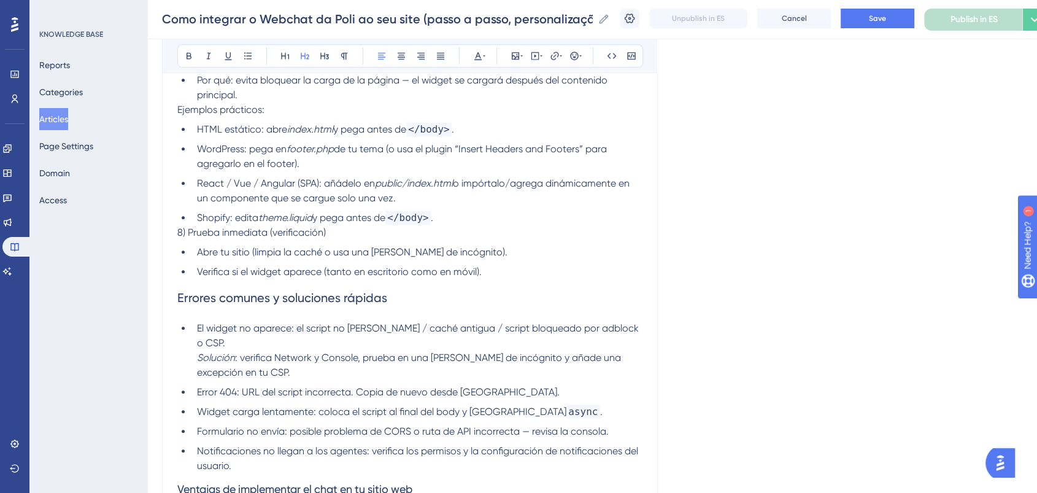
click at [520, 261] on ul "Abre tu sitio (limpia la caché o usa una pestaña de incógnito). Verifica si el …" at bounding box center [409, 262] width 465 height 34
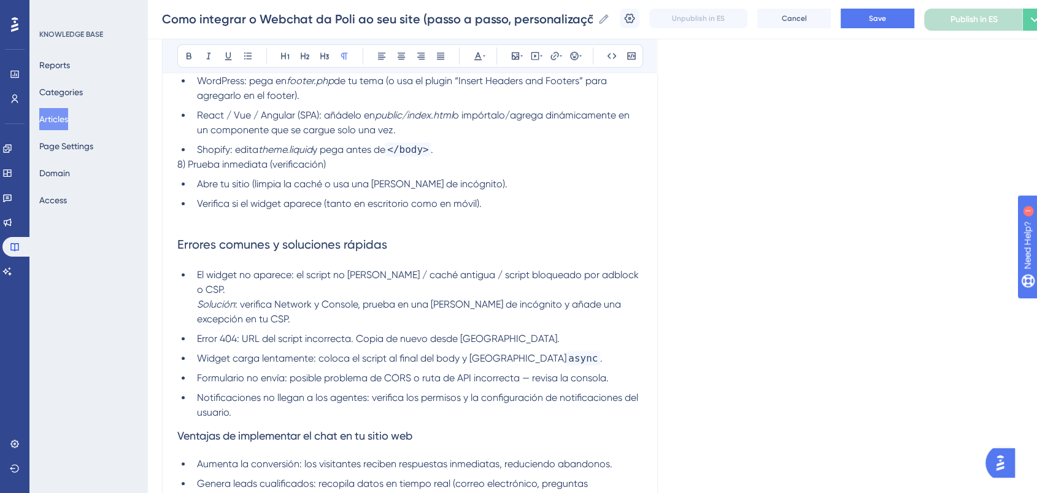
scroll to position [1185, 0]
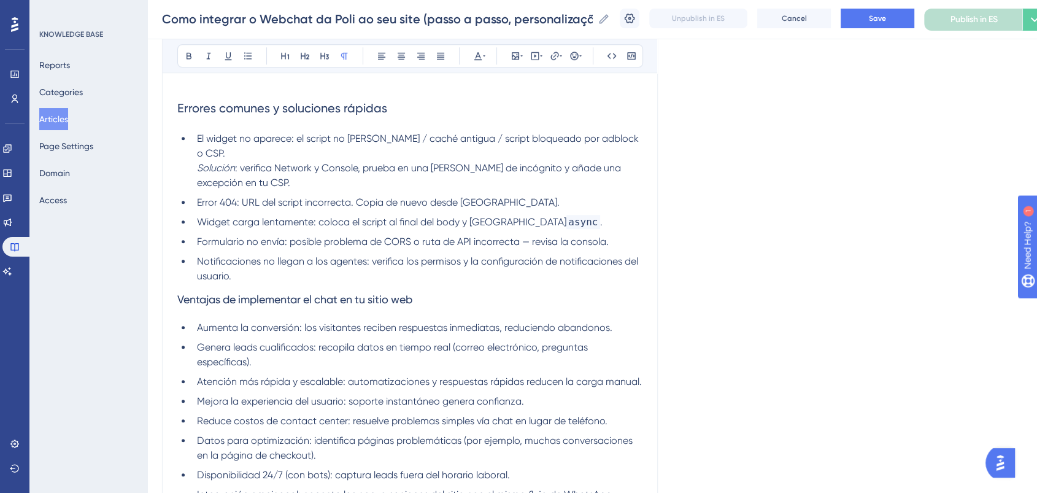
click at [303, 264] on li "Notificaciones no llegan a los agentes: verifica los permisos y la configuració…" at bounding box center [417, 268] width 450 height 29
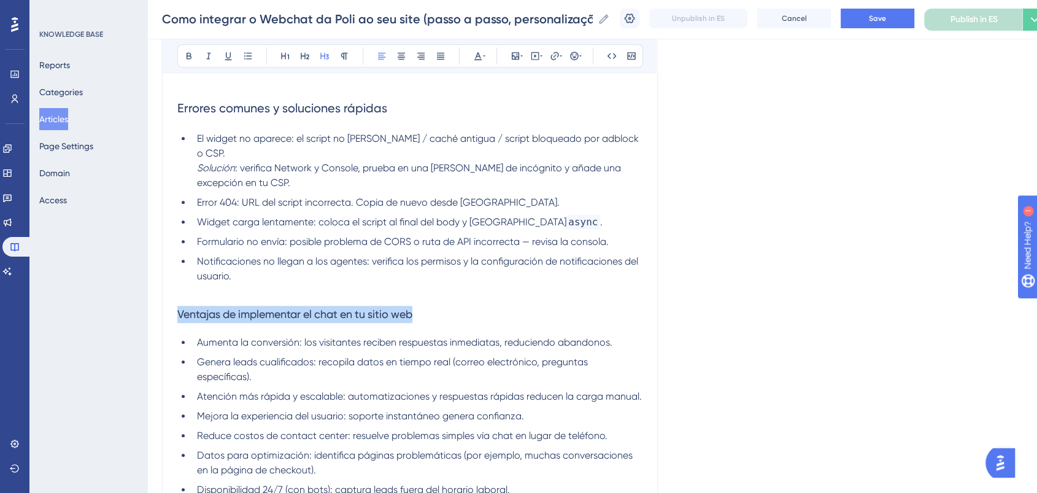
drag, startPoint x: 459, startPoint y: 296, endPoint x: 175, endPoint y: 207, distance: 297.1
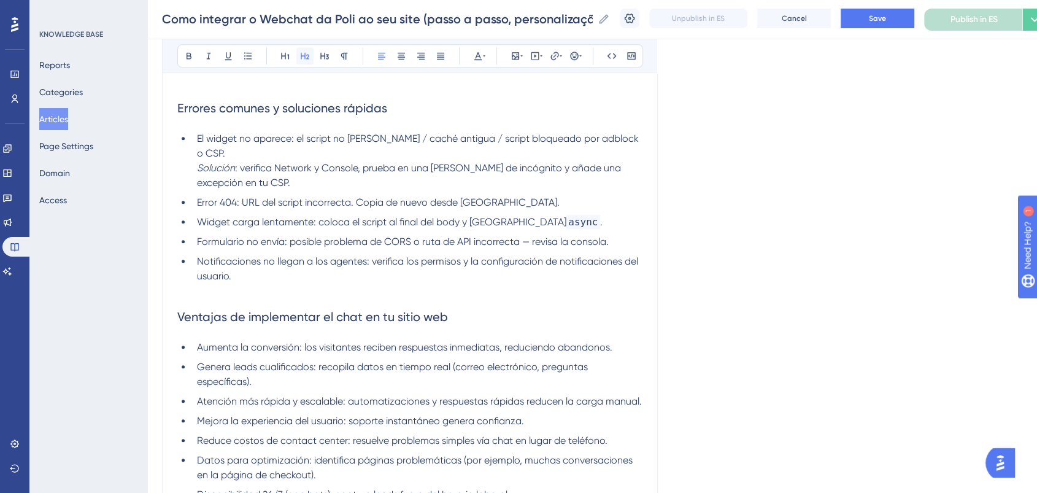
click at [300, 53] on icon at bounding box center [305, 56] width 10 height 10
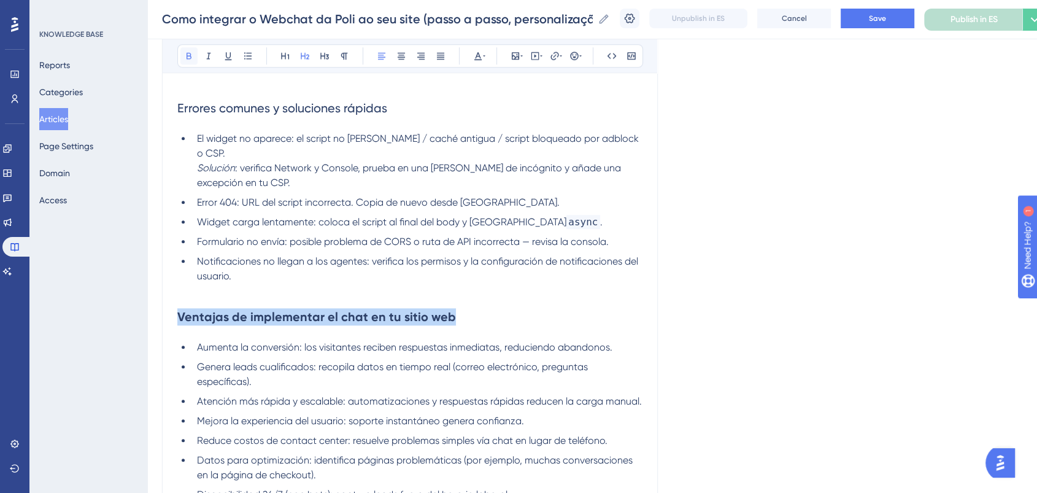
click at [191, 53] on icon at bounding box center [189, 56] width 10 height 10
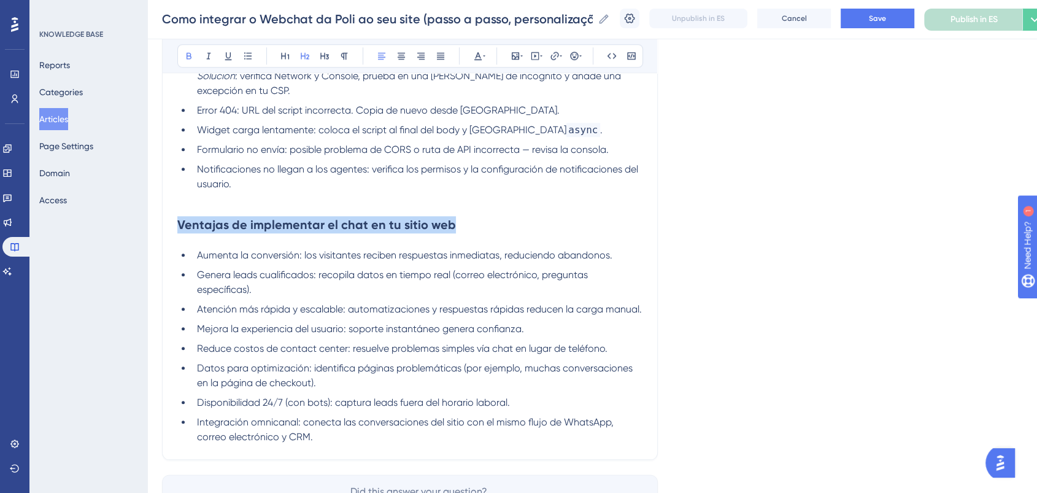
scroll to position [1253, 0]
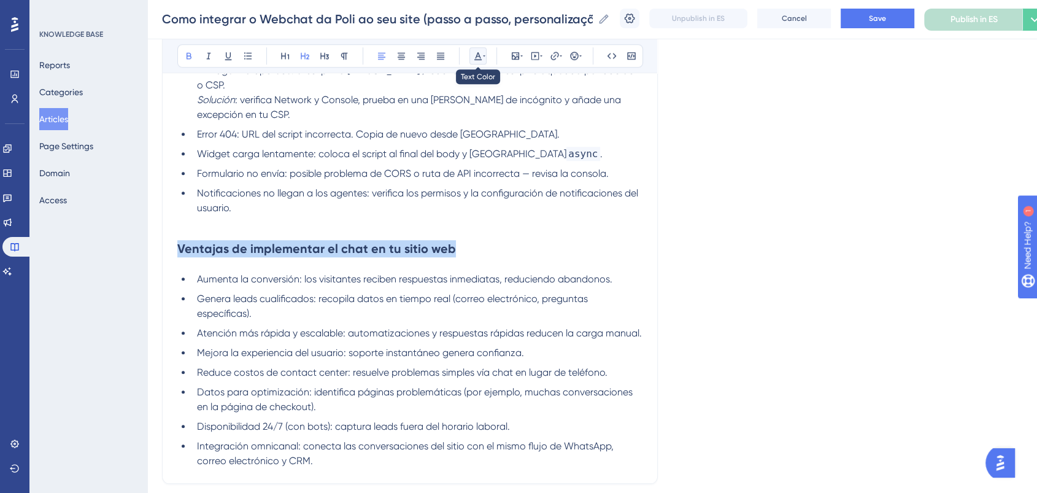
click at [478, 55] on icon at bounding box center [478, 56] width 10 height 10
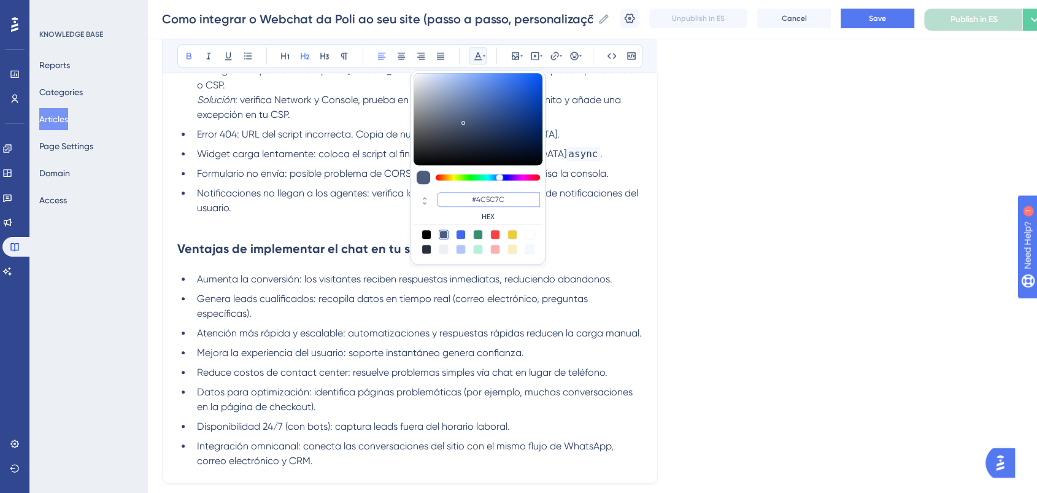
drag, startPoint x: 511, startPoint y: 198, endPoint x: 453, endPoint y: 199, distance: 58.3
click at [453, 199] on input "#4C5C7C" at bounding box center [488, 199] width 103 height 15
type input "#0000FF"
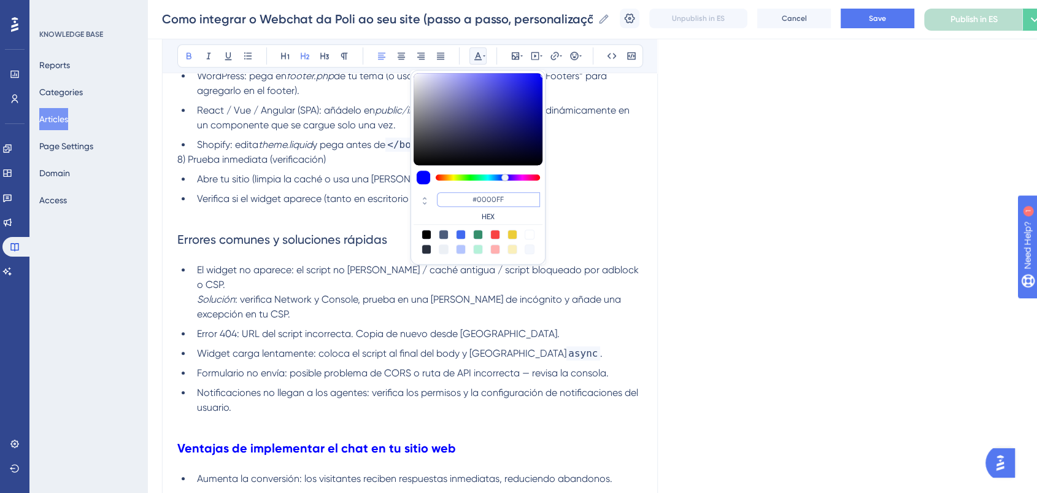
scroll to position [1049, 0]
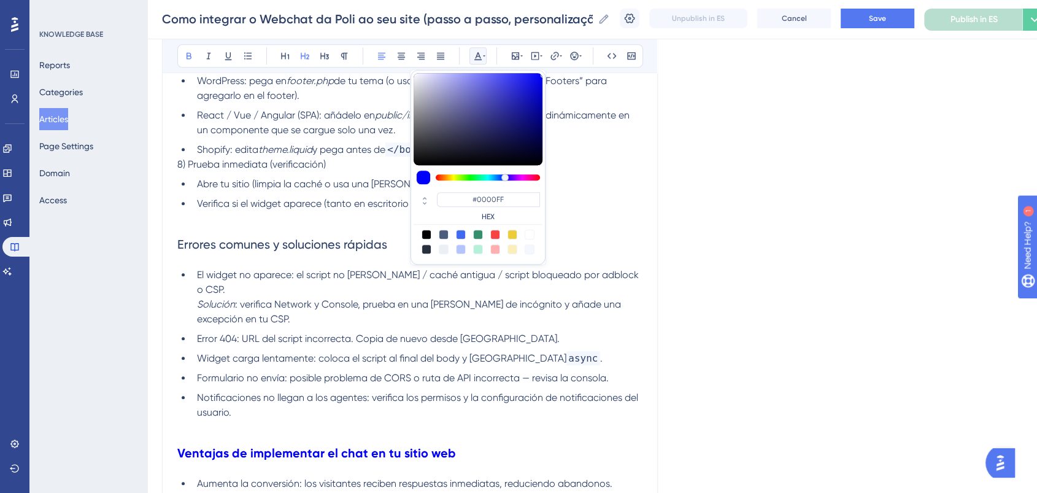
click at [334, 231] on h2 "Errores comunes y soluciones rápidas" at bounding box center [409, 244] width 465 height 37
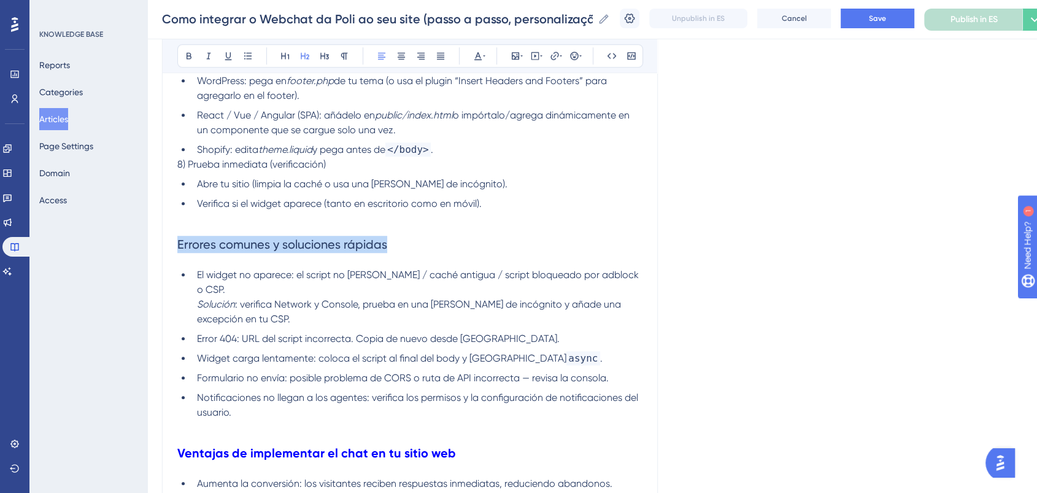
drag, startPoint x: 395, startPoint y: 243, endPoint x: 206, endPoint y: 136, distance: 216.5
click at [185, 52] on icon at bounding box center [189, 56] width 10 height 10
click at [482, 52] on icon at bounding box center [478, 56] width 10 height 10
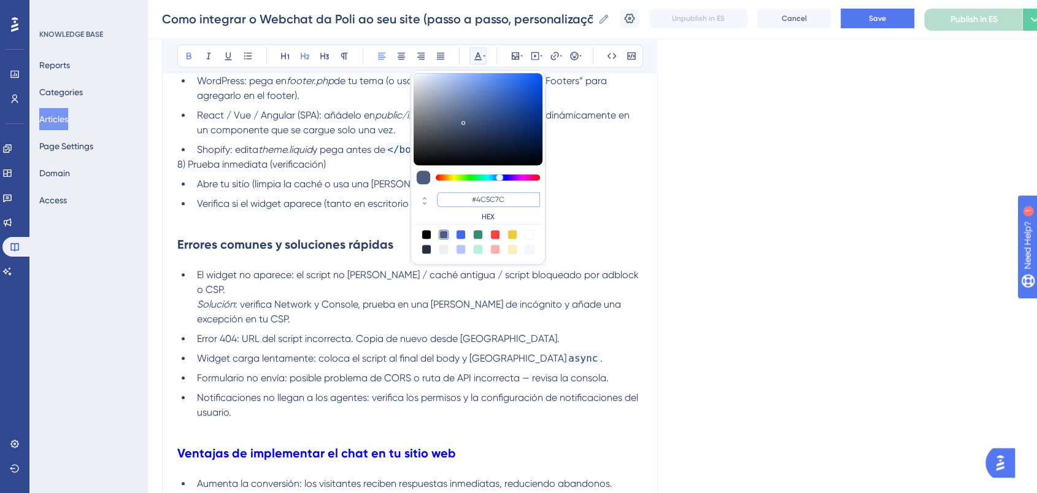
paste input "0000FF"
type input "#0000FF"
drag, startPoint x: 513, startPoint y: 201, endPoint x: 466, endPoint y: 195, distance: 47.1
click at [466, 195] on input "#0000FF" at bounding box center [488, 199] width 103 height 15
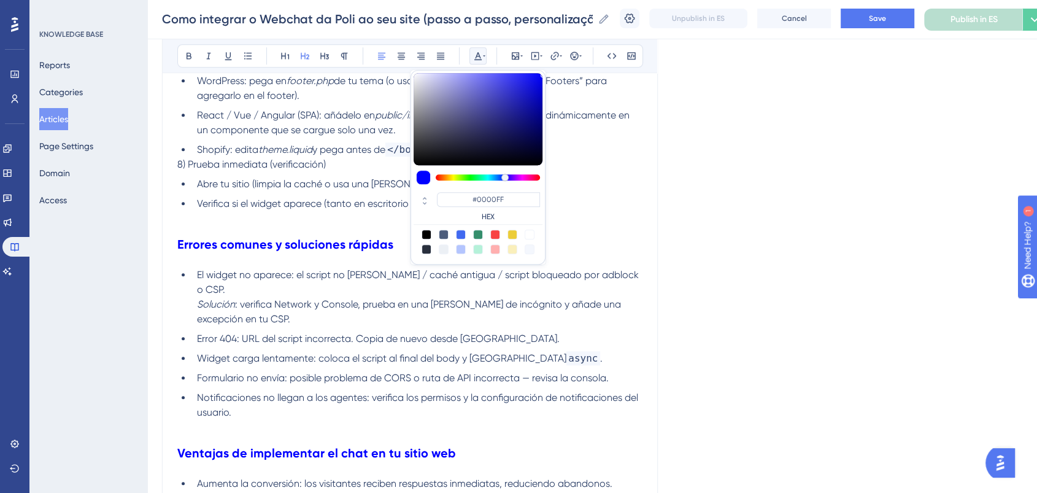
click at [331, 209] on span "Verifica si el widget aparece (tanto en escritorio como en móvil)." at bounding box center [339, 204] width 285 height 12
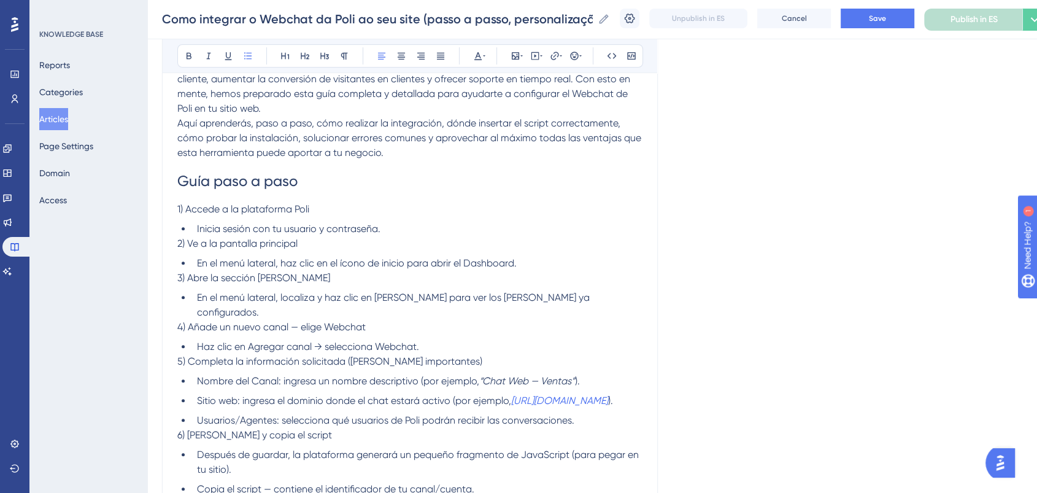
scroll to position [435, 0]
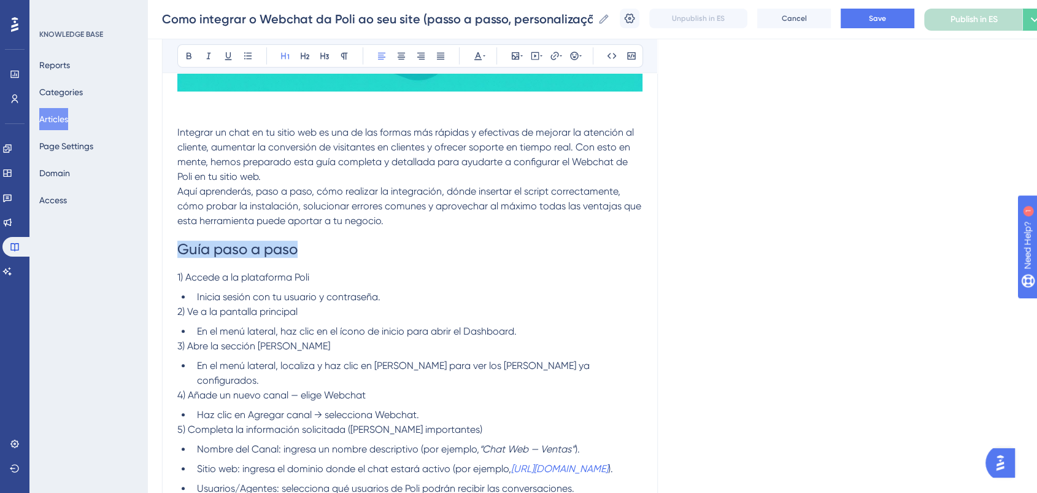
drag, startPoint x: 304, startPoint y: 247, endPoint x: 103, endPoint y: 247, distance: 200.7
click at [147, 247] on div "Performance Users Engagement Widgets Feedback Product Updates Knowledge Base AI…" at bounding box center [592, 480] width 890 height 1830
click at [191, 54] on icon at bounding box center [189, 56] width 10 height 10
click at [482, 53] on icon at bounding box center [478, 56] width 10 height 10
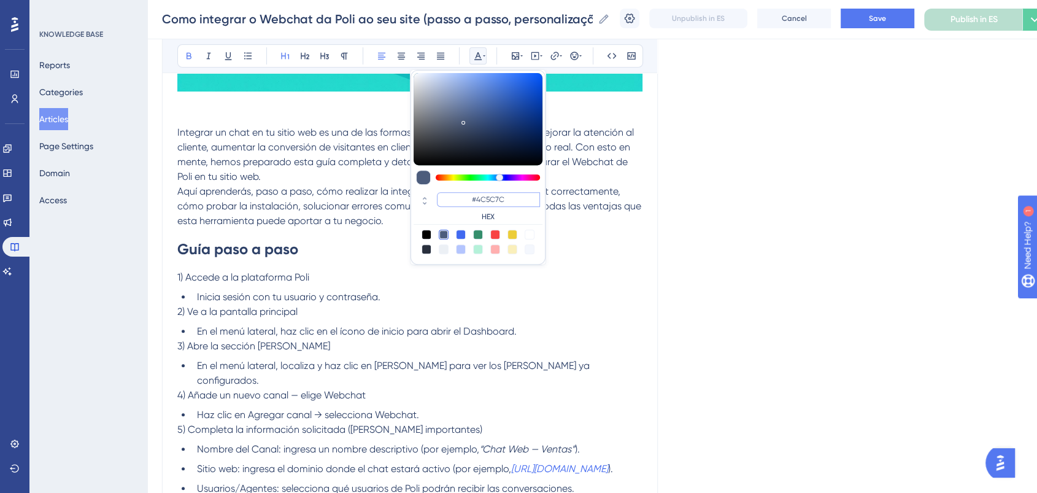
drag, startPoint x: 510, startPoint y: 202, endPoint x: 461, endPoint y: 195, distance: 49.6
click at [461, 195] on input "#4C5C7C" at bounding box center [488, 199] width 103 height 15
paste input "0000FF"
type input "#0000FF"
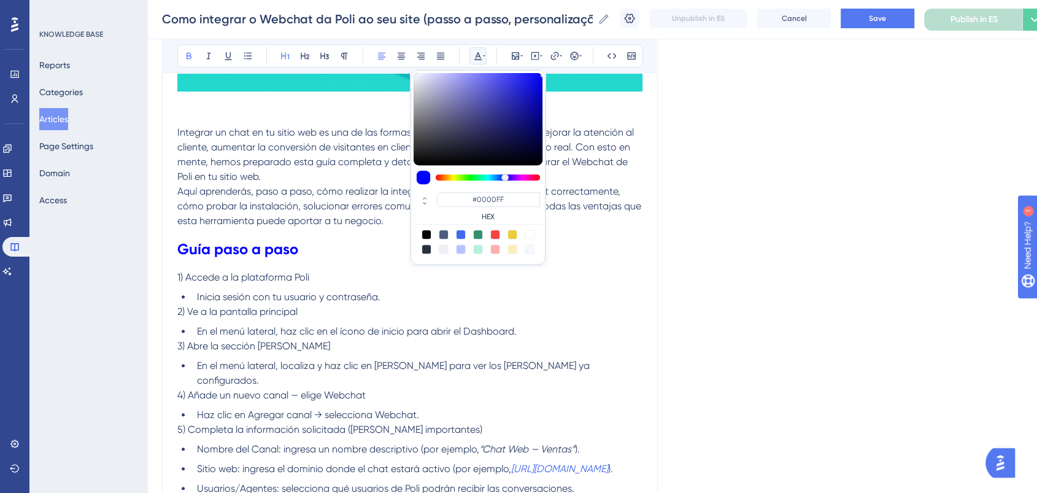
click at [369, 242] on h1 "Guía paso a paso" at bounding box center [409, 249] width 465 height 42
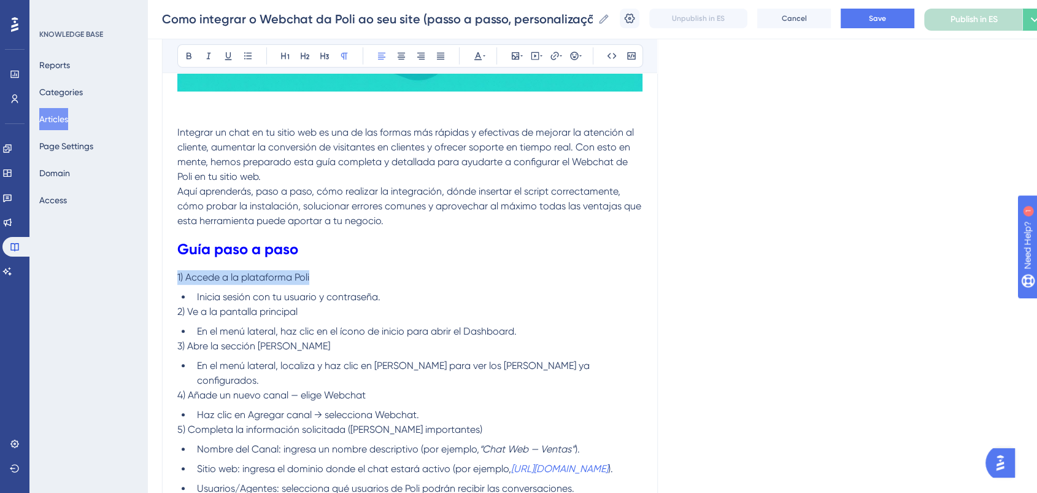
drag, startPoint x: 319, startPoint y: 279, endPoint x: 168, endPoint y: 280, distance: 151.0
click at [168, 280] on div "Cómo integrar el Webchat de Poli en tu sitio web (guía paso a paso, personaliza…" at bounding box center [410, 501] width 496 height 1599
click at [190, 55] on icon at bounding box center [189, 56] width 5 height 7
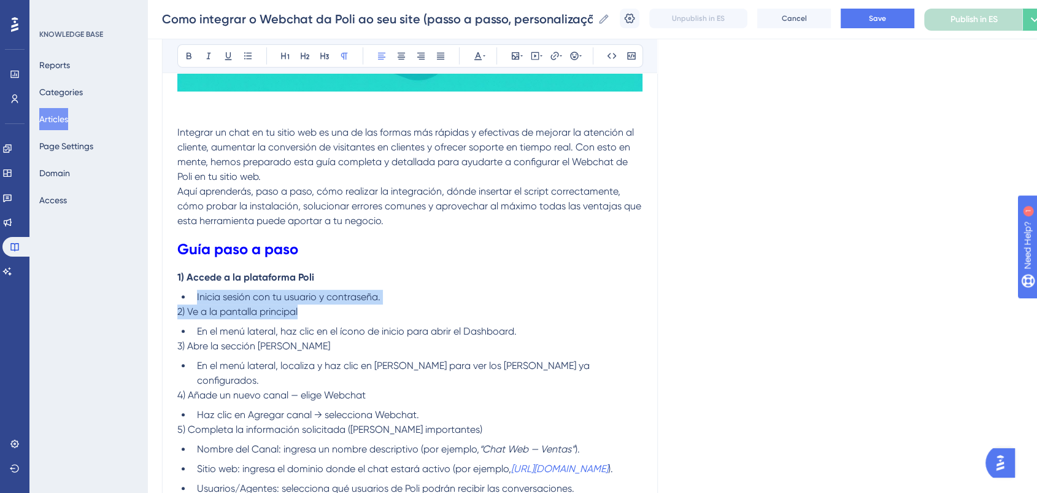
drag, startPoint x: 309, startPoint y: 311, endPoint x: 118, endPoint y: 296, distance: 191.4
click at [147, 296] on div "Performance Users Engagement Widgets Feedback Product Updates Knowledge Base AI…" at bounding box center [592, 480] width 890 height 1830
click at [316, 304] on li "Inicia sesión con tu usuario y contraseña." at bounding box center [417, 297] width 450 height 15
drag, startPoint x: 306, startPoint y: 314, endPoint x: 177, endPoint y: 315, distance: 128.3
click at [177, 315] on p "2) Ve a la pantalla principal" at bounding box center [409, 311] width 465 height 15
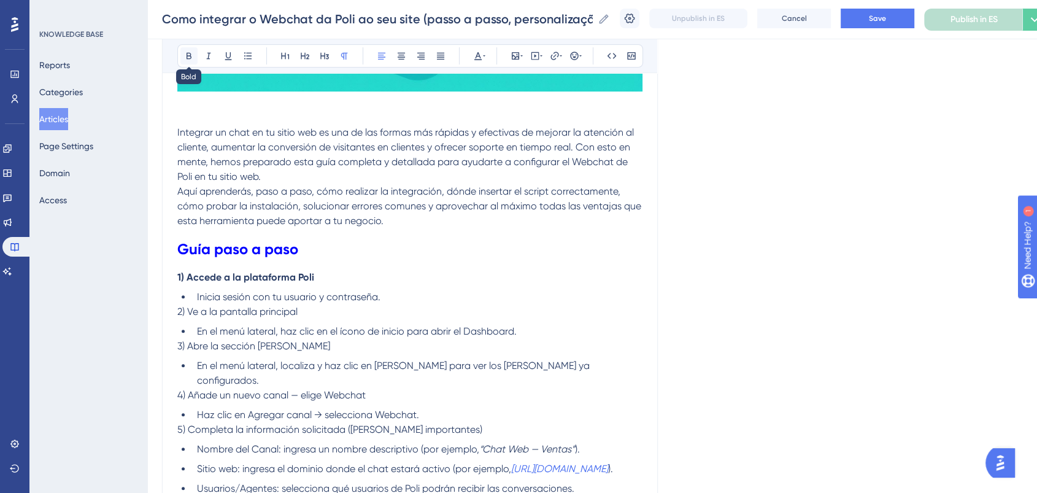
click at [190, 52] on icon at bounding box center [189, 56] width 10 height 10
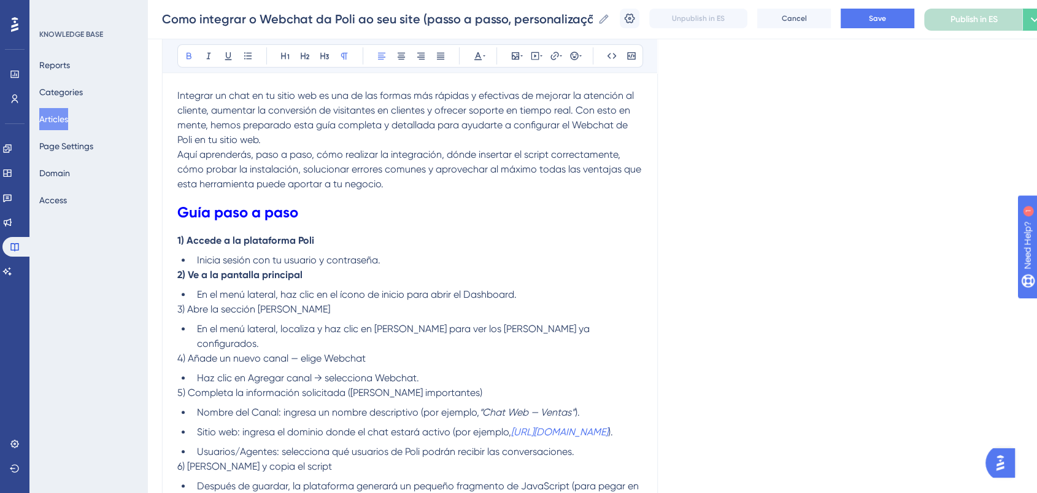
scroll to position [503, 0]
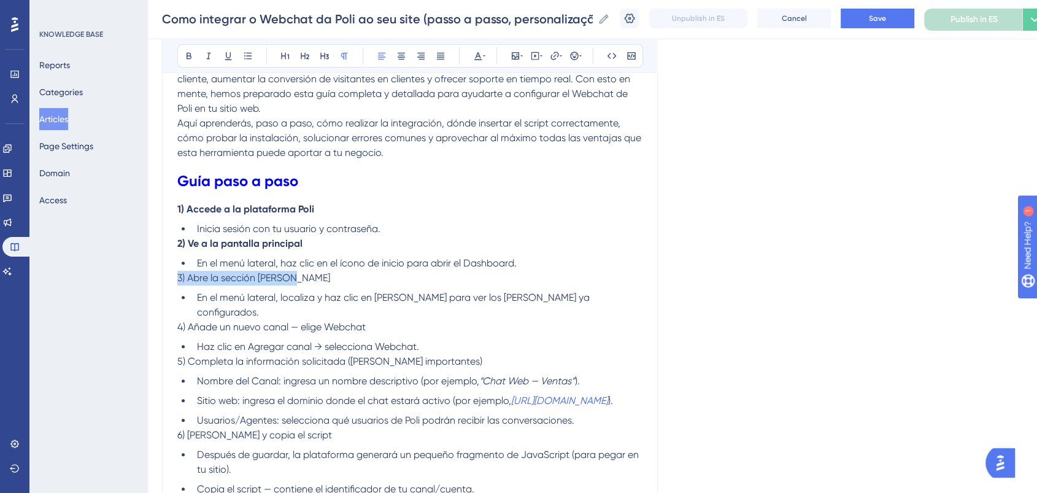
drag, startPoint x: 306, startPoint y: 282, endPoint x: 172, endPoint y: 280, distance: 133.8
click at [172, 280] on div "Cómo integrar el Webchat de Poli en tu sitio web (guía paso a paso, personaliza…" at bounding box center [410, 433] width 496 height 1599
click at [190, 55] on icon at bounding box center [189, 56] width 10 height 10
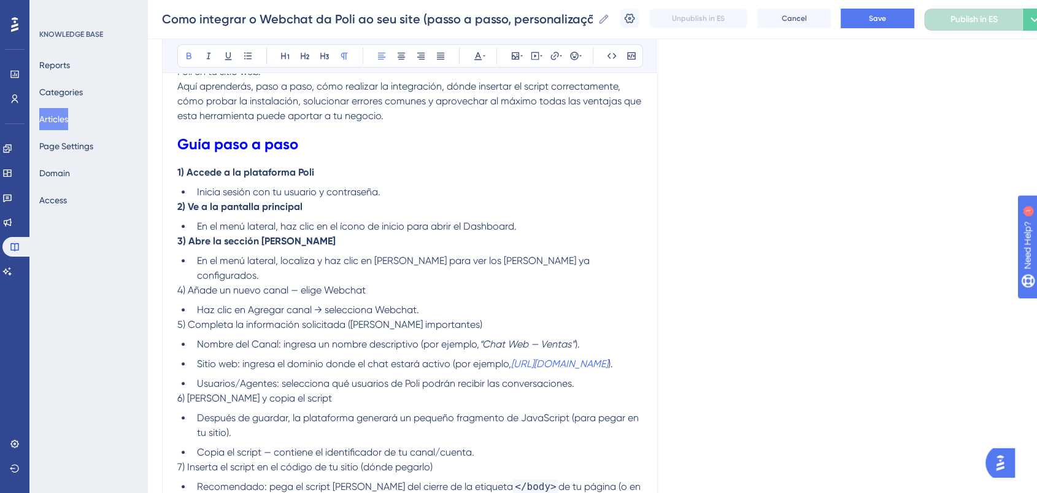
scroll to position [571, 0]
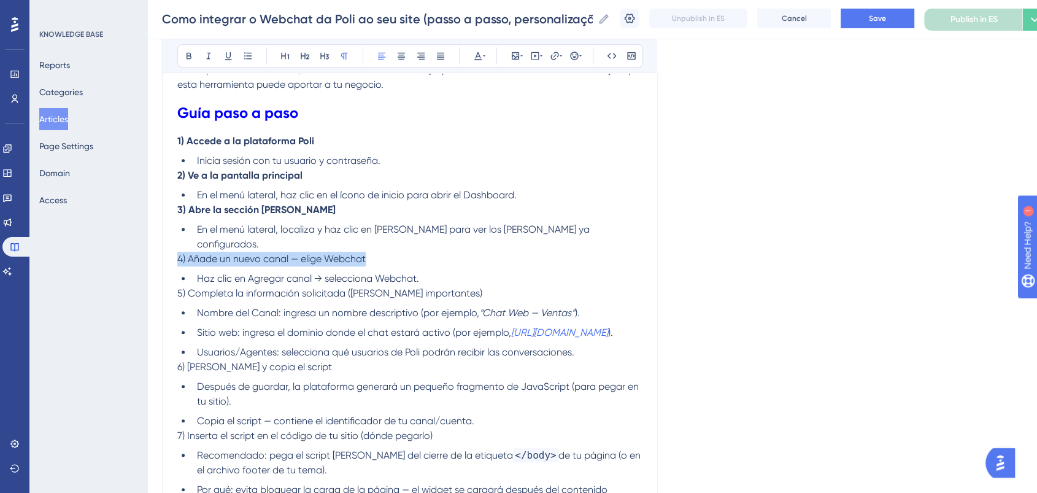
drag, startPoint x: 373, startPoint y: 244, endPoint x: 152, endPoint y: 243, distance: 221.5
click at [152, 243] on div "Performance Users Engagement Widgets Feedback Product Updates Knowledge Base AI…" at bounding box center [592, 344] width 890 height 1830
click at [189, 53] on icon at bounding box center [189, 56] width 5 height 7
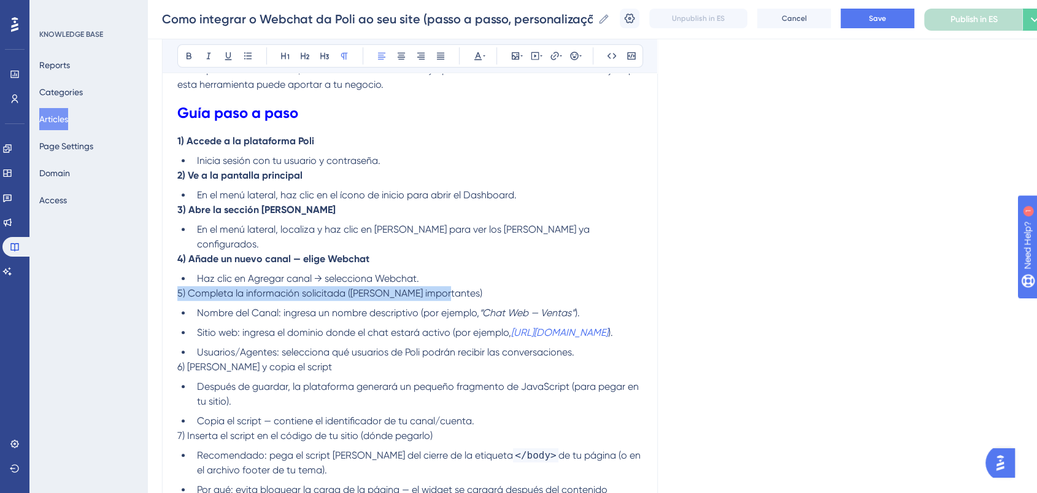
drag, startPoint x: 451, startPoint y: 276, endPoint x: 135, endPoint y: 285, distance: 316.1
click at [147, 285] on div "Performance Users Engagement Widgets Feedback Product Updates Knowledge Base AI…" at bounding box center [592, 344] width 890 height 1830
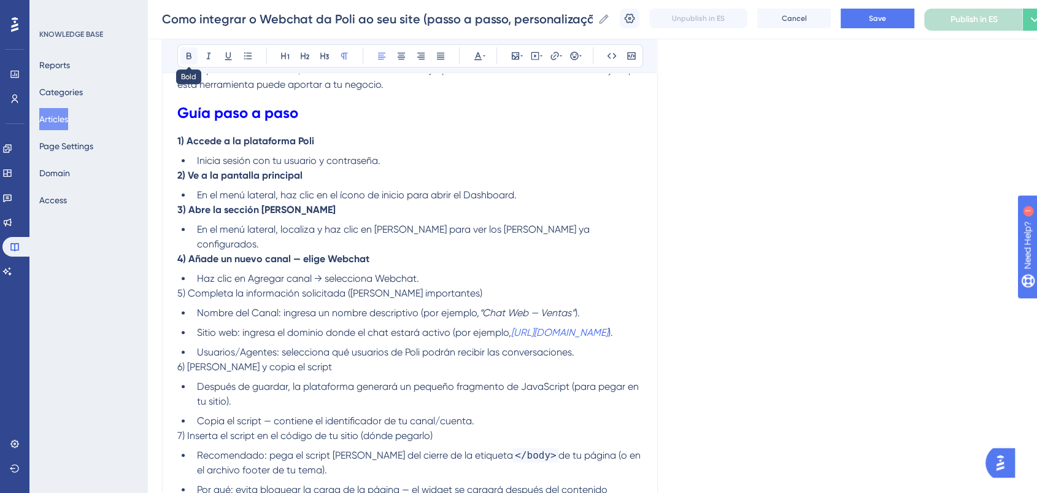
click at [187, 56] on icon at bounding box center [189, 56] width 10 height 10
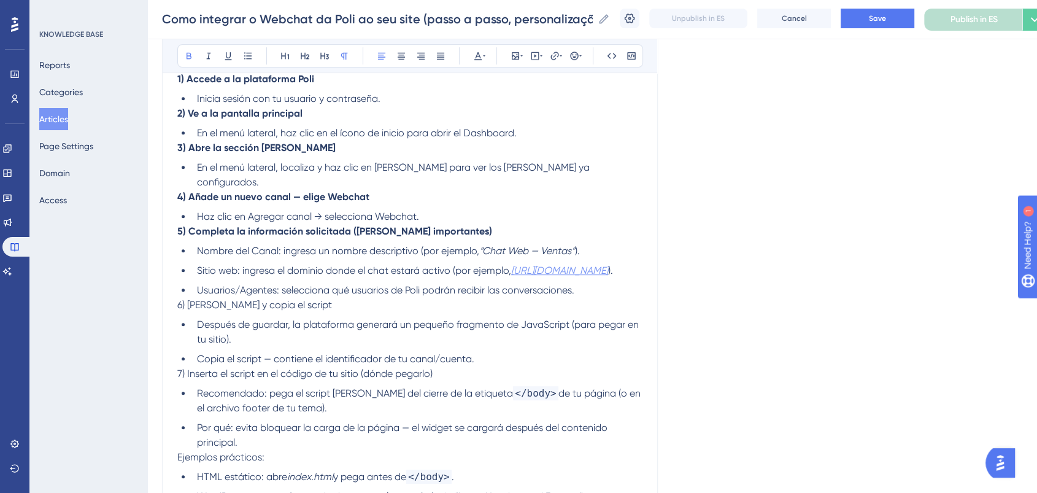
scroll to position [639, 0]
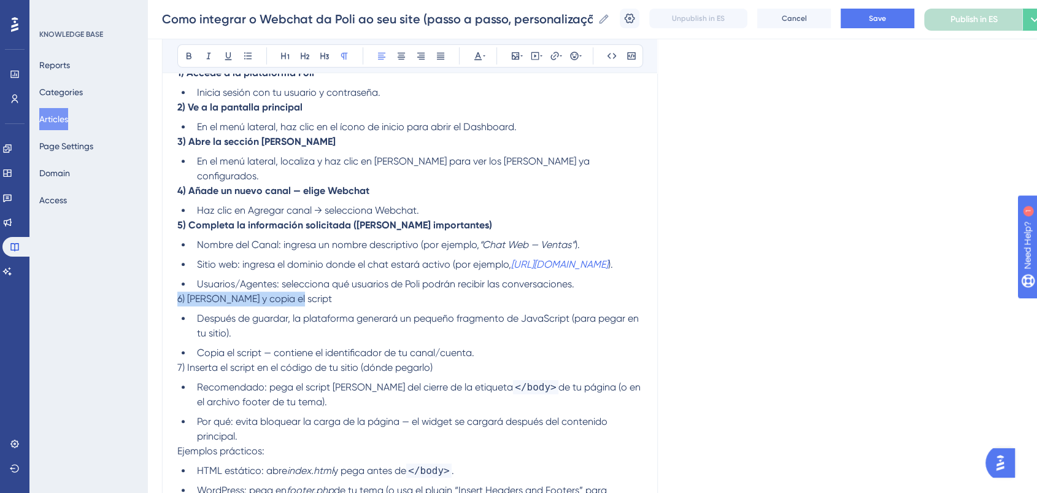
drag, startPoint x: 306, startPoint y: 299, endPoint x: 147, endPoint y: 301, distance: 158.9
click at [147, 301] on div "Performance Users Engagement Widgets Feedback Product Updates Knowledge Base AI…" at bounding box center [592, 276] width 890 height 1830
click at [187, 58] on icon at bounding box center [189, 56] width 5 height 7
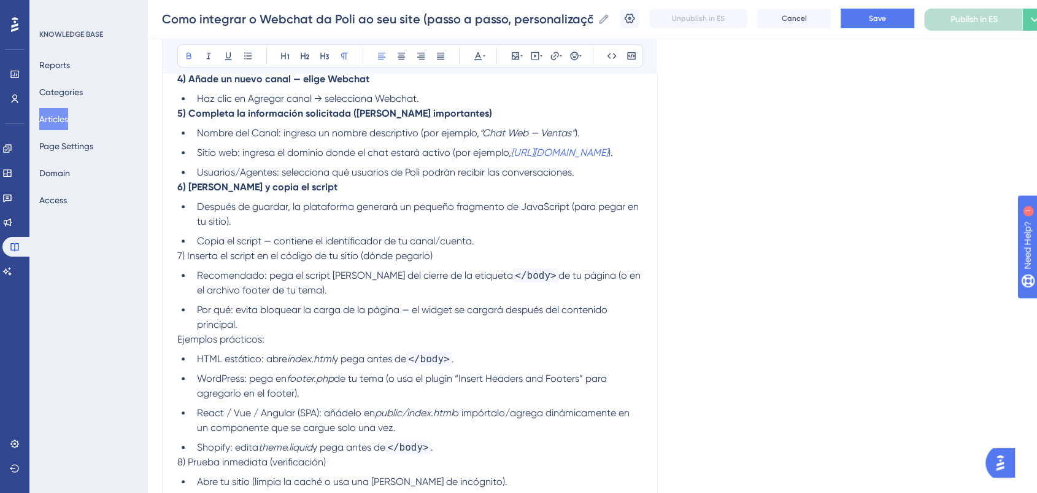
scroll to position [776, 0]
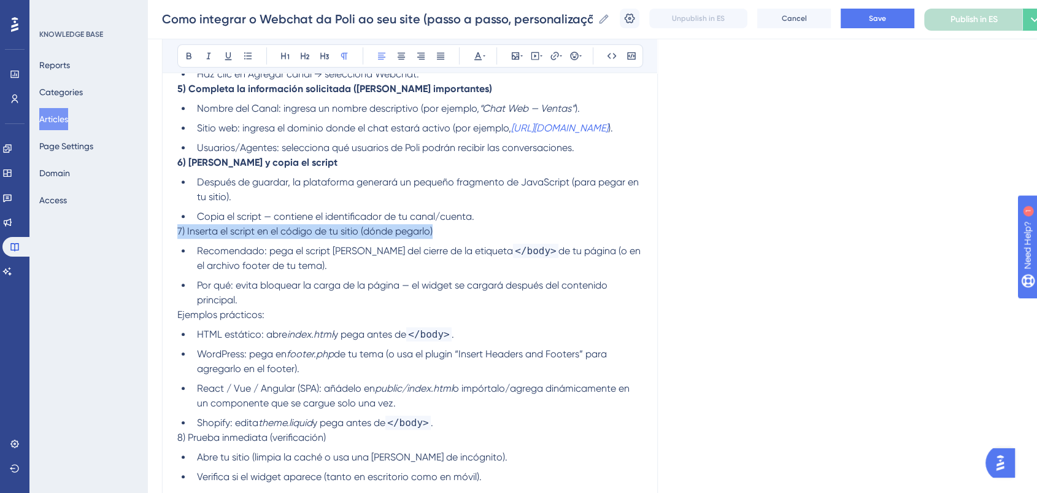
drag, startPoint x: 446, startPoint y: 233, endPoint x: 132, endPoint y: 236, distance: 314.2
click at [147, 236] on div "Performance Users Engagement Widgets Feedback Product Updates Knowledge Base AI…" at bounding box center [592, 139] width 890 height 1830
click at [191, 55] on icon at bounding box center [189, 56] width 10 height 10
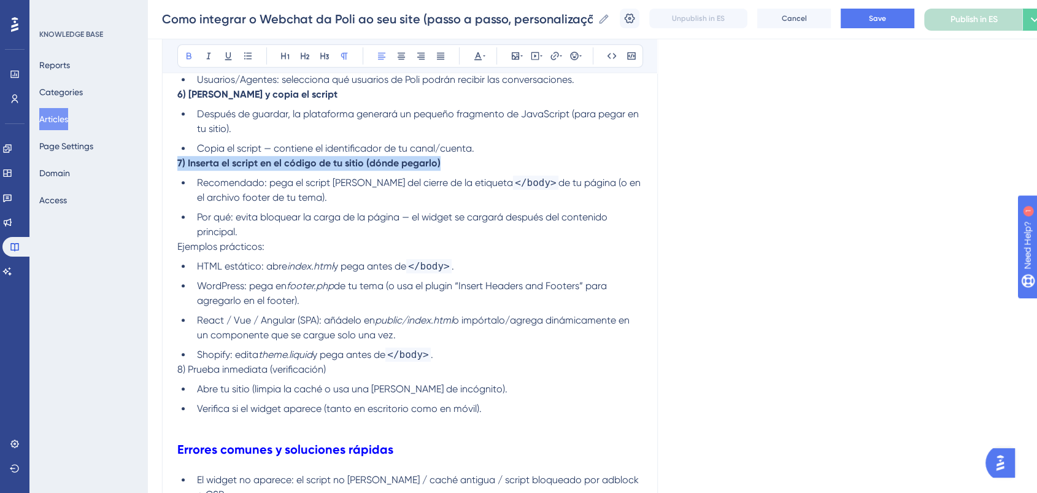
scroll to position [844, 0]
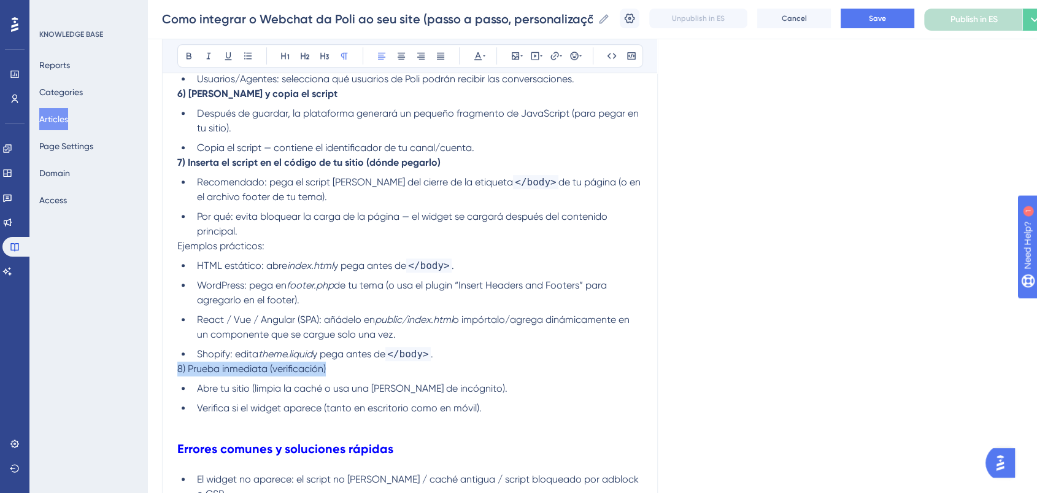
drag, startPoint x: 334, startPoint y: 371, endPoint x: 166, endPoint y: 374, distance: 168.8
click at [166, 374] on div "Cómo integrar el Webchat de Poli en tu sitio web (guía paso a paso, personaliza…" at bounding box center [410, 92] width 496 height 1599
click at [191, 52] on icon at bounding box center [189, 56] width 10 height 10
click at [560, 307] on li "WordPress: pega en footer.php de tu tema (o usa el plugin “Insert Headers and F…" at bounding box center [417, 292] width 450 height 29
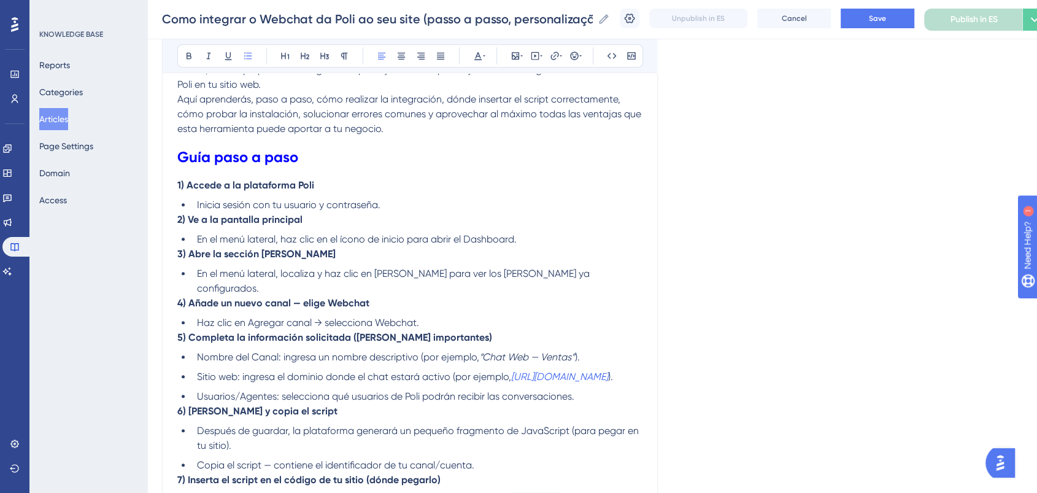
scroll to position [503, 0]
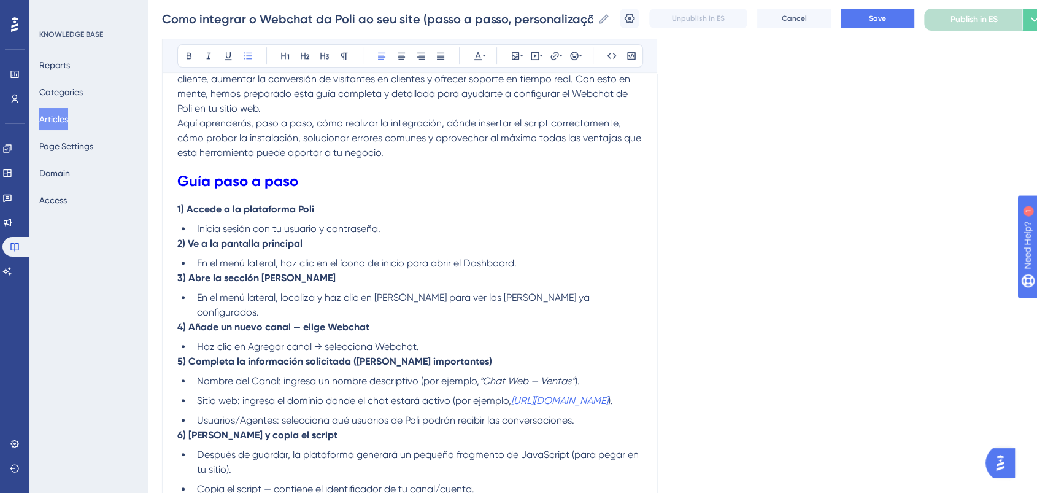
click at [410, 225] on li "Inicia sesión con tu usuario y contraseña." at bounding box center [417, 229] width 450 height 15
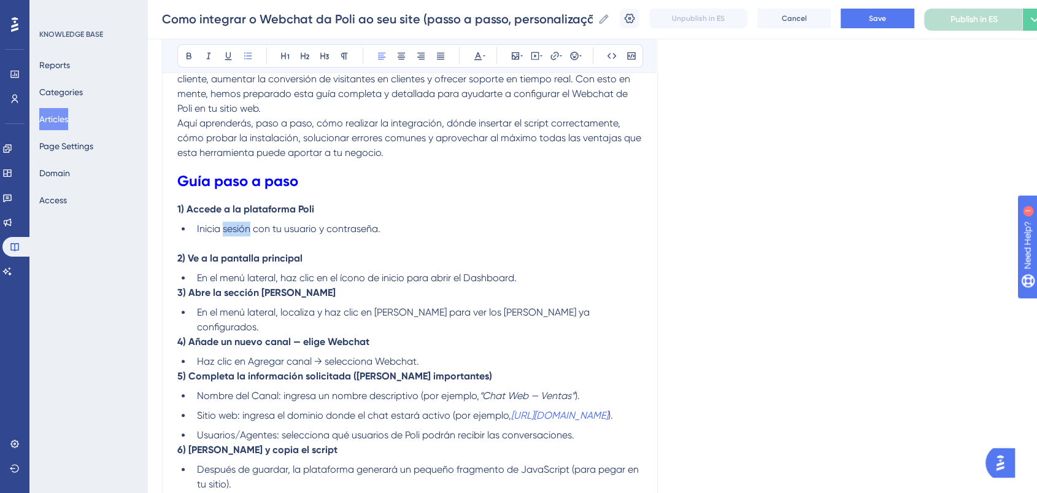
drag, startPoint x: 250, startPoint y: 228, endPoint x: 223, endPoint y: 227, distance: 27.0
click at [223, 227] on span "Inicia sesión con tu usuario y contraseña." at bounding box center [288, 229] width 183 height 12
click at [549, 58] on button at bounding box center [554, 55] width 17 height 17
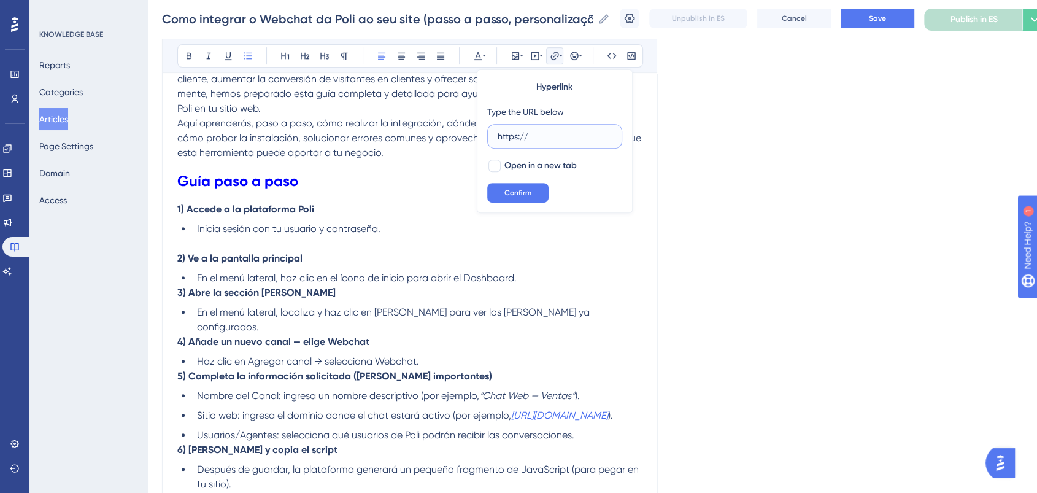
drag, startPoint x: 542, startPoint y: 139, endPoint x: 489, endPoint y: 139, distance: 52.8
click at [489, 139] on label "https://" at bounding box center [554, 136] width 135 height 25
click at [498, 139] on input "https://" at bounding box center [555, 135] width 114 height 13
paste input "app.poli.digital/home"
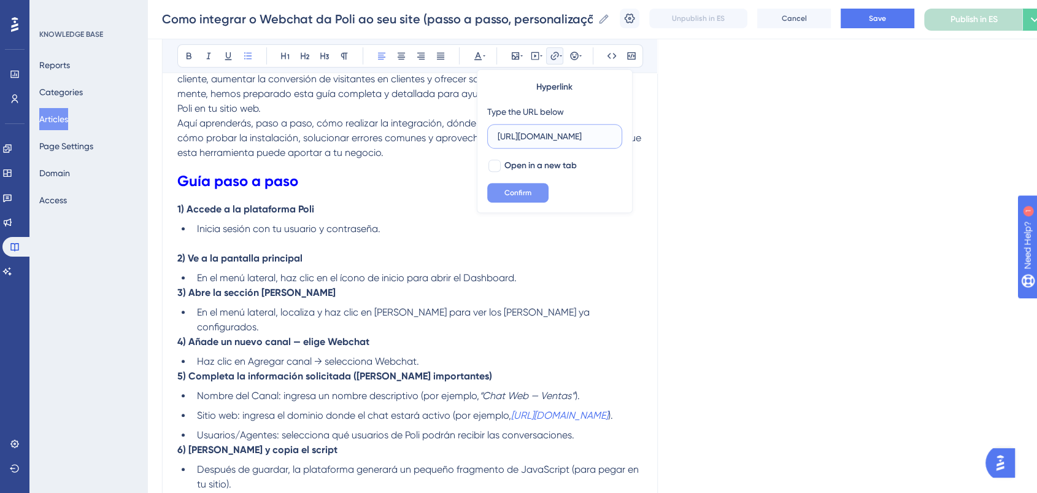
type input "https://app.poli.digital/home"
click at [519, 193] on span "Confirm" at bounding box center [517, 193] width 27 height 10
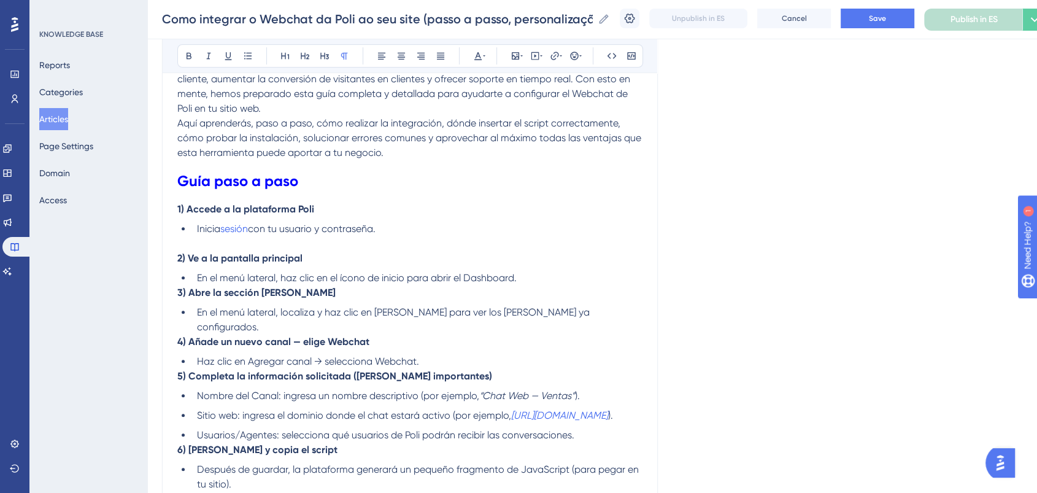
click at [491, 242] on p at bounding box center [409, 243] width 465 height 15
click at [527, 279] on li "En el menú lateral, haz clic en el ícono de inicio para abrir el Dashboard." at bounding box center [417, 278] width 450 height 15
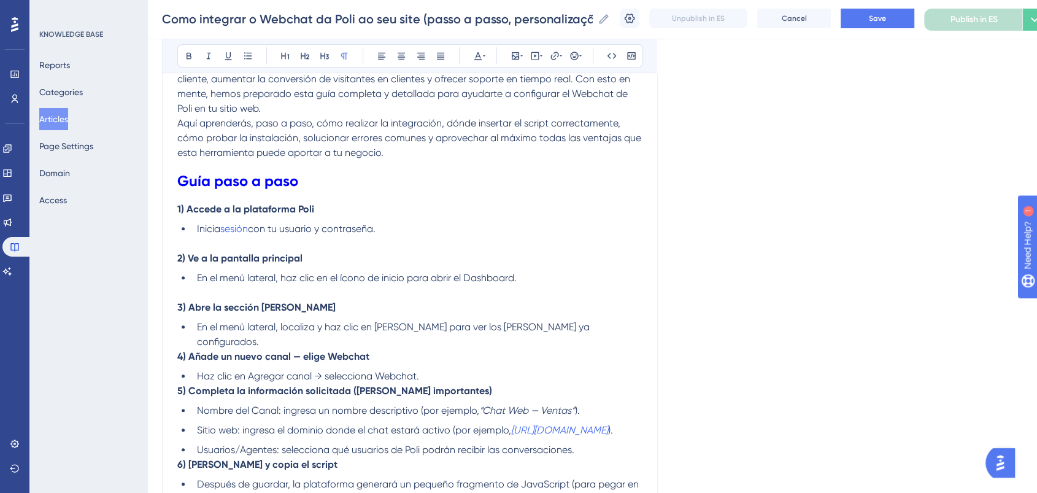
click at [589, 330] on li "En el menú lateral, localiza y haz clic en Canales para ver los canales ya conf…" at bounding box center [417, 334] width 450 height 29
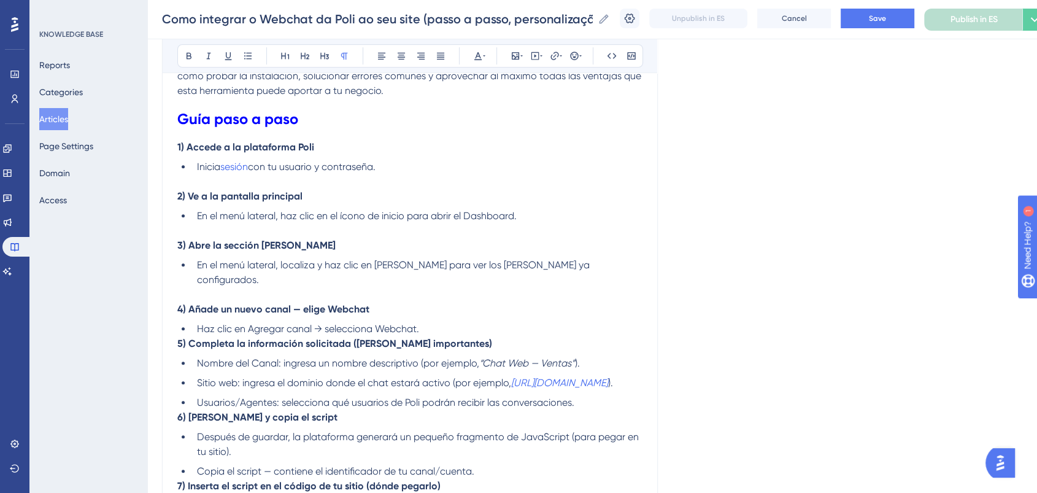
scroll to position [639, 0]
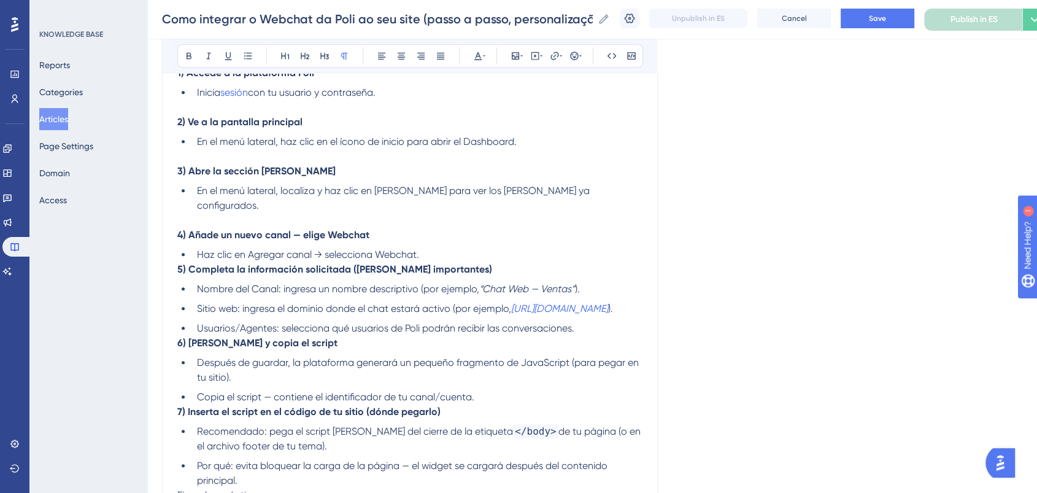
click at [447, 247] on li "Haz clic en Agregar canal → selecciona Webchat." at bounding box center [417, 254] width 450 height 15
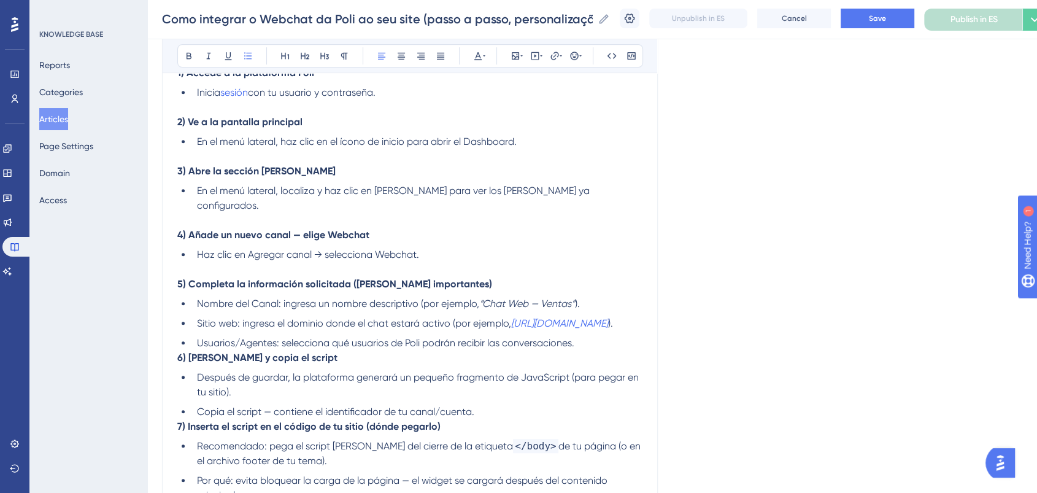
click at [517, 324] on li "Sitio web: ingresa el dominio donde el chat estará activo (por ejemplo, https:/…" at bounding box center [417, 323] width 450 height 15
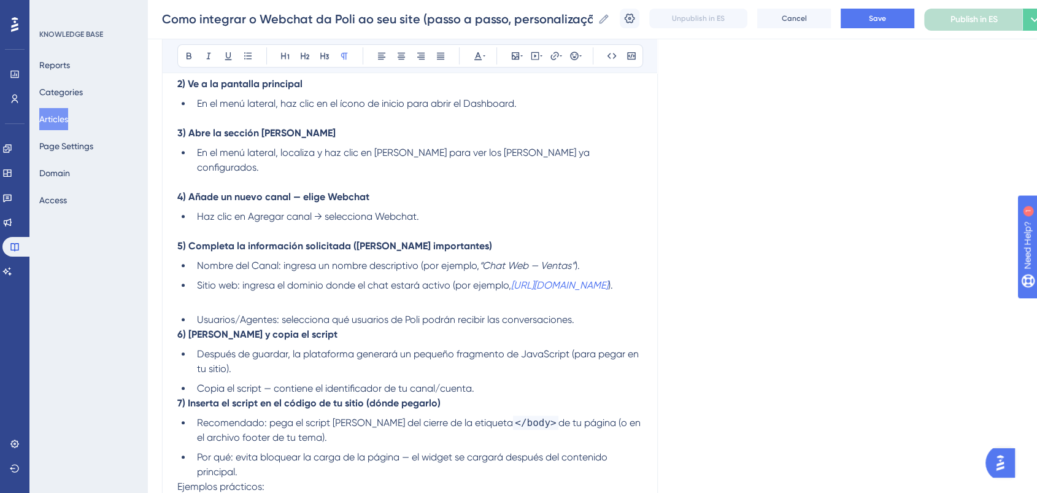
scroll to position [708, 0]
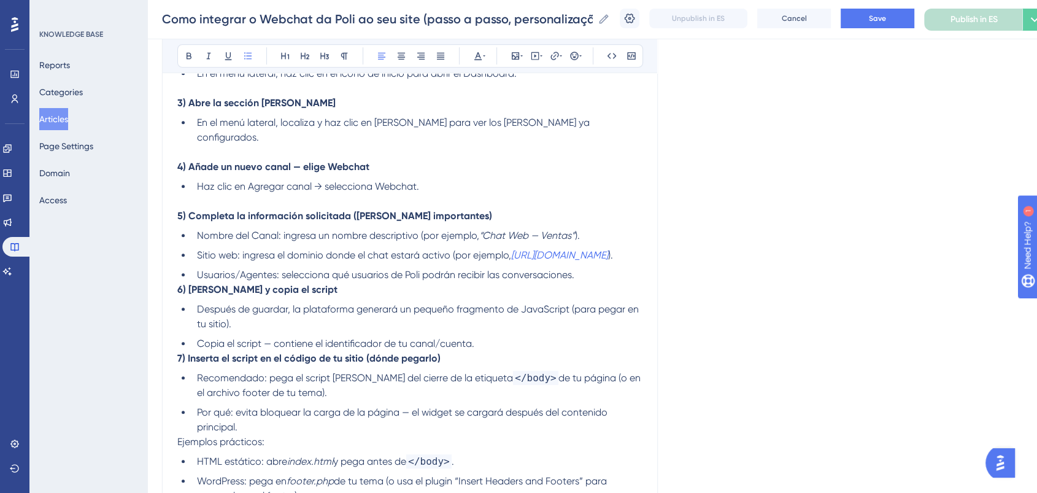
click at [579, 279] on li "Usuarios/Agentes: selecciona qué usuarios de Poli podrán recibir las conversaci…" at bounding box center [417, 275] width 450 height 15
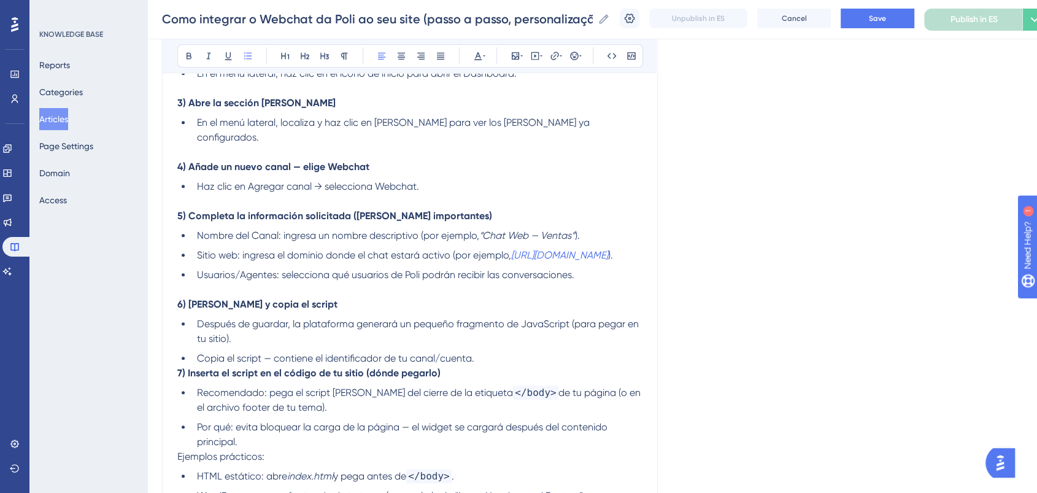
click at [512, 357] on li "Copia el script — contiene el identificador de tu canal/cuenta." at bounding box center [417, 358] width 450 height 15
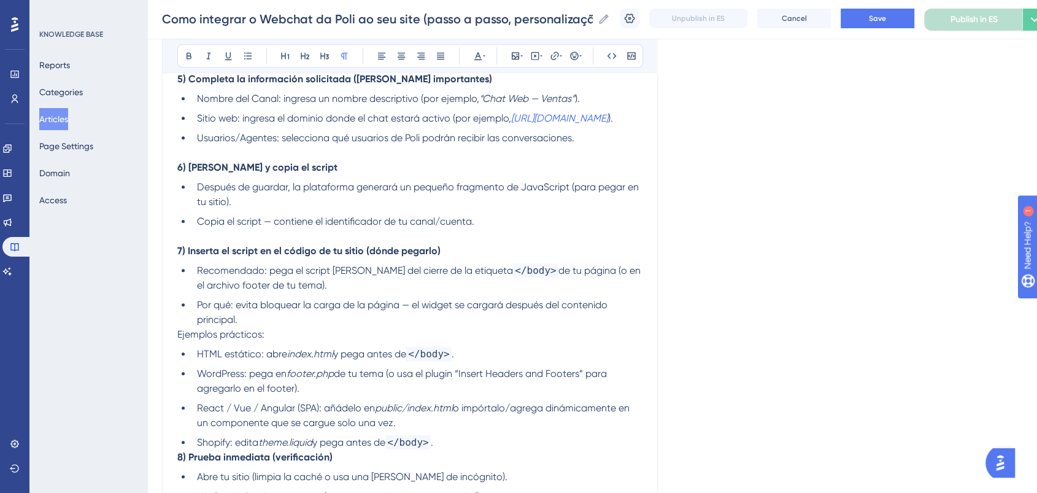
scroll to position [912, 0]
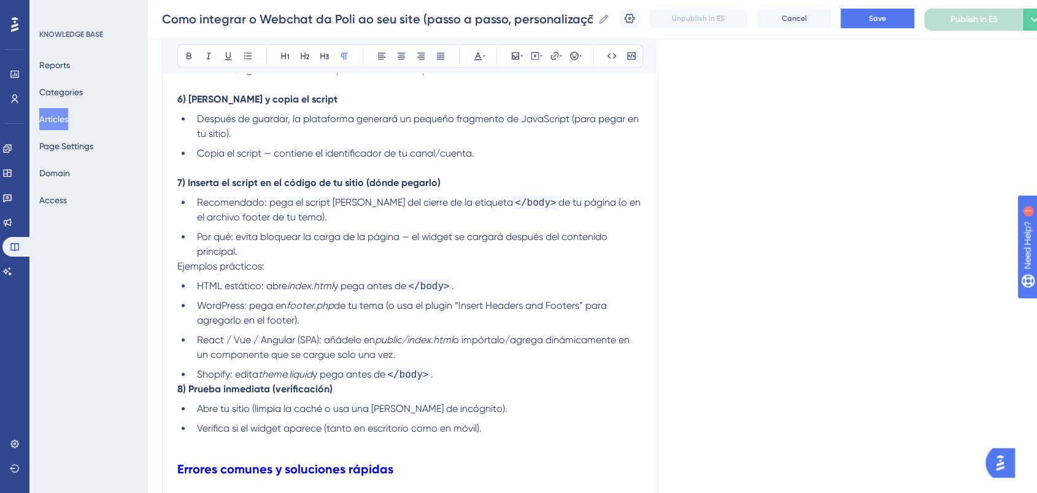
click at [467, 376] on li "Shopify: edita theme.liquid y pega antes de </body> ." at bounding box center [417, 374] width 450 height 15
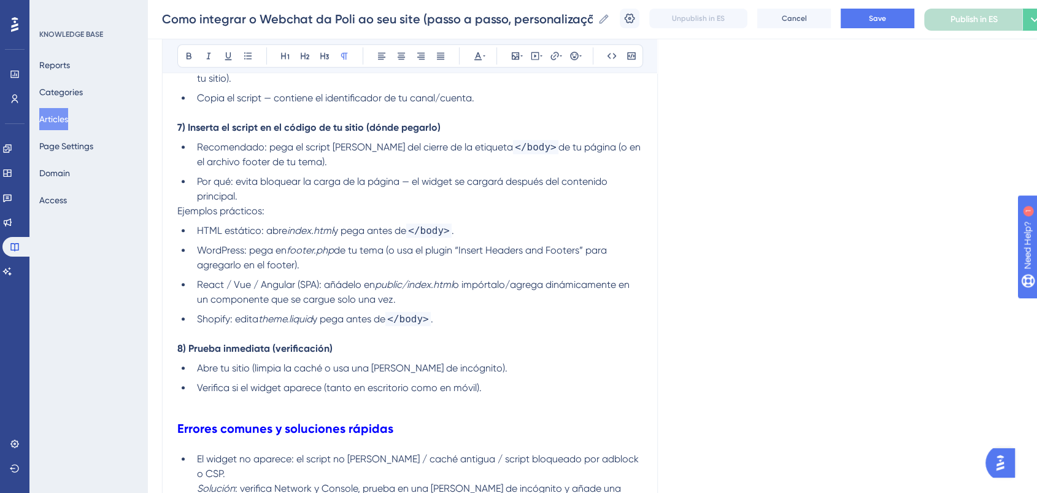
scroll to position [1049, 0]
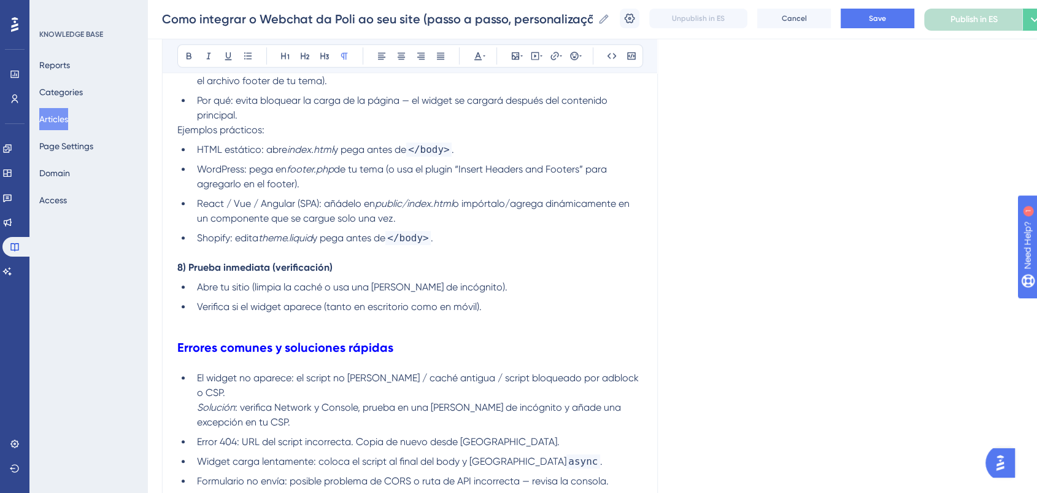
click at [484, 326] on p at bounding box center [409, 321] width 465 height 15
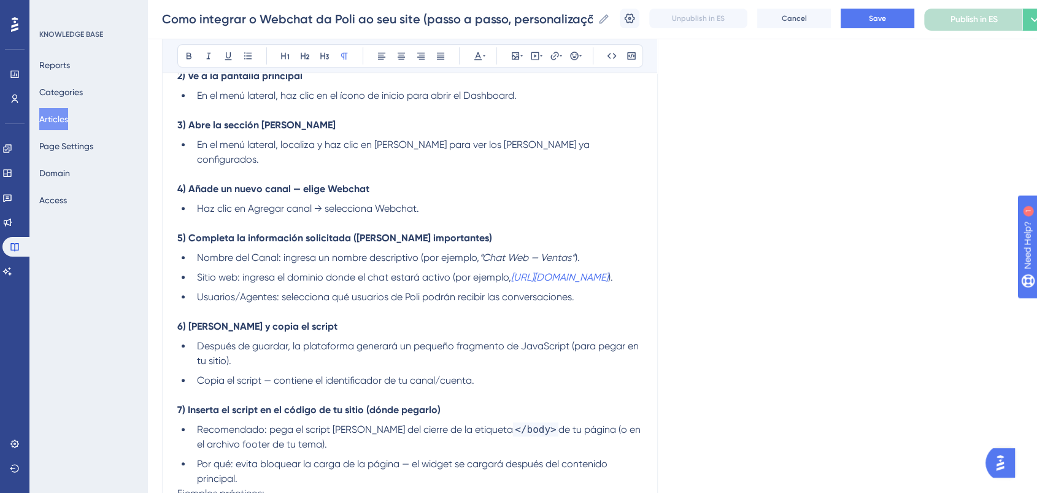
scroll to position [571, 0]
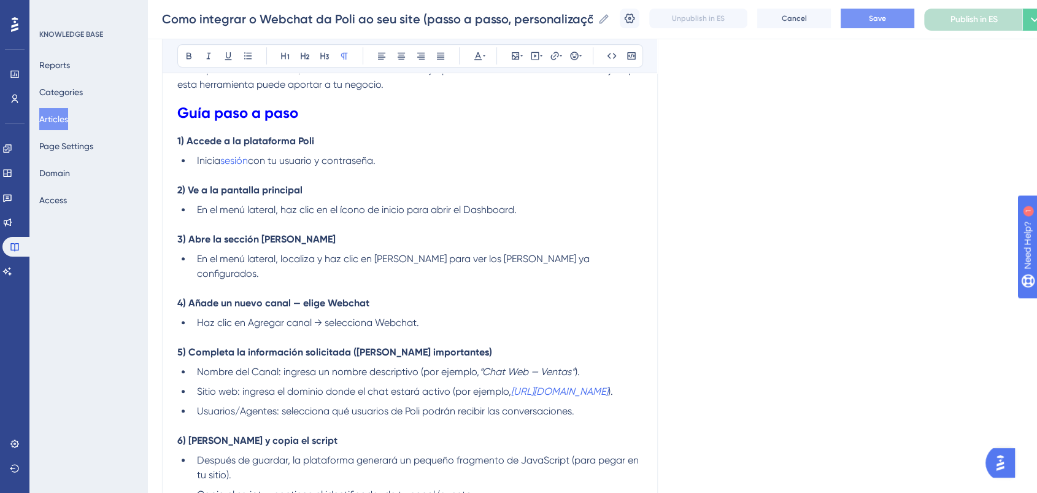
click at [882, 18] on span "Save" at bounding box center [877, 18] width 17 height 10
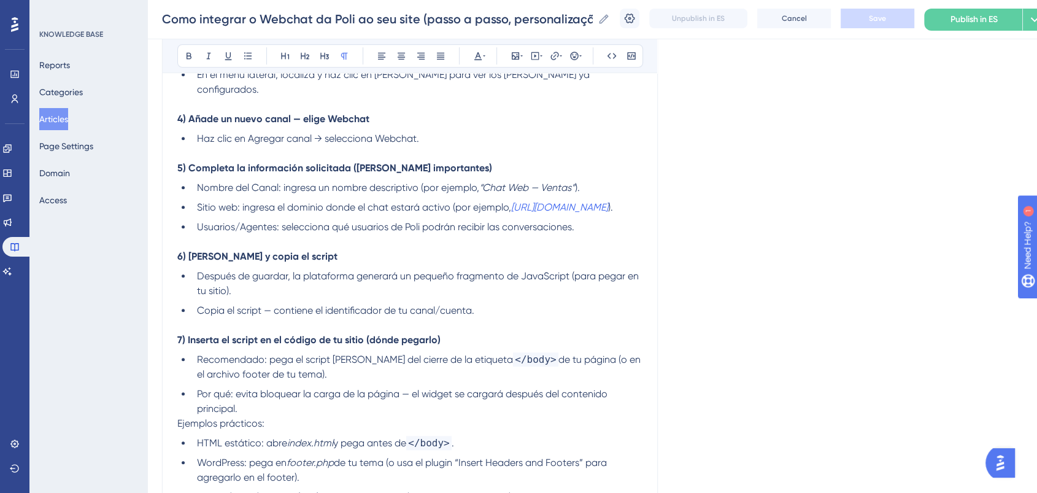
scroll to position [776, 0]
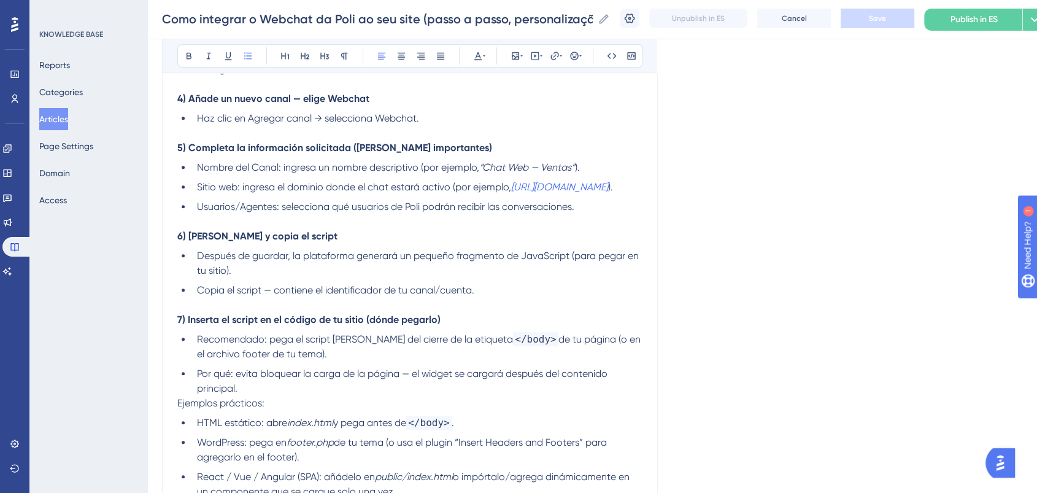
click at [517, 295] on li "Copia el script — contiene el identificador de tu canal/cuenta." at bounding box center [417, 290] width 450 height 15
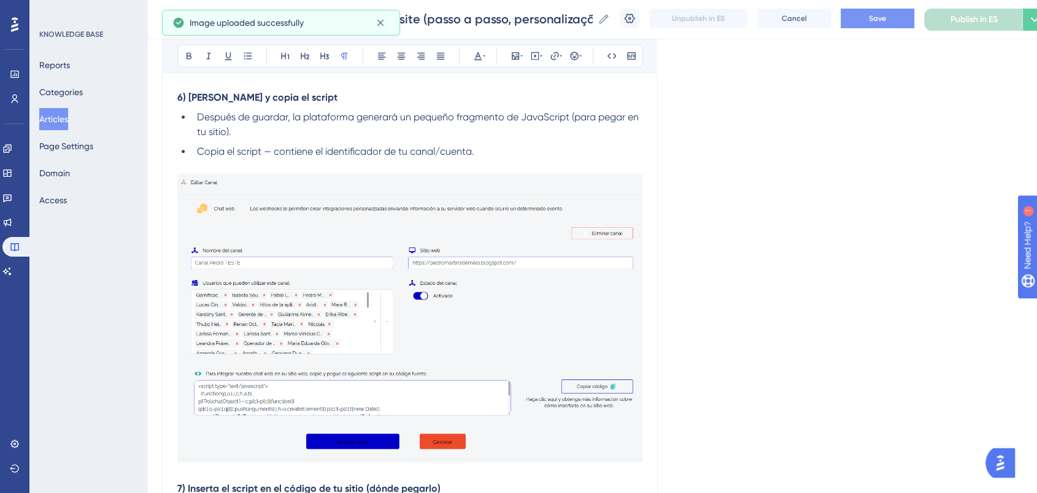
scroll to position [1049, 0]
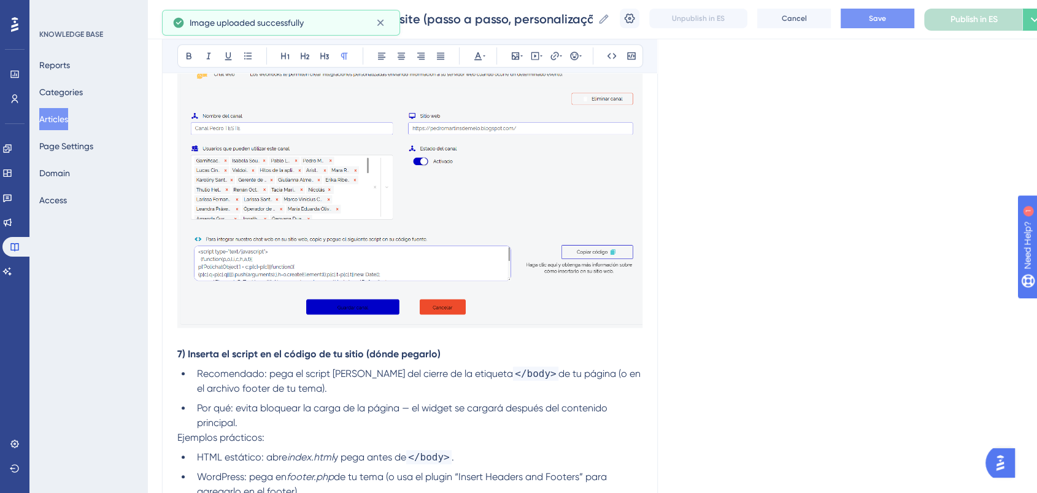
click at [307, 340] on p at bounding box center [409, 339] width 465 height 15
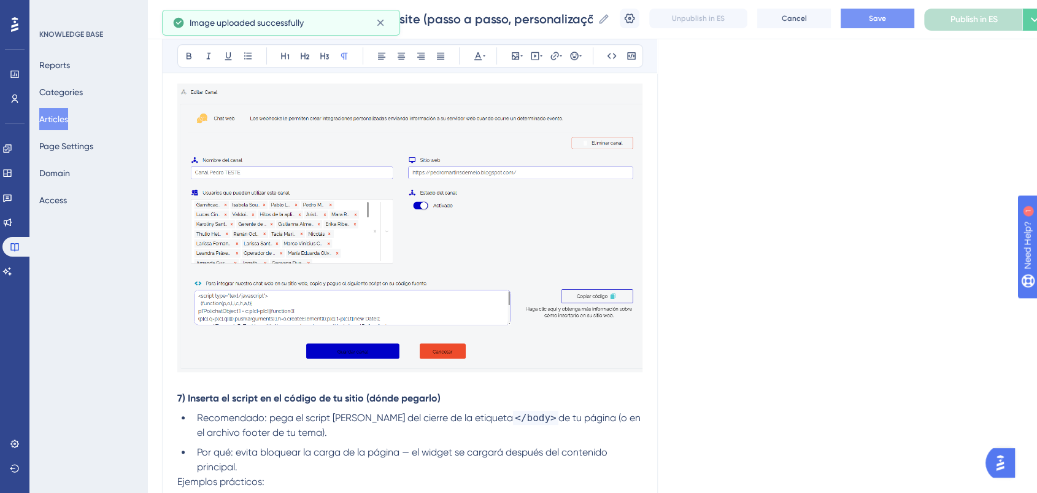
scroll to position [981, 0]
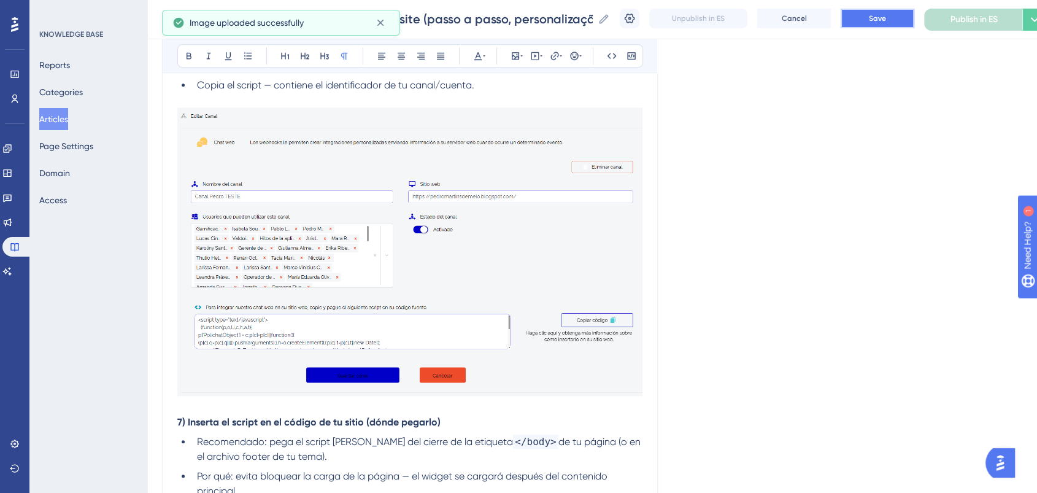
click at [879, 19] on span "Save" at bounding box center [877, 18] width 17 height 10
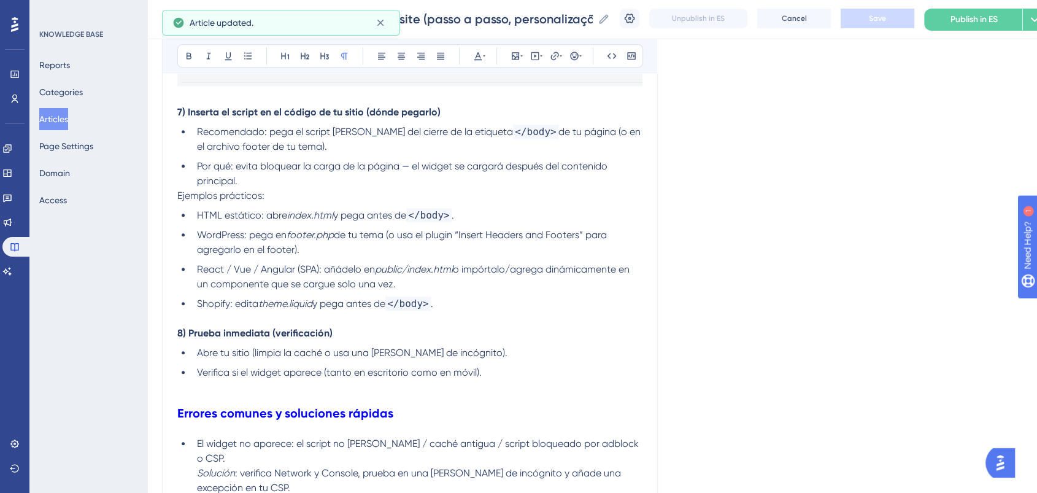
scroll to position [1321, 0]
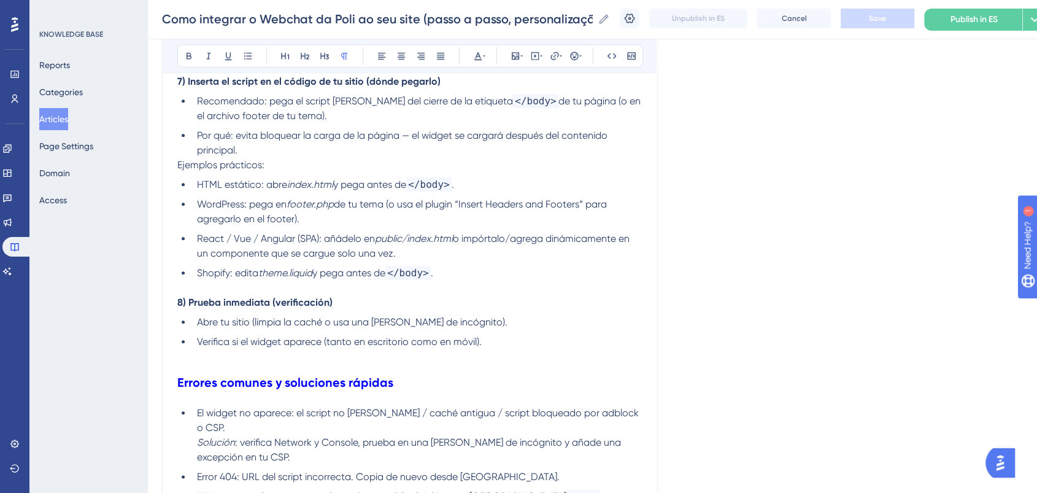
click at [461, 276] on li "Shopify: edita theme.liquid y pega antes de </body> ." at bounding box center [417, 273] width 450 height 15
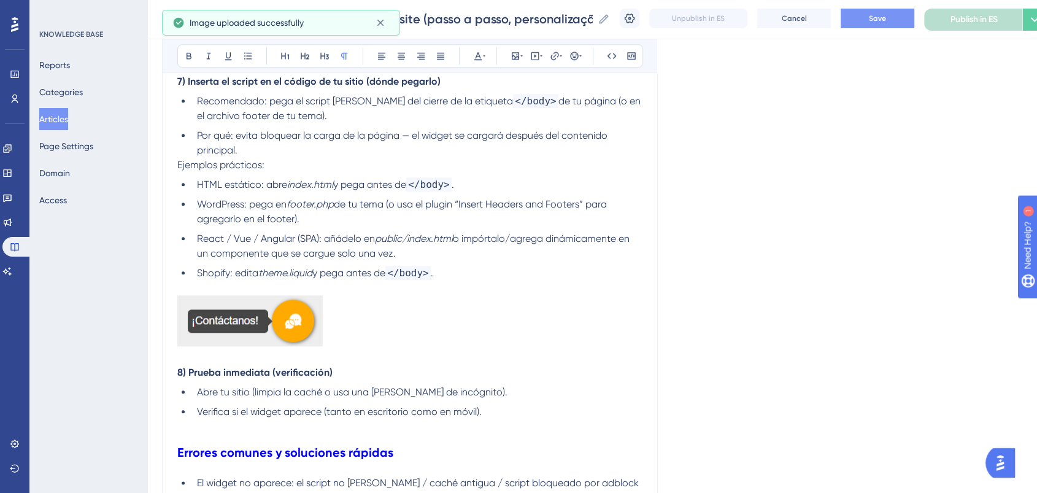
click at [567, 247] on span "o impórtalo/agrega dinámicamente en un componente que se cargue solo una vez." at bounding box center [414, 246] width 435 height 26
click at [882, 12] on button "Save" at bounding box center [878, 19] width 74 height 20
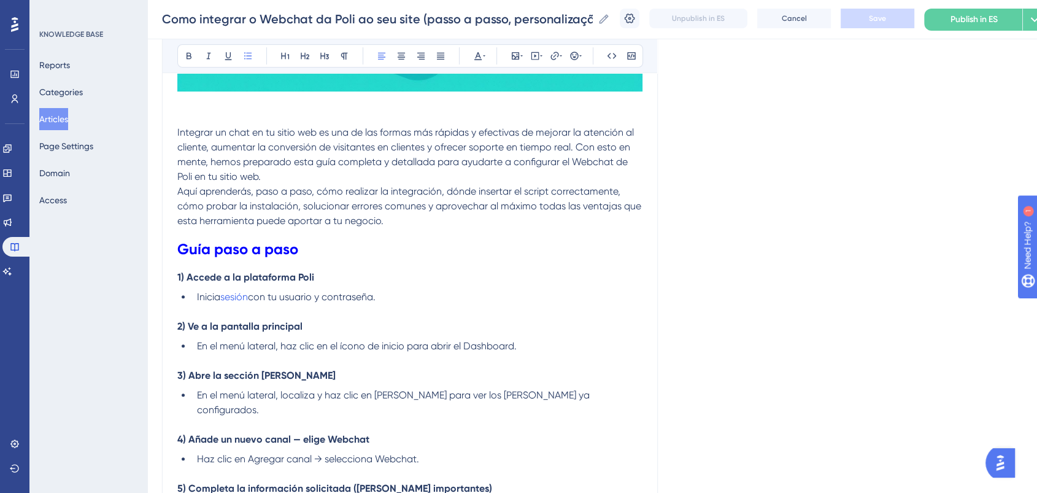
scroll to position [503, 0]
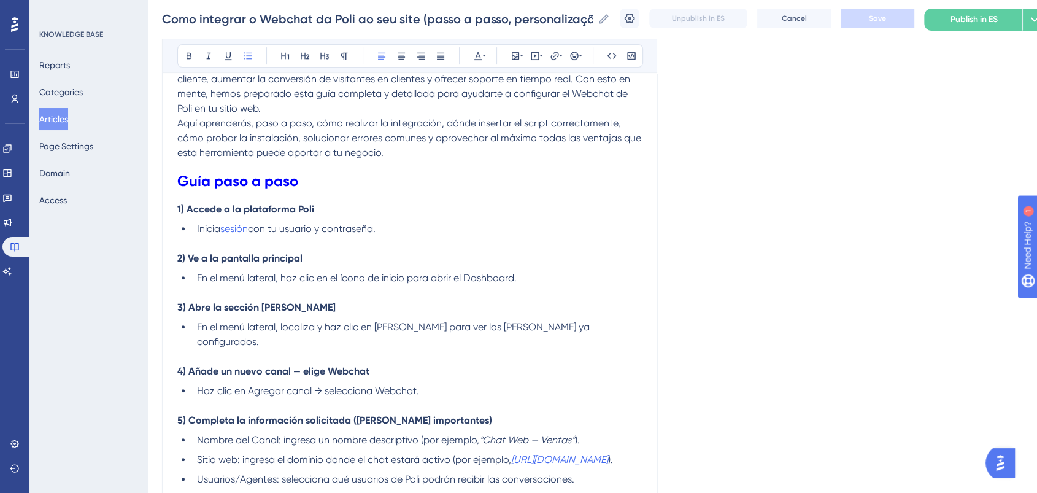
click at [595, 326] on li "En el menú lateral, localiza y haz clic en Canales para ver los canales ya conf…" at bounding box center [417, 334] width 450 height 29
click at [484, 384] on li "Haz clic en Agregar canal → selecciona Webchat." at bounding box center [417, 391] width 450 height 15
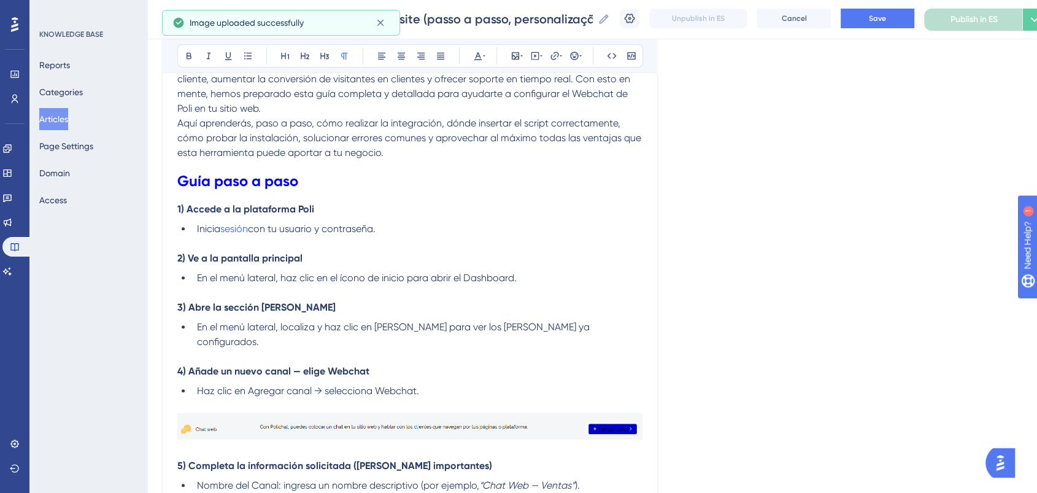
scroll to position [571, 0]
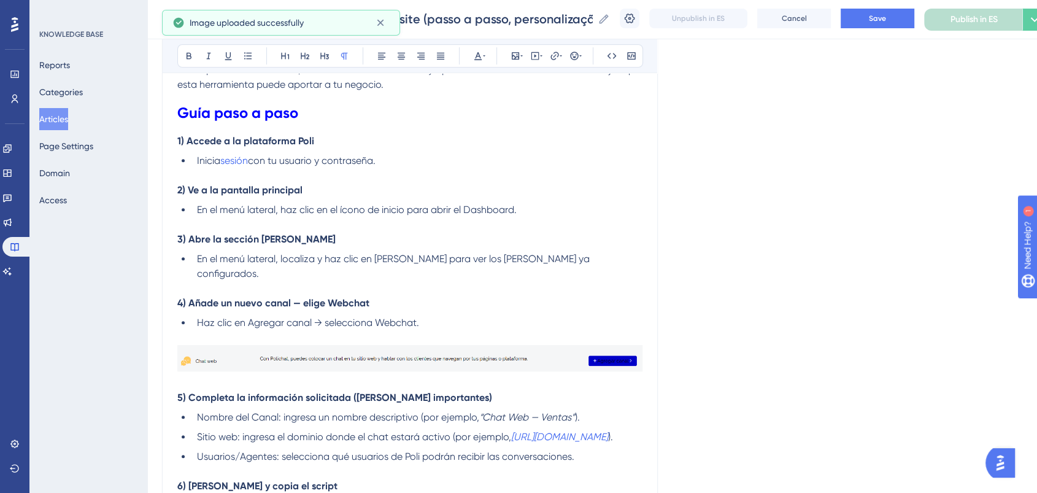
click at [469, 345] on img at bounding box center [409, 358] width 465 height 26
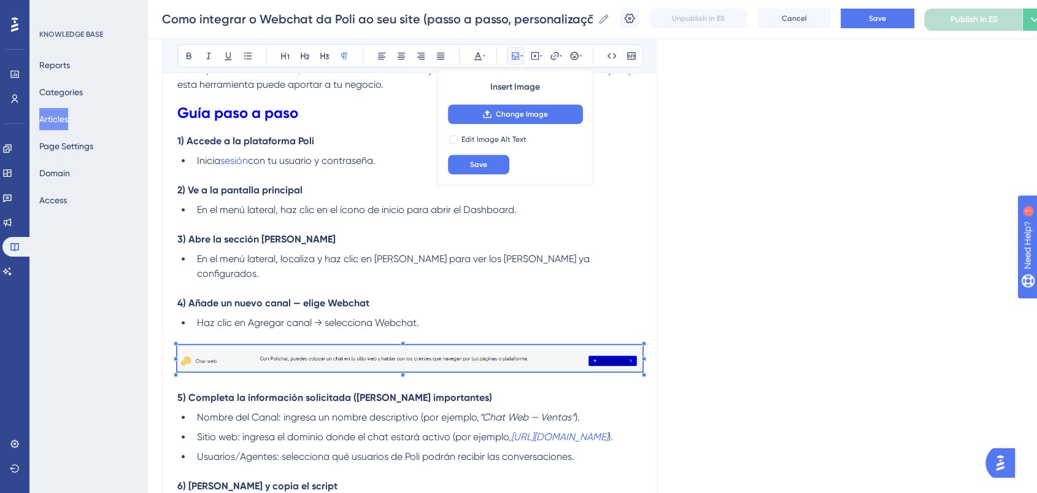
click at [560, 256] on span "En el menú lateral, localiza y haz clic en Canales para ver los canales ya conf…" at bounding box center [394, 266] width 395 height 26
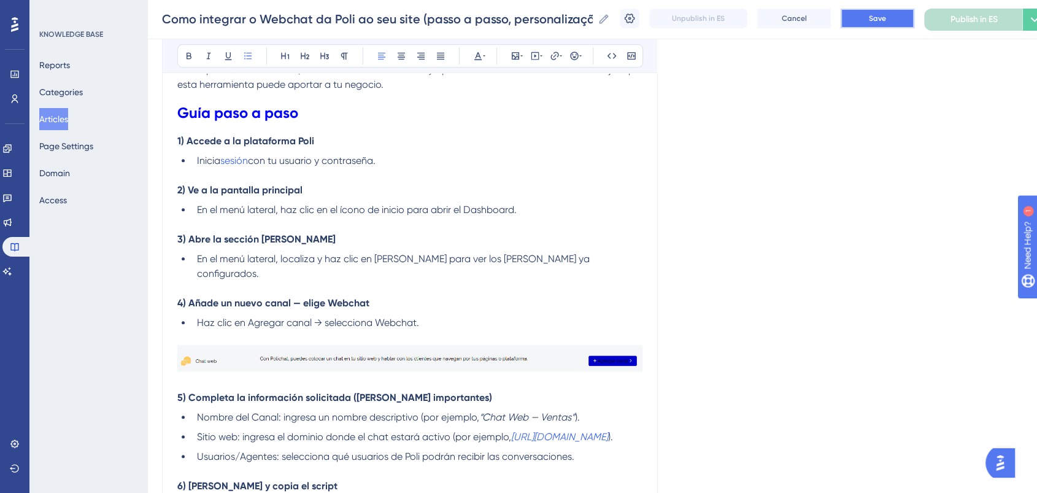
click at [886, 18] on span "Save" at bounding box center [877, 18] width 17 height 10
click at [588, 255] on li "En el menú lateral, localiza y haz clic en Canales para ver los canales ya conf…" at bounding box center [417, 266] width 450 height 29
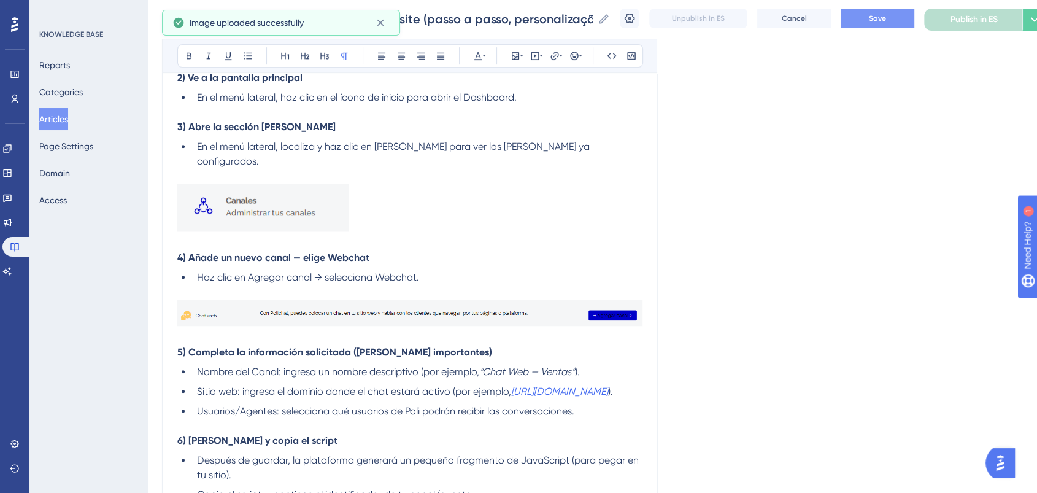
scroll to position [708, 0]
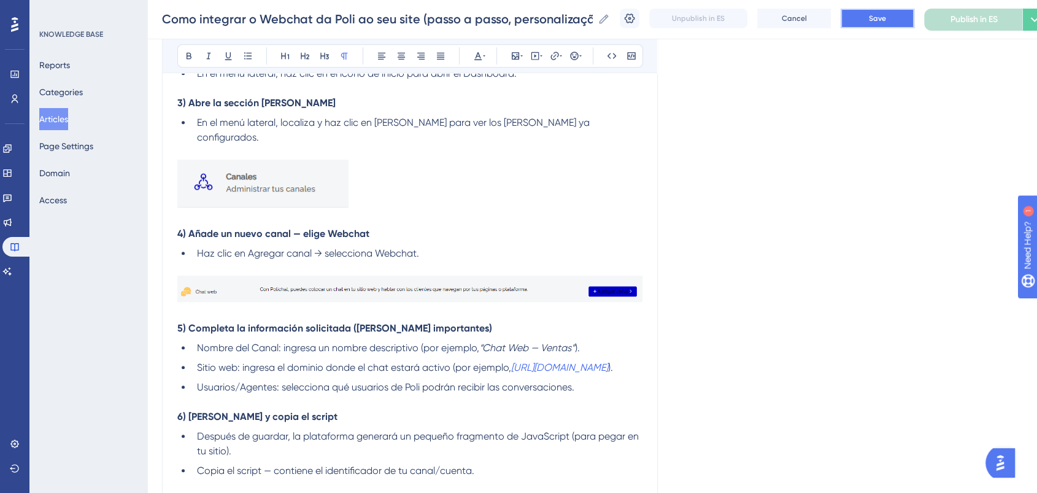
click at [868, 15] on button "Save" at bounding box center [878, 19] width 74 height 20
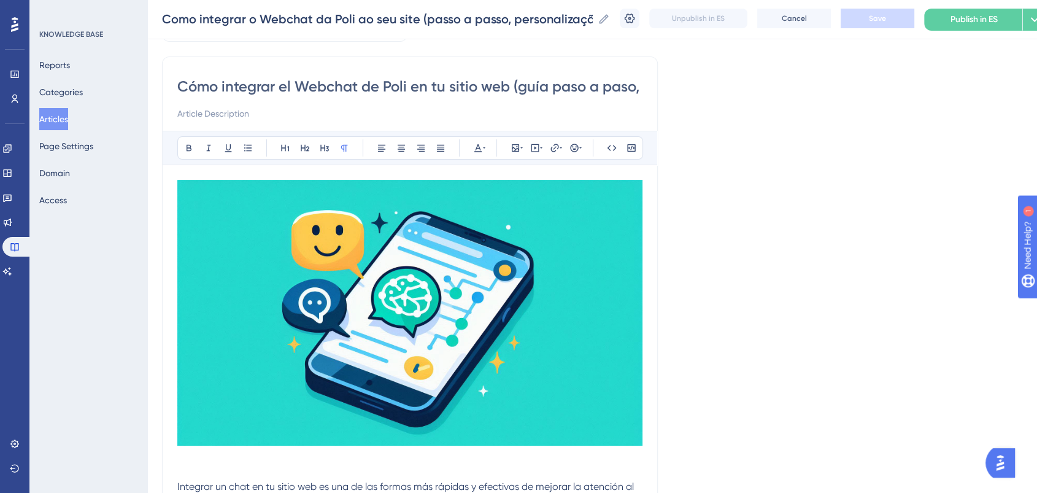
scroll to position [0, 0]
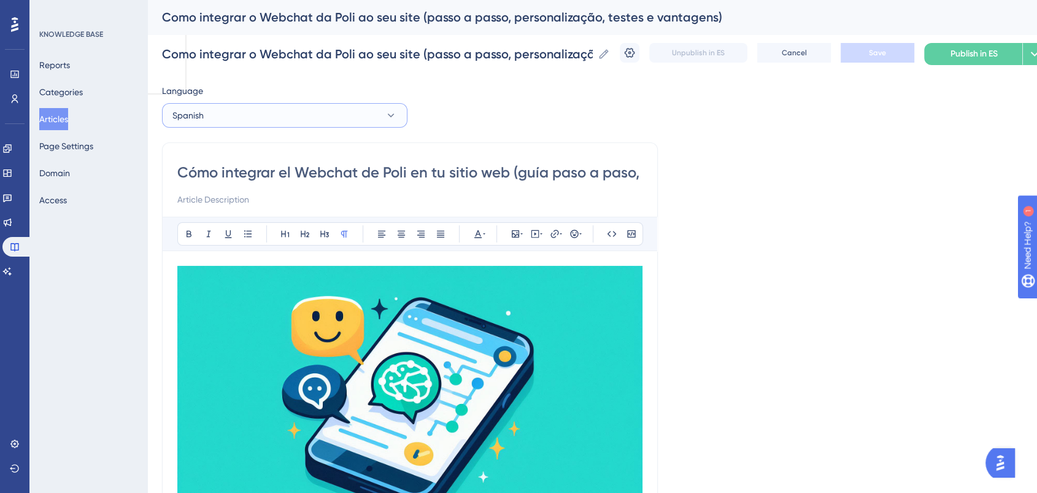
click at [218, 112] on button "Spanish" at bounding box center [284, 115] width 245 height 25
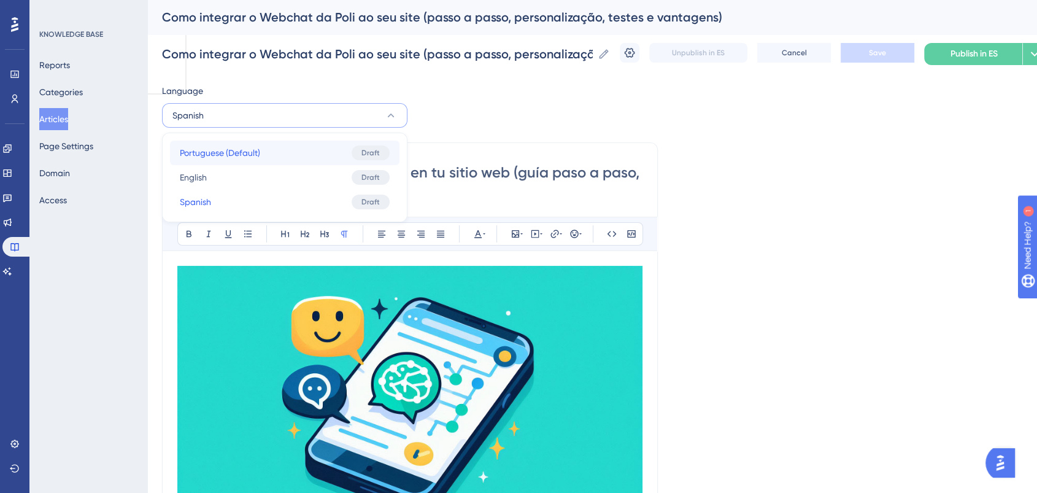
click at [217, 145] on span "Portuguese (Default)" at bounding box center [220, 152] width 80 height 15
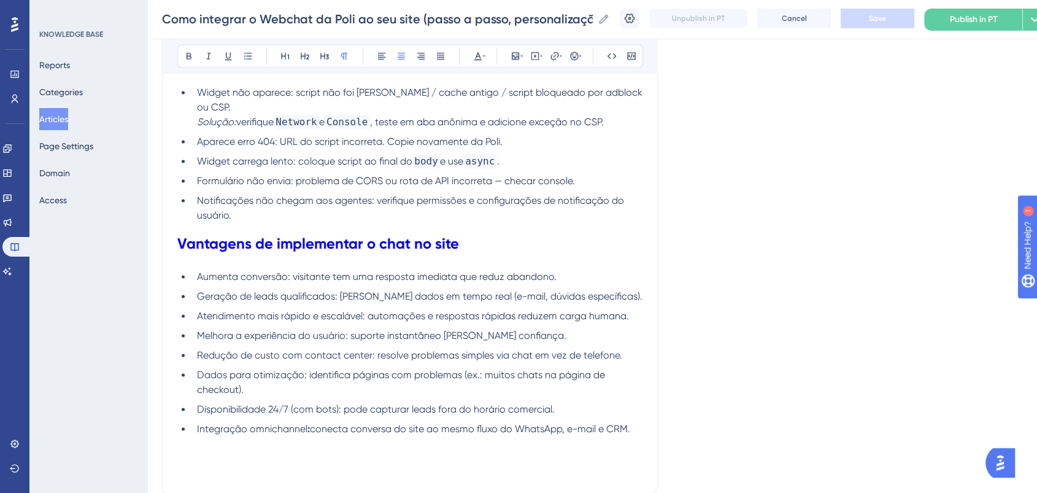
scroll to position [1902, 0]
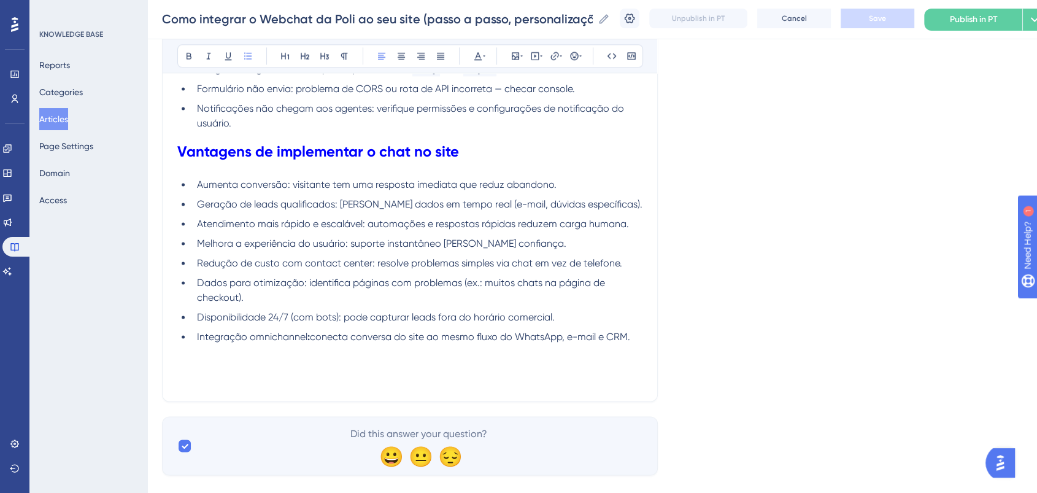
drag, startPoint x: 626, startPoint y: 310, endPoint x: 632, endPoint y: 314, distance: 7.2
click at [627, 331] on span "conecta conversa do site ao mesmo fluxo do WhatsApp, e-mail e CRM." at bounding box center [470, 337] width 320 height 12
click at [637, 330] on li "Integração omnichannel : conecta conversa do site ao mesmo fluxo do WhatsApp, e…" at bounding box center [417, 337] width 450 height 15
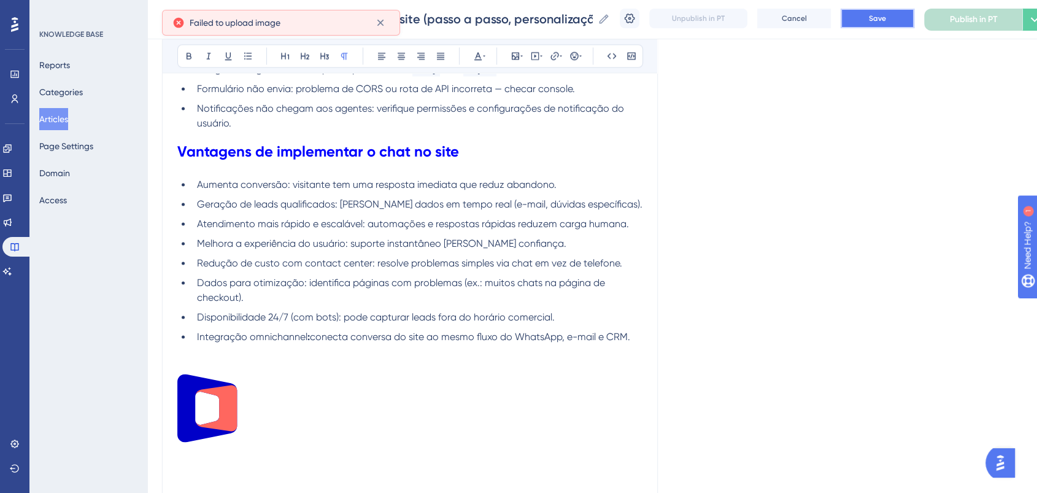
click at [899, 25] on button "Save" at bounding box center [878, 19] width 74 height 20
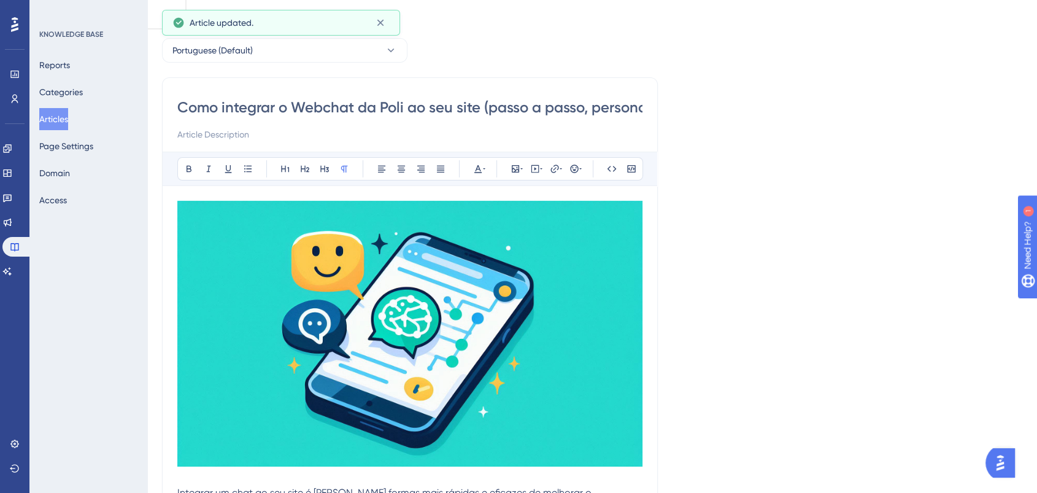
scroll to position [0, 0]
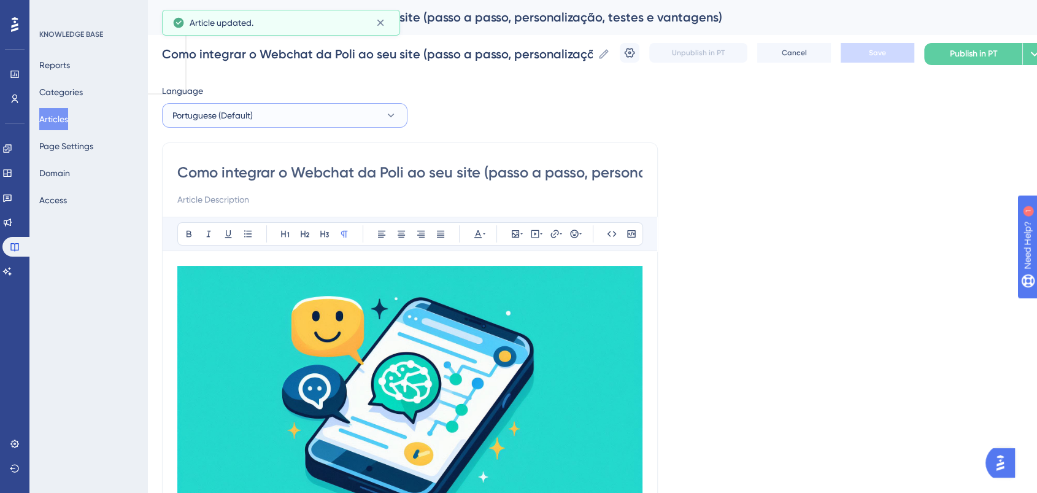
click at [231, 104] on button "Portuguese (Default)" at bounding box center [284, 115] width 245 height 25
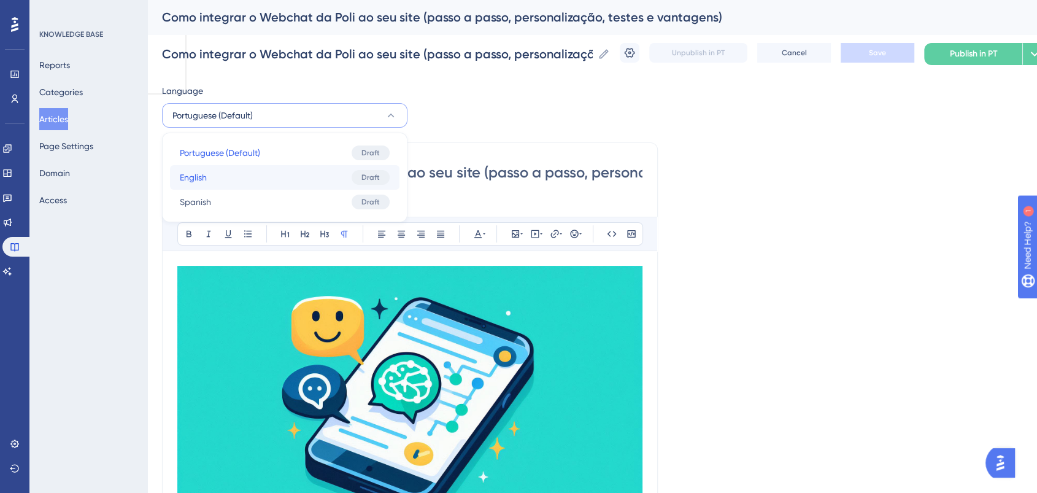
click at [223, 177] on button "English English Draft" at bounding box center [284, 177] width 229 height 25
checkbox input "false"
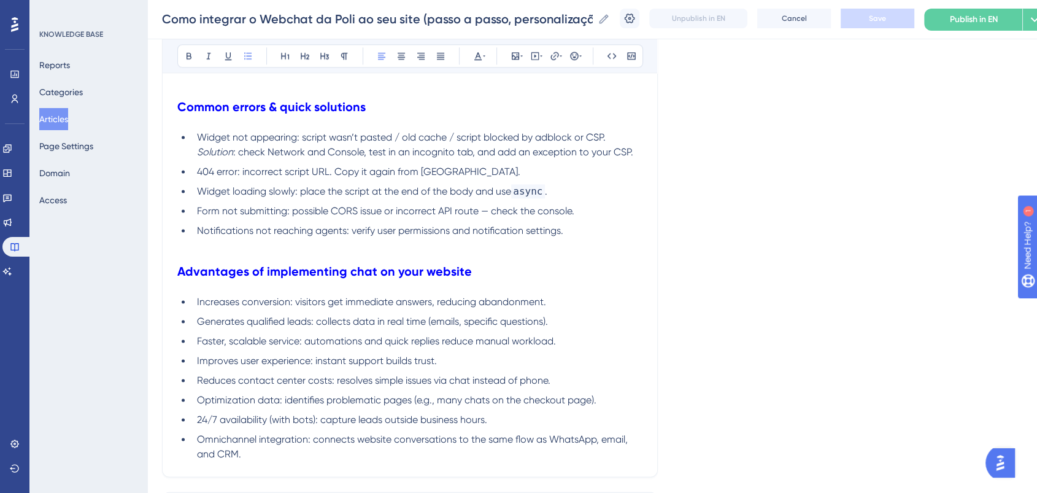
scroll to position [1859, 0]
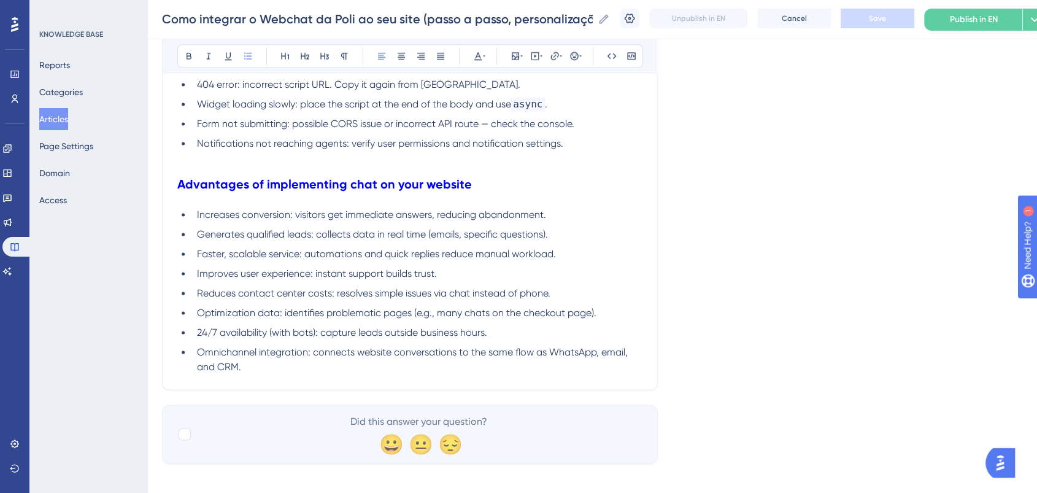
click at [309, 359] on li "Omnichannel integration: connects website conversations to the same flow as Wha…" at bounding box center [417, 359] width 450 height 29
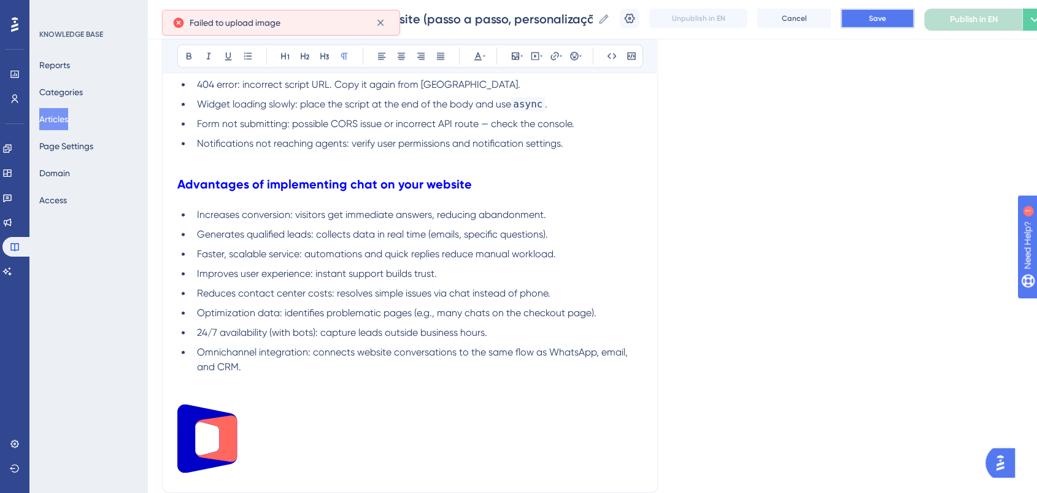
click at [869, 26] on button "Save" at bounding box center [878, 19] width 74 height 20
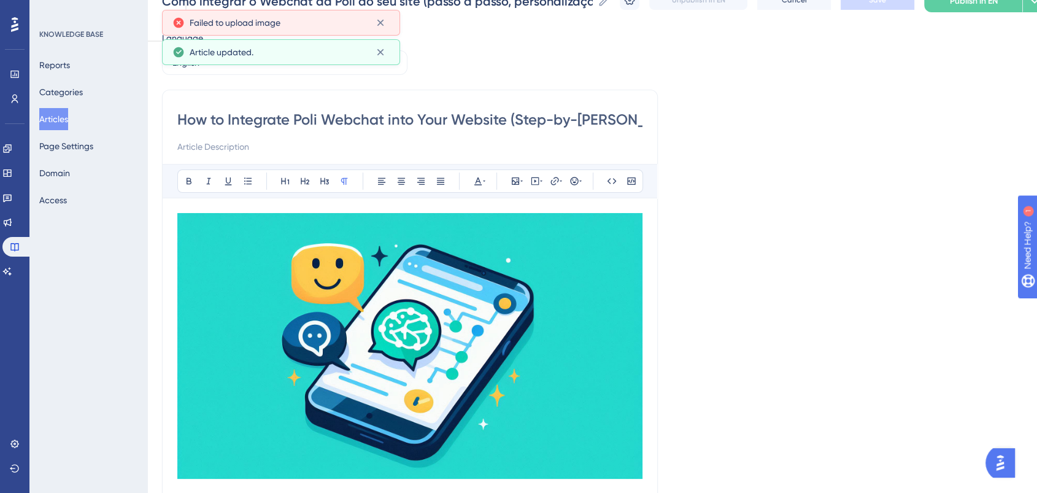
scroll to position [0, 0]
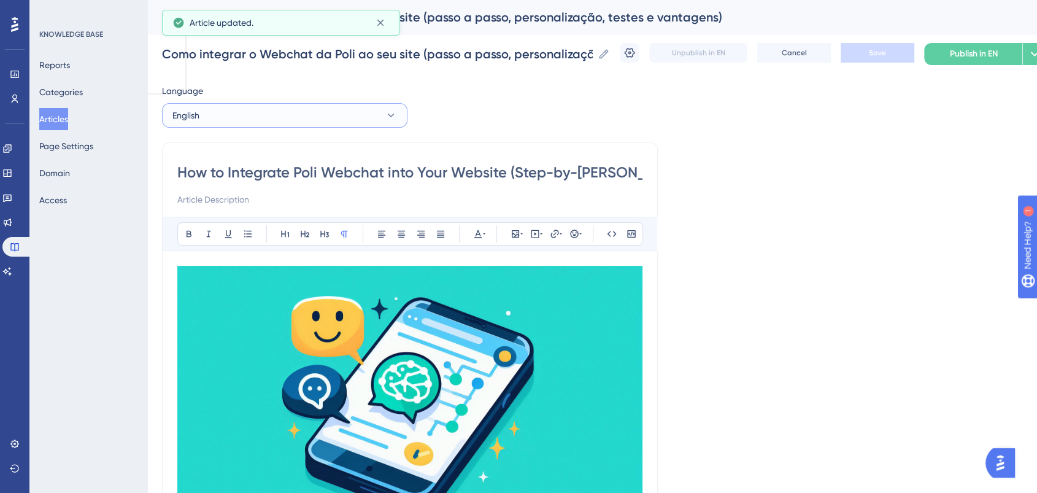
click at [278, 121] on button "English" at bounding box center [284, 115] width 245 height 25
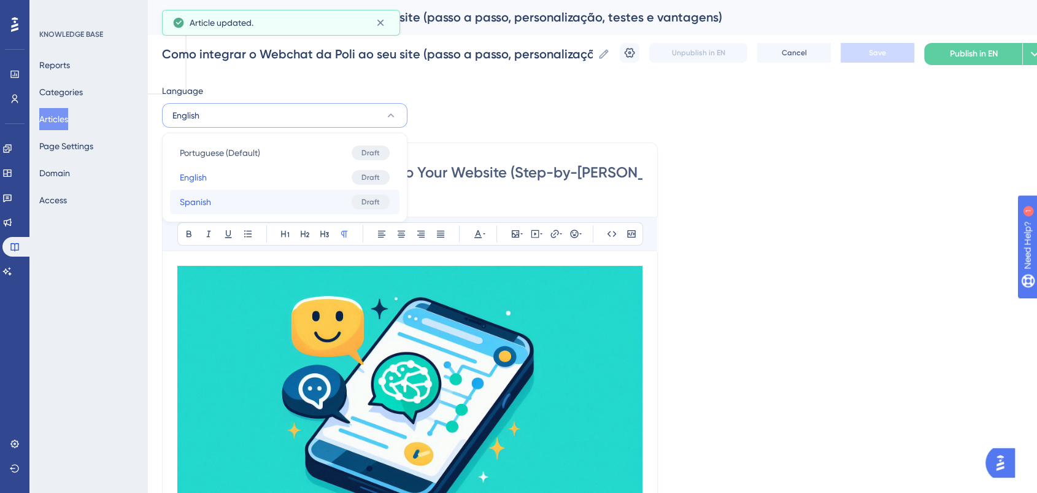
click at [260, 198] on button "Spanish Spanish Draft" at bounding box center [284, 202] width 229 height 25
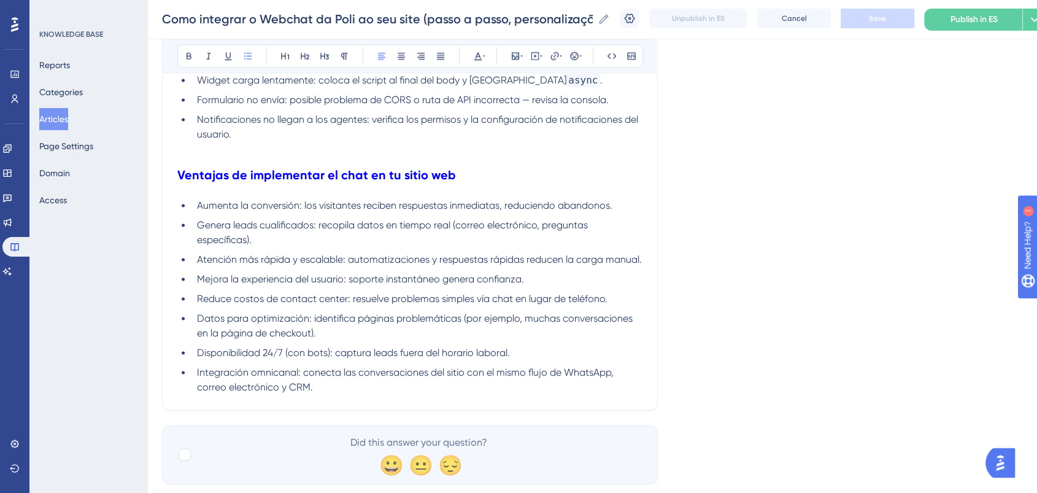
scroll to position [1939, 0]
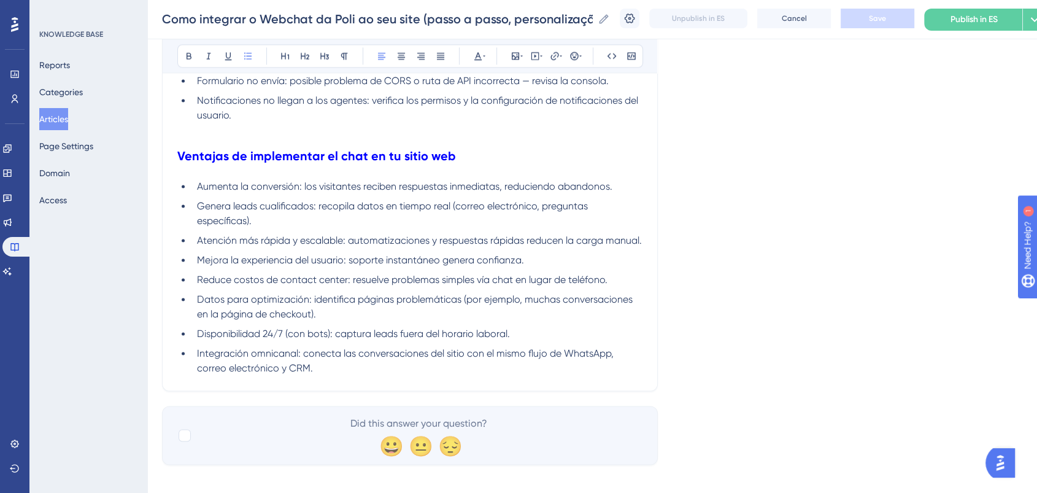
click at [330, 357] on li "Integración omnicanal: conecta las conversaciones del sitio con el mismo flujo …" at bounding box center [417, 360] width 450 height 29
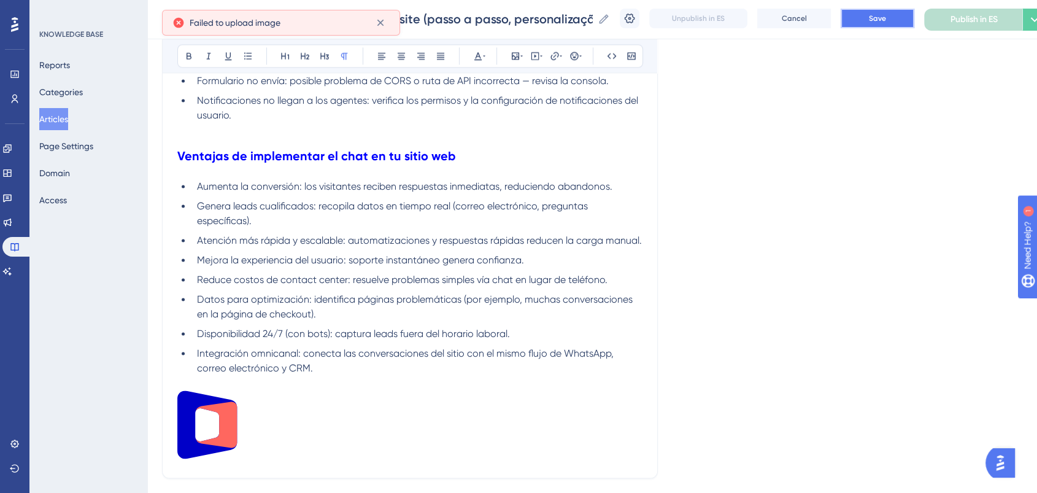
click at [871, 21] on button "Save" at bounding box center [878, 19] width 74 height 20
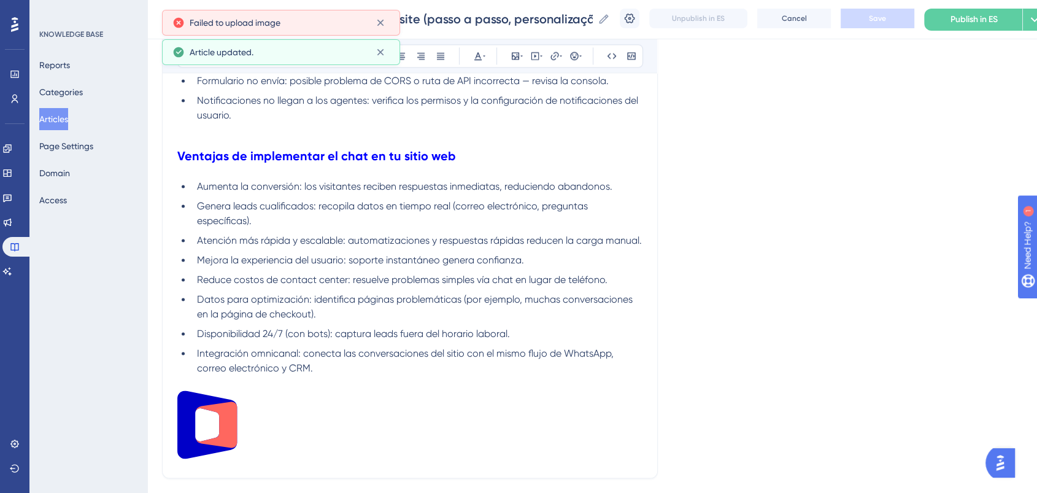
click at [344, 358] on li "Integración omnicanal: conecta las conversaciones del sitio con el mismo flujo …" at bounding box center [417, 360] width 450 height 29
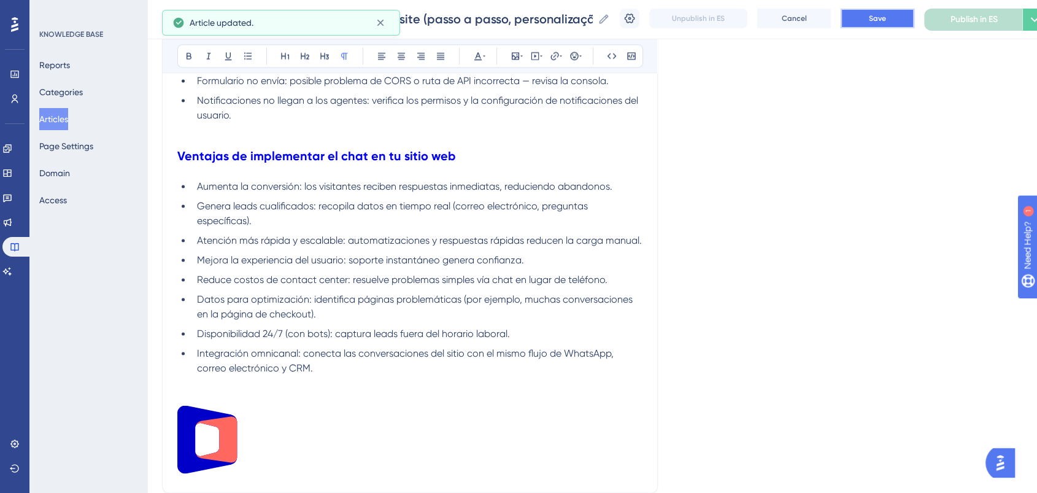
click at [903, 13] on button "Save" at bounding box center [878, 19] width 74 height 20
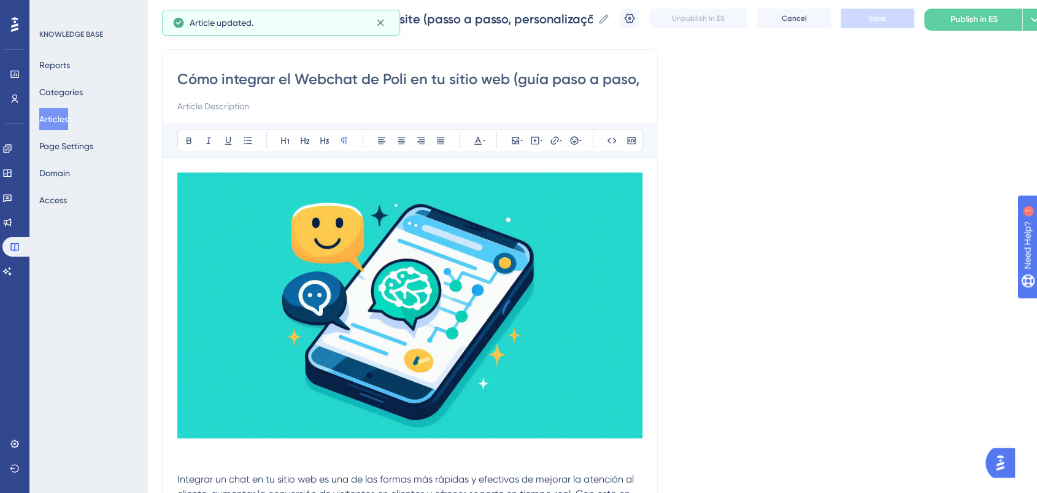
scroll to position [0, 0]
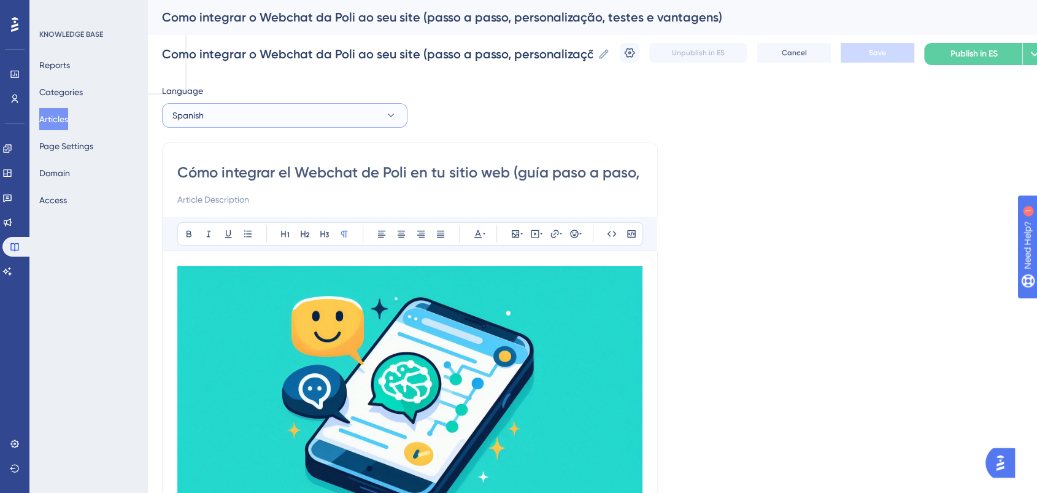
click at [269, 117] on button "Spanish" at bounding box center [284, 115] width 245 height 25
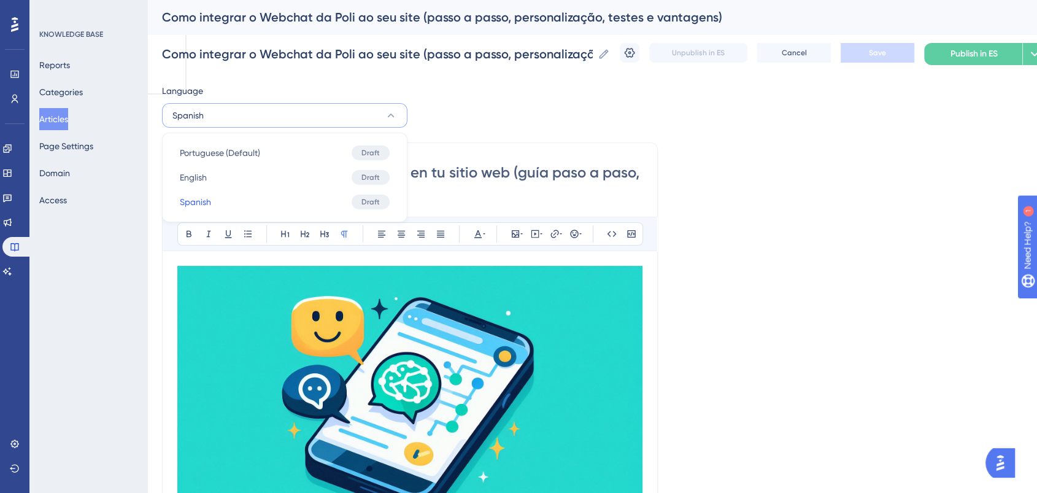
drag, startPoint x: 643, startPoint y: 104, endPoint x: 895, endPoint y: 64, distance: 255.3
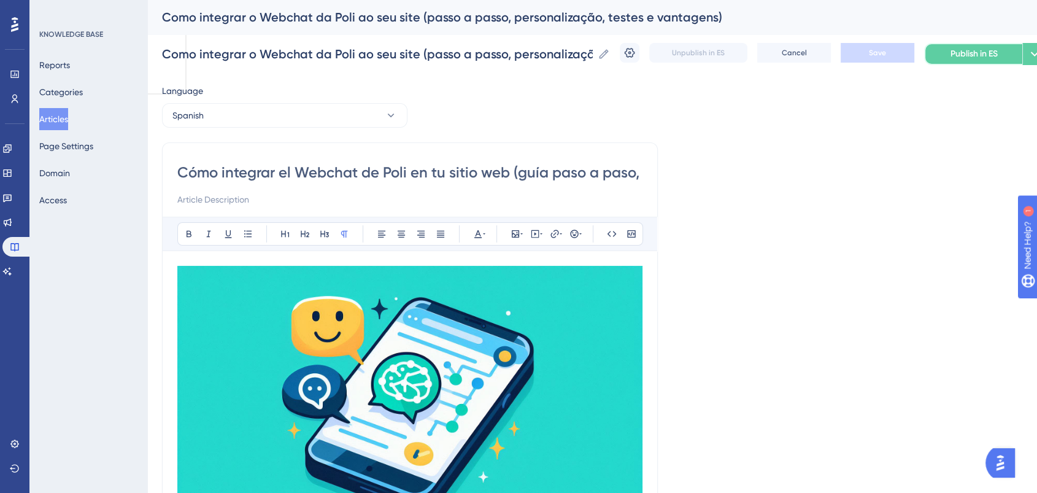
click at [987, 47] on span "Publish in ES" at bounding box center [974, 54] width 47 height 15
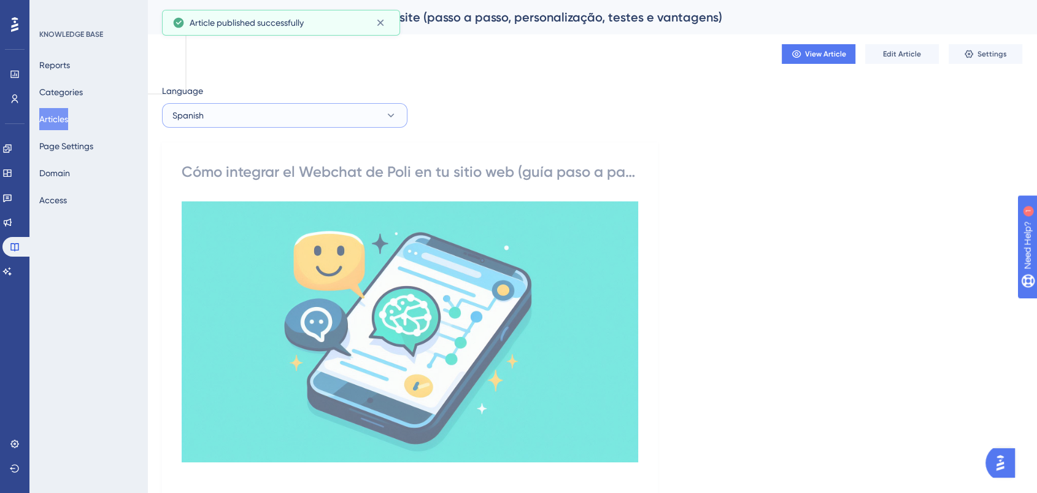
click at [298, 119] on button "Spanish" at bounding box center [284, 115] width 245 height 25
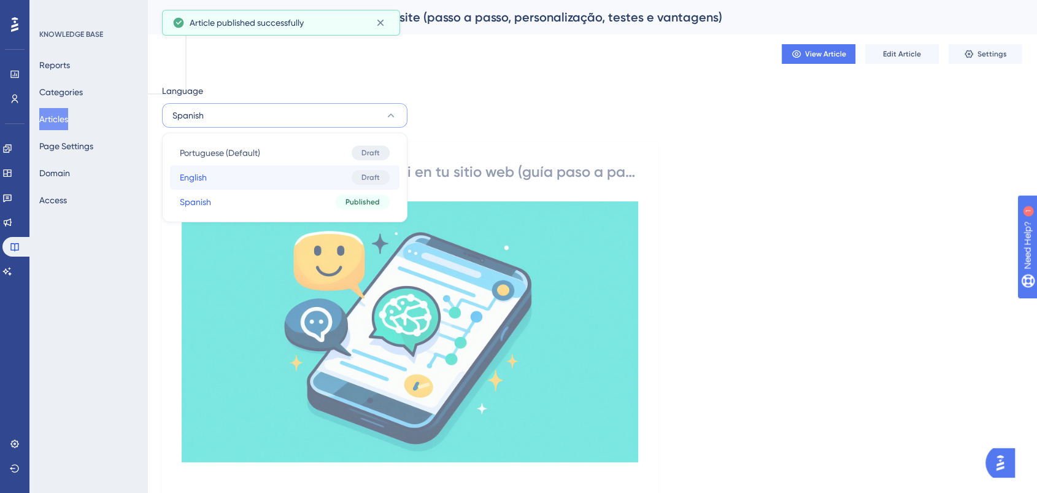
click at [312, 178] on button "English English Draft" at bounding box center [284, 177] width 229 height 25
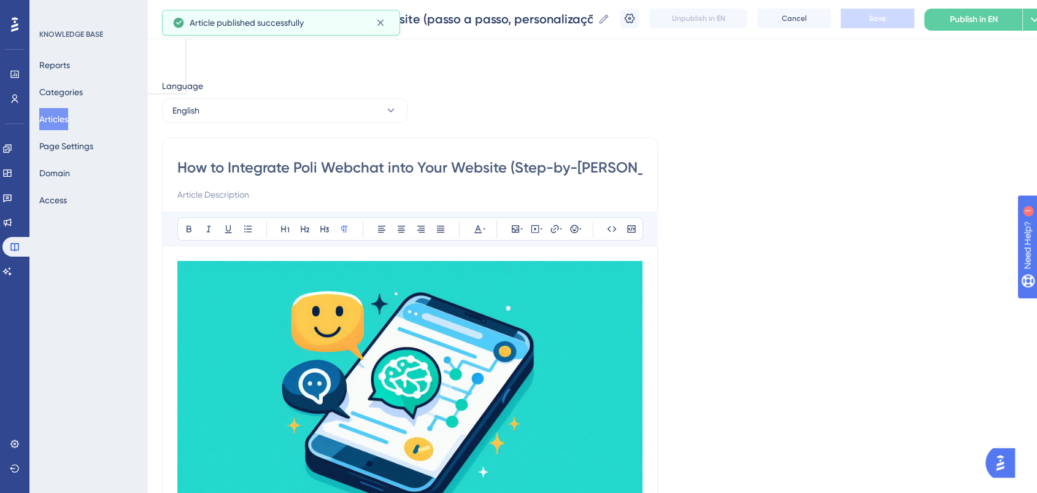
scroll to position [1724, 0]
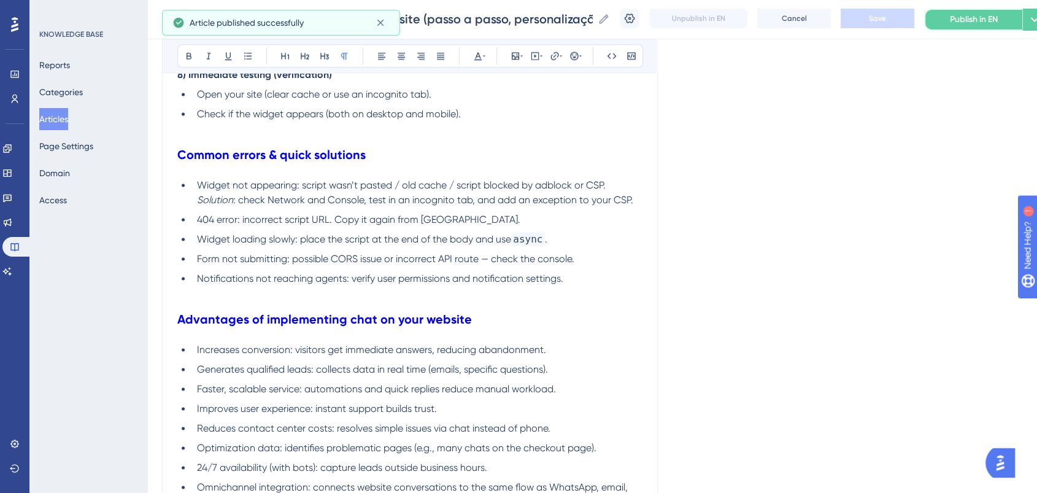
click at [1009, 20] on button "Publish in EN" at bounding box center [973, 20] width 98 height 22
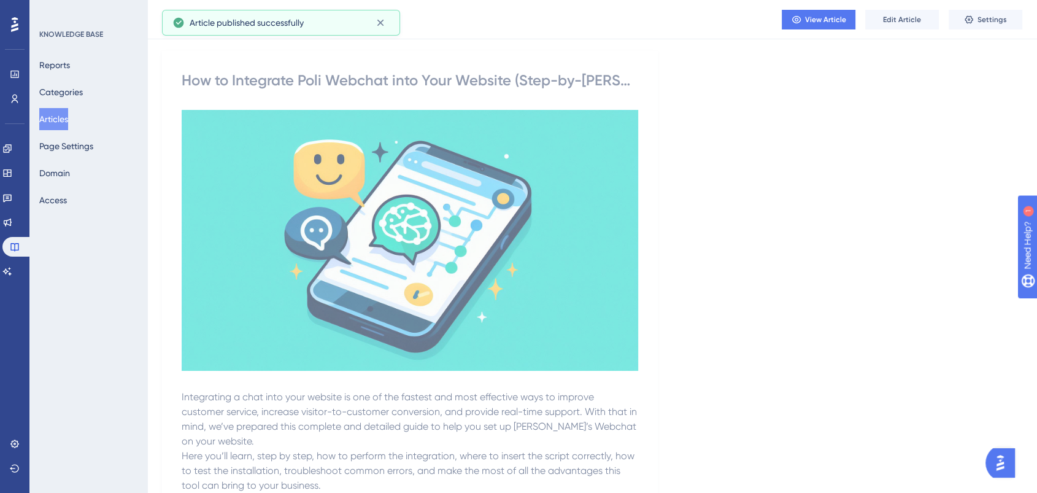
scroll to position [0, 0]
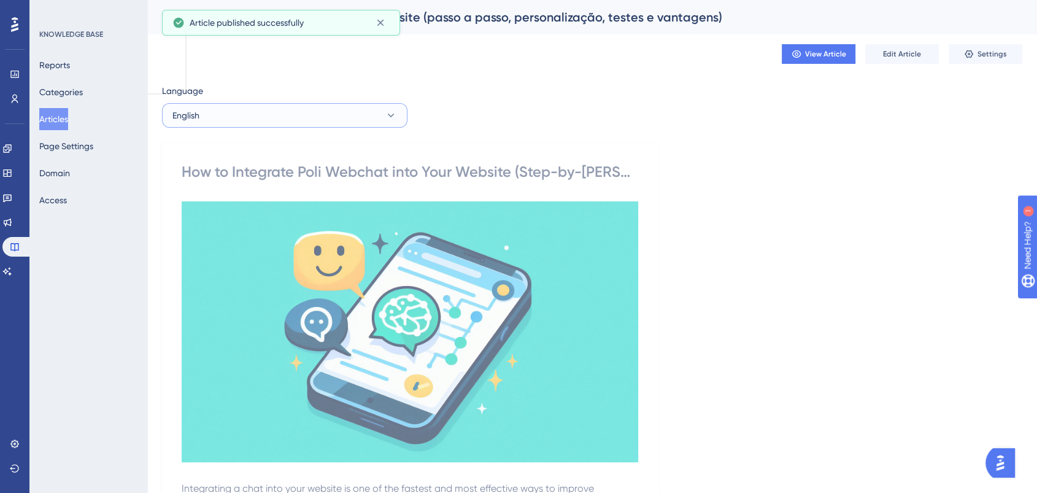
click at [367, 122] on button "English" at bounding box center [284, 115] width 245 height 25
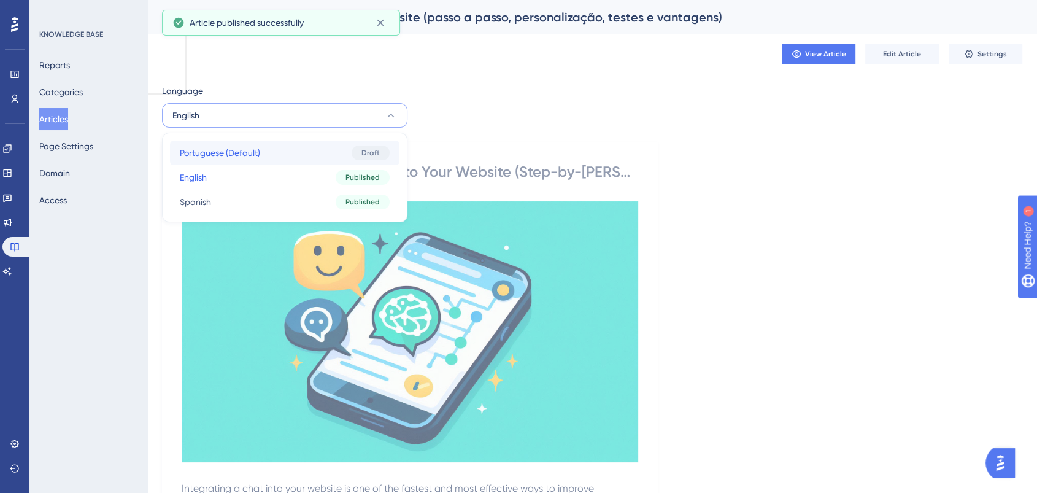
click at [291, 156] on button "Portuguese (Default) Portuguese (Default) Draft" at bounding box center [284, 153] width 229 height 25
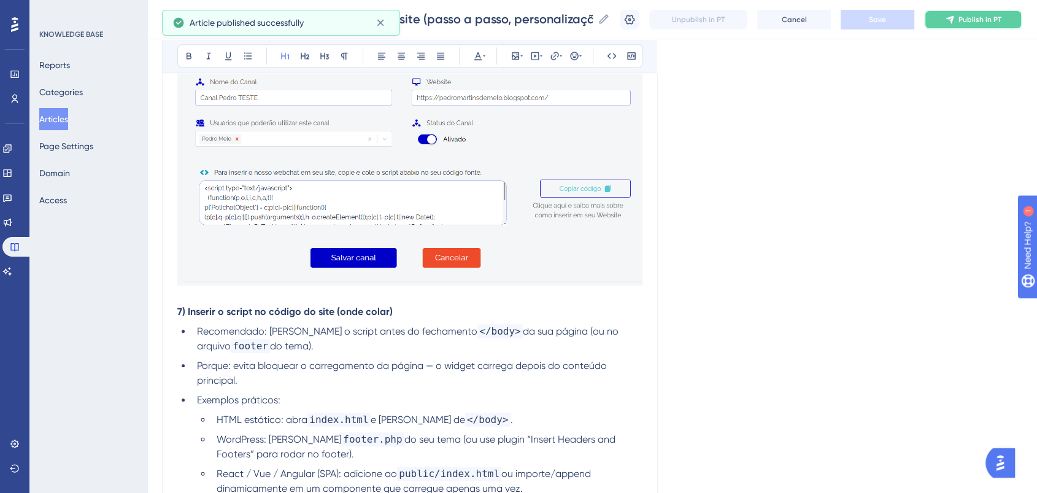
click at [993, 16] on span "Publish in PT" at bounding box center [979, 20] width 43 height 10
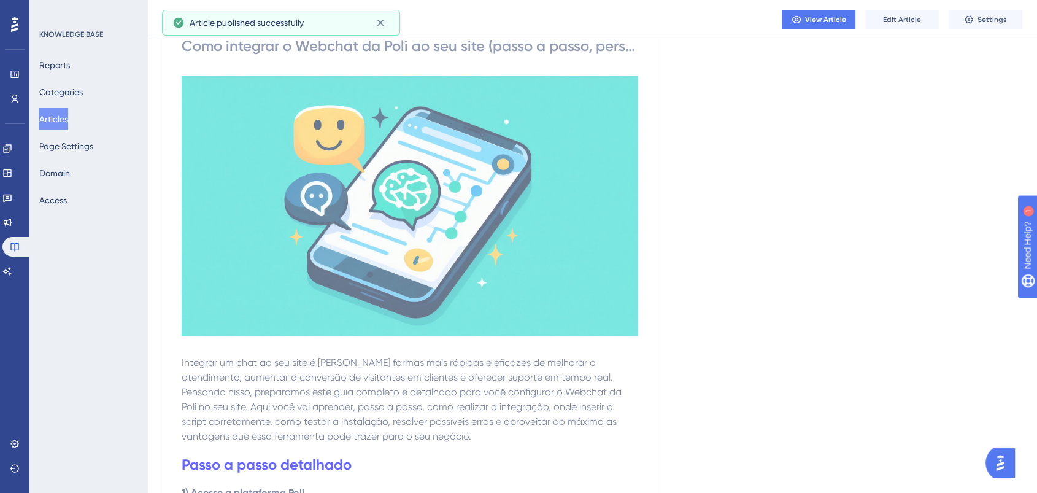
scroll to position [0, 0]
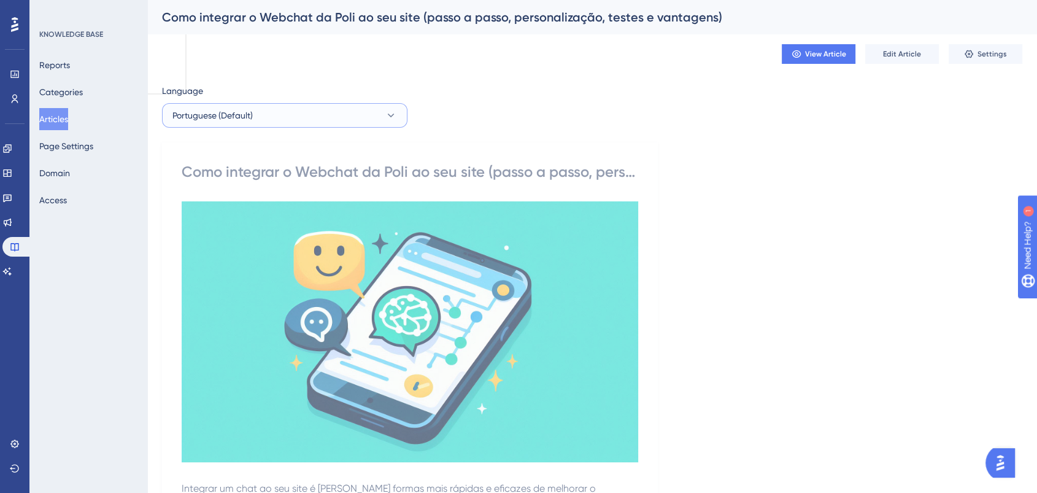
click at [364, 124] on button "Portuguese (Default)" at bounding box center [284, 115] width 245 height 25
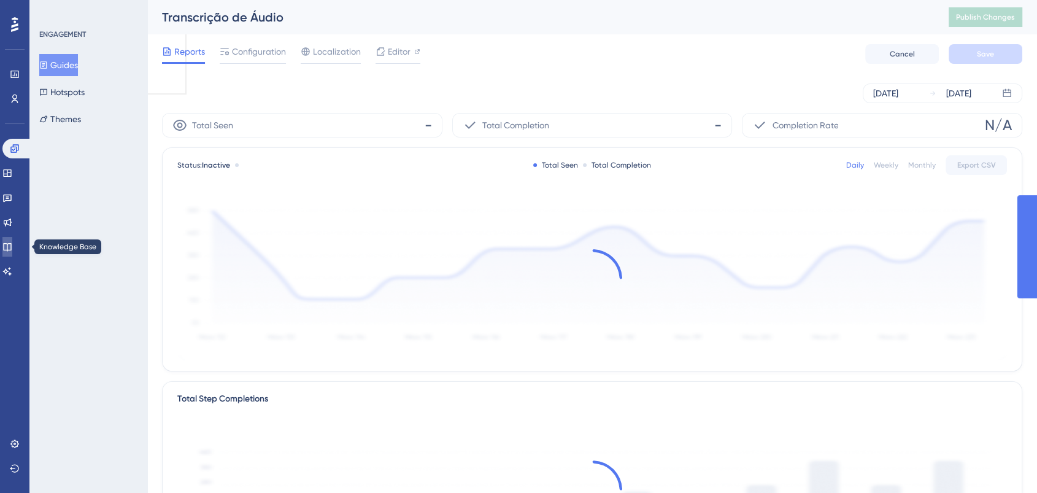
click at [12, 250] on link at bounding box center [7, 247] width 10 height 20
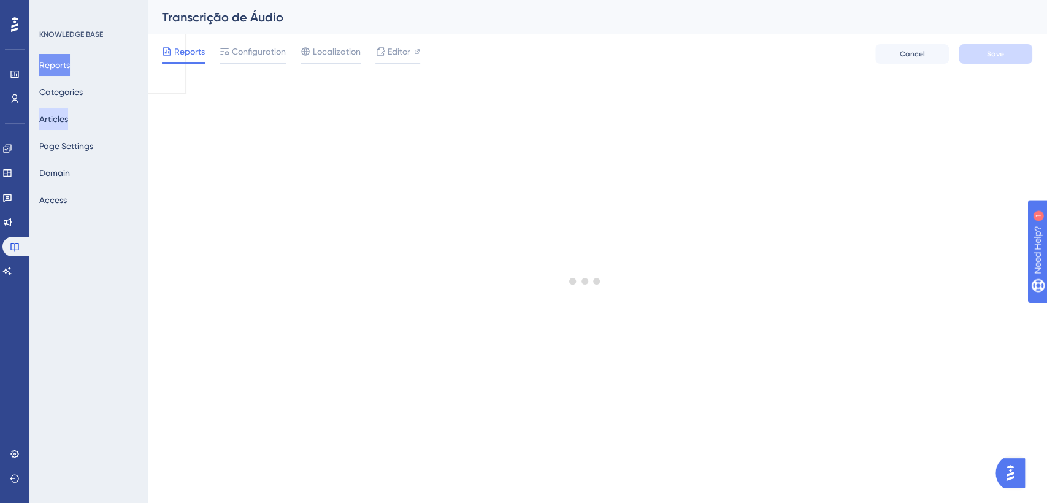
click at [63, 118] on button "Articles" at bounding box center [53, 119] width 29 height 22
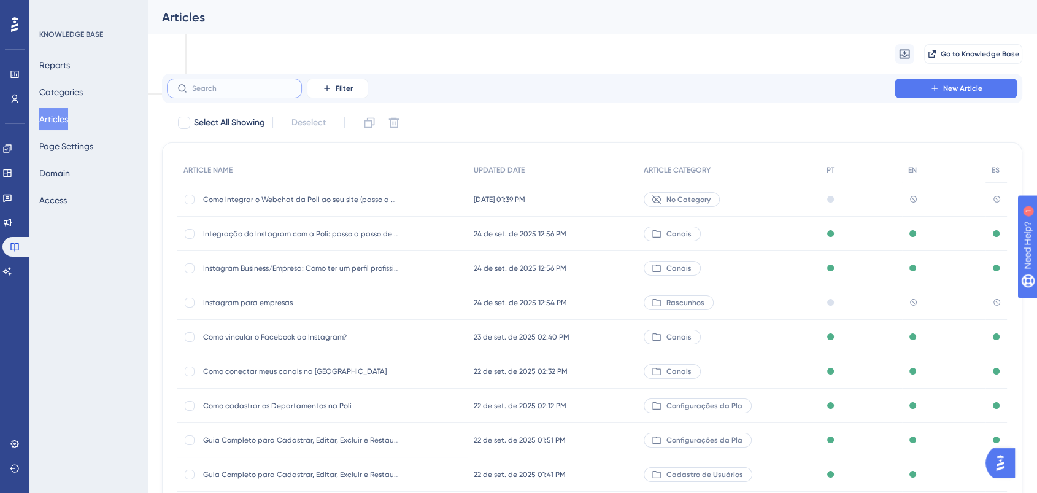
click at [231, 91] on input "text" at bounding box center [241, 88] width 99 height 9
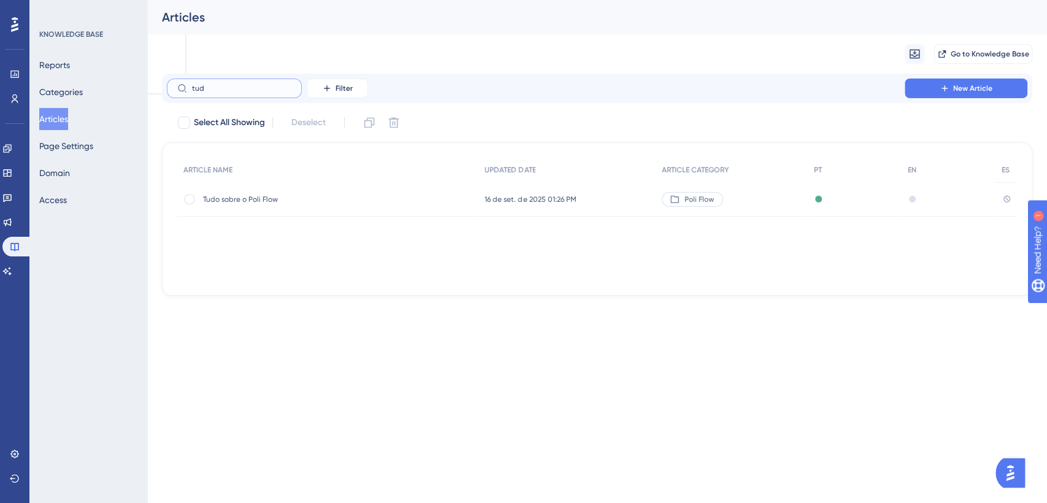
type input "tud"
click at [250, 198] on span "Tudo sobre o Poli Flow" at bounding box center [301, 200] width 196 height 10
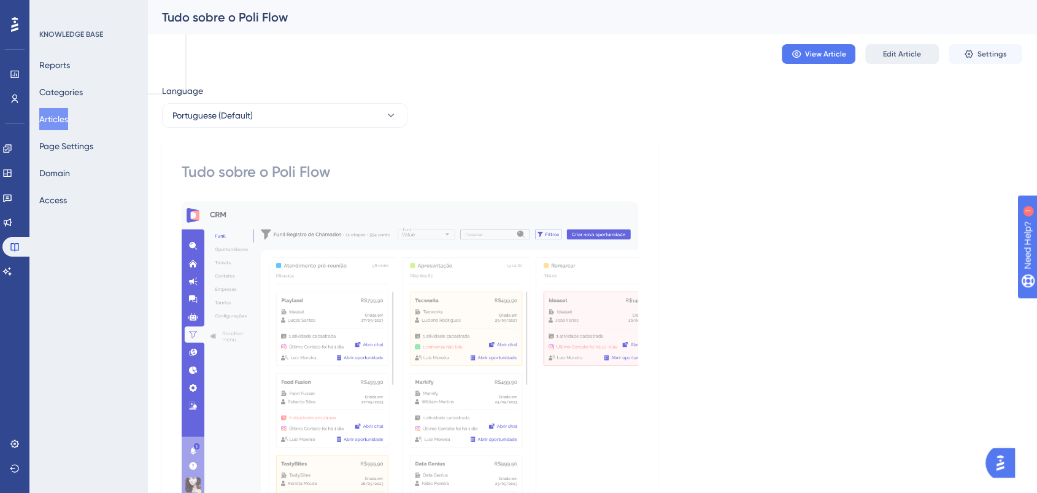
click at [881, 55] on button "Edit Article" at bounding box center [902, 54] width 74 height 20
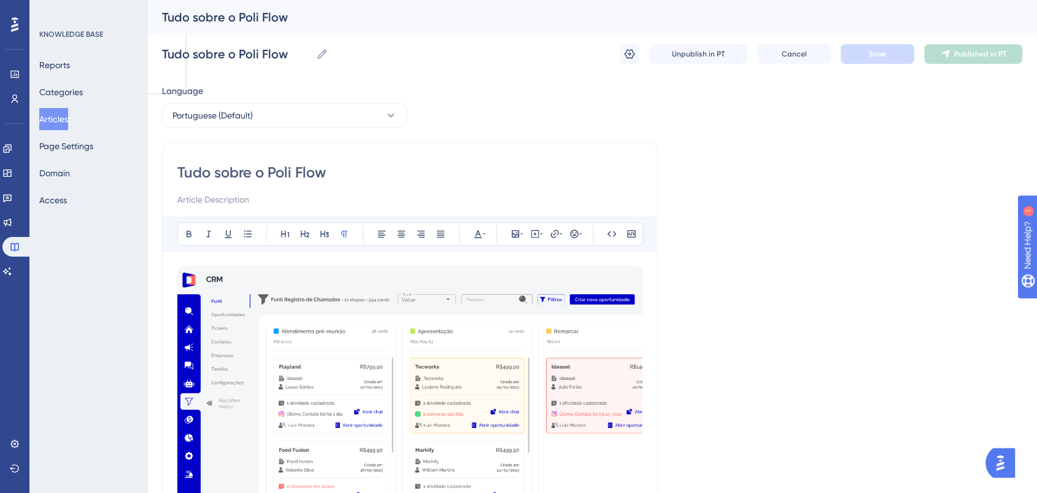
scroll to position [13470, 0]
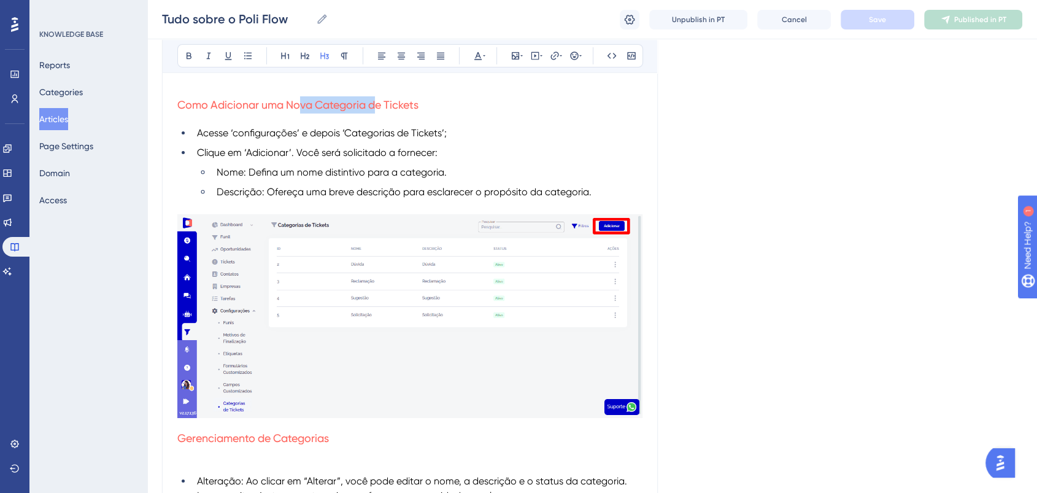
drag, startPoint x: 378, startPoint y: 112, endPoint x: 298, endPoint y: 112, distance: 79.8
click at [298, 111] on span "Como Adicionar uma Nova Categoria de Tickets" at bounding box center [297, 104] width 241 height 13
click at [558, 51] on icon at bounding box center [555, 56] width 10 height 10
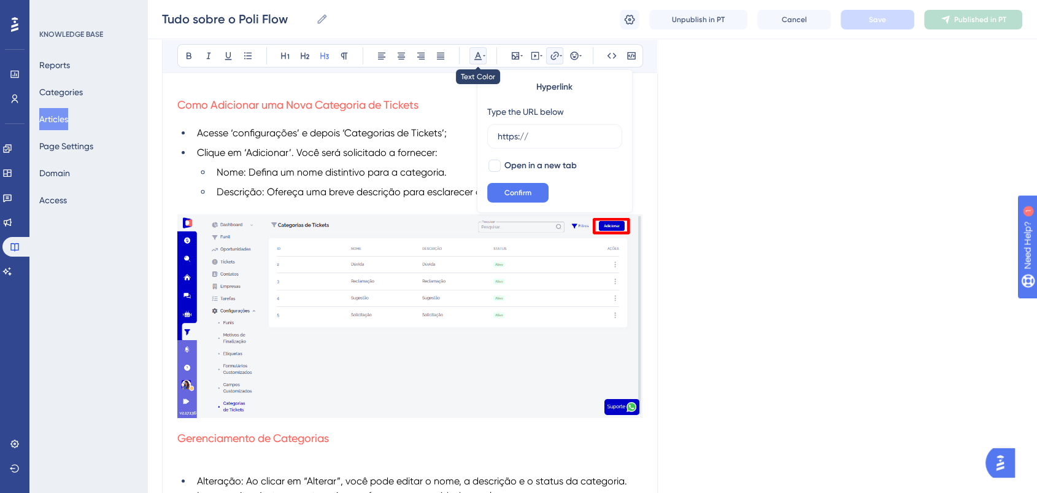
click at [478, 51] on icon at bounding box center [478, 56] width 10 height 10
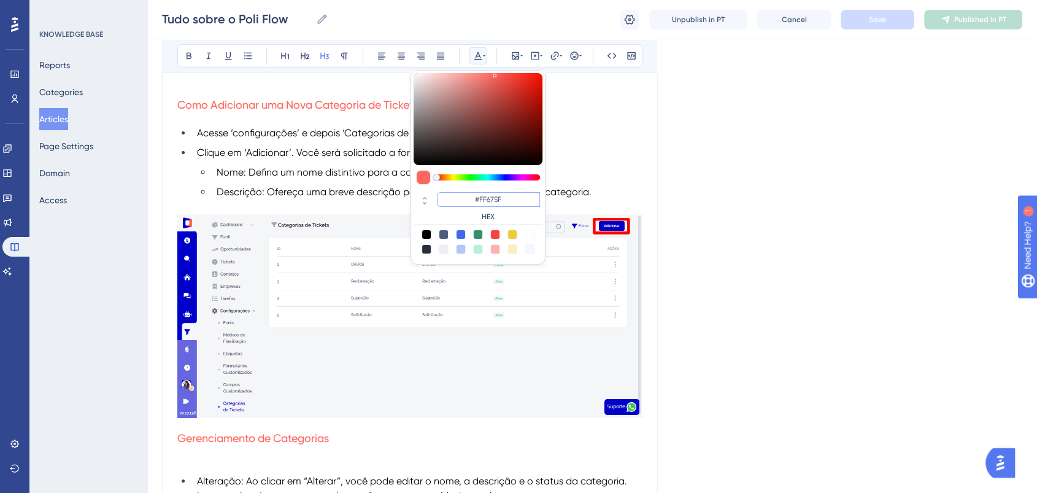
drag, startPoint x: 514, startPoint y: 198, endPoint x: 471, endPoint y: 193, distance: 42.6
click at [471, 193] on input "#FF675F" at bounding box center [488, 199] width 103 height 15
drag, startPoint x: 609, startPoint y: 148, endPoint x: 871, endPoint y: 45, distance: 281.9
click at [614, 141] on li "Acesse ‘configurações’ e depois ‘Categorias de Tickets’;" at bounding box center [417, 133] width 450 height 15
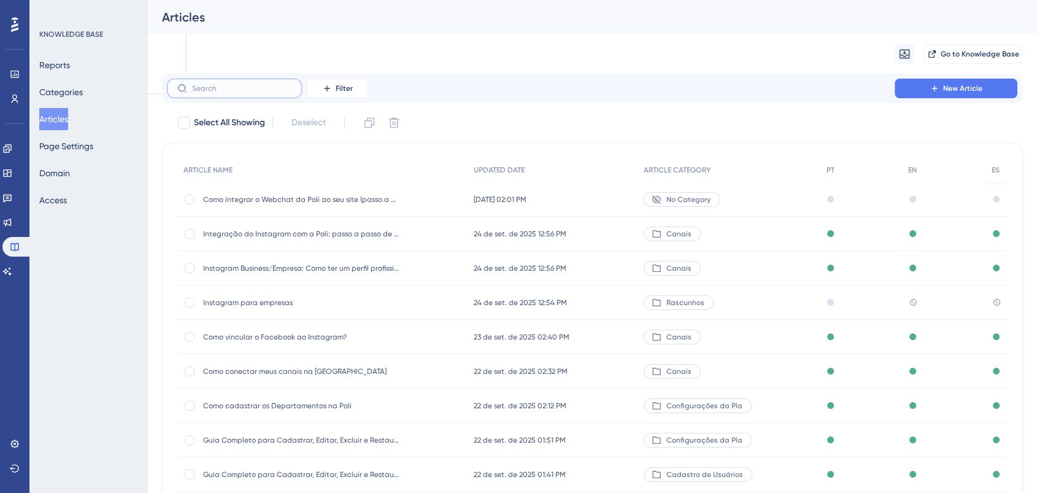
click at [264, 85] on input "text" at bounding box center [241, 88] width 99 height 9
type input "t"
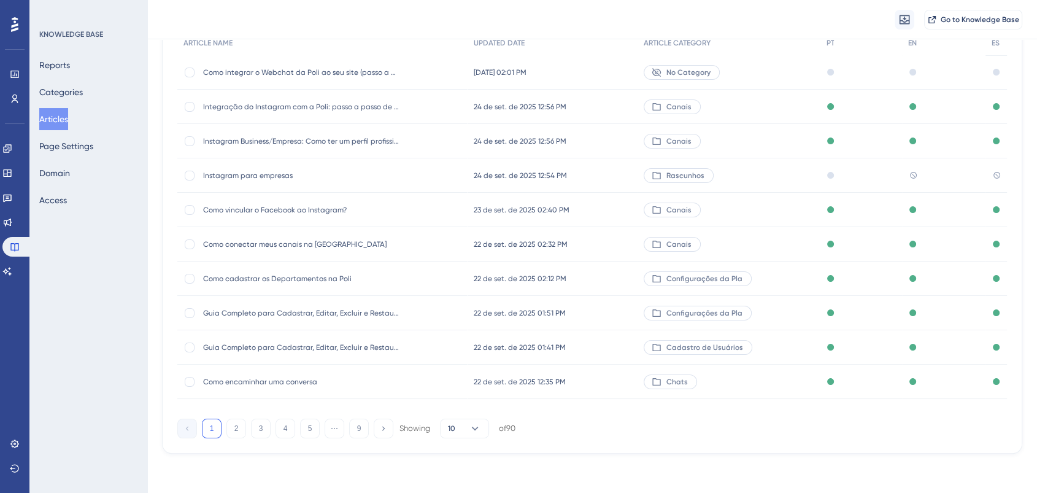
scroll to position [142, 0]
click at [255, 423] on button "3" at bounding box center [261, 428] width 20 height 20
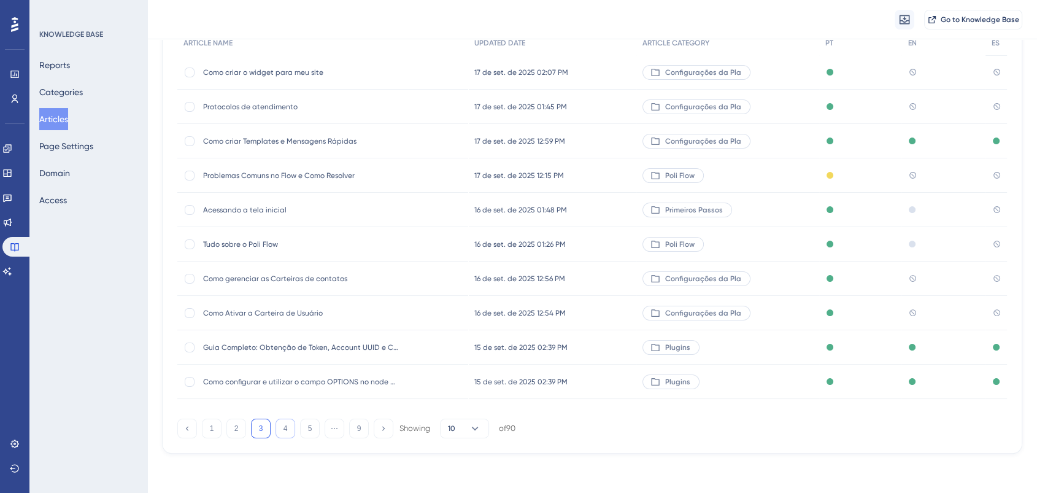
click at [285, 423] on button "4" at bounding box center [286, 428] width 20 height 20
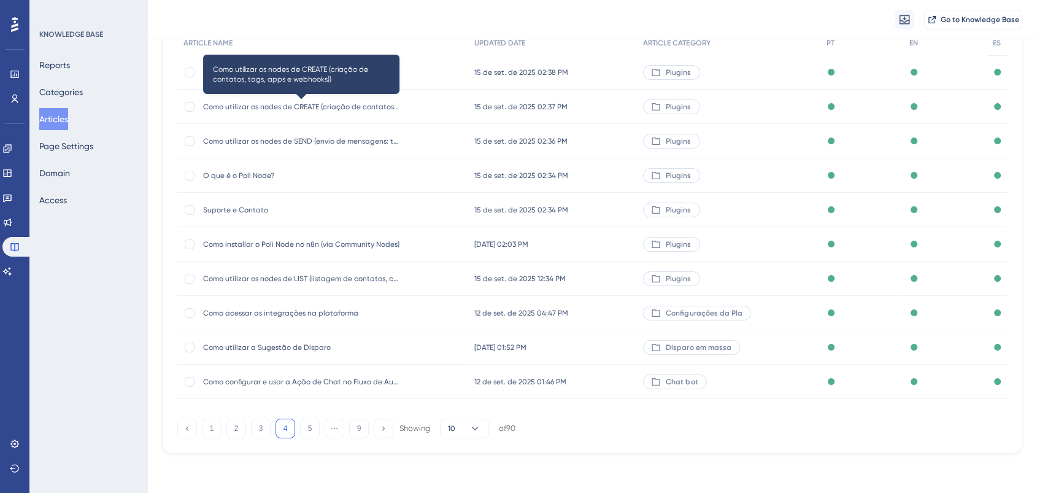
click at [326, 102] on span "Como utilizar os nodes de CREATE (criação de contatos, tags, apps e webhooks))" at bounding box center [301, 107] width 196 height 10
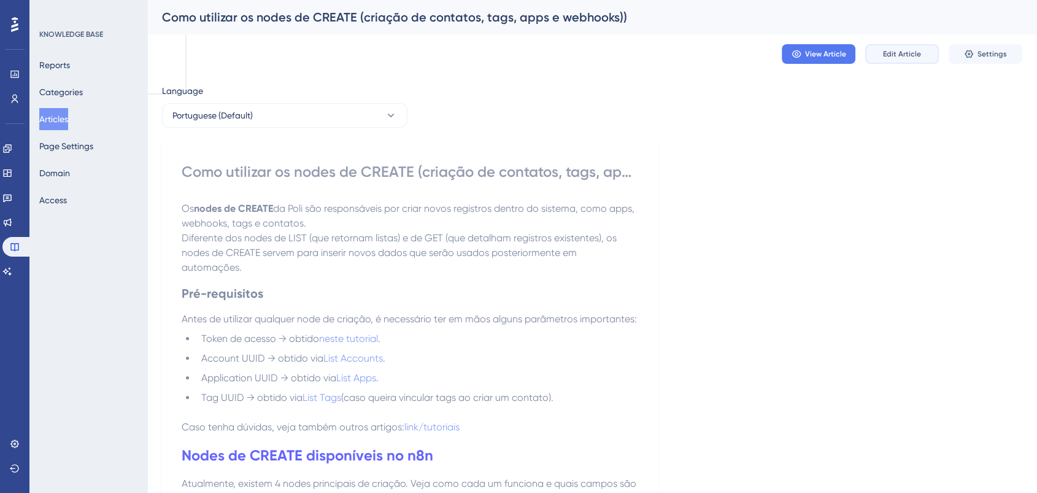
click at [888, 53] on span "Edit Article" at bounding box center [902, 54] width 38 height 10
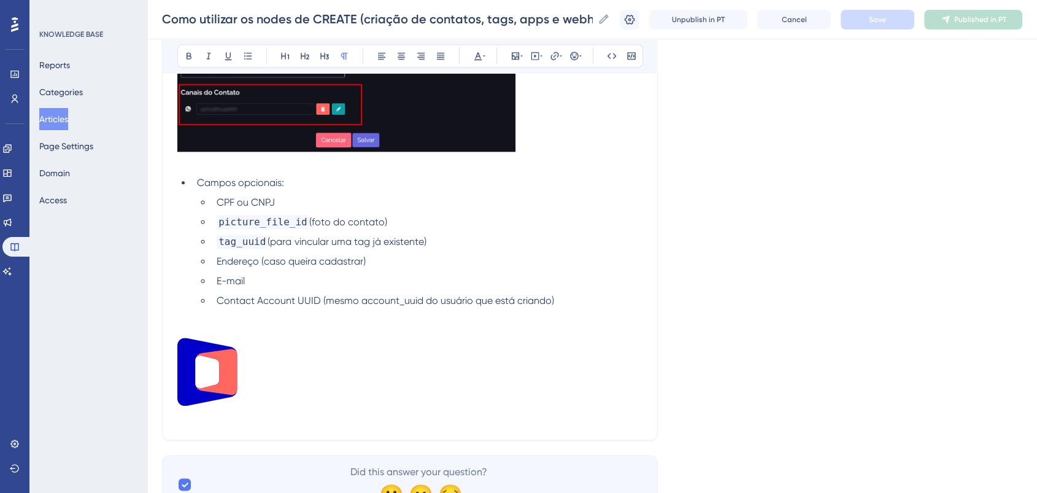
scroll to position [1562, 0]
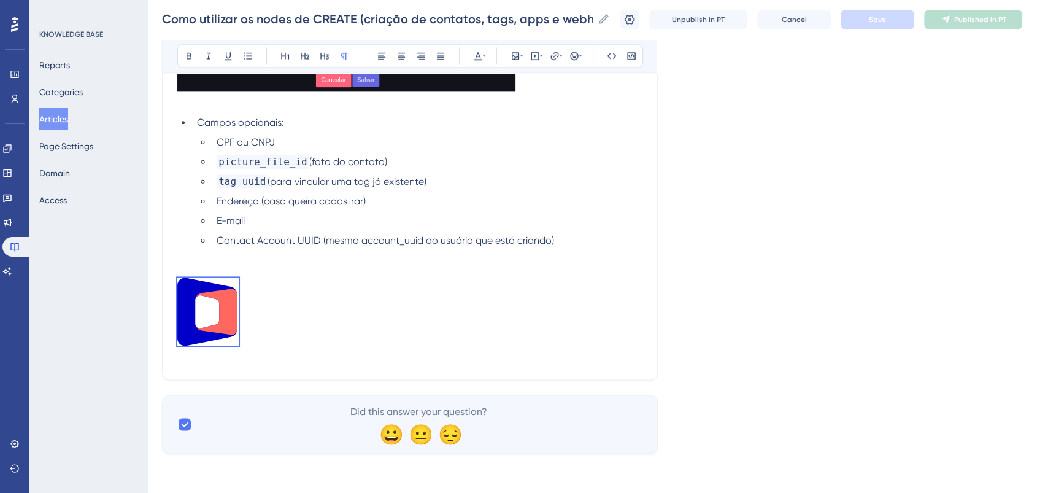
drag, startPoint x: 301, startPoint y: 333, endPoint x: 118, endPoint y: 284, distance: 189.3
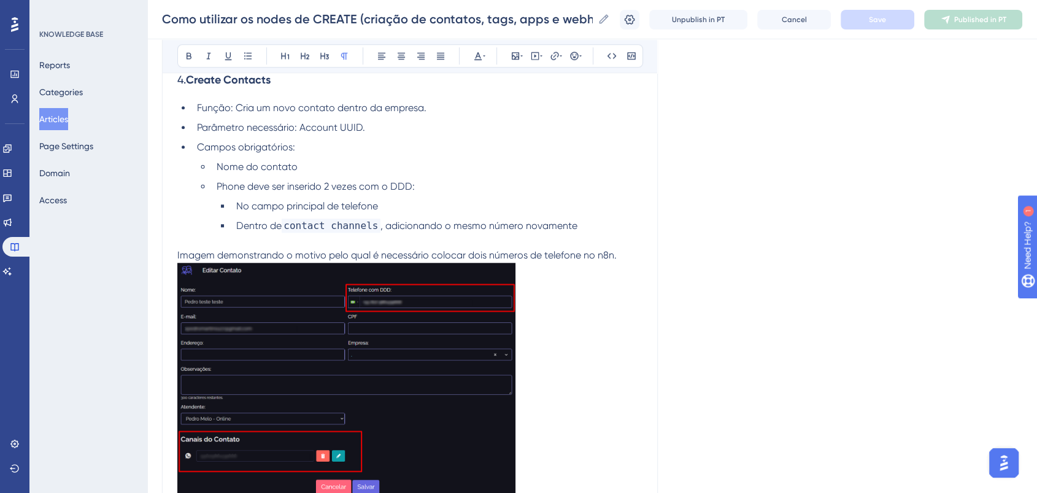
scroll to position [0, 0]
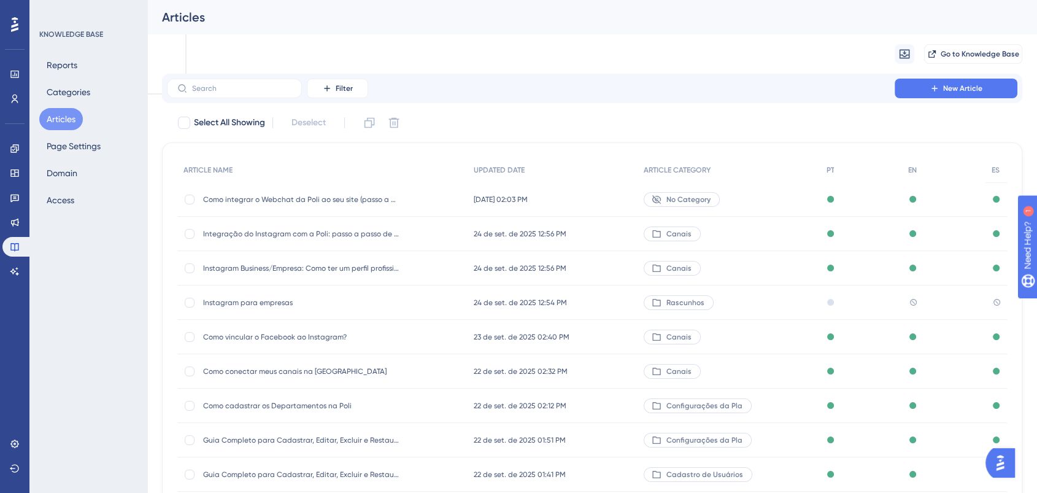
click at [330, 204] on div "Como integrar o Webchat da Poli ao seu site (passo a passo, personalização, tes…" at bounding box center [301, 199] width 196 height 34
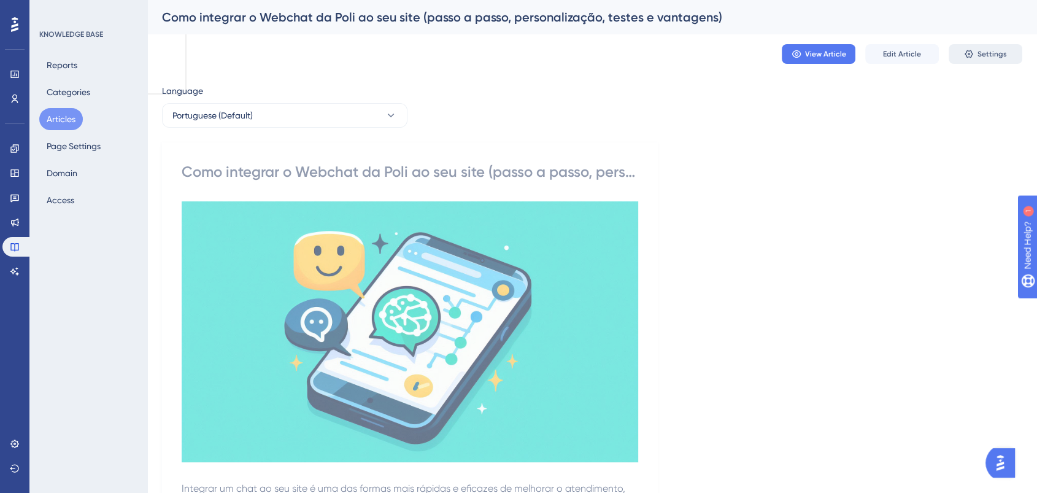
click at [988, 53] on span "Settings" at bounding box center [992, 54] width 29 height 10
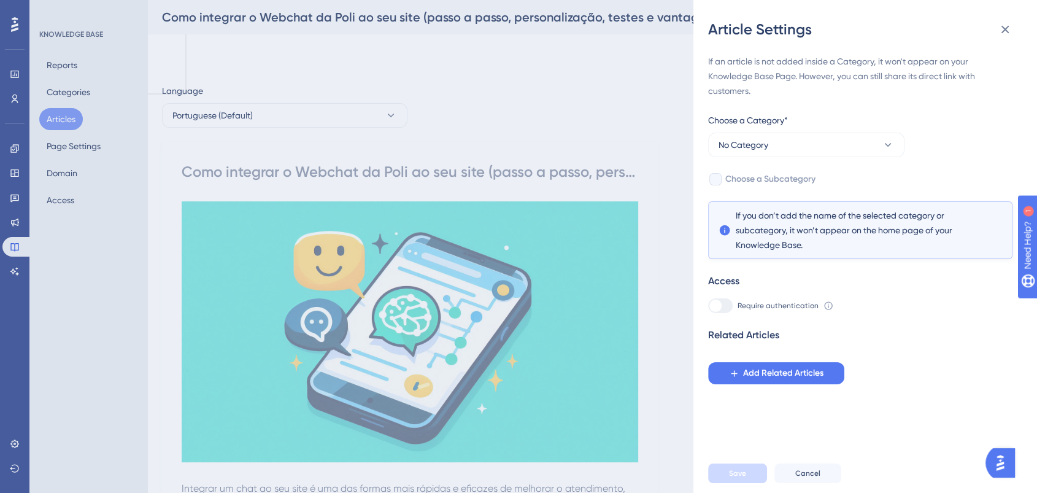
click at [818, 159] on div "If an article is not added inside a Category, it won't appear on your Knowledge…" at bounding box center [860, 219] width 304 height 330
click at [818, 148] on button "No Category" at bounding box center [806, 145] width 196 height 25
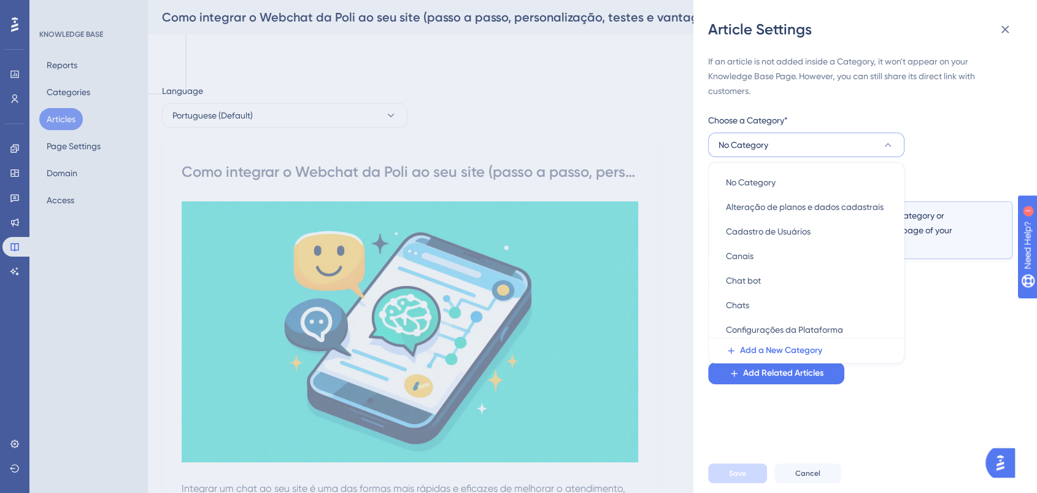
scroll to position [9, 0]
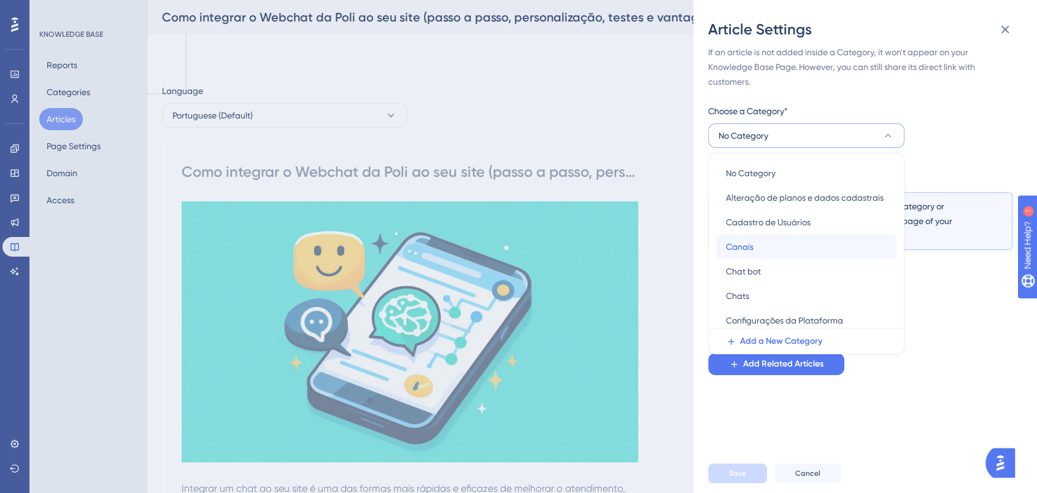
click at [763, 251] on div "Canais Canais" at bounding box center [806, 246] width 161 height 25
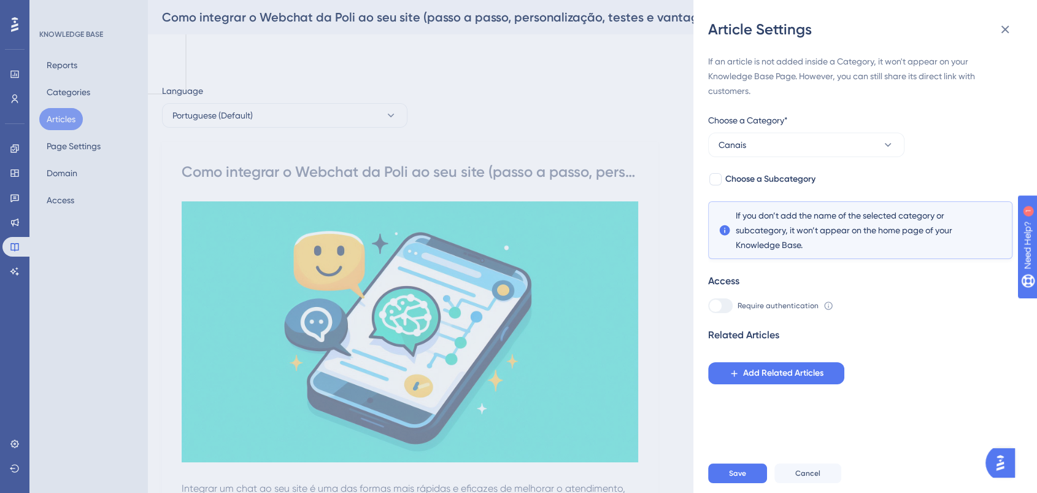
scroll to position [0, 0]
click at [747, 483] on button "Save" at bounding box center [737, 473] width 59 height 20
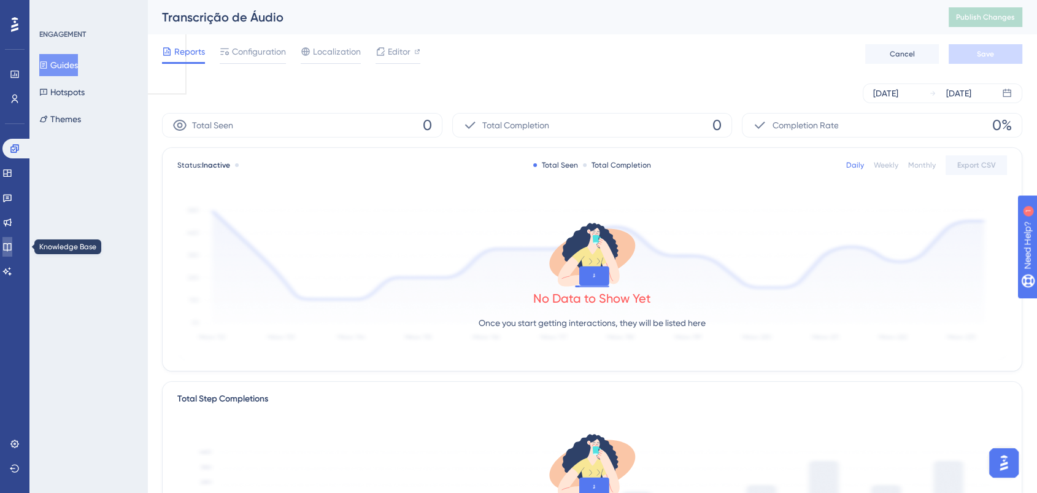
click at [12, 245] on icon at bounding box center [7, 247] width 10 height 10
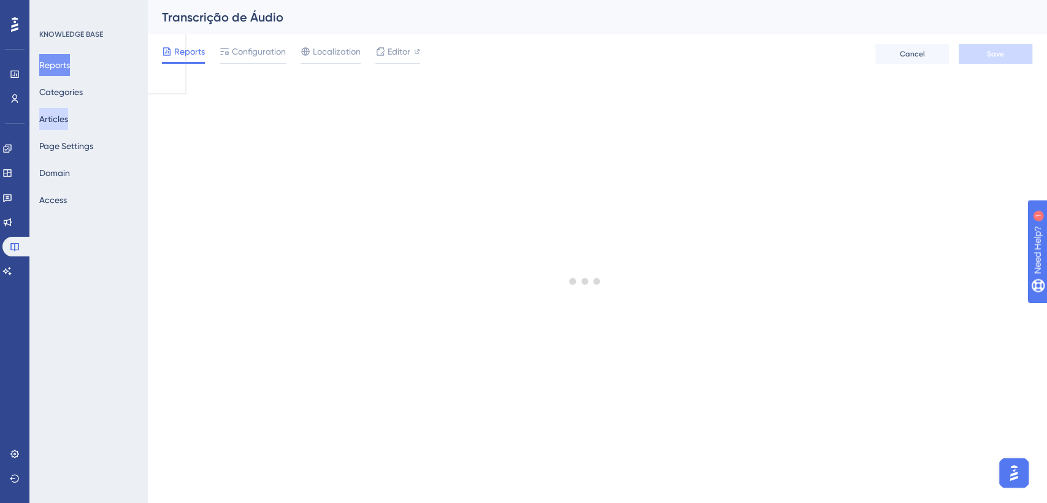
click at [68, 118] on button "Articles" at bounding box center [53, 119] width 29 height 22
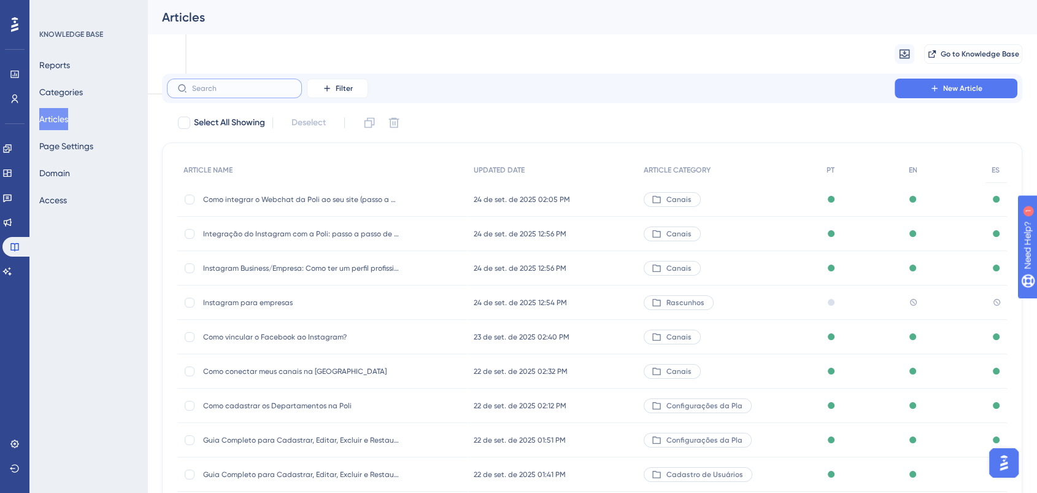
click at [251, 91] on input "text" at bounding box center [241, 88] width 99 height 9
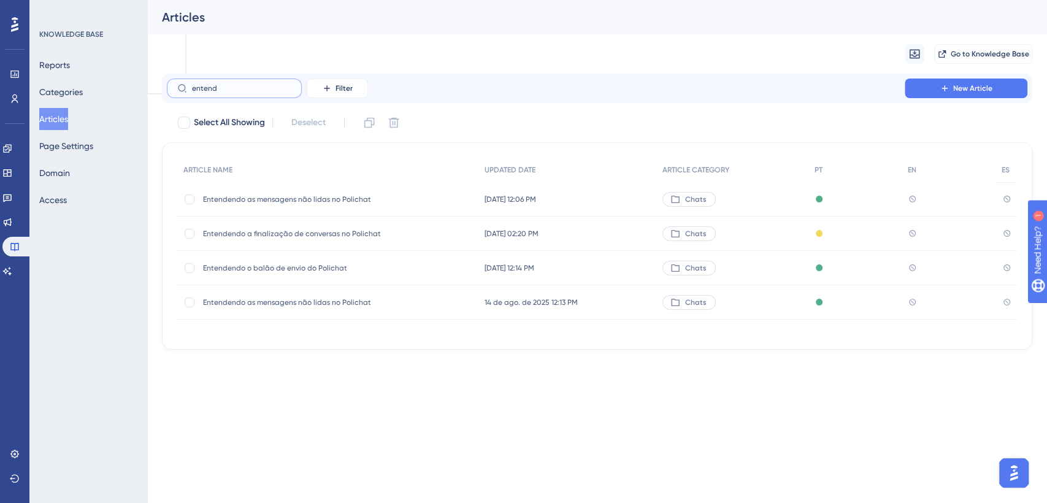
type input "entend"
click at [331, 268] on span "Entendendo o balão de envio do Polichat" at bounding box center [301, 268] width 196 height 10
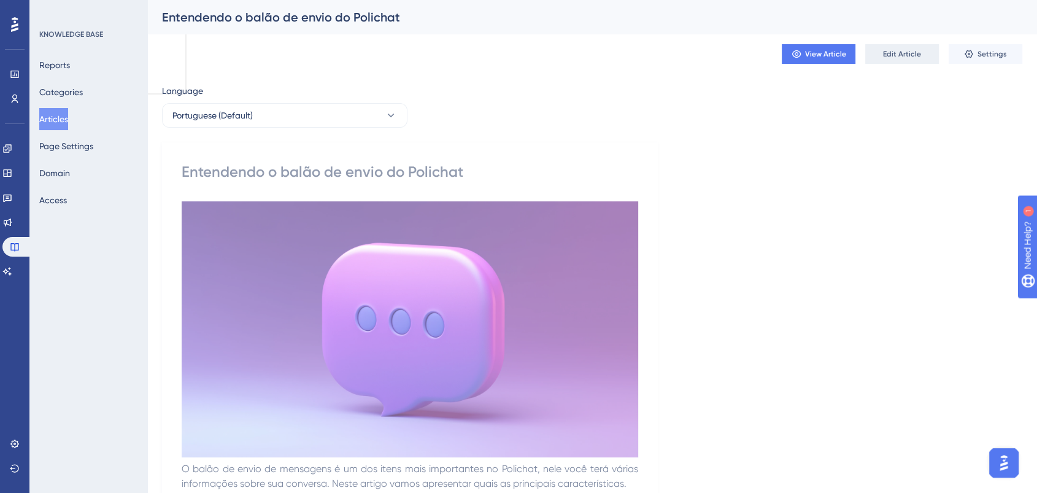
click at [908, 54] on span "Edit Article" at bounding box center [902, 54] width 38 height 10
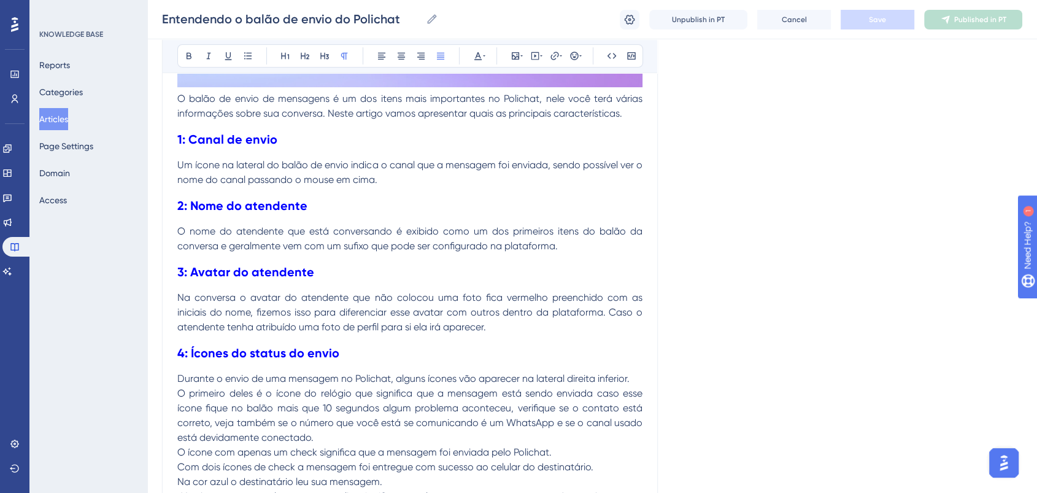
scroll to position [285, 0]
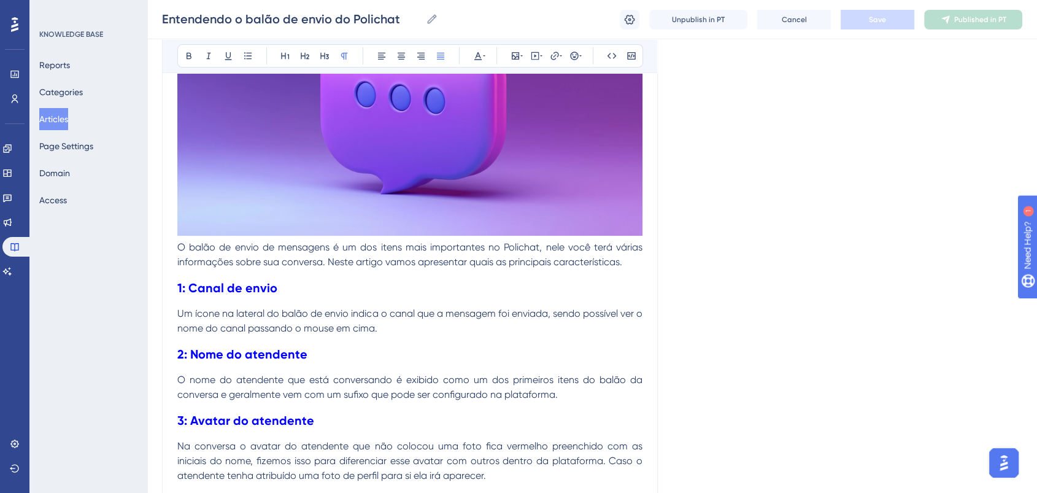
click at [417, 325] on p "Um ícone na lateral do balão de envio indica o canal que a mensagem foi enviada…" at bounding box center [409, 320] width 465 height 29
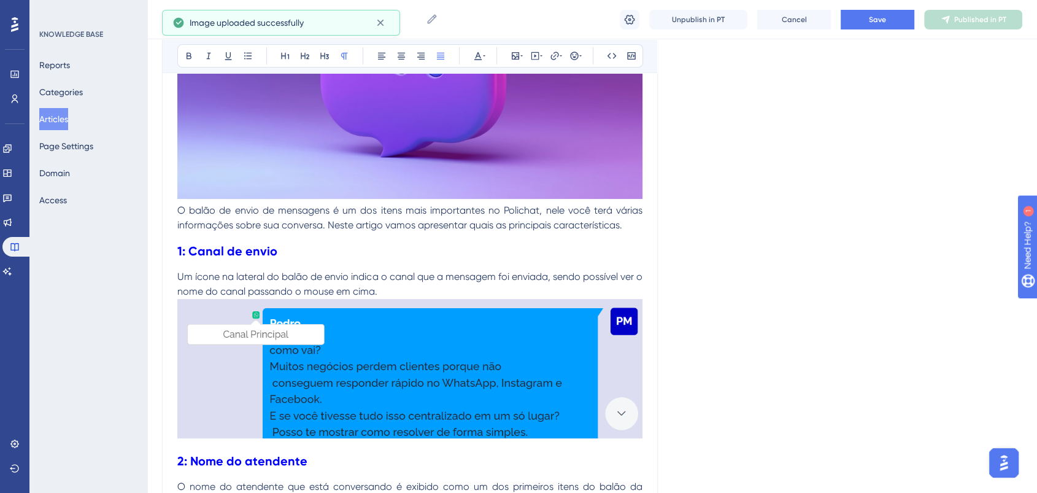
scroll to position [422, 0]
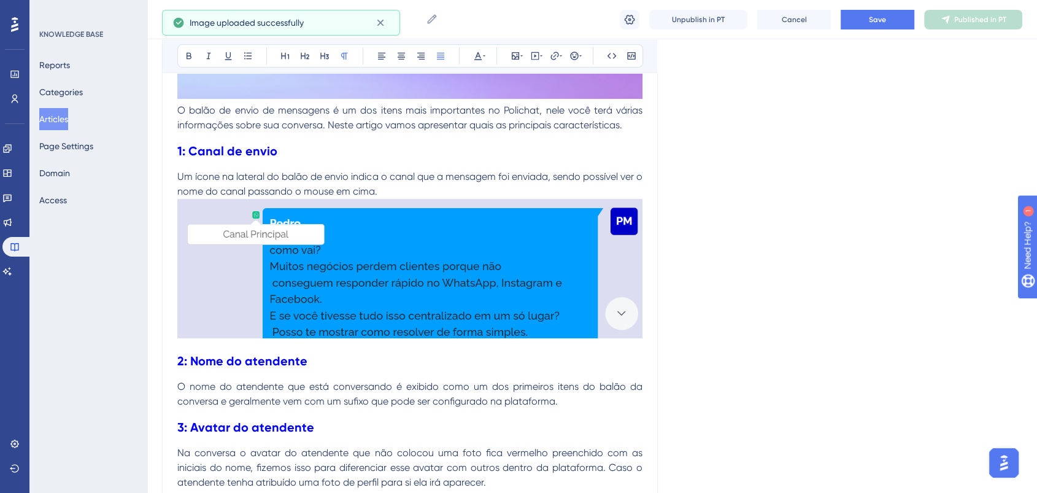
click at [461, 185] on p "Um ícone na lateral do balão de envio indica o canal que a mensagem foi enviada…" at bounding box center [409, 183] width 465 height 29
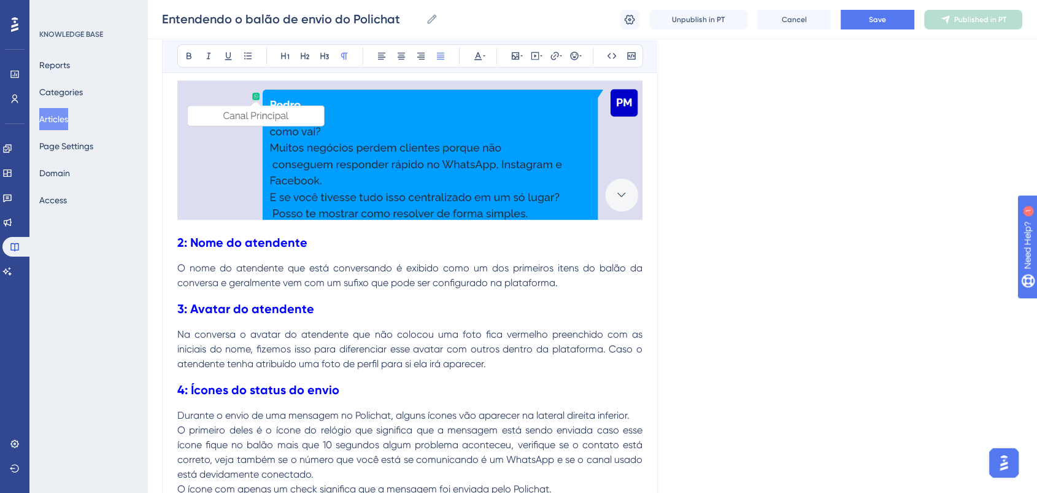
scroll to position [558, 0]
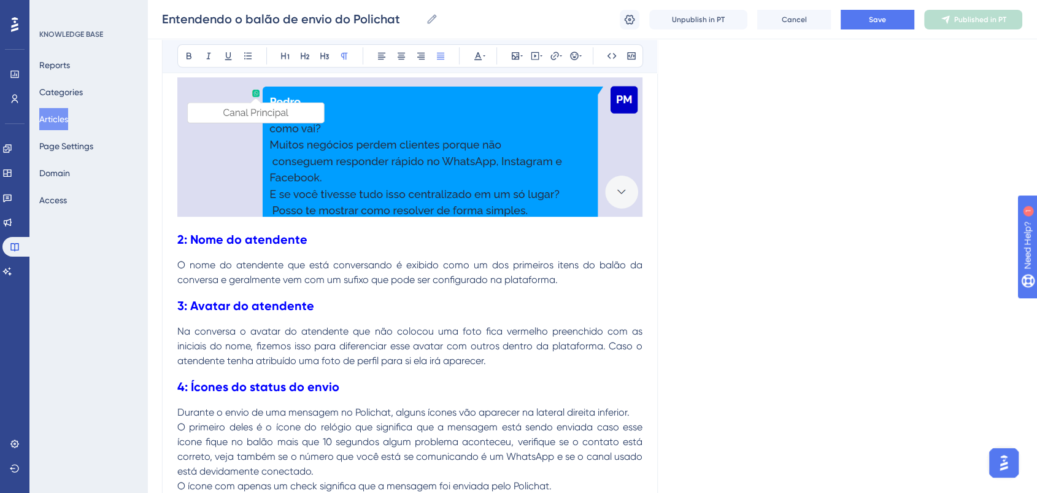
click at [447, 211] on img at bounding box center [409, 146] width 465 height 139
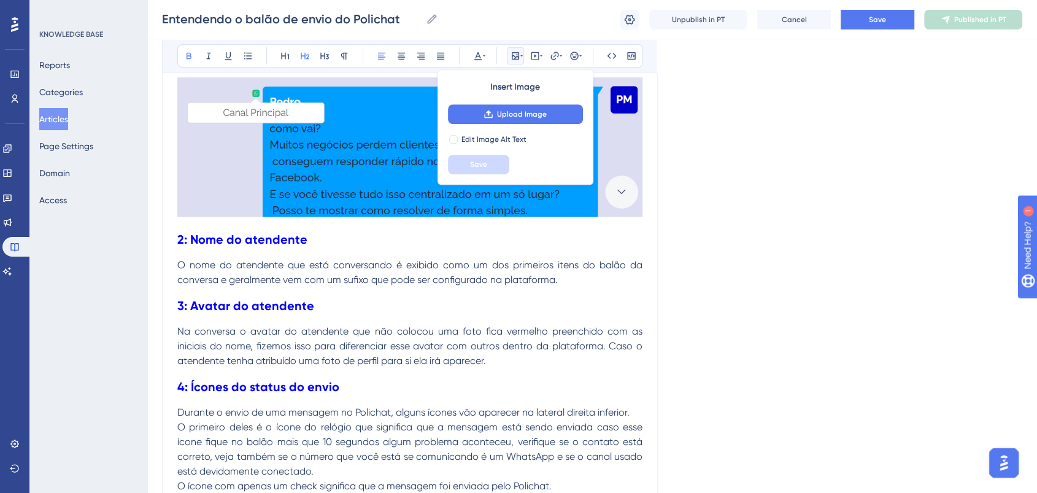
click at [390, 229] on h2 "2: Nome do atendente" at bounding box center [409, 239] width 465 height 37
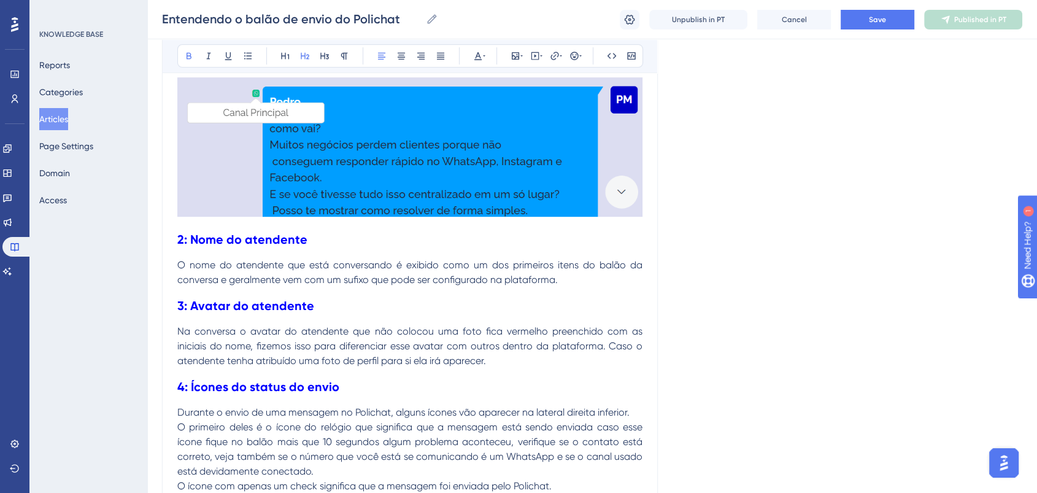
click at [578, 287] on h2 "3: Avatar do atendente" at bounding box center [409, 305] width 465 height 37
click at [573, 278] on p "O nome do atendente que está conversando é exibido como um dos primeiros itens …" at bounding box center [409, 272] width 465 height 29
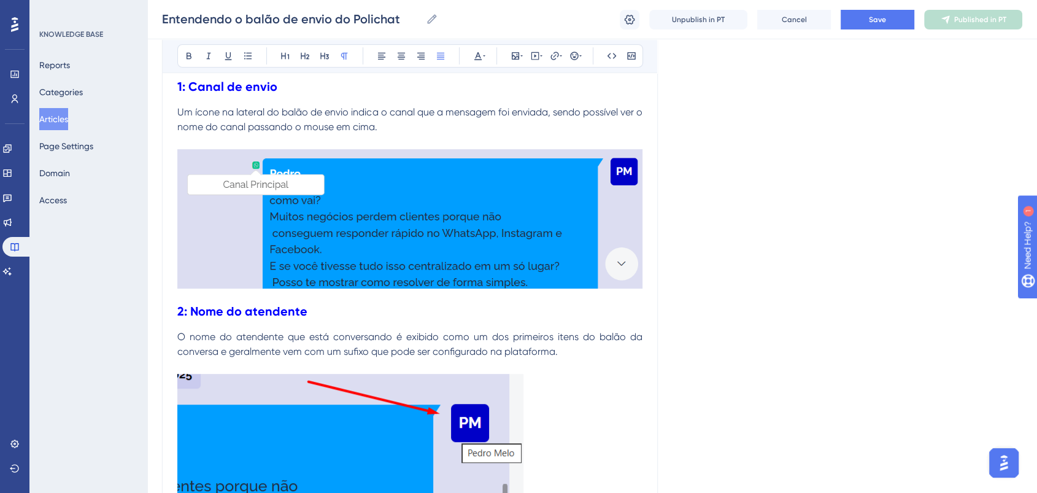
scroll to position [353, 0]
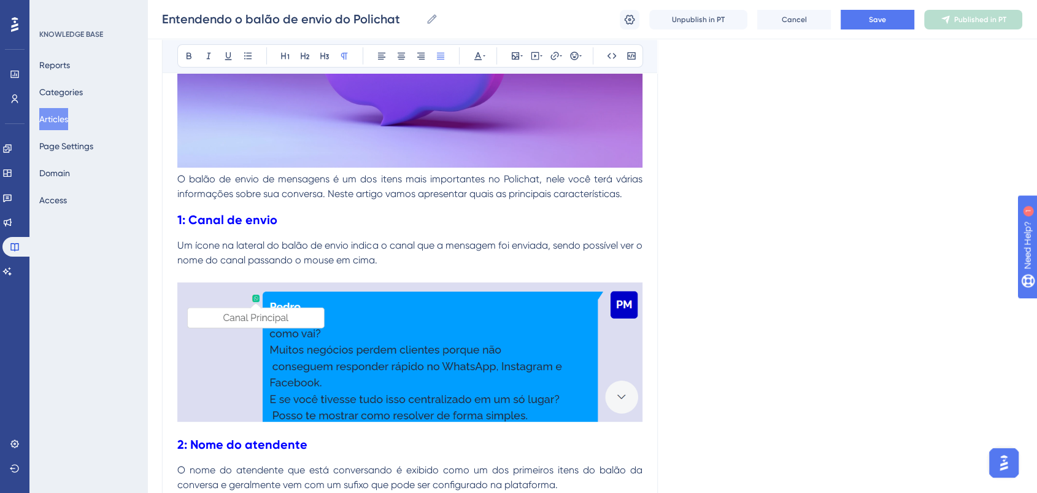
click at [272, 433] on h2 "2: Nome do atendente" at bounding box center [409, 444] width 465 height 37
click at [266, 431] on h2 "2: Nome do atendente" at bounding box center [409, 444] width 465 height 37
click at [326, 445] on h2 "2: Nome do atendente" at bounding box center [409, 444] width 465 height 37
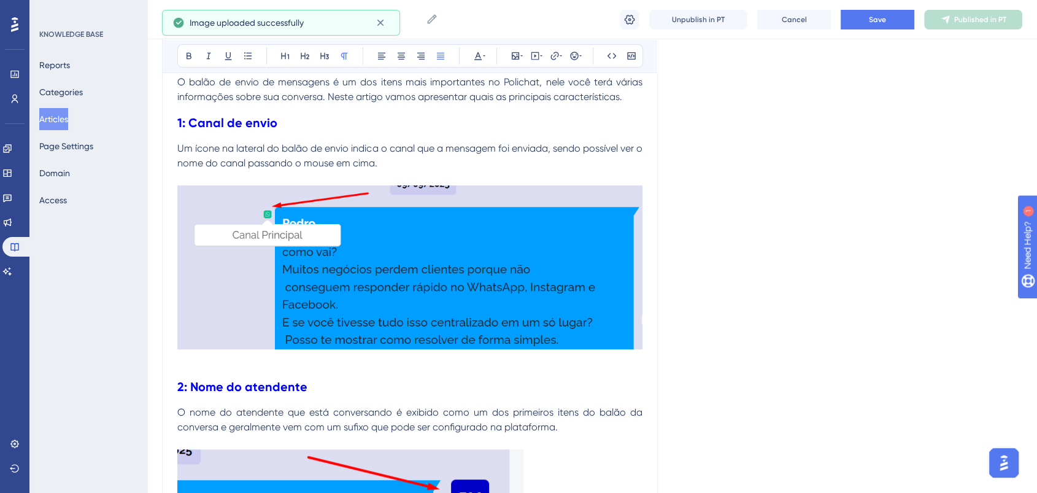
scroll to position [558, 0]
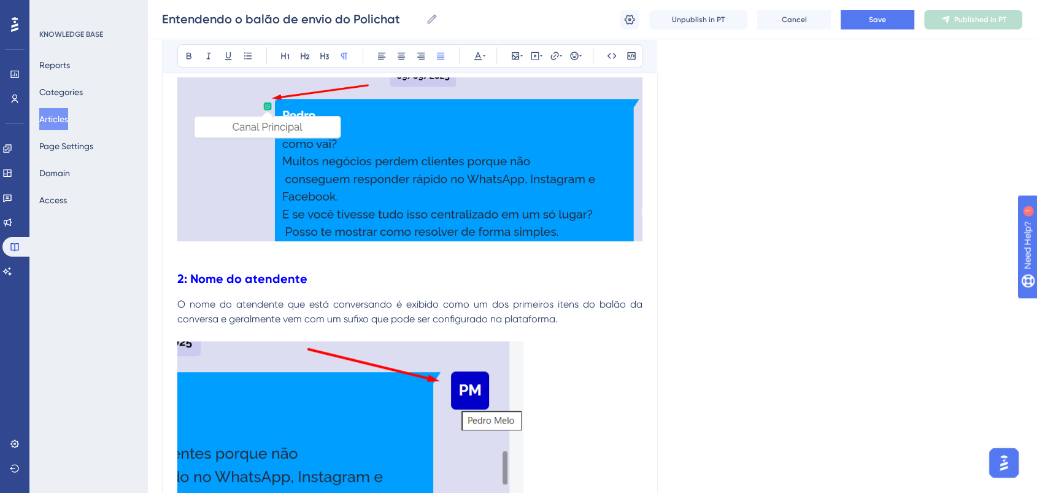
click at [169, 191] on div "Entendendo o balão de envio do Polichat Bold Italic Underline Bullet Point Head…" at bounding box center [410, 353] width 496 height 1549
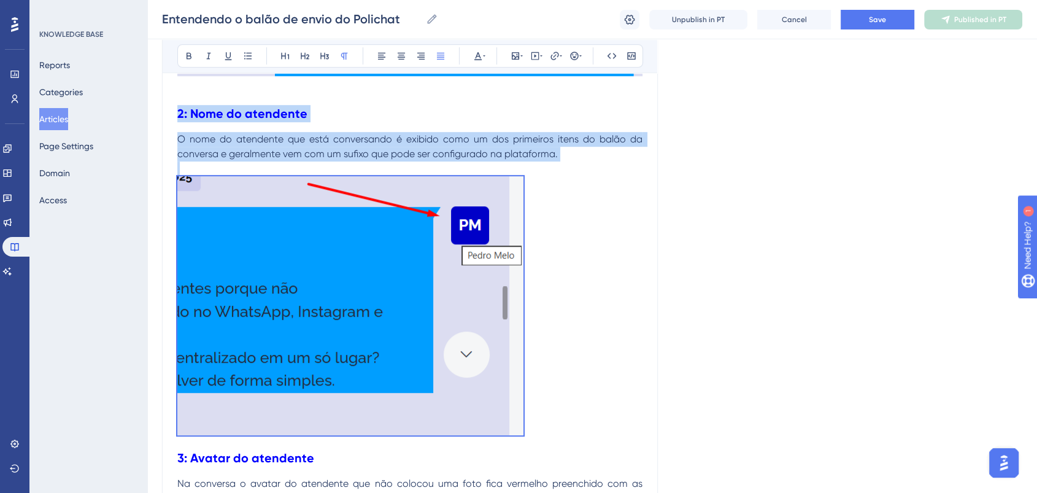
scroll to position [695, 0]
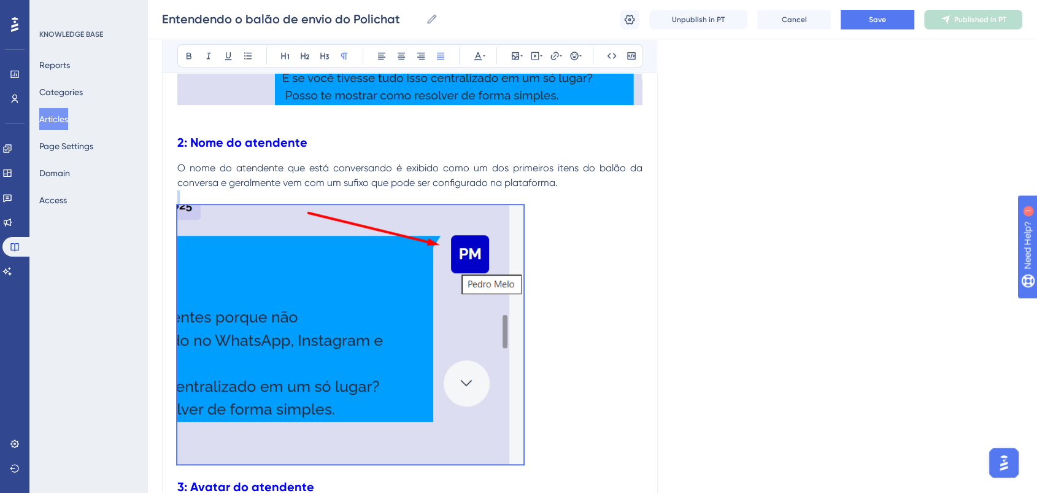
drag, startPoint x: 555, startPoint y: 226, endPoint x: 147, endPoint y: 202, distance: 408.8
click at [147, 202] on div "Performance Users Engagement Widgets Feedback Product Updates Knowledge Base AI…" at bounding box center [592, 195] width 890 height 1780
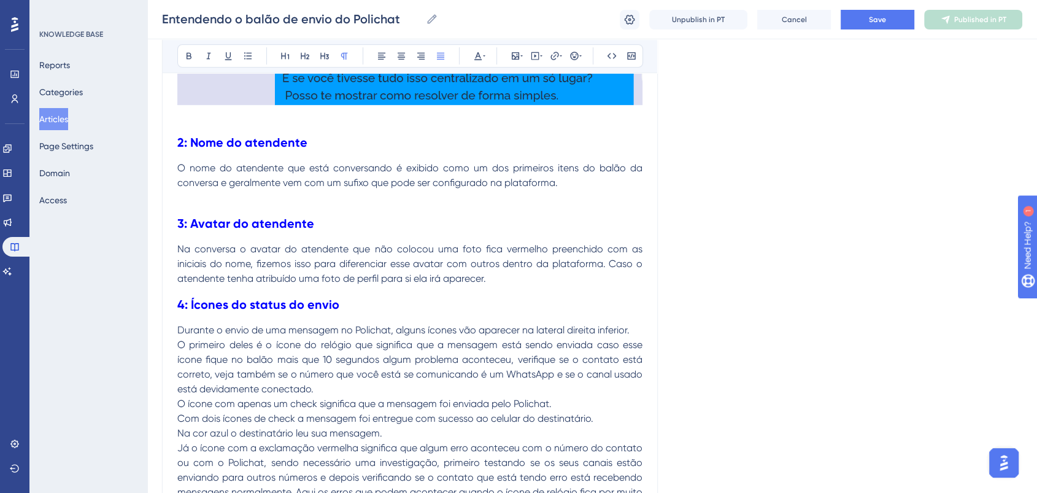
click at [509, 276] on p "Na conversa o avatar do atendente que não colocou uma foto fica vermelho preenc…" at bounding box center [409, 264] width 465 height 44
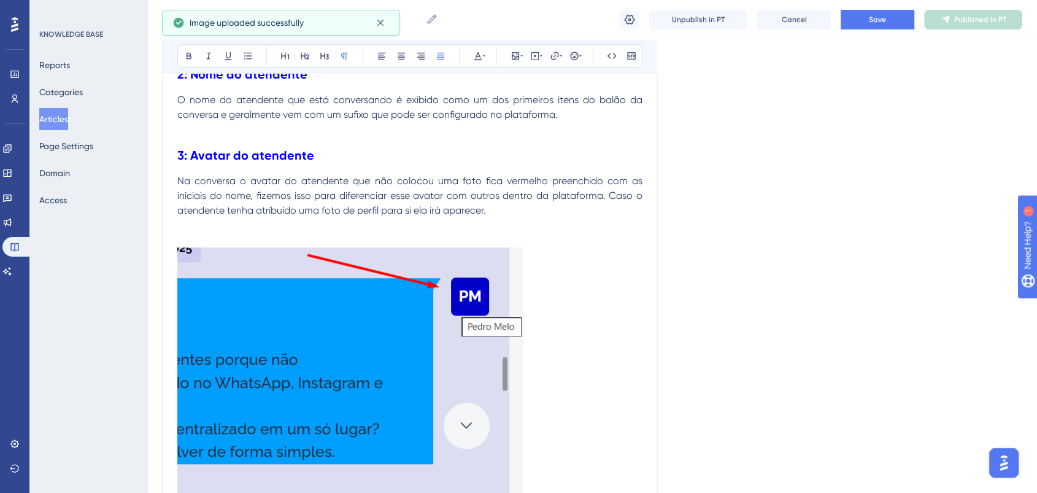
scroll to position [831, 0]
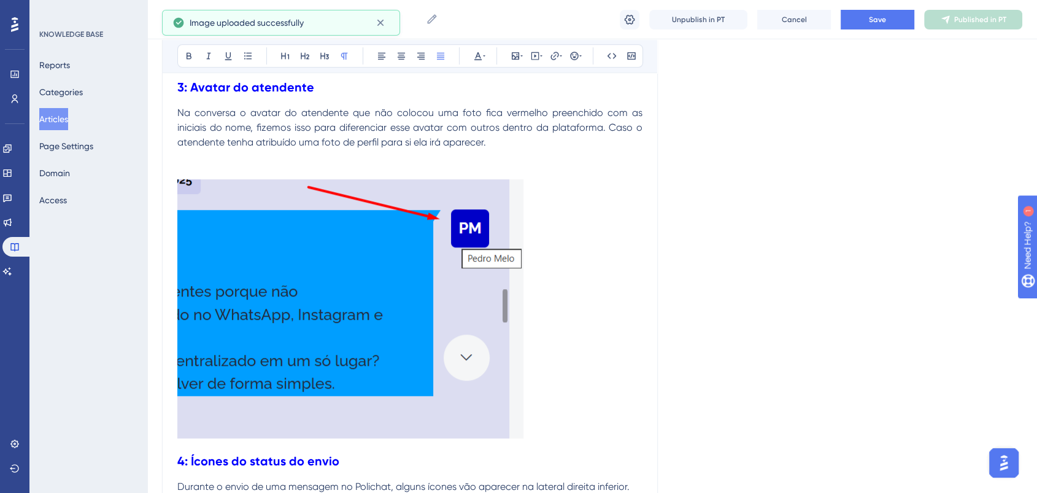
click at [358, 168] on p at bounding box center [409, 171] width 465 height 15
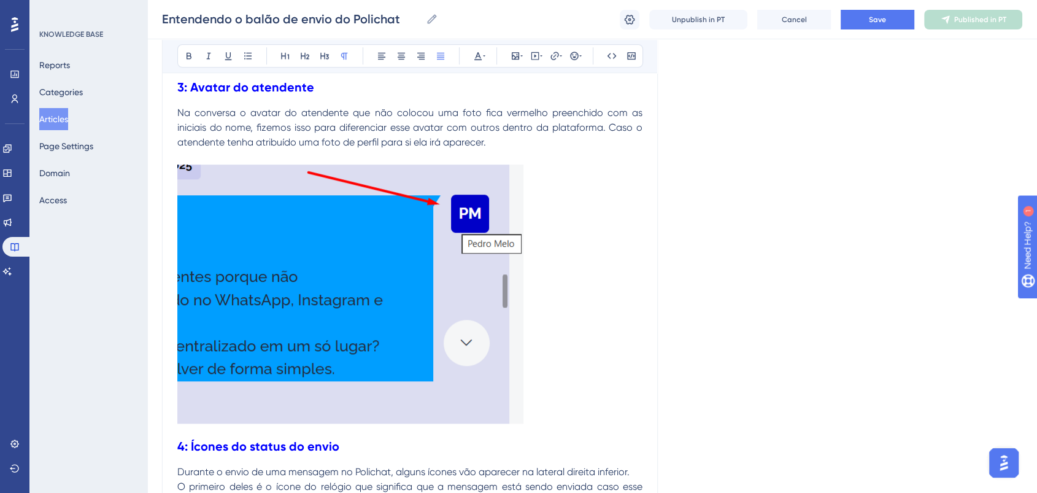
scroll to position [967, 0]
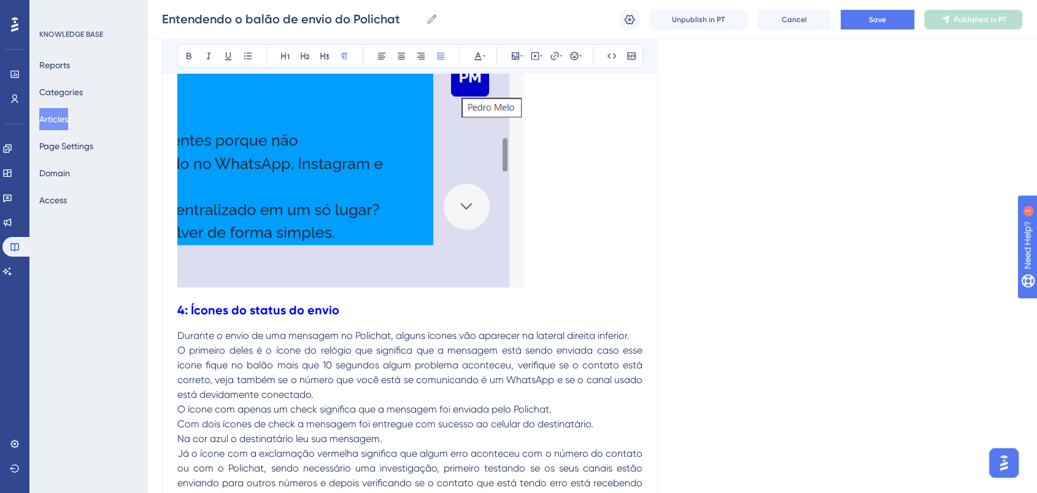
click at [569, 274] on p at bounding box center [409, 159] width 465 height 263
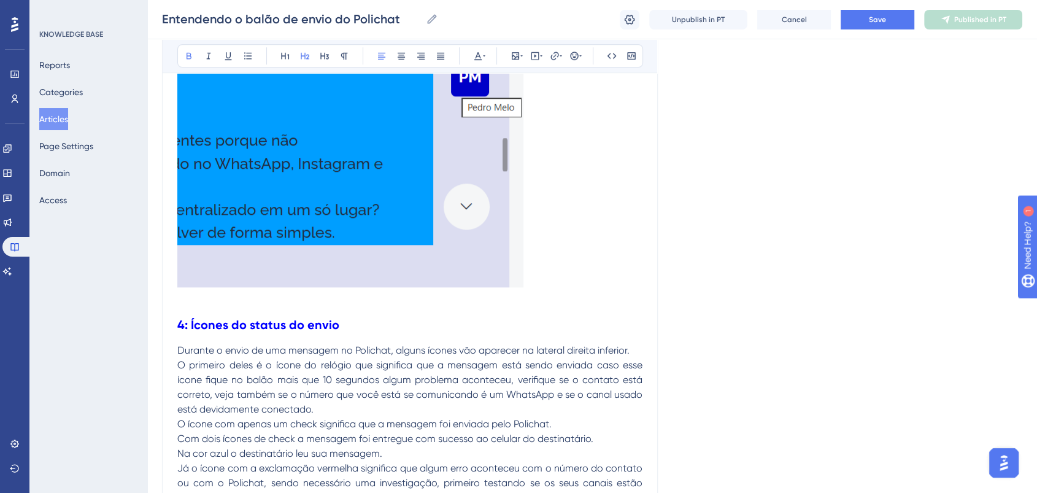
click at [563, 324] on h2 "4: Ícones do status do envio" at bounding box center [409, 324] width 465 height 37
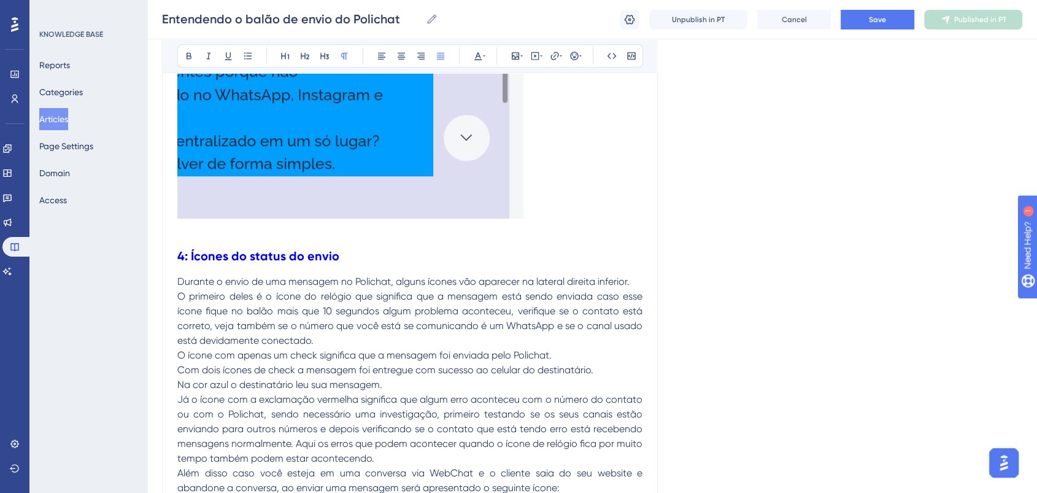
click at [339, 339] on p "O primeiro deles é o ícone do relógio que significa que a mensagem está sendo e…" at bounding box center [409, 318] width 465 height 59
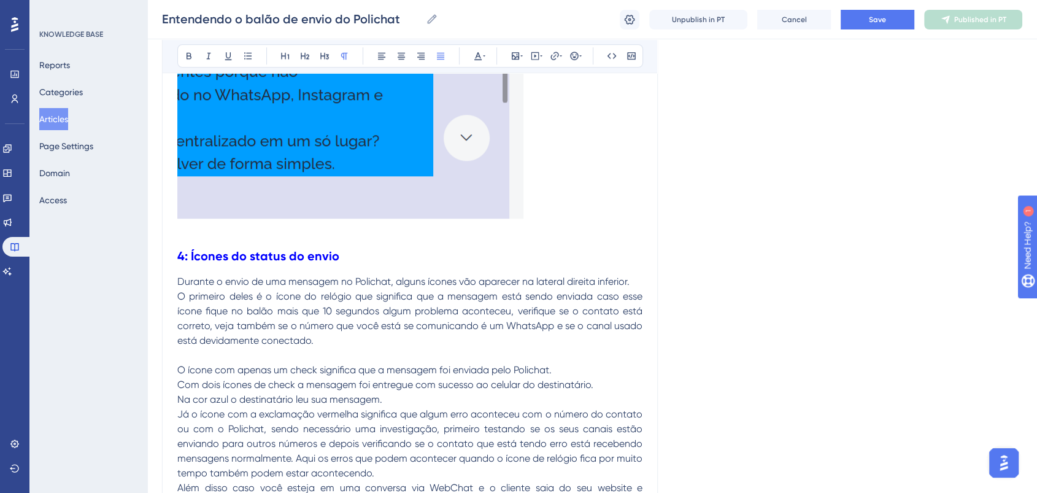
click at [360, 333] on p "O primeiro deles é o ícone do relógio que significa que a mensagem está sendo e…" at bounding box center [409, 318] width 465 height 59
click at [326, 336] on p "O primeiro deles é o ícone do relógio que significa que a mensagem está sendo e…" at bounding box center [409, 318] width 465 height 59
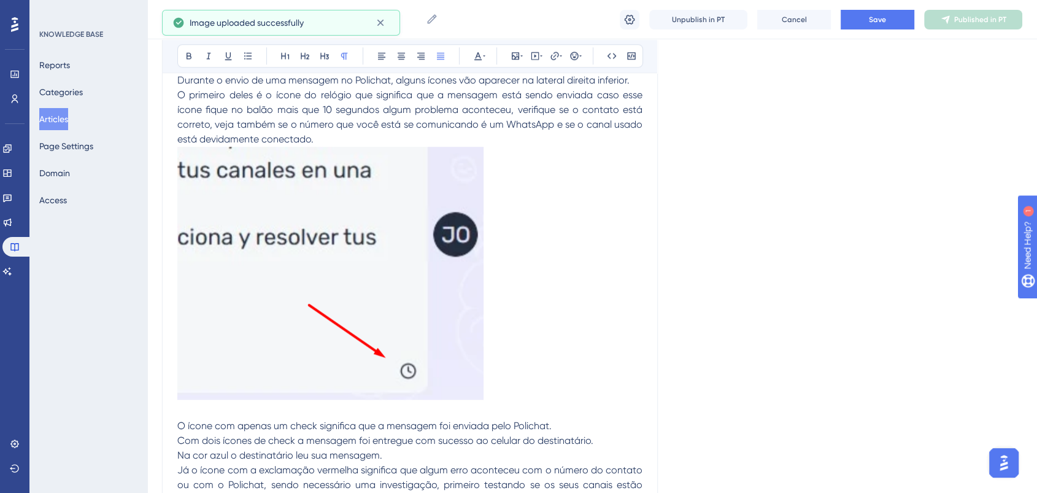
scroll to position [1240, 0]
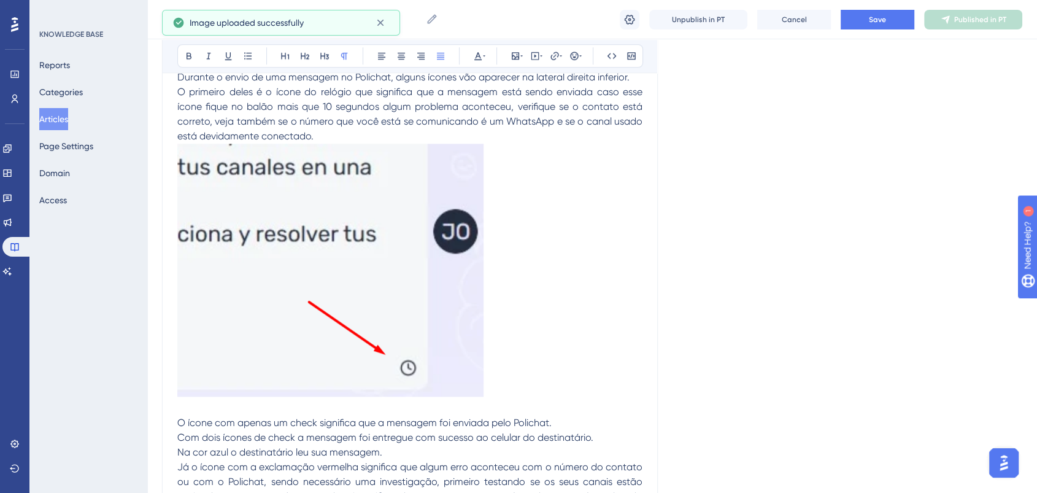
click at [339, 303] on img at bounding box center [330, 270] width 306 height 253
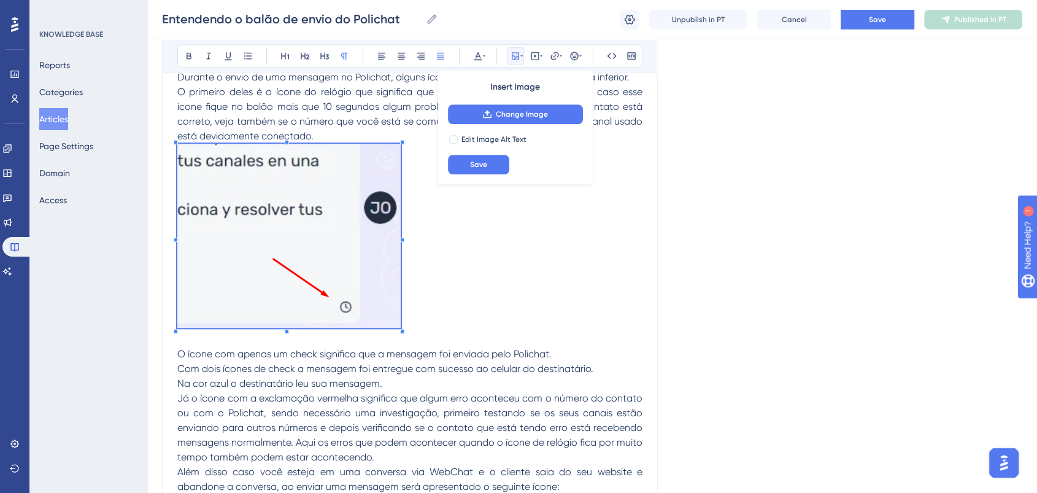
click at [400, 325] on span at bounding box center [288, 238] width 223 height 189
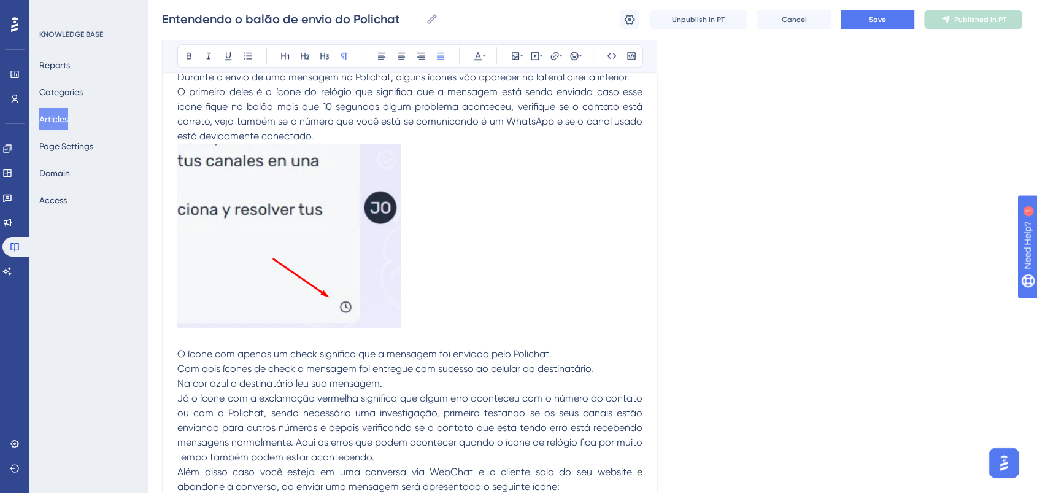
click at [449, 240] on p at bounding box center [409, 238] width 465 height 189
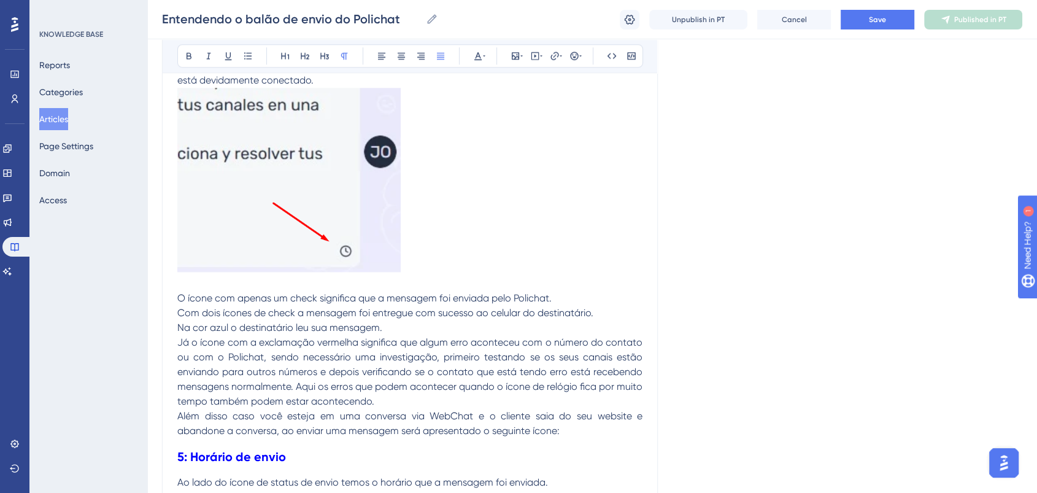
scroll to position [1376, 0]
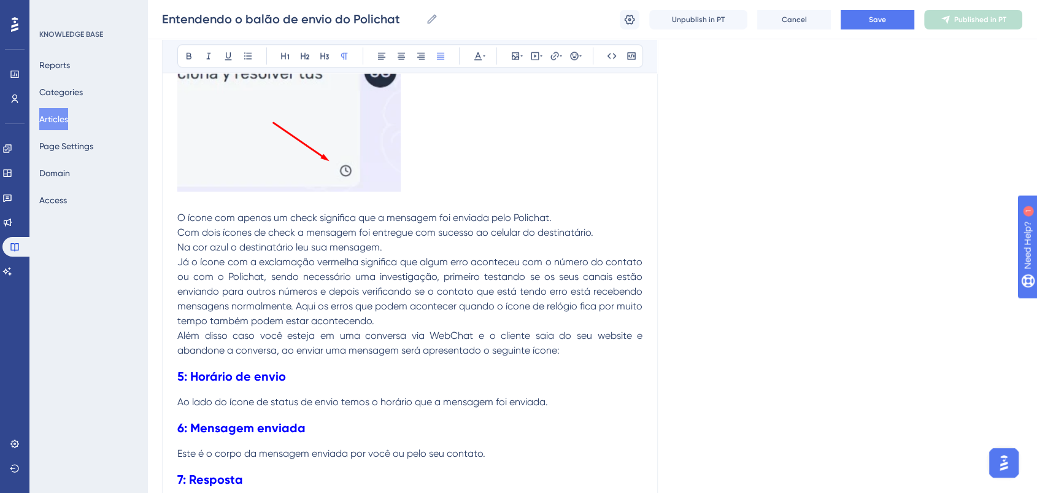
click at [425, 246] on p "Na cor azul o destinatário leu sua mensagem." at bounding box center [409, 247] width 465 height 15
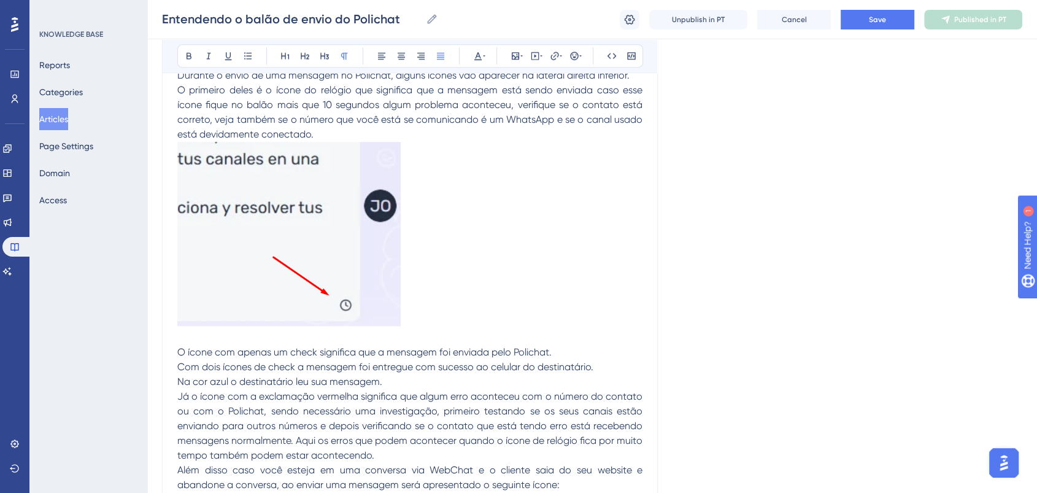
scroll to position [1240, 0]
click at [433, 265] on p at bounding box center [409, 238] width 465 height 189
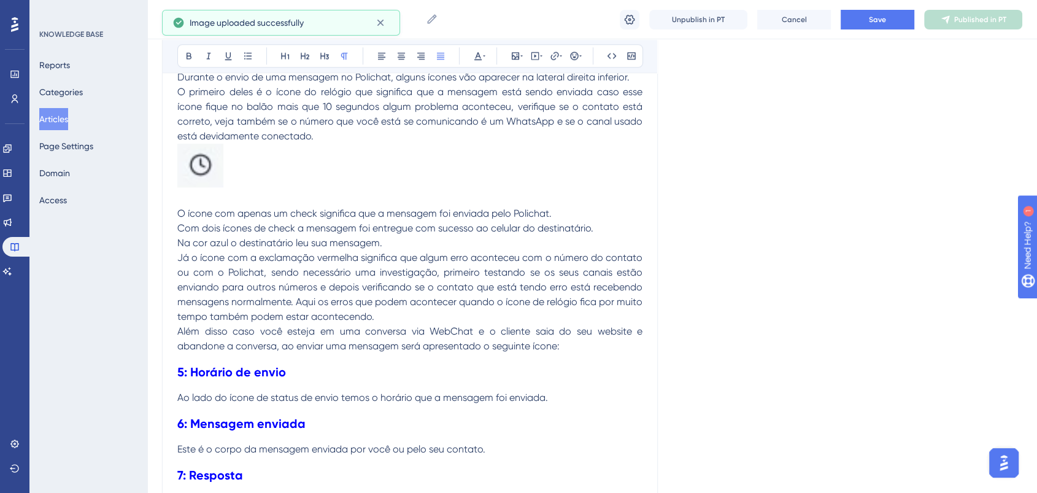
scroll to position [1172, 0]
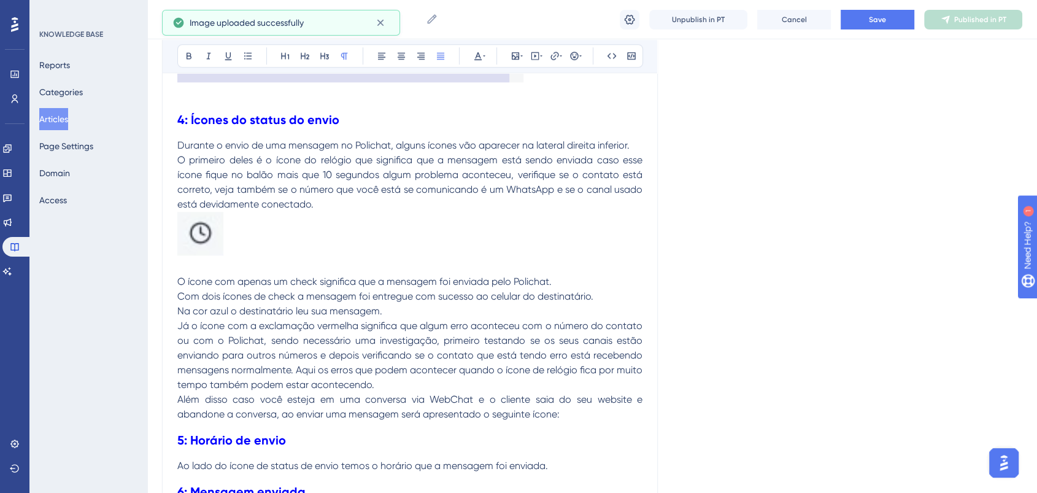
click at [315, 218] on p at bounding box center [409, 236] width 465 height 48
click at [179, 155] on span "O primeiro deles é o ícone do relógio que significa que a mensagem está sendo e…" at bounding box center [411, 182] width 468 height 56
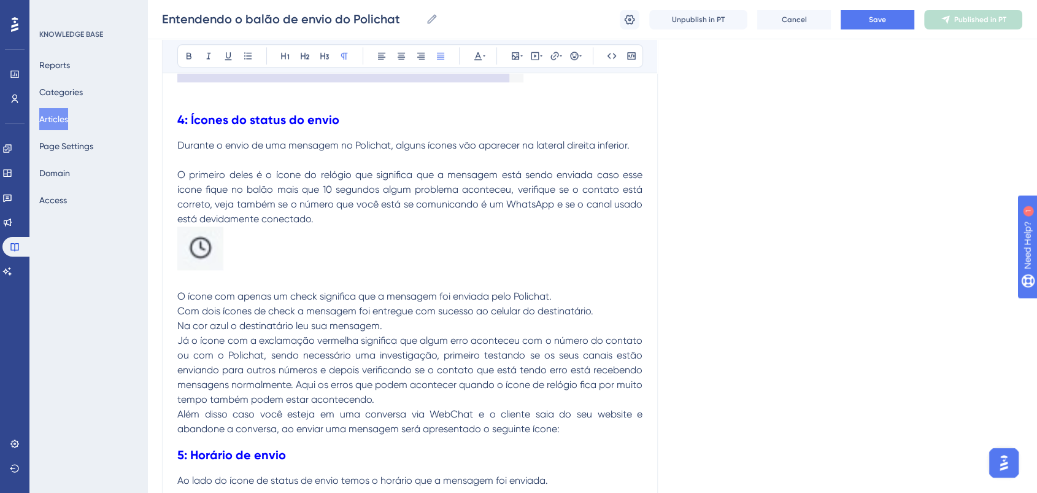
click at [288, 222] on span "O primeiro deles é o ícone do relógio que significa que a mensagem está sendo e…" at bounding box center [411, 197] width 468 height 56
click at [579, 298] on p "O ícone com apenas um check significa que a mensagem foi enviada pelo Polichat." at bounding box center [409, 296] width 465 height 15
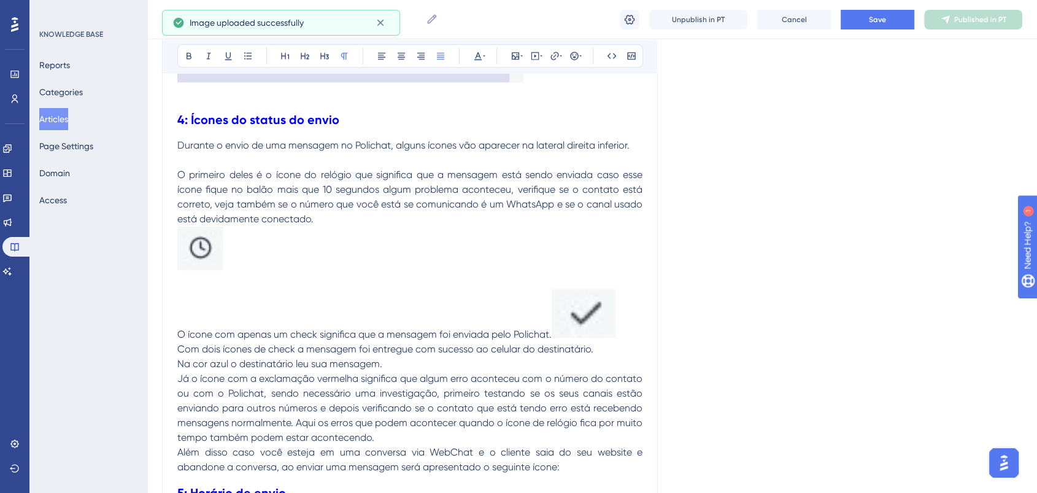
click at [552, 333] on span "O ícone com apenas um check significa que a mensagem foi enviada pelo Polichat." at bounding box center [364, 334] width 374 height 12
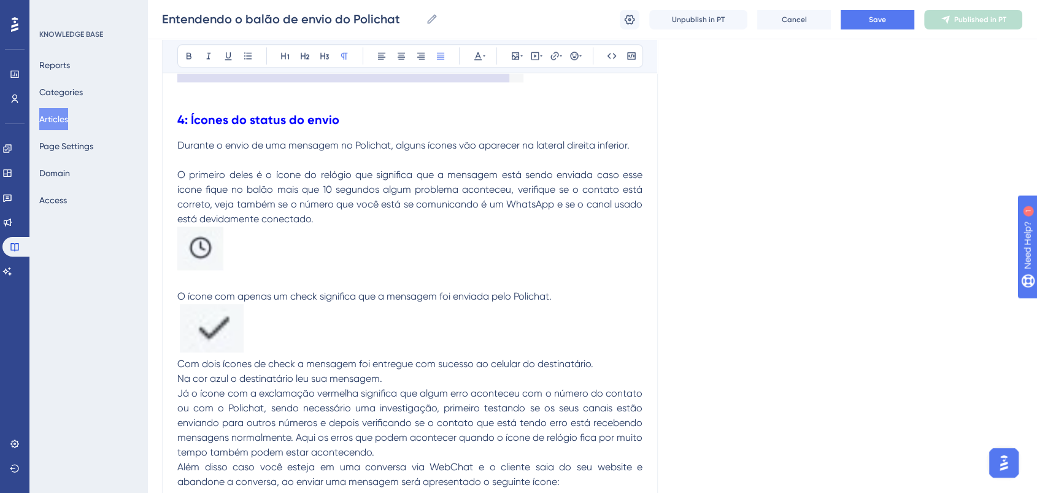
click at [226, 314] on img at bounding box center [212, 328] width 64 height 48
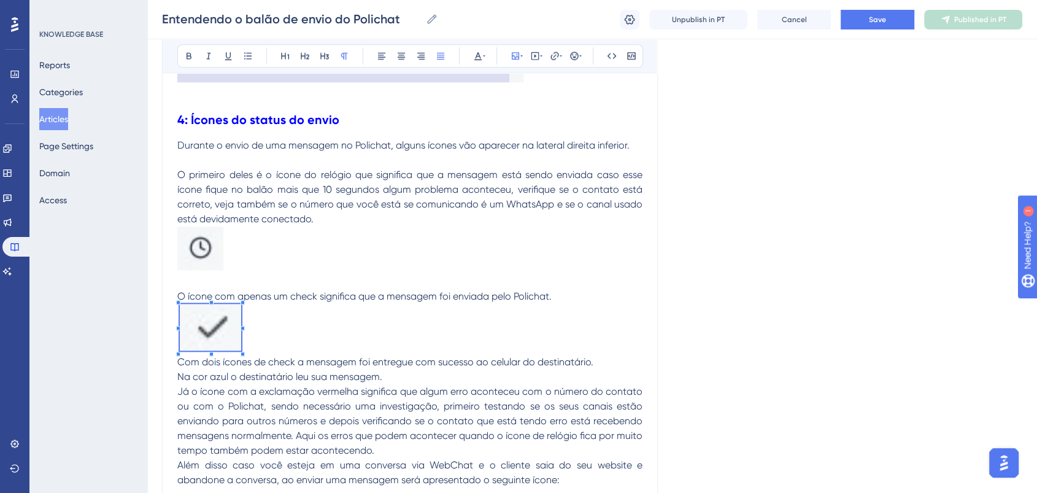
click at [209, 327] on span at bounding box center [210, 329] width 61 height 51
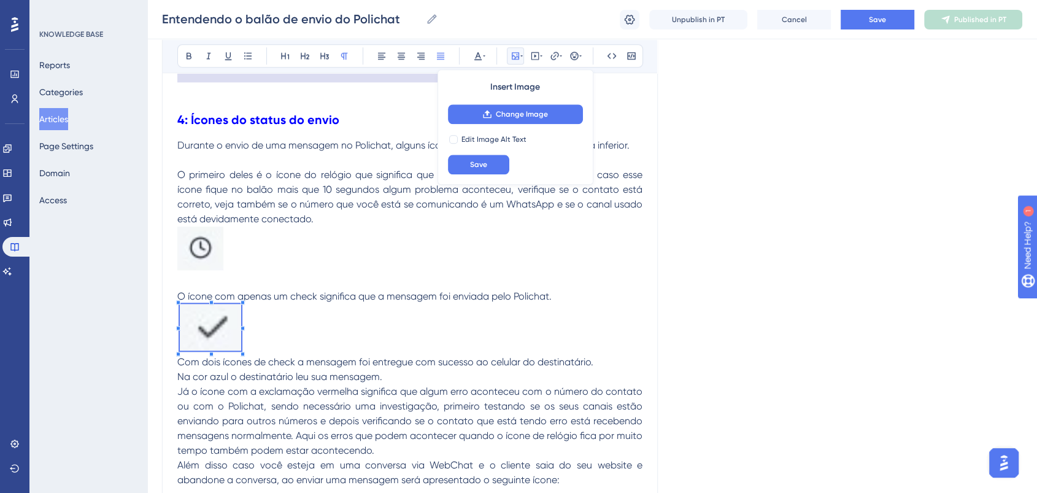
click at [299, 306] on p at bounding box center [409, 329] width 465 height 51
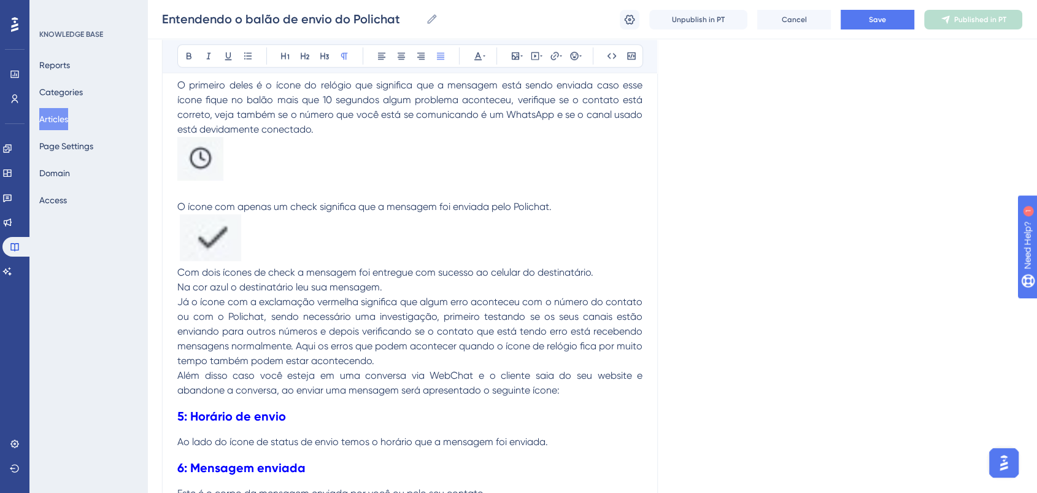
scroll to position [1308, 0]
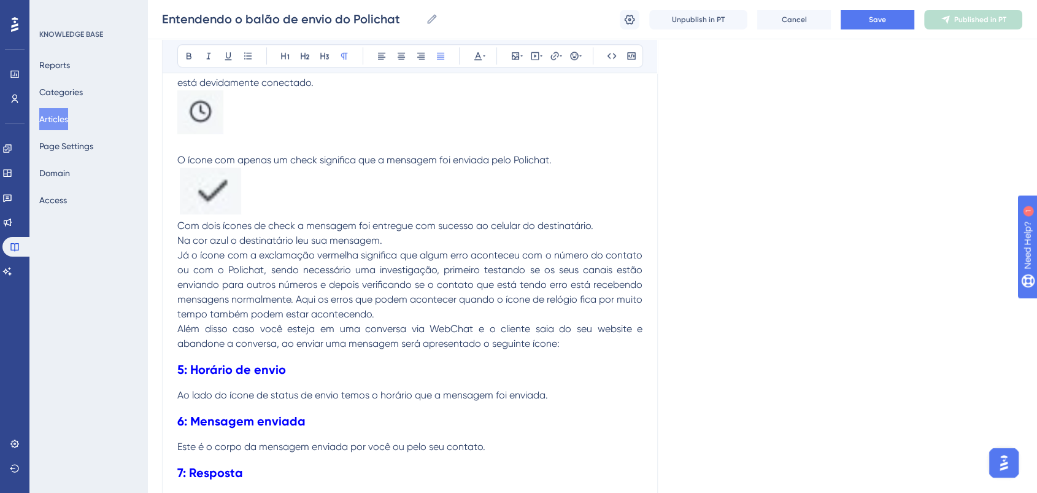
click at [387, 239] on p "Na cor azul o destinatário leu sua mensagem." at bounding box center [409, 240] width 465 height 15
click at [610, 225] on p "Com dois ícones de check a mensagem foi entregue com sucesso ao celular do dest…" at bounding box center [409, 225] width 465 height 15
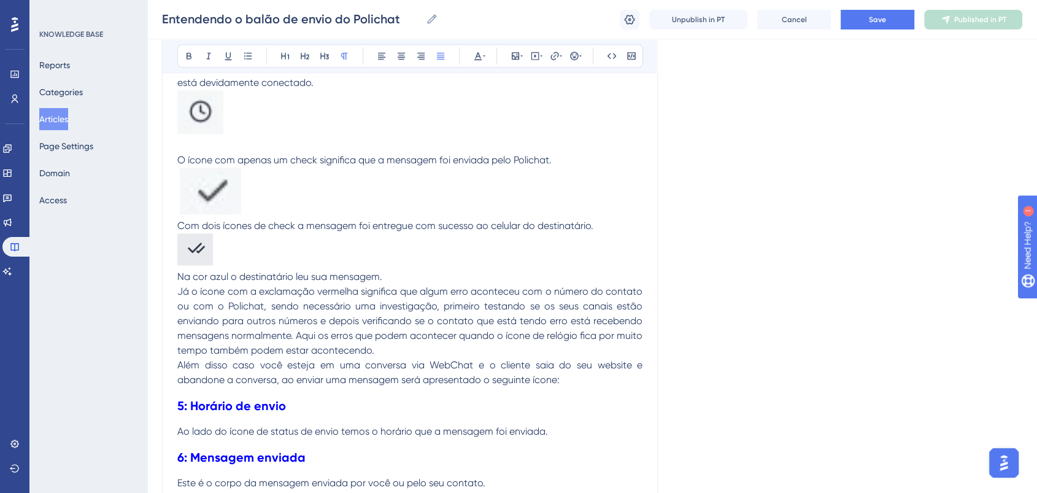
click at [425, 269] on p "Na cor azul o destinatário leu sua mensagem." at bounding box center [409, 276] width 465 height 15
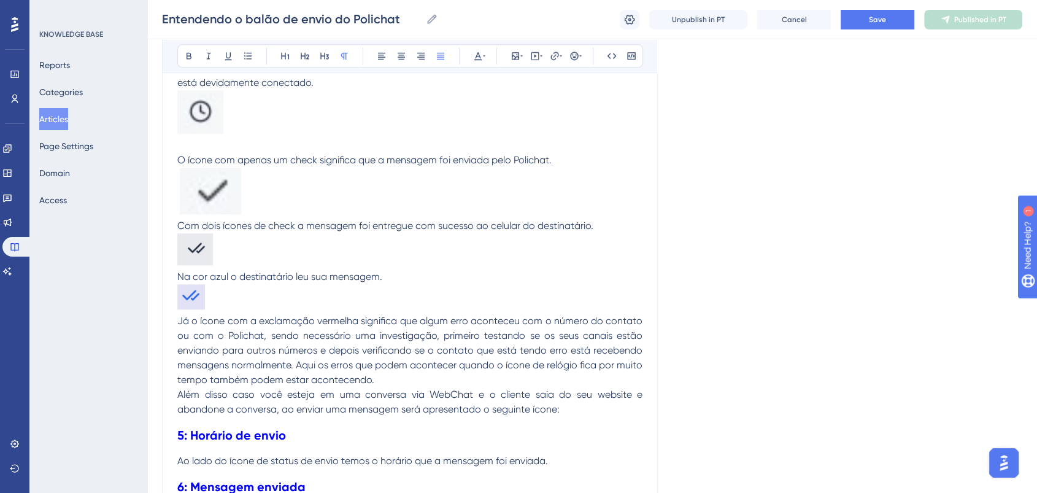
click at [251, 114] on p at bounding box center [409, 114] width 465 height 48
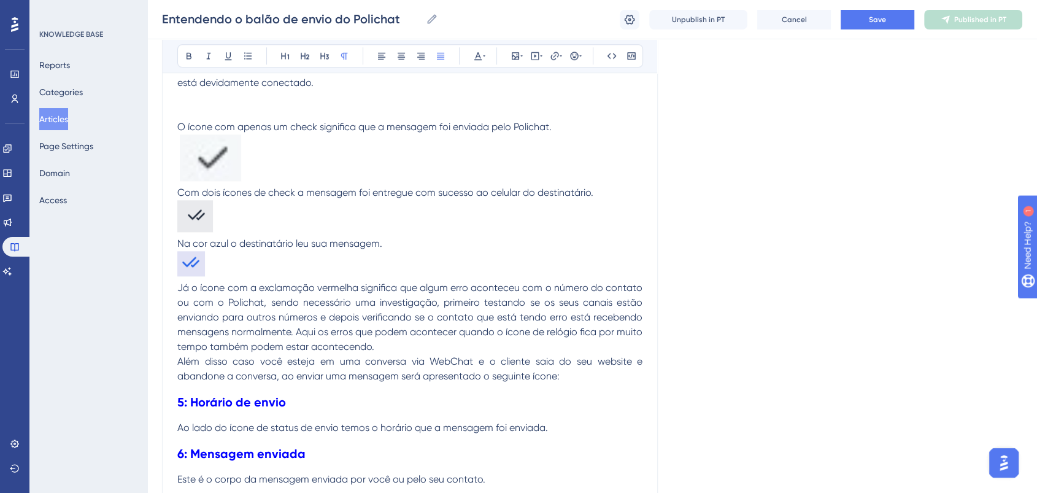
click at [250, 109] on p at bounding box center [409, 112] width 465 height 15
click at [243, 101] on p at bounding box center [409, 97] width 465 height 15
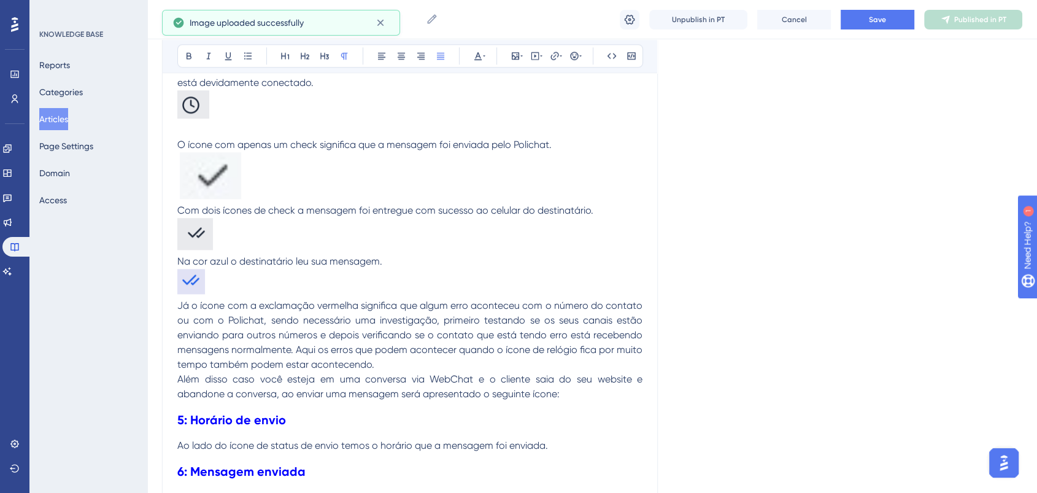
click at [251, 124] on p at bounding box center [409, 130] width 465 height 15
click at [261, 169] on p at bounding box center [409, 177] width 465 height 51
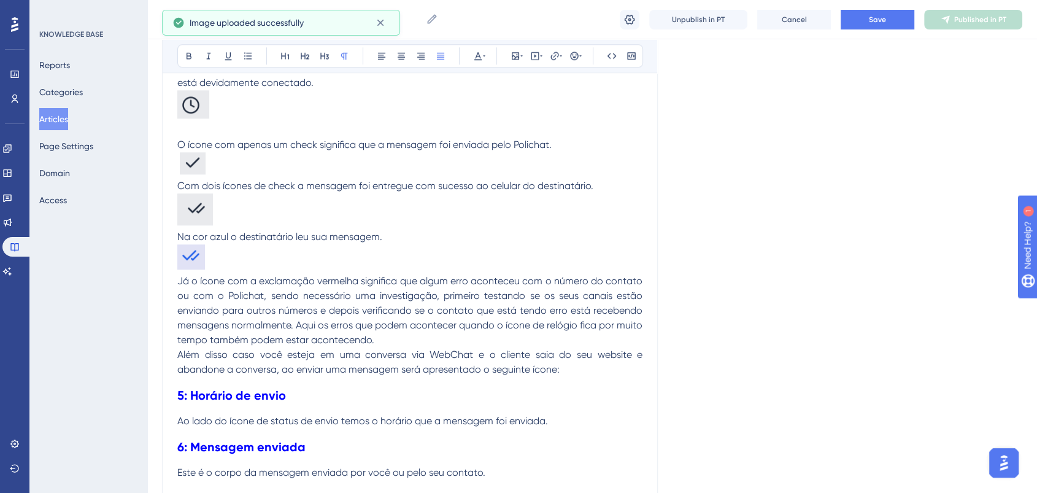
click at [198, 163] on img at bounding box center [193, 163] width 26 height 22
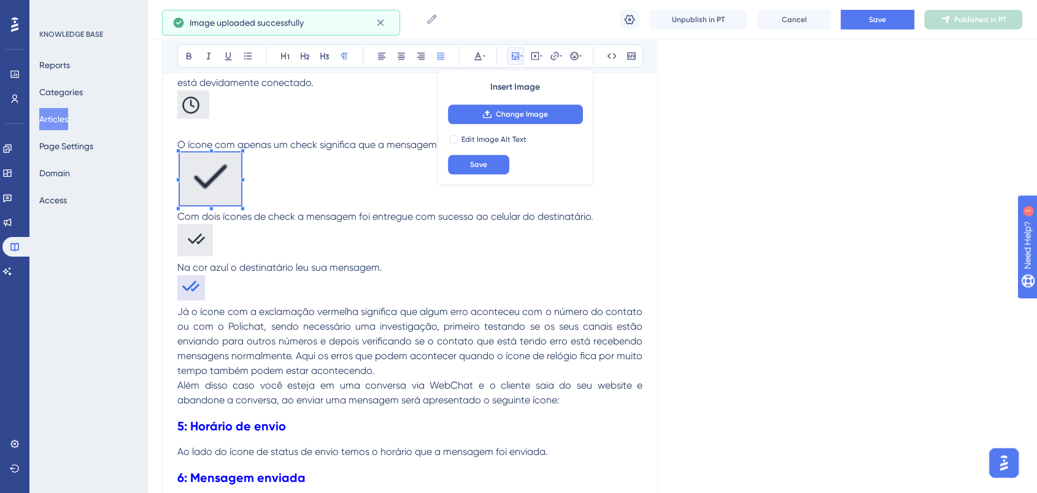
click at [213, 175] on span at bounding box center [210, 180] width 61 height 57
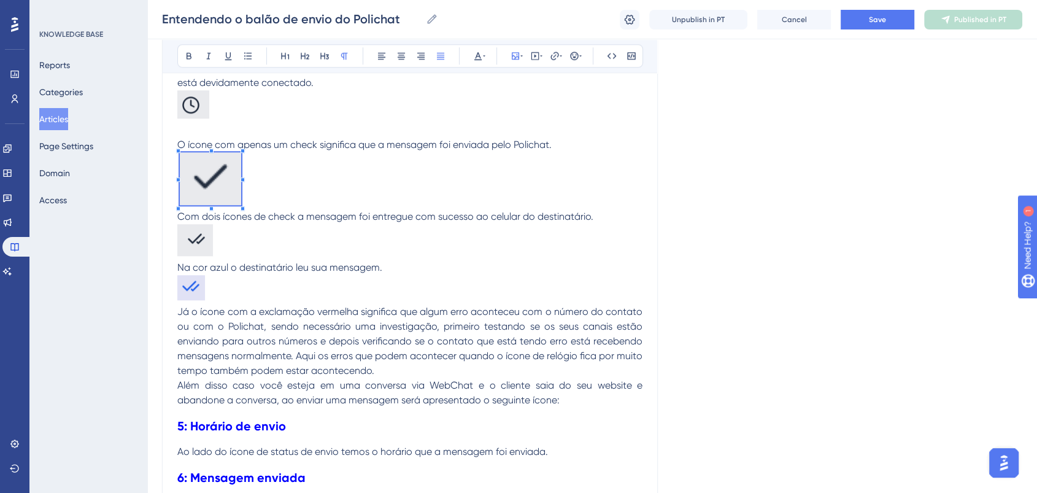
click at [207, 190] on span at bounding box center [210, 180] width 61 height 57
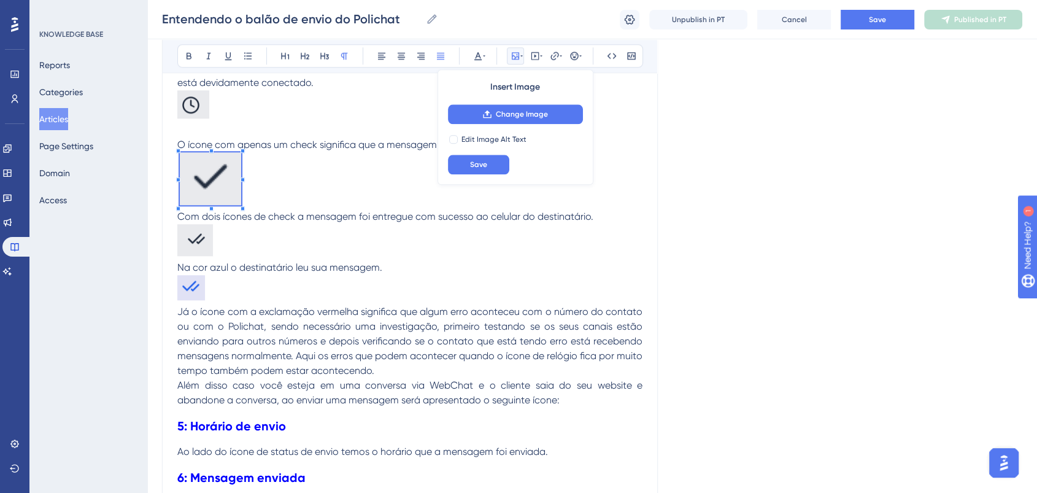
click at [226, 178] on span at bounding box center [210, 180] width 61 height 57
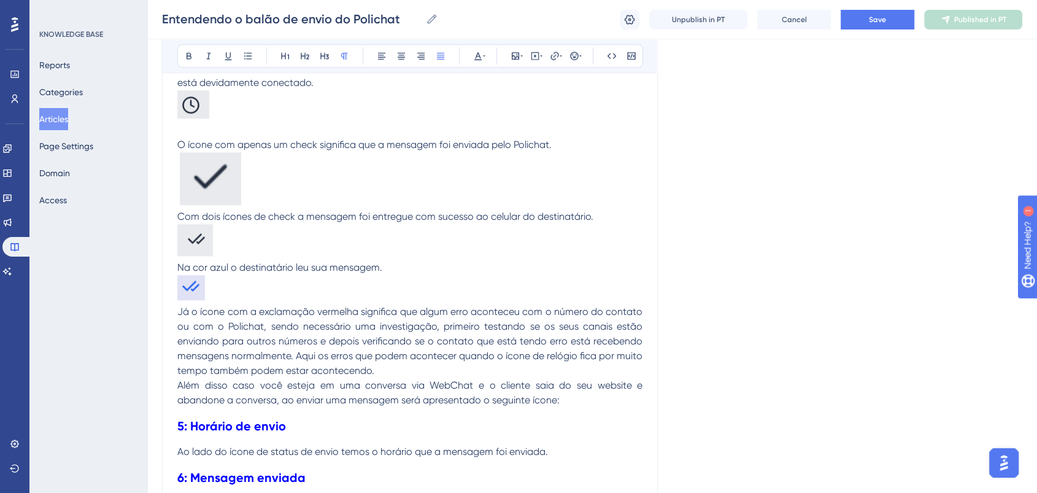
click at [327, 178] on p at bounding box center [409, 180] width 465 height 57
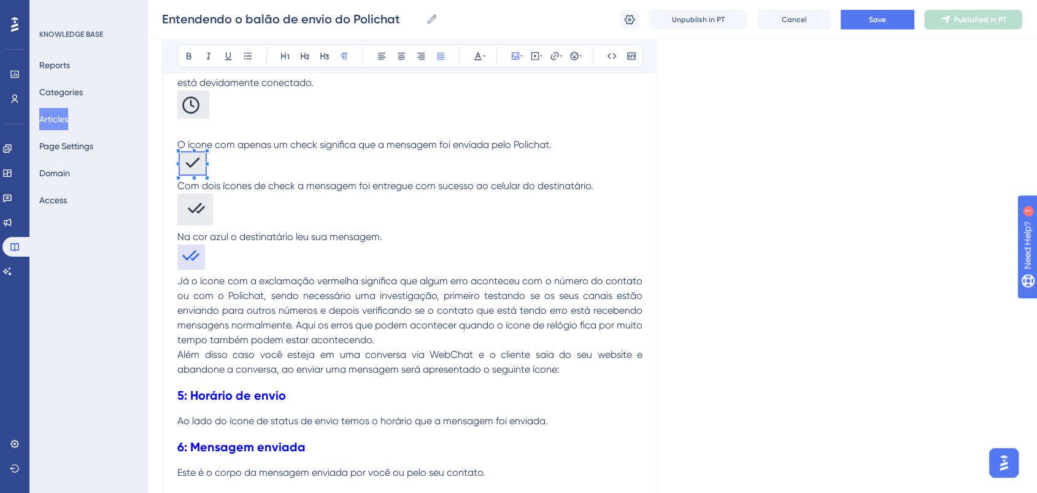
click at [325, 180] on span "Com dois ícones de check a mensagem foi entregue com sucesso ao celular do dest…" at bounding box center [385, 186] width 416 height 12
click at [368, 144] on span "O ícone com apenas um check significa que a mensagem foi enviada pelo Polichat." at bounding box center [364, 145] width 374 height 12
click at [260, 128] on p at bounding box center [409, 130] width 465 height 15
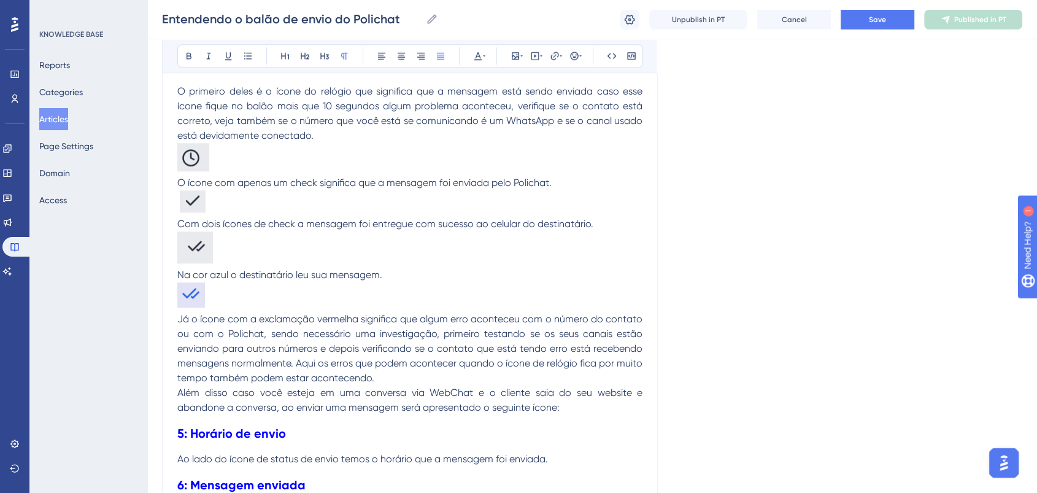
scroll to position [1240, 0]
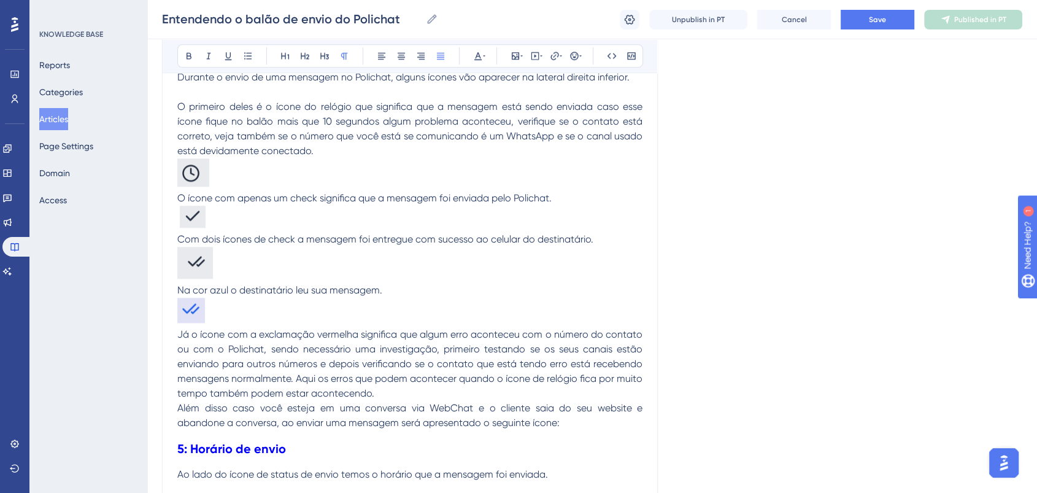
click at [326, 174] on p at bounding box center [409, 174] width 465 height 33
click at [259, 213] on p at bounding box center [409, 219] width 465 height 26
click at [236, 306] on p at bounding box center [409, 313] width 465 height 29
click at [229, 302] on p at bounding box center [409, 313] width 465 height 28
click at [240, 303] on p at bounding box center [409, 313] width 465 height 28
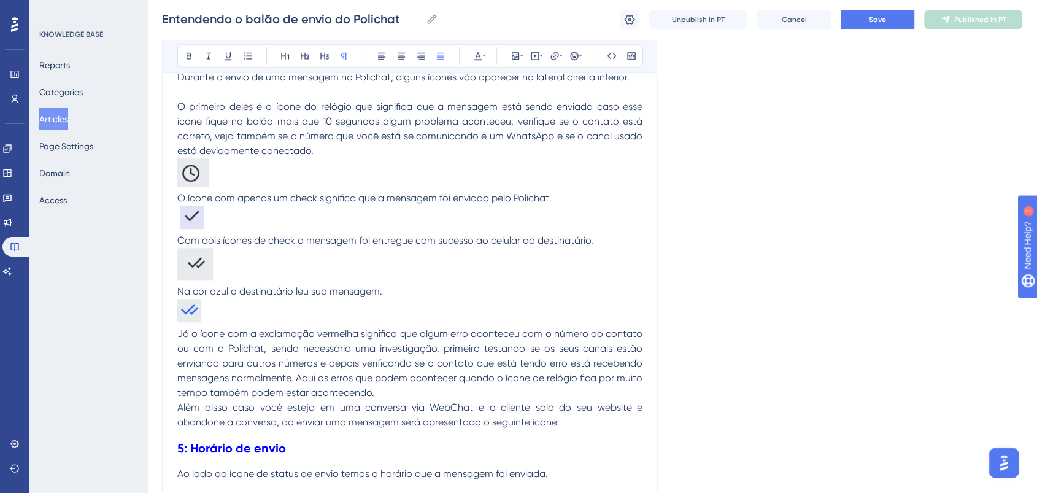
click at [249, 173] on p at bounding box center [409, 174] width 465 height 33
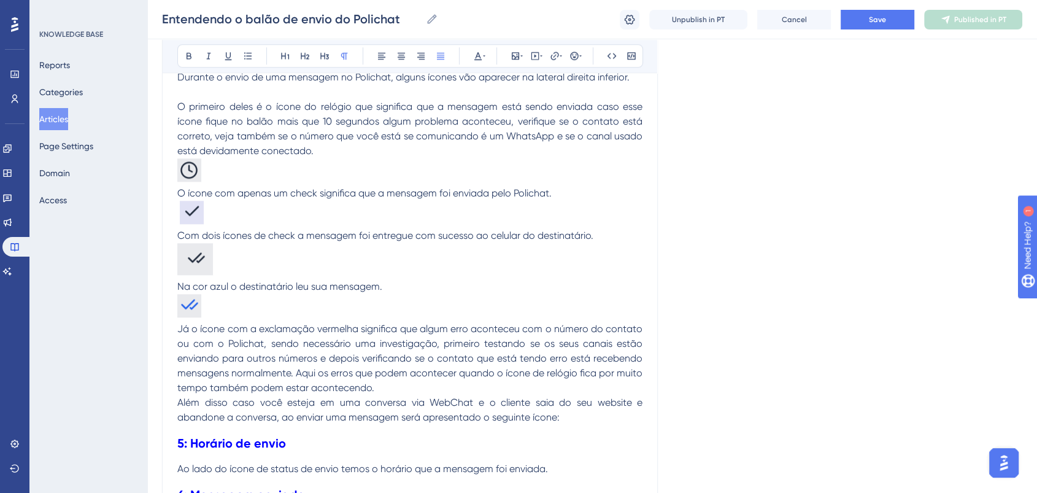
click at [252, 254] on p at bounding box center [409, 261] width 465 height 36
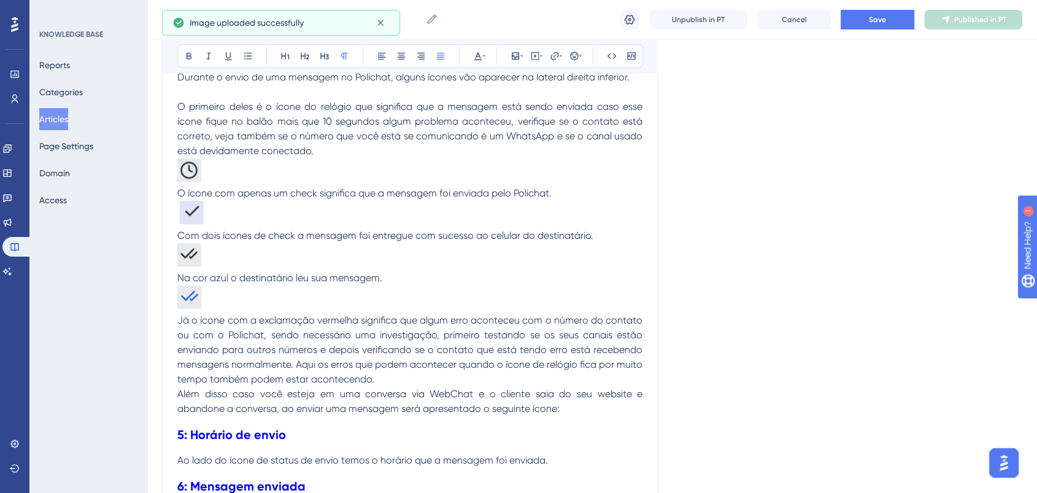
click at [337, 205] on p at bounding box center [409, 215] width 465 height 28
click at [261, 188] on span "O ícone com apenas um check significa que a mensagem foi enviada pelo Polichat." at bounding box center [364, 193] width 374 height 12
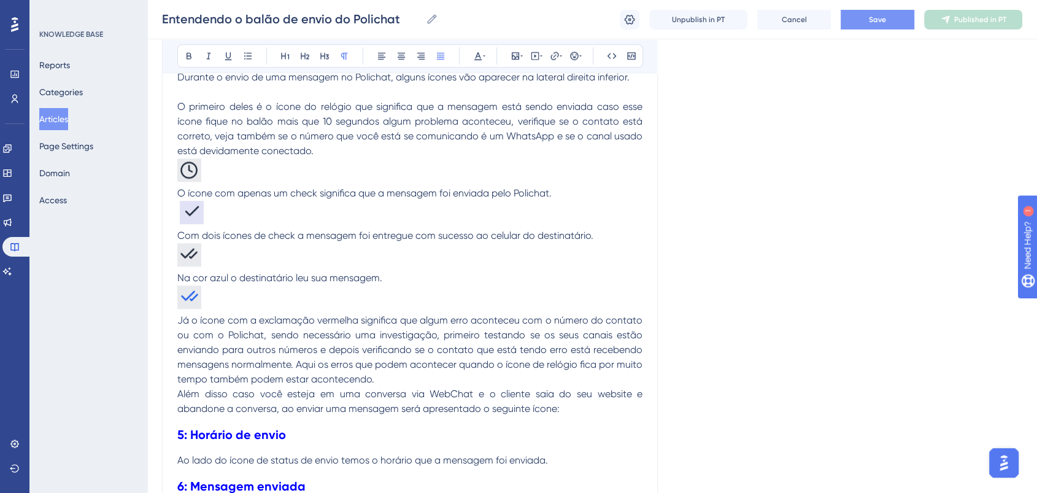
click at [866, 20] on button "Save" at bounding box center [878, 20] width 74 height 20
click at [295, 359] on span "Já o ícone com a exclamação vermelha significa que algum erro aconteceu com o n…" at bounding box center [411, 349] width 468 height 71
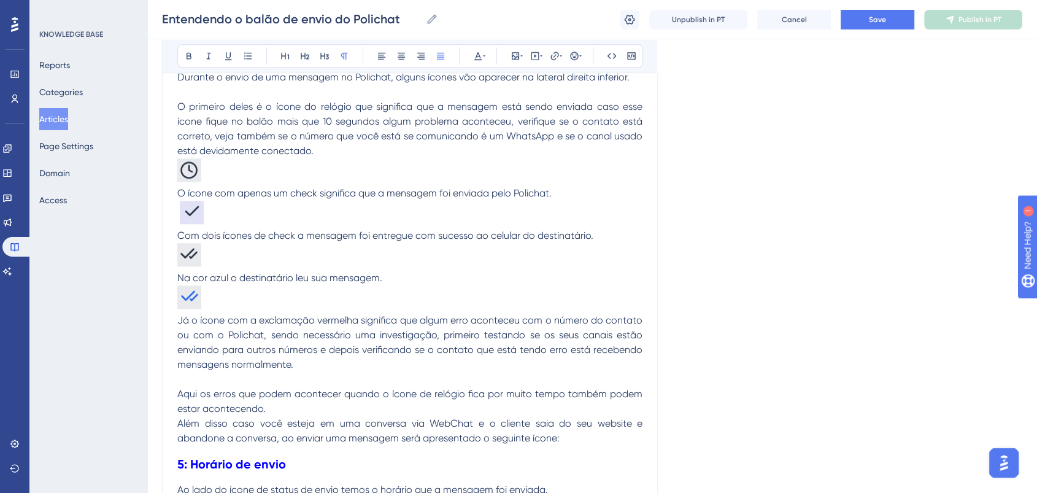
click at [263, 377] on p at bounding box center [409, 379] width 465 height 15
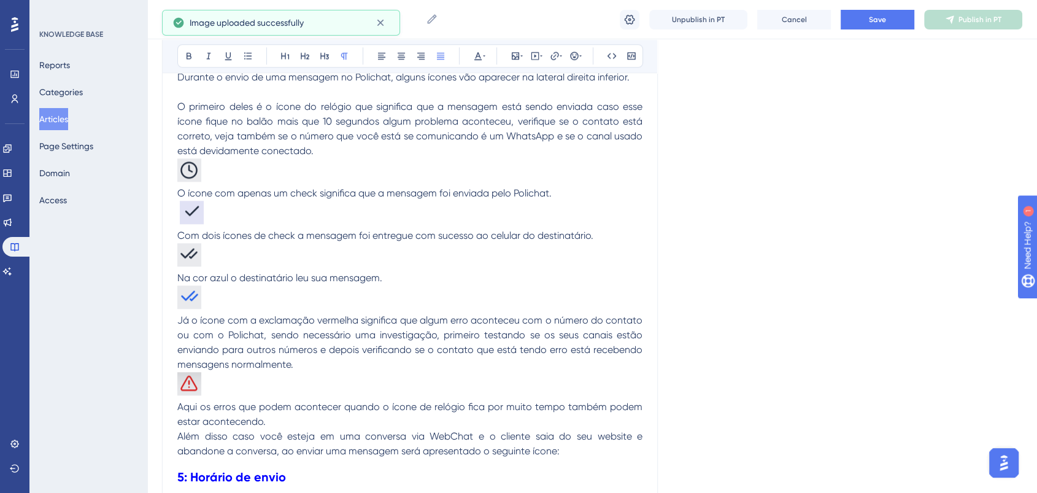
click at [324, 364] on p "Já o ícone com a exclamação vermelha significa que algum erro aconteceu com o n…" at bounding box center [409, 342] width 465 height 59
click at [249, 384] on p at bounding box center [409, 386] width 465 height 28
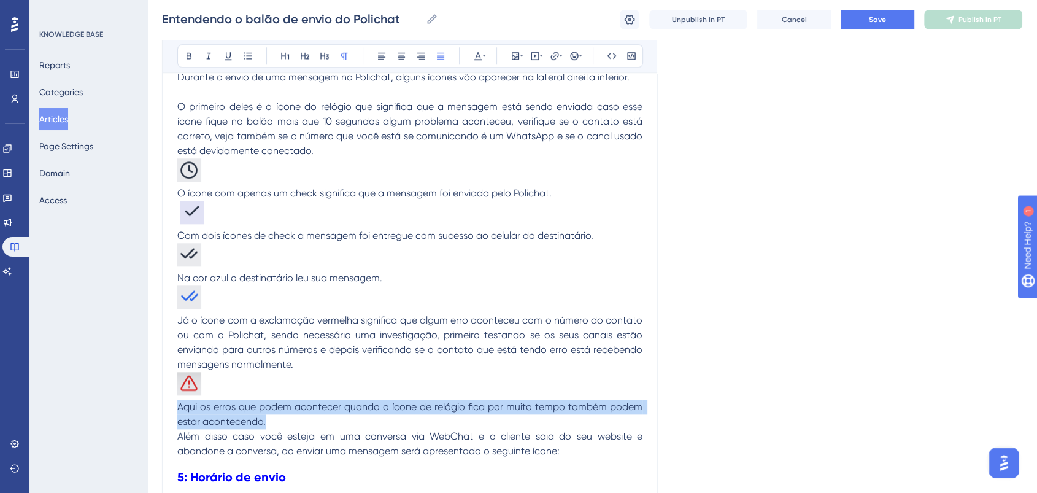
drag, startPoint x: 271, startPoint y: 412, endPoint x: 167, endPoint y: 403, distance: 104.1
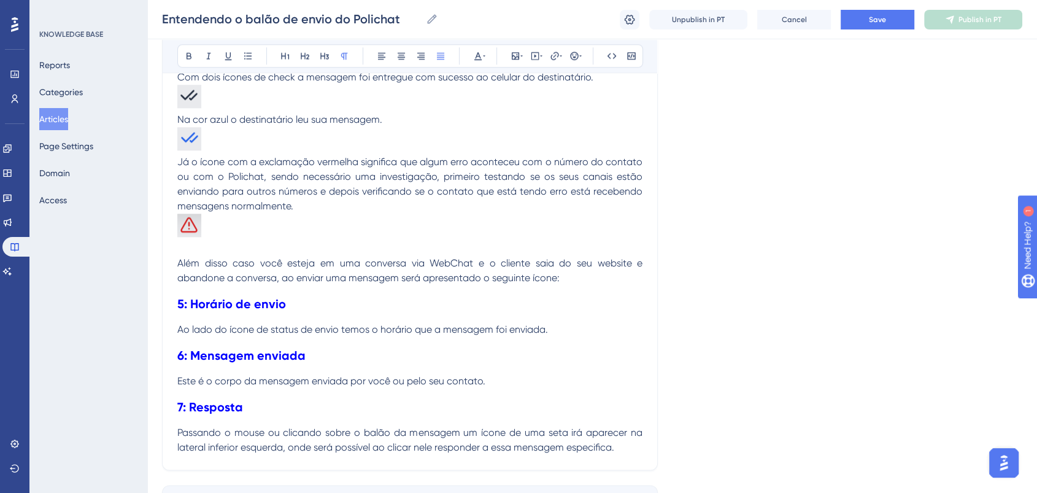
scroll to position [1376, 0]
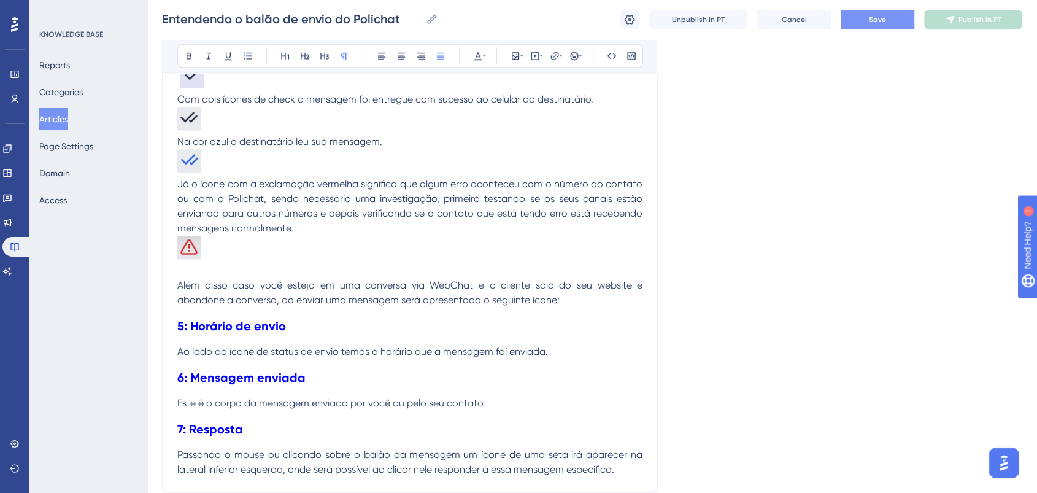
click at [868, 18] on button "Save" at bounding box center [878, 20] width 74 height 20
click at [578, 352] on p "Ao lado do ícone de status de envio temos o horário que a mensagem foi enviada." at bounding box center [409, 351] width 465 height 15
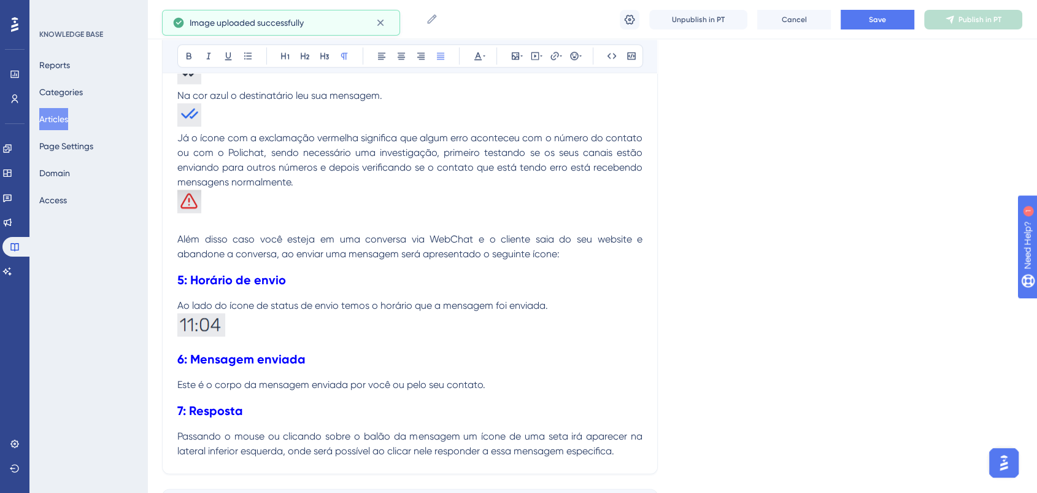
scroll to position [1444, 0]
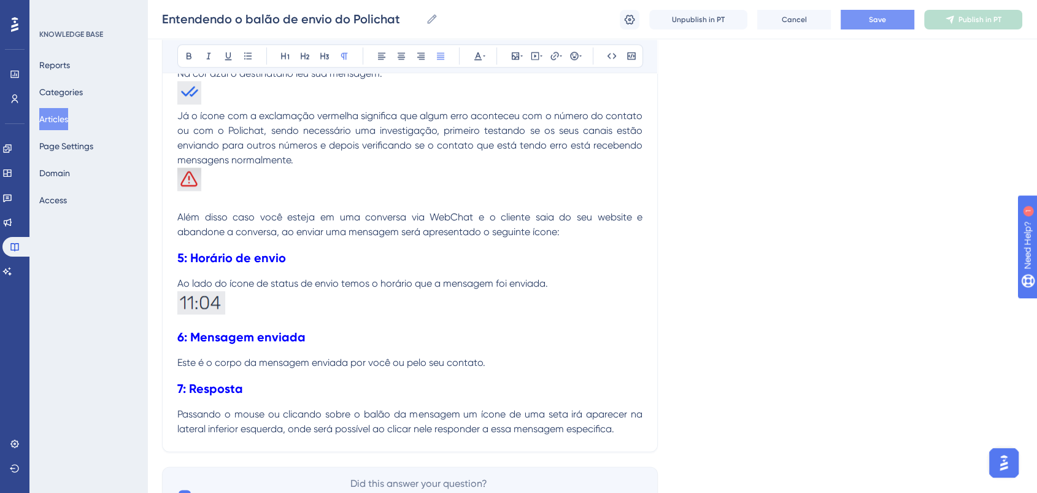
click at [879, 17] on span "Save" at bounding box center [877, 20] width 17 height 10
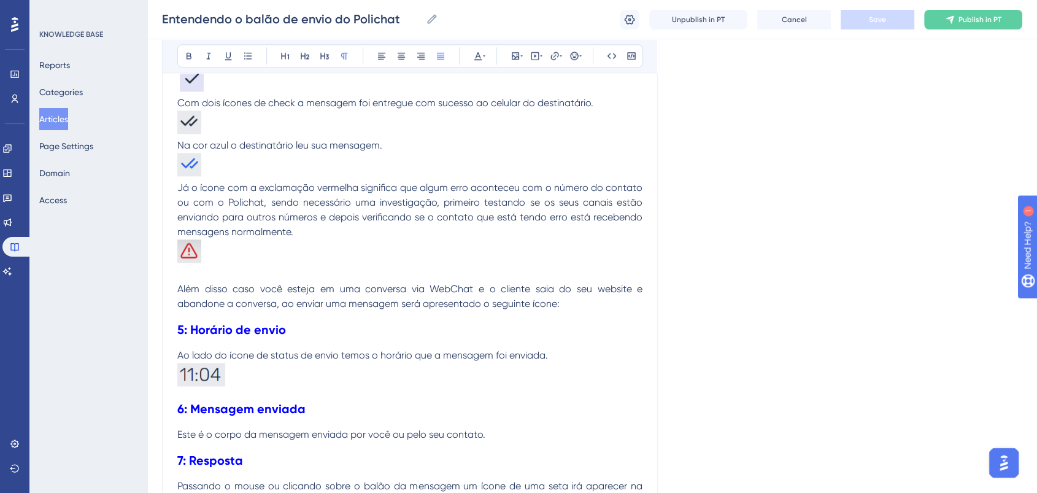
scroll to position [1512, 0]
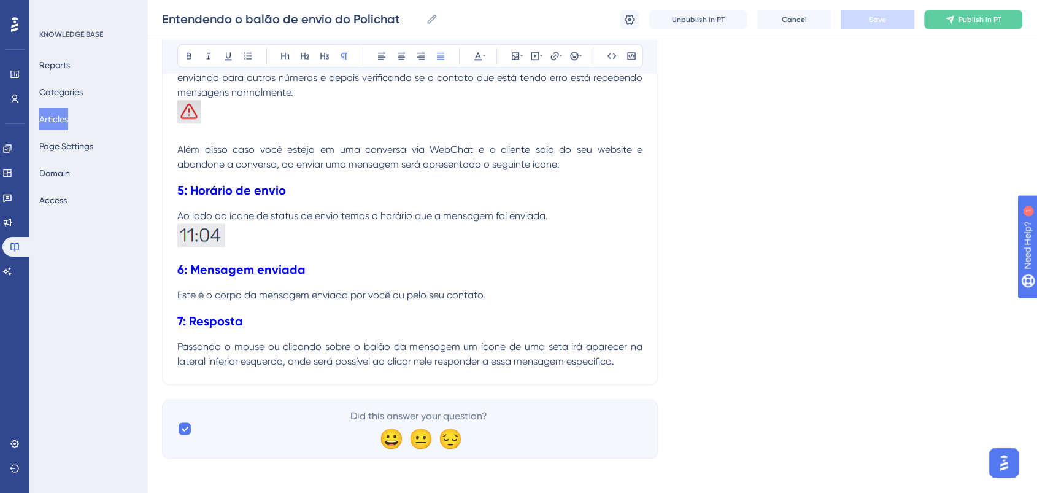
click at [510, 291] on p "Este é o corpo da mensagem enviada por você ou pelo seu contato." at bounding box center [409, 295] width 465 height 15
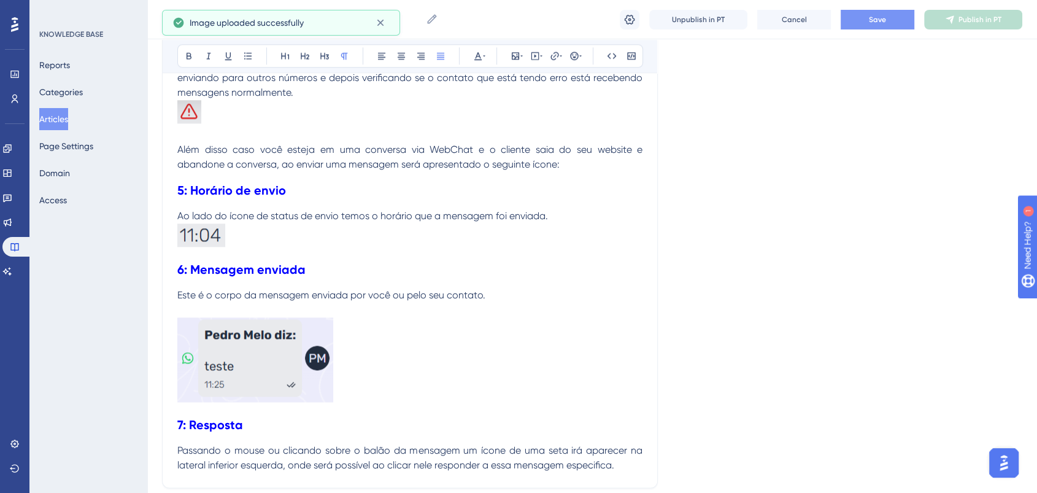
click at [881, 20] on span "Save" at bounding box center [877, 20] width 17 height 10
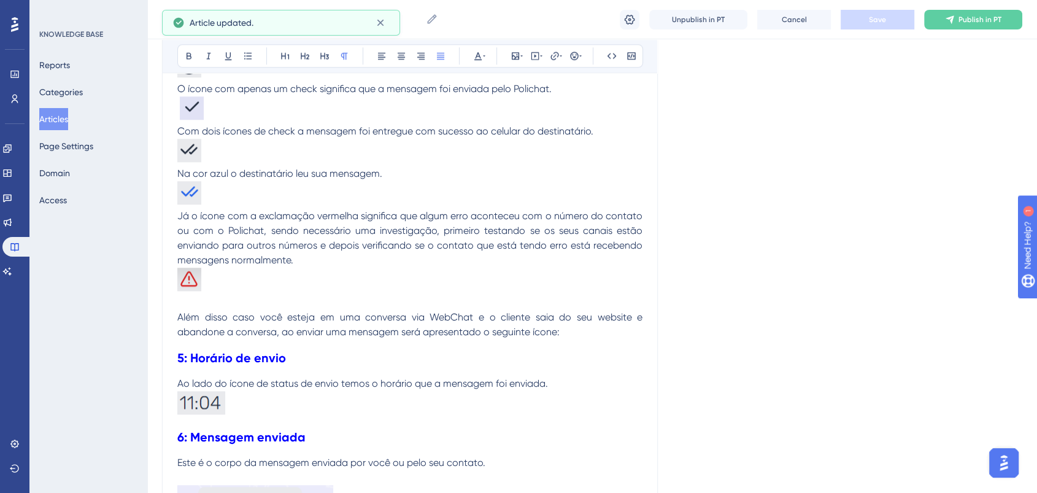
scroll to position [1375, 0]
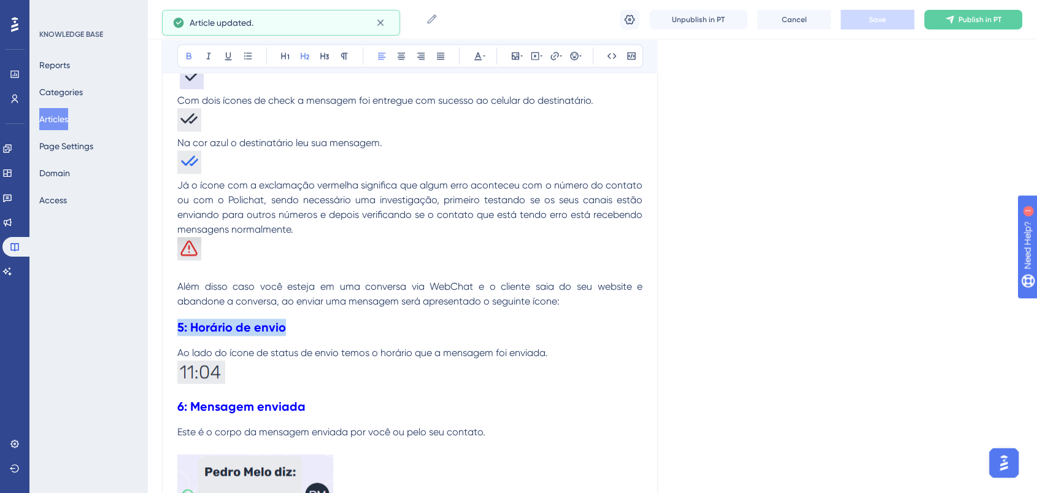
drag, startPoint x: 299, startPoint y: 322, endPoint x: 175, endPoint y: 322, distance: 124.0
click at [480, 57] on icon at bounding box center [478, 56] width 10 height 10
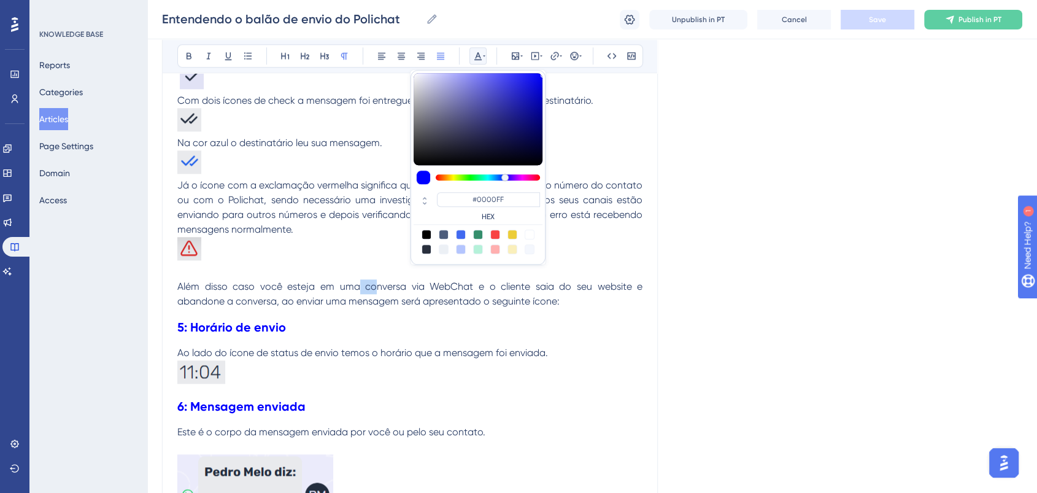
drag, startPoint x: 376, startPoint y: 281, endPoint x: 357, endPoint y: 283, distance: 19.7
click at [357, 283] on span "Além disso caso você esteja em uma conversa via WebChat e o cliente saia do seu…" at bounding box center [411, 293] width 468 height 26
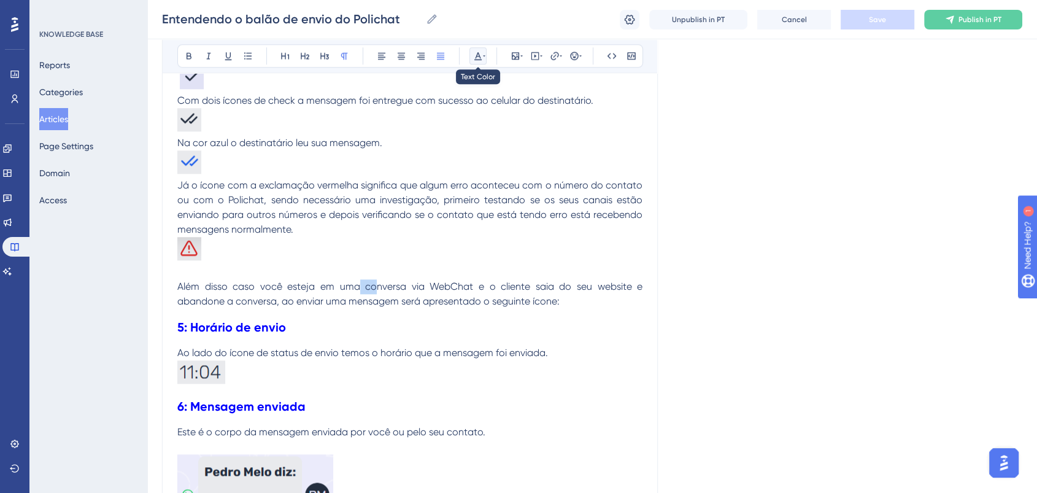
click at [474, 61] on button at bounding box center [477, 55] width 17 height 17
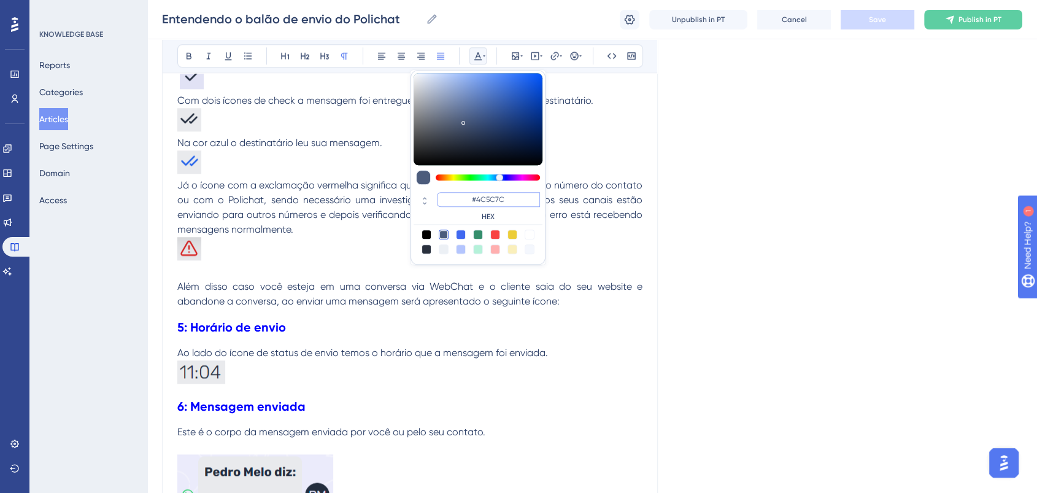
drag, startPoint x: 515, startPoint y: 201, endPoint x: 458, endPoint y: 199, distance: 57.1
click at [458, 199] on input "#4C5C7C" at bounding box center [488, 199] width 103 height 15
drag, startPoint x: 292, startPoint y: 324, endPoint x: 109, endPoint y: 320, distance: 182.9
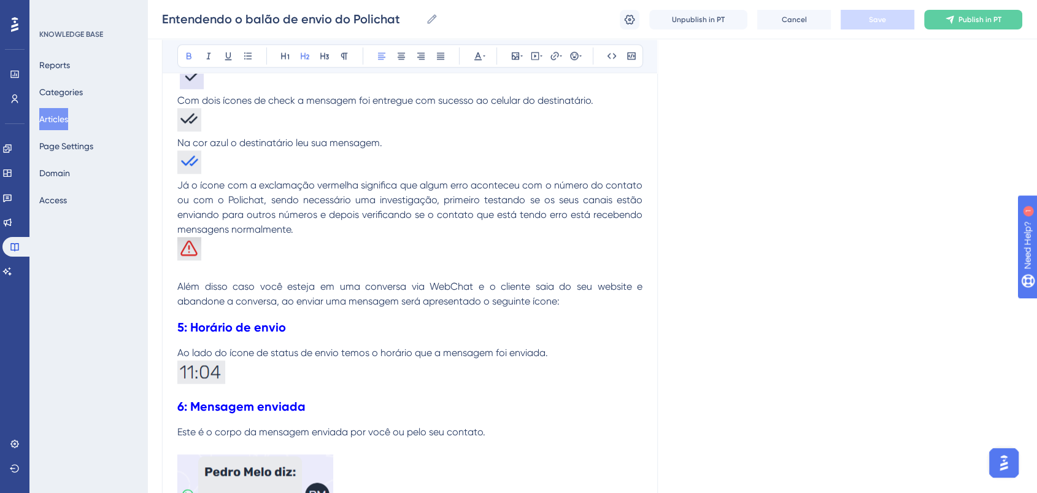
click at [482, 45] on div "Bold Italic Underline Bullet Point Heading 1 Heading 2 Heading 3 Normal Align L…" at bounding box center [410, 55] width 466 height 23
click at [479, 55] on icon at bounding box center [477, 56] width 7 height 8
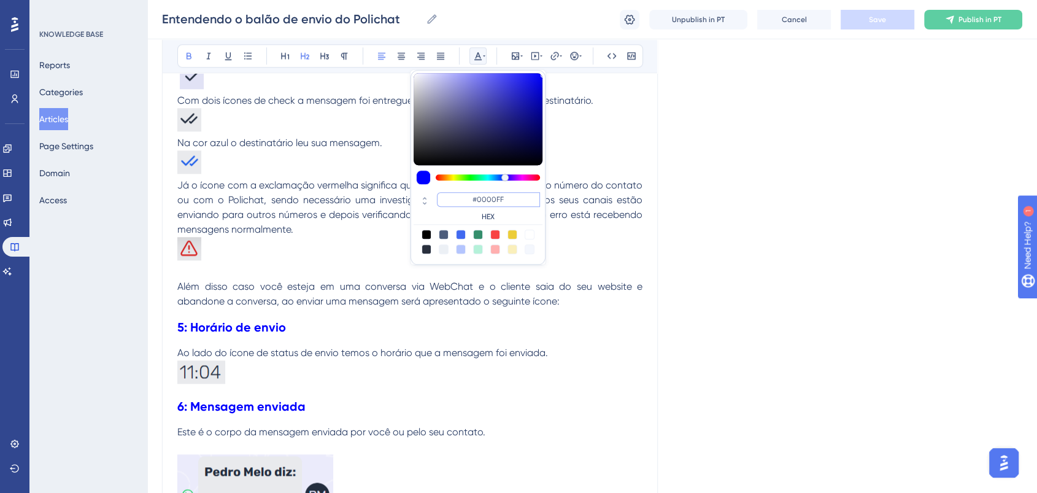
drag, startPoint x: 506, startPoint y: 204, endPoint x: 468, endPoint y: 203, distance: 38.7
click at [468, 203] on input "#0000FF" at bounding box center [488, 199] width 103 height 15
paste input "4C5C7C"
type input "#4C5C7C"
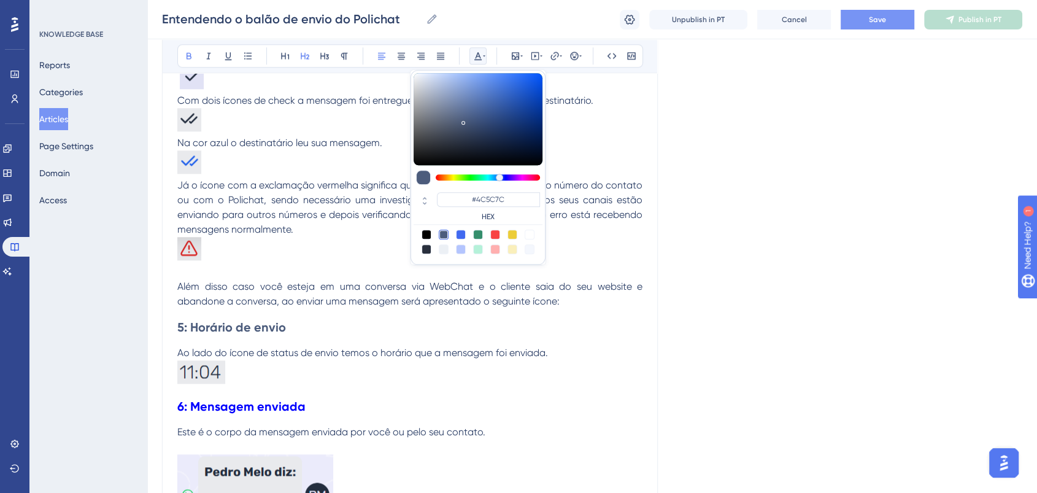
drag, startPoint x: 594, startPoint y: 138, endPoint x: 318, endPoint y: 281, distance: 310.9
click at [594, 139] on p "Na cor azul o destinatário leu sua mensagem." at bounding box center [409, 143] width 465 height 15
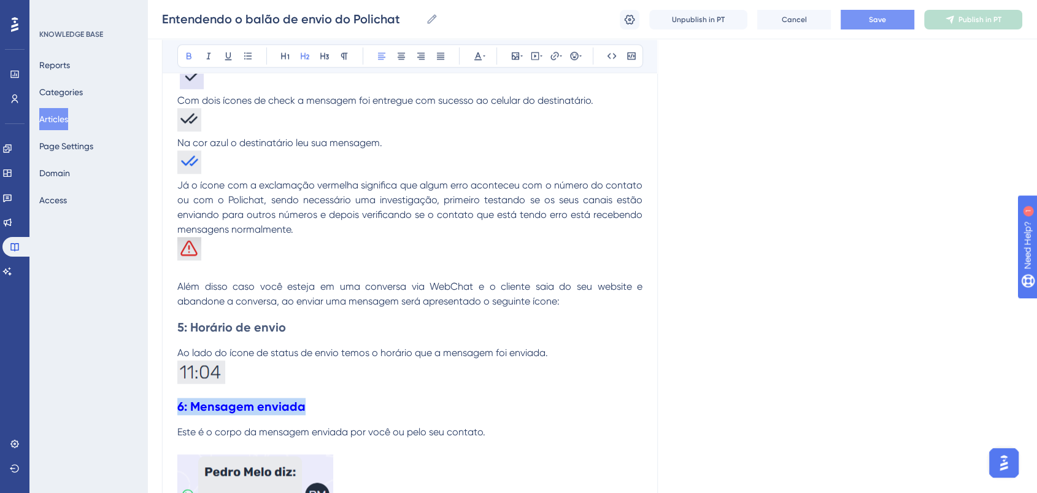
drag, startPoint x: 303, startPoint y: 405, endPoint x: 133, endPoint y: 373, distance: 173.5
click at [480, 55] on icon at bounding box center [478, 56] width 10 height 10
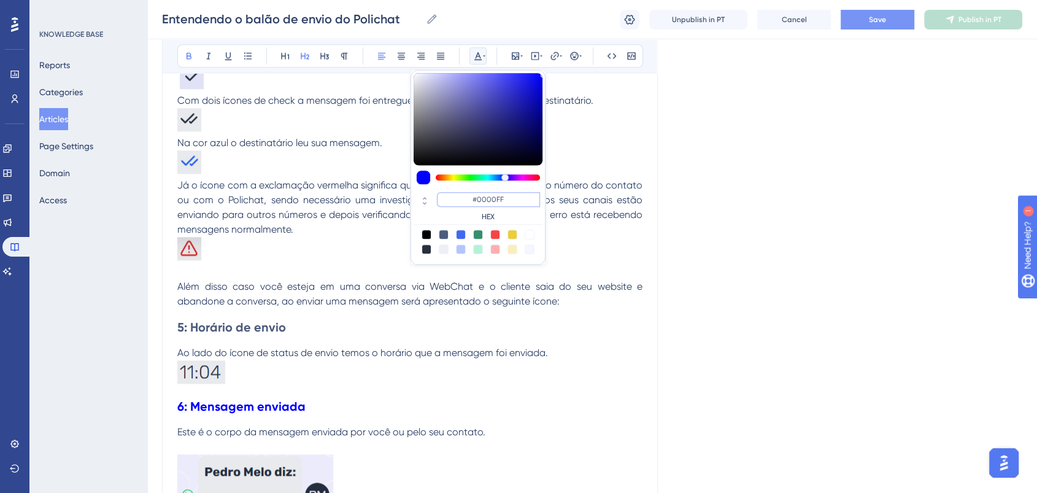
drag, startPoint x: 524, startPoint y: 198, endPoint x: 457, endPoint y: 198, distance: 66.9
click at [457, 198] on input "#0000FF" at bounding box center [488, 199] width 103 height 15
paste input "4C5C7C"
type input "#4C5C7C"
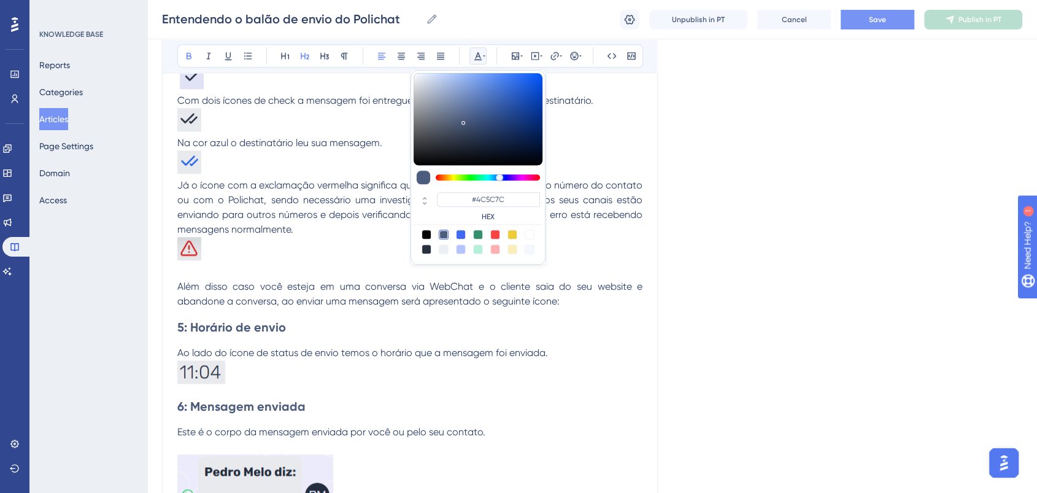
drag, startPoint x: 340, startPoint y: 307, endPoint x: 334, endPoint y: 315, distance: 10.1
click at [339, 311] on h2 "5: Horário de envio" at bounding box center [409, 327] width 465 height 37
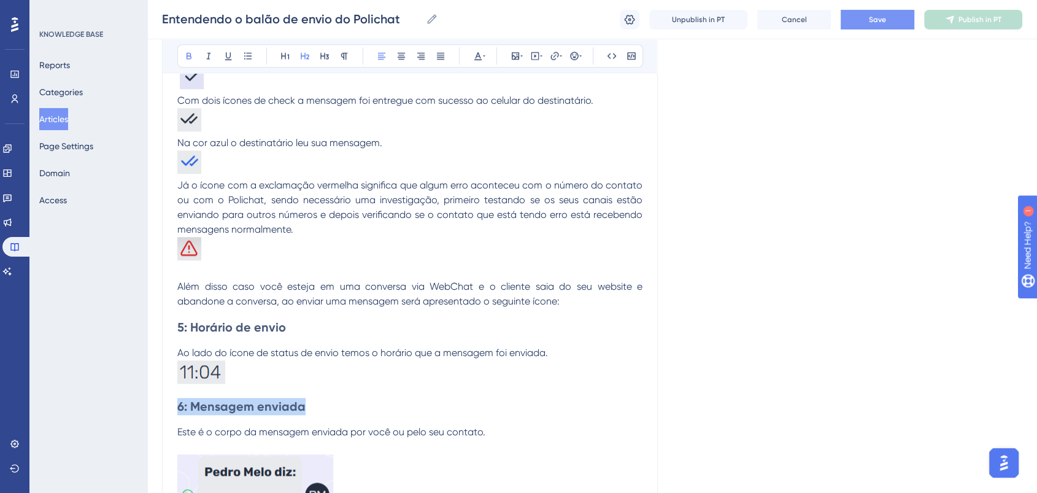
drag, startPoint x: 280, startPoint y: 404, endPoint x: 164, endPoint y: 398, distance: 116.7
click at [193, 58] on icon at bounding box center [189, 56] width 10 height 10
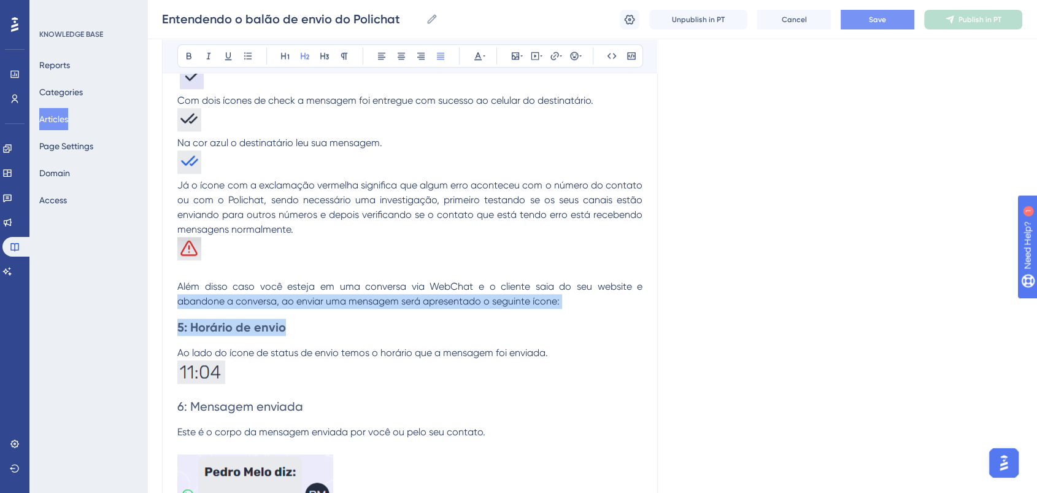
drag, startPoint x: 301, startPoint y: 320, endPoint x: 26, endPoint y: 301, distance: 275.6
drag, startPoint x: 301, startPoint y: 306, endPoint x: 295, endPoint y: 314, distance: 10.1
click at [301, 309] on h2 "5: Horário de envio" at bounding box center [409, 327] width 465 height 37
click at [295, 326] on h2 "5: Horário de envio" at bounding box center [409, 327] width 465 height 37
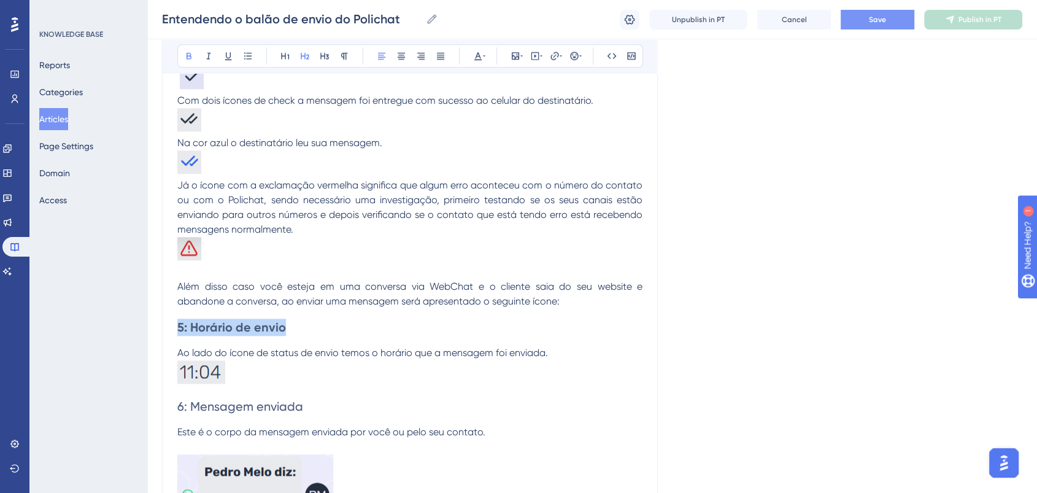
drag, startPoint x: 296, startPoint y: 323, endPoint x: 171, endPoint y: 322, distance: 125.8
click at [190, 53] on icon at bounding box center [189, 56] width 5 height 7
click at [327, 57] on icon at bounding box center [325, 56] width 10 height 10
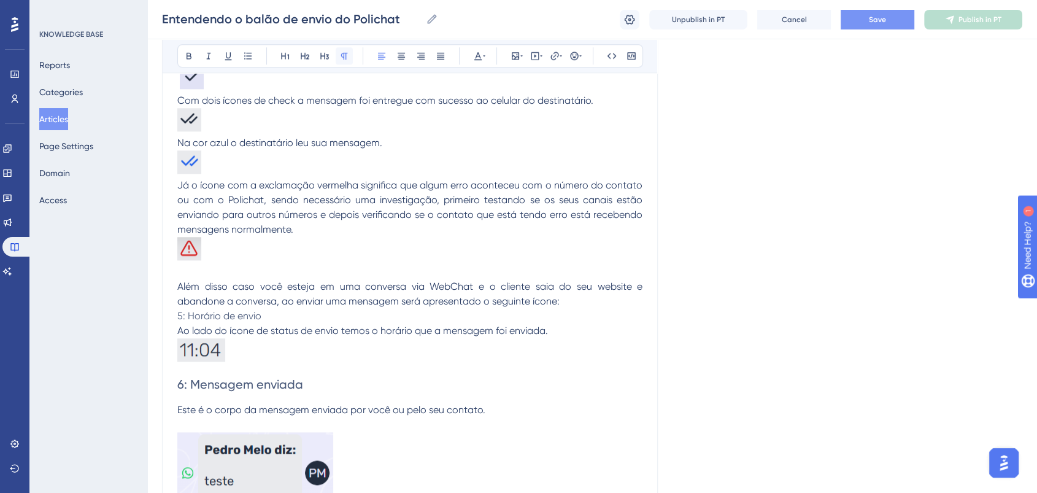
click at [344, 54] on icon at bounding box center [344, 56] width 7 height 7
drag, startPoint x: 305, startPoint y: 379, endPoint x: 167, endPoint y: 369, distance: 138.5
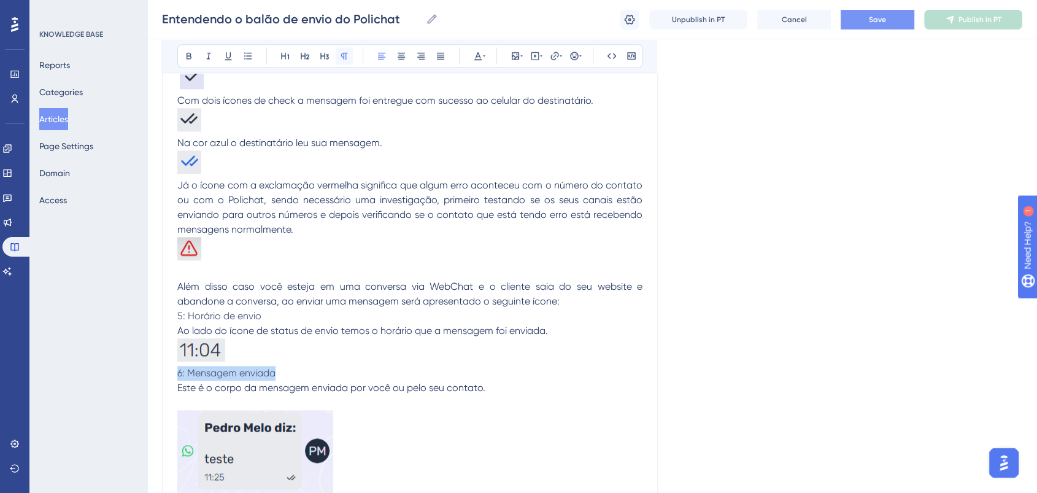
click at [349, 53] on icon at bounding box center [344, 56] width 10 height 10
click at [352, 264] on p at bounding box center [409, 271] width 465 height 15
click at [892, 16] on button "Save" at bounding box center [878, 20] width 74 height 20
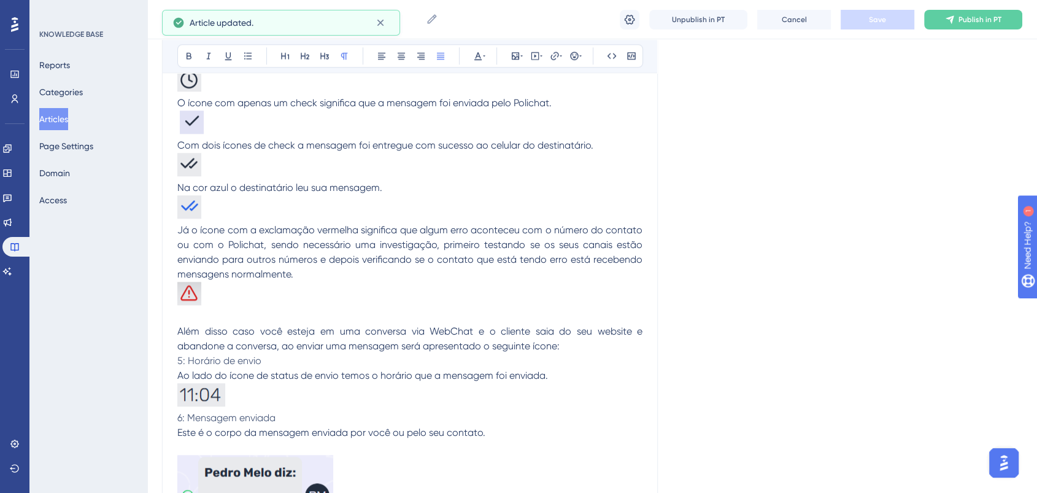
scroll to position [1230, 0]
